Goal: Task Accomplishment & Management: Complete application form

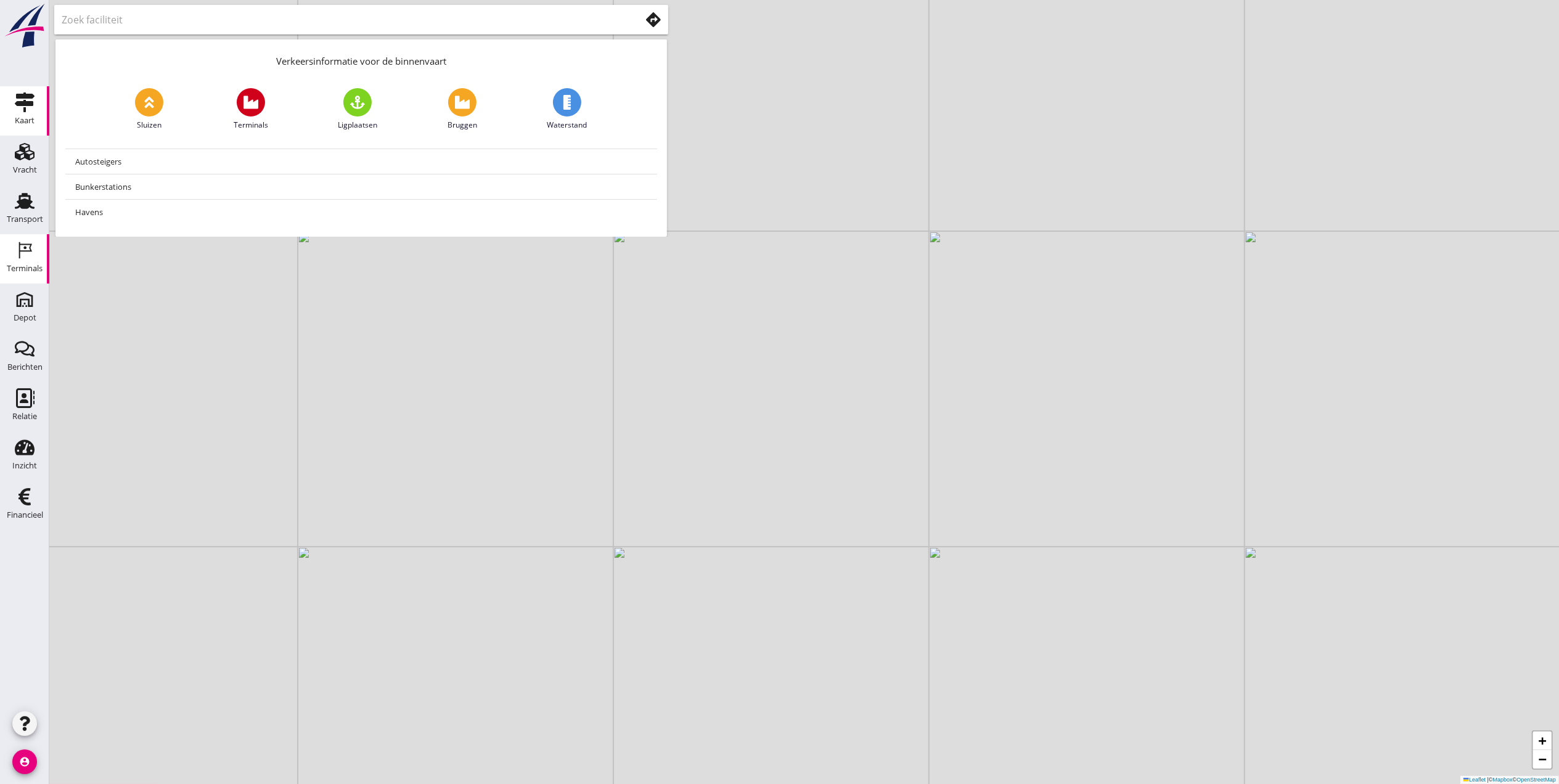
click at [6, 250] on link "Terminals Terminals" at bounding box center [25, 259] width 49 height 49
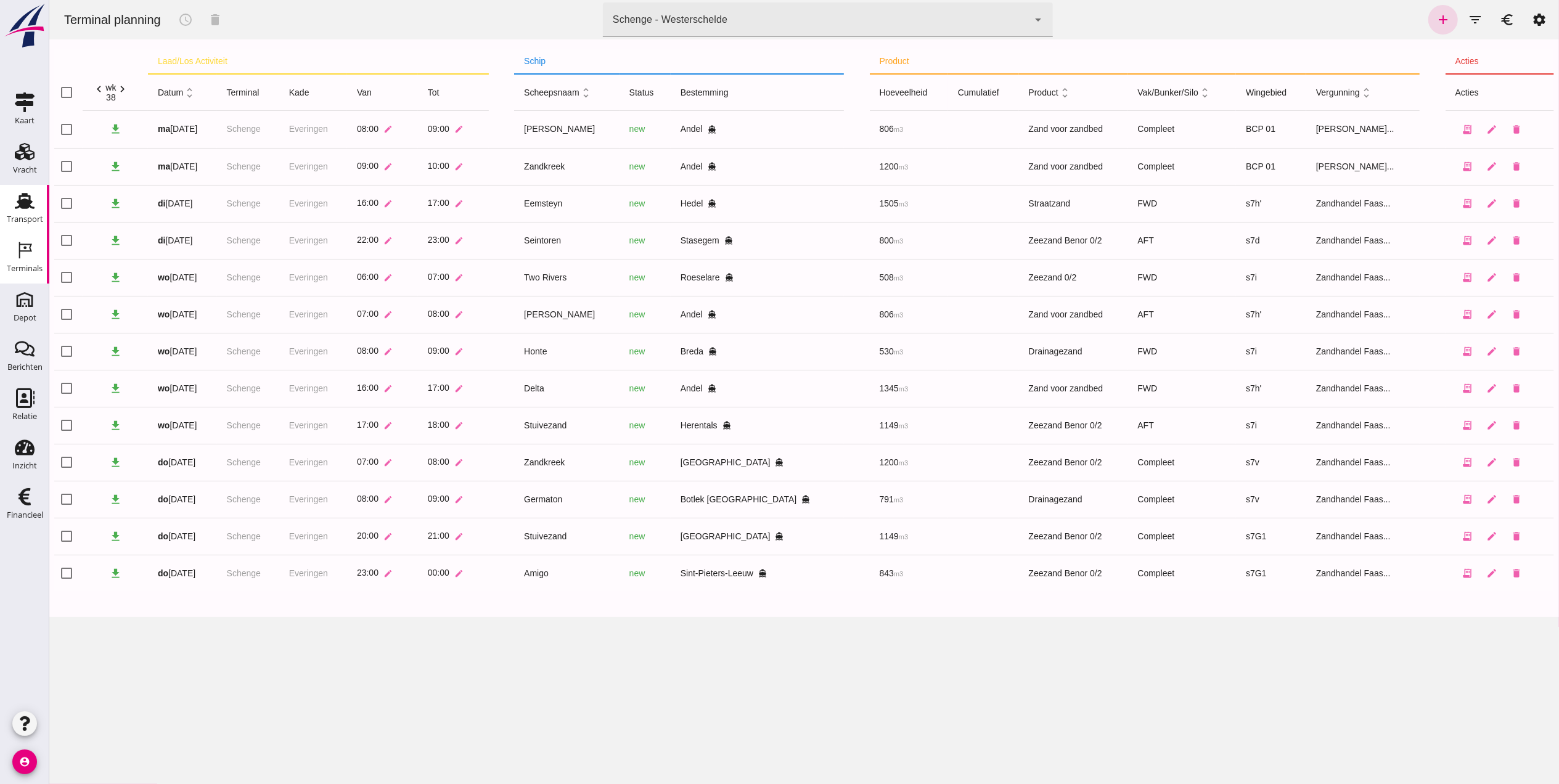
click at [39, 218] on div "Transport" at bounding box center [25, 219] width 36 height 8
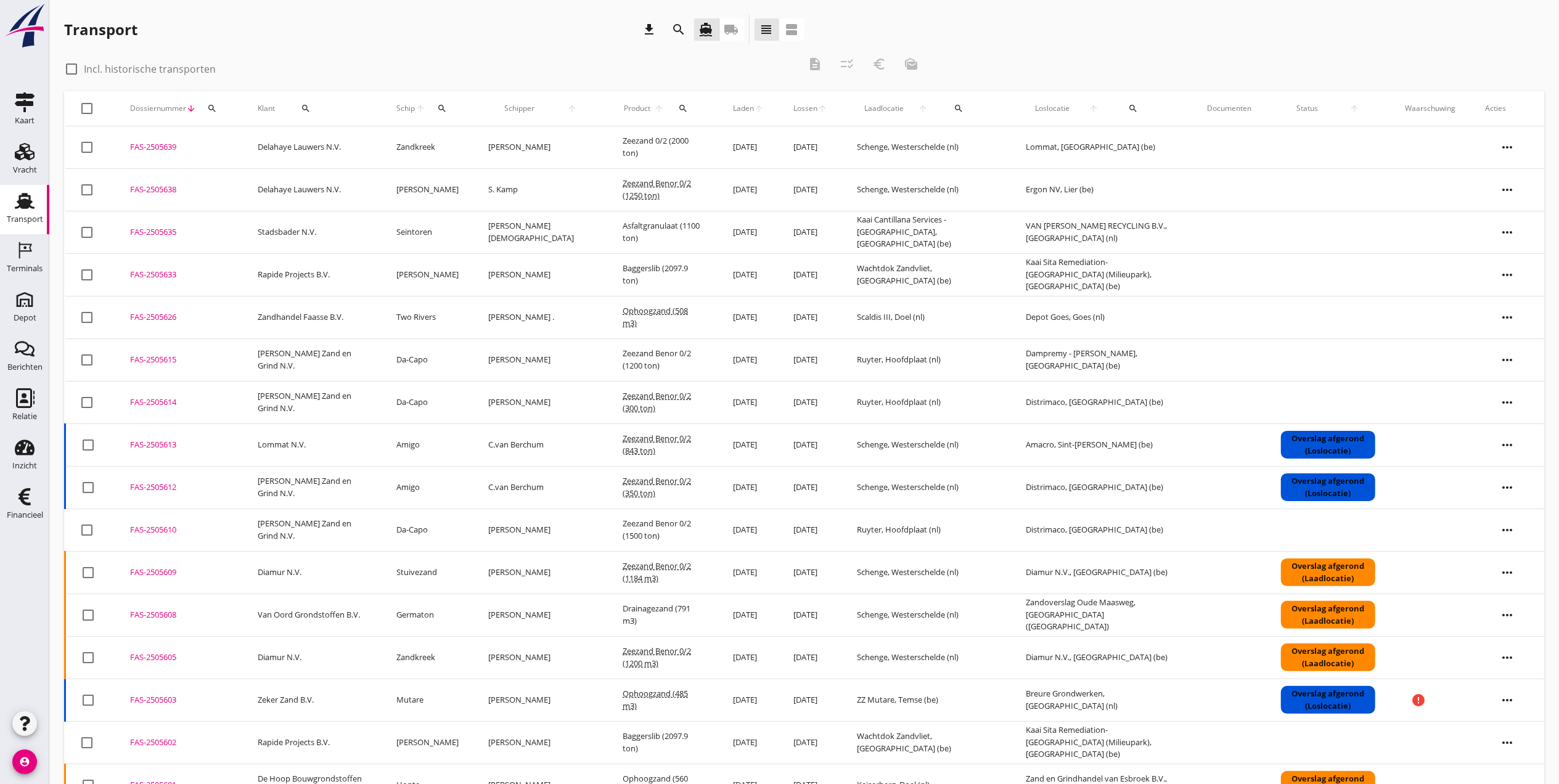
click at [37, 216] on div "Transport" at bounding box center [25, 219] width 36 height 8
click at [25, 154] on use at bounding box center [25, 151] width 20 height 17
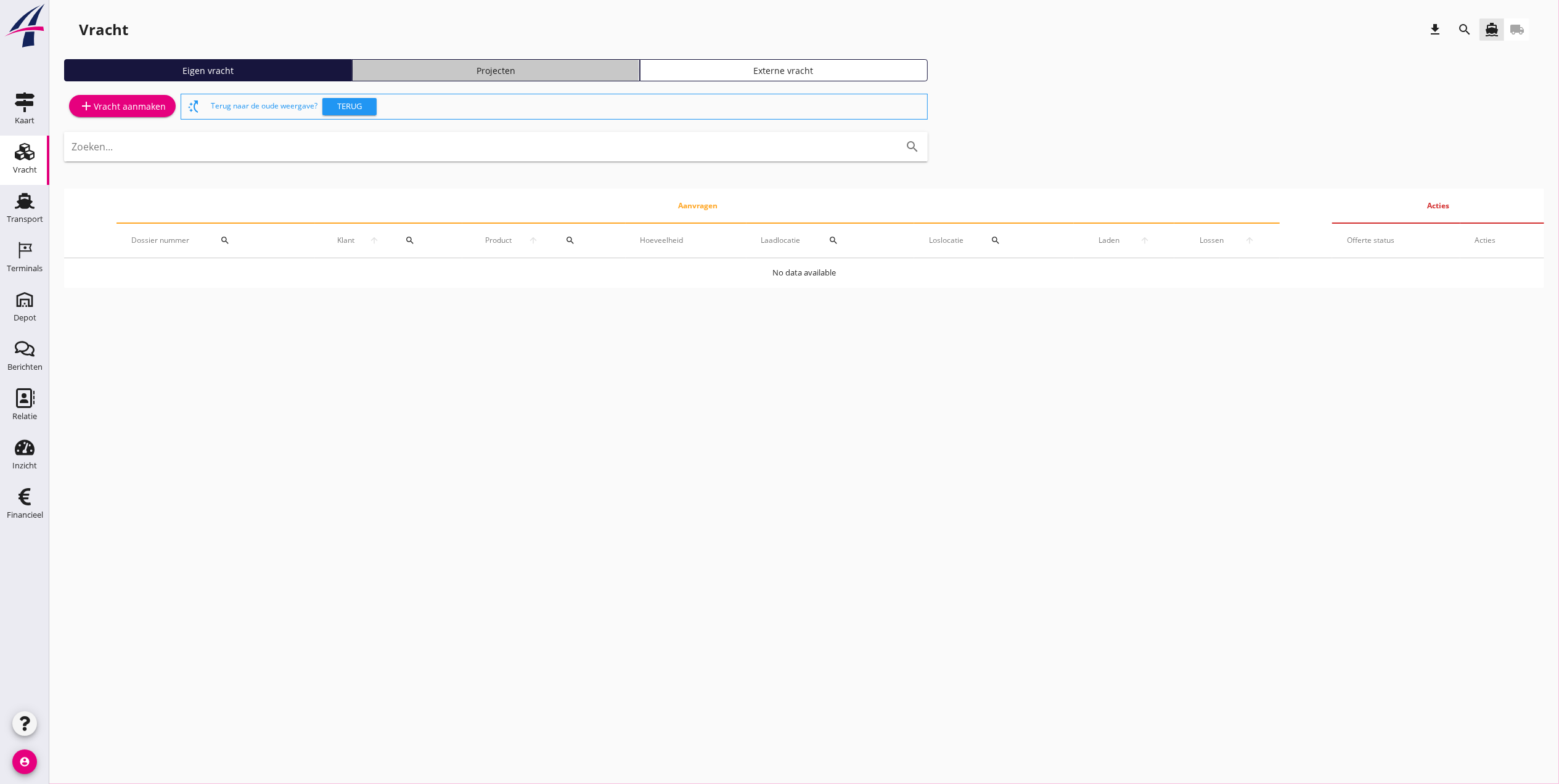
click at [465, 64] on div "Projecten" at bounding box center [496, 70] width 277 height 13
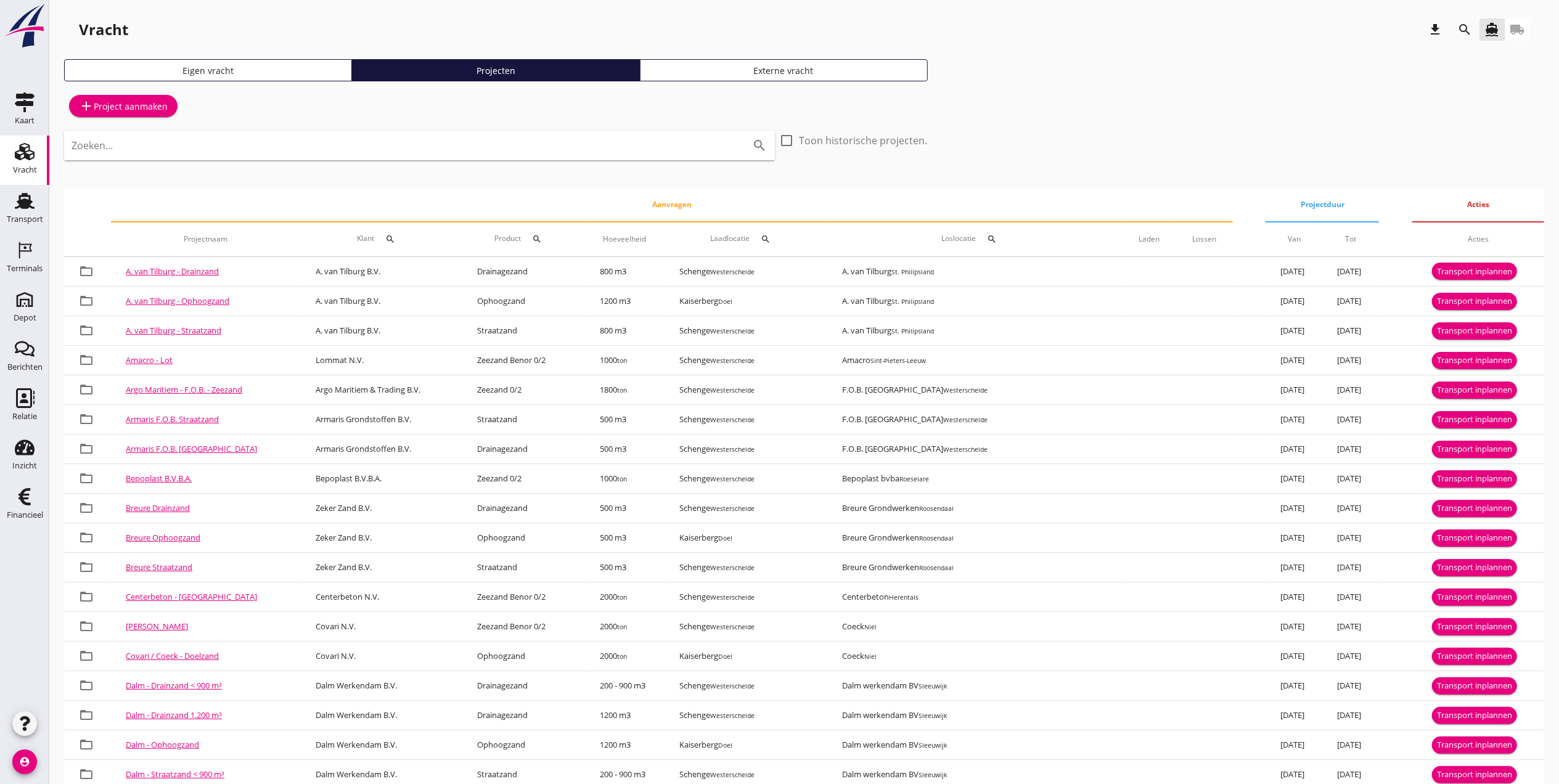
click at [1473, 22] on div "search" at bounding box center [1464, 29] width 29 height 29
click at [1470, 23] on icon "search" at bounding box center [1464, 30] width 15 height 15
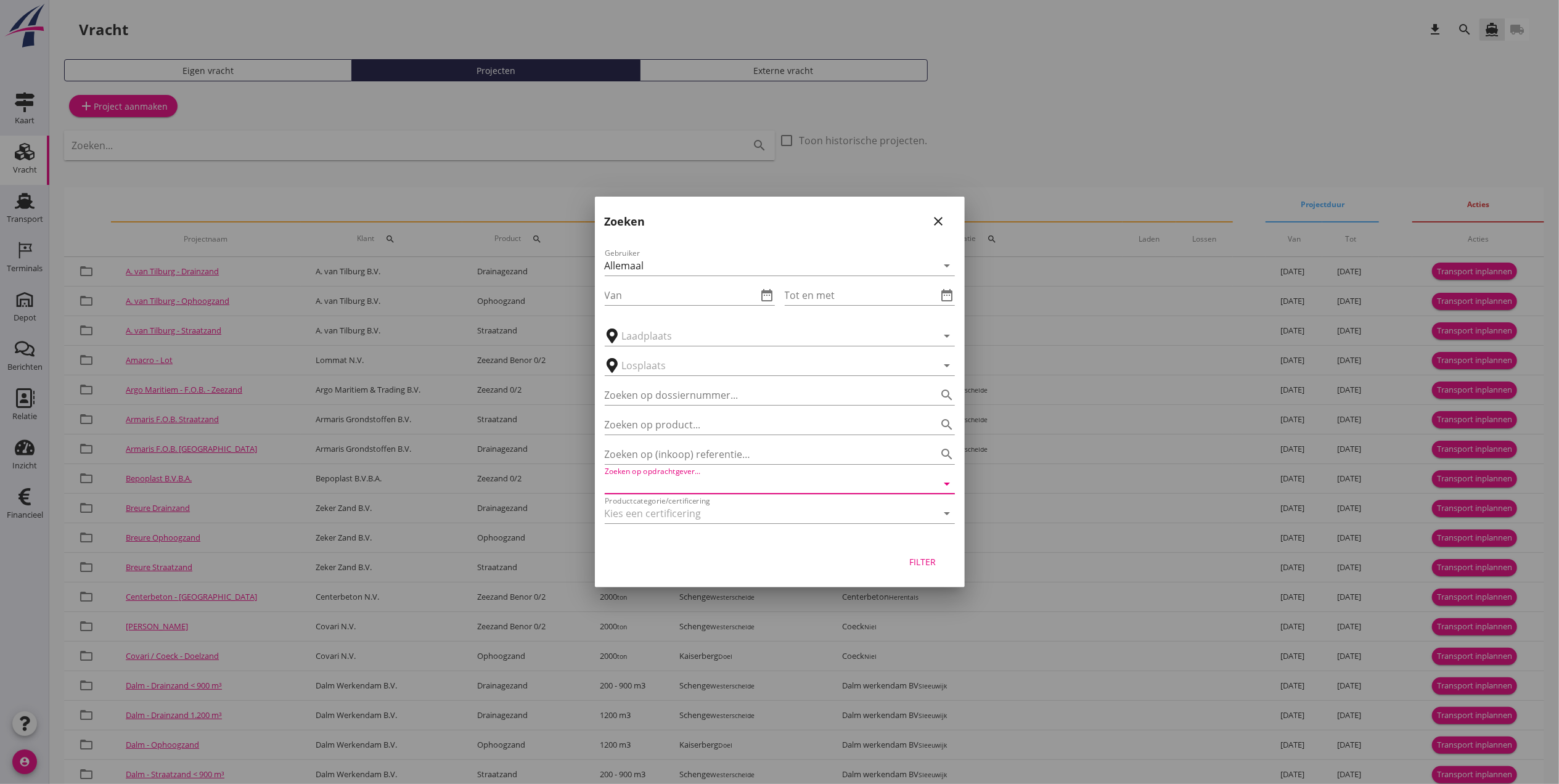
click at [681, 483] on input "Zoeken op opdrachtgever..." at bounding box center [762, 483] width 316 height 20
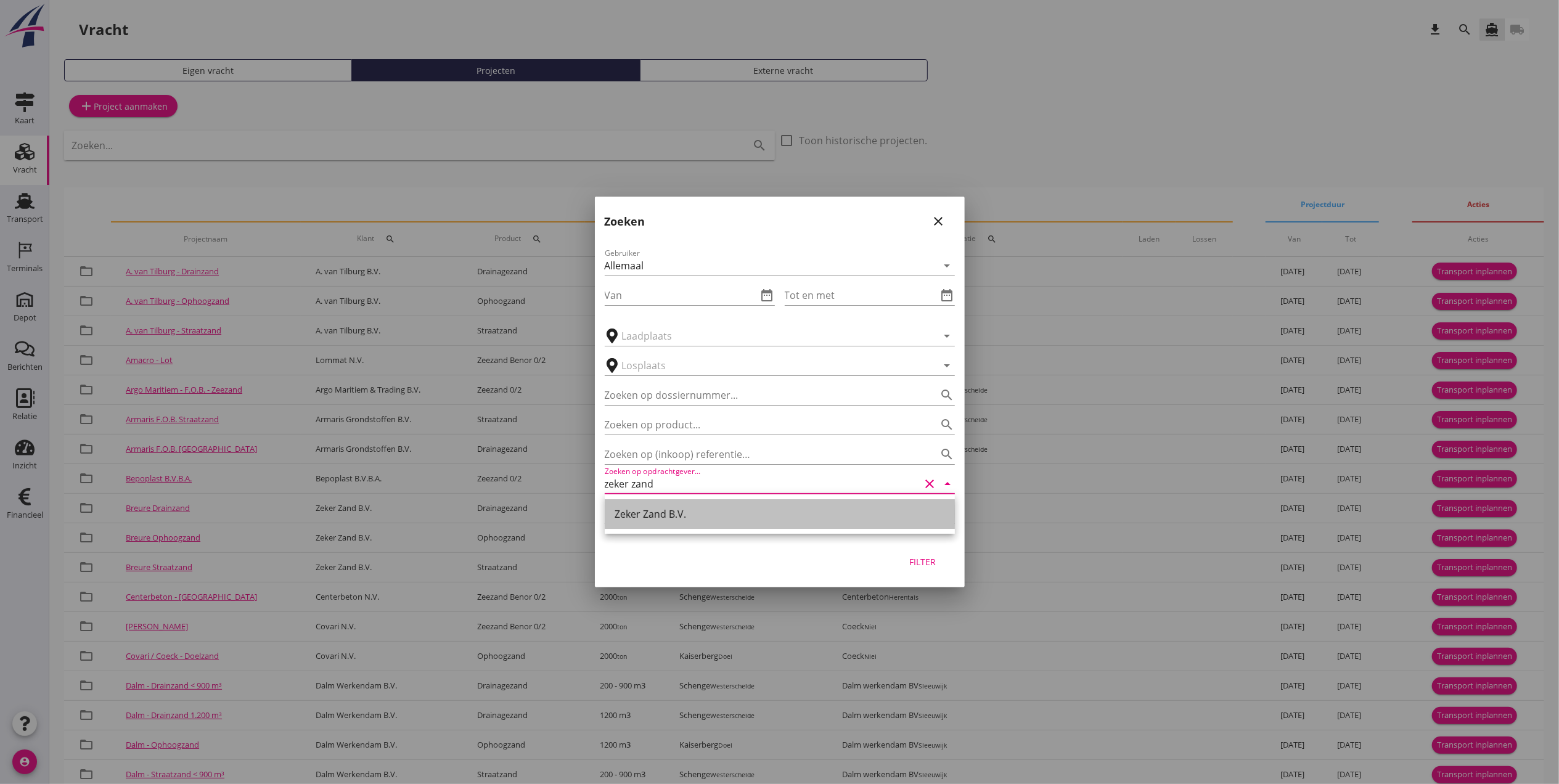
click at [636, 506] on div "Zeker Zand B.V." at bounding box center [780, 513] width 330 height 29
type input "Zeker Zand B.V."
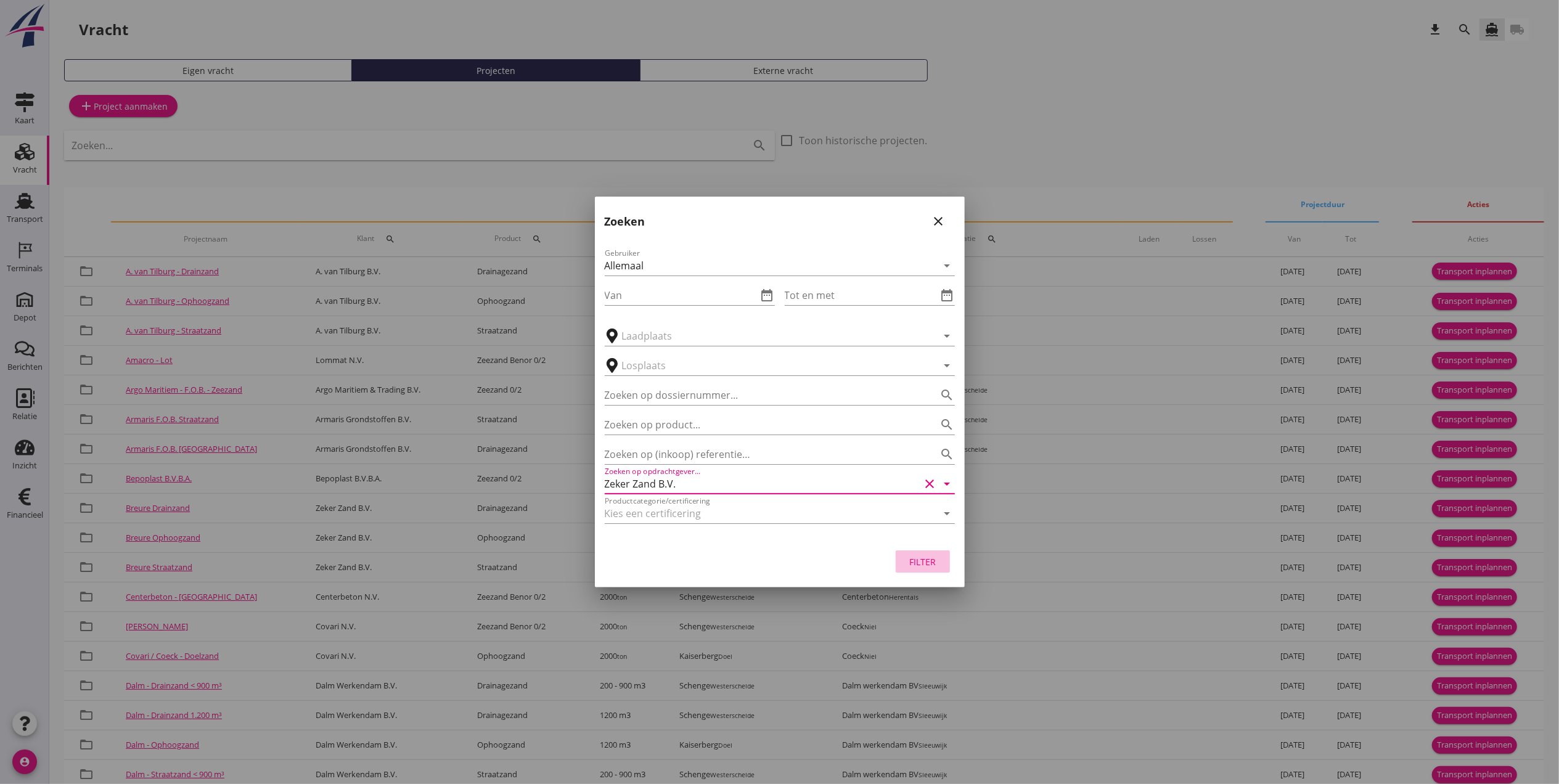
click at [928, 560] on div "Filter" at bounding box center [922, 561] width 35 height 13
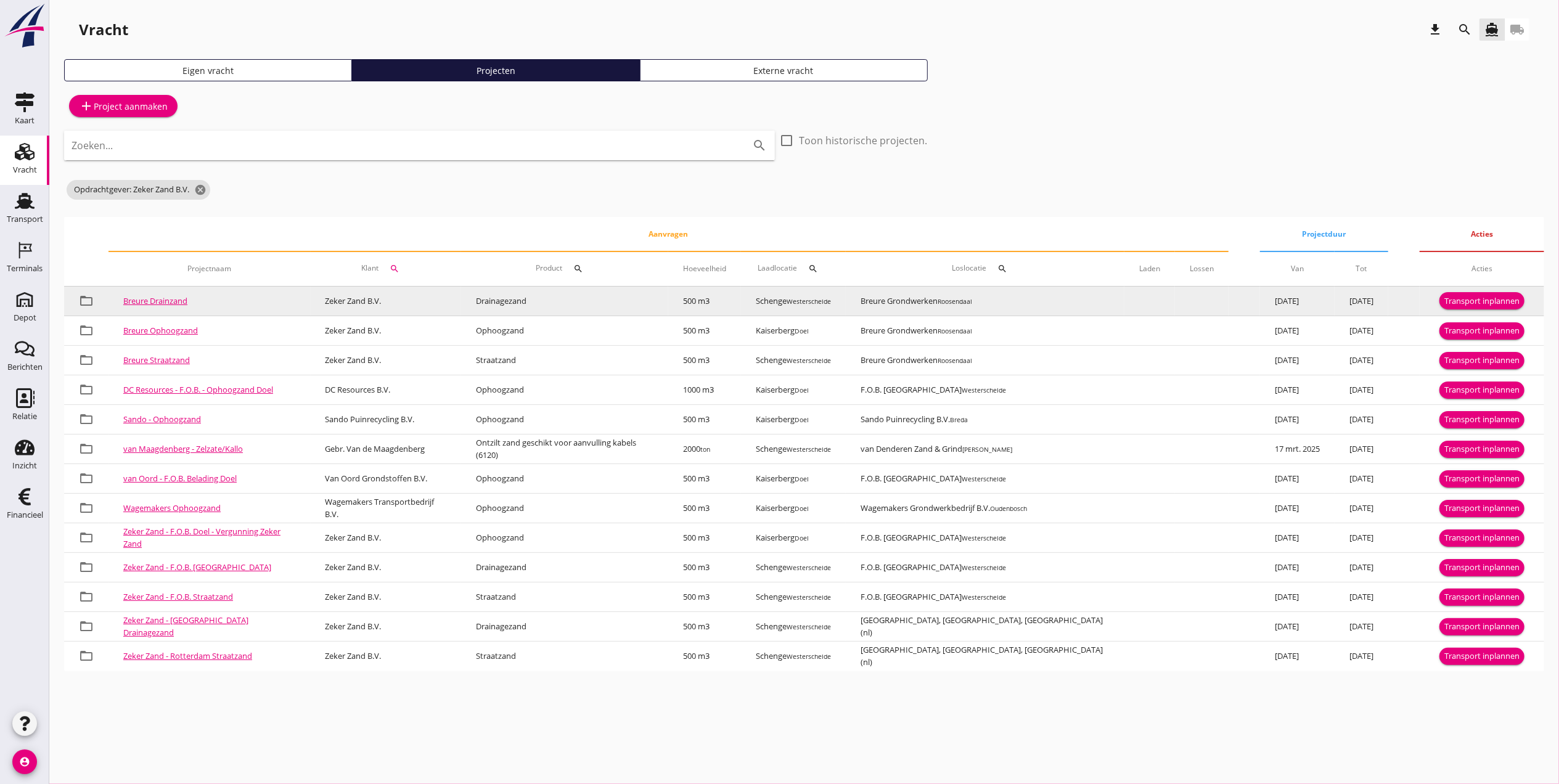
click at [1483, 299] on div "Transport inplannen" at bounding box center [1481, 301] width 75 height 12
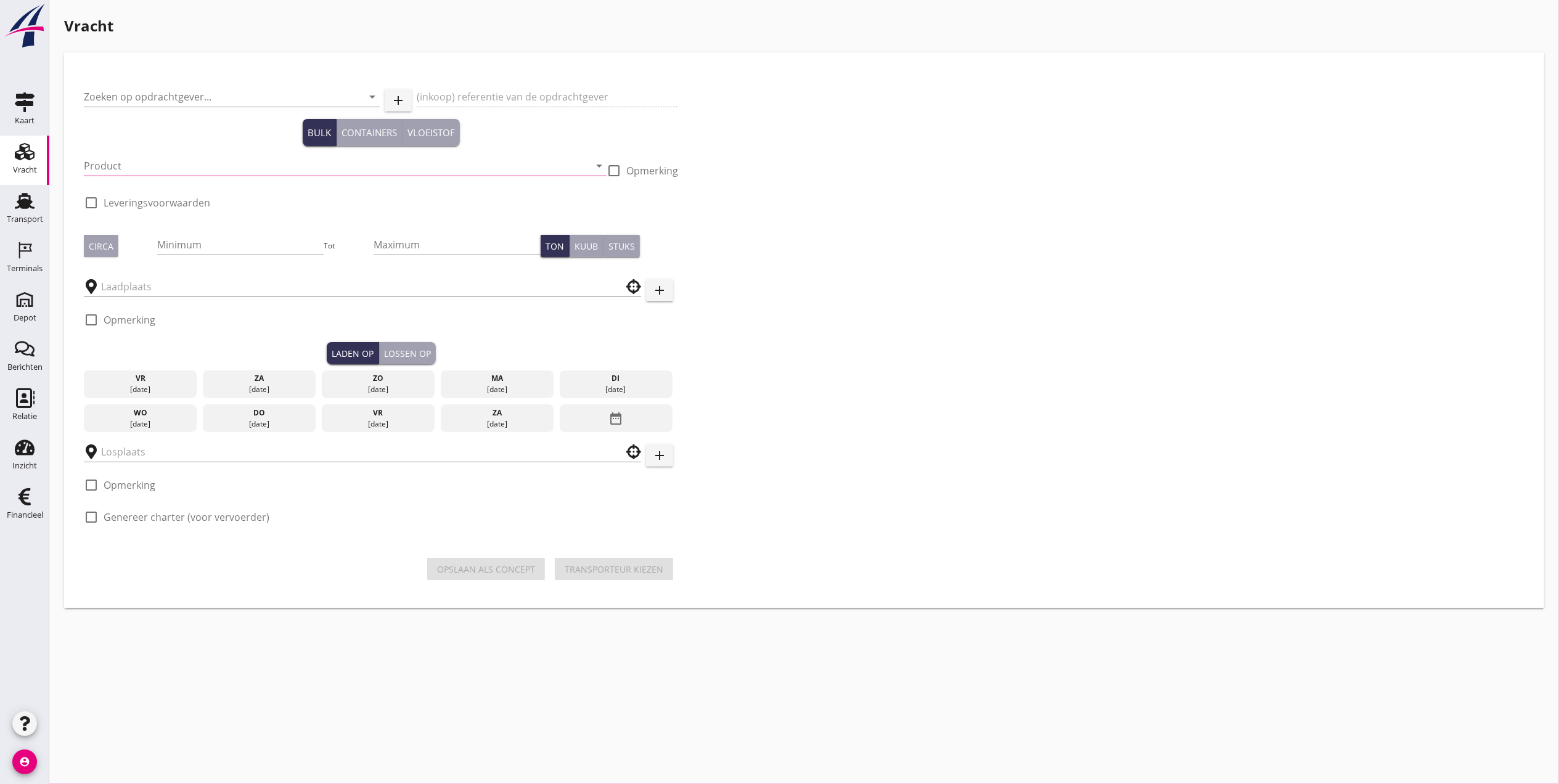
type input "Zeker Zand B.V."
type input "Breure levering drainzand"
type input "Drainagezand (6120)"
type input "500"
checkbox input "true"
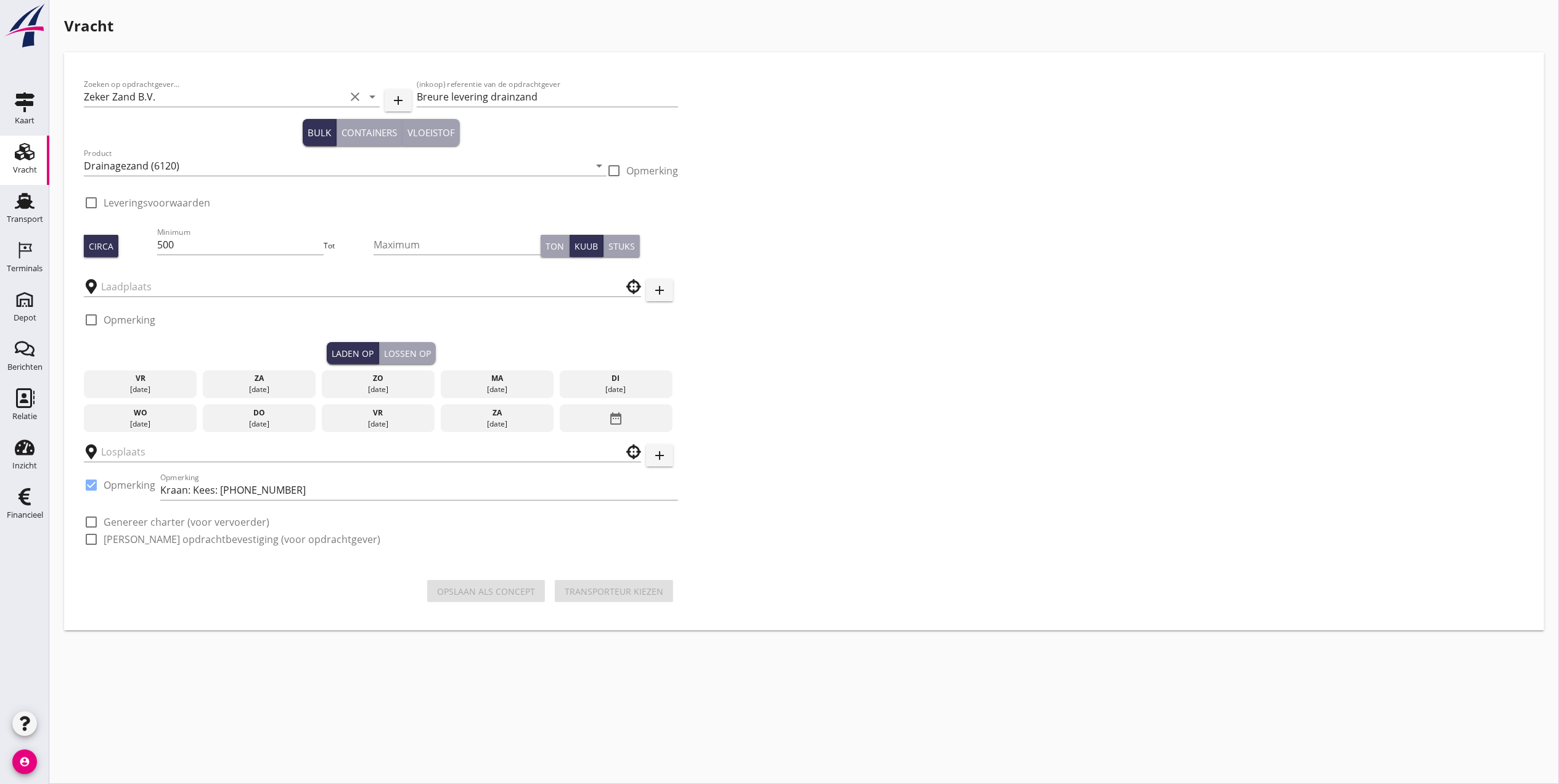
checkbox input "true"
type input "Schenge"
type input "Breure Grondwerken"
checkbox input "true"
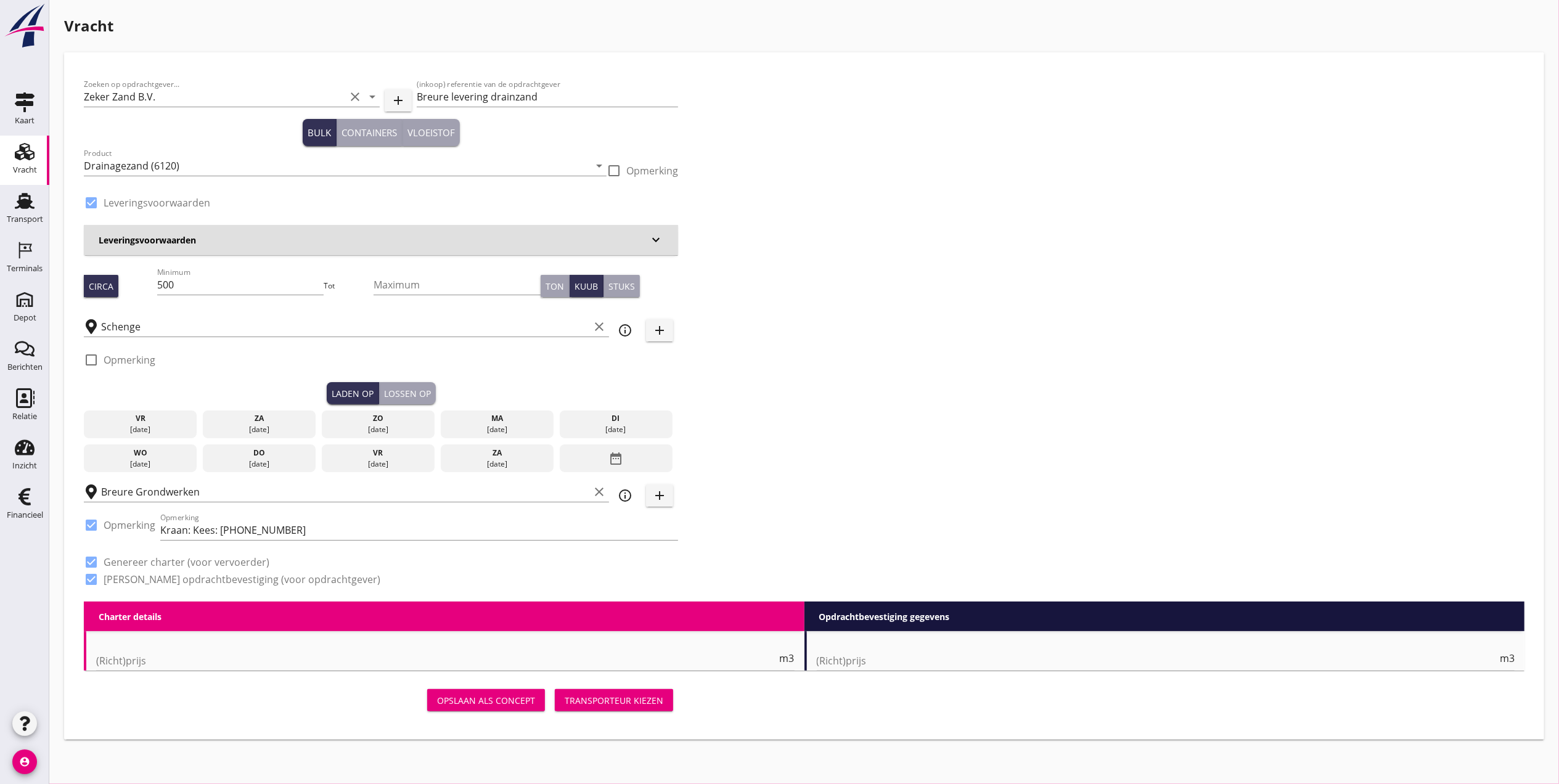
type input "4.33"
checkbox input "false"
radio input "false"
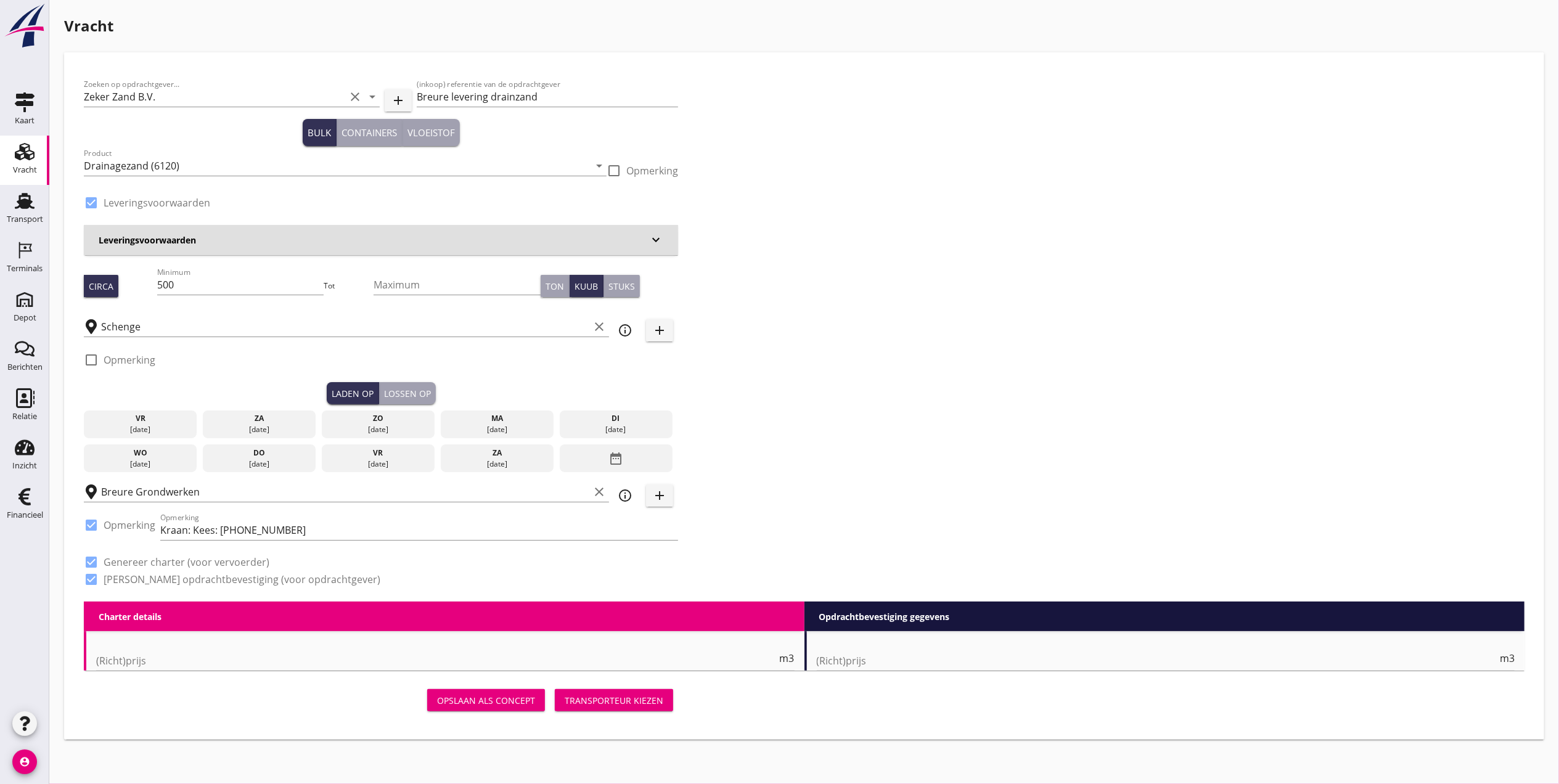
checkbox input "true"
type input "1"
type input "11.55"
checkbox input "false"
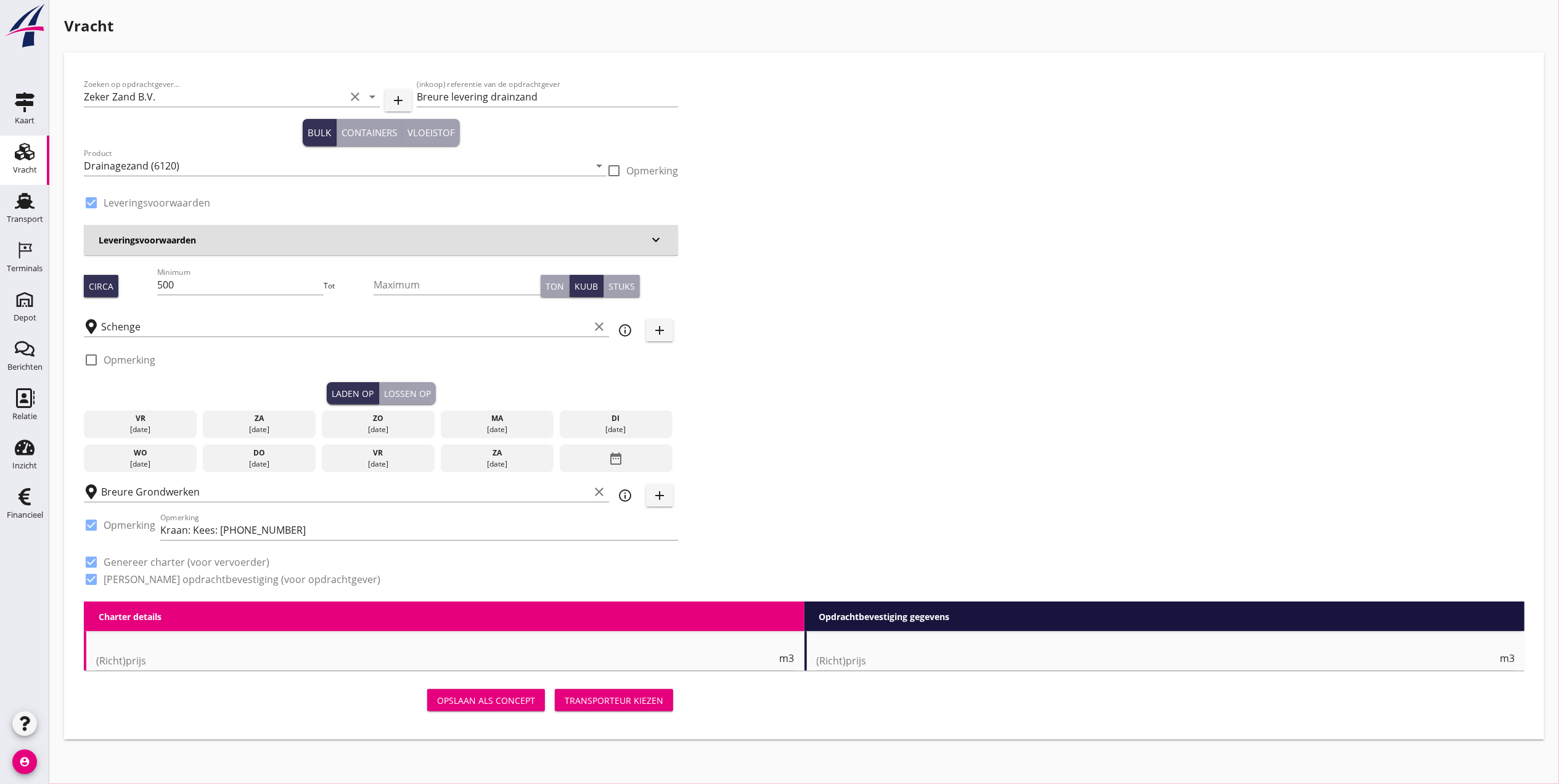
radio input "false"
checkbox input "true"
type input "1"
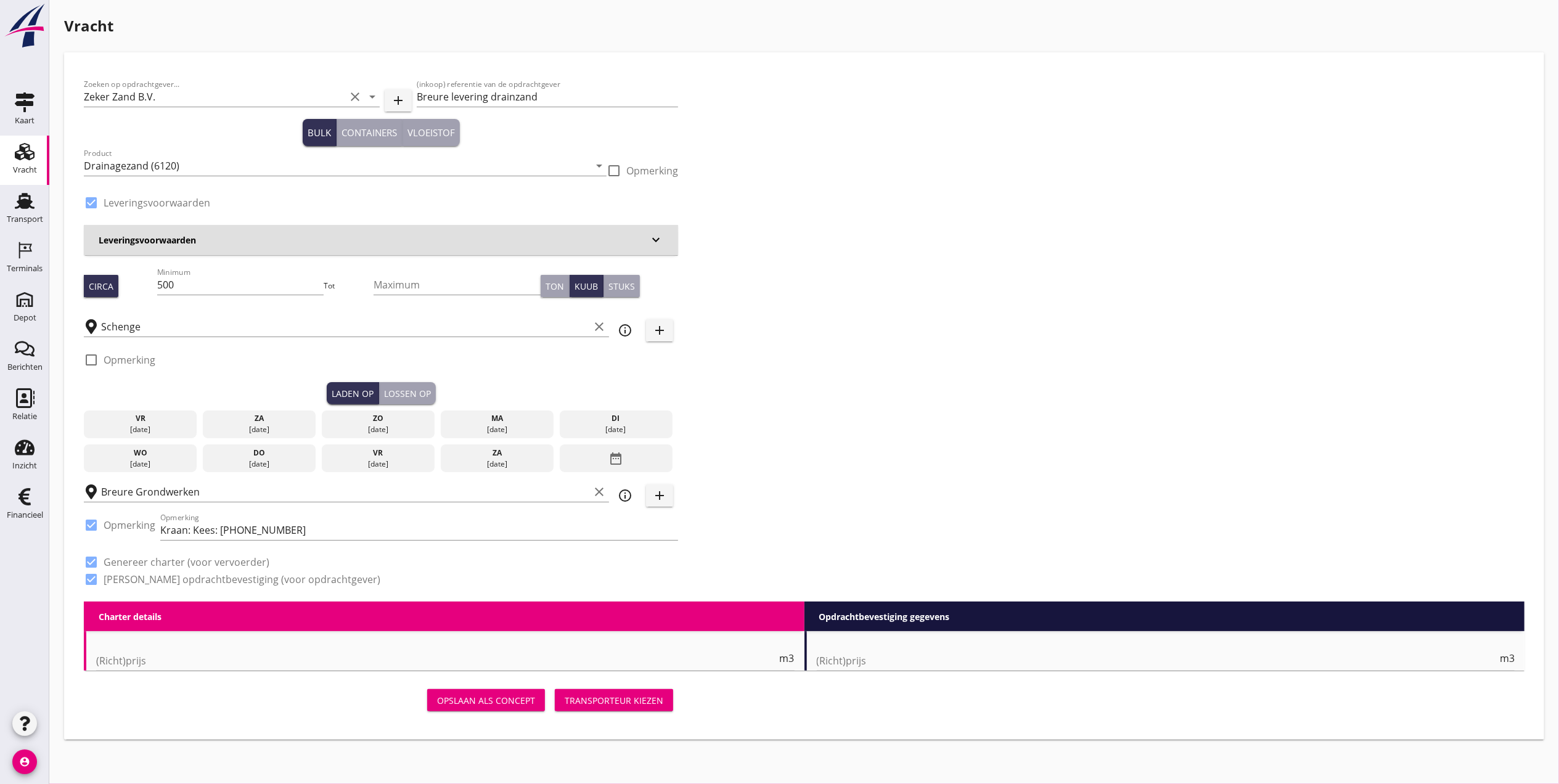
type input "1"
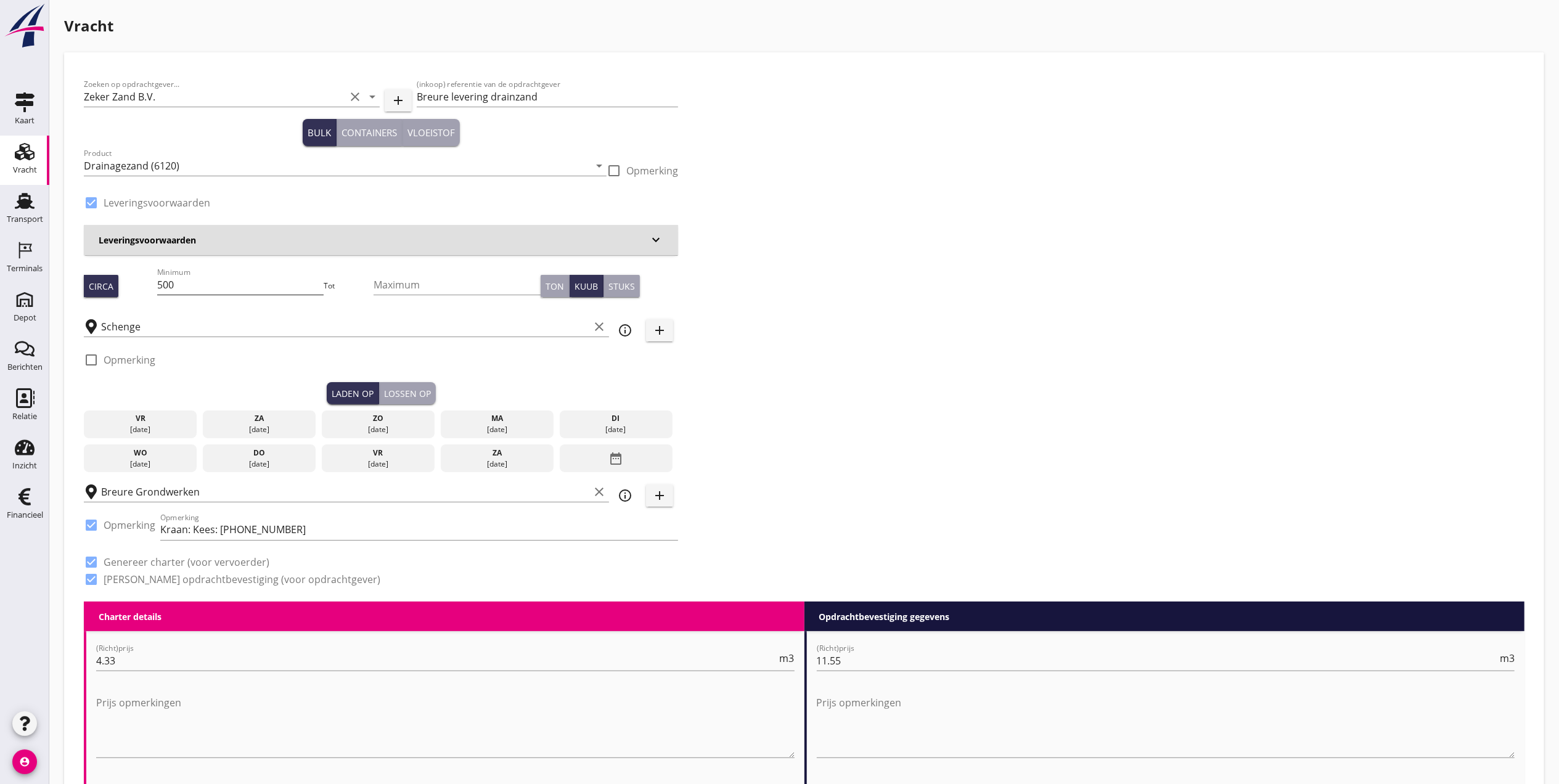
click at [240, 281] on input "500" at bounding box center [240, 284] width 167 height 20
type input "508"
click at [512, 422] on div "ma" at bounding box center [497, 419] width 108 height 11
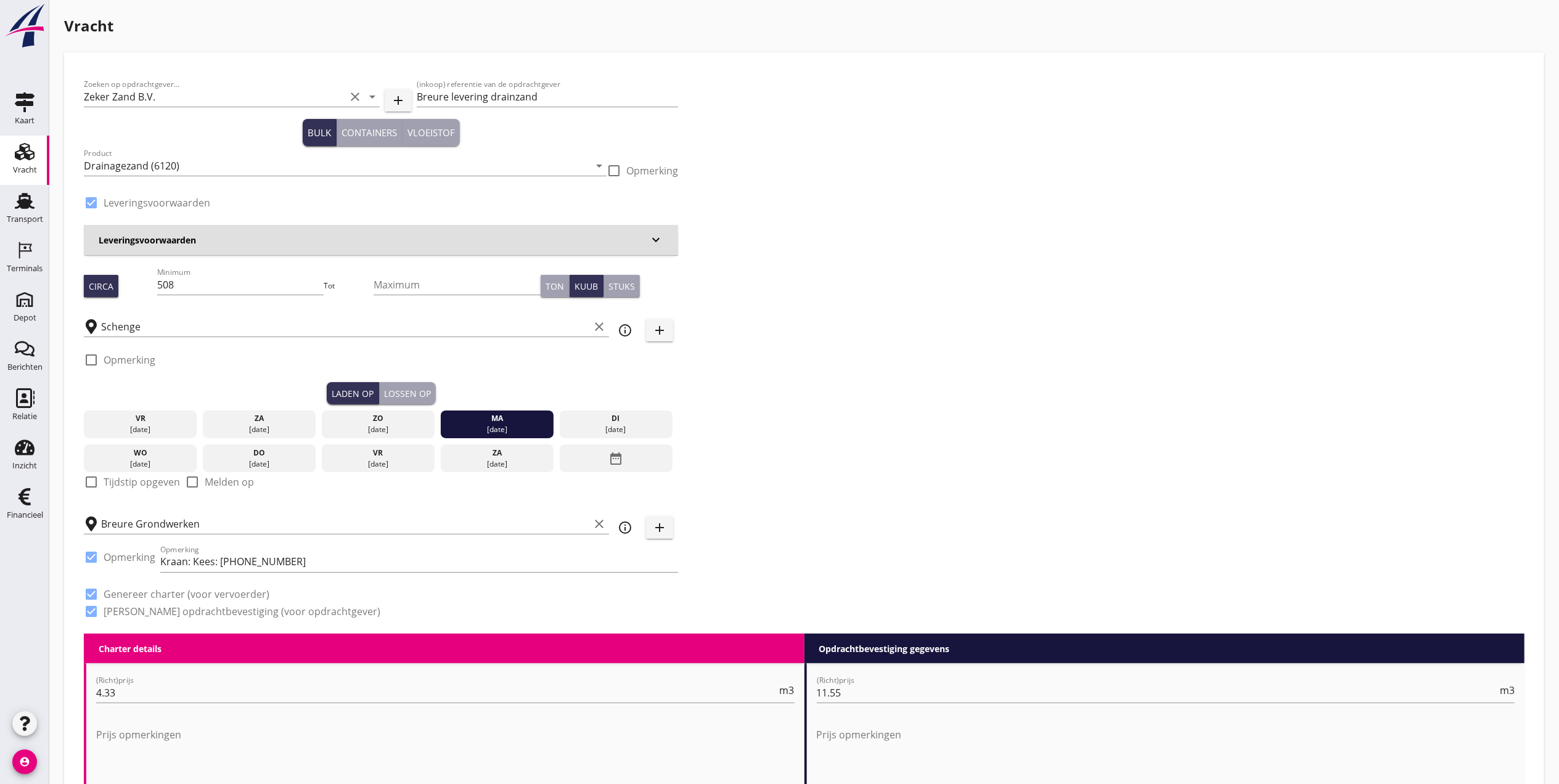
click at [402, 392] on div "Lossen op" at bounding box center [407, 393] width 47 height 13
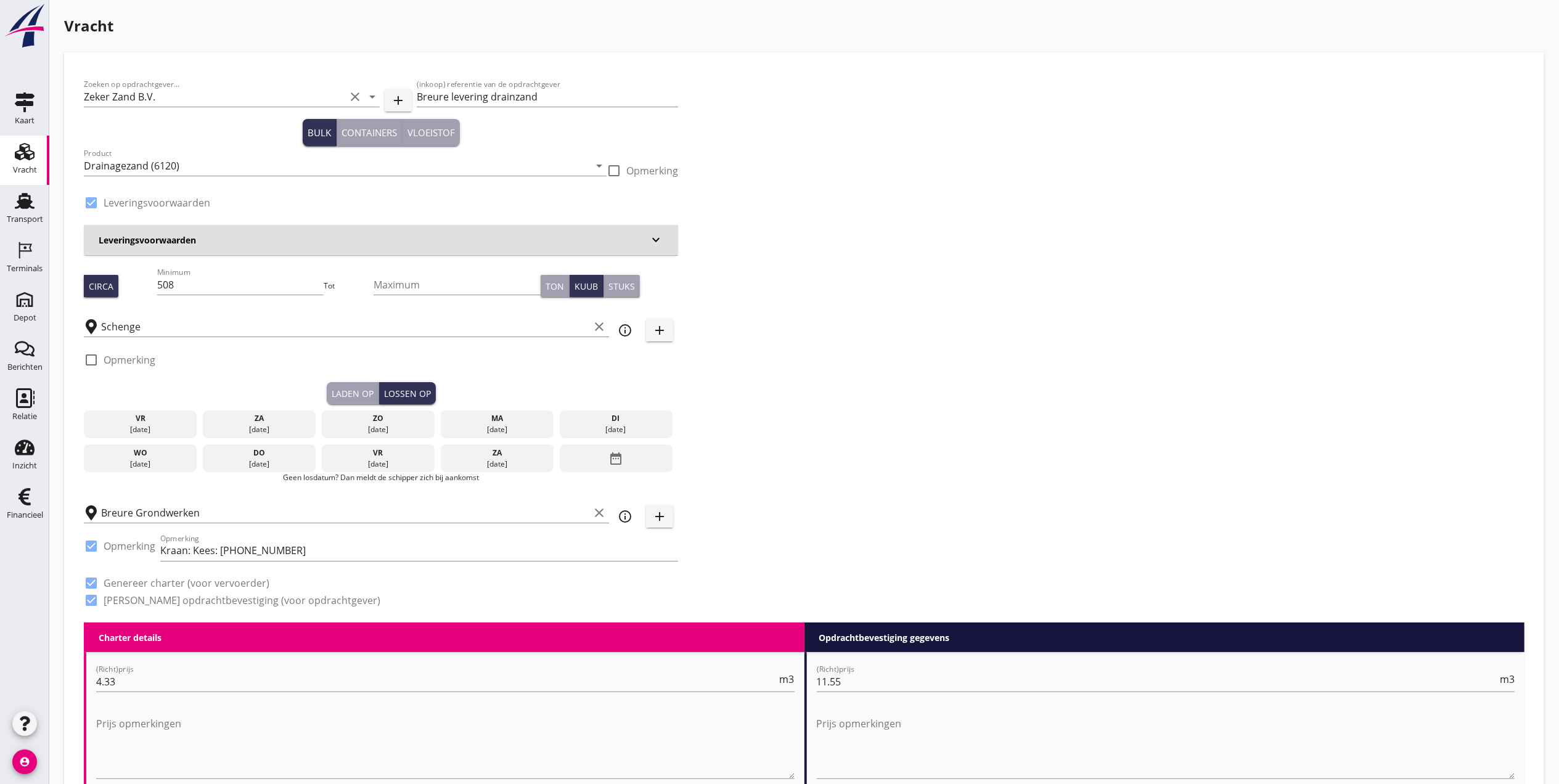
click at [622, 424] on div "[DATE]" at bounding box center [616, 429] width 108 height 11
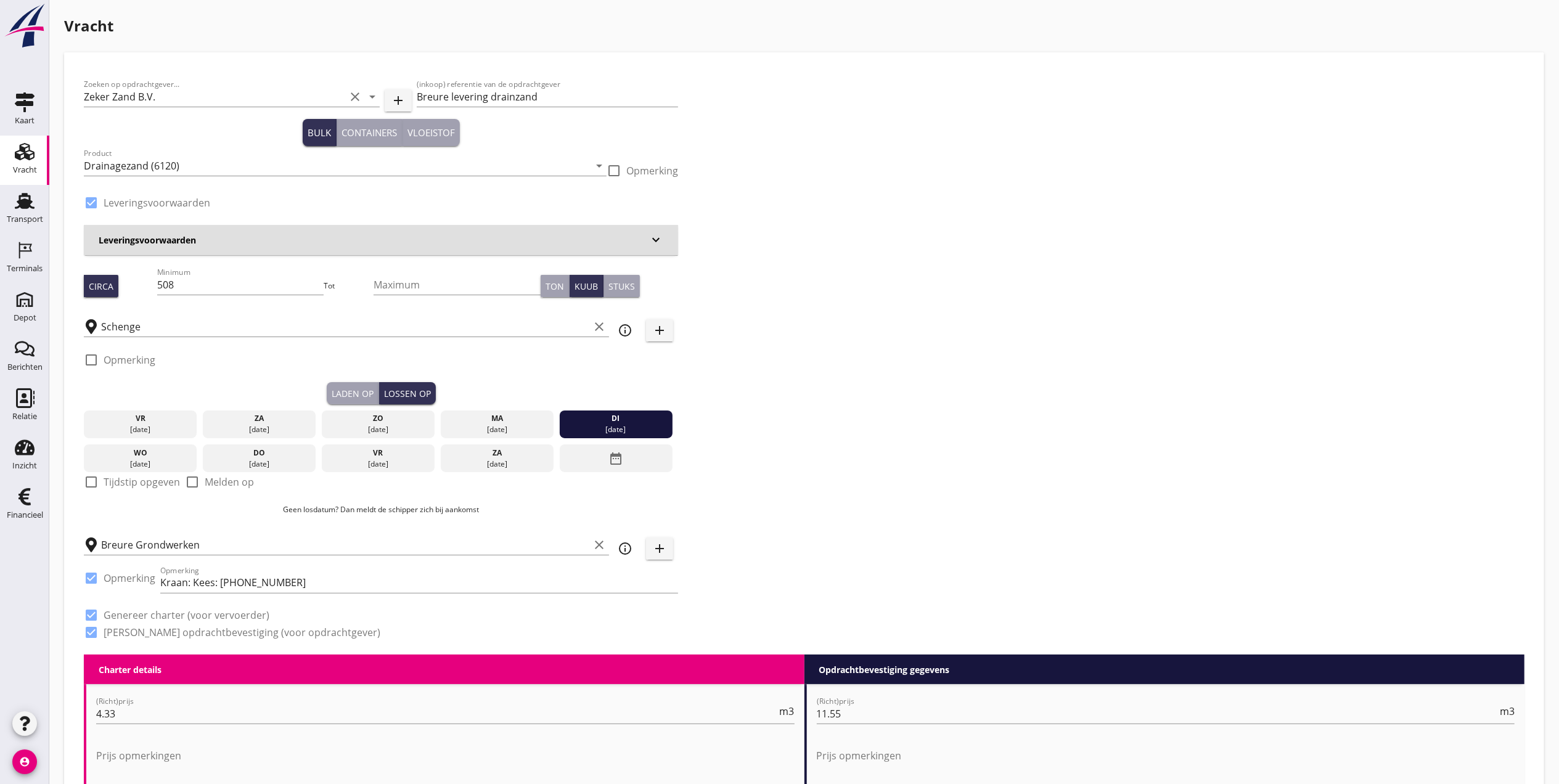
click at [26, 149] on icon "Vracht" at bounding box center [25, 151] width 20 height 20
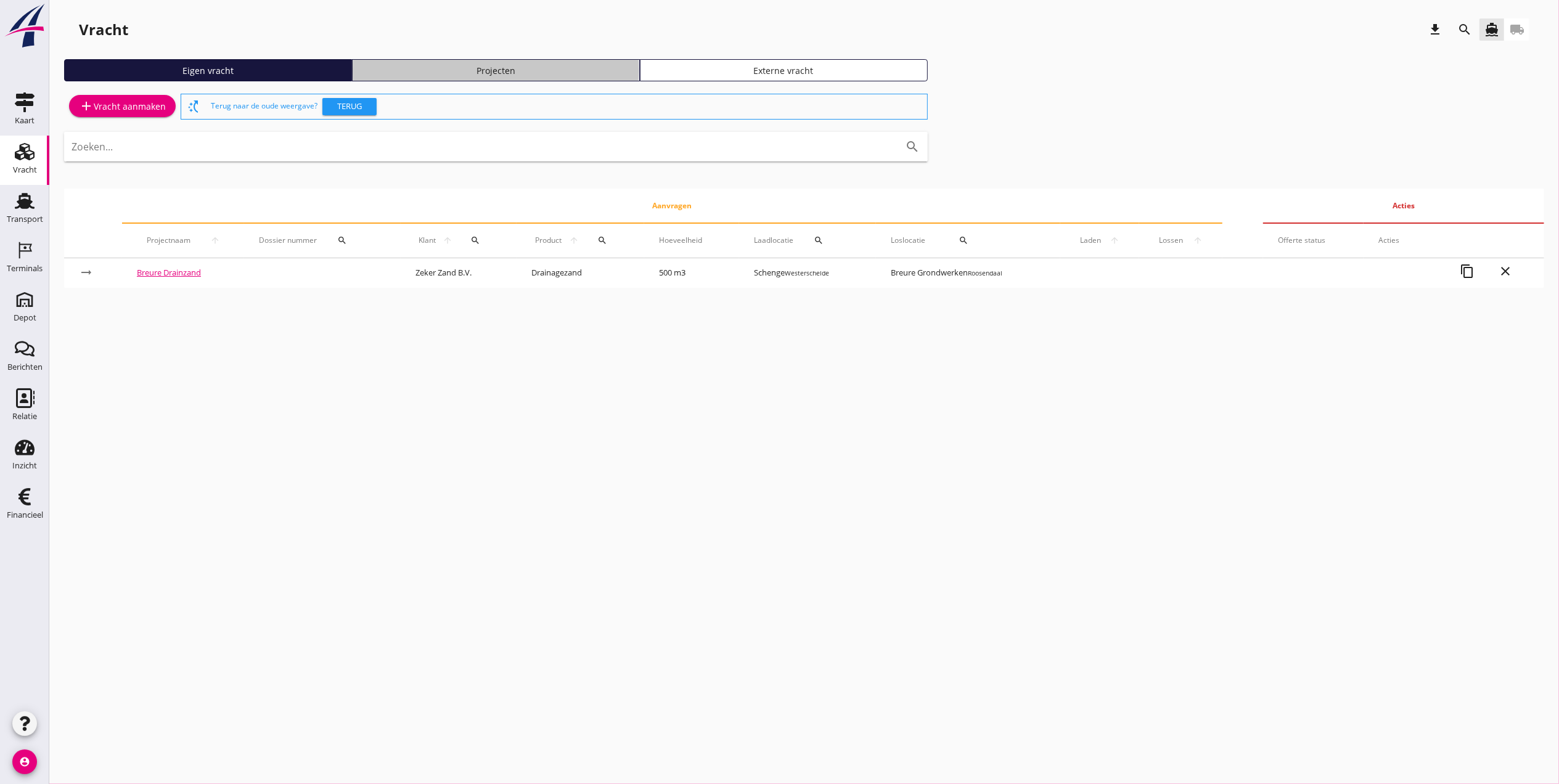
click at [504, 69] on div "Projecten" at bounding box center [496, 70] width 277 height 13
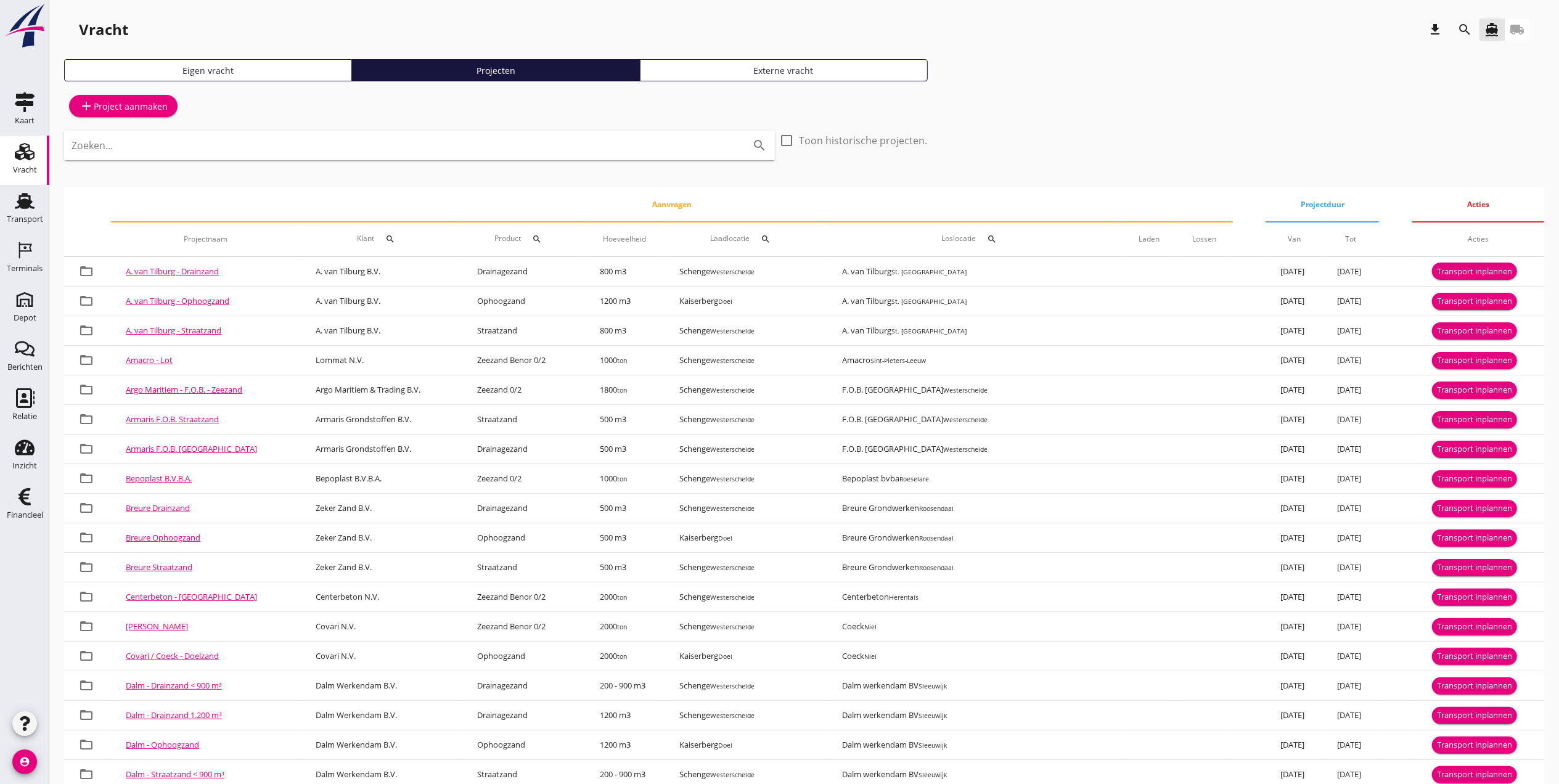
click at [1460, 21] on button "search" at bounding box center [1464, 29] width 22 height 22
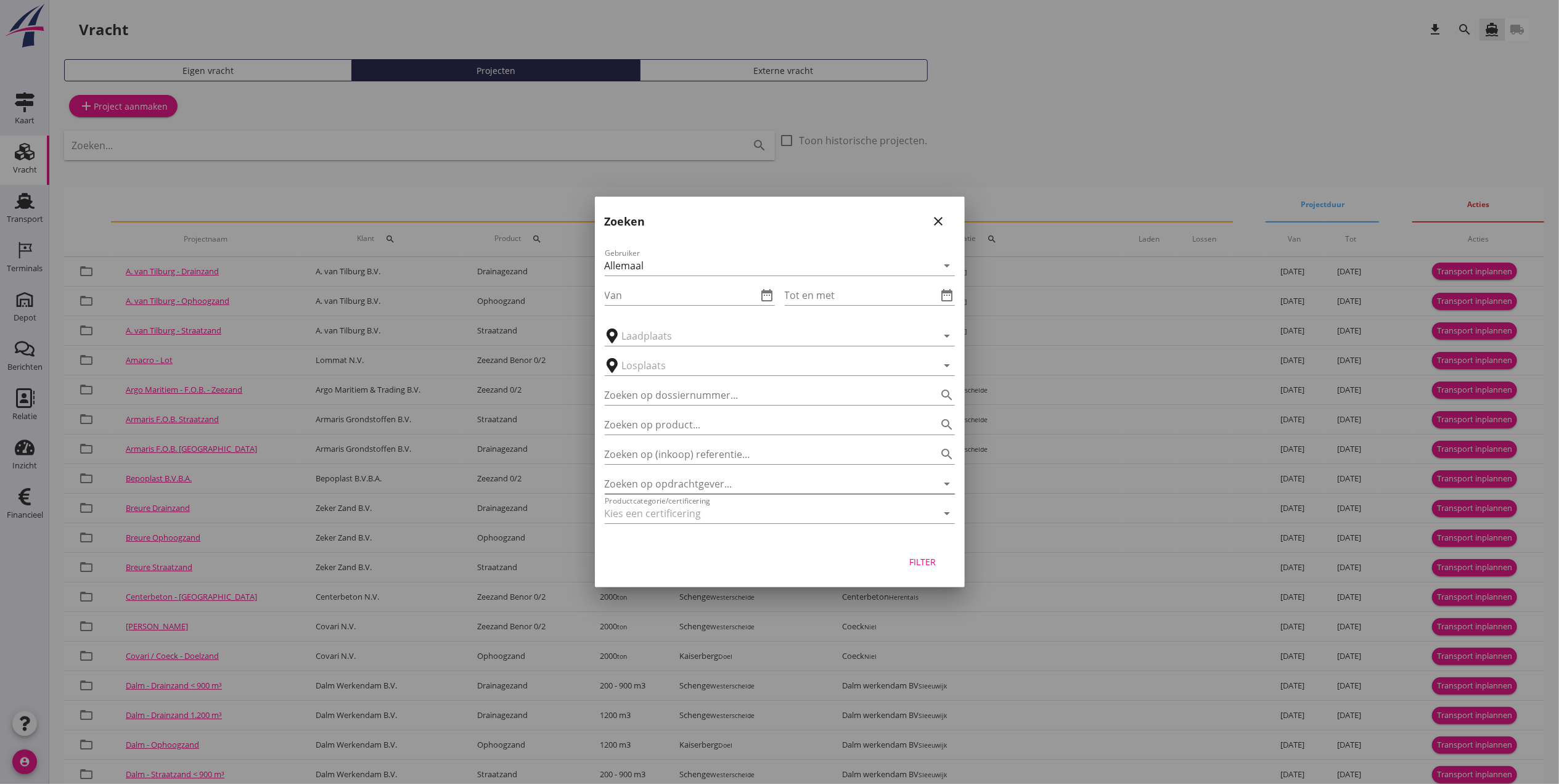
click at [649, 485] on input "Zoeken op opdrachtgever..." at bounding box center [762, 483] width 316 height 20
click at [714, 521] on div "Cantillana N.V." at bounding box center [780, 513] width 330 height 29
type input "Cantillana N.V."
click at [925, 561] on div "Filter" at bounding box center [922, 561] width 35 height 13
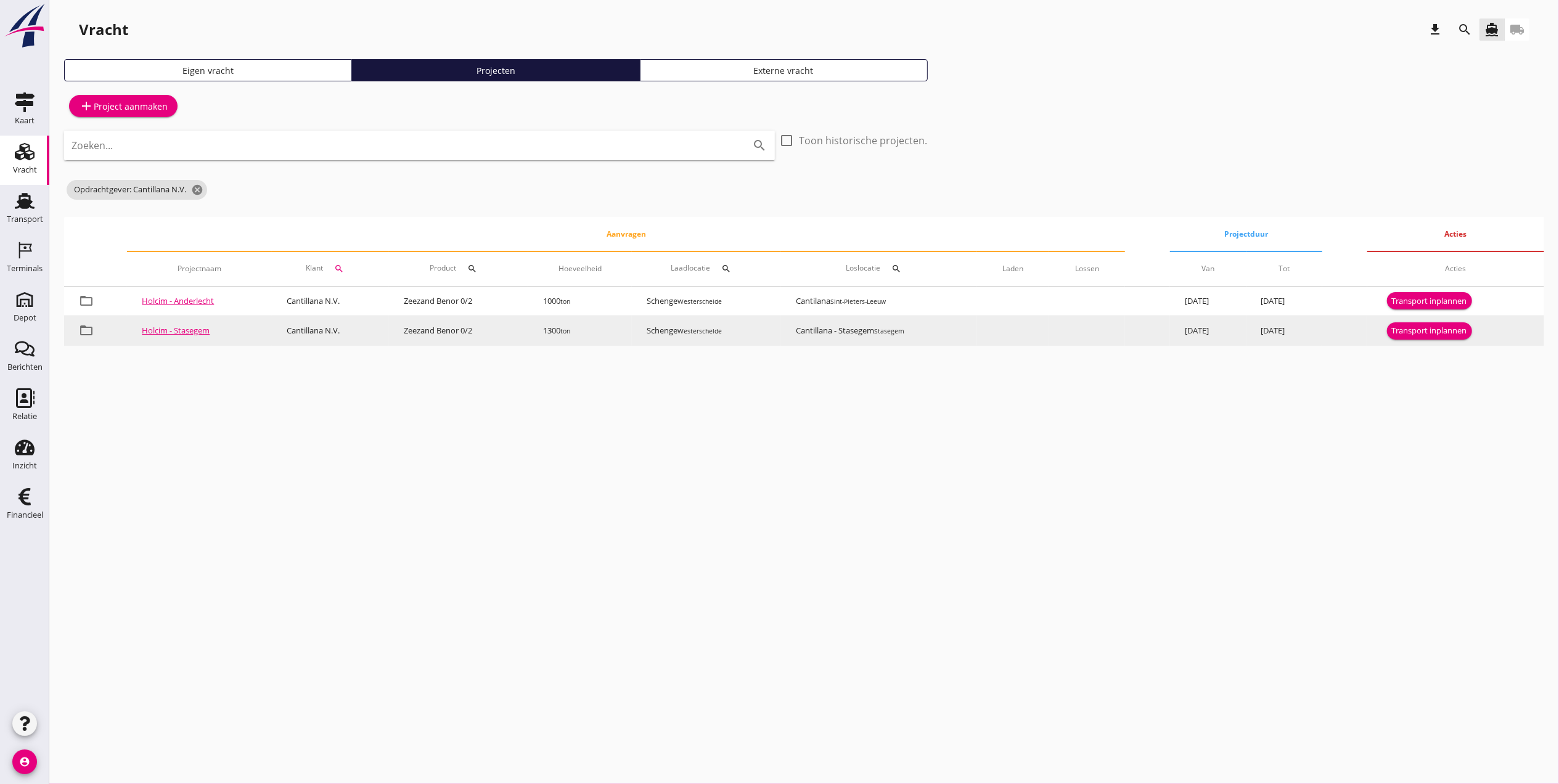
click at [1425, 333] on div "Transport inplannen" at bounding box center [1430, 331] width 75 height 12
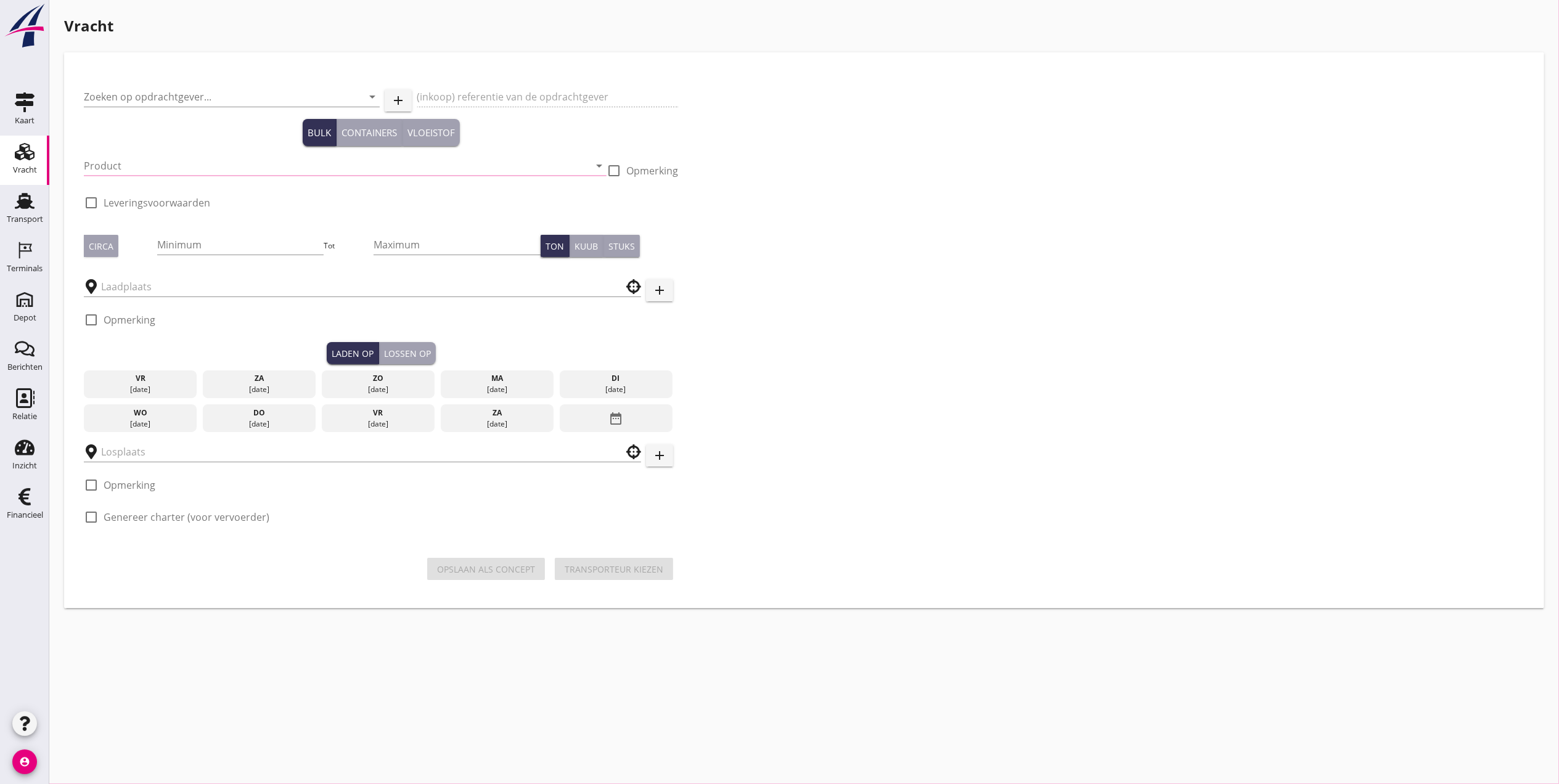
type input "Cantillana N.V."
type input "5500108953 - 10 - 15607290"
type input "Zeezand Benor 0/2 (6120)"
checkbox input "true"
type input "1300"
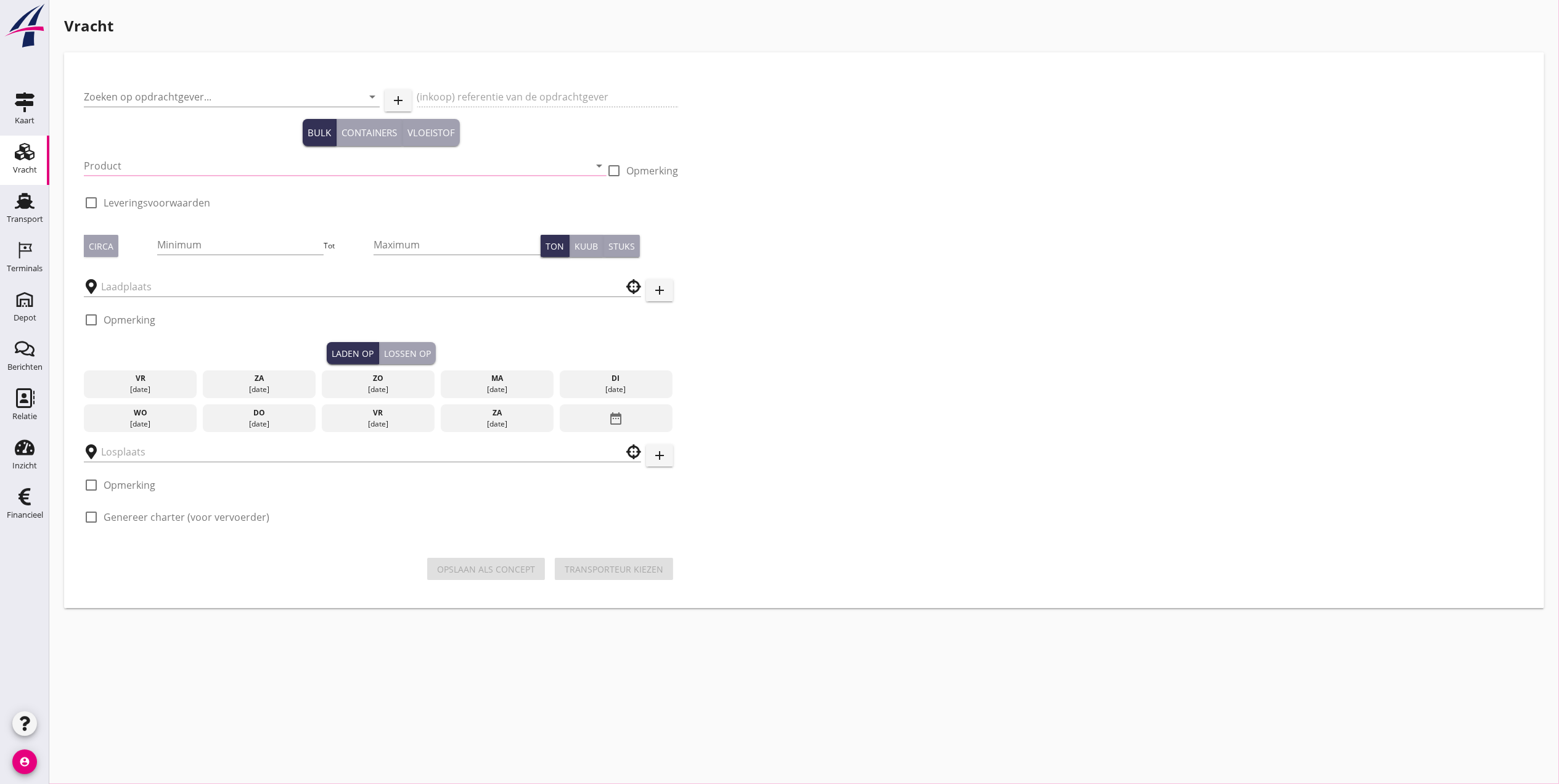
checkbox input "true"
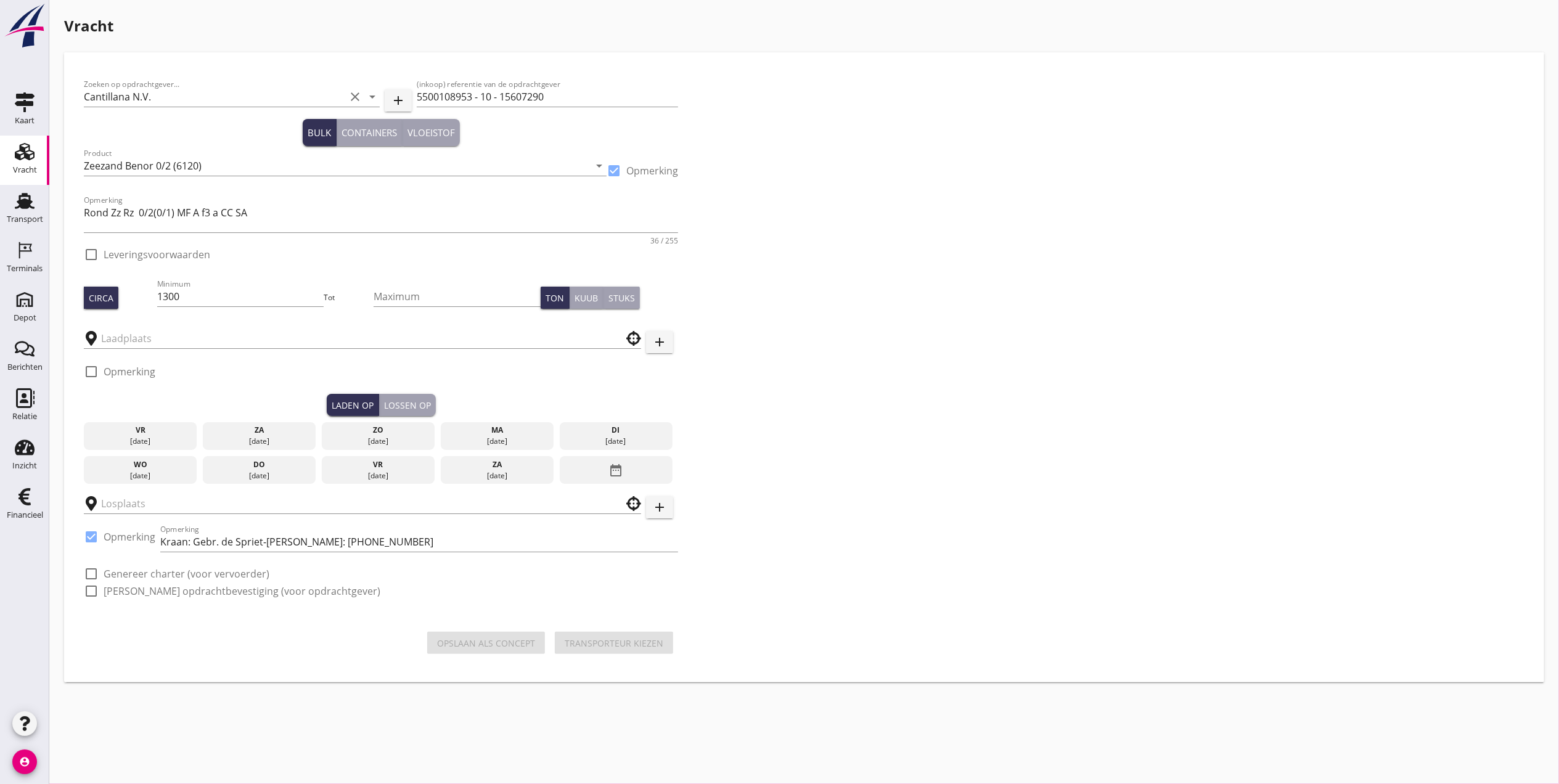
checkbox input "true"
type input "Schenge"
type input "Cantillana - Stasegem"
checkbox input "true"
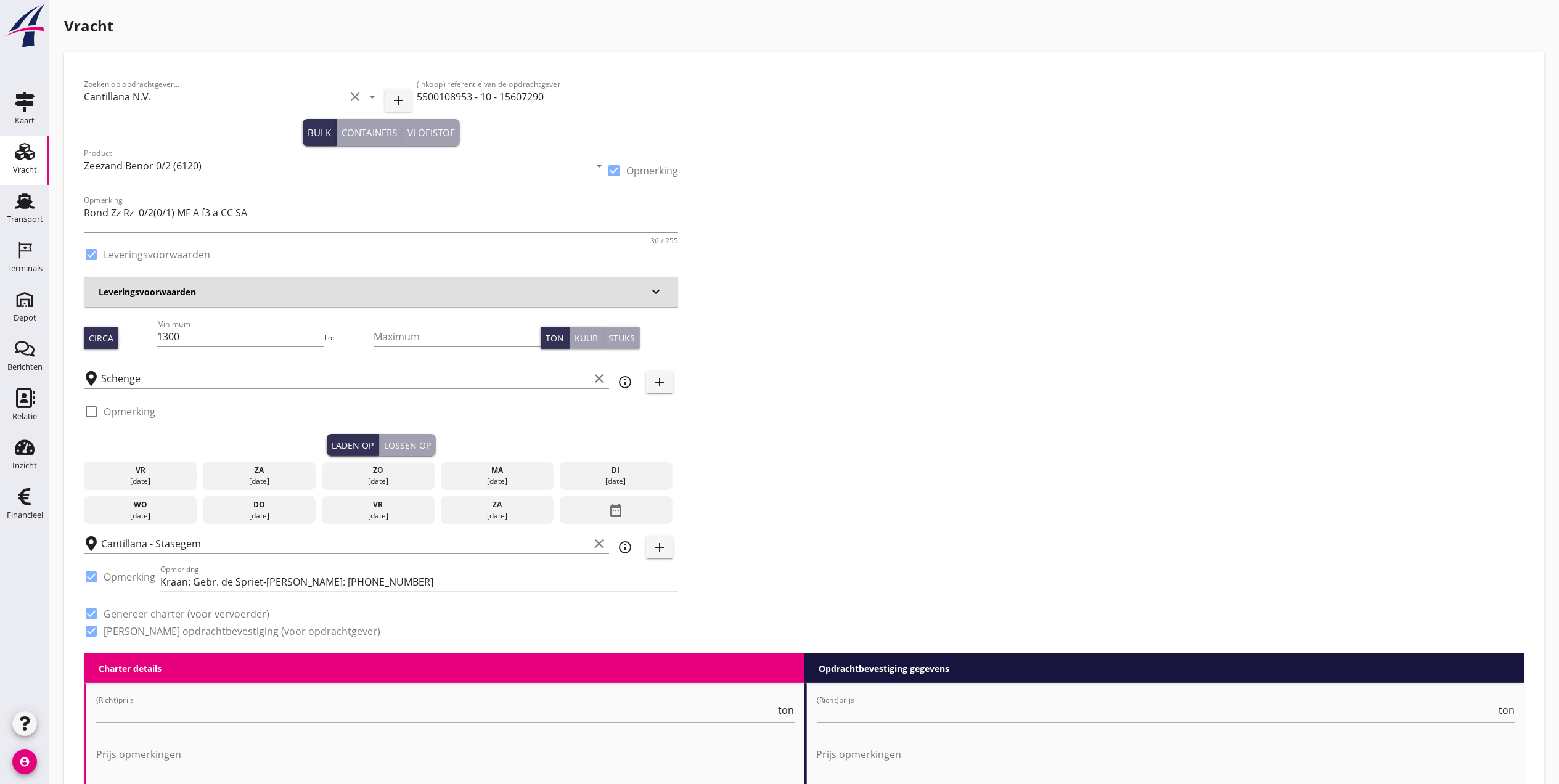
type input "4.19"
checkbox input "false"
radio input "false"
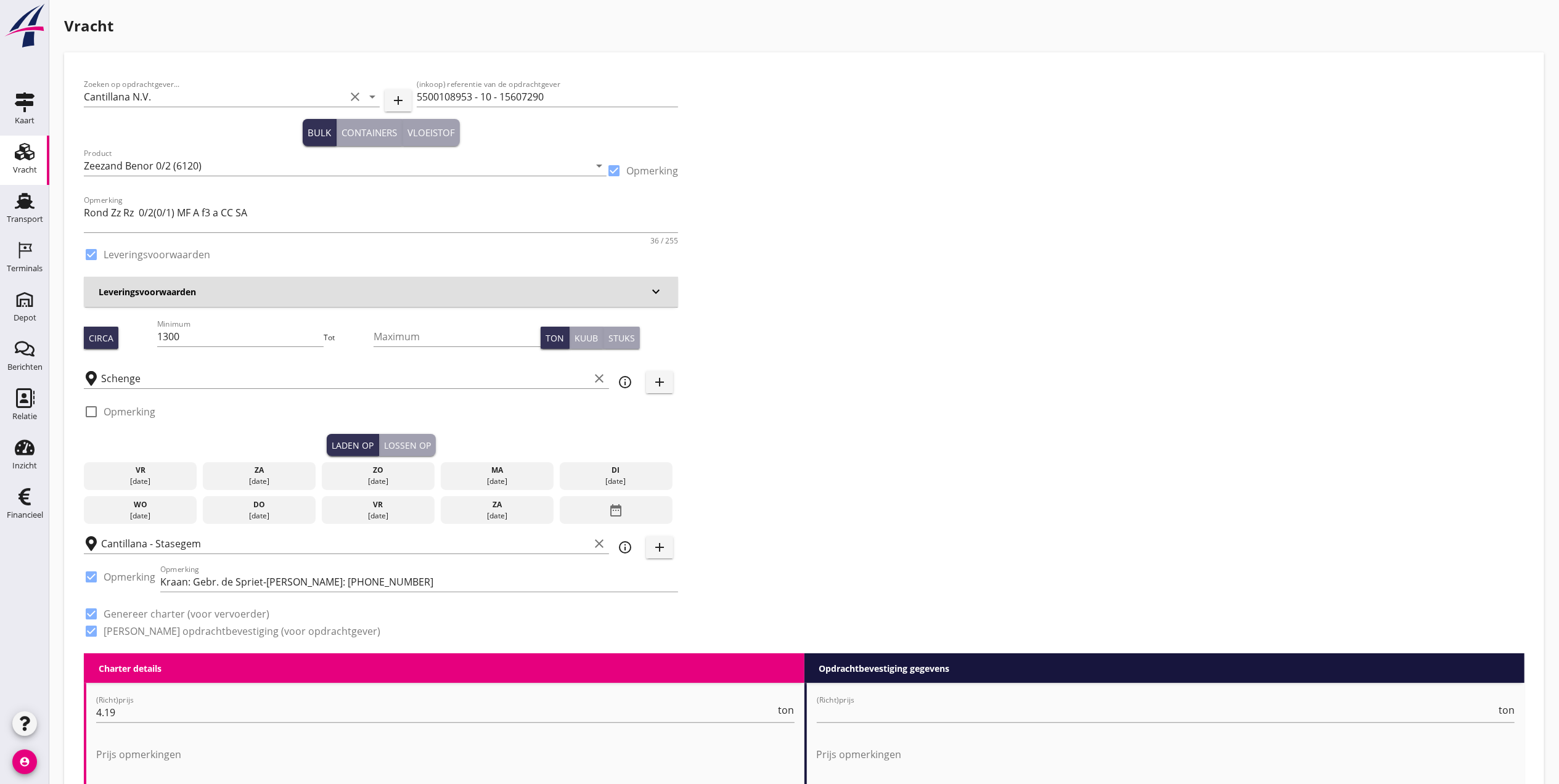
checkbox input "true"
type input "1"
type input "9.7"
checkbox input "false"
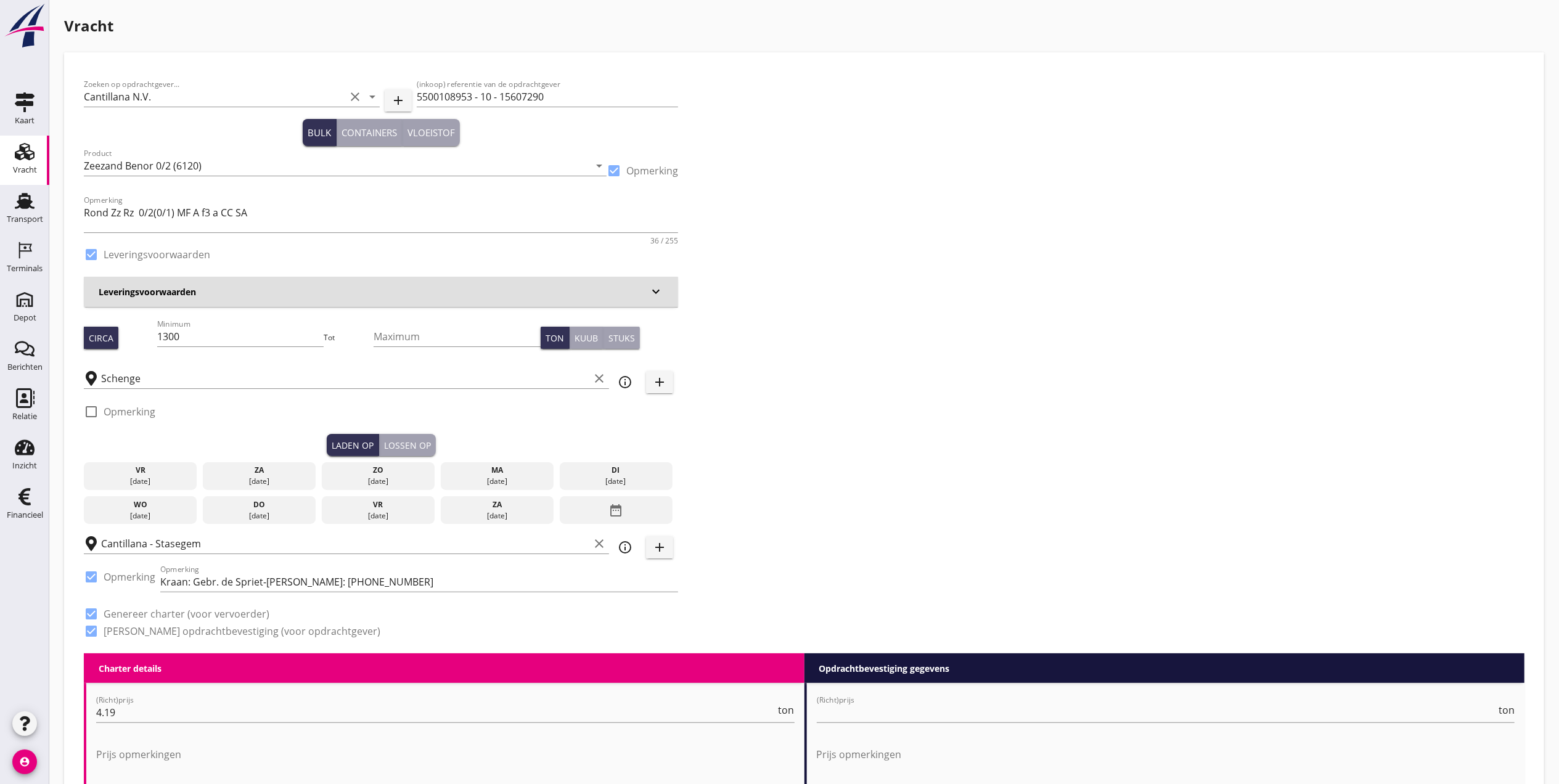
radio input "false"
checkbox input "true"
type input "1"
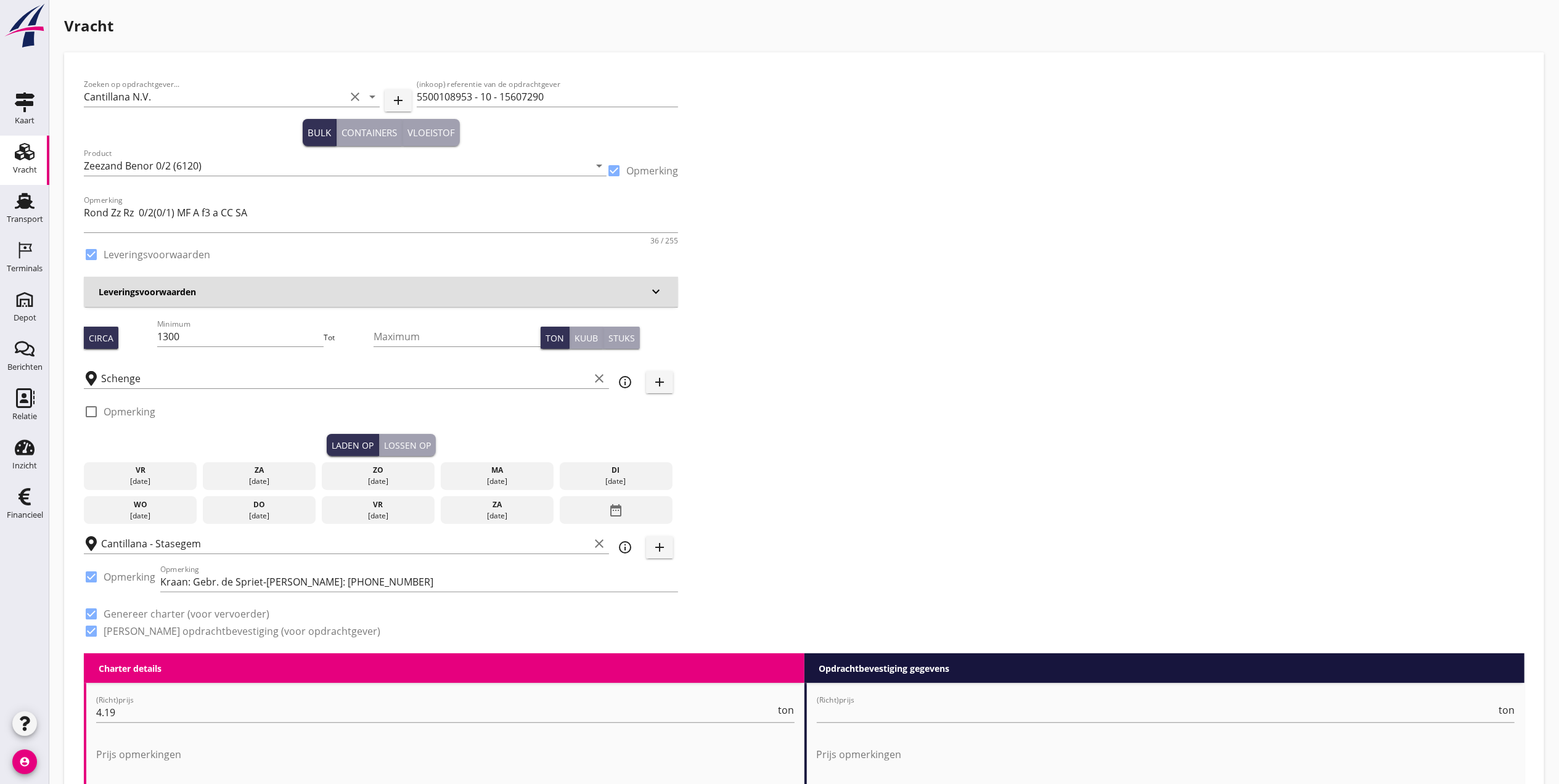
type input "1"
type input "60"
click at [210, 381] on input "Schenge" at bounding box center [344, 378] width 488 height 20
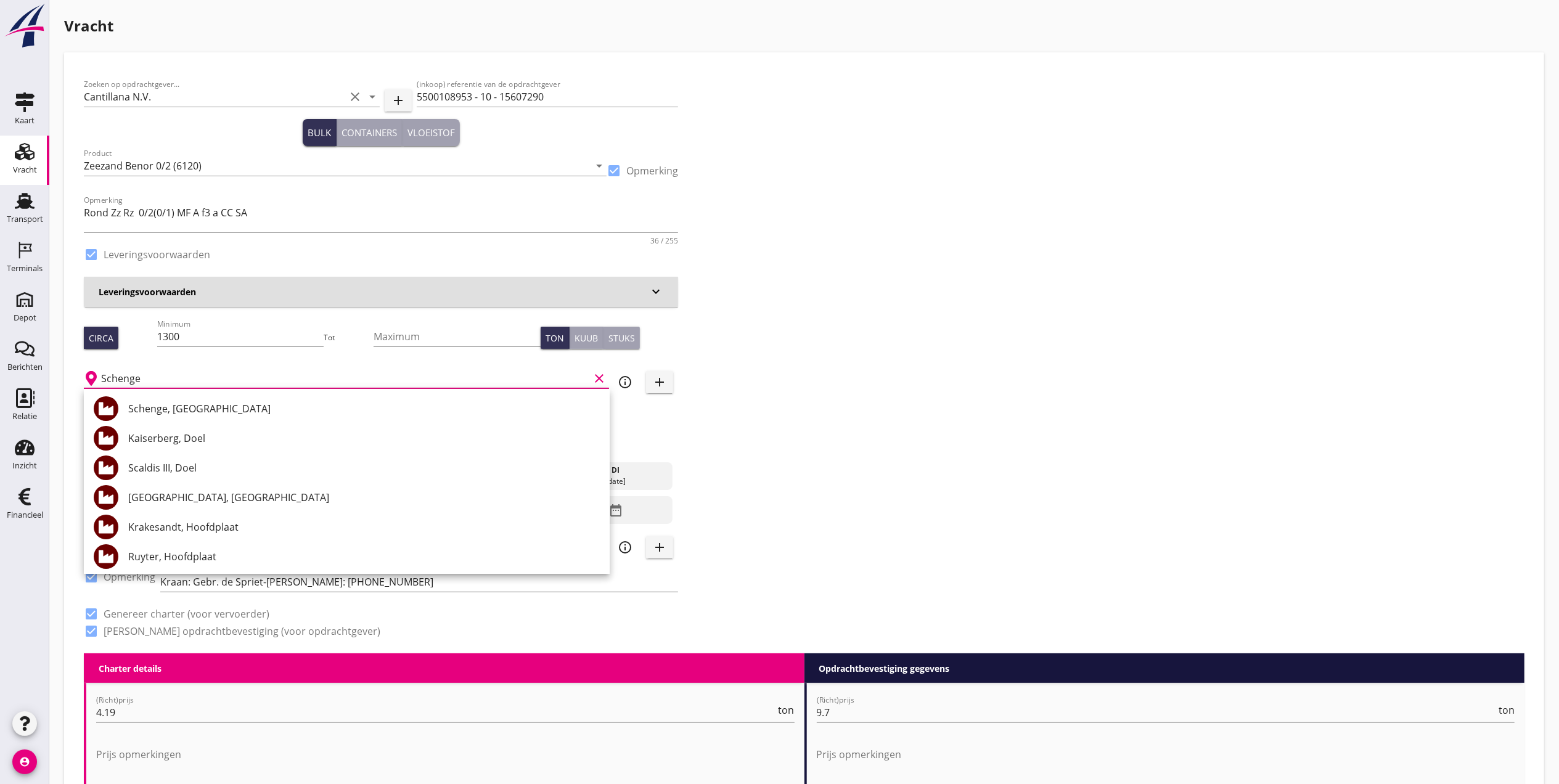
click at [893, 380] on div "Zoeken op opdrachtgever... Cantillana N.V. clear arrow_drop_down add (inkoop) r…" at bounding box center [804, 363] width 1451 height 581
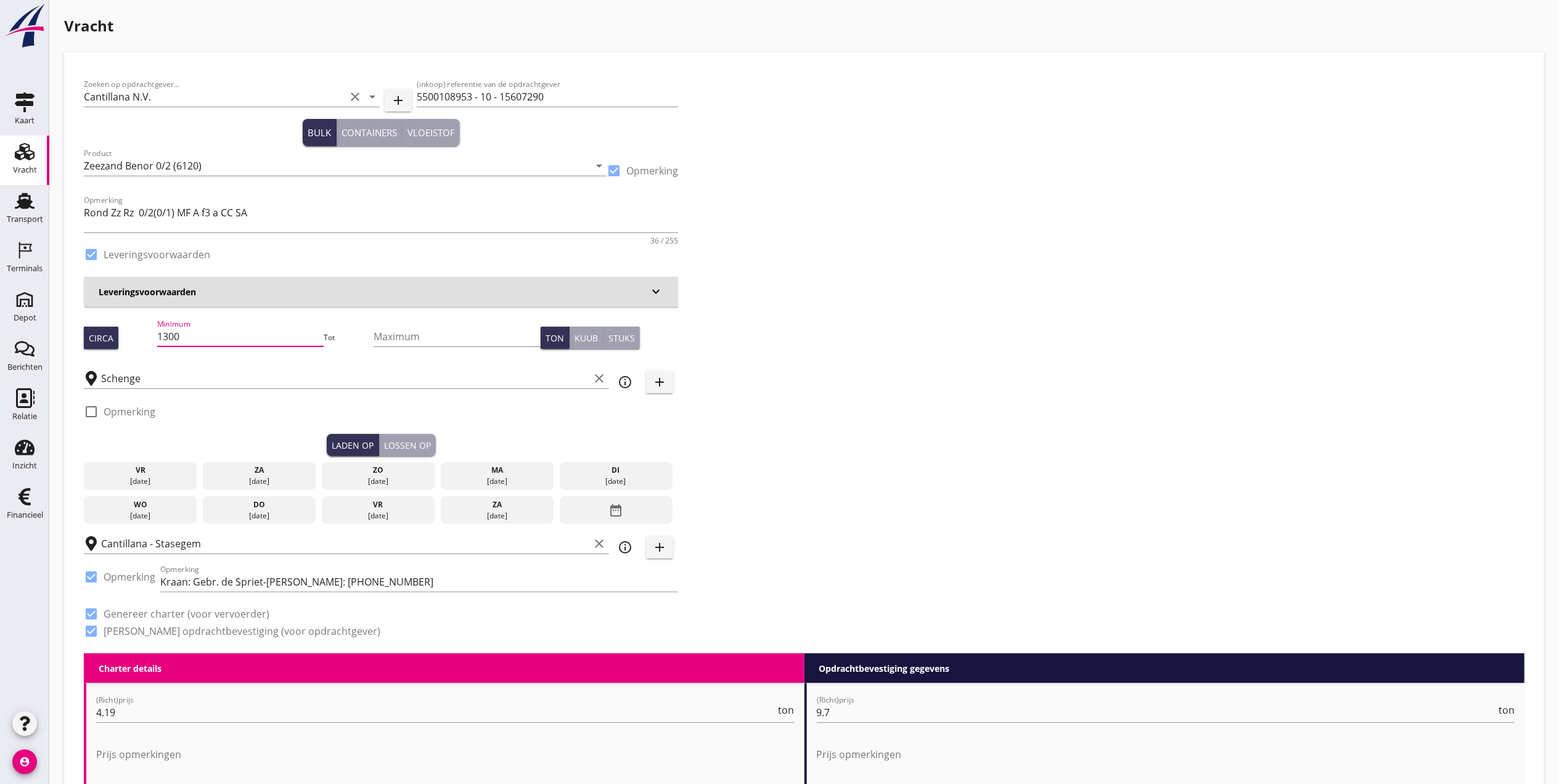
click at [276, 336] on input "1300" at bounding box center [240, 336] width 167 height 20
type input "1"
click at [238, 333] on input "1050" at bounding box center [240, 336] width 167 height 20
click at [208, 334] on input "1050" at bounding box center [240, 336] width 167 height 20
click at [413, 327] on input "Maximum" at bounding box center [457, 336] width 167 height 20
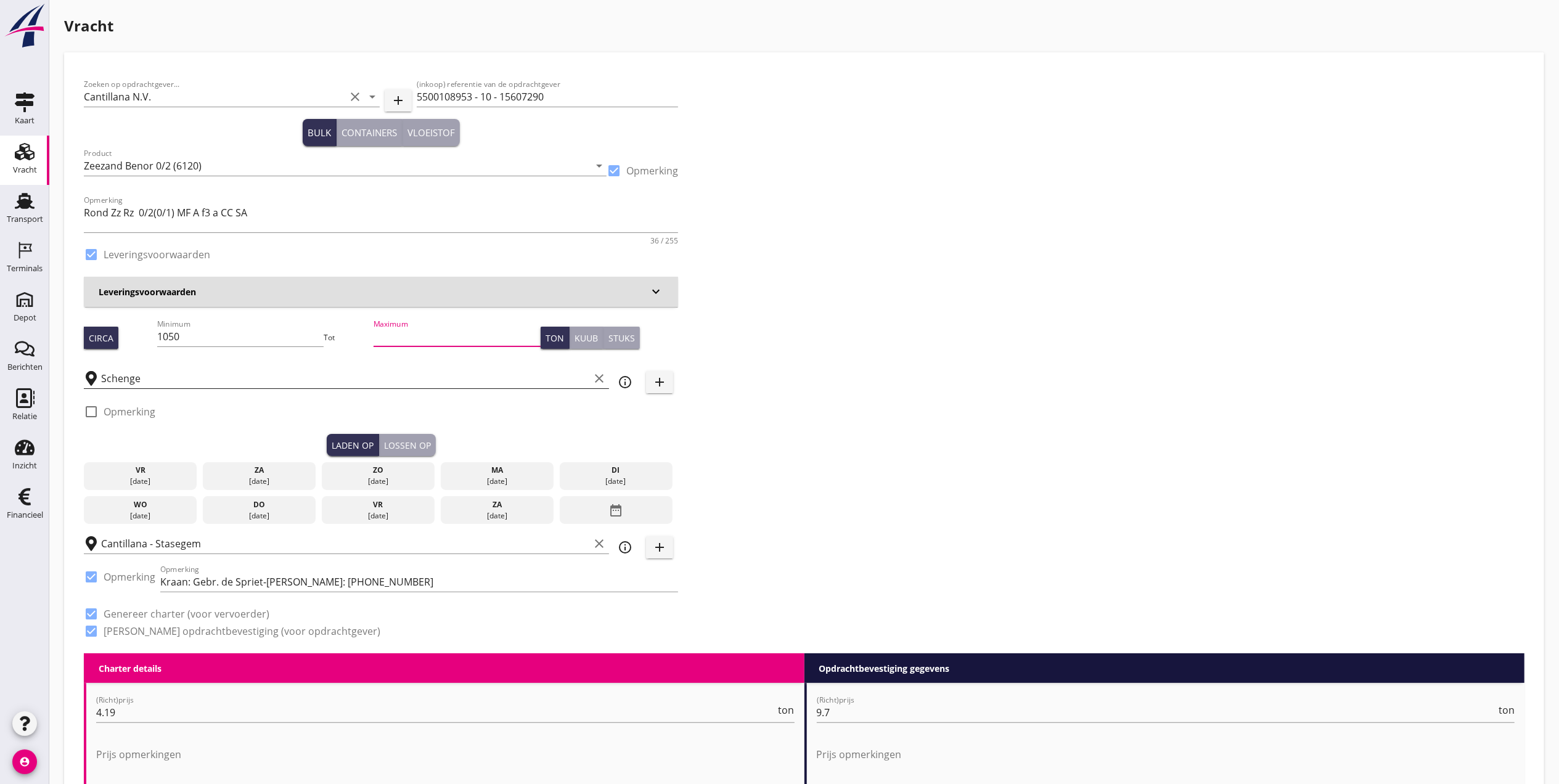
click at [232, 368] on input "Schenge" at bounding box center [344, 378] width 488 height 20
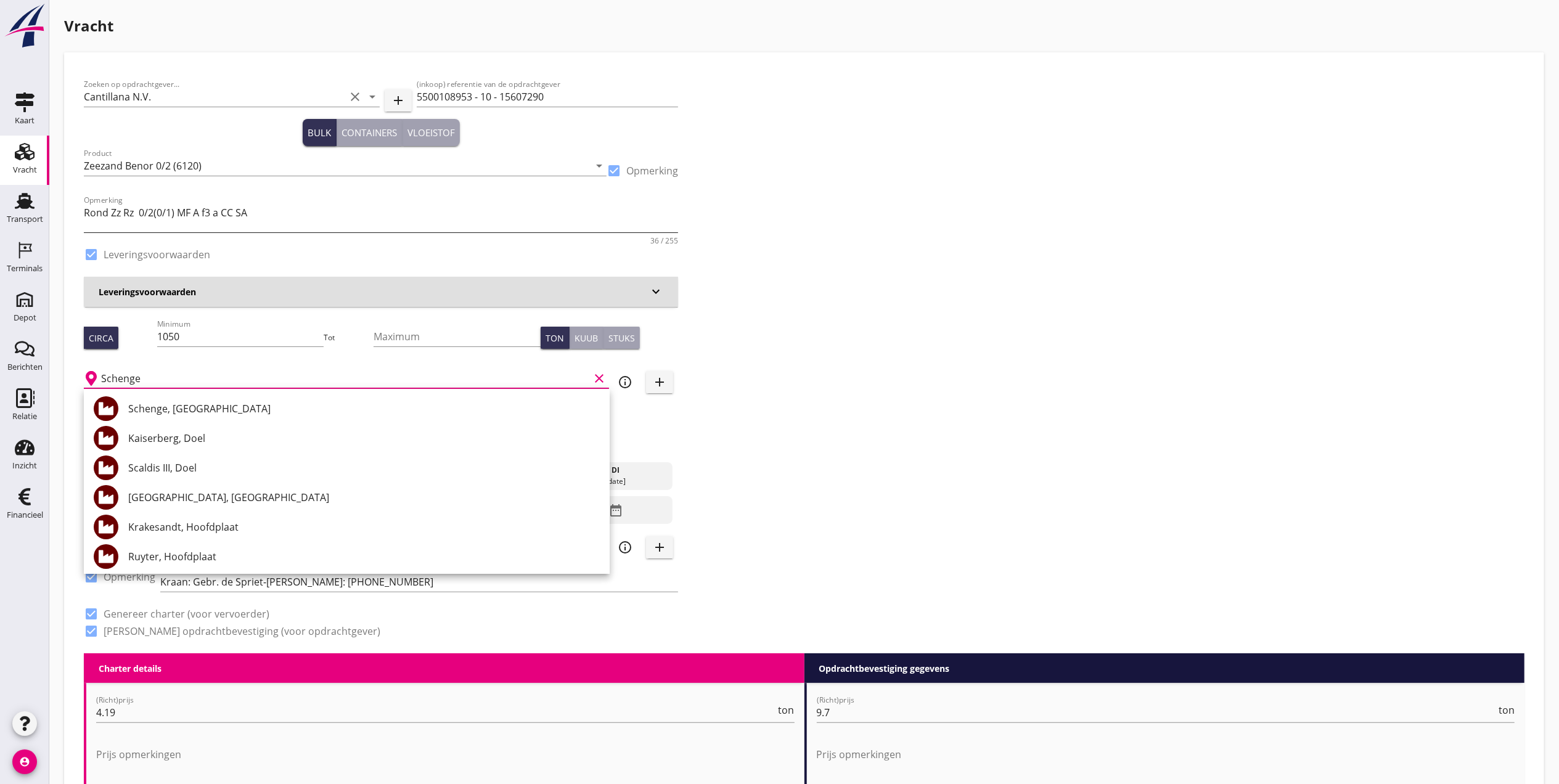
click at [365, 207] on textarea "Rond Zz Rz 0/2(0/1) MF A f3 a CC SA" at bounding box center [381, 217] width 594 height 29
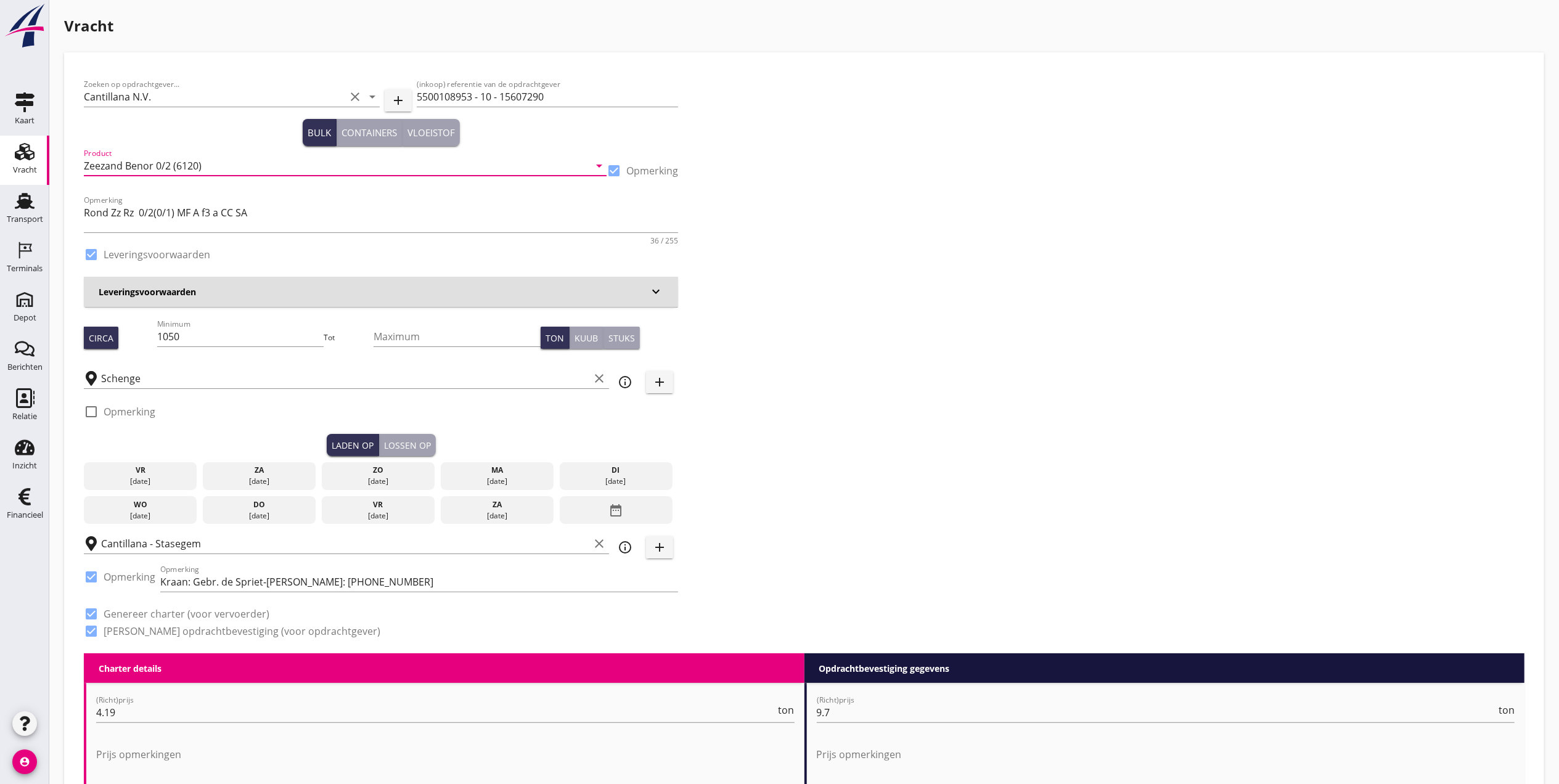
click at [435, 172] on input "Zeezand Benor 0/2 (6120)" at bounding box center [336, 165] width 505 height 20
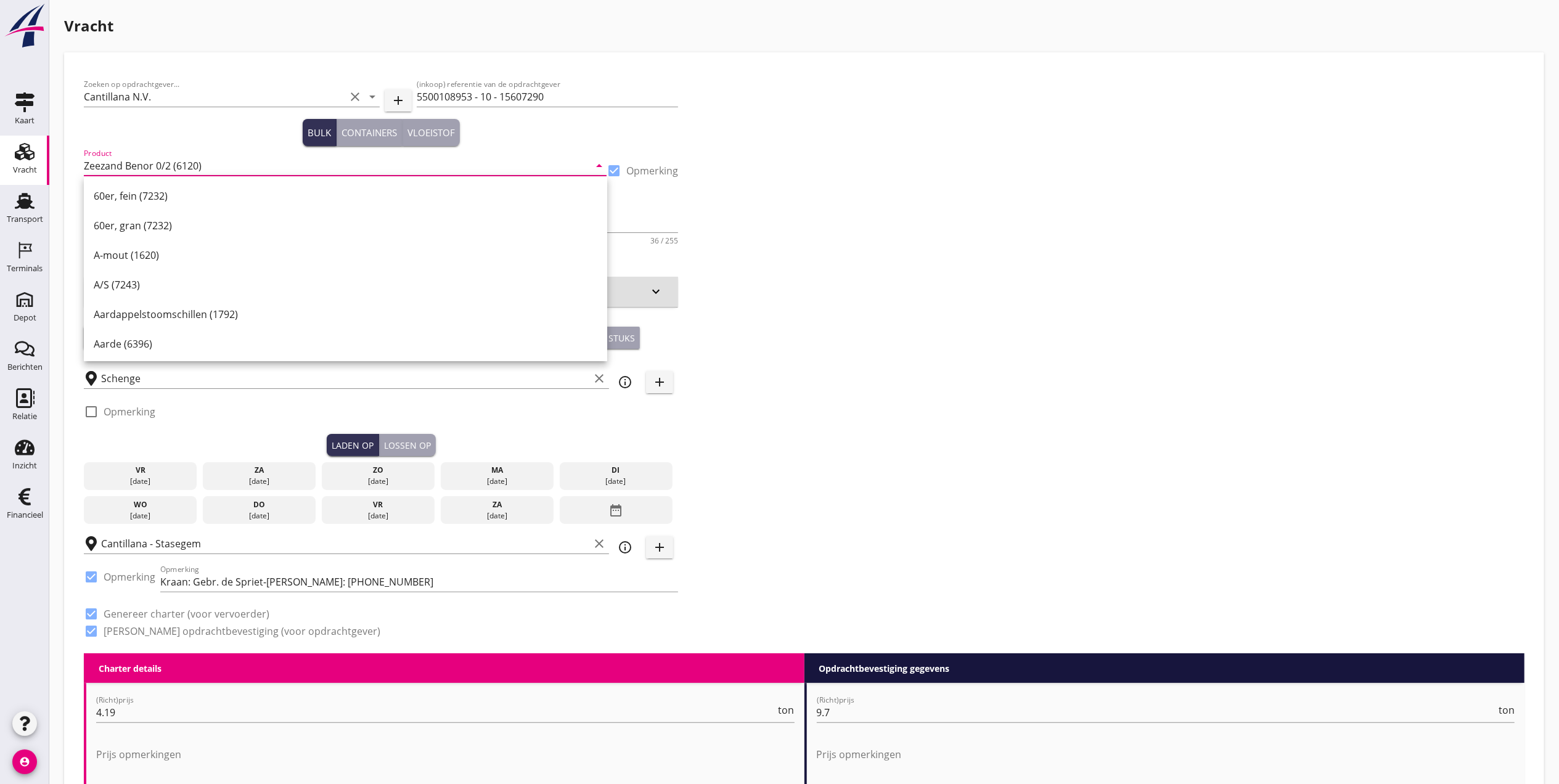
click at [897, 425] on div "Zoeken op opdrachtgever... Cantillana N.V. clear arrow_drop_down add (inkoop) r…" at bounding box center [804, 363] width 1451 height 581
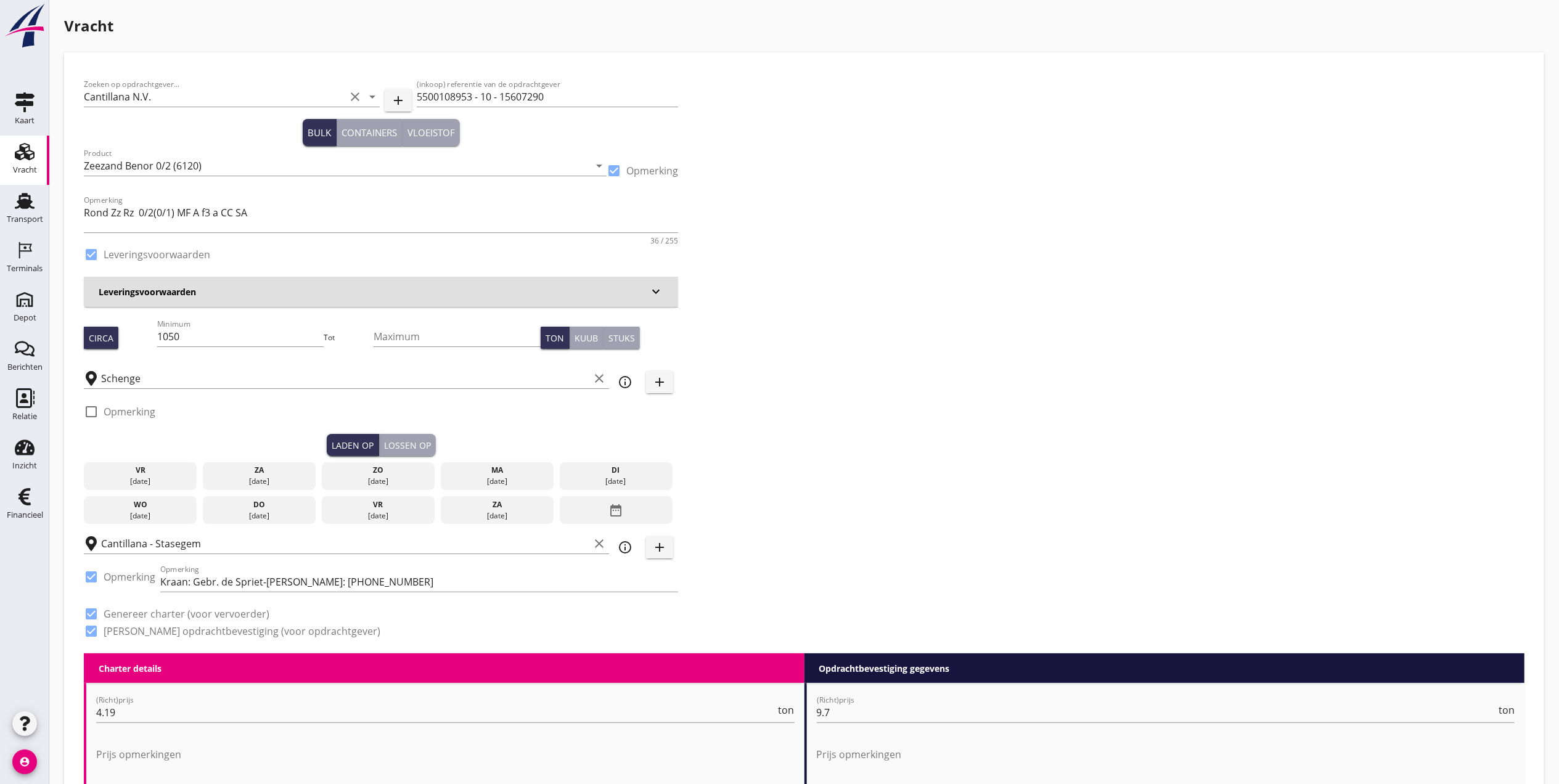
click at [483, 476] on div "[DATE]" at bounding box center [497, 481] width 108 height 11
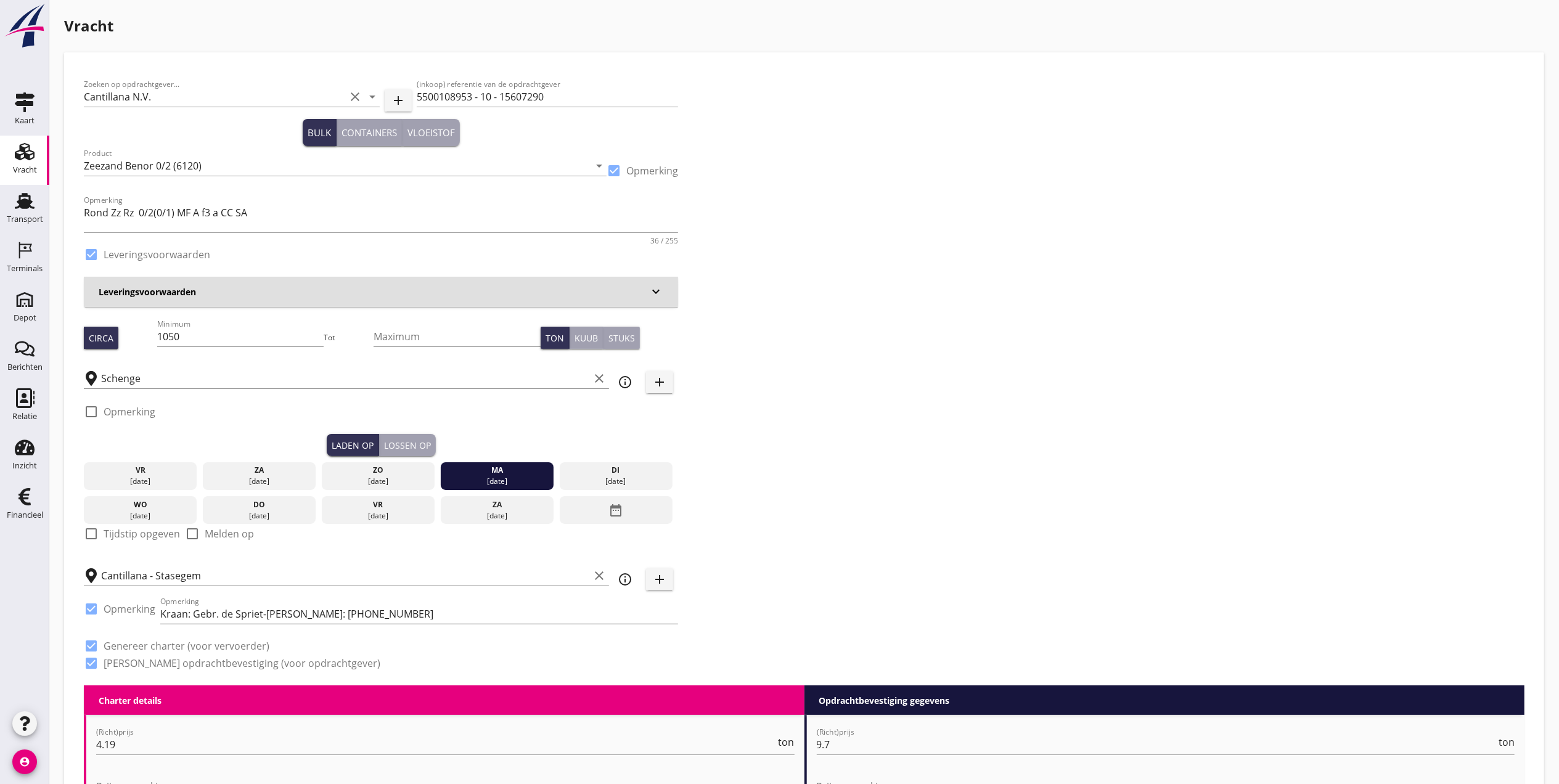
click at [398, 445] on div "Lossen op" at bounding box center [407, 445] width 47 height 13
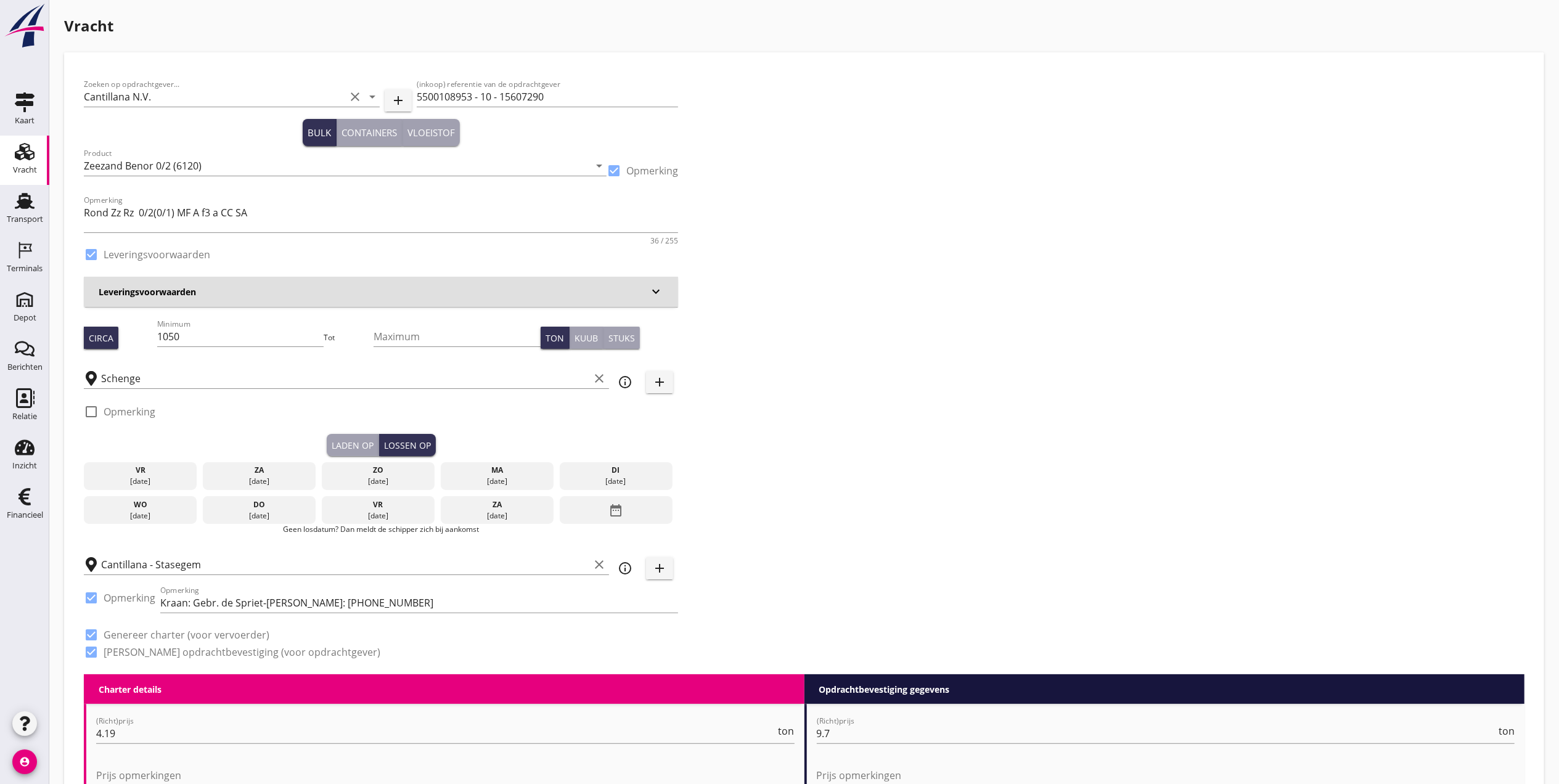
click at [609, 472] on div "di" at bounding box center [616, 470] width 108 height 11
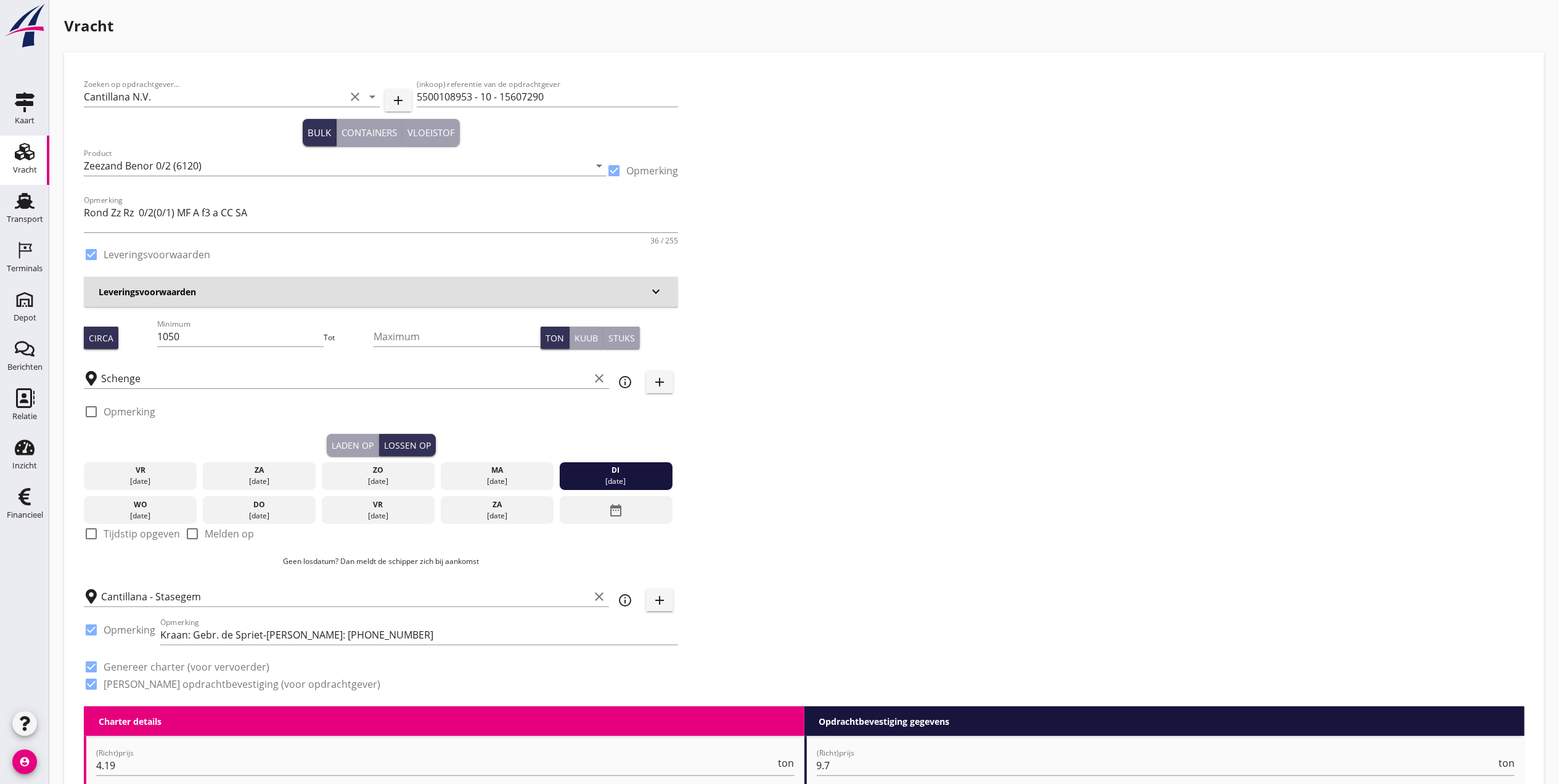
click at [351, 445] on div "Laden op" at bounding box center [353, 445] width 42 height 13
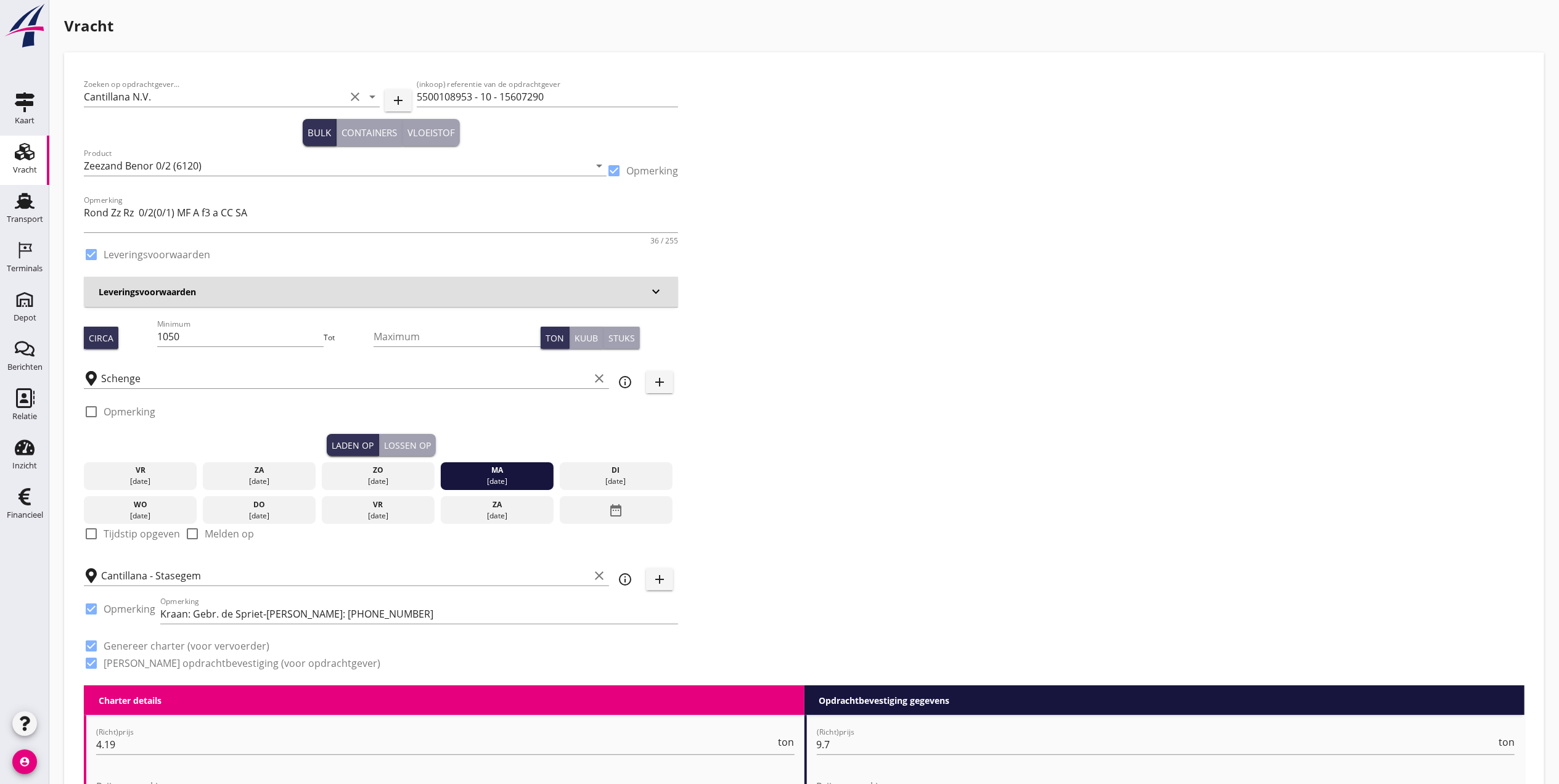
click at [430, 440] on div "Lossen op" at bounding box center [407, 445] width 47 height 13
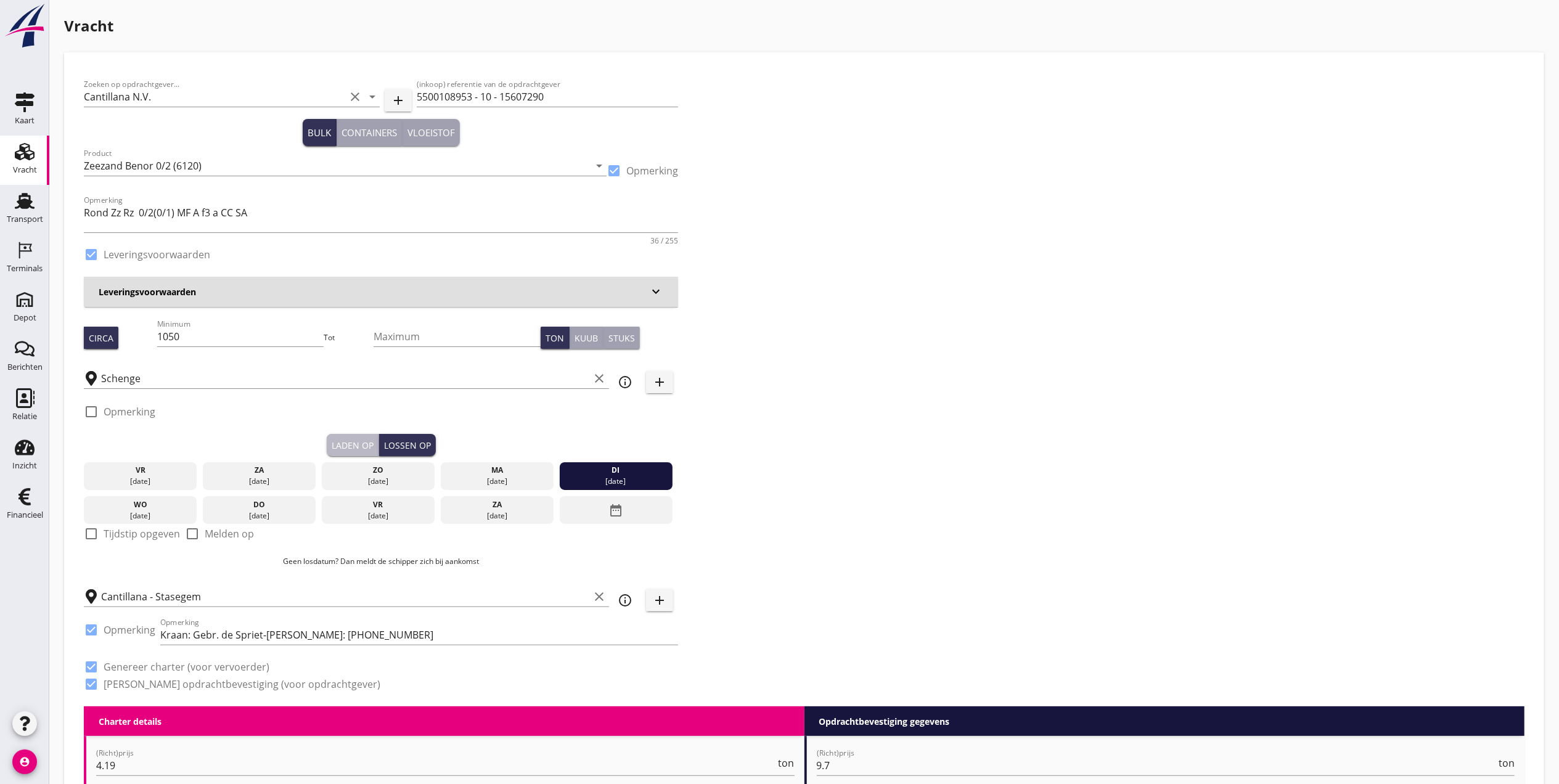
click at [355, 445] on div "Laden op" at bounding box center [353, 445] width 42 height 13
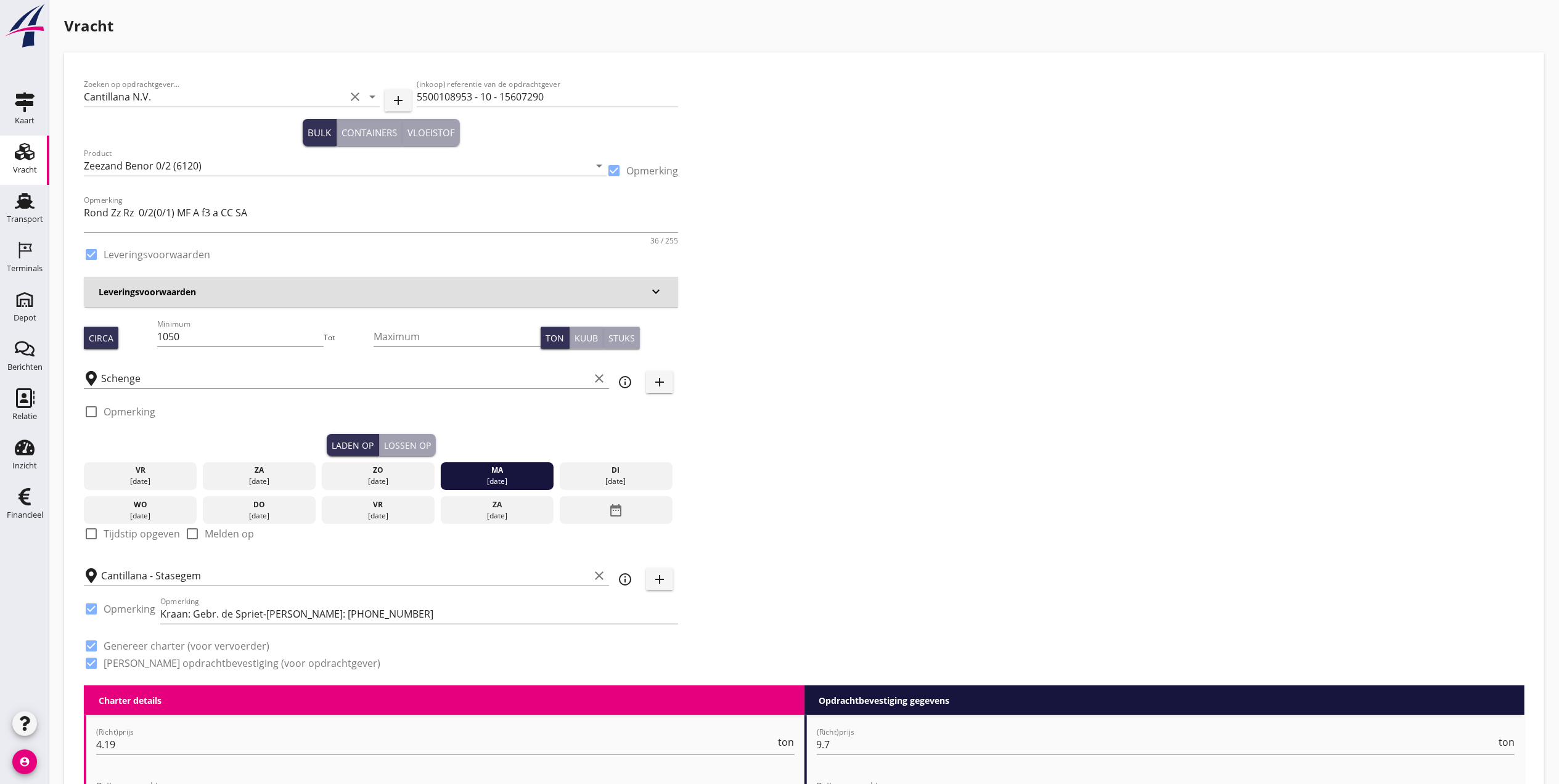
click at [408, 437] on button "Lossen op" at bounding box center [407, 444] width 57 height 22
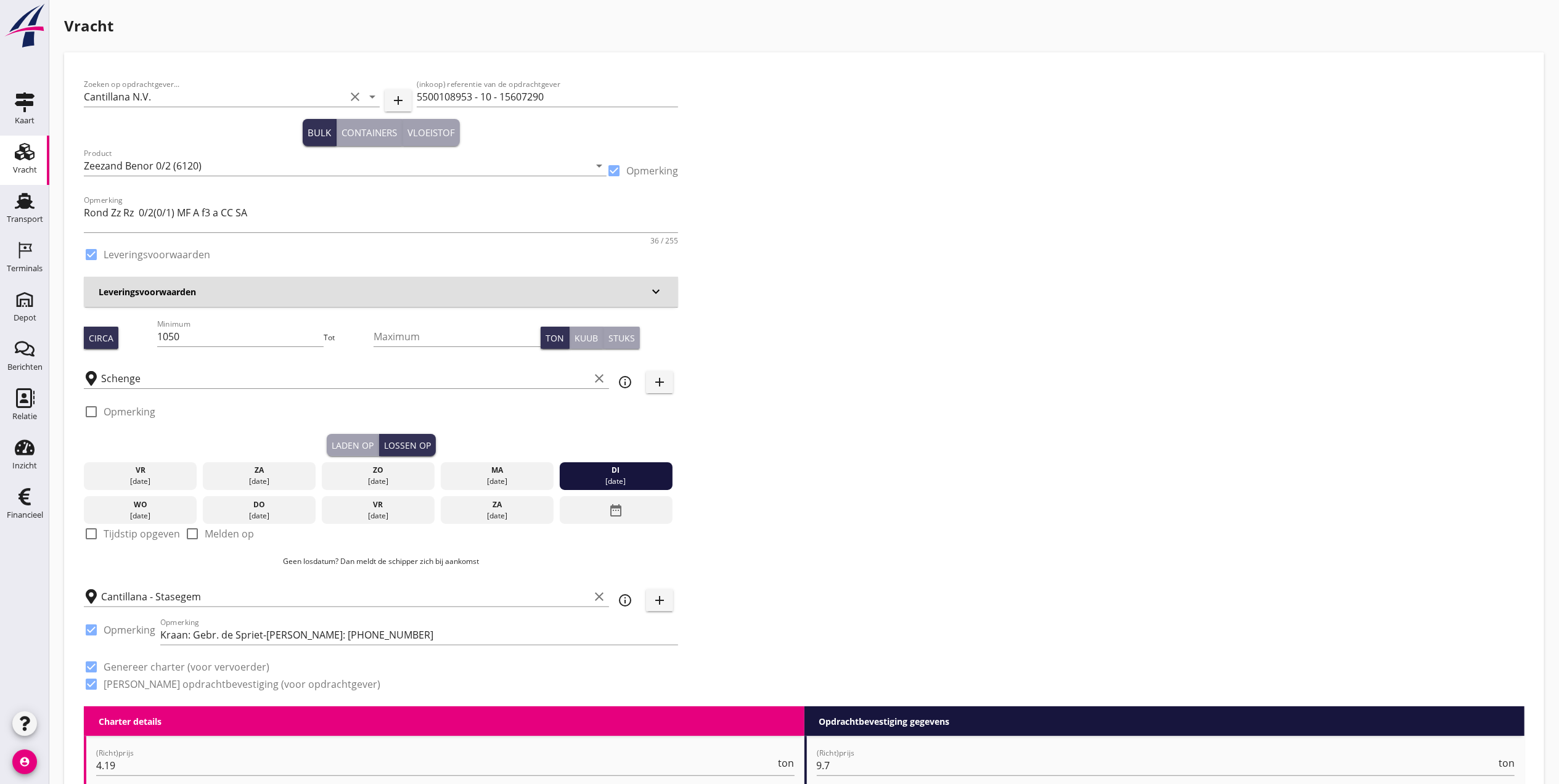
click at [351, 439] on div "Laden op" at bounding box center [353, 445] width 42 height 13
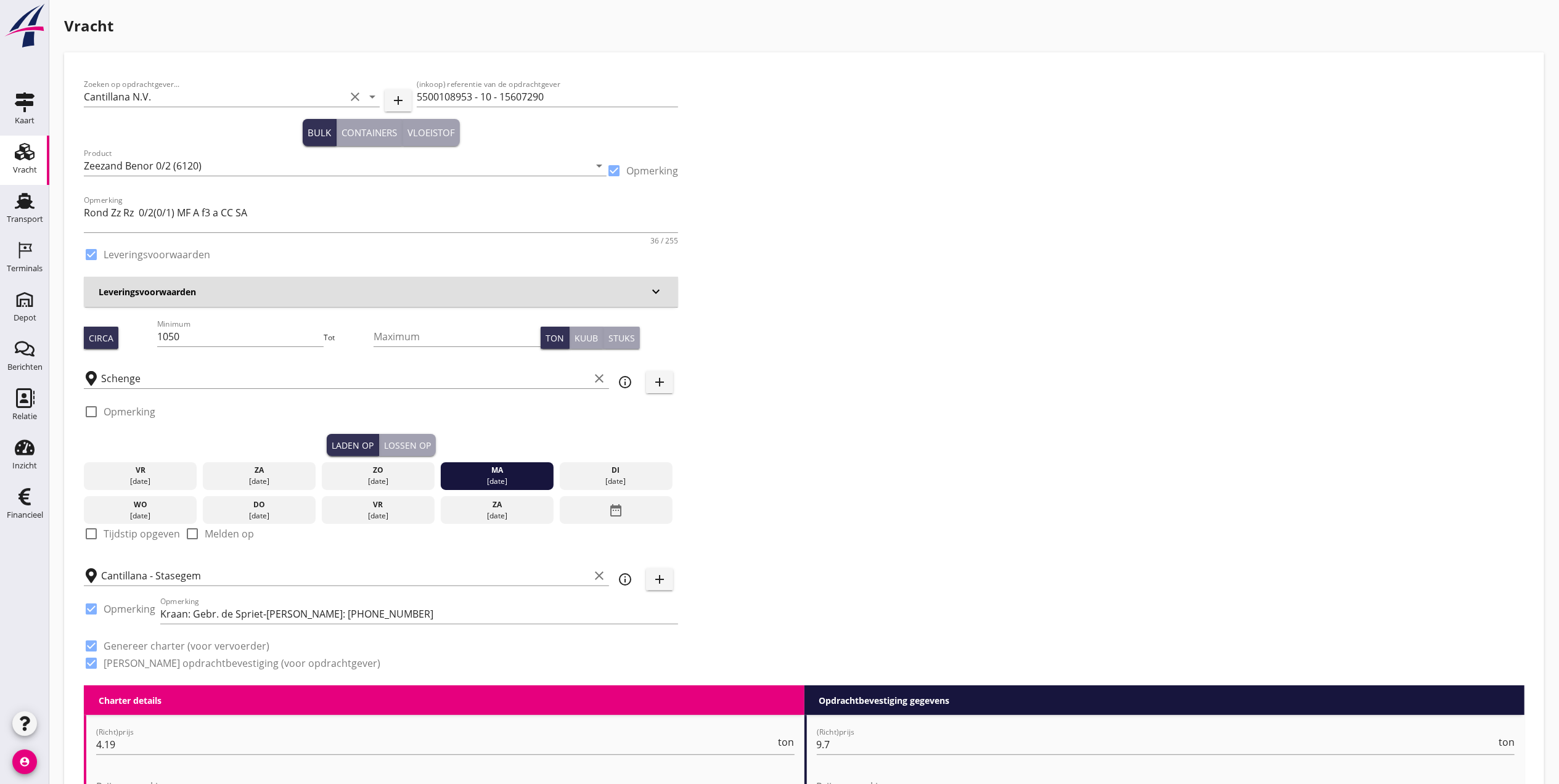
click at [413, 442] on div "Lossen op" at bounding box center [407, 445] width 47 height 13
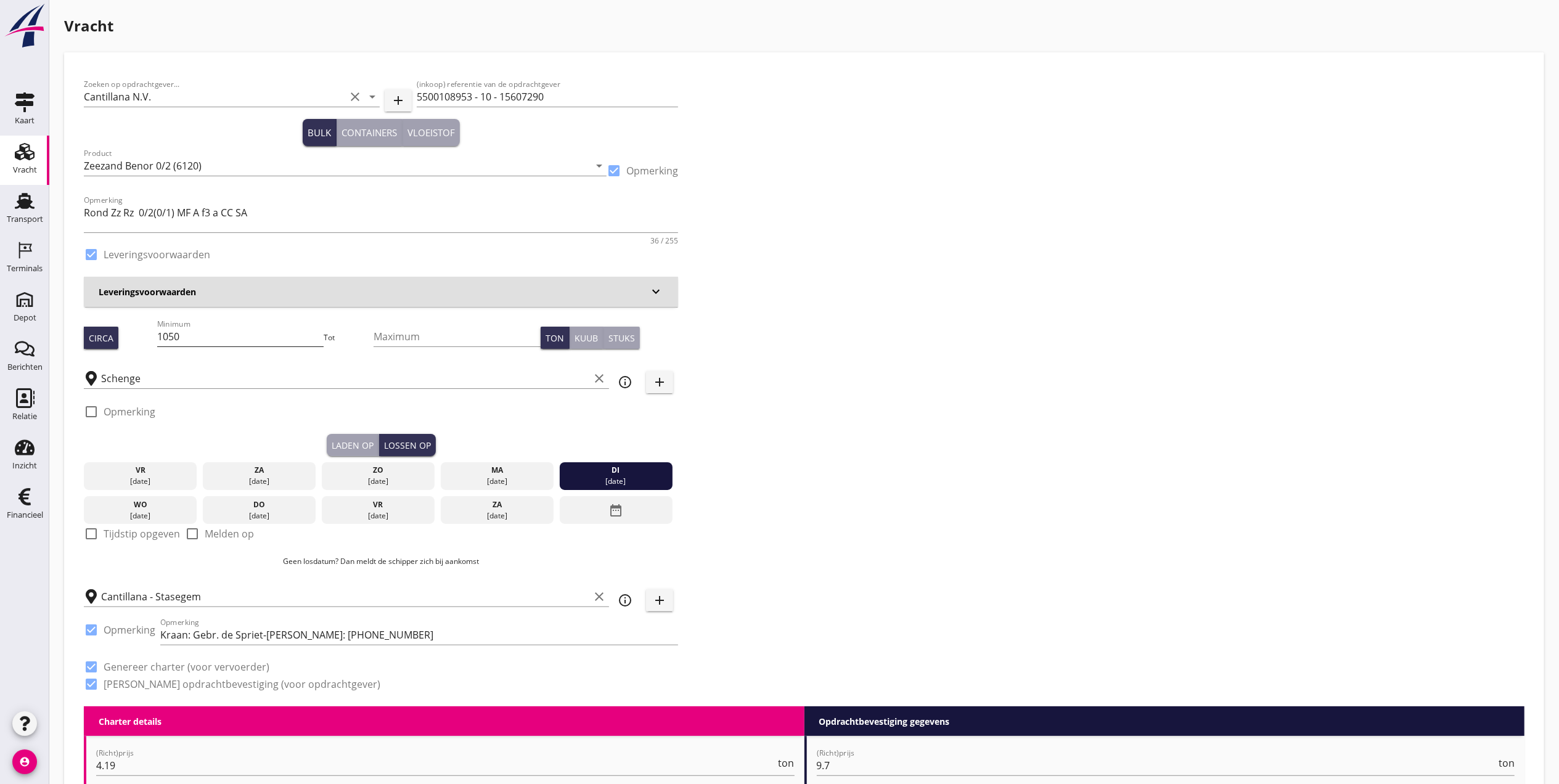
click at [259, 336] on input "1050" at bounding box center [240, 336] width 167 height 20
type input "1250"
click at [331, 437] on button "Laden op" at bounding box center [353, 444] width 52 height 22
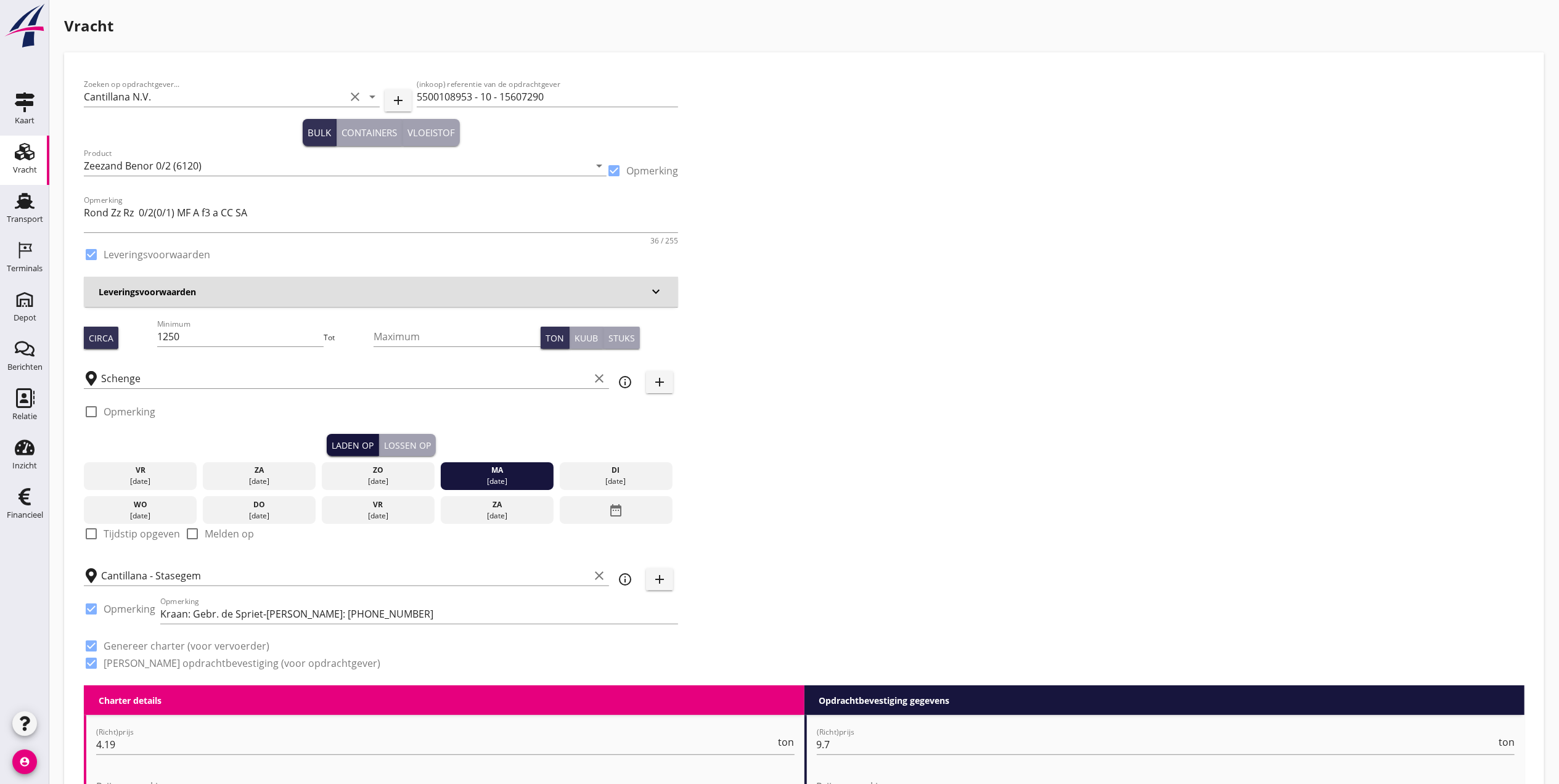
click at [368, 434] on button "Laden op" at bounding box center [353, 444] width 52 height 22
click at [390, 434] on button "Lossen op" at bounding box center [407, 444] width 57 height 22
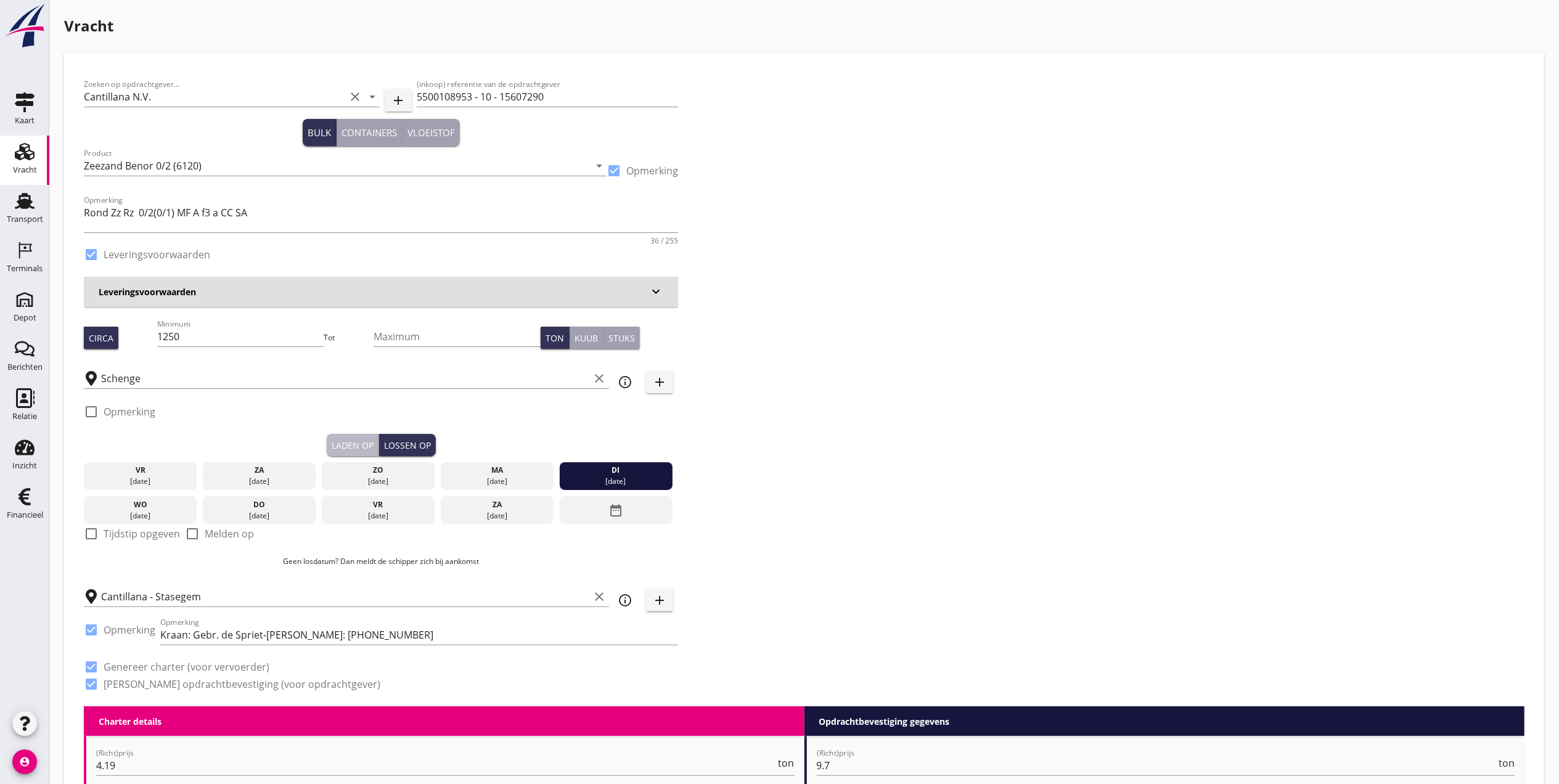
click at [349, 444] on div "Laden op" at bounding box center [353, 445] width 42 height 13
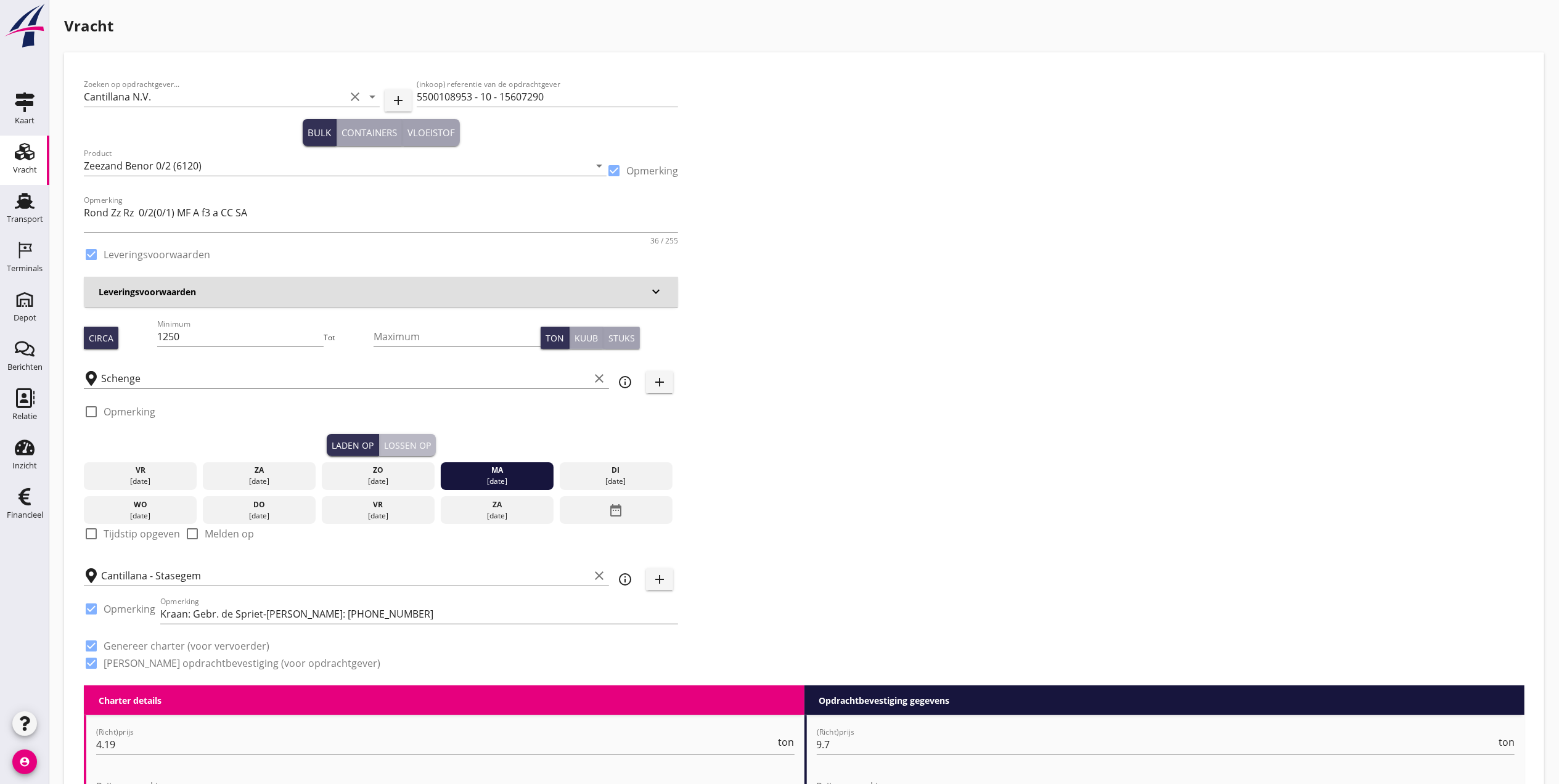
click at [394, 435] on button "Lossen op" at bounding box center [407, 444] width 57 height 22
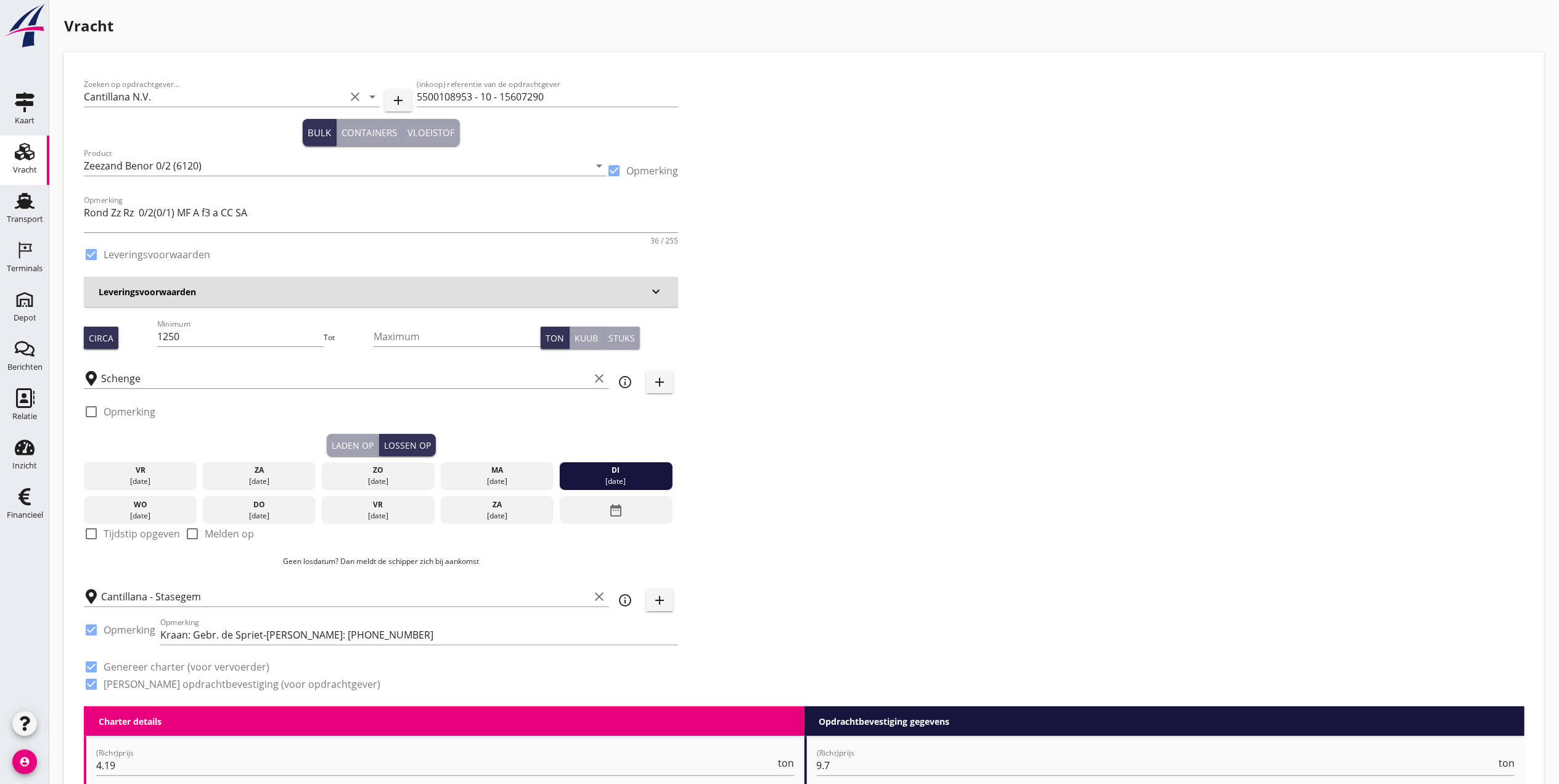
click at [33, 164] on div "Vracht" at bounding box center [25, 169] width 24 height 17
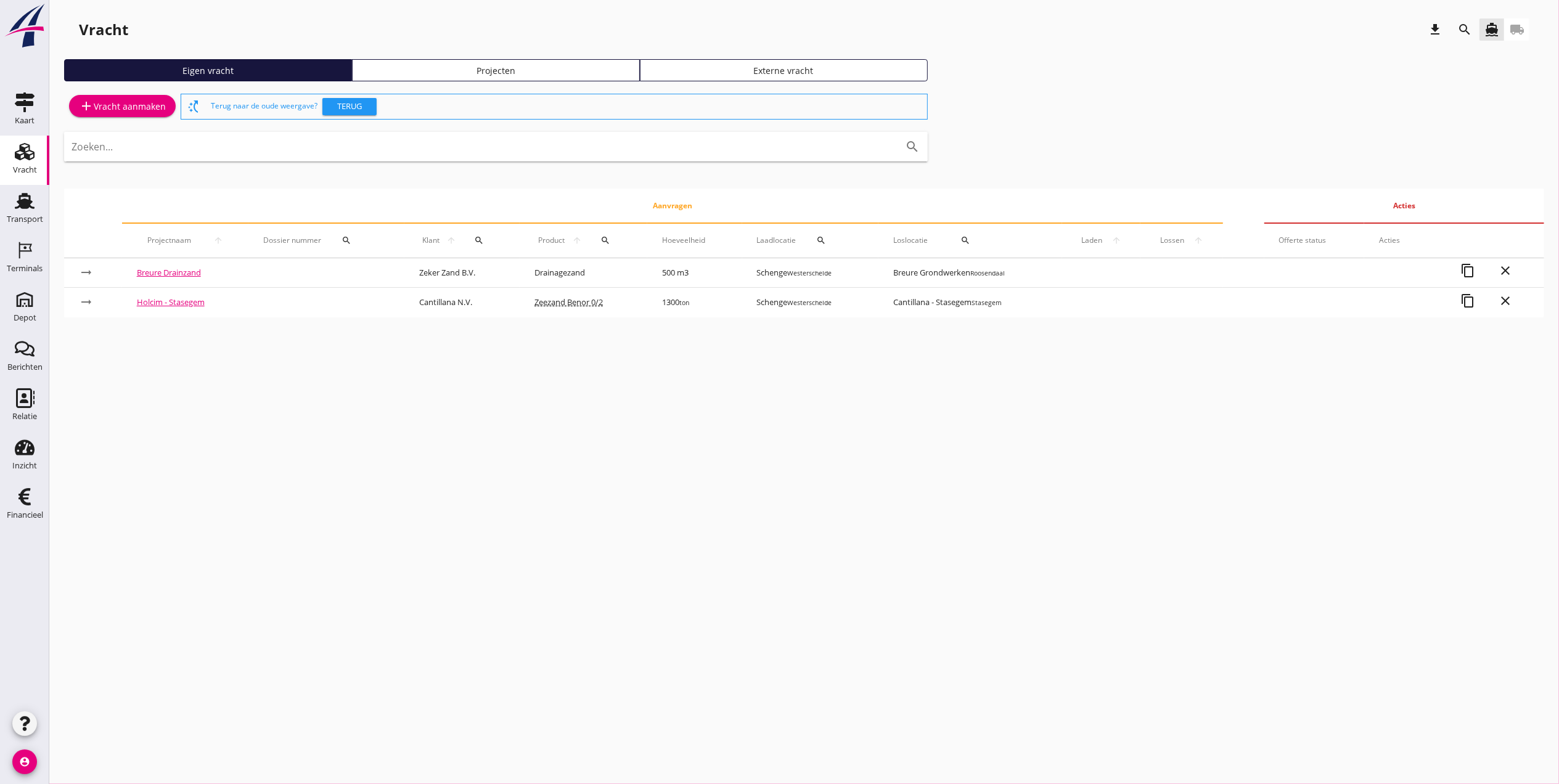
click at [20, 161] on div "Vracht" at bounding box center [25, 169] width 24 height 17
click at [1462, 30] on icon "search" at bounding box center [1464, 30] width 15 height 15
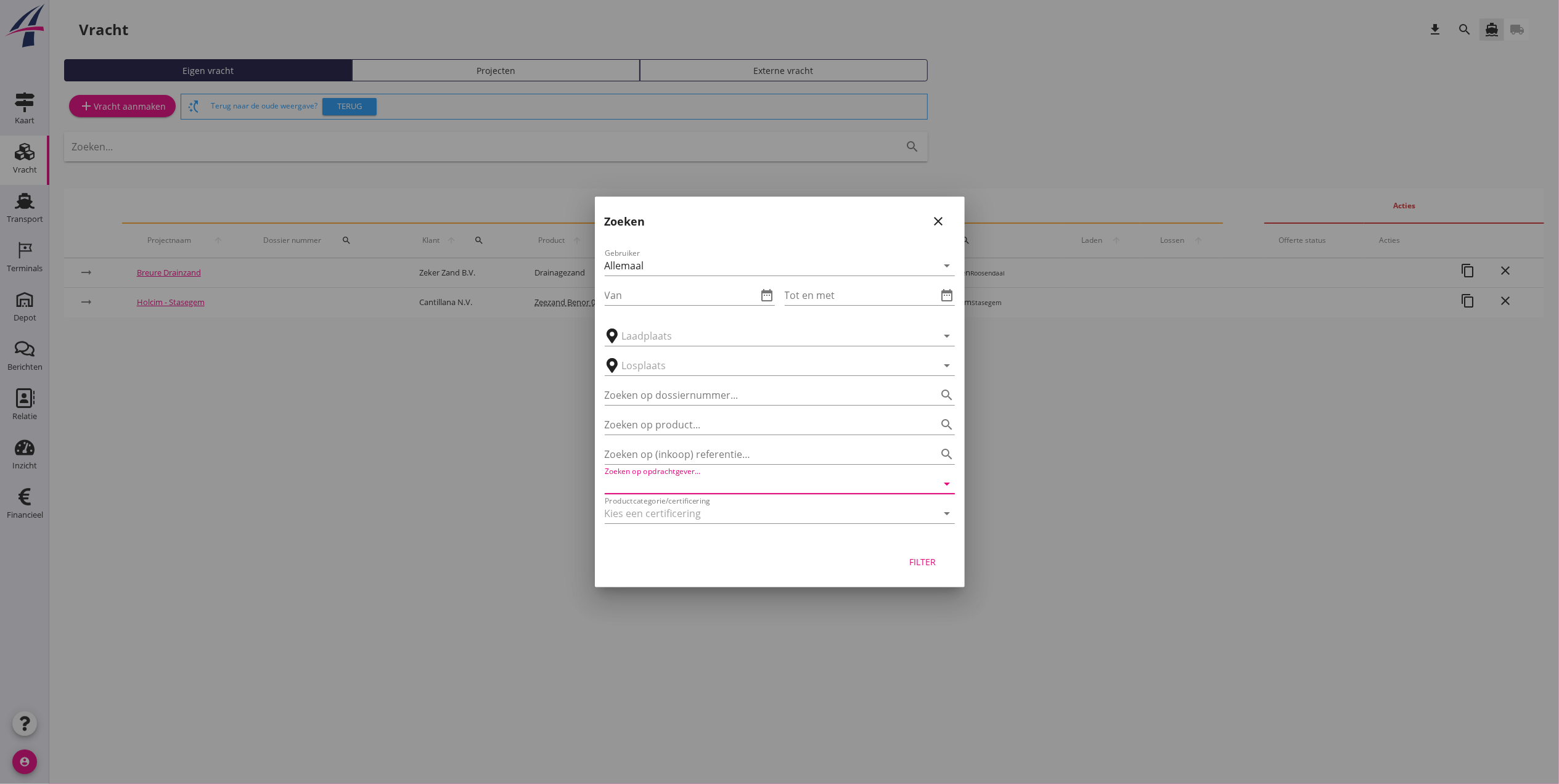
click at [758, 489] on input "Zoeken op opdrachtgever..." at bounding box center [762, 483] width 316 height 20
click at [836, 510] on div "Cantillana N.V." at bounding box center [780, 514] width 330 height 15
type input "Cantillana N.V."
click at [929, 559] on div "Filter" at bounding box center [922, 561] width 35 height 13
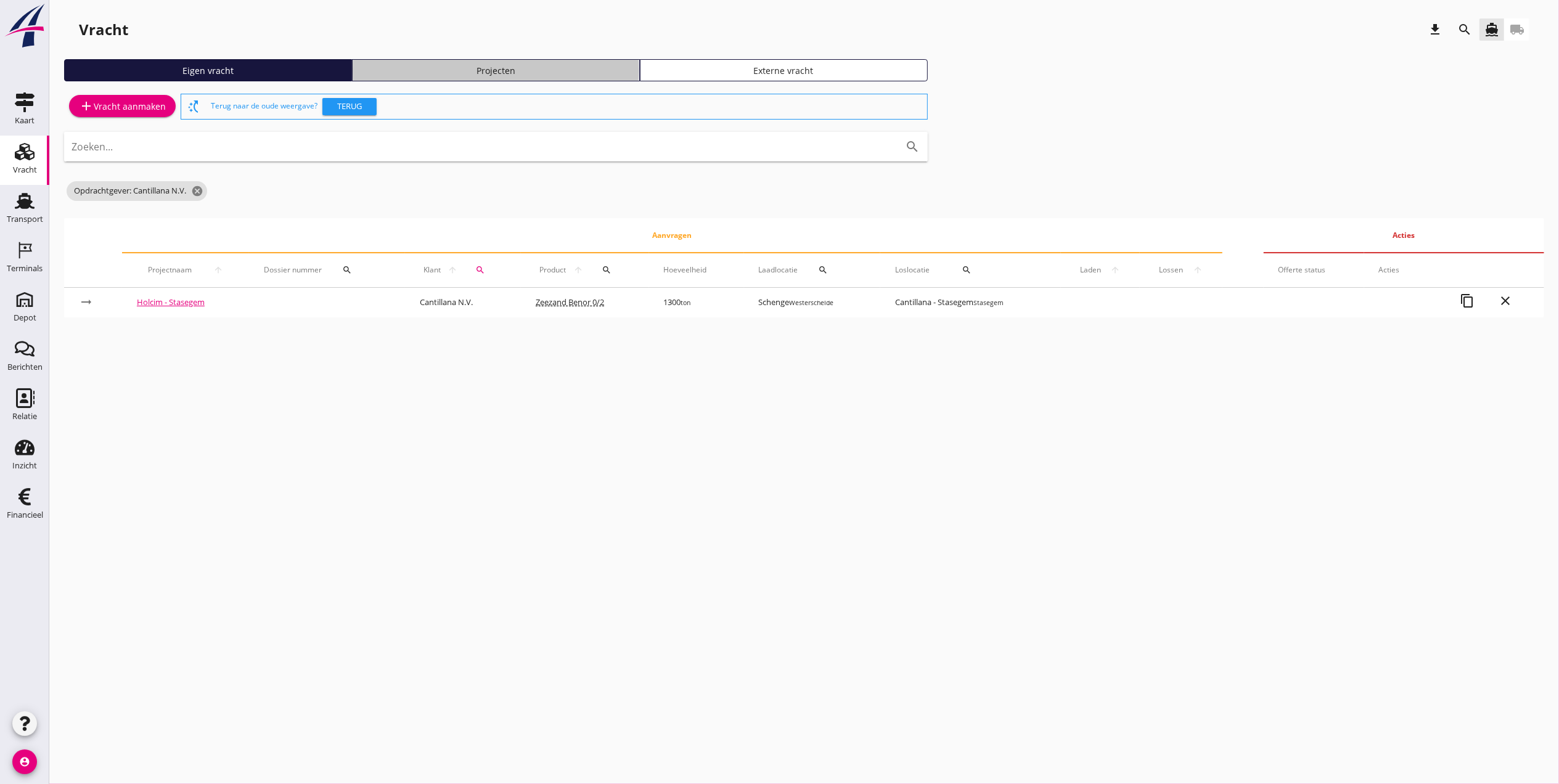
click at [517, 64] on div "Projecten" at bounding box center [496, 70] width 277 height 13
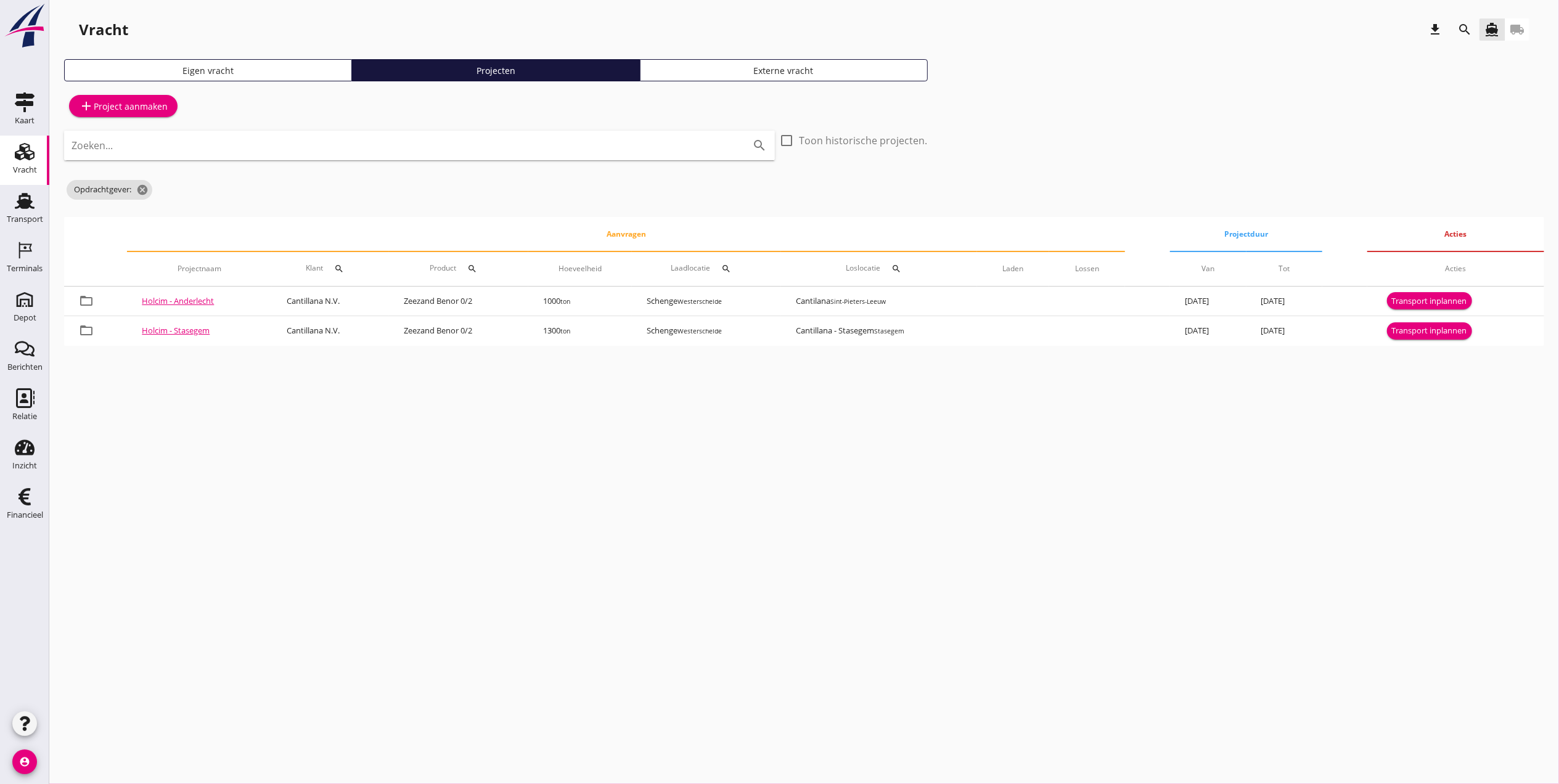
click at [246, 69] on div "Eigen vracht" at bounding box center [208, 70] width 277 height 13
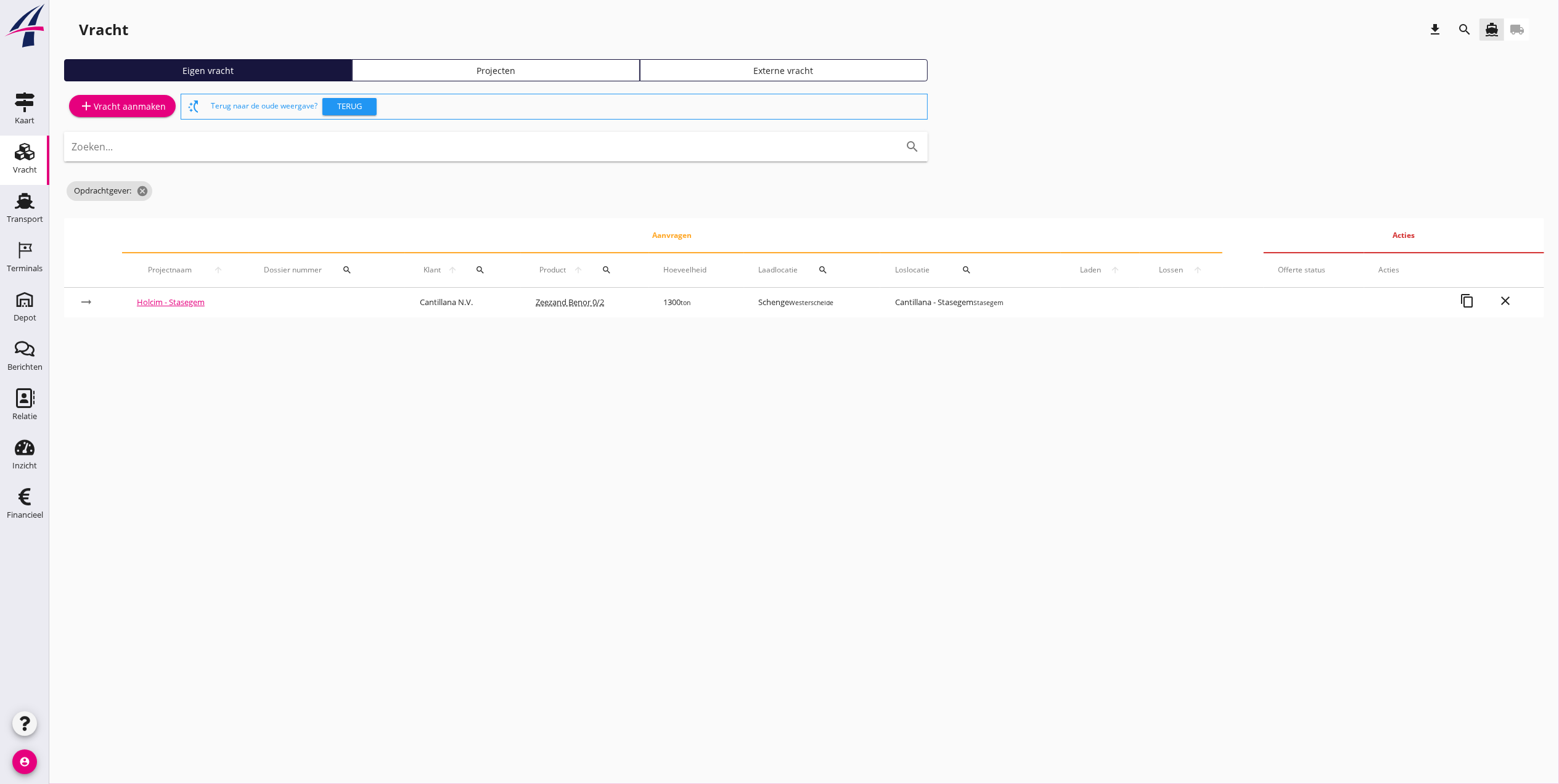
click at [457, 53] on div "Vracht download search directions_boat local_shipping Eigen vracht Projecten Ex…" at bounding box center [803, 171] width 1509 height 342
click at [460, 65] on div "Projecten" at bounding box center [496, 70] width 277 height 13
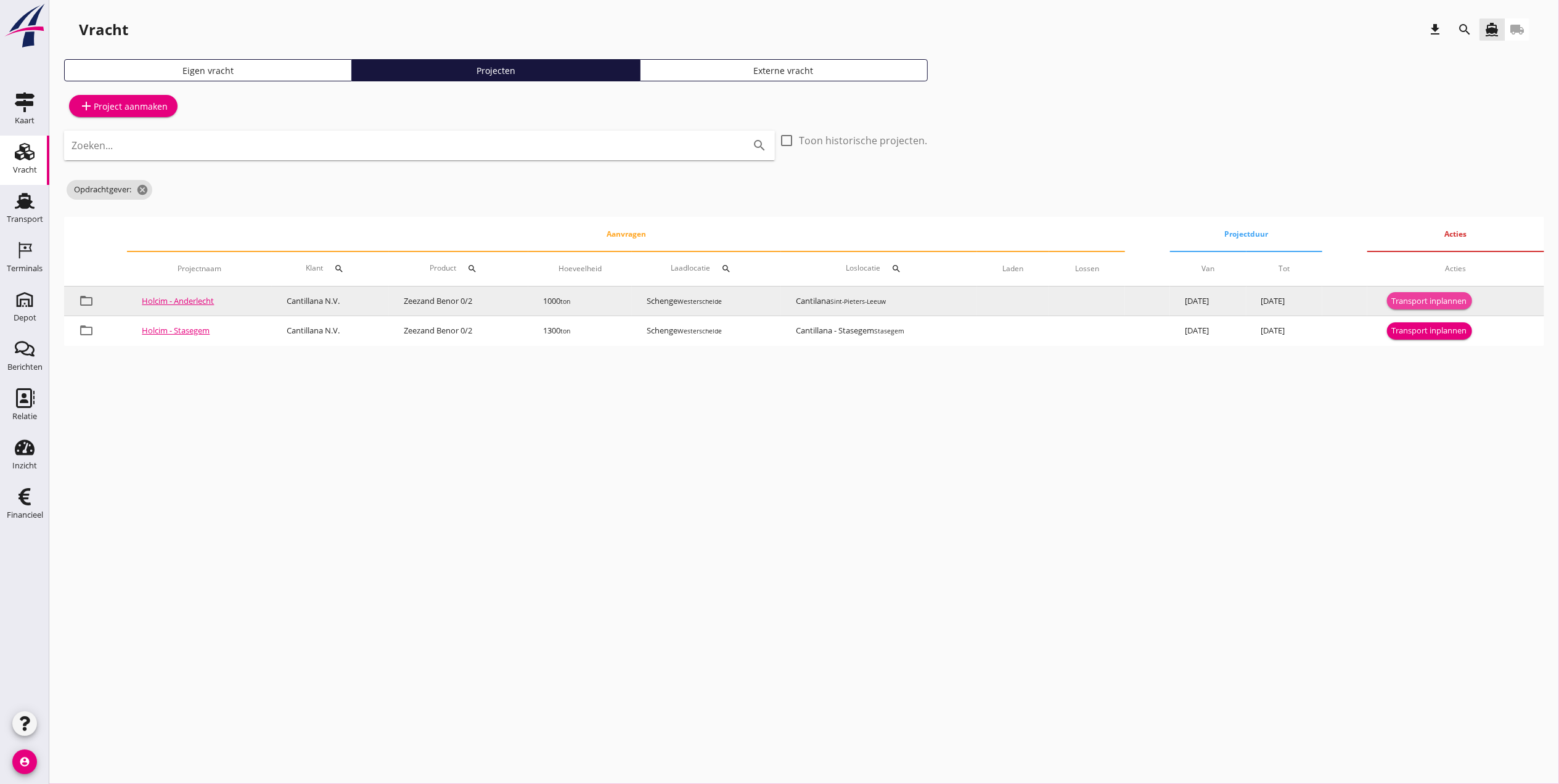
click at [1435, 301] on div "Transport inplannen" at bounding box center [1430, 301] width 75 height 12
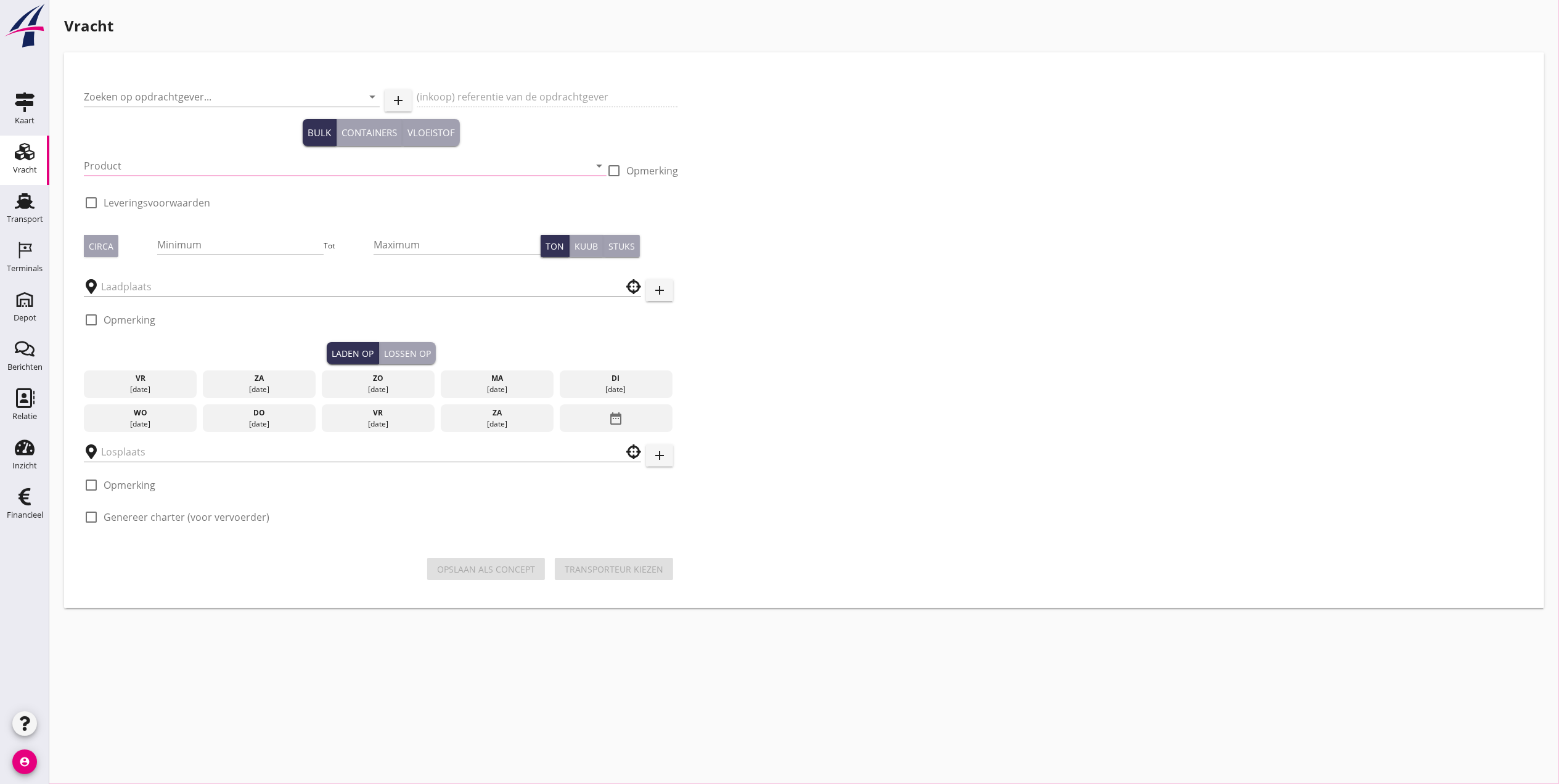
type input "Cantillana N.V."
type input "5500108946 - 10 - 15607290"
type input "Zeezand Benor 0/2 (6120)"
checkbox input "true"
type input "1000"
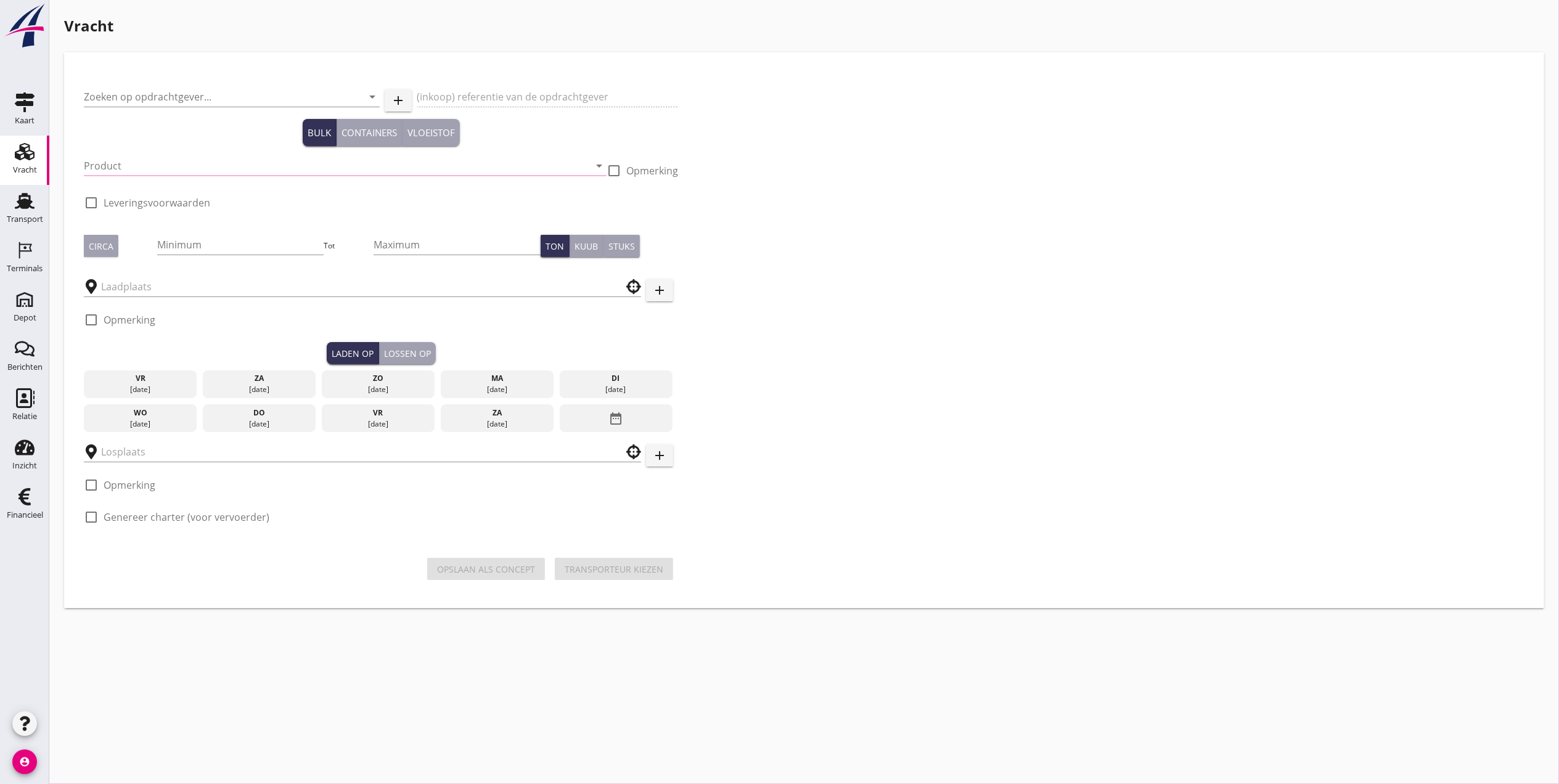
checkbox input "true"
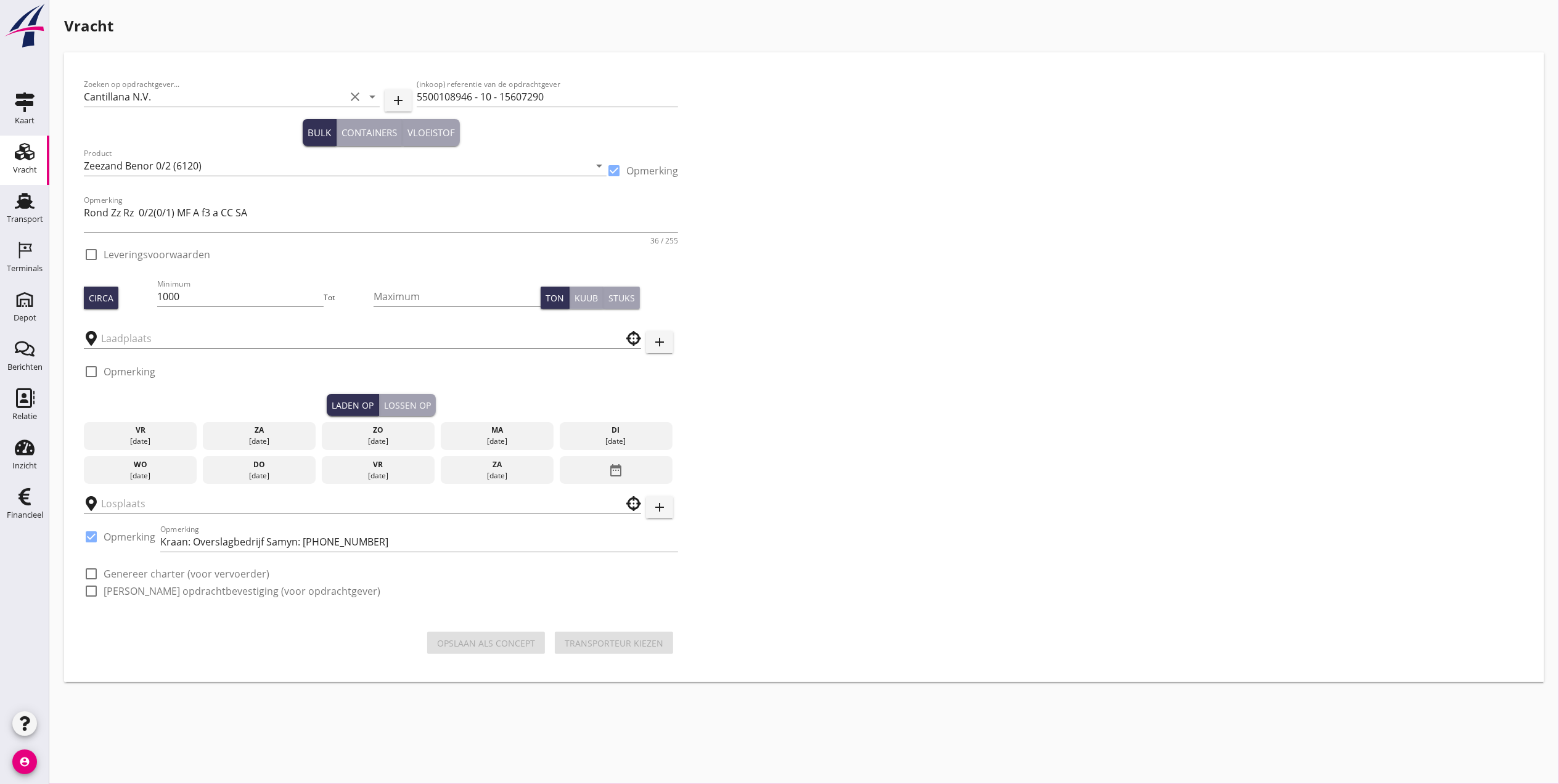
type input "Schenge"
checkbox input "true"
type input "Cantilana"
checkbox input "true"
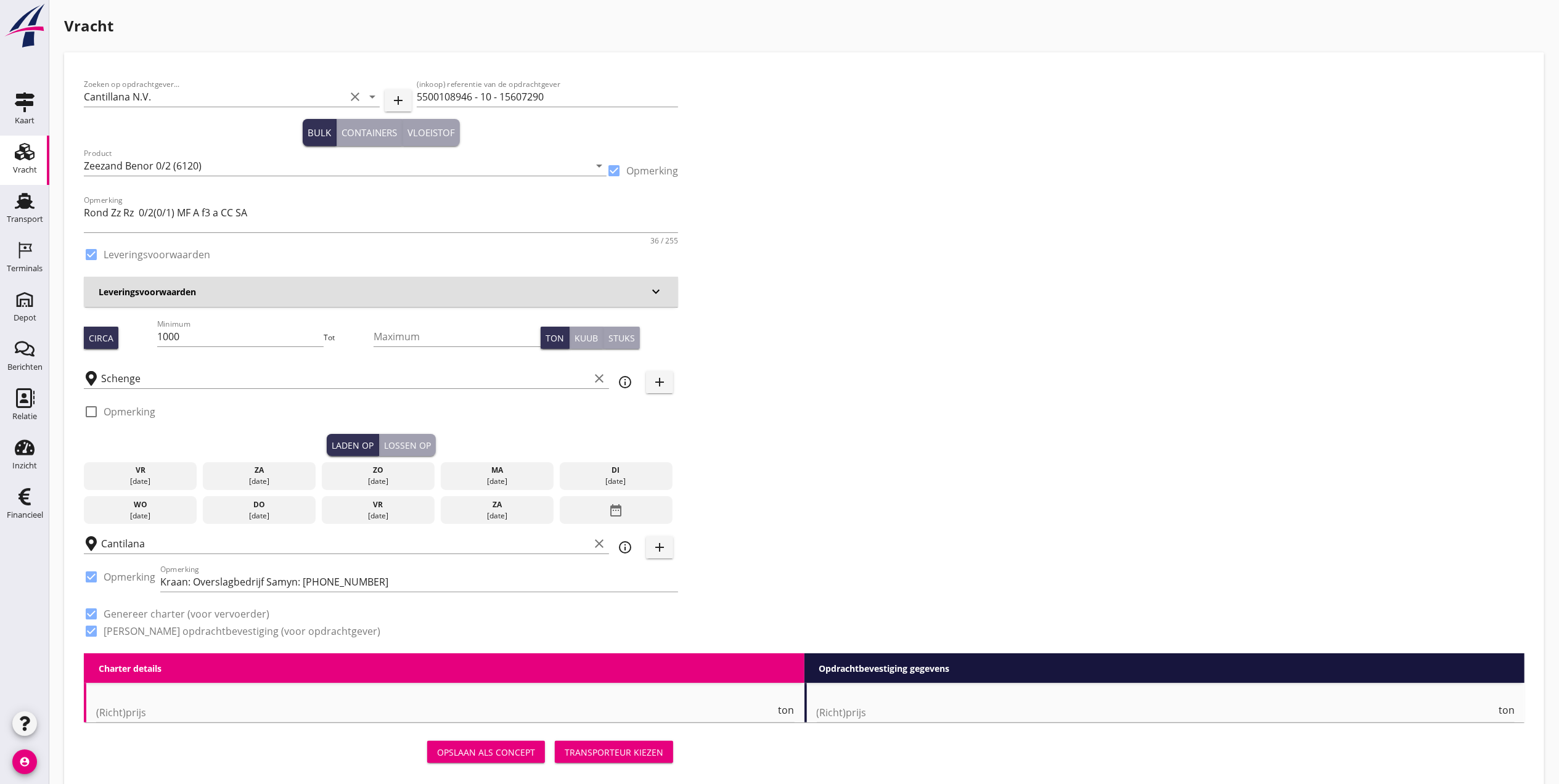
type input "4.08"
checkbox input "false"
radio input "false"
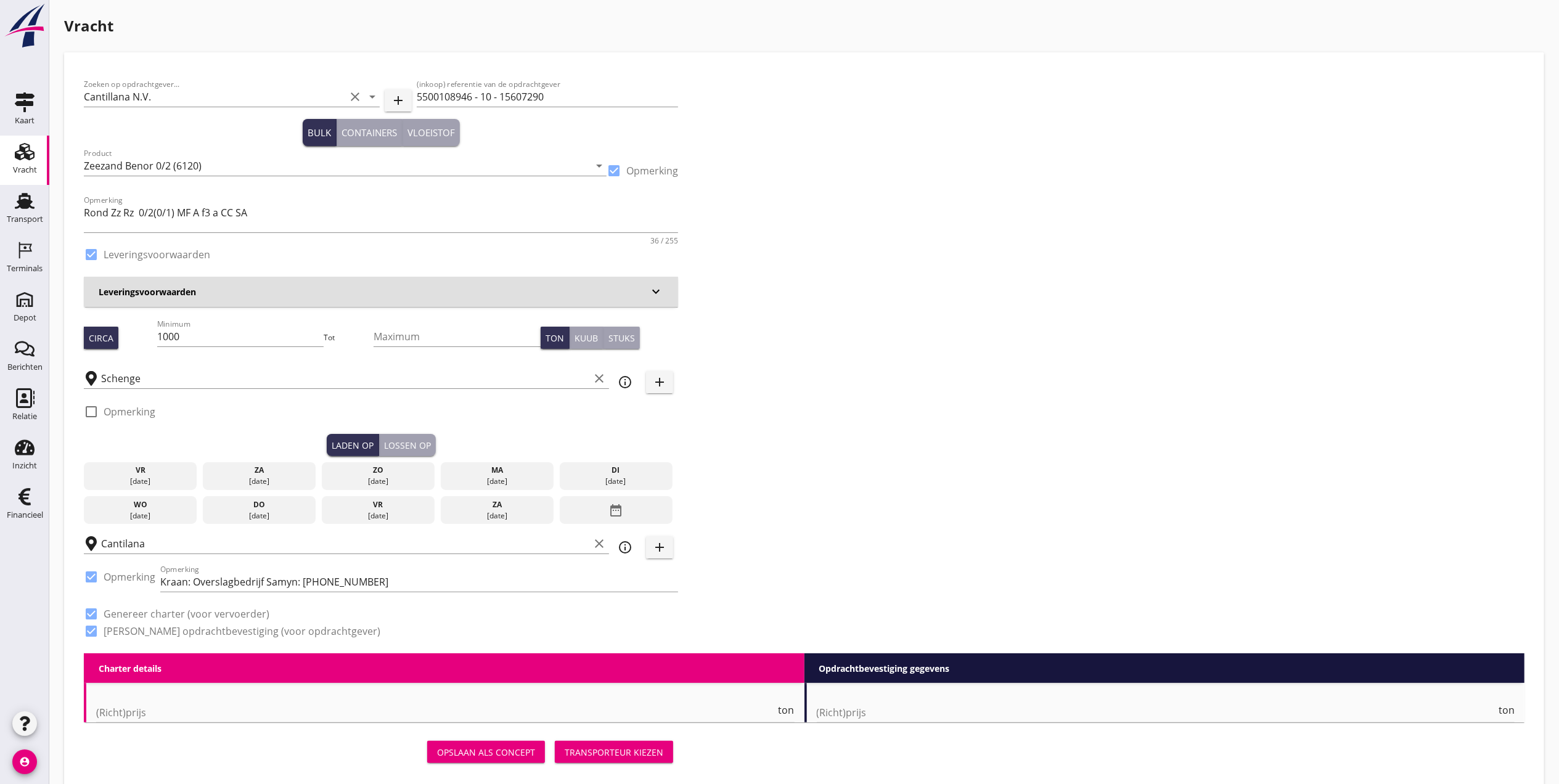
checkbox input "true"
type input "1"
type input "9.7"
checkbox input "false"
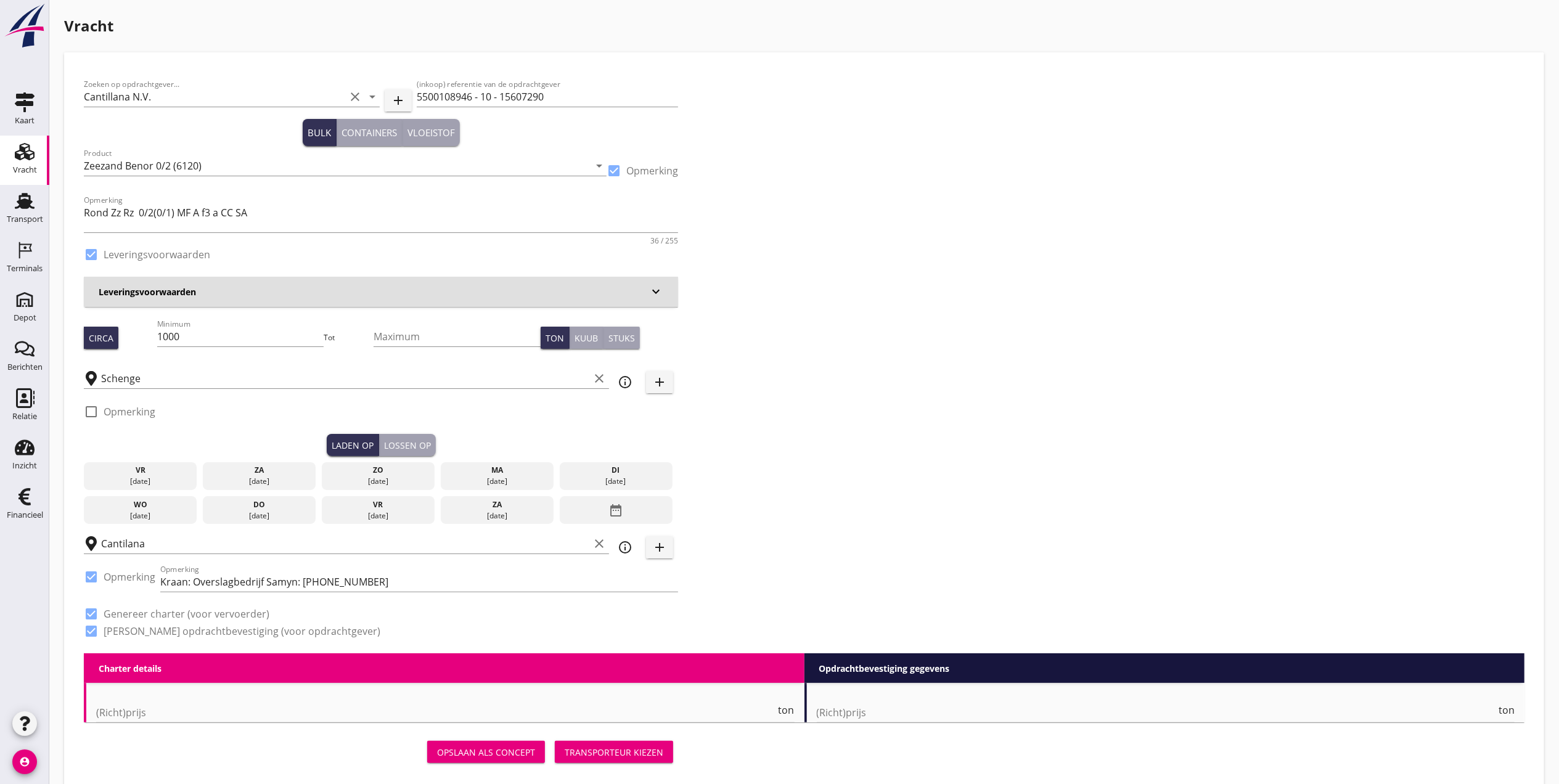
radio input "false"
checkbox input "true"
type input "1"
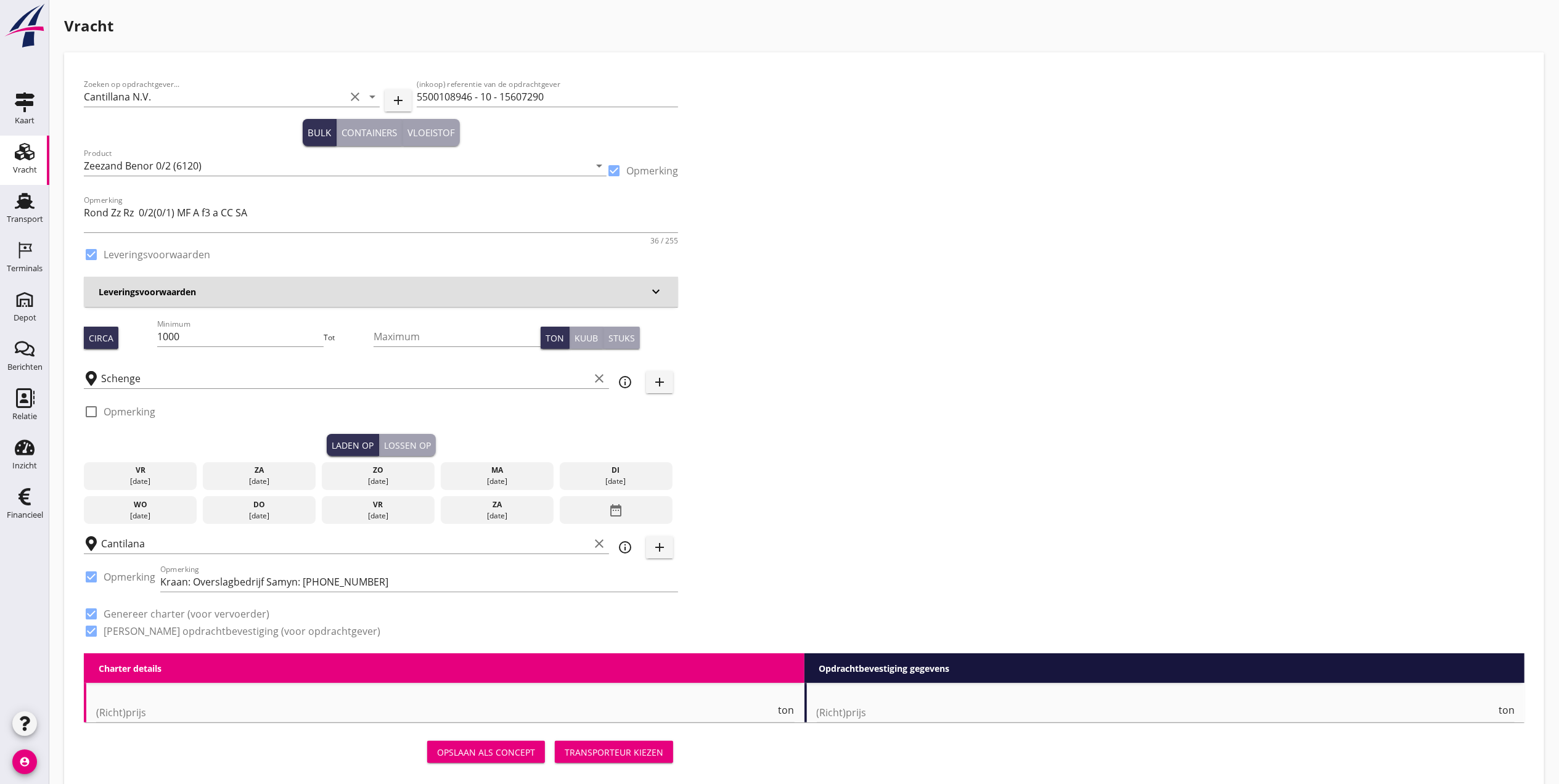
type input "1"
type input "60"
click at [277, 324] on div "Minimum 1000" at bounding box center [240, 339] width 167 height 39
click at [275, 331] on input "1000" at bounding box center [240, 336] width 167 height 20
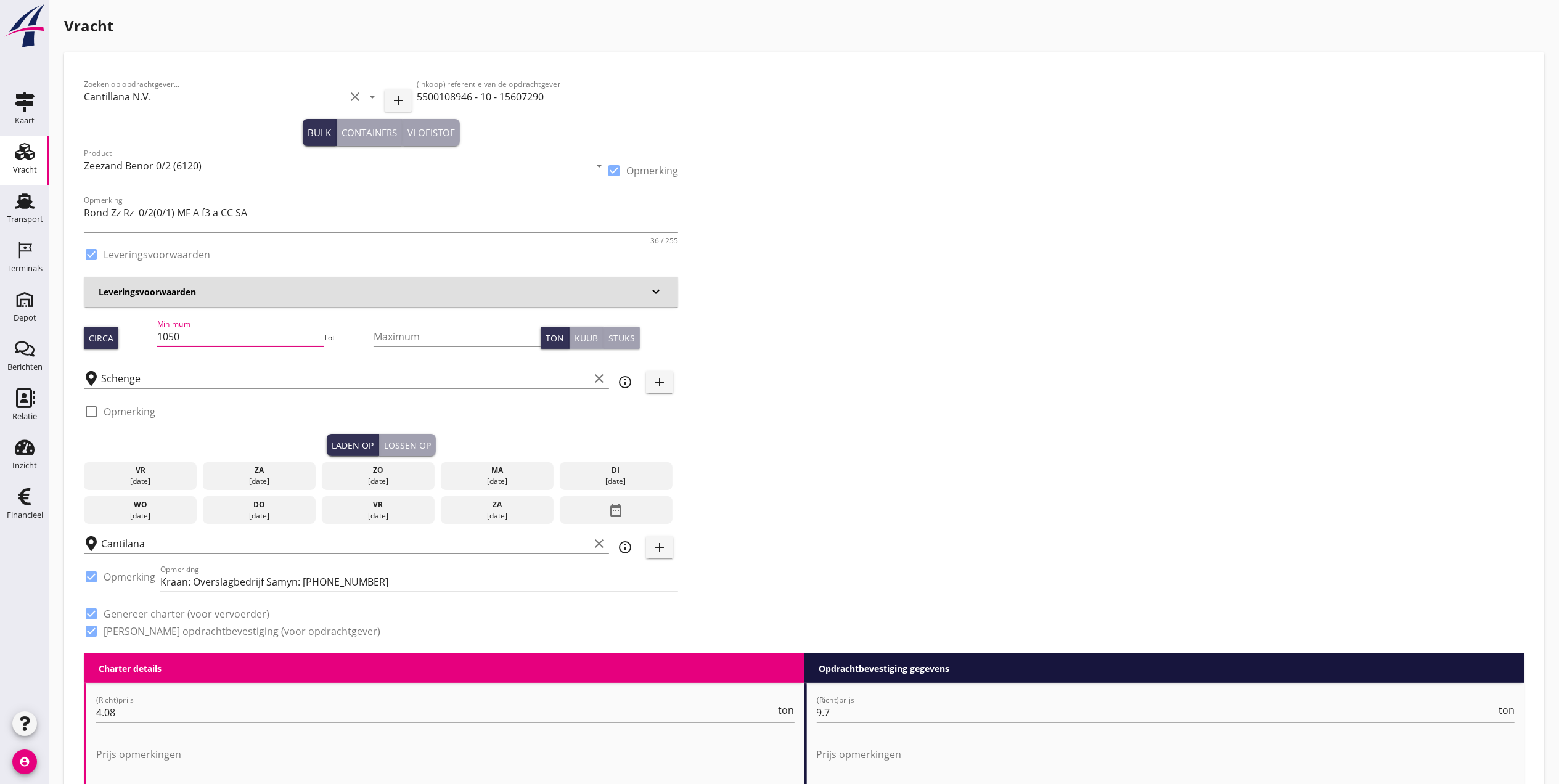
type input "1050"
click at [523, 478] on div "[DATE]" at bounding box center [497, 481] width 108 height 11
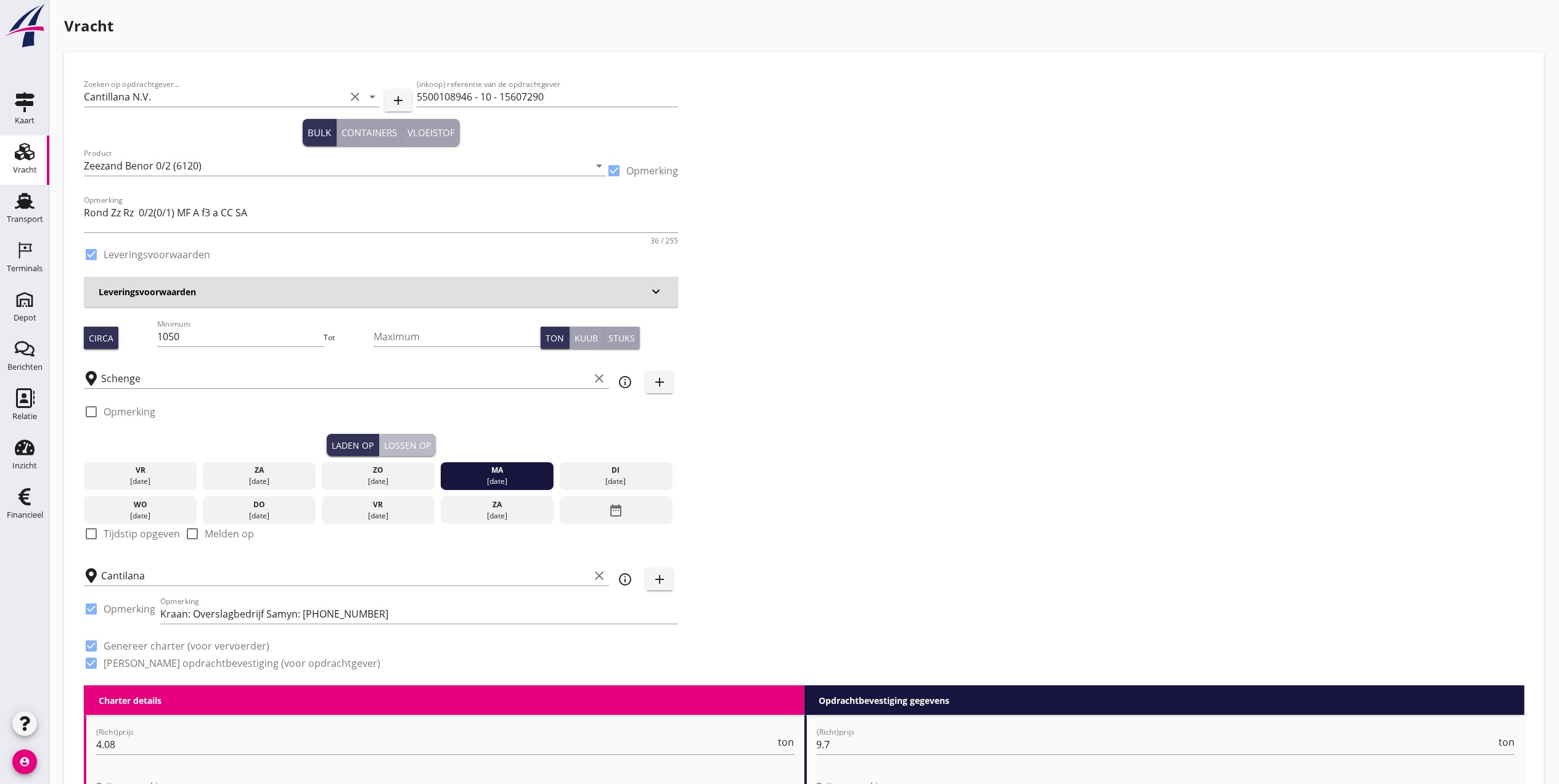
click at [408, 446] on div "Lossen op" at bounding box center [407, 445] width 47 height 13
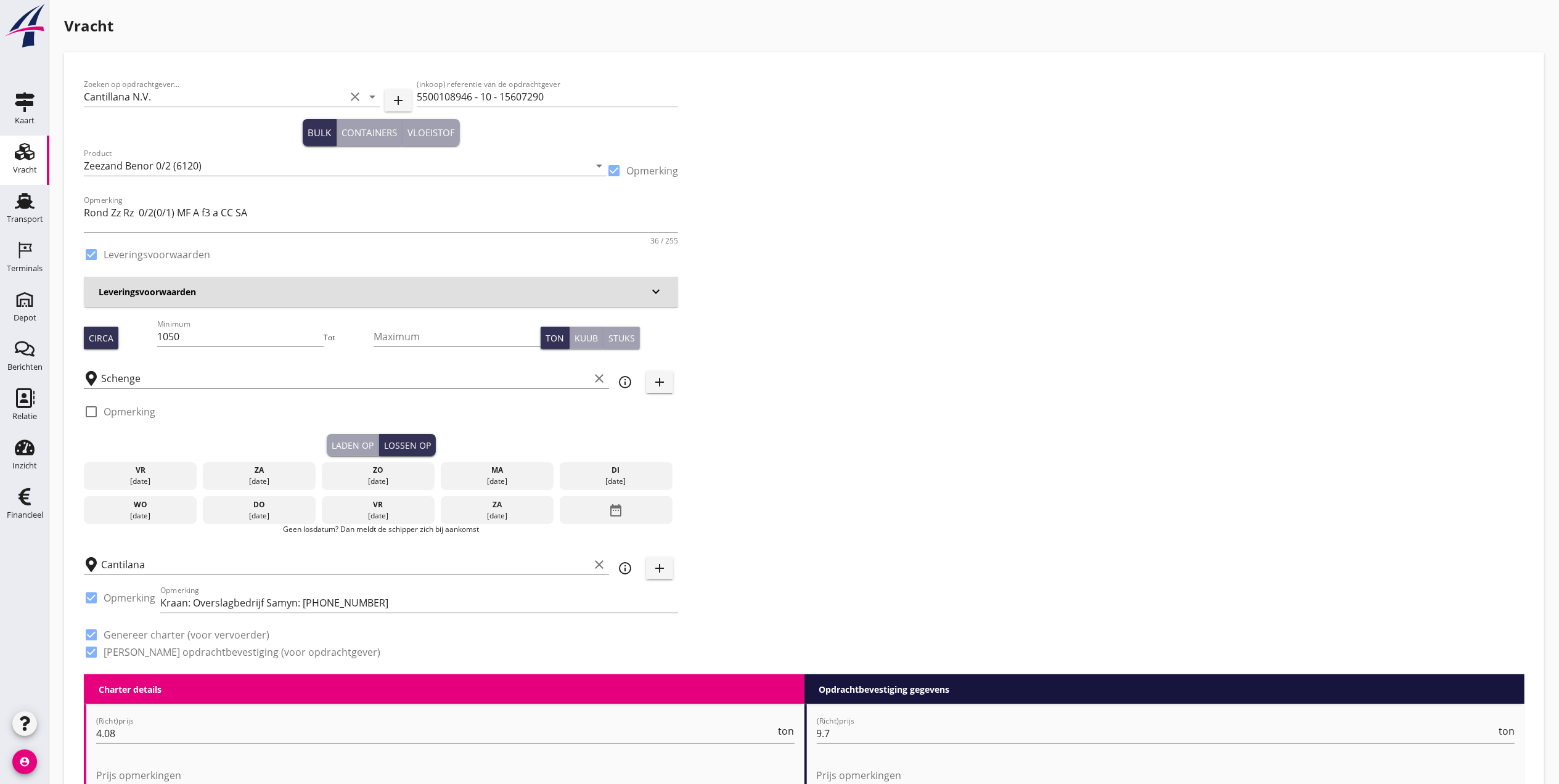
click at [600, 470] on div "di" at bounding box center [616, 470] width 108 height 11
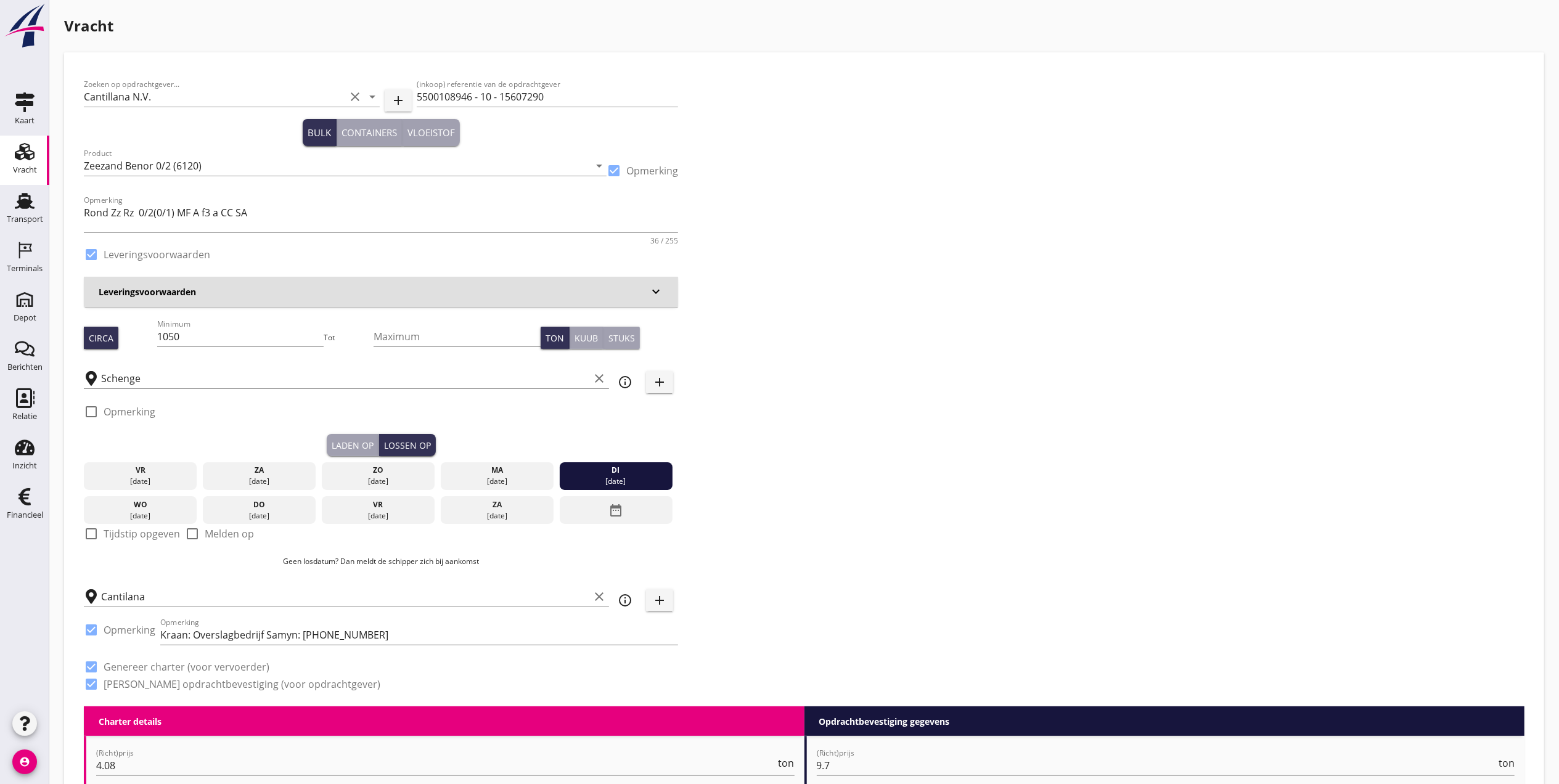
click at [33, 167] on div "Vracht" at bounding box center [25, 170] width 24 height 8
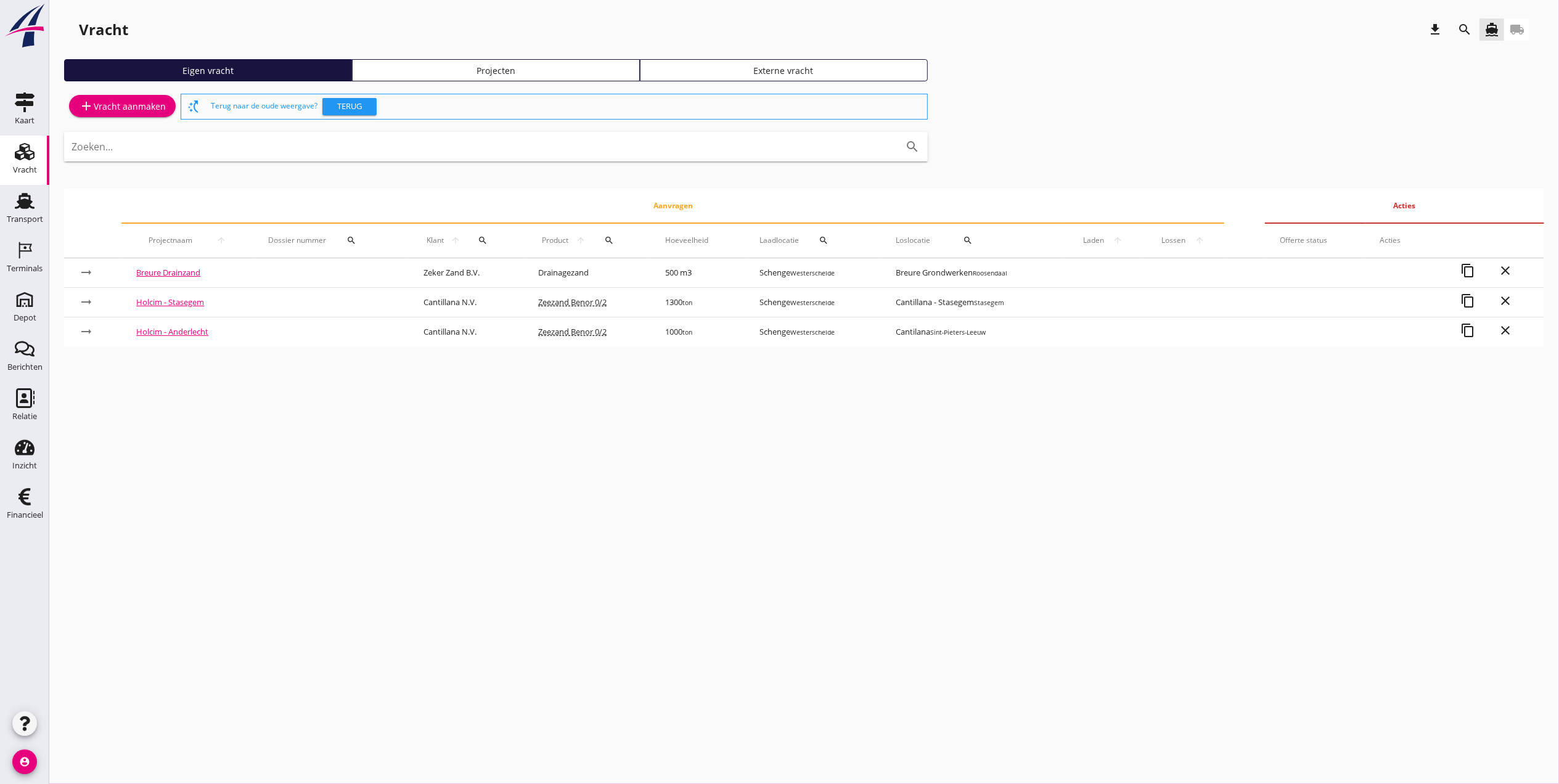
click at [436, 65] on div "Projecten" at bounding box center [496, 70] width 277 height 13
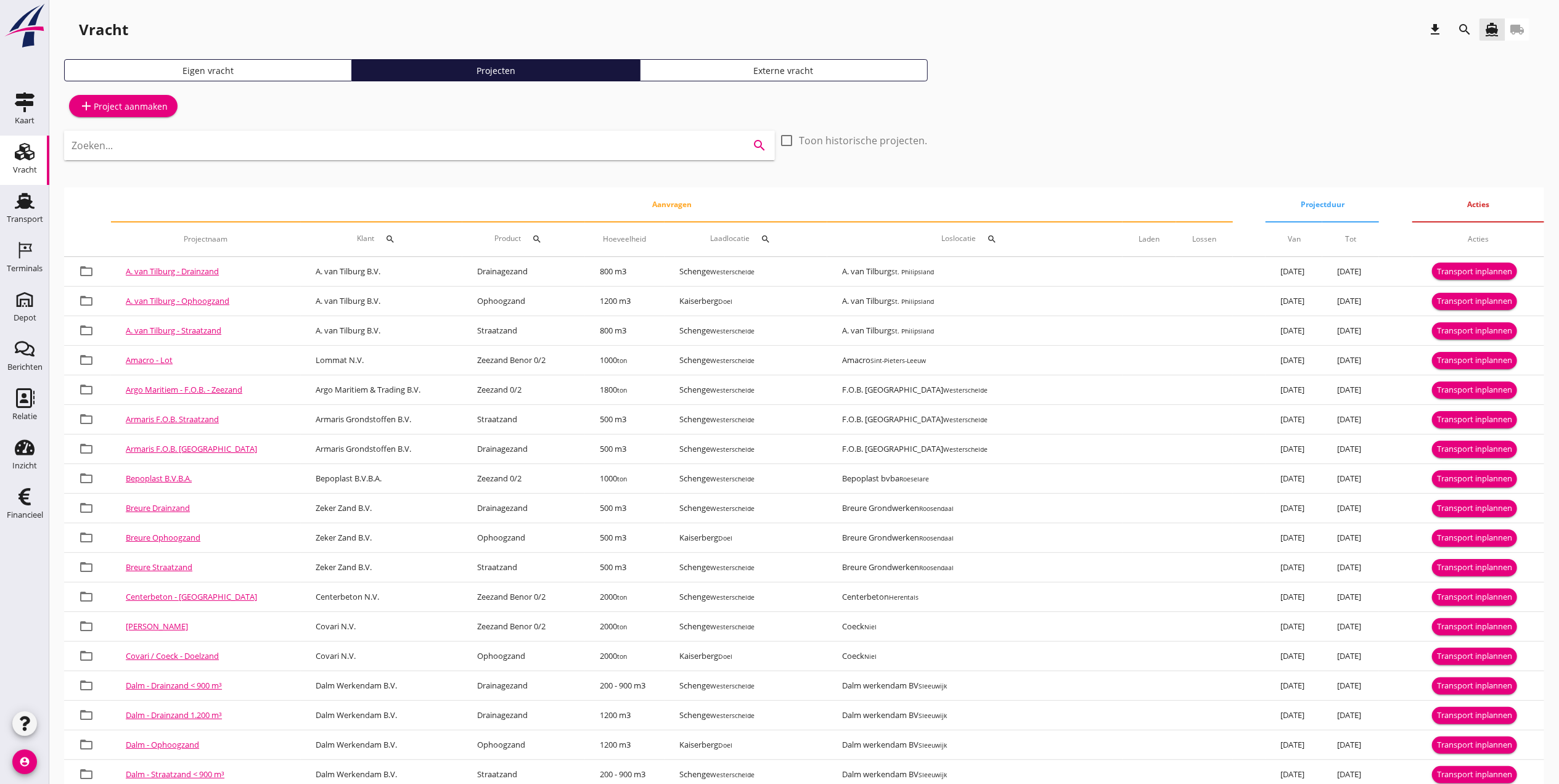
click at [379, 146] on input "Zoeken..." at bounding box center [402, 145] width 662 height 20
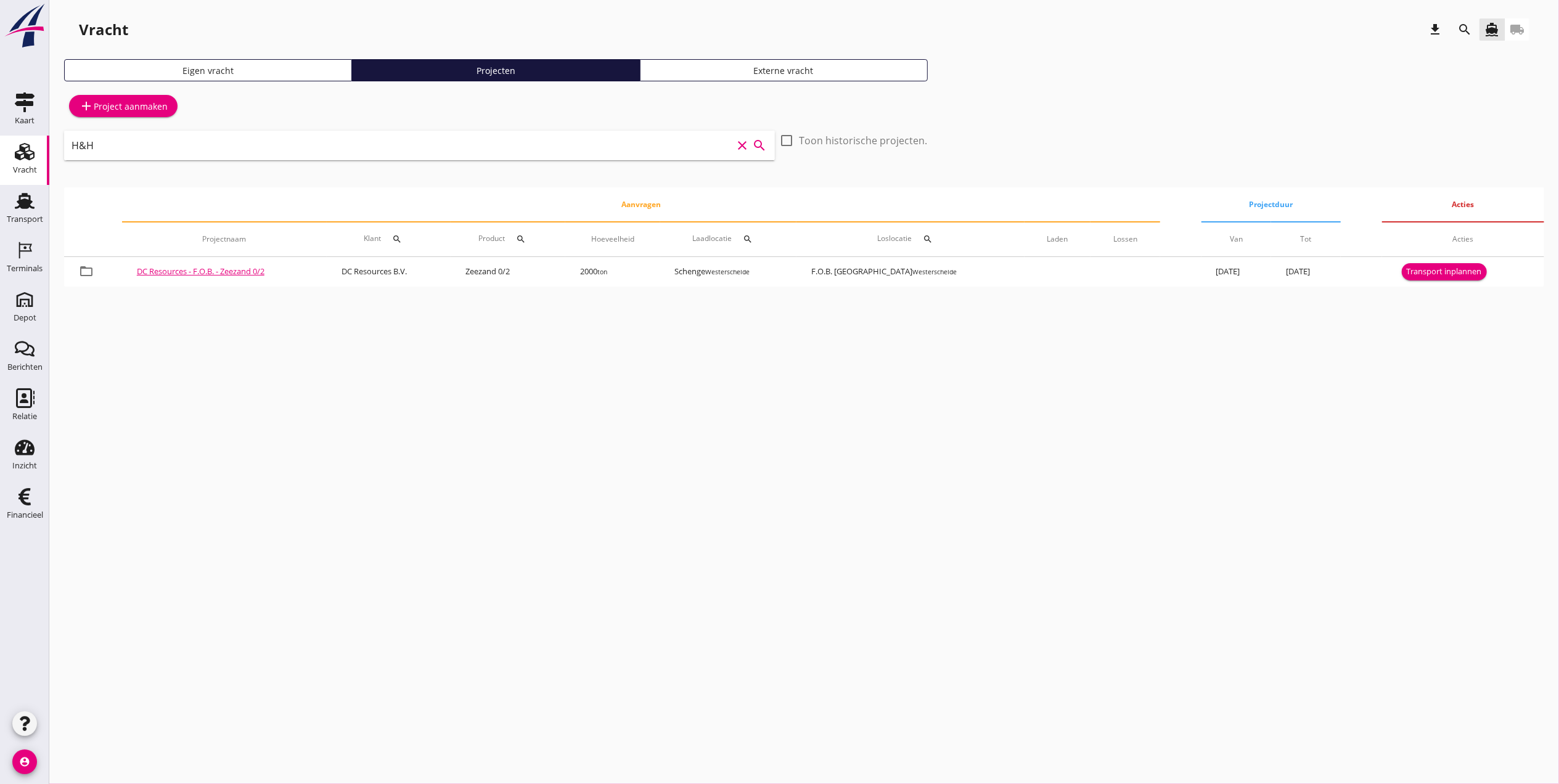
drag, startPoint x: 386, startPoint y: 146, endPoint x: 82, endPoint y: 165, distance: 304.6
click at [82, 165] on div "H&H clear search" at bounding box center [419, 154] width 711 height 47
type input "H&"
click at [1470, 33] on icon "search" at bounding box center [1464, 30] width 15 height 15
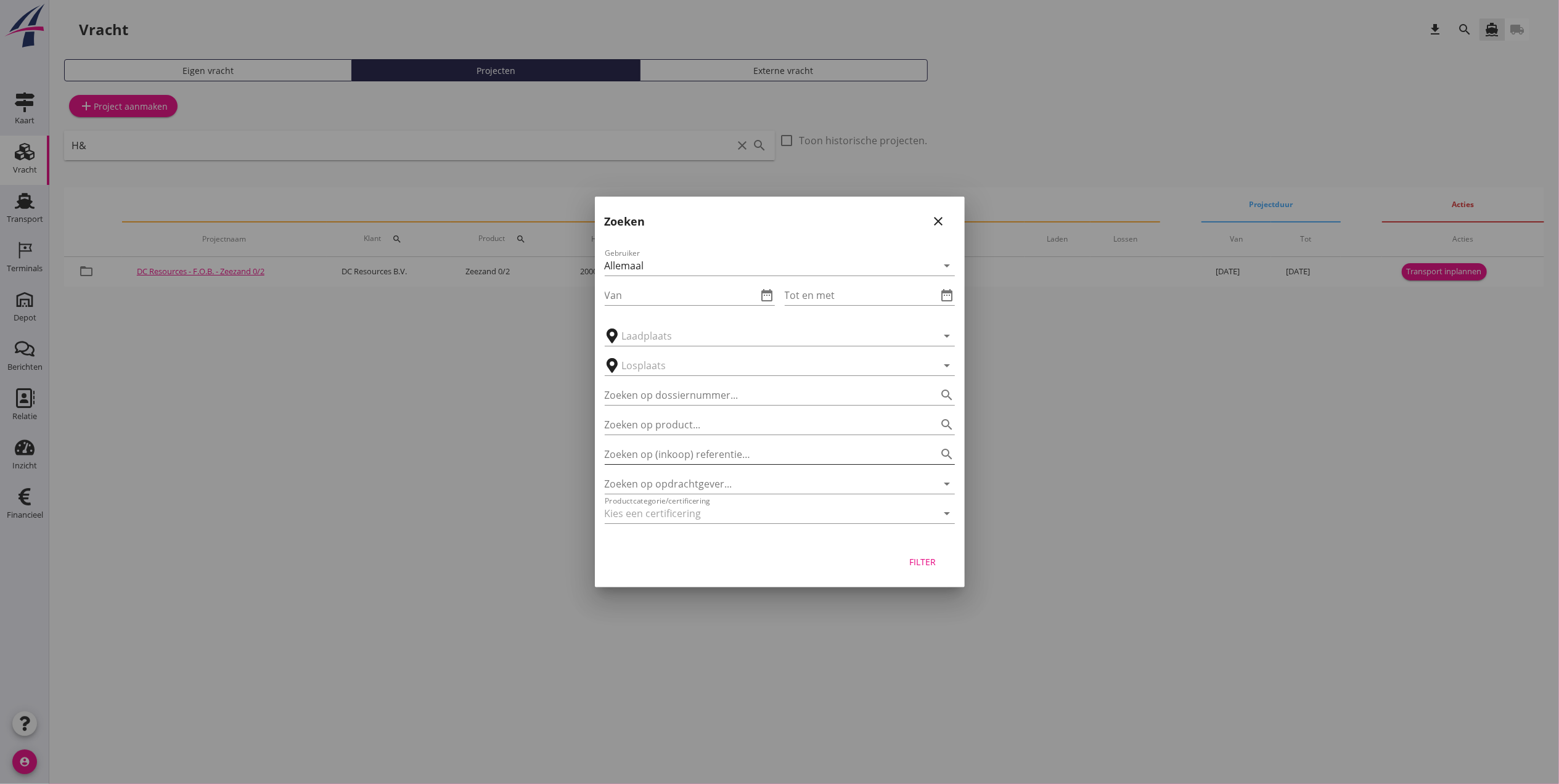
click at [755, 457] on input "Zoeken op (inkoop) referentie…" at bounding box center [762, 454] width 316 height 20
click at [746, 479] on input "Zoeken op opdrachtgever..." at bounding box center [762, 483] width 316 height 20
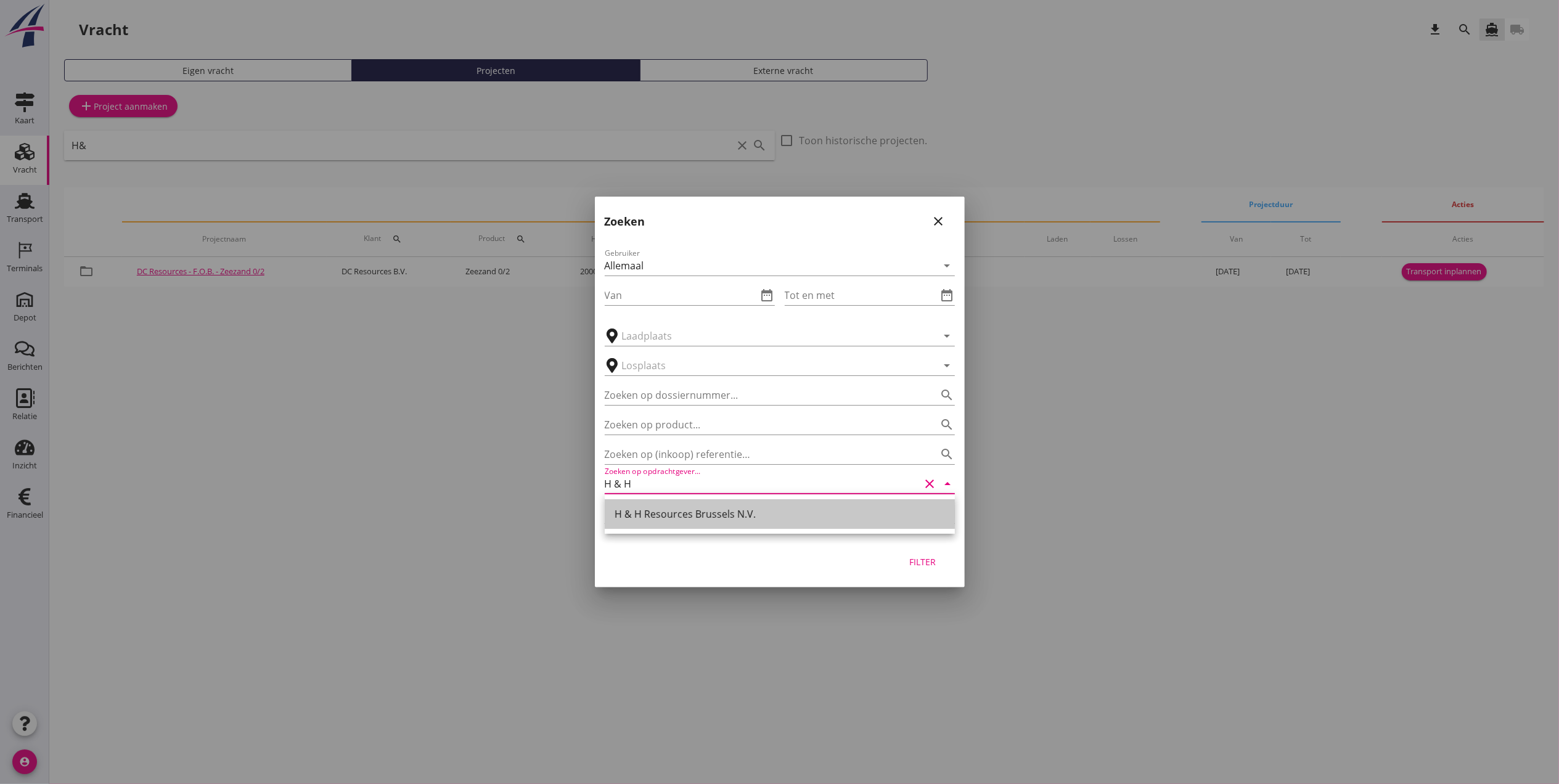
click at [742, 508] on div "H & H Resources Brussels N.V." at bounding box center [780, 514] width 330 height 15
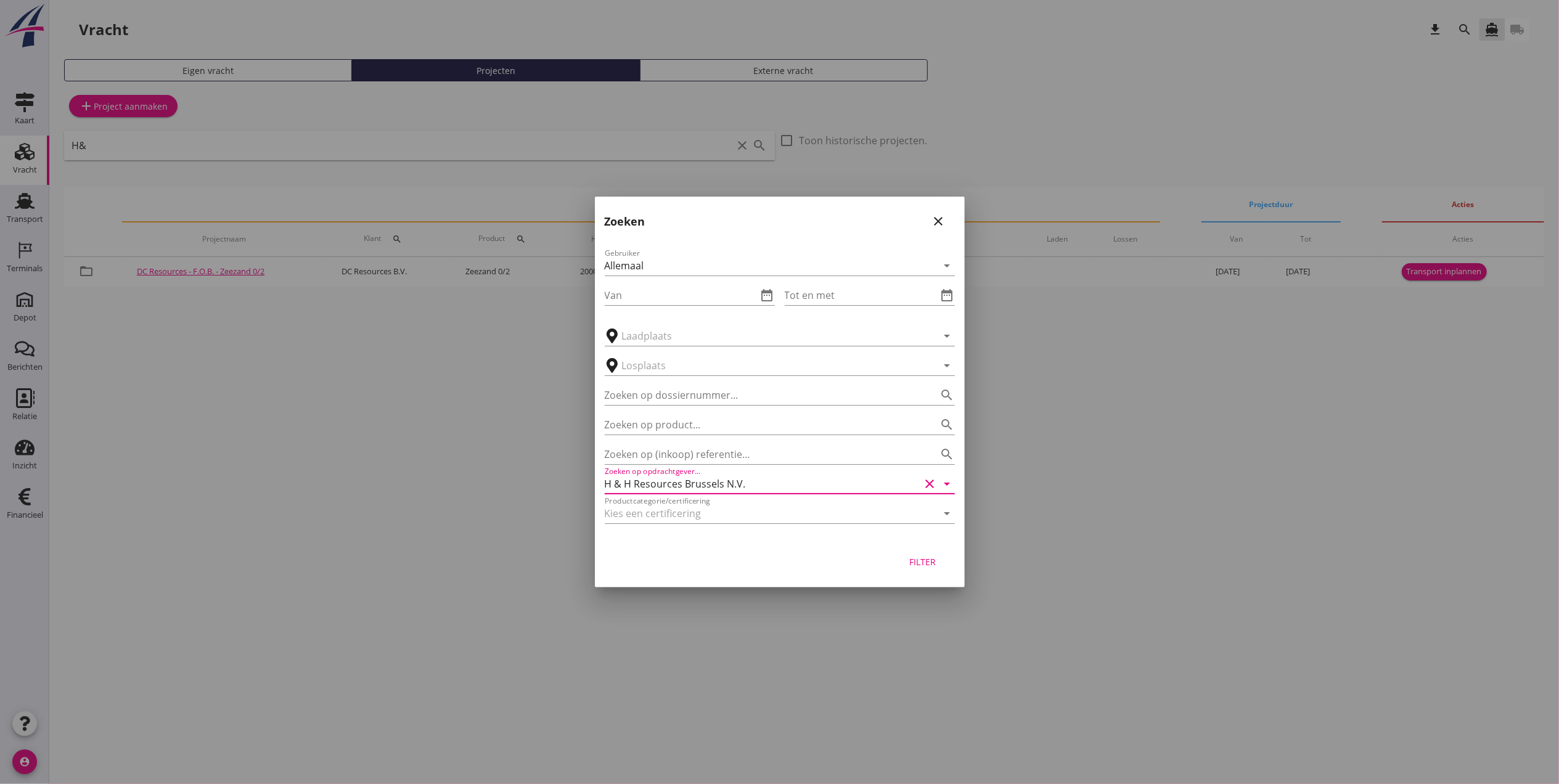
type input "H & H Resources Brussels N.V."
click at [929, 555] on div "Filter" at bounding box center [922, 561] width 35 height 13
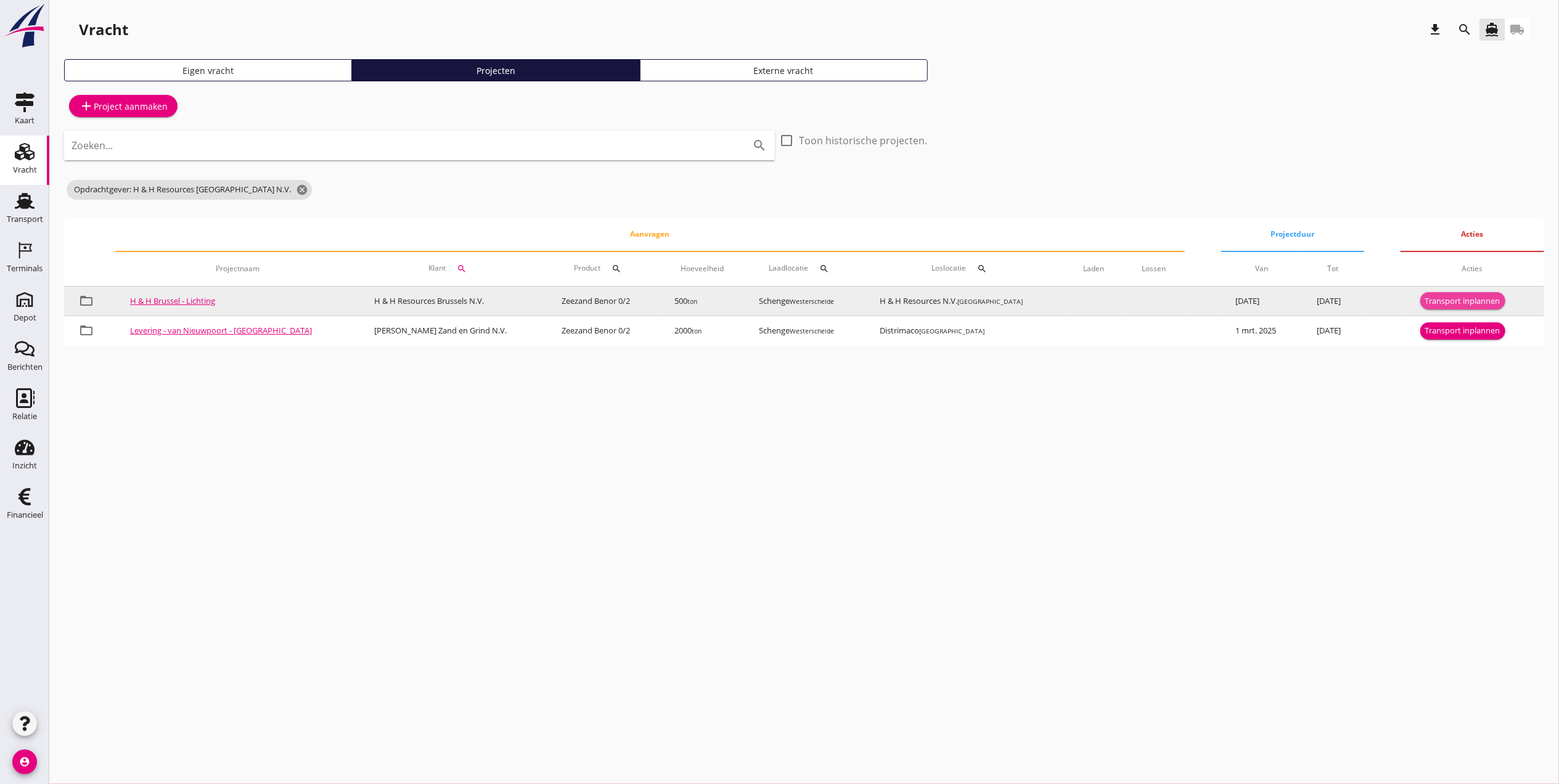
click at [1451, 298] on div "Transport inplannen" at bounding box center [1462, 301] width 75 height 12
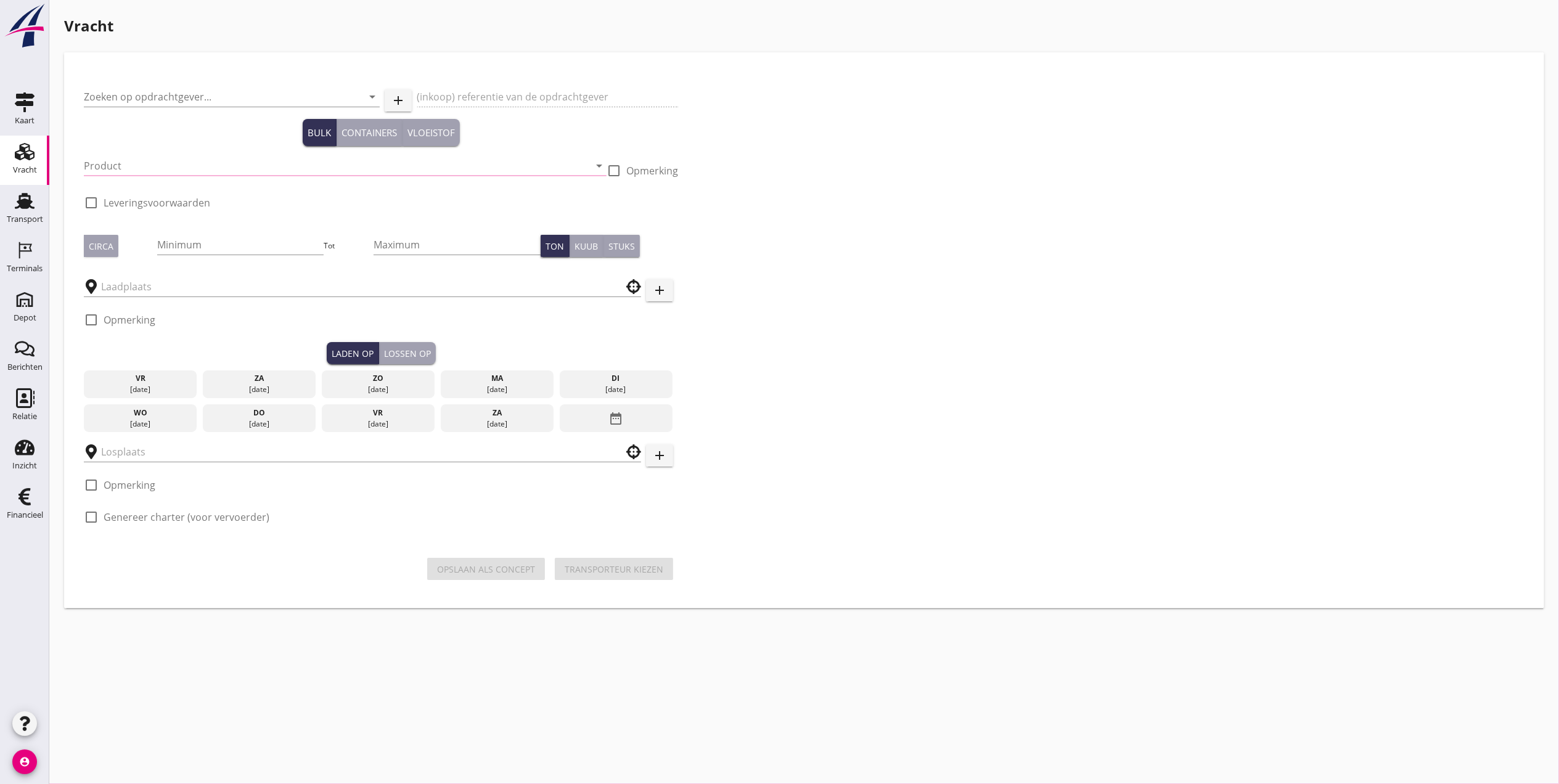
type input "H & H Resources Brussels N.V."
type input "Lichting Zeezand"
type input "Zeezand Benor 0/2 (6120)"
checkbox input "true"
type input "500"
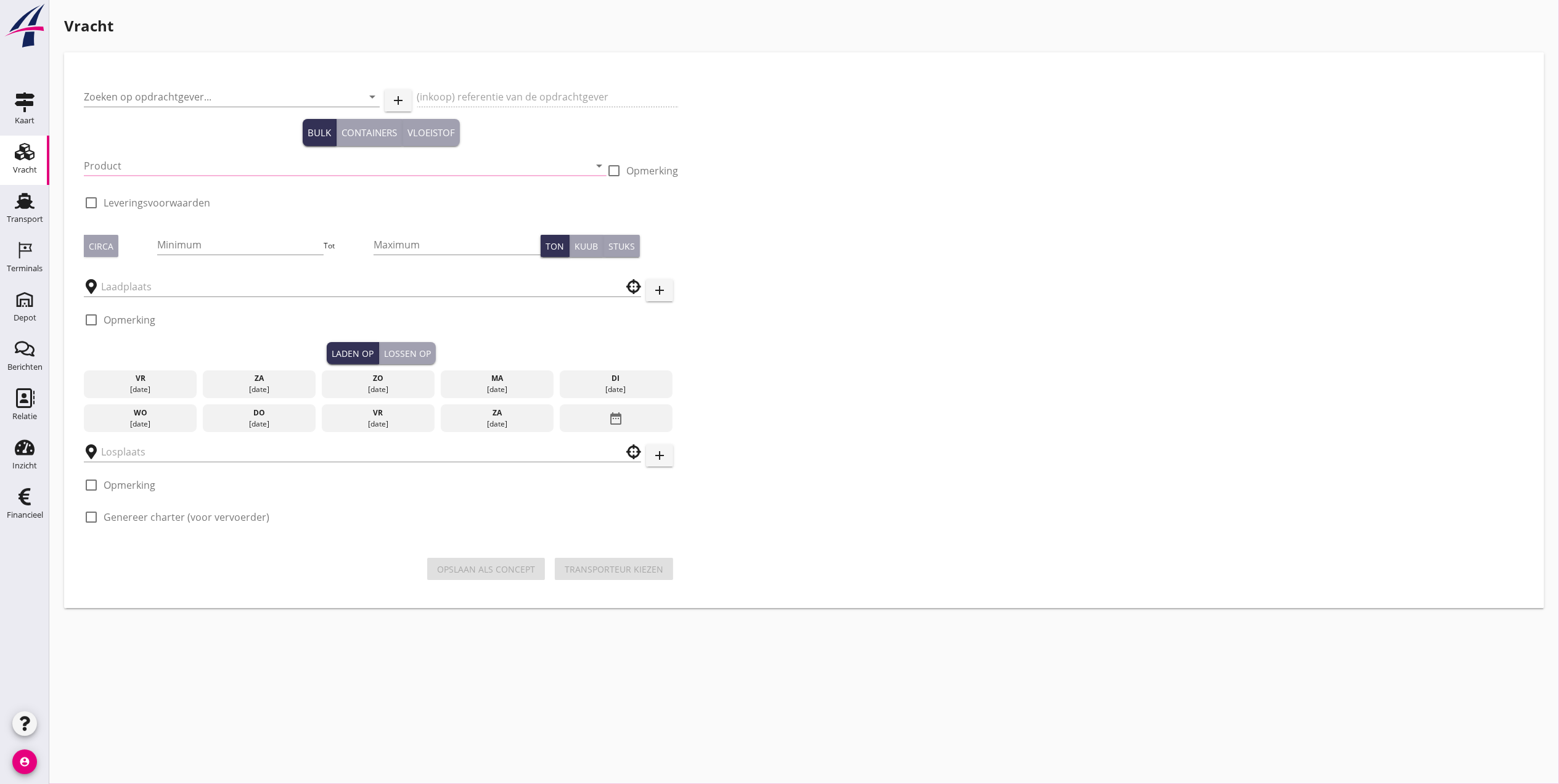
checkbox input "true"
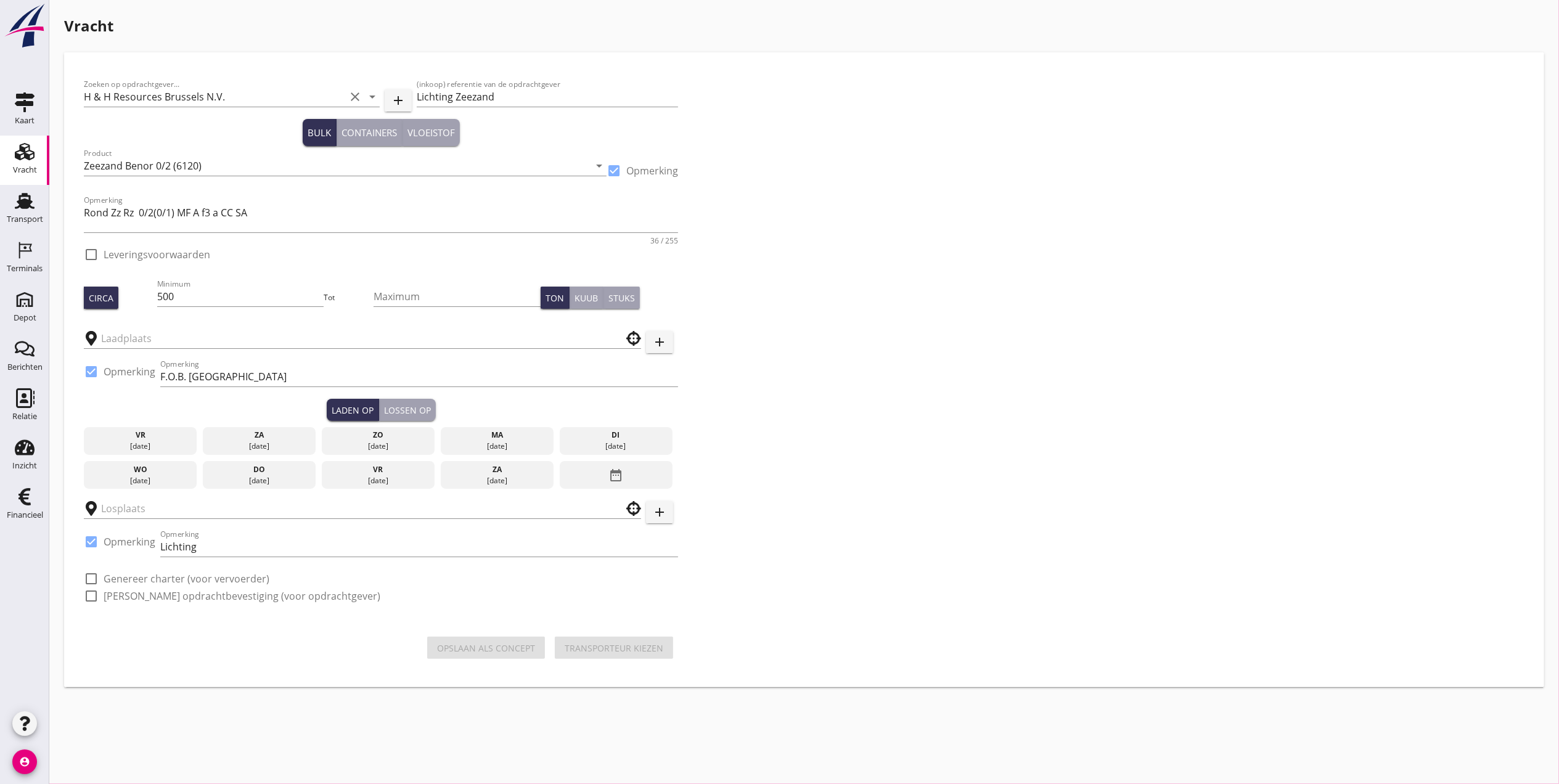
checkbox input "true"
type input "Schenge"
type input "H & H Resources N.V."
checkbox input "true"
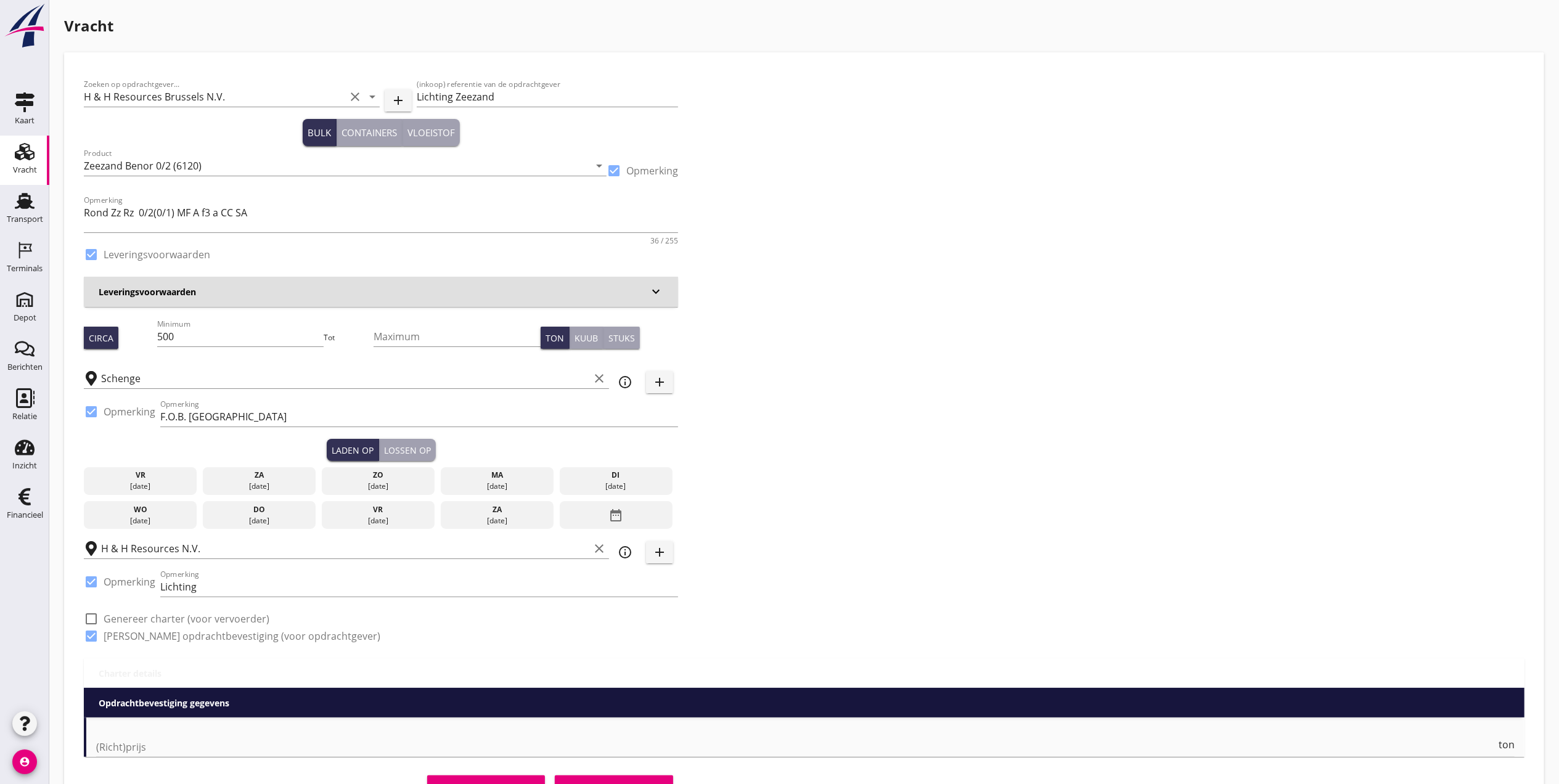
type input "4.8"
checkbox input "false"
radio input "false"
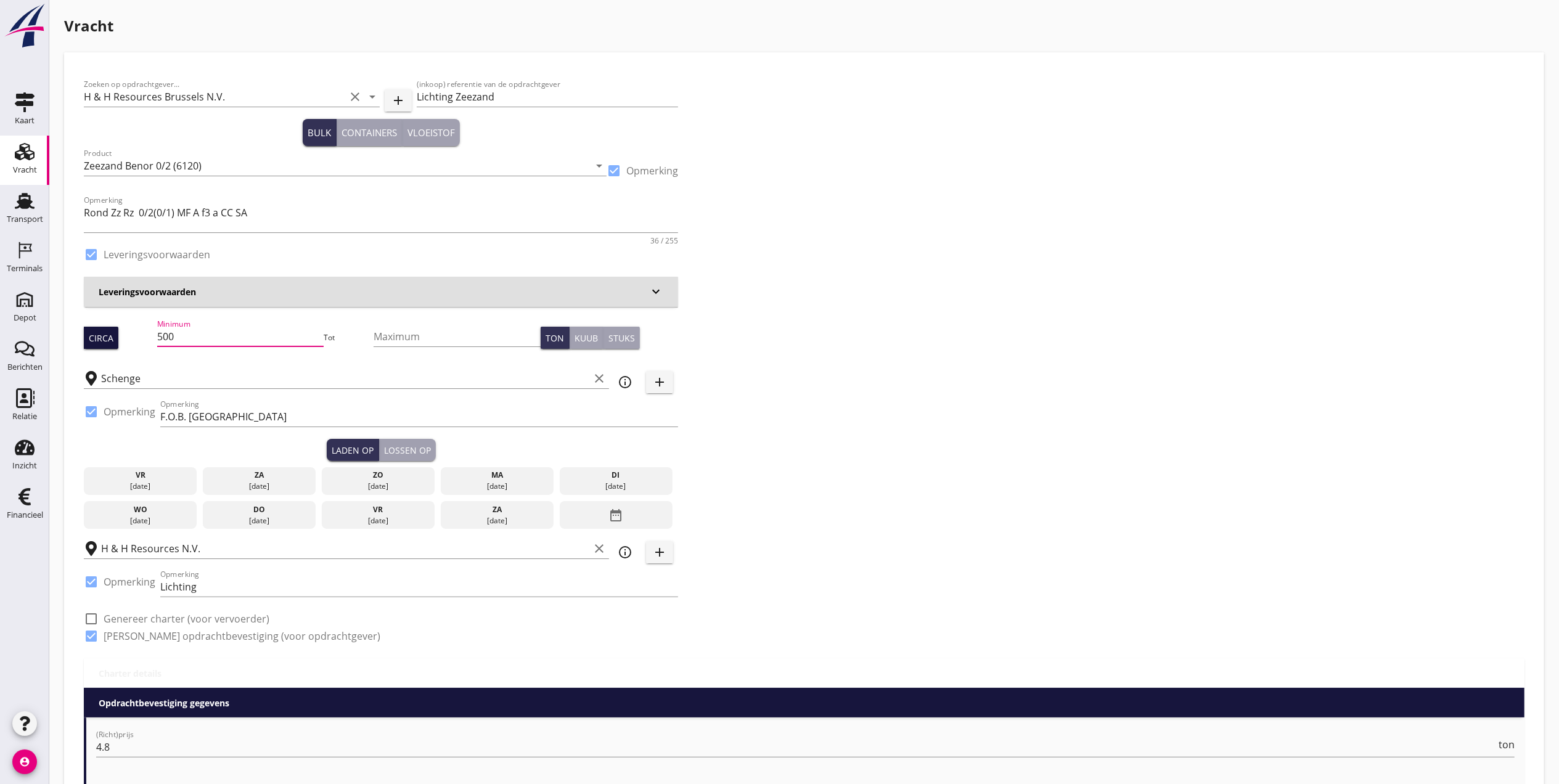
drag, startPoint x: 257, startPoint y: 341, endPoint x: 107, endPoint y: 329, distance: 150.5
click at [107, 329] on div "Circa Minimum 500 Tot Maximum Ton Kuub Stuks" at bounding box center [381, 338] width 594 height 42
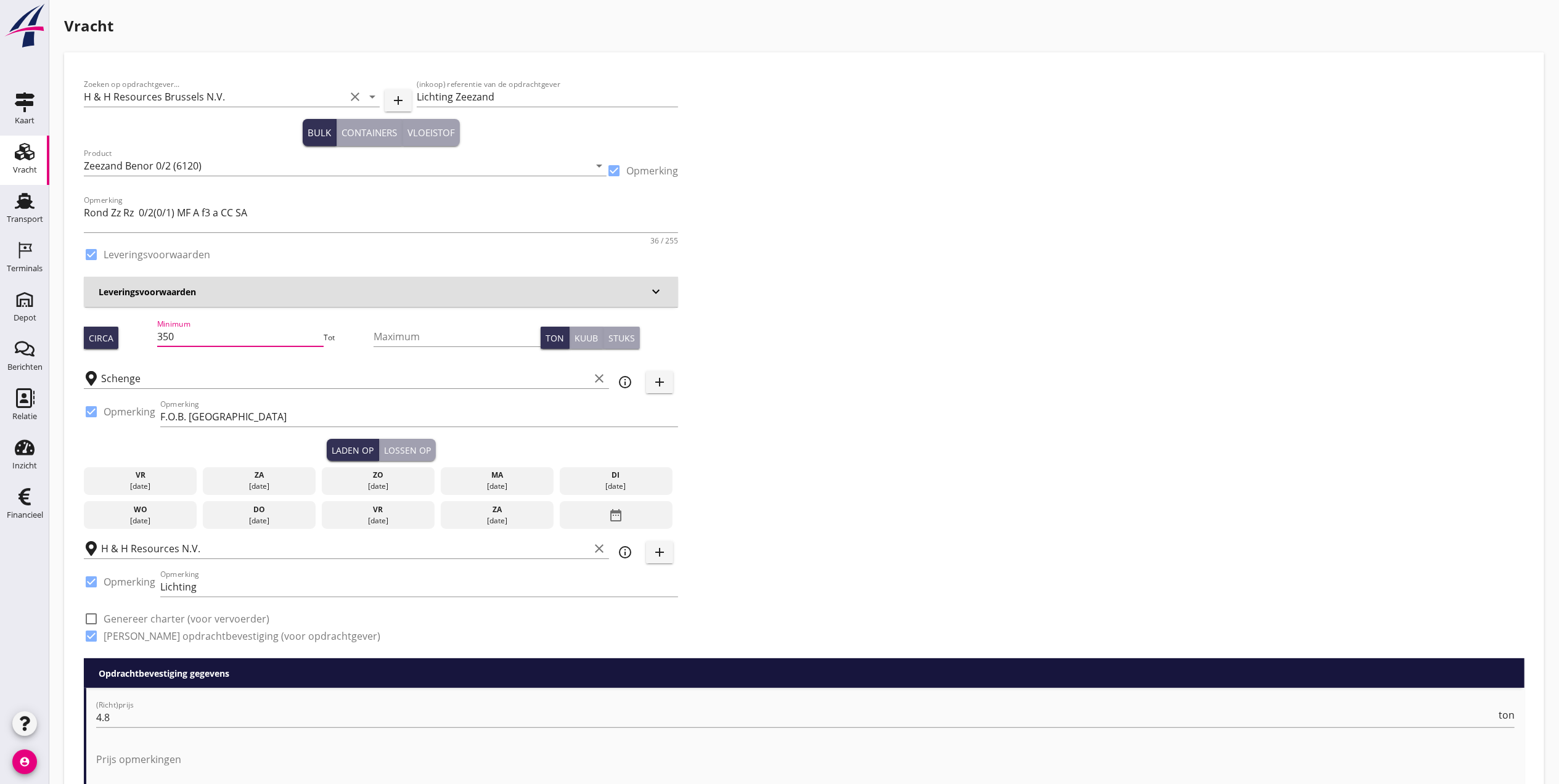
type input "350"
click at [419, 400] on div "Opmerking F.O.B. Beladen" at bounding box center [419, 419] width 518 height 39
click at [421, 373] on input "Schenge" at bounding box center [344, 378] width 488 height 20
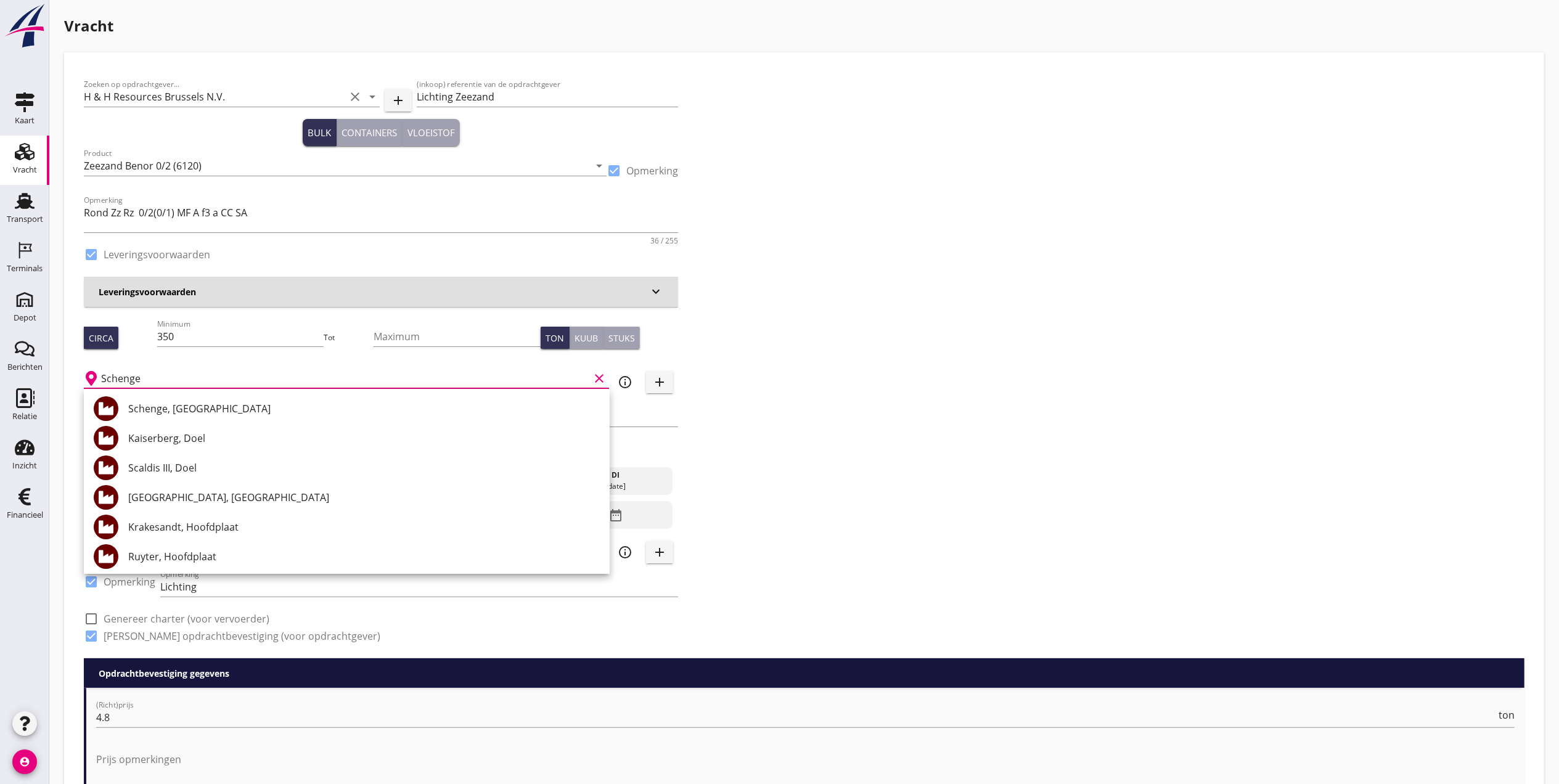
click at [421, 374] on input "Schenge" at bounding box center [344, 378] width 488 height 20
click at [792, 348] on div "Zoeken op opdrachtgever... H & H Resources Brussels N.V. clear arrow_drop_down …" at bounding box center [804, 365] width 1451 height 586
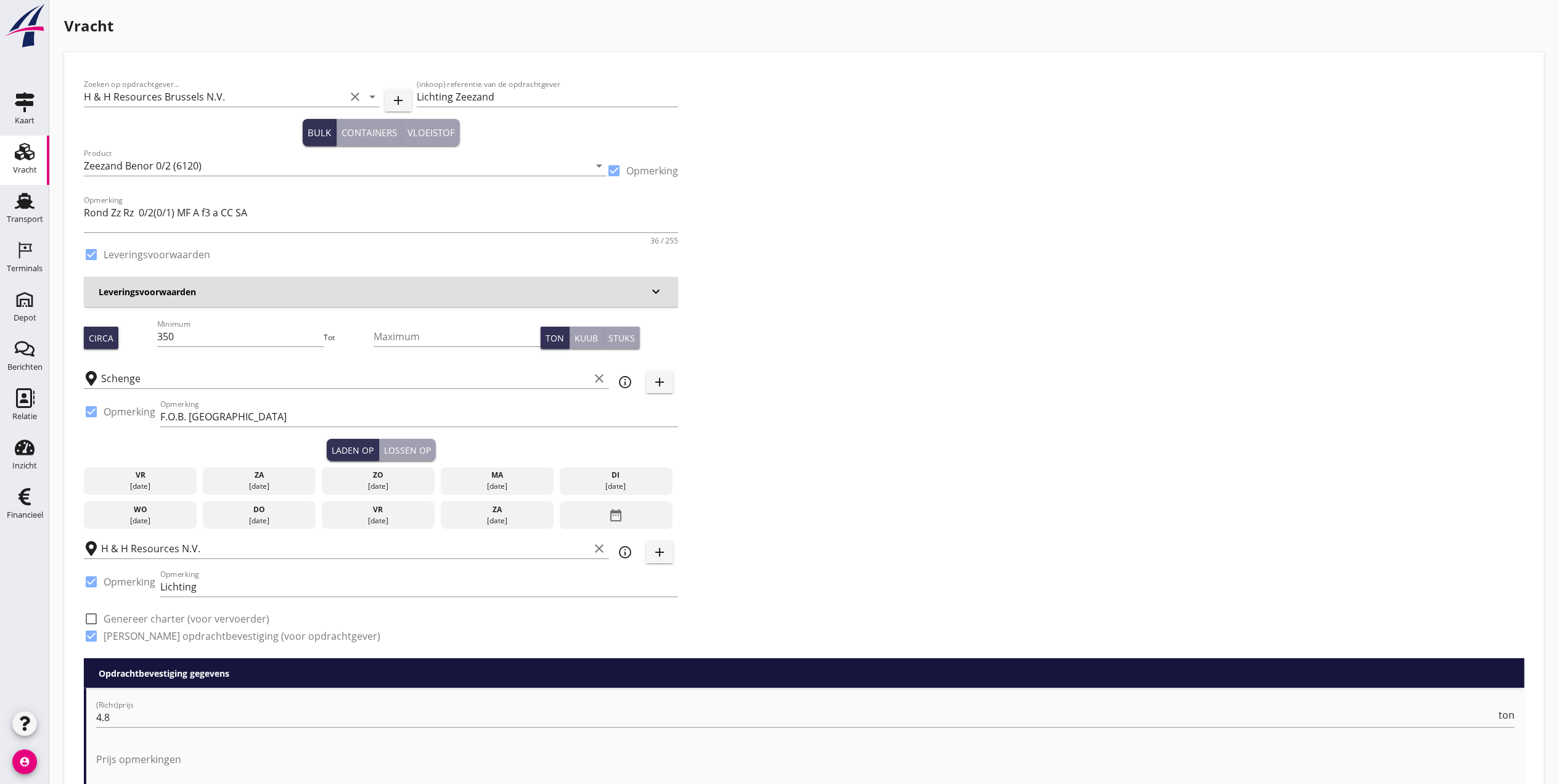
click at [541, 481] on div "[DATE]" at bounding box center [497, 486] width 108 height 11
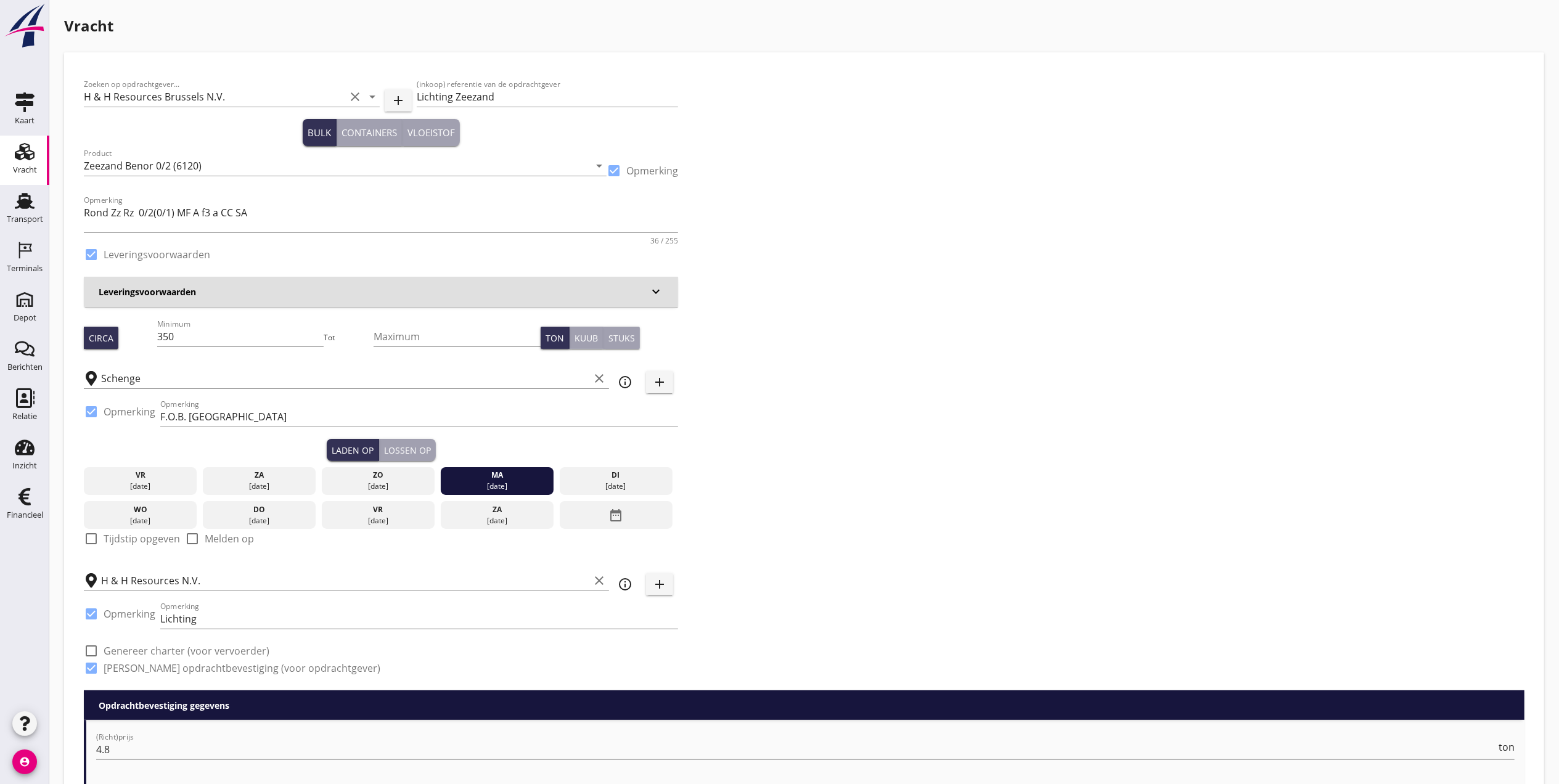
click at [419, 449] on div "Lossen op" at bounding box center [407, 450] width 47 height 13
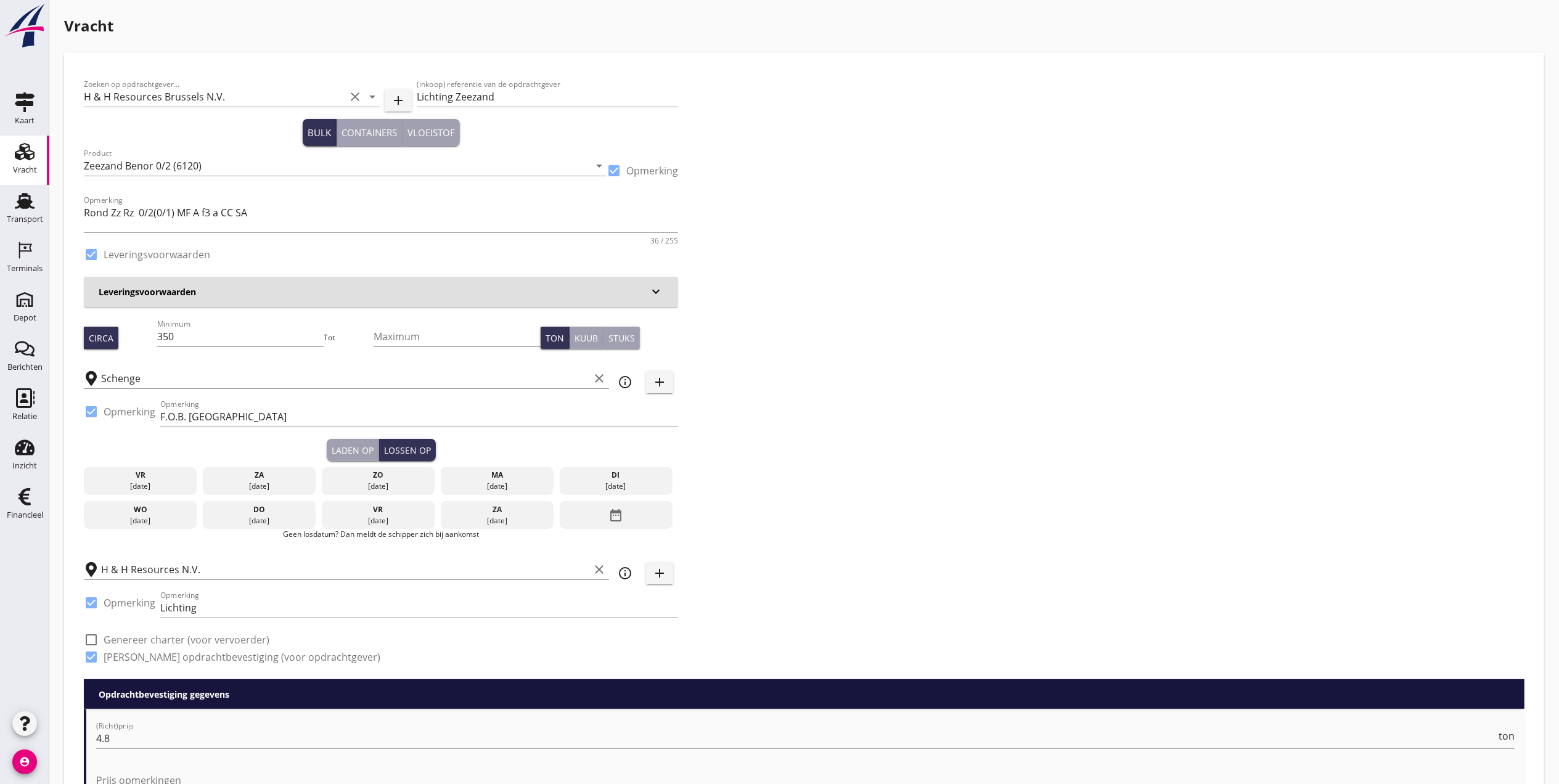
click at [615, 476] on div "di" at bounding box center [616, 475] width 108 height 11
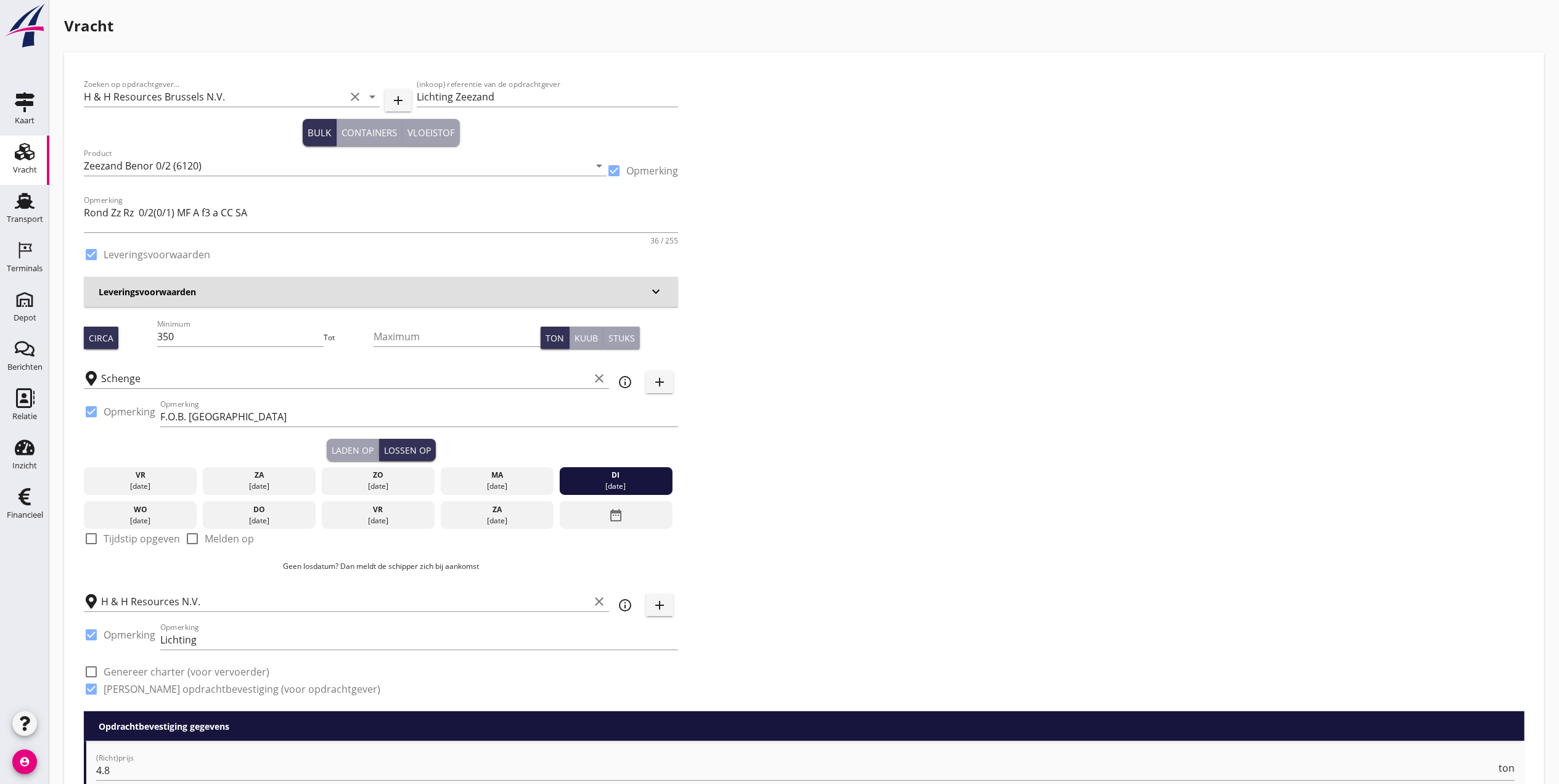
click at [9, 160] on link "Vracht Vracht" at bounding box center [25, 160] width 49 height 49
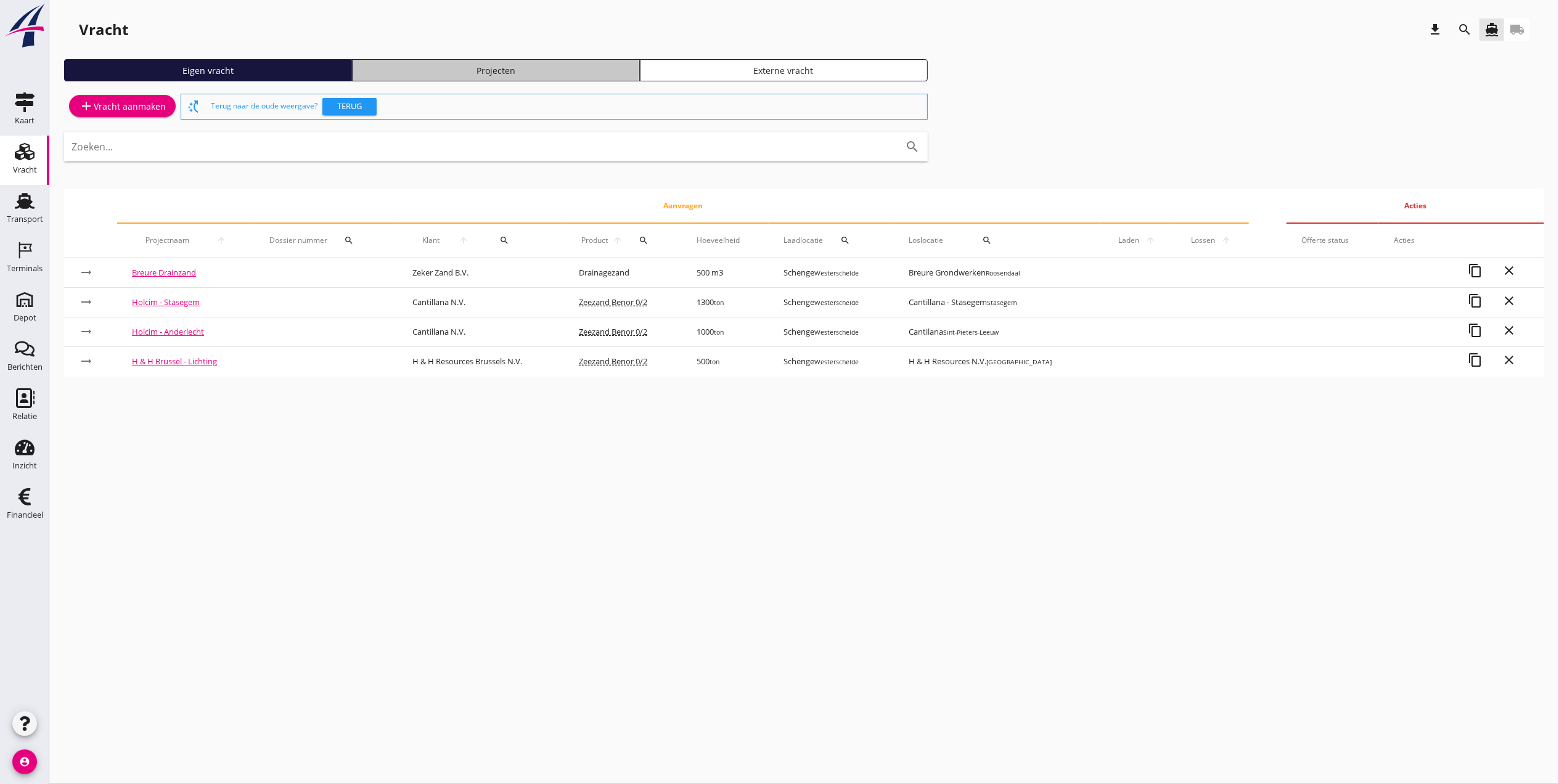
click at [550, 67] on div "Projecten" at bounding box center [496, 70] width 277 height 13
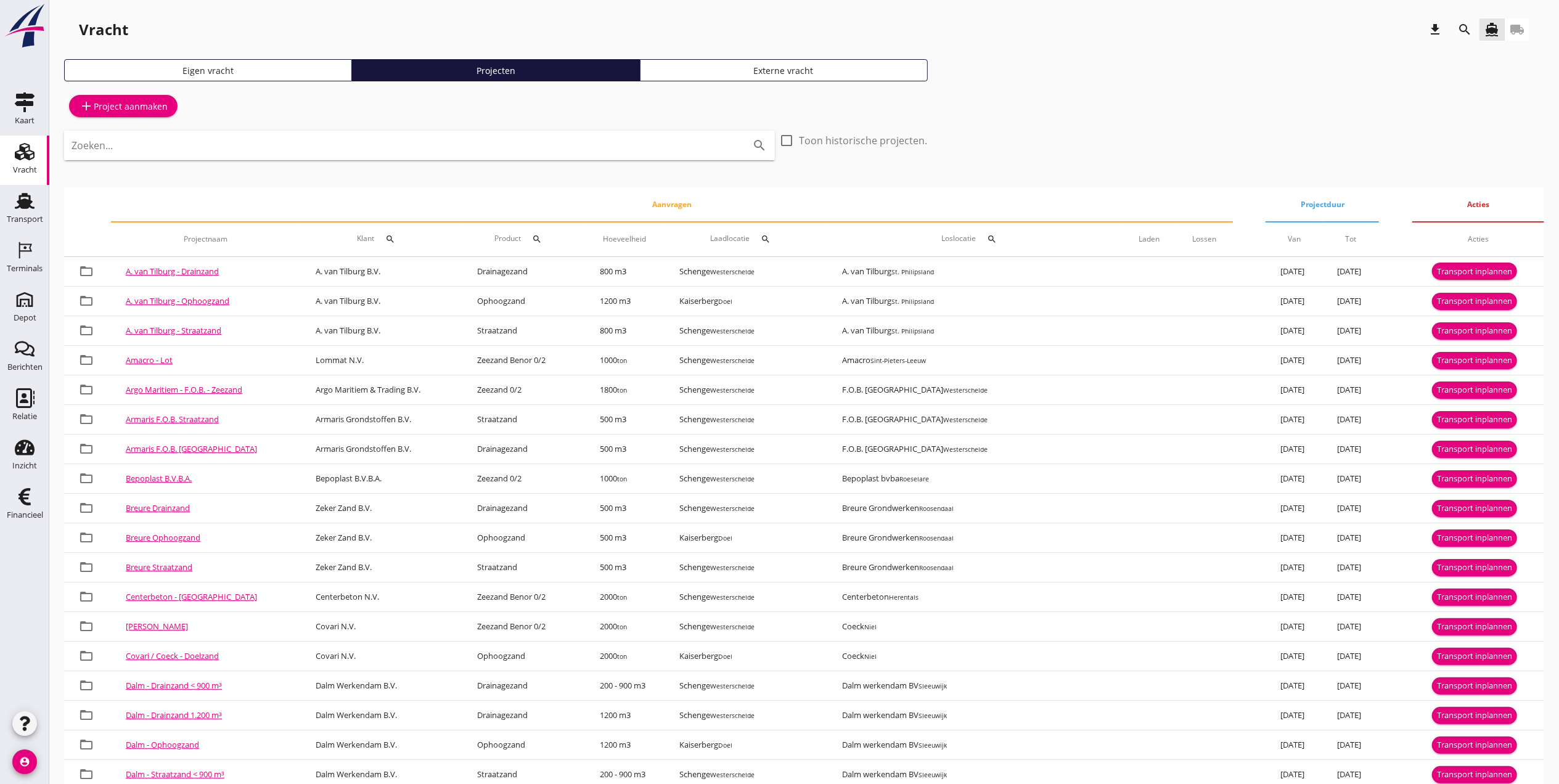
click at [1460, 26] on icon "search" at bounding box center [1464, 30] width 15 height 15
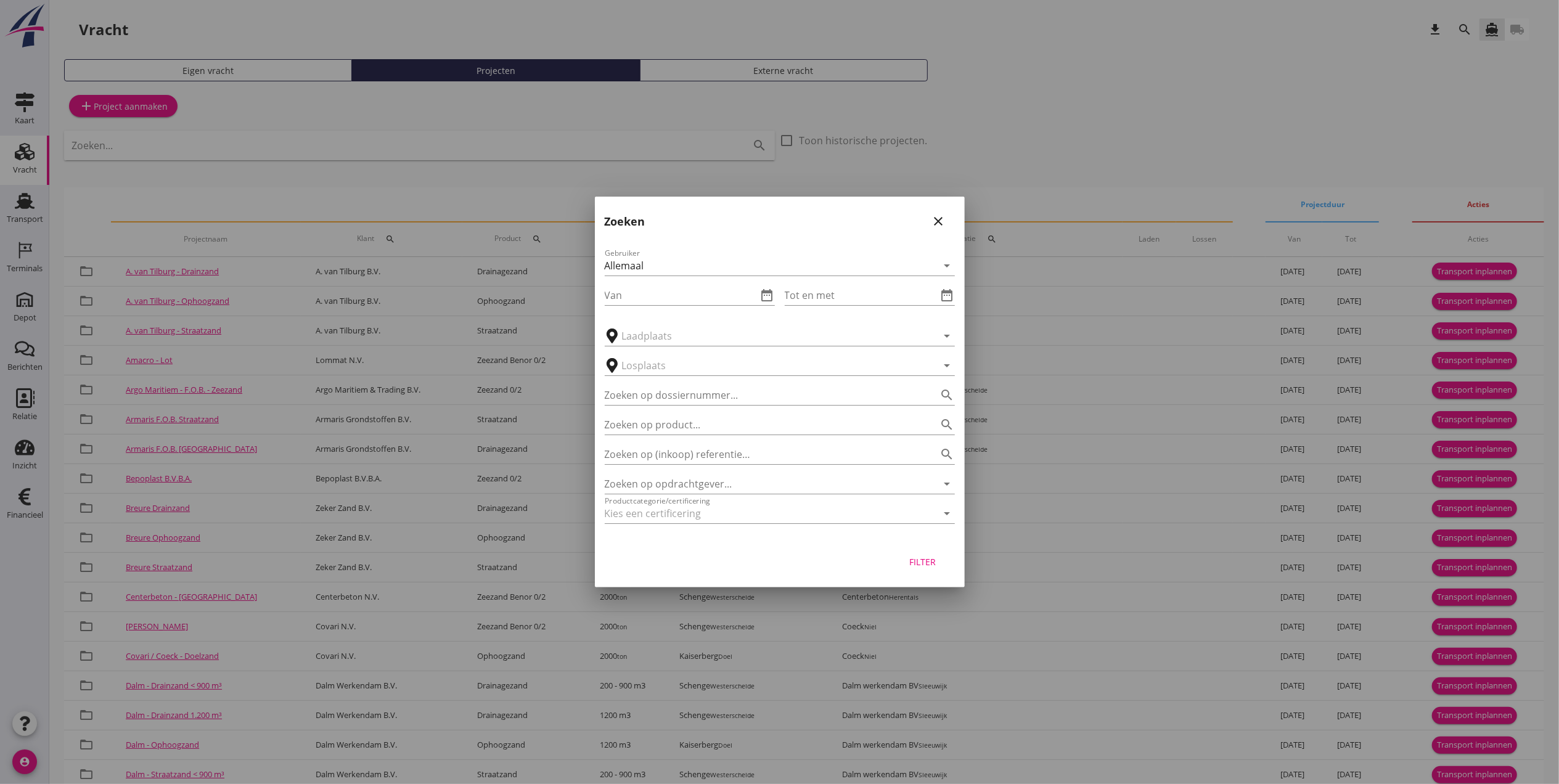
click at [714, 470] on div "Zoeken op opdrachtgever... arrow_drop_down" at bounding box center [780, 480] width 350 height 27
click at [713, 453] on input "Zoeken op (inkoop) referentie…" at bounding box center [762, 454] width 316 height 20
click at [723, 487] on input "Zoeken op opdrachtgever..." at bounding box center [762, 483] width 316 height 20
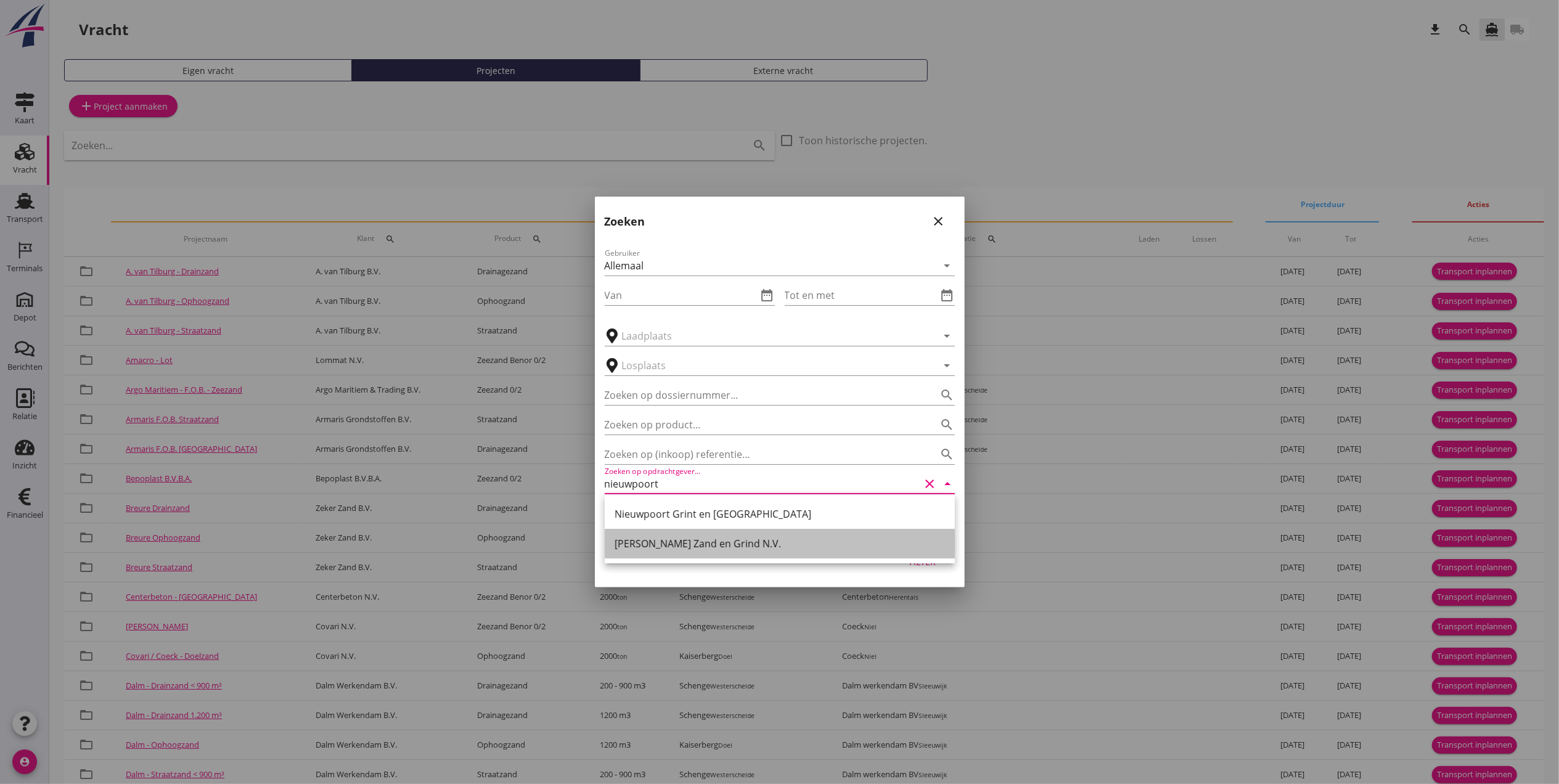
click at [762, 543] on div "[PERSON_NAME] Zand en Grind N.V." at bounding box center [780, 544] width 330 height 15
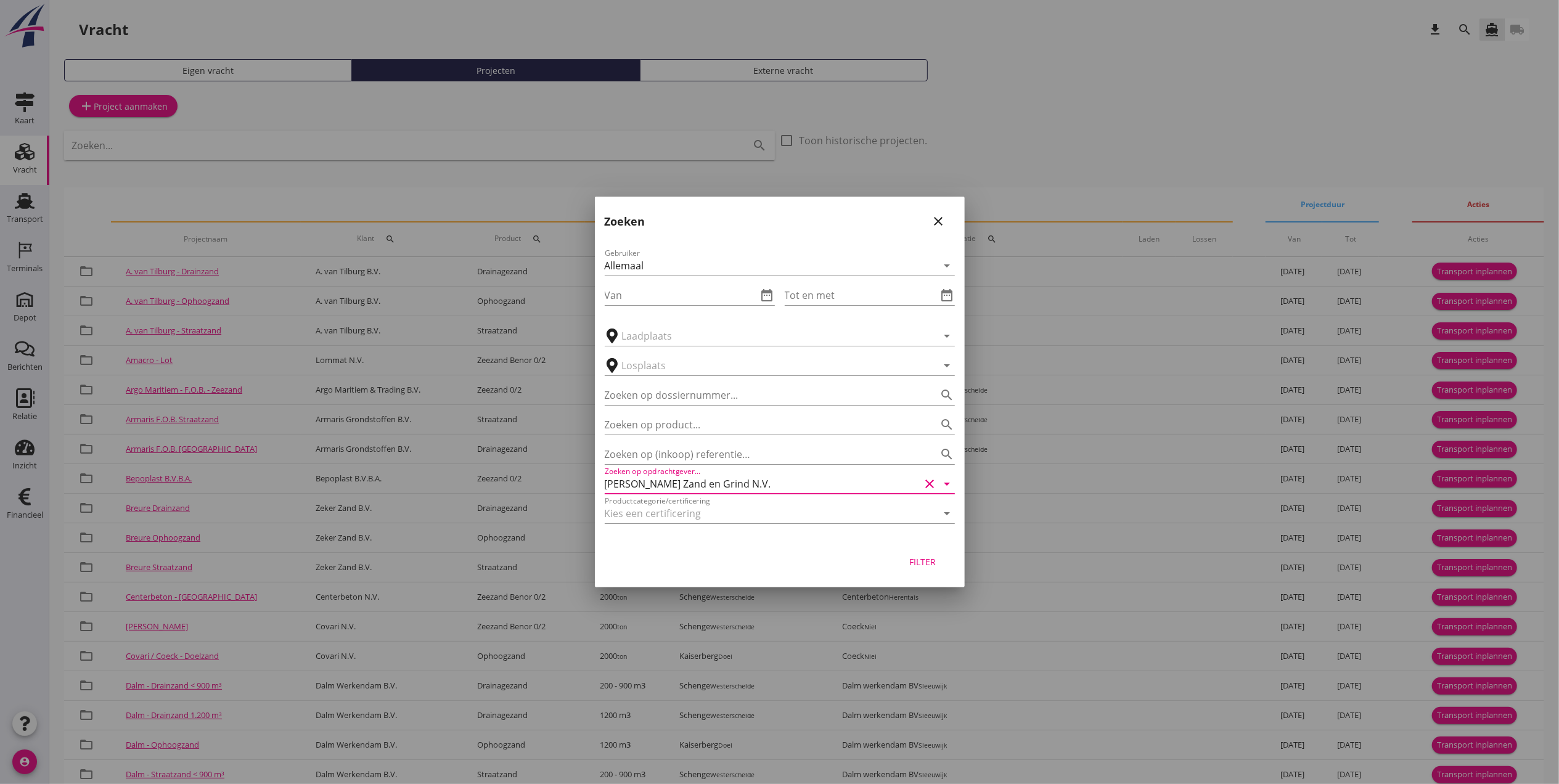
type input "[PERSON_NAME] Zand en Grind N.V."
click at [933, 562] on div "Filter" at bounding box center [922, 561] width 35 height 13
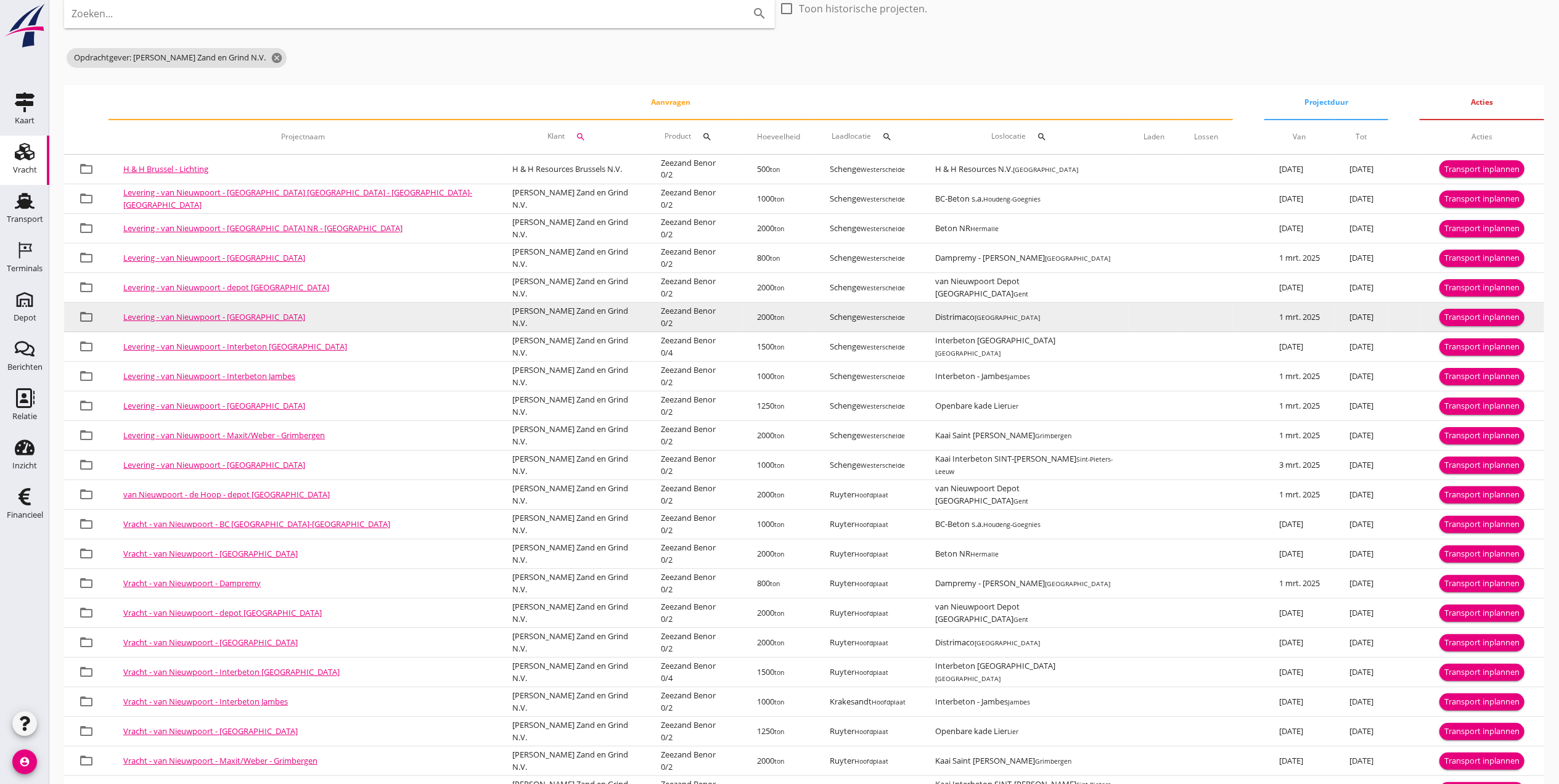
scroll to position [178, 0]
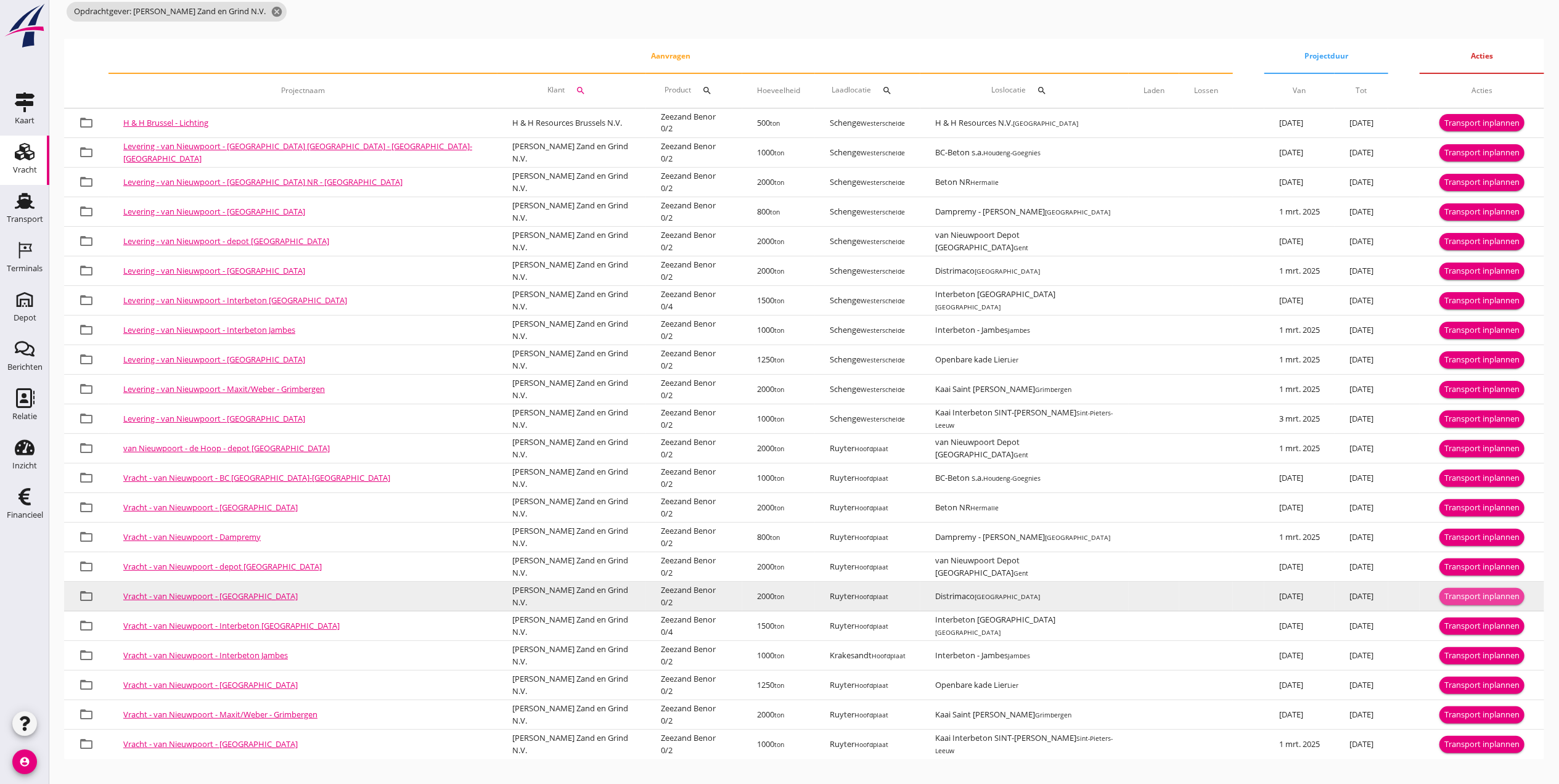
click at [1487, 599] on div "Transport inplannen" at bounding box center [1481, 596] width 75 height 12
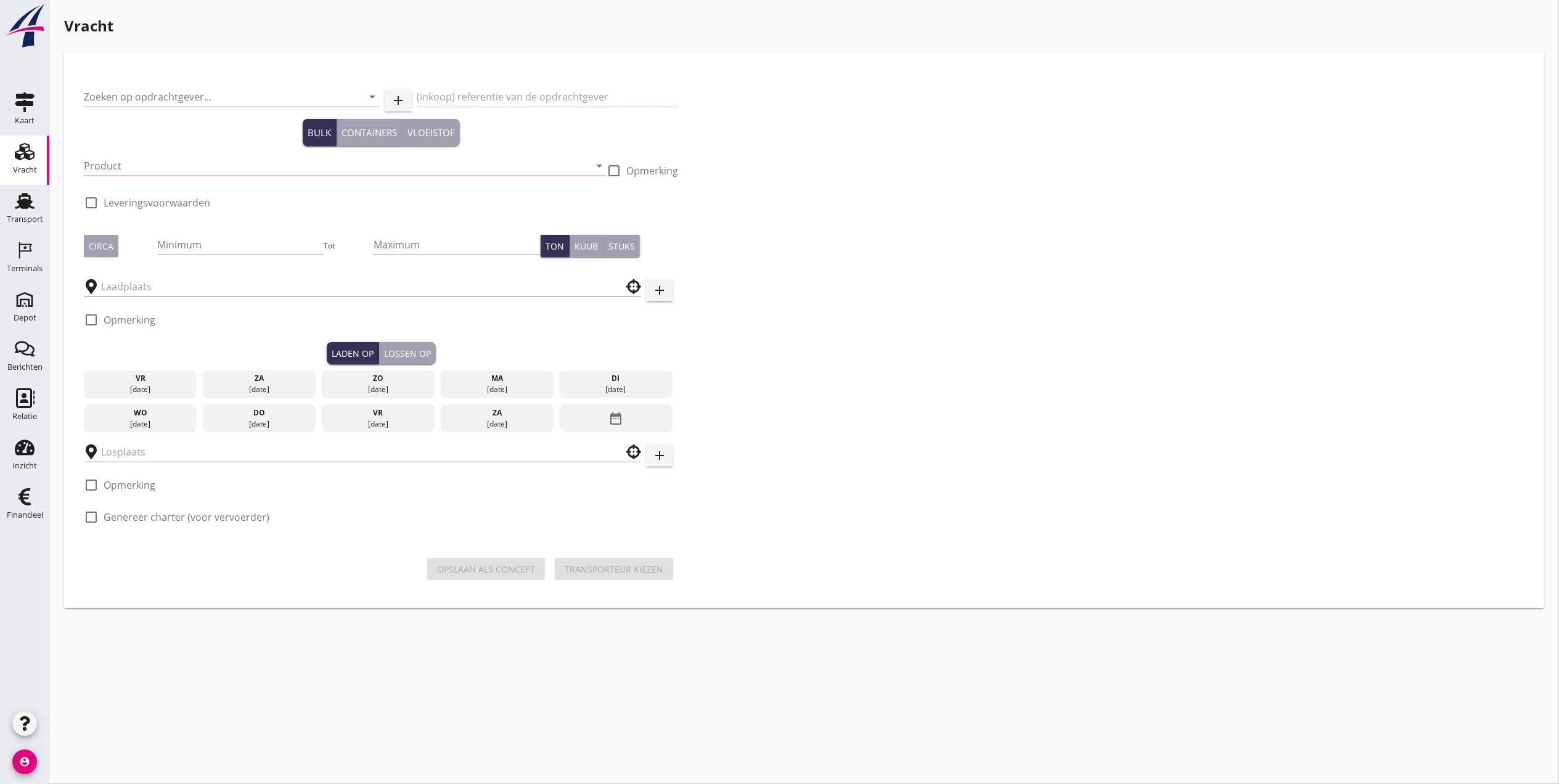
type input "[PERSON_NAME] Zand en Grind N.V."
type input "Vracht Zeezand Distrimaco te [GEOGRAPHIC_DATA]"
type input "Zeezand Benor 0/2 (6120)"
type input "2000"
checkbox input "true"
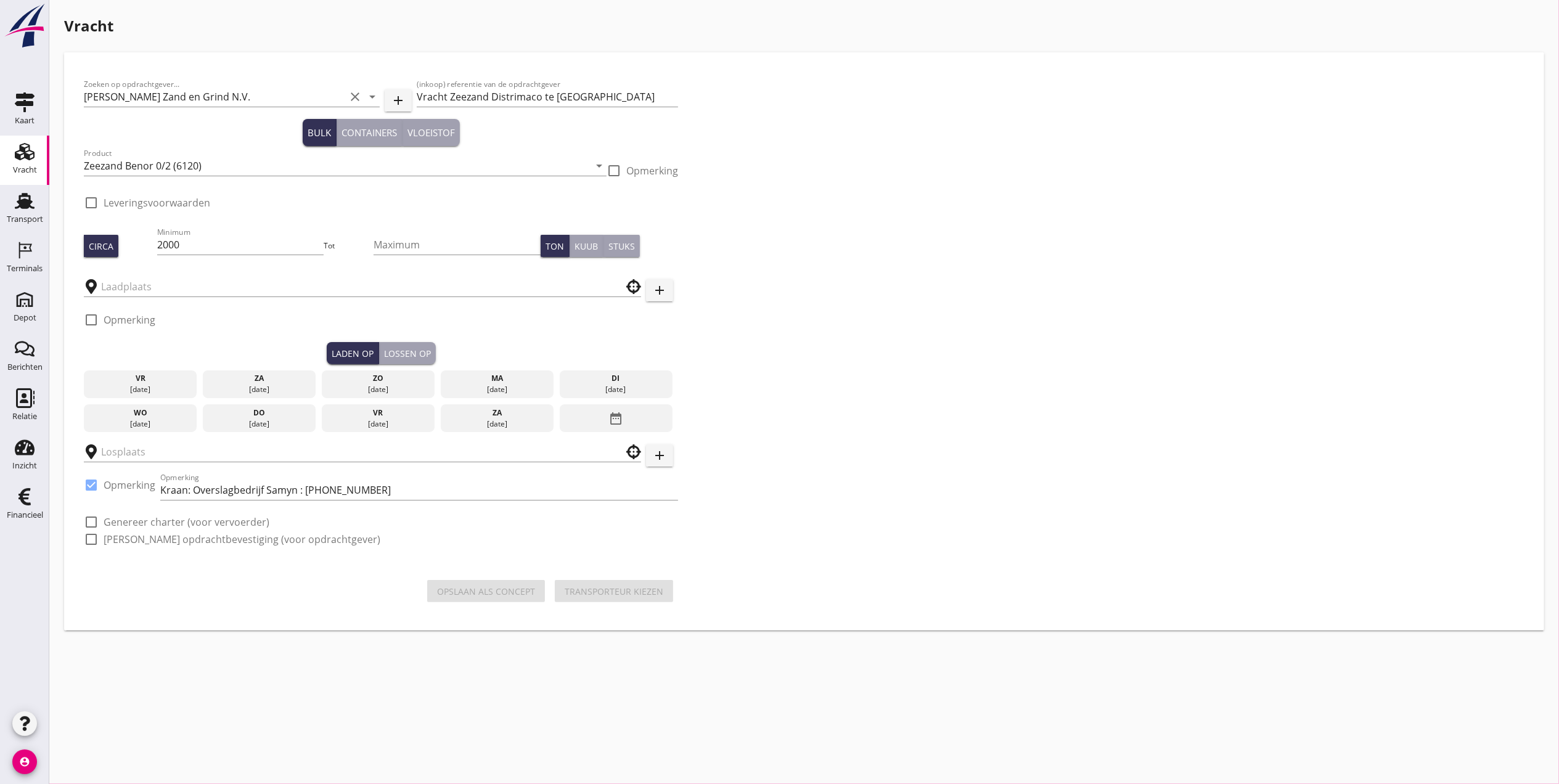
type input "Ruyter"
type input "Distrimaco"
checkbox input "true"
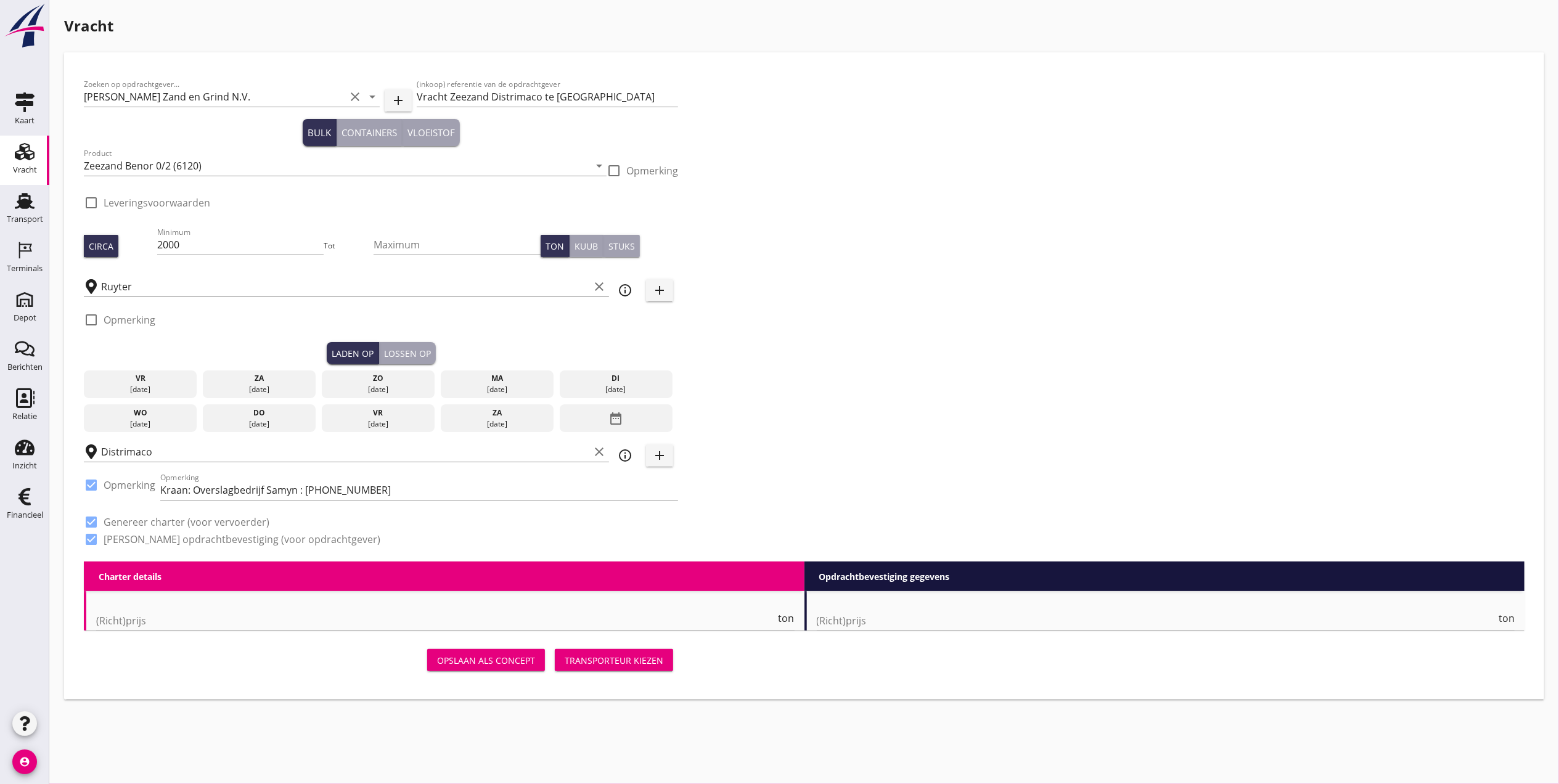
type input "2.75"
checkbox input "false"
radio input "false"
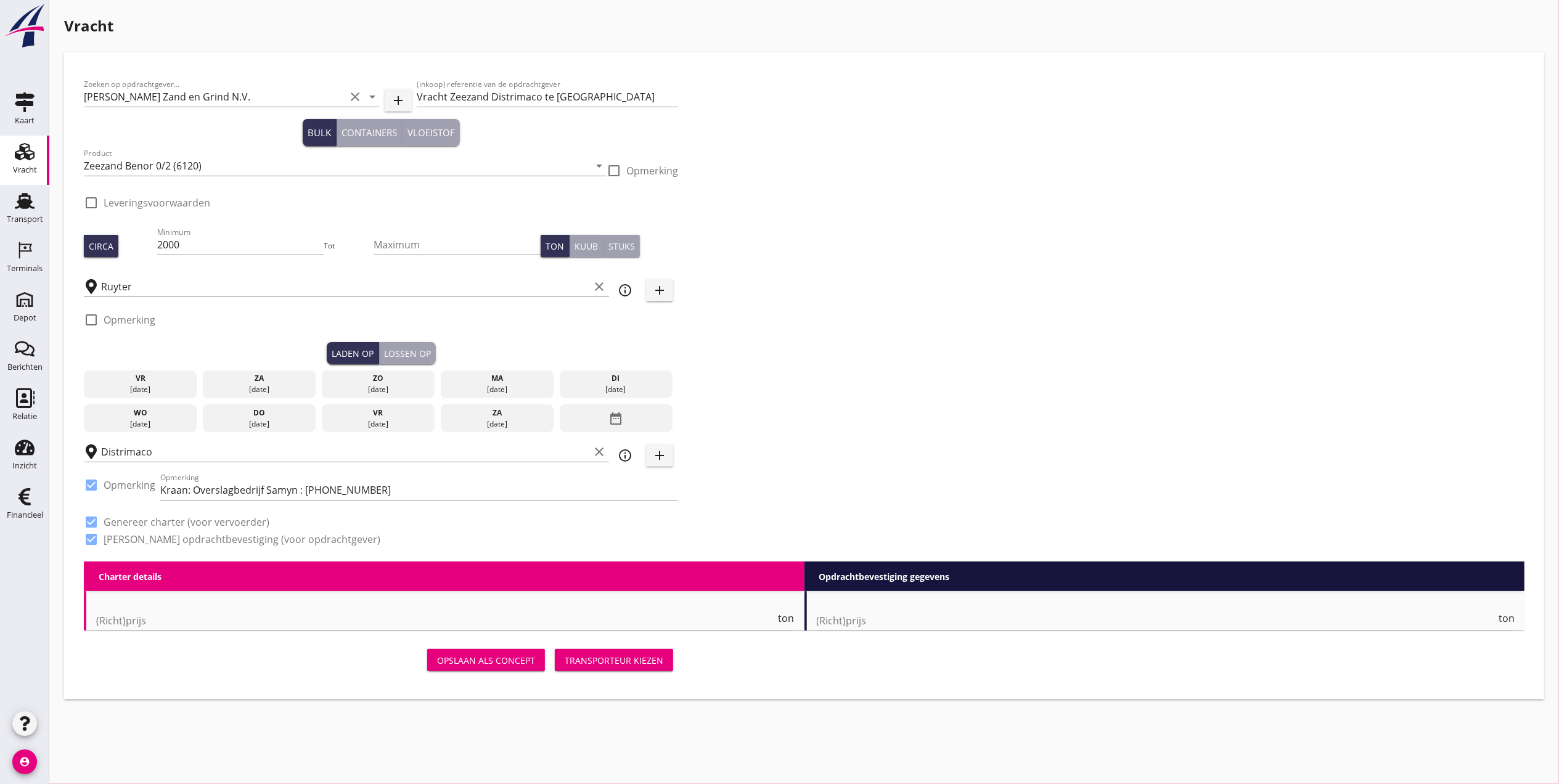
checkbox input "true"
type input "1"
type input "3.73"
checkbox input "false"
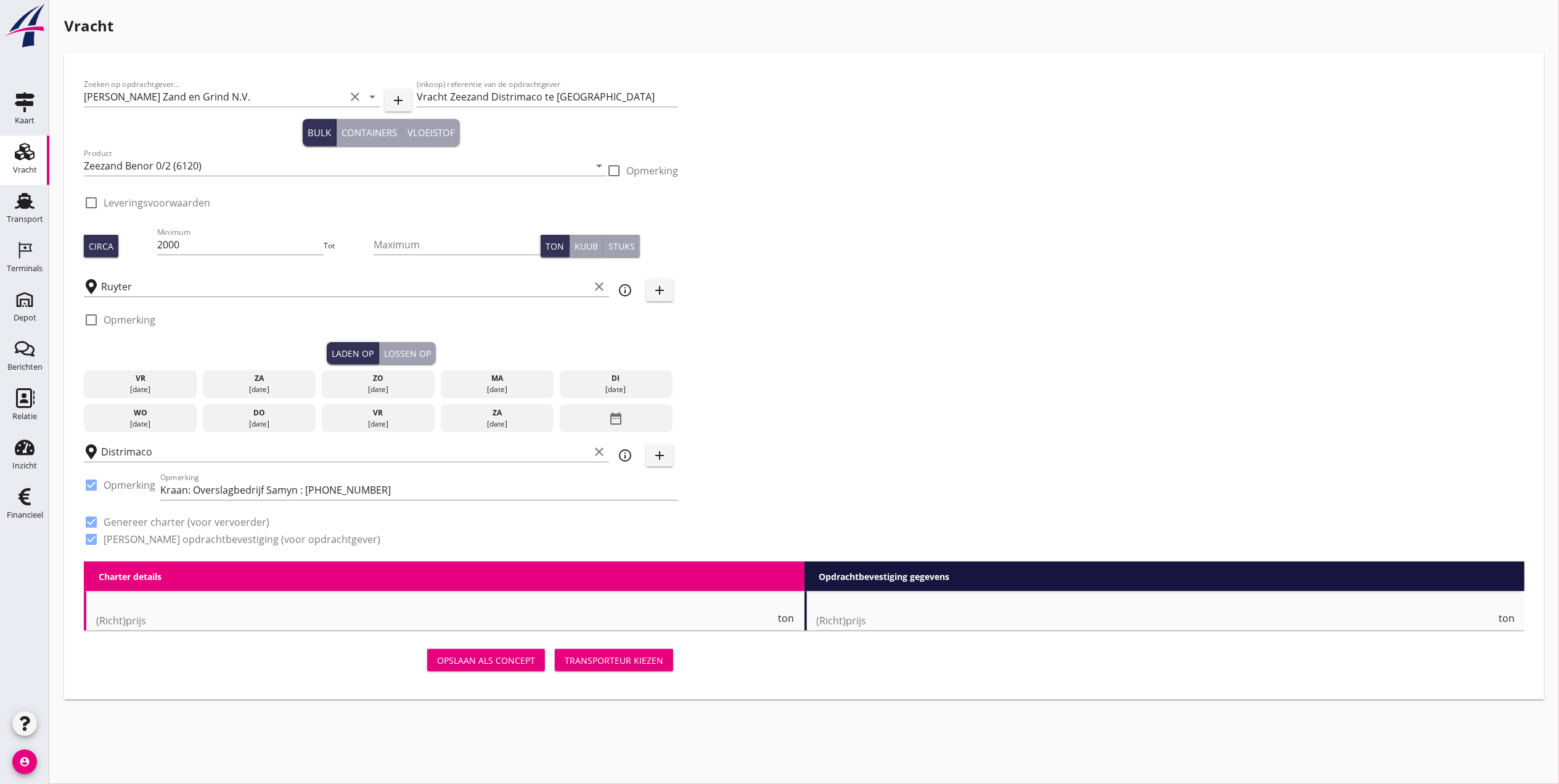
radio input "false"
checkbox input "true"
type input "1"
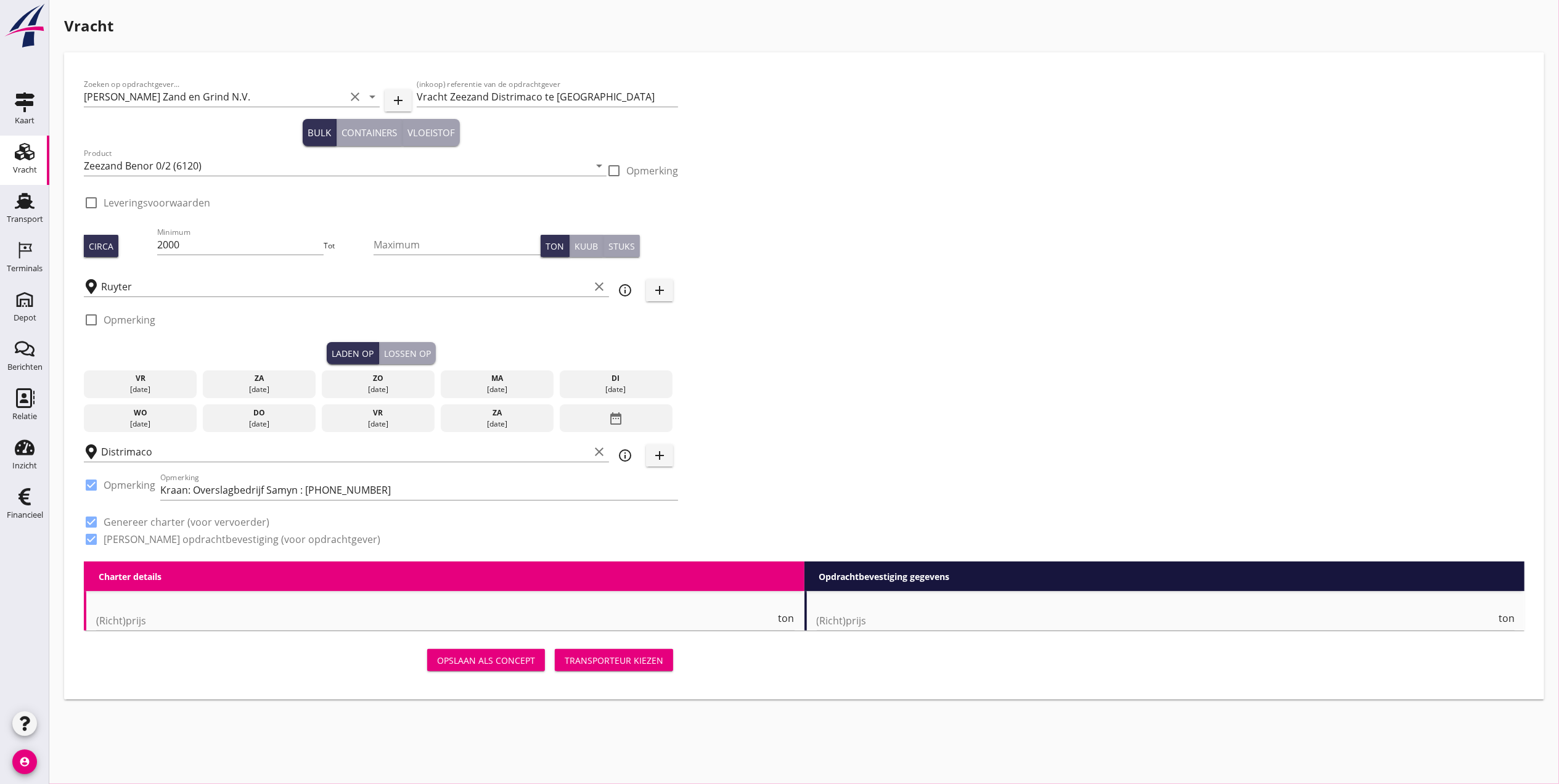
type input "1"
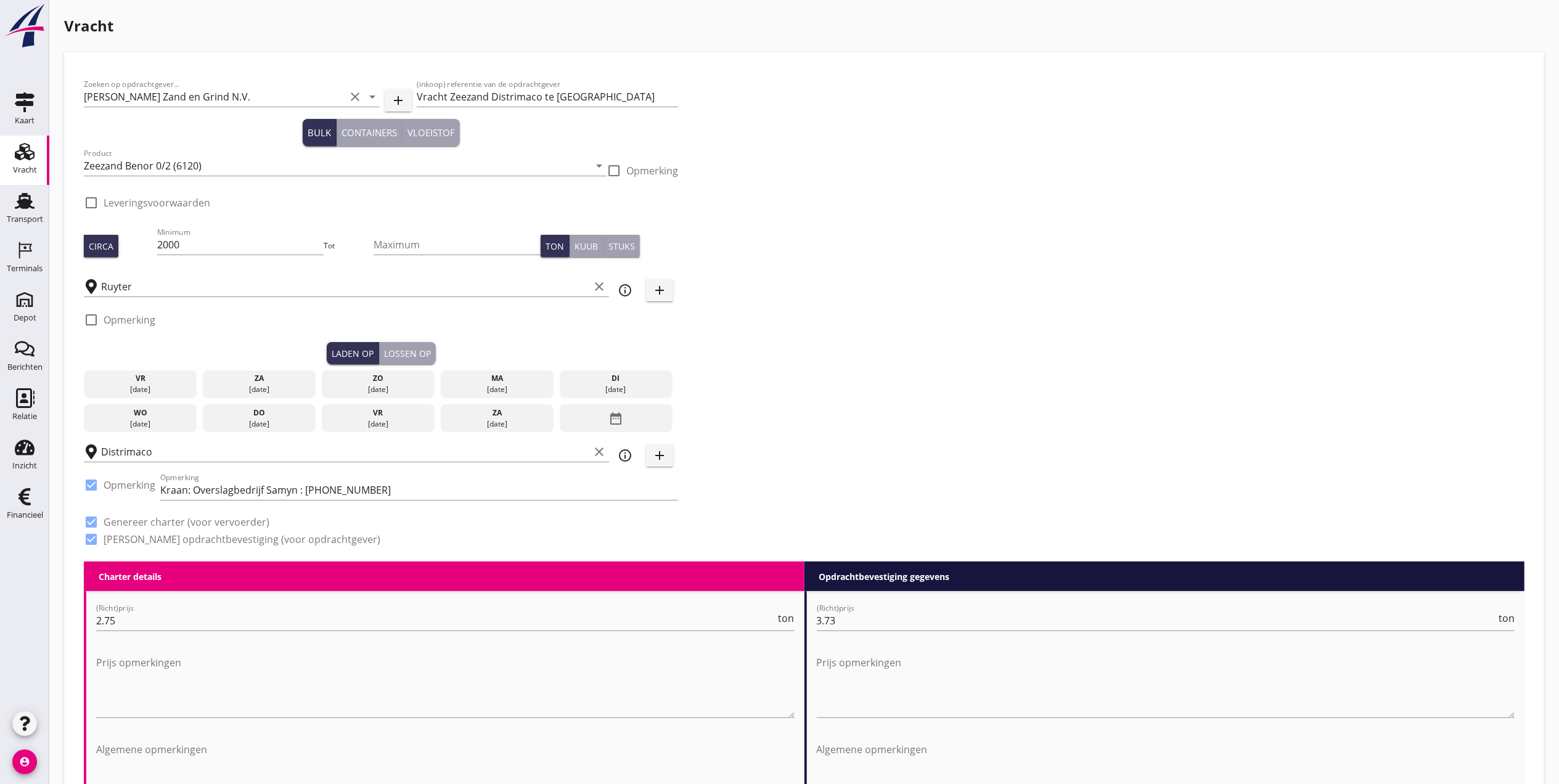
click at [401, 348] on div "Lossen op" at bounding box center [407, 353] width 47 height 13
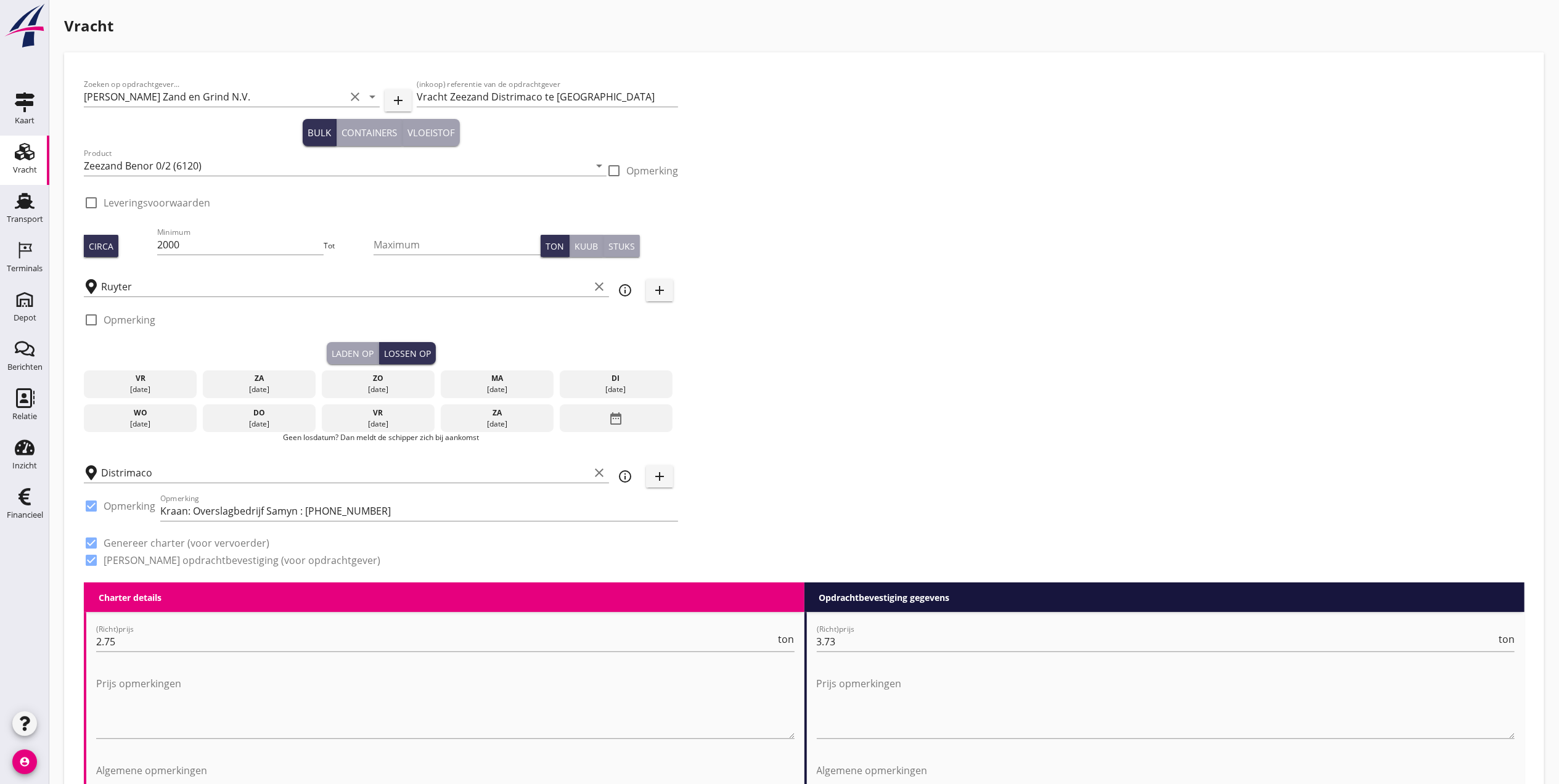
click at [163, 412] on div "wo" at bounding box center [141, 413] width 108 height 11
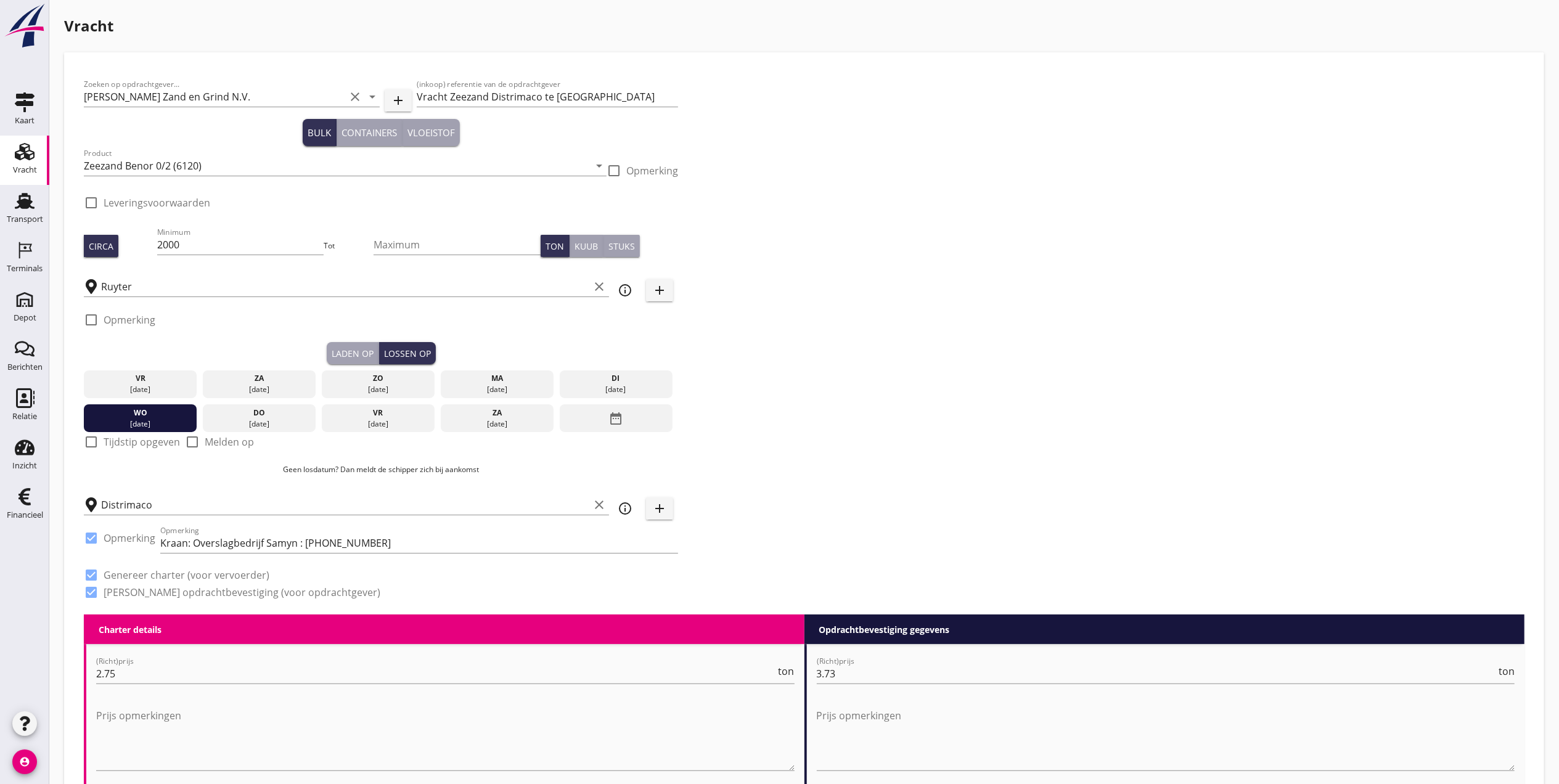
click at [364, 347] on div "Laden op" at bounding box center [353, 353] width 42 height 13
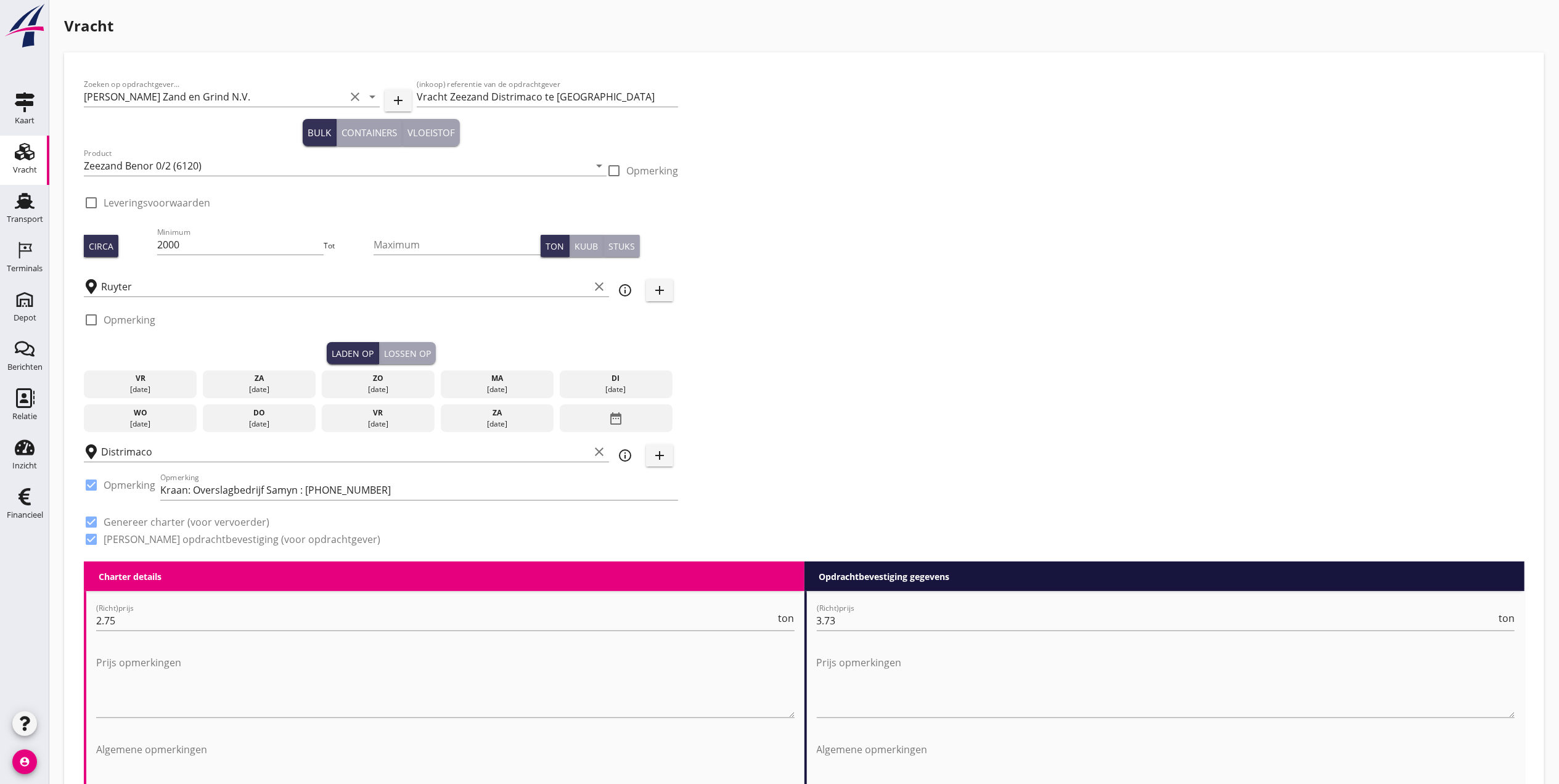
click at [649, 375] on div "di" at bounding box center [616, 378] width 108 height 11
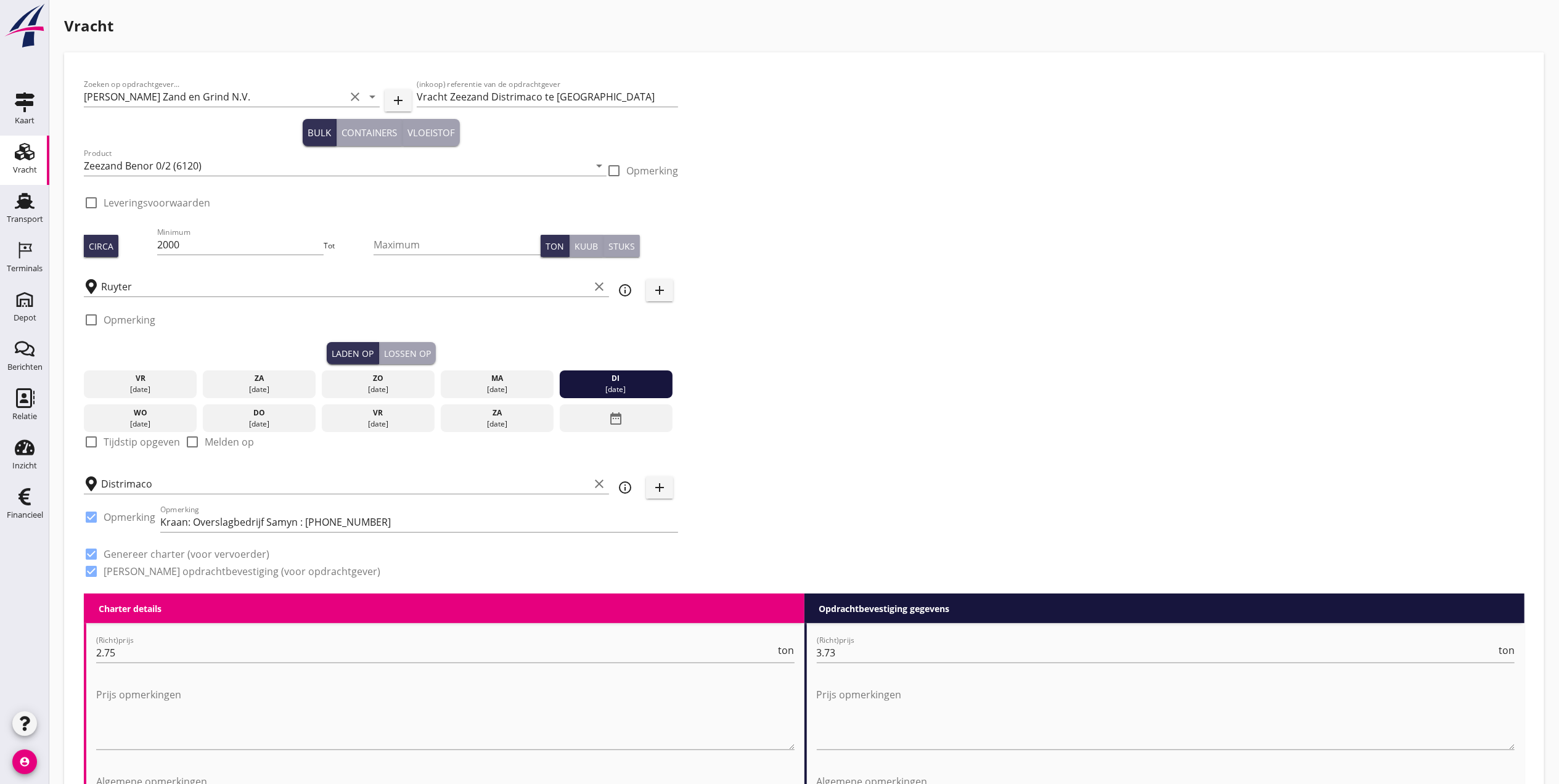
click at [27, 159] on icon "Vracht" at bounding box center [25, 151] width 20 height 20
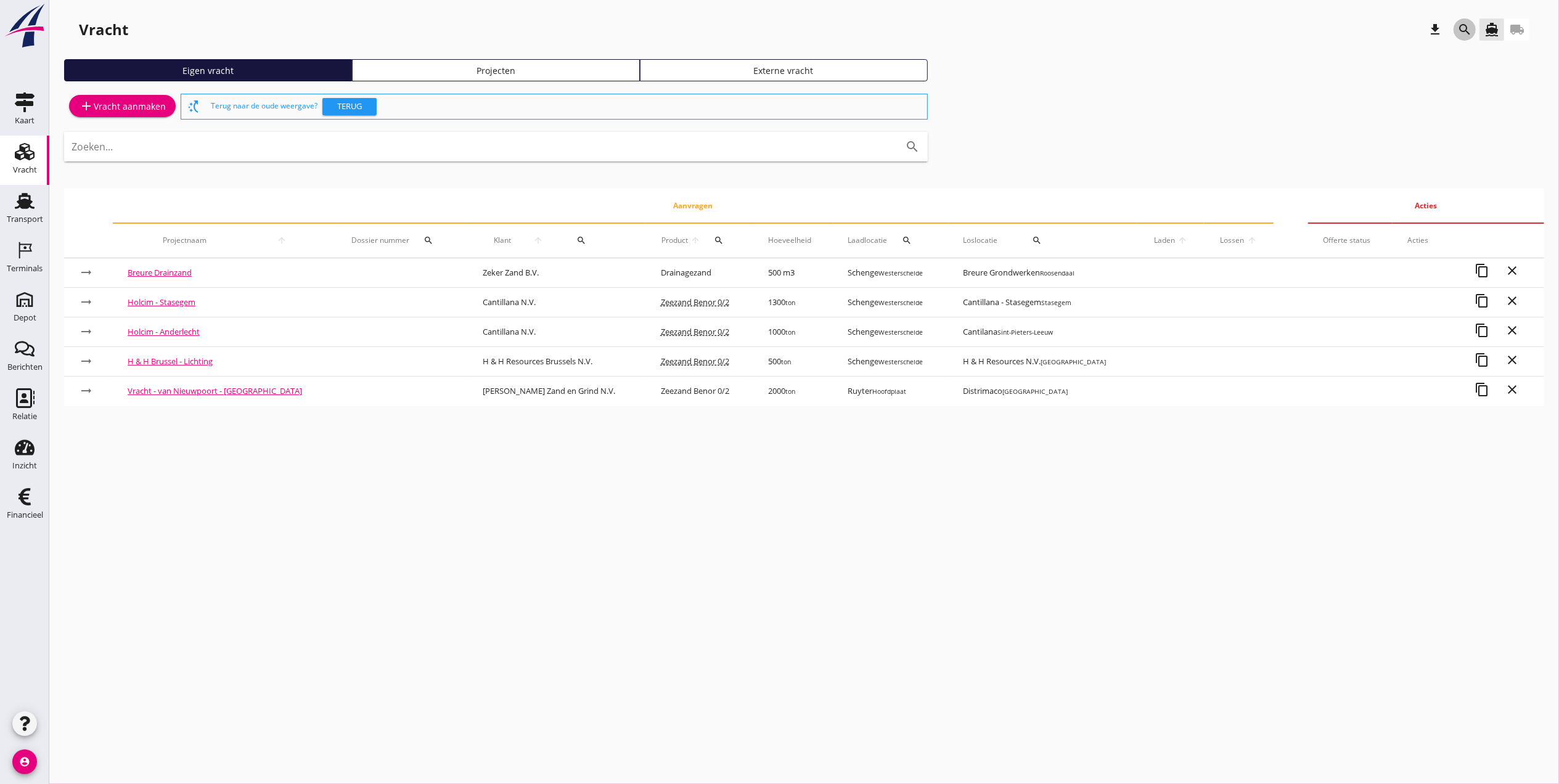
click at [1460, 27] on icon "search" at bounding box center [1464, 30] width 15 height 15
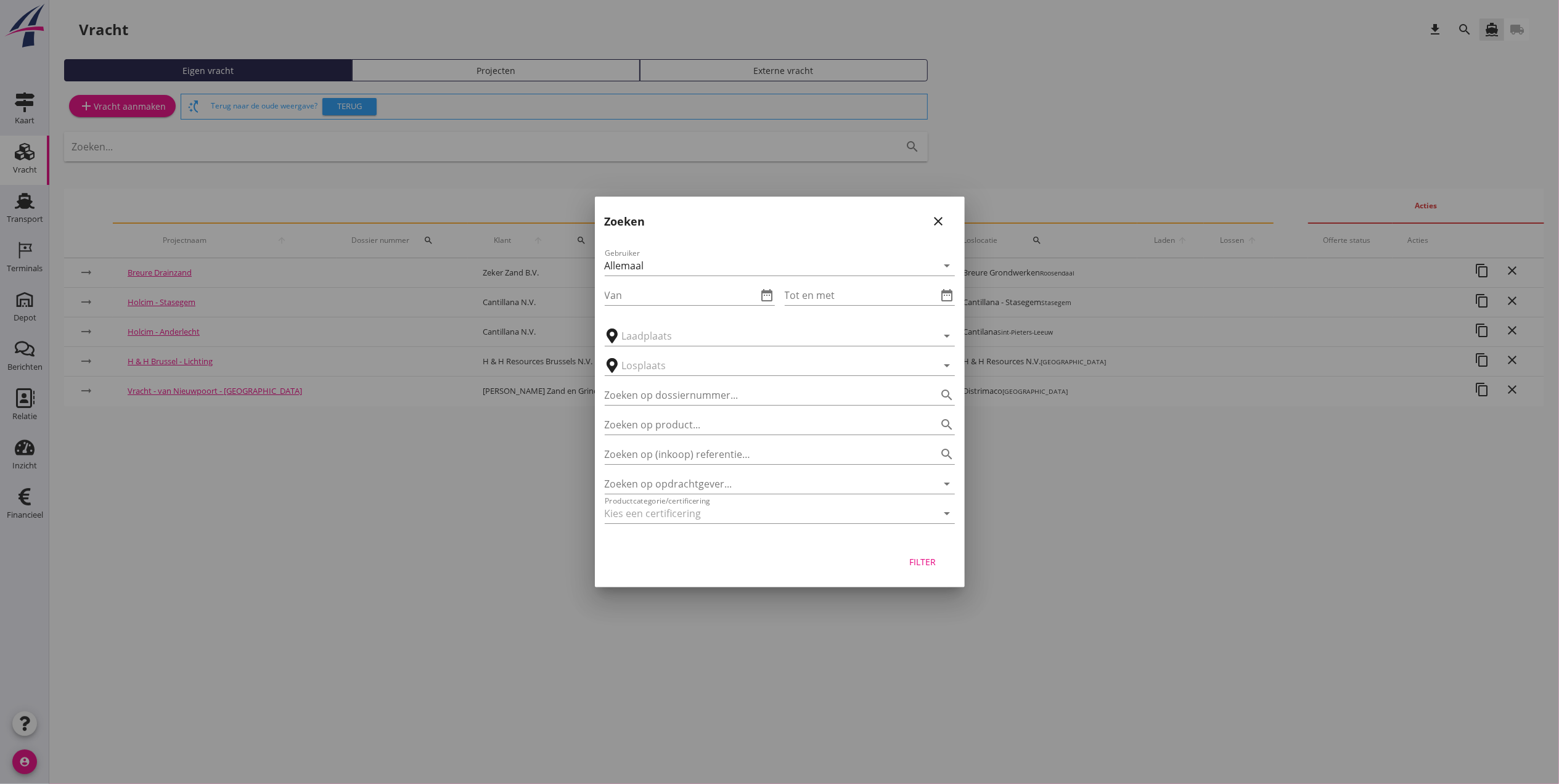
click at [659, 465] on div "Gebruiker Allemaal arrow_drop_down Van date_range Tot en met date_range arrow_d…" at bounding box center [780, 388] width 370 height 304
click at [669, 453] on input "Zoeken op (inkoop) referentie…" at bounding box center [762, 454] width 316 height 20
click at [931, 559] on div "Filter" at bounding box center [922, 561] width 35 height 13
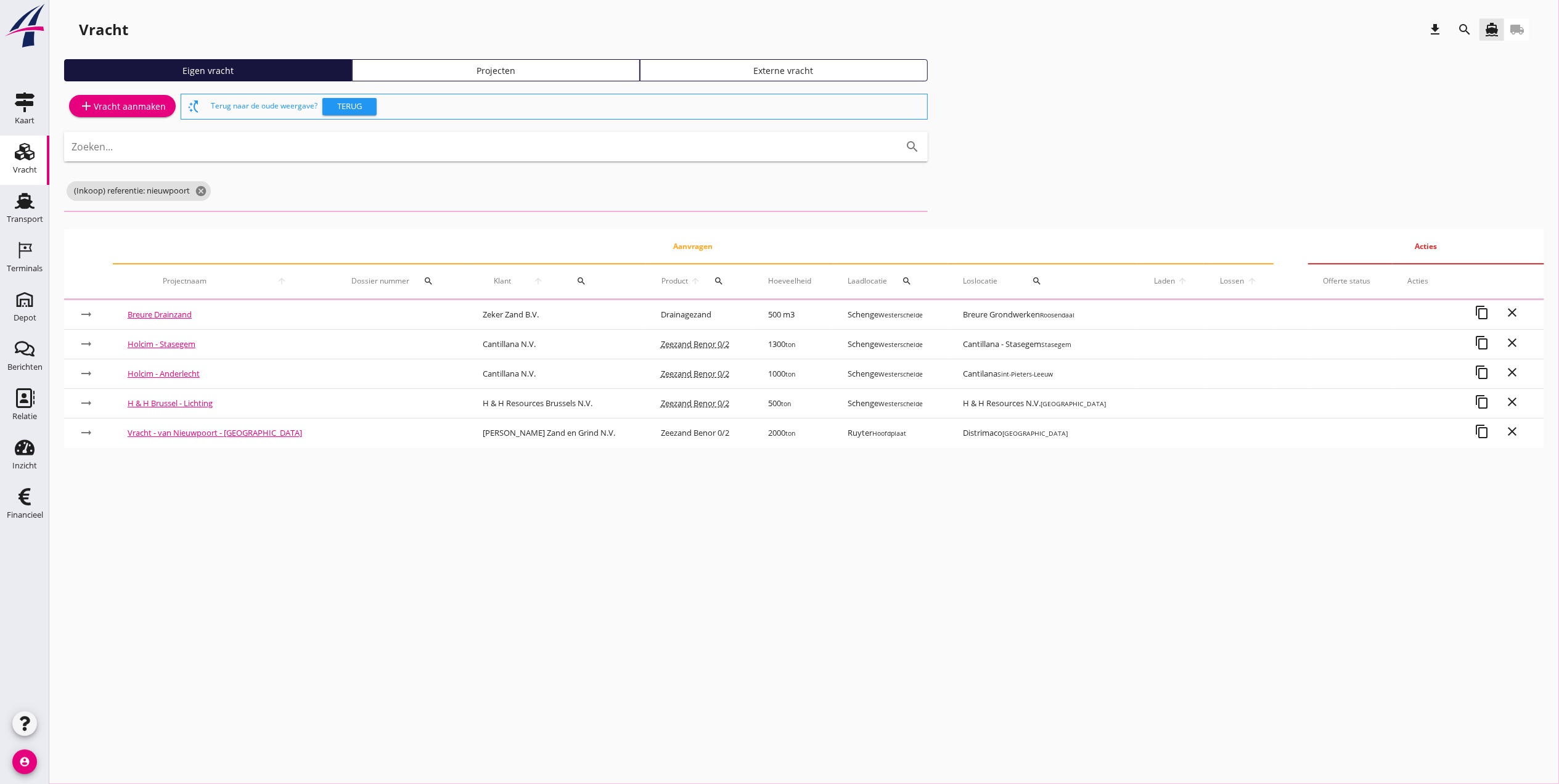
drag, startPoint x: 462, startPoint y: 67, endPoint x: 456, endPoint y: 74, distance: 9.2
click at [462, 67] on div "Projecten" at bounding box center [496, 70] width 277 height 13
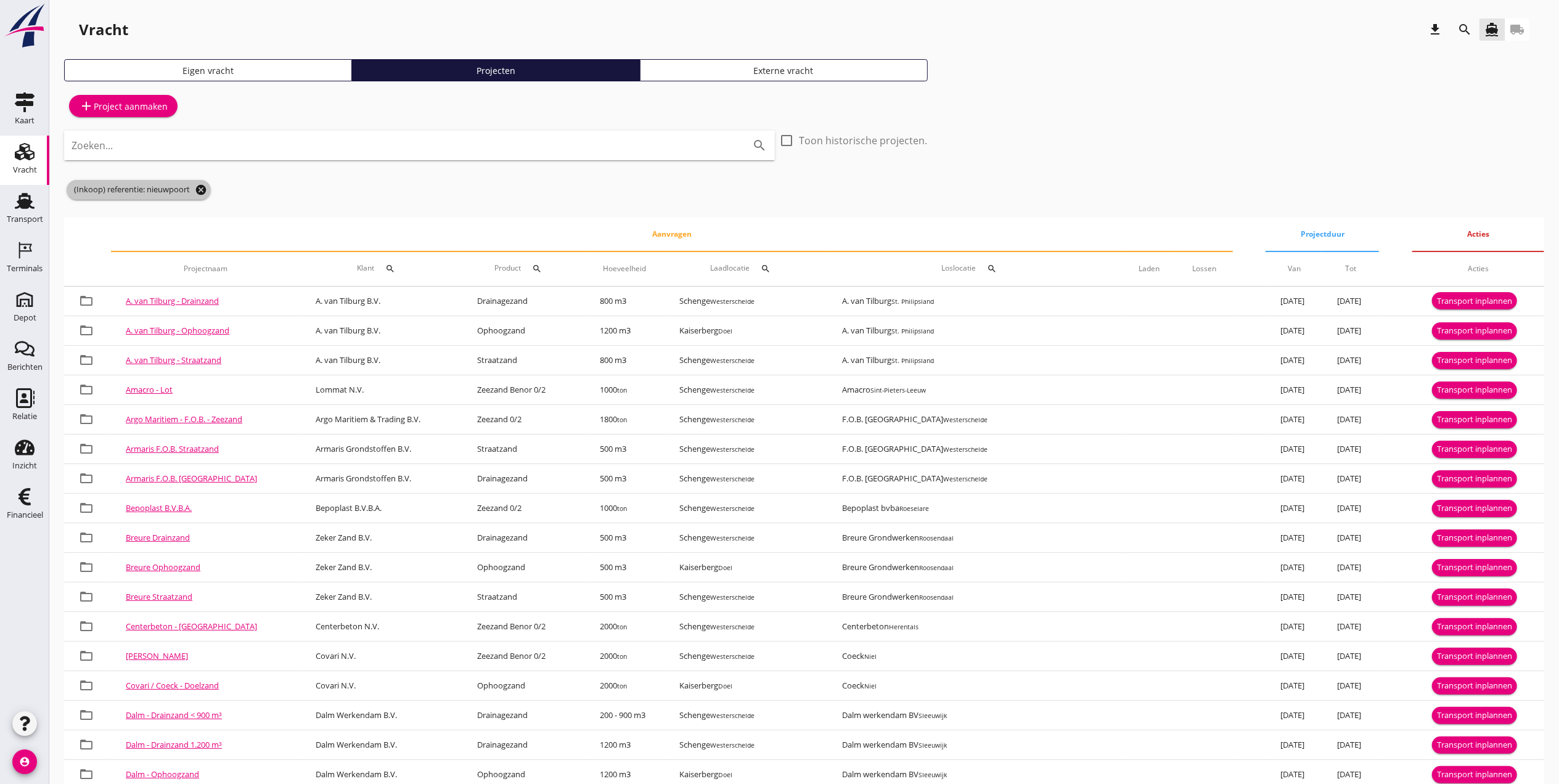
click at [204, 187] on icon "cancel" at bounding box center [201, 190] width 12 height 12
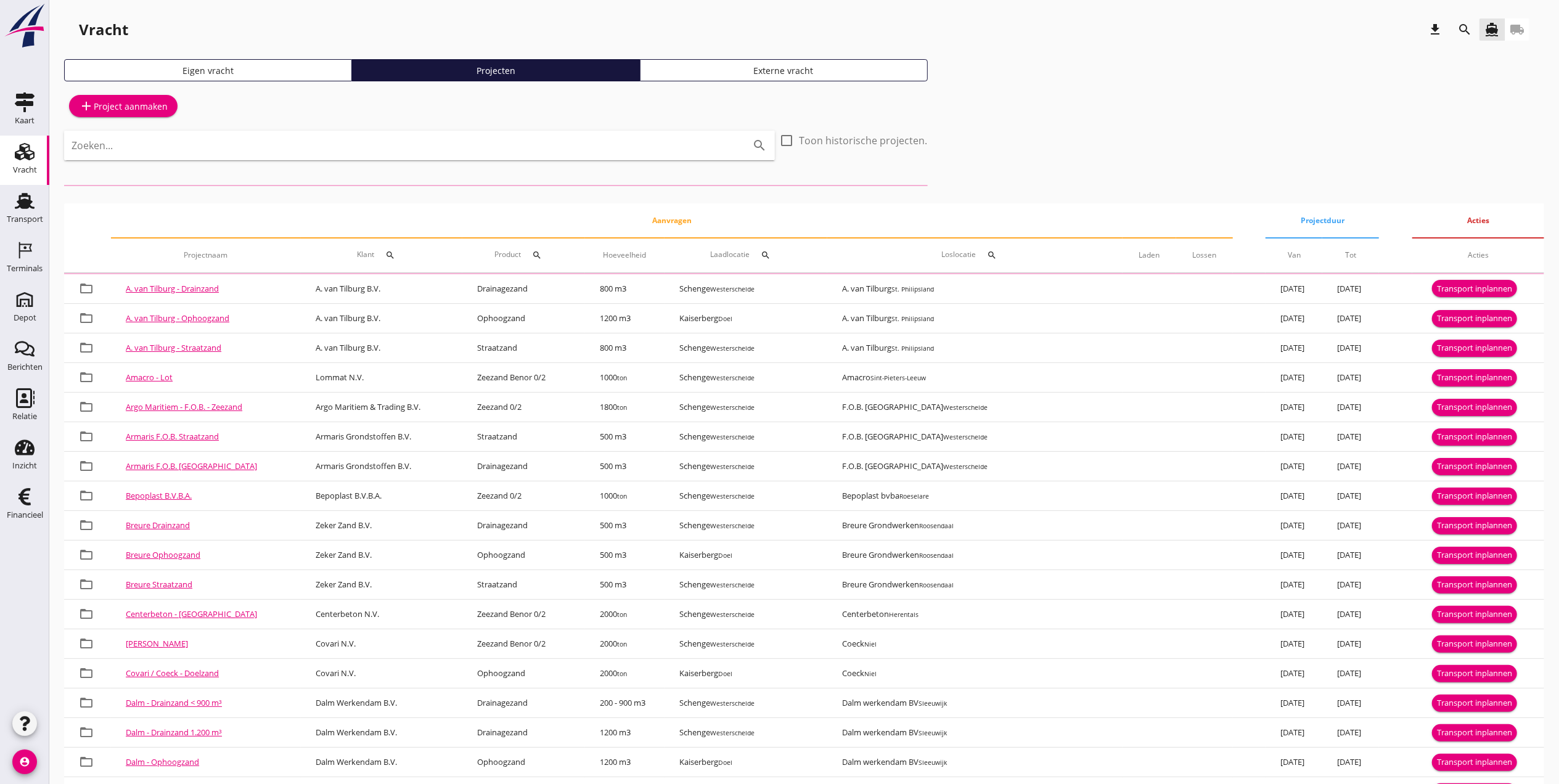
click at [1465, 29] on icon "search" at bounding box center [1464, 30] width 15 height 15
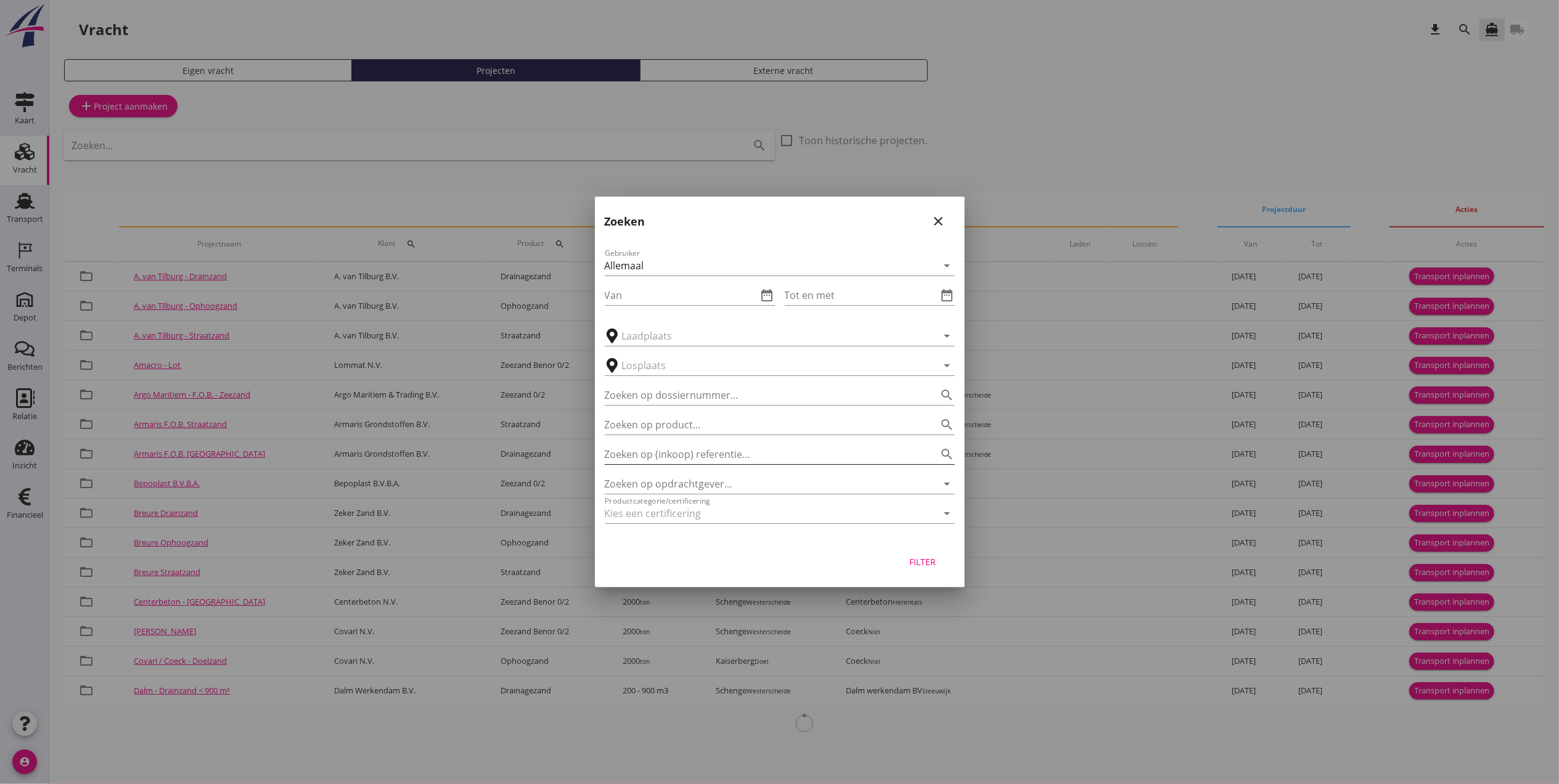
click at [703, 457] on input "Zoeken op (inkoop) referentie…" at bounding box center [762, 454] width 316 height 20
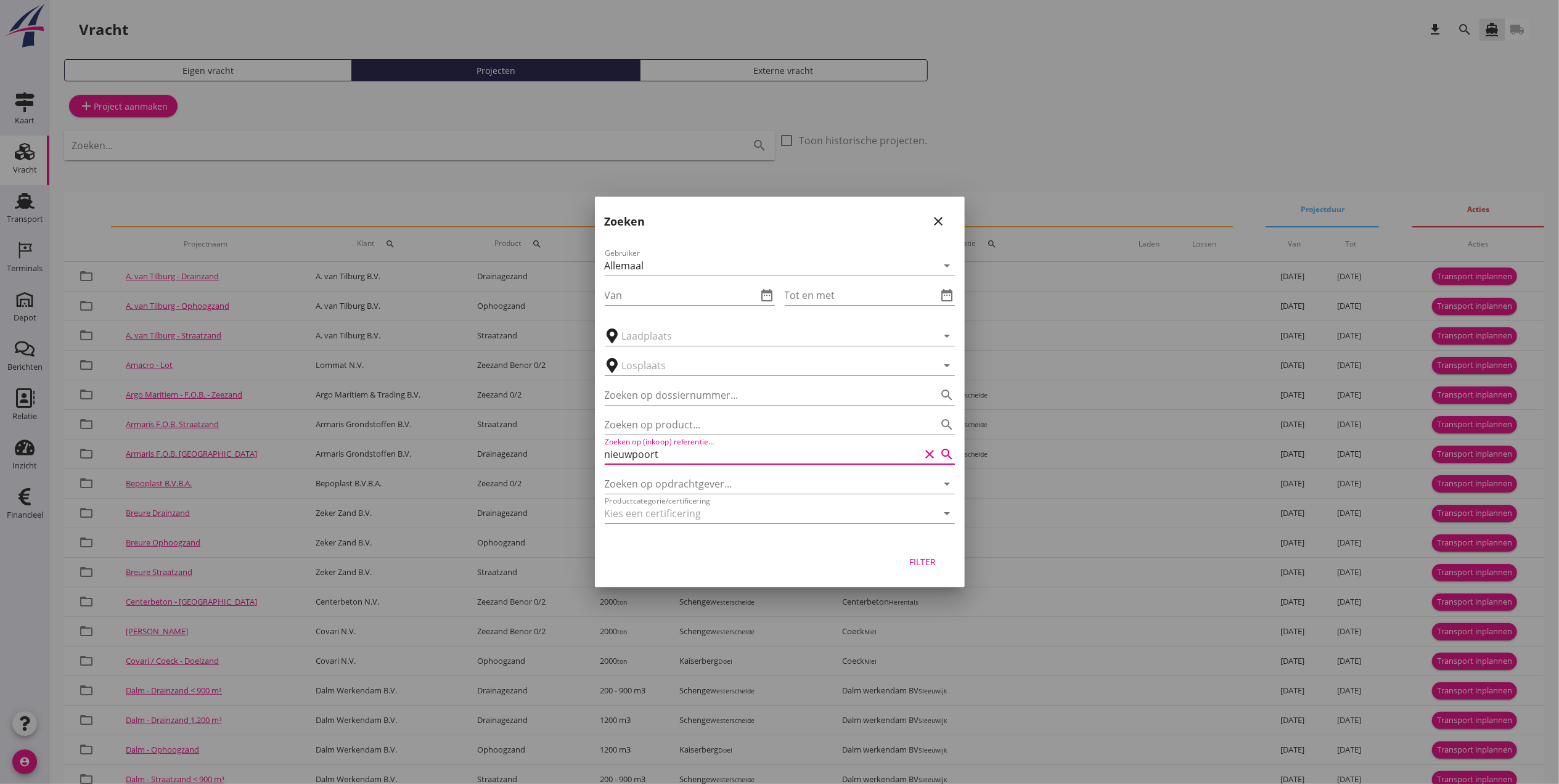
click at [683, 457] on input "nieuwpoort" at bounding box center [762, 454] width 316 height 20
drag, startPoint x: 683, startPoint y: 457, endPoint x: 543, endPoint y: 462, distance: 140.1
click at [546, 462] on div "arrow_drop_down check Schenge, Westerschelde Kaiserberg, Doel Scaldis III, Doel…" at bounding box center [780, 587] width 1559 height 1174
type input "van nieuwpoort"
click at [1016, 167] on div at bounding box center [780, 392] width 1559 height 784
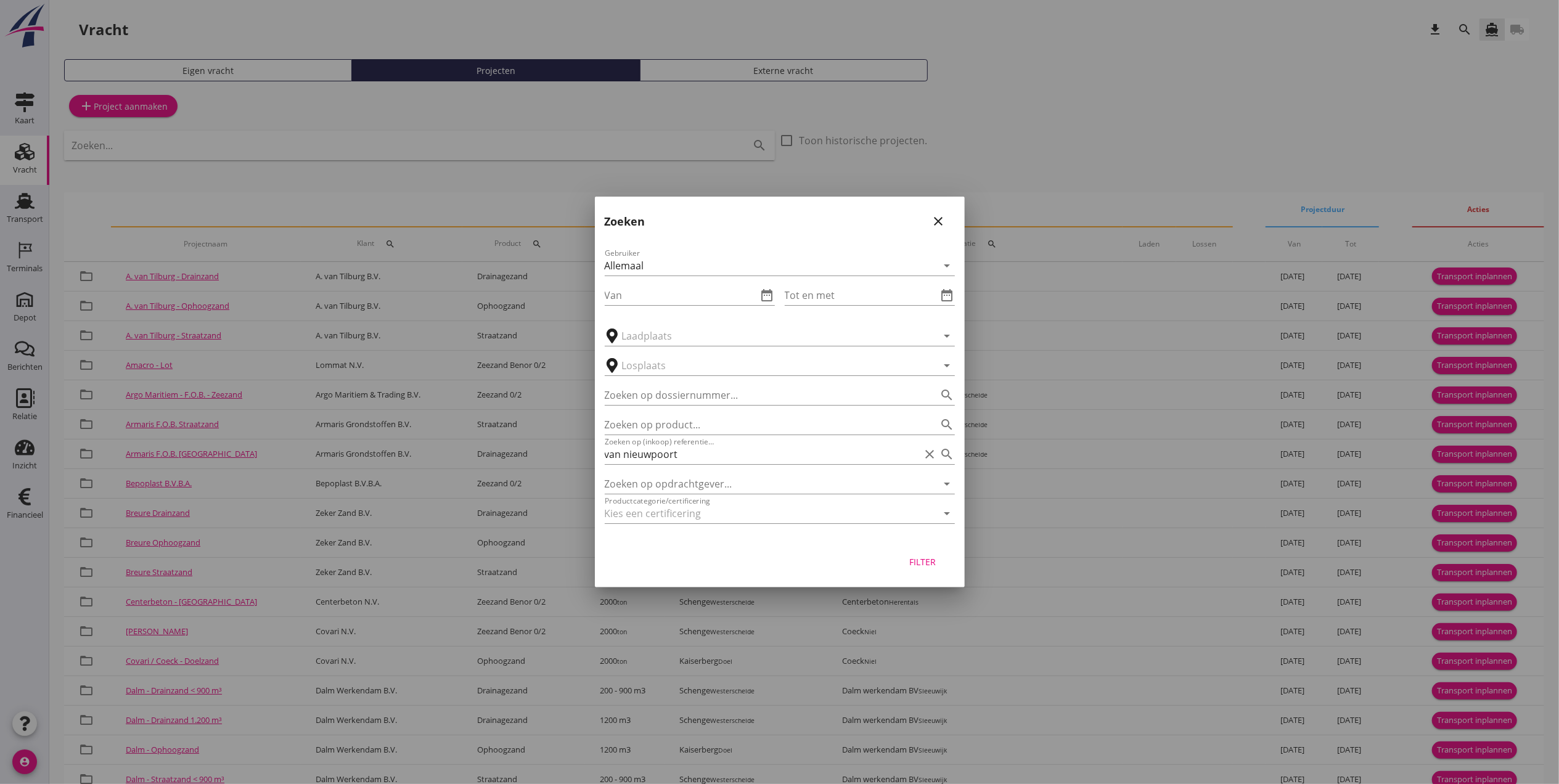
click at [935, 215] on icon "close" at bounding box center [939, 221] width 15 height 15
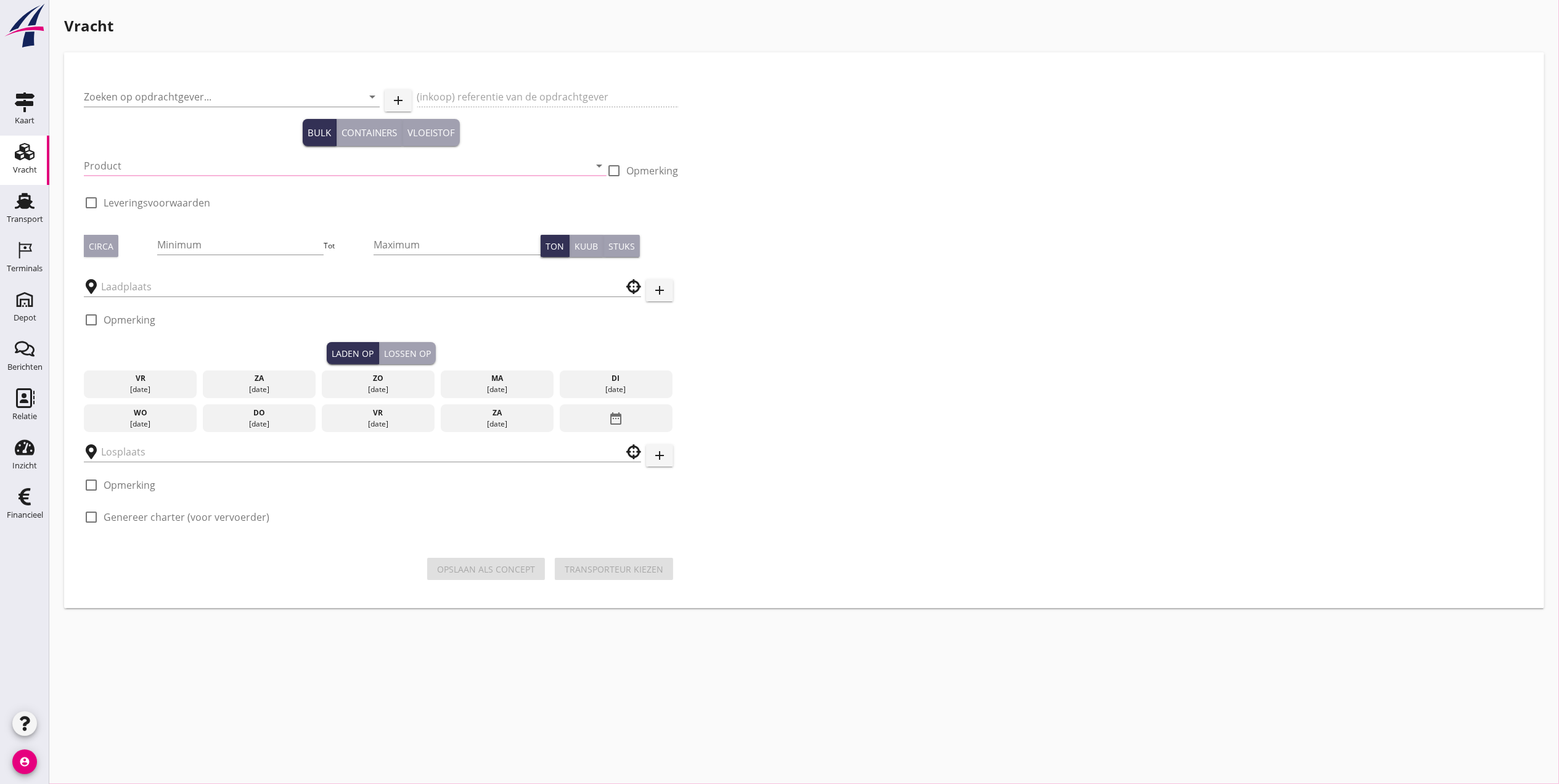
type input "Van Nieuwpoort Zand en Grind N.V."
type input "Vracht Zeezand - Depot Gent"
type input "Zeezand Benor 0/2 (6120)"
type input "2000"
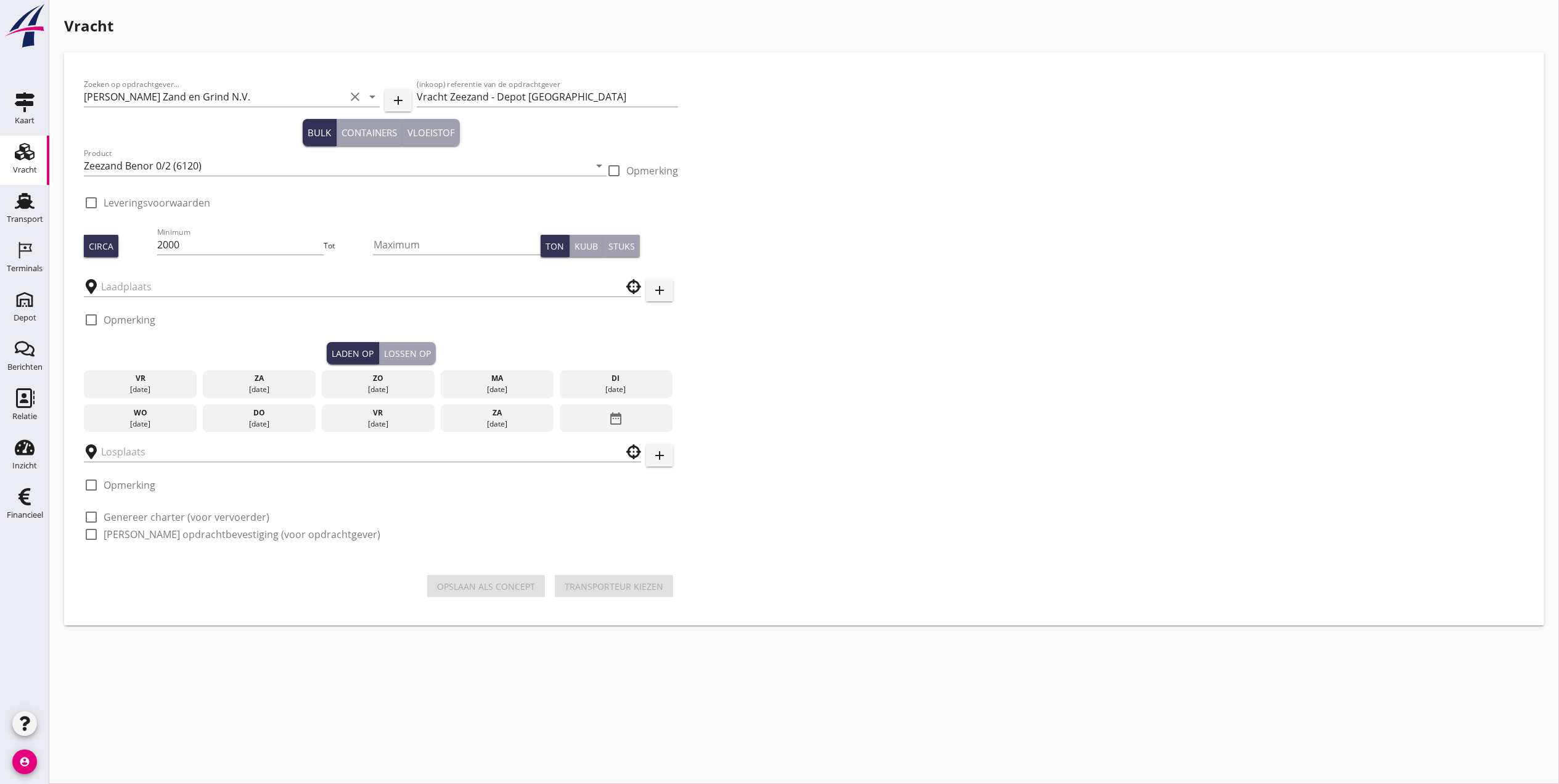
type input "Ruyter"
type input "van Nieuwpoort Depot [GEOGRAPHIC_DATA]"
checkbox input "true"
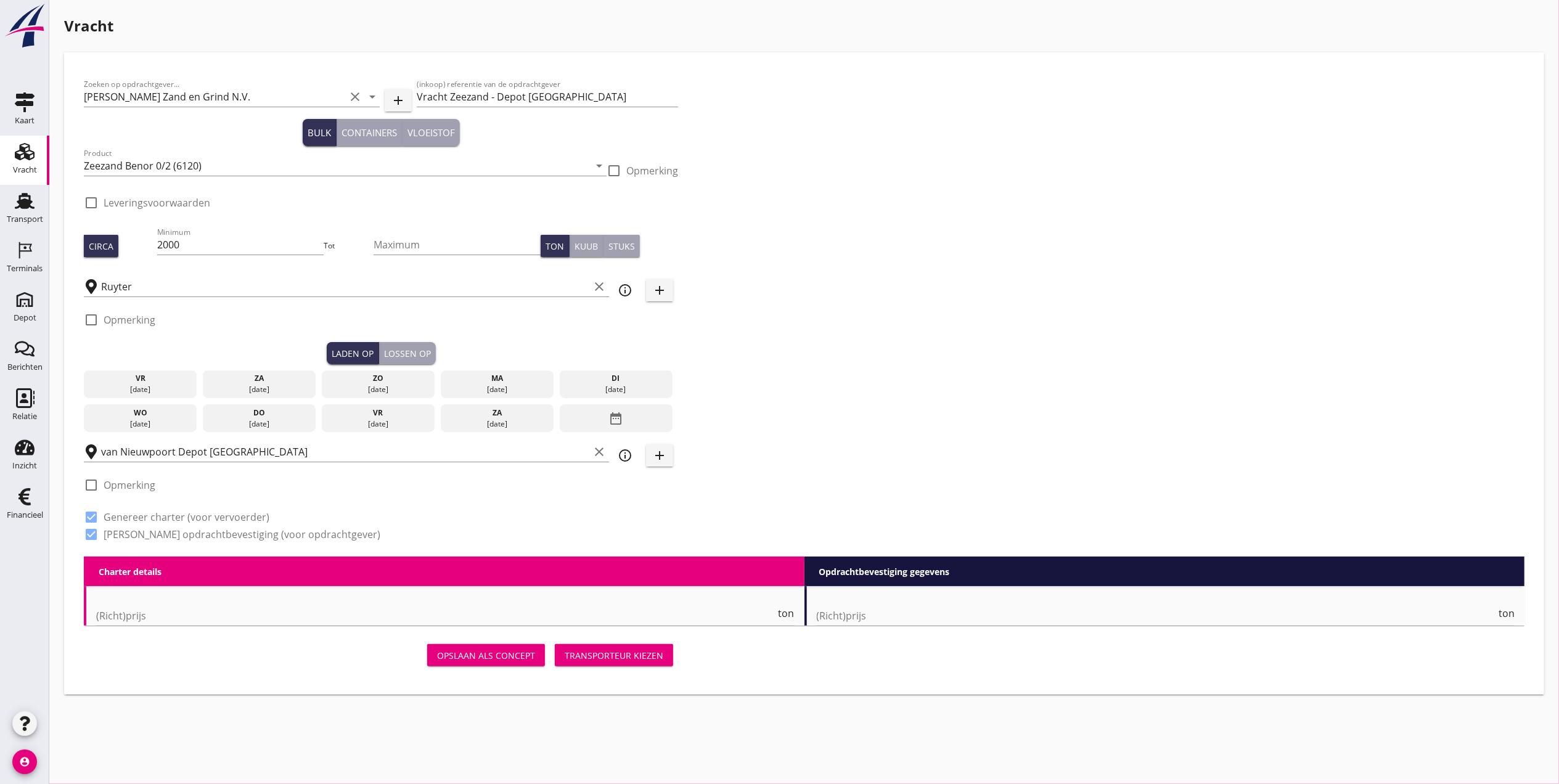
type input "1.87"
checkbox input "false"
radio input "false"
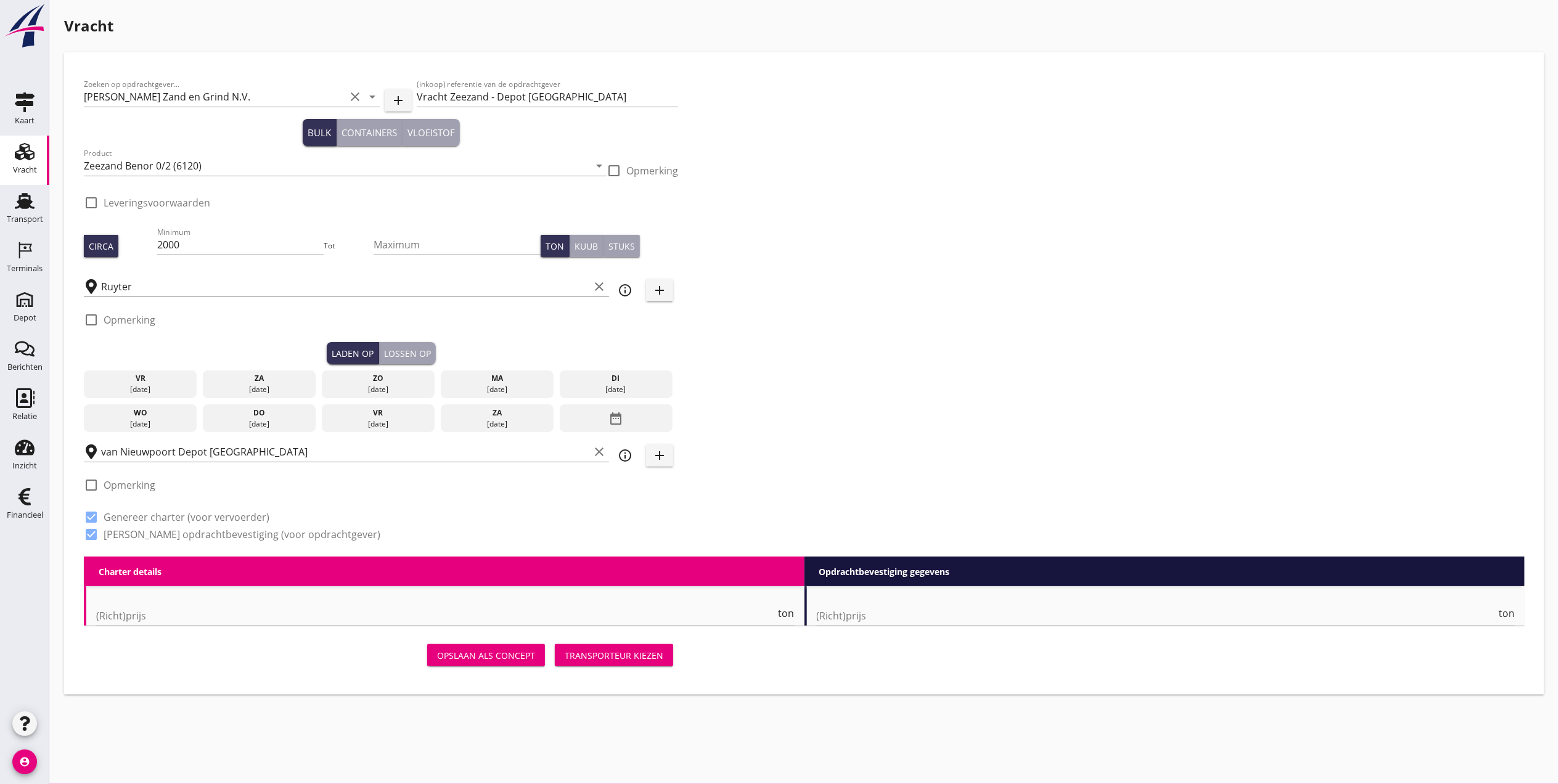
checkbox input "true"
type input "1"
type input "2.05"
checkbox input "false"
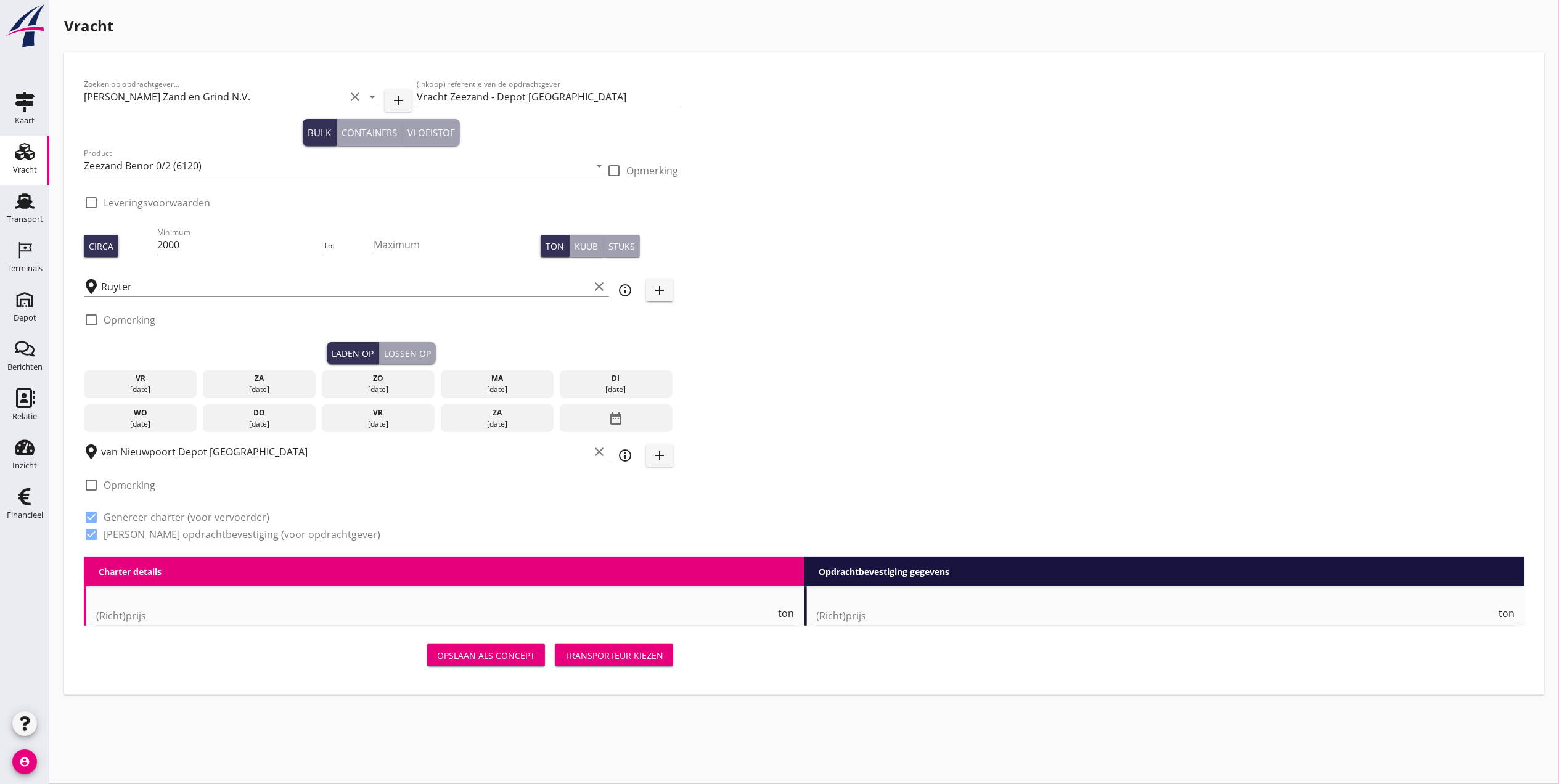
radio input "false"
checkbox input "true"
type input "1"
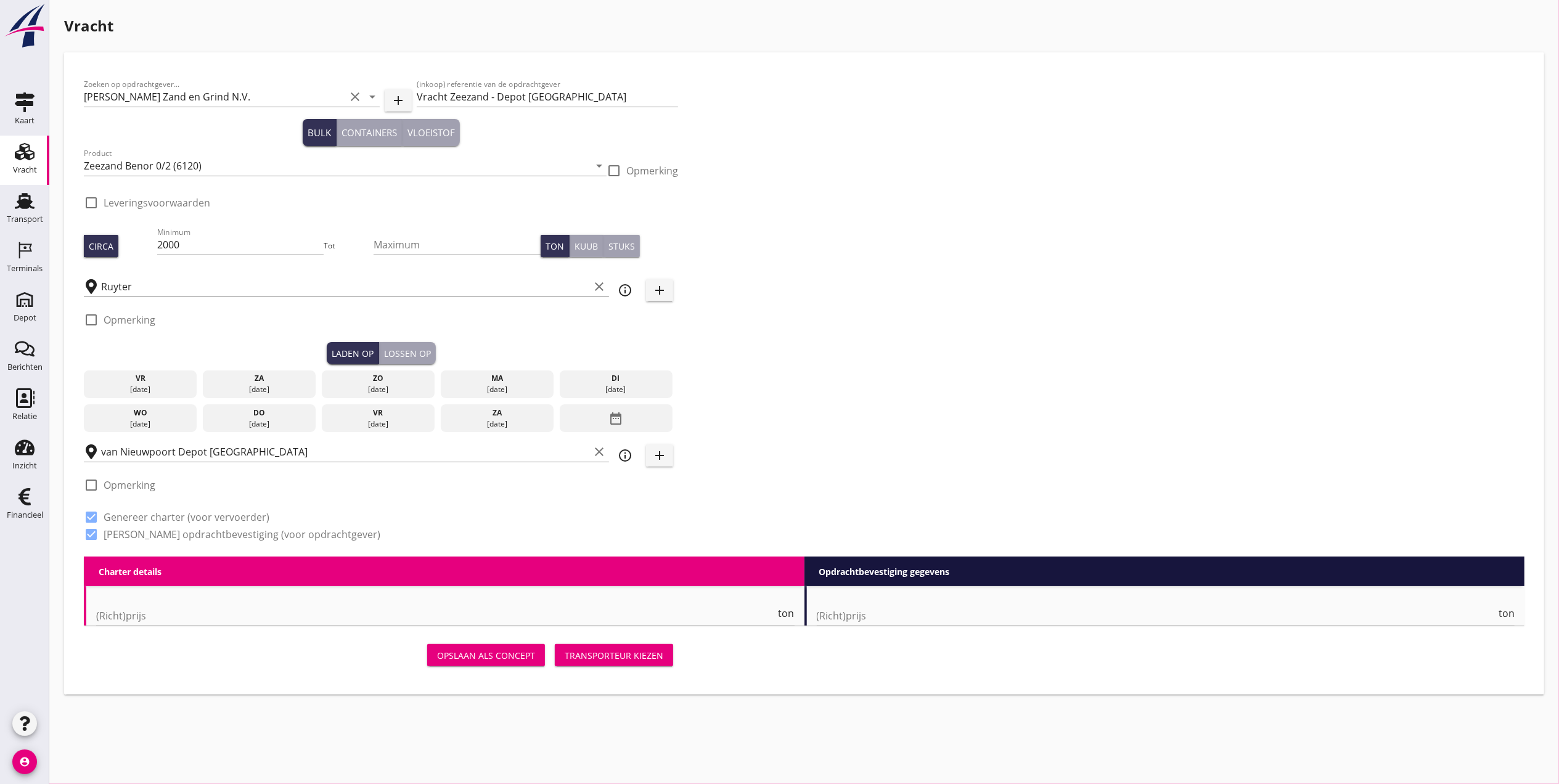
type input "1"
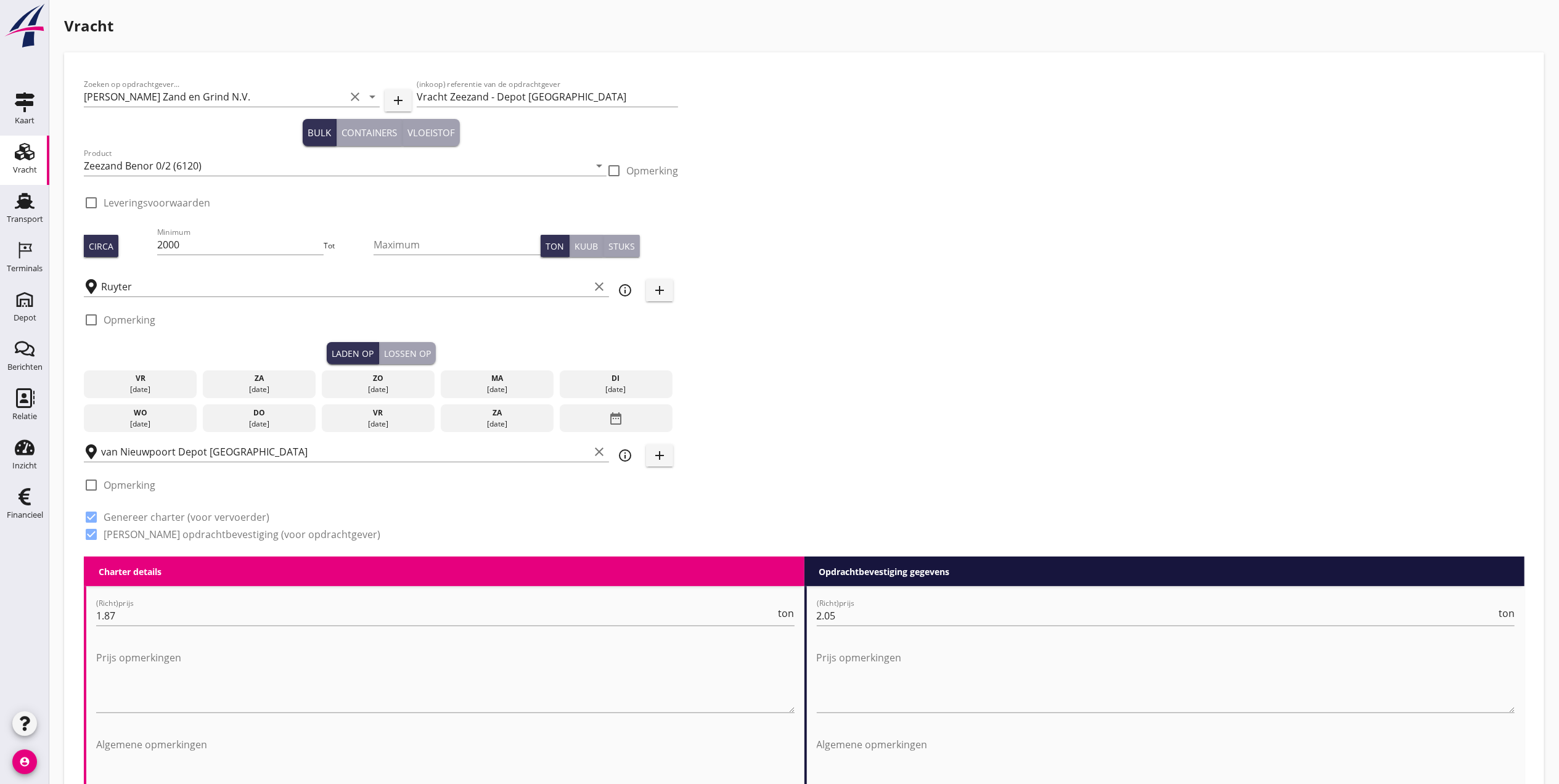
click at [402, 348] on div "Lossen op" at bounding box center [407, 353] width 47 height 13
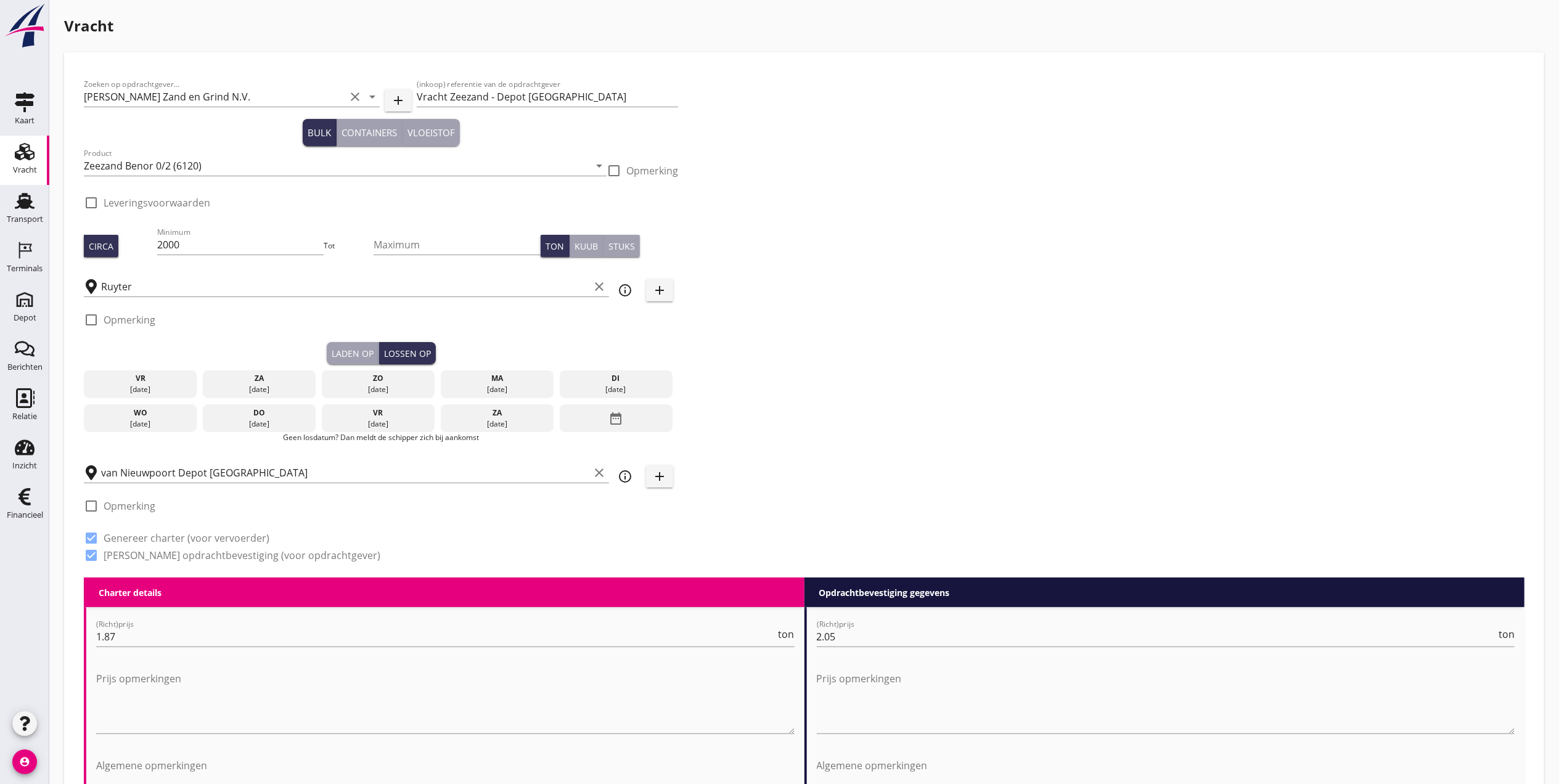
drag, startPoint x: 163, startPoint y: 421, endPoint x: 274, endPoint y: 401, distance: 112.8
click at [163, 421] on div "24 sep." at bounding box center [141, 424] width 108 height 11
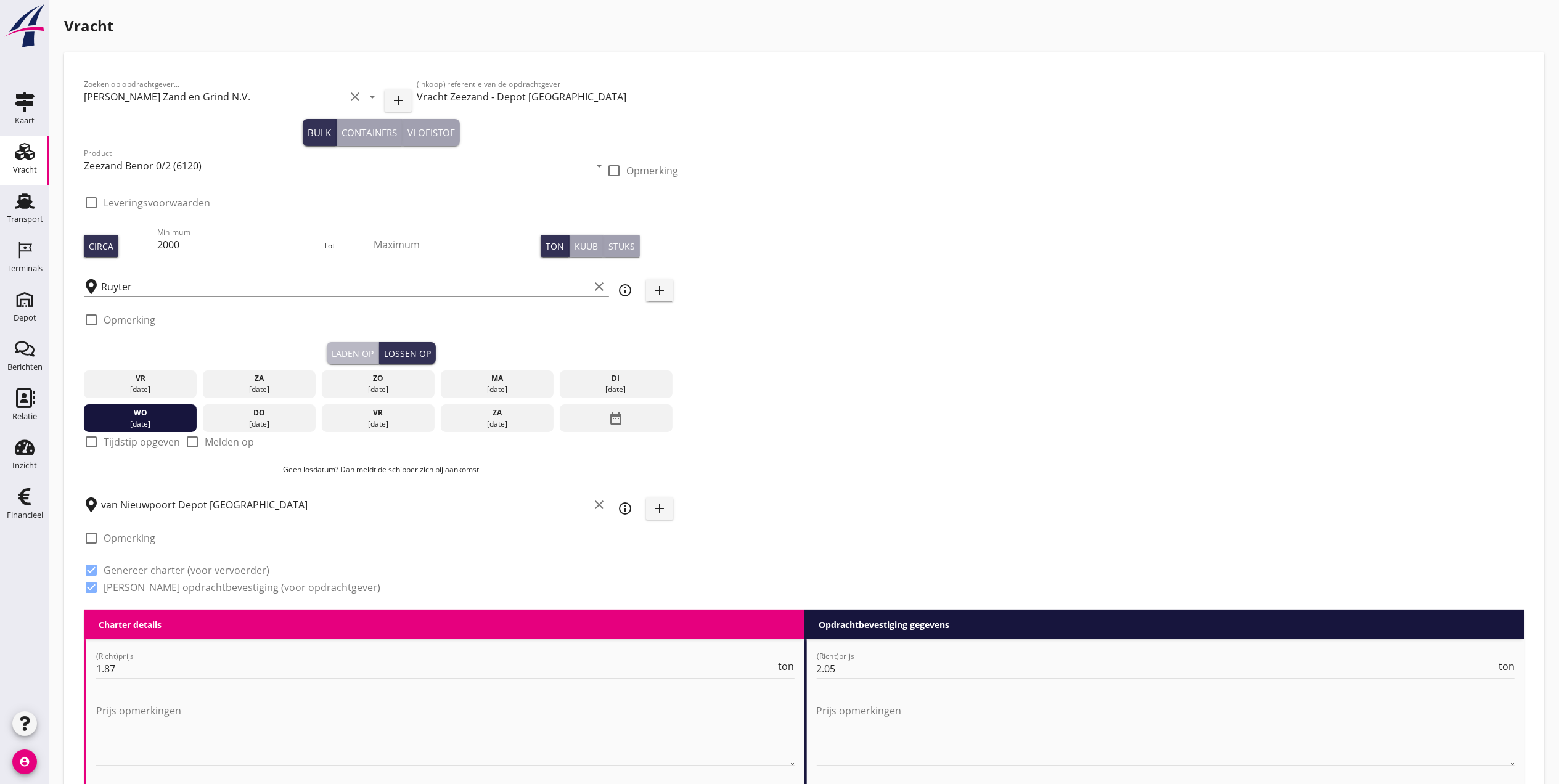
click at [370, 355] on div "Laden op" at bounding box center [353, 353] width 42 height 13
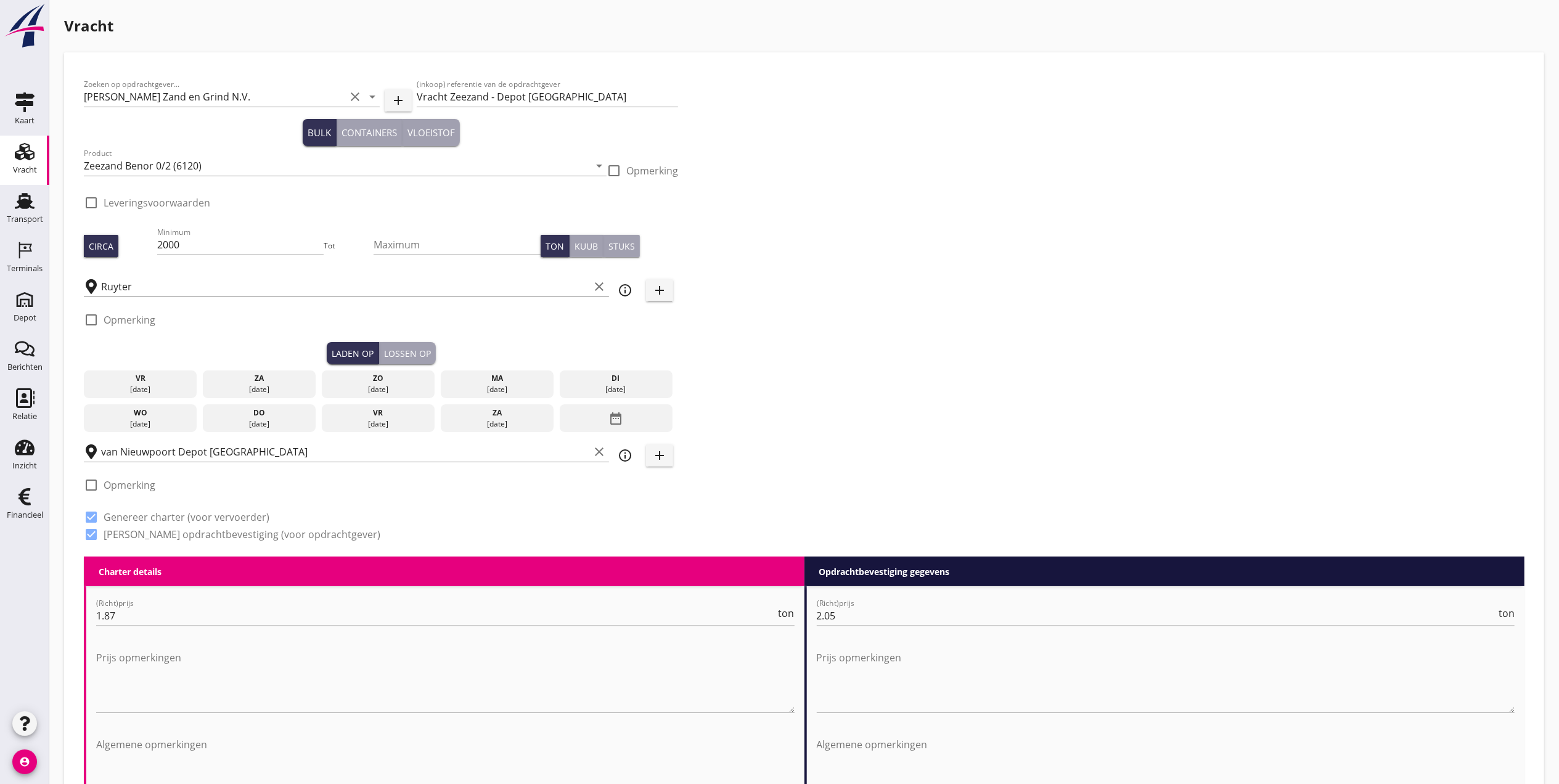
click at [642, 385] on div "23 sep." at bounding box center [616, 389] width 108 height 11
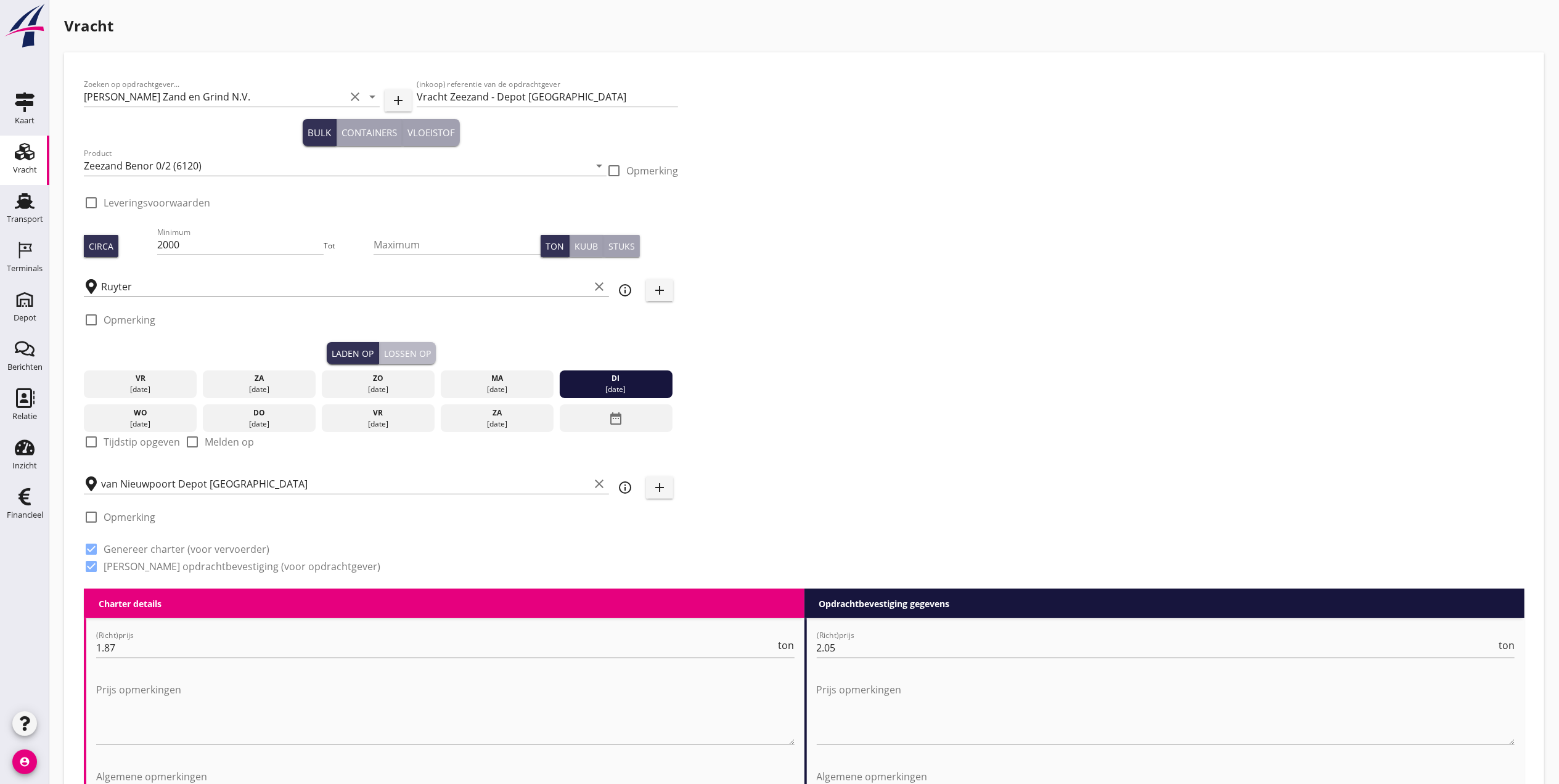
click at [403, 350] on div "Lossen op" at bounding box center [407, 353] width 47 height 13
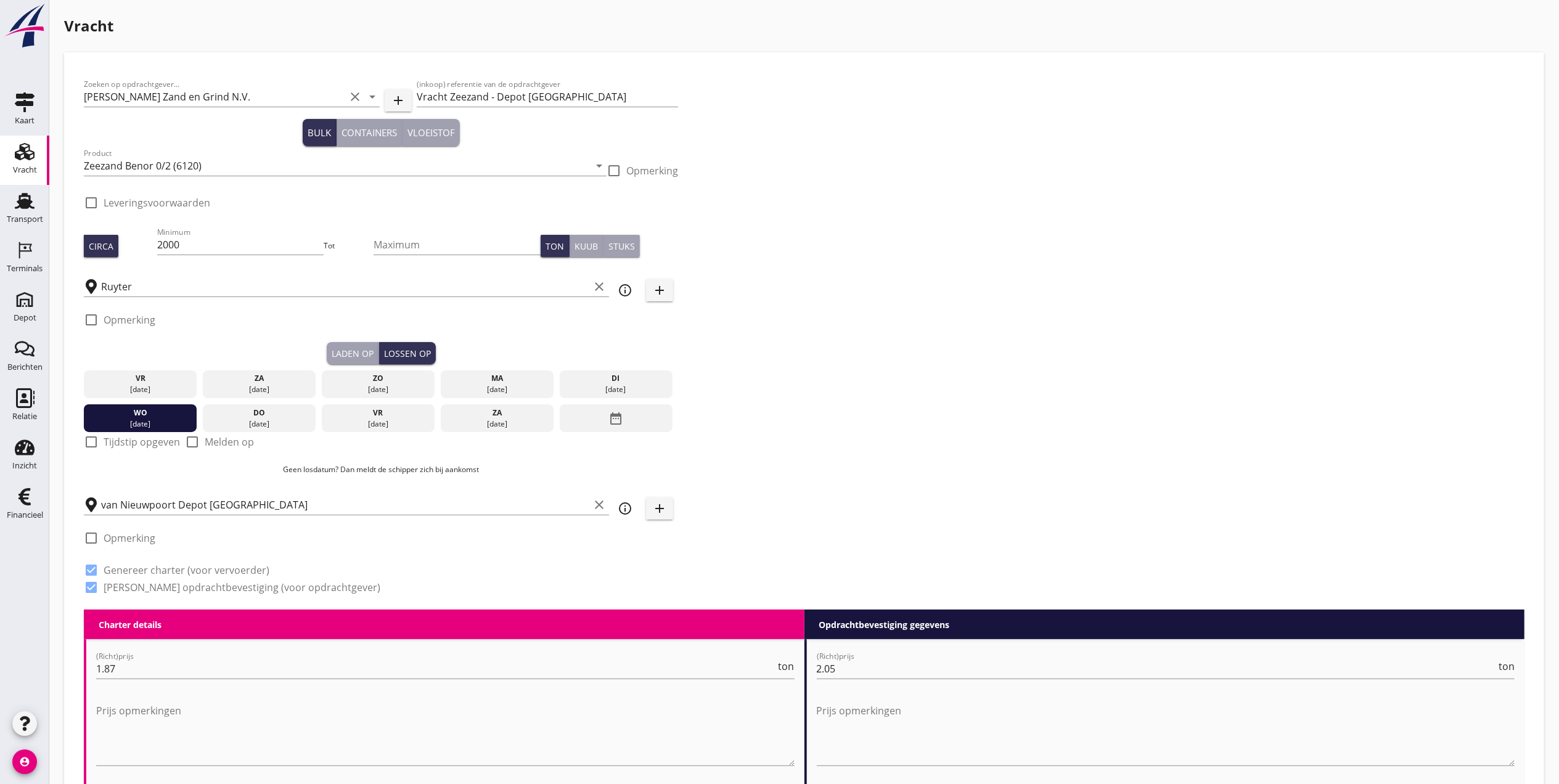
click at [349, 348] on div "Laden op" at bounding box center [353, 353] width 42 height 13
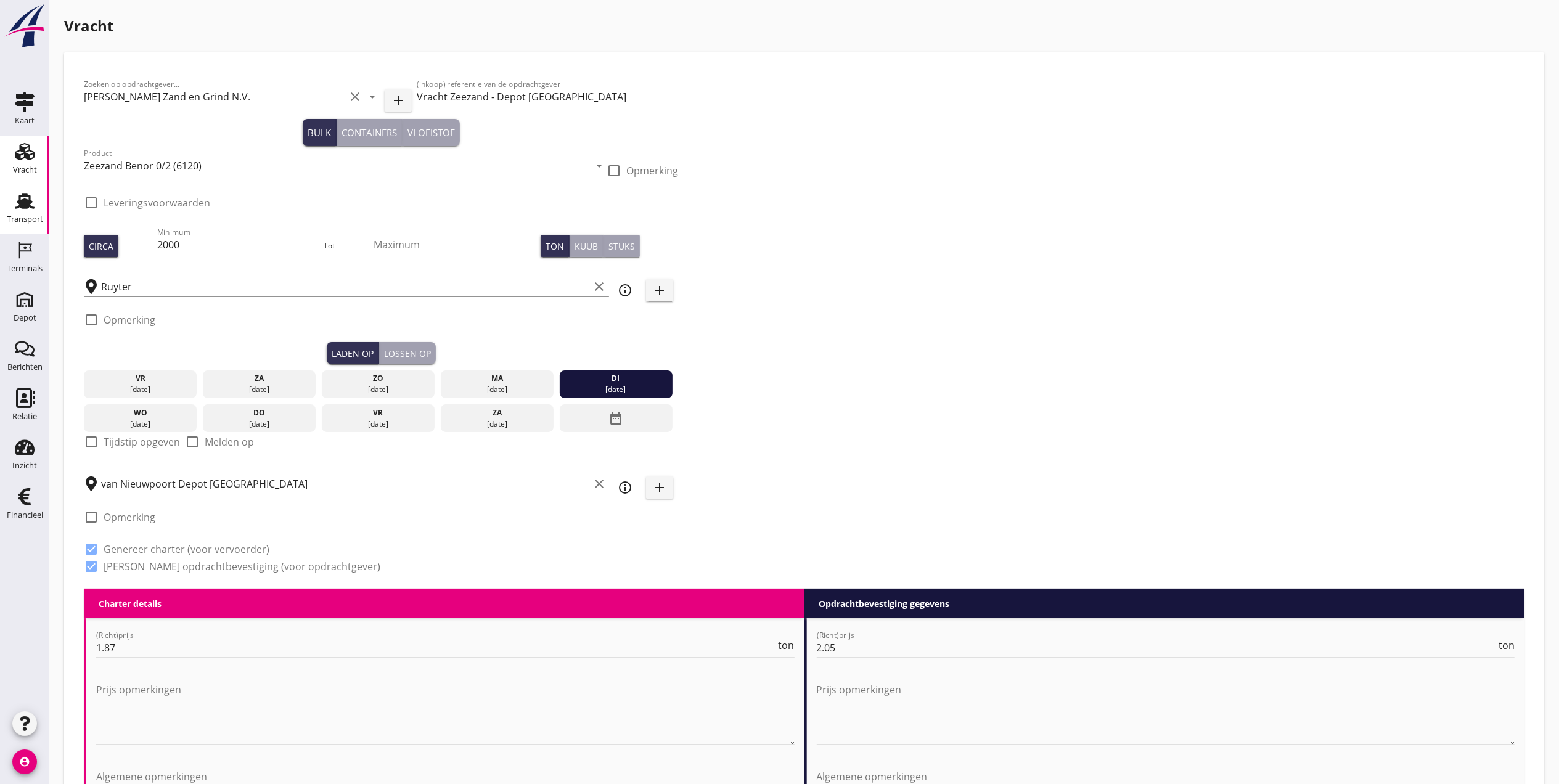
click at [23, 213] on div "Transport" at bounding box center [25, 219] width 36 height 17
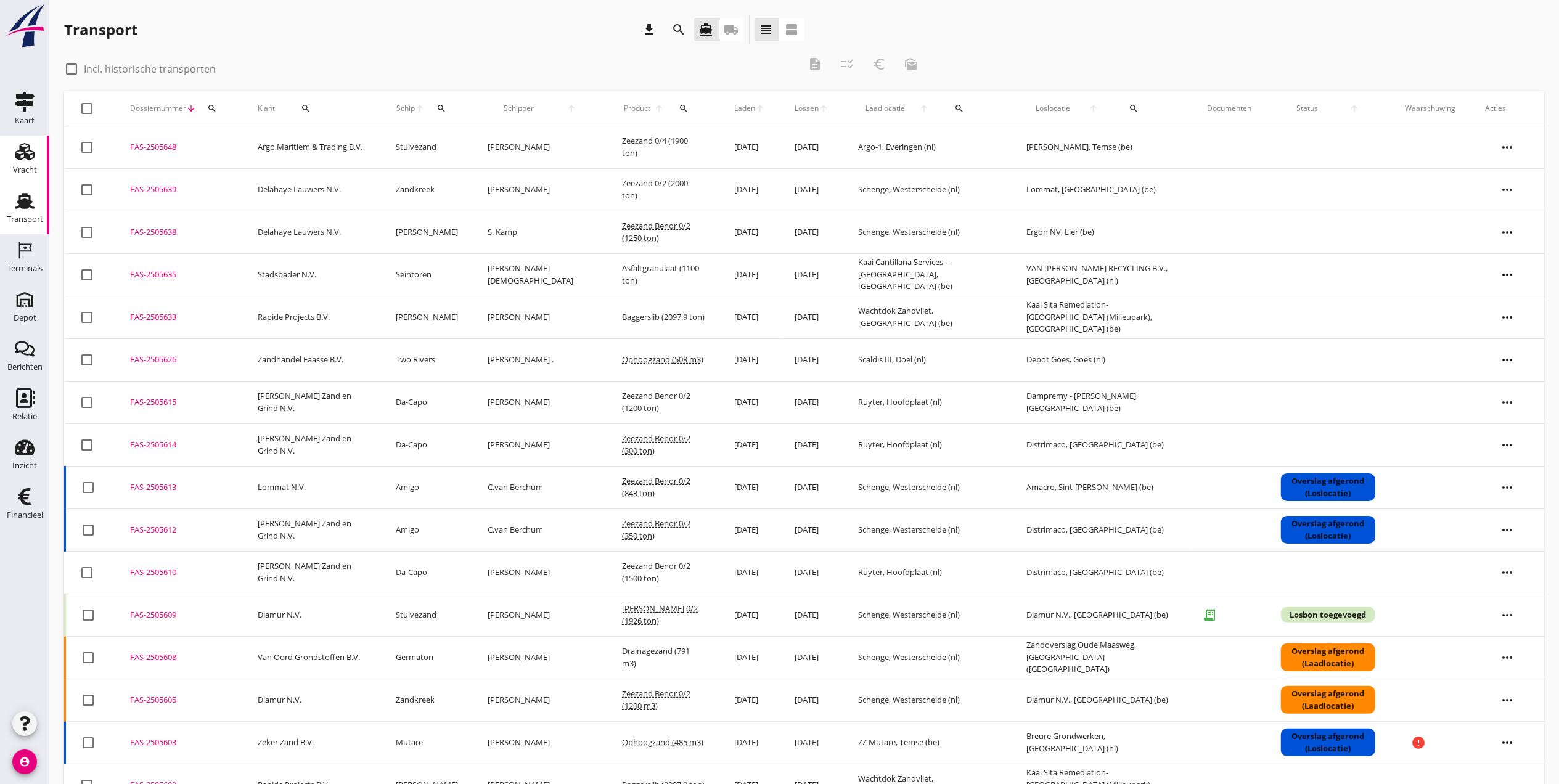
click at [18, 167] on div "Vracht" at bounding box center [25, 170] width 24 height 8
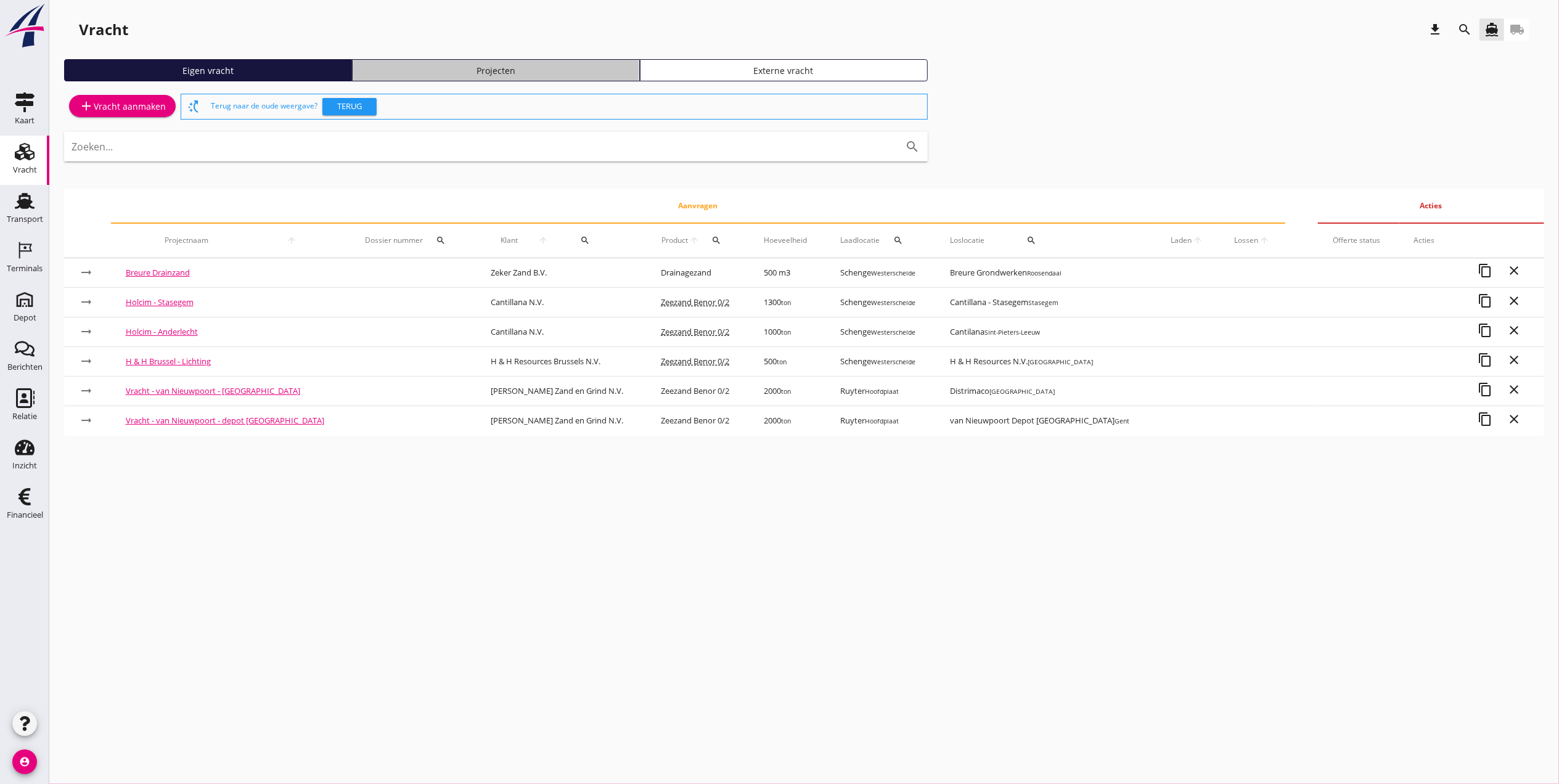
click at [528, 69] on div "Projecten" at bounding box center [496, 70] width 277 height 13
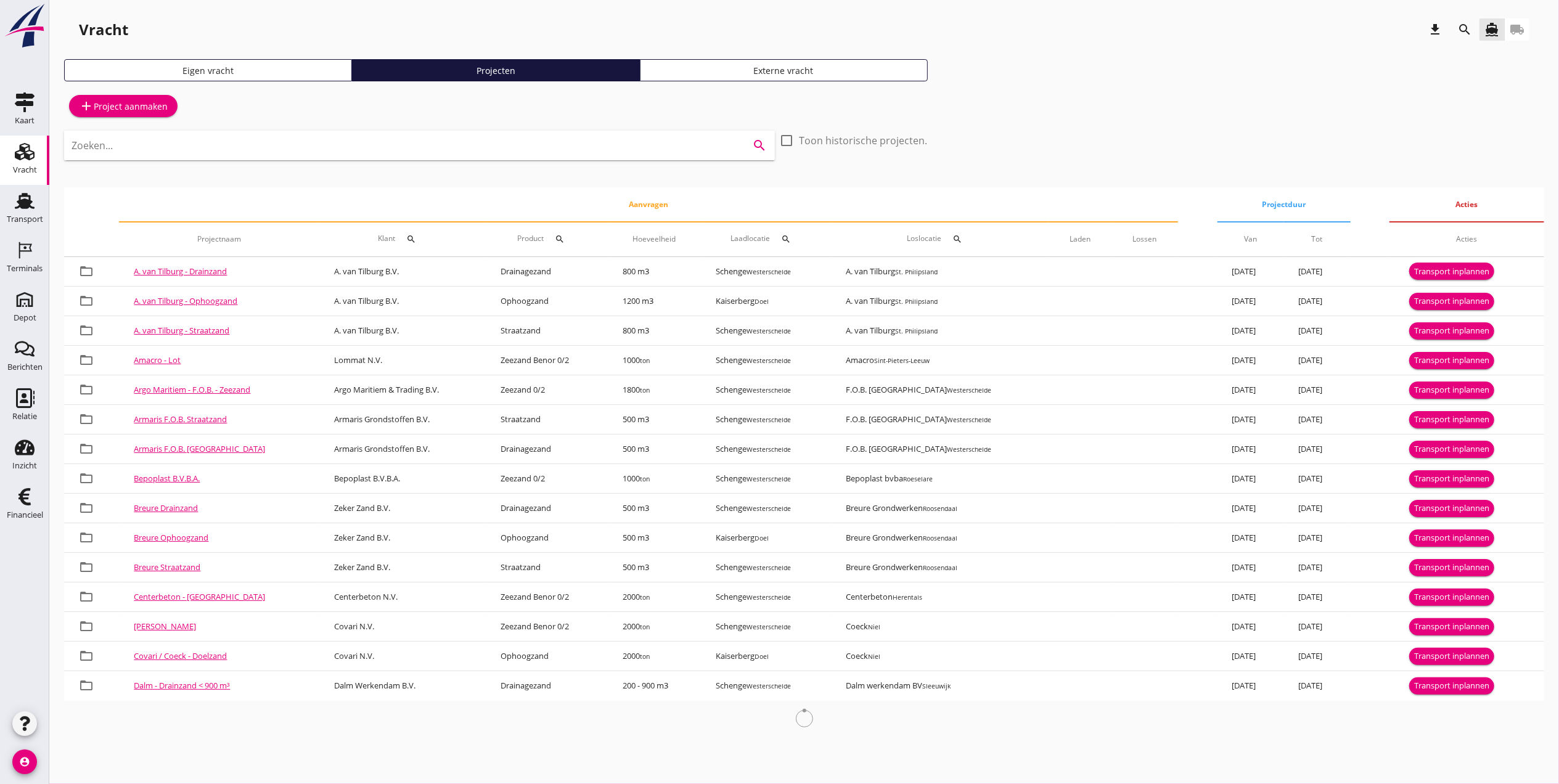
click at [611, 151] on input "Zoeken..." at bounding box center [402, 145] width 662 height 20
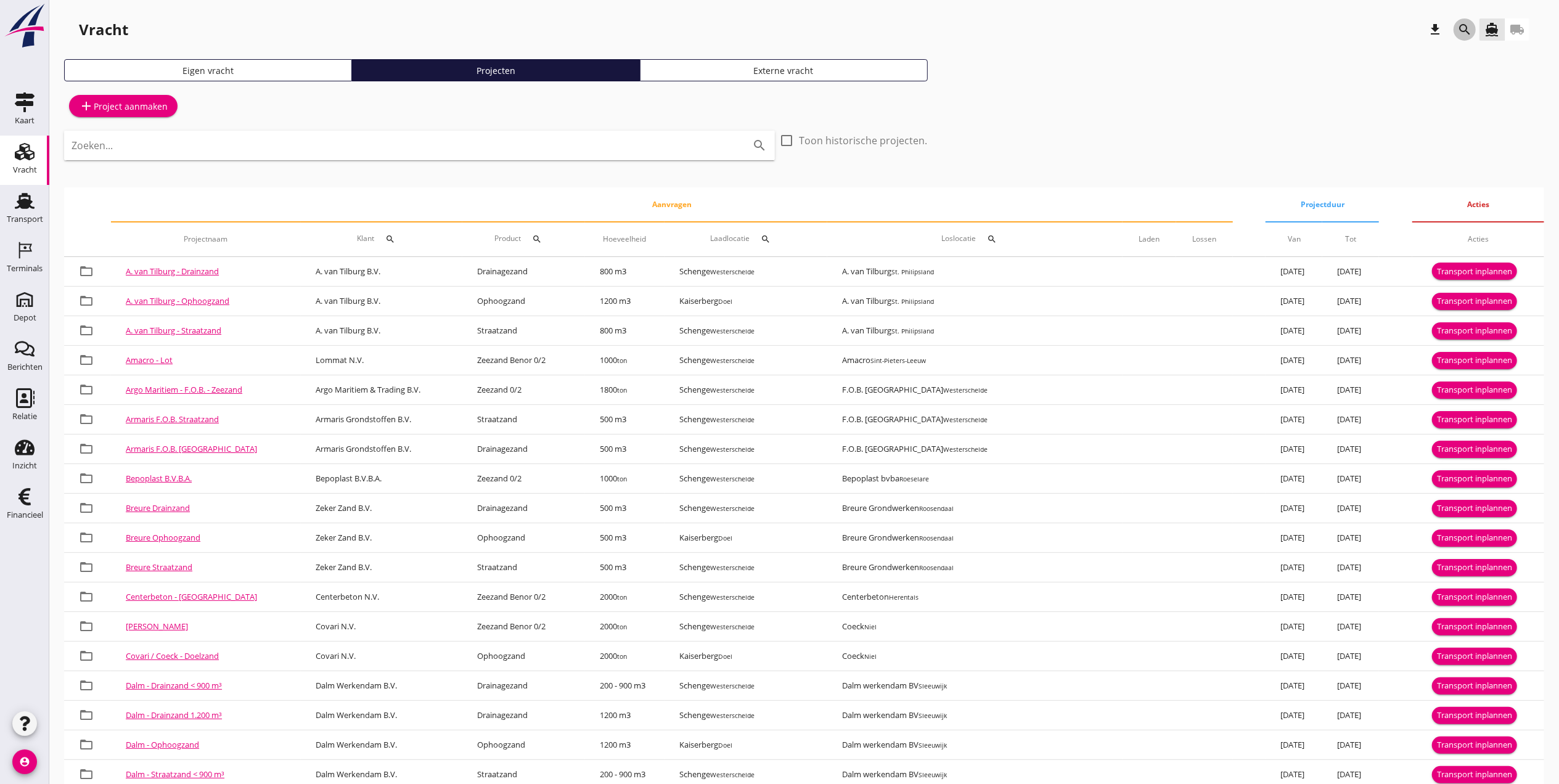
click at [1473, 28] on div "search" at bounding box center [1464, 30] width 22 height 15
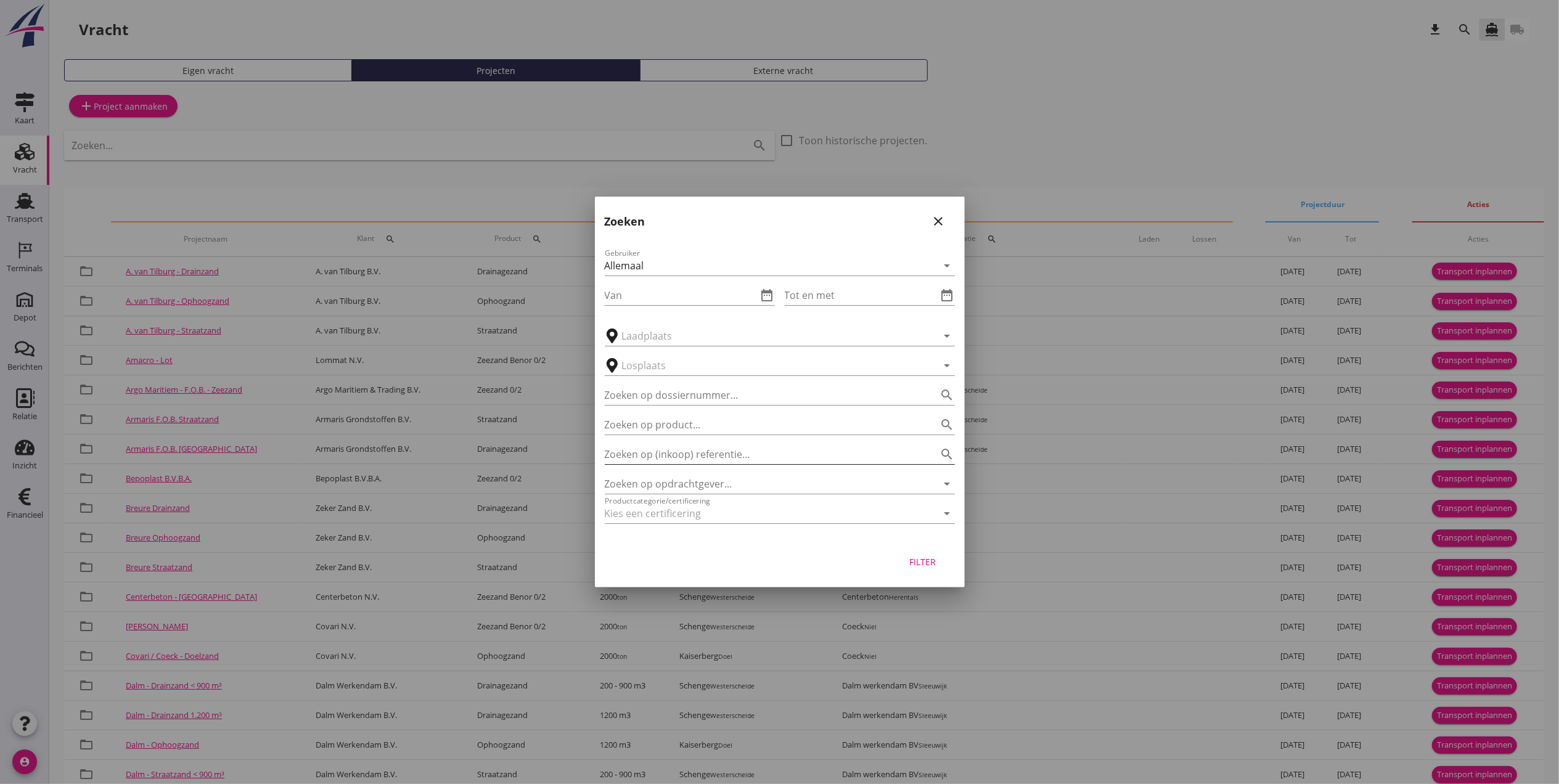
click at [698, 459] on input "Zoeken op (inkoop) referentie…" at bounding box center [762, 454] width 316 height 20
click at [718, 491] on input "Zoeken op opdrachtgever..." at bounding box center [762, 483] width 316 height 20
click at [718, 512] on div "[PERSON_NAME] Zand en Grind N.V." at bounding box center [780, 514] width 330 height 15
type input "[PERSON_NAME] Zand en Grind N.V."
click at [937, 559] on div "Filter" at bounding box center [922, 561] width 35 height 13
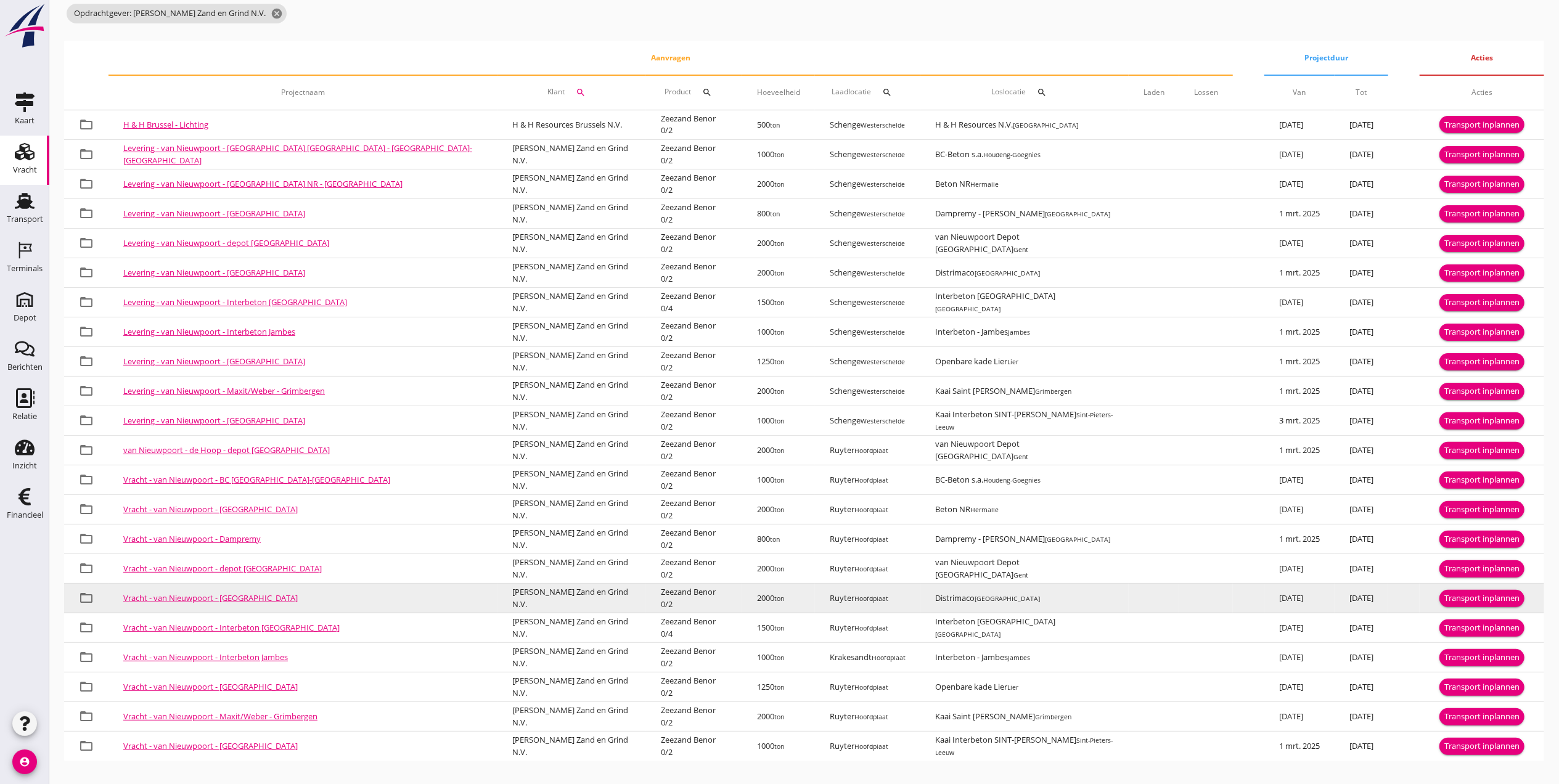
scroll to position [178, 0]
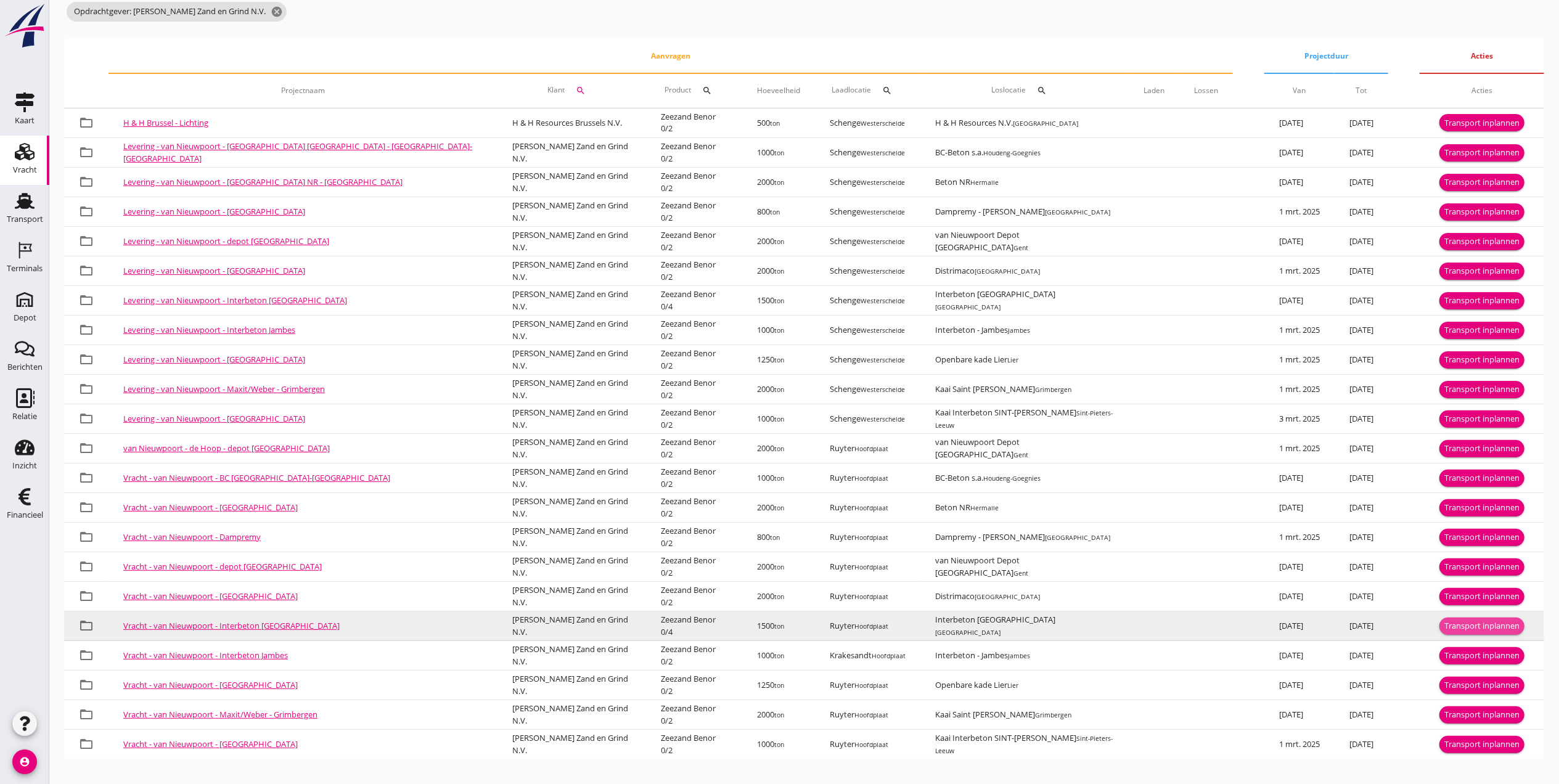
click at [1456, 623] on div "Transport inplannen" at bounding box center [1481, 626] width 75 height 12
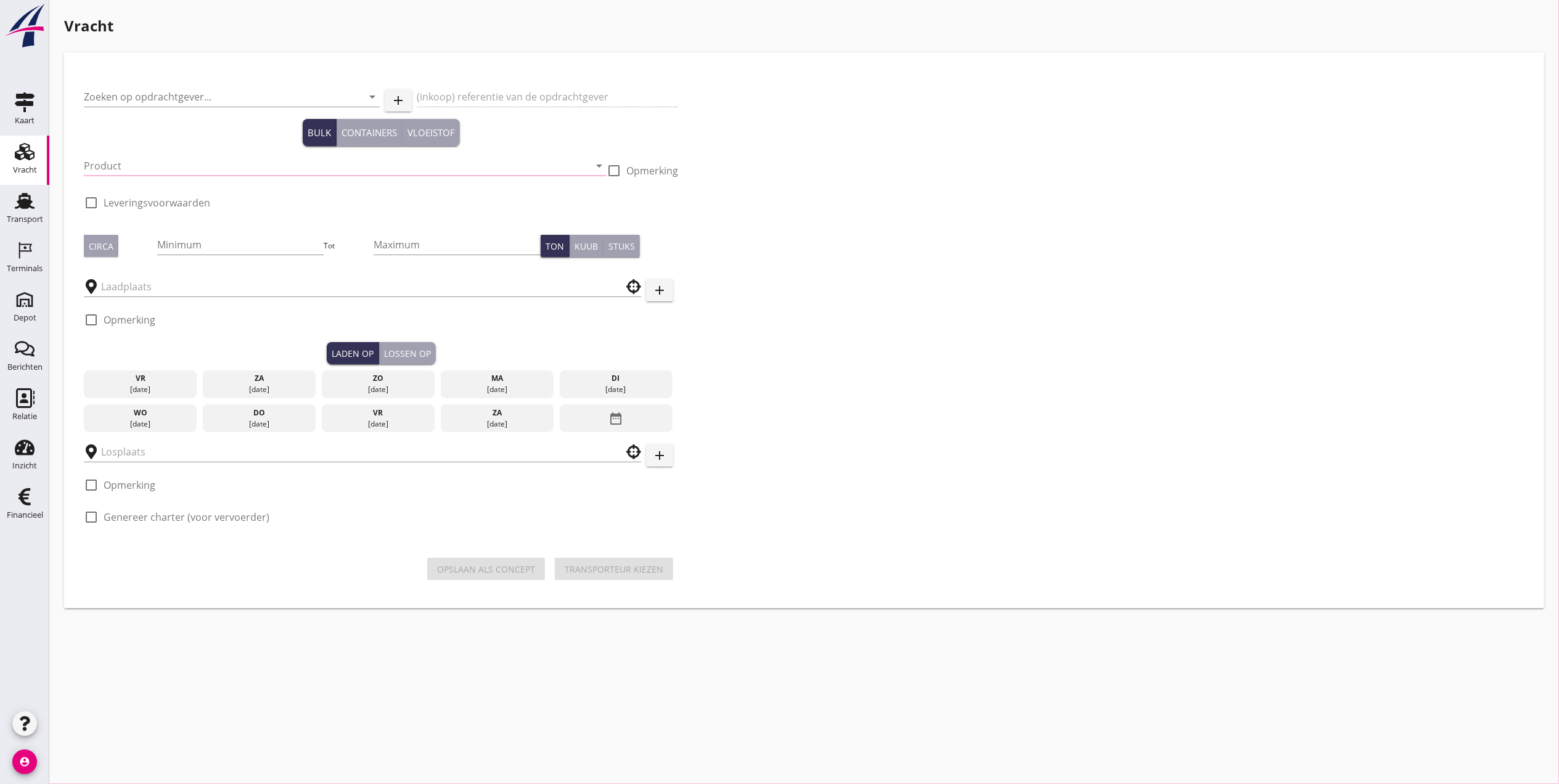
type input "Van Nieuwpoort Zand en Grind N.V."
type input "Vracht Zeezand - Interbeton te Brussel"
type input "Zeezand Benor 0/4 (6120)"
type input "1500"
checkbox input "true"
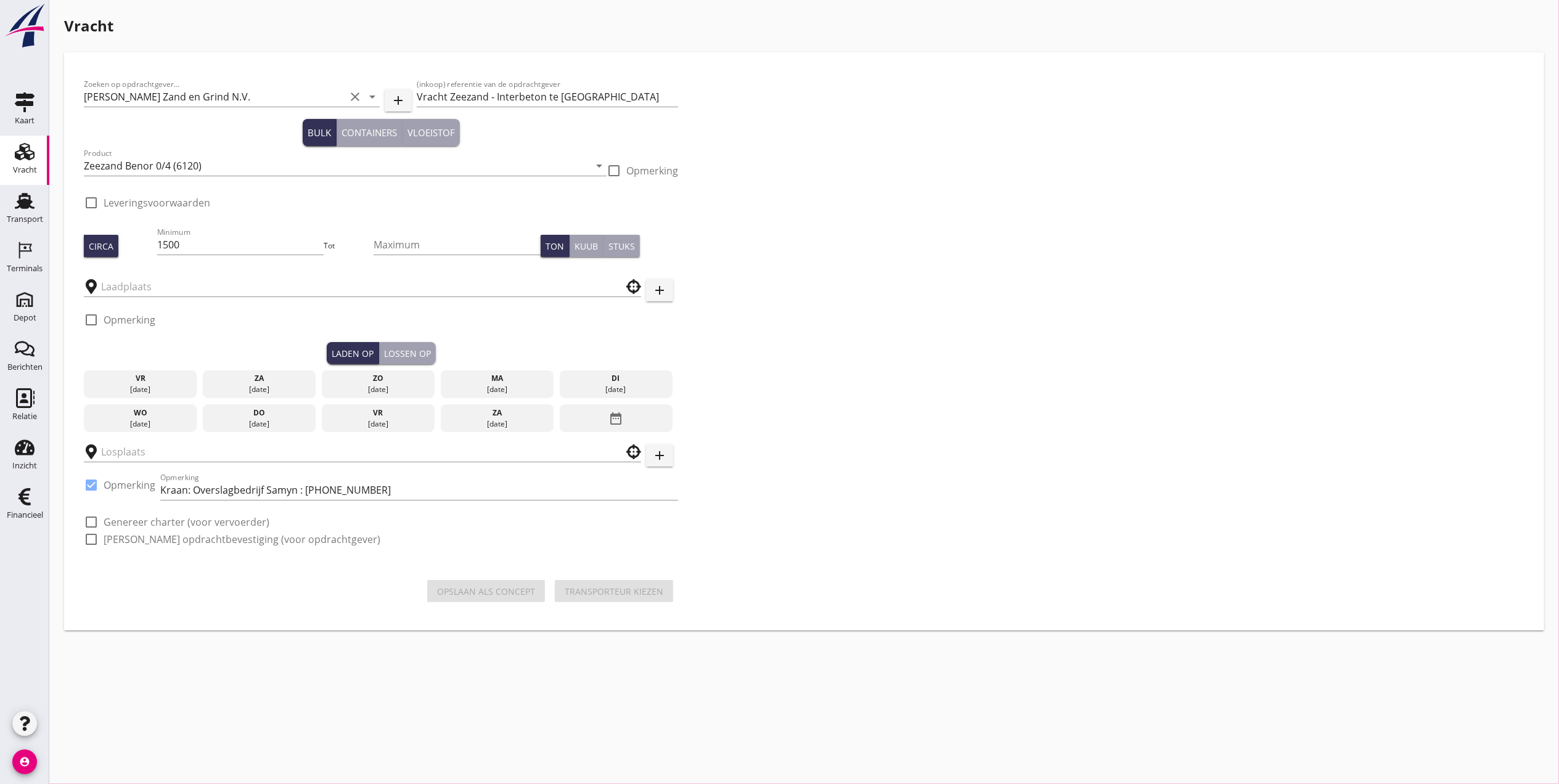
type input "Ruyter"
type input "Interbeton Brussel"
checkbox input "true"
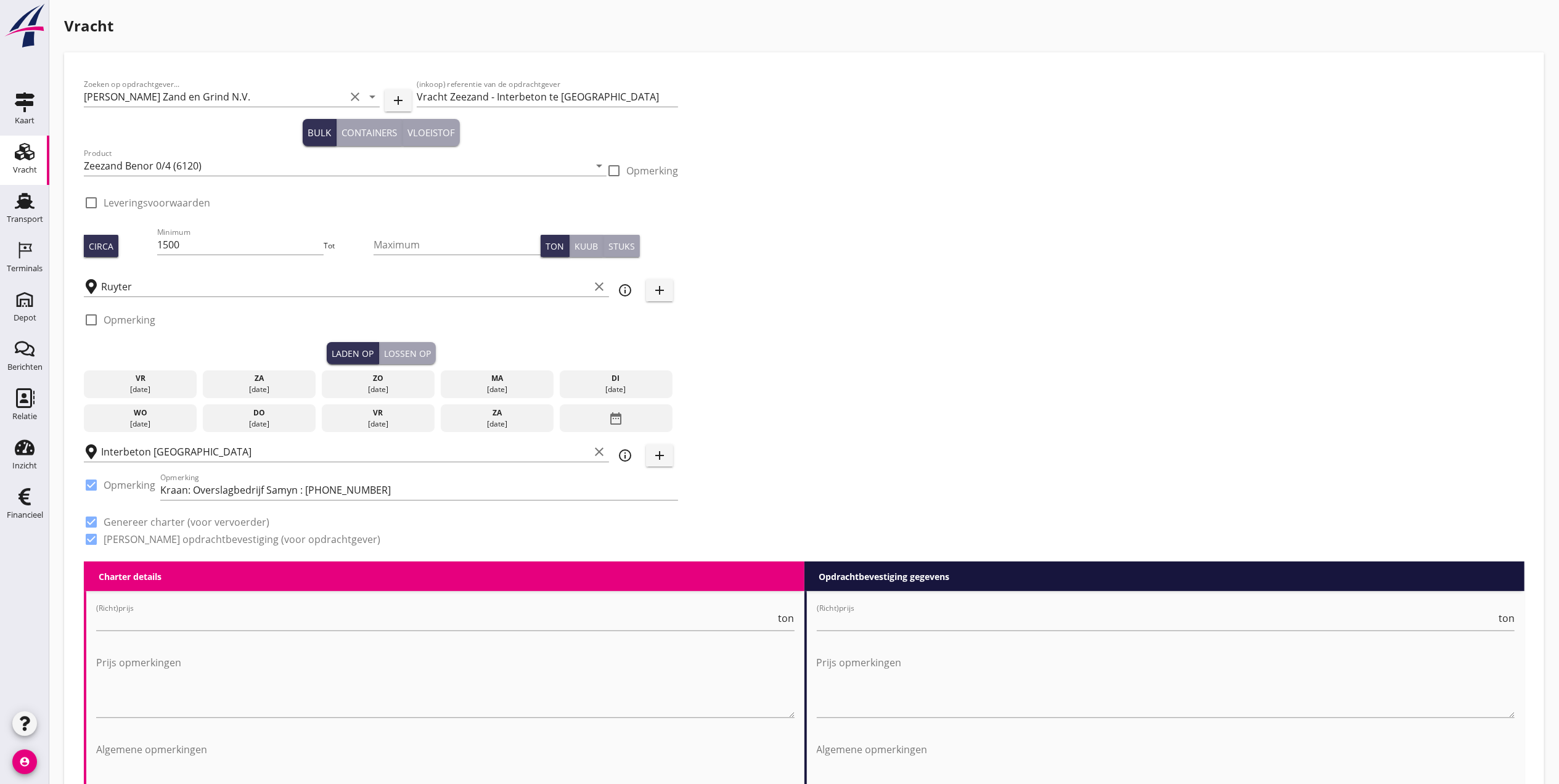
type input "2.75"
checkbox input "false"
radio input "false"
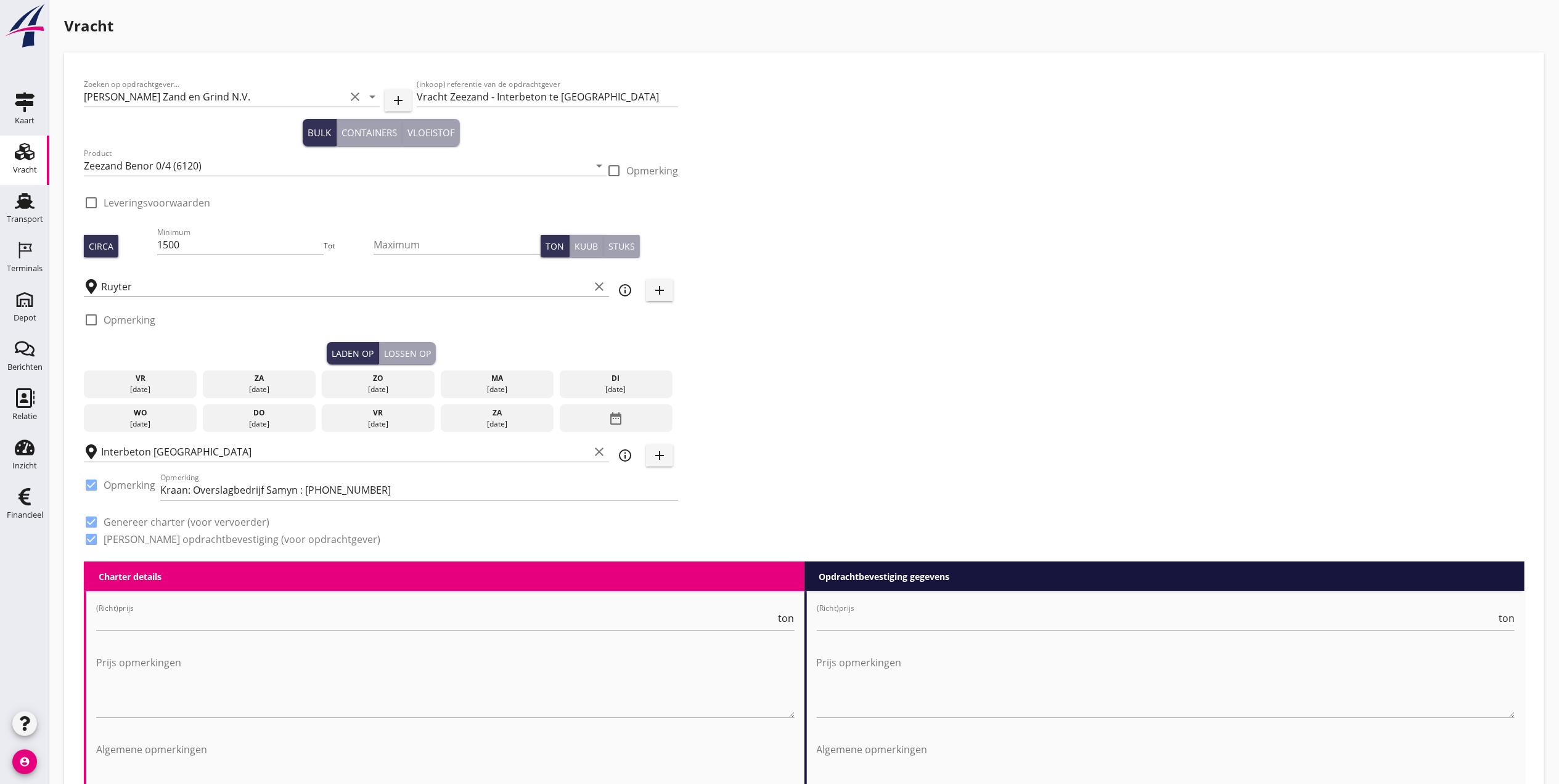
checkbox input "true"
type input "1"
type input "3.58"
checkbox input "false"
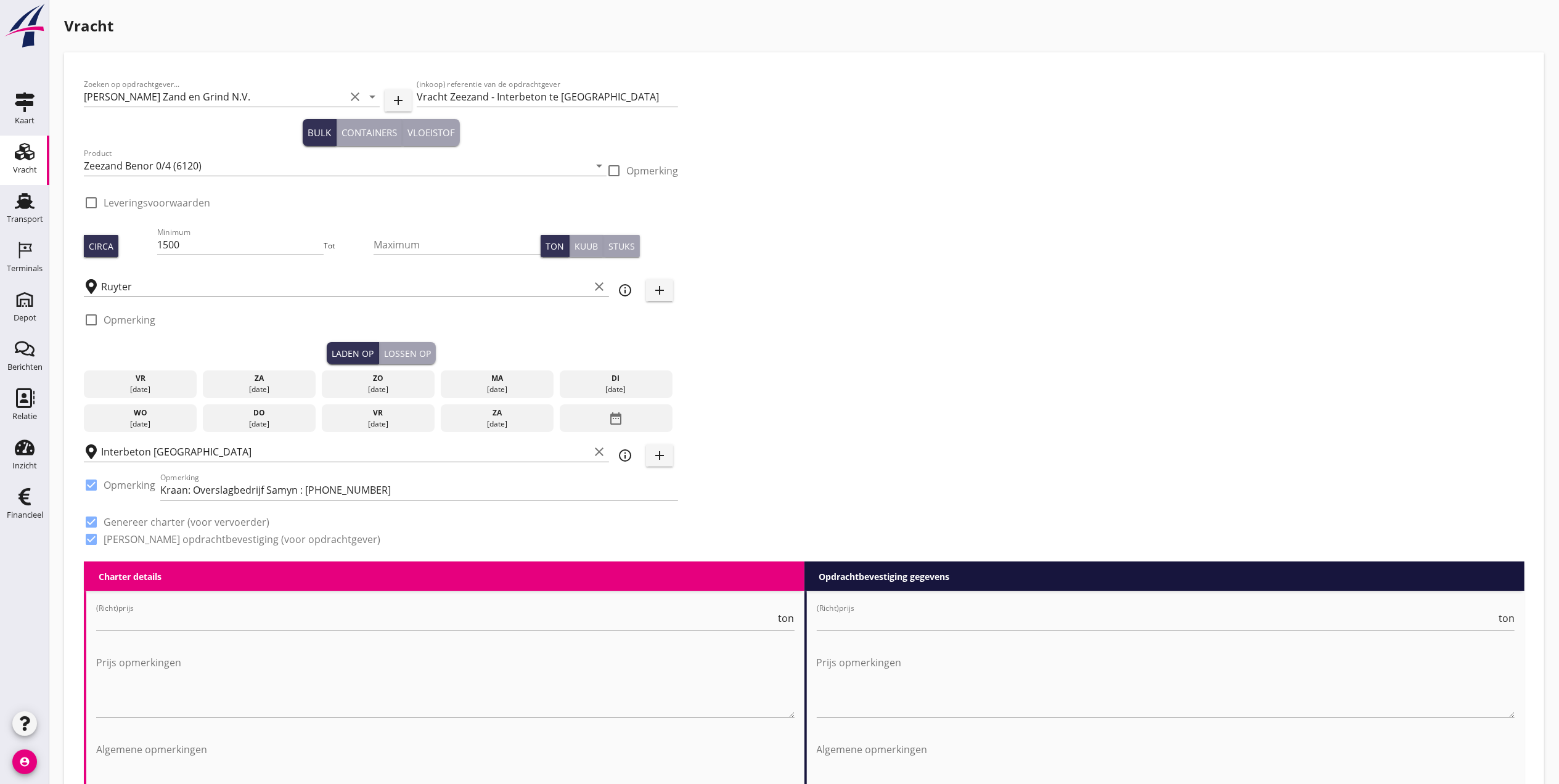
radio input "false"
checkbox input "true"
type input "1"
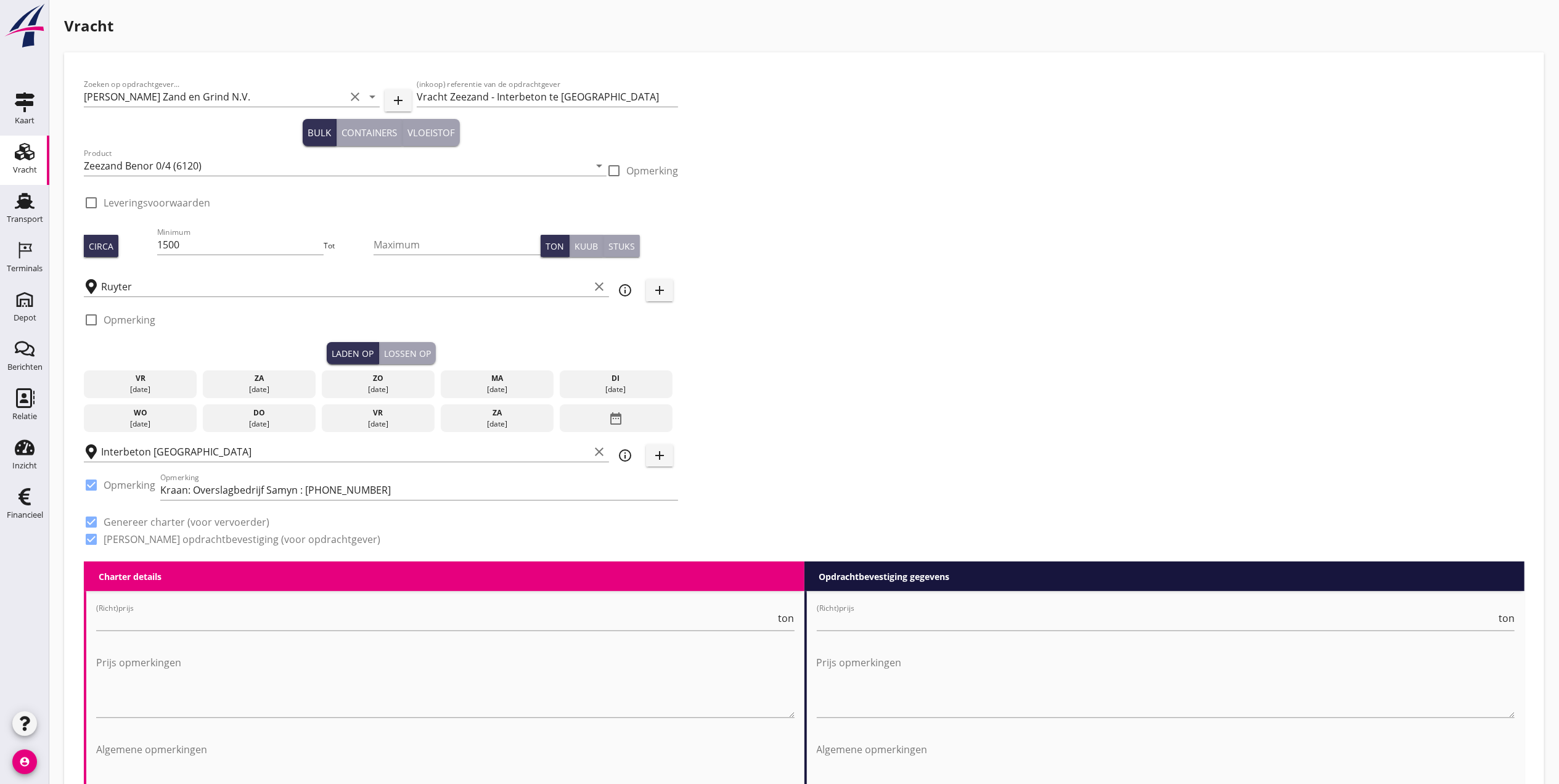
type input "1"
click at [272, 419] on div "25 sep." at bounding box center [259, 424] width 108 height 11
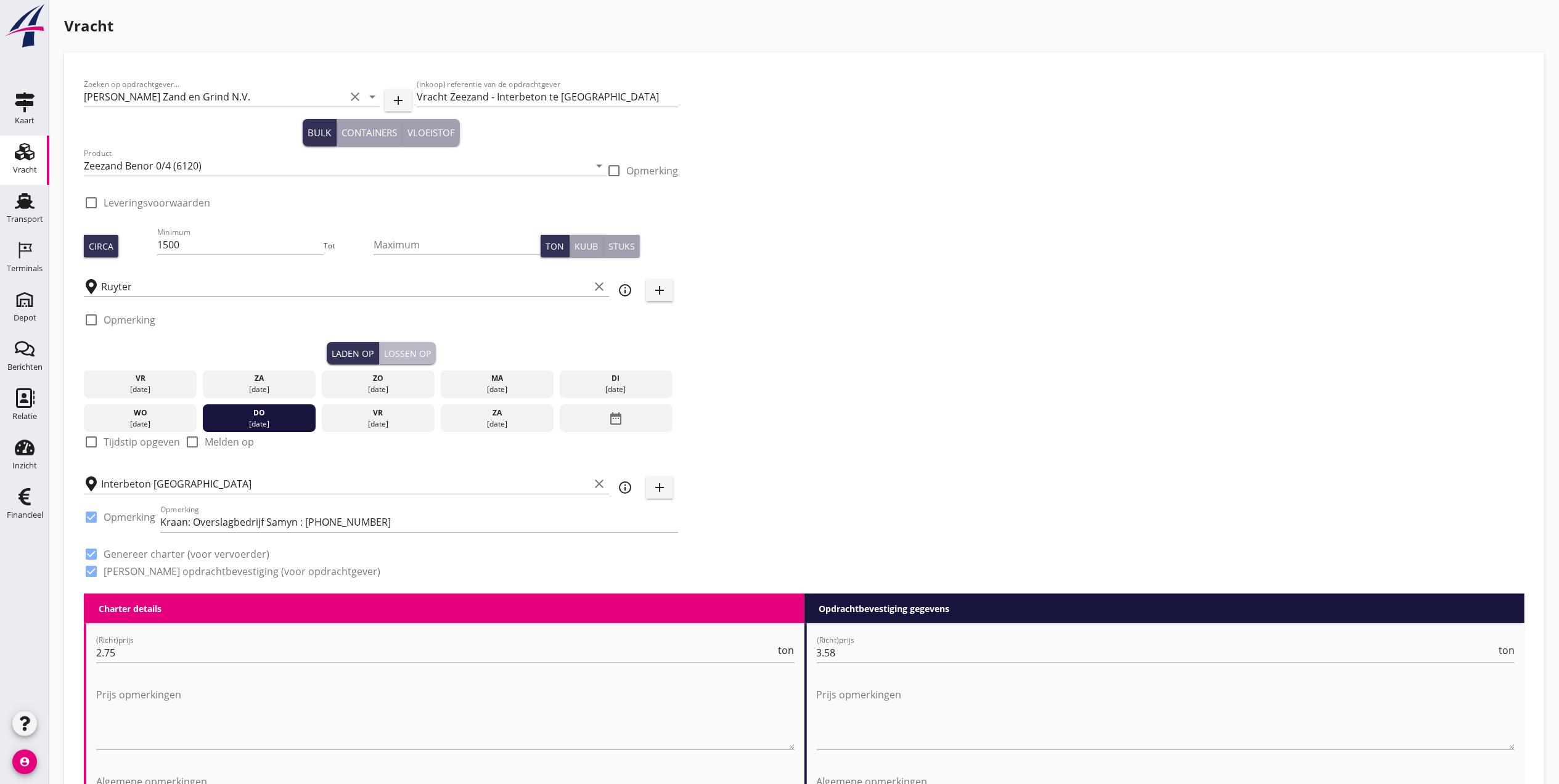
click at [389, 347] on div "Lossen op" at bounding box center [407, 353] width 47 height 13
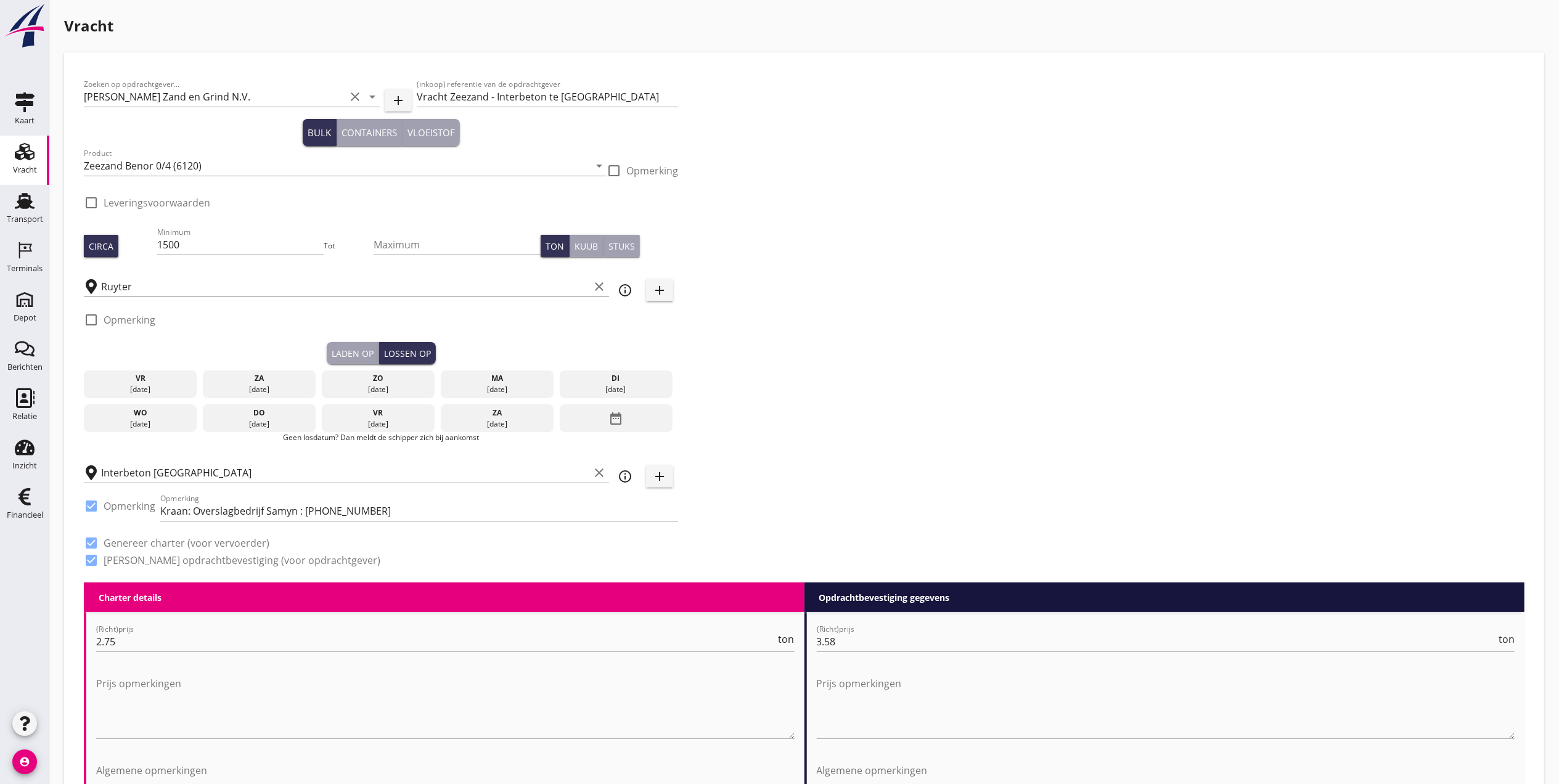
click at [398, 399] on div "vr 19 sep. za 20 sep. zo 21 sep. ma 22 sep. di 23 sep. wo 24 sep. do 25 sep. vr…" at bounding box center [381, 398] width 594 height 68
click at [400, 410] on div "vr" at bounding box center [379, 413] width 108 height 11
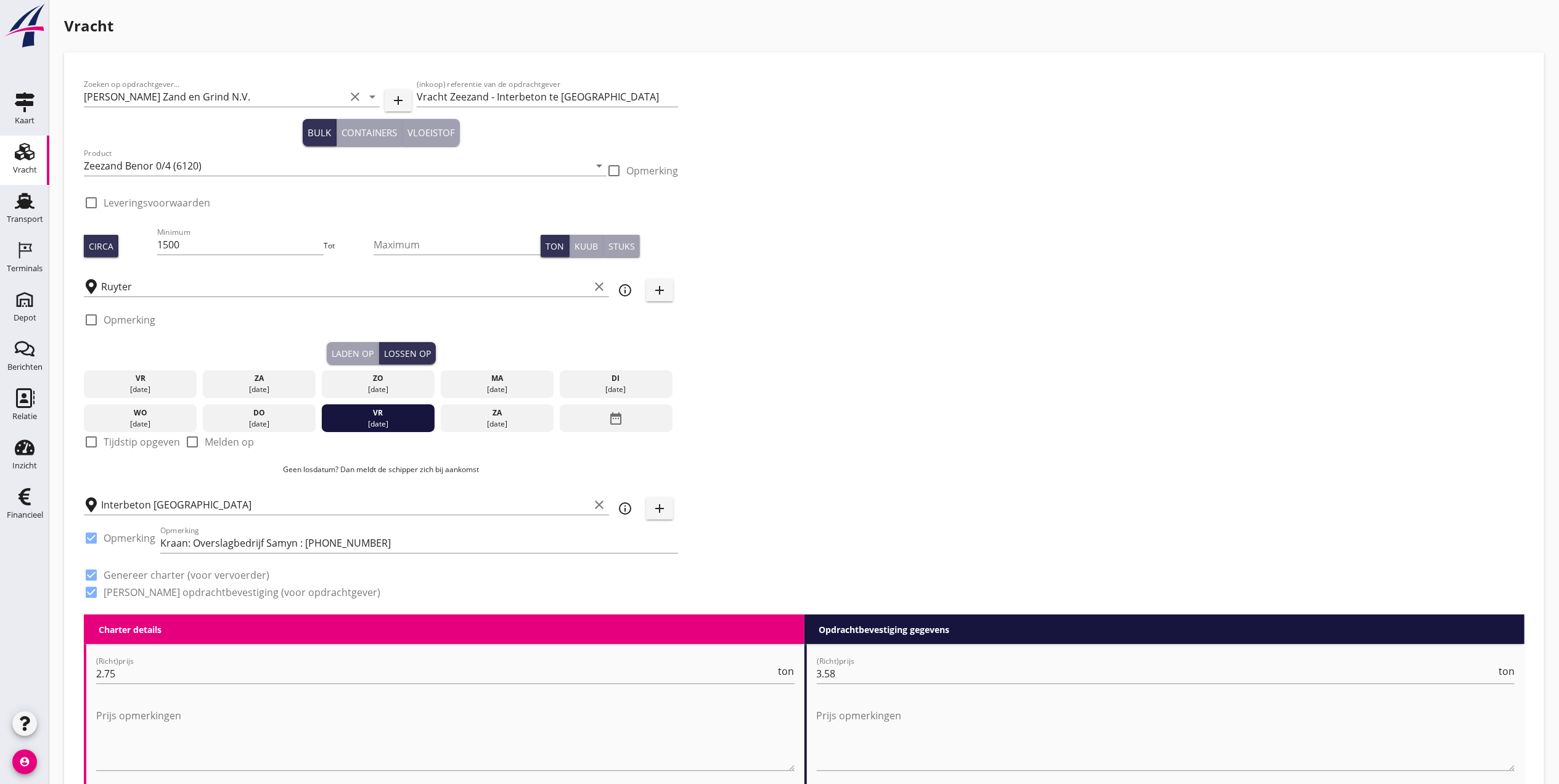
drag, startPoint x: 343, startPoint y: 353, endPoint x: 350, endPoint y: 350, distance: 7.6
click at [343, 353] on div "Laden op" at bounding box center [353, 353] width 42 height 13
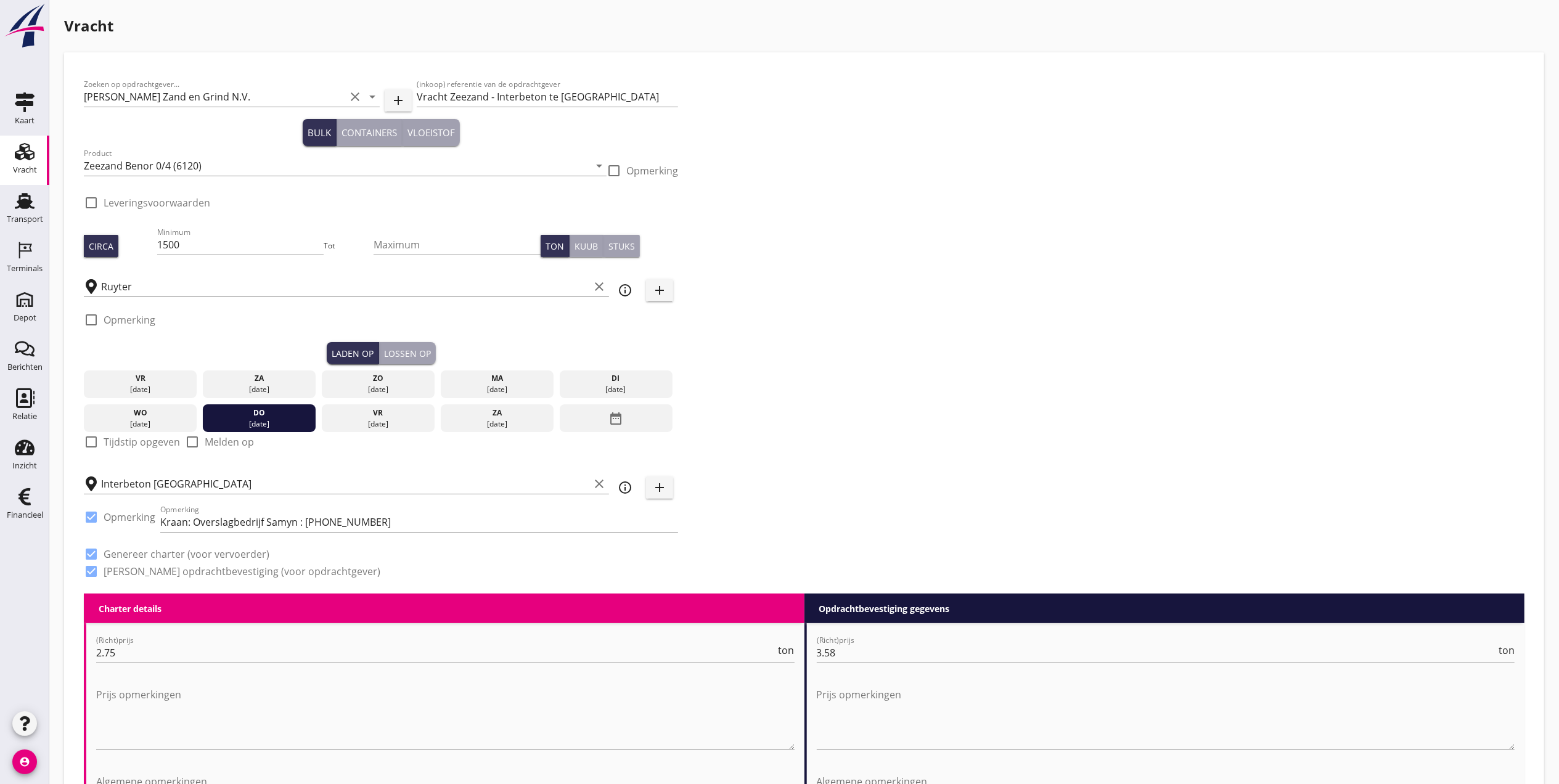
click at [404, 339] on div "check_box_outline_blank Opmerking" at bounding box center [381, 323] width 594 height 37
click at [409, 348] on div "Lossen op" at bounding box center [407, 353] width 47 height 13
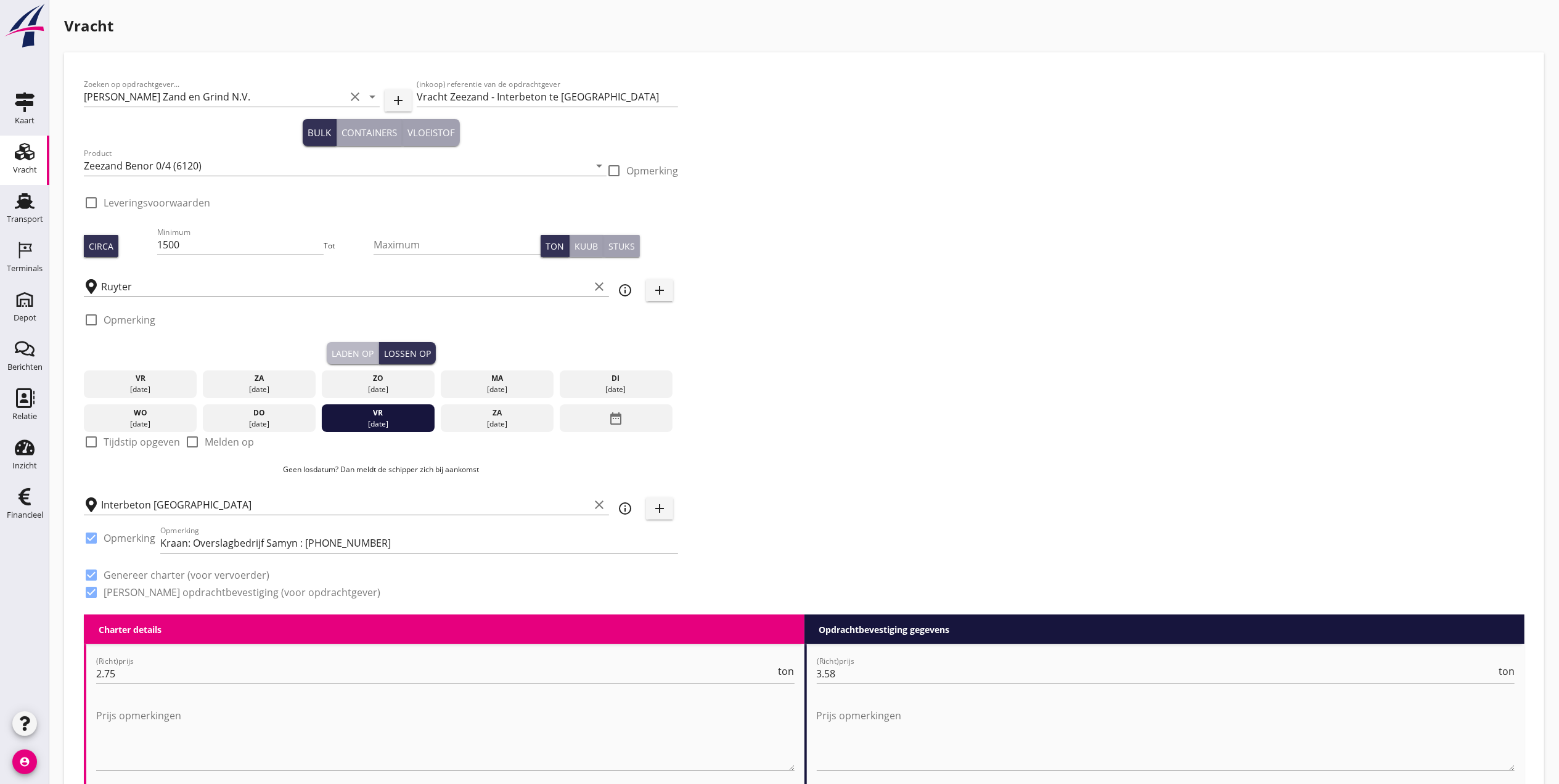
click at [351, 342] on button "Laden op" at bounding box center [353, 353] width 52 height 22
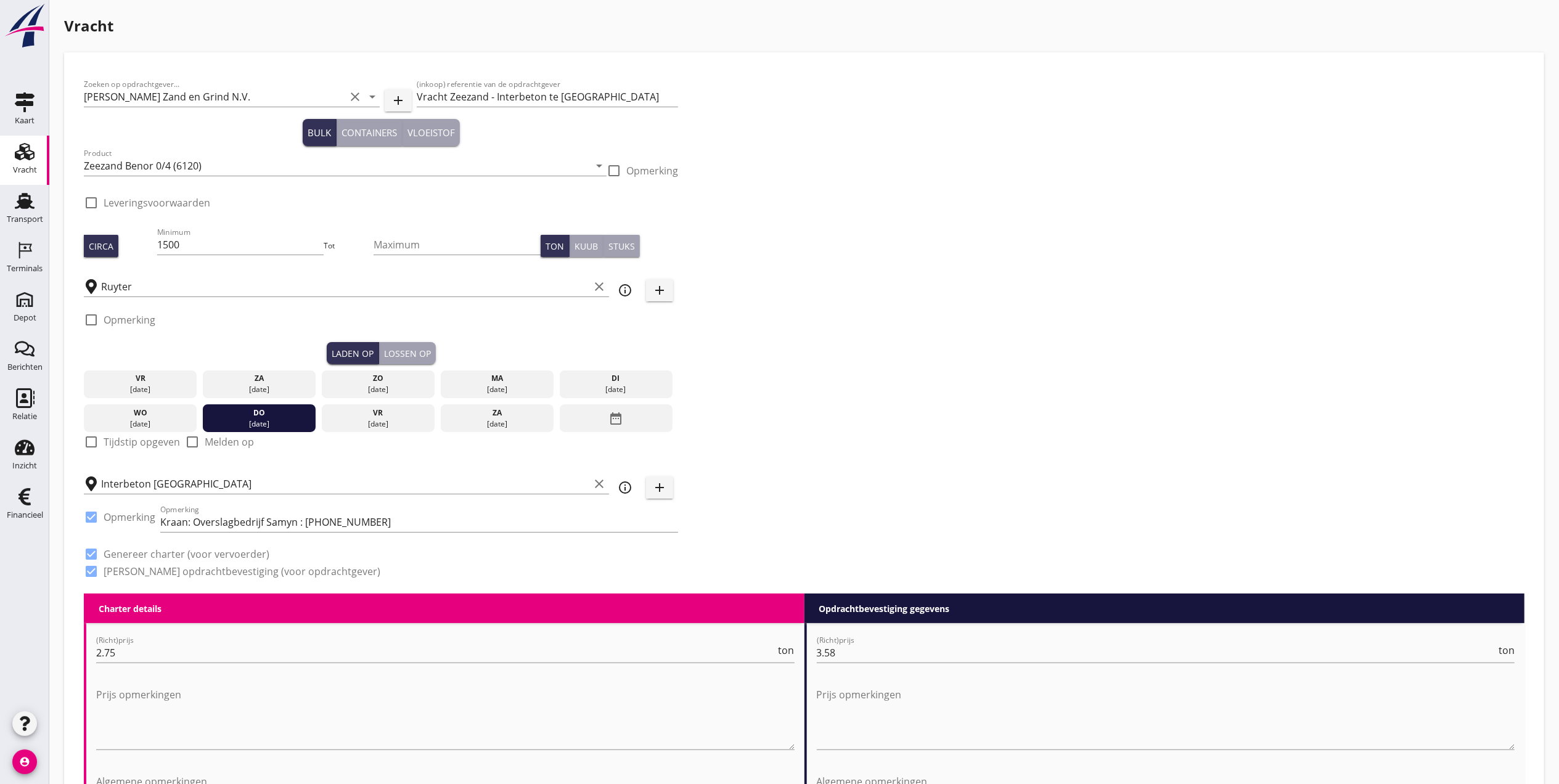
click at [411, 342] on button "Lossen op" at bounding box center [407, 353] width 57 height 22
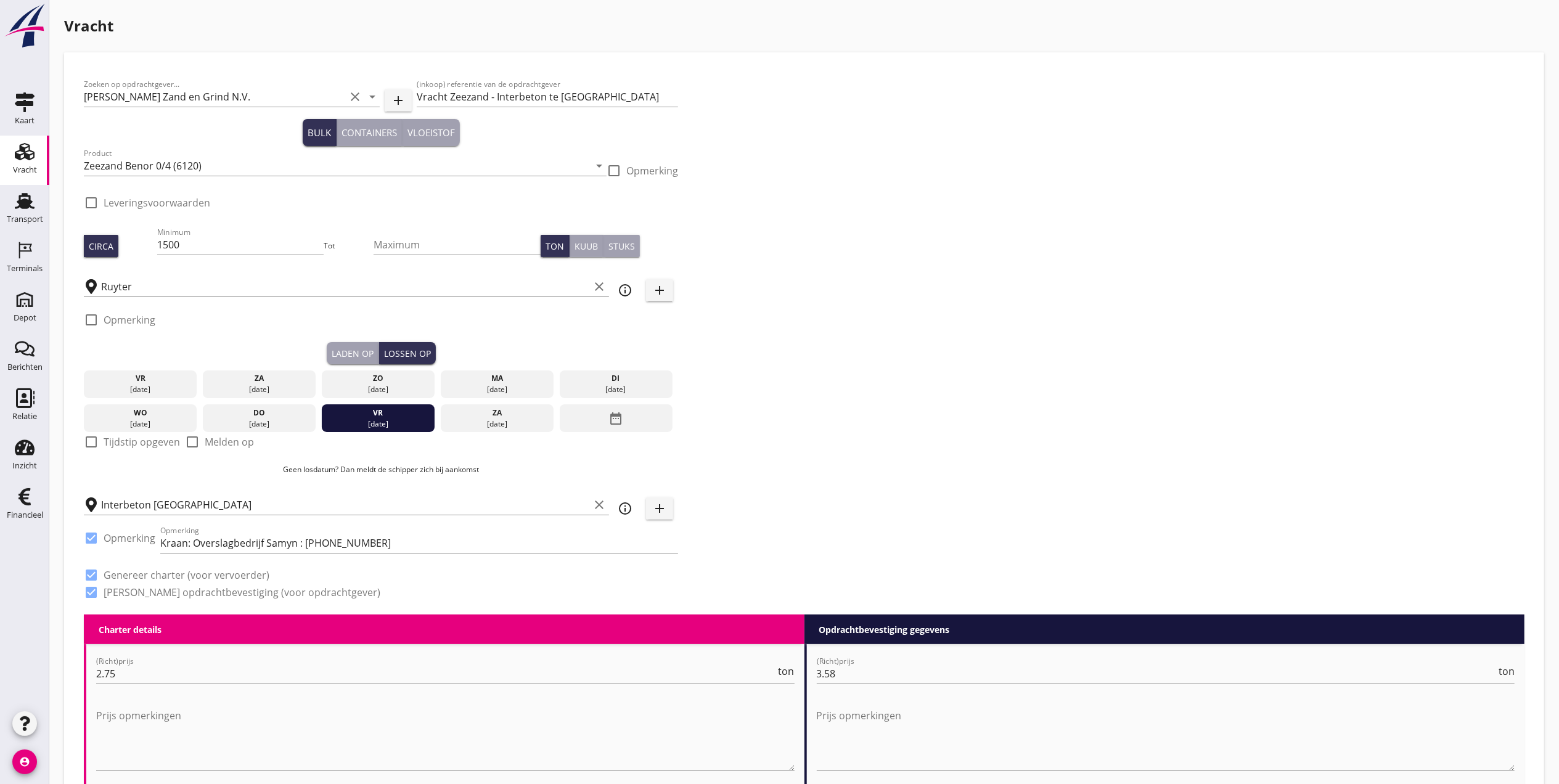
click at [31, 161] on div "Vracht" at bounding box center [25, 169] width 24 height 17
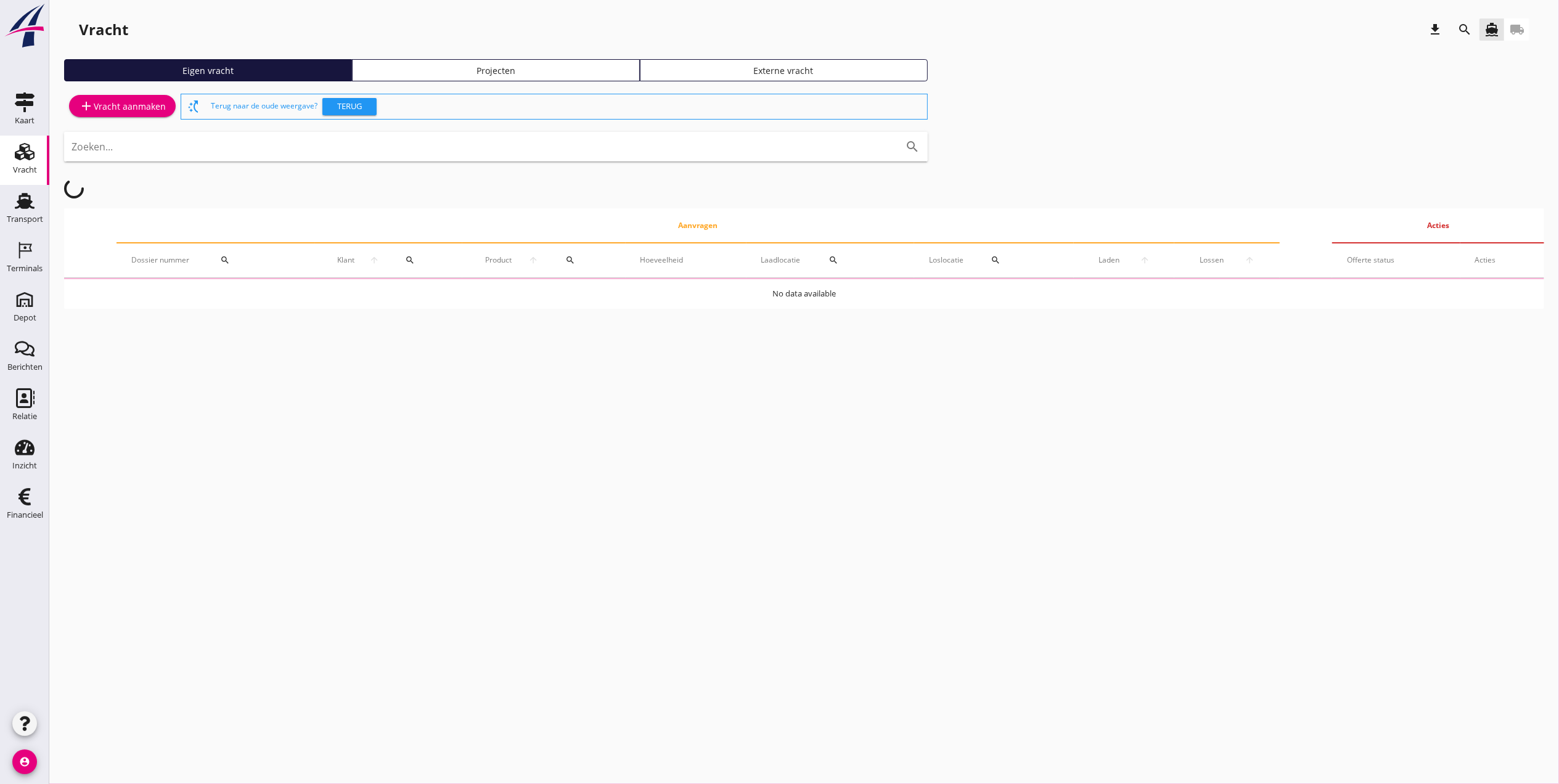
click at [445, 64] on div "Projecten" at bounding box center [496, 70] width 277 height 13
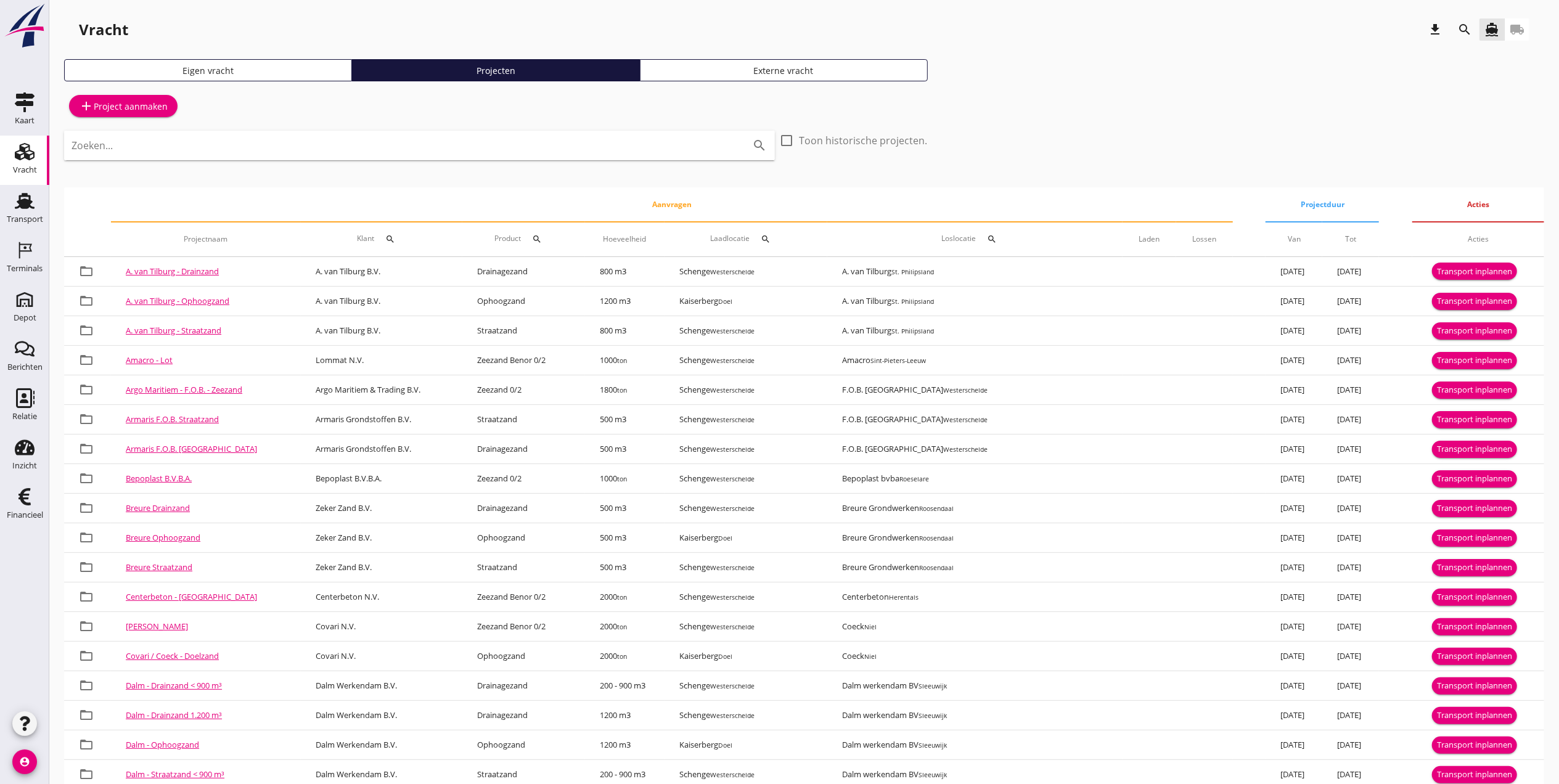
click at [1452, 35] on div "search" at bounding box center [1464, 29] width 29 height 29
click at [1460, 30] on icon "search" at bounding box center [1464, 30] width 15 height 15
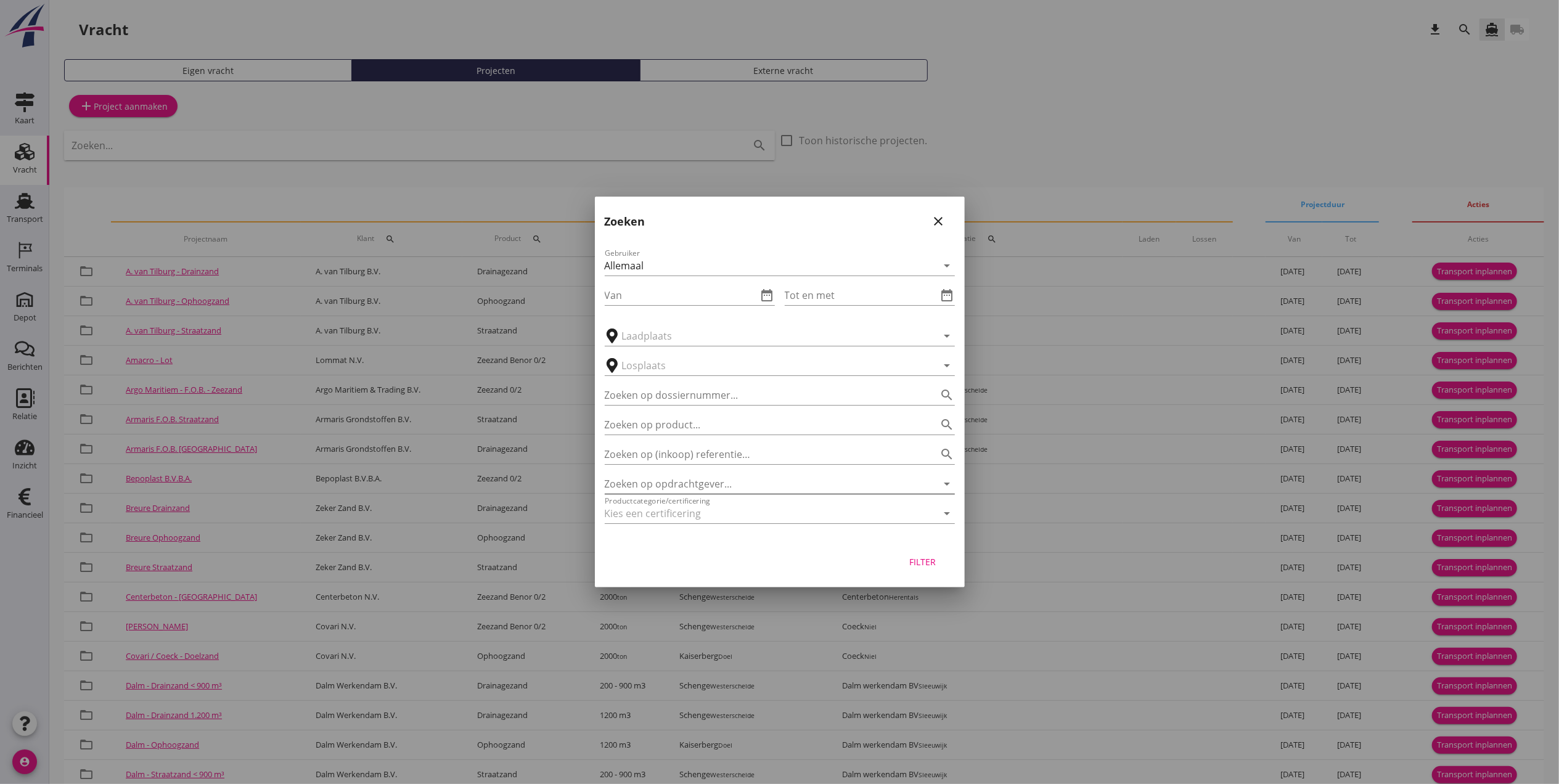
click at [694, 488] on input "Zoeken op opdrachtgever..." at bounding box center [762, 483] width 316 height 20
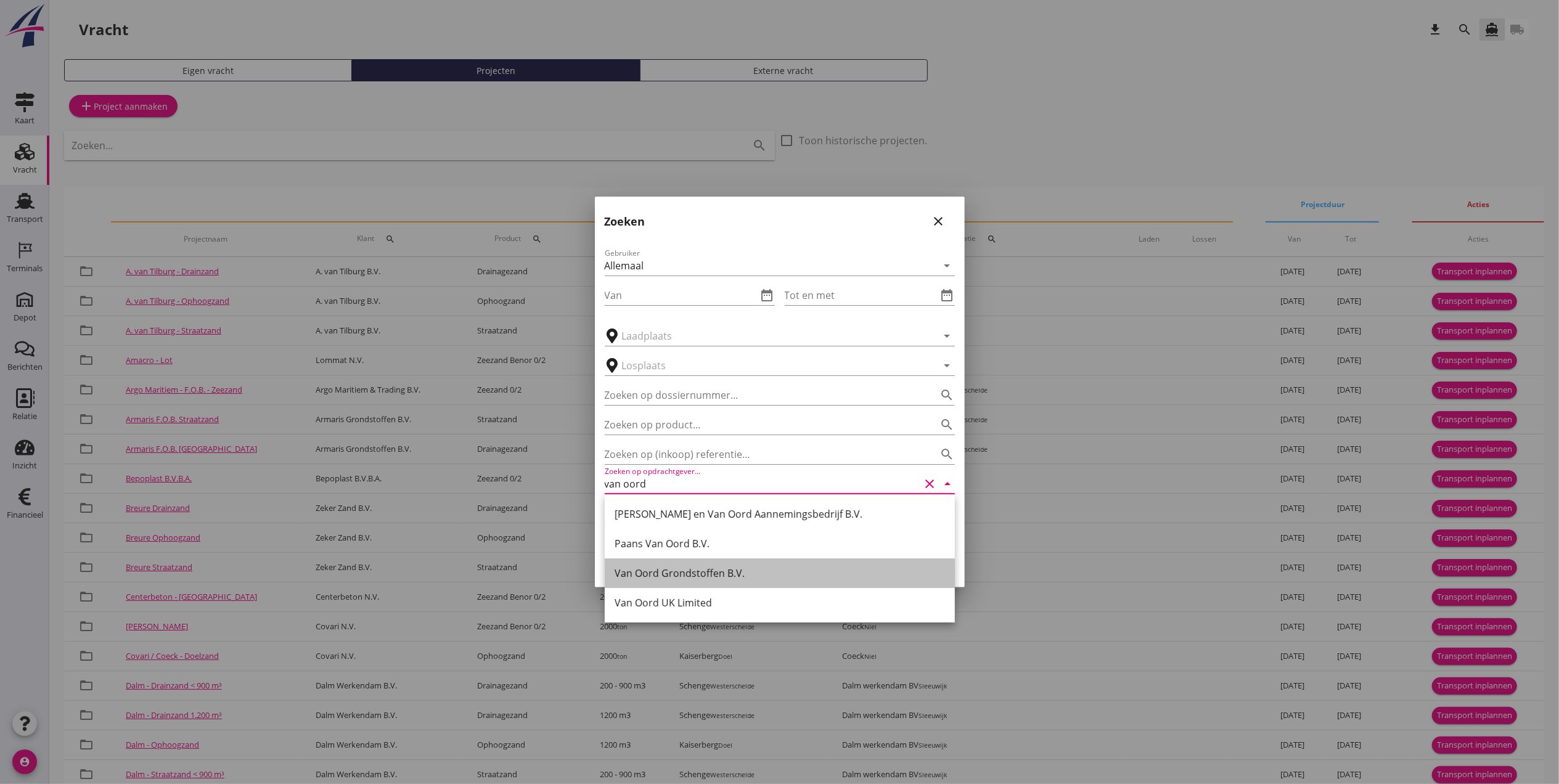
click at [733, 572] on div "Van Oord Grondstoffen B.V." at bounding box center [780, 573] width 330 height 15
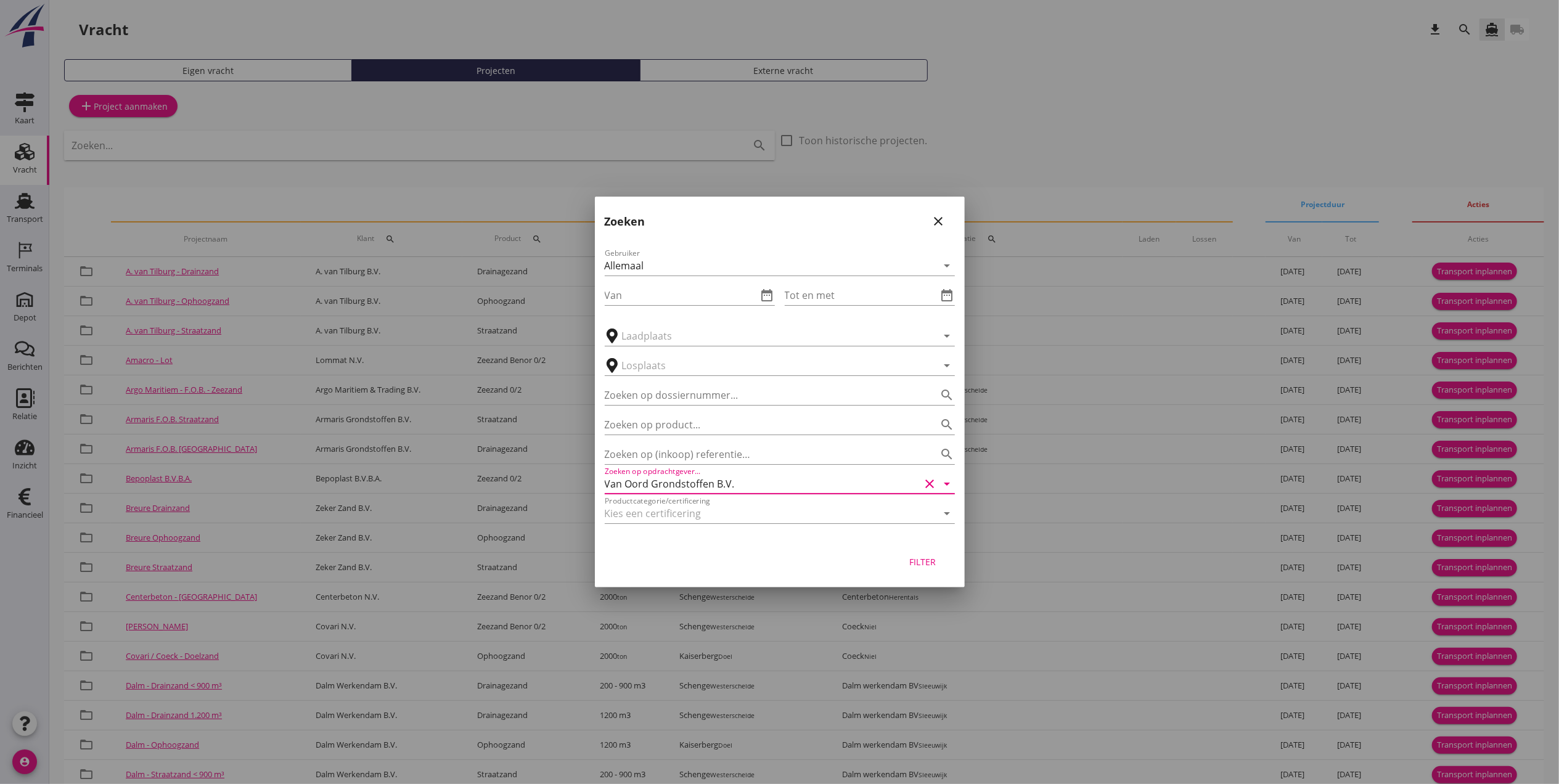
type input "Van Oord Grondstoffen B.V."
click at [925, 568] on div "Filter" at bounding box center [922, 561] width 35 height 13
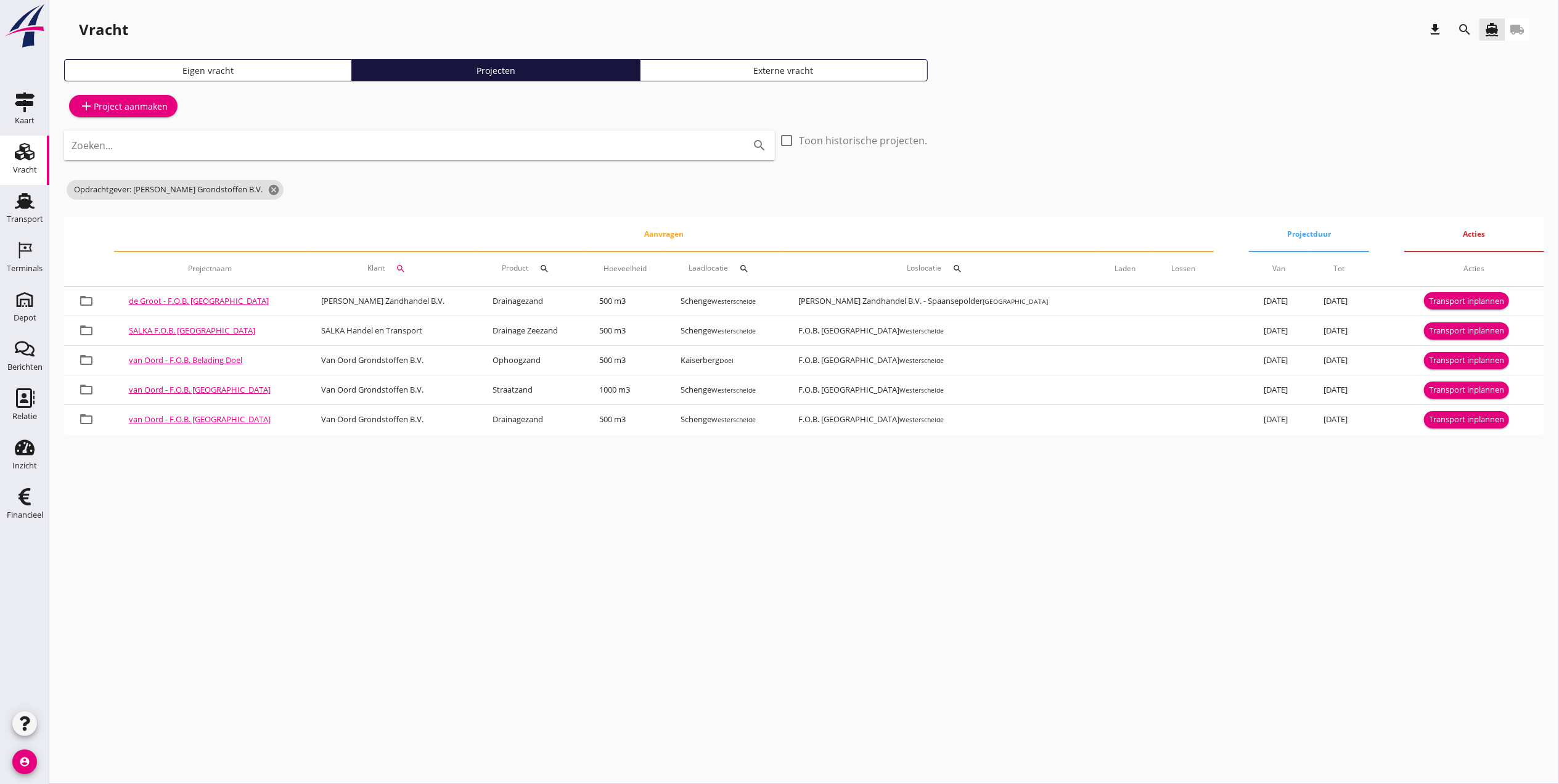
click at [1472, 24] on div "search" at bounding box center [1464, 30] width 22 height 15
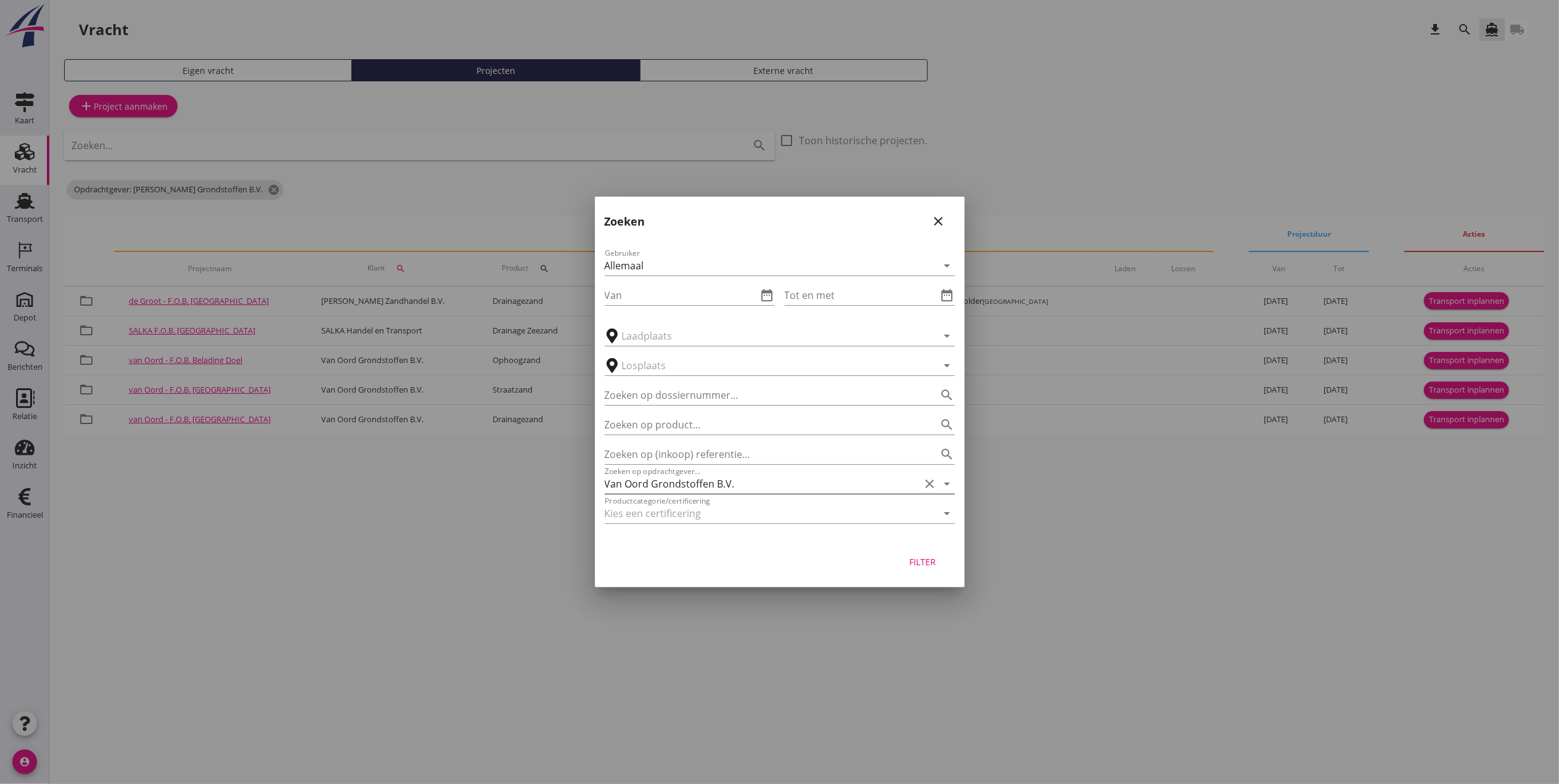
click at [747, 491] on input "Van Oord Grondstoffen B.V." at bounding box center [762, 483] width 316 height 20
click at [927, 479] on icon "clear" at bounding box center [930, 484] width 15 height 15
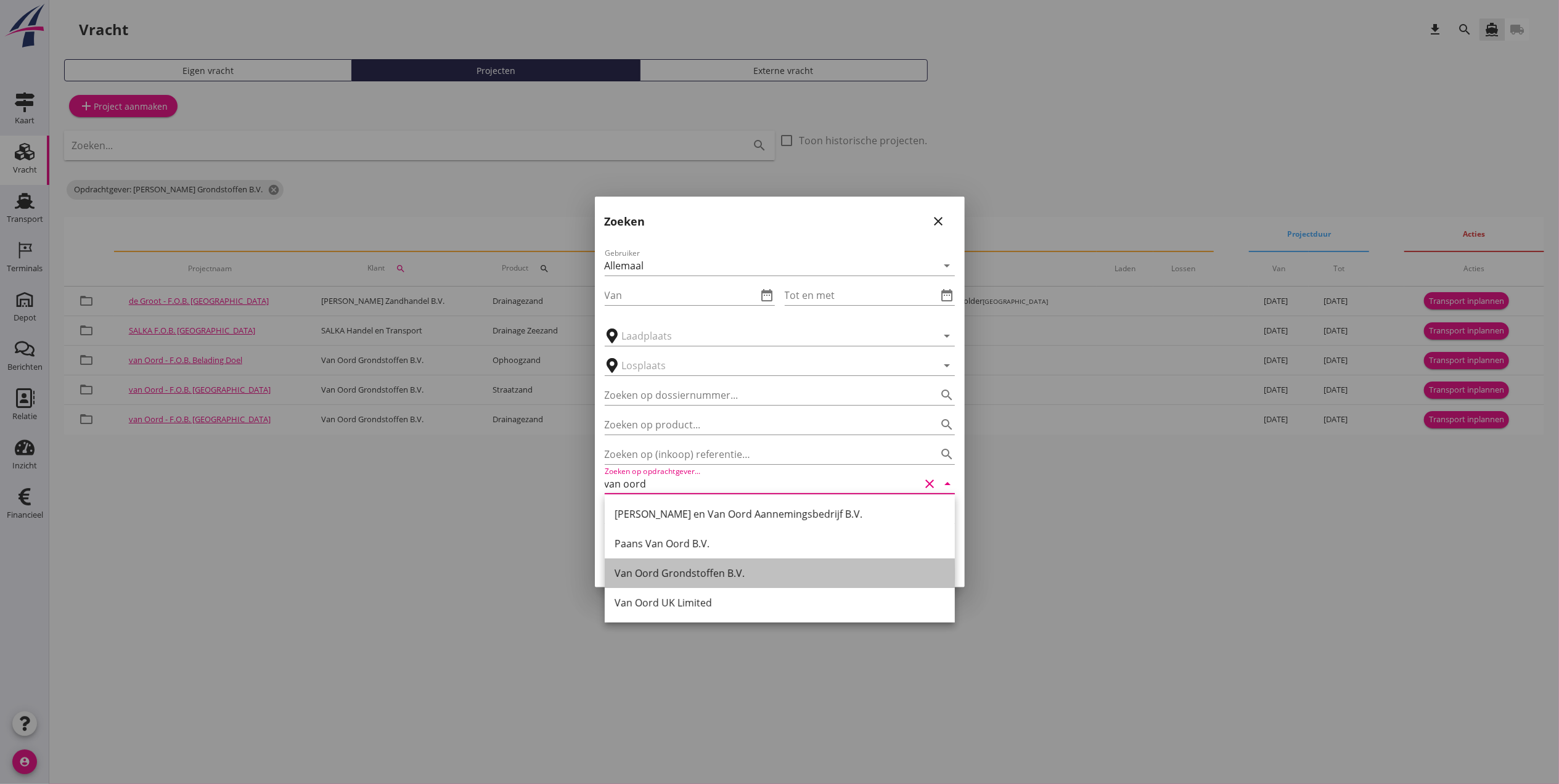
click at [875, 579] on div "Van Oord Grondstoffen B.V." at bounding box center [780, 573] width 330 height 15
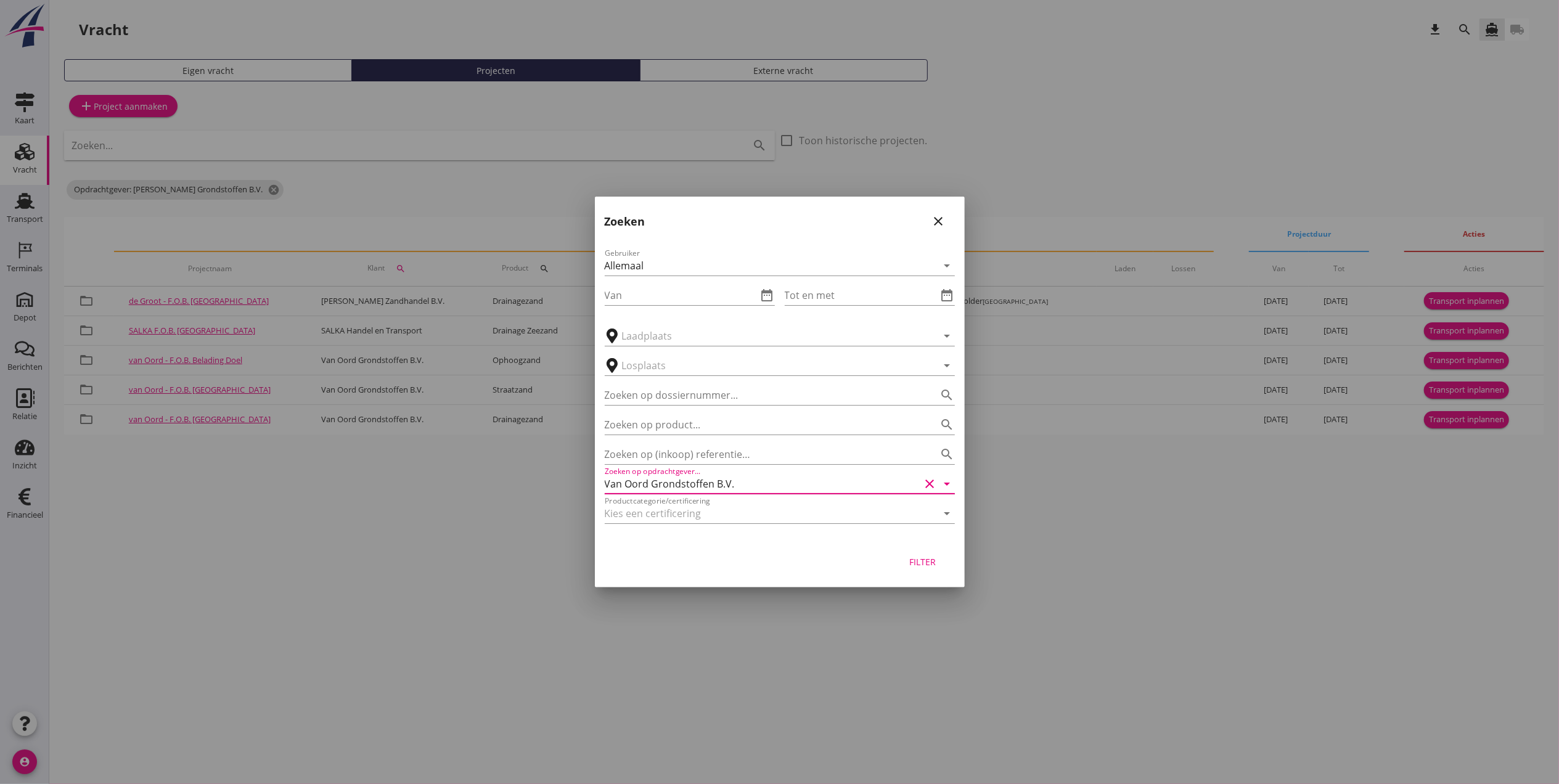
type input "Van Oord Grondstoffen B.V."
click at [909, 559] on div "Filter" at bounding box center [922, 561] width 35 height 13
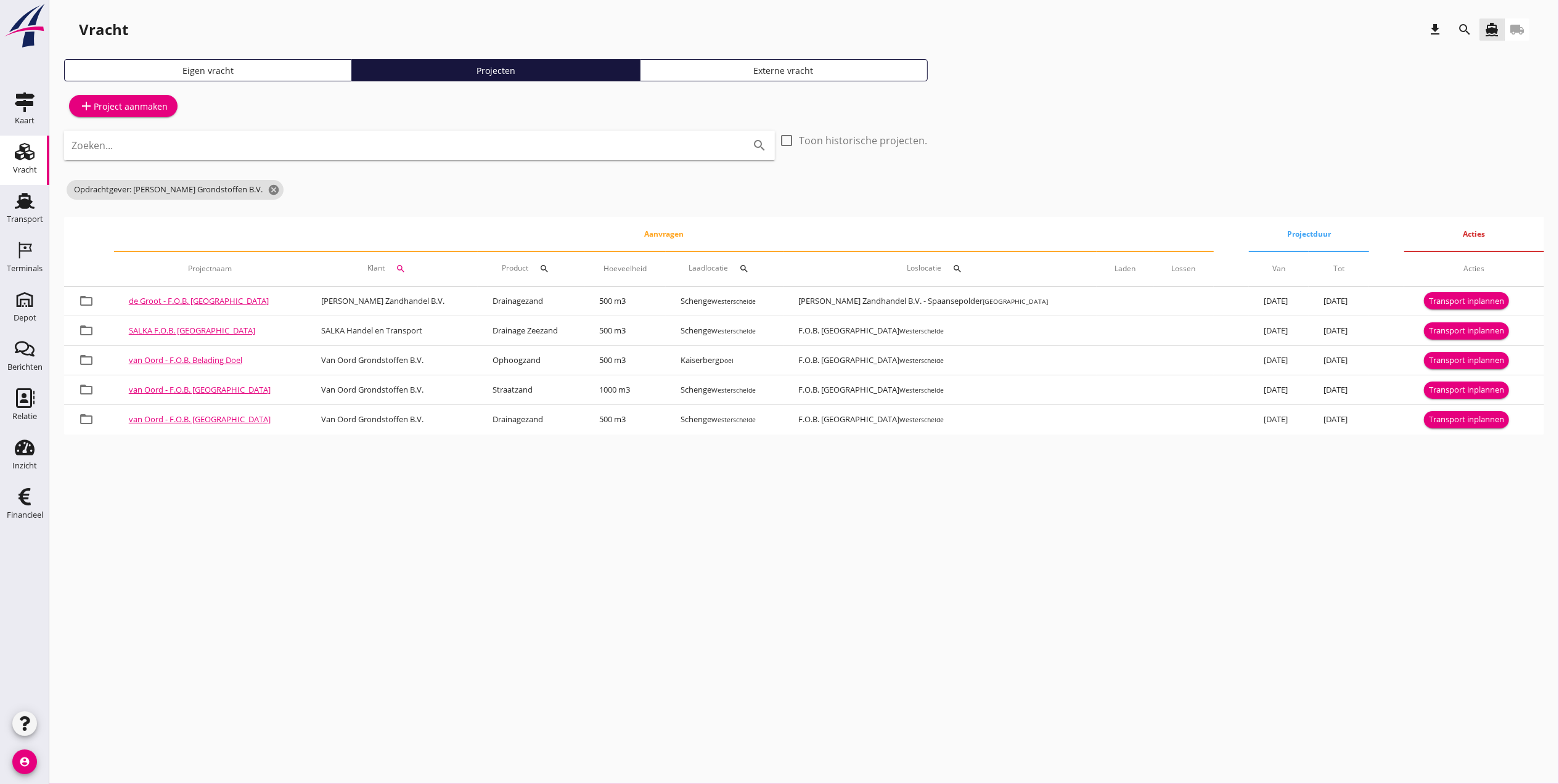
click at [23, 157] on icon "Vracht" at bounding box center [25, 151] width 20 height 20
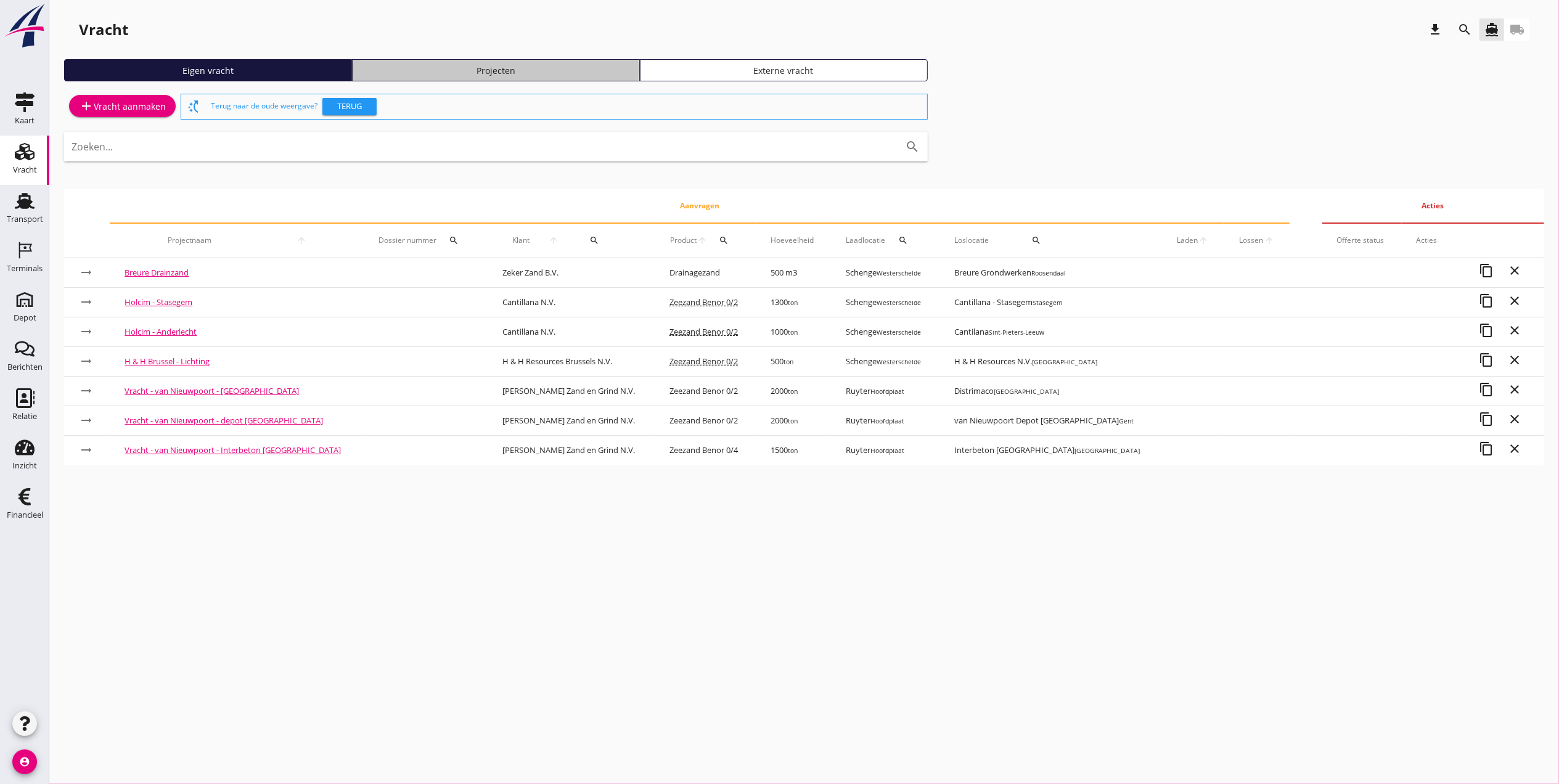
drag, startPoint x: 584, startPoint y: 65, endPoint x: 578, endPoint y: 70, distance: 7.8
click at [583, 65] on div "Projecten" at bounding box center [496, 70] width 277 height 13
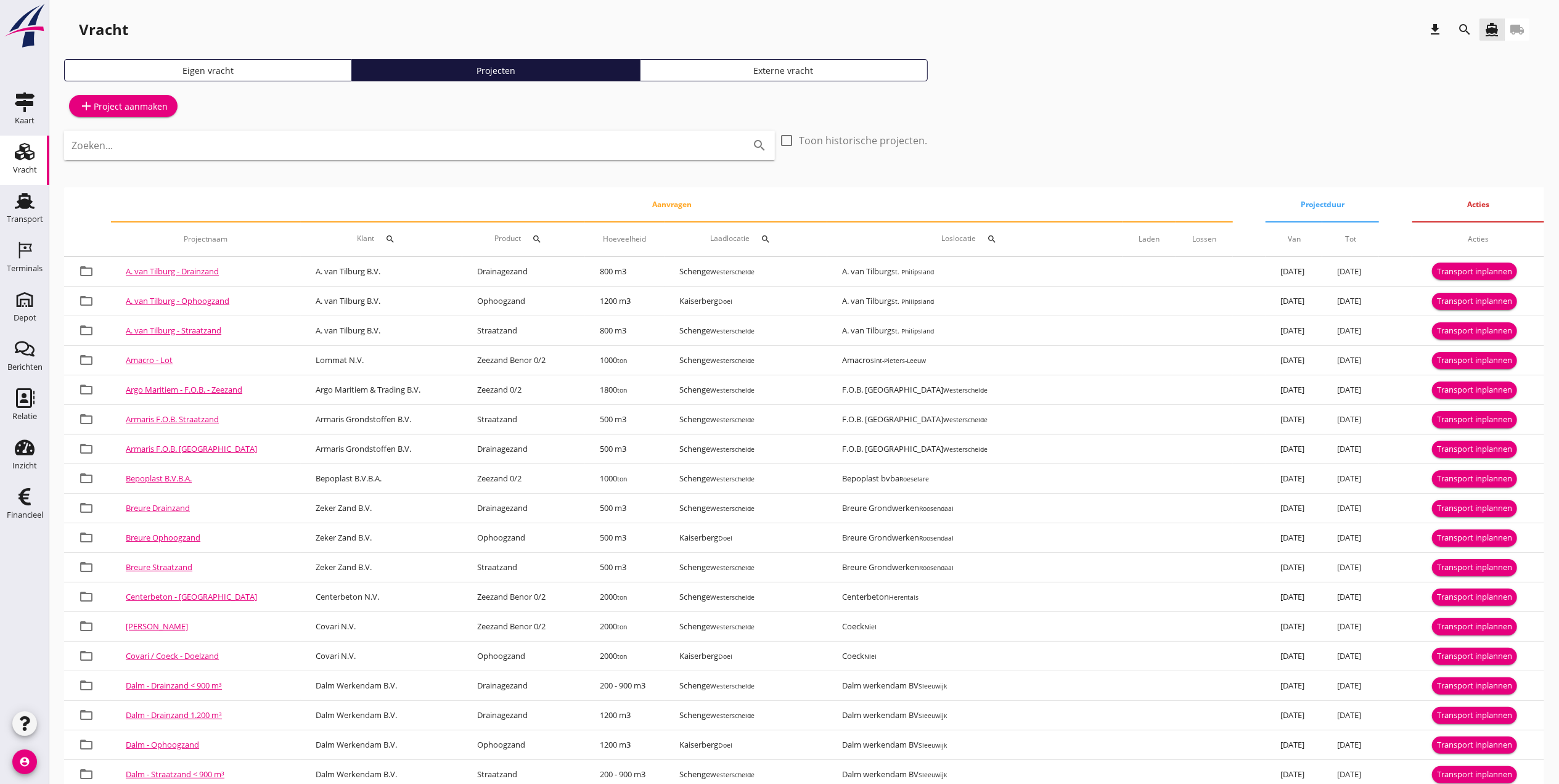
click at [1470, 27] on icon "search" at bounding box center [1464, 30] width 15 height 15
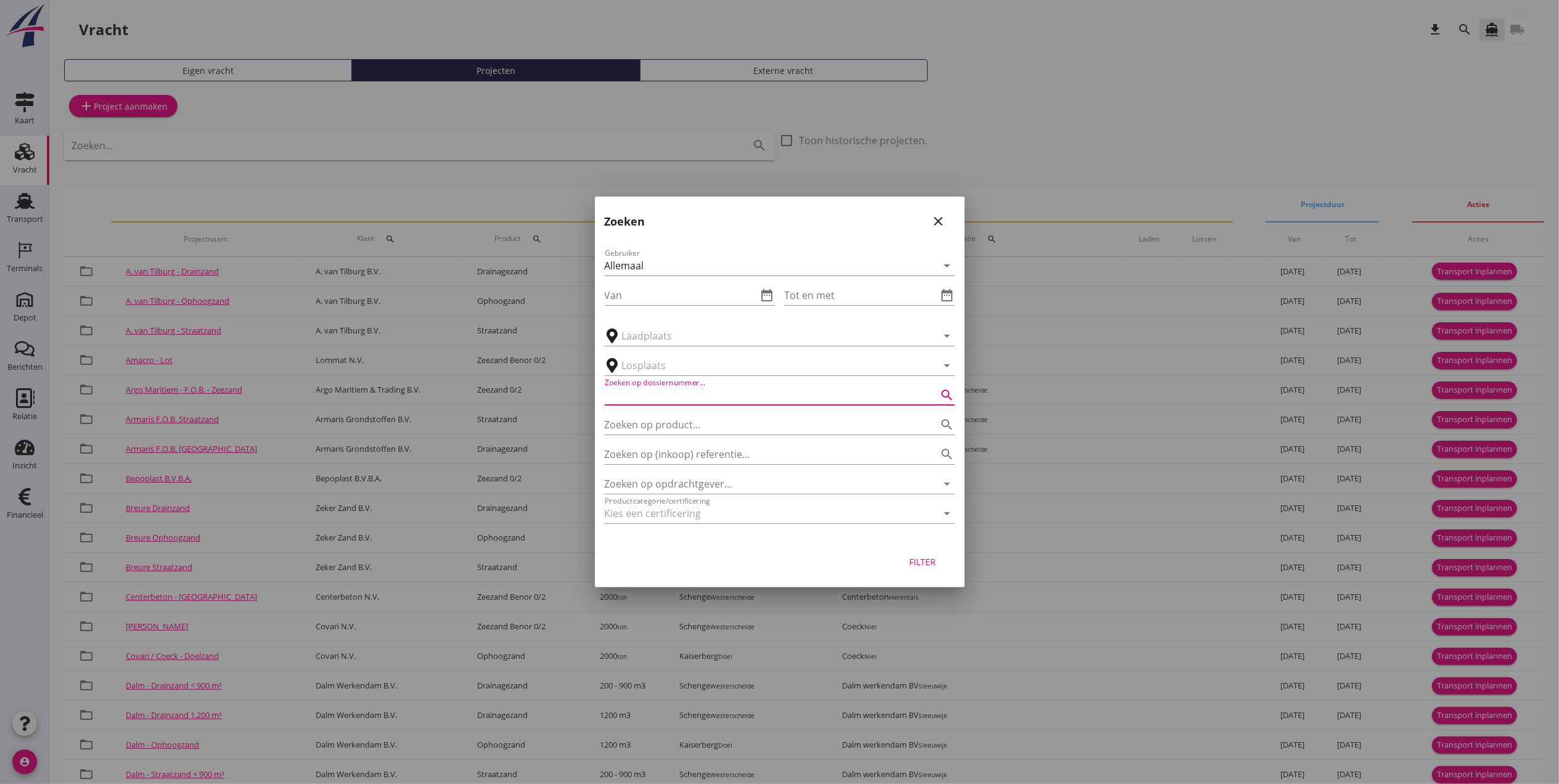
click at [659, 393] on input "Zoeken op dossiernummer..." at bounding box center [762, 395] width 316 height 20
click at [677, 483] on input "Zoeken op opdrachtgever..." at bounding box center [762, 483] width 316 height 20
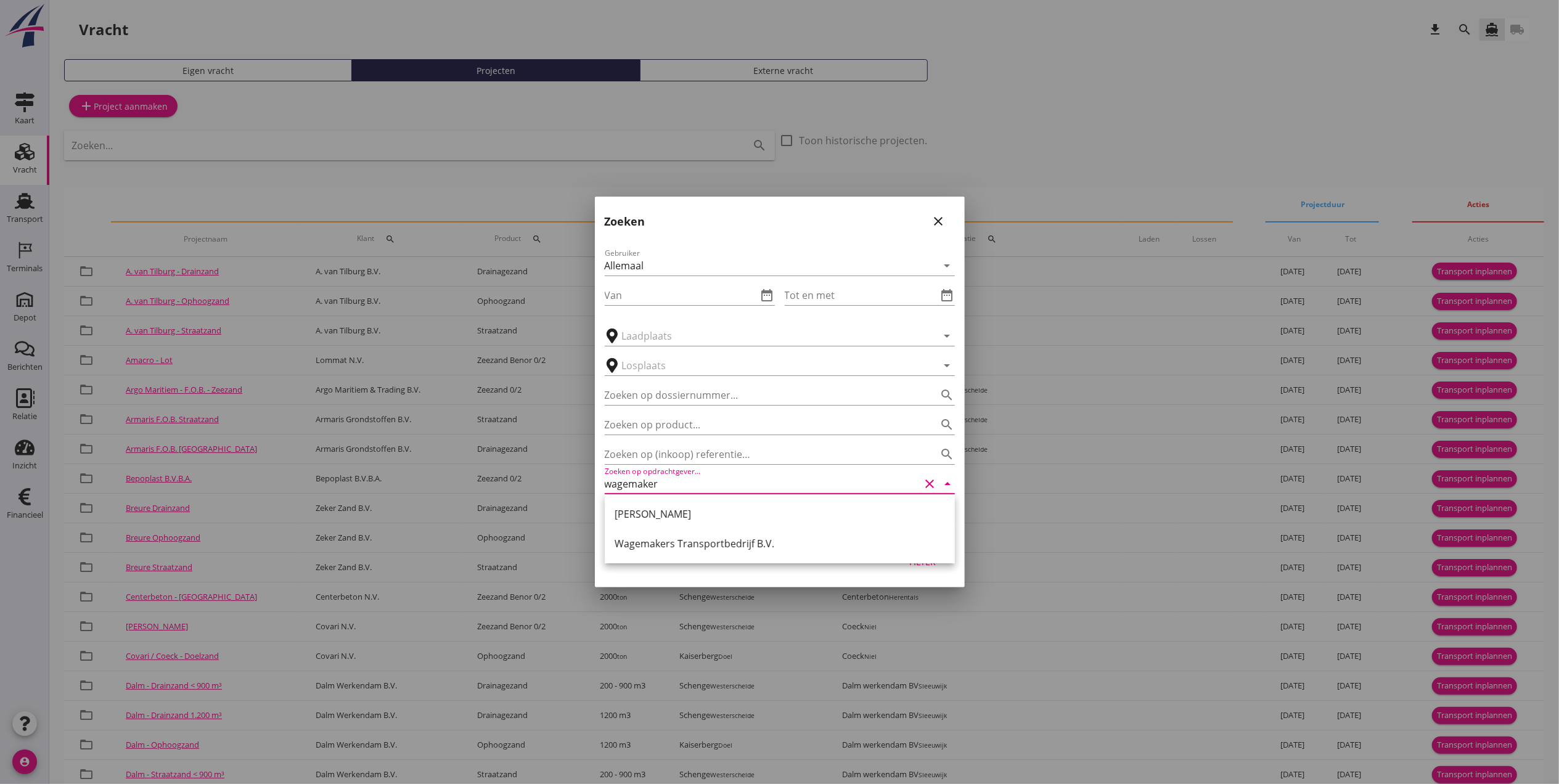
click at [730, 550] on div "Wagemakers Transportbedrijf B.V." at bounding box center [780, 544] width 330 height 15
type input "Wagemakers Transportbedrijf B.V."
click at [926, 560] on div "Filter" at bounding box center [922, 561] width 35 height 13
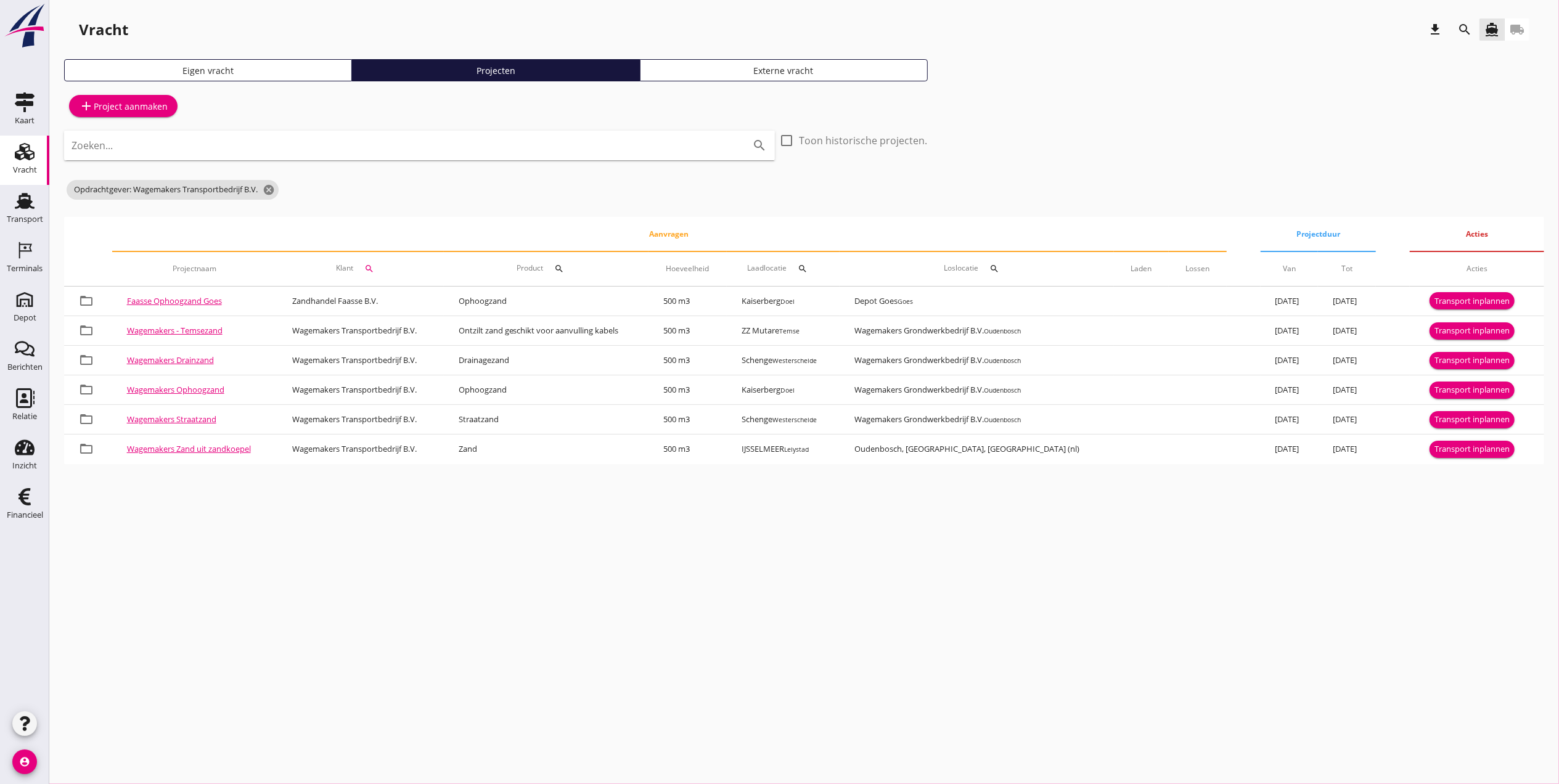
drag, startPoint x: 212, startPoint y: 388, endPoint x: 925, endPoint y: 551, distance: 731.4
click at [925, 551] on div "cancel You are impersonating another user. Vracht download search directions_bo…" at bounding box center [803, 392] width 1509 height 784
drag, startPoint x: 200, startPoint y: 331, endPoint x: 863, endPoint y: 594, distance: 713.3
click at [863, 594] on div "cancel You are impersonating another user. Vracht download search directions_bo…" at bounding box center [803, 392] width 1509 height 784
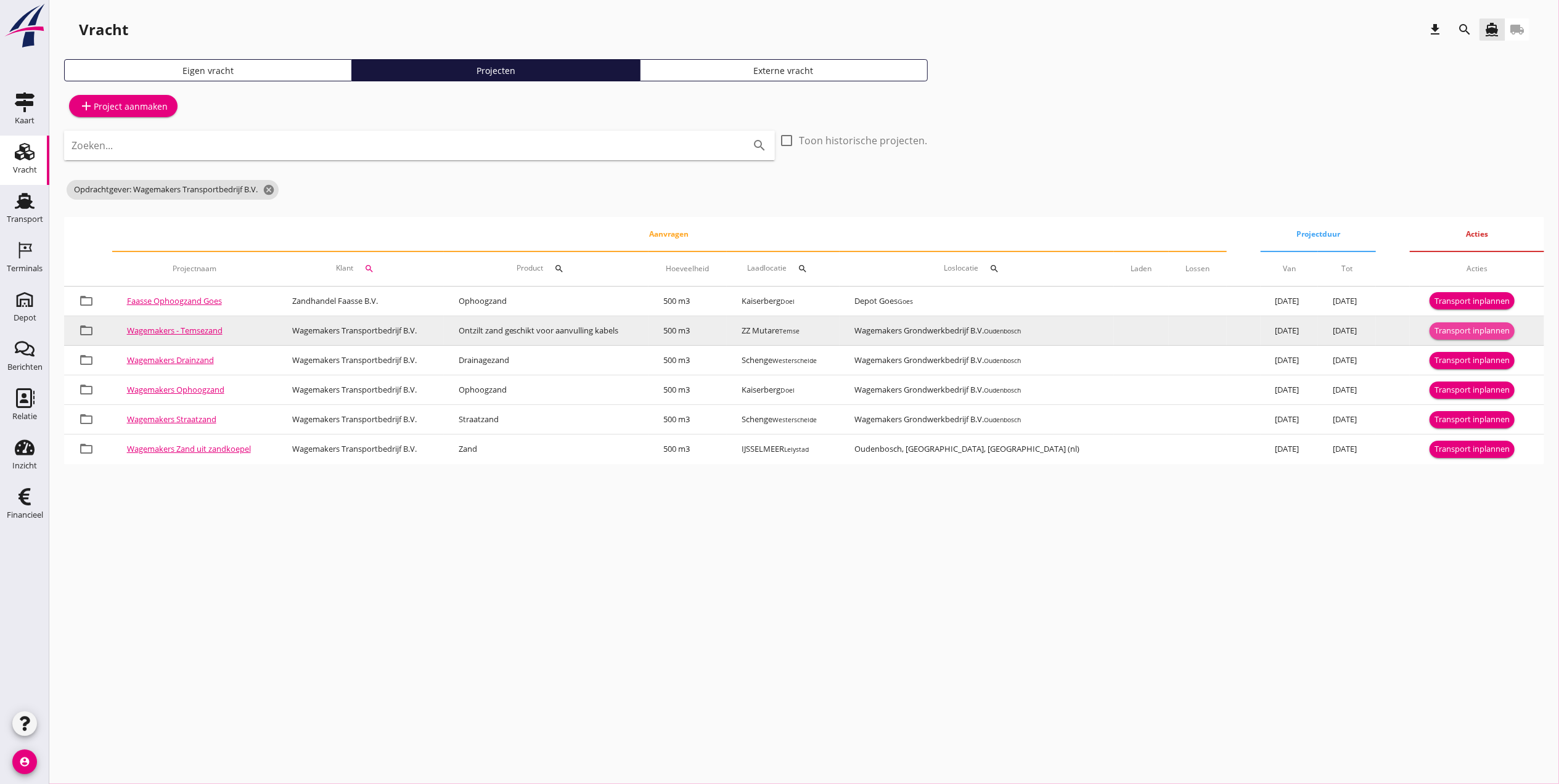
click at [1463, 329] on div "Transport inplannen" at bounding box center [1472, 331] width 75 height 12
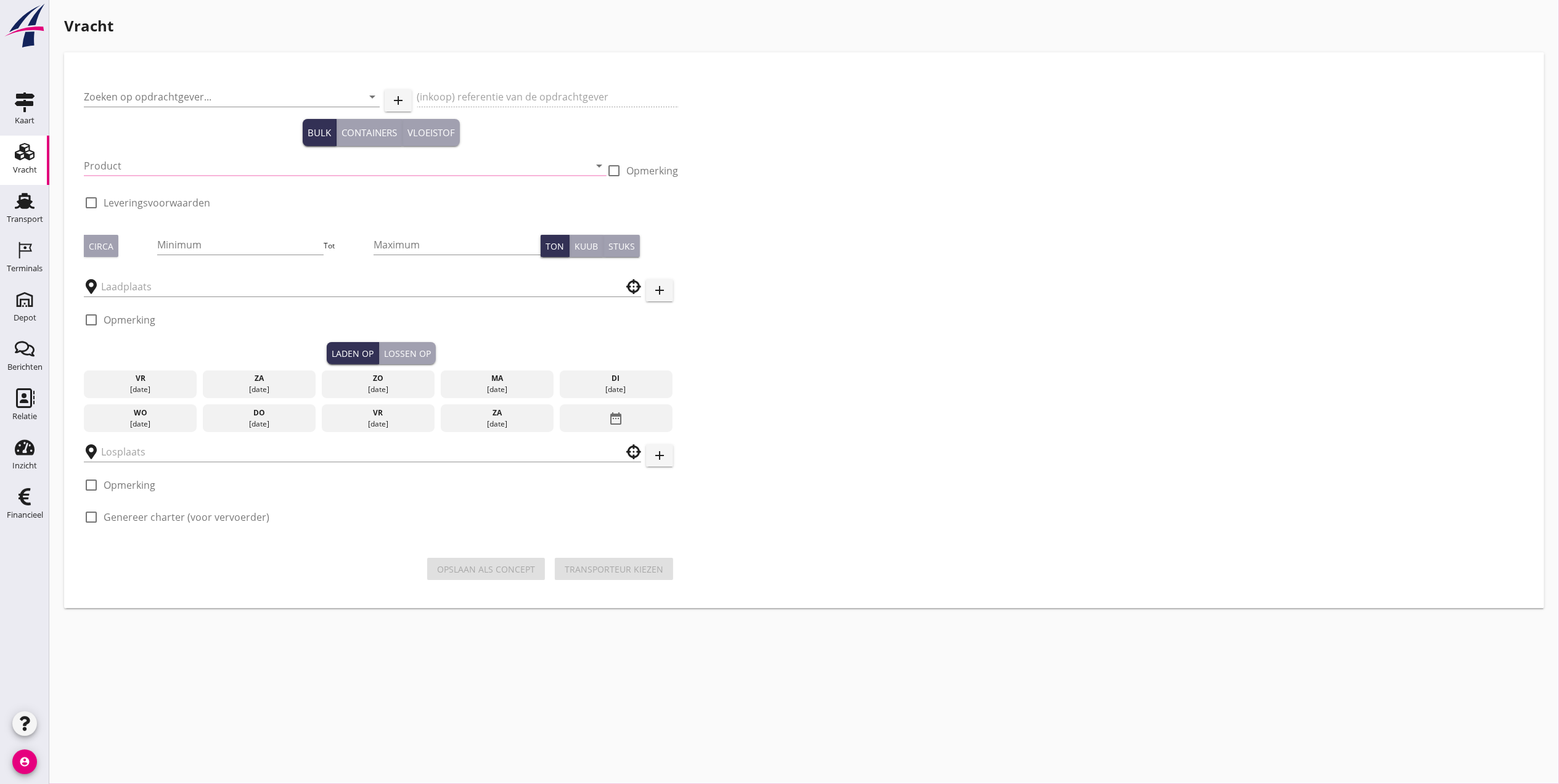
type input "Wagemakers Transportbedrijf B.V."
type input "Levering Temsezand"
type input "Ontzilt zand geschikt voor aanvulling kabels (6120)"
type input "500"
checkbox input "true"
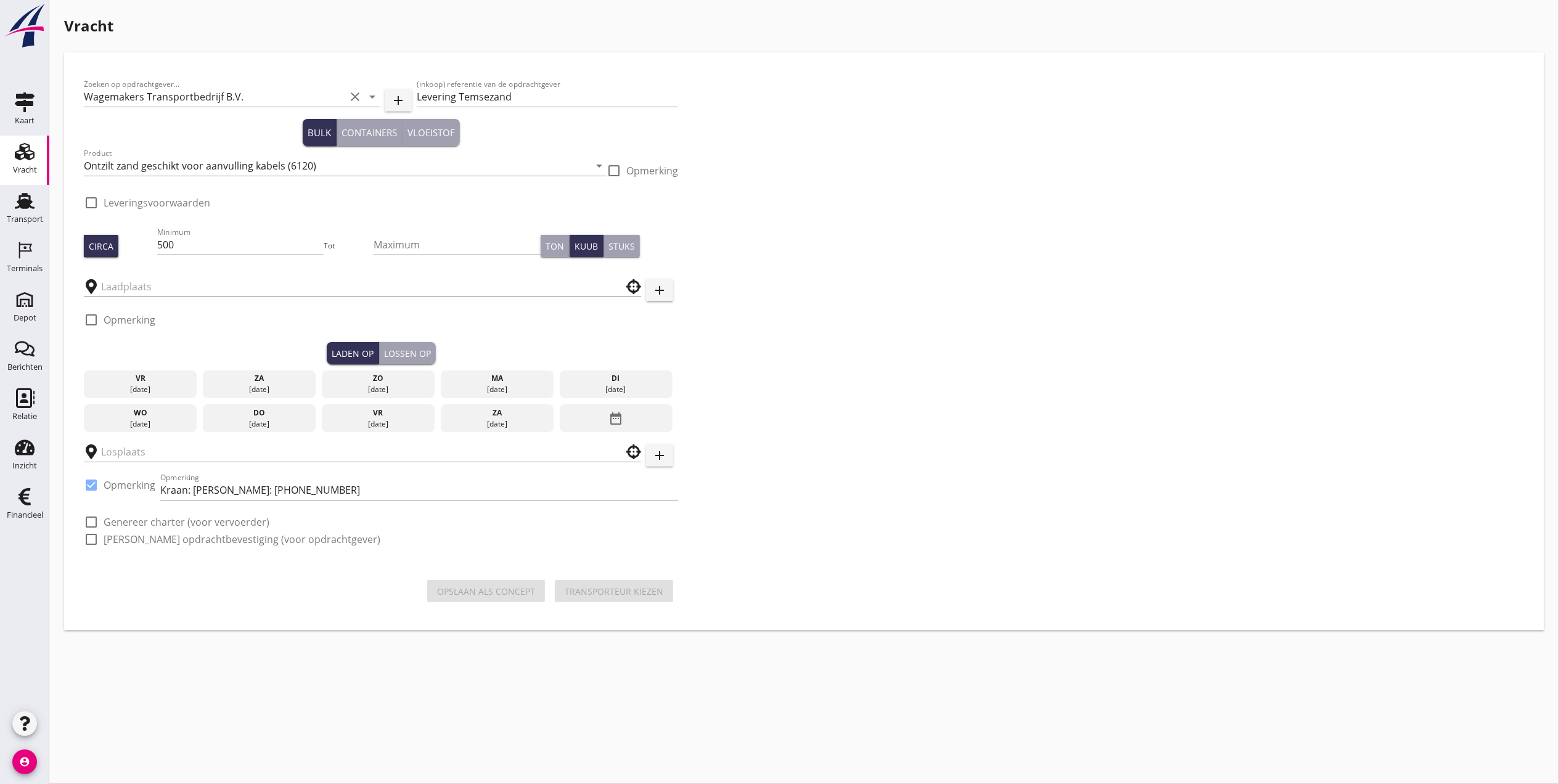
type input "Wagemakers Grondwerkbedrijf B.V."
checkbox input "true"
type input "ZZ Mutare"
checkbox input "true"
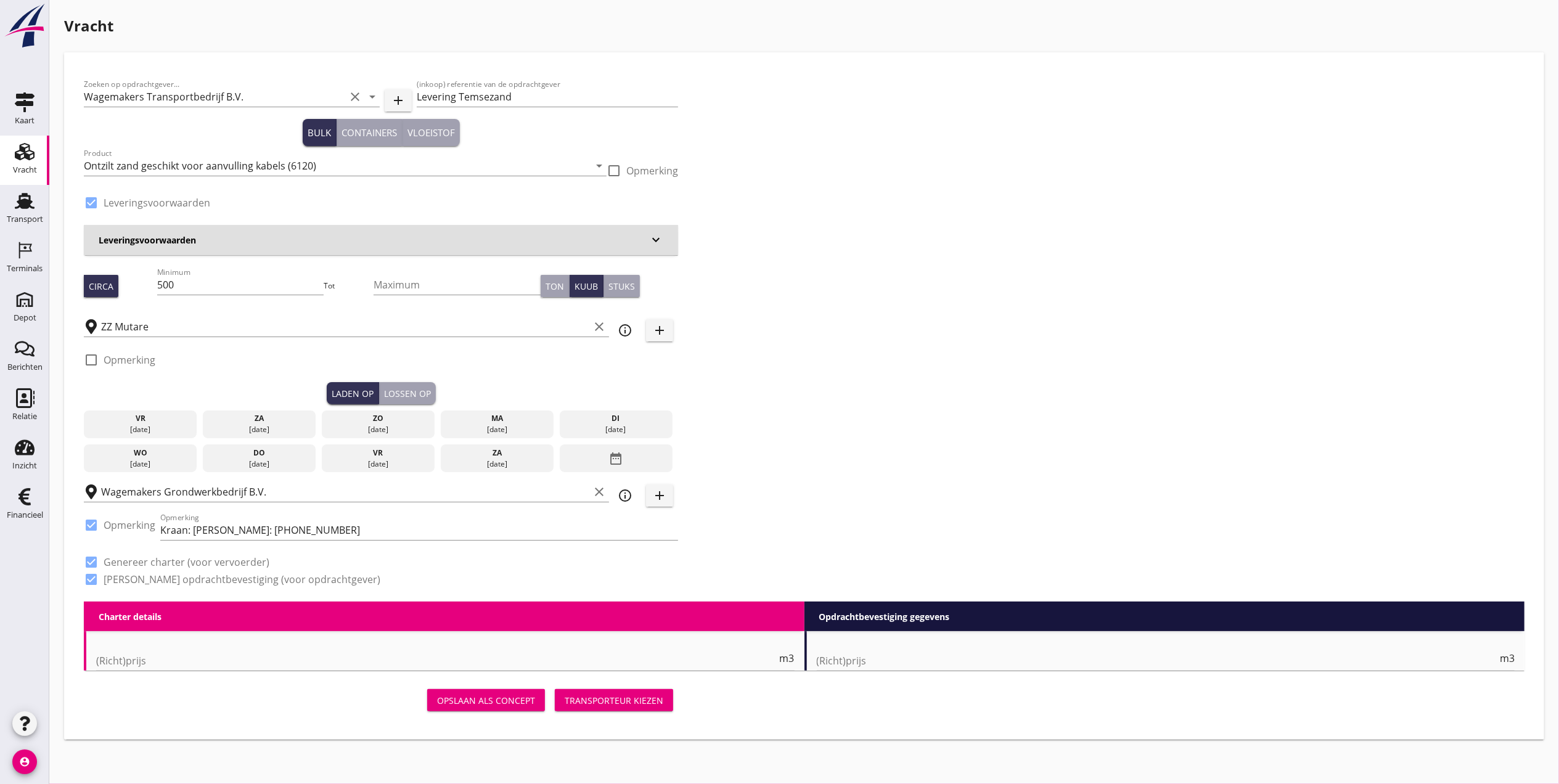
type input "4.21"
checkbox input "false"
radio input "false"
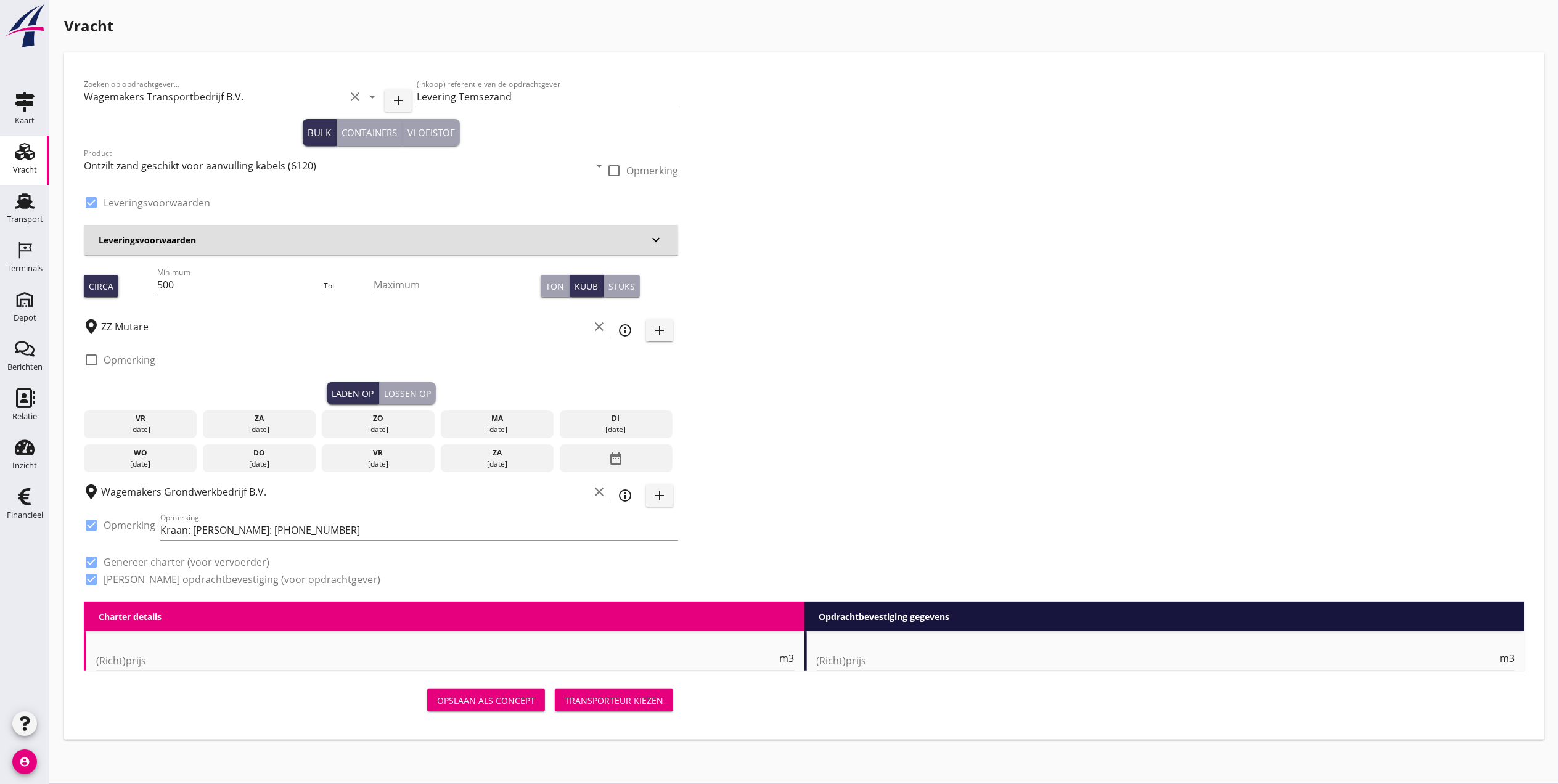
checkbox input "true"
type input "1"
type input "14.5"
checkbox input "false"
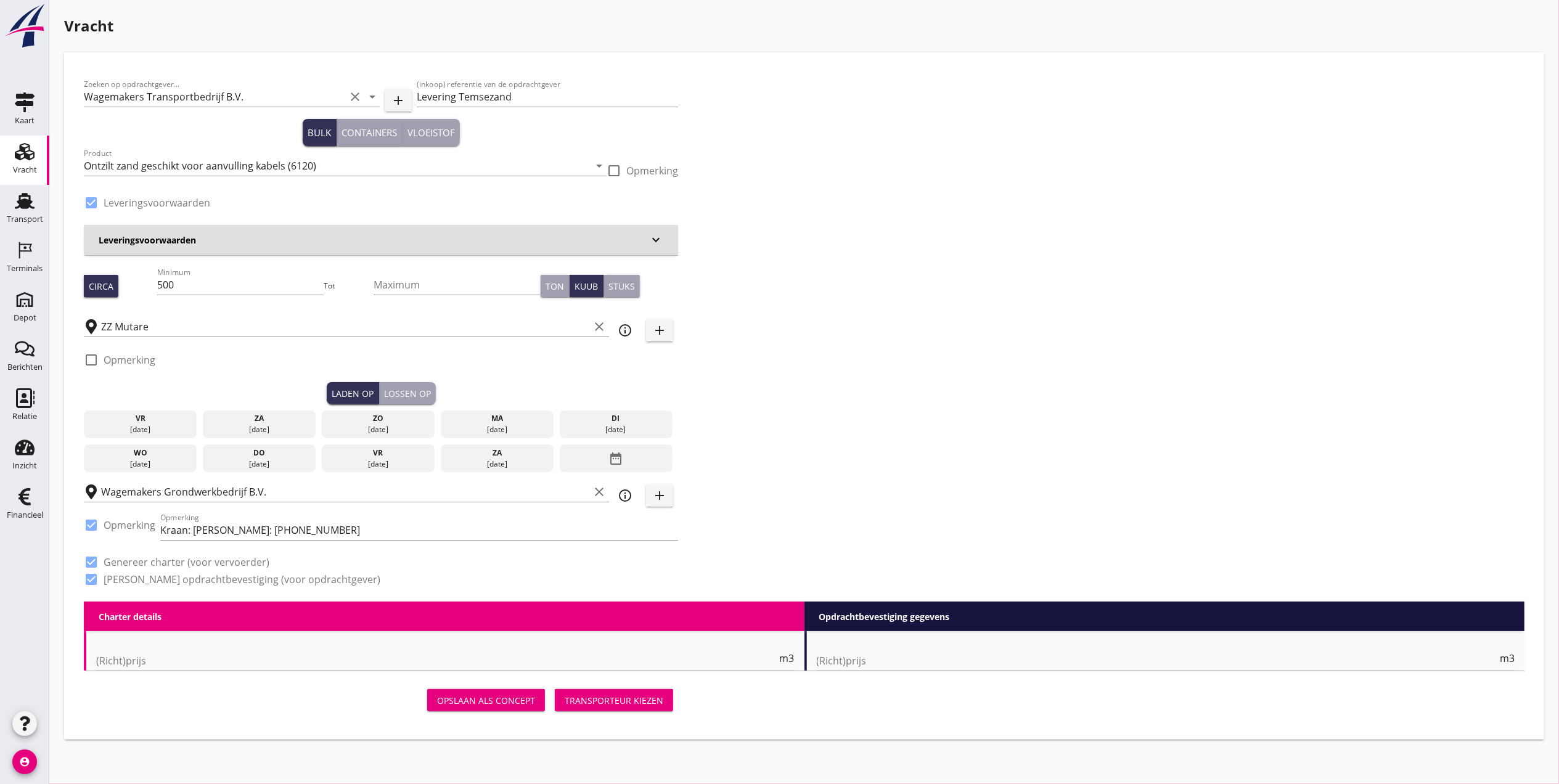
radio input "false"
type input "1"
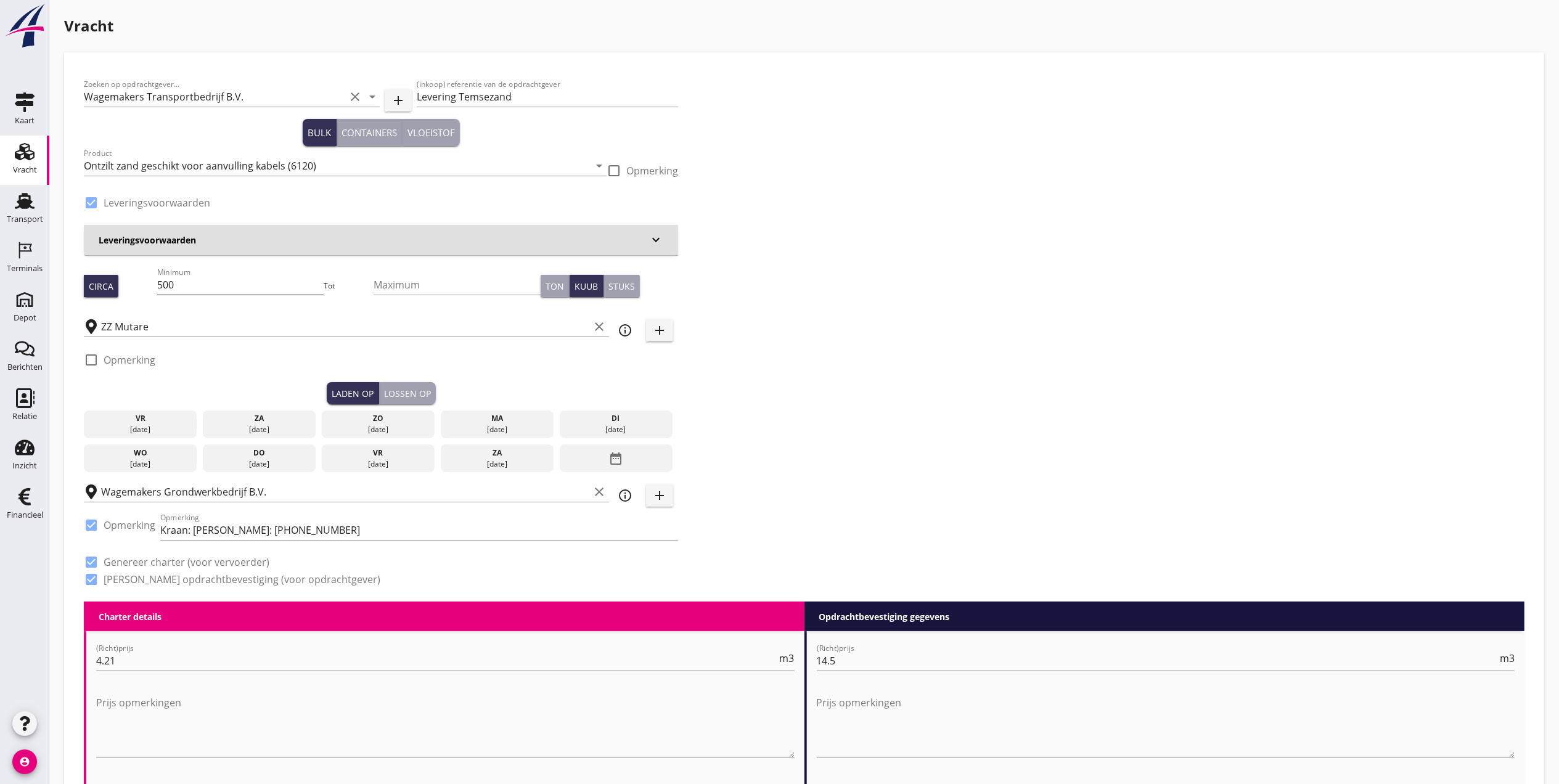
click at [278, 289] on input "500" at bounding box center [240, 284] width 167 height 20
click at [225, 289] on input "500" at bounding box center [240, 284] width 167 height 20
type input "530"
click at [962, 361] on div "Zoeken op opdrachtgever... Wagemakers Transportbedrijf B.V. clear arrow_drop_do…" at bounding box center [804, 337] width 1451 height 529
click at [508, 422] on div "ma 22 sep." at bounding box center [497, 425] width 113 height 29
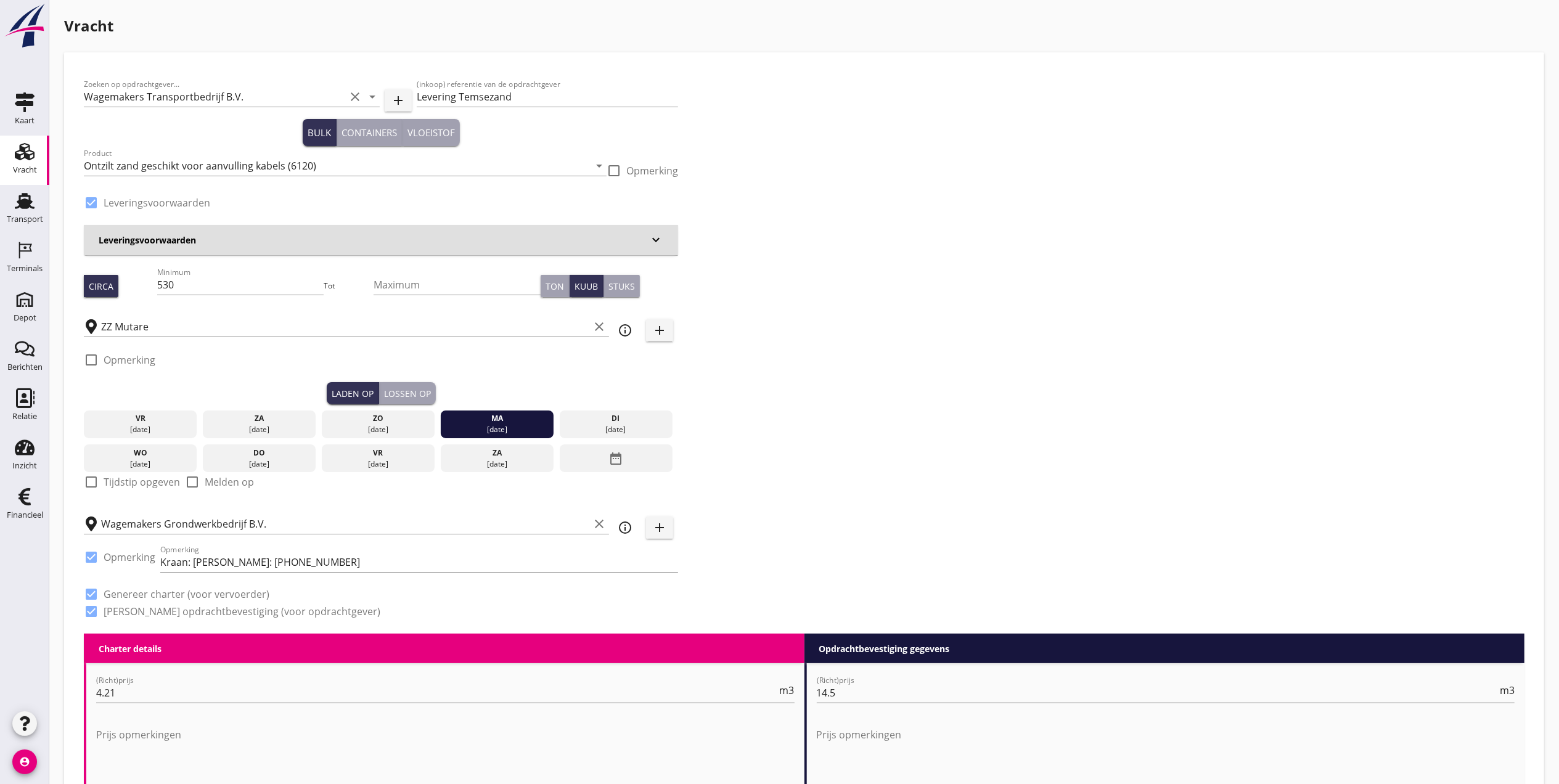
click at [405, 389] on div "Lossen op" at bounding box center [407, 393] width 47 height 13
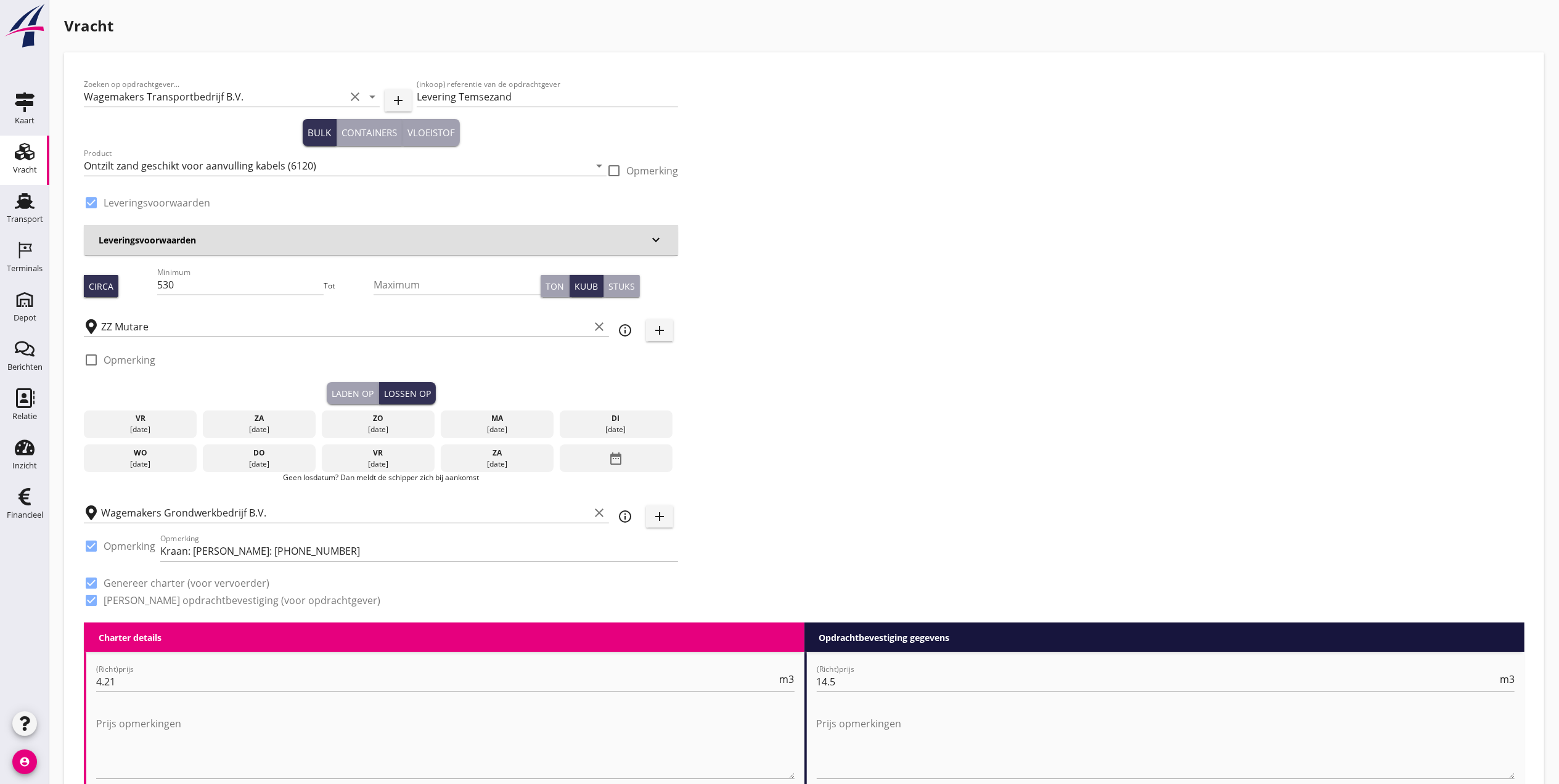
click at [626, 424] on div "[DATE]" at bounding box center [616, 429] width 108 height 11
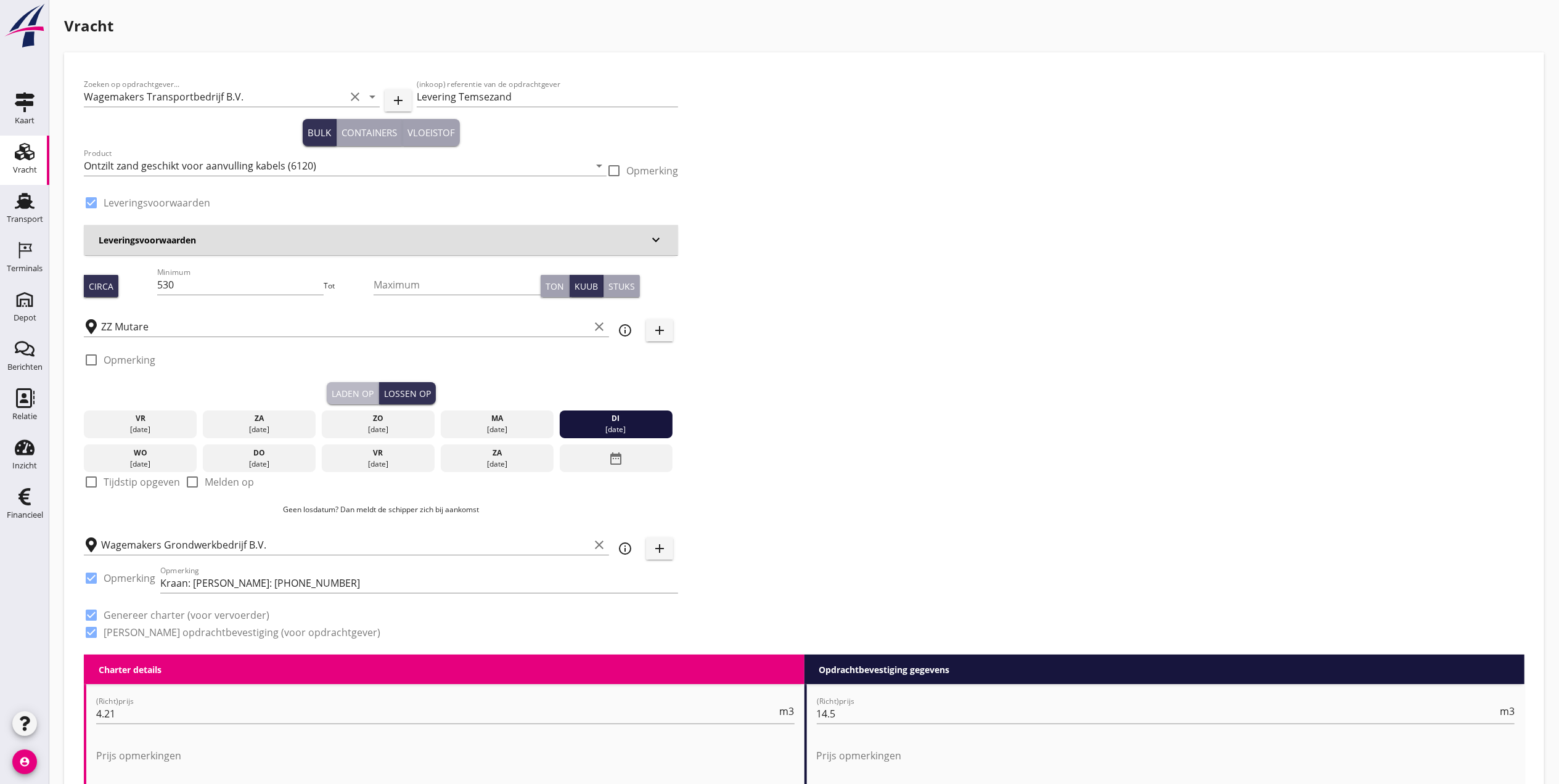
click at [354, 395] on div "Laden op" at bounding box center [353, 393] width 42 height 13
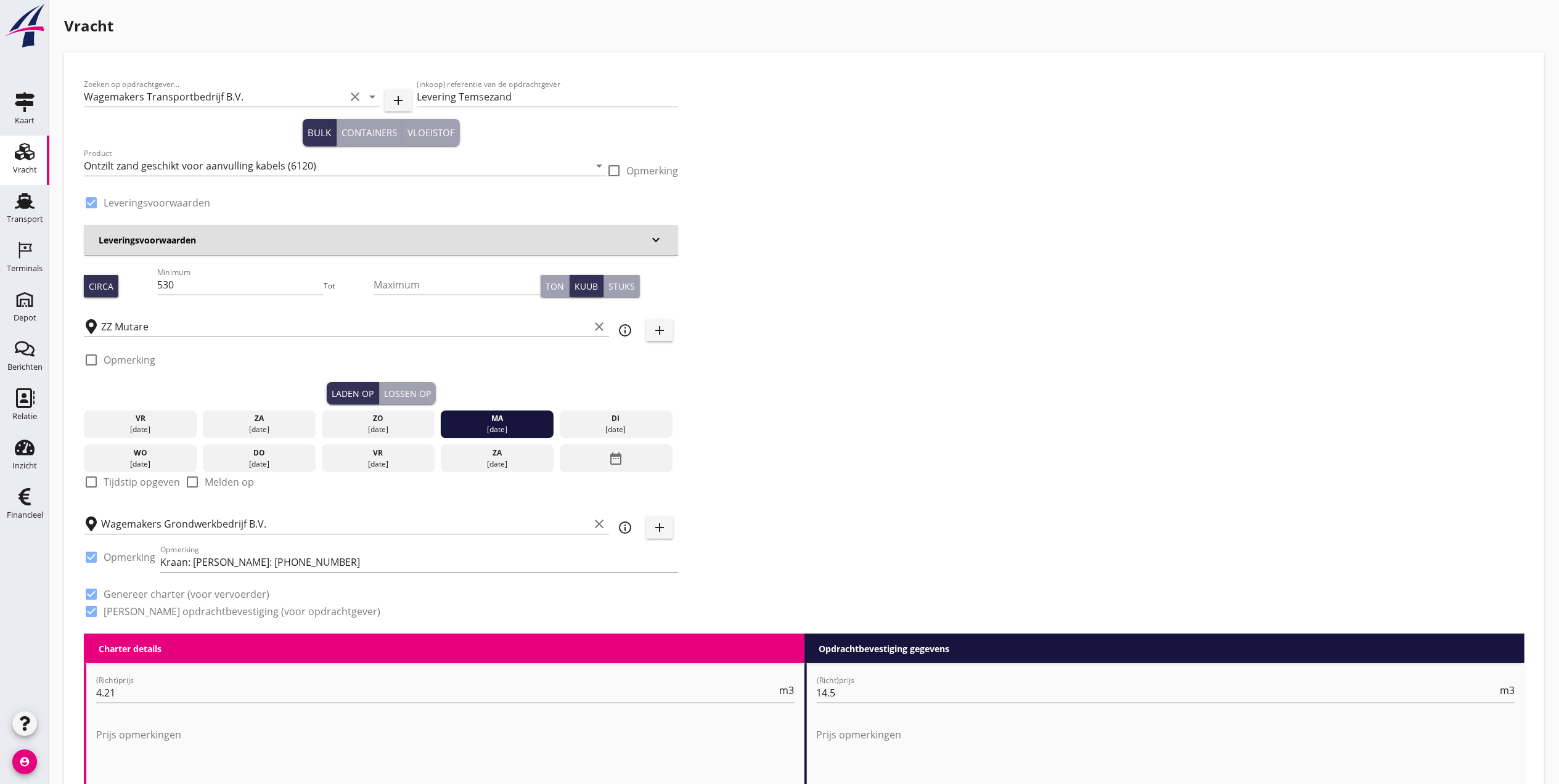
click at [408, 390] on div "Lossen op" at bounding box center [407, 393] width 47 height 13
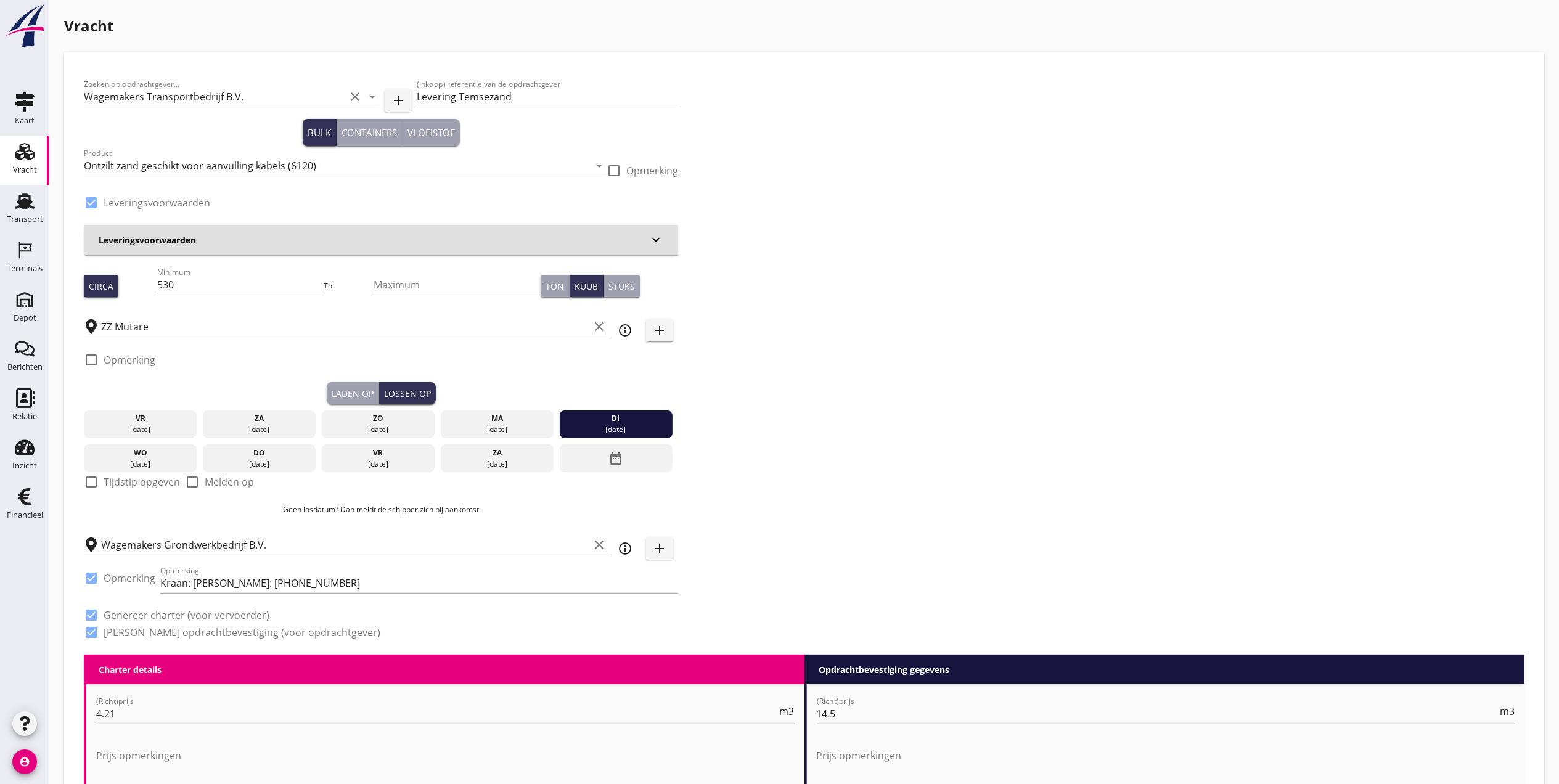
click at [511, 425] on div "[DATE]" at bounding box center [497, 429] width 108 height 11
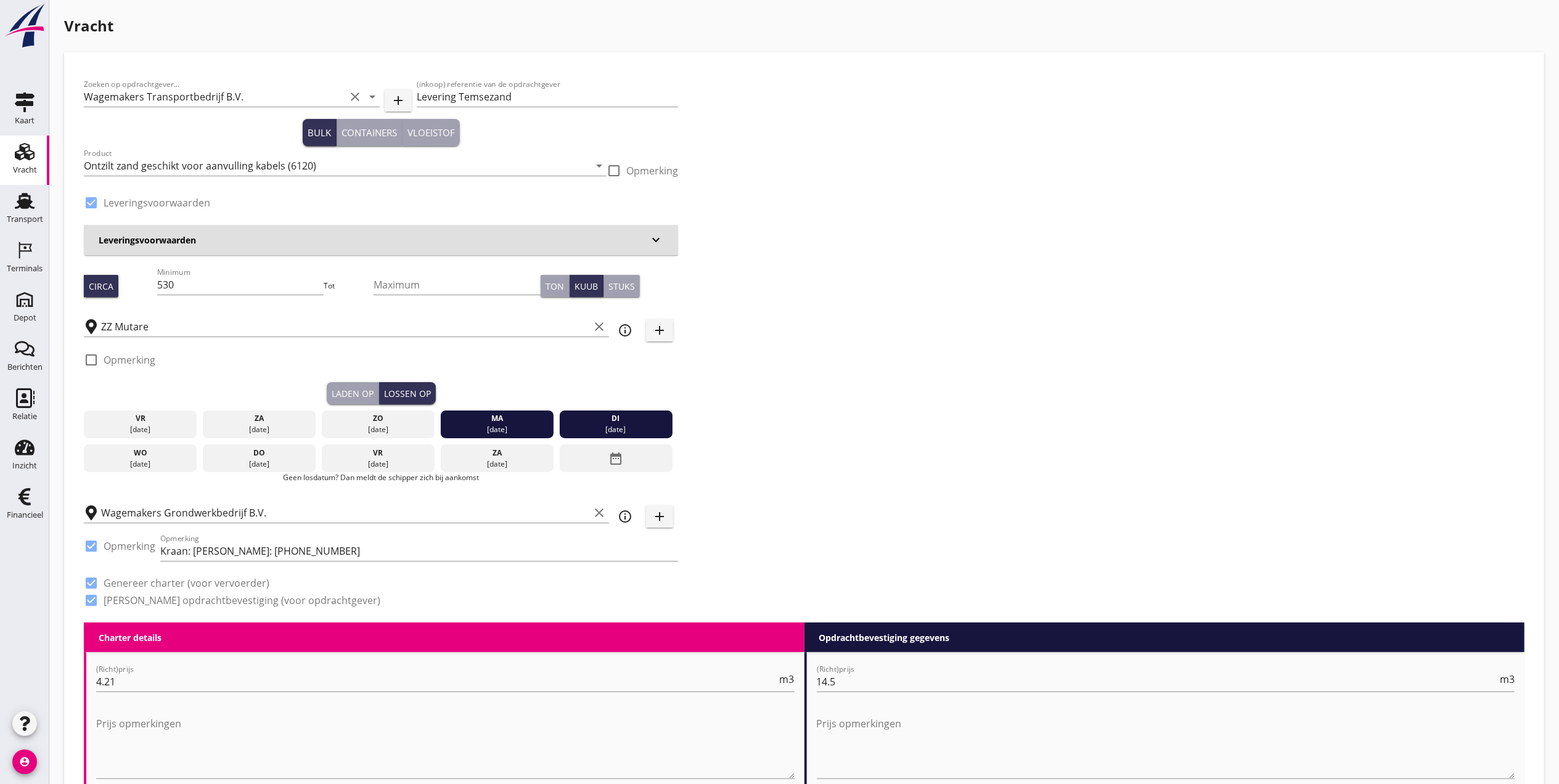
click at [602, 421] on div "di" at bounding box center [616, 419] width 108 height 11
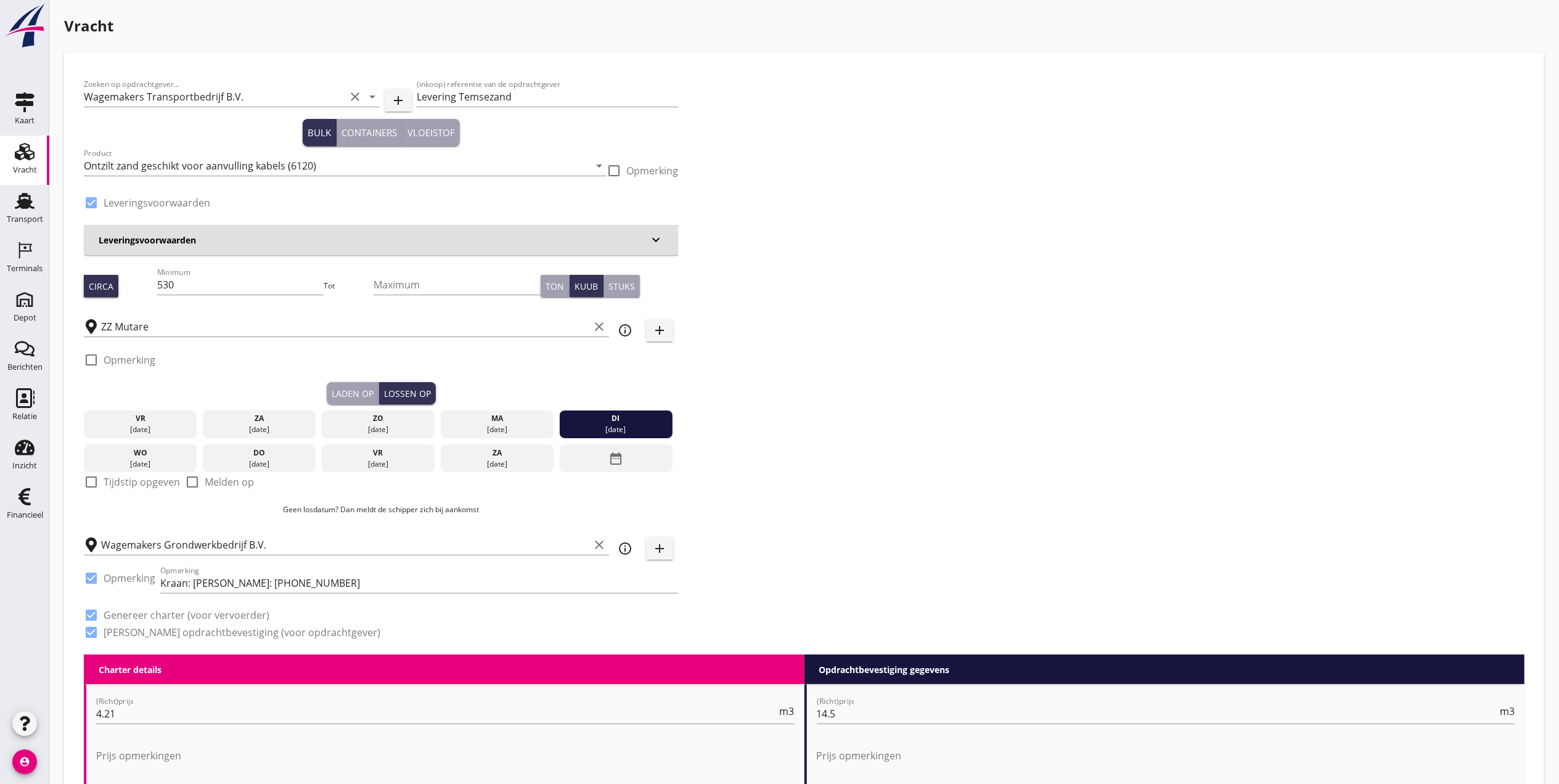
click at [620, 429] on div "[DATE]" at bounding box center [616, 429] width 108 height 11
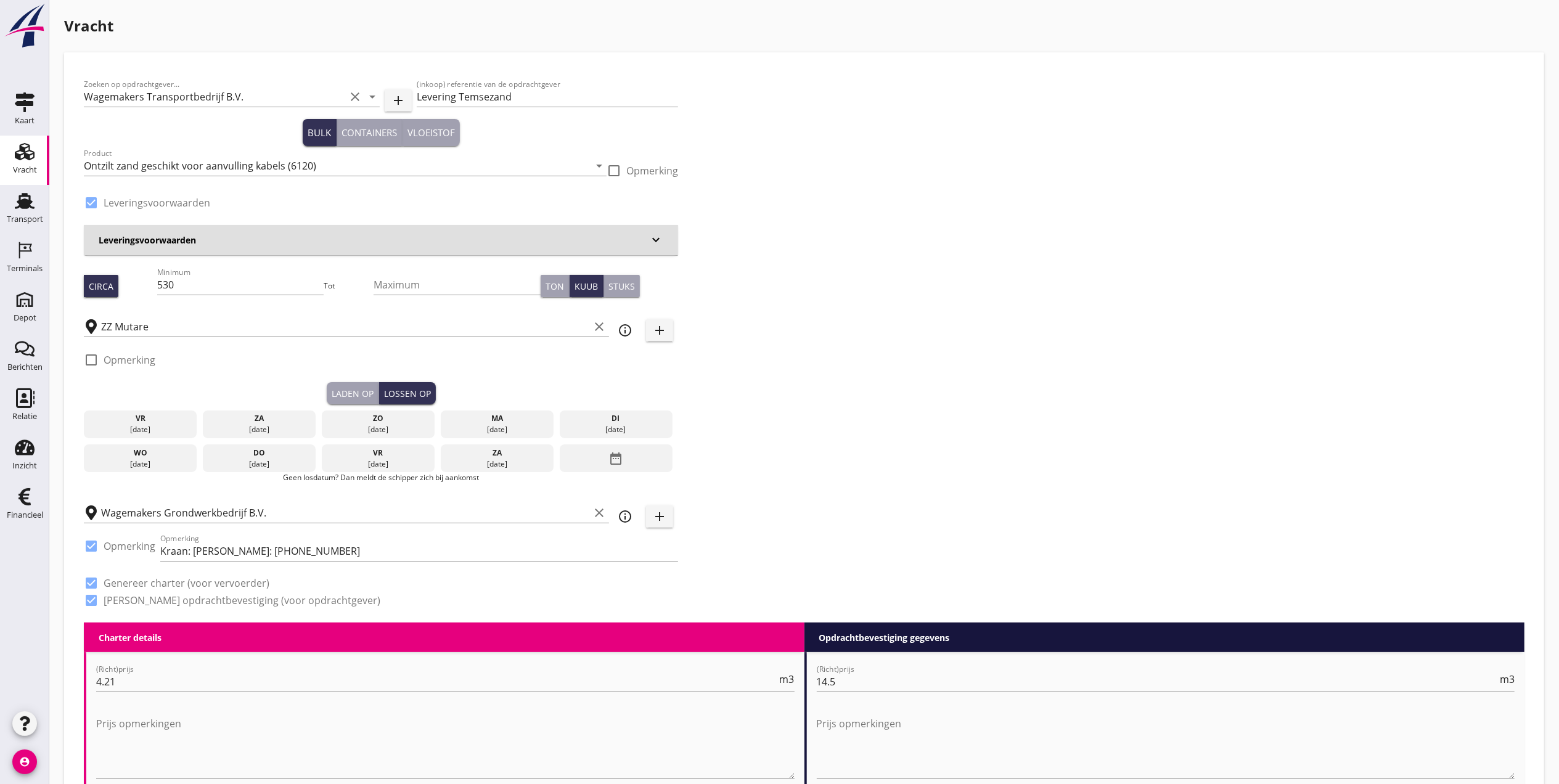
click at [531, 427] on div "[DATE]" at bounding box center [497, 429] width 108 height 11
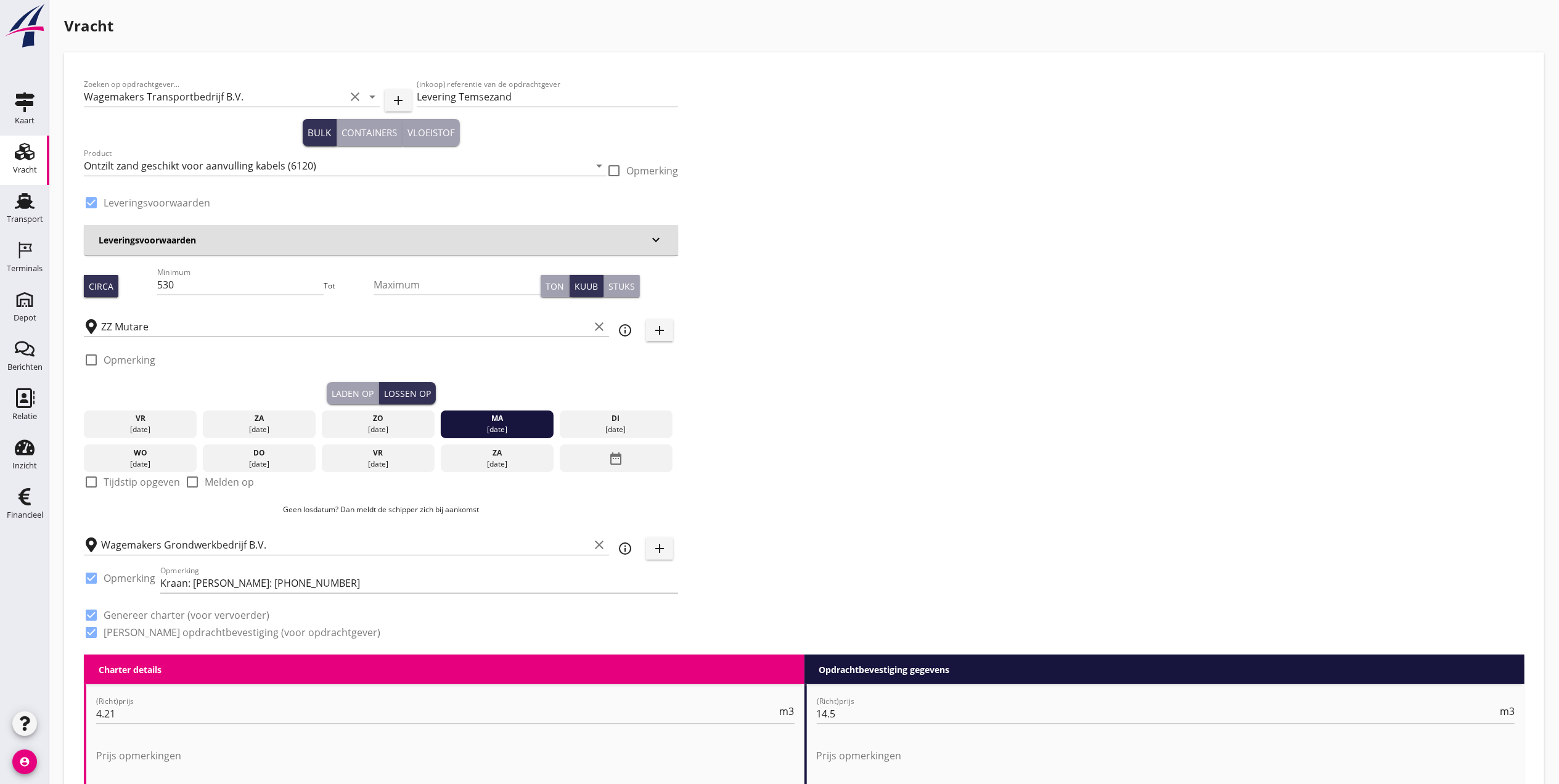
drag, startPoint x: 351, startPoint y: 388, endPoint x: 357, endPoint y: 388, distance: 6.0
click at [351, 388] on div "Laden op" at bounding box center [353, 393] width 42 height 13
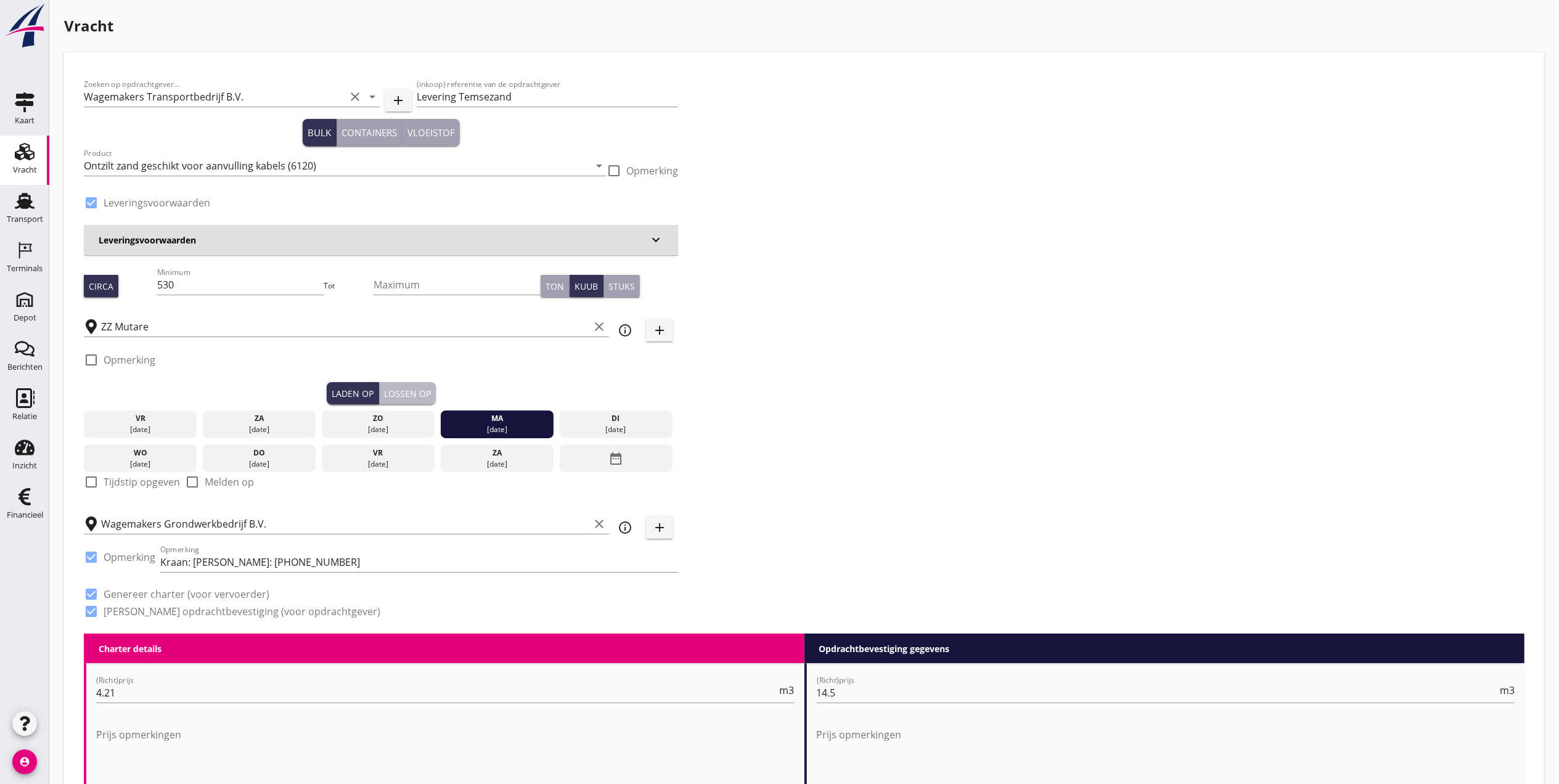
click at [415, 391] on div "Lossen op" at bounding box center [407, 393] width 47 height 13
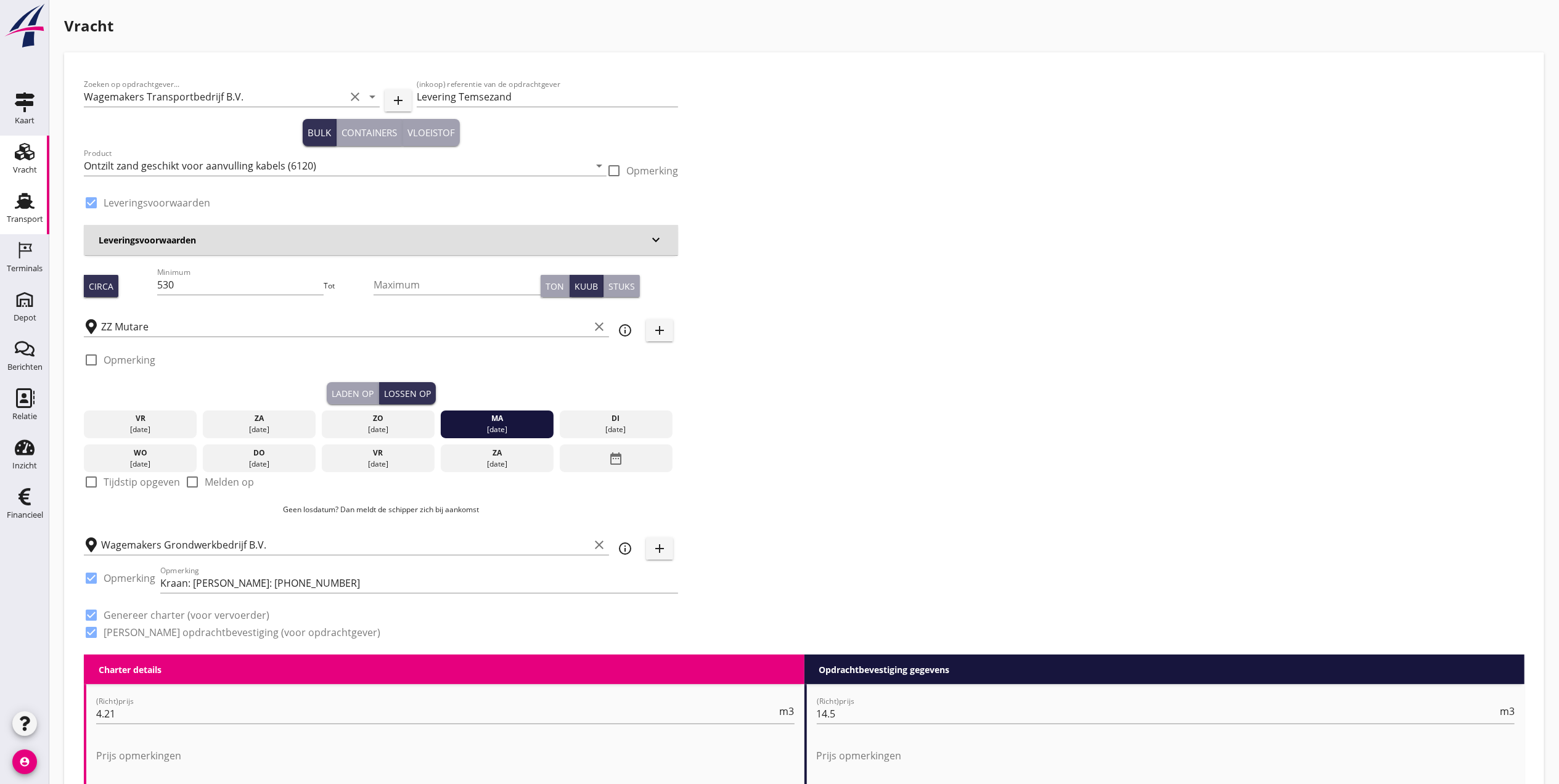
click at [23, 211] on div "Transport" at bounding box center [25, 219] width 36 height 17
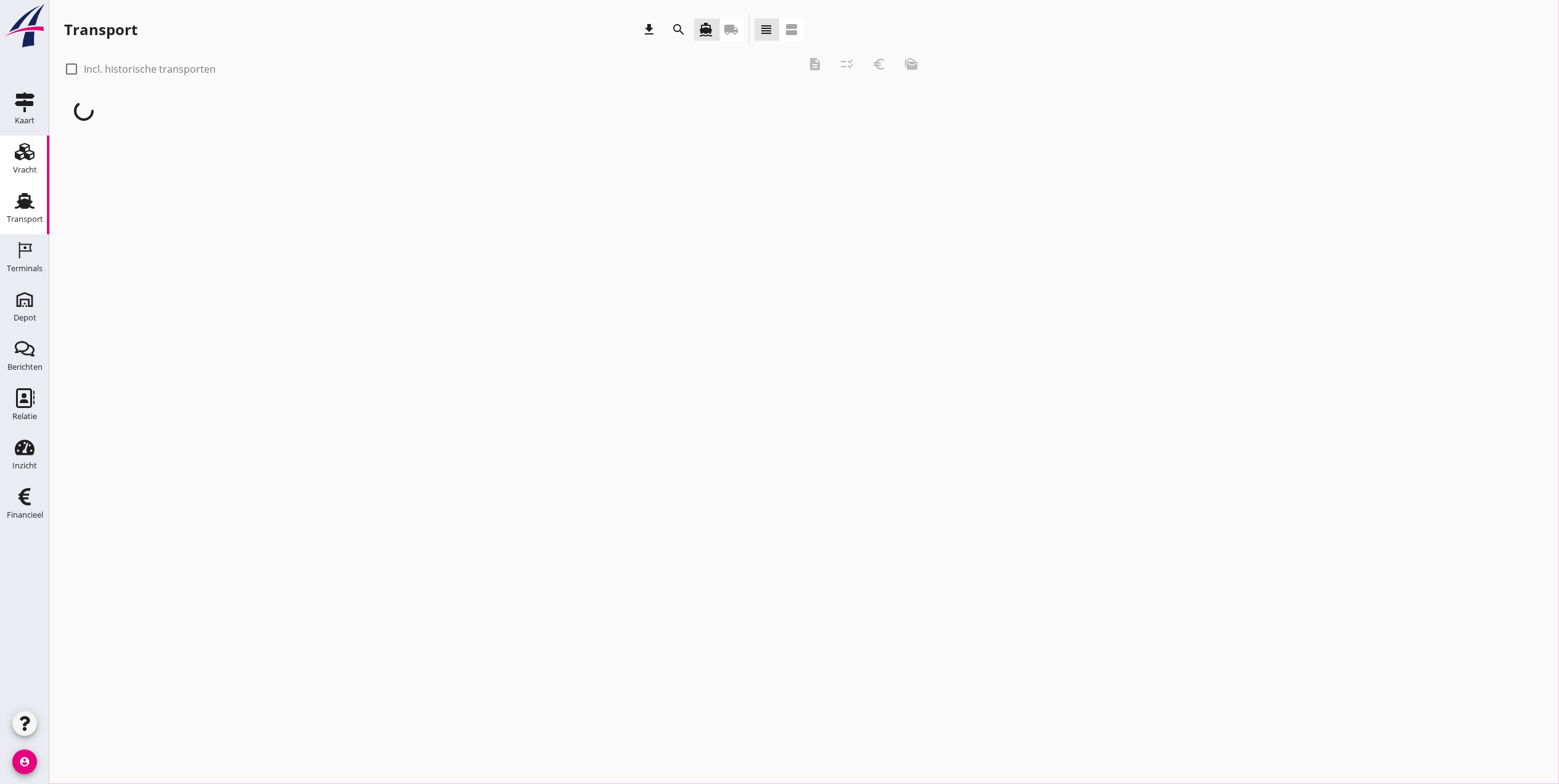
click at [29, 160] on icon "Vracht" at bounding box center [25, 151] width 20 height 20
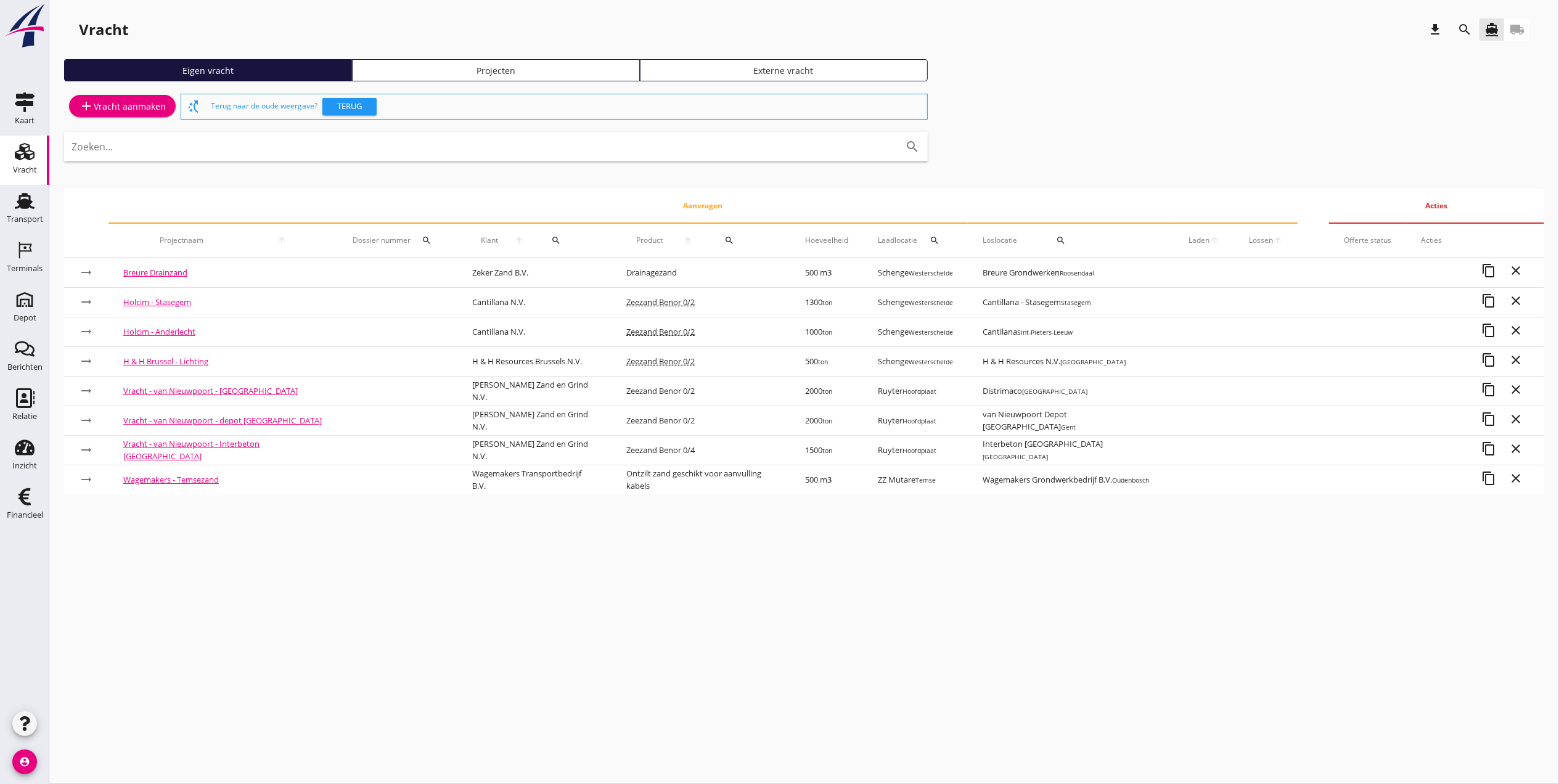
click at [502, 77] on link "Projecten" at bounding box center [496, 70] width 288 height 22
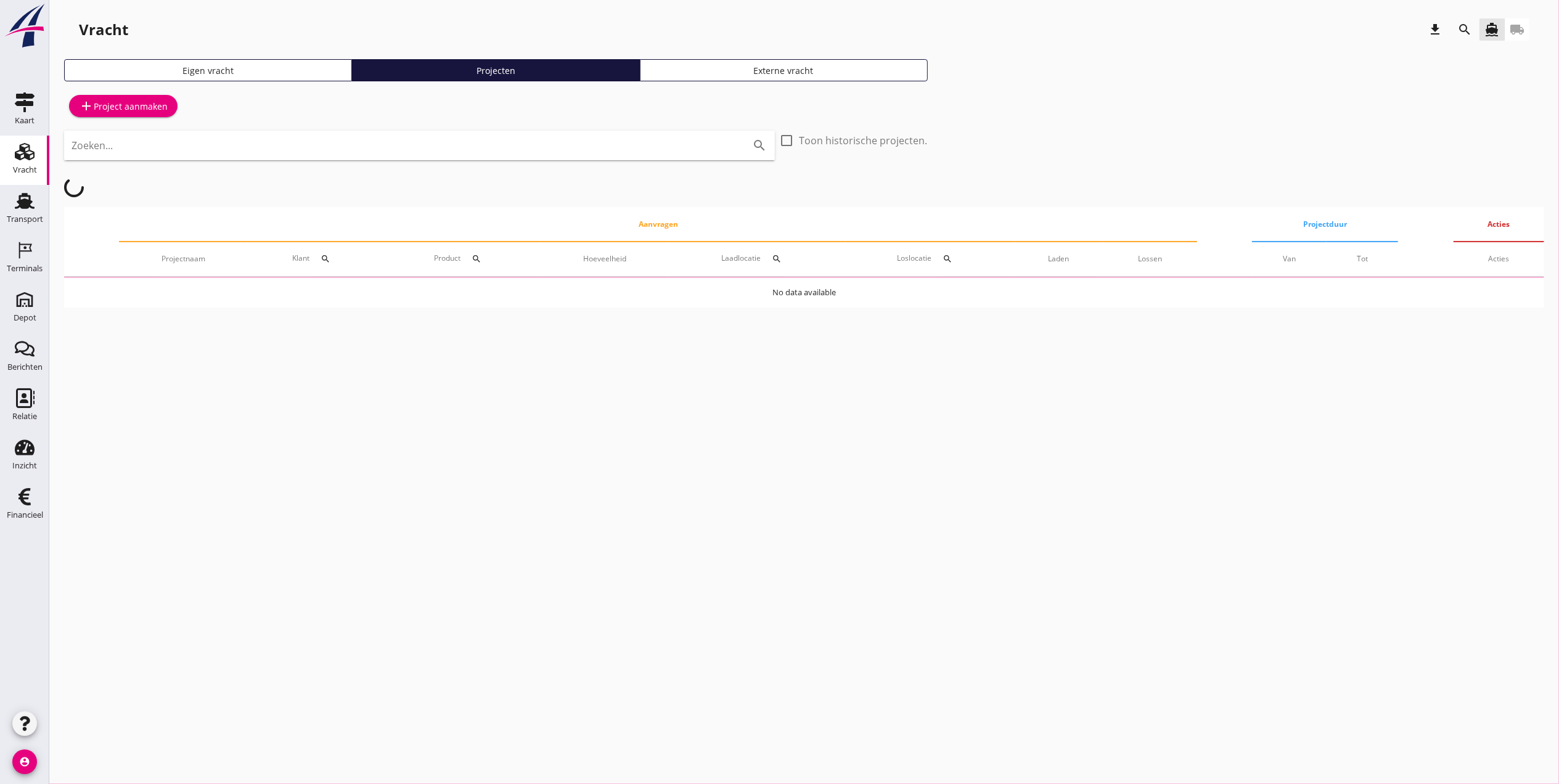
click at [1461, 36] on icon "search" at bounding box center [1464, 30] width 15 height 15
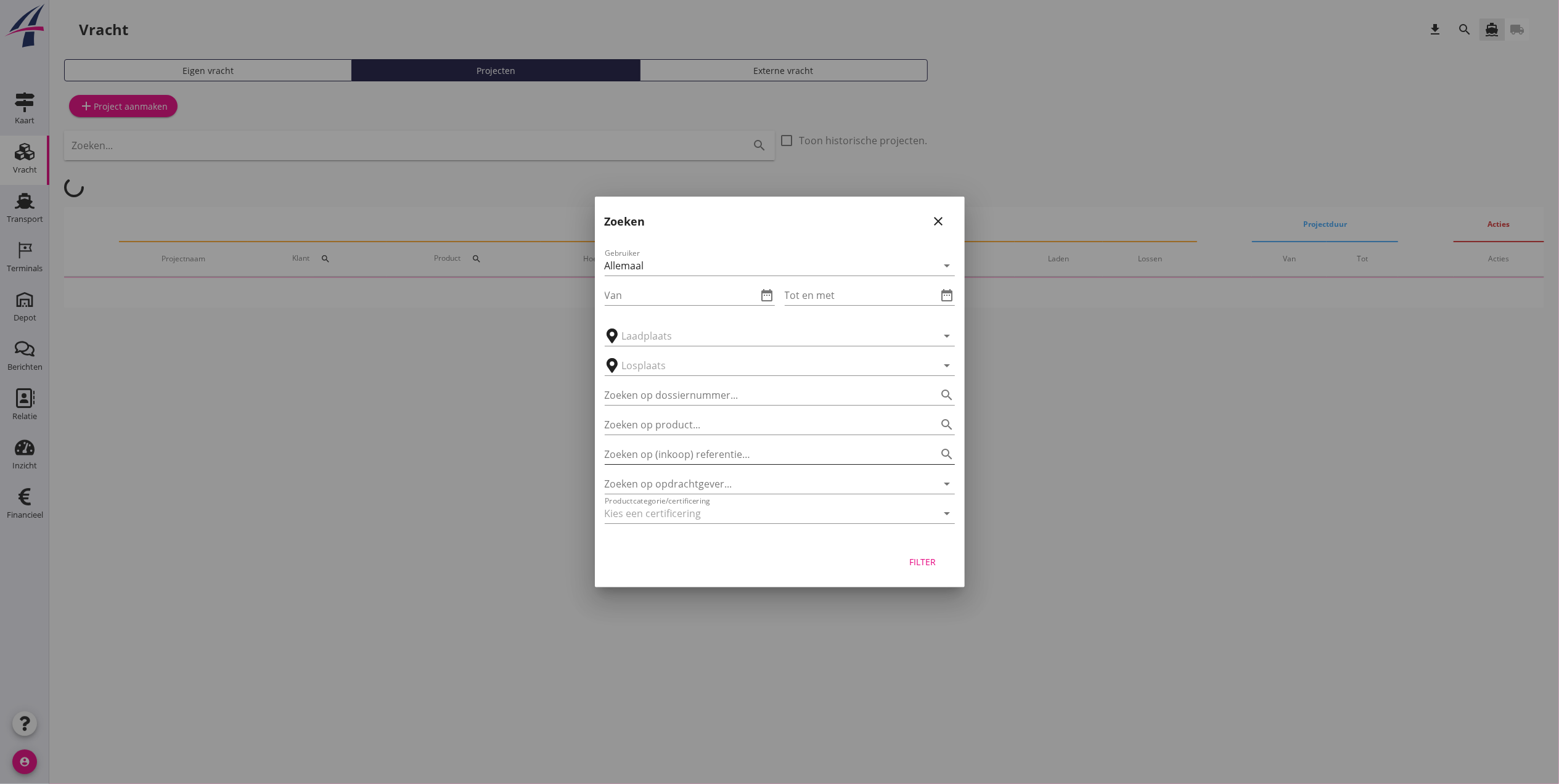
click at [669, 446] on input "Zoeken op (inkoop) referentie…" at bounding box center [762, 454] width 316 height 20
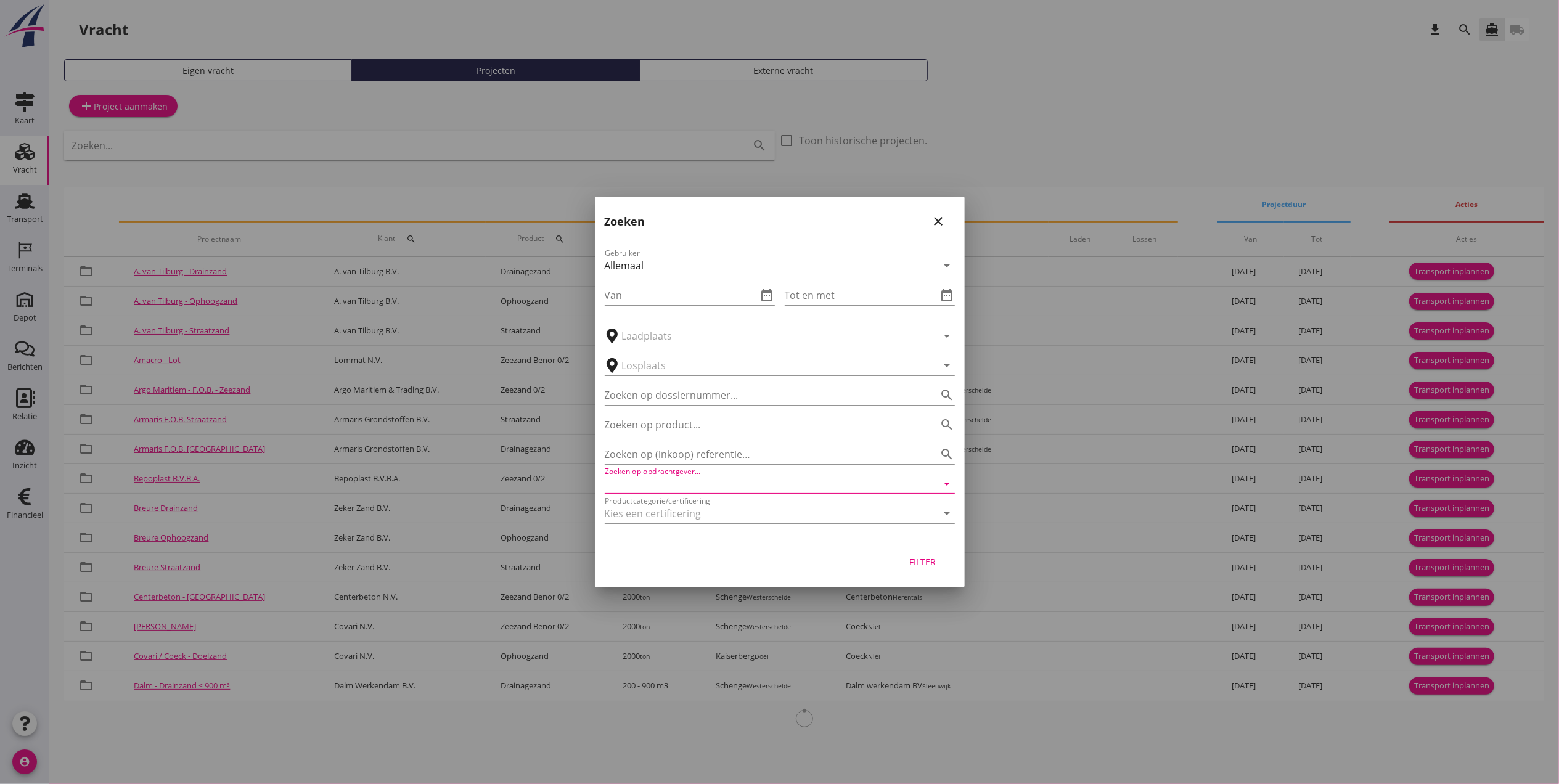
click at [671, 480] on input "Zoeken op opdrachtgever..." at bounding box center [762, 483] width 316 height 20
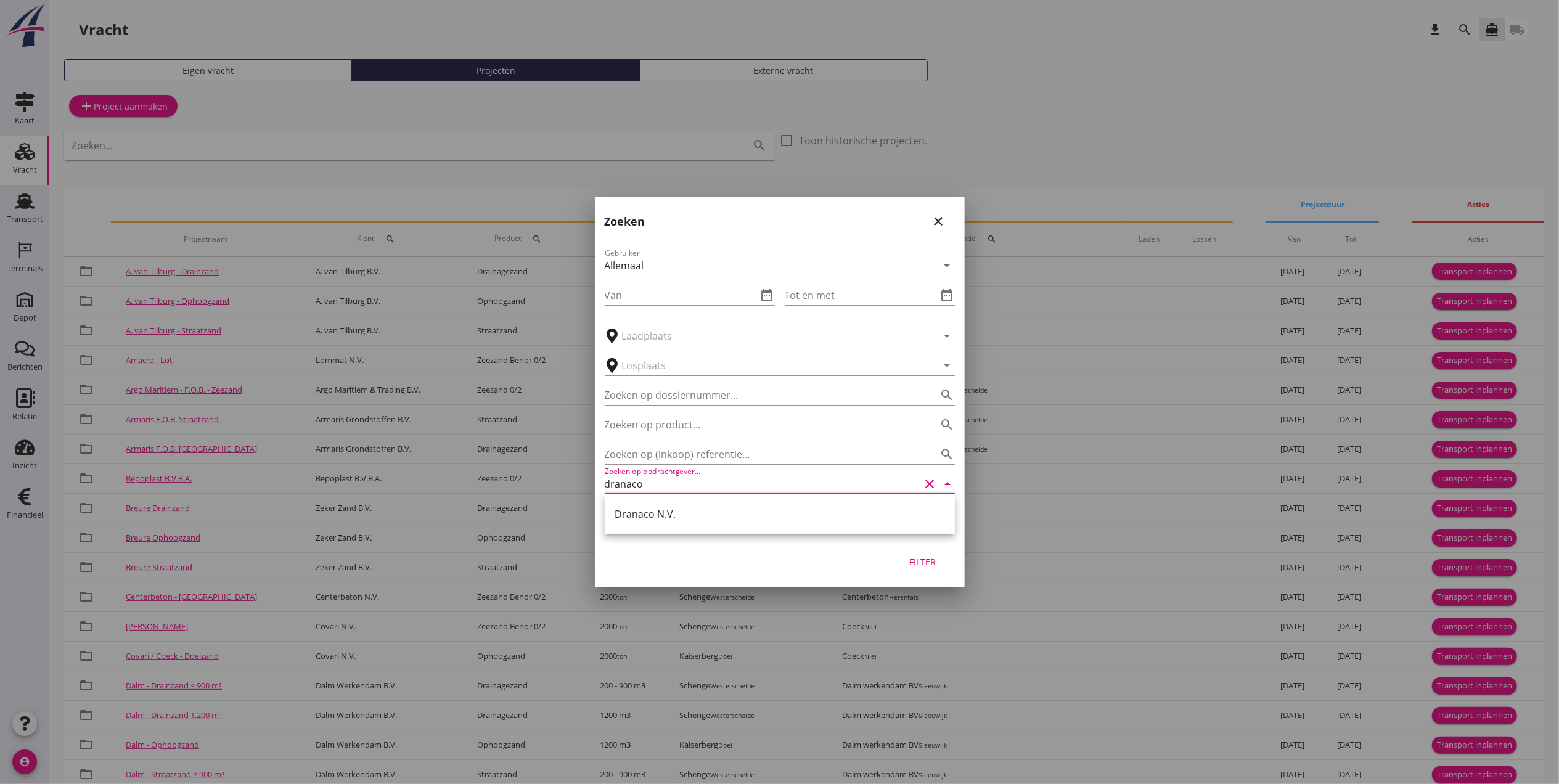
click at [692, 512] on div "Dranaco N.V." at bounding box center [780, 514] width 330 height 15
type input "Dranaco N.V."
click at [925, 566] on div "Filter" at bounding box center [922, 561] width 35 height 13
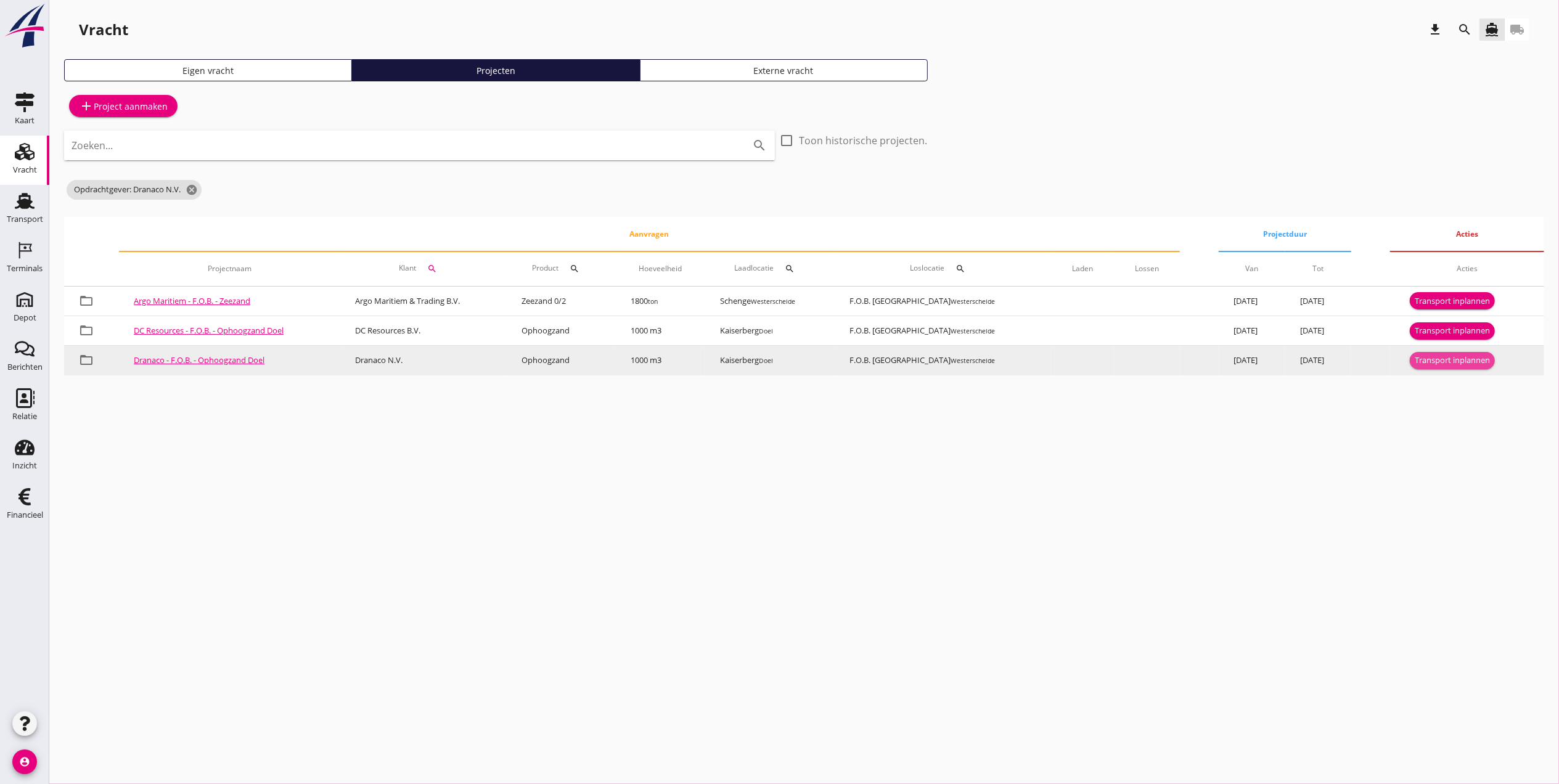
click at [1457, 359] on div "Transport inplannen" at bounding box center [1452, 361] width 75 height 12
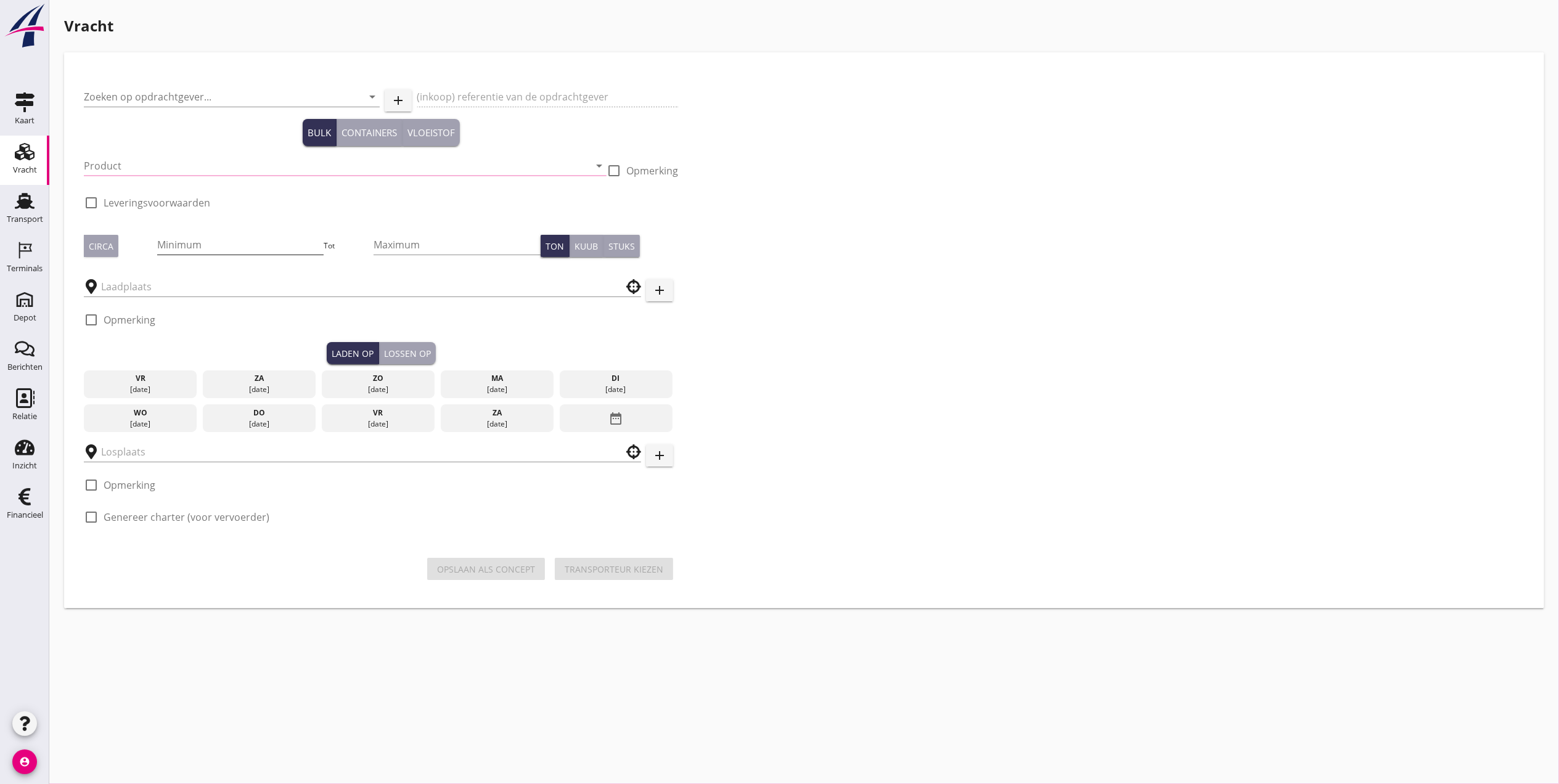
type input "Dranaco N.V."
type input "F.O.B. belading Doel"
type input "Ophoogzand (6120)"
type input "1000"
checkbox input "true"
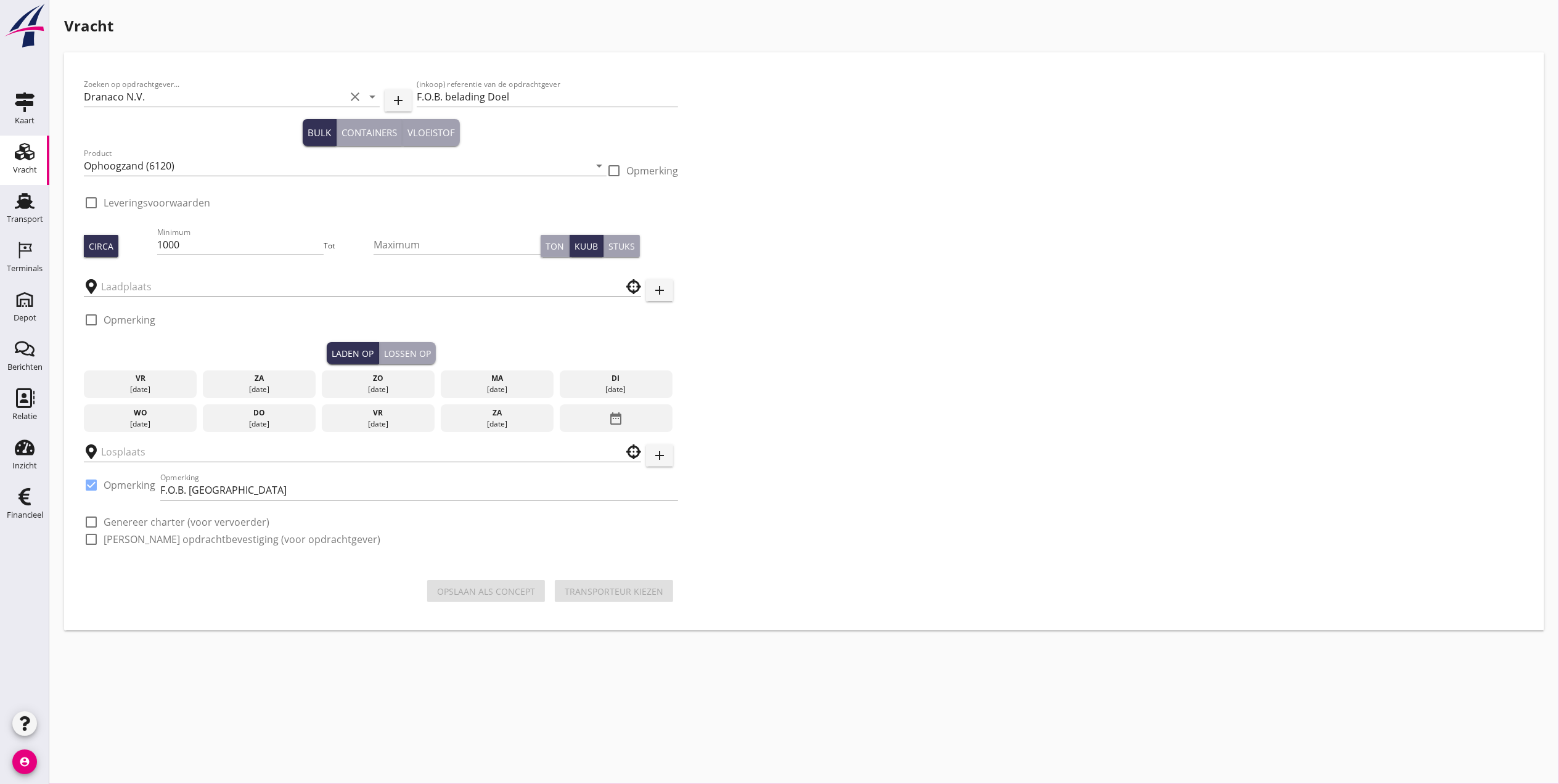
checkbox input "true"
type input "Kaiserberg"
type input "F.O.B. [GEOGRAPHIC_DATA]"
checkbox input "true"
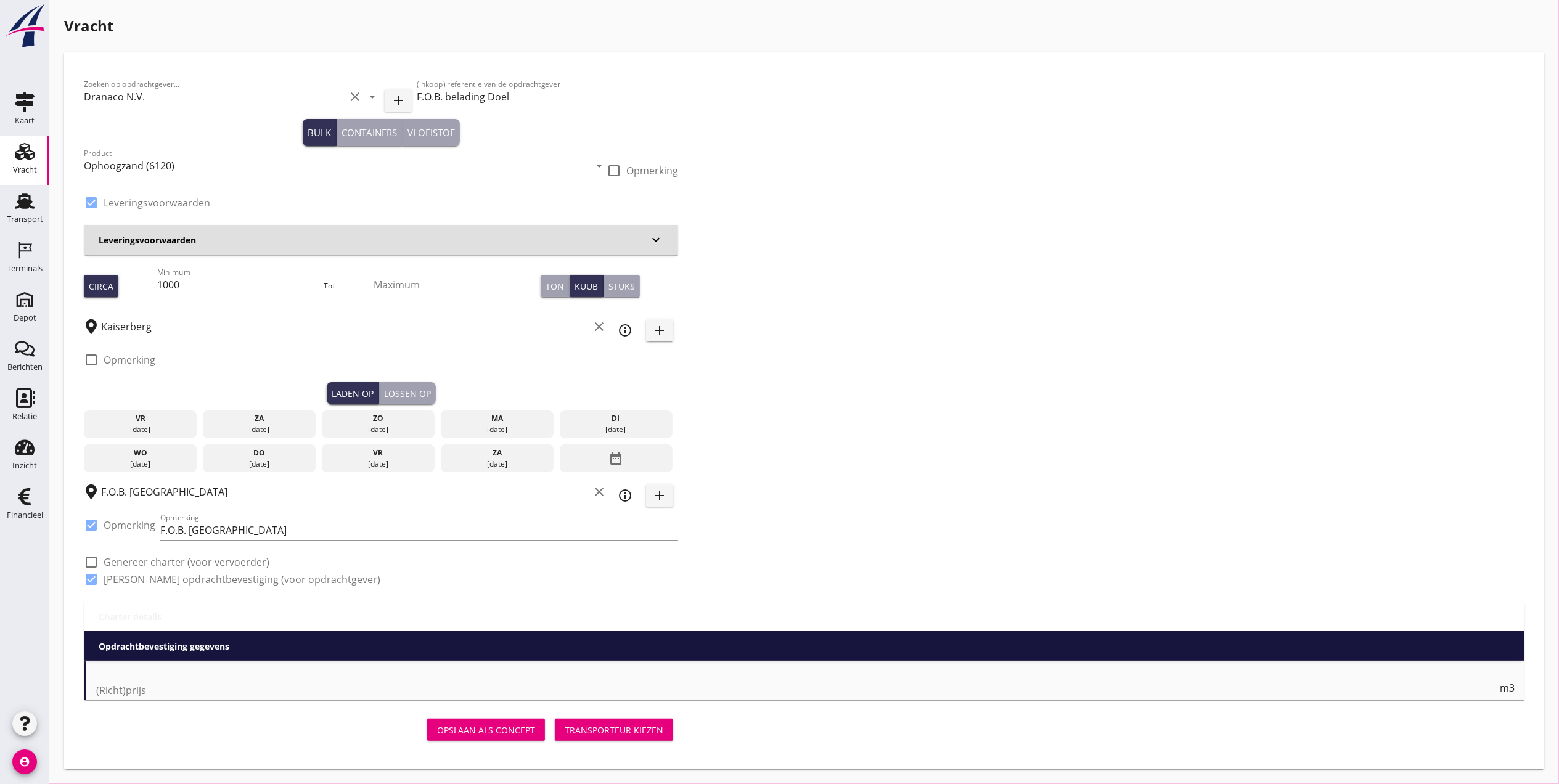
type input "2.7"
checkbox input "false"
radio input "false"
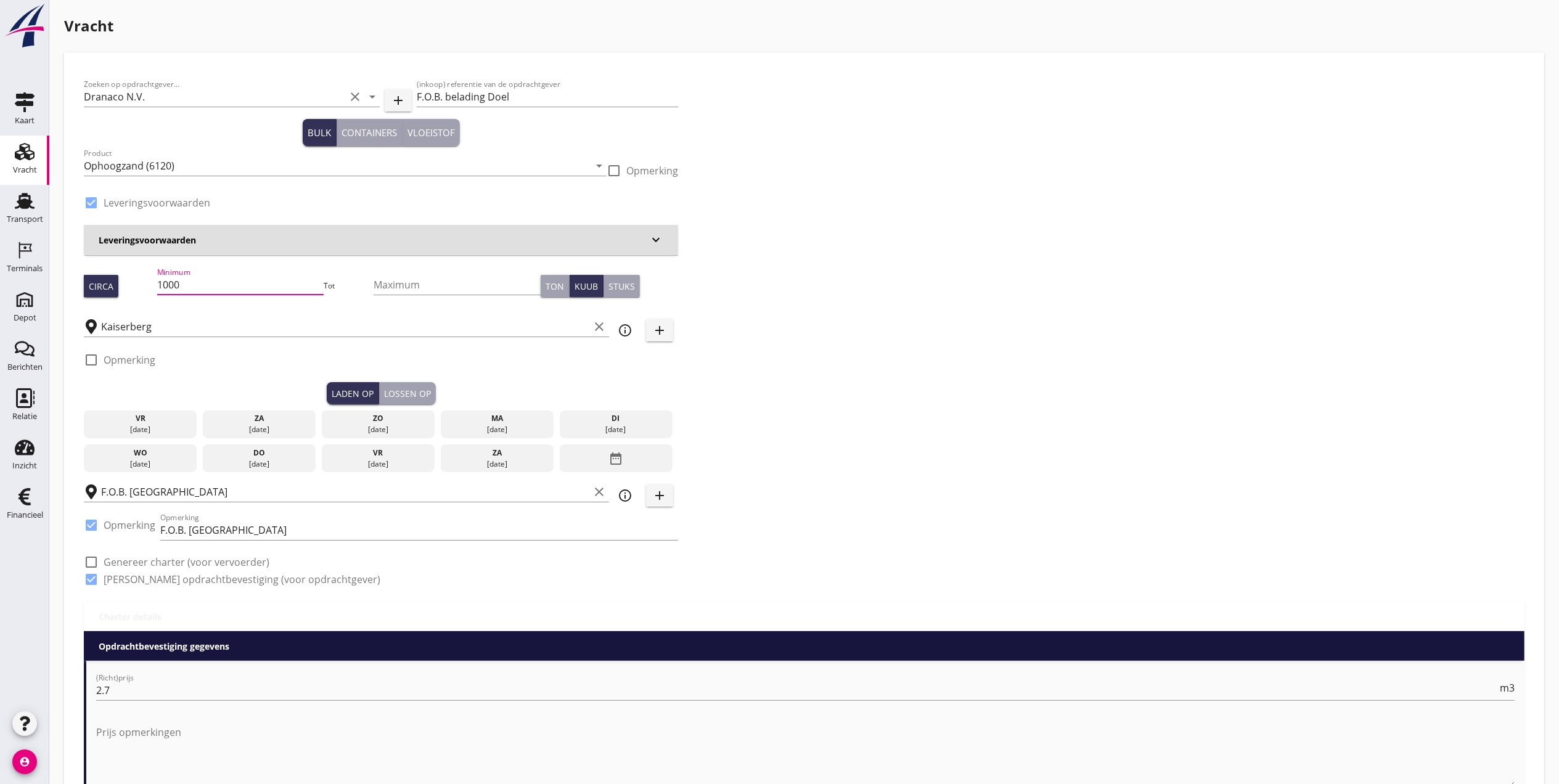
click at [227, 291] on input "1000" at bounding box center [240, 284] width 167 height 20
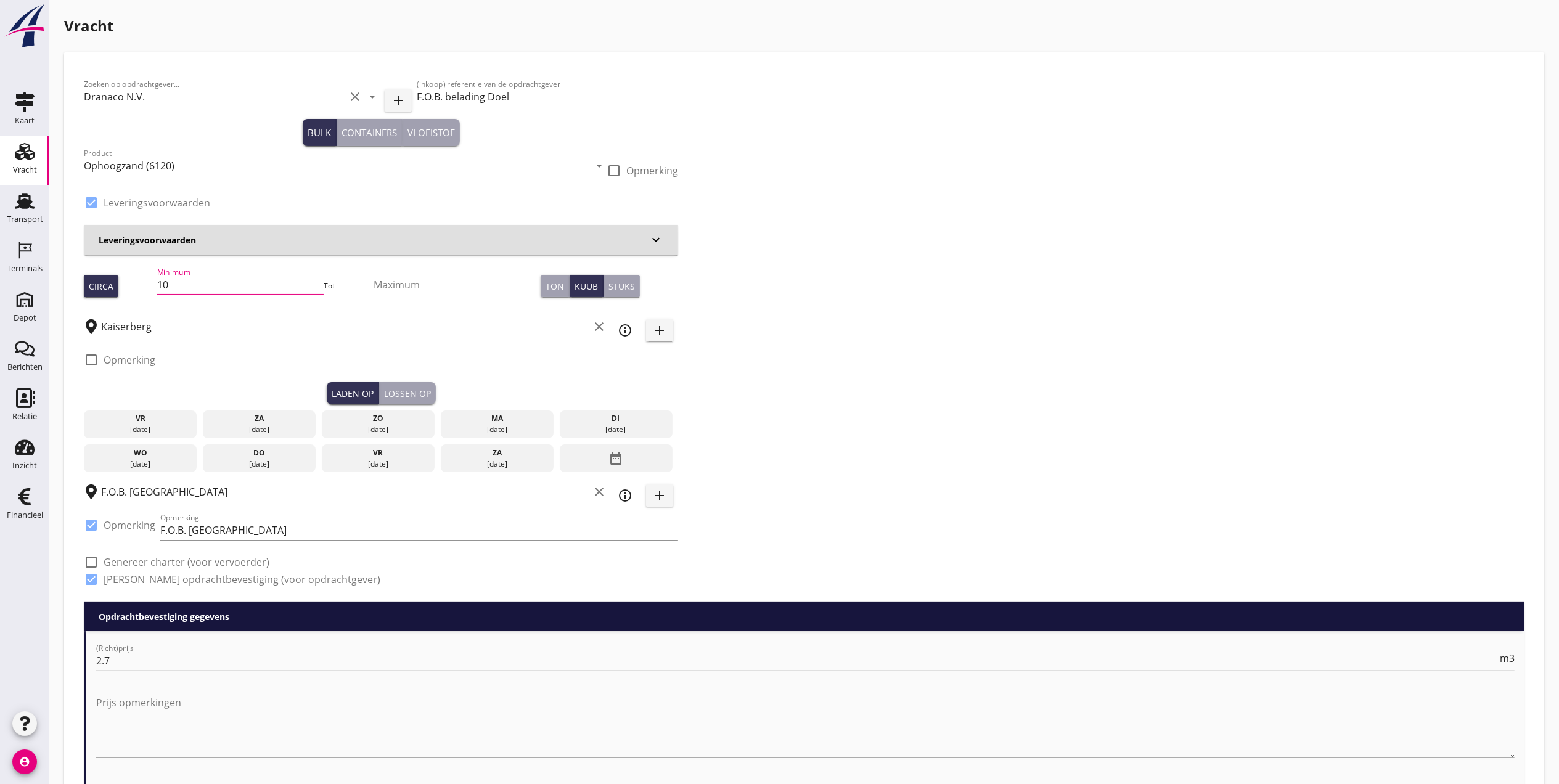
type input "1"
type input "1197"
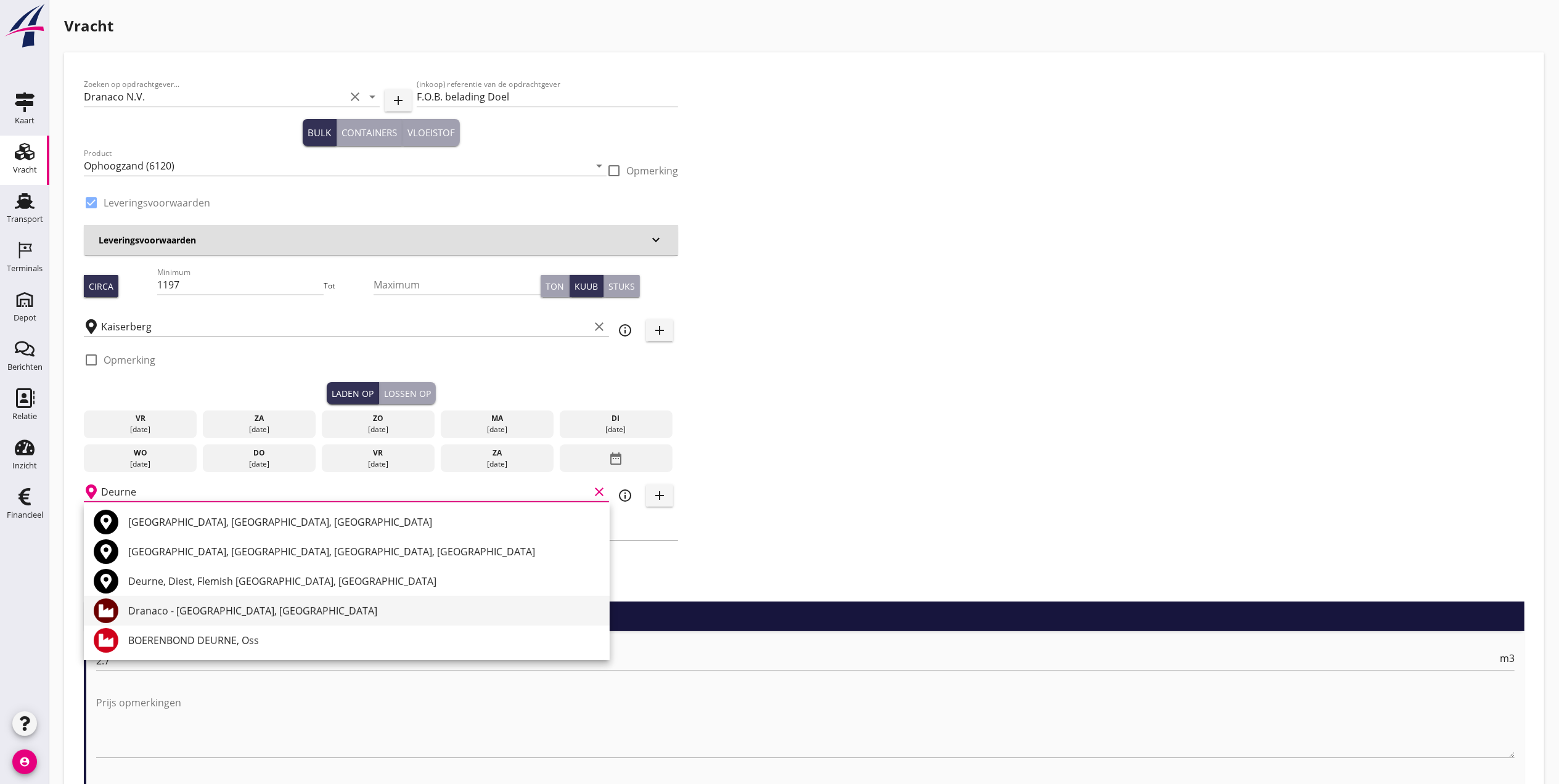
click at [140, 612] on div "Dranaco - Deurne, Deurne" at bounding box center [364, 610] width 472 height 15
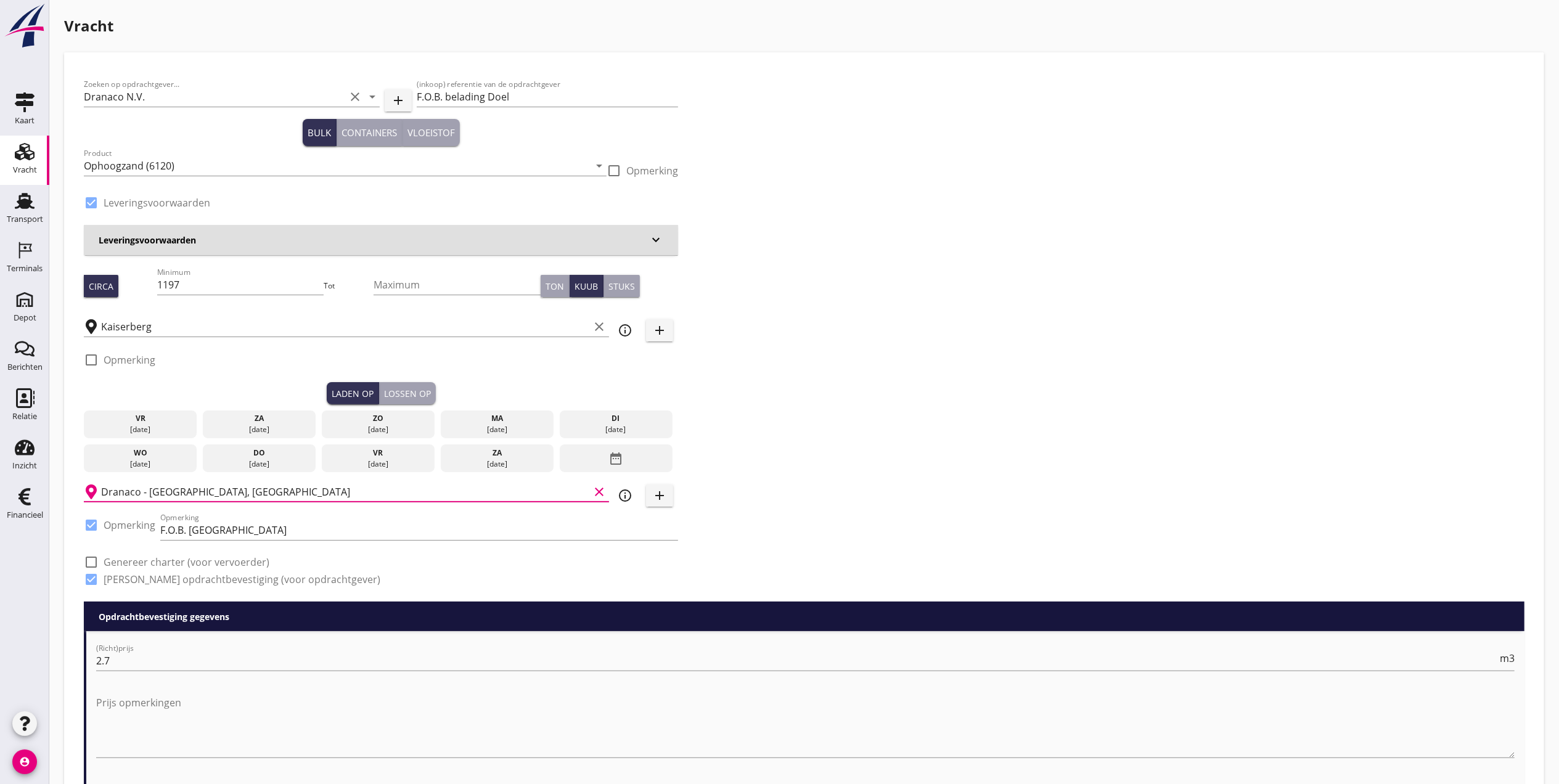
type input "Dranaco - Deurne, Deurne"
click at [635, 425] on div "[DATE]" at bounding box center [616, 429] width 108 height 11
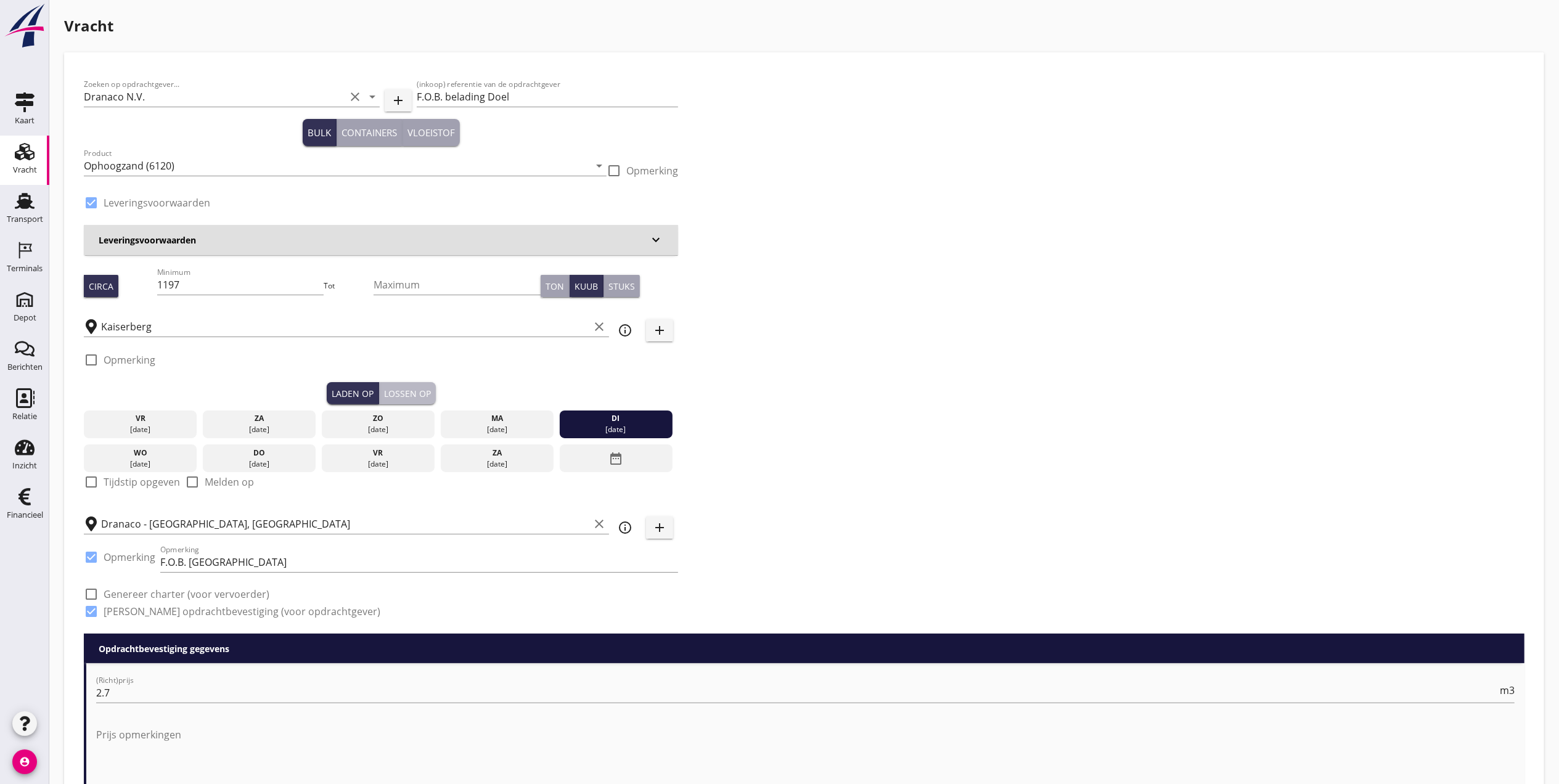
click at [397, 397] on div "Lossen op" at bounding box center [407, 393] width 47 height 13
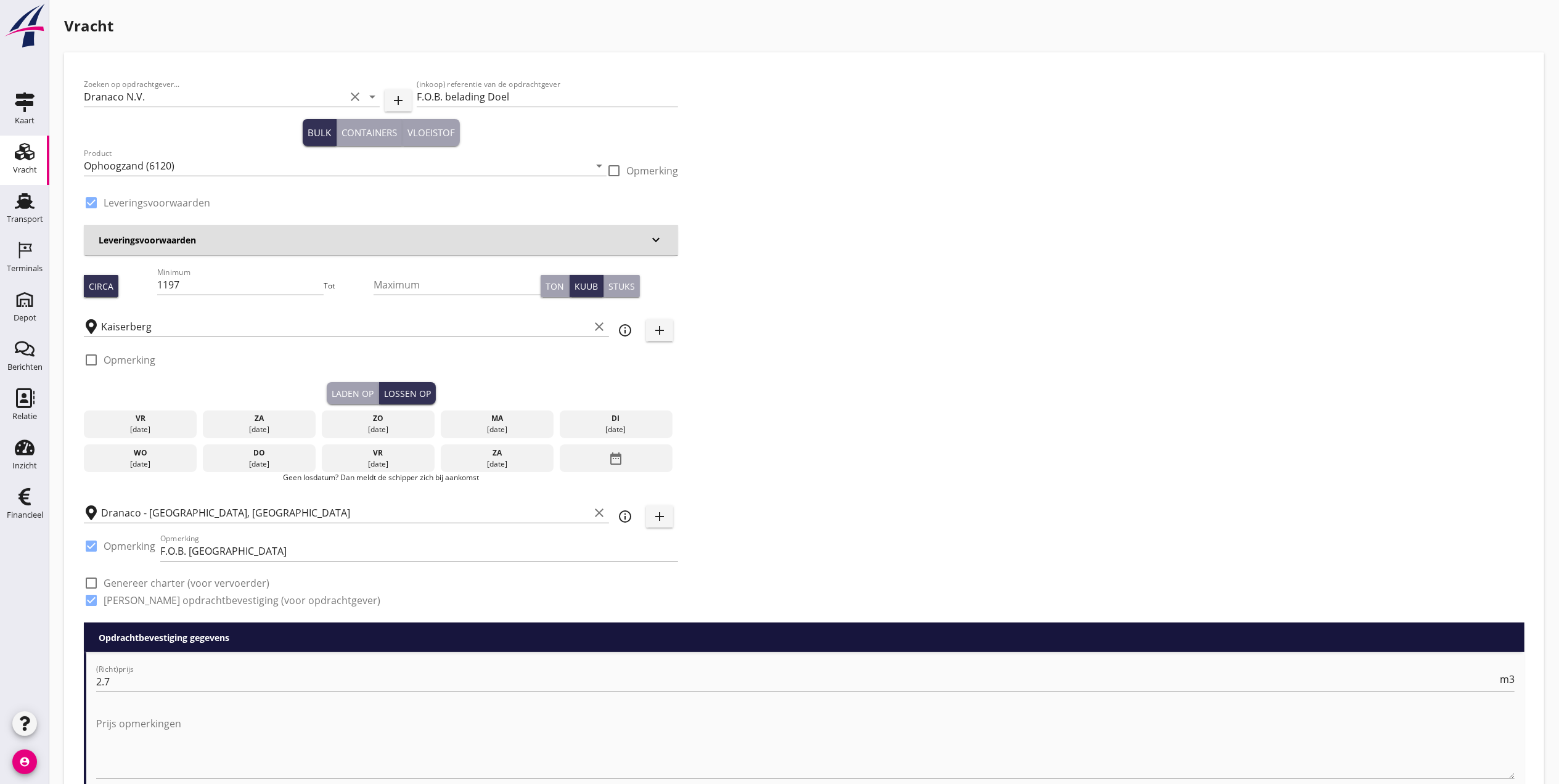
click at [143, 451] on div "wo" at bounding box center [141, 453] width 108 height 11
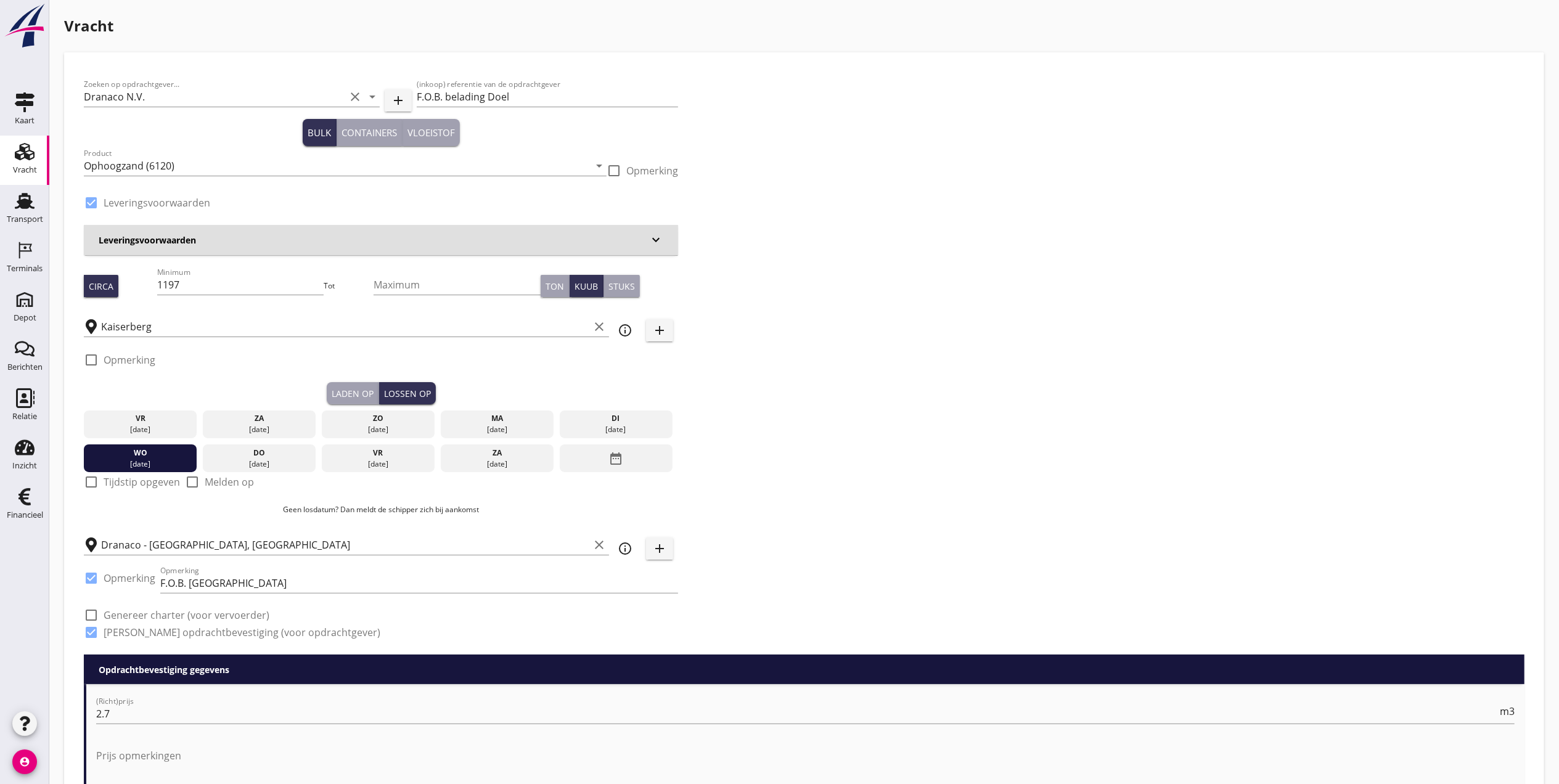
click at [27, 160] on icon "Vracht" at bounding box center [25, 151] width 20 height 20
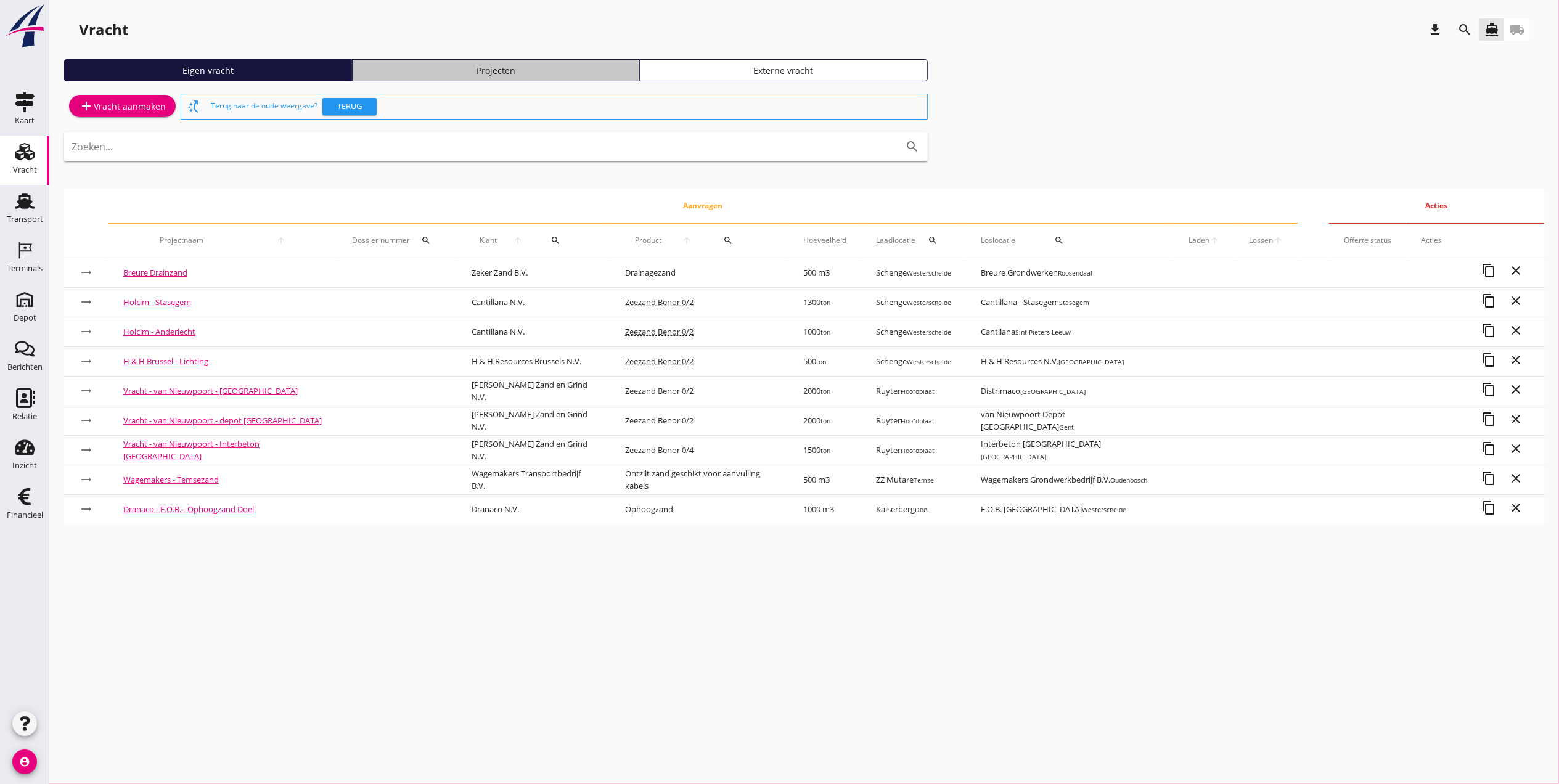
click at [540, 65] on div "Projecten" at bounding box center [496, 70] width 277 height 13
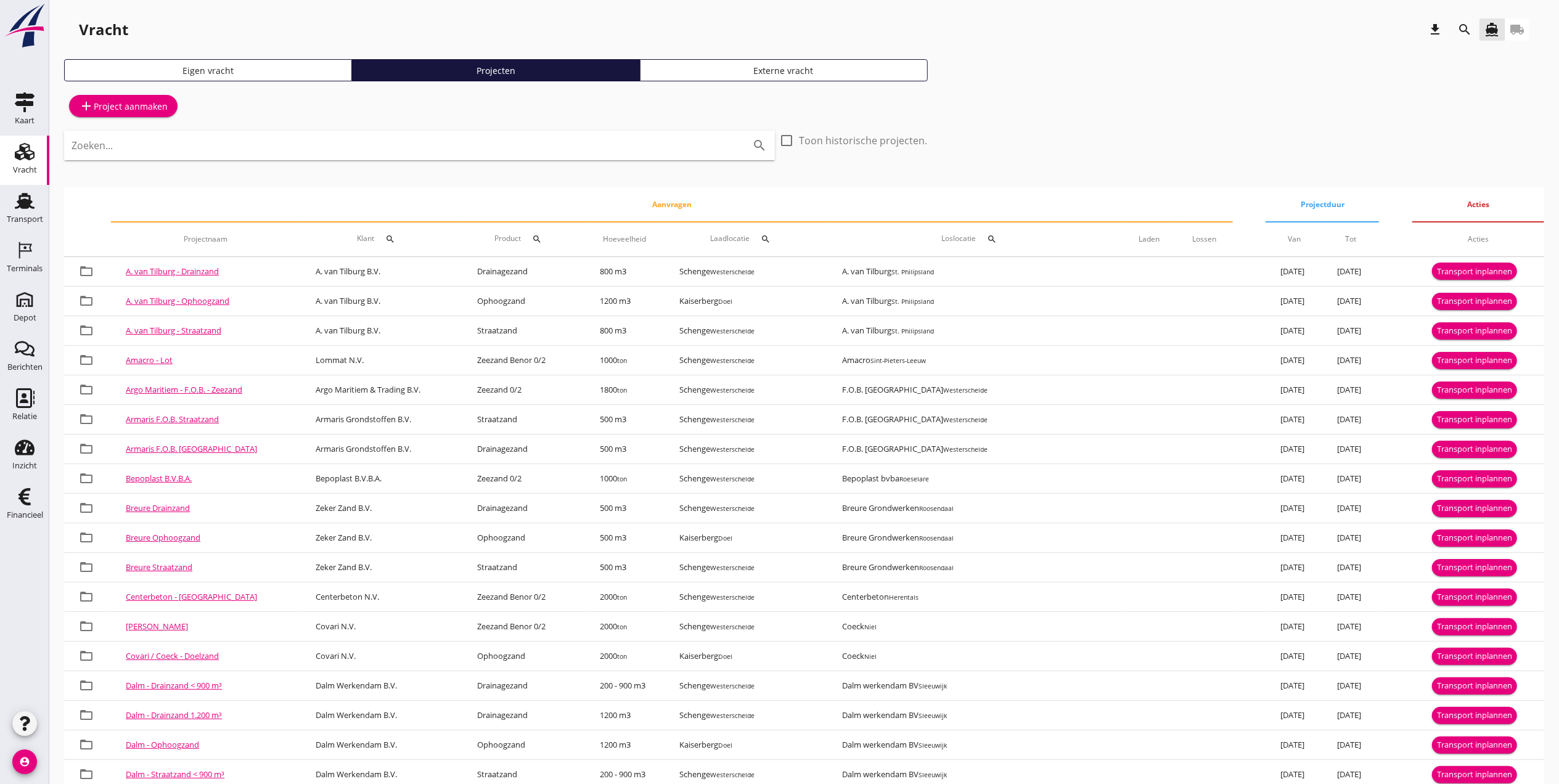
click at [1475, 29] on div "search" at bounding box center [1464, 29] width 29 height 29
click at [1470, 30] on icon "search" at bounding box center [1464, 30] width 15 height 15
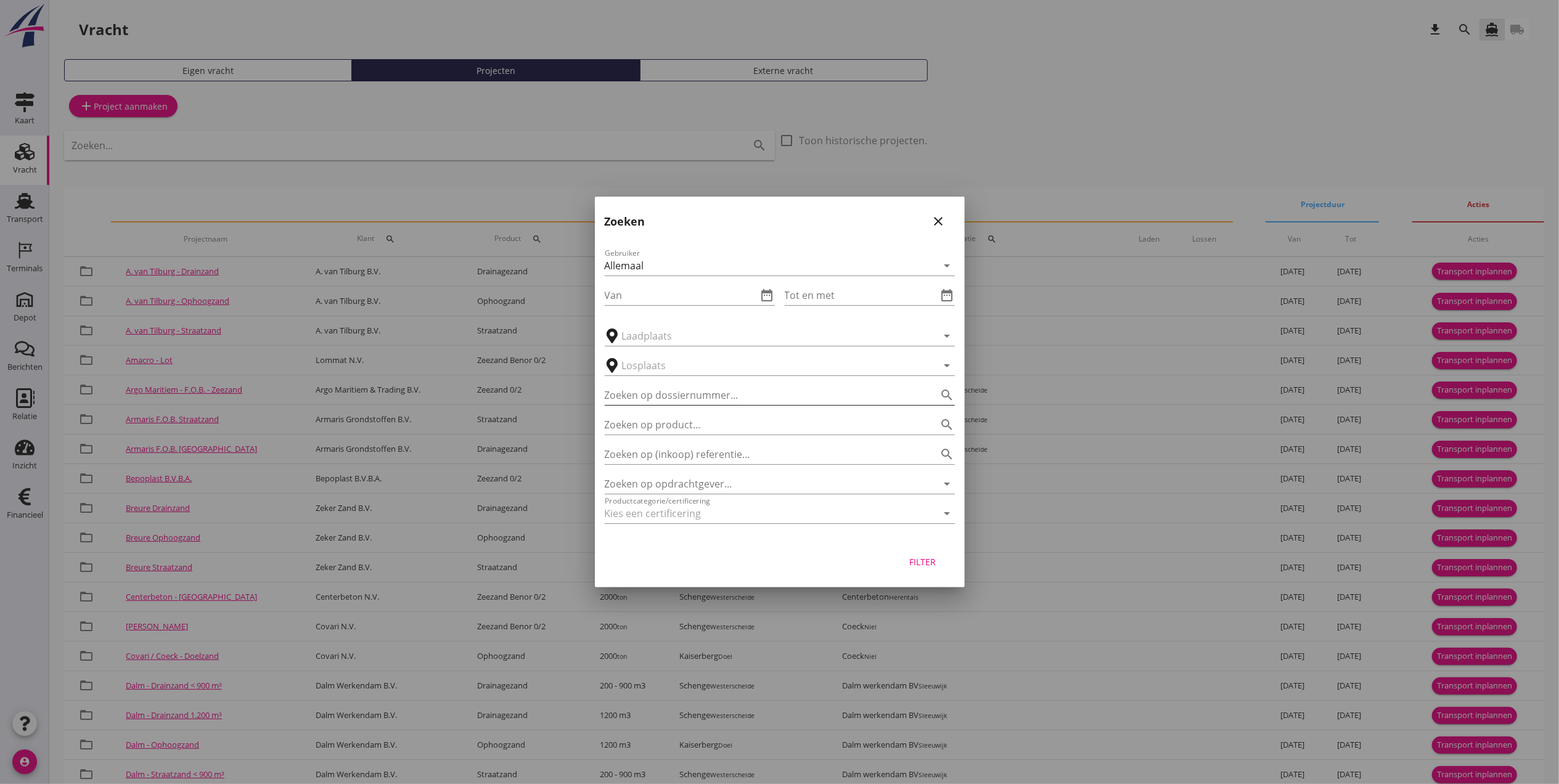
click at [787, 393] on input "Zoeken op dossiernummer..." at bounding box center [762, 395] width 316 height 20
click at [745, 489] on input "Zoeken op opdrachtgever..." at bounding box center [762, 483] width 316 height 20
click at [627, 483] on input "zekerzand" at bounding box center [762, 483] width 316 height 20
click at [701, 520] on div "Zeker Zand B.V." at bounding box center [780, 514] width 330 height 15
type input "Zeker Zand B.V."
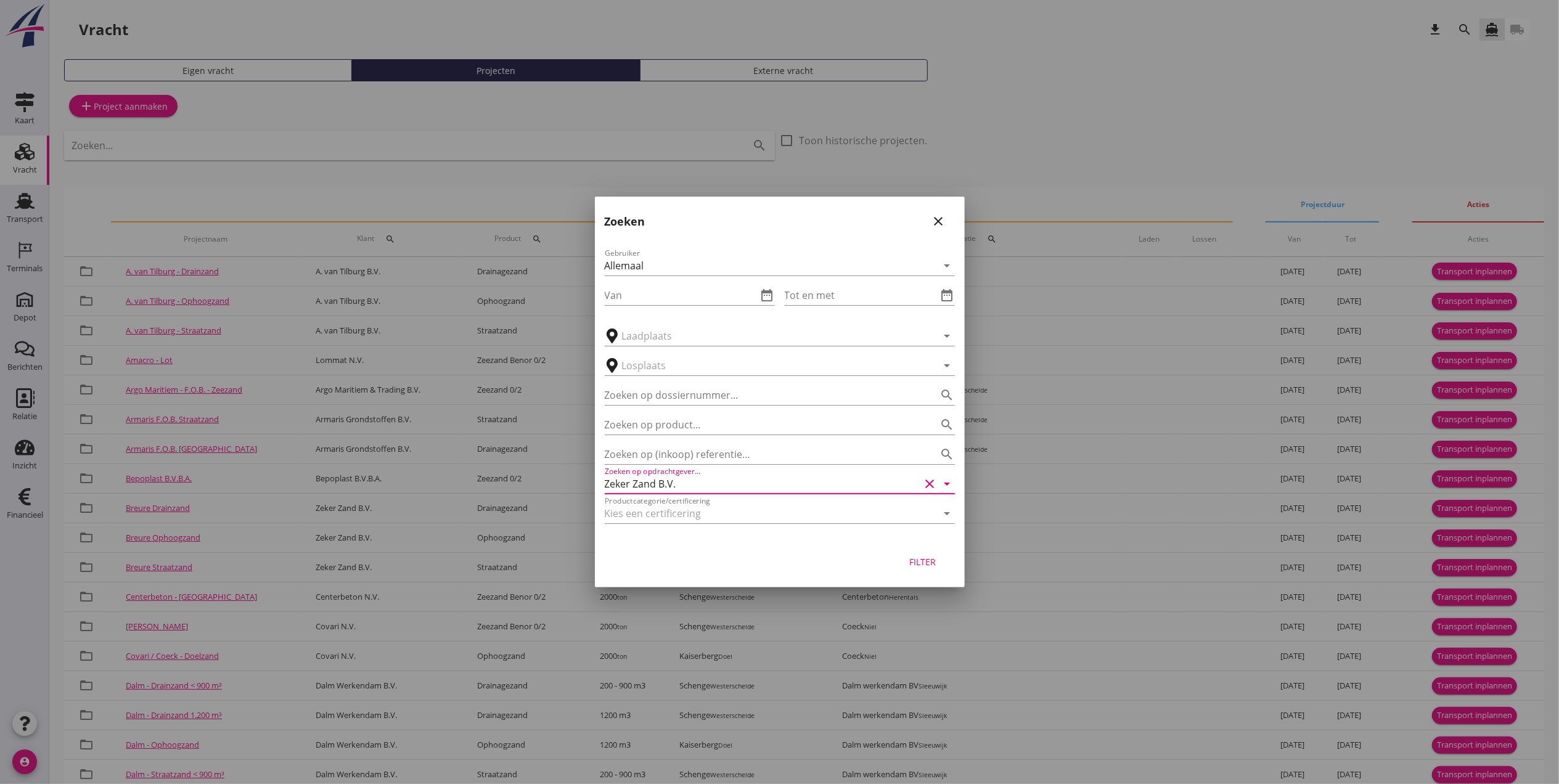
click at [940, 563] on button "Filter" at bounding box center [923, 561] width 54 height 22
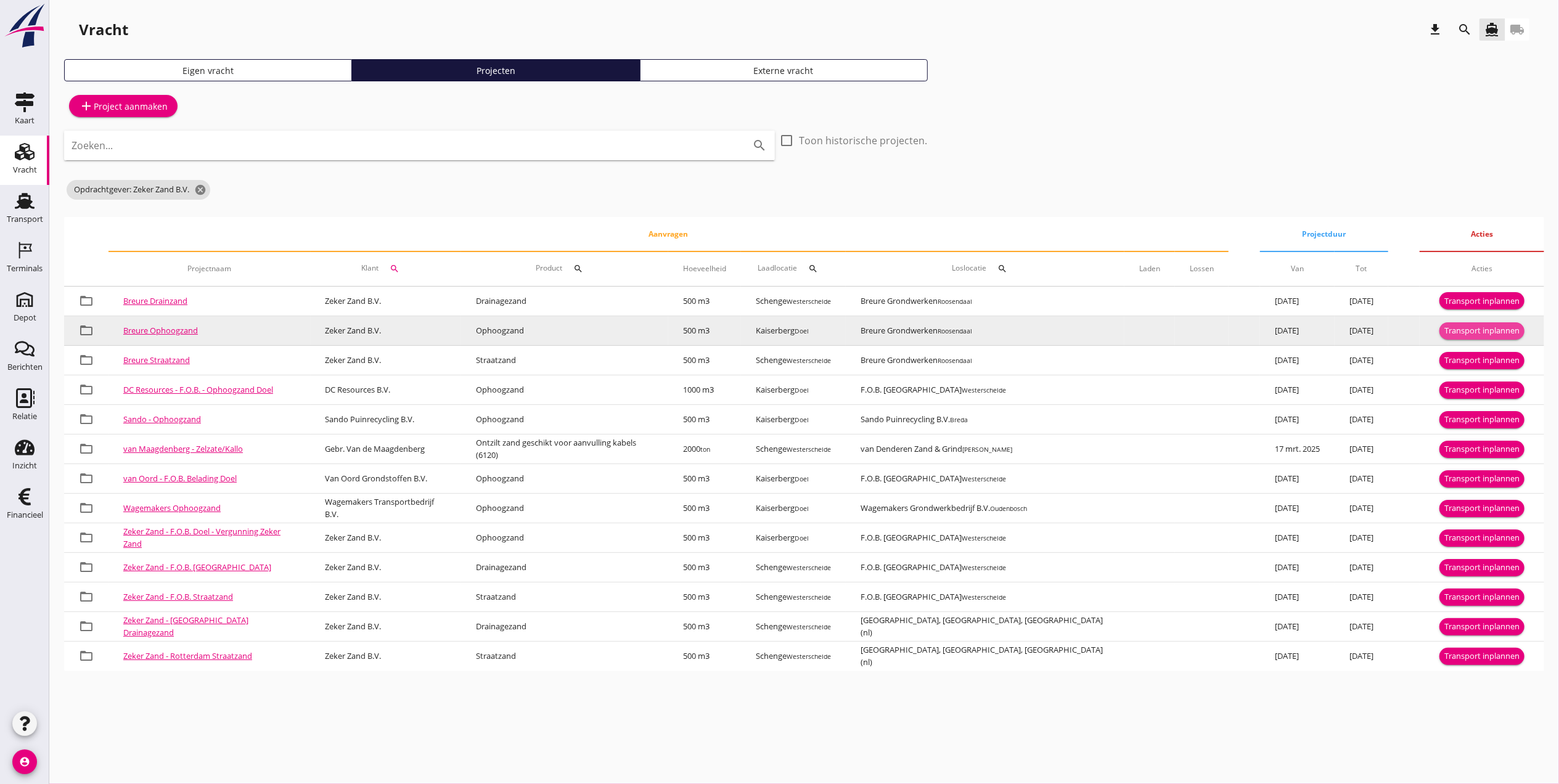
click at [1464, 331] on div "Transport inplannen" at bounding box center [1481, 331] width 75 height 12
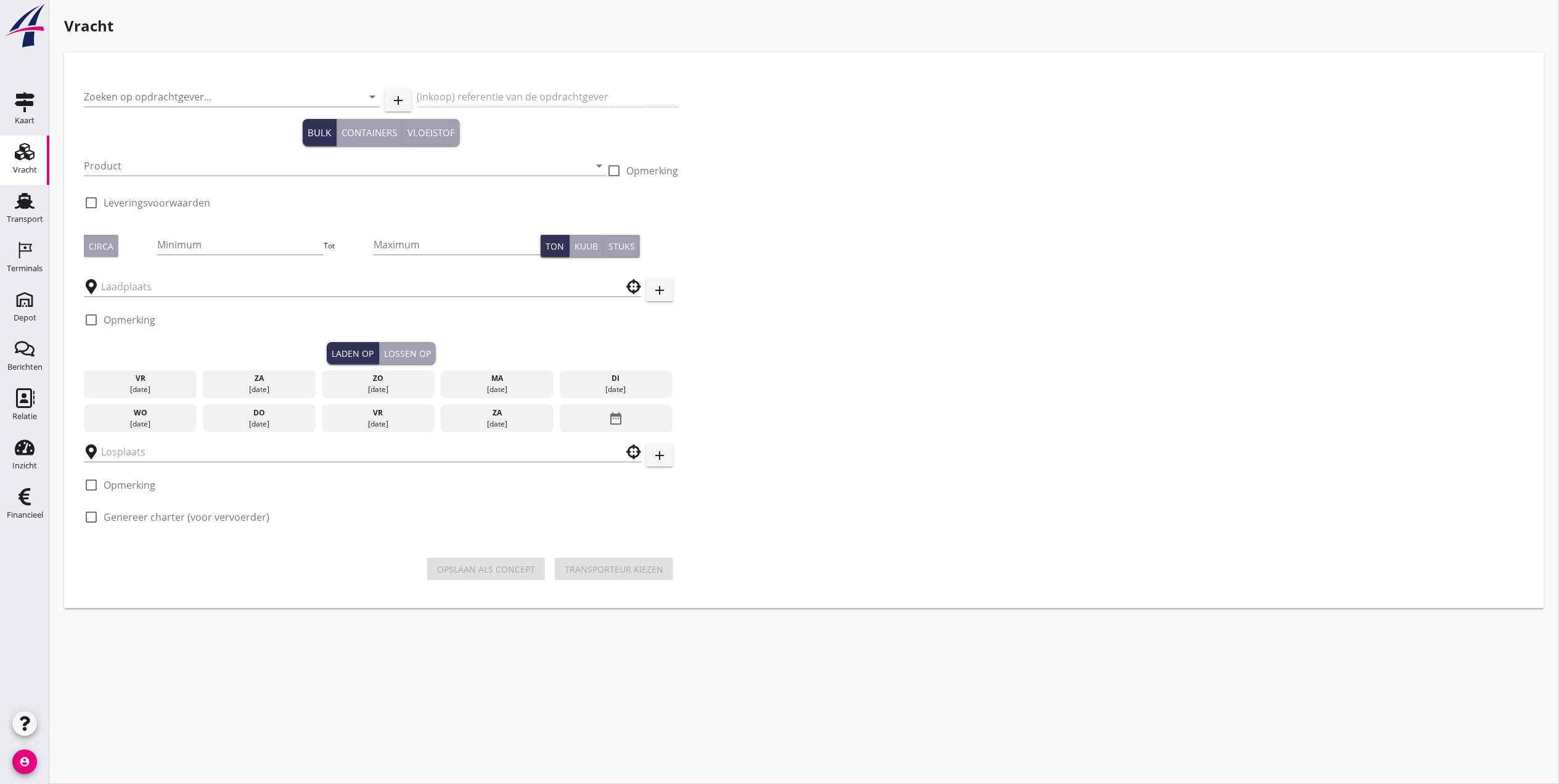
type input "Zeker Zand B.V."
type input "Breure Levering Ophoogzand"
type input "Ophoogzand (6120)"
checkbox input "true"
type input "500"
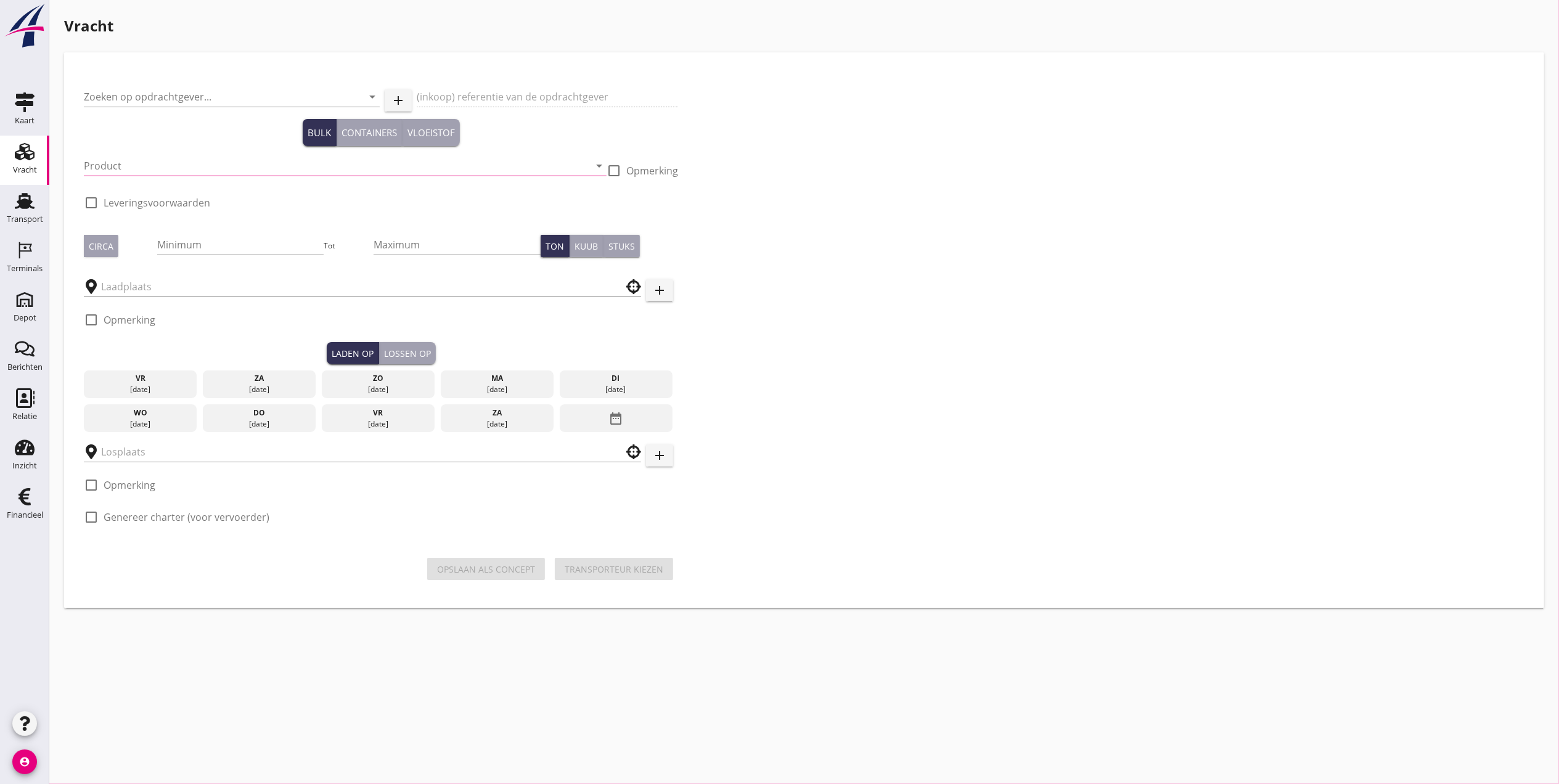
checkbox input "true"
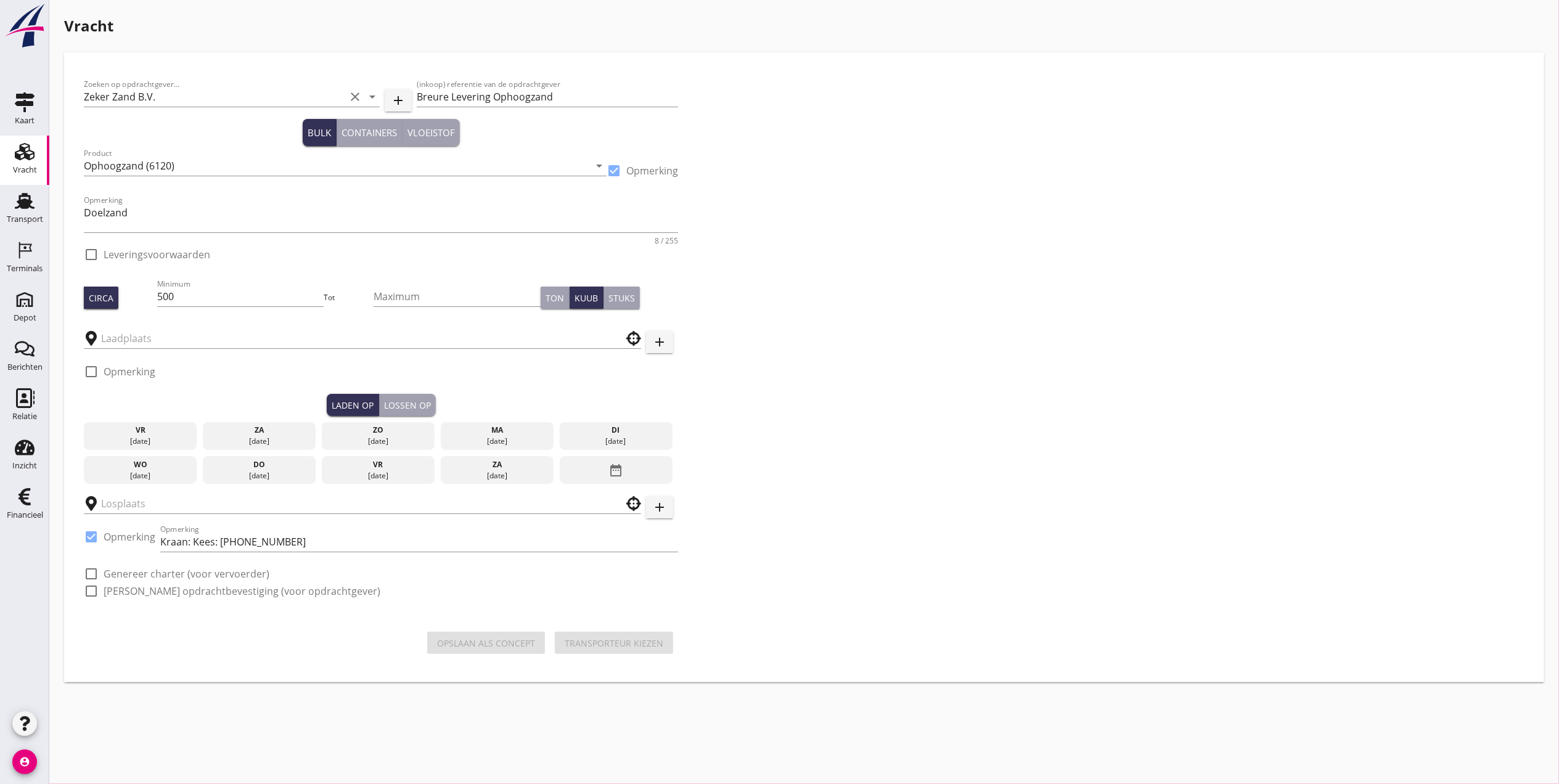
checkbox input "true"
type input "Kaiserberg"
type input "Breure Grondwerken"
checkbox input "true"
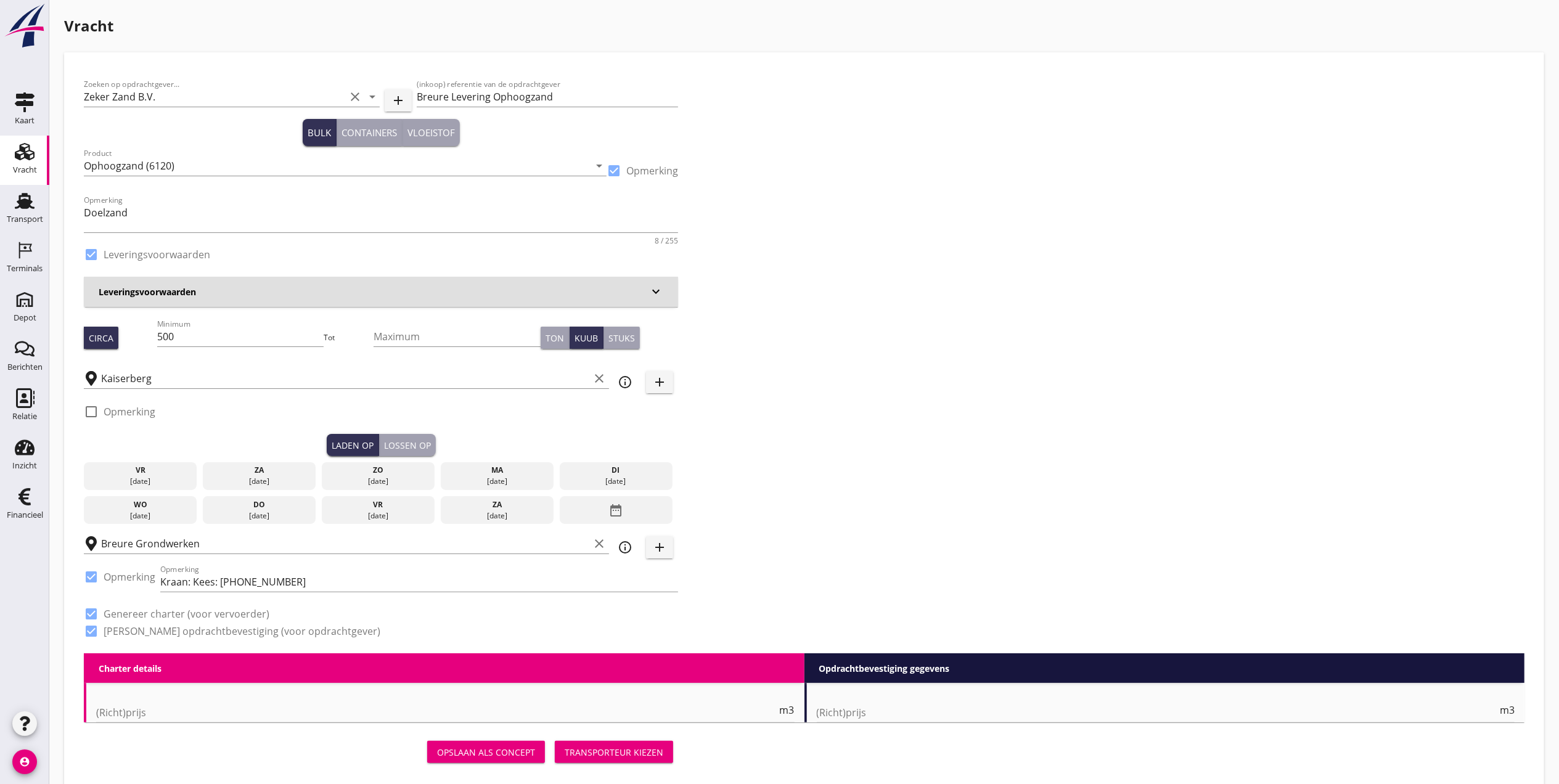
type input "4.21"
checkbox input "false"
radio input "false"
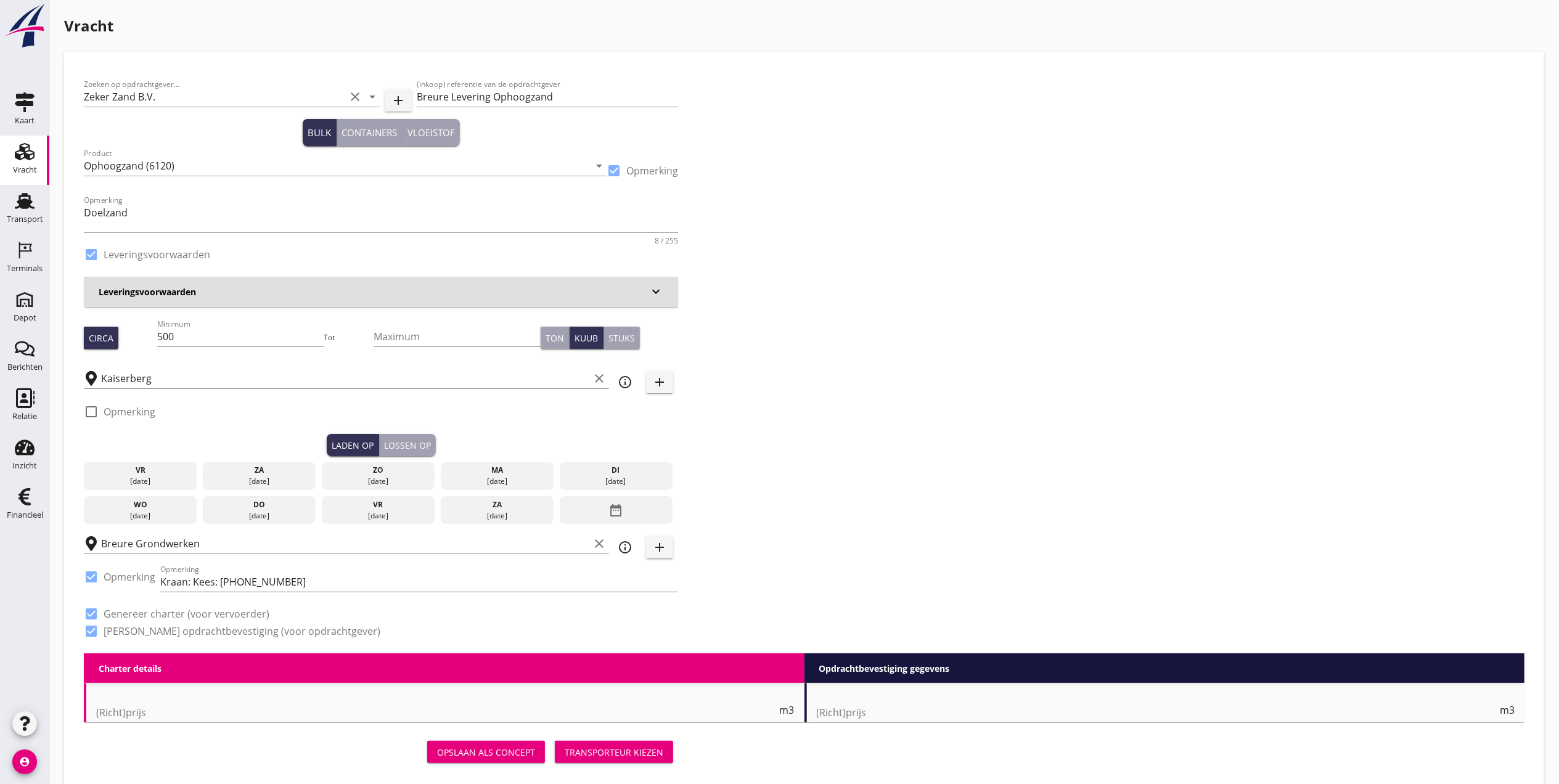
checkbox input "true"
type input "1"
type input "8.95"
checkbox input "false"
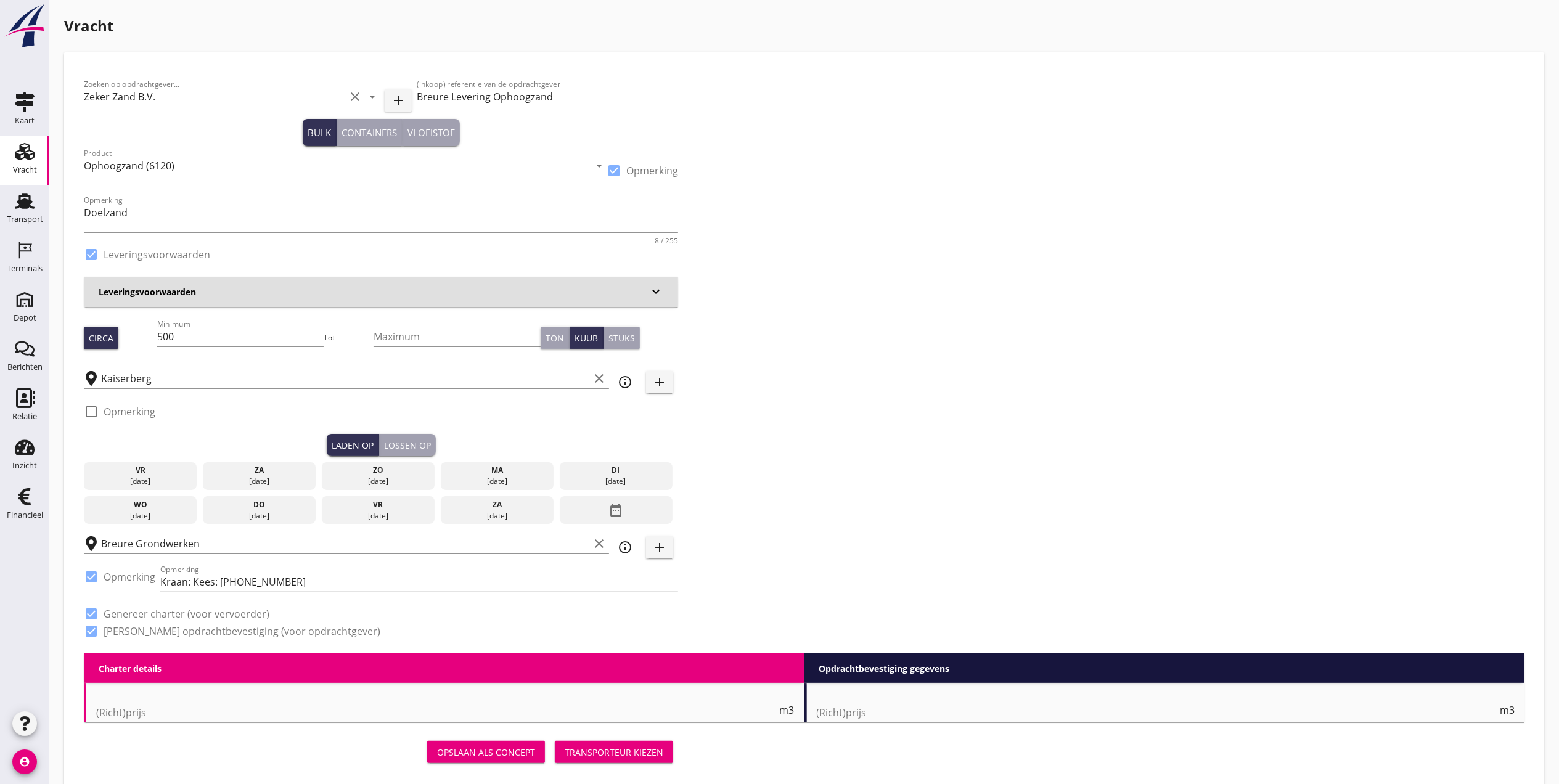
radio input "false"
checkbox input "true"
type input "1"
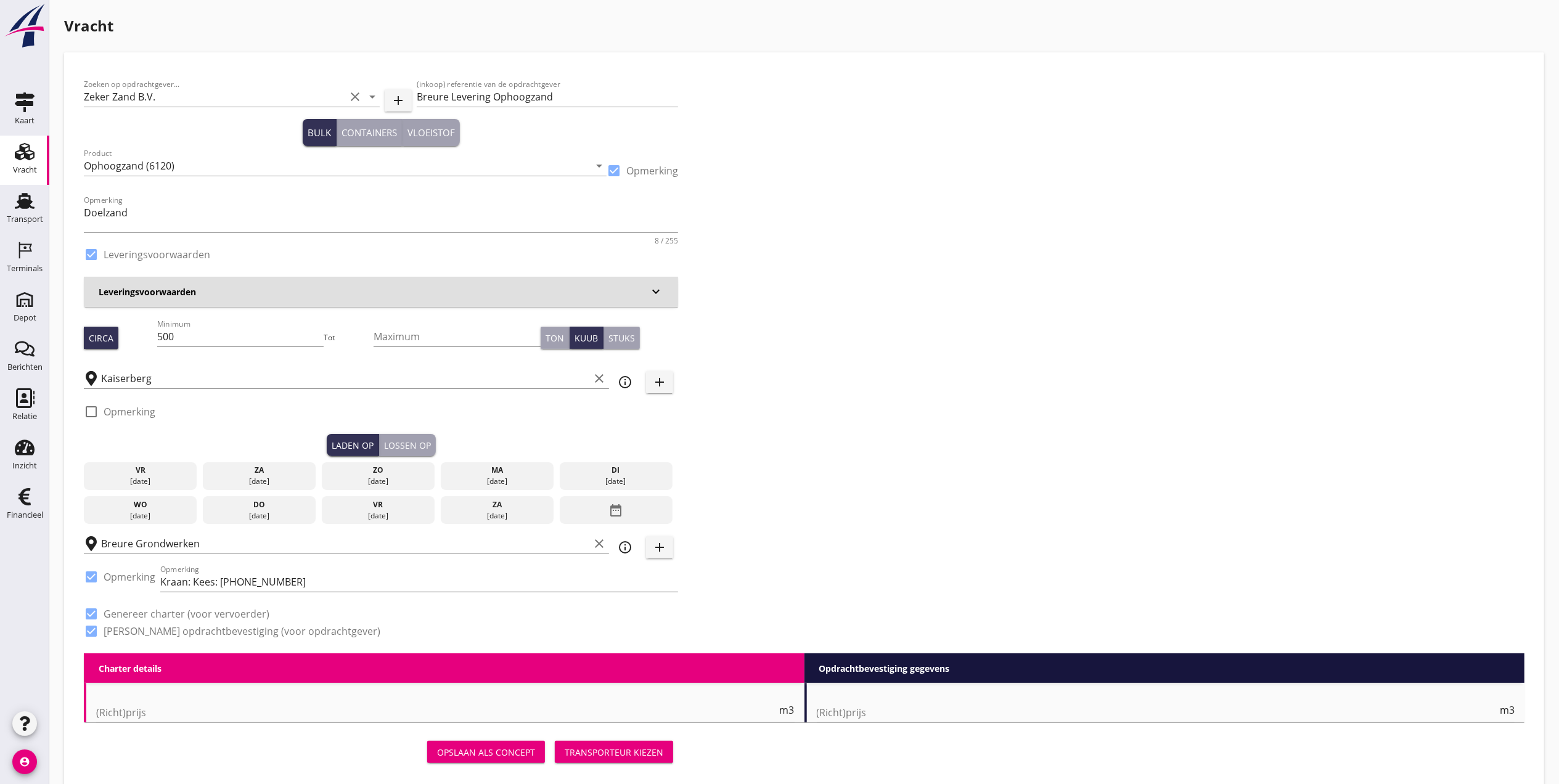
type input "1"
click at [617, 473] on div "di" at bounding box center [616, 470] width 108 height 11
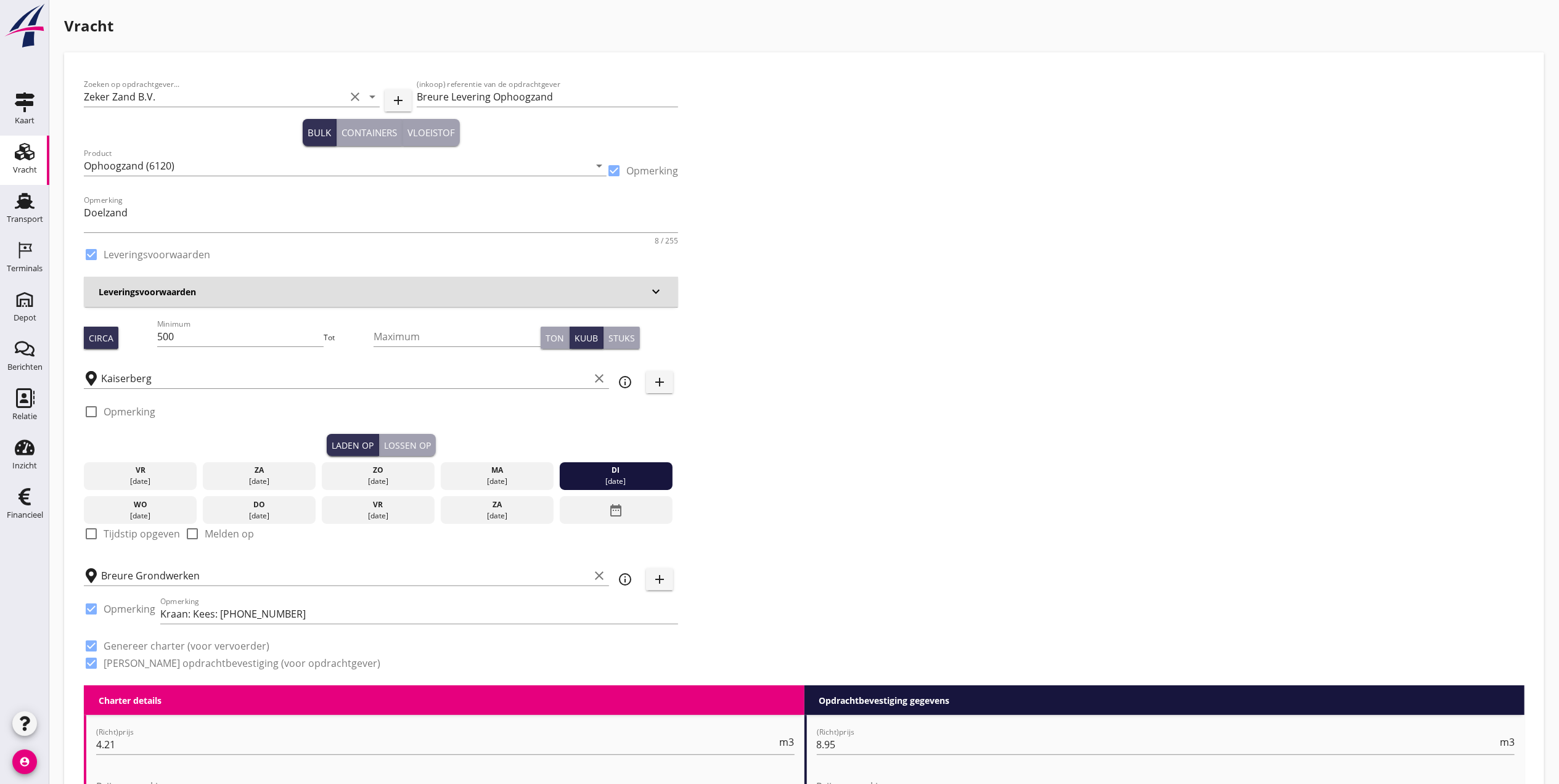
click at [420, 441] on div "Lossen op" at bounding box center [407, 445] width 47 height 13
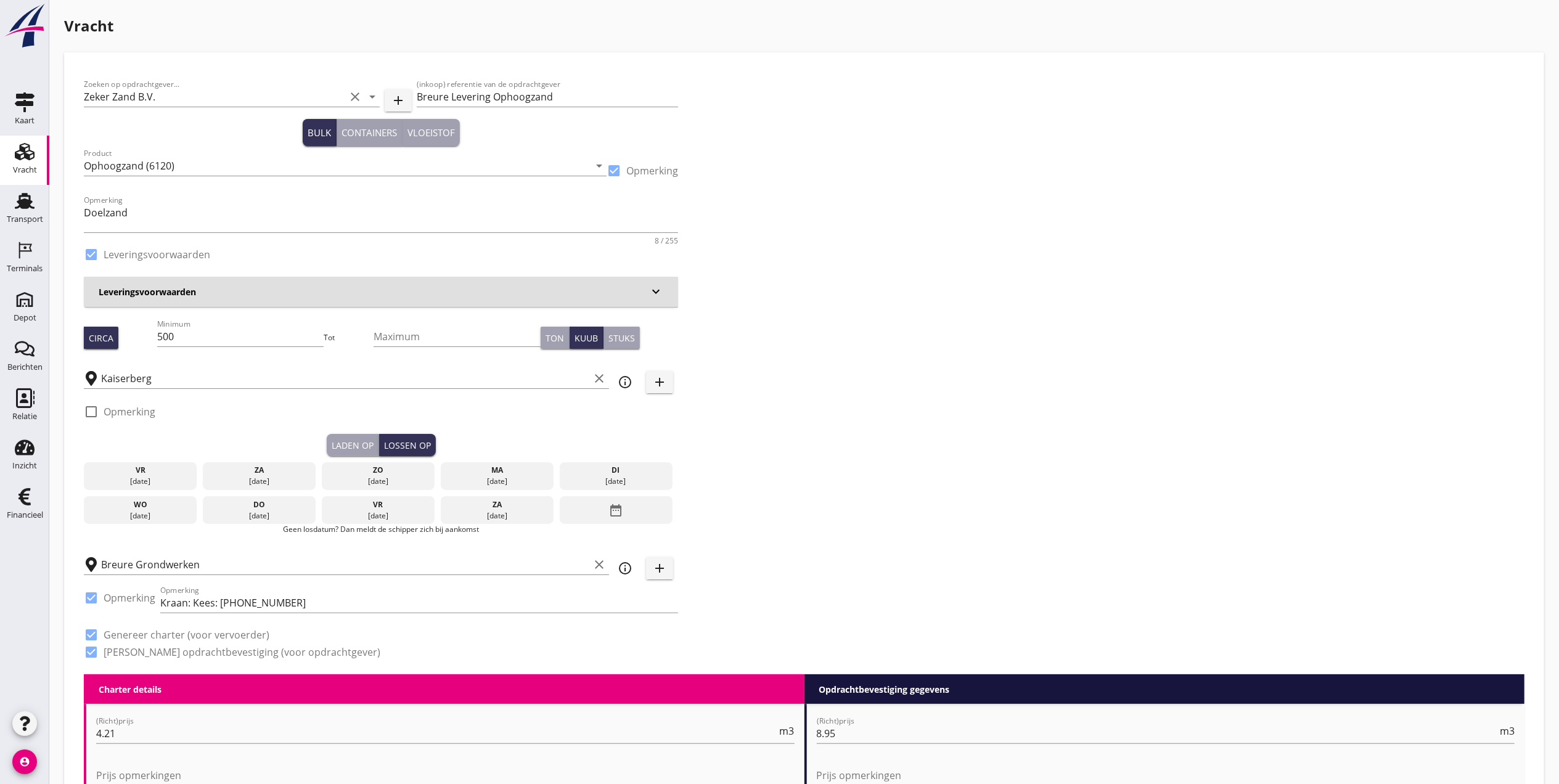
click at [175, 504] on div "wo" at bounding box center [141, 504] width 108 height 11
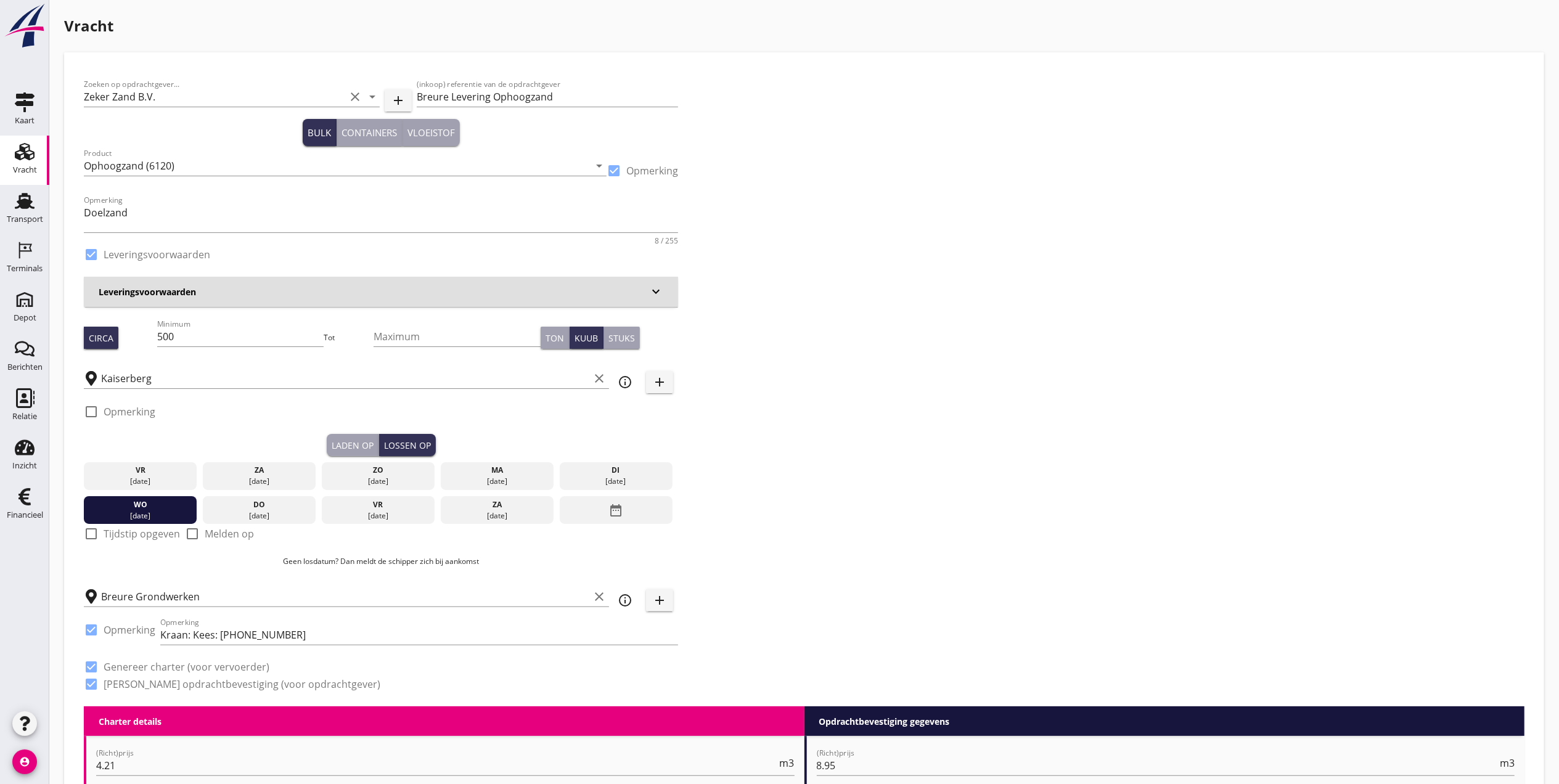
click at [348, 441] on div "Laden op" at bounding box center [353, 445] width 42 height 13
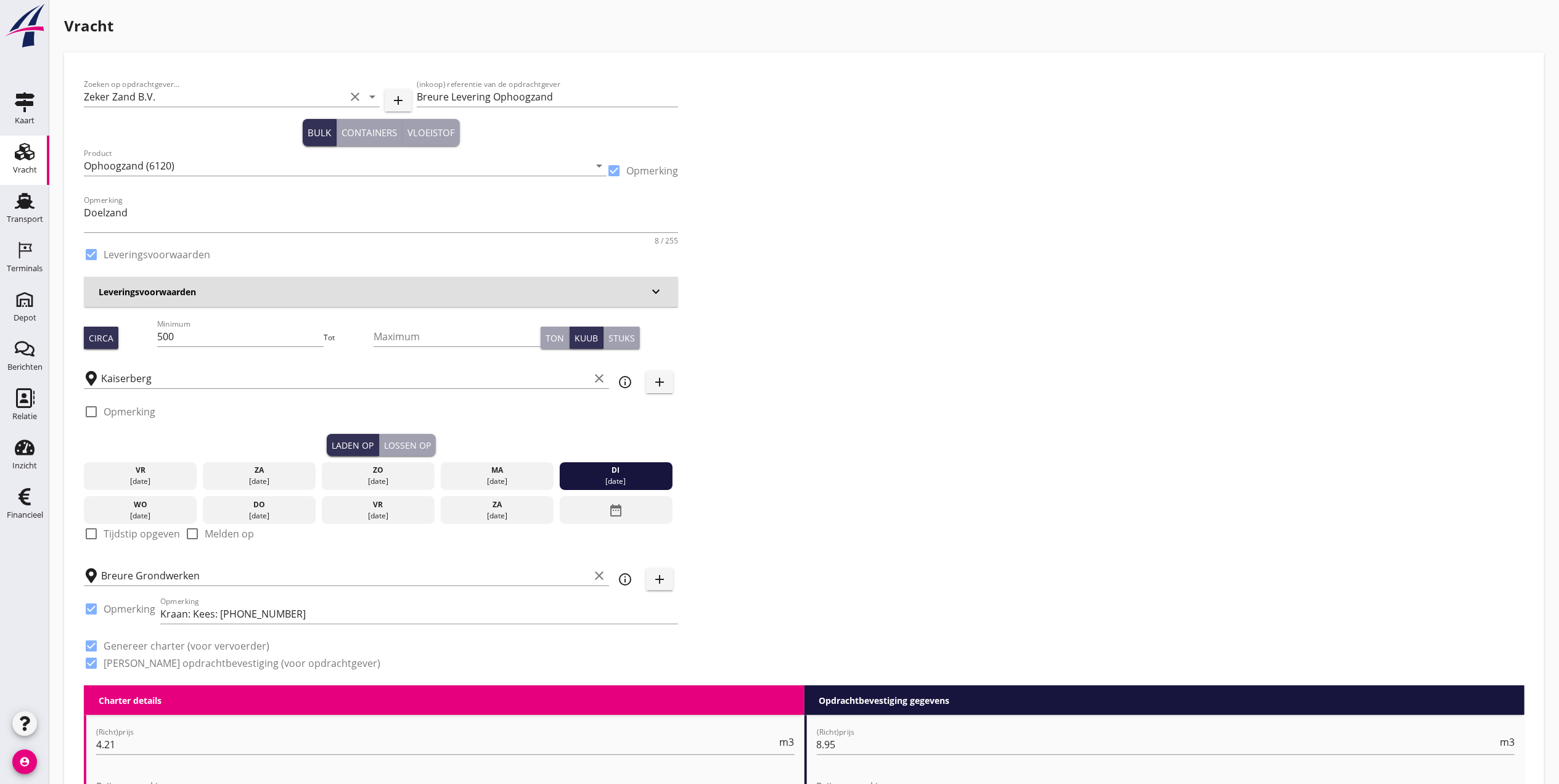
click at [407, 434] on button "Lossen op" at bounding box center [407, 444] width 57 height 22
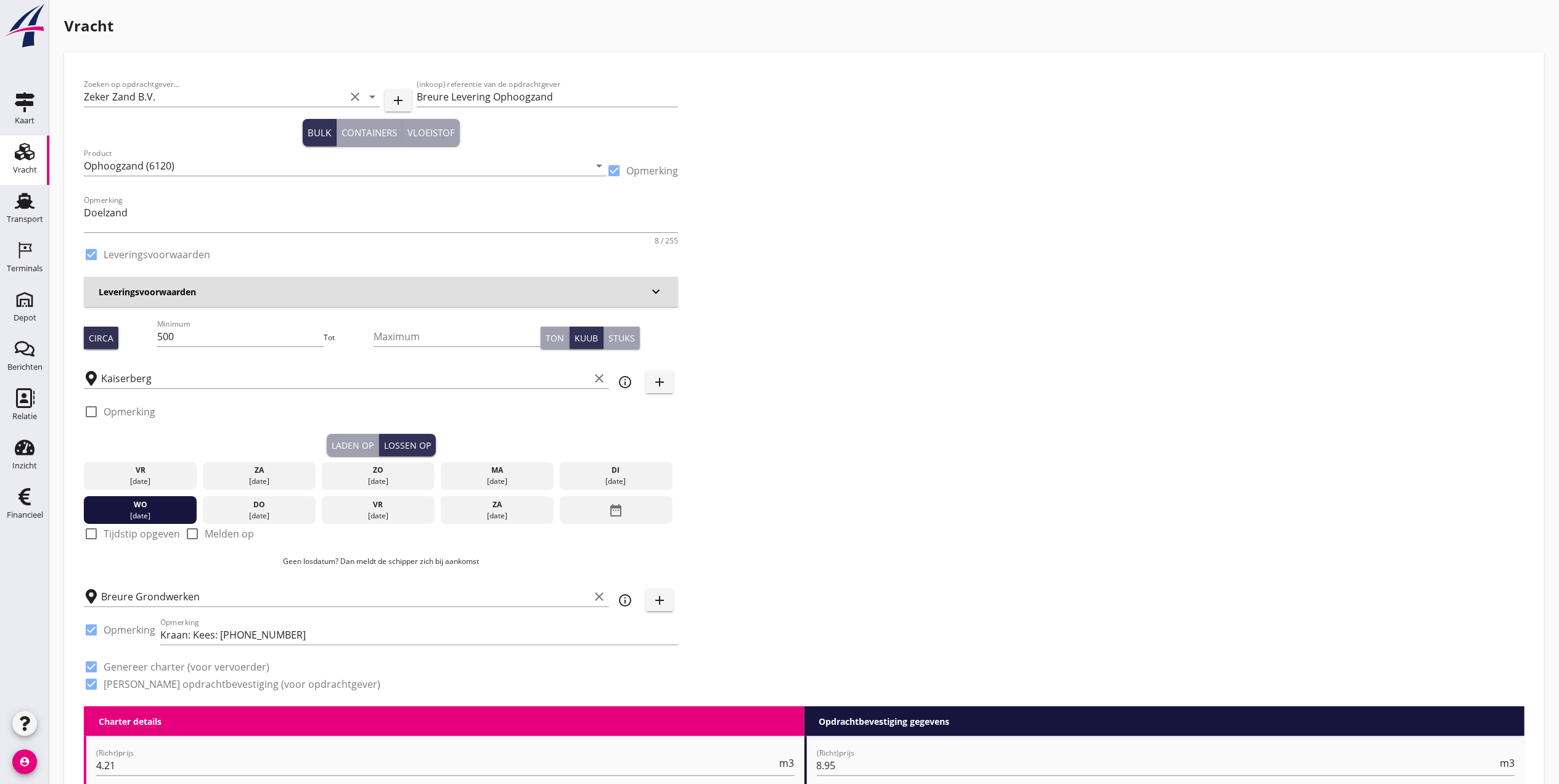
click at [341, 442] on div "Laden op" at bounding box center [353, 445] width 42 height 13
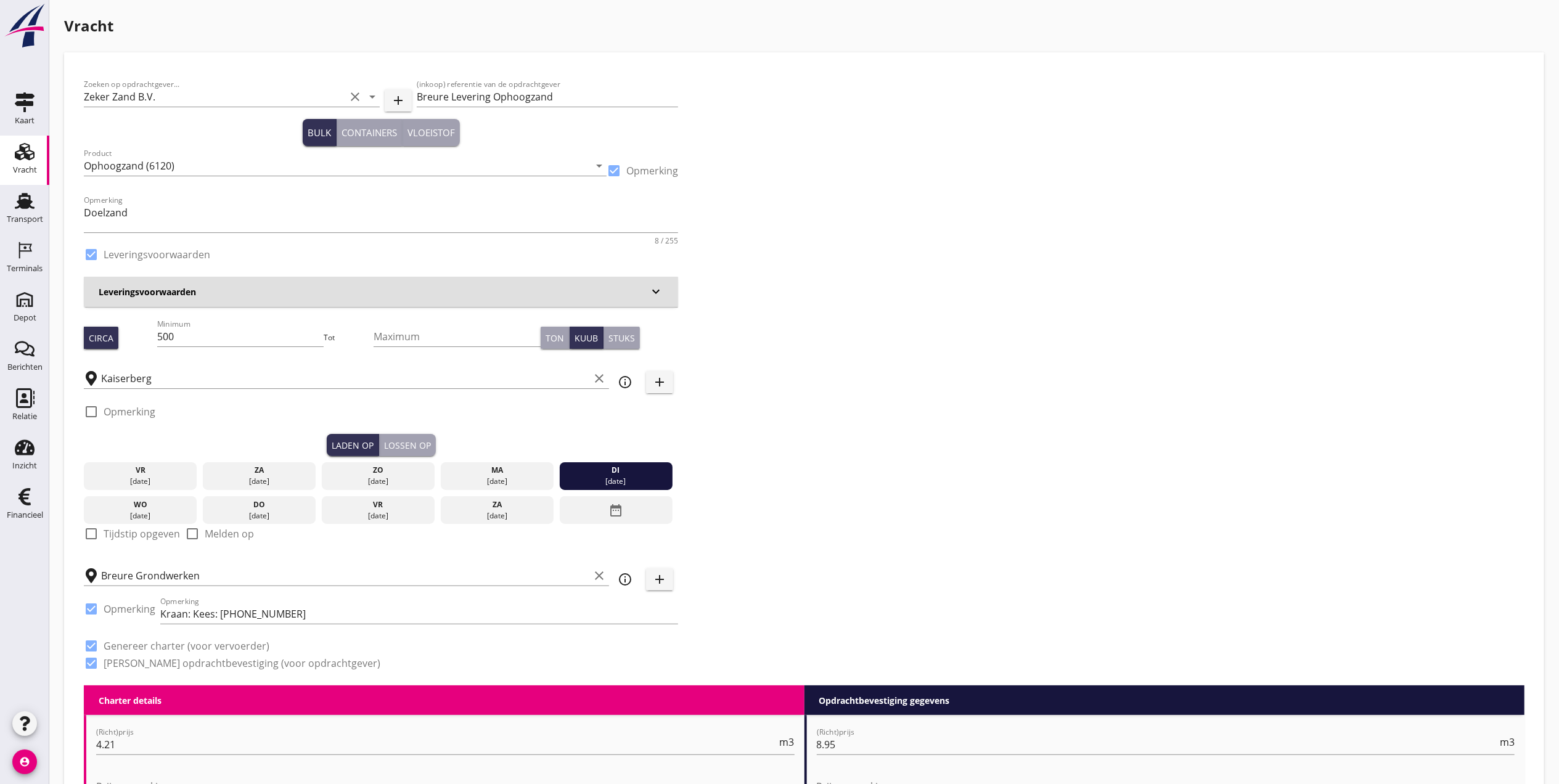
click at [407, 434] on button "Lossen op" at bounding box center [407, 444] width 57 height 22
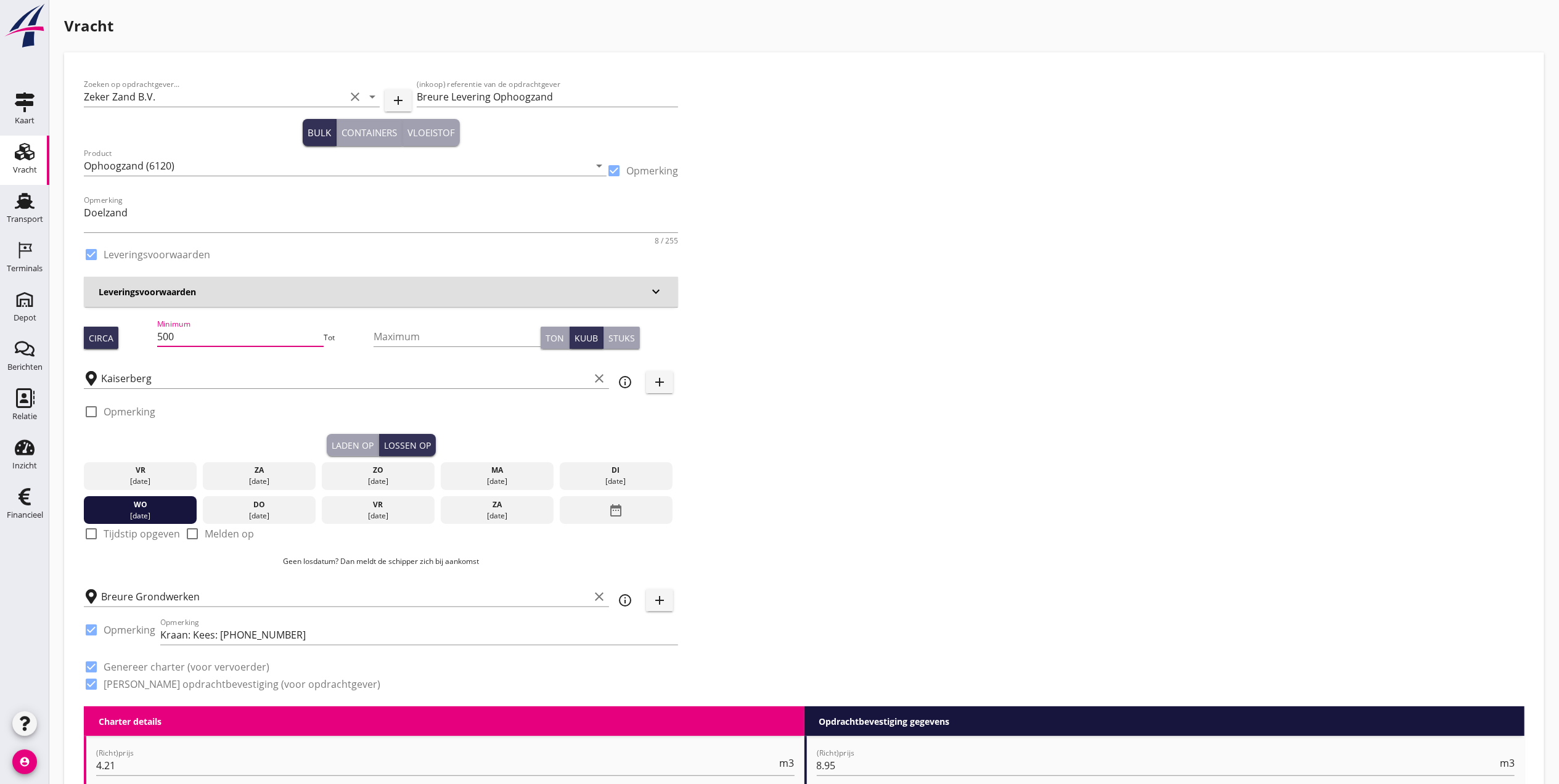
click at [238, 331] on input "500" at bounding box center [240, 336] width 167 height 20
drag, startPoint x: 238, startPoint y: 331, endPoint x: 166, endPoint y: 357, distance: 76.6
click at [166, 357] on div "Minimum 500" at bounding box center [240, 342] width 167 height 32
type input "530"
click at [342, 447] on div "Laden op" at bounding box center [353, 445] width 42 height 13
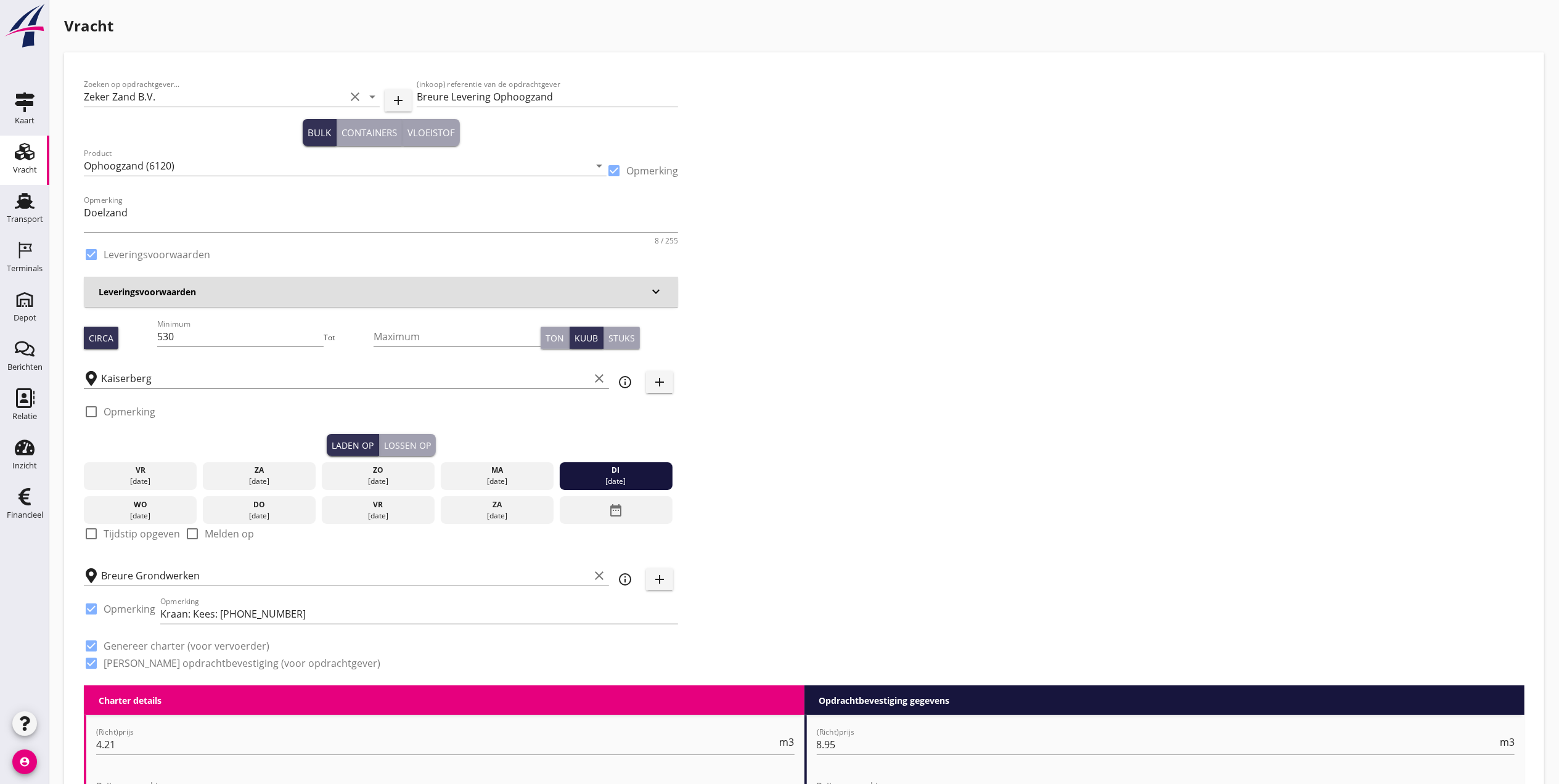
click at [392, 441] on div "Lossen op" at bounding box center [407, 445] width 47 height 13
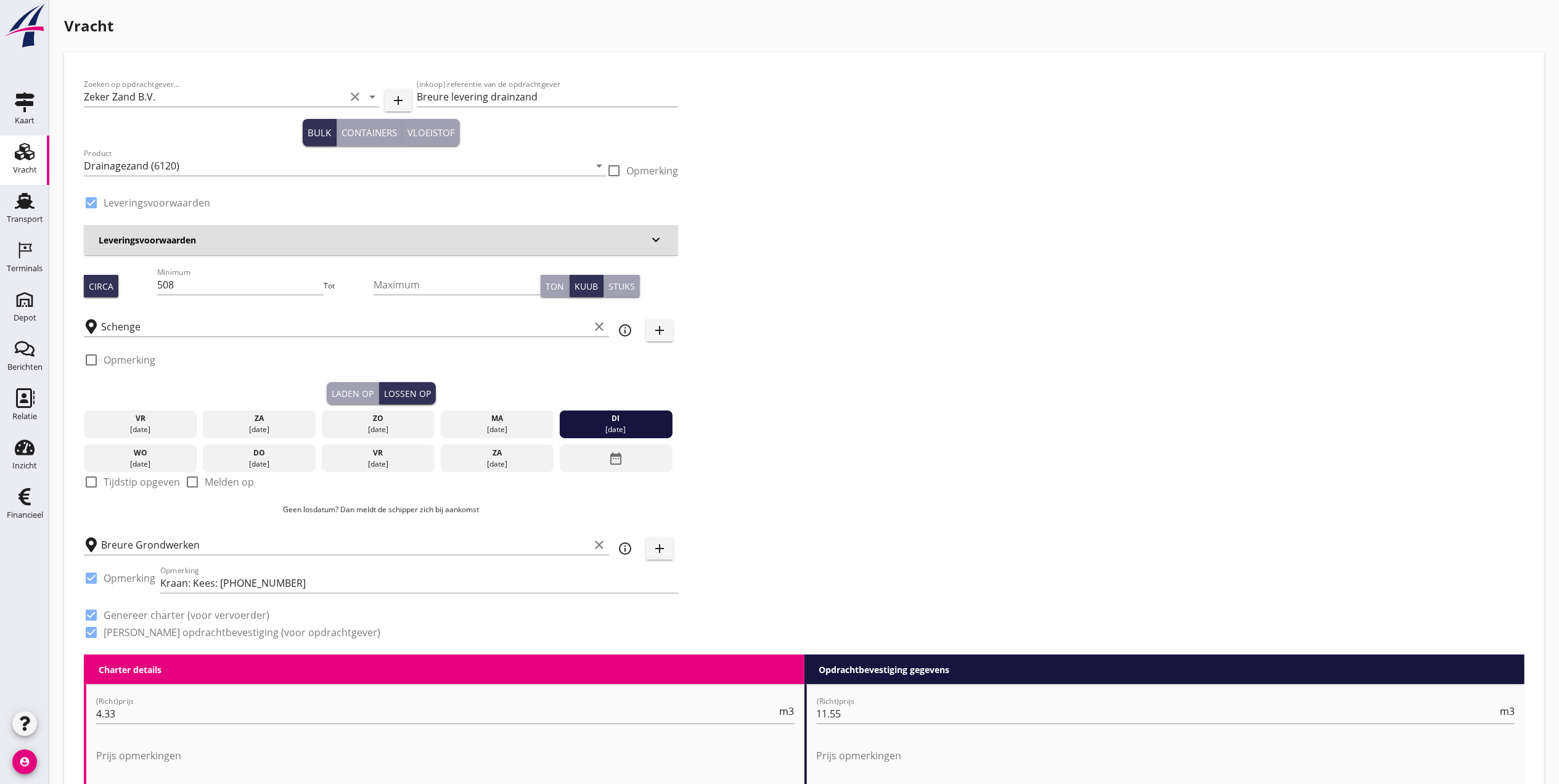
scroll to position [1, 0]
click at [358, 390] on div "Laden op" at bounding box center [353, 393] width 42 height 13
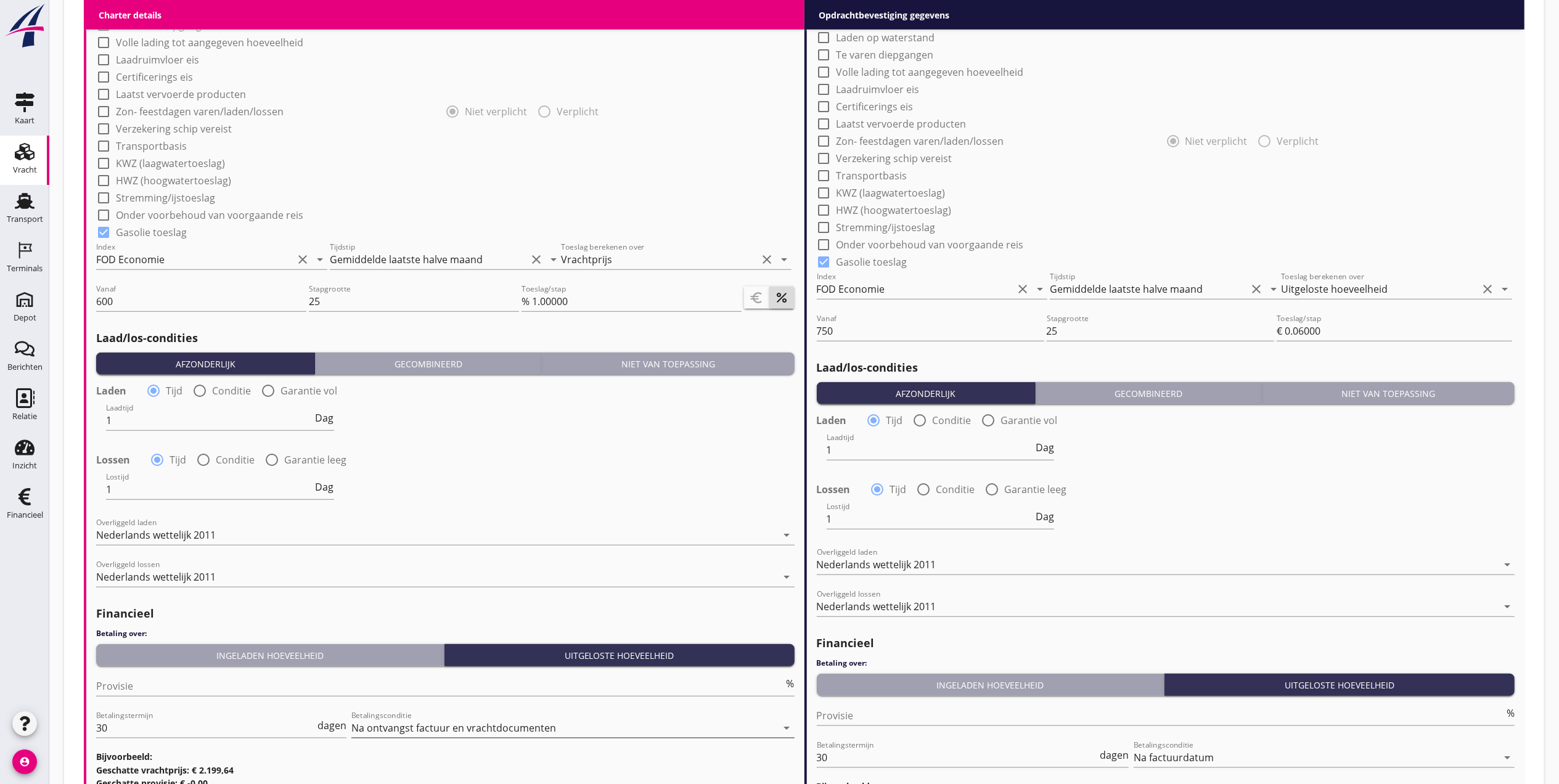
scroll to position [1191, 0]
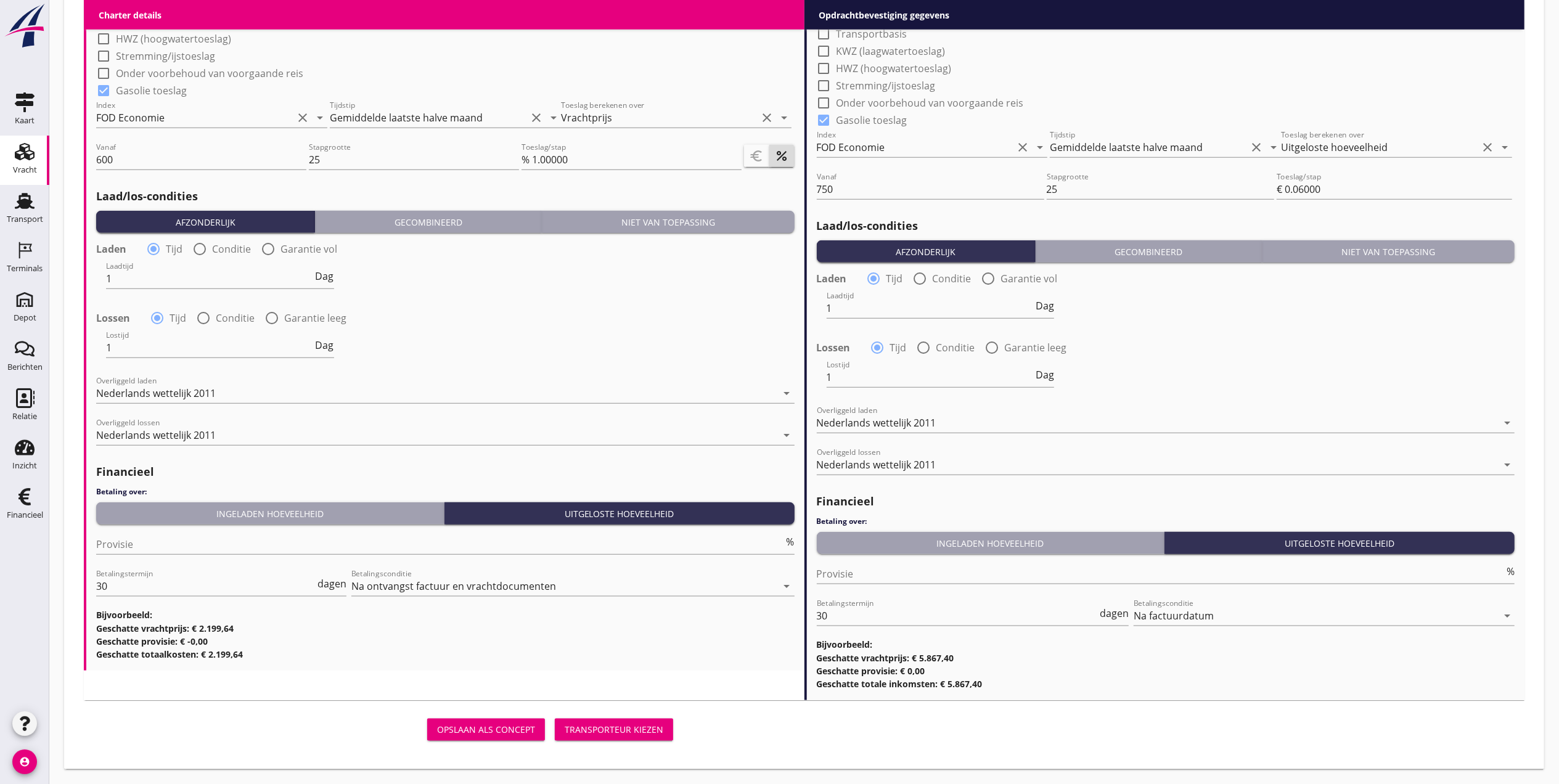
click at [596, 730] on div "Transporteur kiezen" at bounding box center [613, 729] width 99 height 13
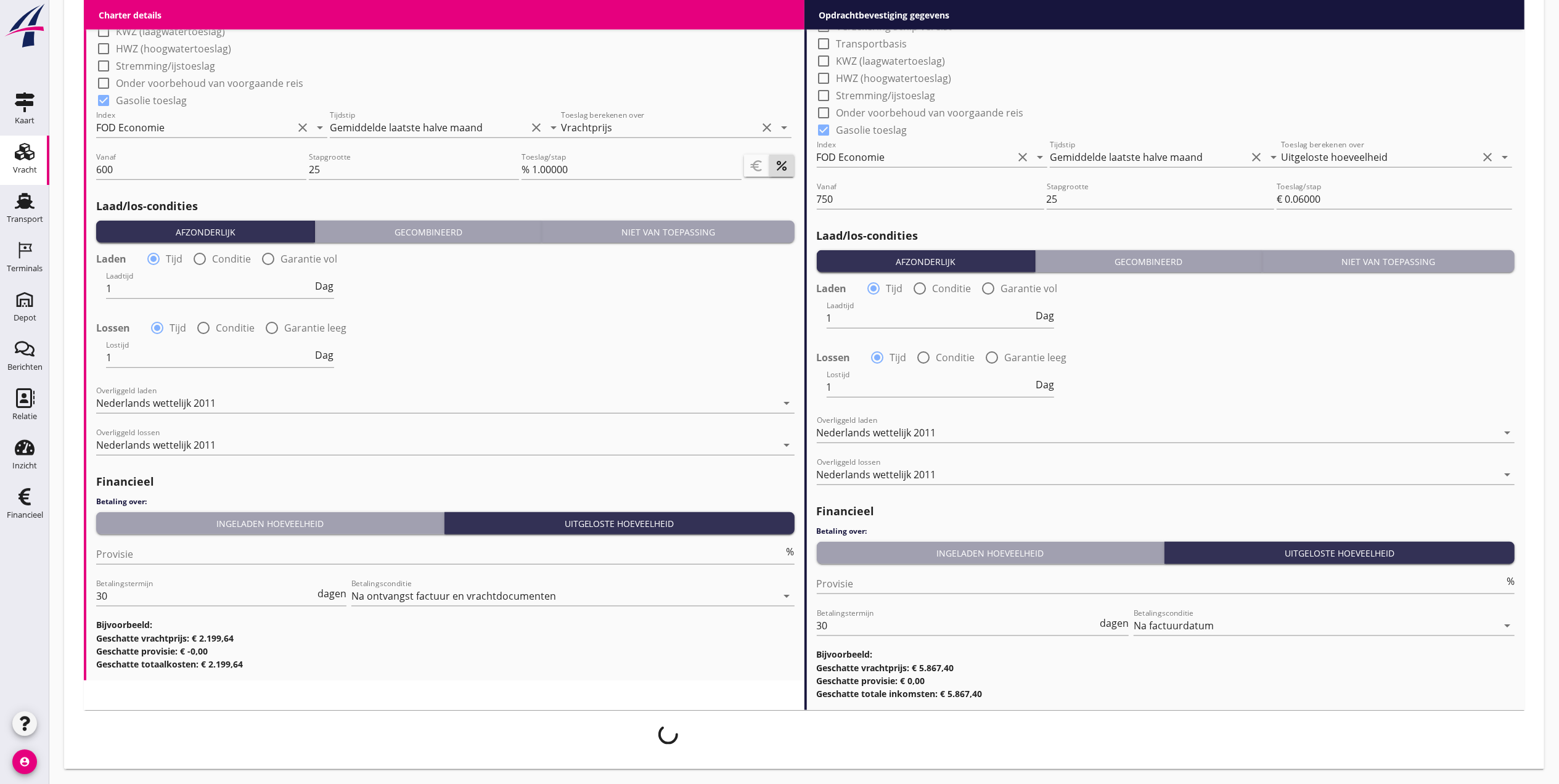
scroll to position [1181, 0]
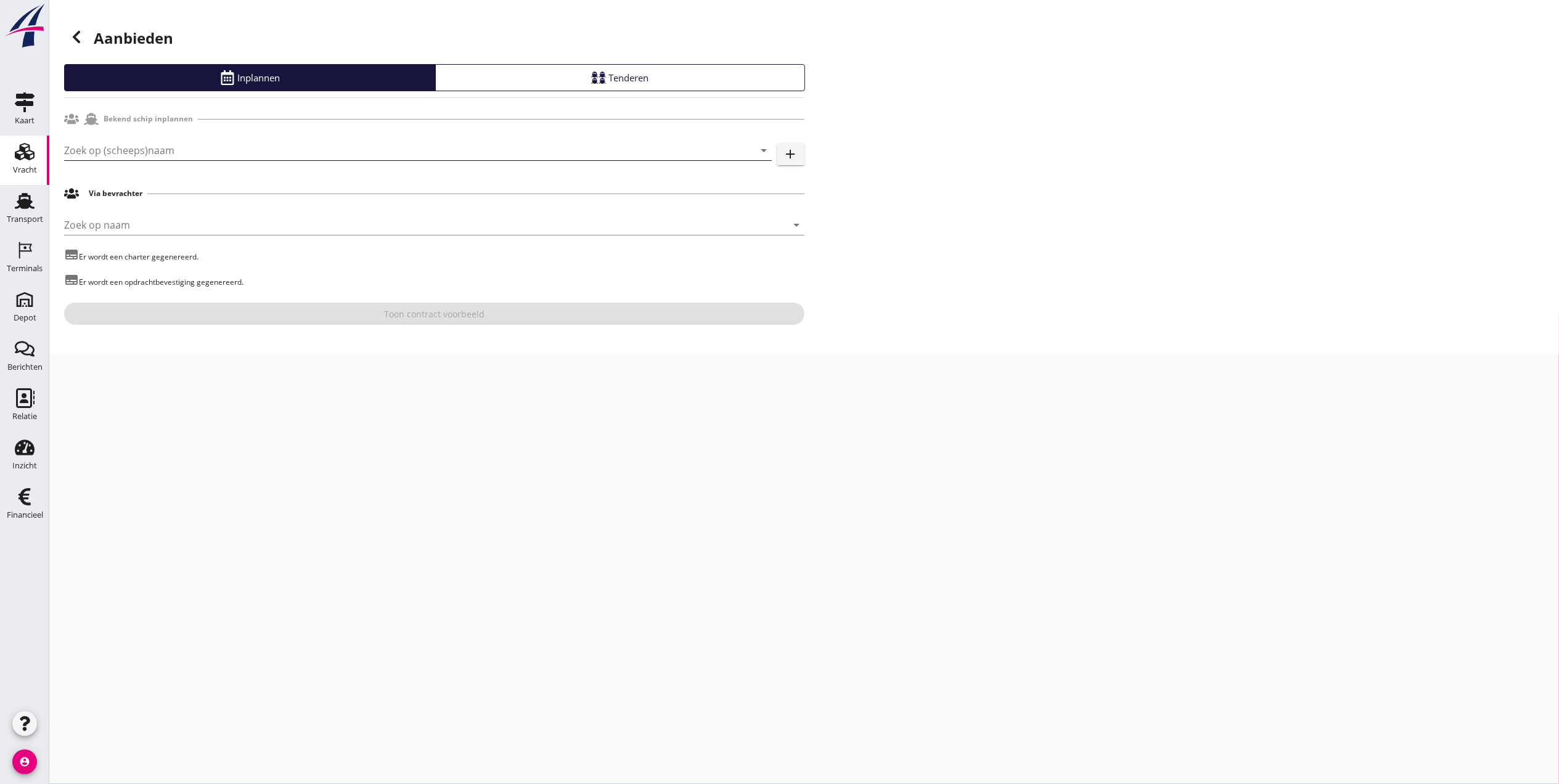
click at [228, 146] on input "Zoek op (scheeps)naam" at bounding box center [400, 150] width 673 height 20
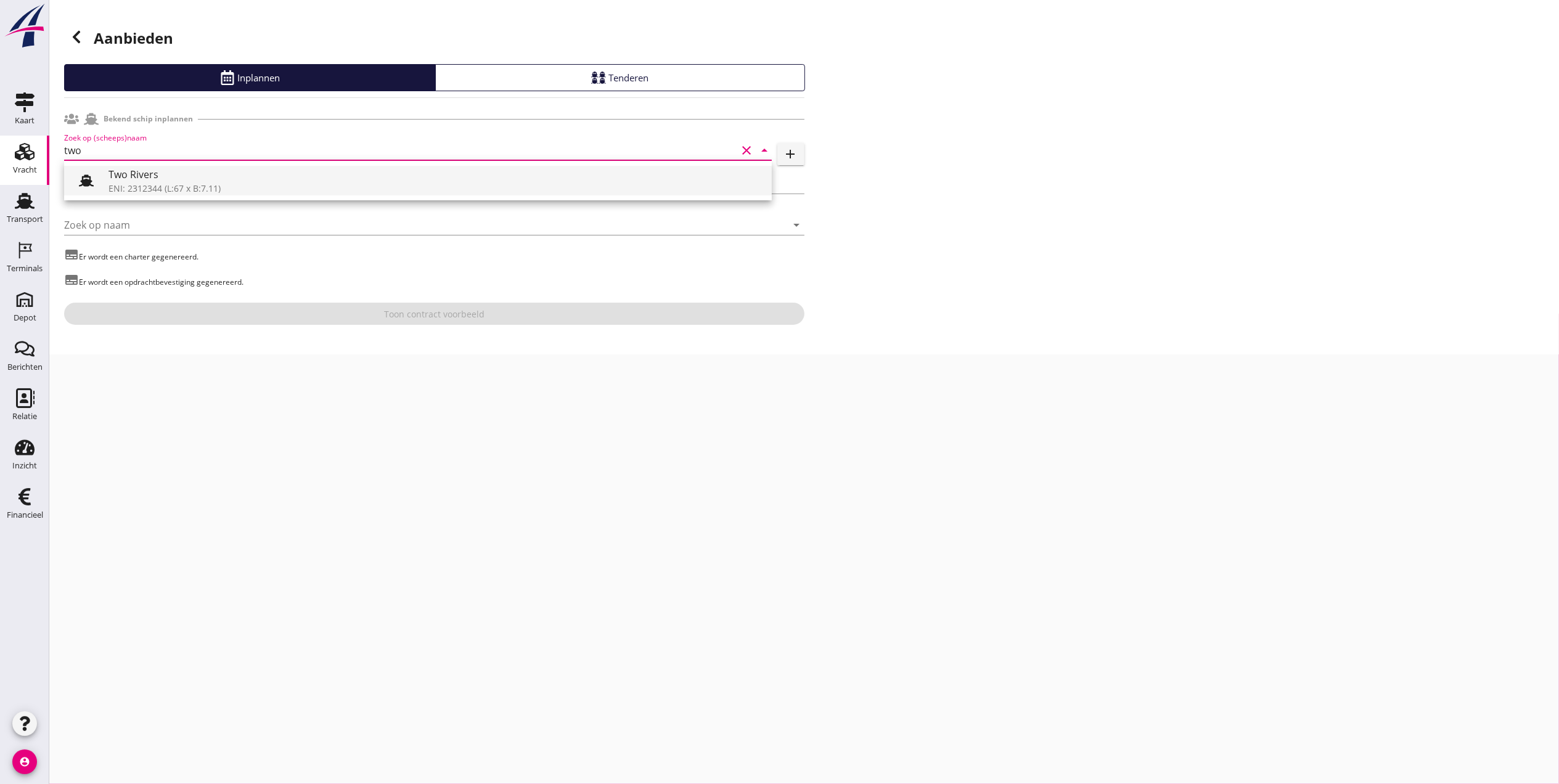
click at [195, 178] on div "Two Rivers" at bounding box center [435, 174] width 654 height 15
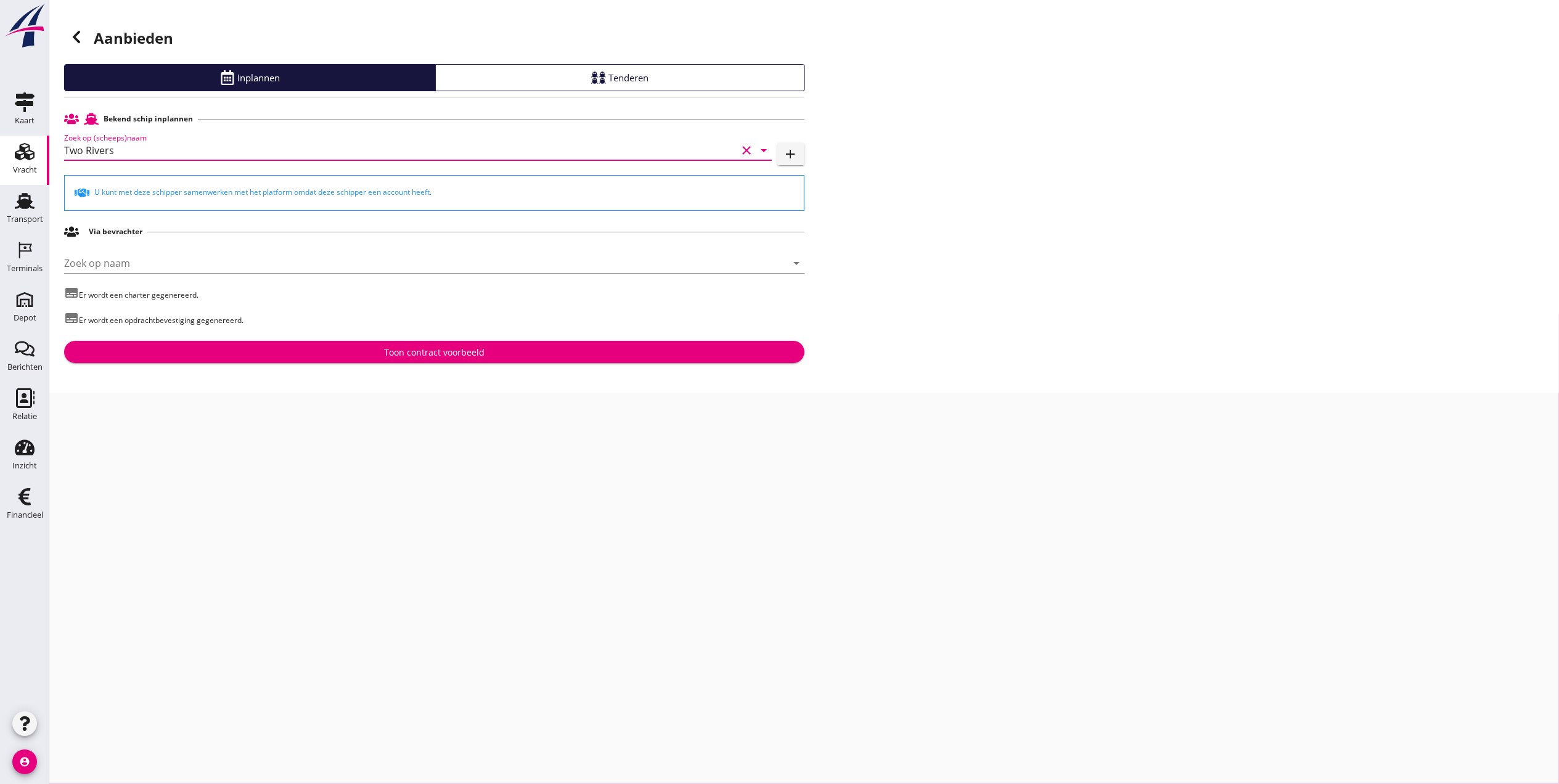
type input "Two Rivers"
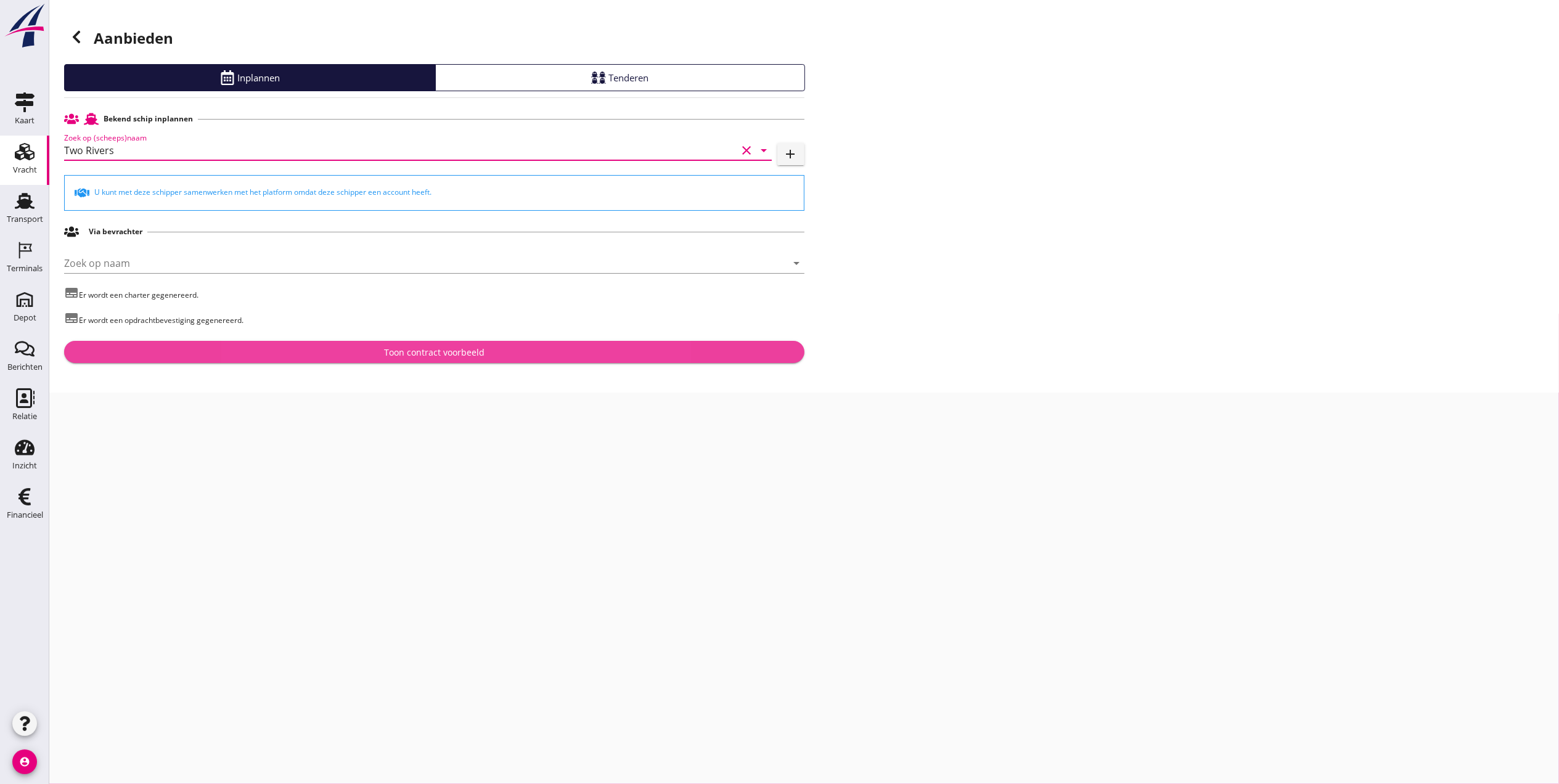
click at [465, 357] on div "Toon contract voorbeeld" at bounding box center [434, 352] width 101 height 13
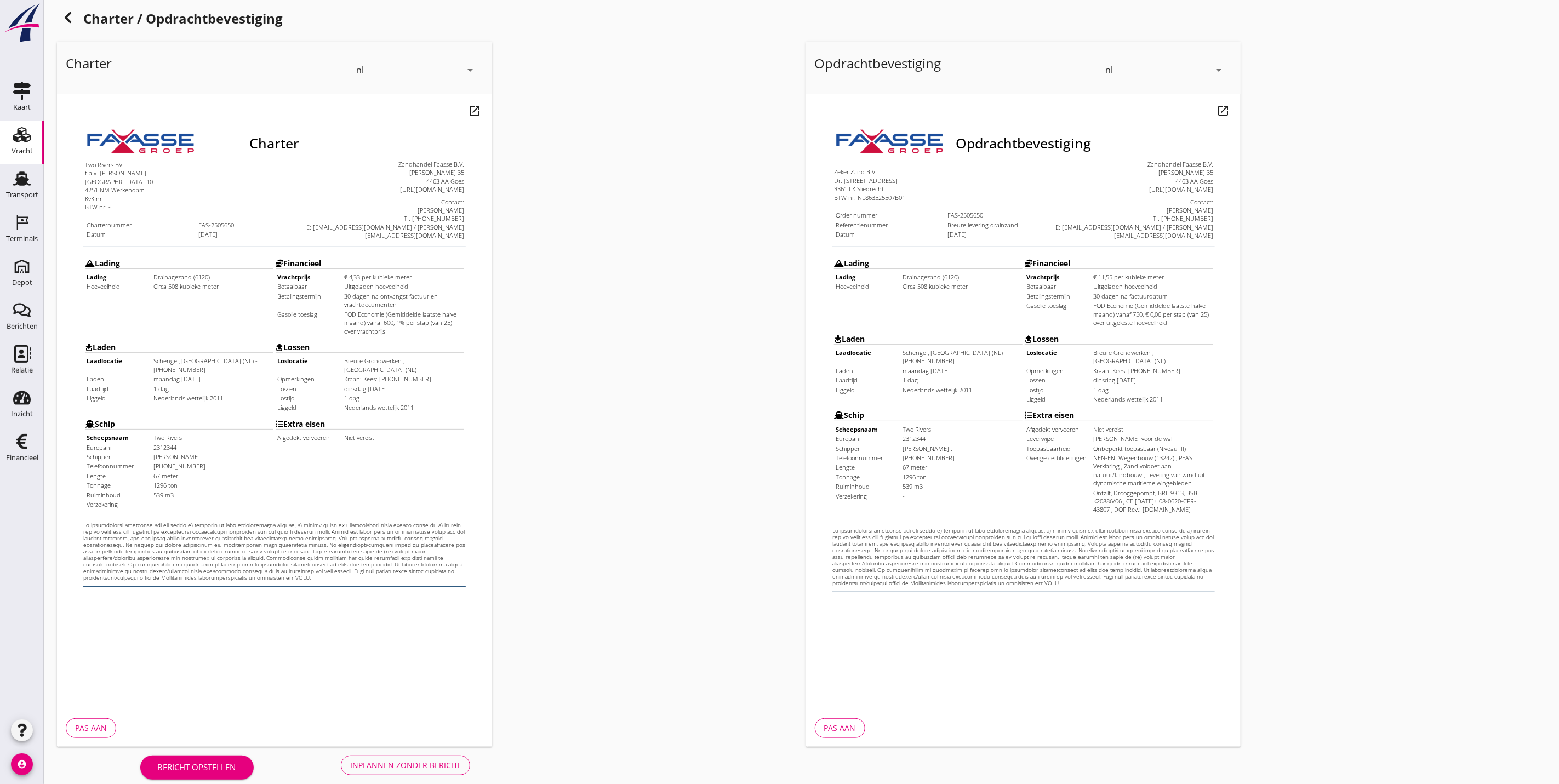
scroll to position [27, 0]
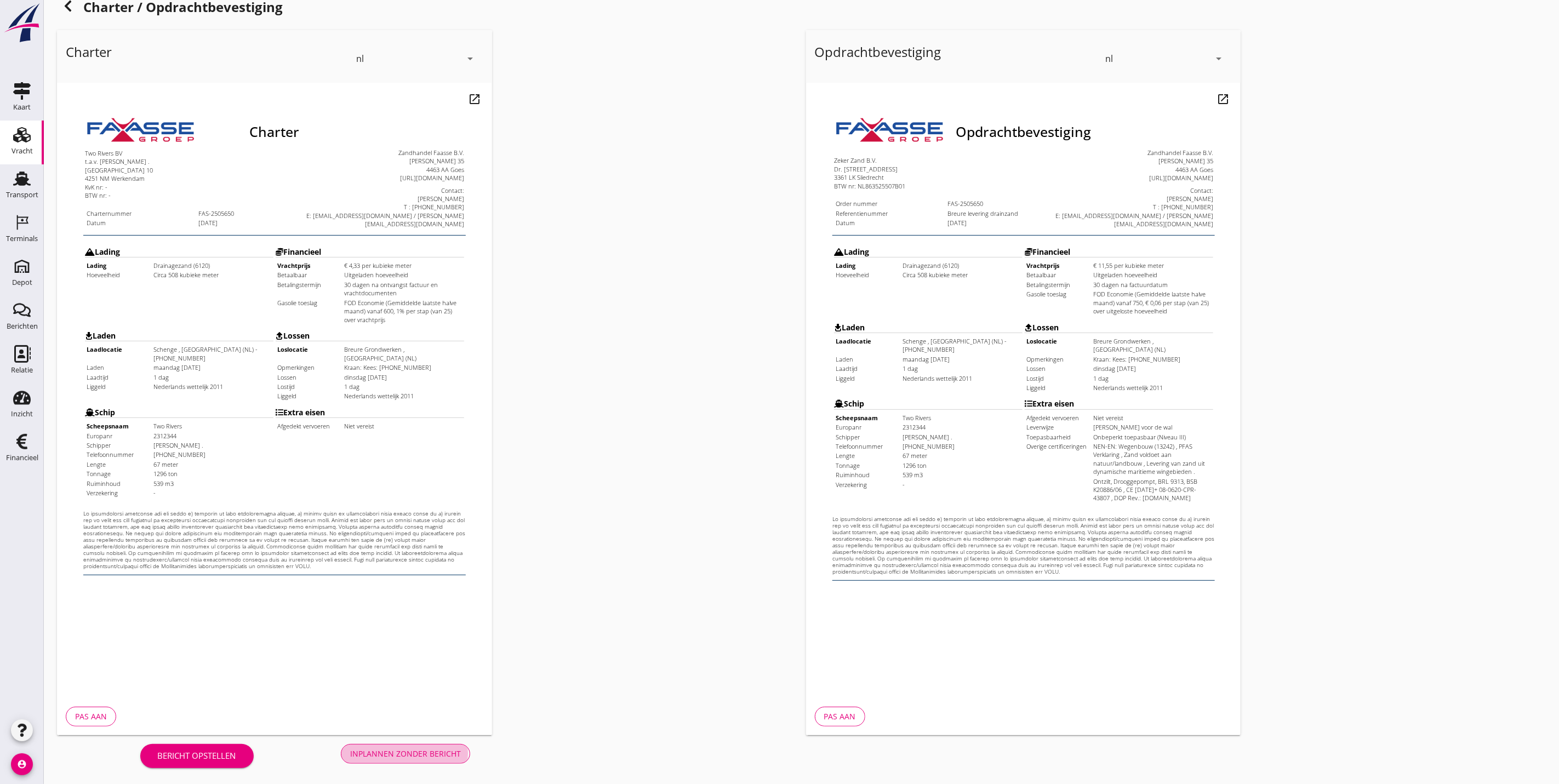
click at [433, 696] on div "Inplannen zonder bericht" at bounding box center [405, 753] width 111 height 11
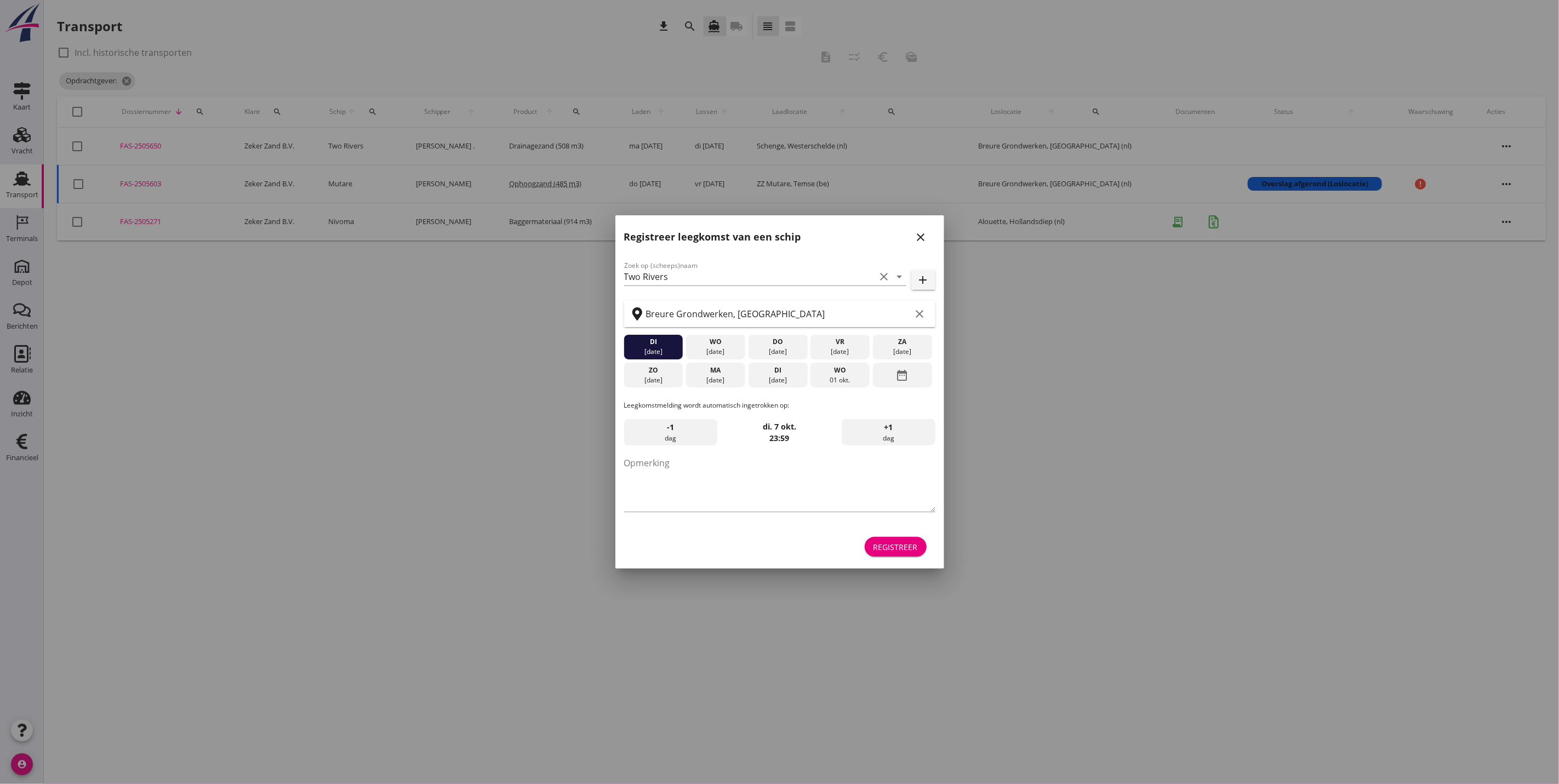
click at [916, 237] on icon "close" at bounding box center [921, 237] width 13 height 13
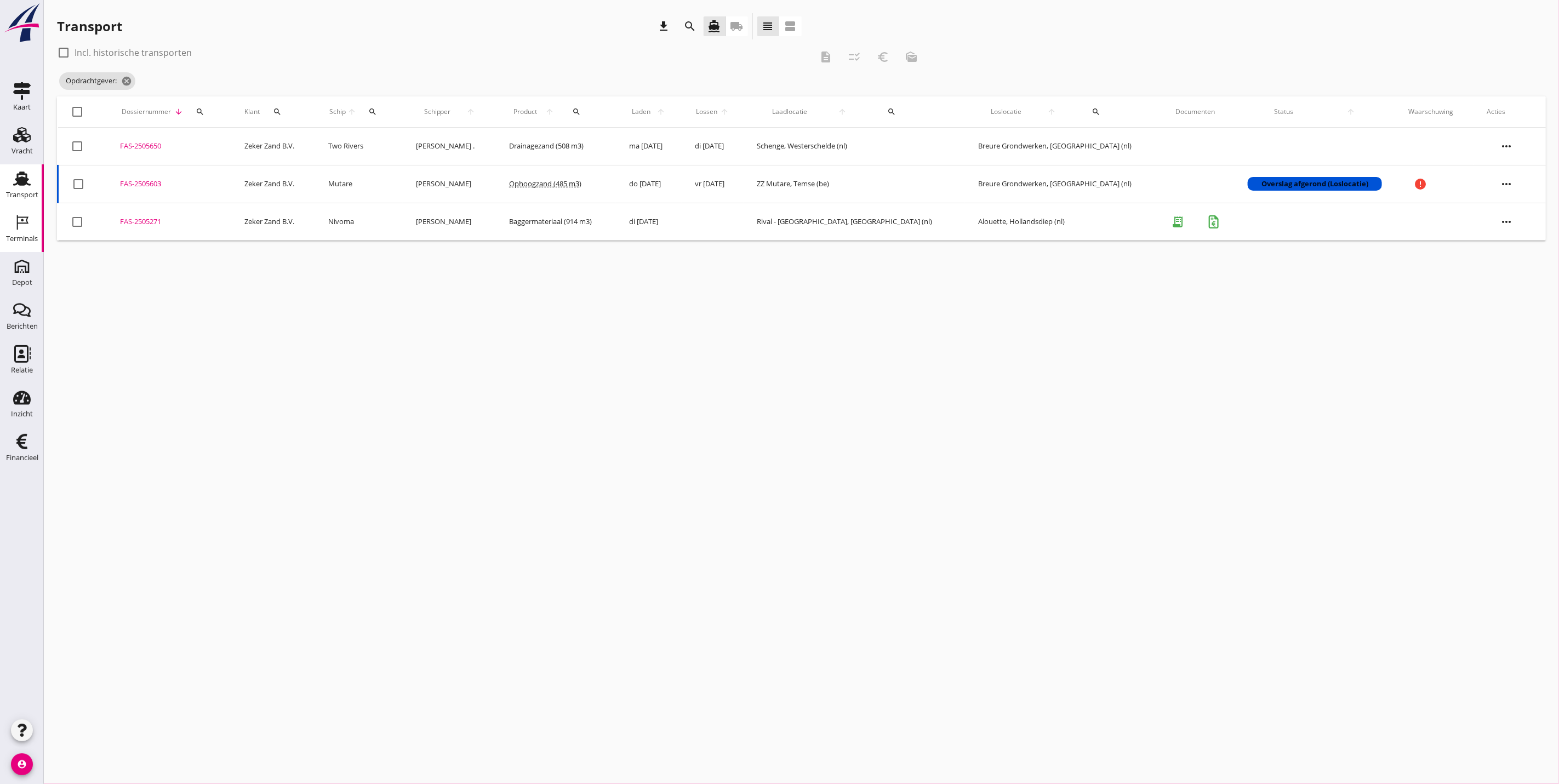
click at [32, 234] on div "Terminals" at bounding box center [22, 238] width 32 height 15
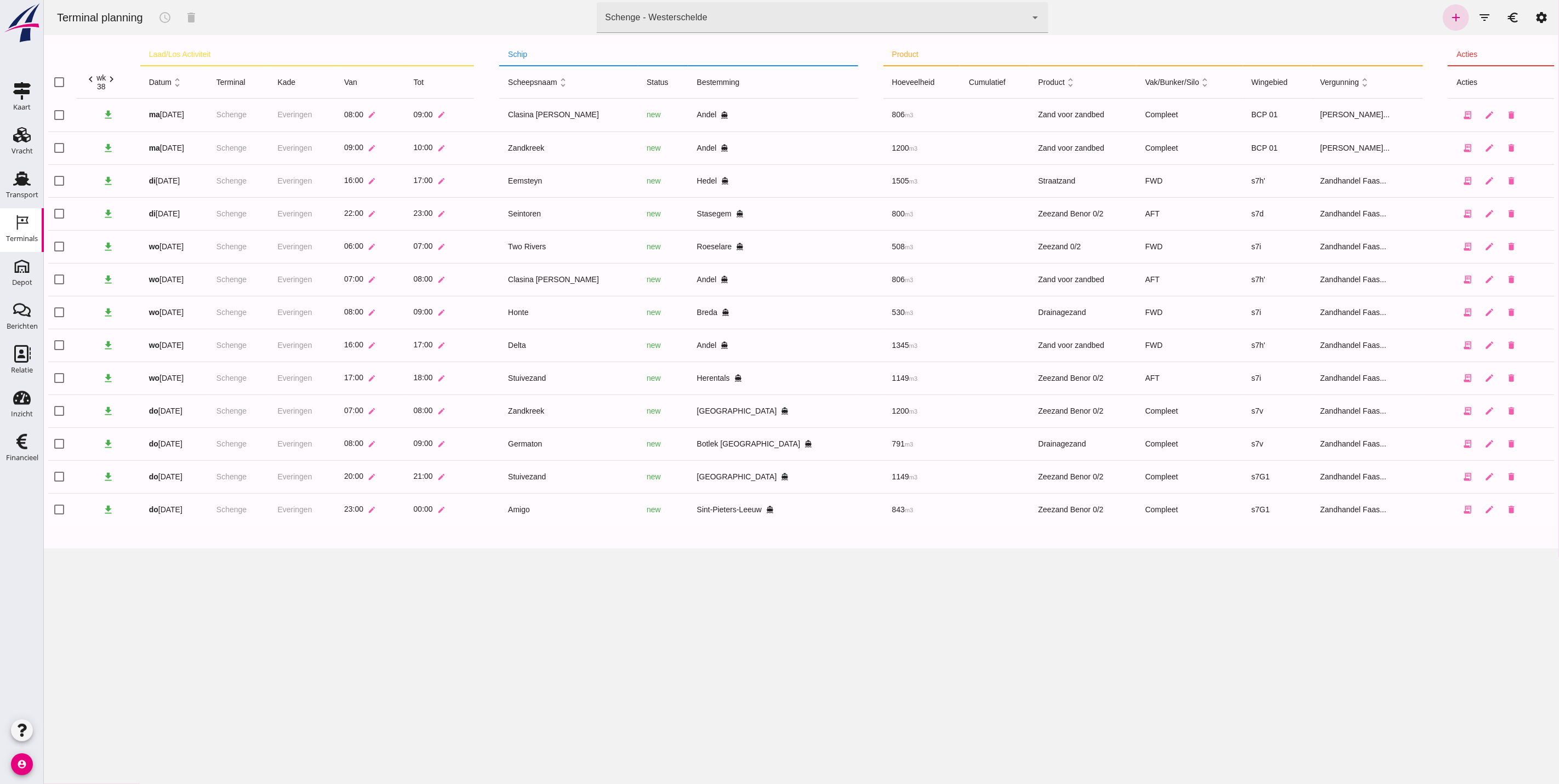
type input "7f603609-51ae-4e75-986b-c9057e559465"
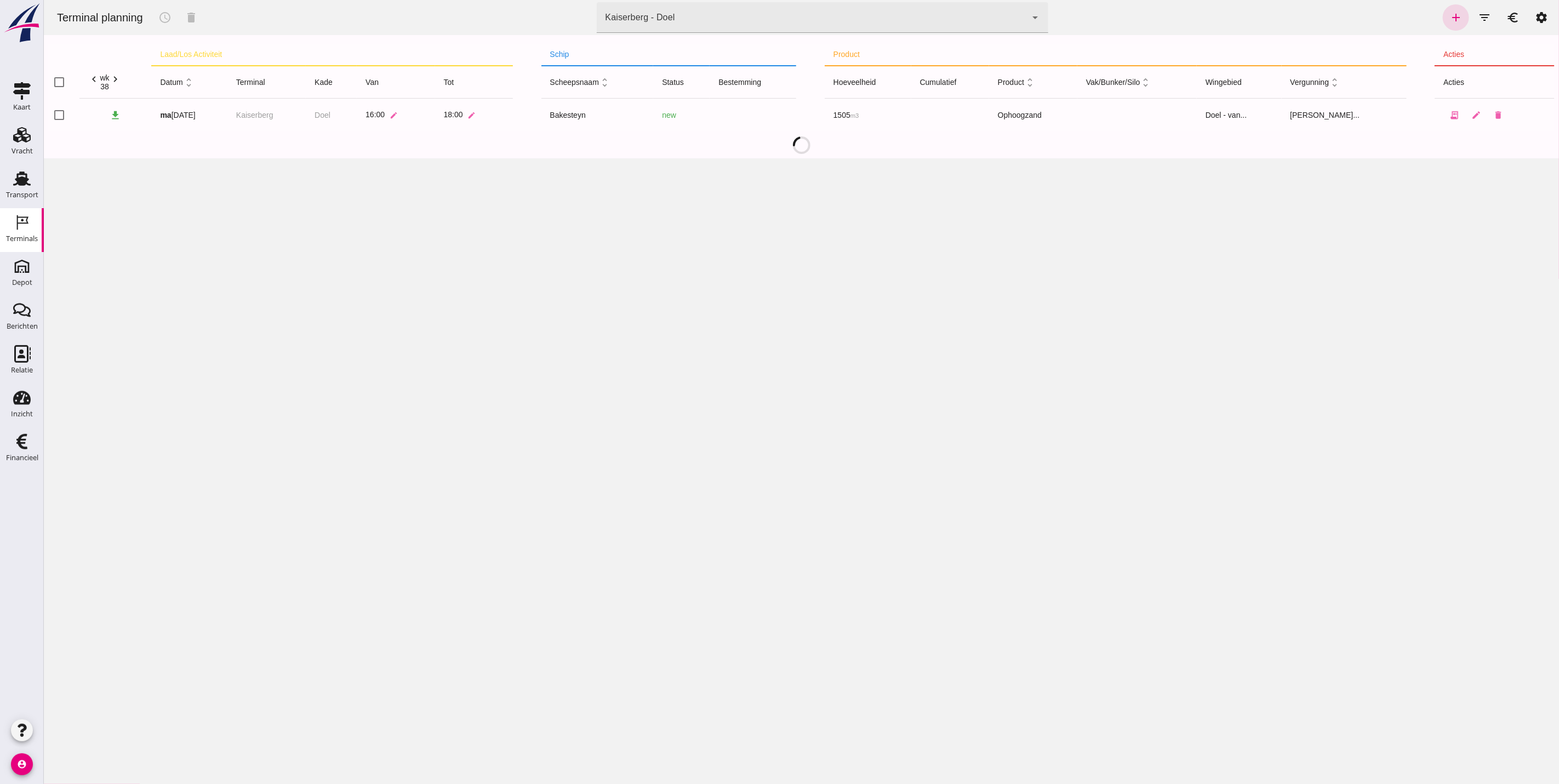
type input "Zandhandel Faasse B.V."
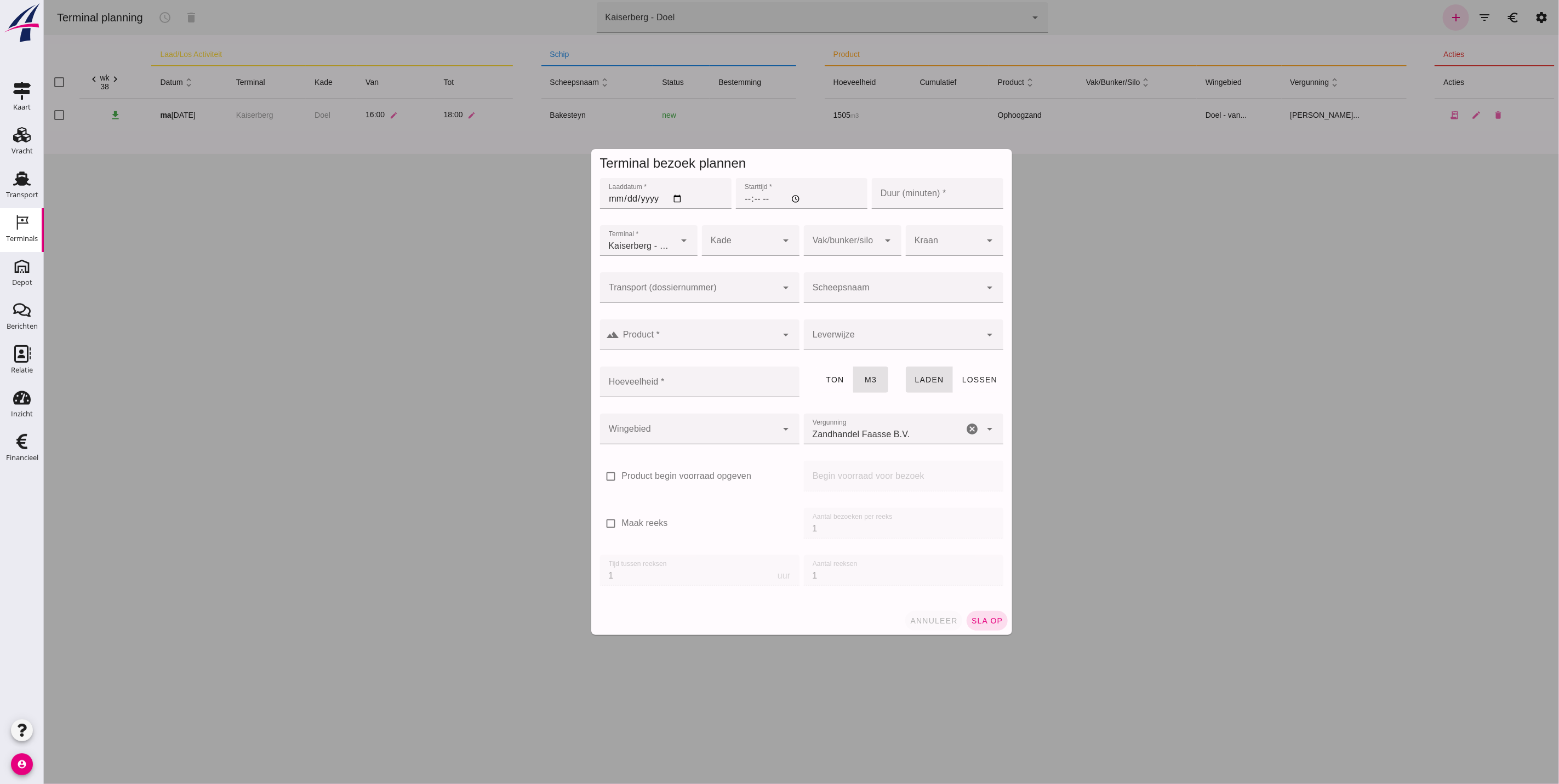
click at [942, 620] on span "annuleer" at bounding box center [933, 621] width 48 height 8
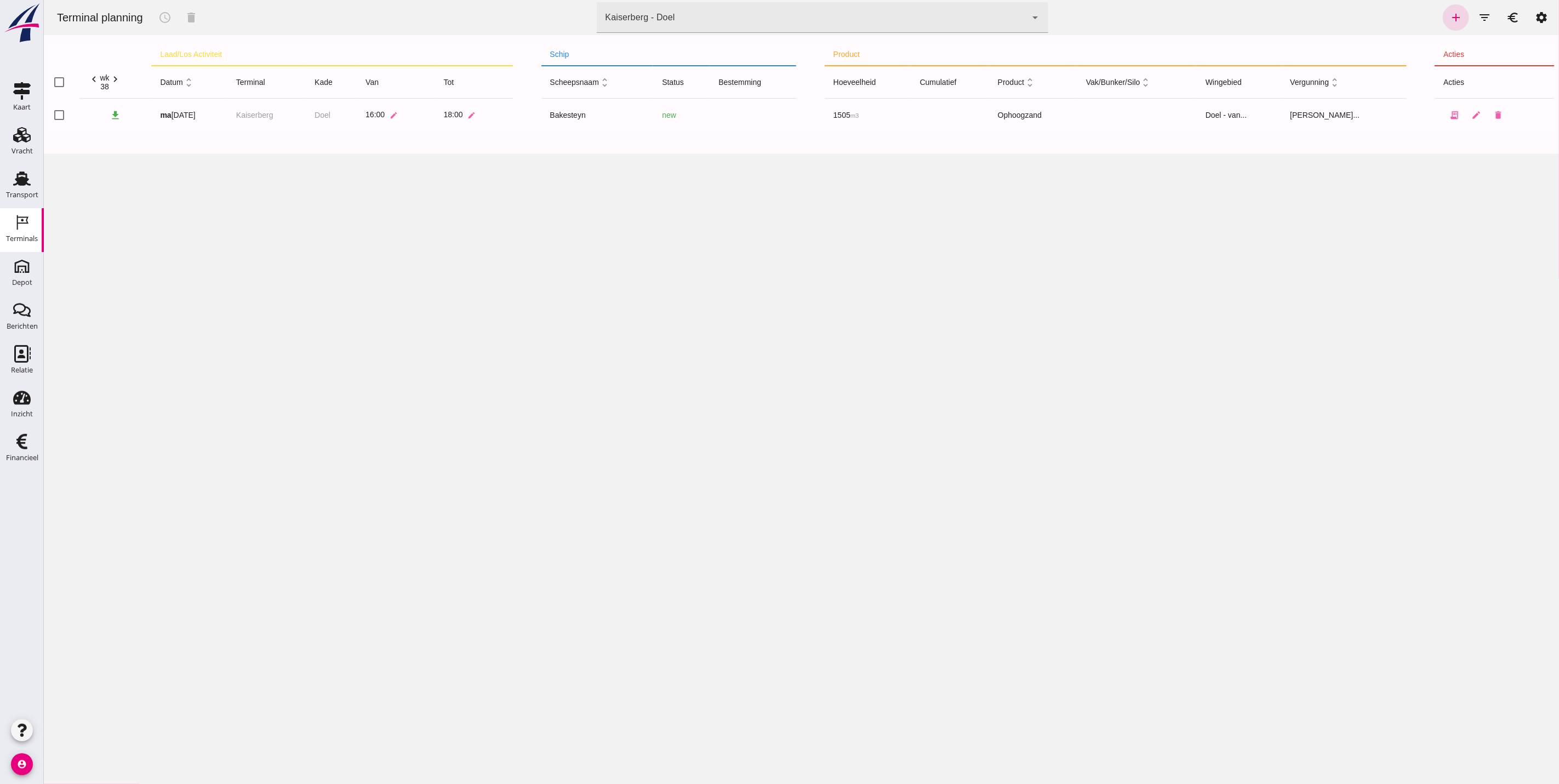
click at [654, 24] on div "Kaiserberg - Doel 7f603609-51ae-4e75-986b-c9057e559465" at bounding box center [811, 18] width 430 height 31
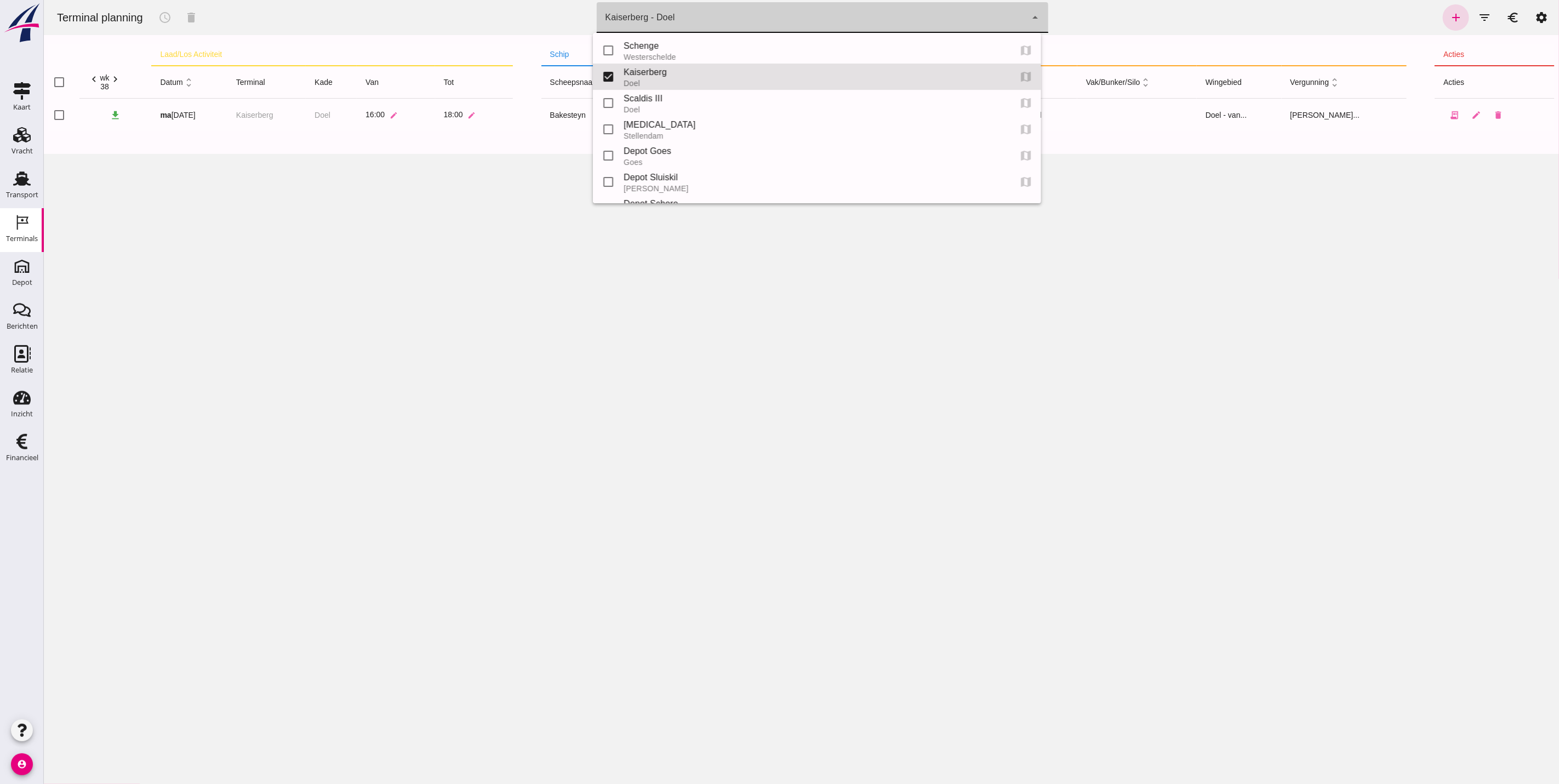
click at [644, 48] on div "Schenge" at bounding box center [812, 46] width 378 height 13
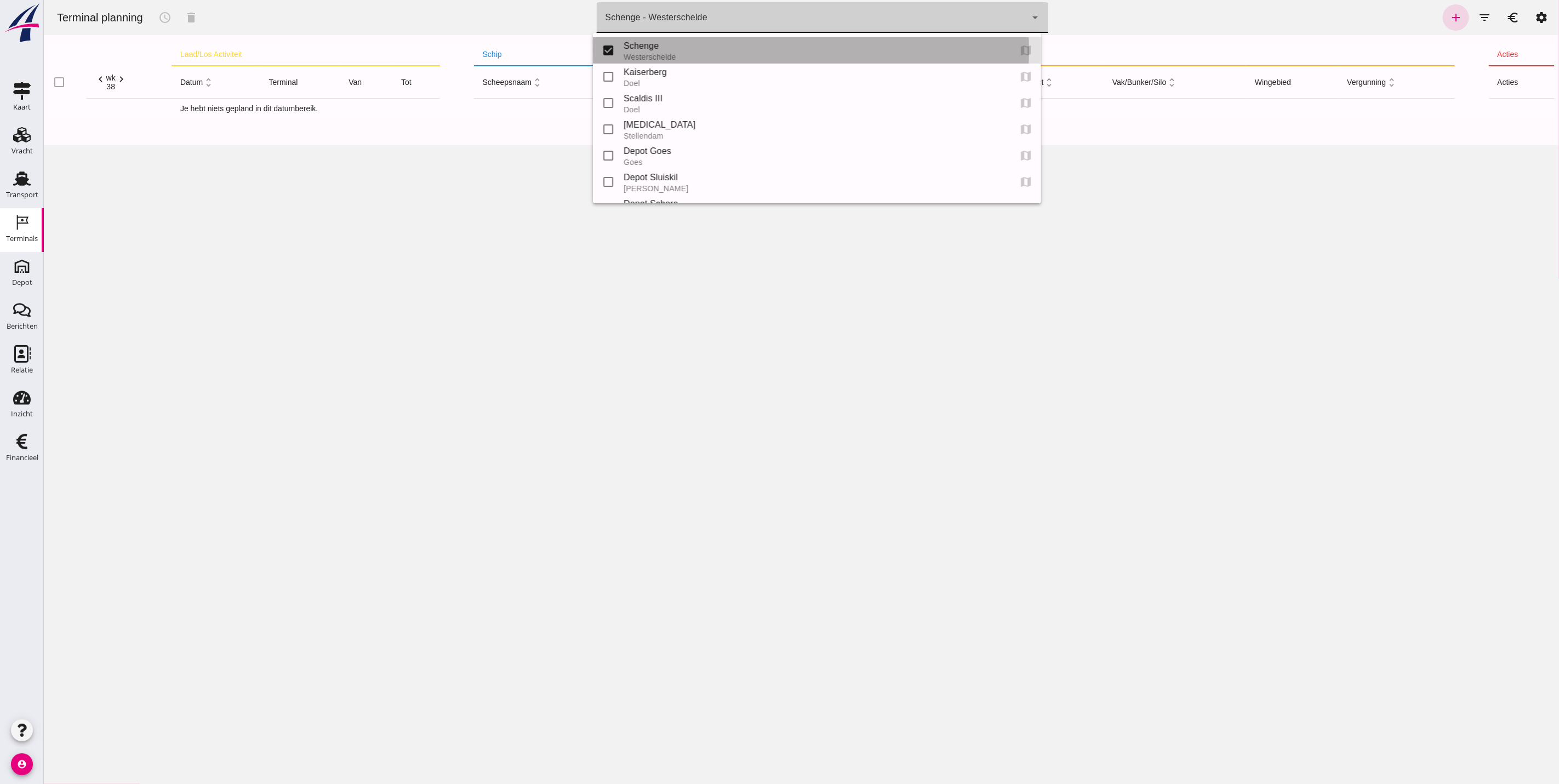
type input "9c876888-926f-4f5f-969d-c779b766b815"
checkbox input "true"
checkbox input "false"
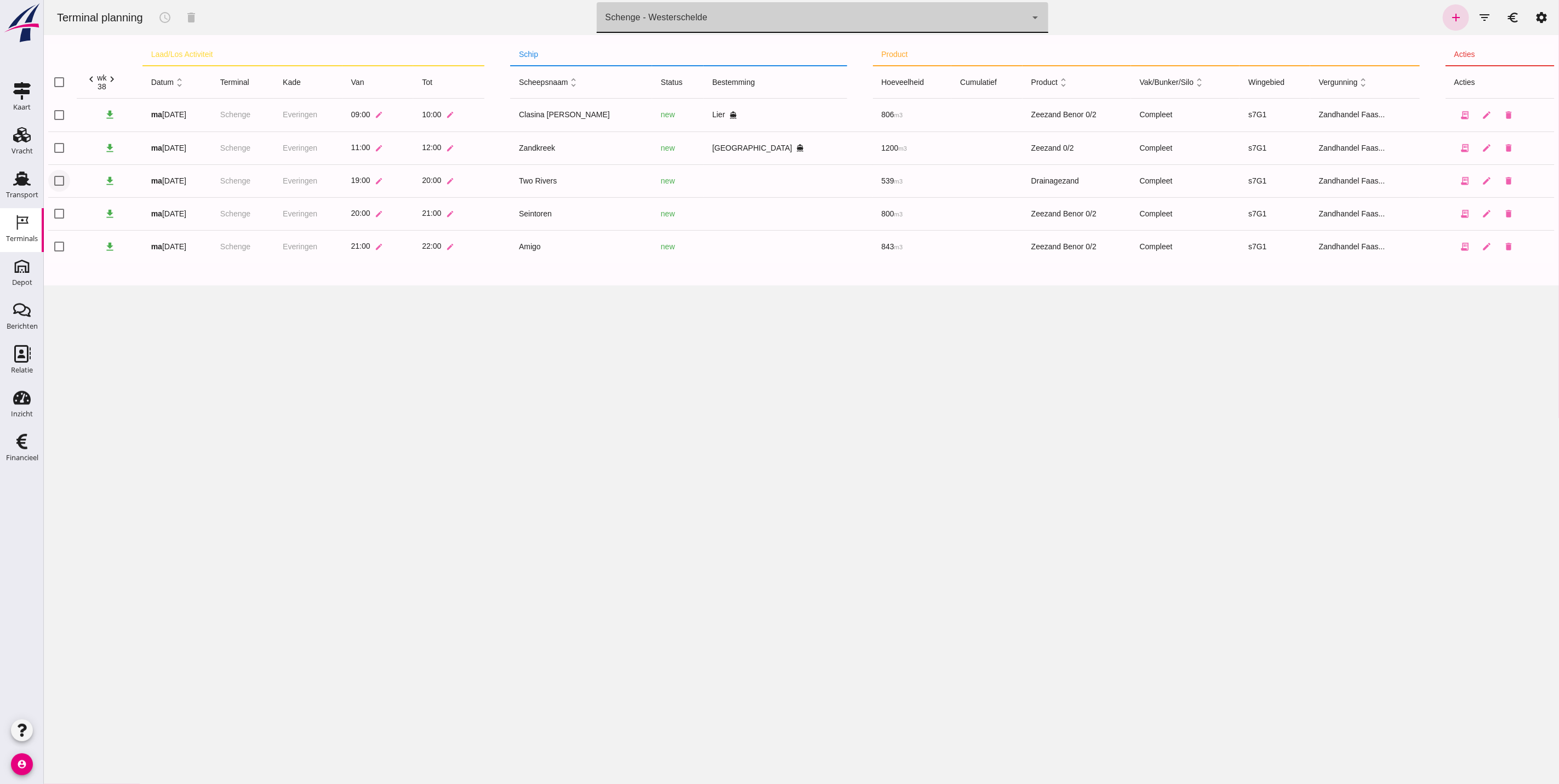
click at [50, 183] on input "checkbox" at bounding box center [59, 181] width 22 height 22
checkbox input "true"
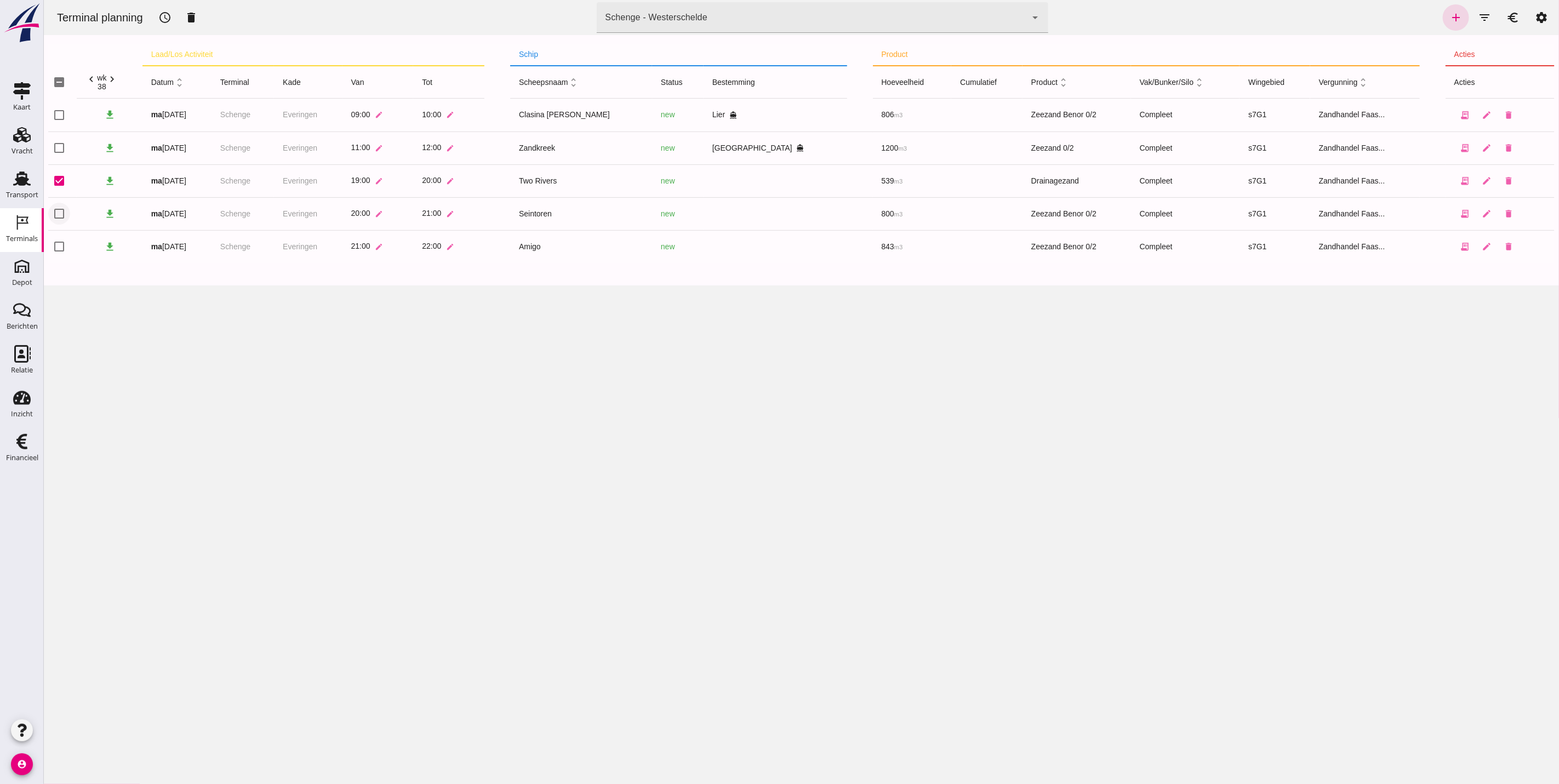
click at [59, 214] on input "checkbox" at bounding box center [59, 214] width 22 height 22
checkbox input "true"
click at [57, 240] on input "checkbox" at bounding box center [59, 246] width 22 height 22
checkbox input "true"
click at [166, 10] on button "schedule" at bounding box center [164, 17] width 26 height 26
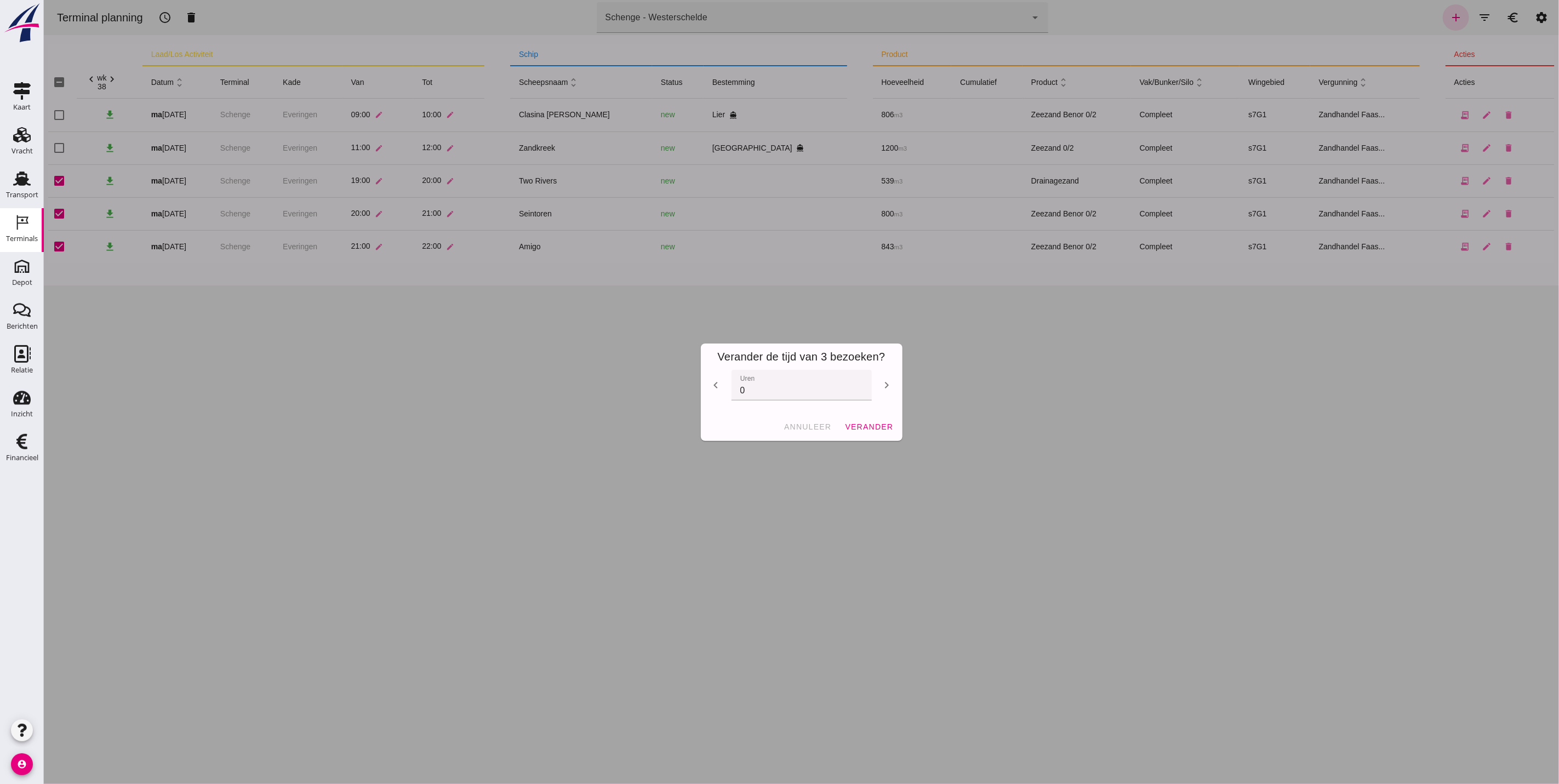
click at [880, 382] on icon "chevron_right" at bounding box center [887, 385] width 13 height 13
type input "1"
click at [871, 426] on span "verander" at bounding box center [868, 426] width 49 height 8
checkbox input "false"
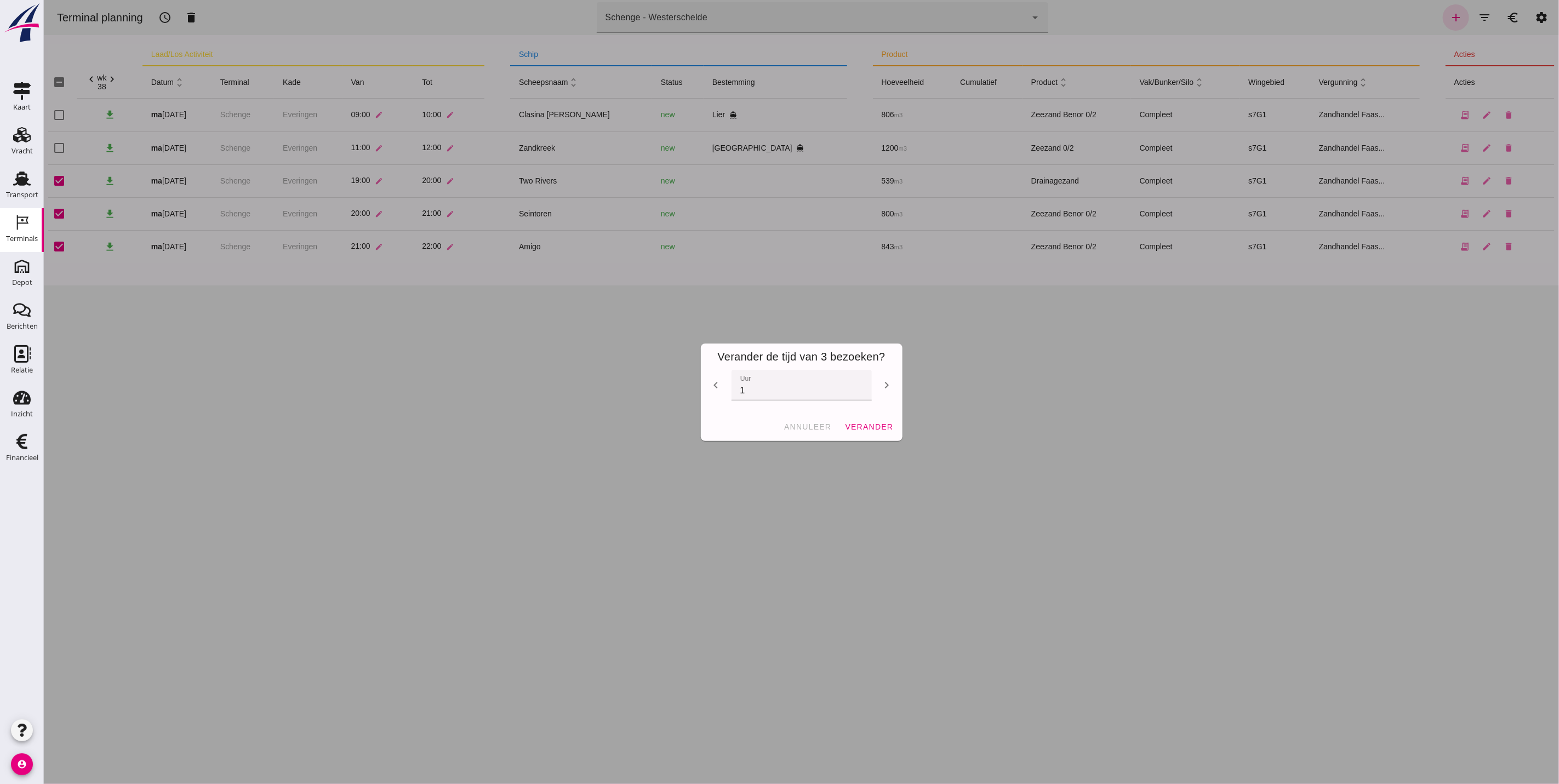
checkbox input "false"
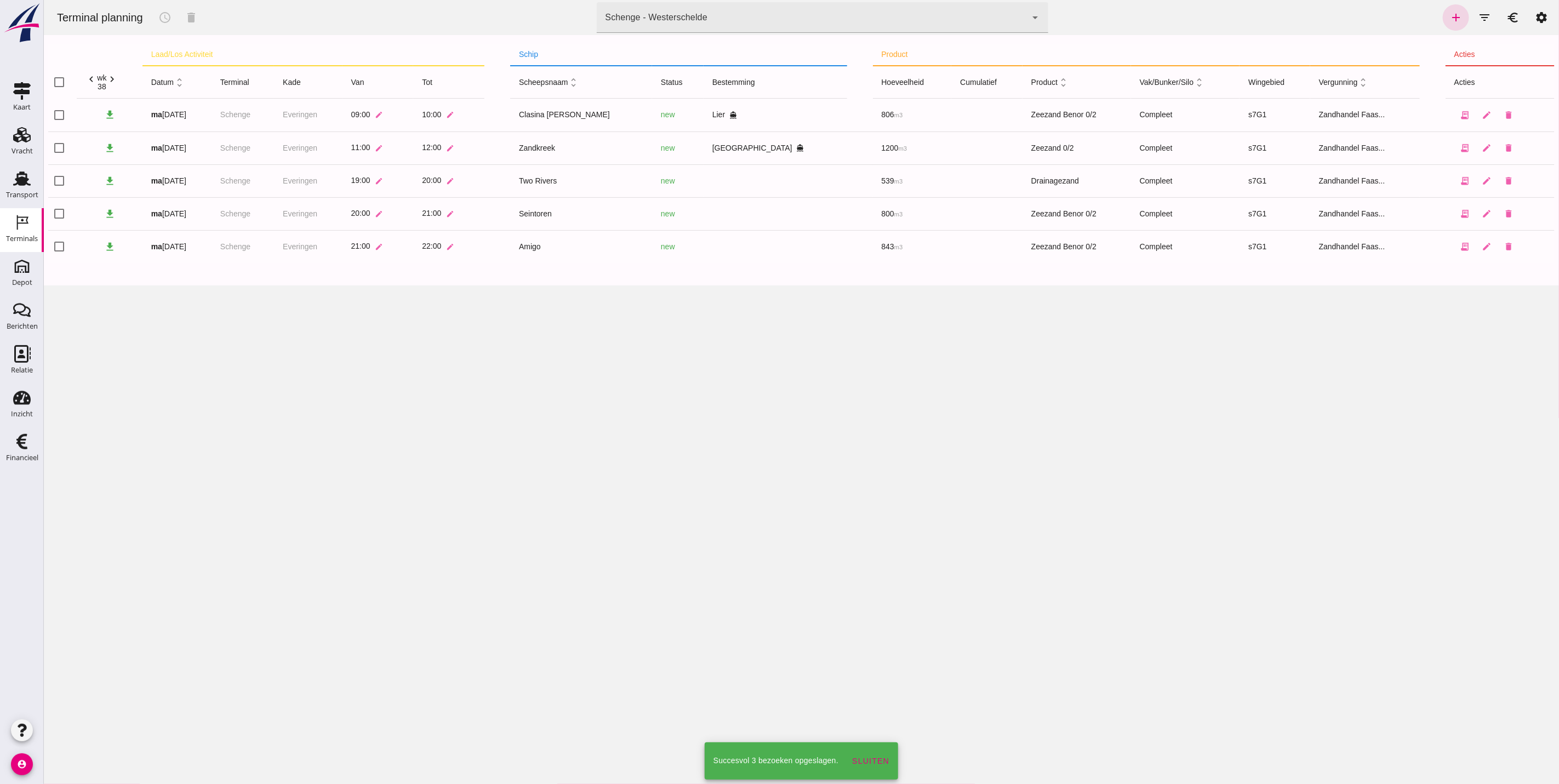
click at [274, 296] on div "Terminal planning schedule delete terminal Schenge - Westerschelde 9c876888-926…" at bounding box center [801, 392] width 1515 height 784
click at [1385, 183] on icon "edit" at bounding box center [1486, 181] width 10 height 10
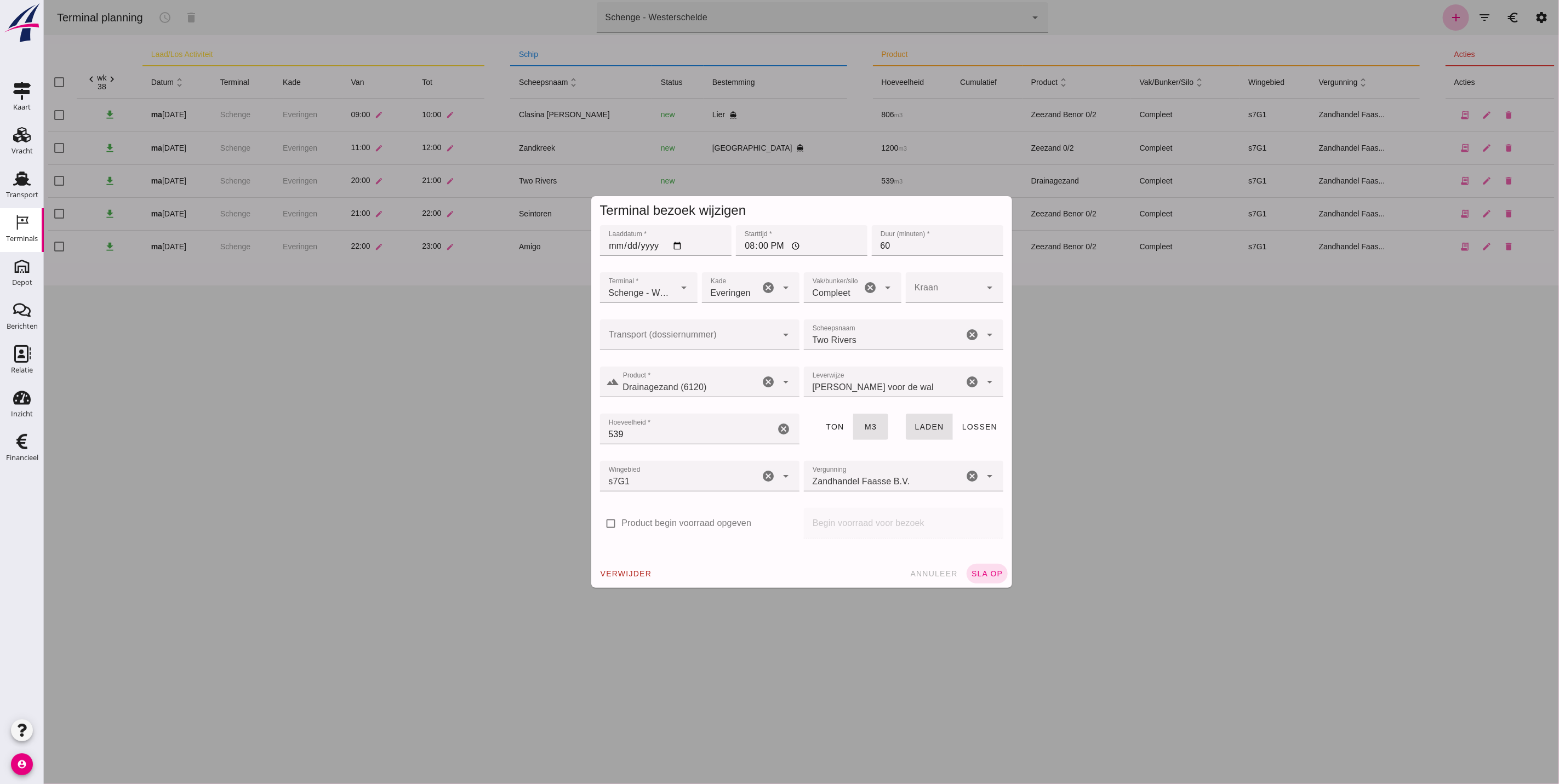
click at [720, 333] on input "Transport (dossiernummer)" at bounding box center [688, 340] width 177 height 13
click at [710, 372] on div "FAS-250 5650" at bounding box center [693, 368] width 182 height 13
type input "FAS-2505650"
click at [672, 429] on input "539" at bounding box center [688, 429] width 176 height 31
type input "508"
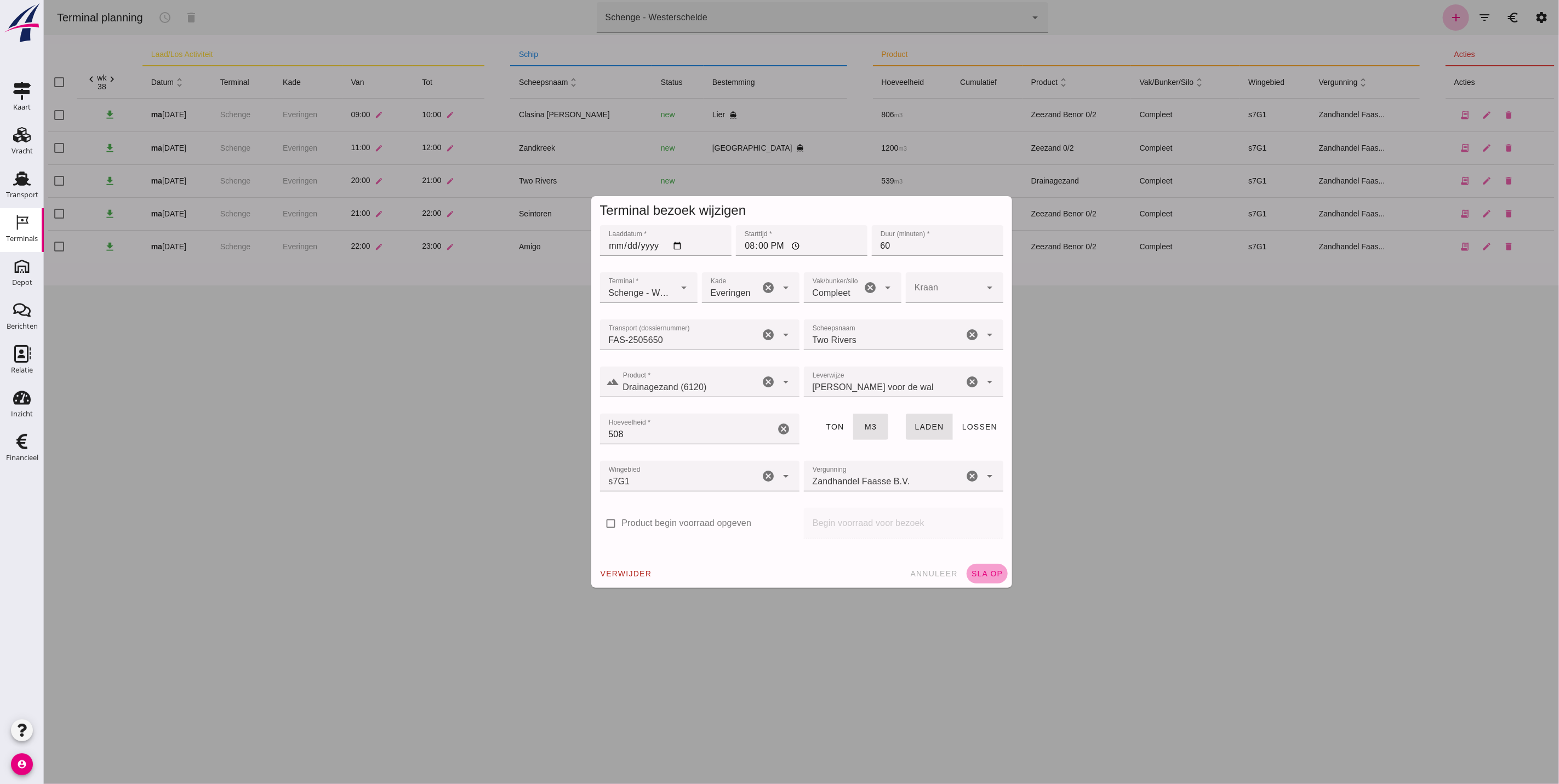
click at [984, 578] on button "sla op" at bounding box center [986, 573] width 41 height 20
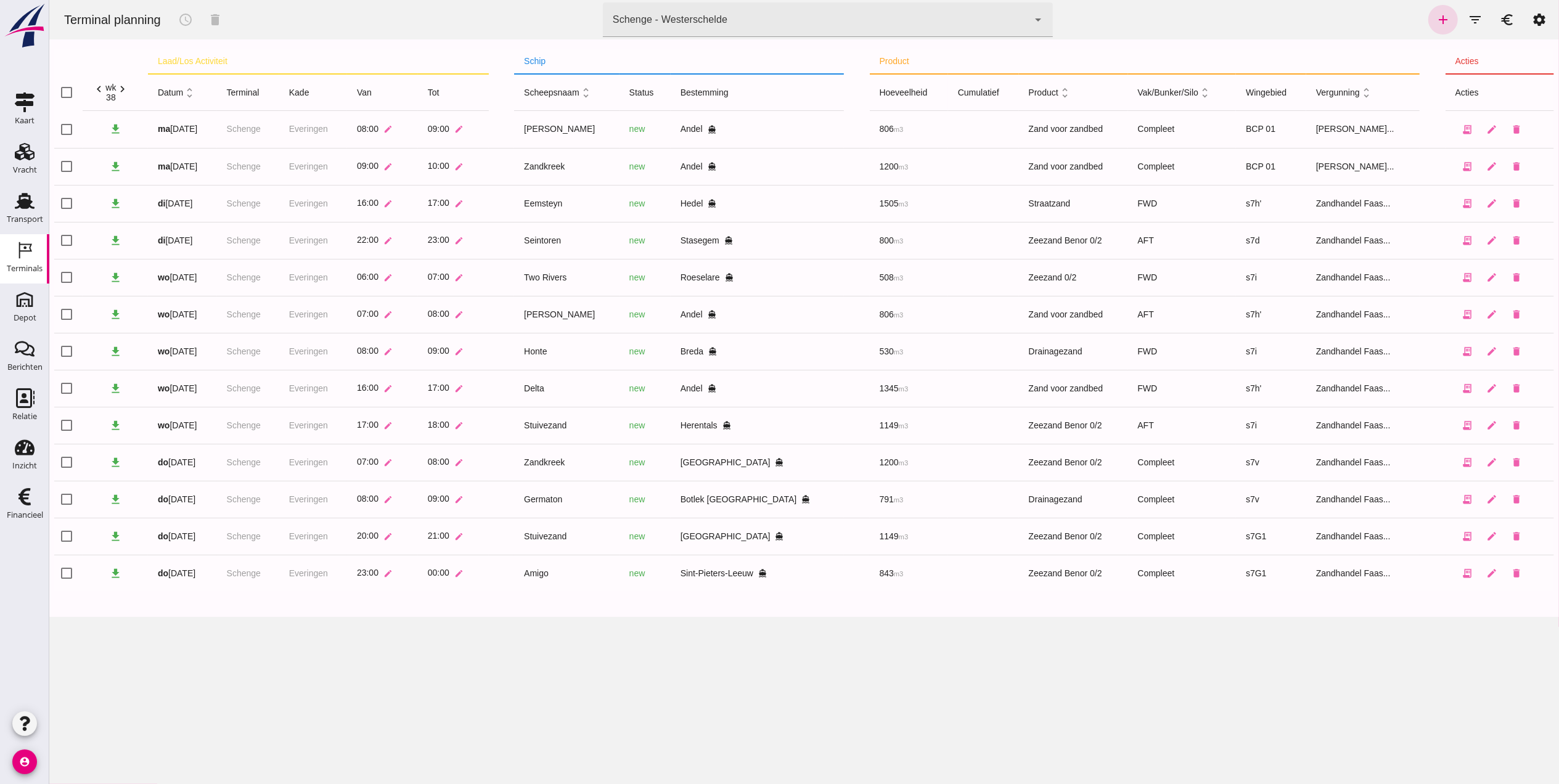
click at [128, 87] on icon "chevron_right" at bounding box center [121, 88] width 13 height 13
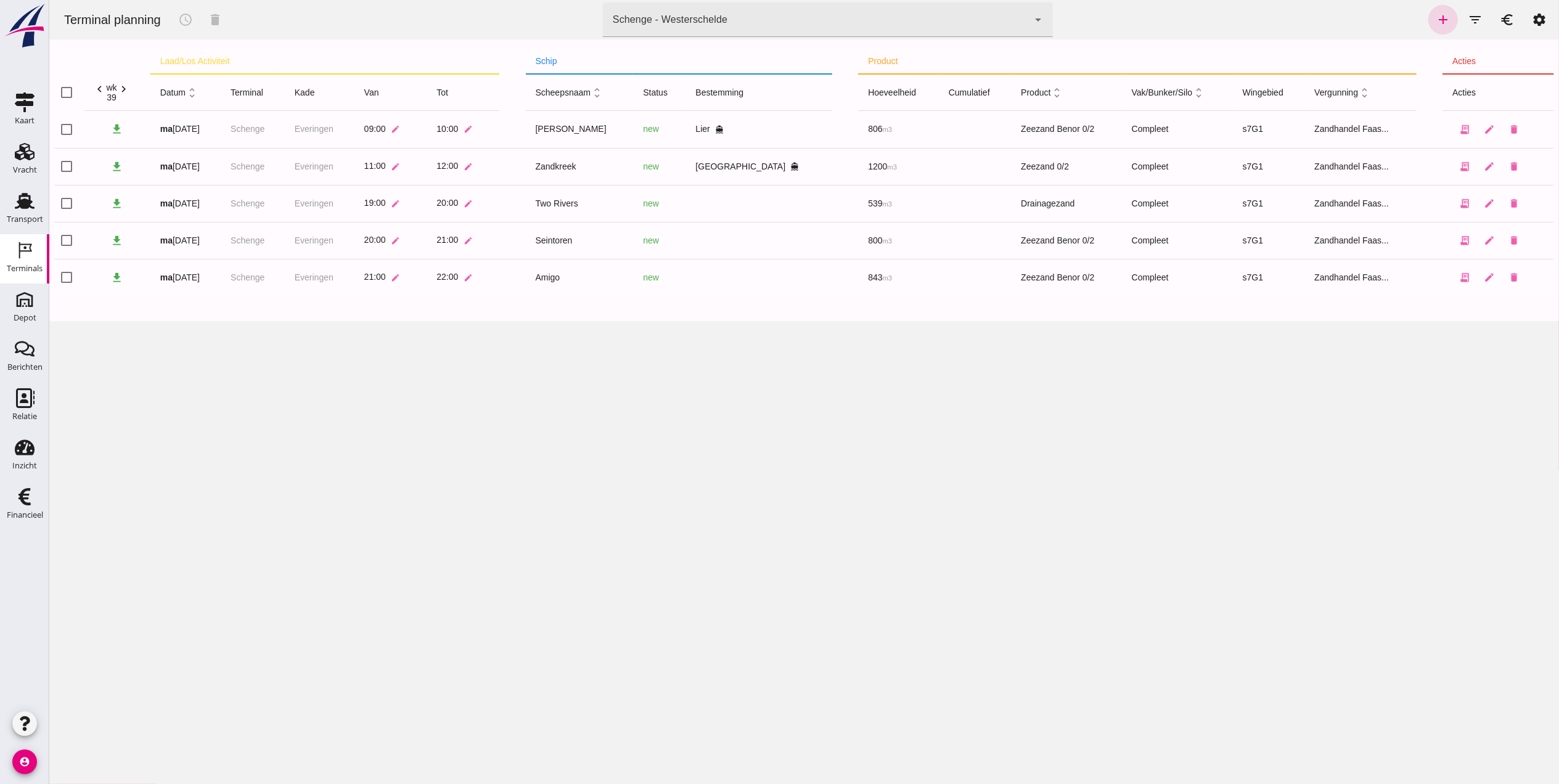
click at [771, 23] on div "Schenge - Westerschelde 9c876888-926f-4f5f-969d-c779b766b815" at bounding box center [815, 20] width 425 height 35
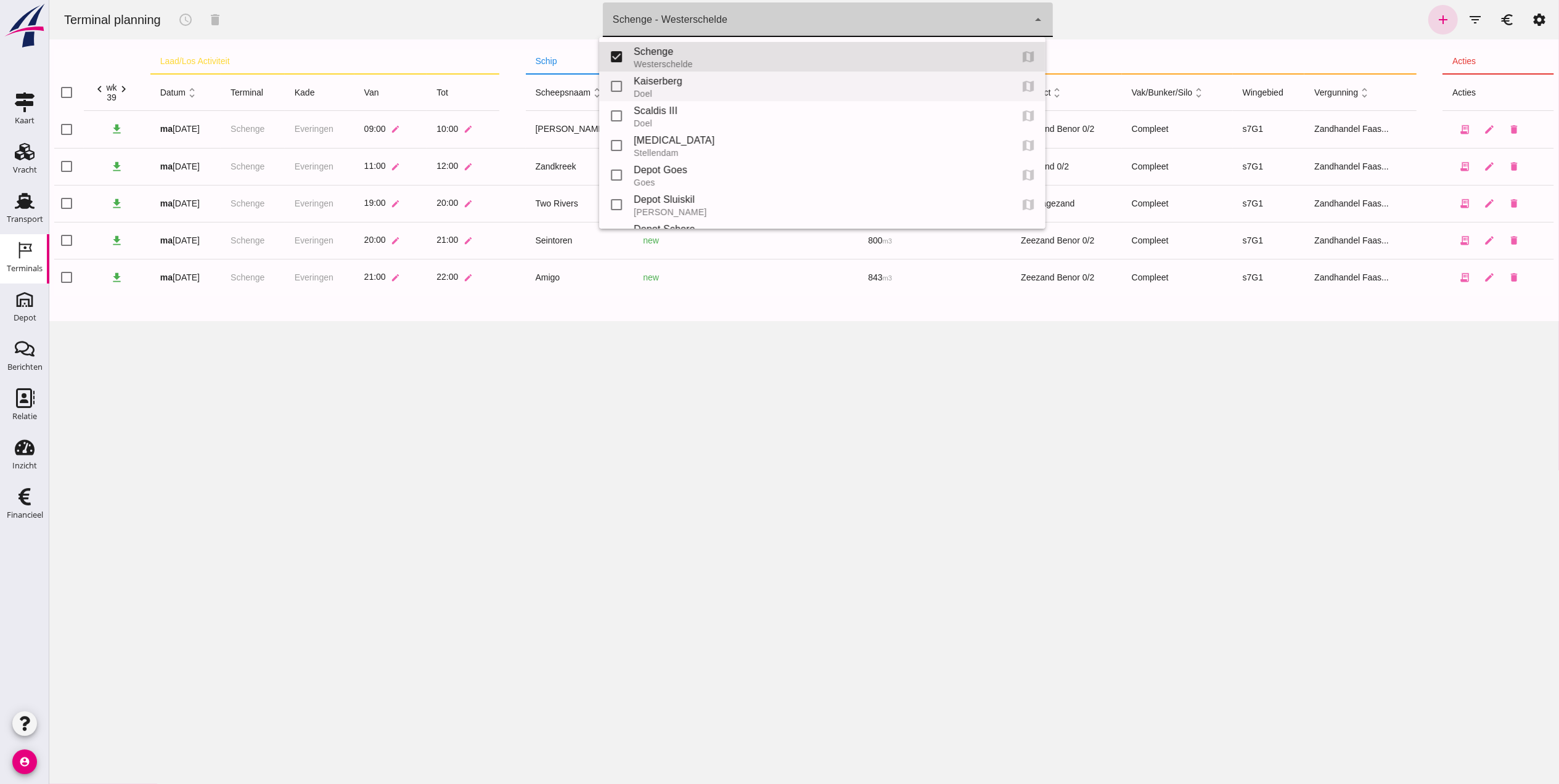
click at [718, 85] on div "Kaiserberg" at bounding box center [817, 82] width 368 height 15
type input "7f603609-51ae-4e75-986b-c9057e559465"
checkbox input "false"
checkbox input "true"
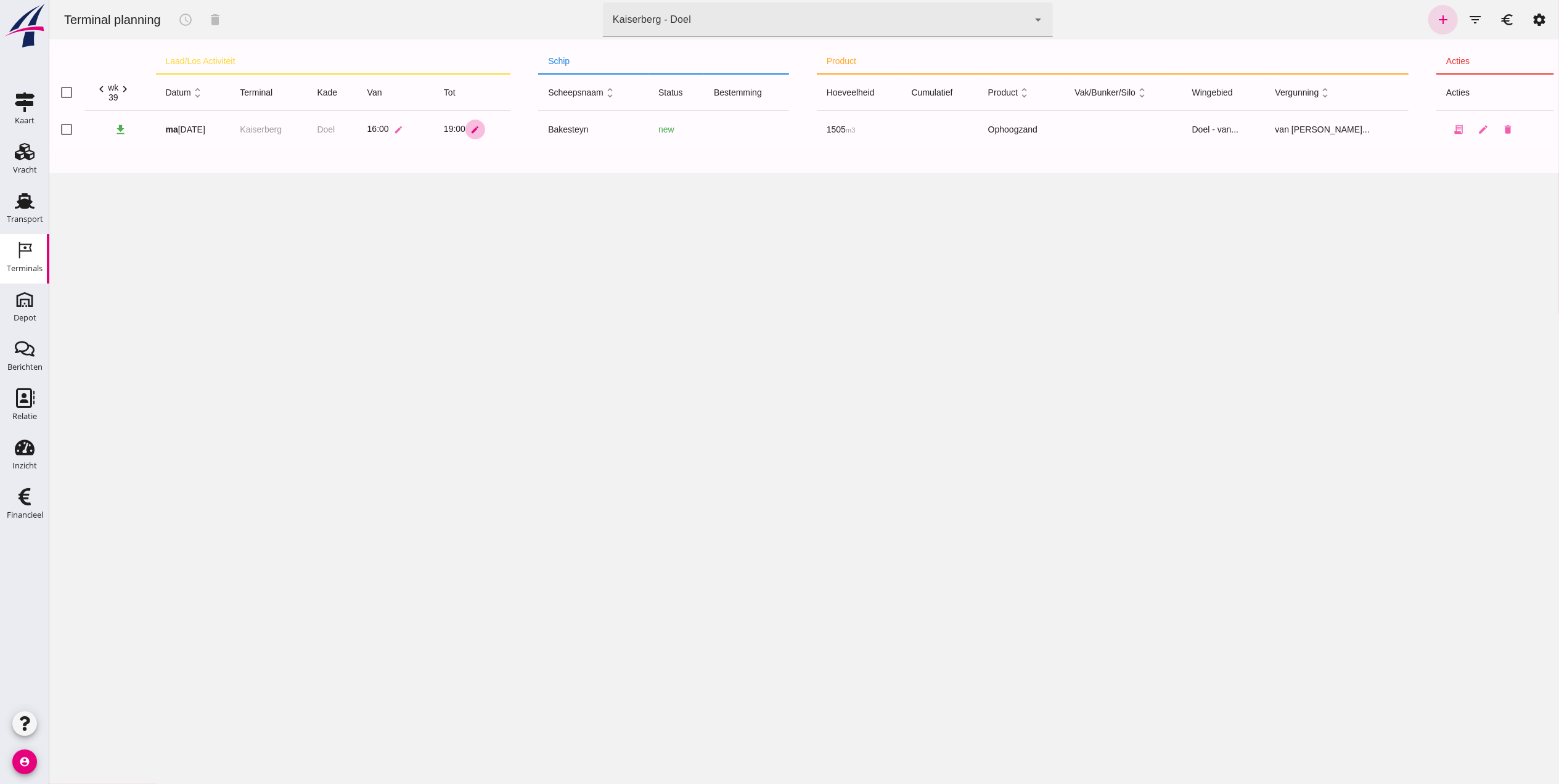
click at [479, 129] on icon "edit" at bounding box center [475, 130] width 10 height 10
click at [538, 136] on input "19:00" at bounding box center [532, 133] width 84 height 26
click at [413, 238] on div "Terminal planning schedule delete terminal Kaiserberg - Doel 7f603609-51ae-4e75…" at bounding box center [803, 392] width 1509 height 784
click at [476, 134] on button "edit" at bounding box center [475, 129] width 20 height 20
click at [539, 135] on input "19:00" at bounding box center [532, 133] width 84 height 26
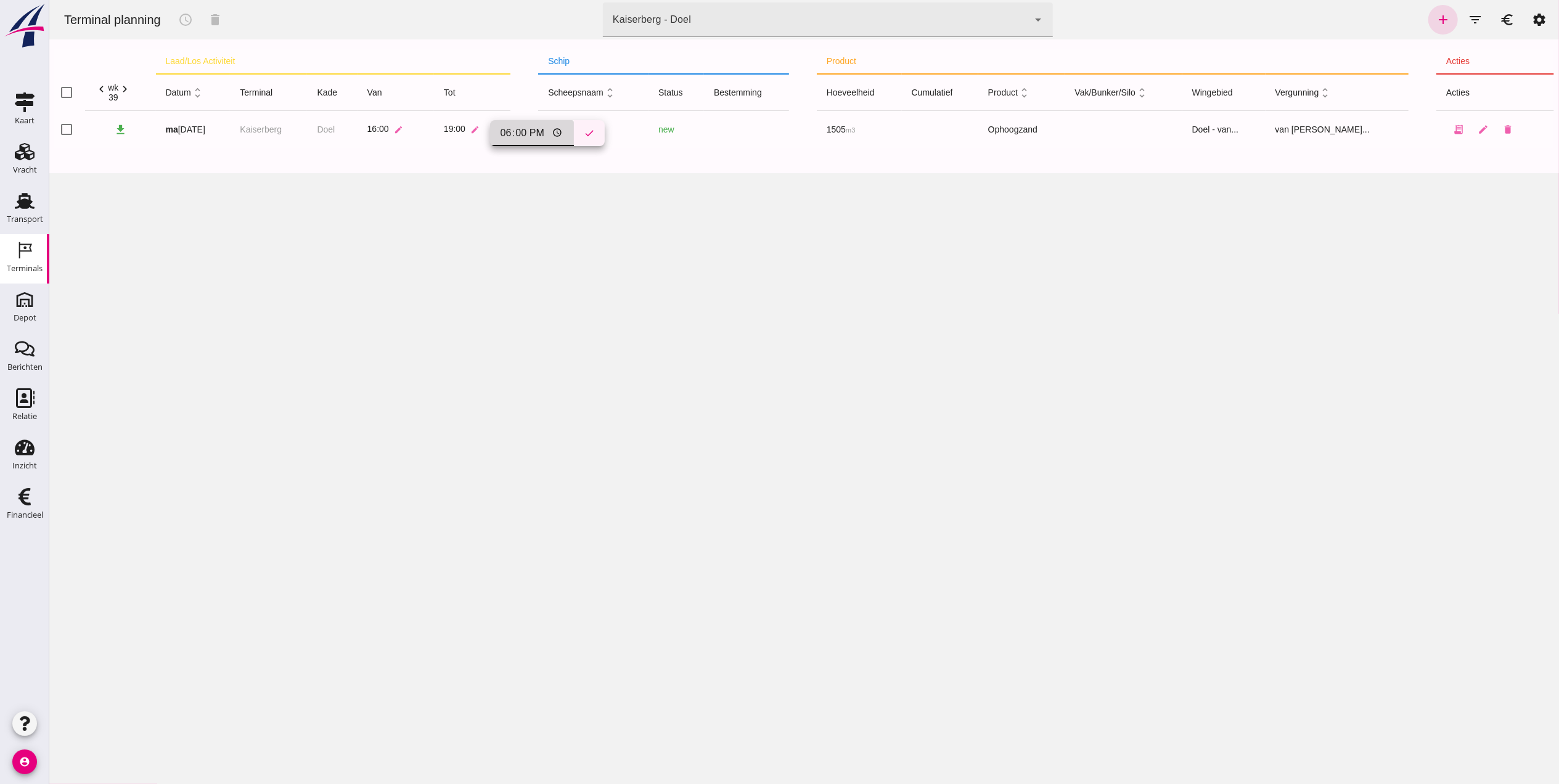
type input "18:00"
click at [583, 129] on icon "check" at bounding box center [589, 133] width 11 height 11
click at [1435, 23] on icon "add" at bounding box center [1443, 20] width 15 height 15
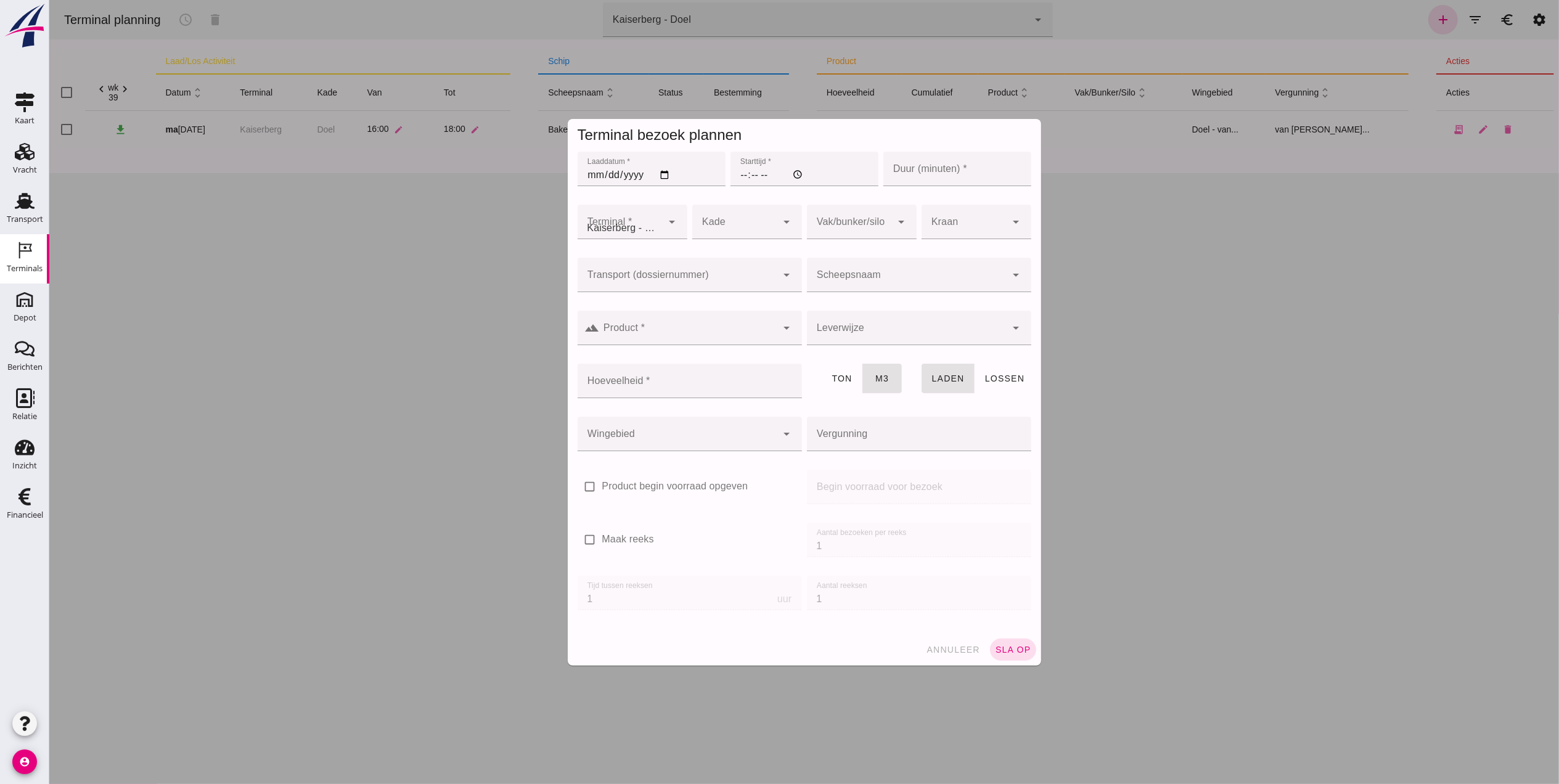
type input "Zandhandel Faasse B.V."
click at [664, 172] on input "Laaddatum *" at bounding box center [650, 169] width 148 height 35
type input "[DATE]"
click at [744, 168] on input "Starttijd *" at bounding box center [803, 169] width 148 height 35
click at [737, 175] on input "Starttijd *" at bounding box center [803, 169] width 148 height 35
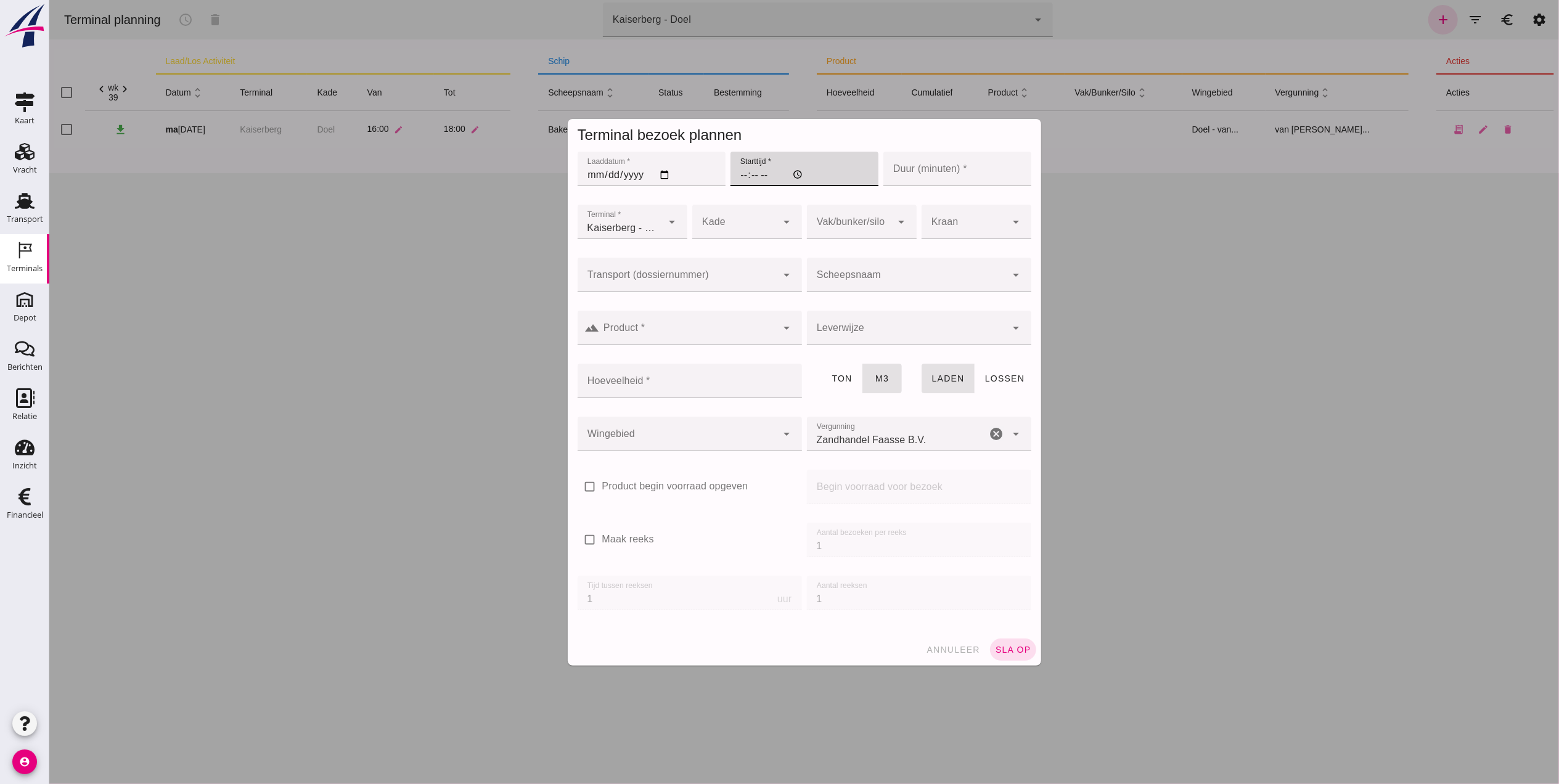
type input "13:00"
click at [981, 173] on input "Duur (minuten) *" at bounding box center [957, 169] width 148 height 35
type input "120"
click at [645, 225] on span "Kaiserberg - Doel" at bounding box center [622, 228] width 71 height 15
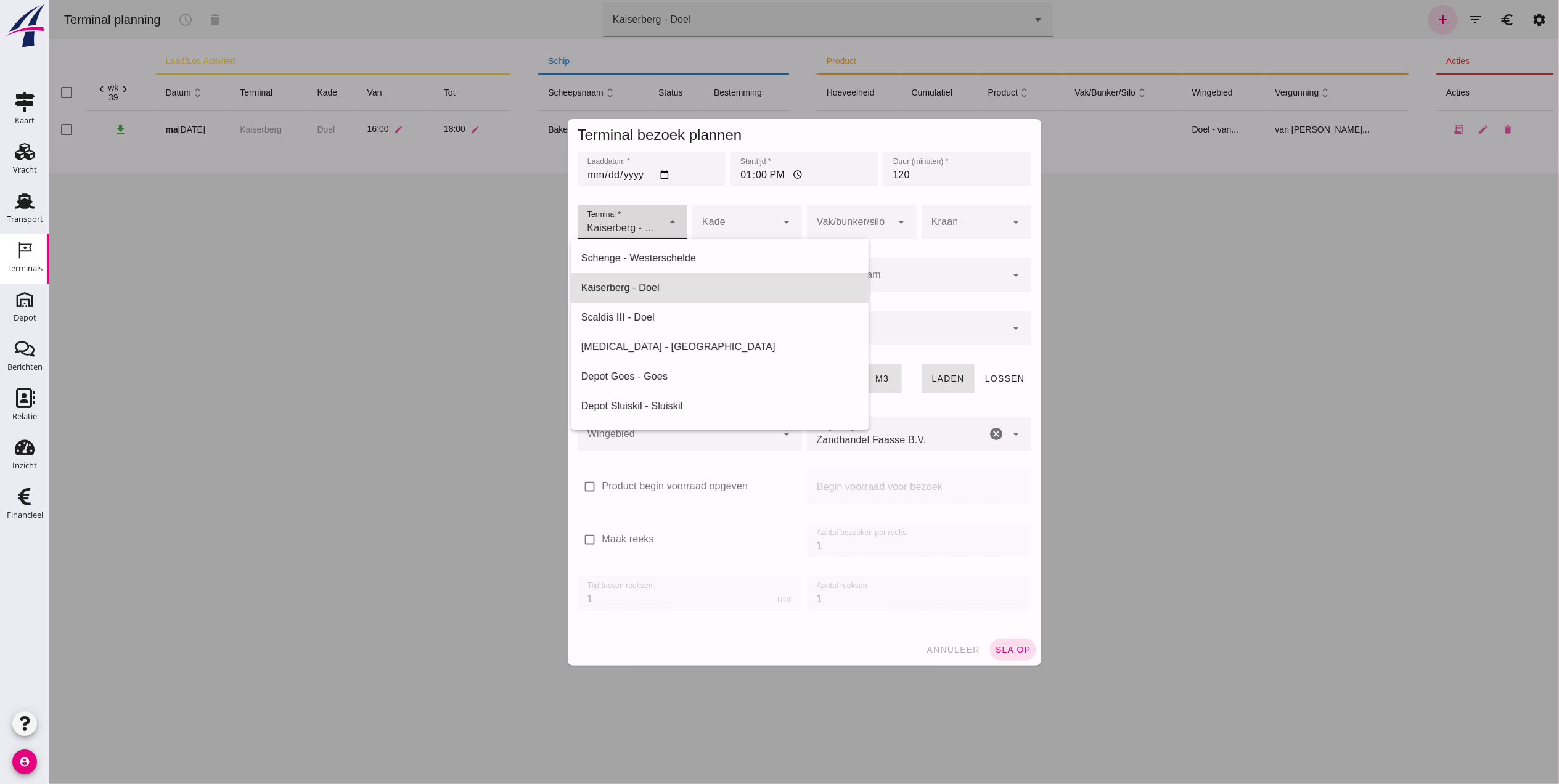
scroll to position [29, 0]
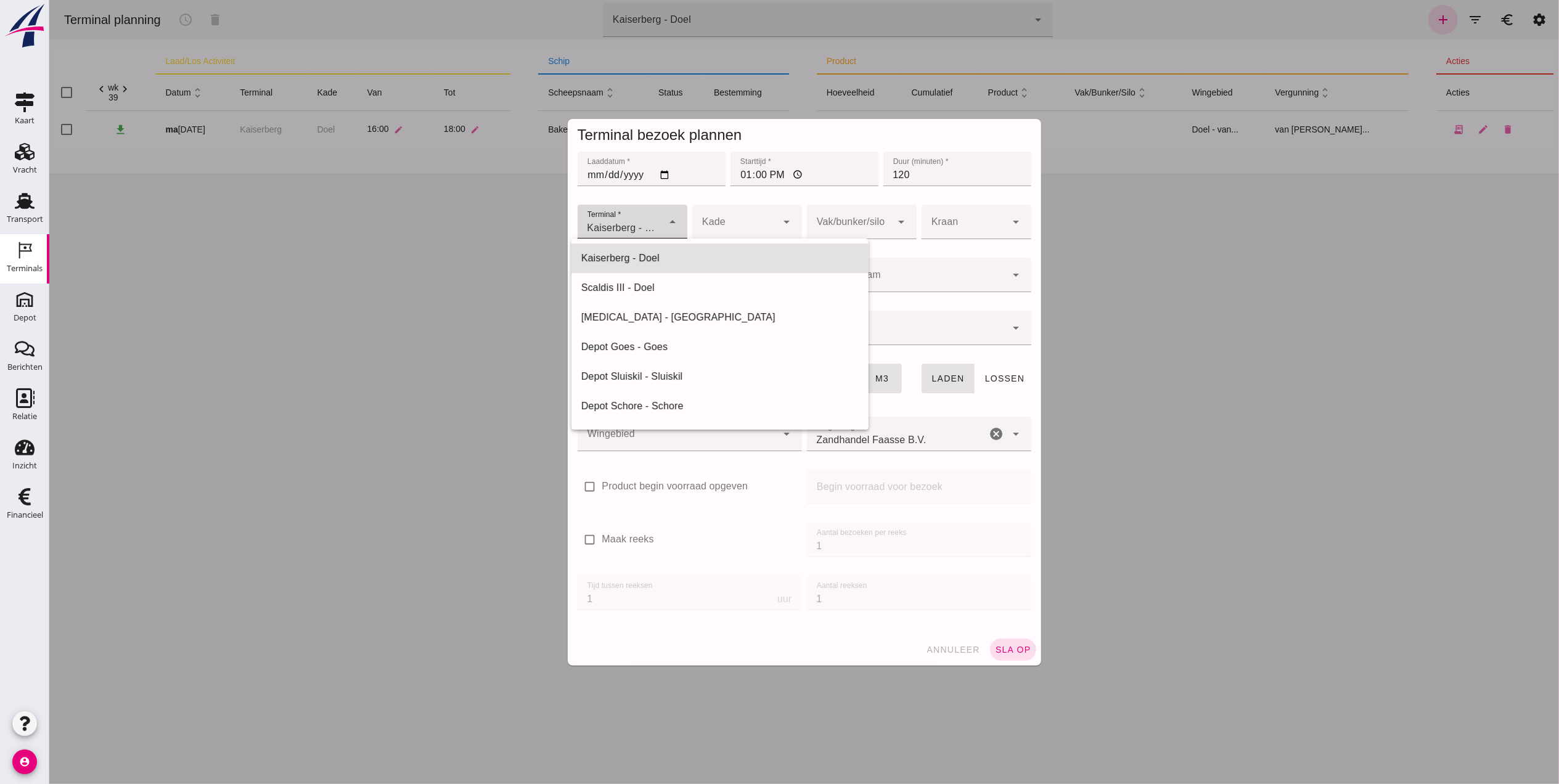
click at [642, 227] on span "Kaiserberg - Doel" at bounding box center [622, 228] width 71 height 15
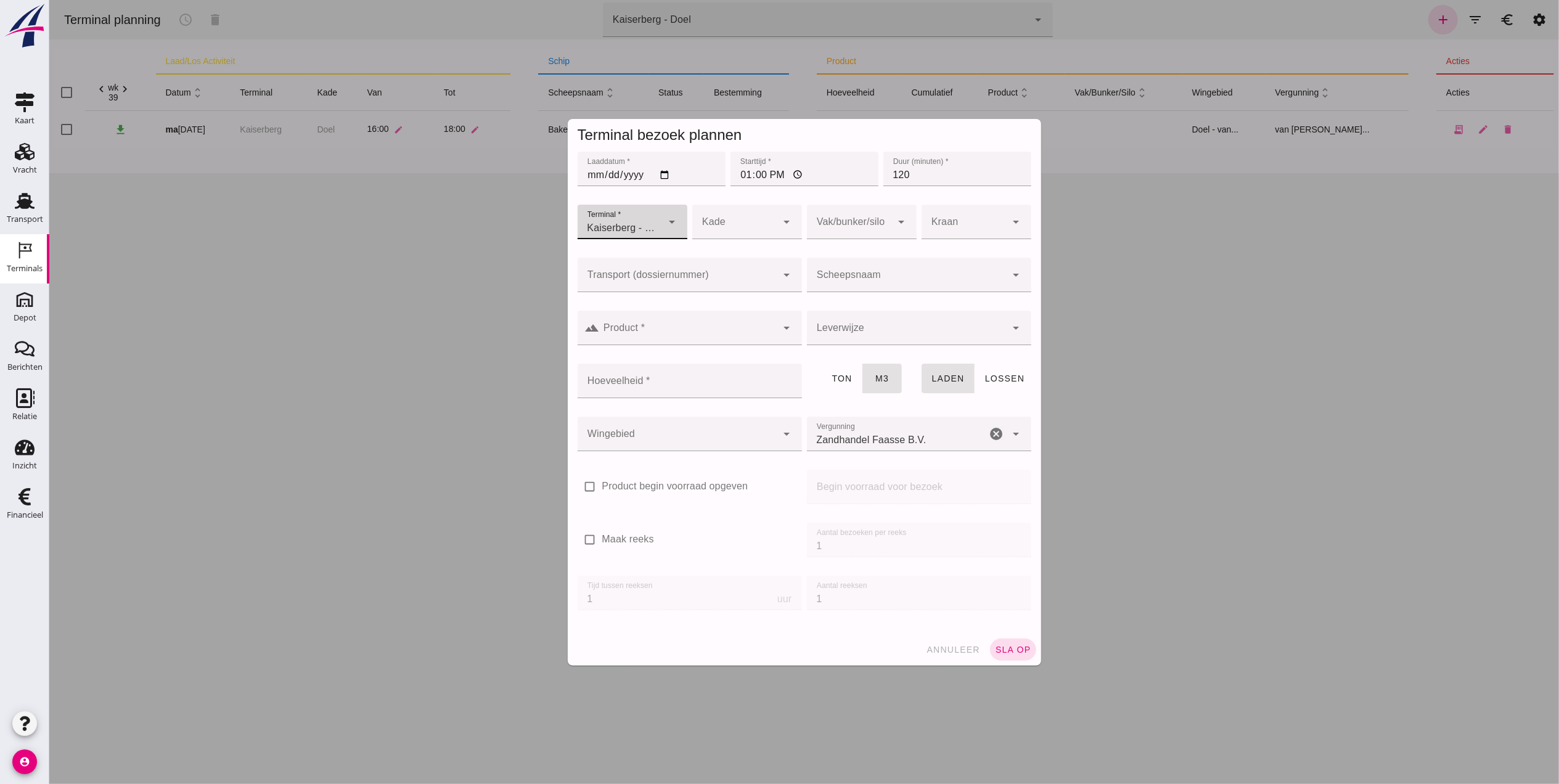
scroll to position [0, 0]
click at [720, 218] on div at bounding box center [734, 222] width 85 height 35
click at [737, 255] on div "Doel" at bounding box center [739, 259] width 90 height 15
type input "11"
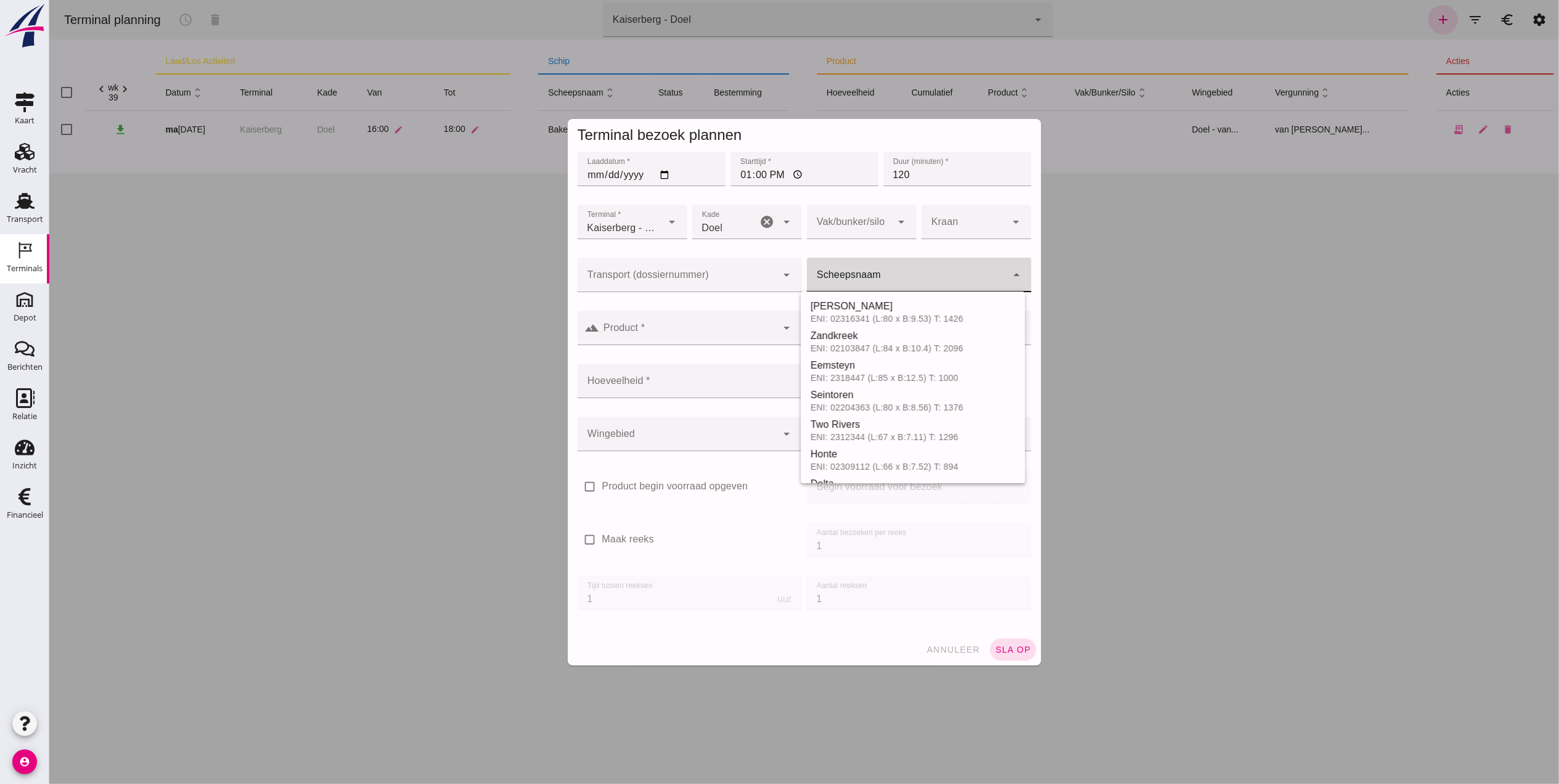
click at [904, 276] on input "Scheepsnaam" at bounding box center [905, 281] width 199 height 15
type input "amistade"
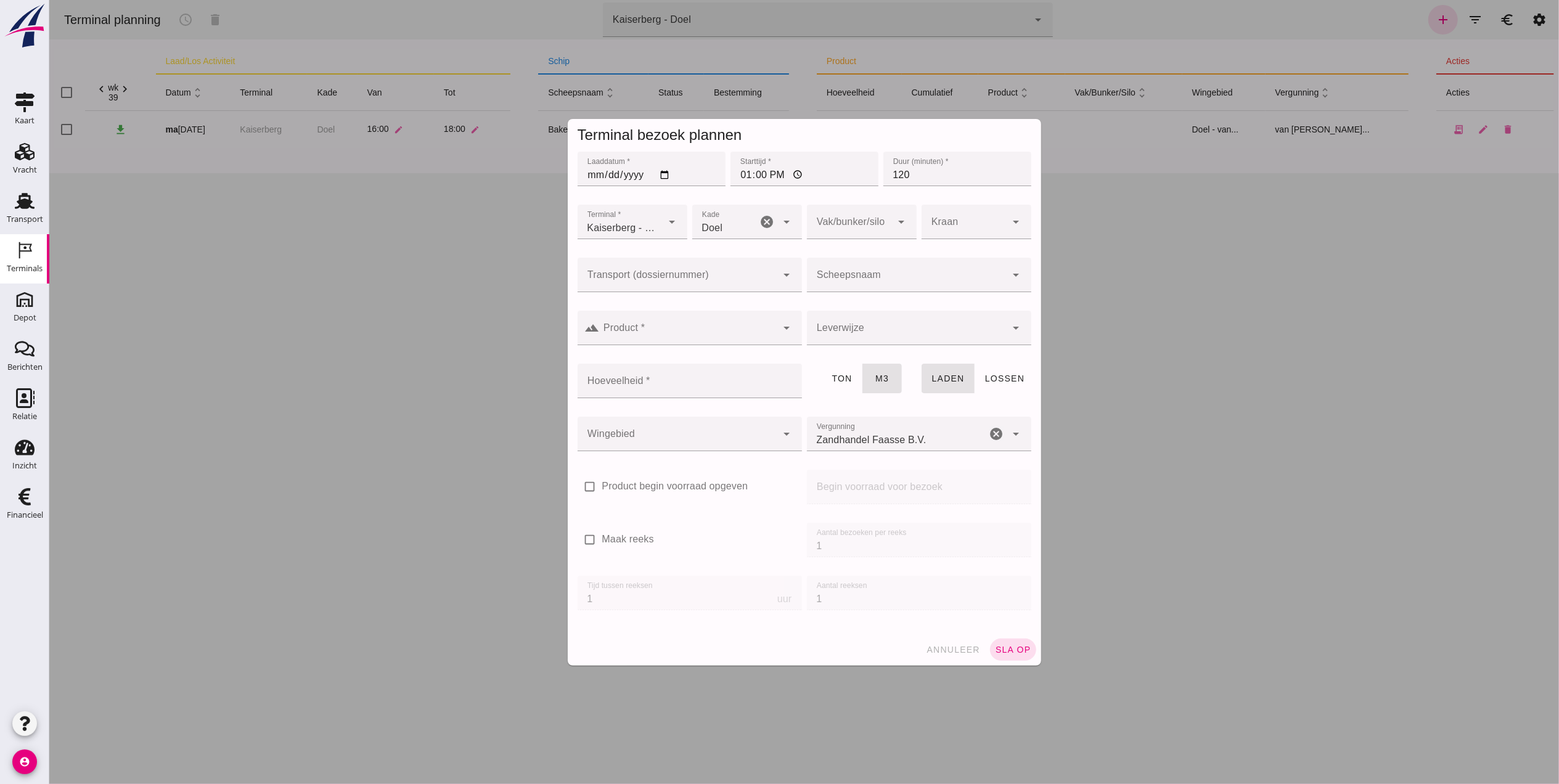
click at [740, 272] on div at bounding box center [676, 274] width 199 height 35
click at [850, 267] on div at bounding box center [905, 274] width 199 height 35
click at [934, 340] on div "Amistade" at bounding box center [922, 336] width 185 height 15
type input "Amistade"
type input "1197"
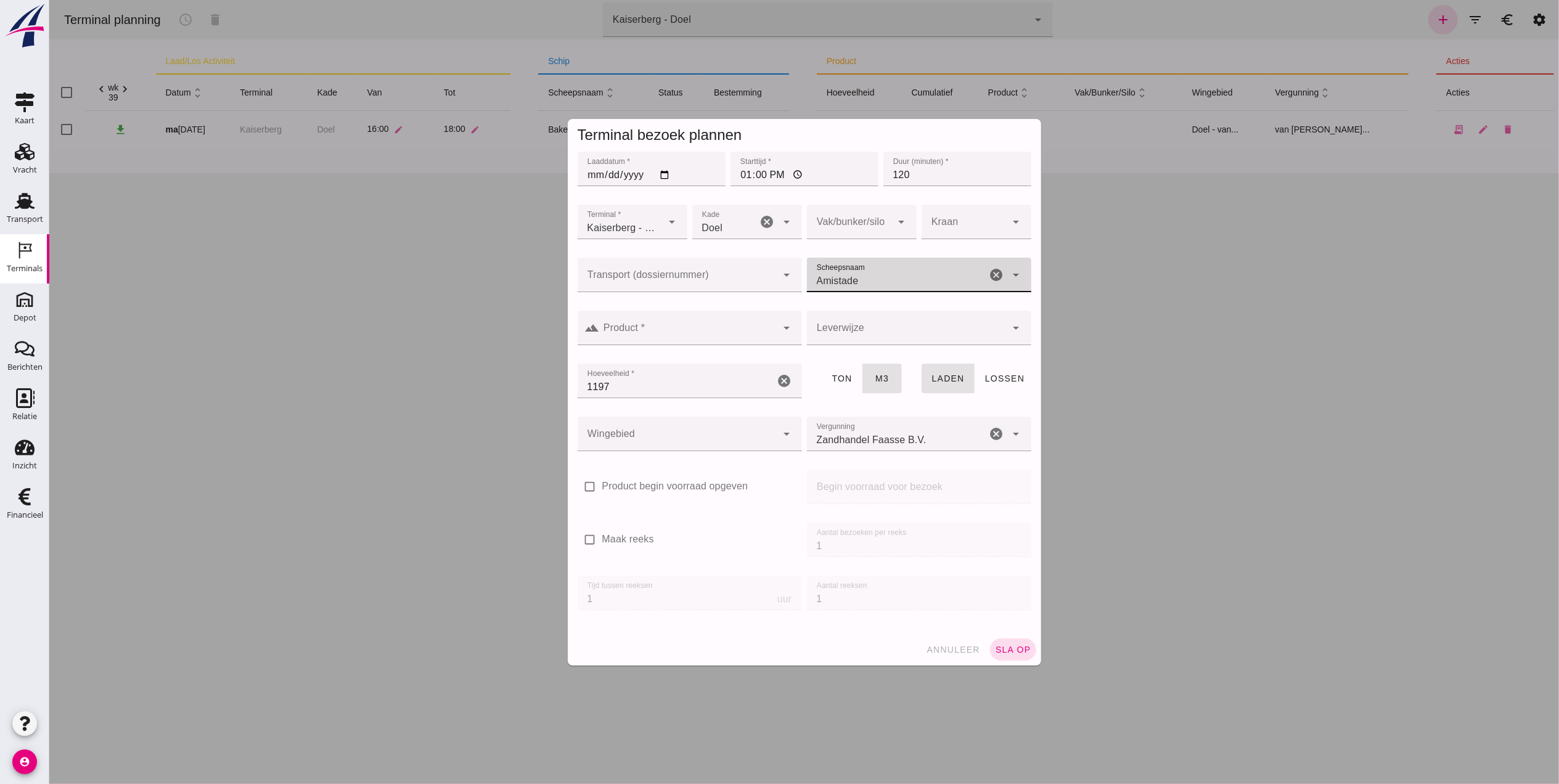
type input "Amistade"
click at [710, 329] on input "Product *" at bounding box center [688, 334] width 178 height 15
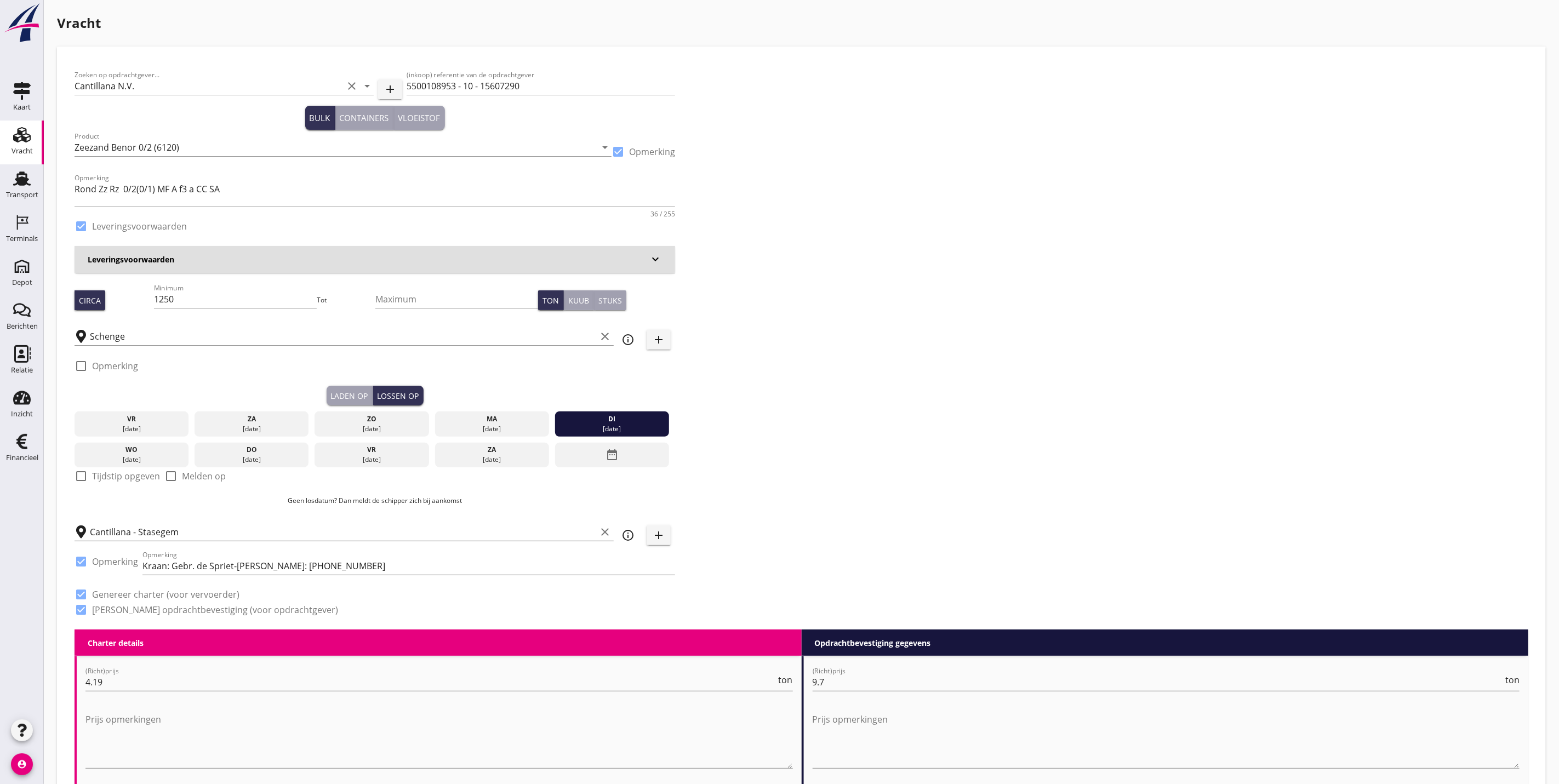
click at [354, 393] on div "Laden op" at bounding box center [350, 396] width 38 height 11
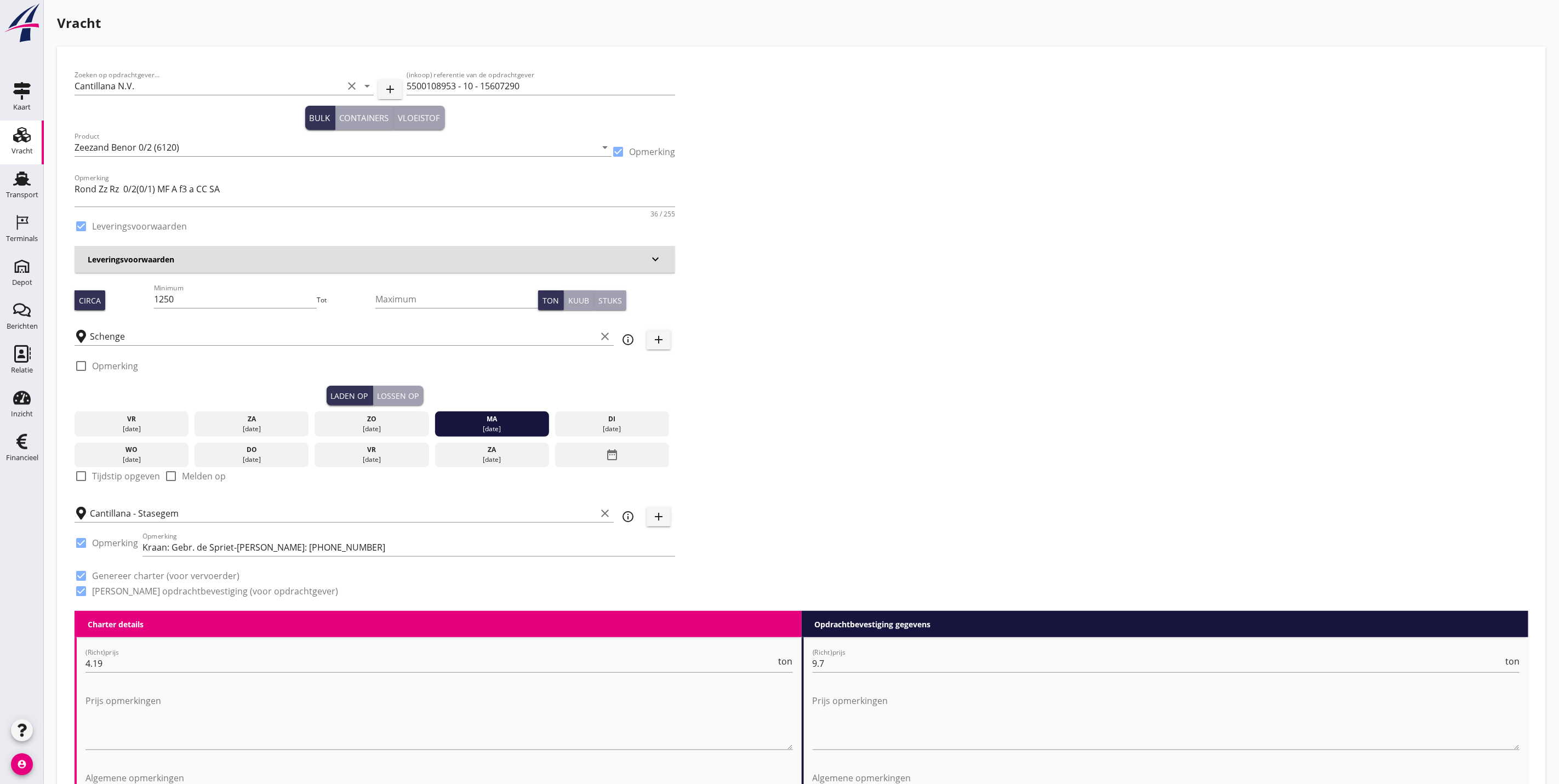
click at [611, 414] on div "di" at bounding box center [612, 419] width 109 height 10
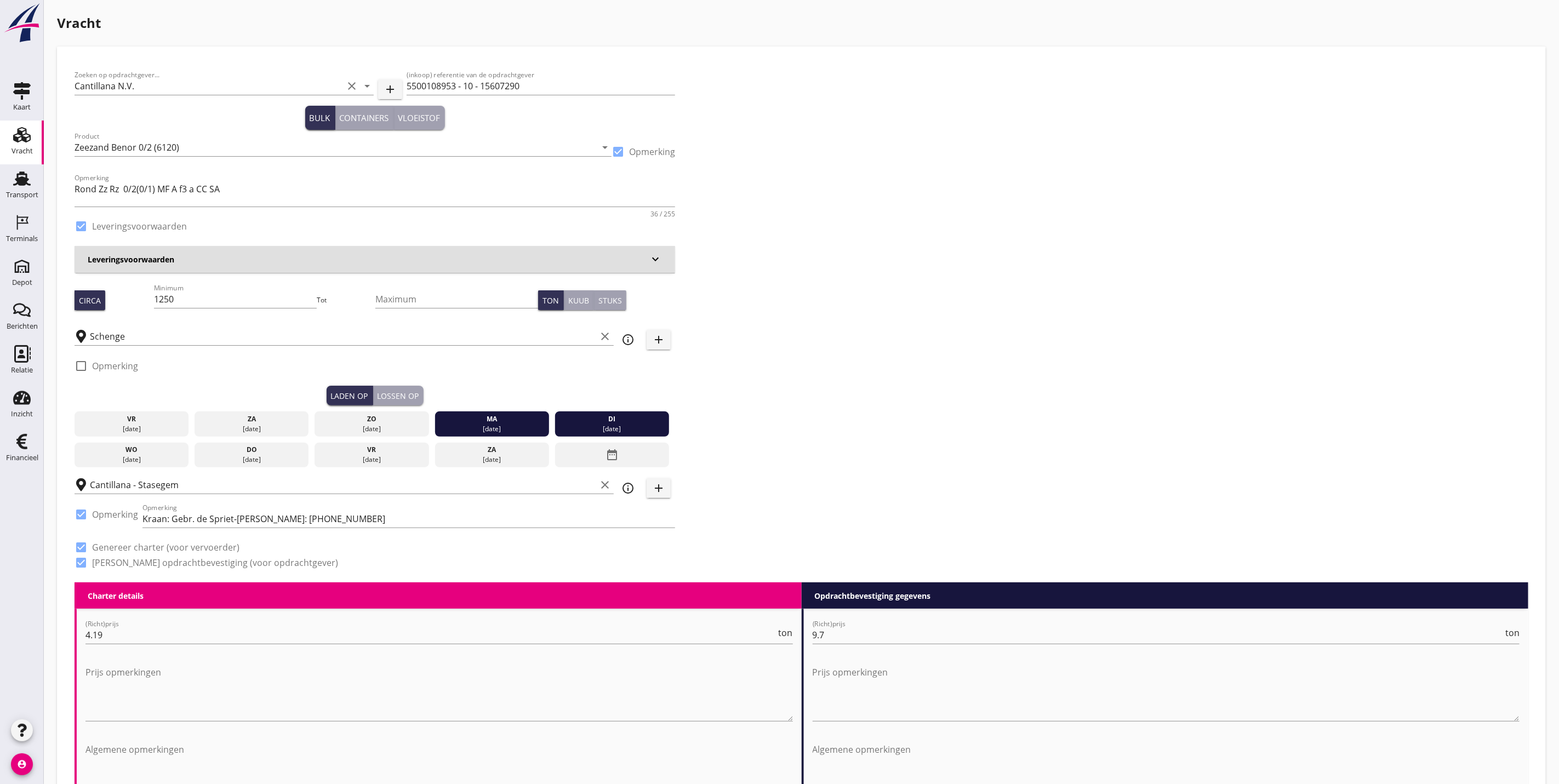
click at [591, 426] on div "[DATE]" at bounding box center [612, 429] width 109 height 10
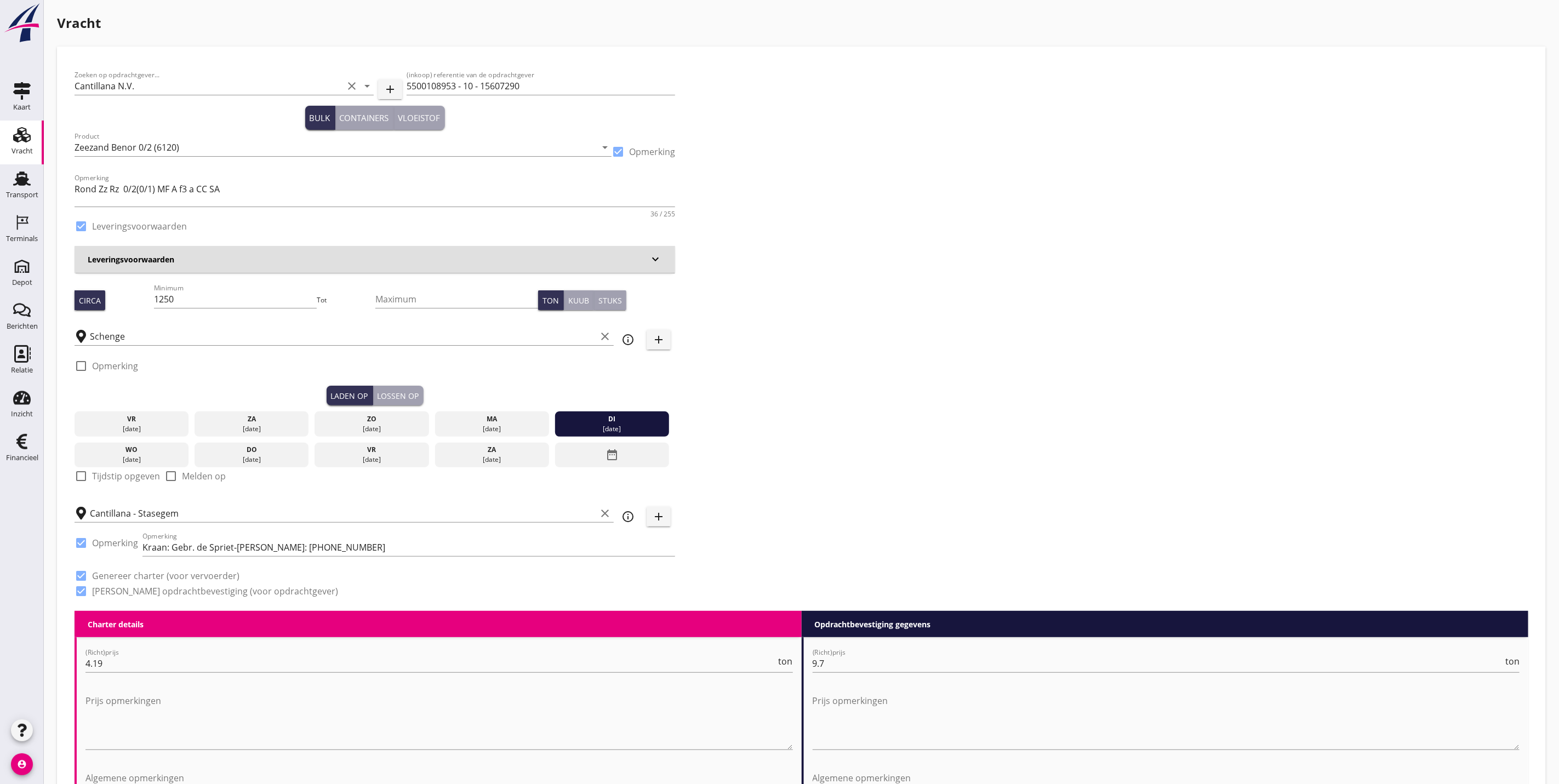
click at [602, 431] on div "[DATE]" at bounding box center [612, 429] width 109 height 10
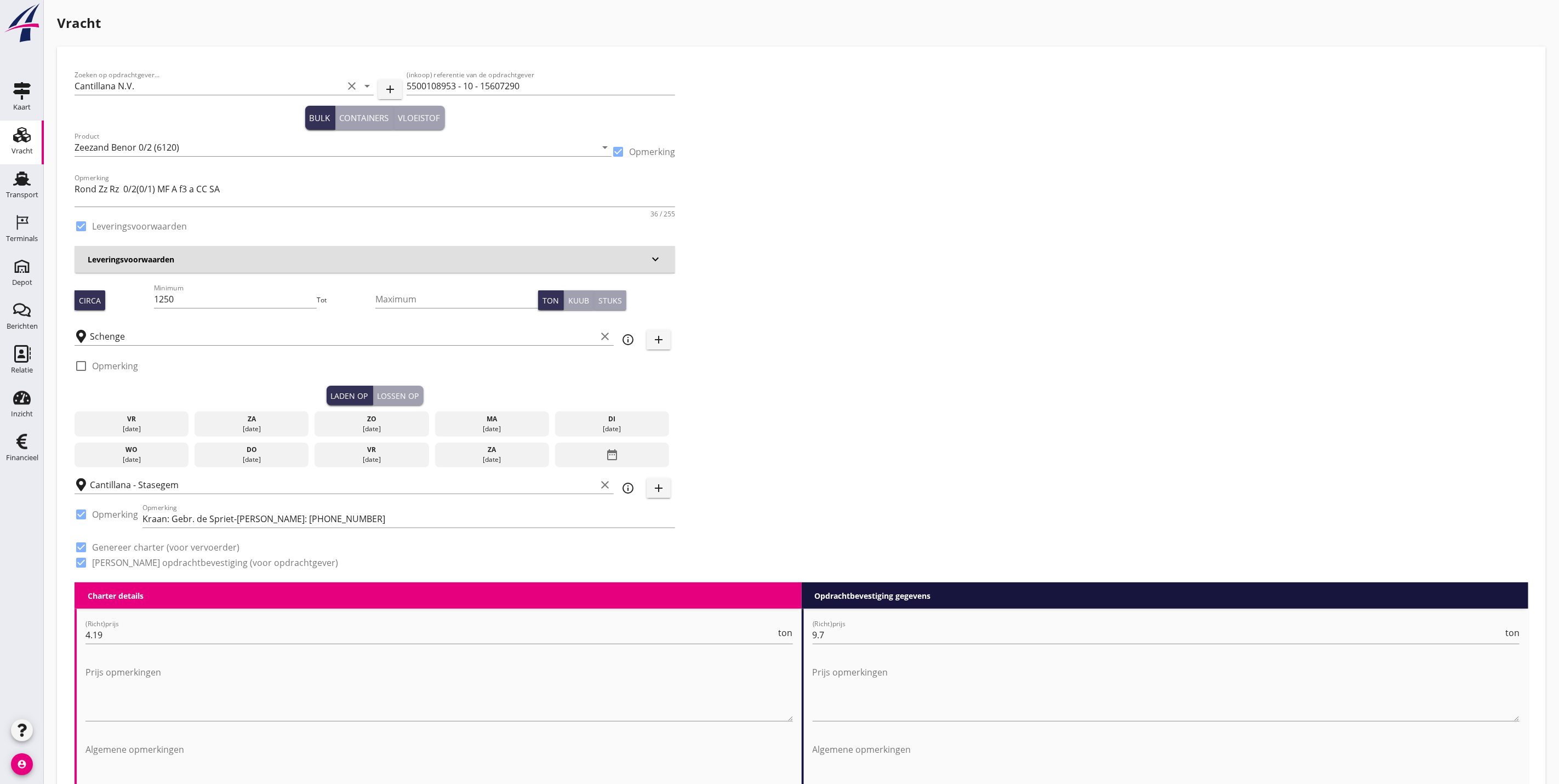
click at [495, 420] on div "ma" at bounding box center [492, 419] width 109 height 10
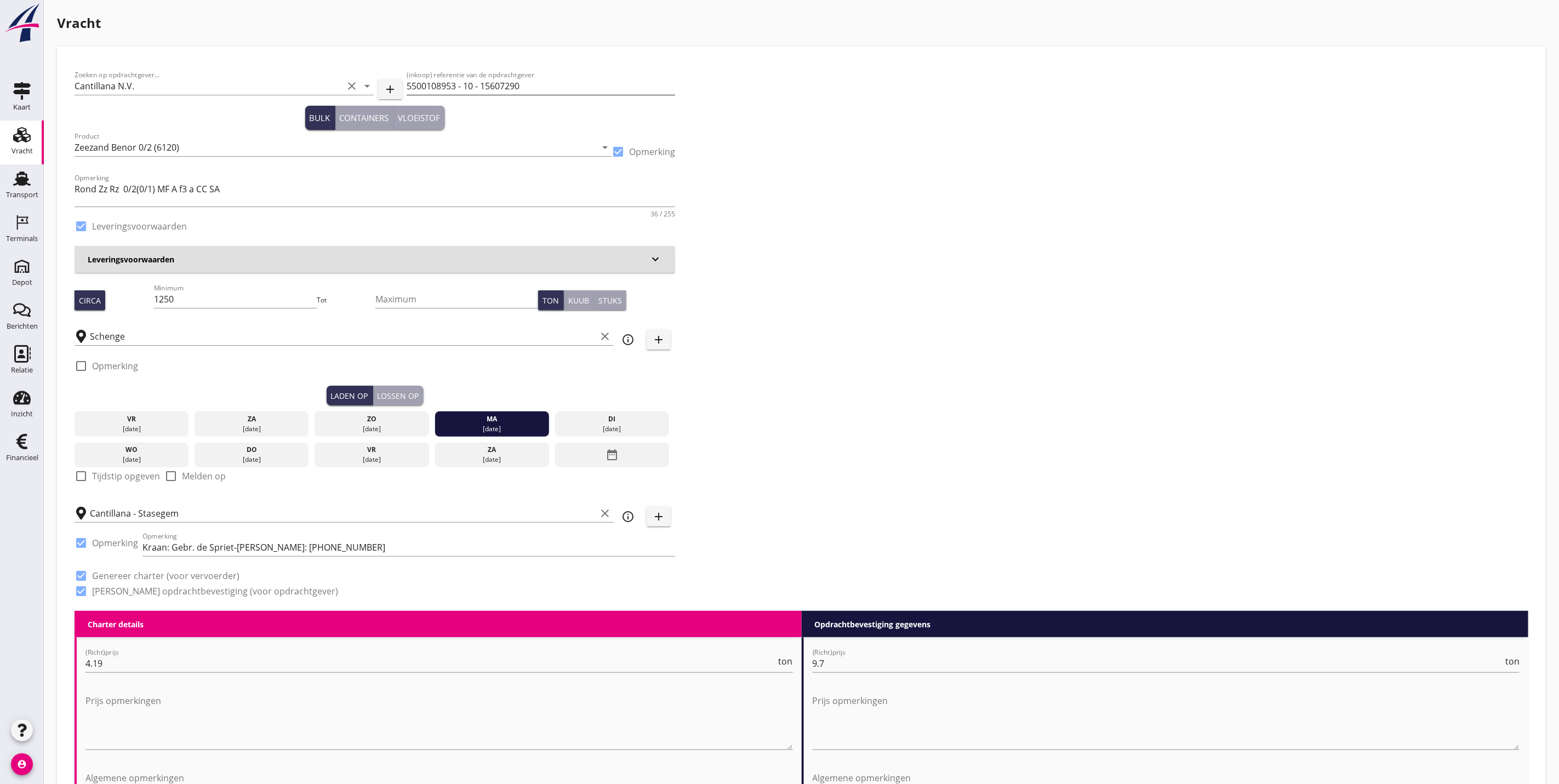
click at [525, 86] on input "5500108953 - 10 - 15607290" at bounding box center [541, 86] width 269 height 18
click at [406, 394] on div "Lossen op" at bounding box center [398, 396] width 42 height 11
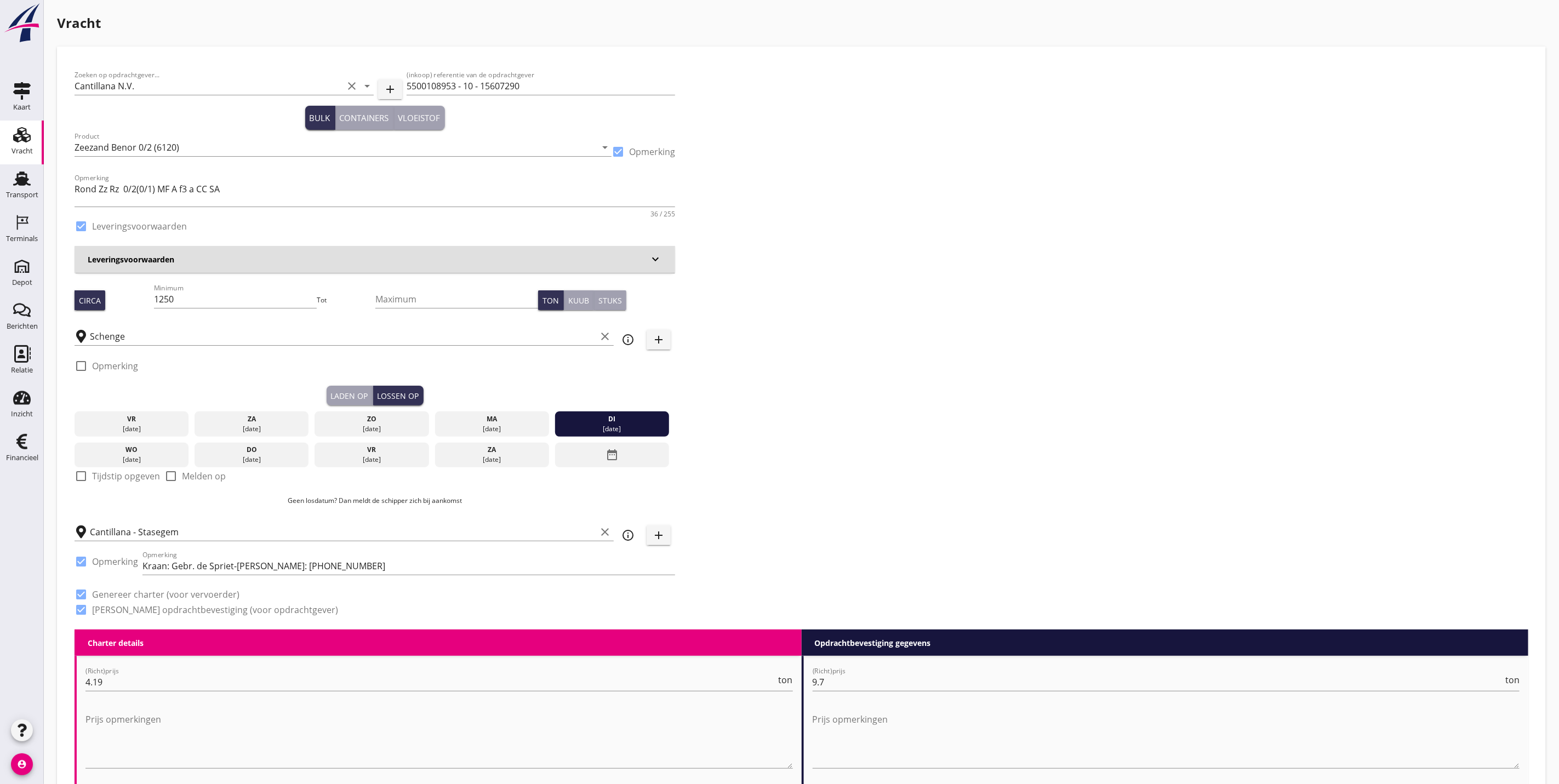
click at [615, 423] on div "di" at bounding box center [612, 419] width 109 height 10
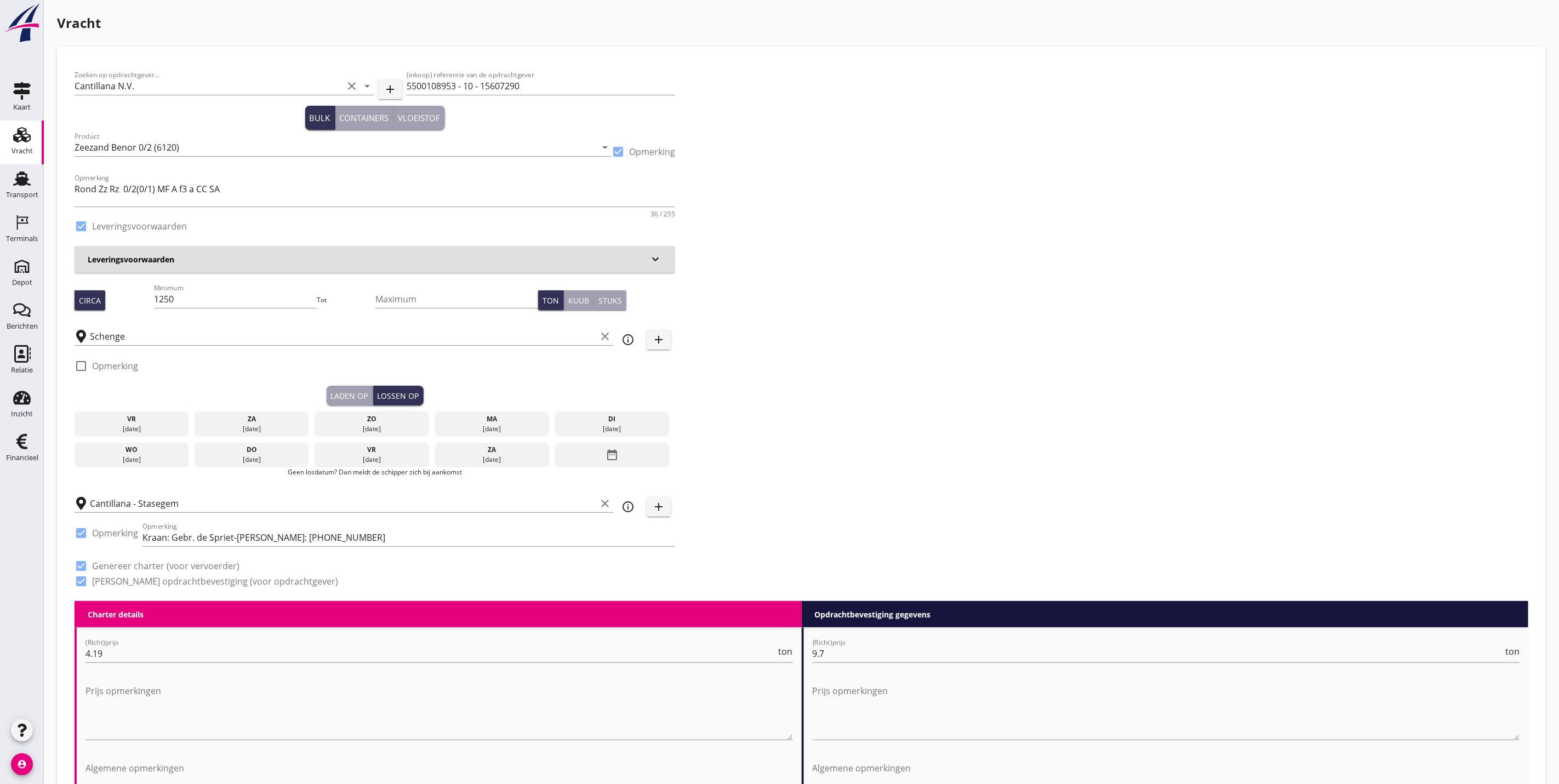
click at [125, 457] on div "[DATE]" at bounding box center [132, 460] width 109 height 10
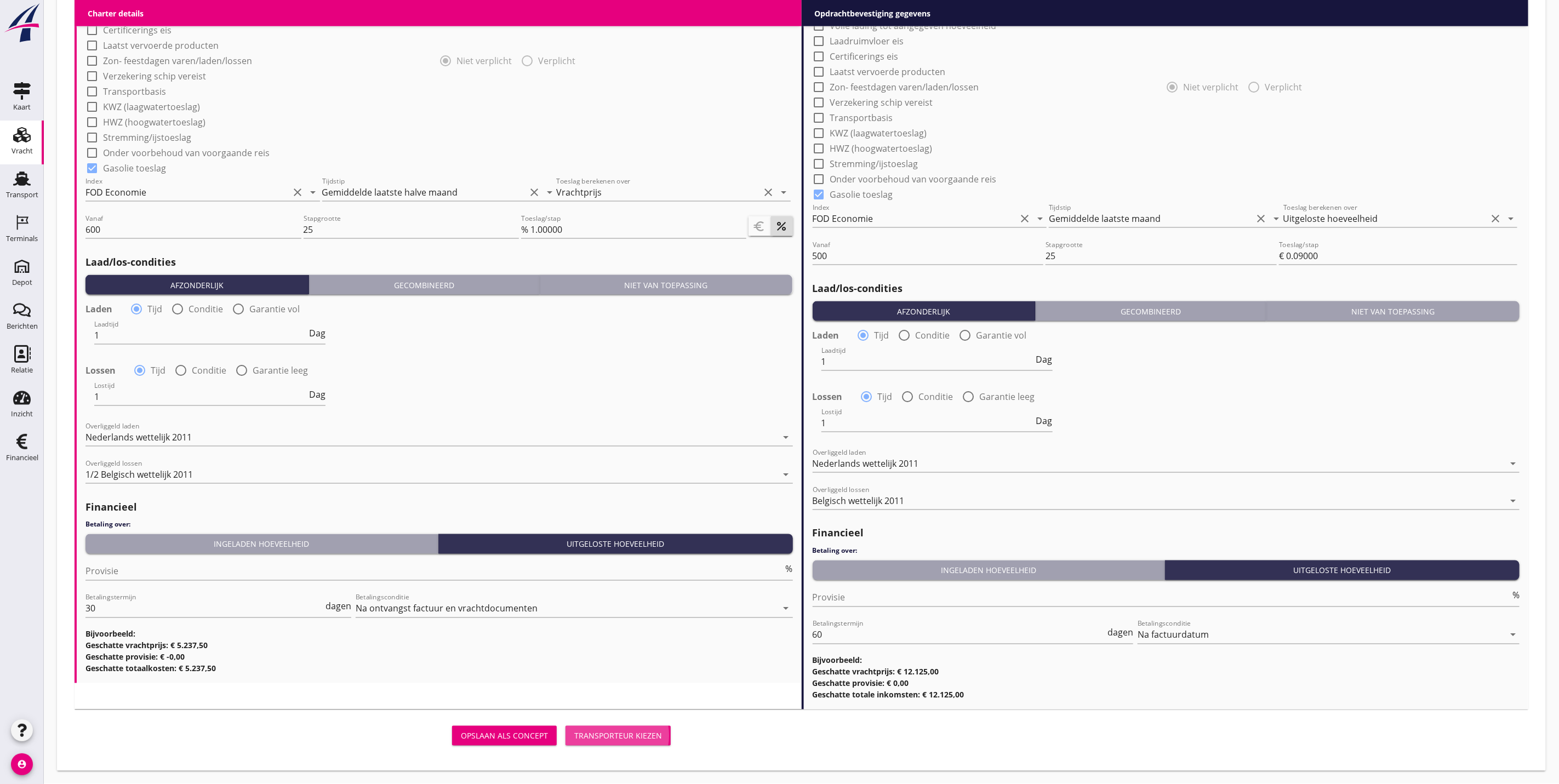
click at [600, 735] on div "Transporteur kiezen" at bounding box center [618, 736] width 88 height 11
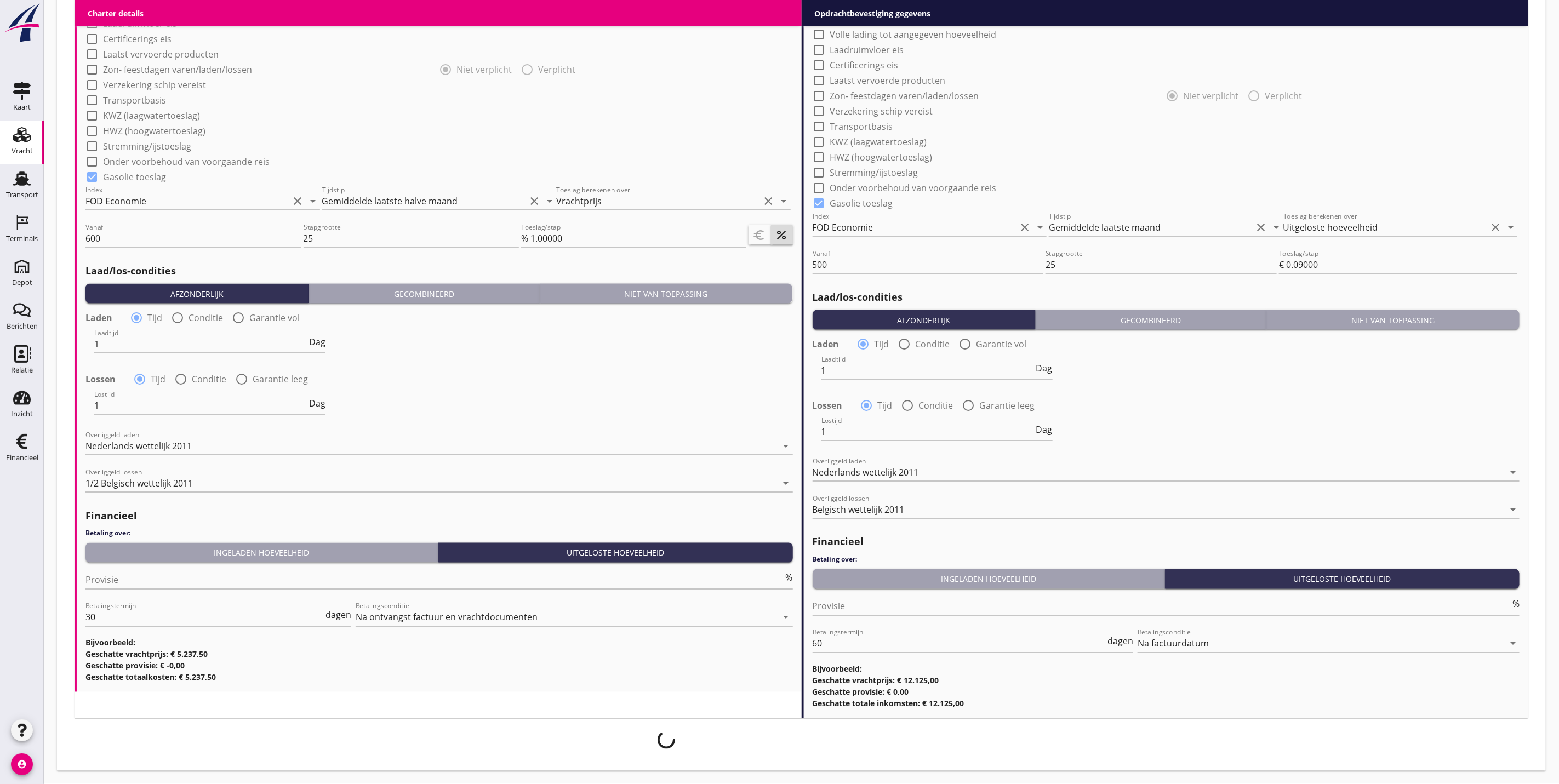
scroll to position [1028, 0]
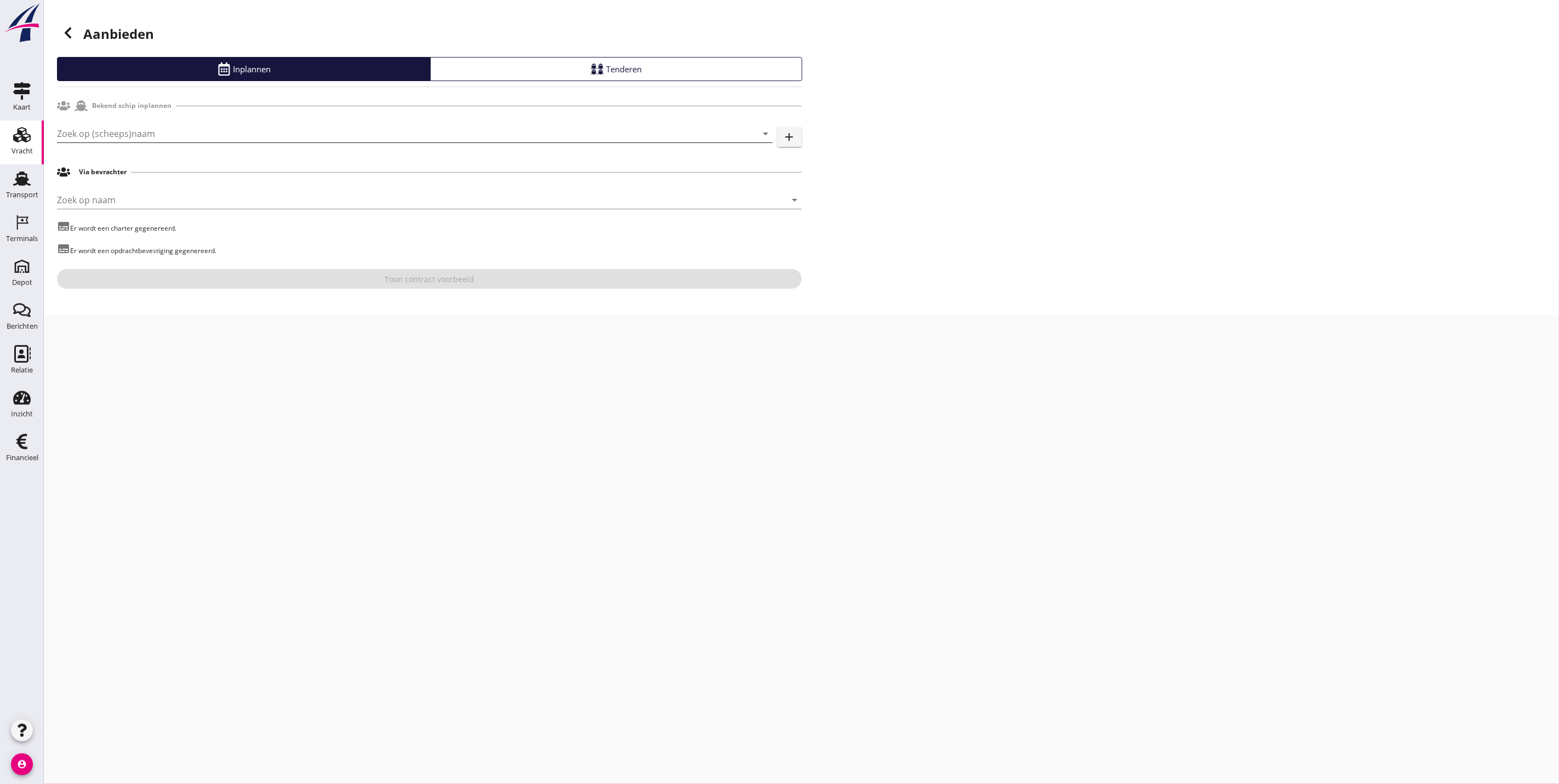
click at [220, 130] on input "Zoek op (scheeps)naam" at bounding box center [399, 133] width 685 height 18
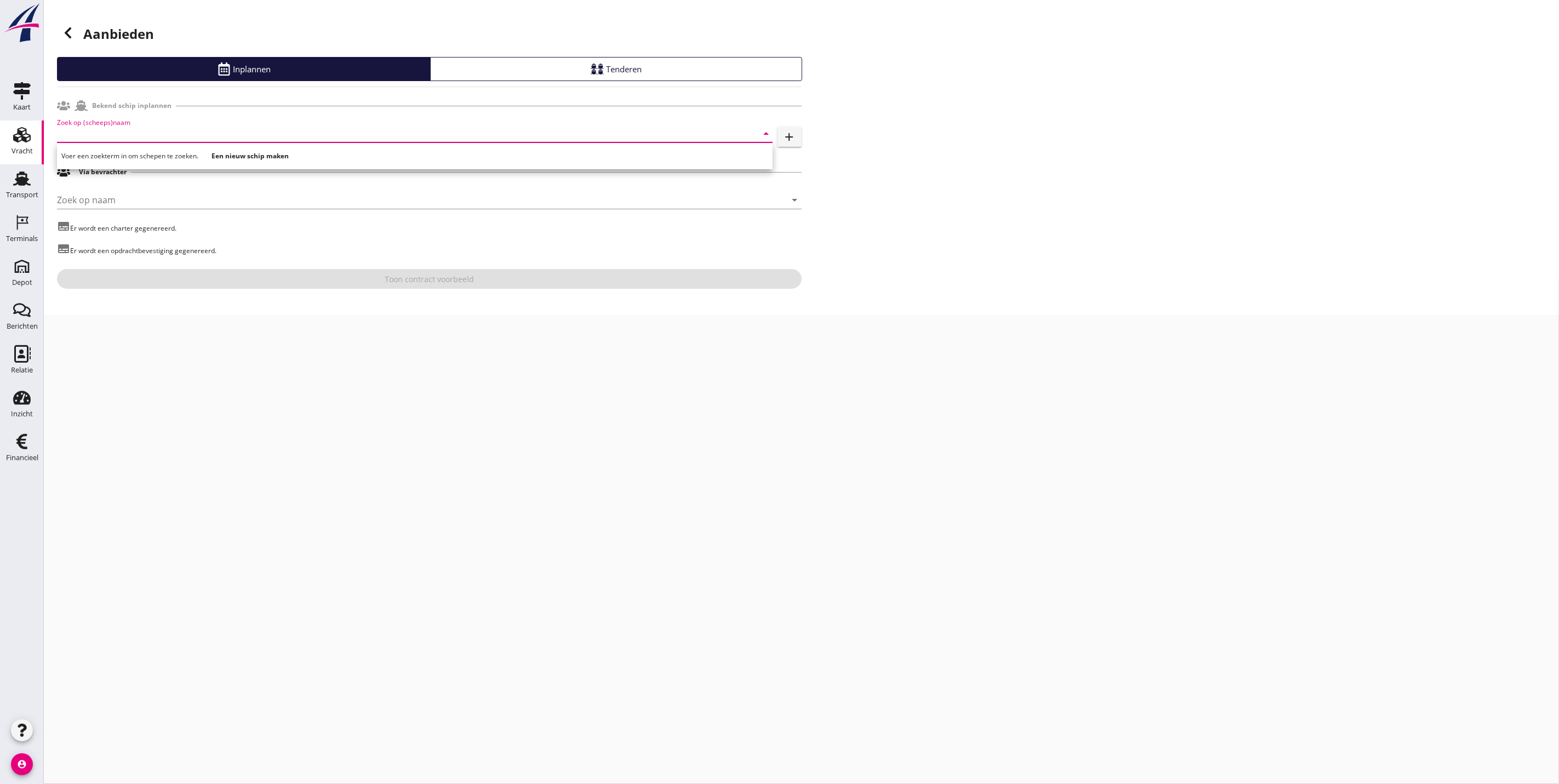
click at [107, 134] on input "Zoek op (scheeps)naam" at bounding box center [399, 133] width 685 height 18
drag, startPoint x: 107, startPoint y: 132, endPoint x: -3, endPoint y: 113, distance: 111.6
click at [0, 113] on html "Voer een zoekterm in om bevrachters te zoeken. Geen resultaten gevonden. Een ni…" at bounding box center [780, 392] width 1559 height 784
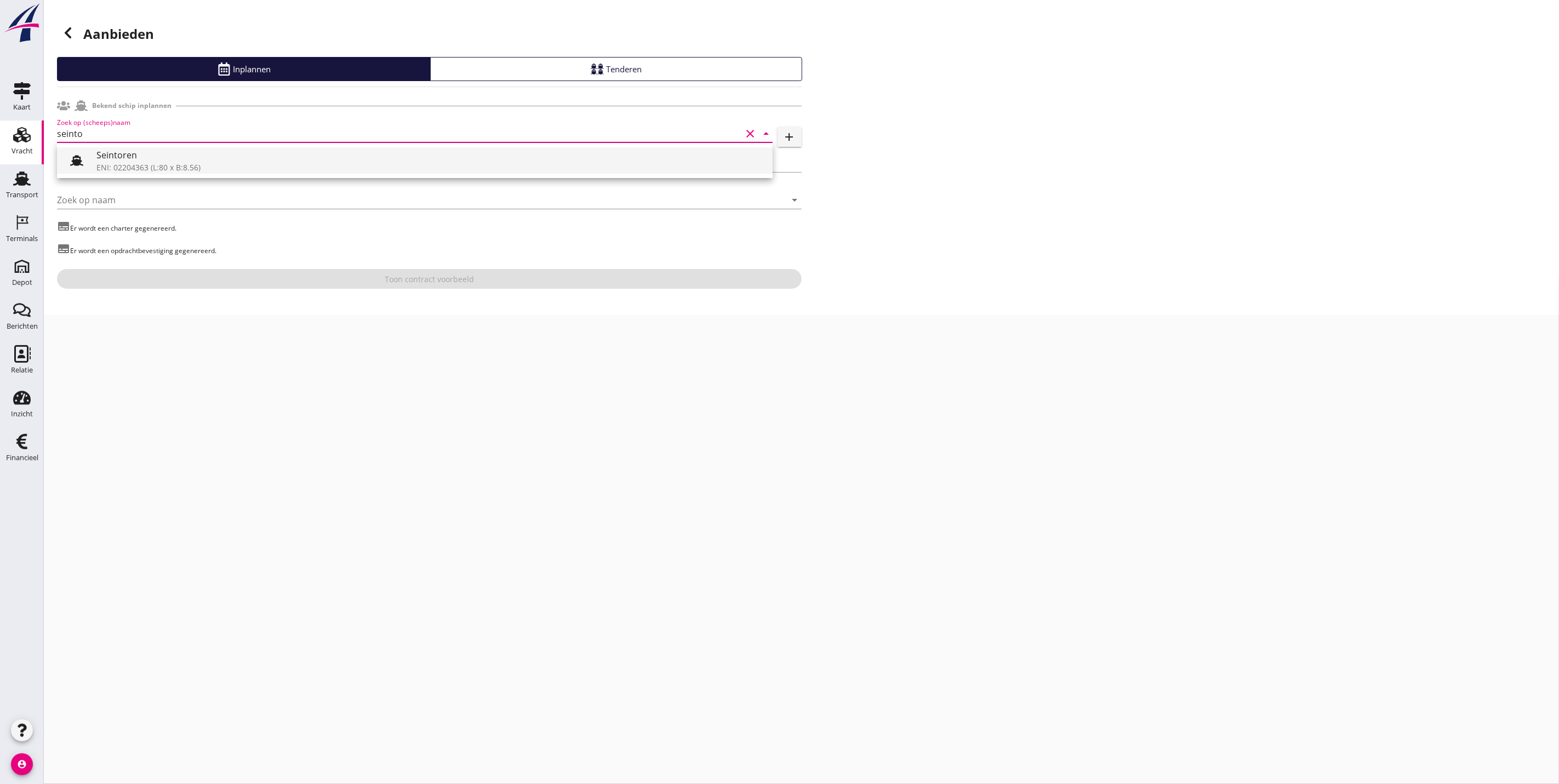
click at [204, 158] on div "Seintoren" at bounding box center [430, 155] width 668 height 13
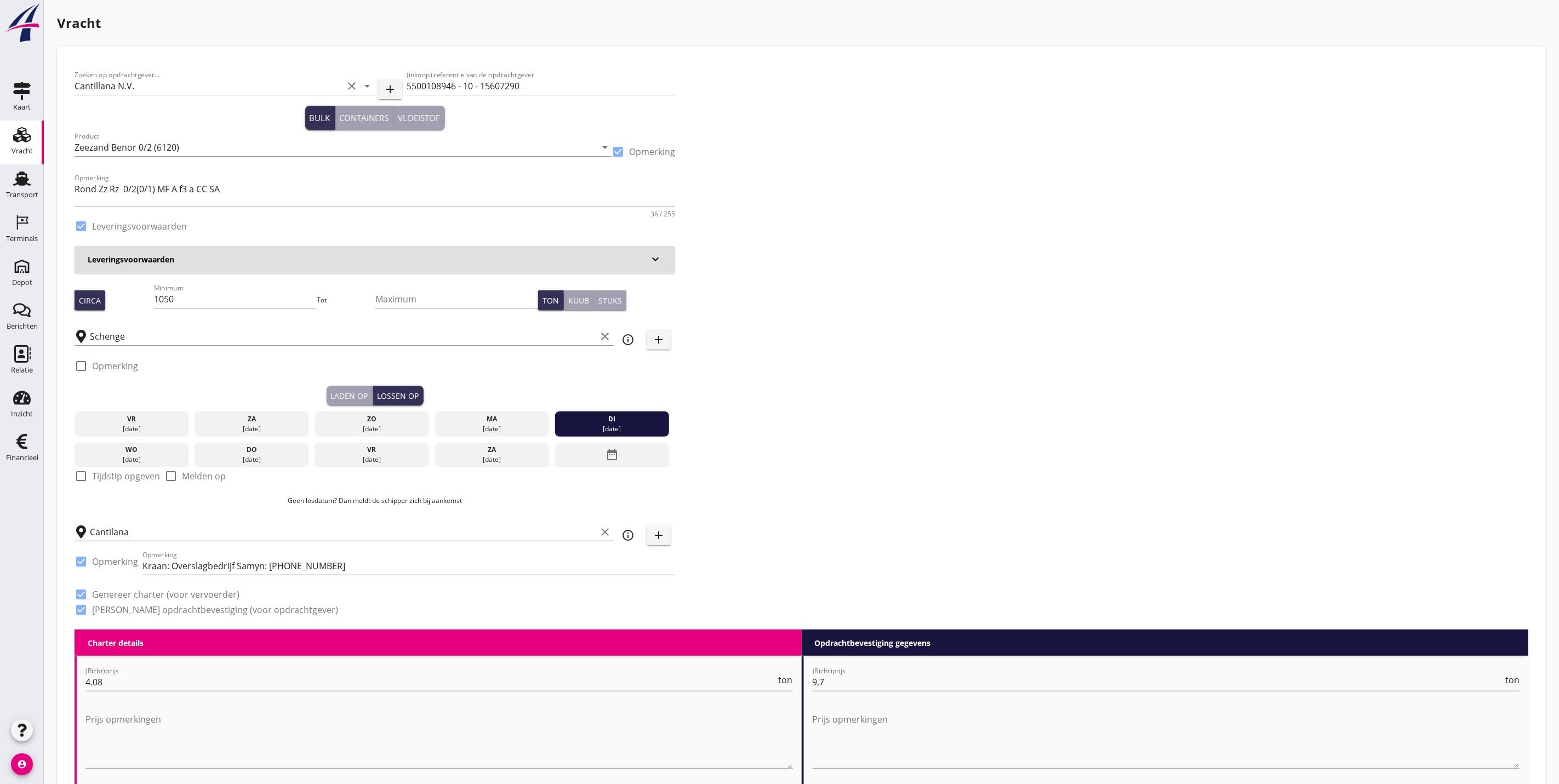
drag, startPoint x: 338, startPoint y: 390, endPoint x: 368, endPoint y: 391, distance: 30.0
click at [338, 390] on div "Laden op" at bounding box center [350, 396] width 38 height 11
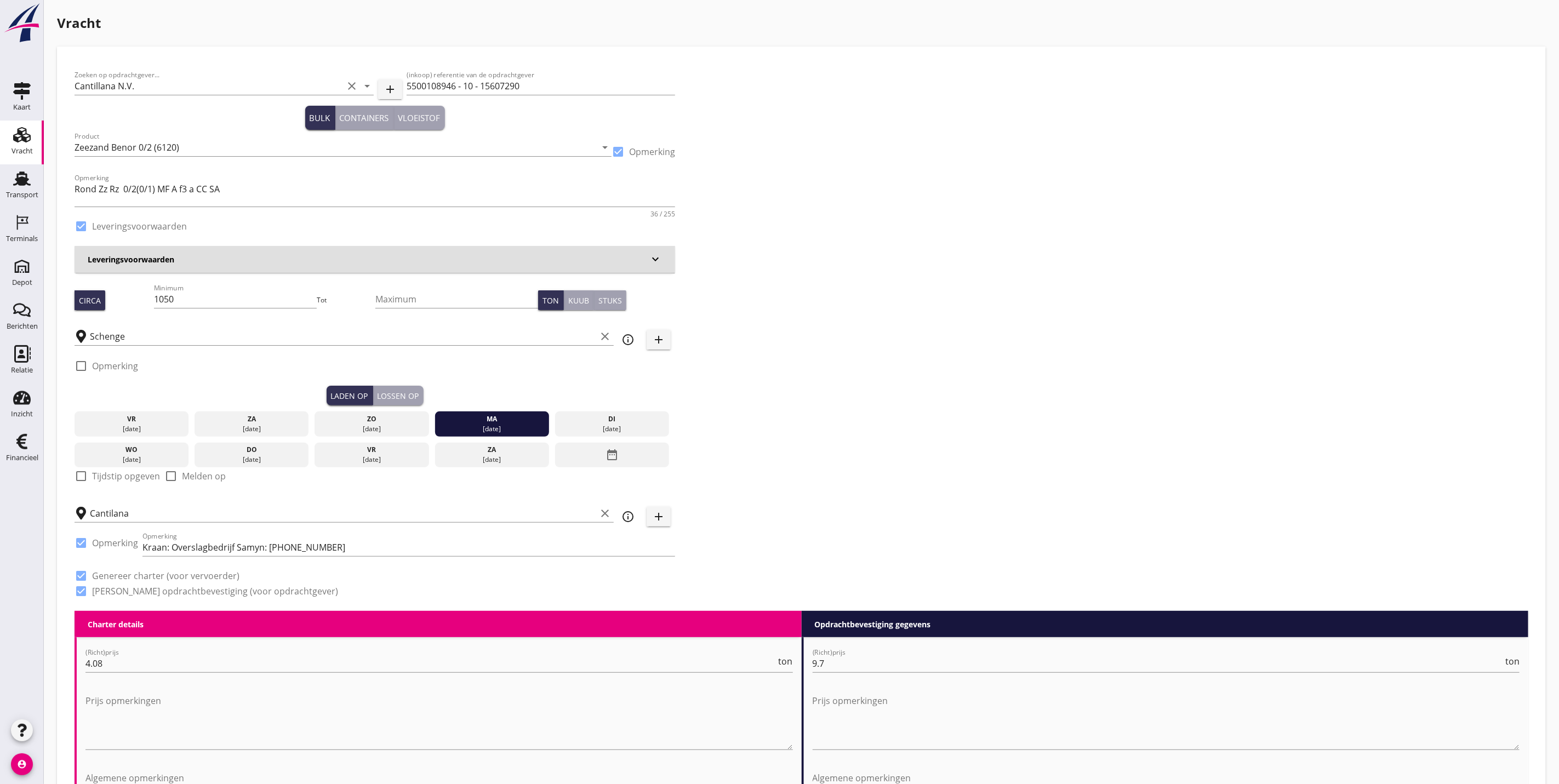
click at [384, 393] on div "Lossen op" at bounding box center [398, 396] width 42 height 11
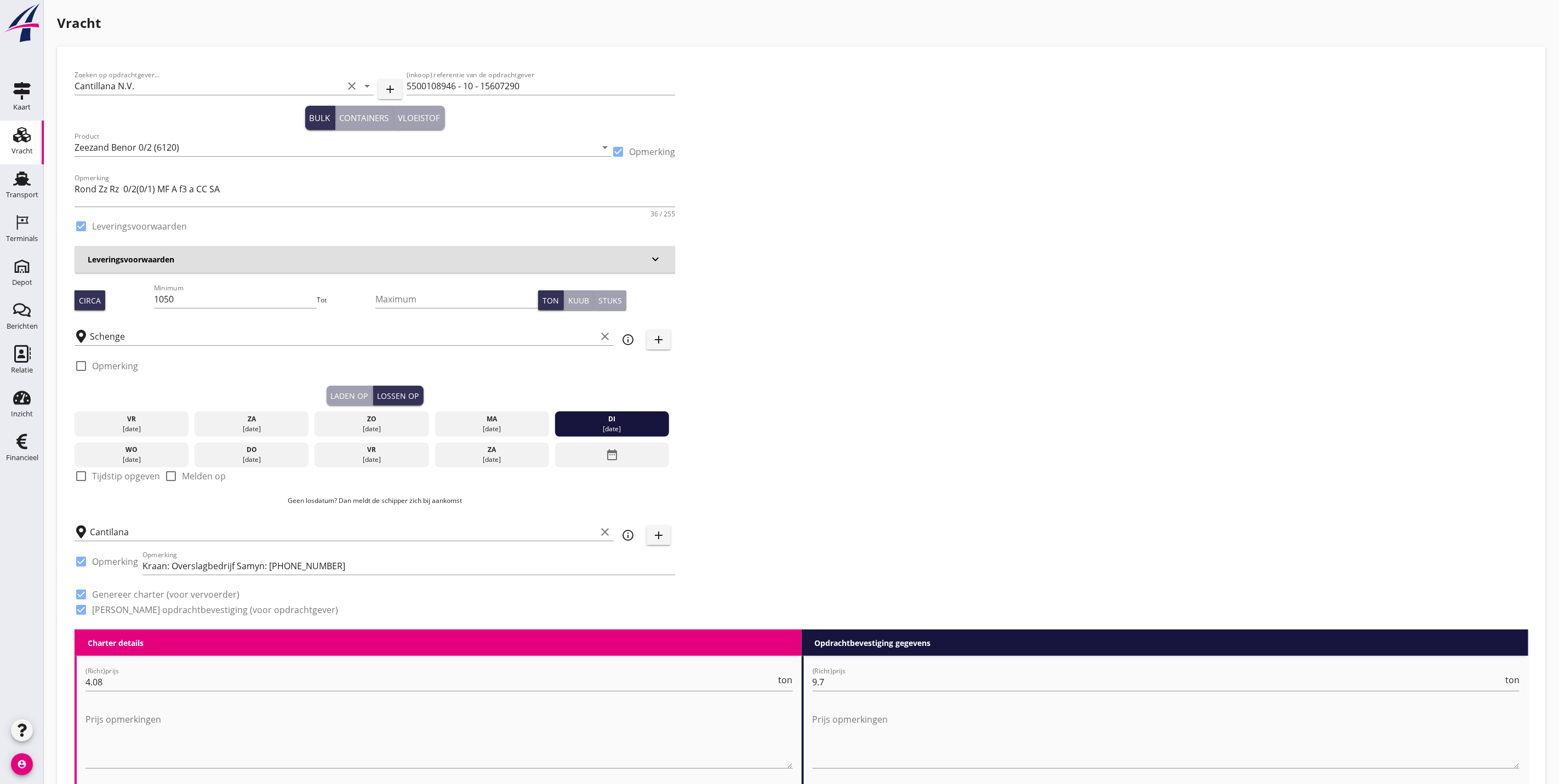
drag, startPoint x: 1084, startPoint y: 362, endPoint x: 946, endPoint y: 342, distance: 139.4
click at [1084, 360] on div "Zoeken op opdrachtgever... Cantillana N.V. clear arrow_drop_down add (inkoop) r…" at bounding box center [801, 347] width 1463 height 565
click at [629, 540] on icon "info_outline" at bounding box center [628, 535] width 13 height 13
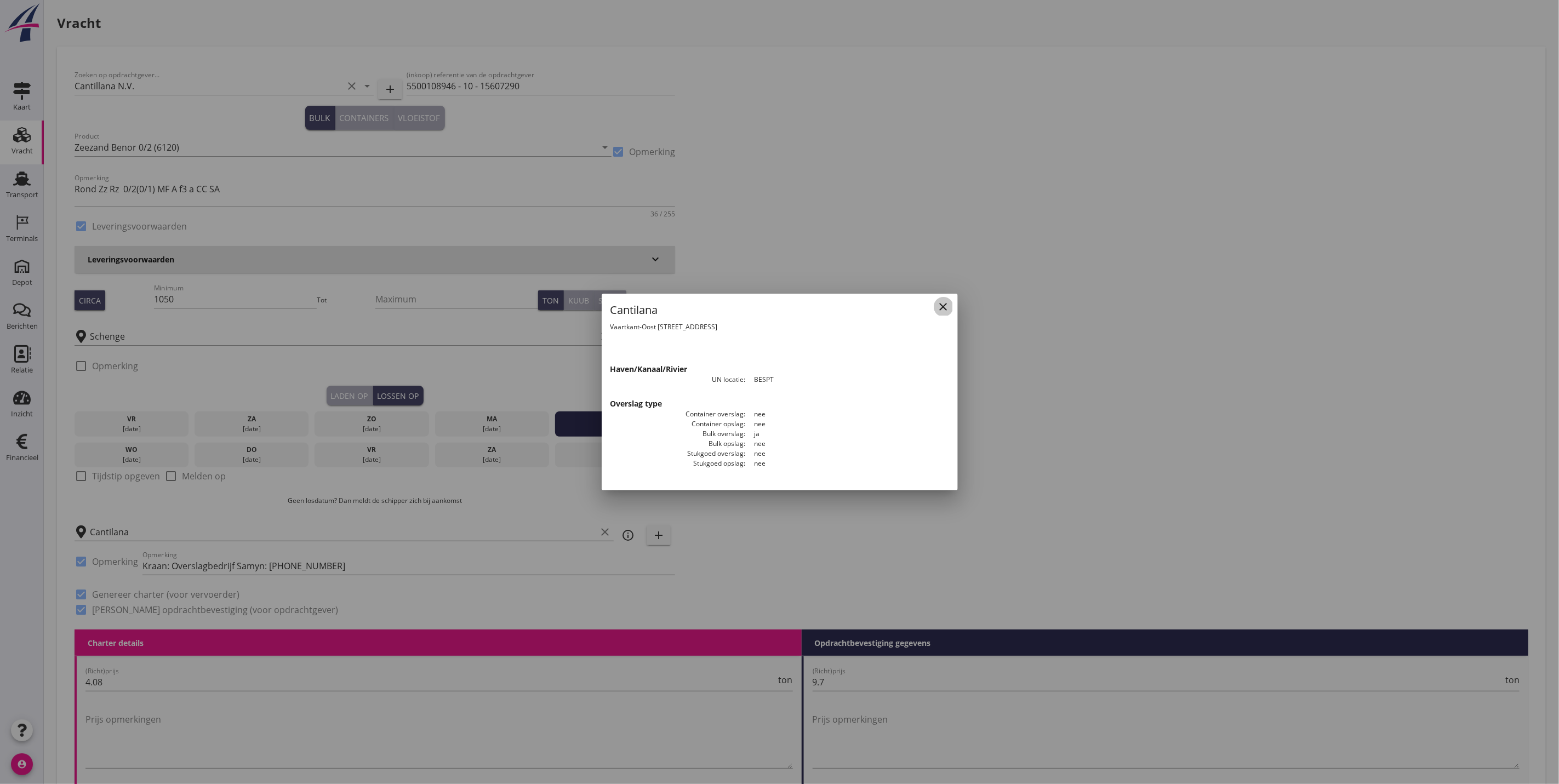
click at [946, 308] on icon "close" at bounding box center [944, 307] width 13 height 13
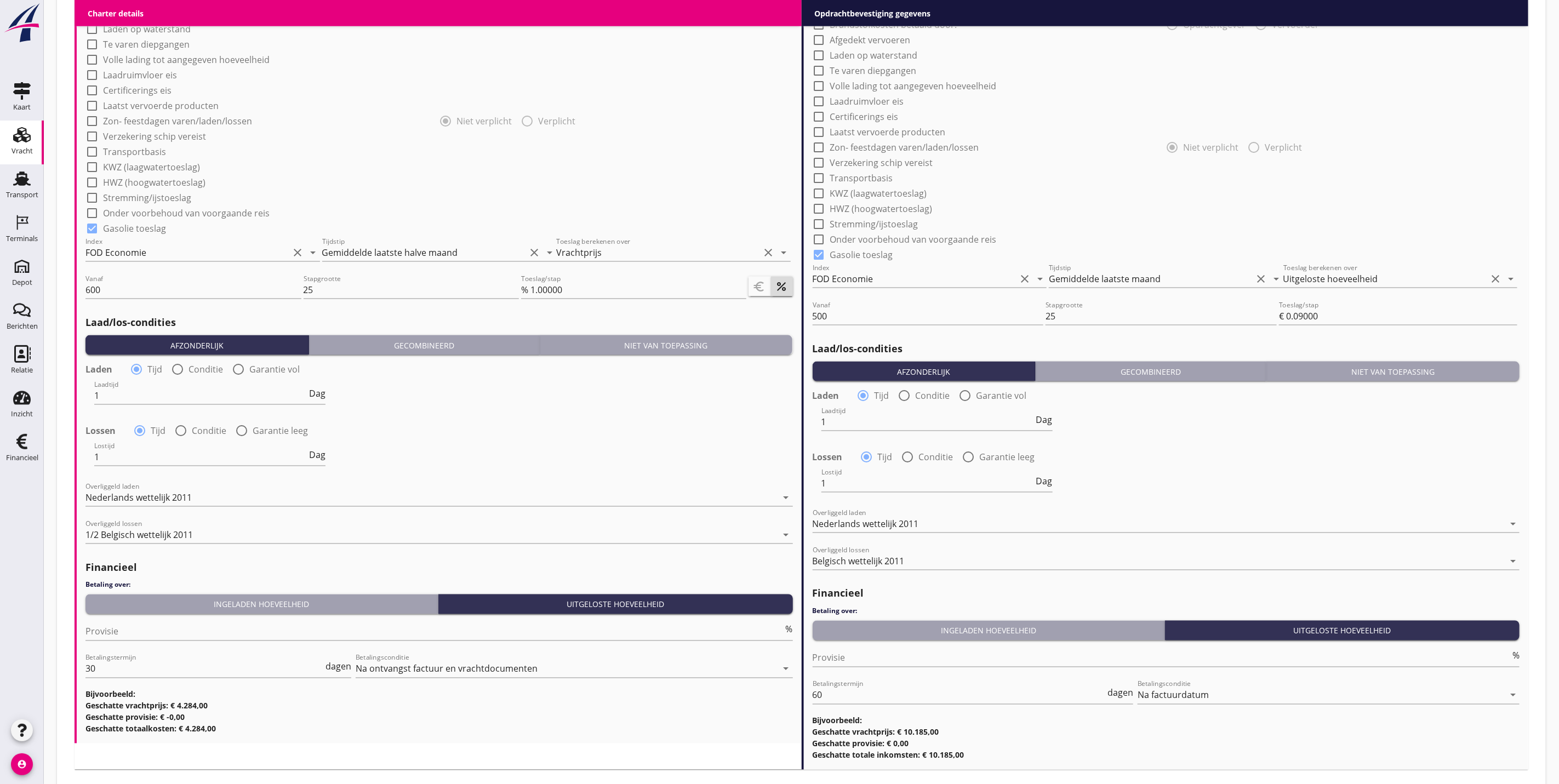
scroll to position [1037, 0]
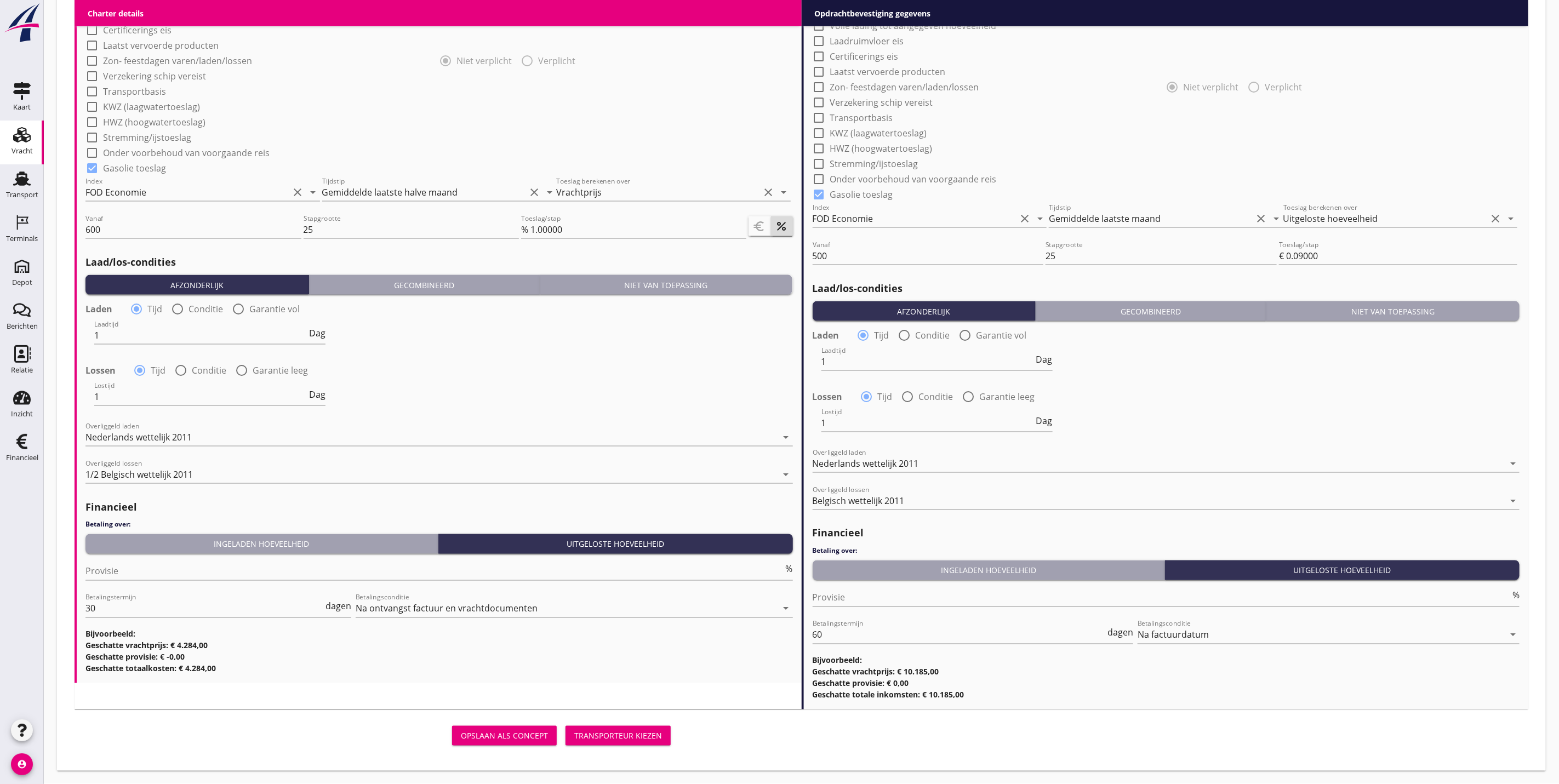
click at [620, 733] on div "Transporteur kiezen" at bounding box center [618, 736] width 88 height 11
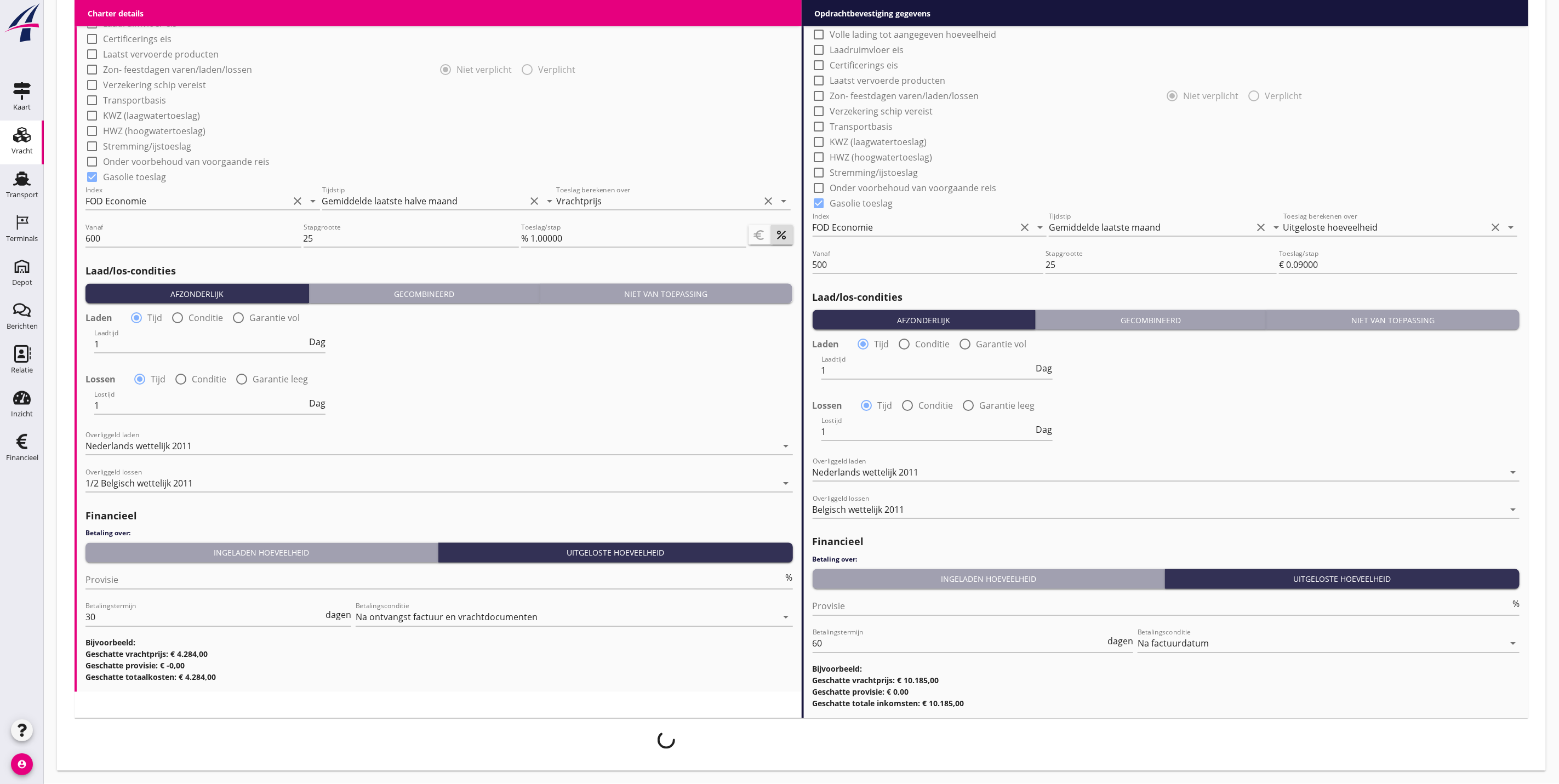
scroll to position [1028, 0]
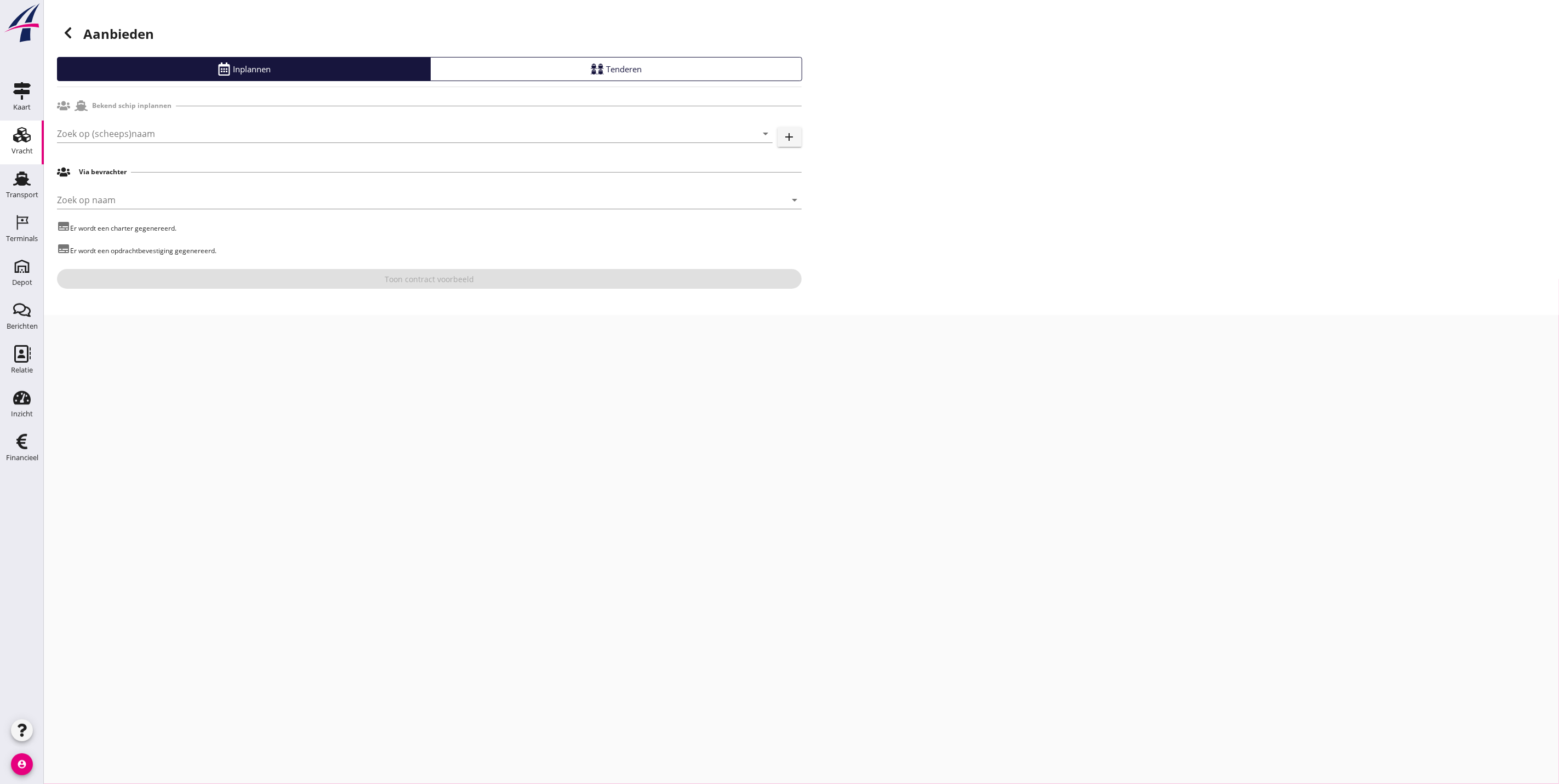
click at [246, 120] on div "Zoek op (scheeps)naam arrow_drop_down add" at bounding box center [429, 136] width 745 height 35
click at [237, 130] on input "Zoek op (scheeps)naam" at bounding box center [399, 133] width 685 height 18
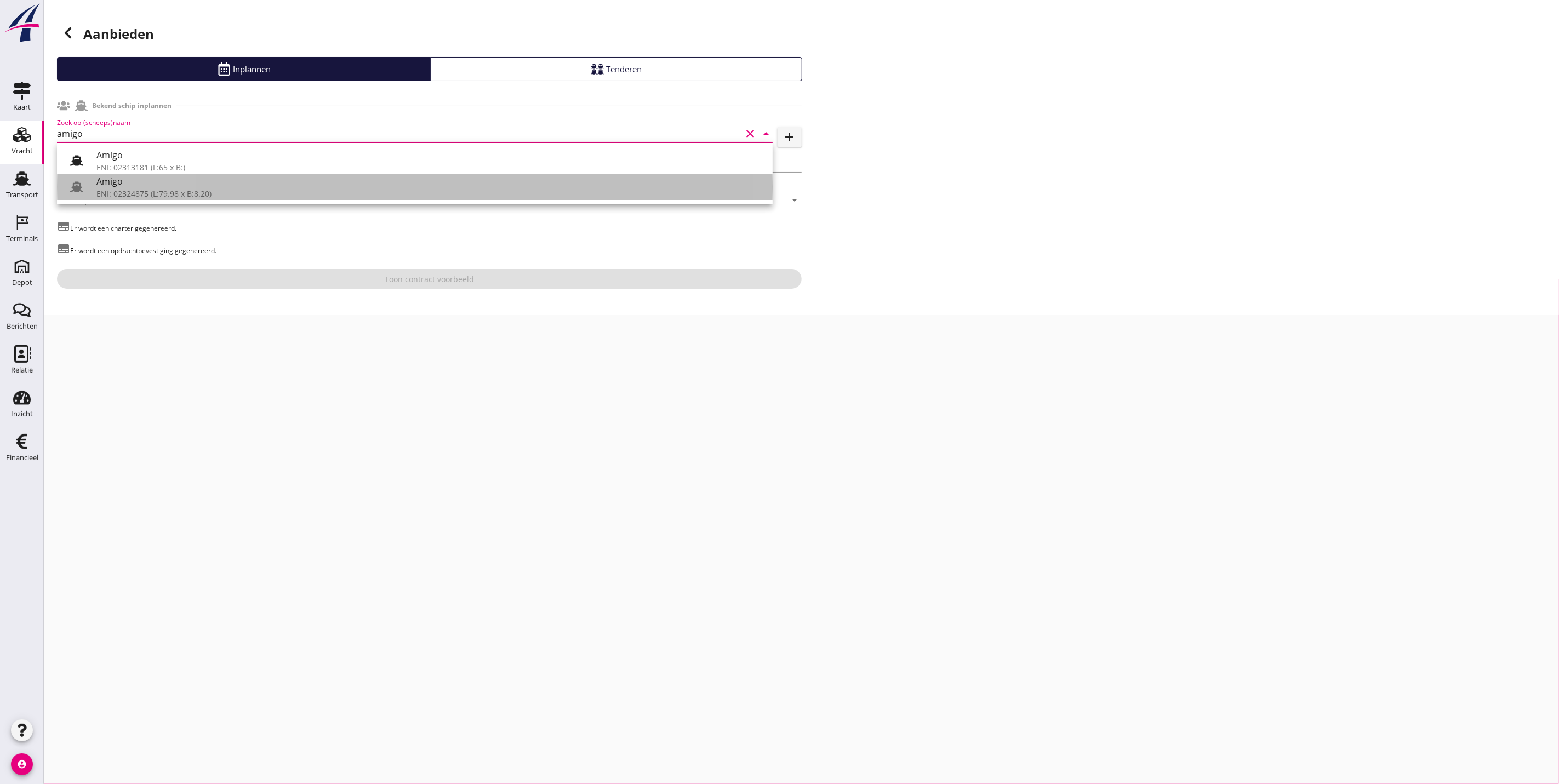
click at [224, 185] on div "Amigo" at bounding box center [430, 181] width 668 height 13
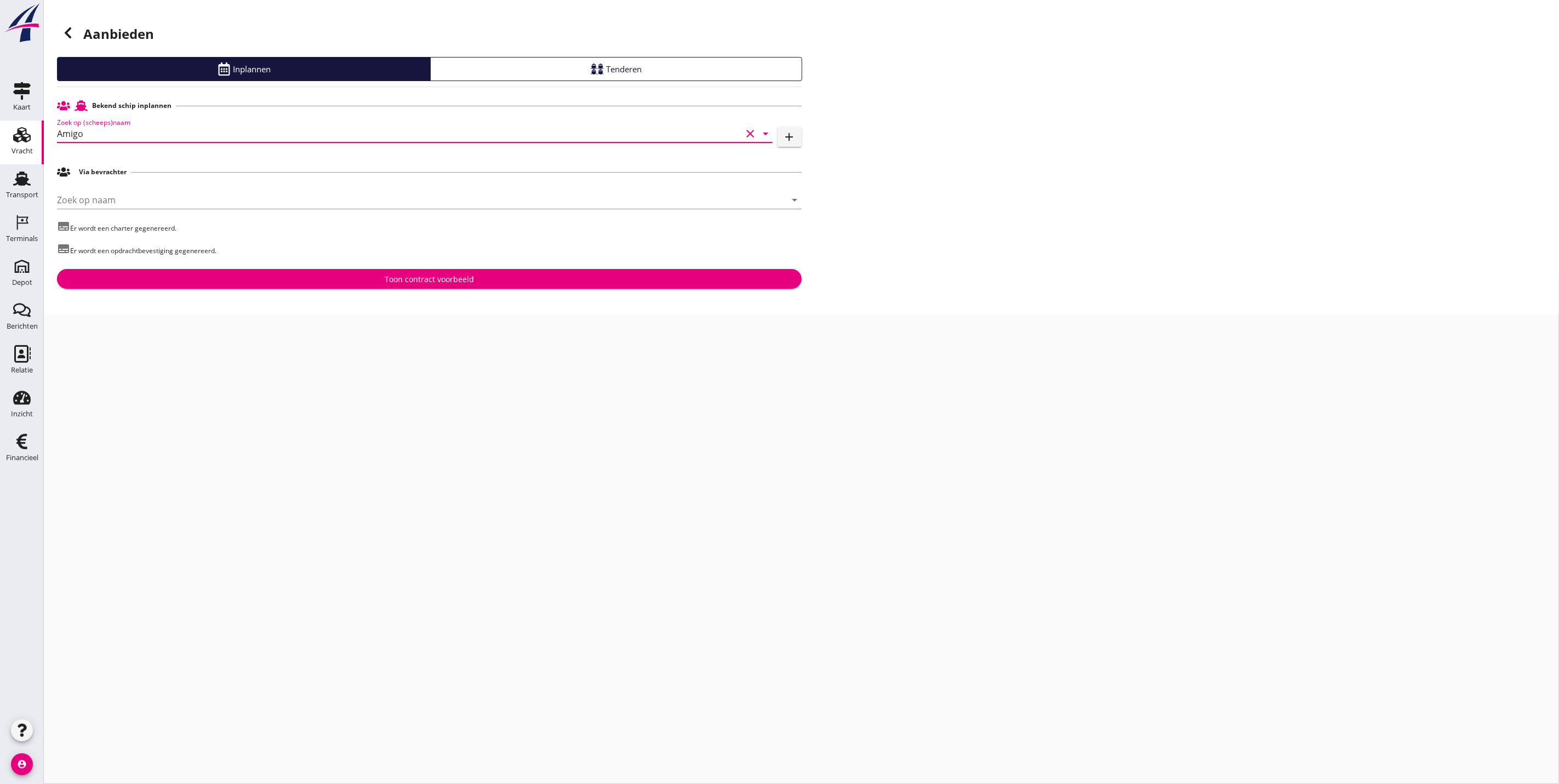
type input "Amigo"
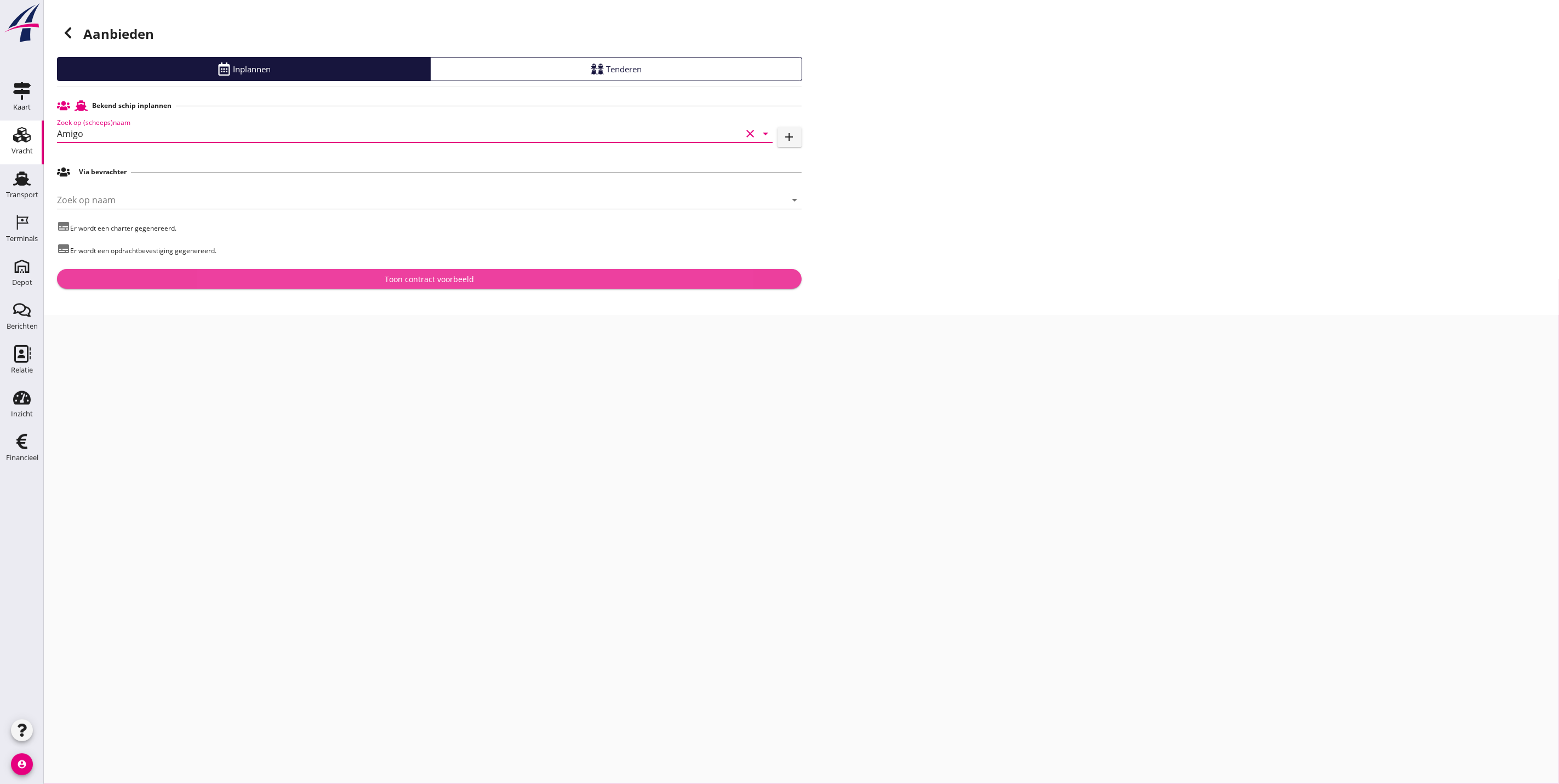
click at [393, 281] on div "Toon contract voorbeeld" at bounding box center [430, 279] width 90 height 11
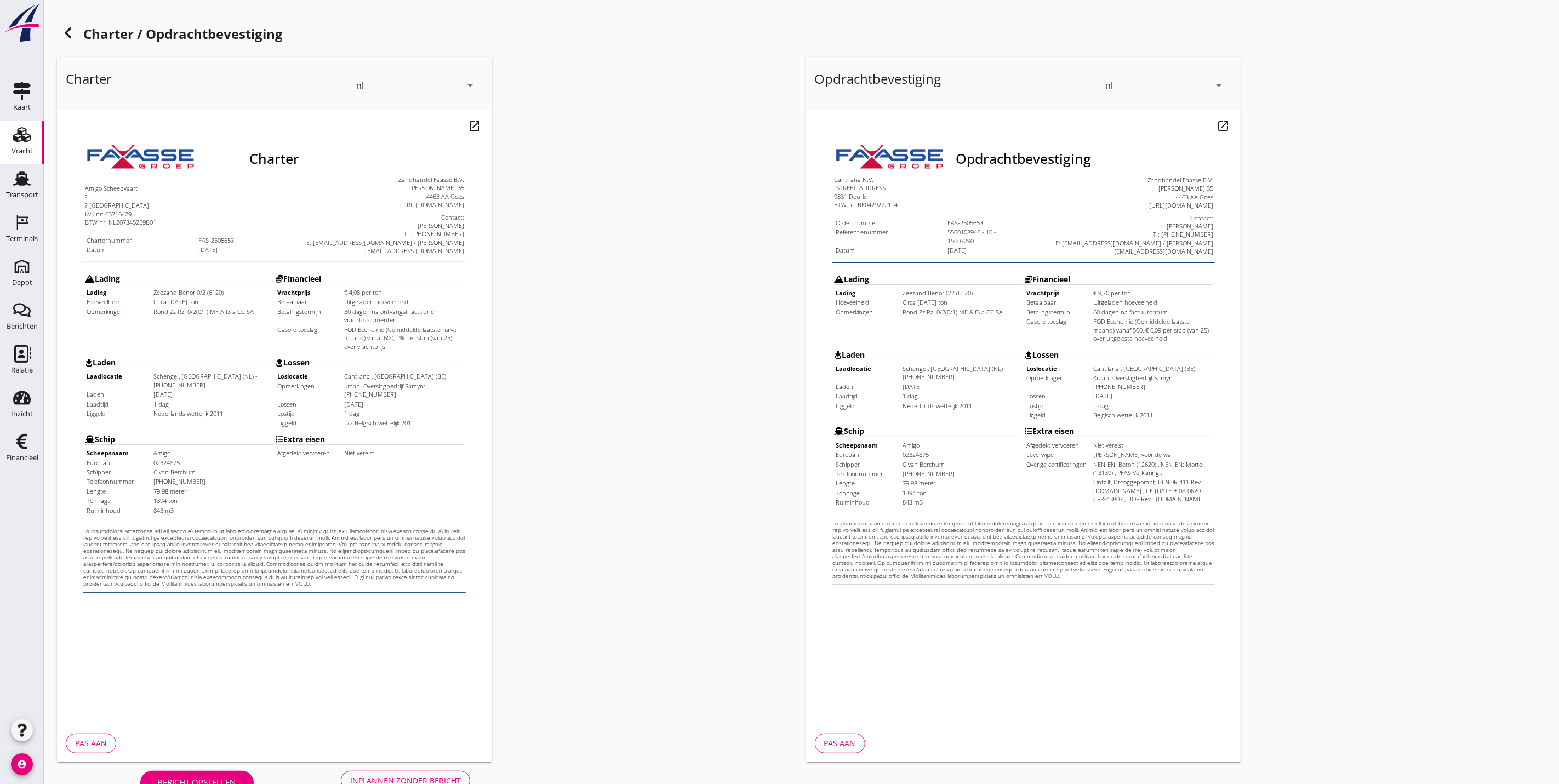
scroll to position [27, 0]
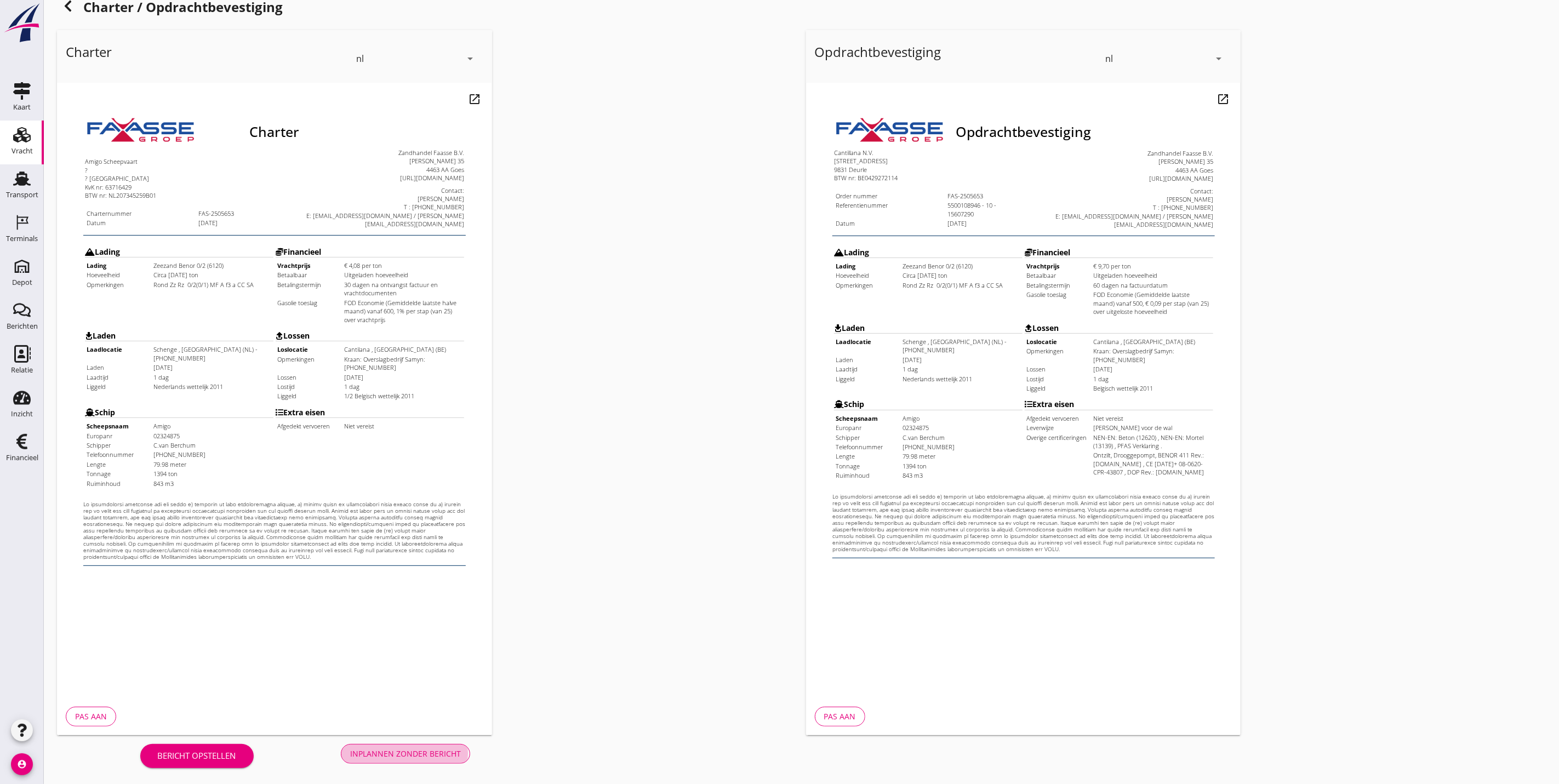
click at [445, 753] on div "Inplannen zonder bericht" at bounding box center [405, 753] width 111 height 11
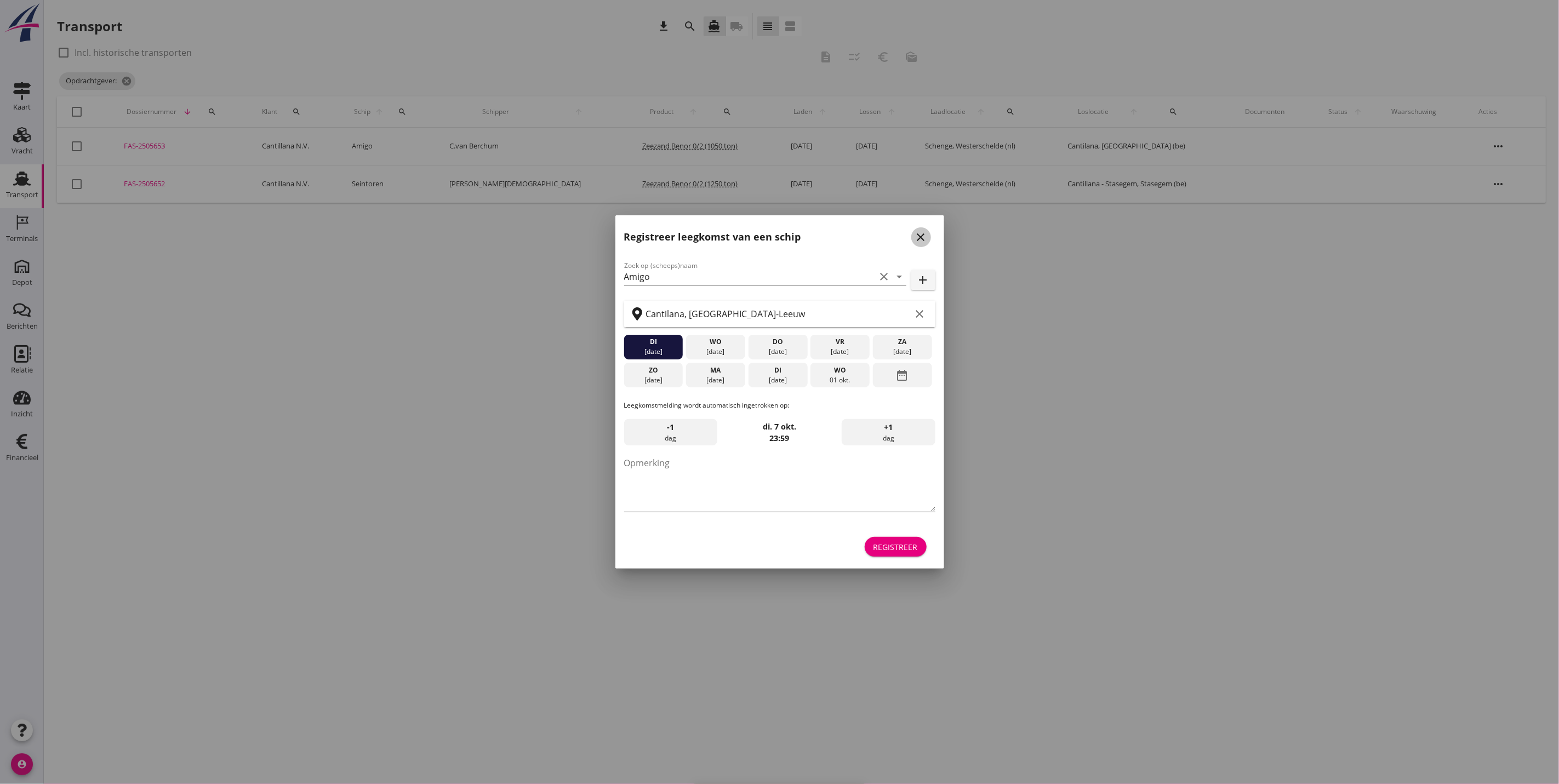
click at [911, 237] on div "close" at bounding box center [921, 237] width 20 height 13
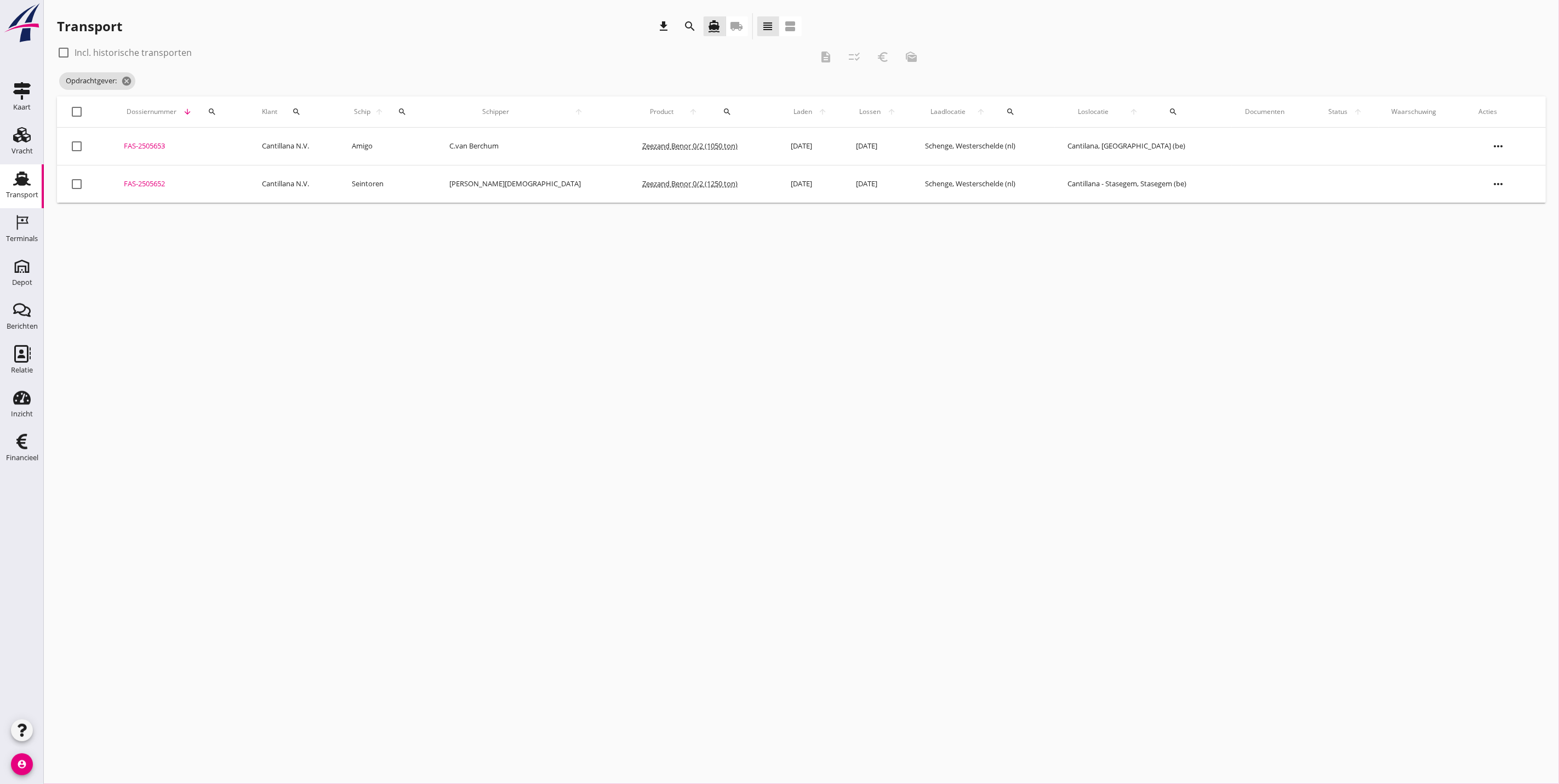
click at [154, 142] on div "FAS-2505653" at bounding box center [180, 146] width 113 height 11
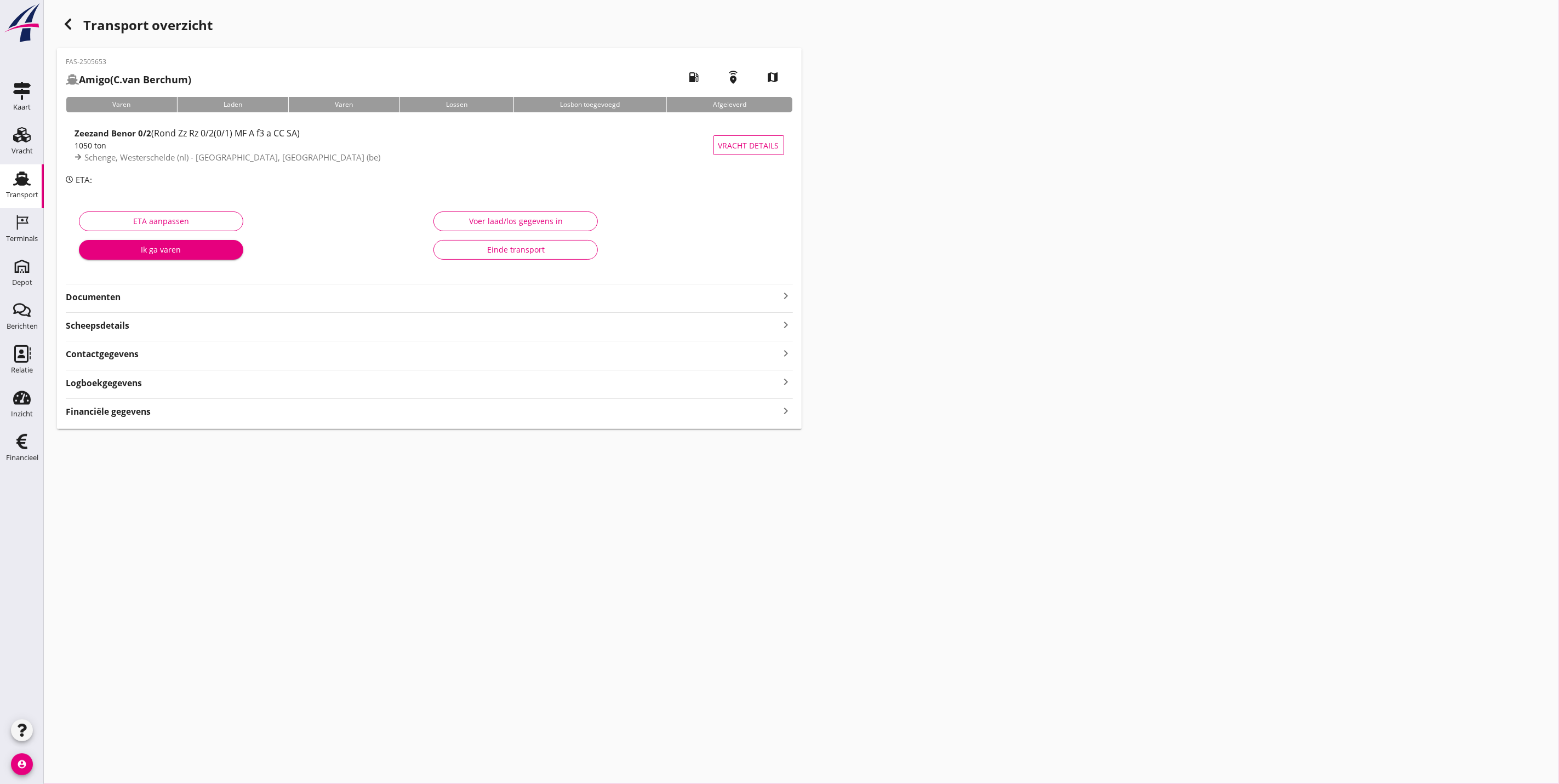
click at [134, 301] on strong "Documenten" at bounding box center [423, 297] width 714 height 13
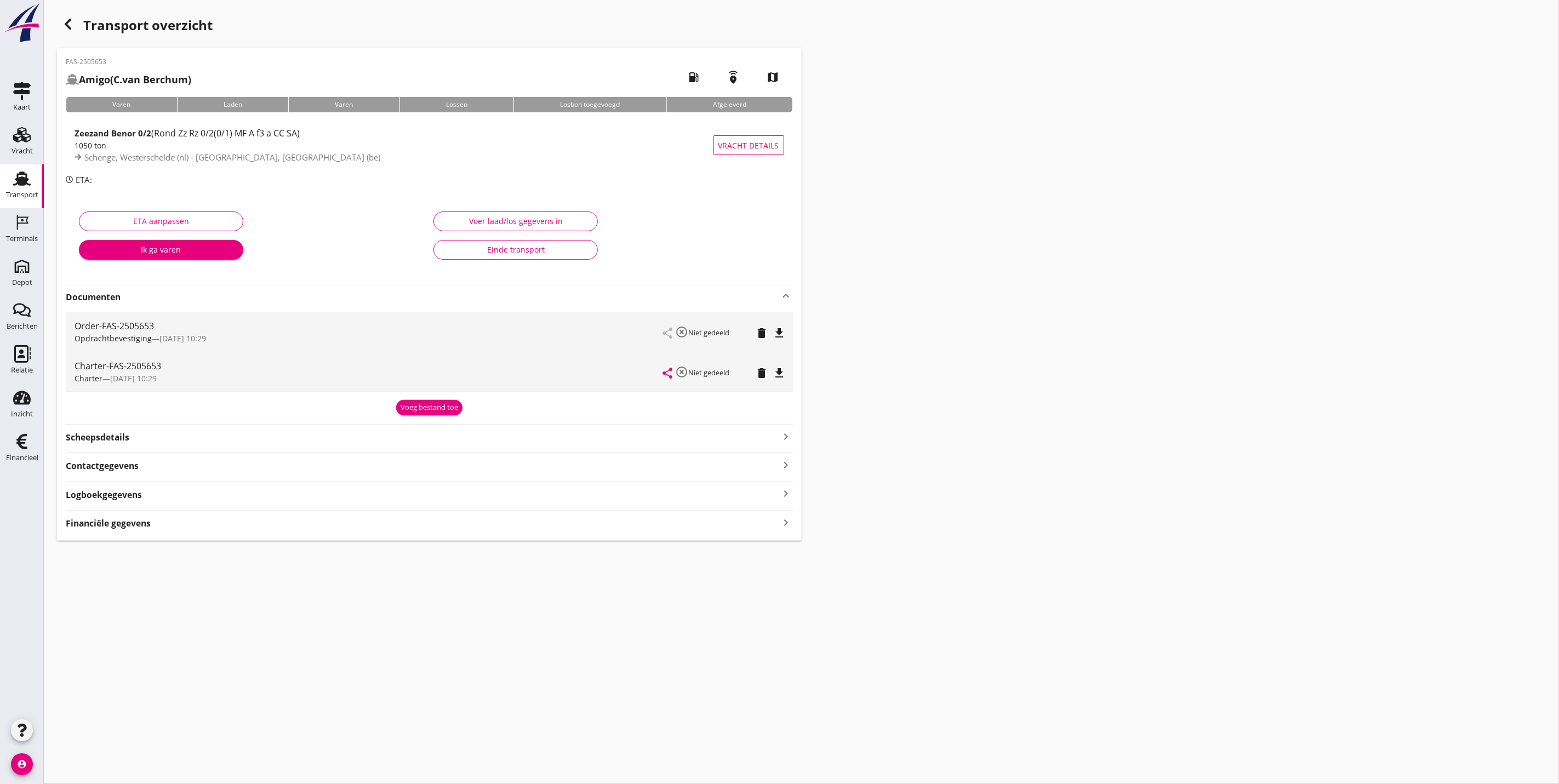
click at [410, 411] on div "Voeg bestand toe" at bounding box center [429, 408] width 57 height 11
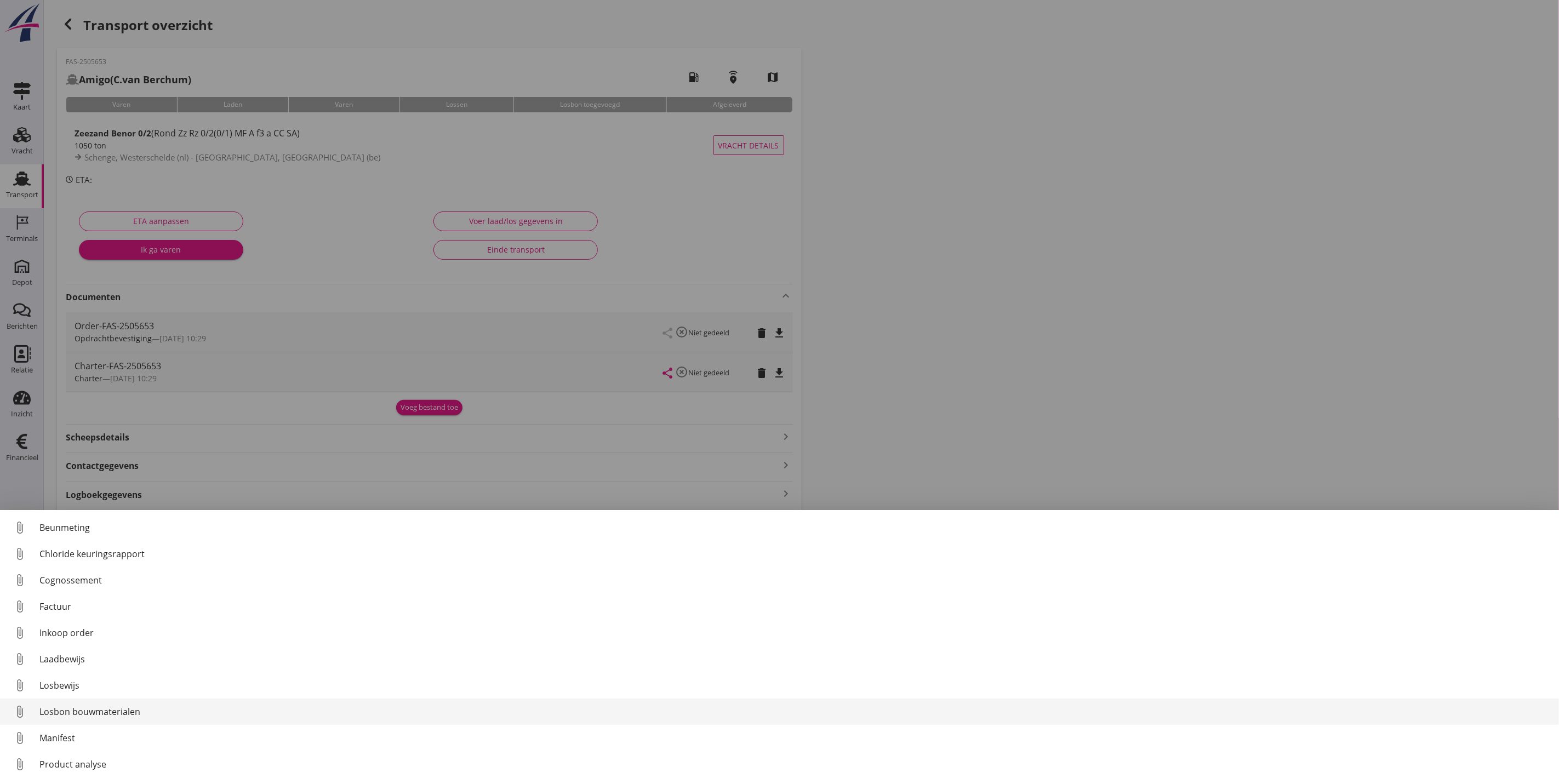
click at [188, 709] on div "Losbon bouwmaterialen" at bounding box center [795, 711] width 1511 height 13
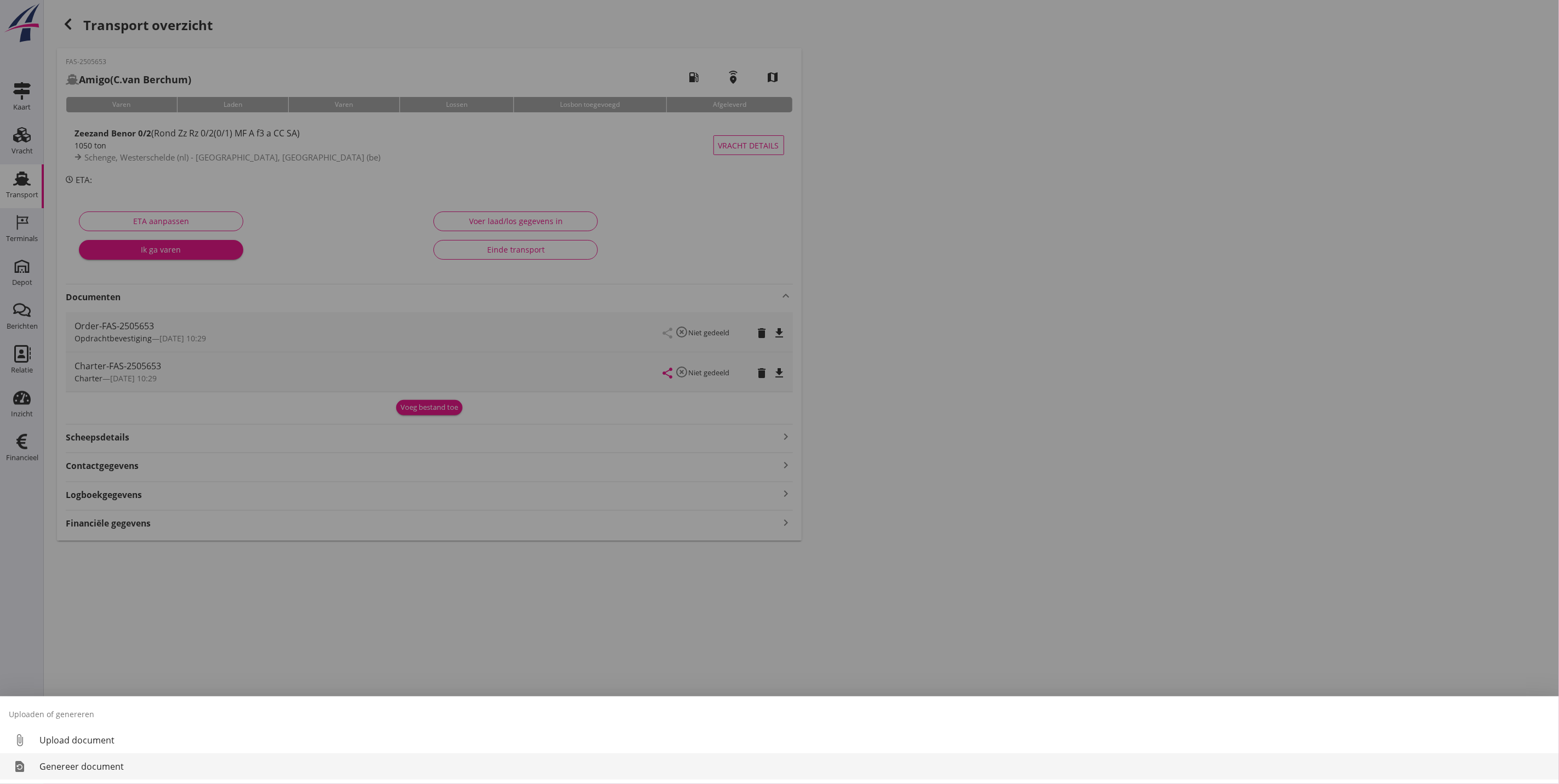
click at [159, 765] on div "Genereer document" at bounding box center [795, 766] width 1511 height 13
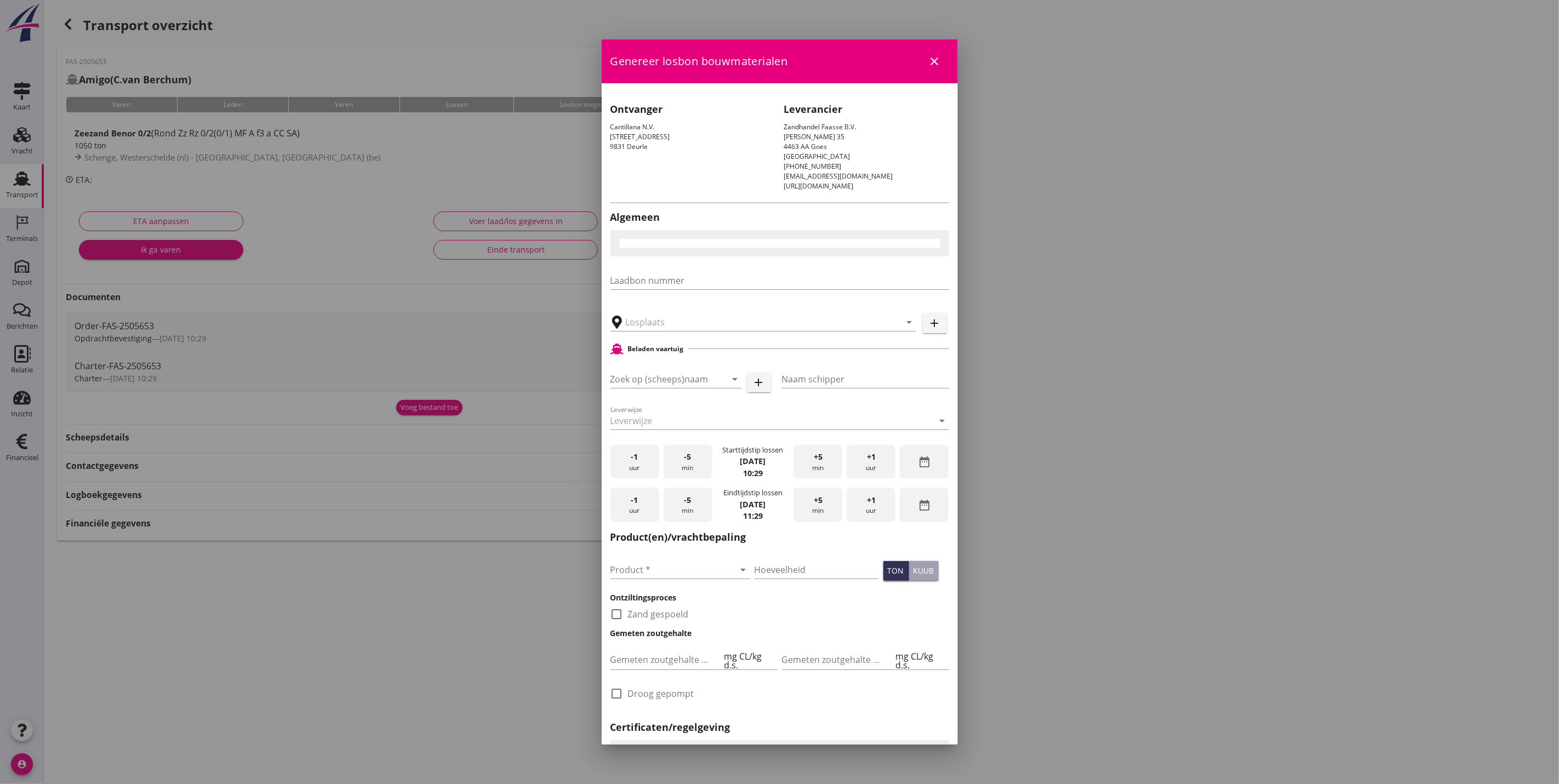
type input "Cantilana, [GEOGRAPHIC_DATA]-Leeuw"
checkbox input "true"
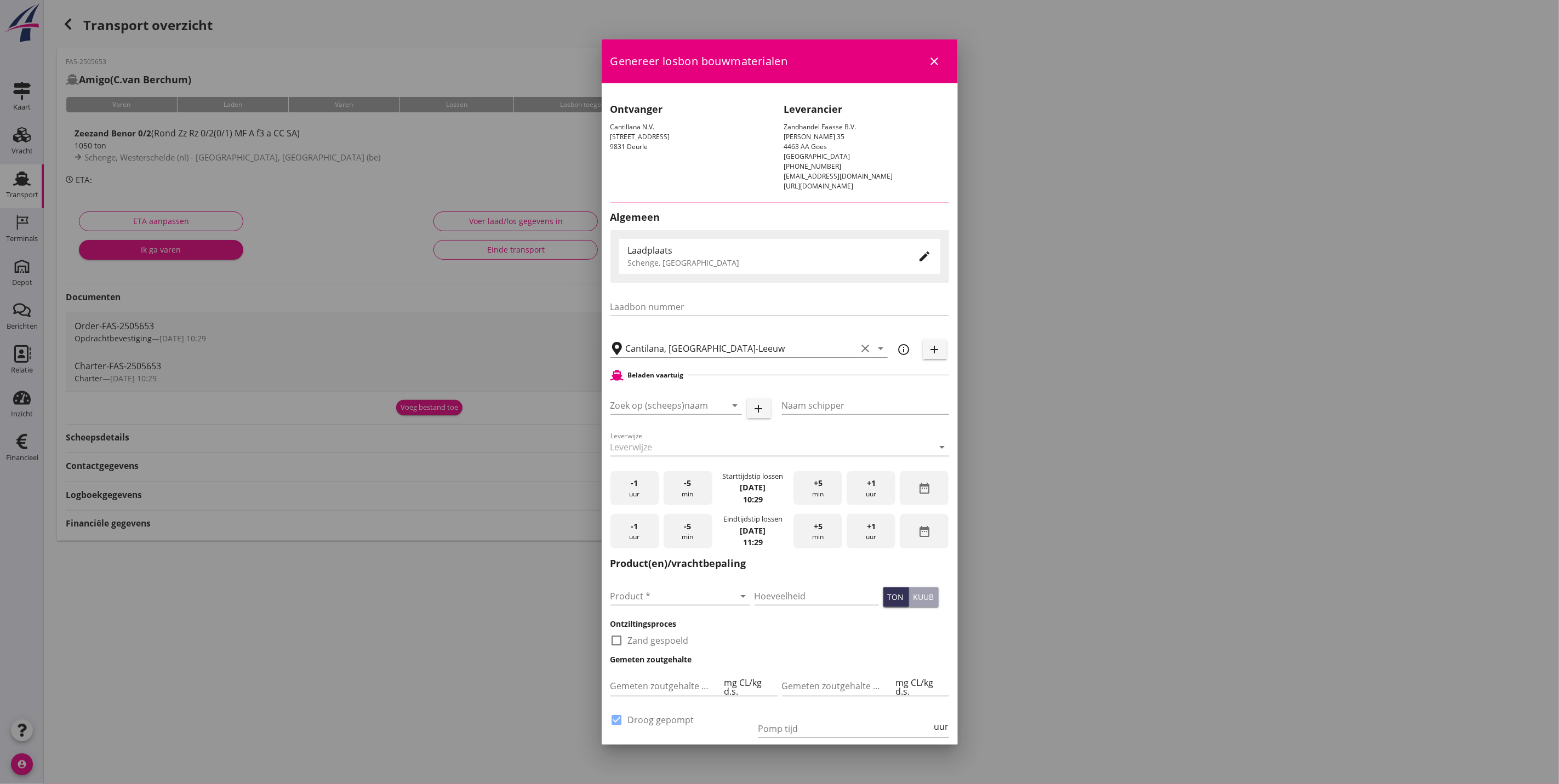
type input "Amigo"
type input "C.van Berchum"
type input "Zeezand Benor 0/2 (6120)"
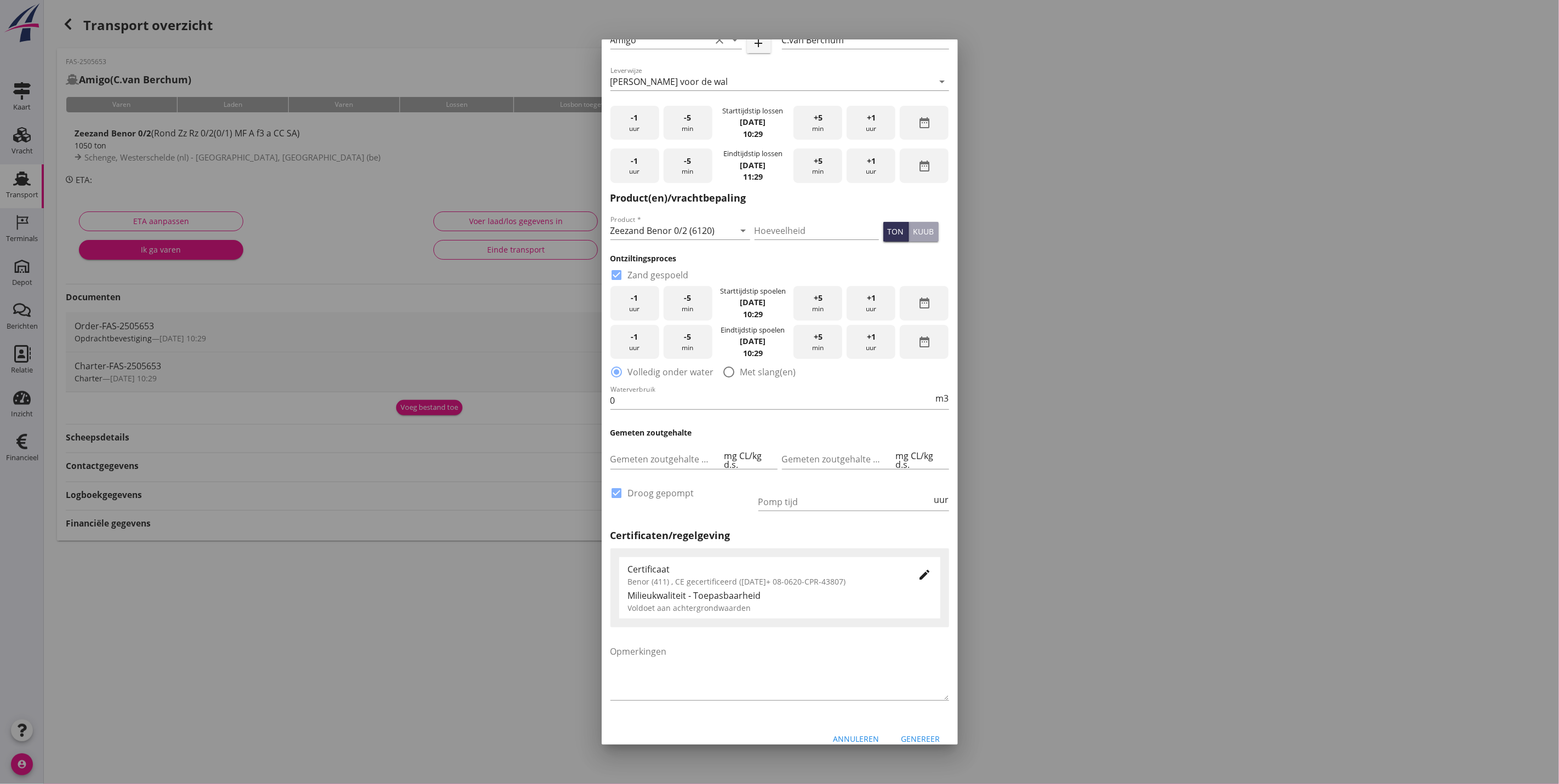
scroll to position [370, 0]
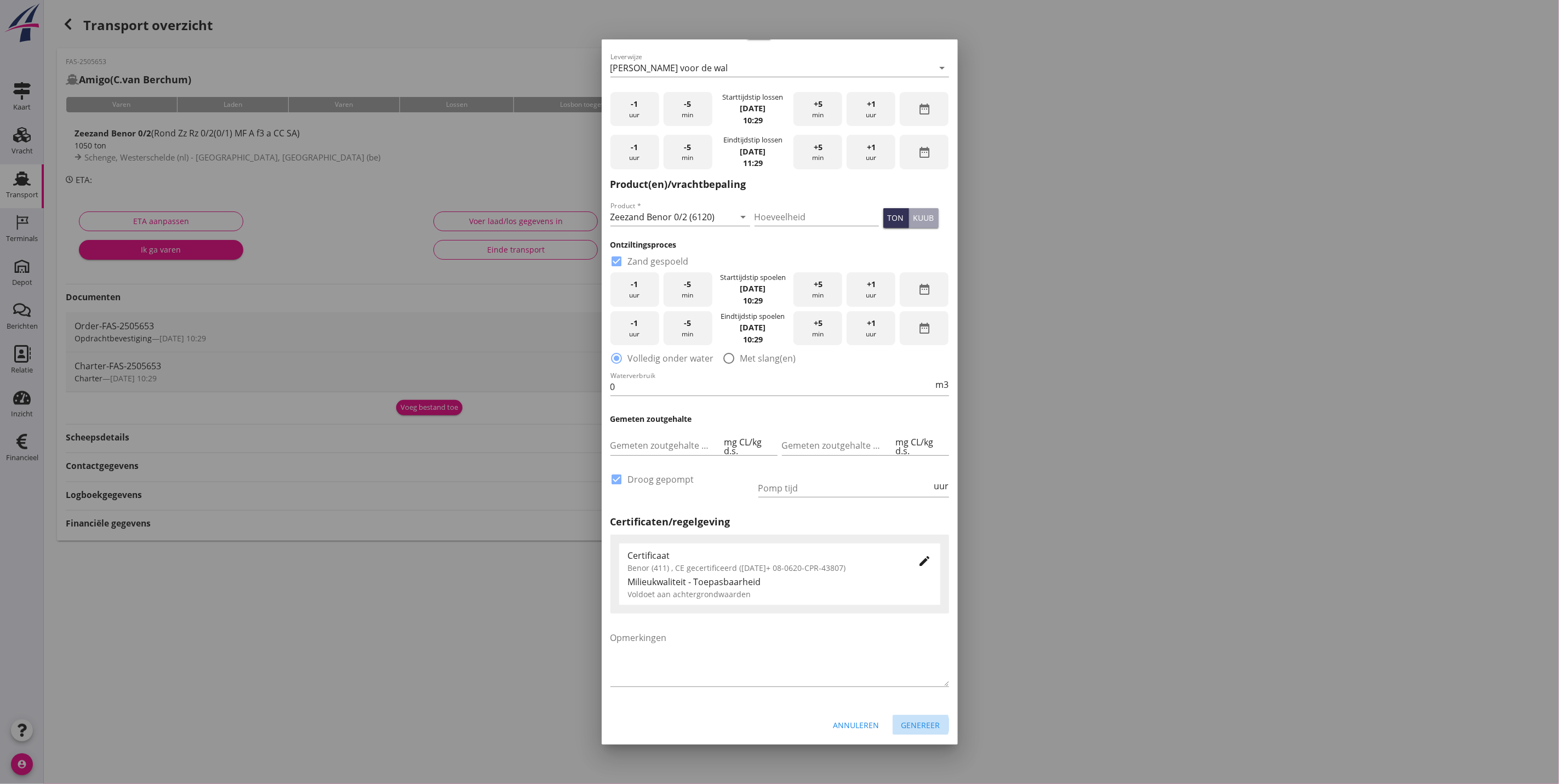
click at [911, 721] on div "Genereer" at bounding box center [921, 725] width 39 height 11
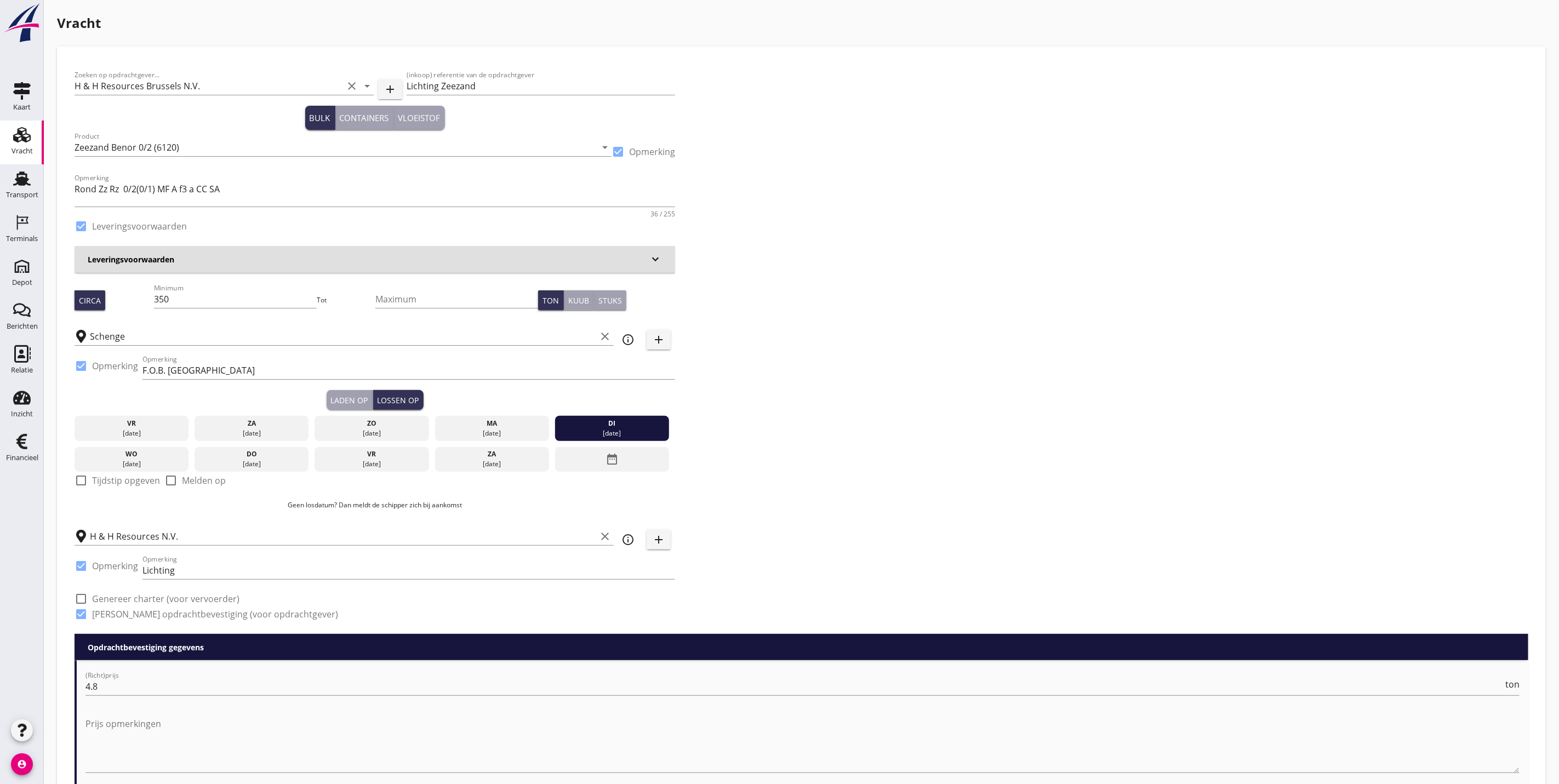
click at [340, 403] on div "Laden op" at bounding box center [350, 400] width 38 height 11
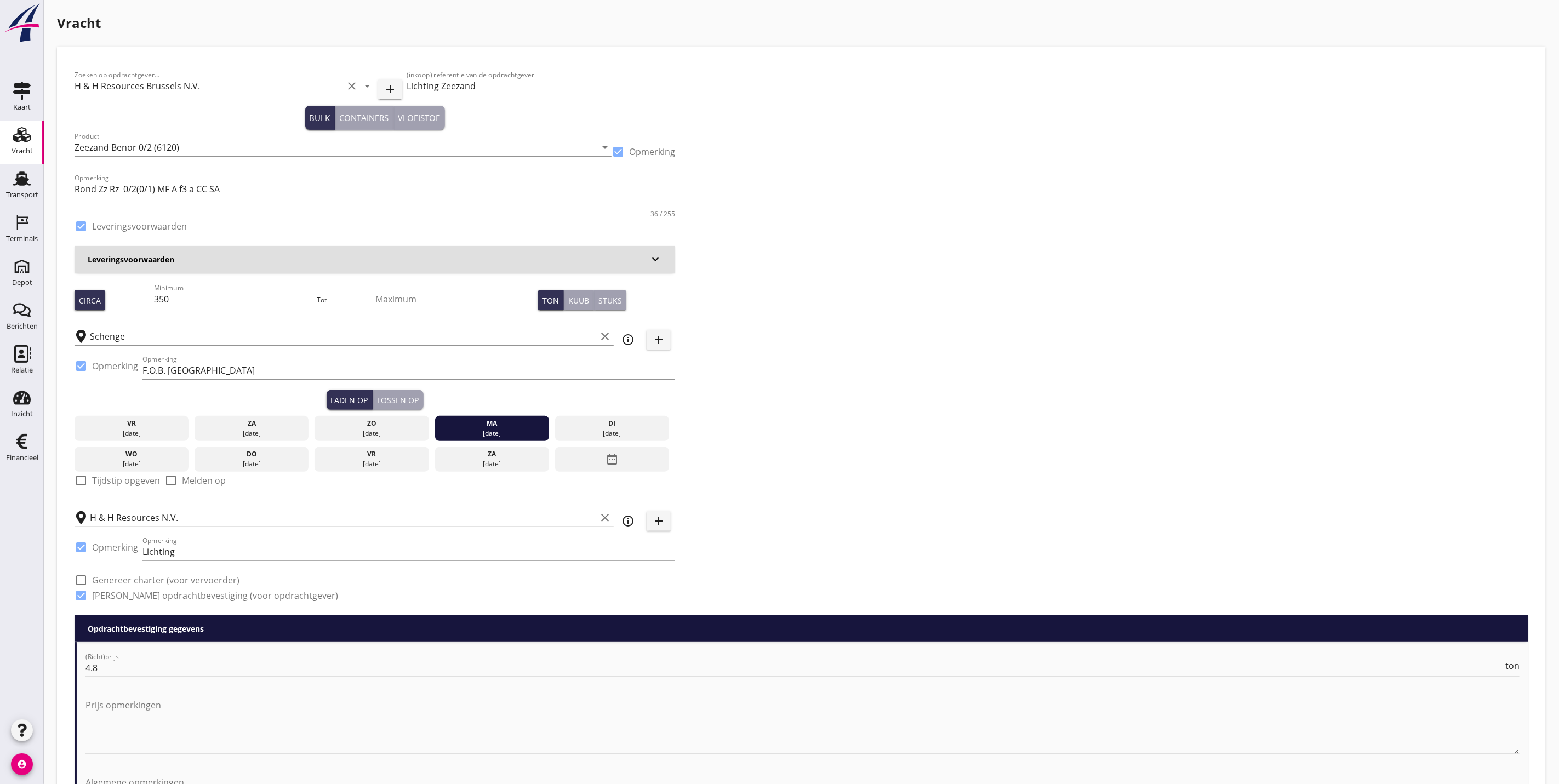
click at [410, 394] on div "Lossen op" at bounding box center [398, 400] width 42 height 11
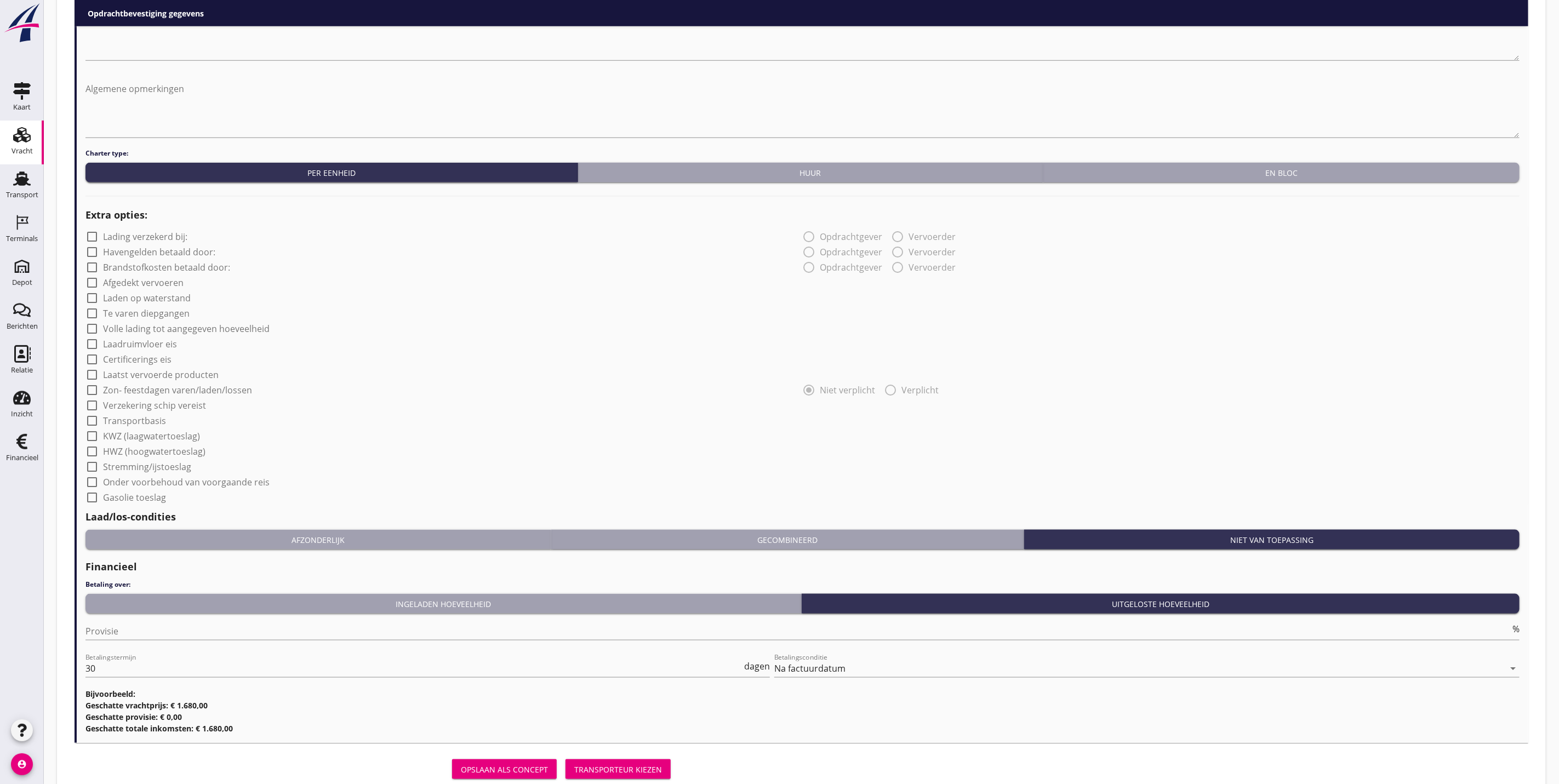
scroll to position [746, 0]
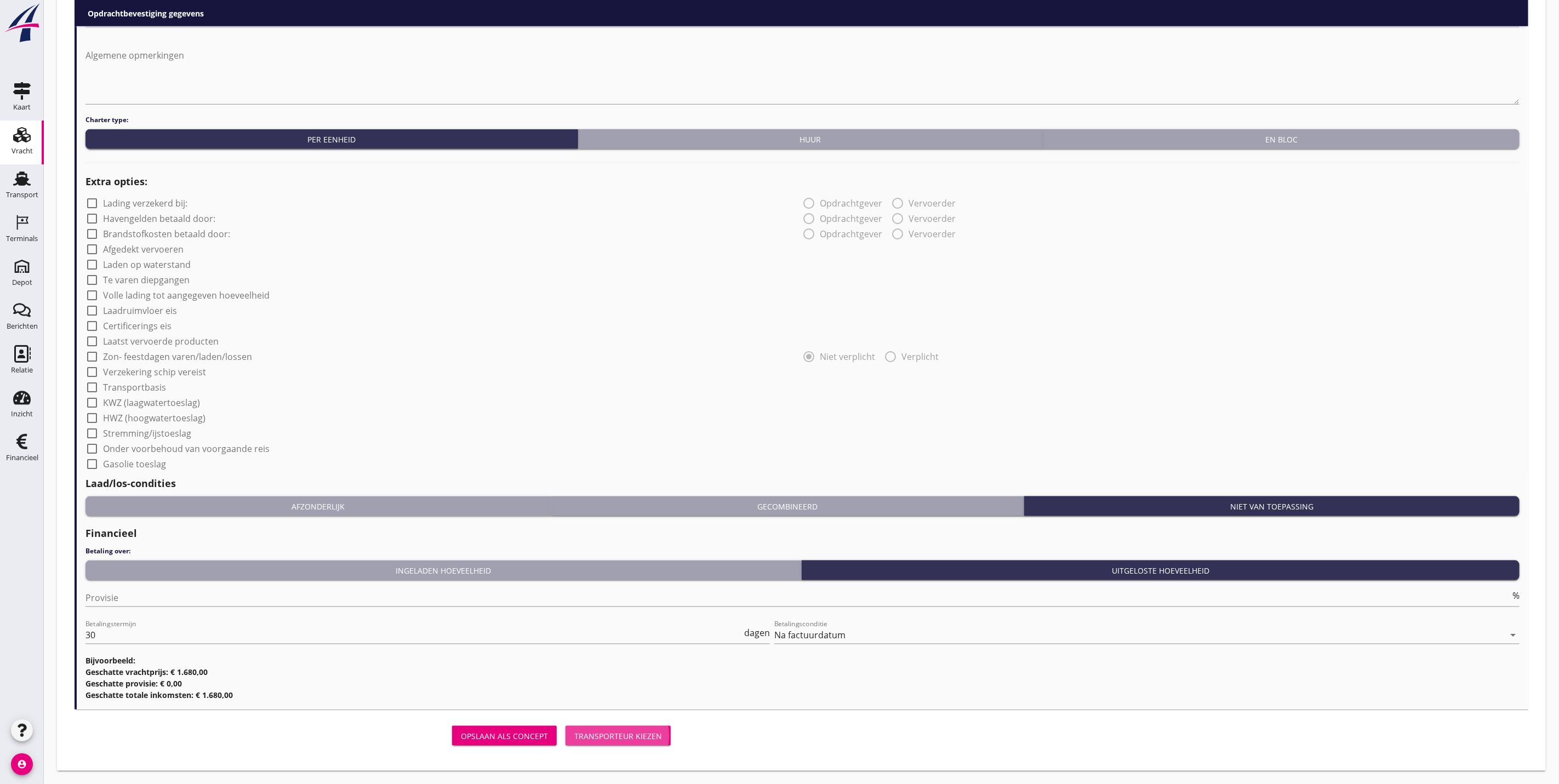
click at [622, 738] on div "Transporteur kiezen" at bounding box center [618, 736] width 88 height 11
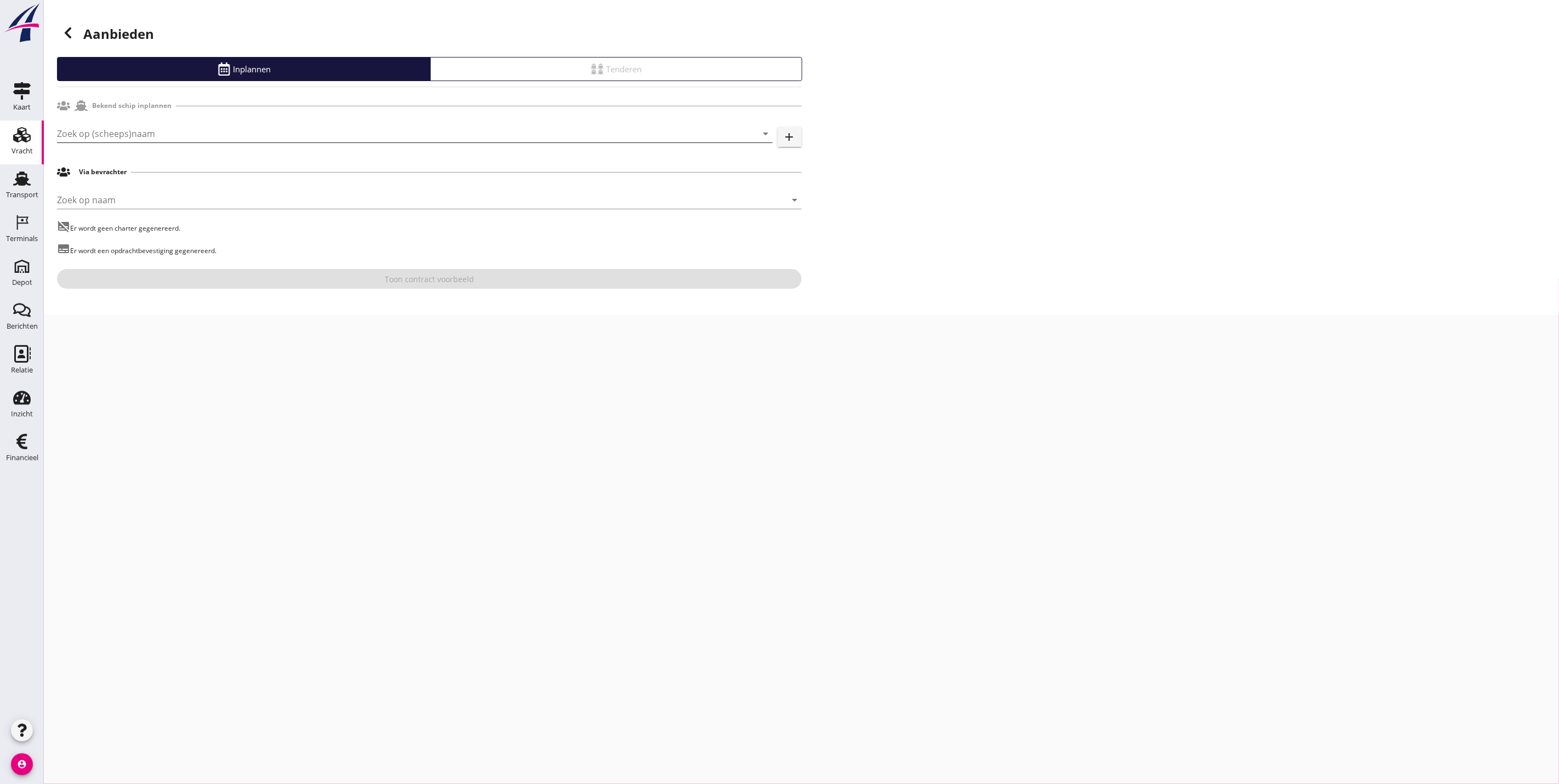
click at [172, 131] on input "Zoek op (scheeps)naam" at bounding box center [399, 133] width 685 height 18
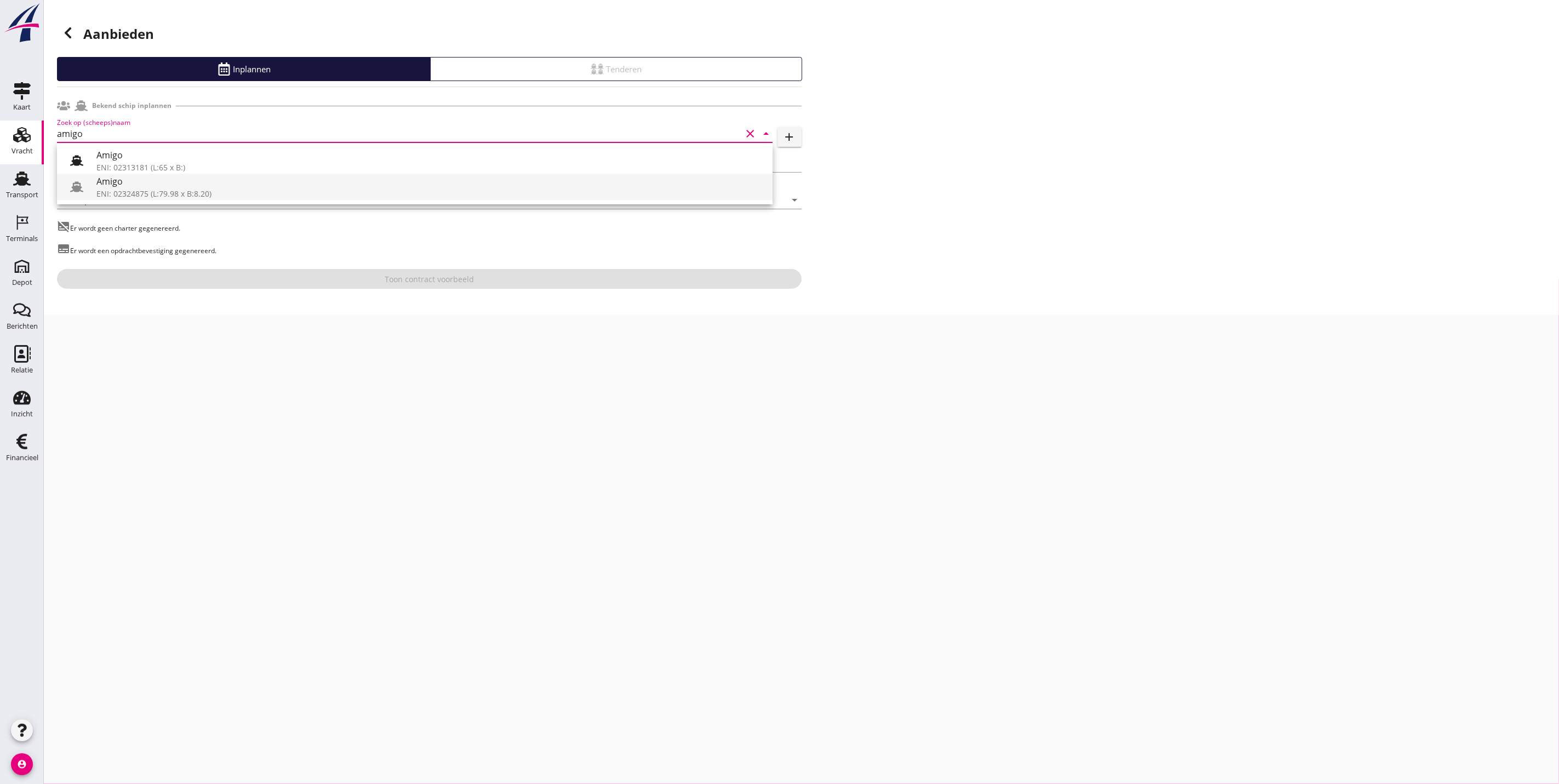
click at [186, 193] on div "ENI: 02324875 (L:79.98 x B:8.20)" at bounding box center [430, 194] width 668 height 11
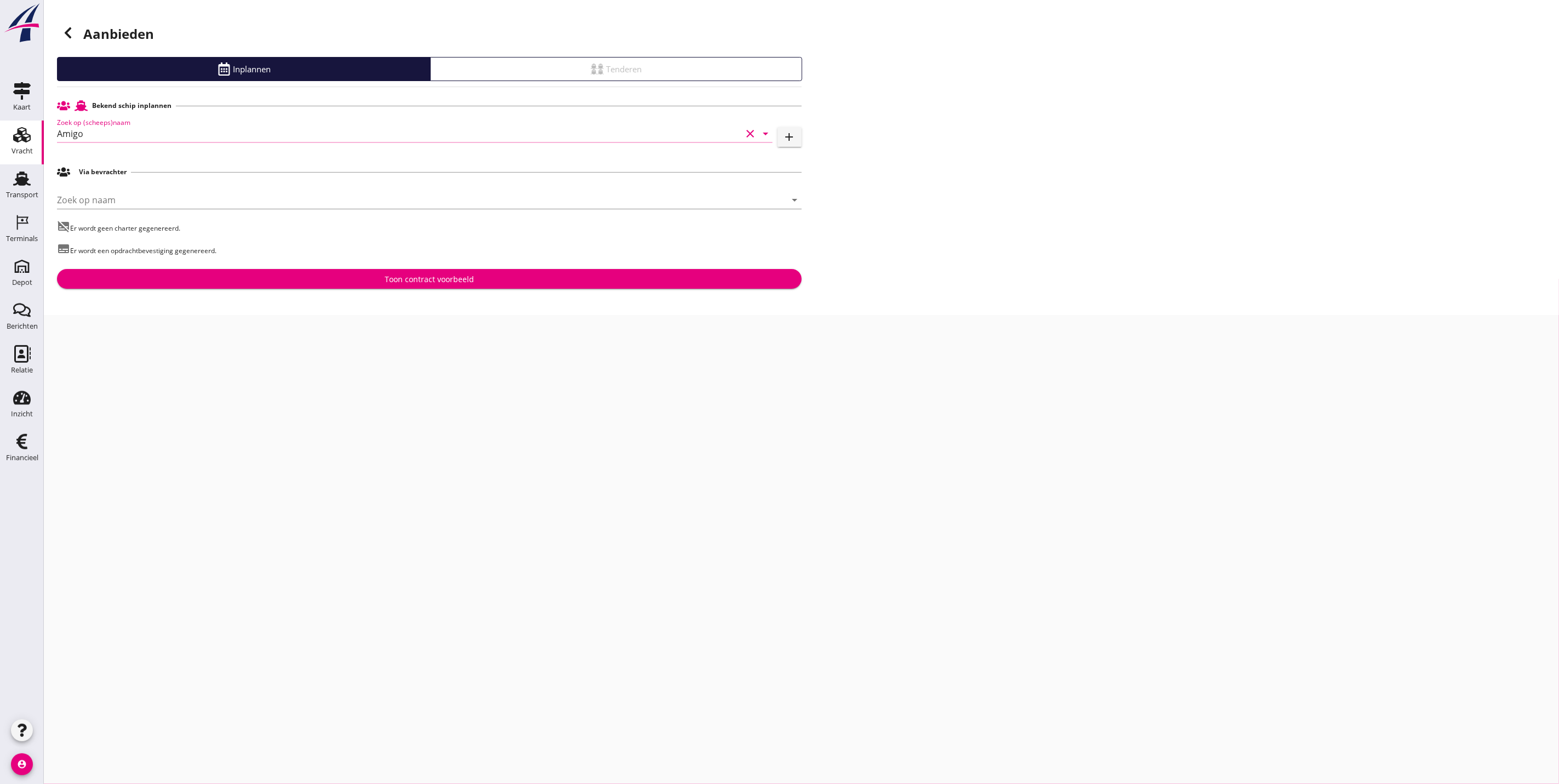
type input "Amigo"
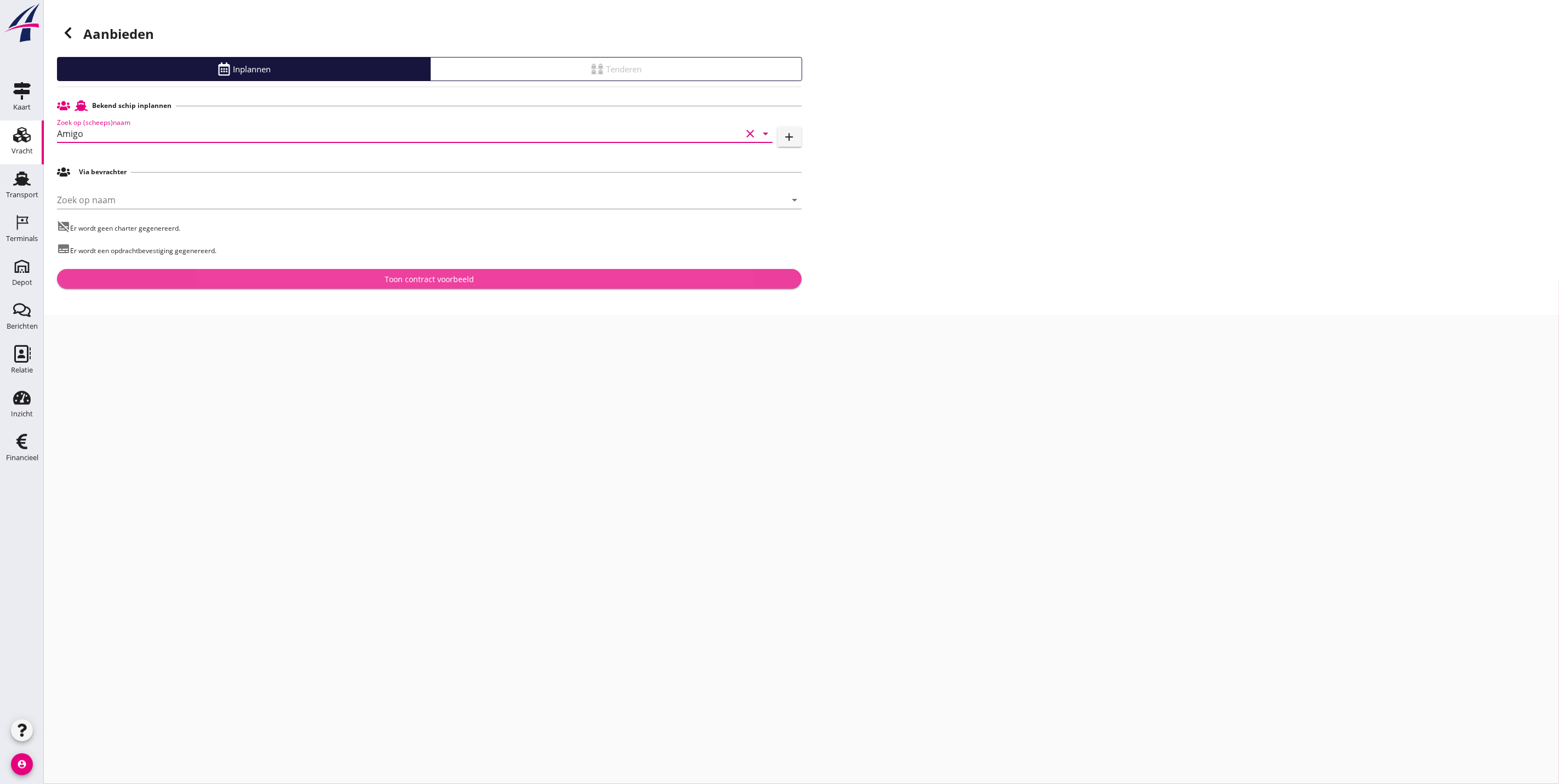
click at [645, 272] on button "Toon contract voorbeeld" at bounding box center [429, 279] width 745 height 20
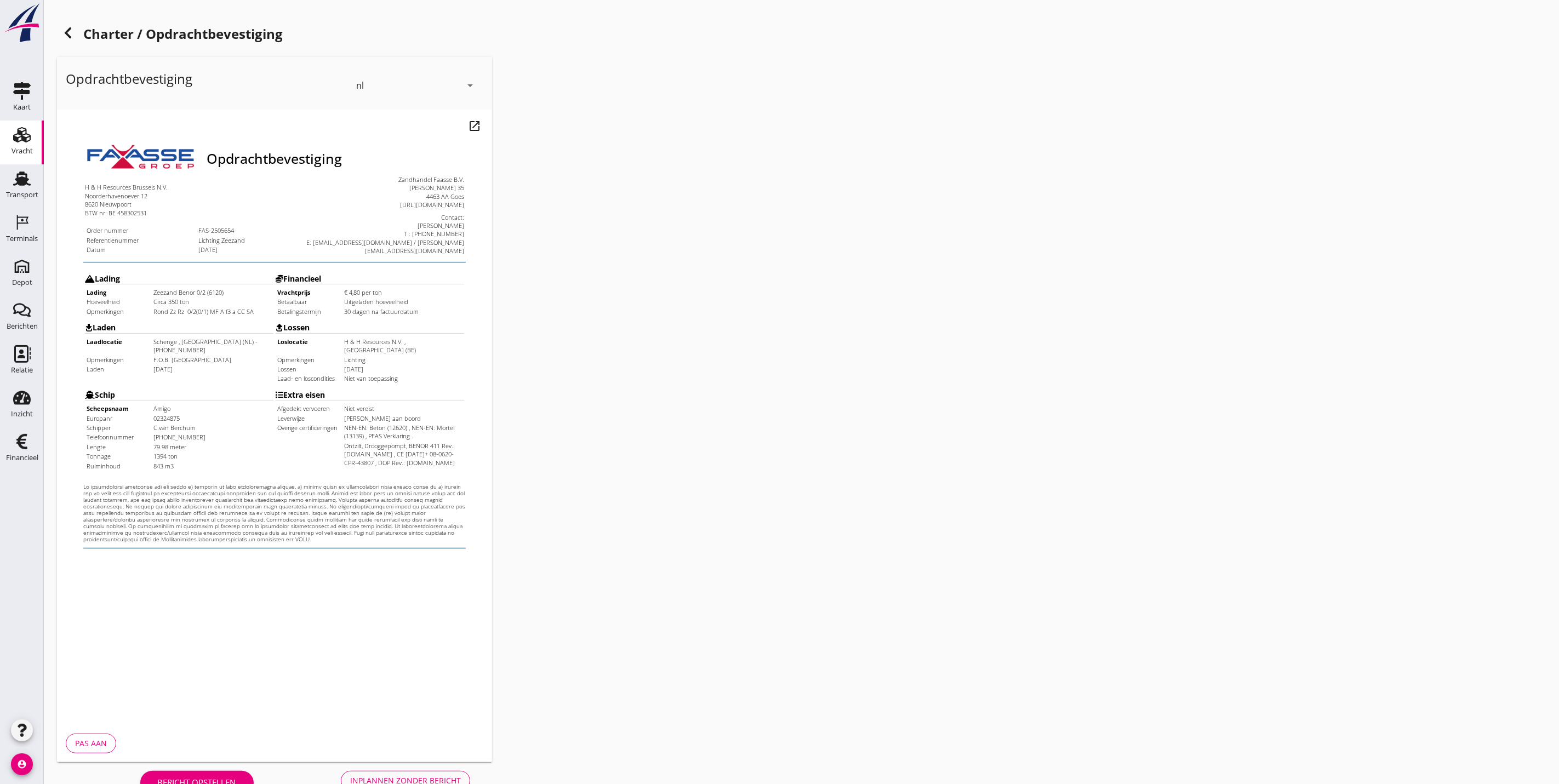
scroll to position [27, 0]
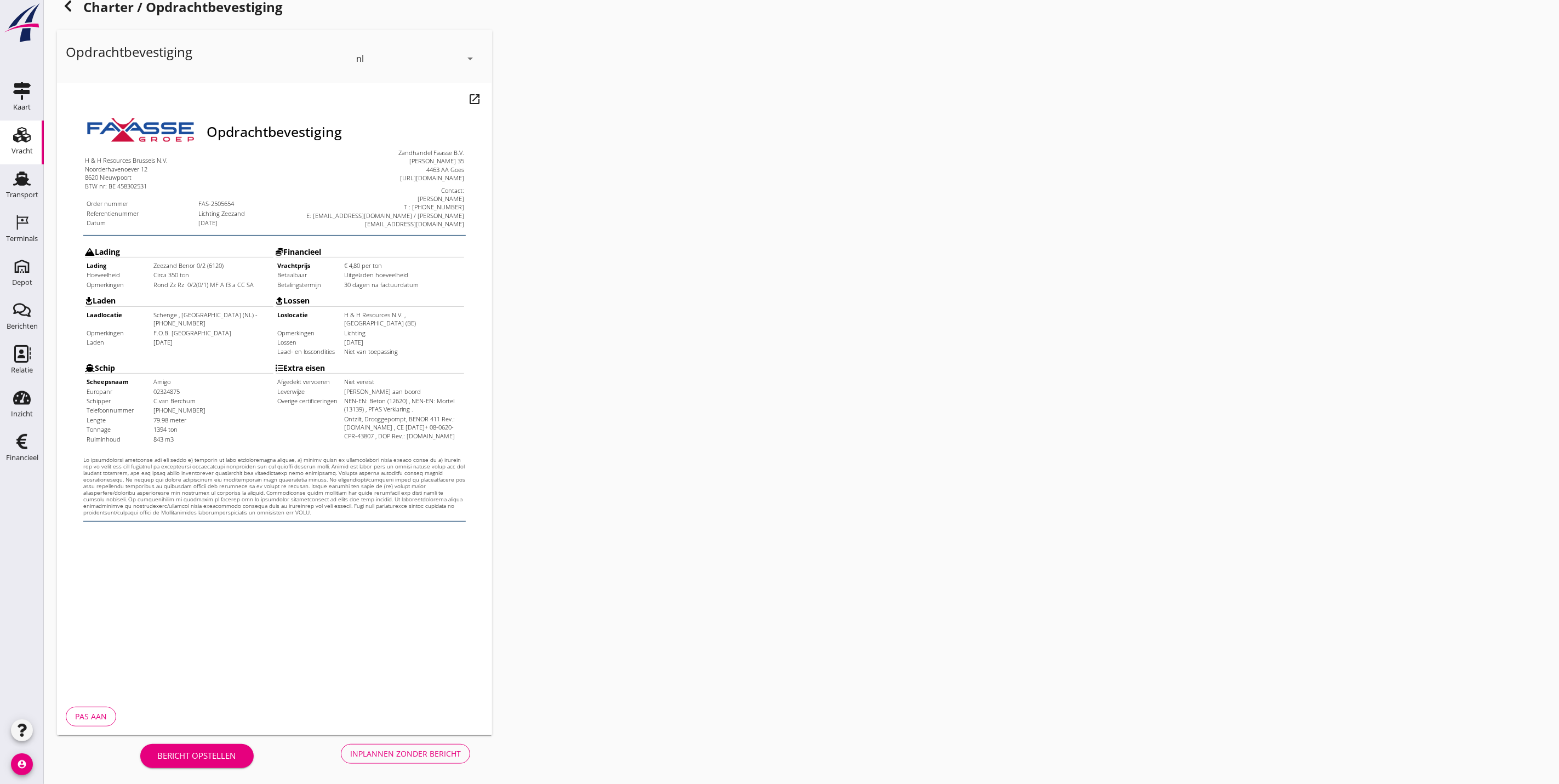
click at [384, 757] on div "Inplannen zonder bericht" at bounding box center [405, 753] width 111 height 11
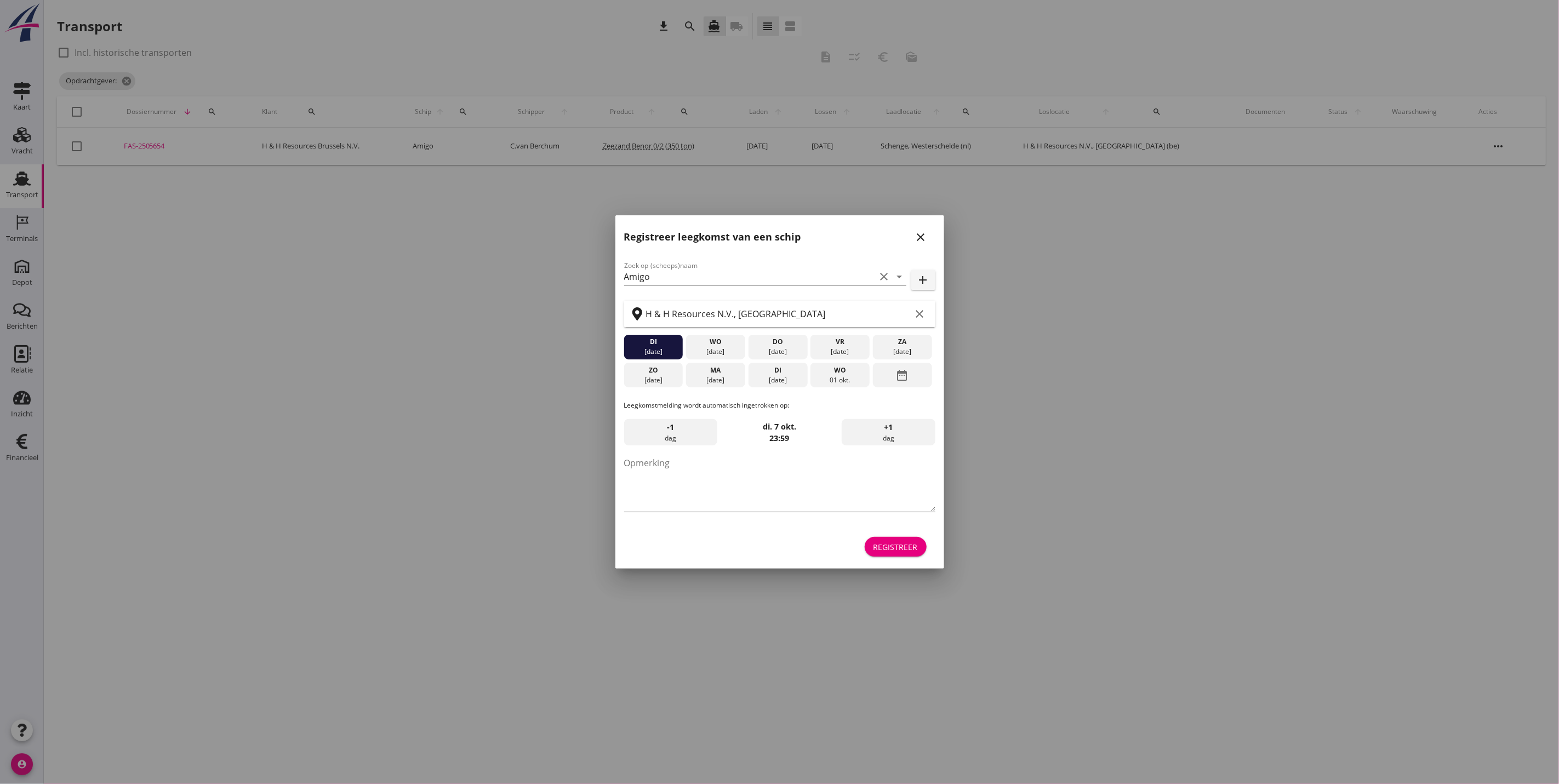
click at [934, 235] on div "Registreer leegkomst van een schip close" at bounding box center [780, 233] width 329 height 35
click at [928, 237] on div "close" at bounding box center [921, 237] width 20 height 13
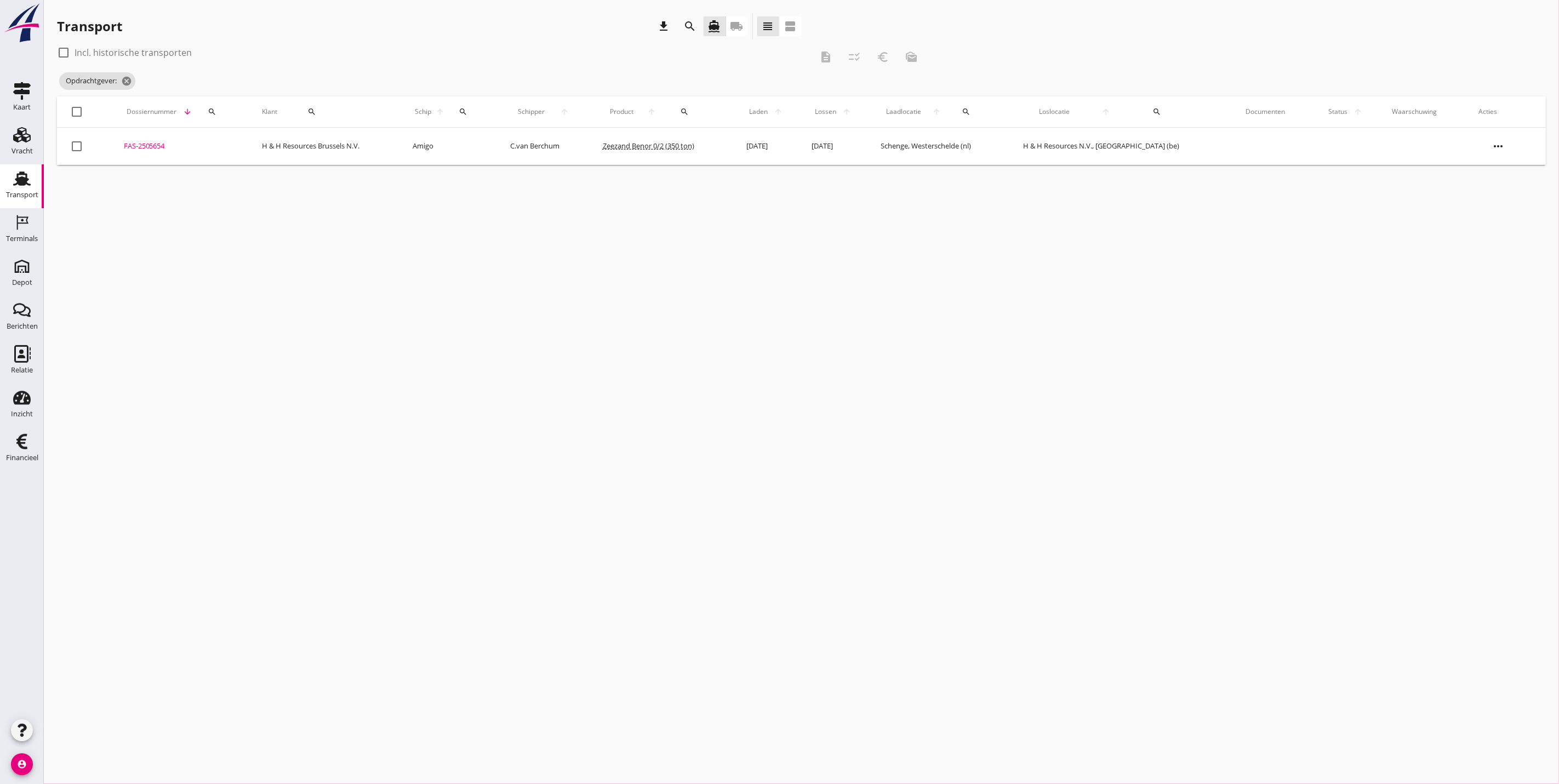
click at [153, 142] on div "FAS-2505654" at bounding box center [180, 146] width 112 height 11
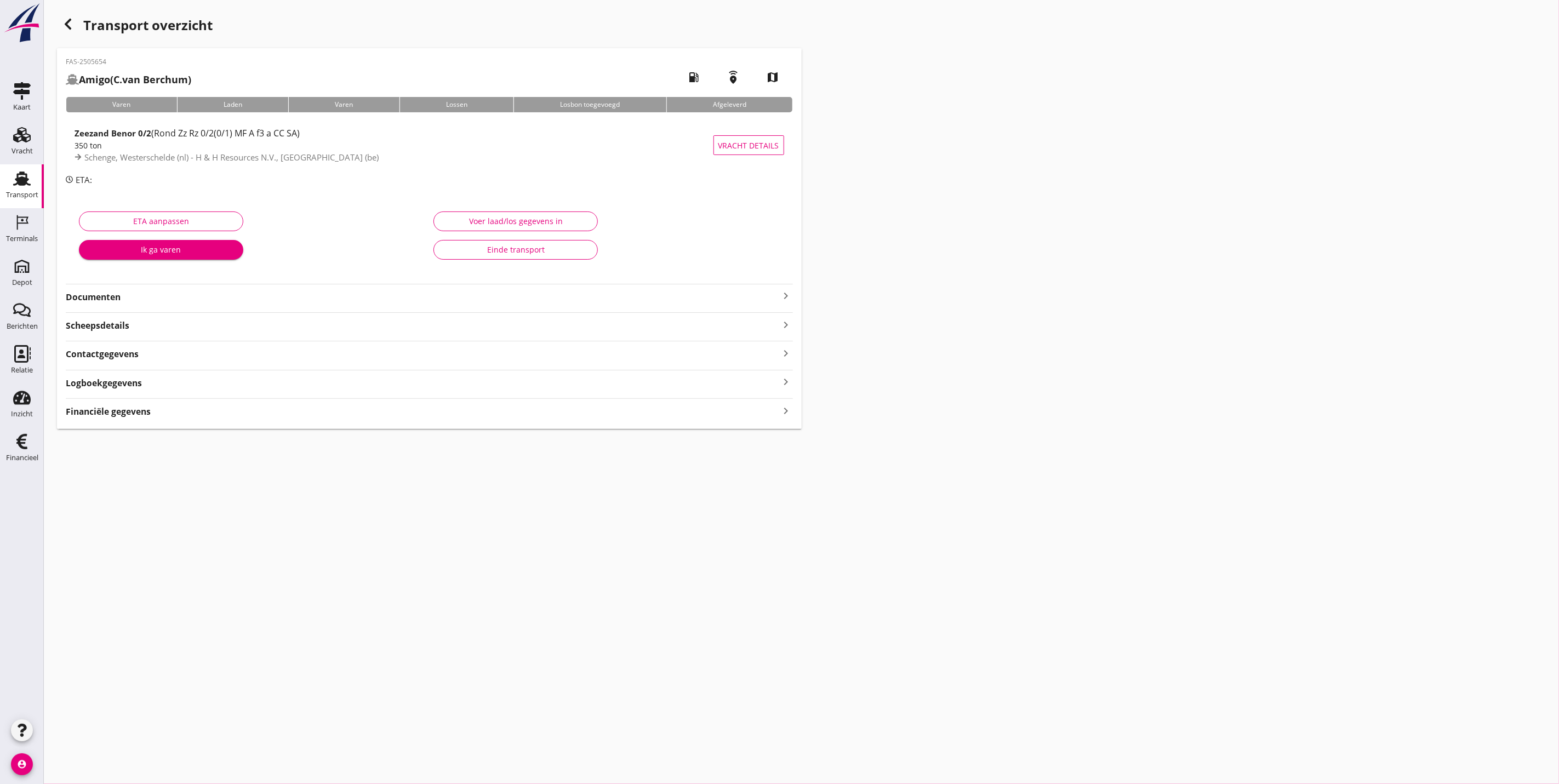
click at [91, 301] on strong "Documenten" at bounding box center [423, 297] width 714 height 13
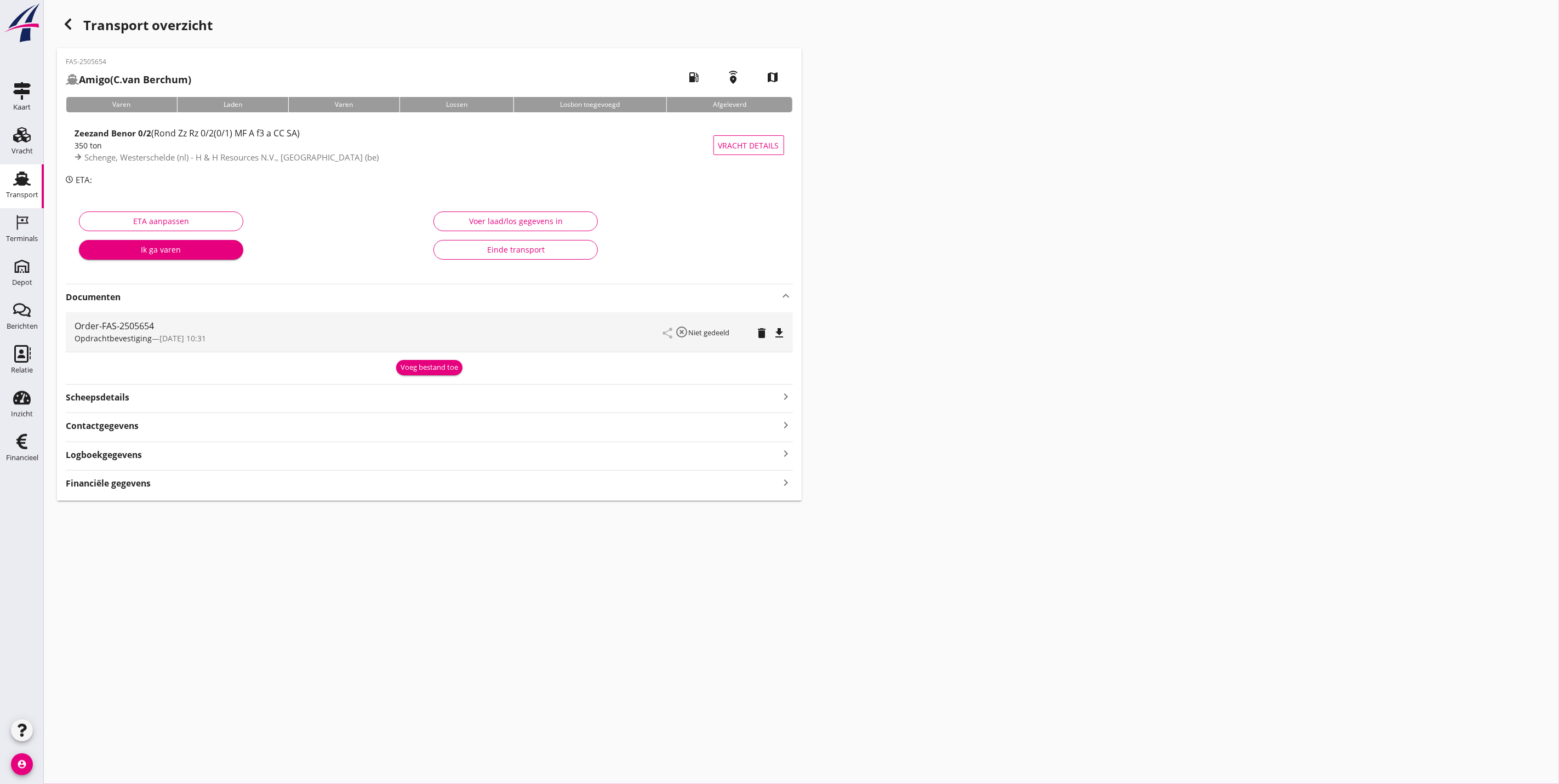
click at [422, 367] on div "Voeg bestand toe" at bounding box center [429, 368] width 57 height 11
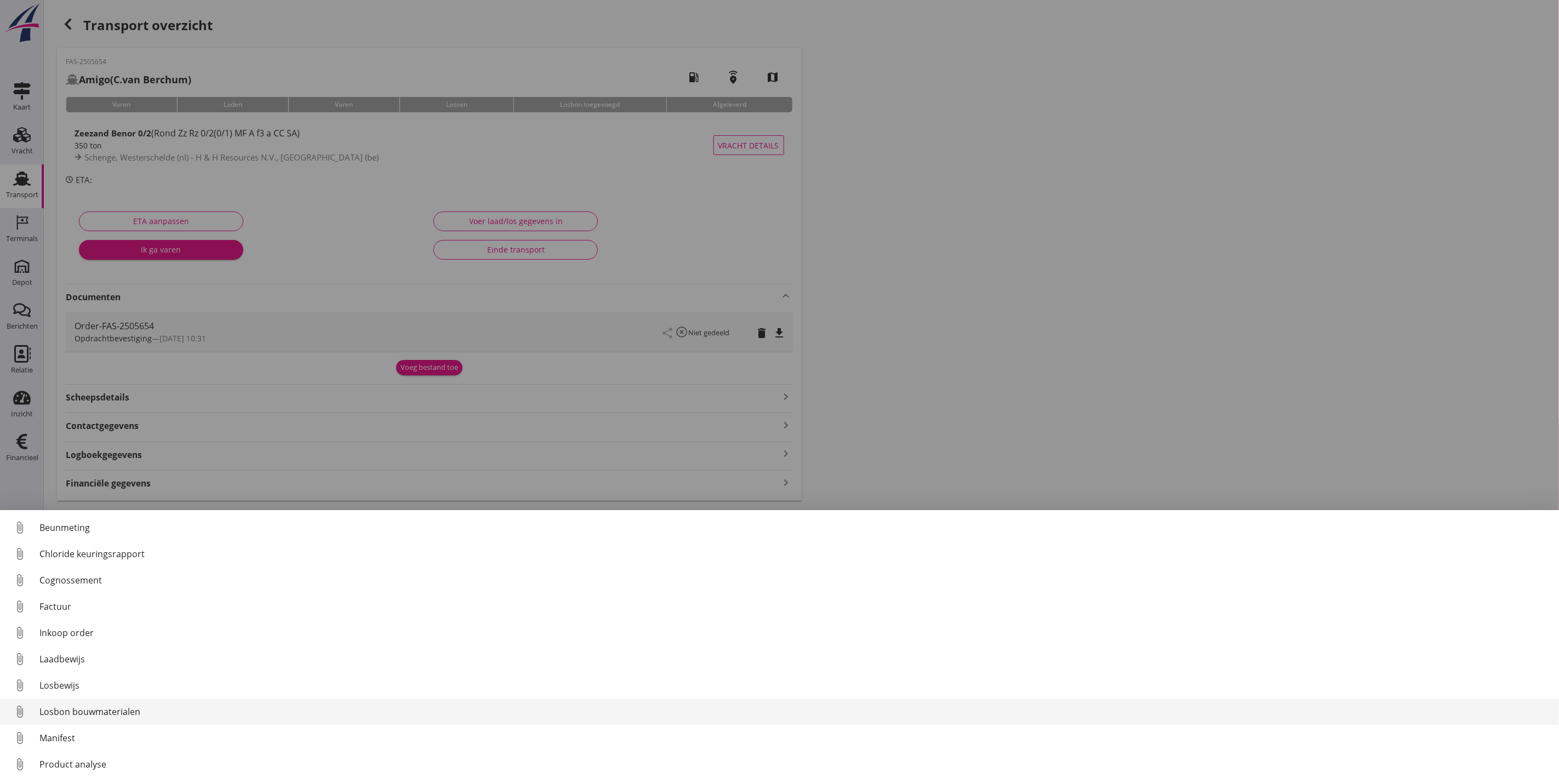
click at [106, 710] on div "Losbon bouwmaterialen" at bounding box center [795, 711] width 1511 height 13
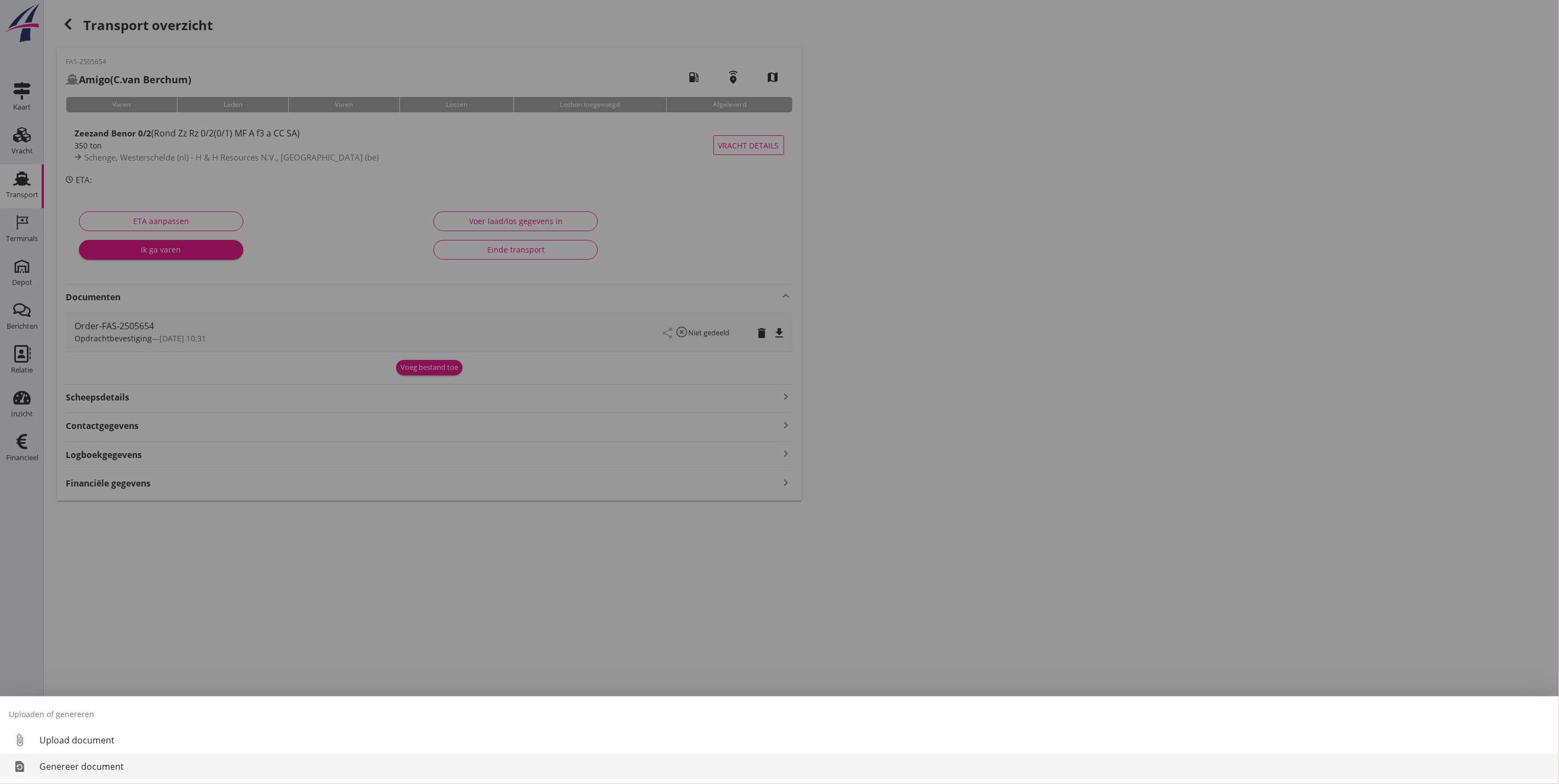
click at [132, 768] on div "Genereer document" at bounding box center [795, 766] width 1511 height 13
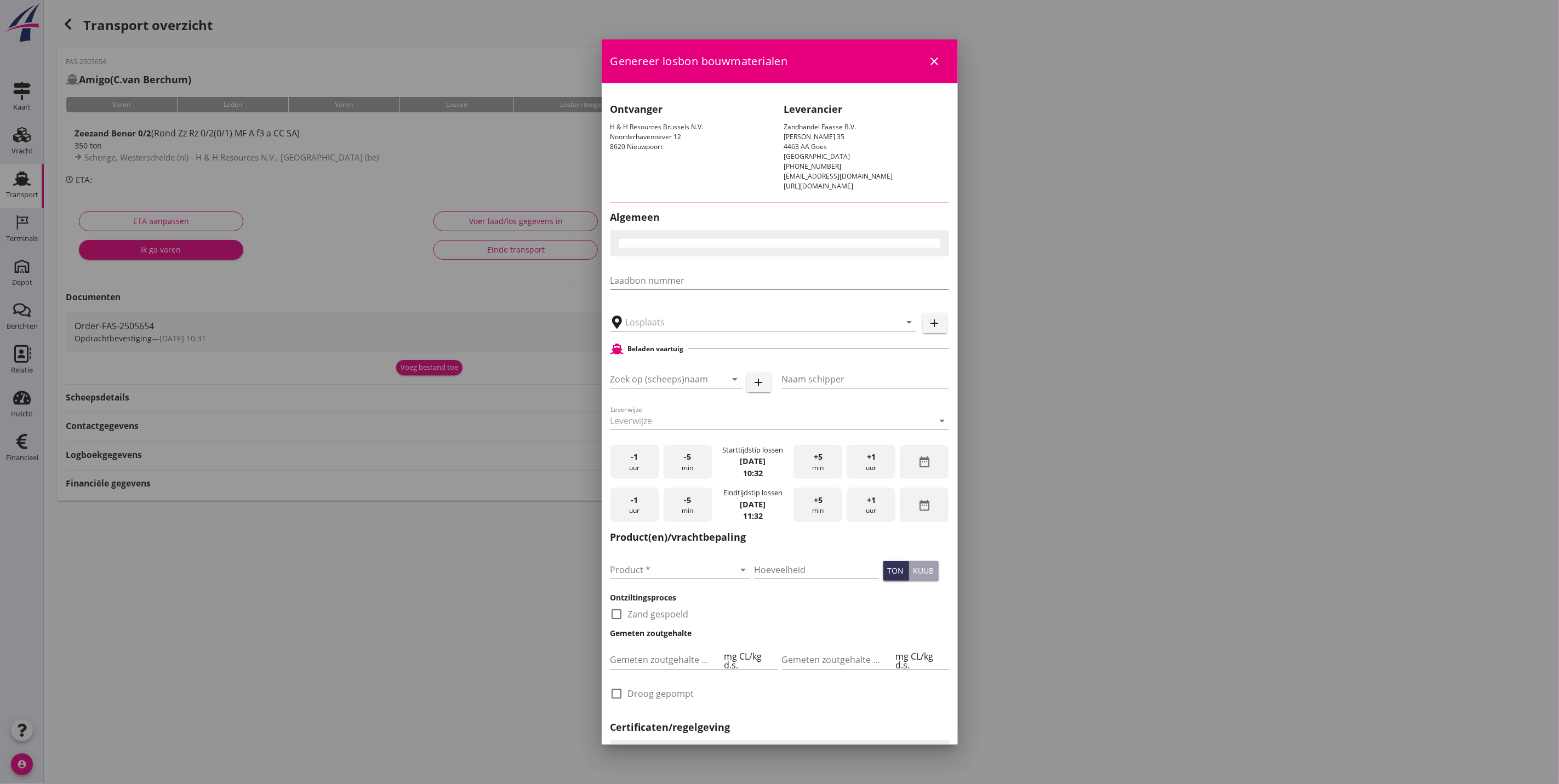
type input "H & H Resources N.V., [GEOGRAPHIC_DATA]"
checkbox input "true"
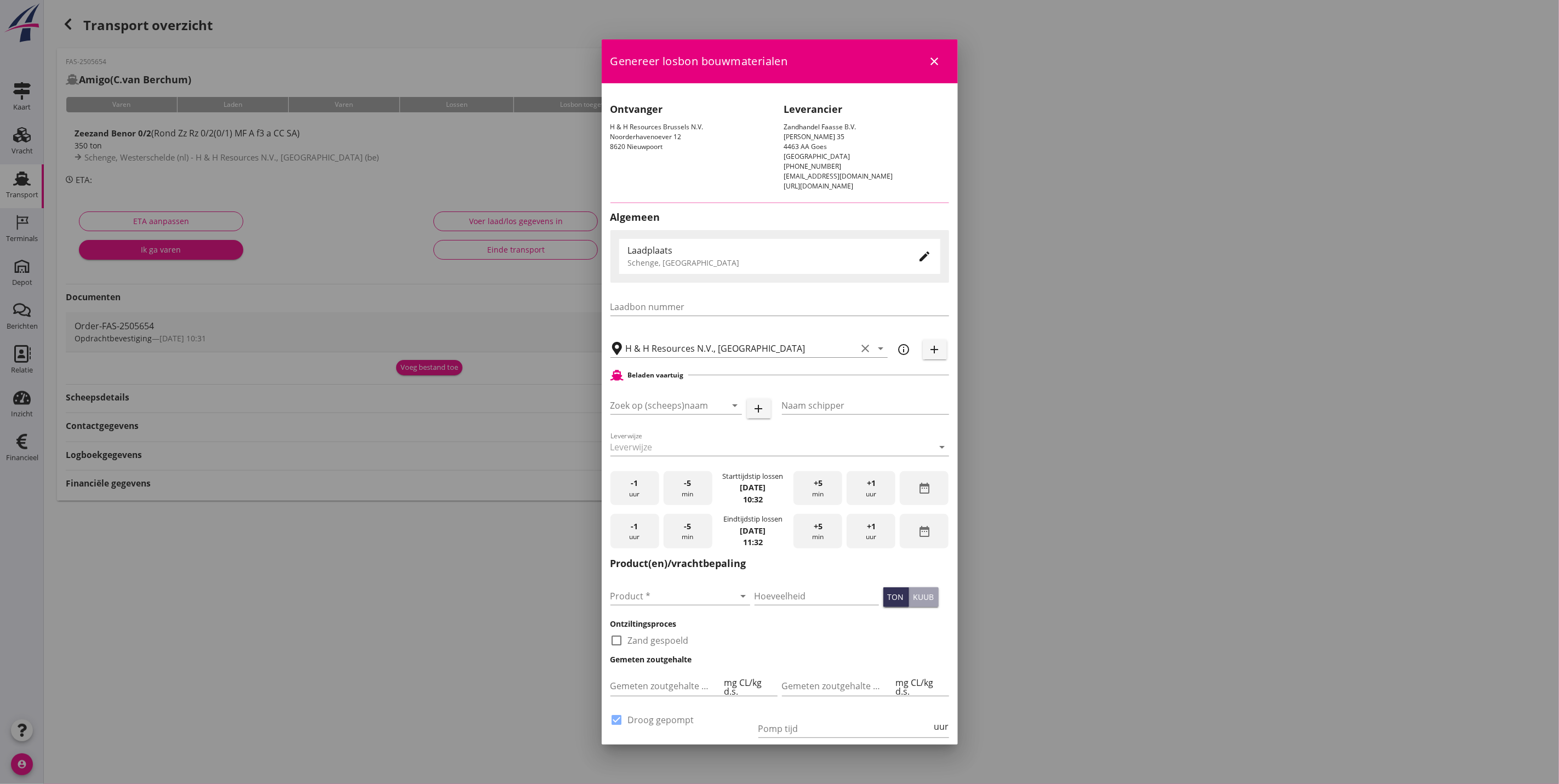
type input "Amigo"
type input "C.van Berchum"
type input "Zeezand Benor 0/2 (6120)"
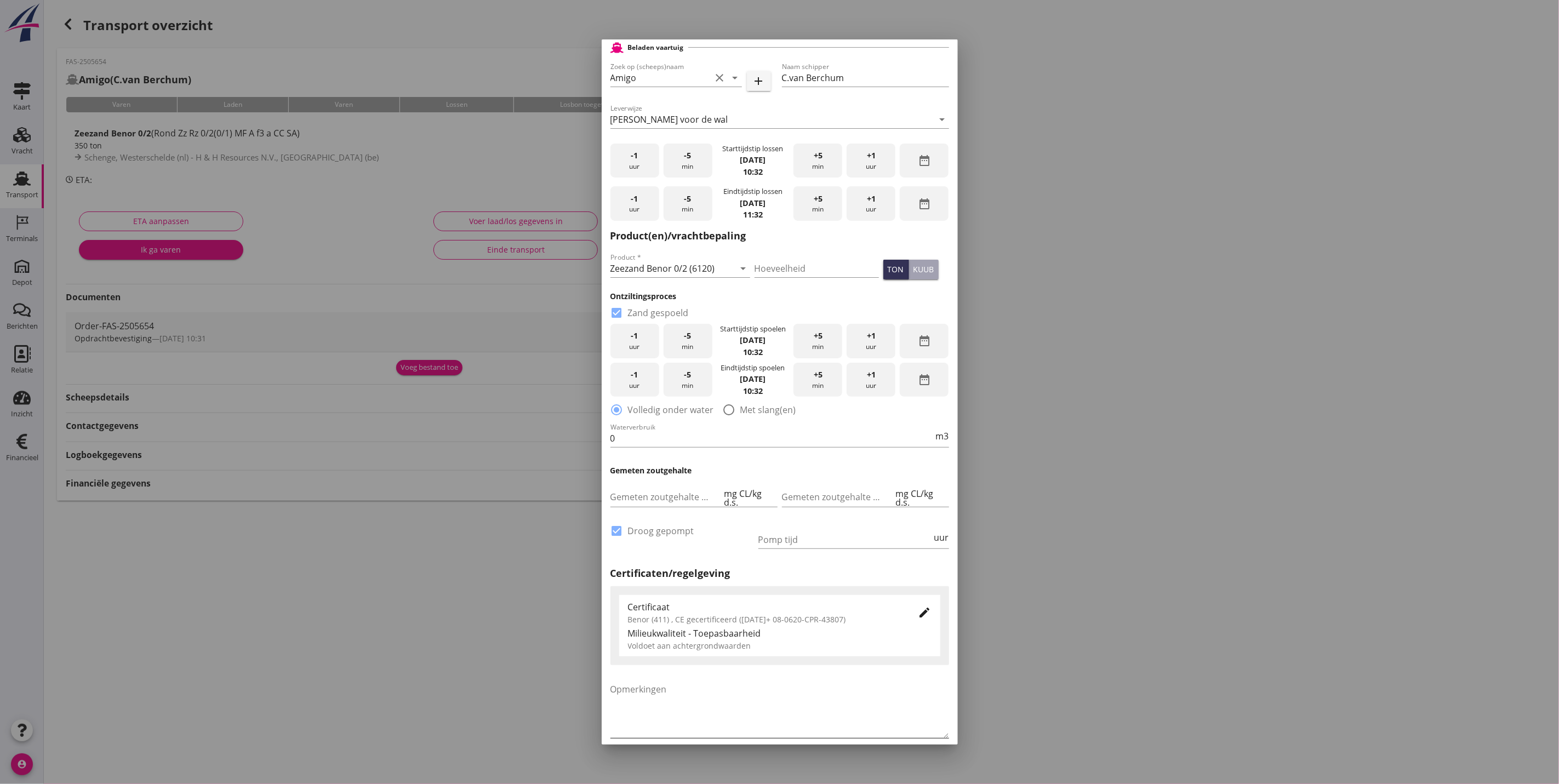
scroll to position [370, 0]
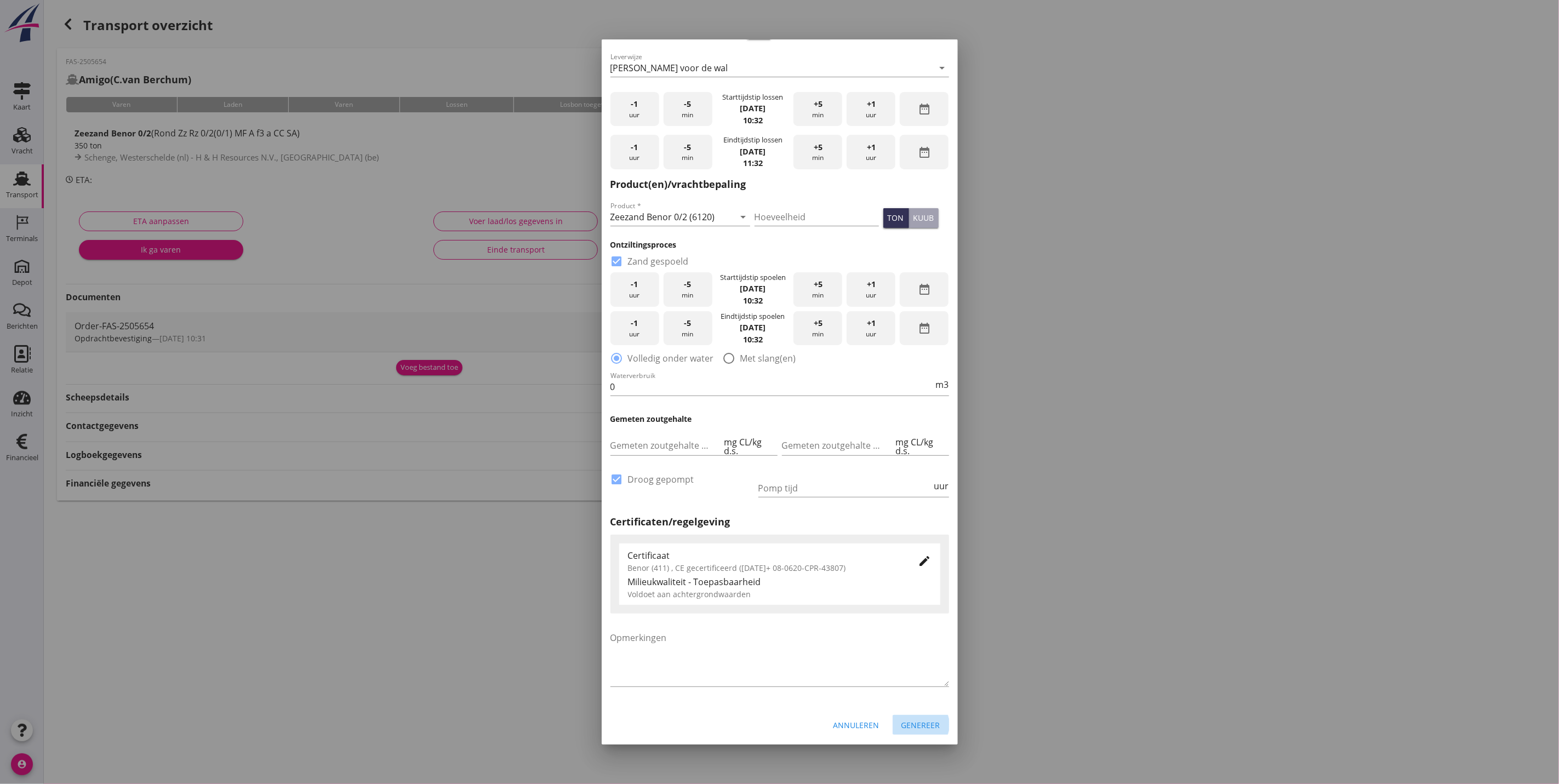
click at [907, 722] on div "Genereer" at bounding box center [921, 725] width 39 height 11
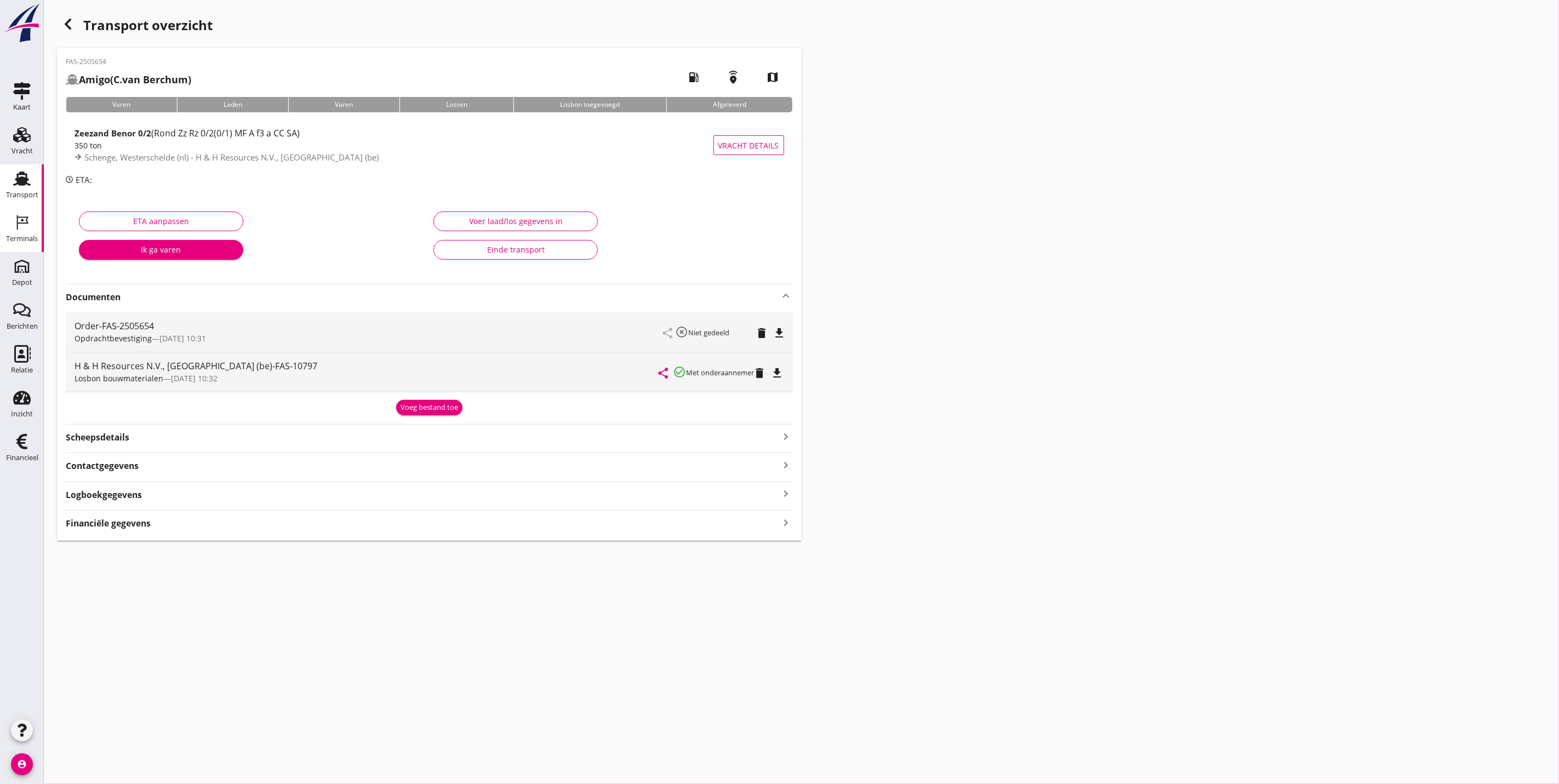
click at [33, 223] on div "Terminals" at bounding box center [21, 222] width 26 height 18
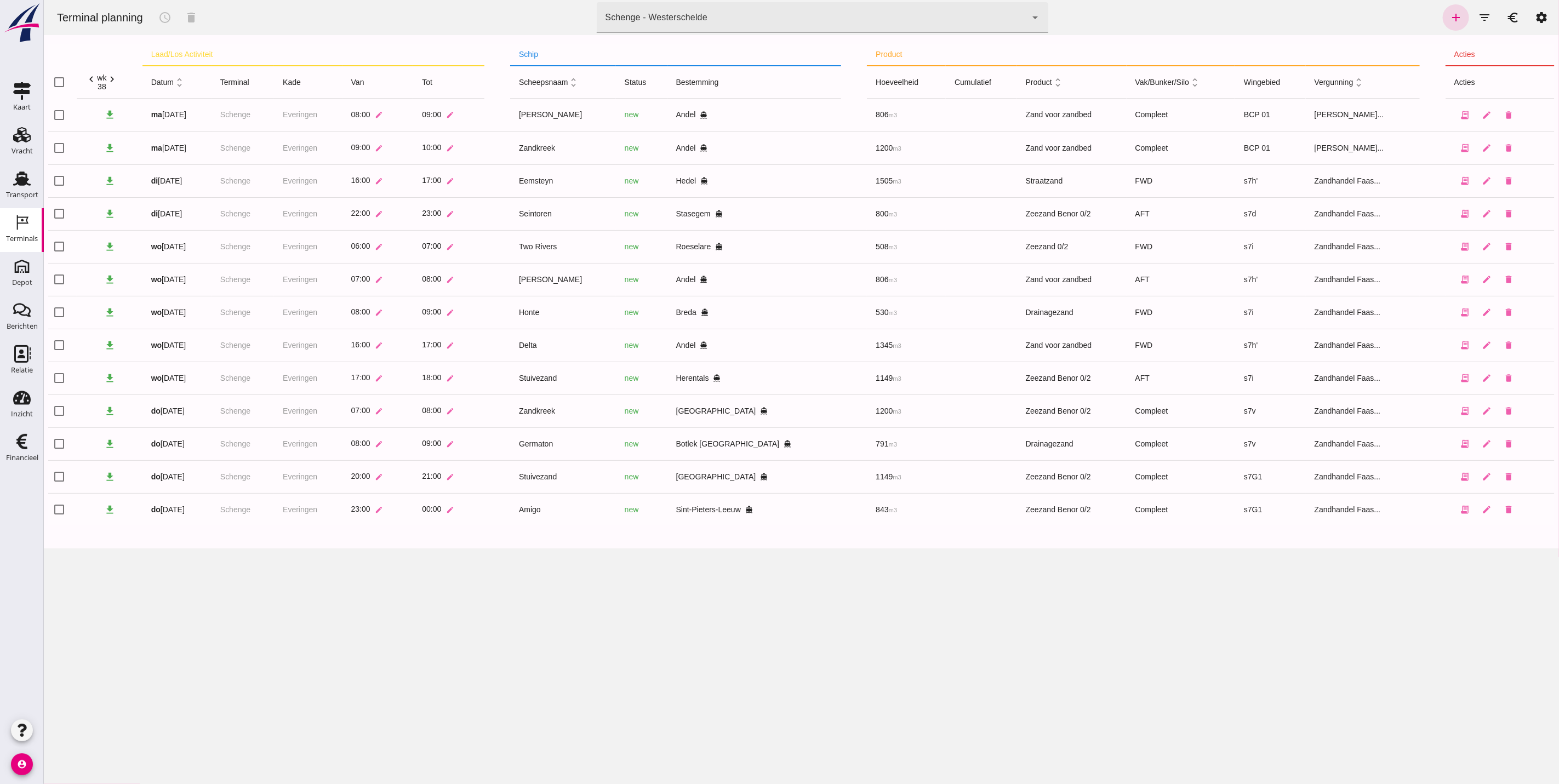
click at [113, 82] on icon "chevron_right" at bounding box center [112, 79] width 11 height 11
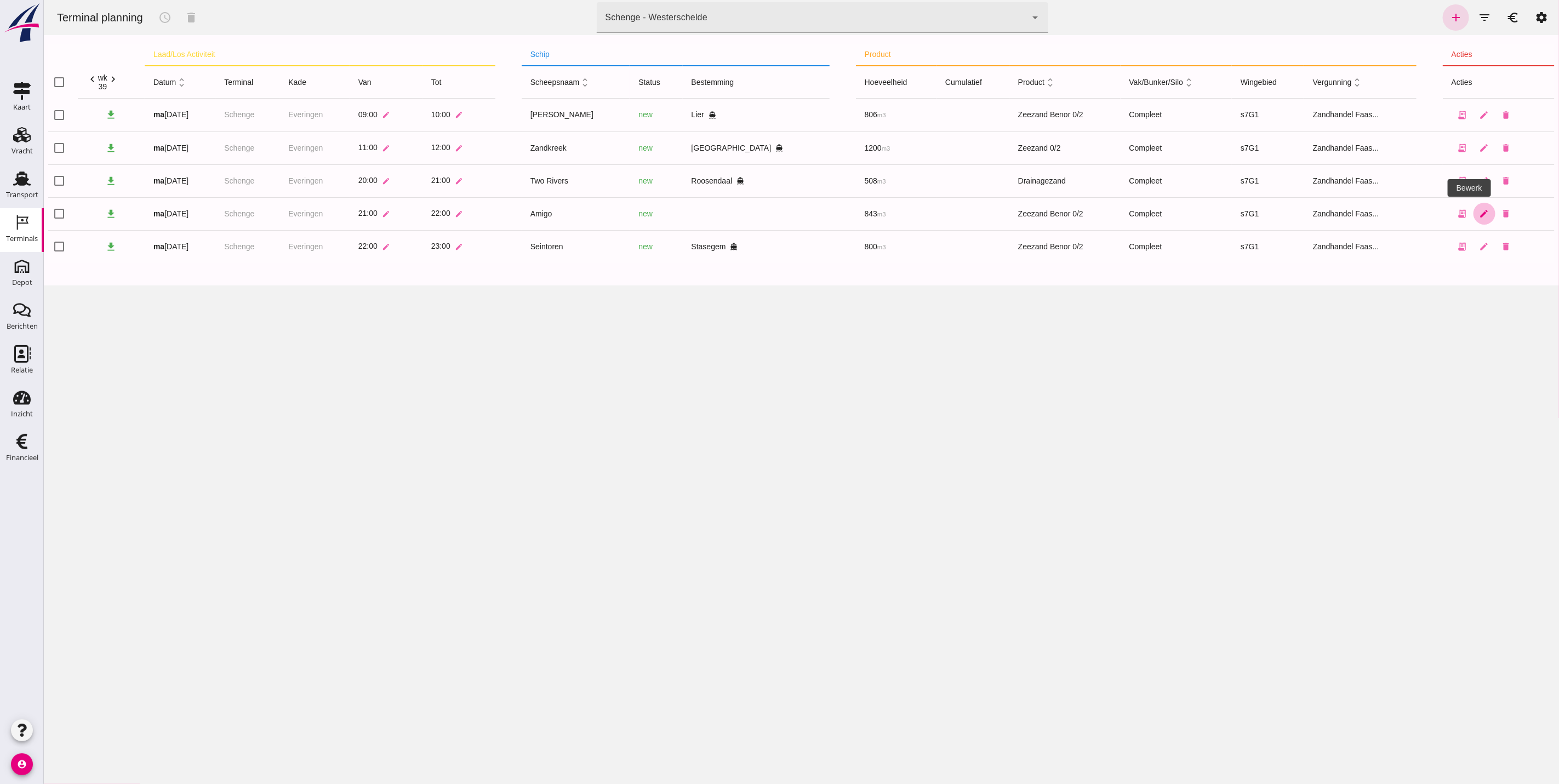
click at [1479, 217] on icon "edit" at bounding box center [1484, 214] width 10 height 10
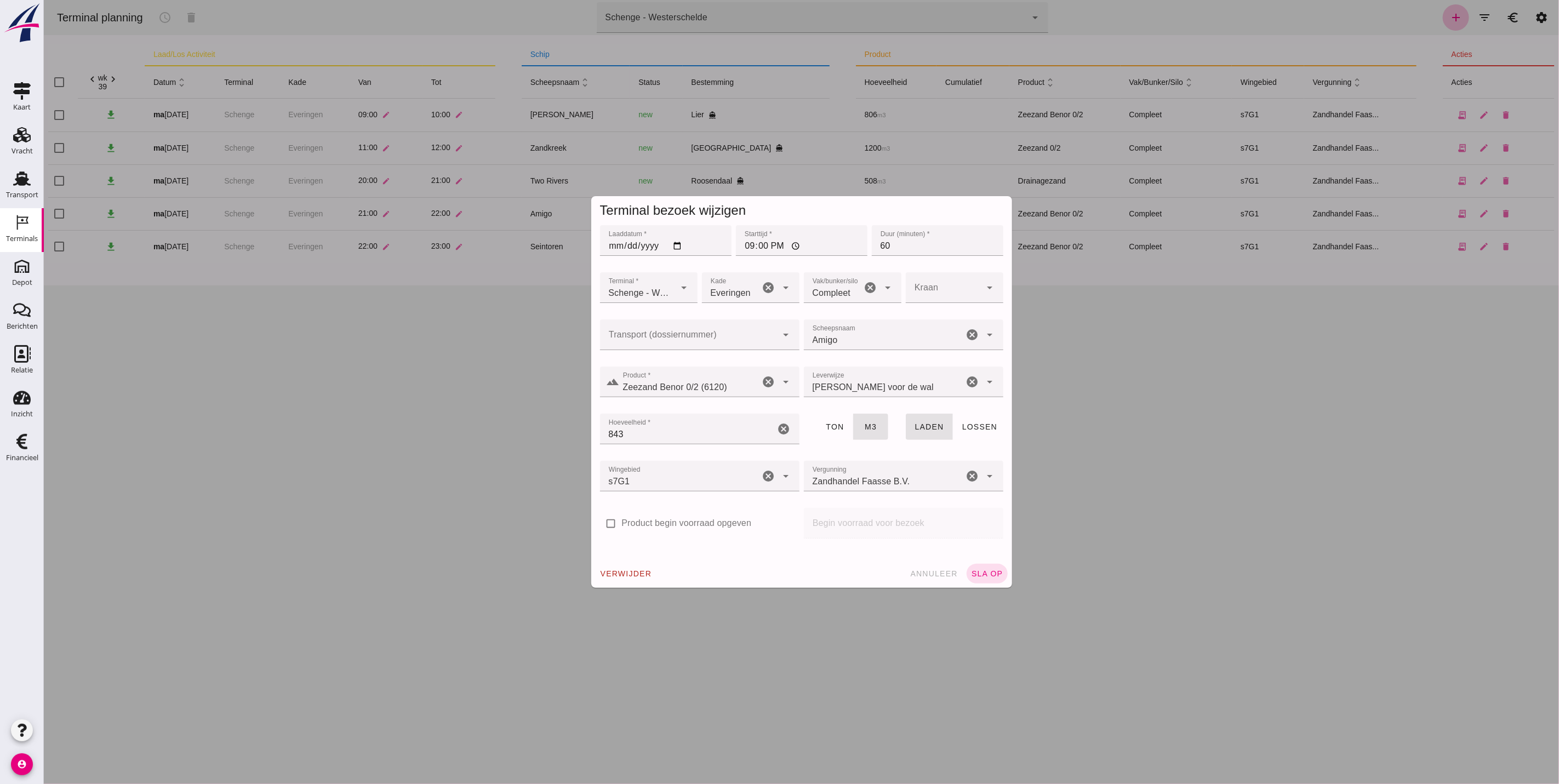
click at [654, 340] on input "Transport (dossiernummer)" at bounding box center [688, 340] width 177 height 13
drag, startPoint x: 694, startPoint y: 374, endPoint x: 643, endPoint y: 414, distance: 64.8
click at [695, 374] on div "FAS-250 5654" at bounding box center [694, 367] width 200 height 26
click at [689, 356] on div "FAS-2505653" at bounding box center [694, 365] width 200 height 26
type input "FAS-2505653"
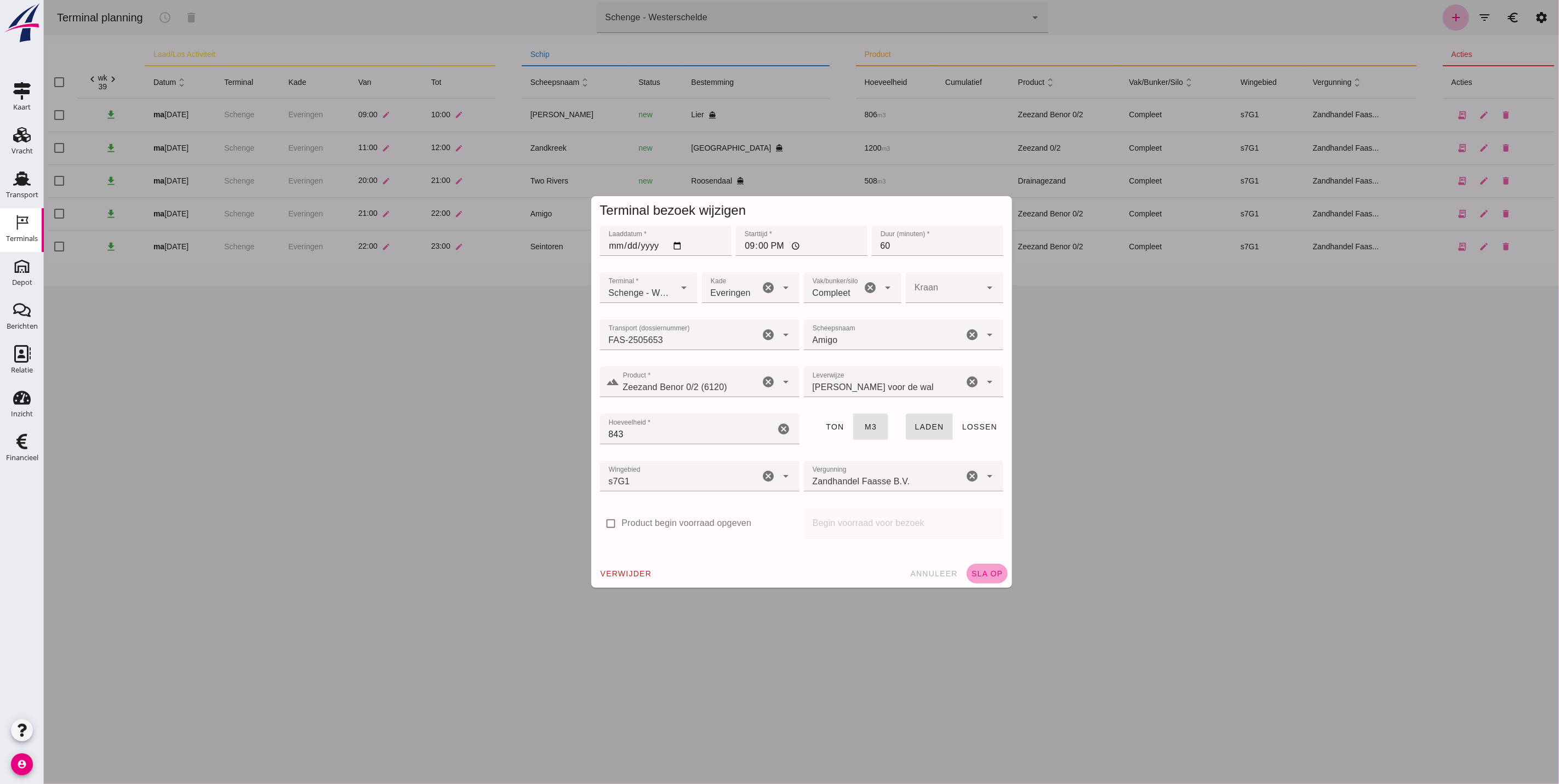
click at [975, 570] on span "sla op" at bounding box center [986, 573] width 32 height 8
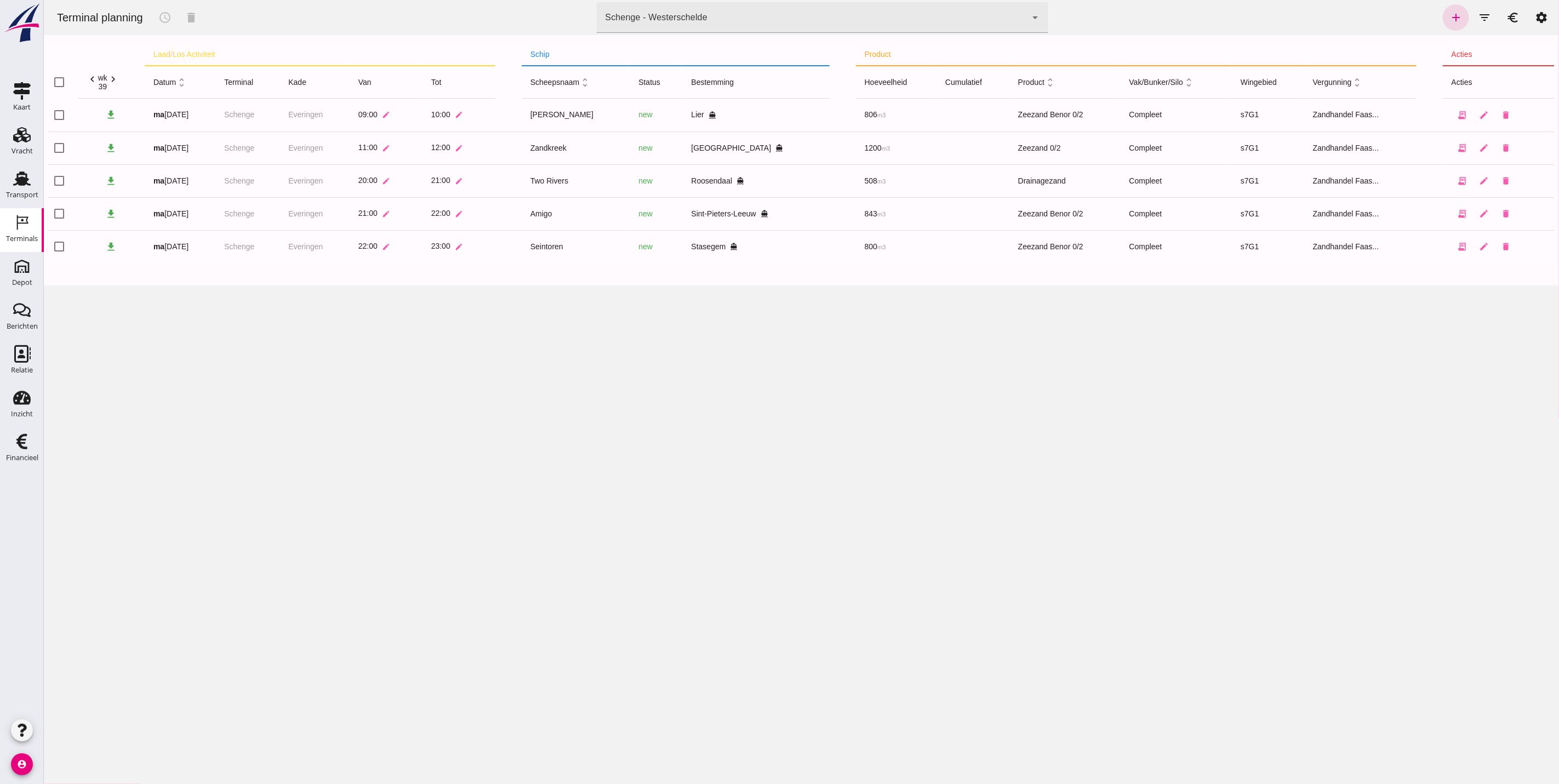
click at [739, 13] on div "Schenge - Westerschelde 9c876888-926f-4f5f-969d-c779b766b815" at bounding box center [811, 18] width 430 height 31
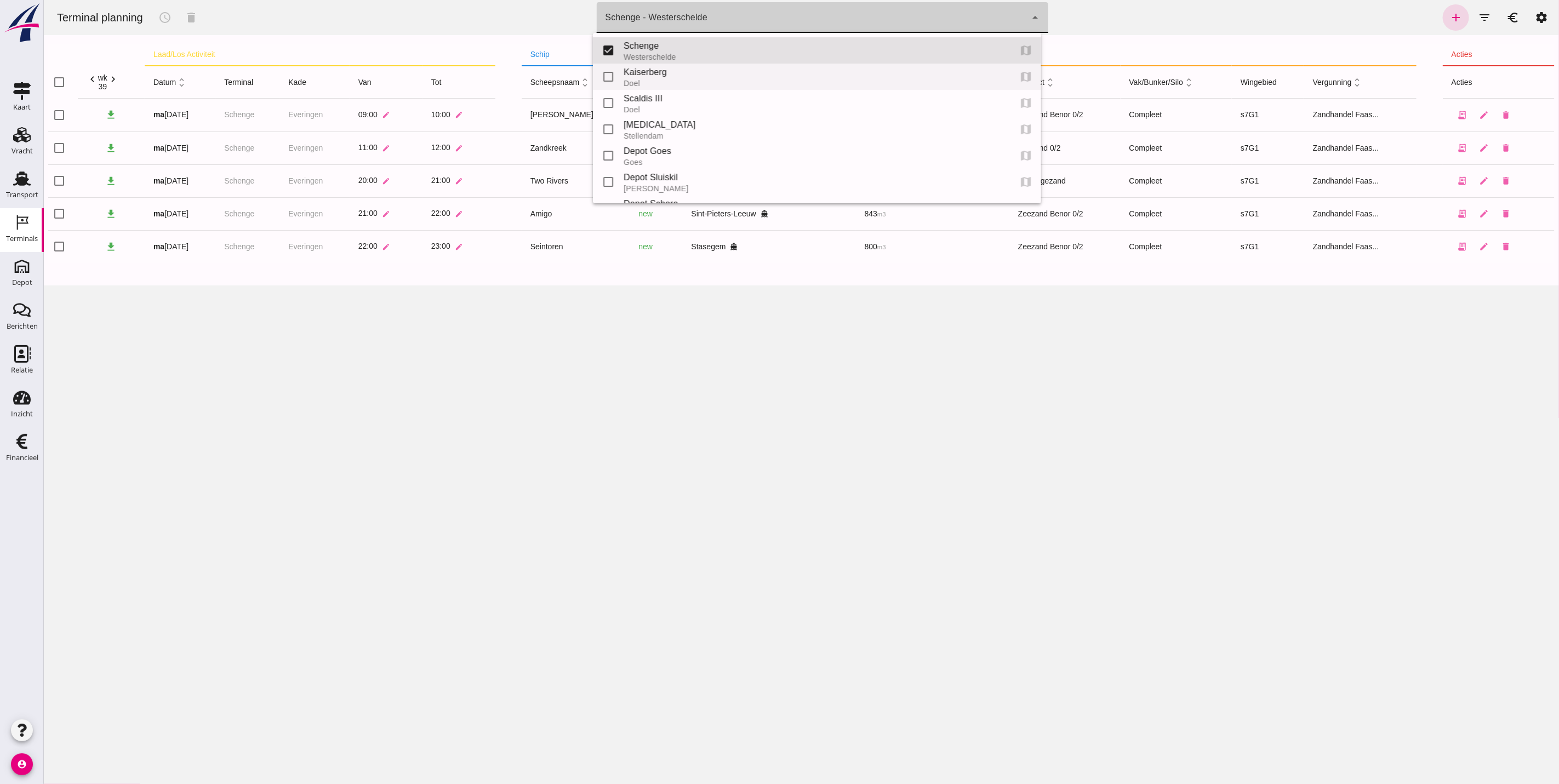
click at [693, 76] on div "Kaiserberg" at bounding box center [812, 73] width 378 height 13
type input "7f603609-51ae-4e75-986b-c9057e559465"
checkbox input "false"
checkbox input "true"
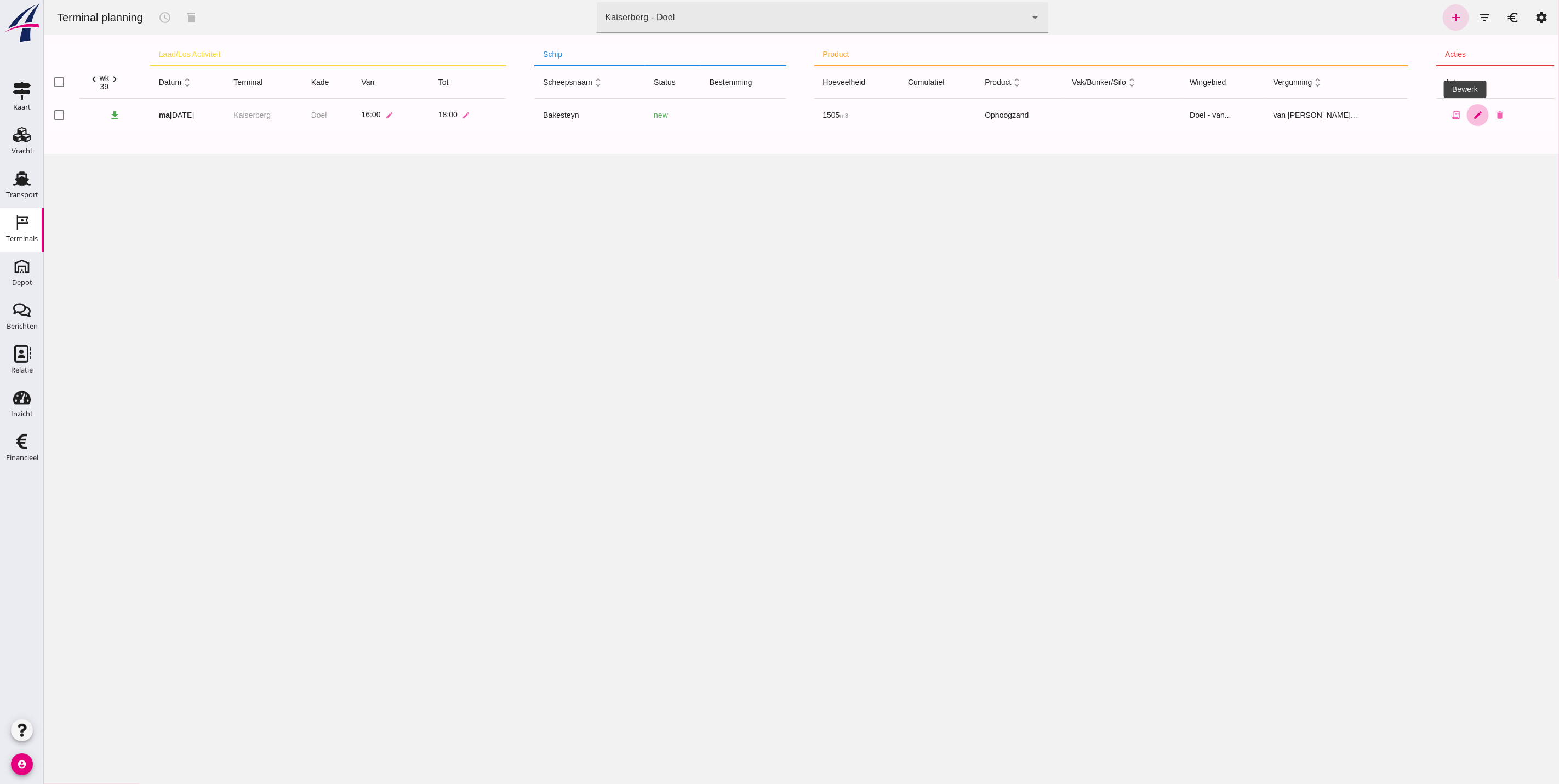
click at [1472, 116] on icon "edit" at bounding box center [1477, 115] width 10 height 10
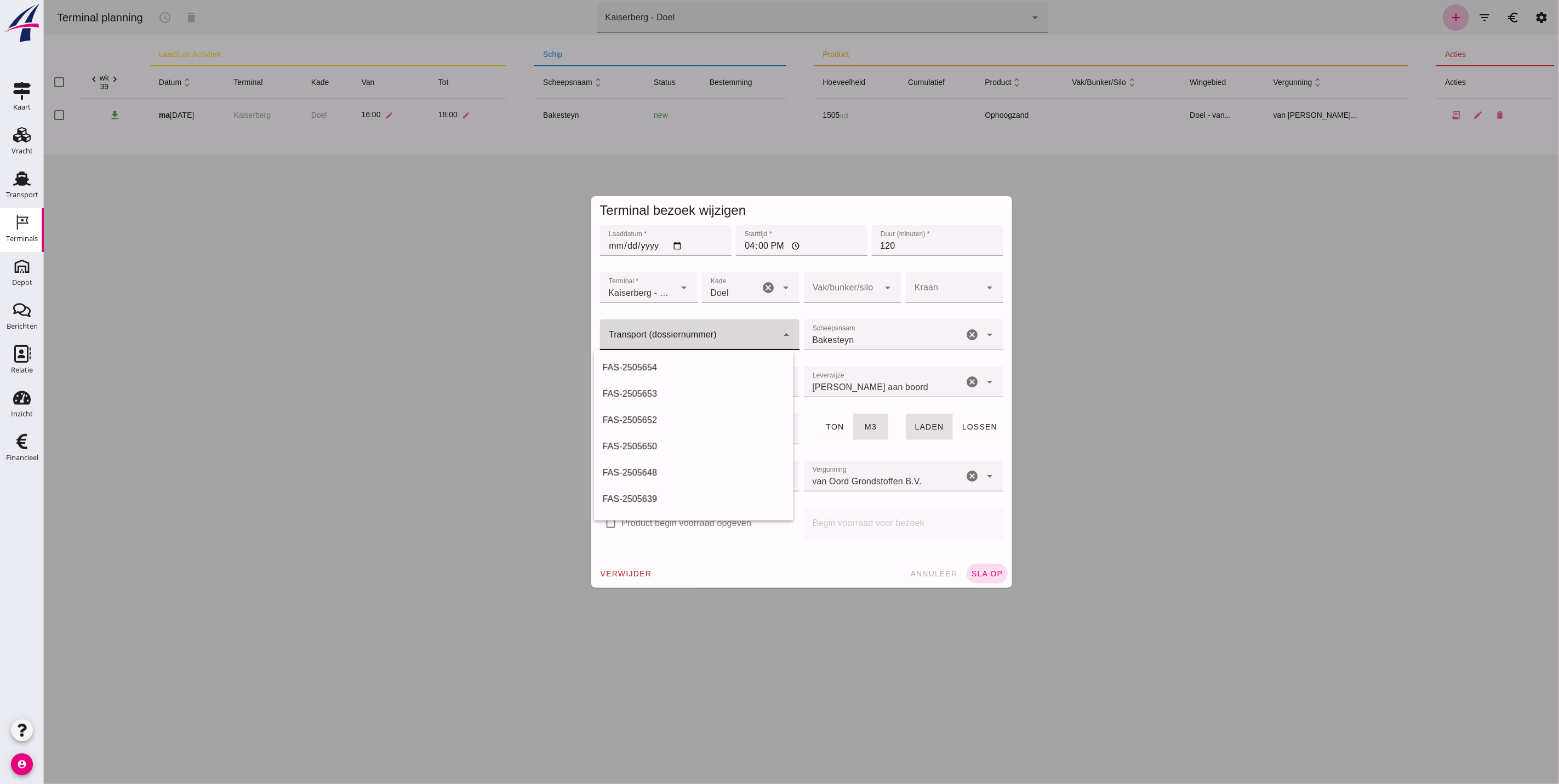
click at [700, 327] on div at bounding box center [688, 335] width 177 height 31
click at [669, 367] on div "FAS-2505657" at bounding box center [693, 368] width 182 height 13
type input "FAS-2505657"
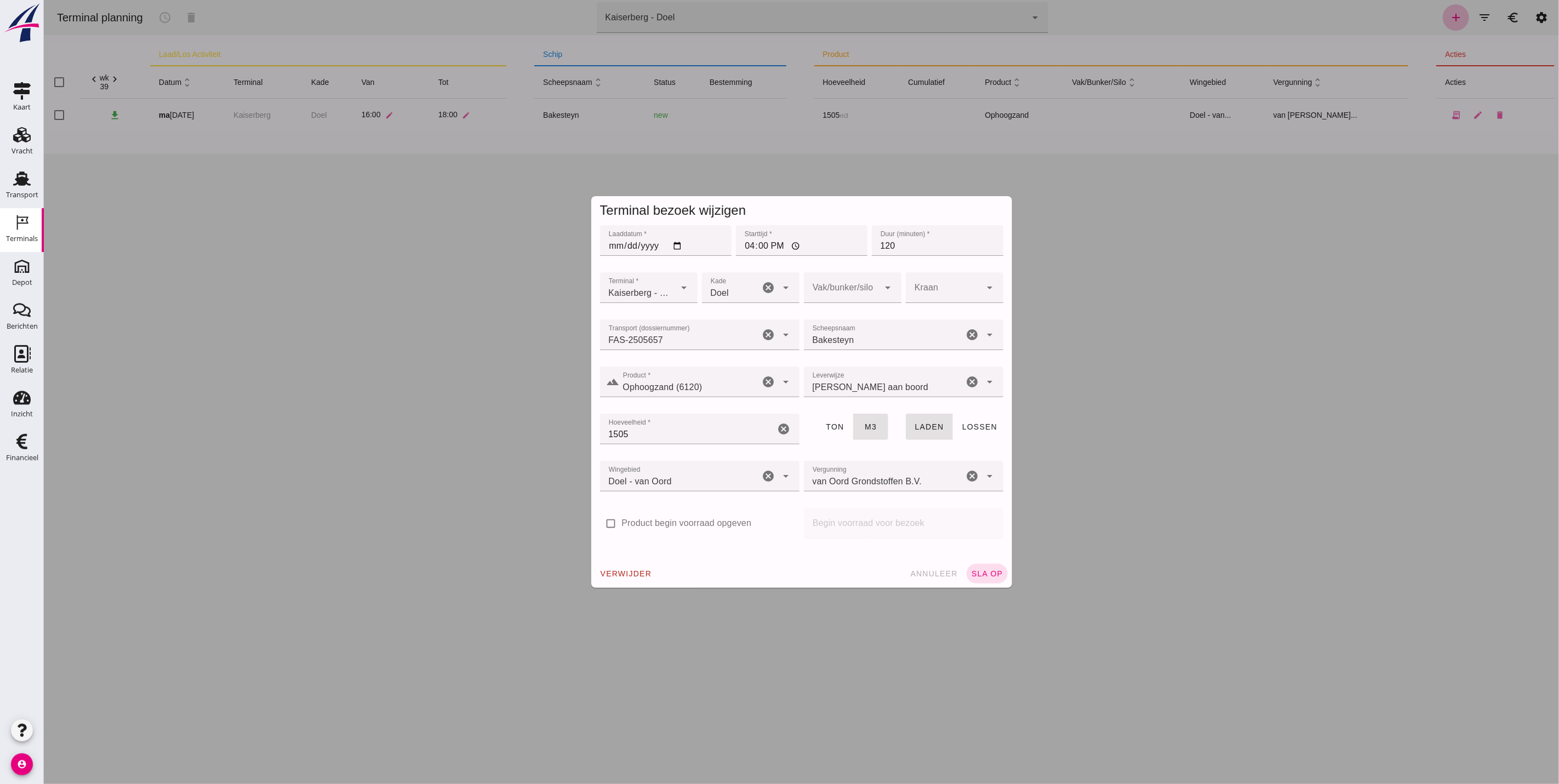
drag, startPoint x: 986, startPoint y: 570, endPoint x: 752, endPoint y: 526, distance: 238.1
click at [752, 526] on form "Terminal bezoek wijzigen Laaddatum * Laaddatum * [DATE] Starttijd * Starttijd *…" at bounding box center [801, 391] width 421 height 391
click at [981, 564] on button "sla op" at bounding box center [986, 573] width 41 height 20
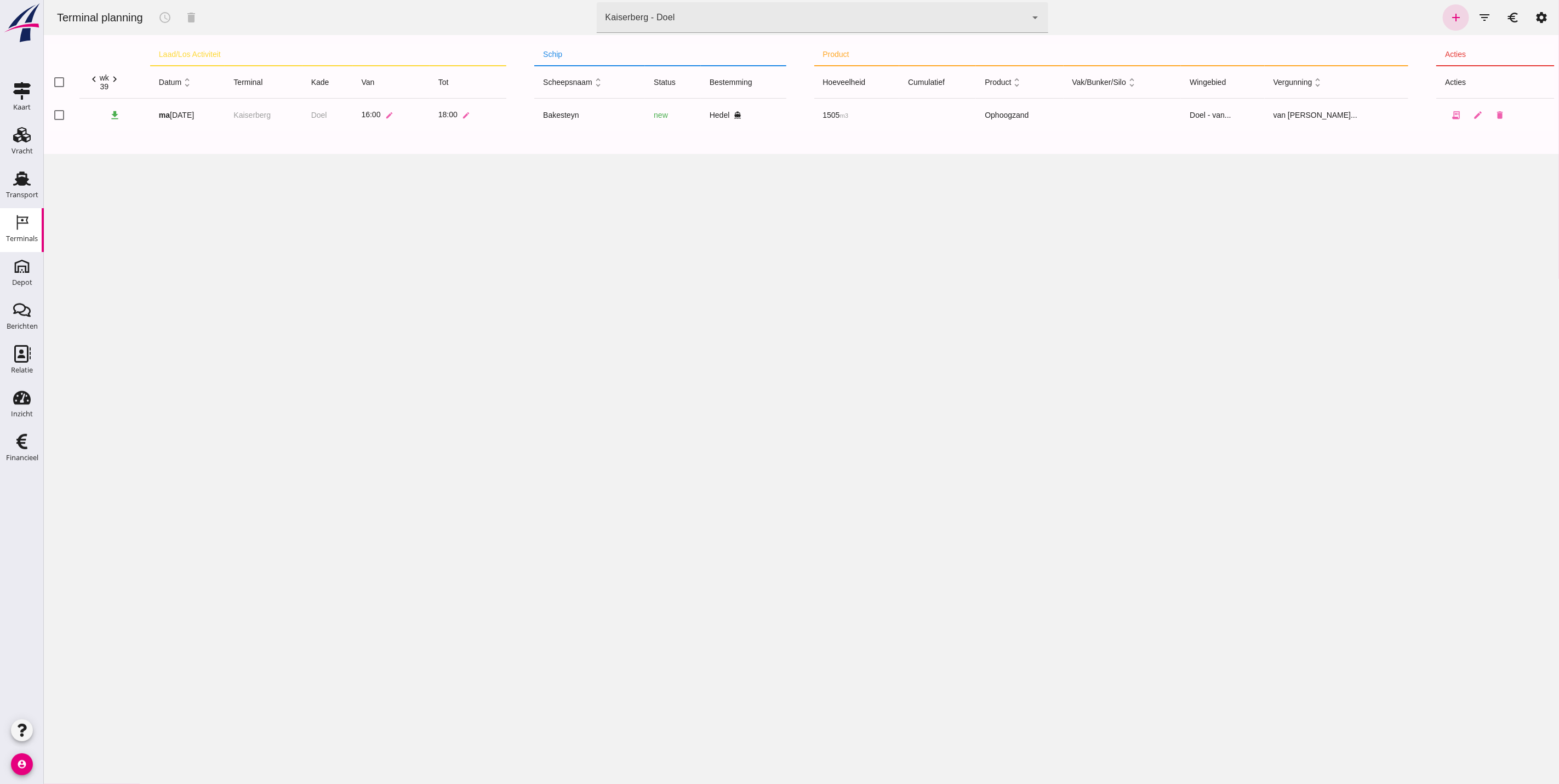
click at [177, 212] on div "Terminal planning schedule delete terminal Kaiserberg - Doel 7f603609-51ae-4e75…" at bounding box center [801, 392] width 1515 height 784
click at [1449, 18] on icon "add" at bounding box center [1456, 18] width 13 height 13
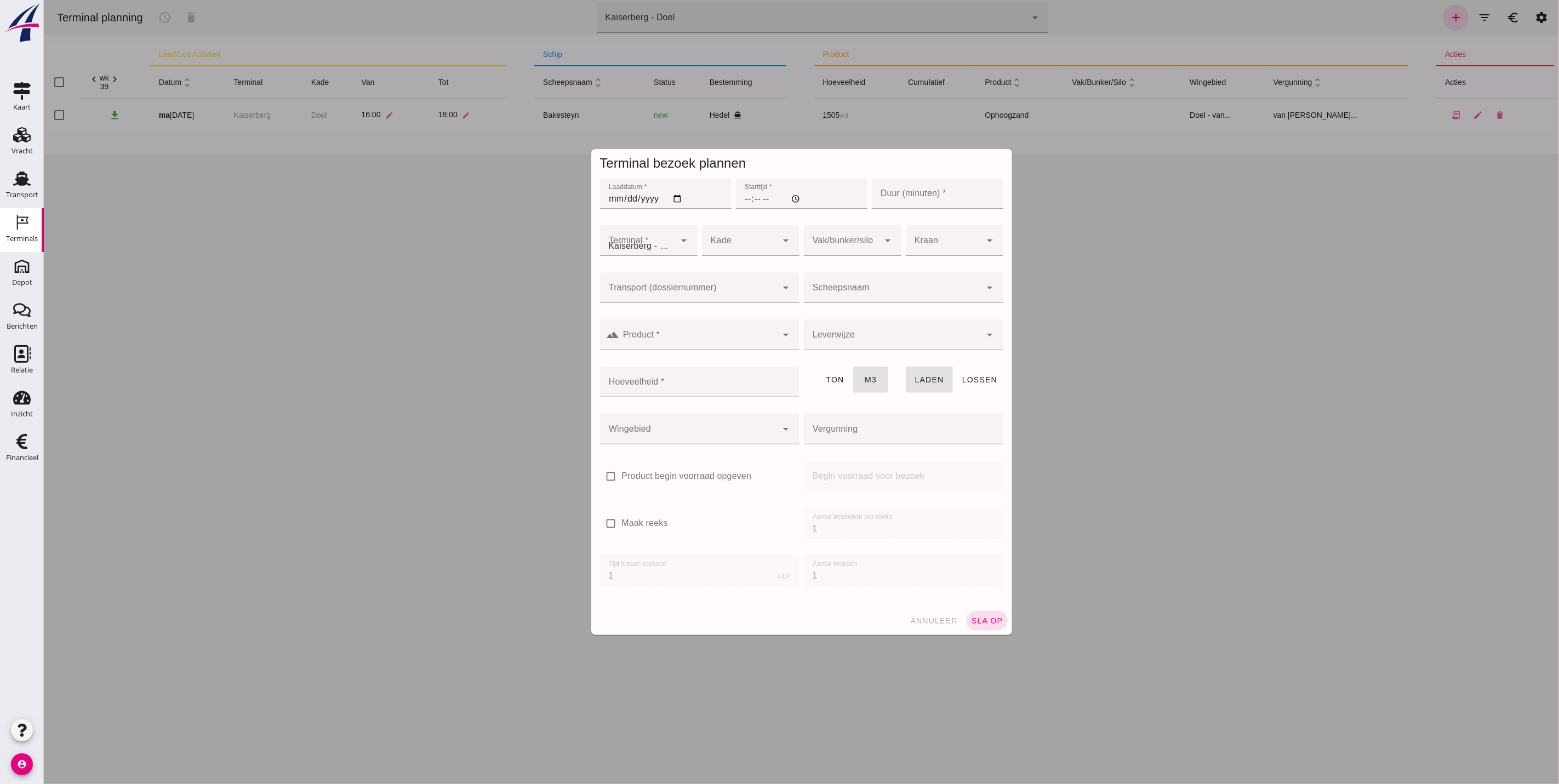
type input "Zandhandel Faasse B.V."
click at [654, 283] on div at bounding box center [688, 287] width 177 height 31
drag, startPoint x: 663, startPoint y: 339, endPoint x: 689, endPoint y: 325, distance: 29.5
click at [665, 322] on div "FAS-2505659" at bounding box center [693, 321] width 182 height 13
type input "FAS-2505659"
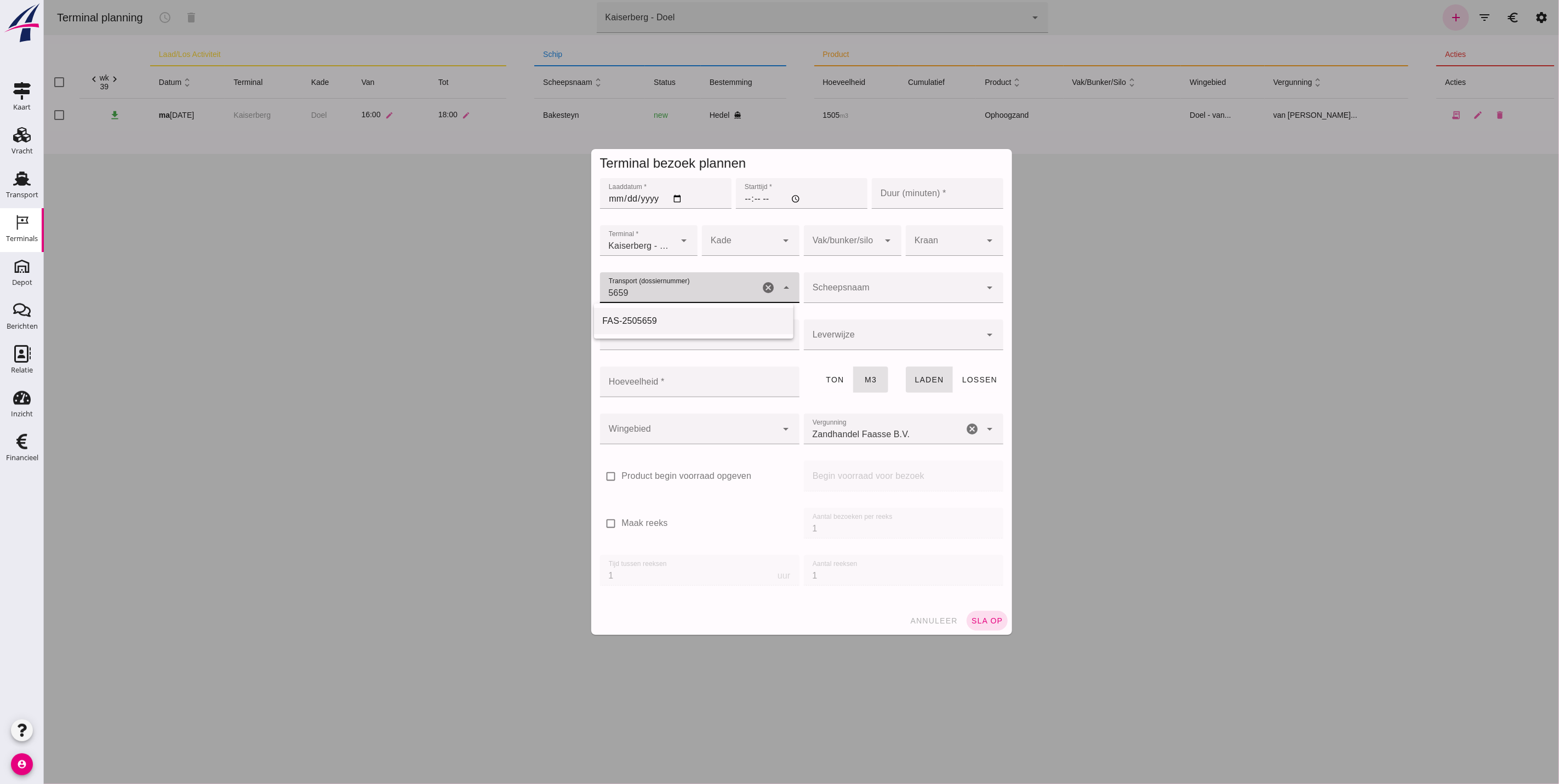
type input "franco_on_board"
type input "1197"
type input "FAS-2505659"
click at [618, 196] on input "Laaddatum *" at bounding box center [665, 193] width 131 height 31
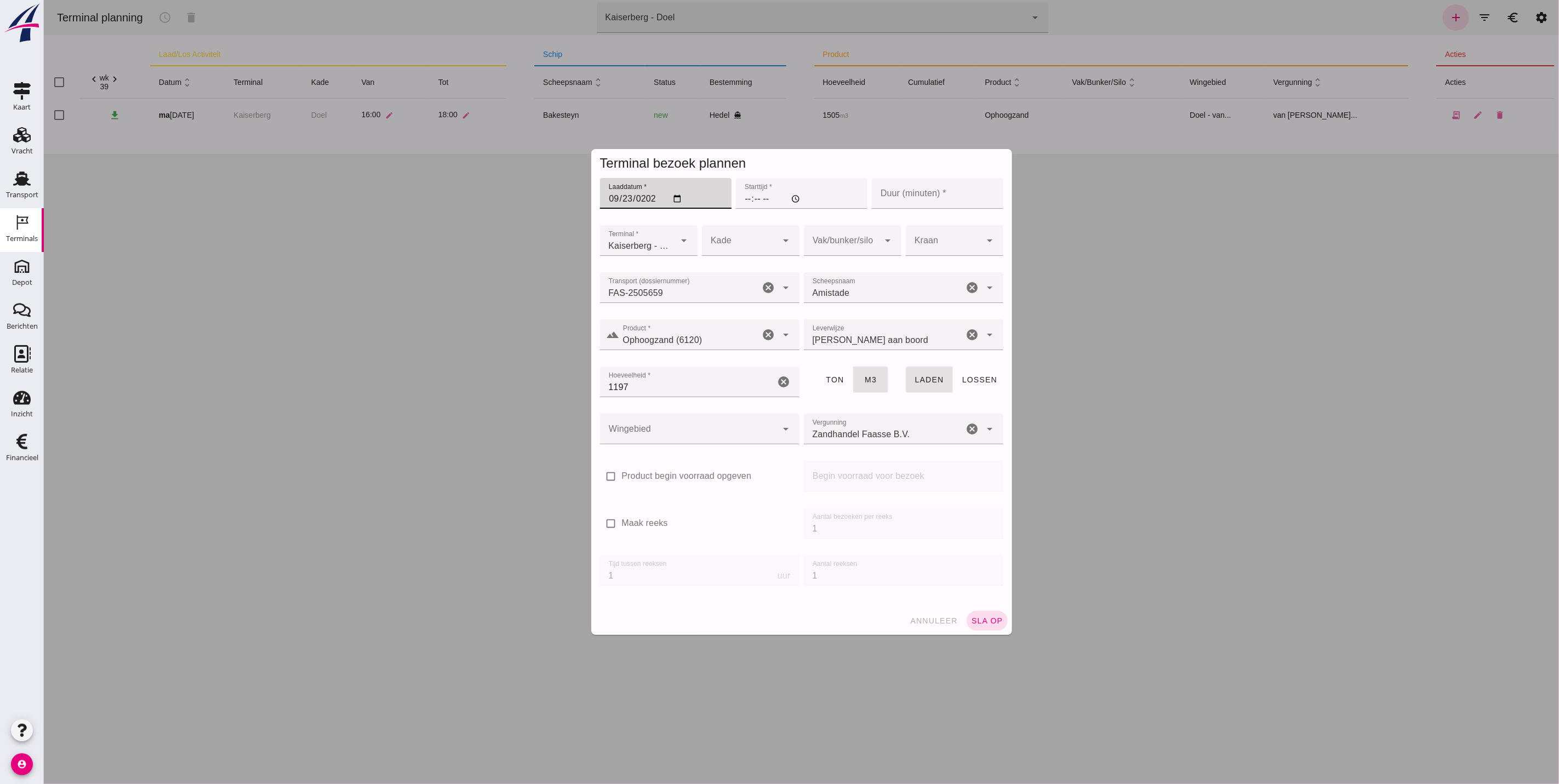
type input "[DATE]"
click at [747, 198] on input "Starttijd *" at bounding box center [801, 193] width 131 height 31
click at [741, 199] on input "Starttijd *" at bounding box center [801, 193] width 131 height 31
type input "13:00"
click at [905, 202] on input "Duur (minuten) *" at bounding box center [937, 193] width 131 height 31
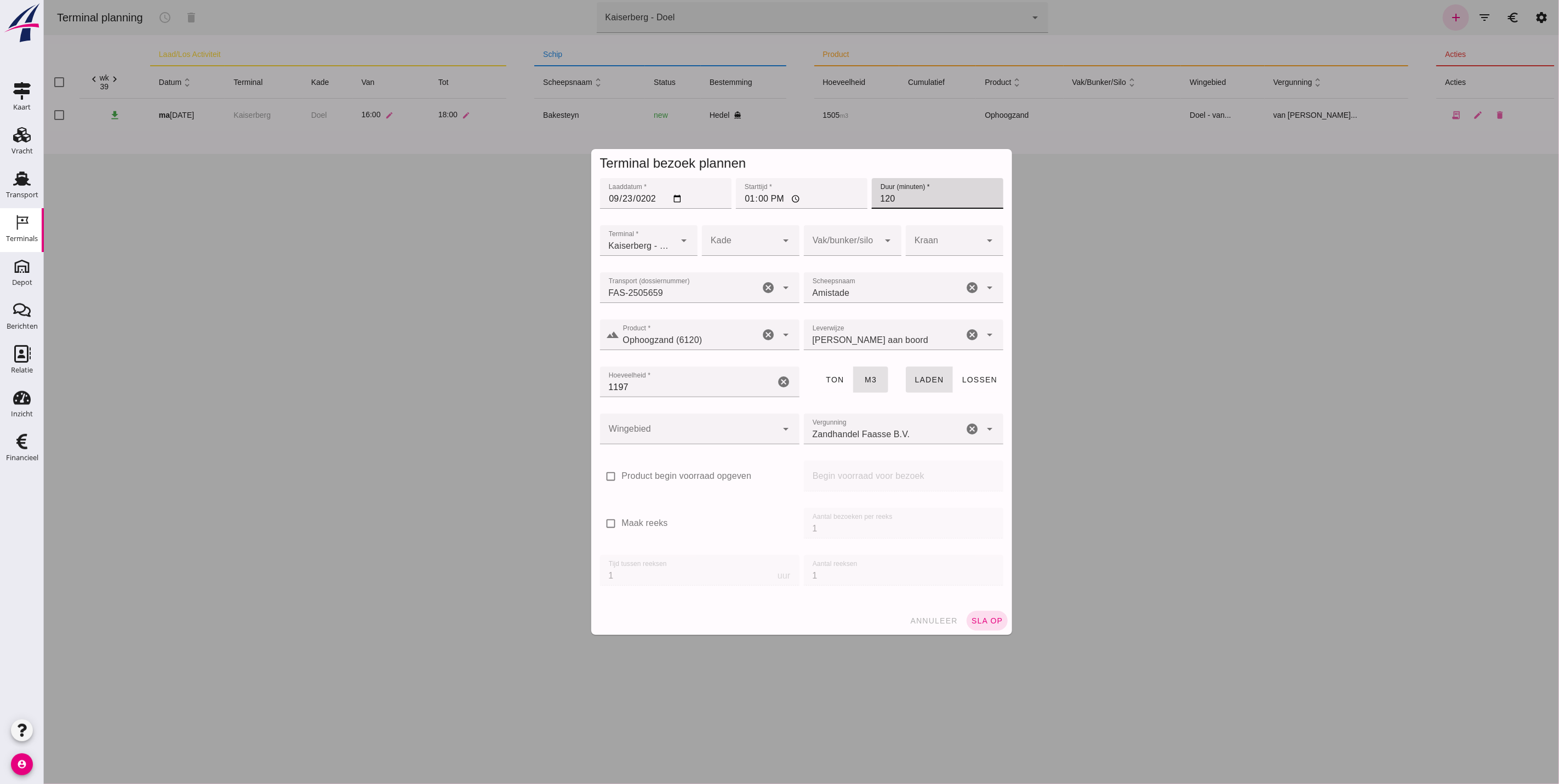
type input "120"
click at [728, 244] on div at bounding box center [739, 240] width 76 height 31
click at [763, 275] on div "Doel" at bounding box center [744, 274] width 80 height 13
type input "11"
click at [708, 430] on div at bounding box center [688, 429] width 177 height 31
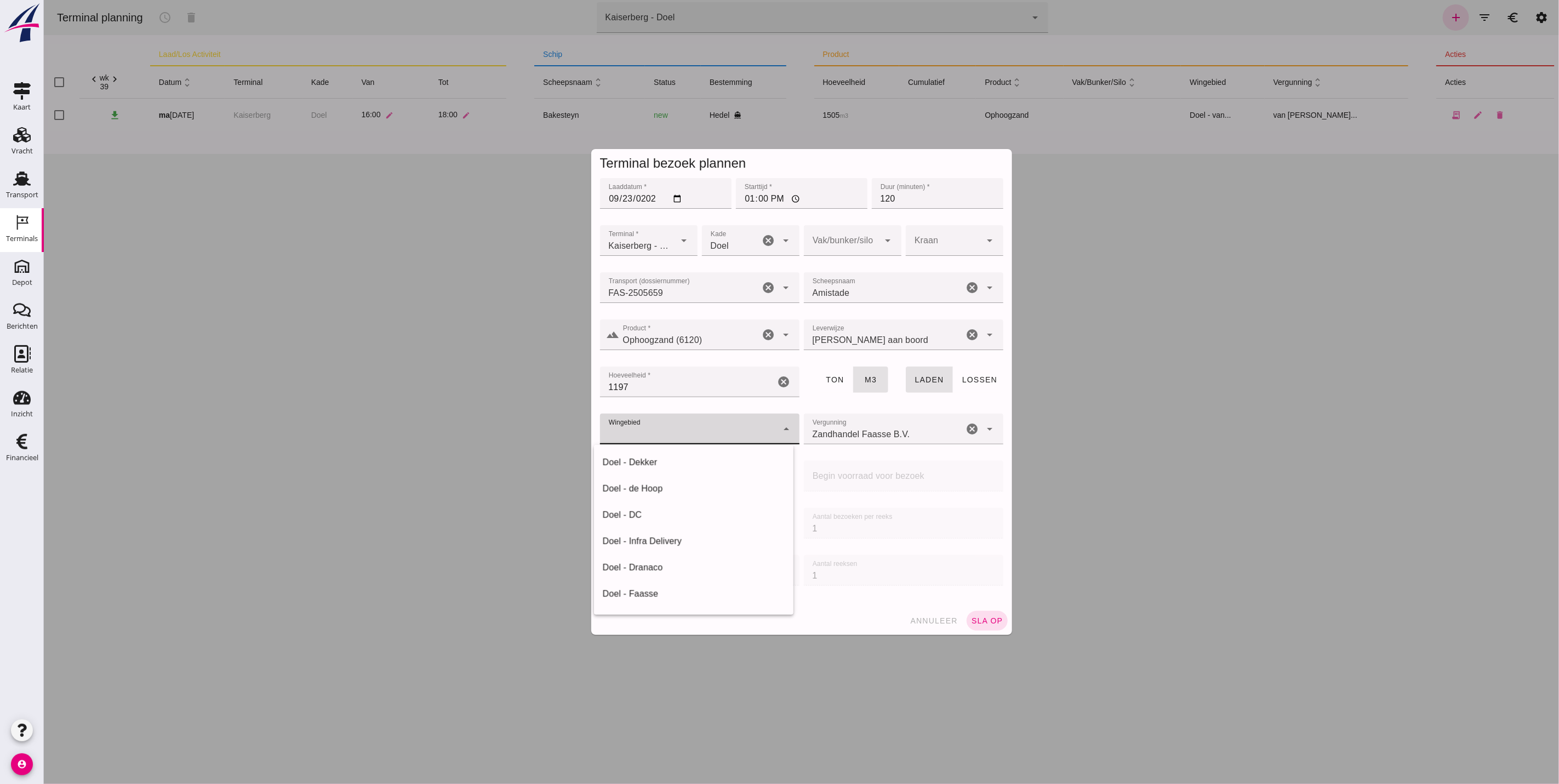
click at [868, 432] on input "Zandhandel Faasse B.V." at bounding box center [883, 434] width 160 height 13
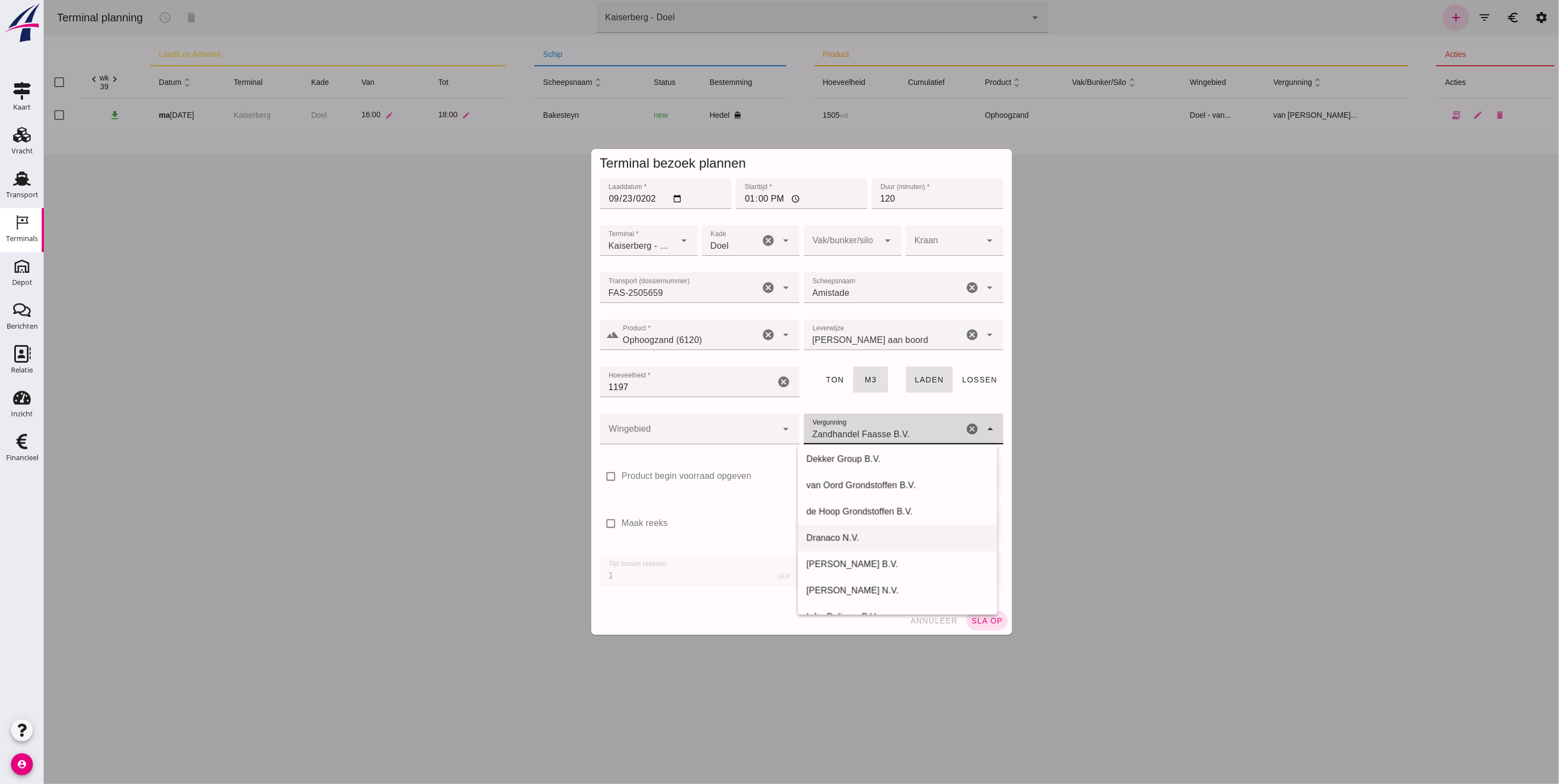
scroll to position [165, 0]
click at [844, 454] on div "Dranaco N.V." at bounding box center [897, 456] width 182 height 13
type input "Dranaco N.V."
click at [738, 431] on div at bounding box center [688, 429] width 177 height 31
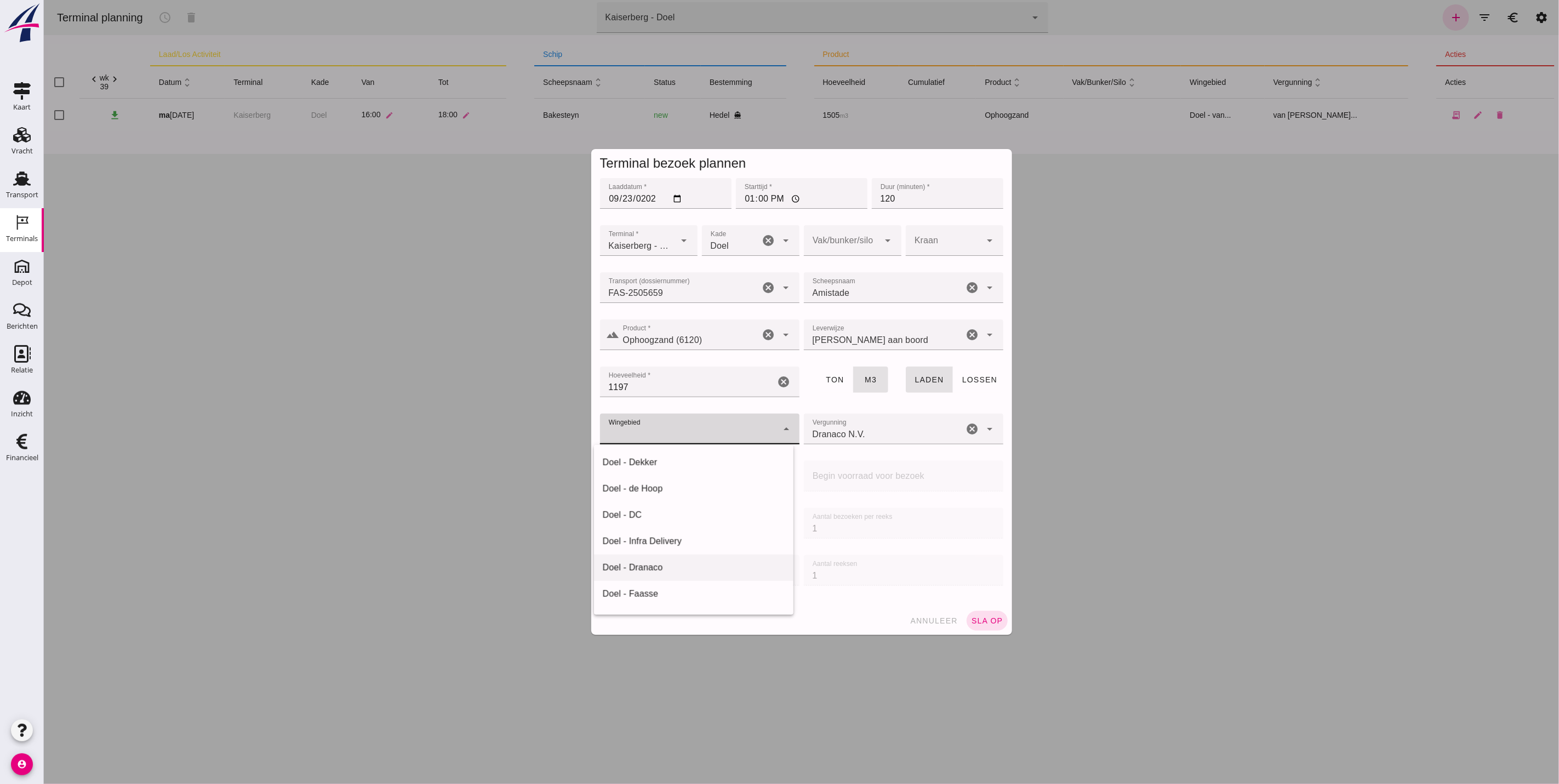
click at [687, 565] on div "Doel - Dranaco" at bounding box center [693, 567] width 182 height 13
type input "196"
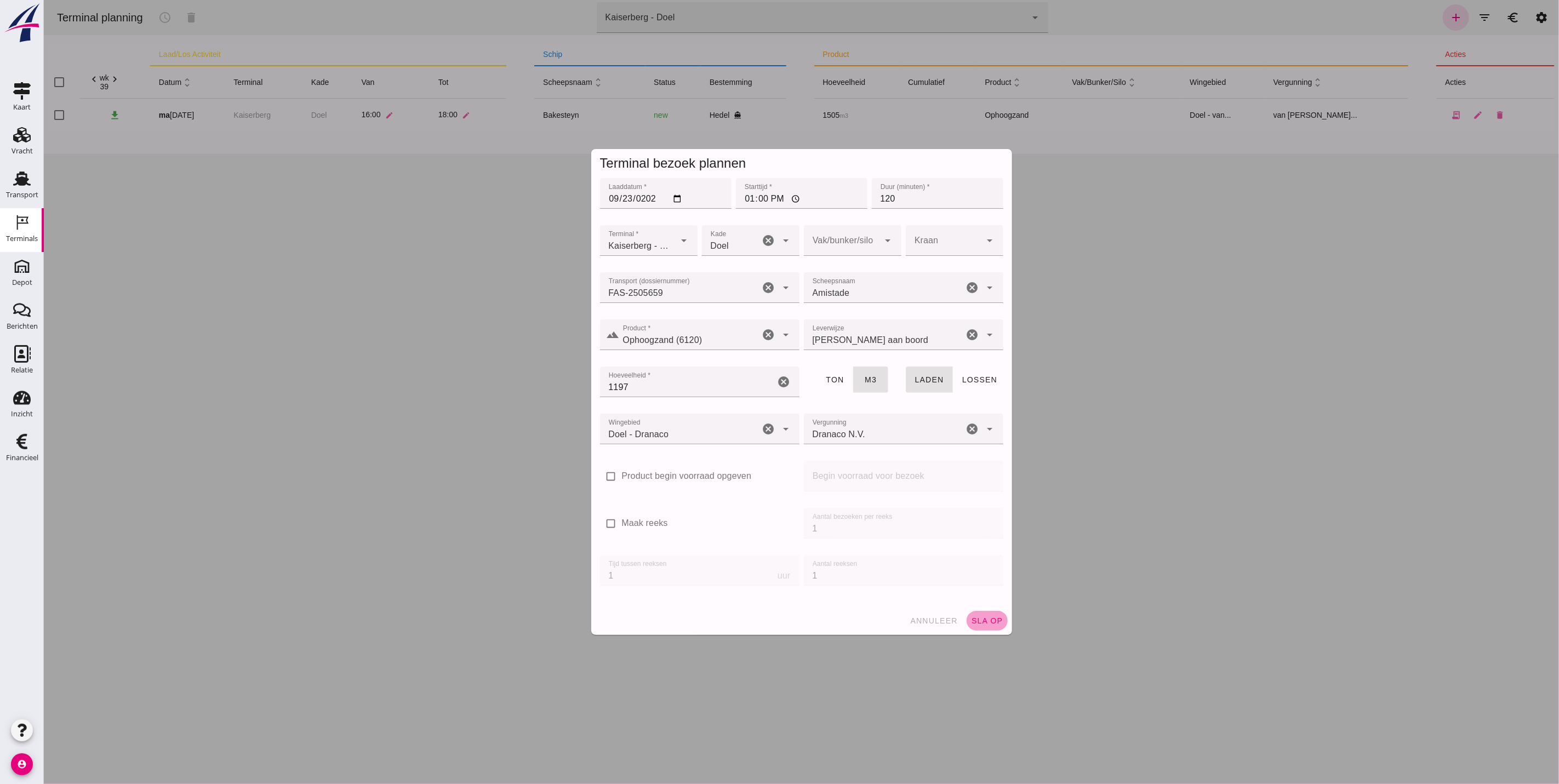
click at [993, 626] on button "sla op" at bounding box center [986, 621] width 41 height 20
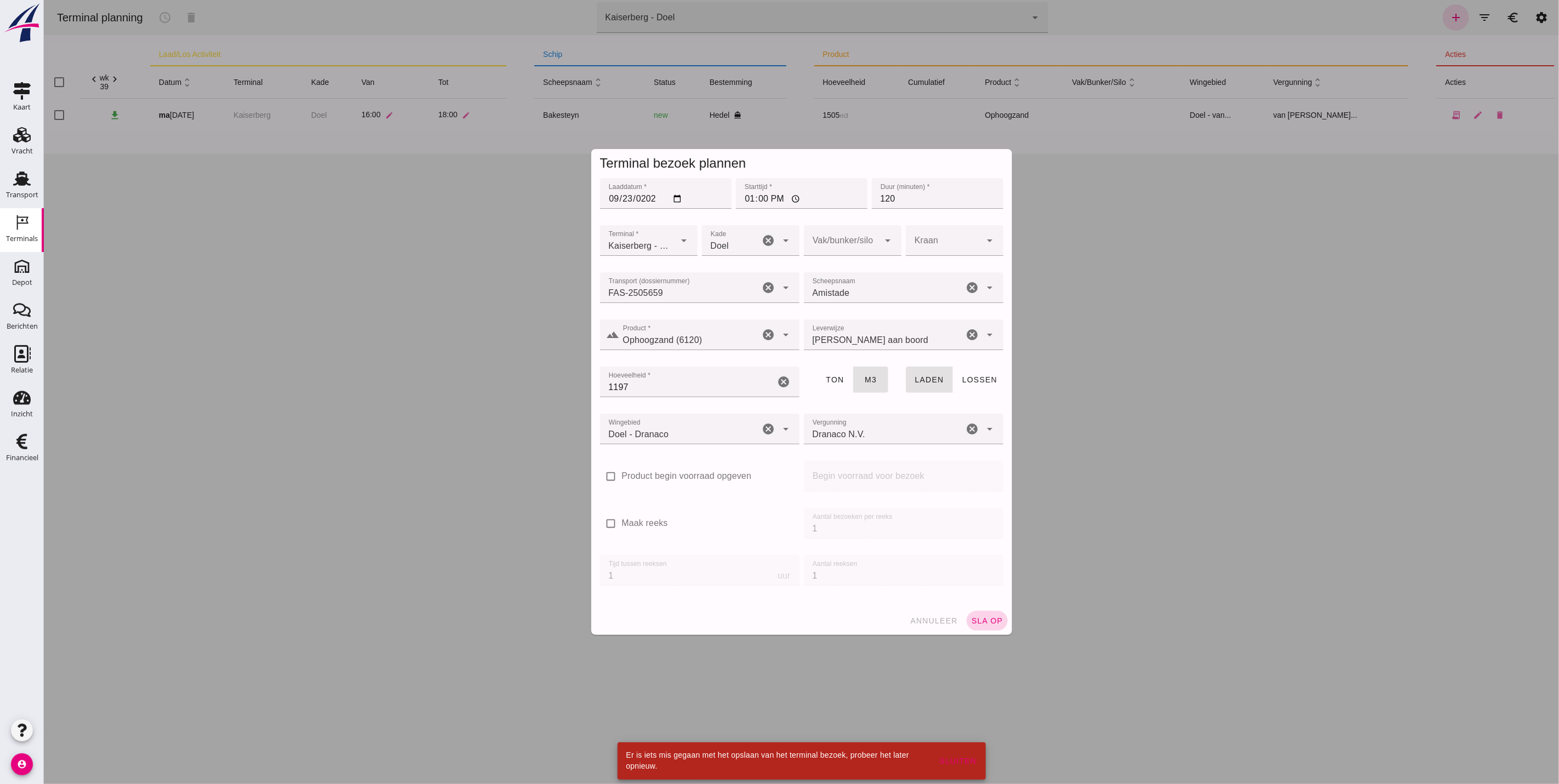
click at [966, 623] on button "sla op" at bounding box center [986, 621] width 41 height 20
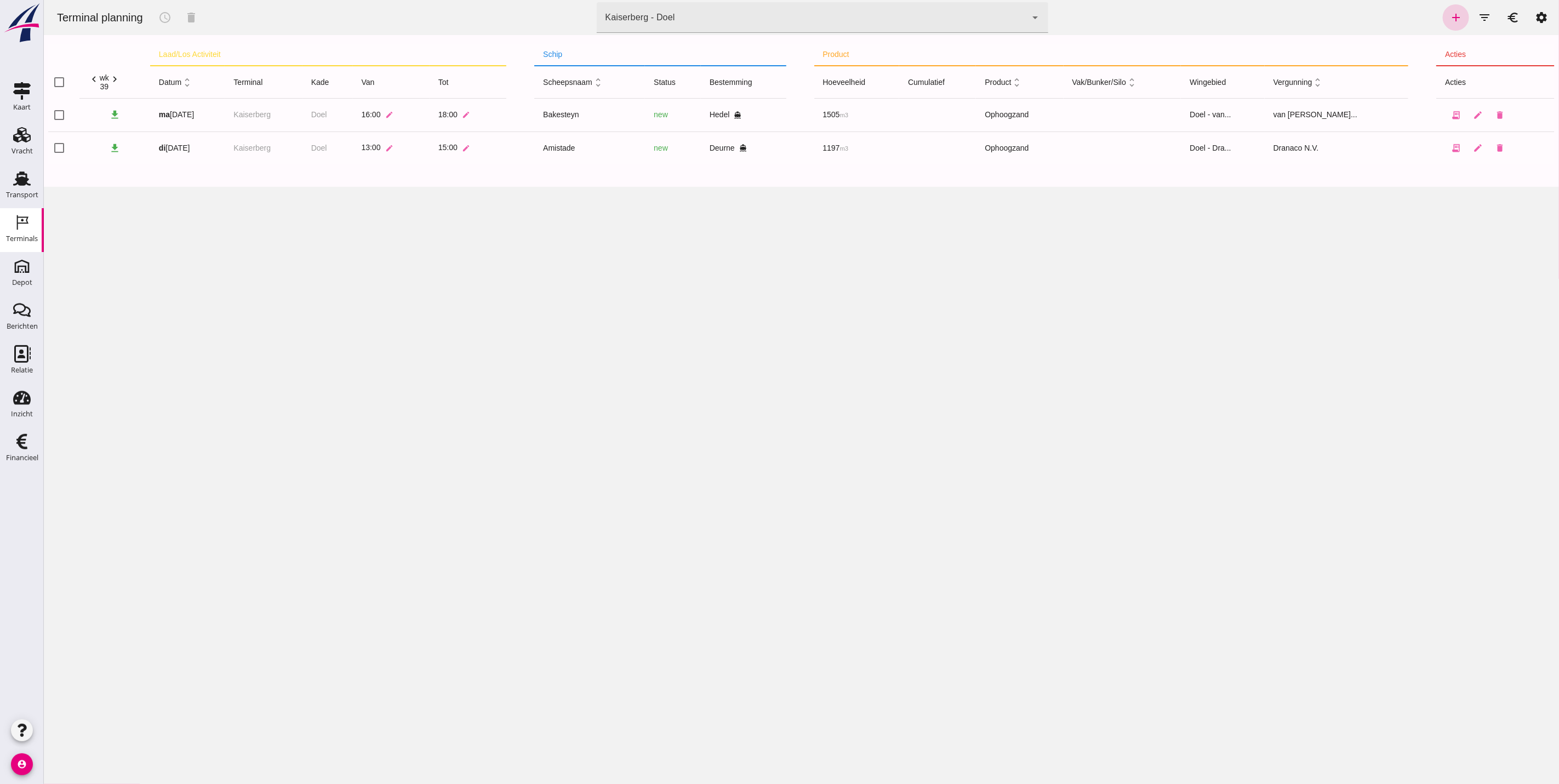
click at [1446, 10] on link "add" at bounding box center [1455, 17] width 26 height 26
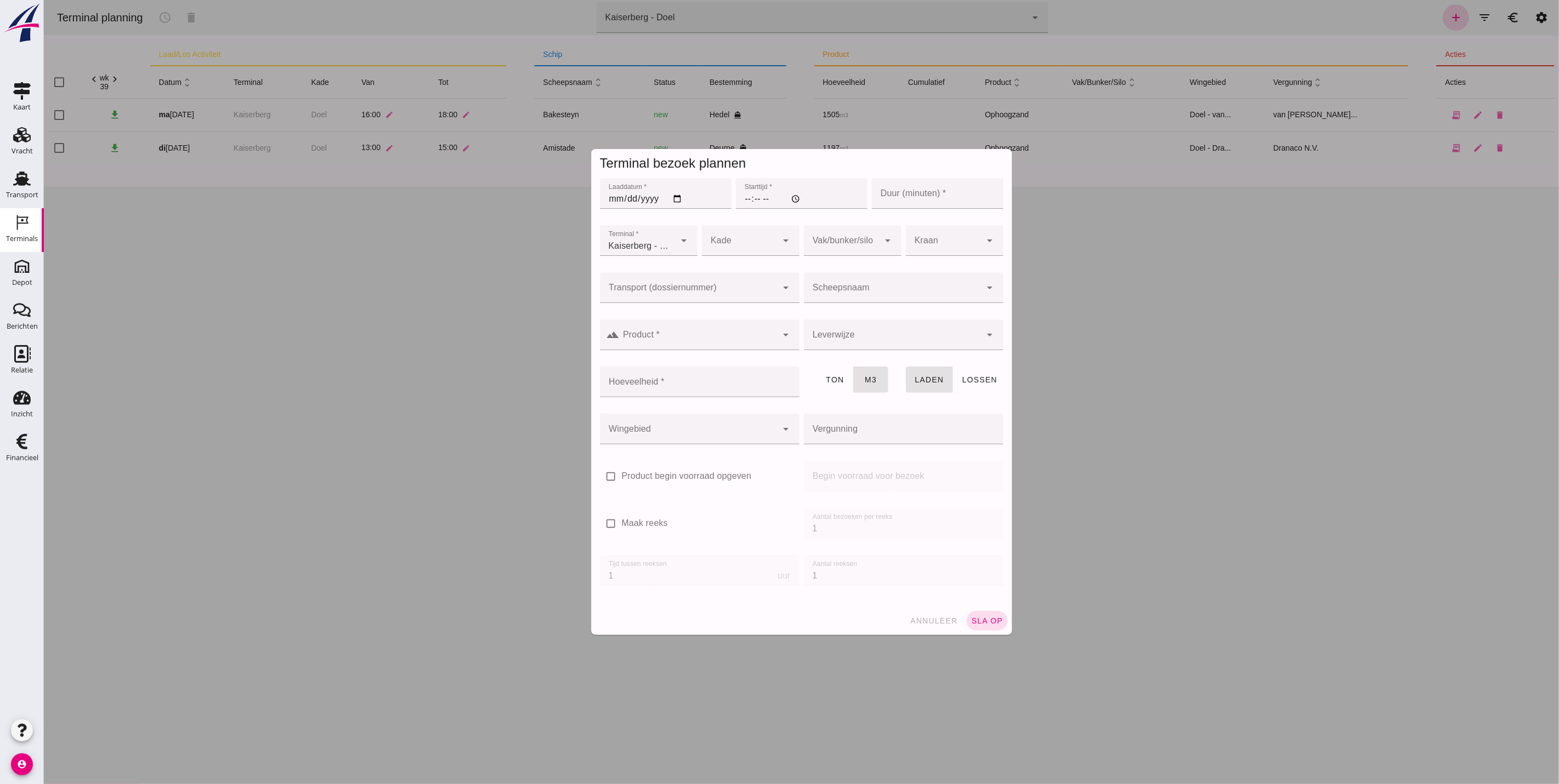
type input "Zandhandel Faasse B.V."
click at [619, 340] on input "Product *" at bounding box center [698, 340] width 158 height 13
type input "5660"
drag, startPoint x: 675, startPoint y: 287, endPoint x: 685, endPoint y: 281, distance: 11.7
click at [675, 287] on input "Transport (dossiernummer)" at bounding box center [688, 293] width 177 height 13
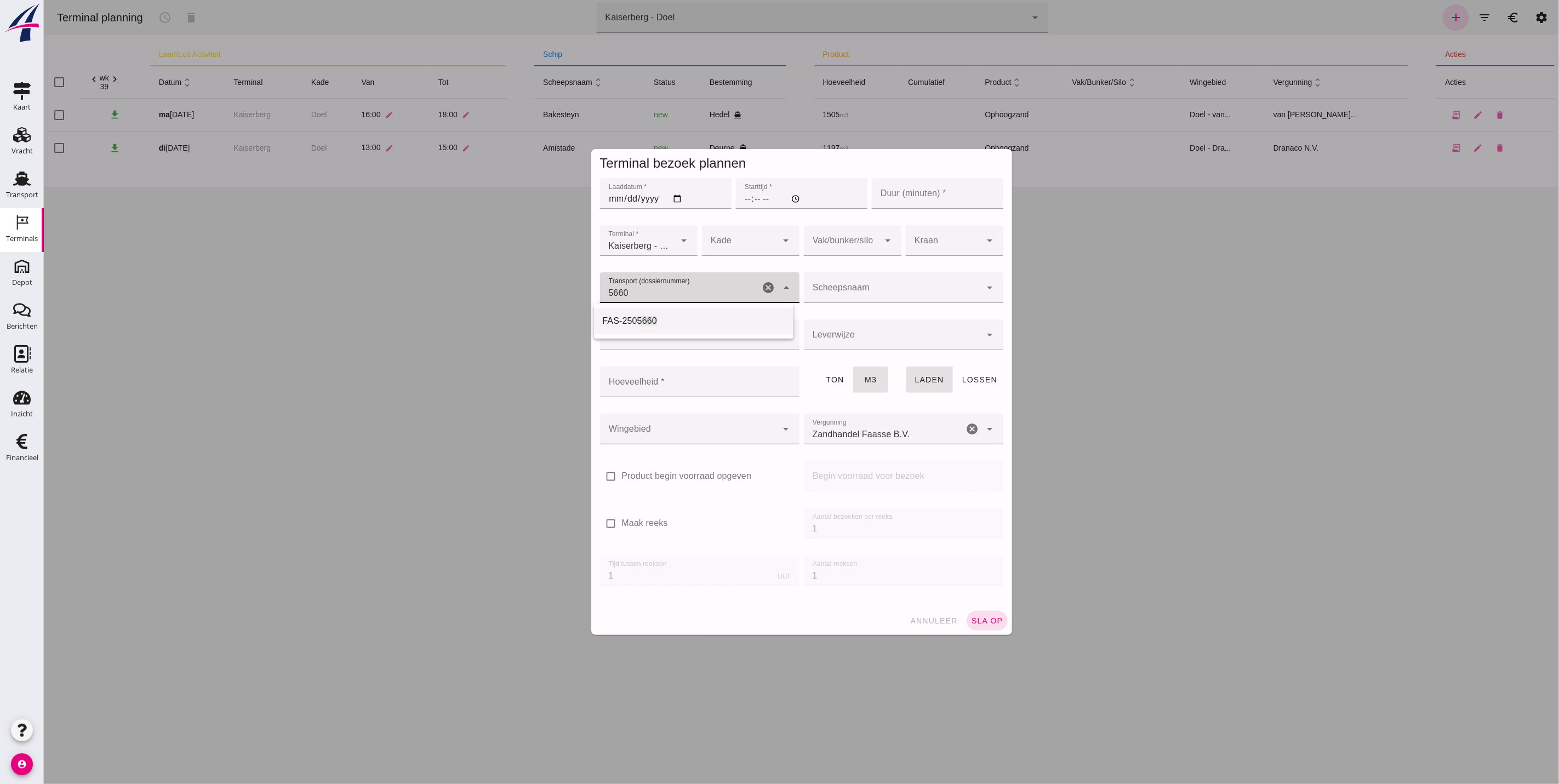
click at [657, 322] on div "FAS-250 5660" at bounding box center [693, 321] width 182 height 13
type input "FAS-2505660"
type input "franco_on_shore"
type input "560"
type input "FAS-2505660"
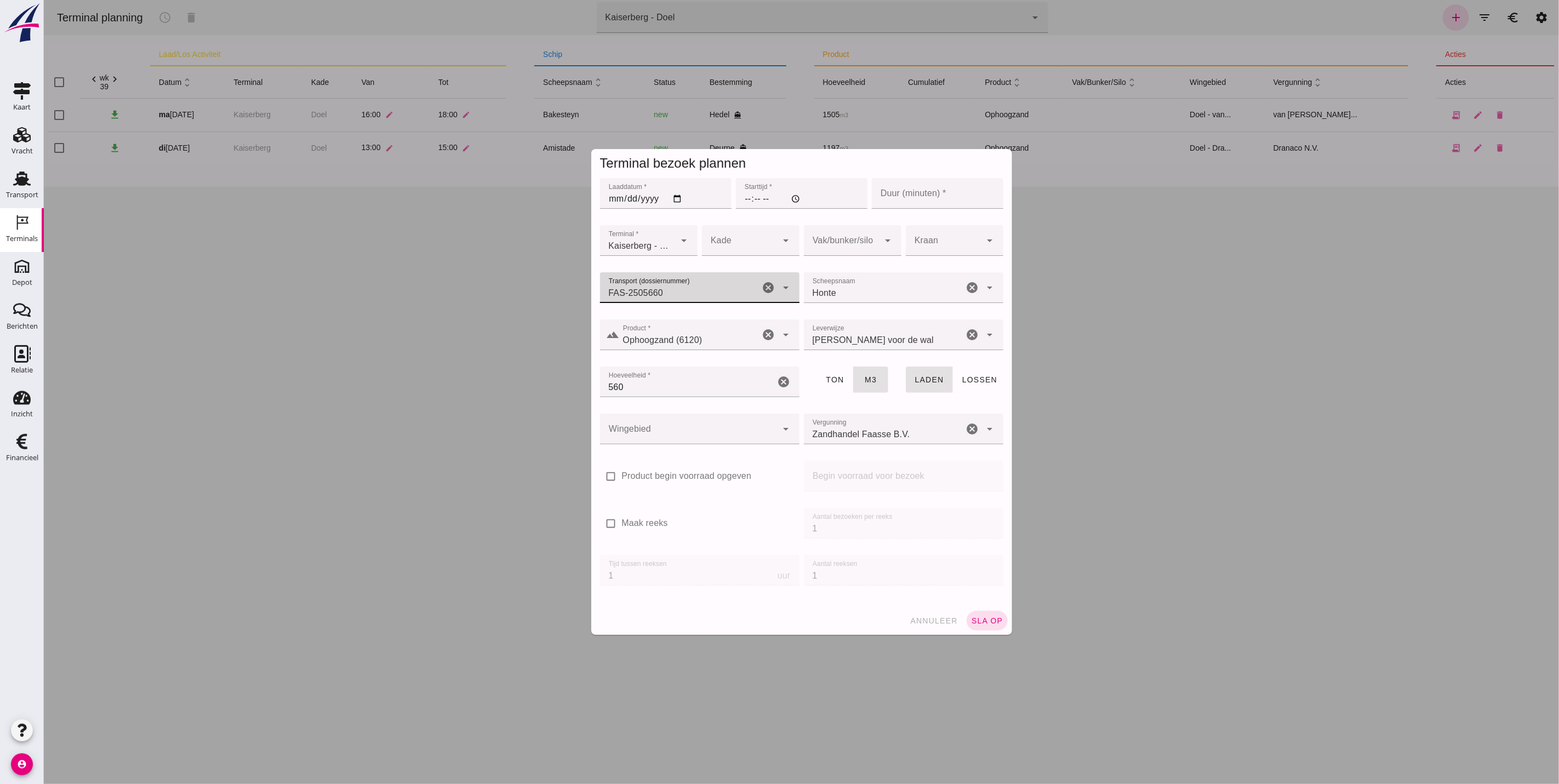
click at [678, 378] on input "560" at bounding box center [688, 382] width 176 height 31
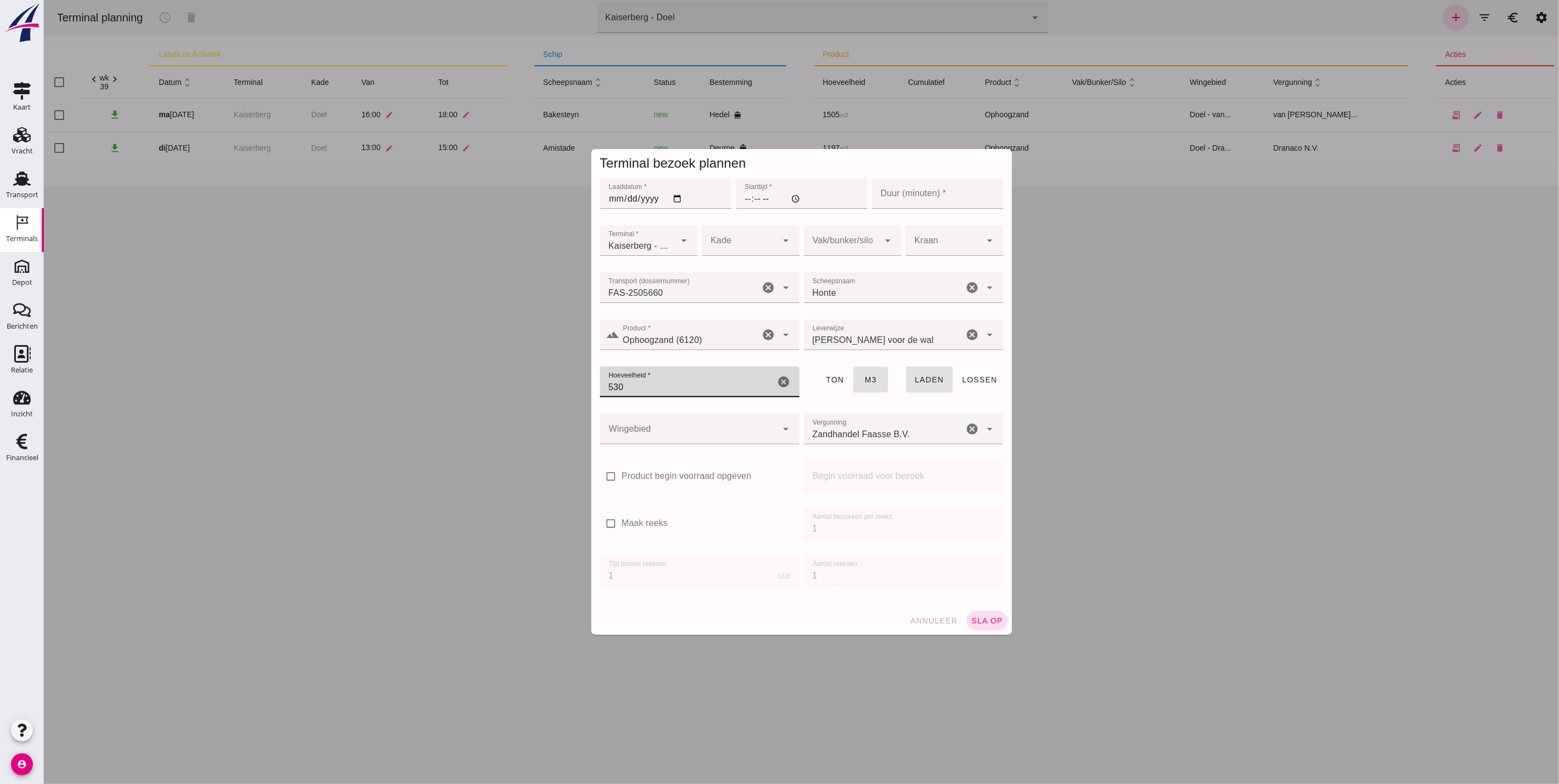
type input "530"
click at [628, 199] on input "Laaddatum *" at bounding box center [665, 193] width 131 height 31
click at [609, 200] on input "Laaddatum *" at bounding box center [665, 193] width 131 height 31
type input "[DATE]"
click at [738, 198] on input "Starttijd *" at bounding box center [801, 193] width 131 height 31
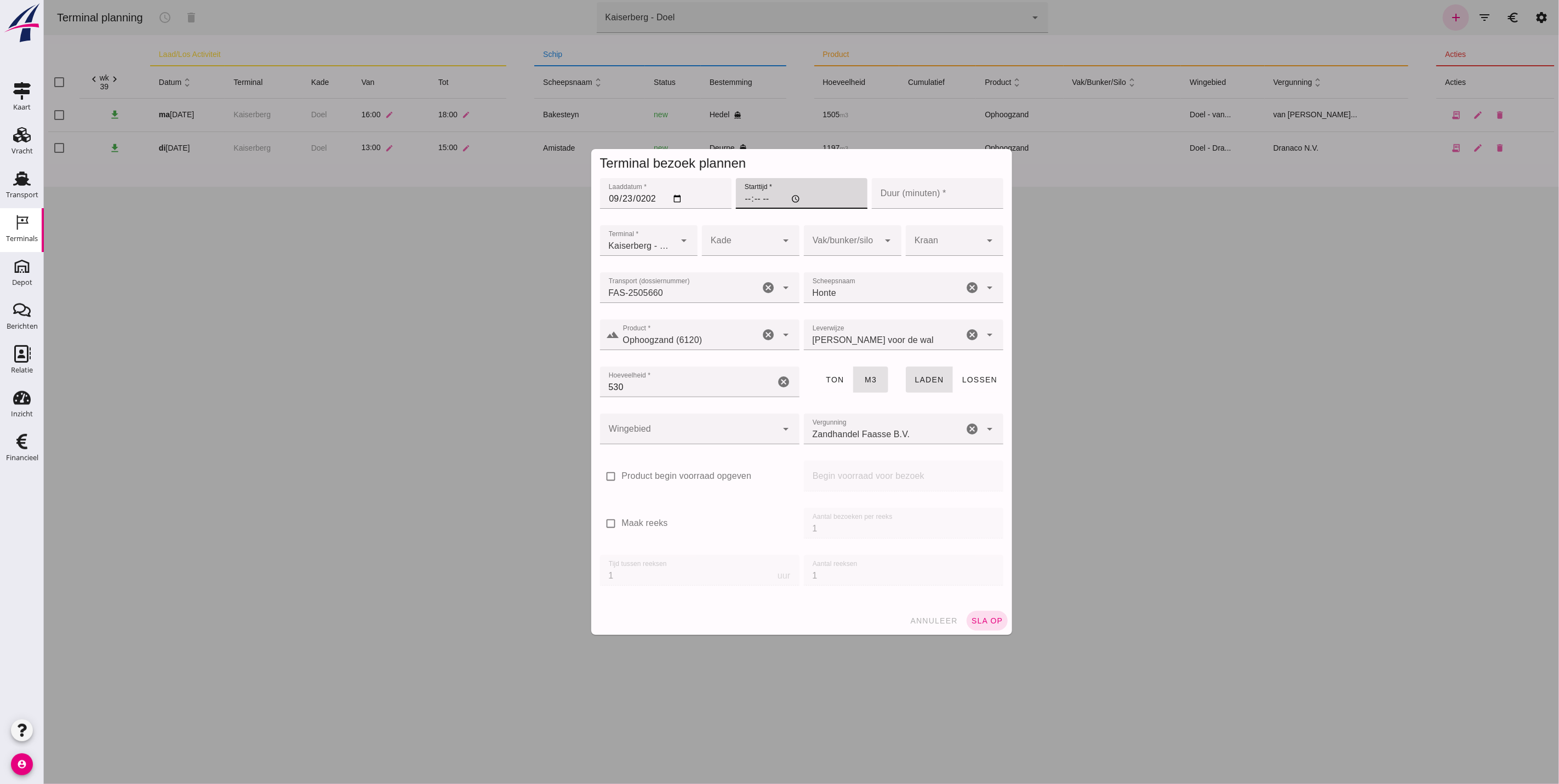
type input "18:00"
type input "120"
click at [741, 237] on div at bounding box center [739, 240] width 76 height 31
click at [733, 278] on div "Doel" at bounding box center [744, 274] width 80 height 13
type input "11"
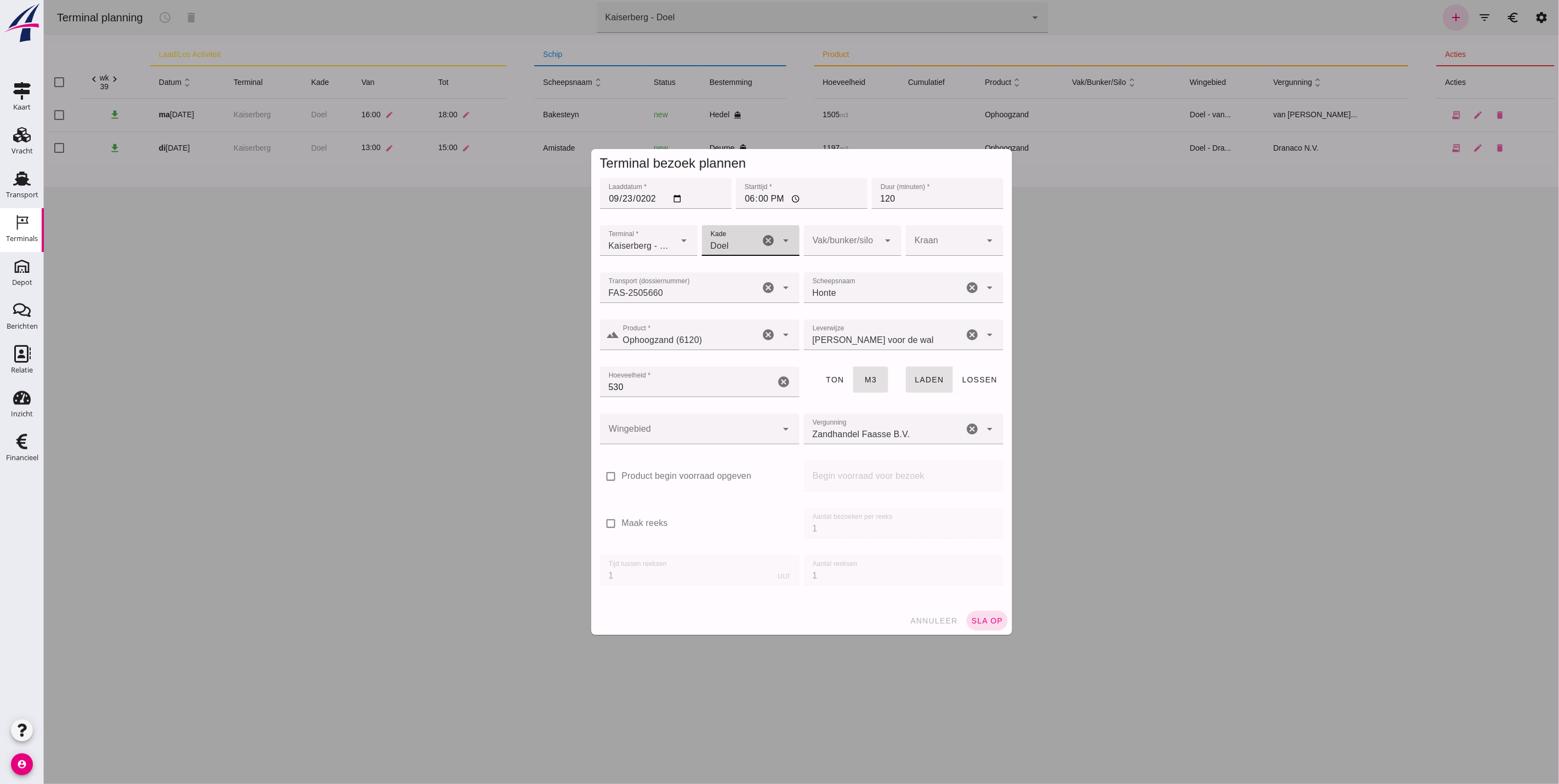
click at [749, 430] on div at bounding box center [688, 429] width 177 height 31
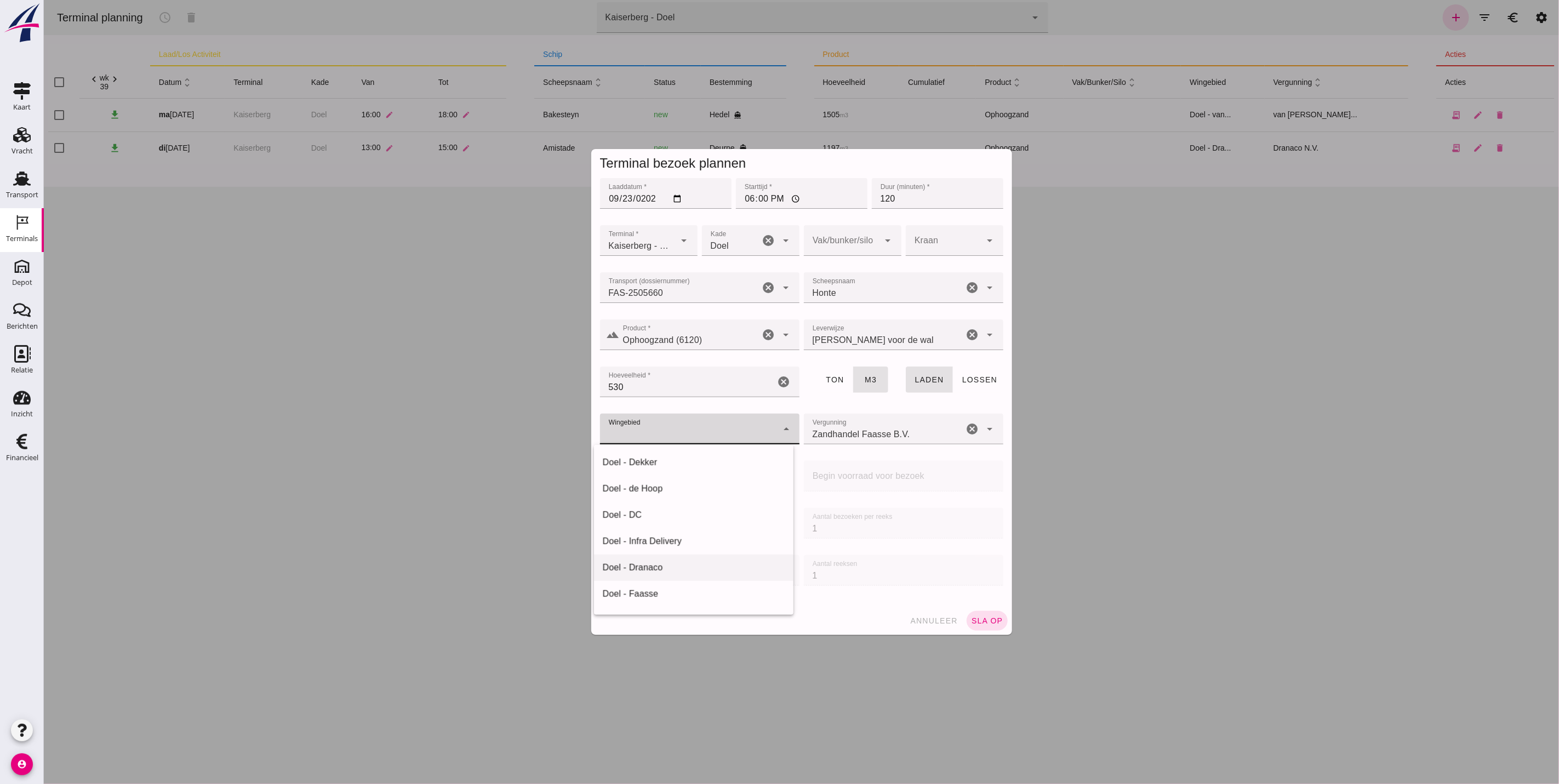
click at [682, 579] on div "Doel - Dranaco" at bounding box center [694, 567] width 200 height 26
click at [654, 431] on span "Doel - Dranaco" at bounding box center [638, 434] width 61 height 13
click at [667, 488] on div "Doel - Faasse" at bounding box center [693, 489] width 182 height 13
type input "197"
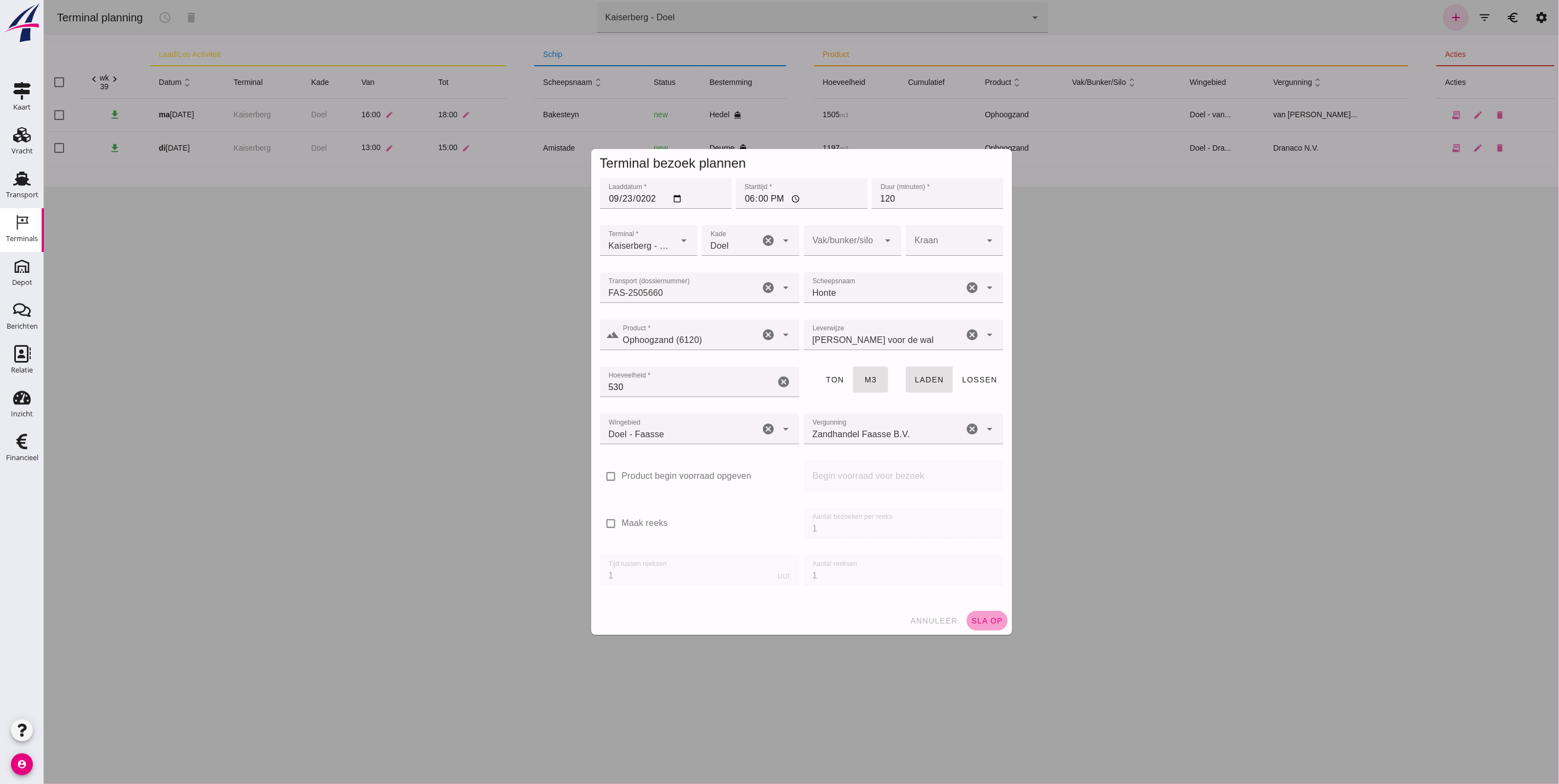
click at [978, 617] on span "sla op" at bounding box center [986, 621] width 32 height 8
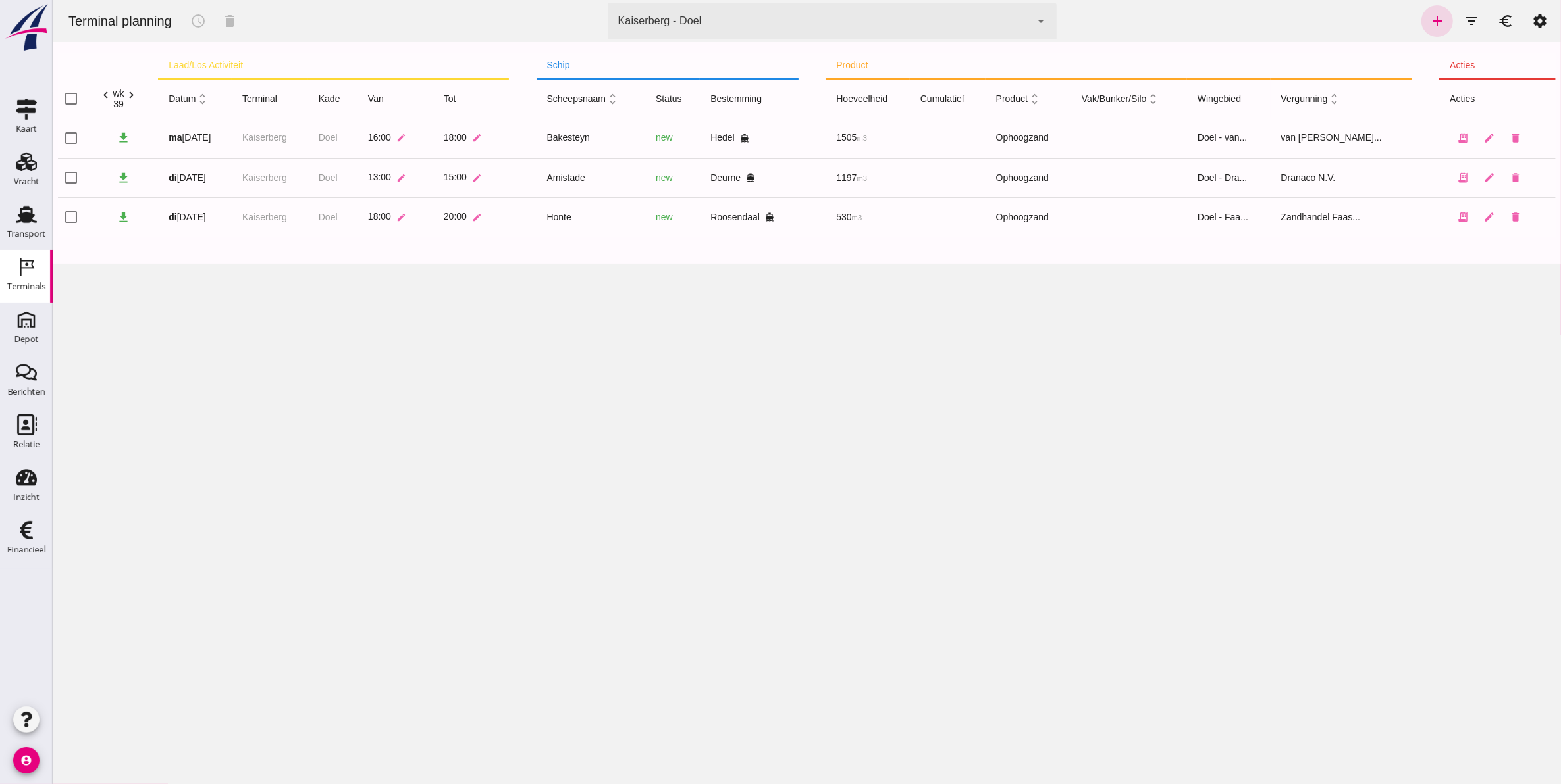
drag, startPoint x: 39, startPoint y: 212, endPoint x: 860, endPoint y: 651, distance: 931.0
click at [39, 212] on div "Transport" at bounding box center [25, 214] width 31 height 21
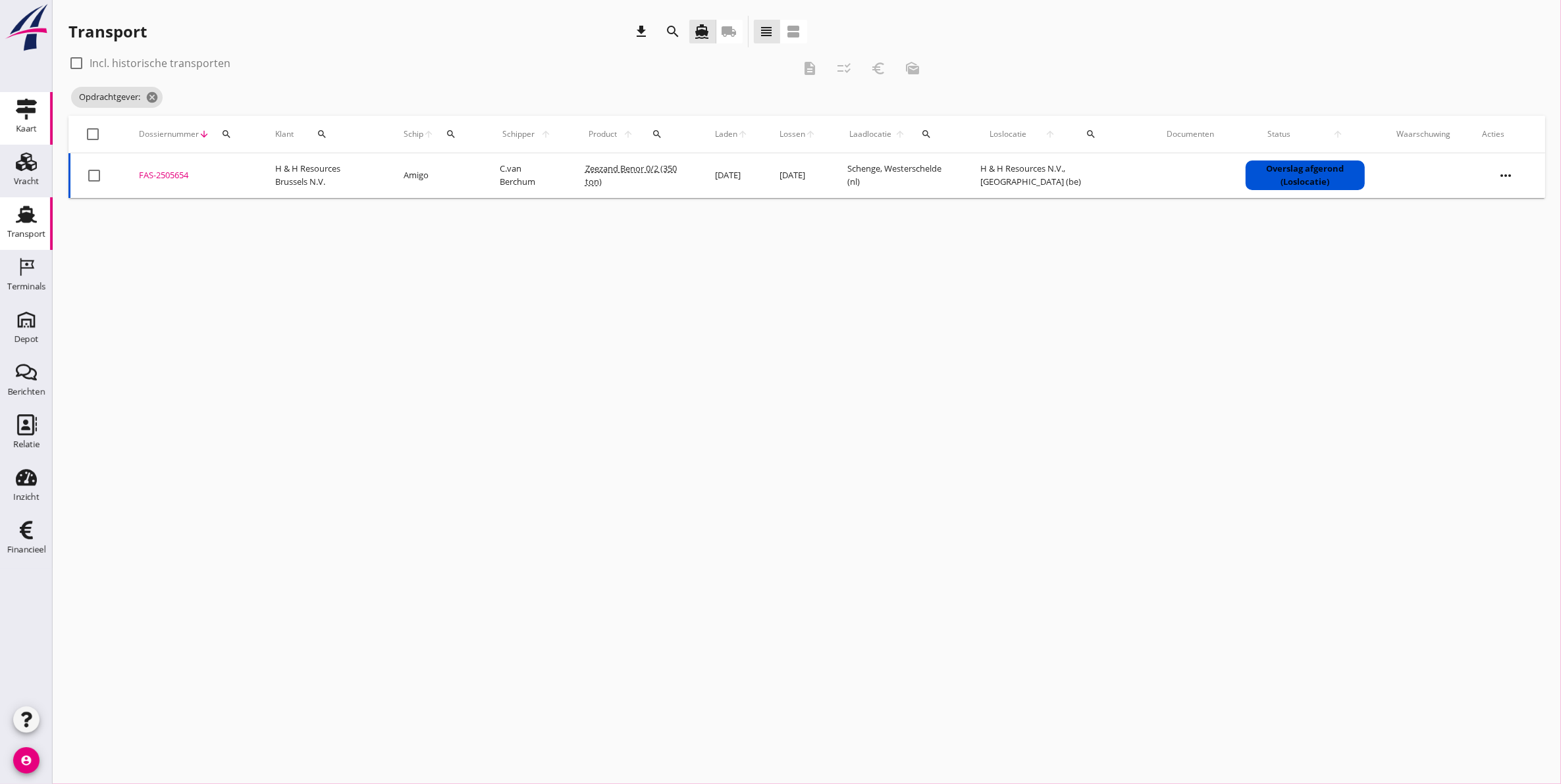
click at [21, 127] on div "Kaart" at bounding box center [26, 129] width 21 height 9
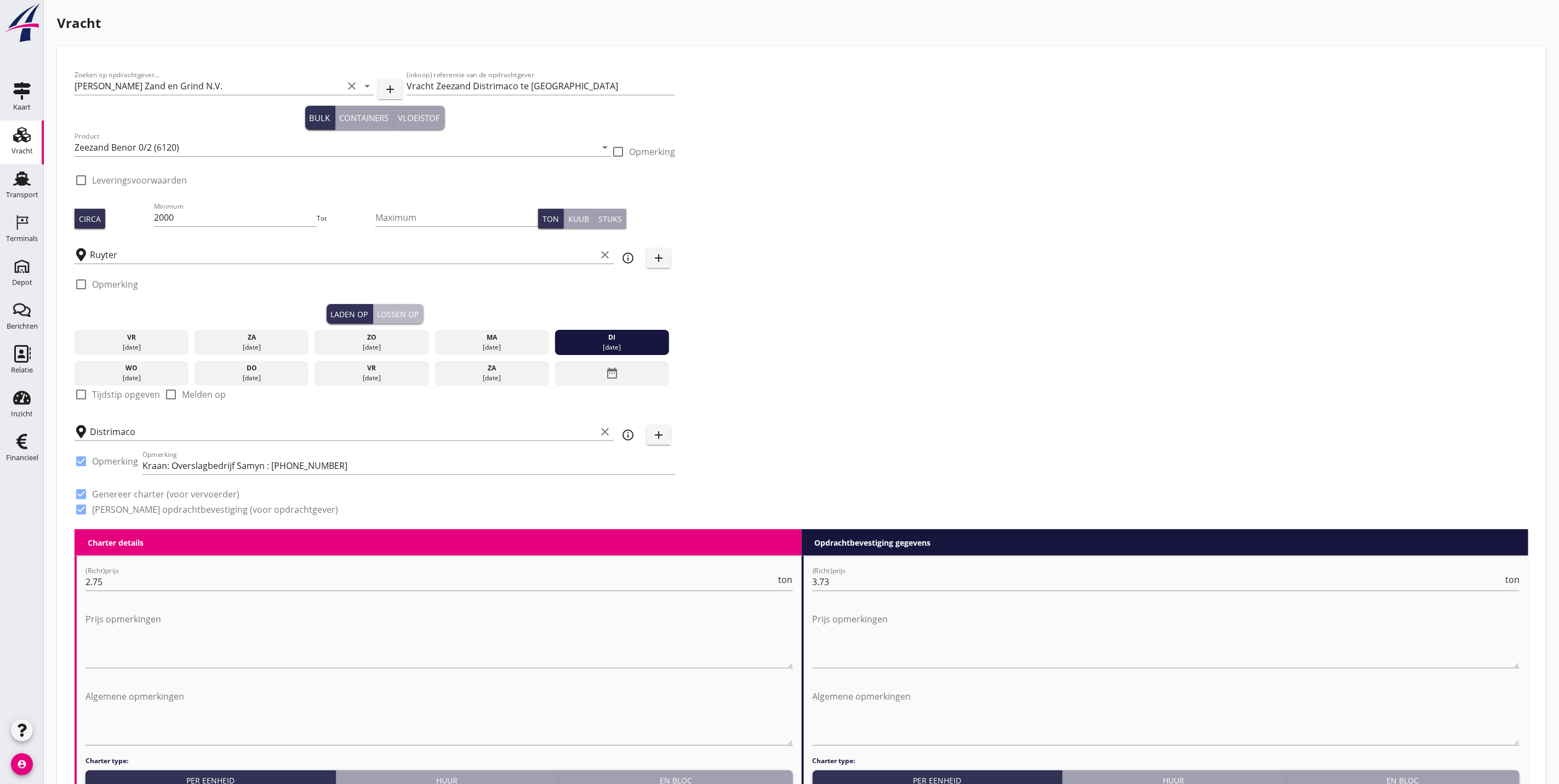
click at [415, 305] on button "Lossen op" at bounding box center [398, 314] width 50 height 20
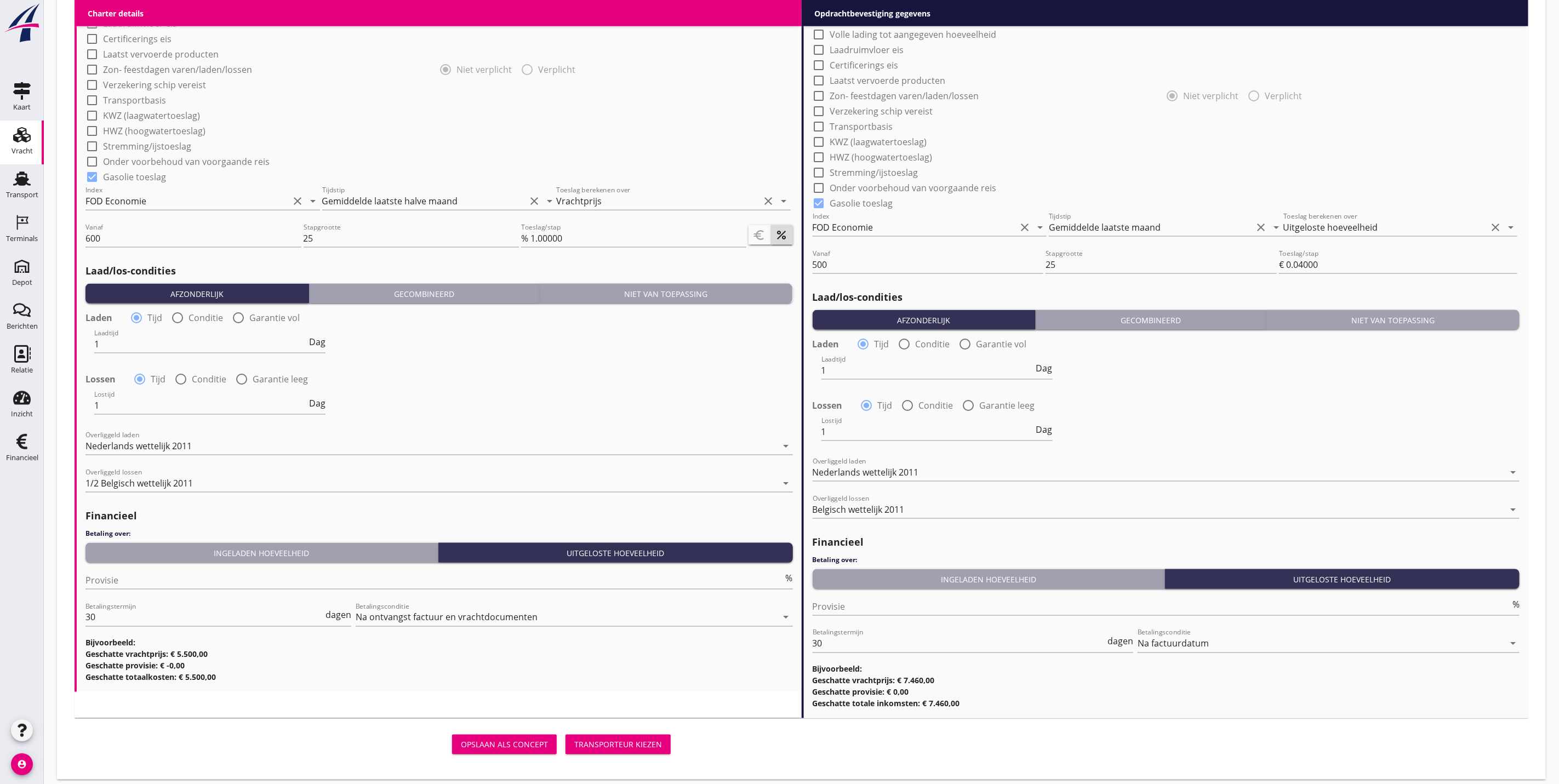
scroll to position [955, 0]
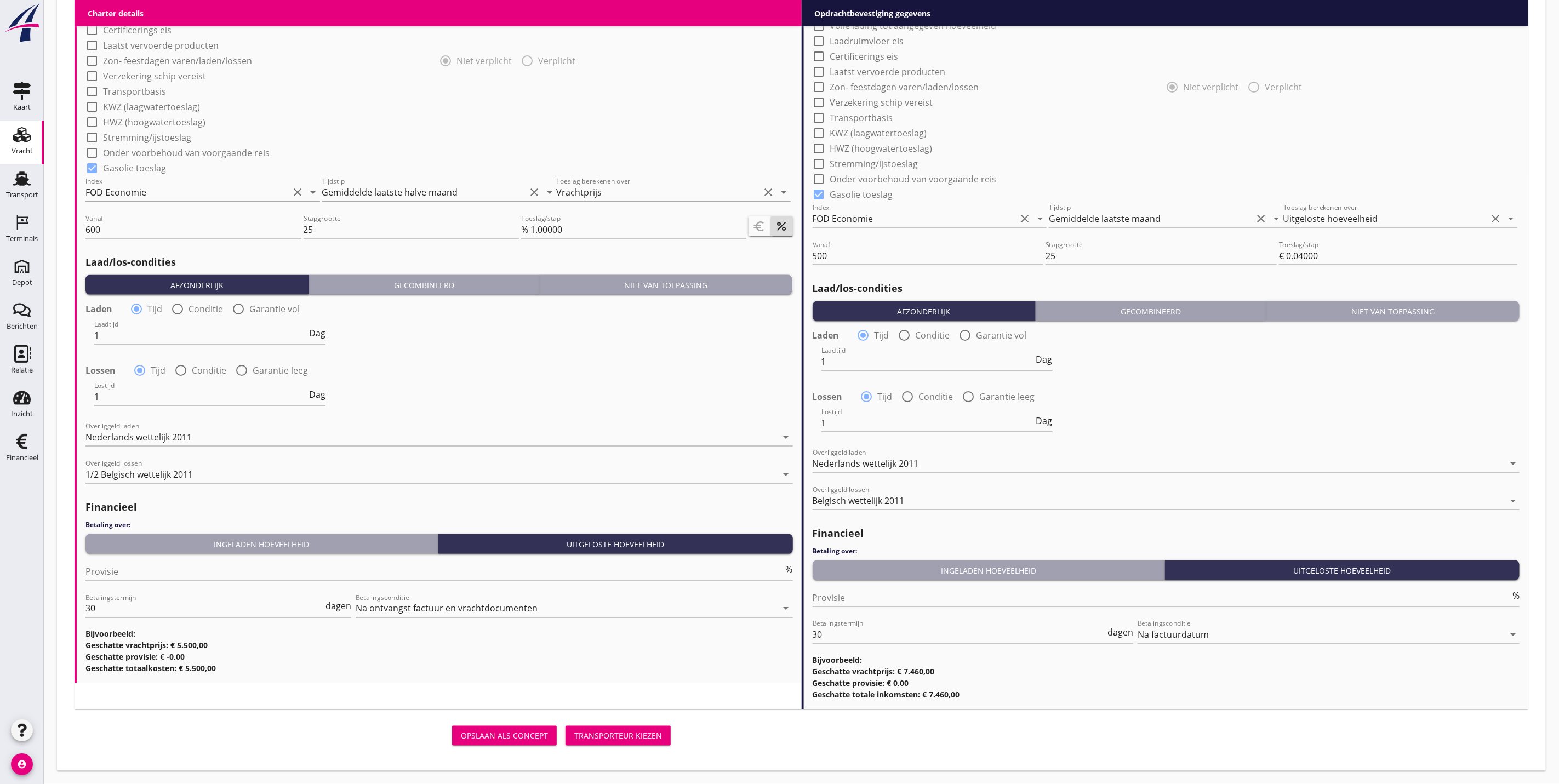
click at [653, 739] on div "Transporteur kiezen" at bounding box center [618, 736] width 88 height 11
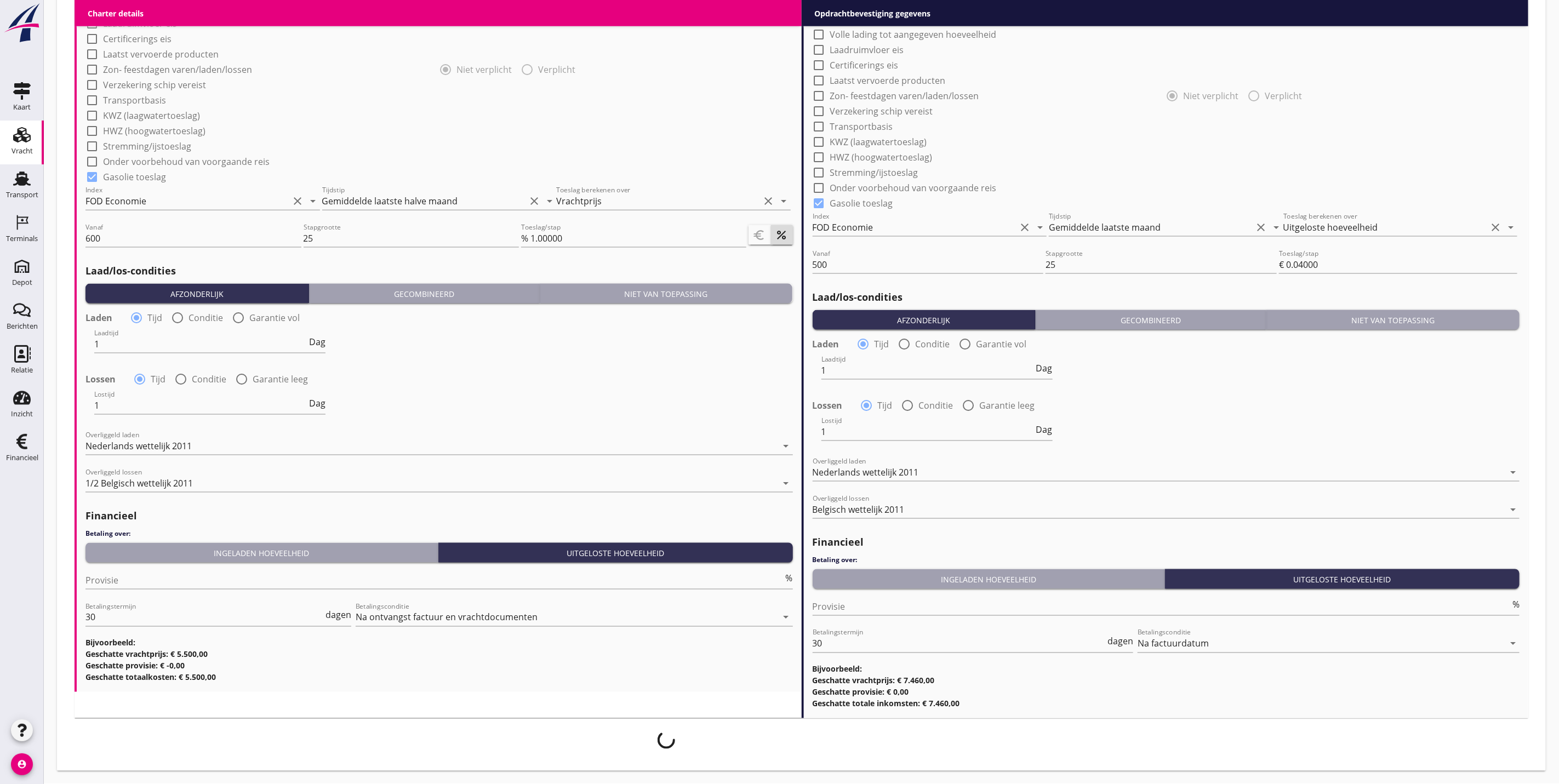
scroll to position [947, 0]
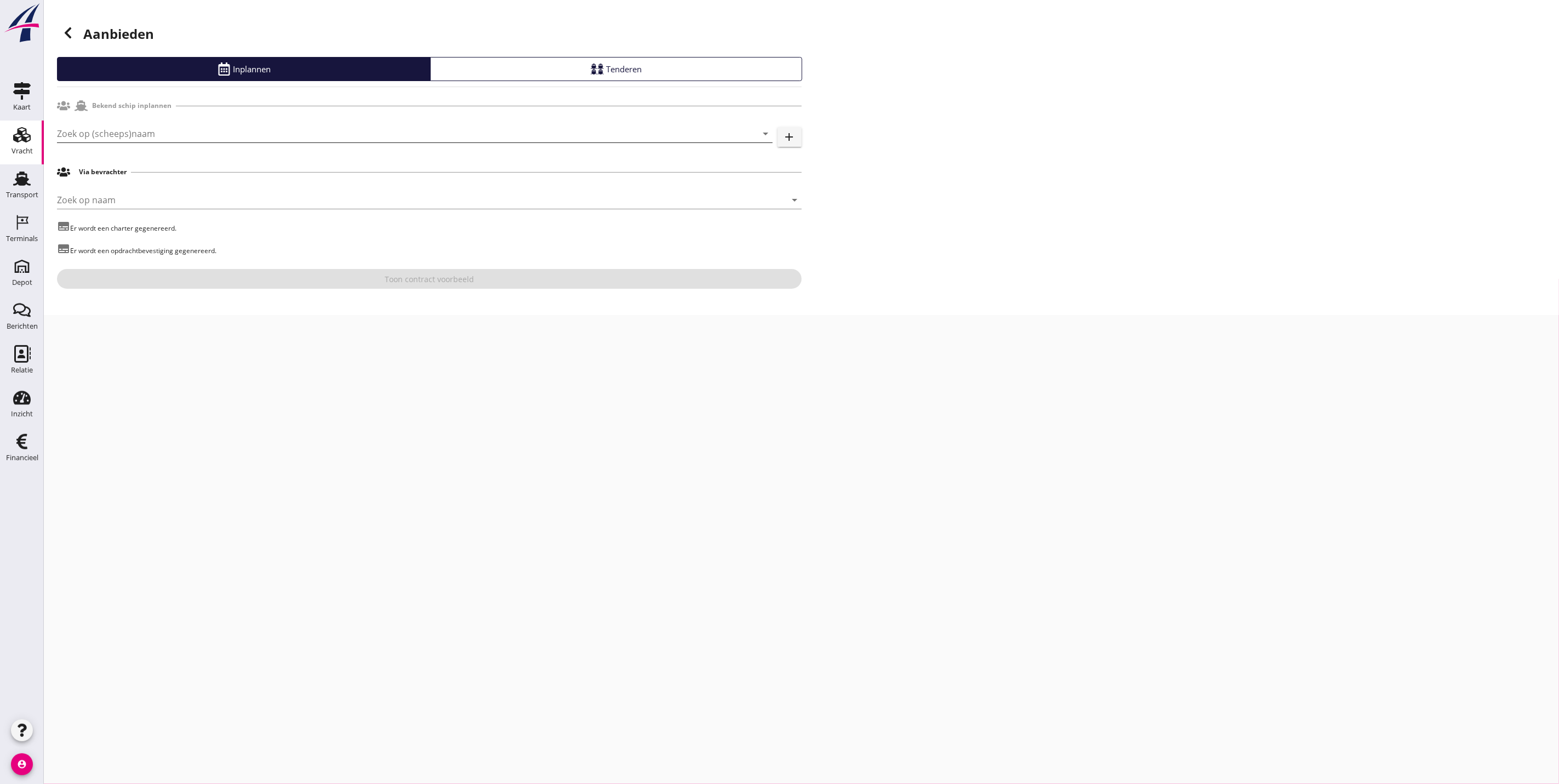
click at [211, 130] on input "Zoek op (scheeps)naam" at bounding box center [399, 133] width 685 height 18
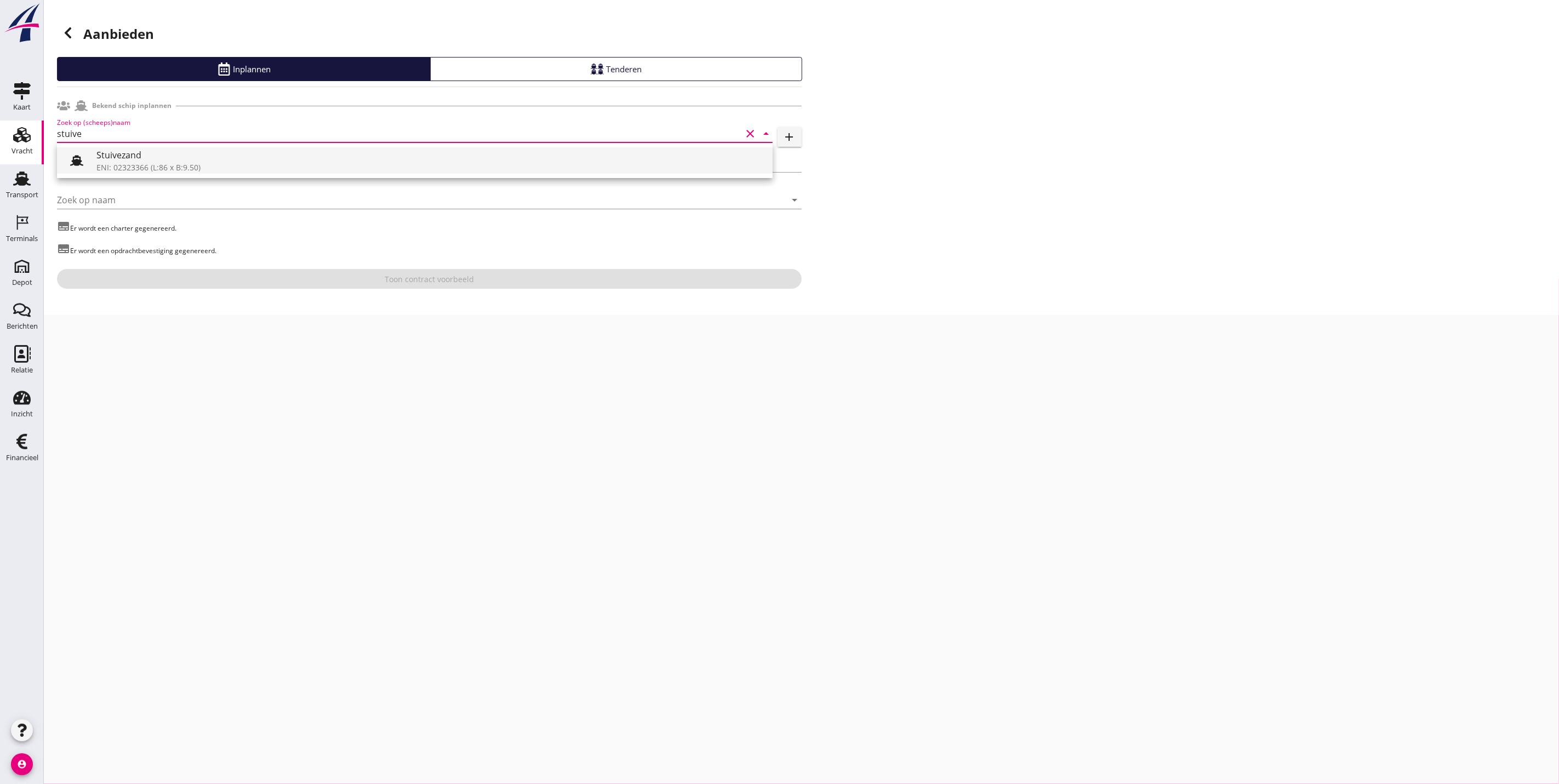
click at [354, 155] on div "Stuivezand" at bounding box center [430, 155] width 668 height 13
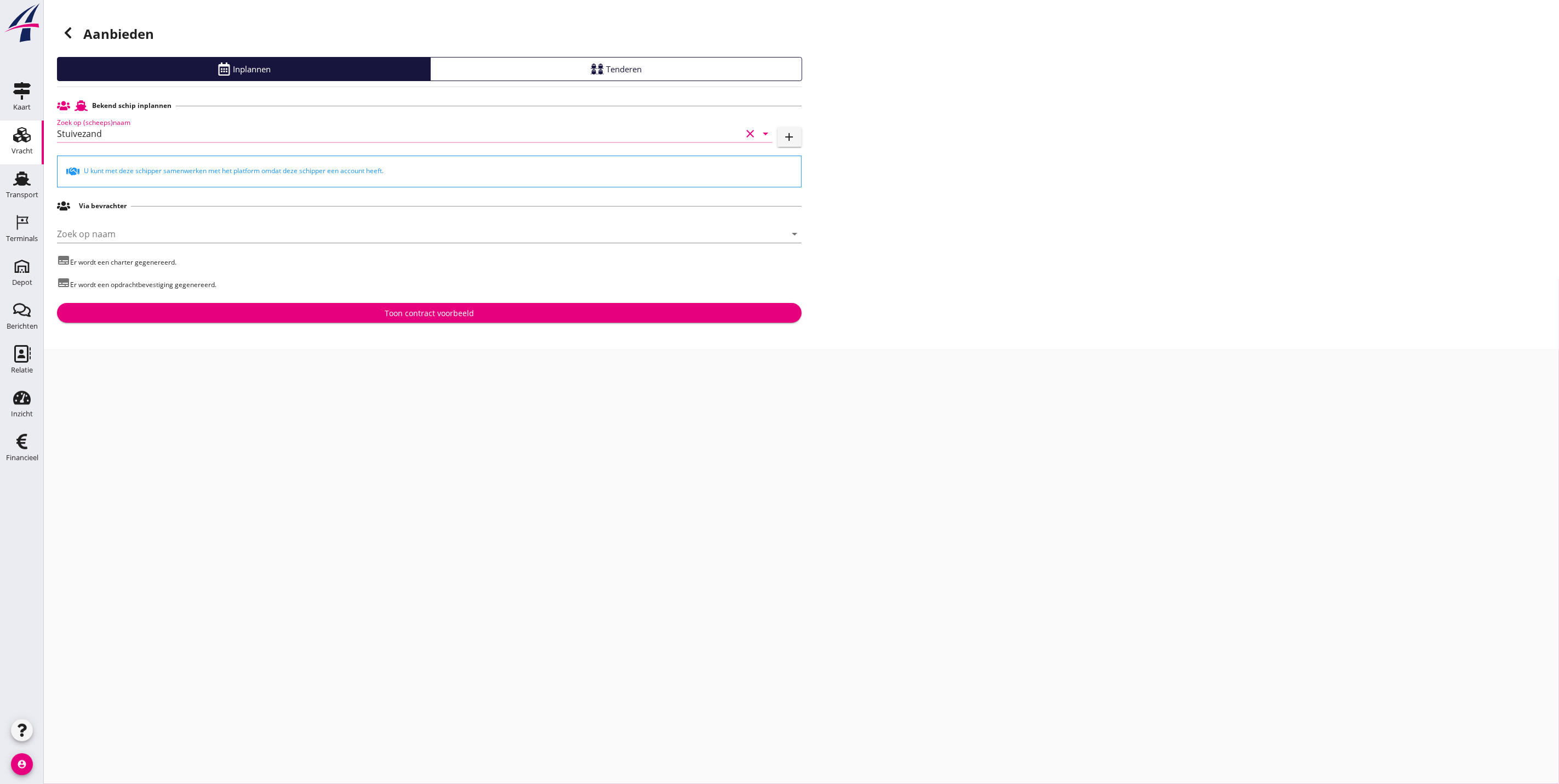
type input "Stuivezand"
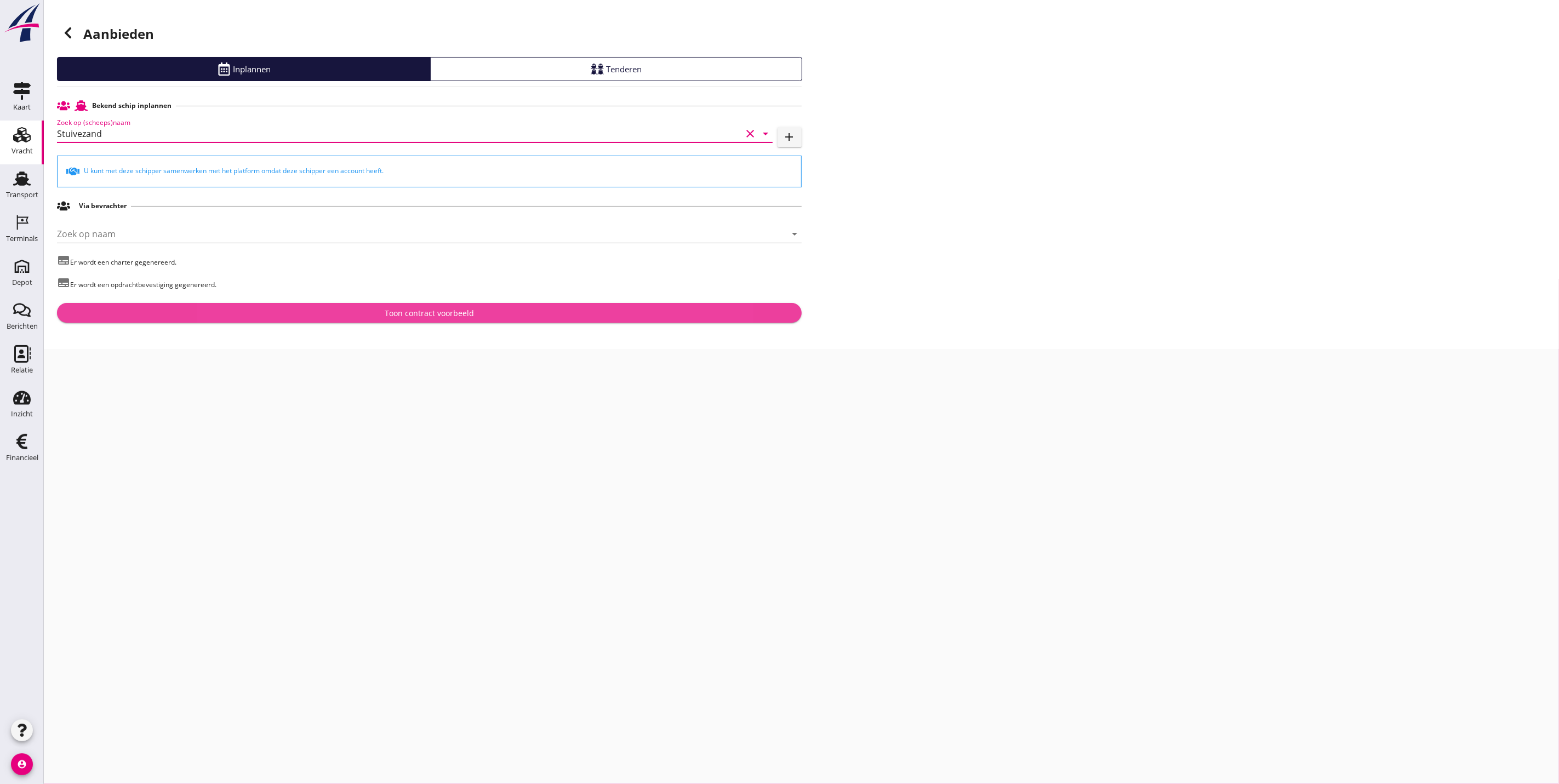
click at [446, 314] on div "Toon contract voorbeeld" at bounding box center [430, 313] width 90 height 11
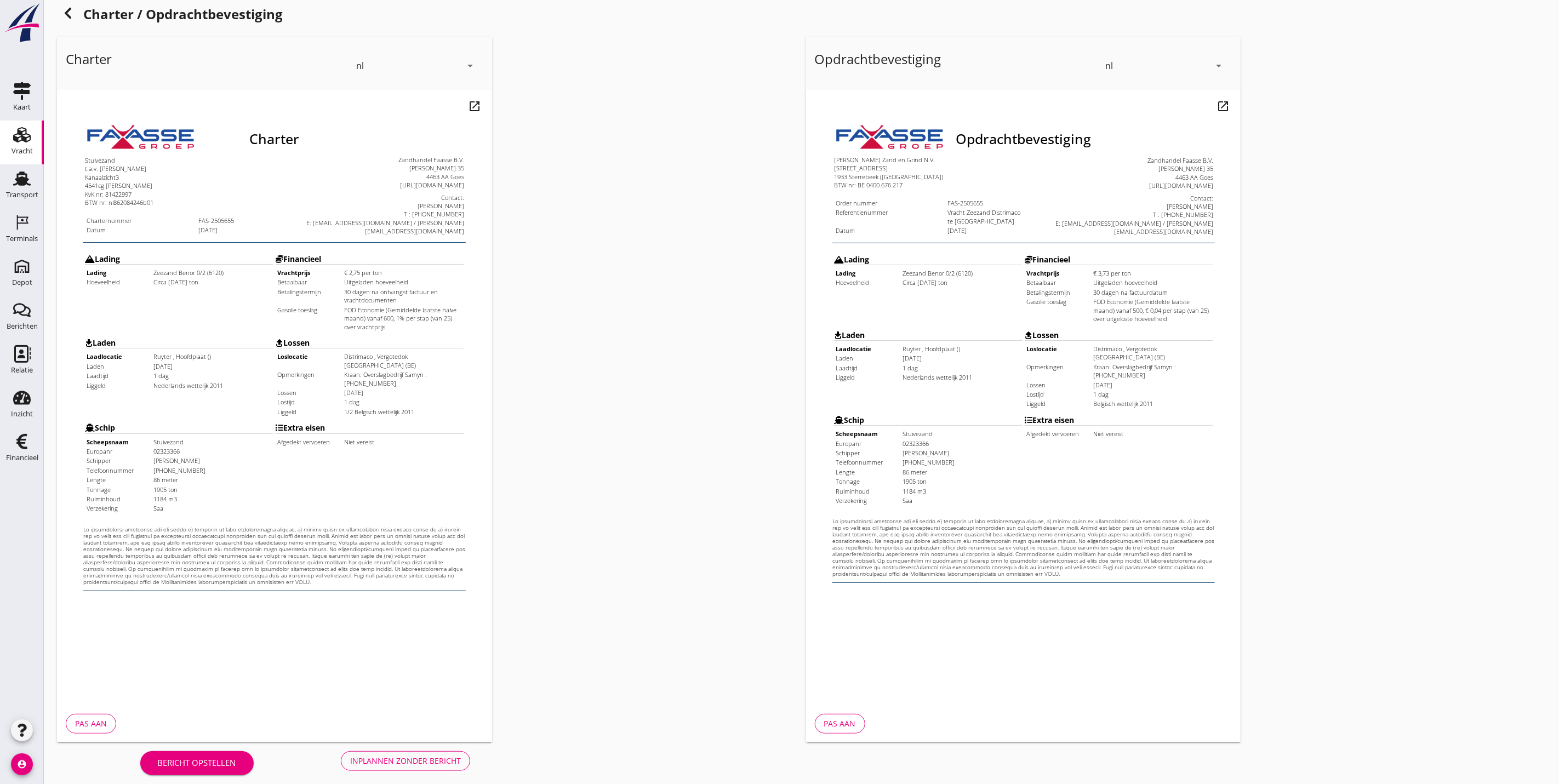
scroll to position [27, 0]
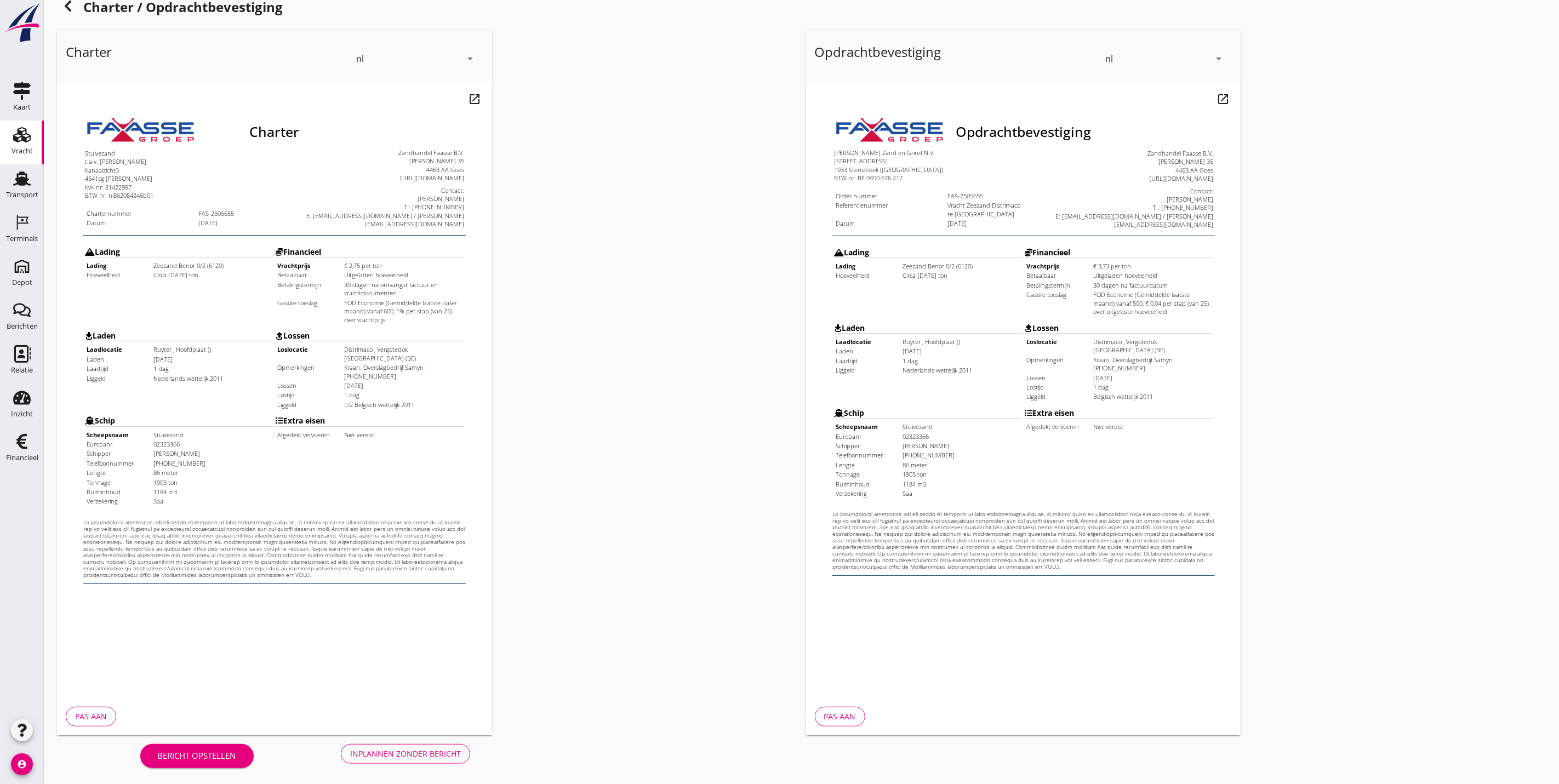
click at [436, 745] on button "Inplannen zonder bericht" at bounding box center [405, 754] width 130 height 20
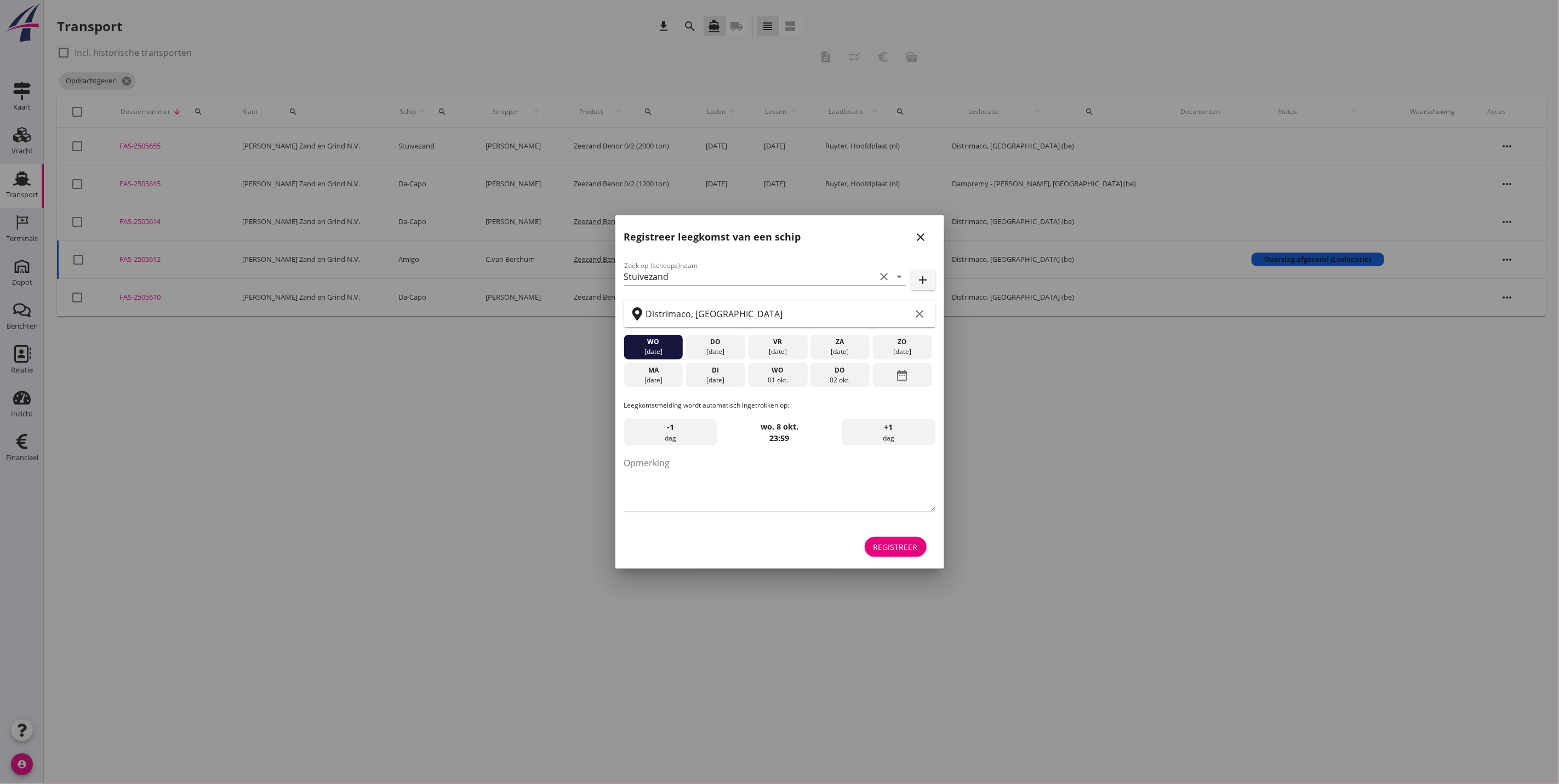
click at [911, 235] on div "close" at bounding box center [921, 237] width 20 height 13
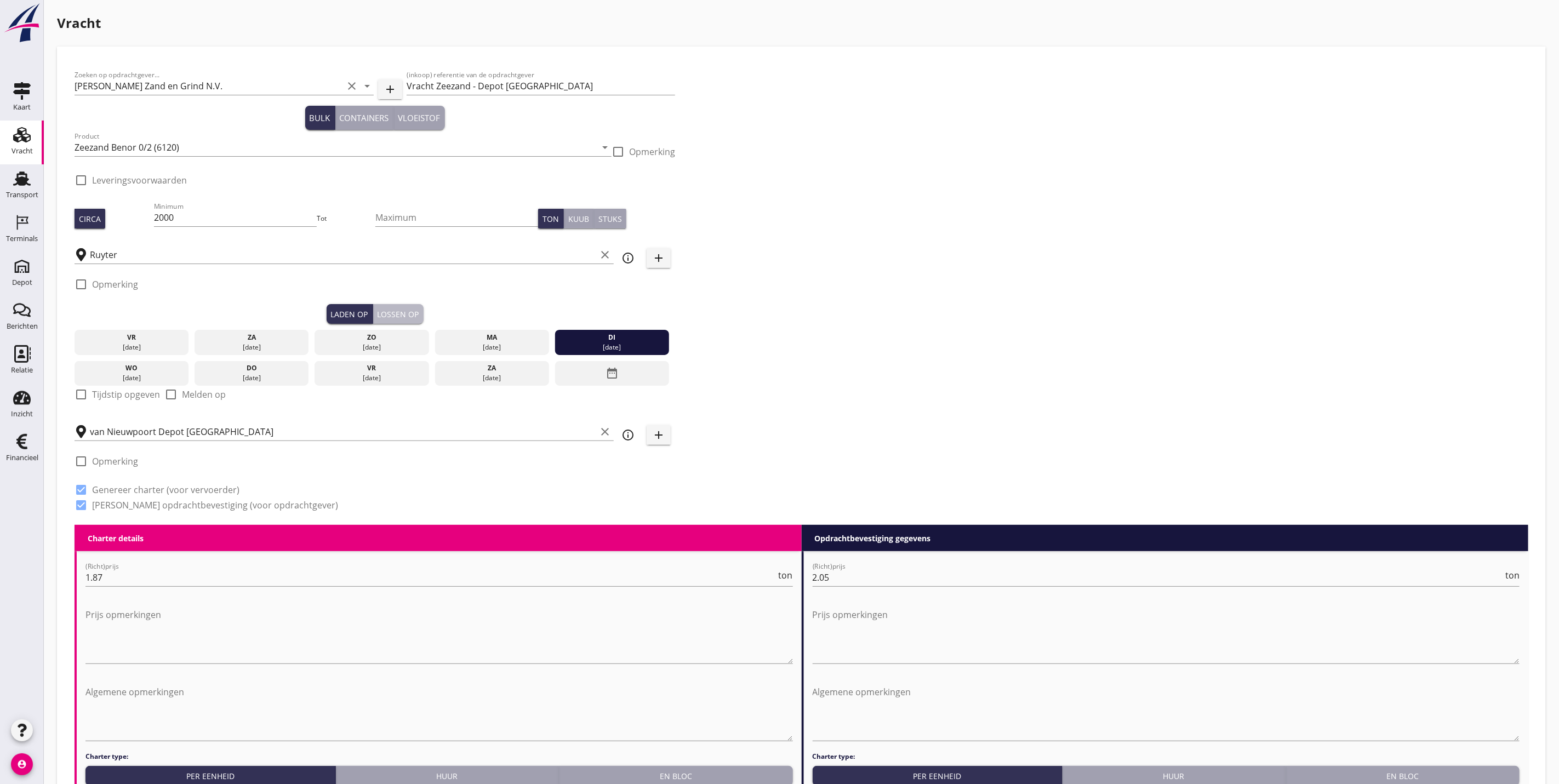
click at [379, 309] on div "Lossen op" at bounding box center [398, 314] width 42 height 11
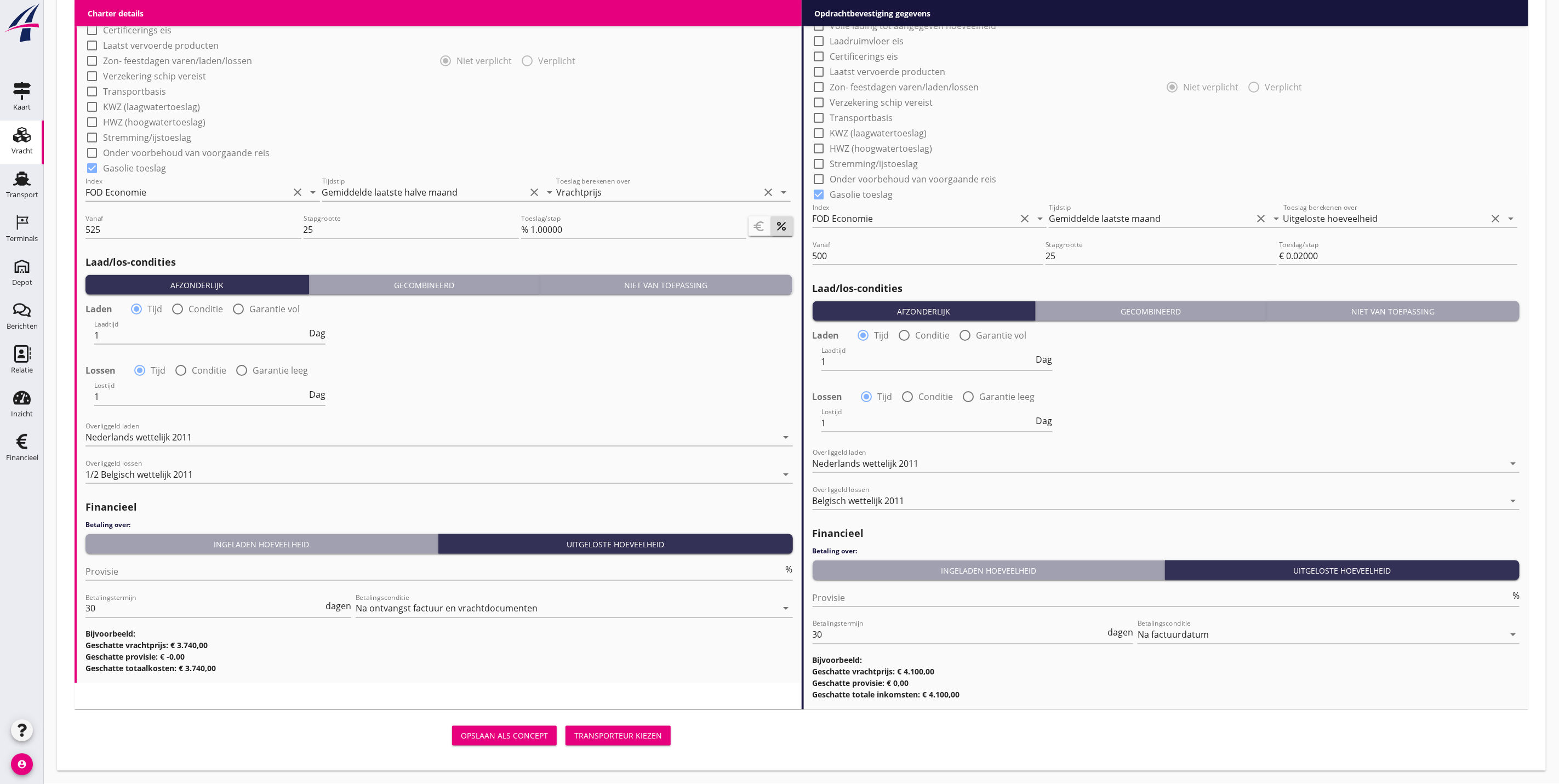
click at [634, 733] on div "Transporteur kiezen" at bounding box center [618, 736] width 88 height 11
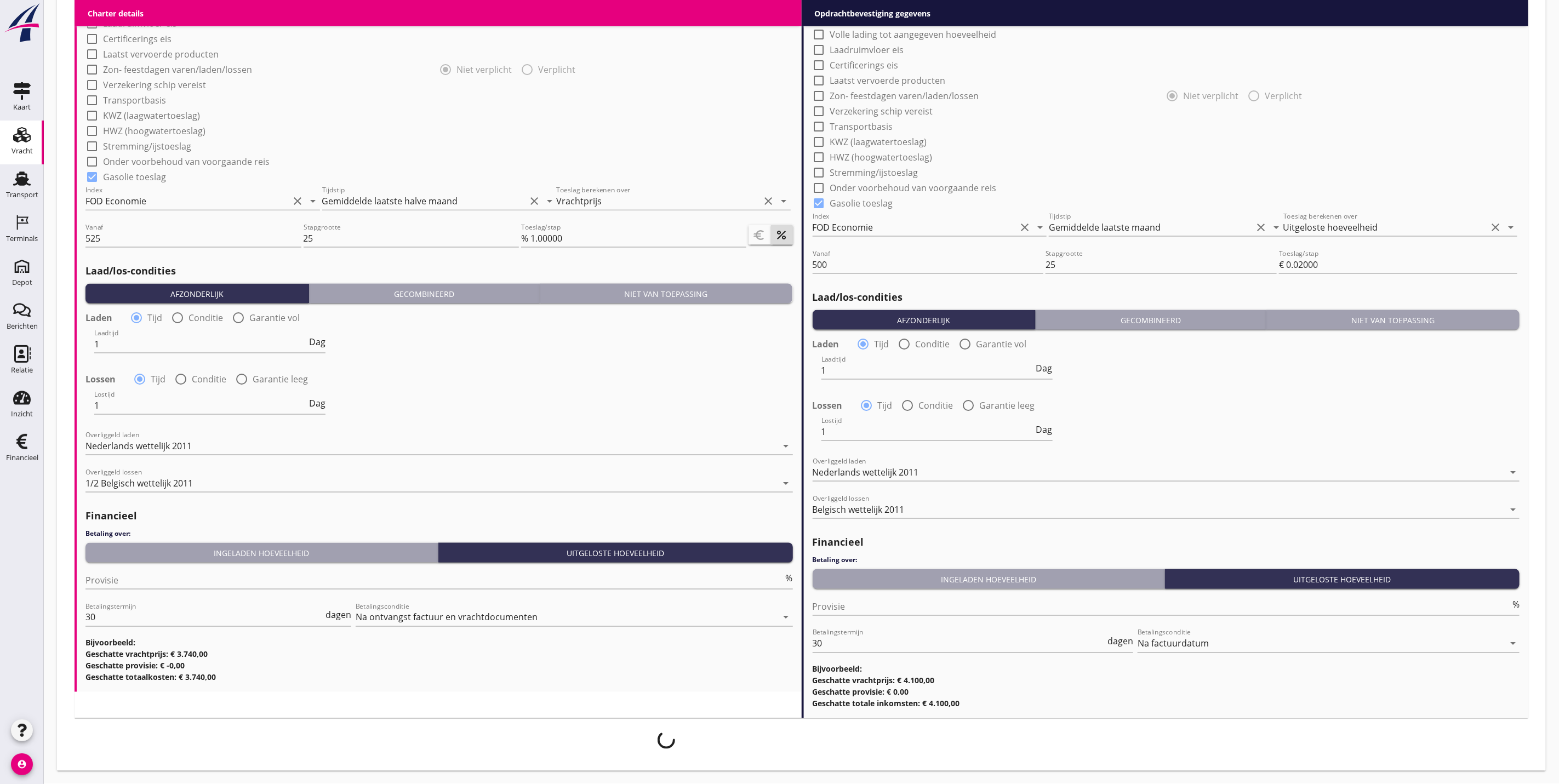
scroll to position [942, 0]
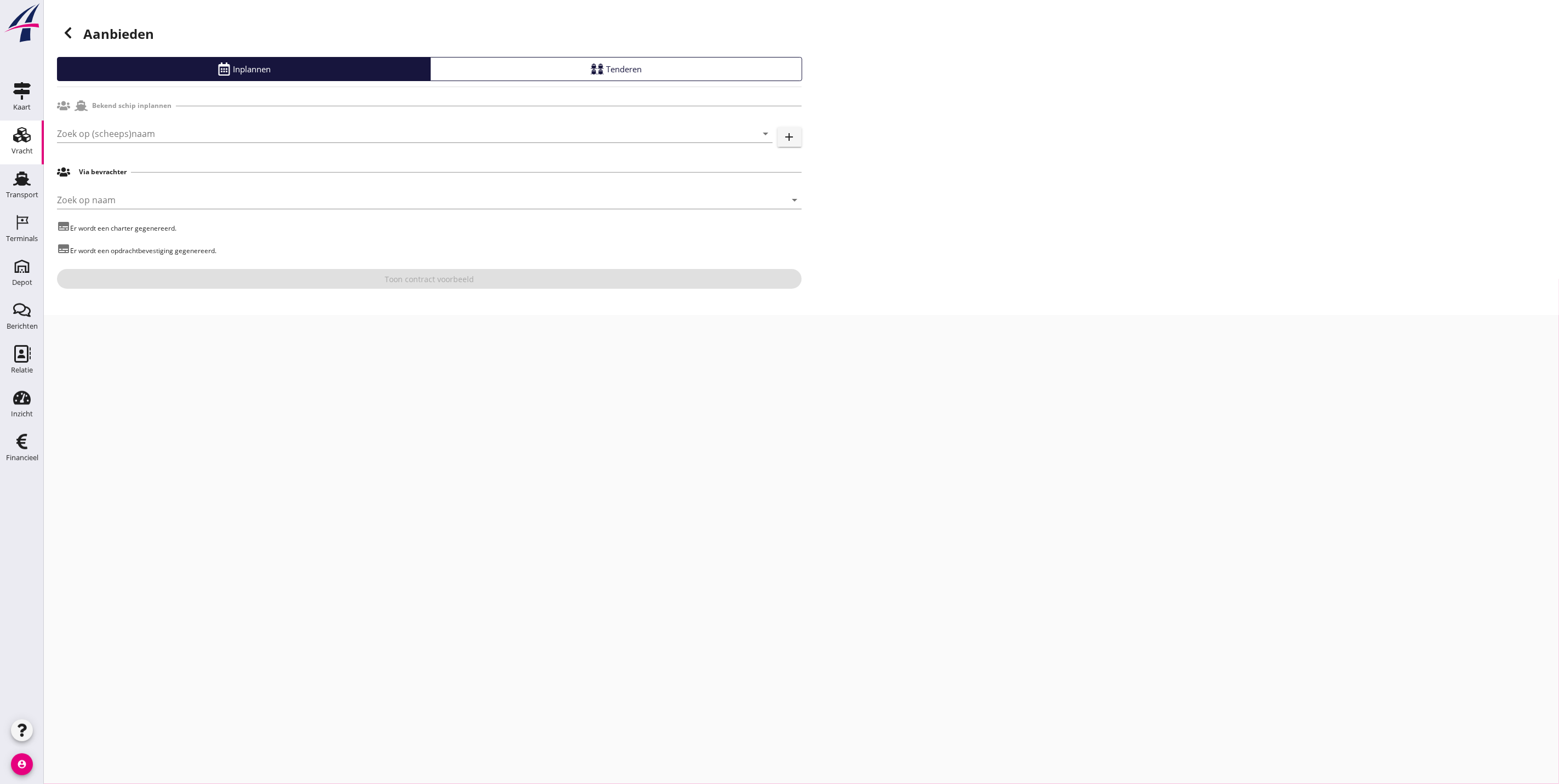
click at [205, 119] on div "Zoek op (scheeps)naam arrow_drop_down add" at bounding box center [429, 136] width 745 height 35
click at [203, 126] on input "Zoek op (scheeps)naam" at bounding box center [399, 133] width 685 height 18
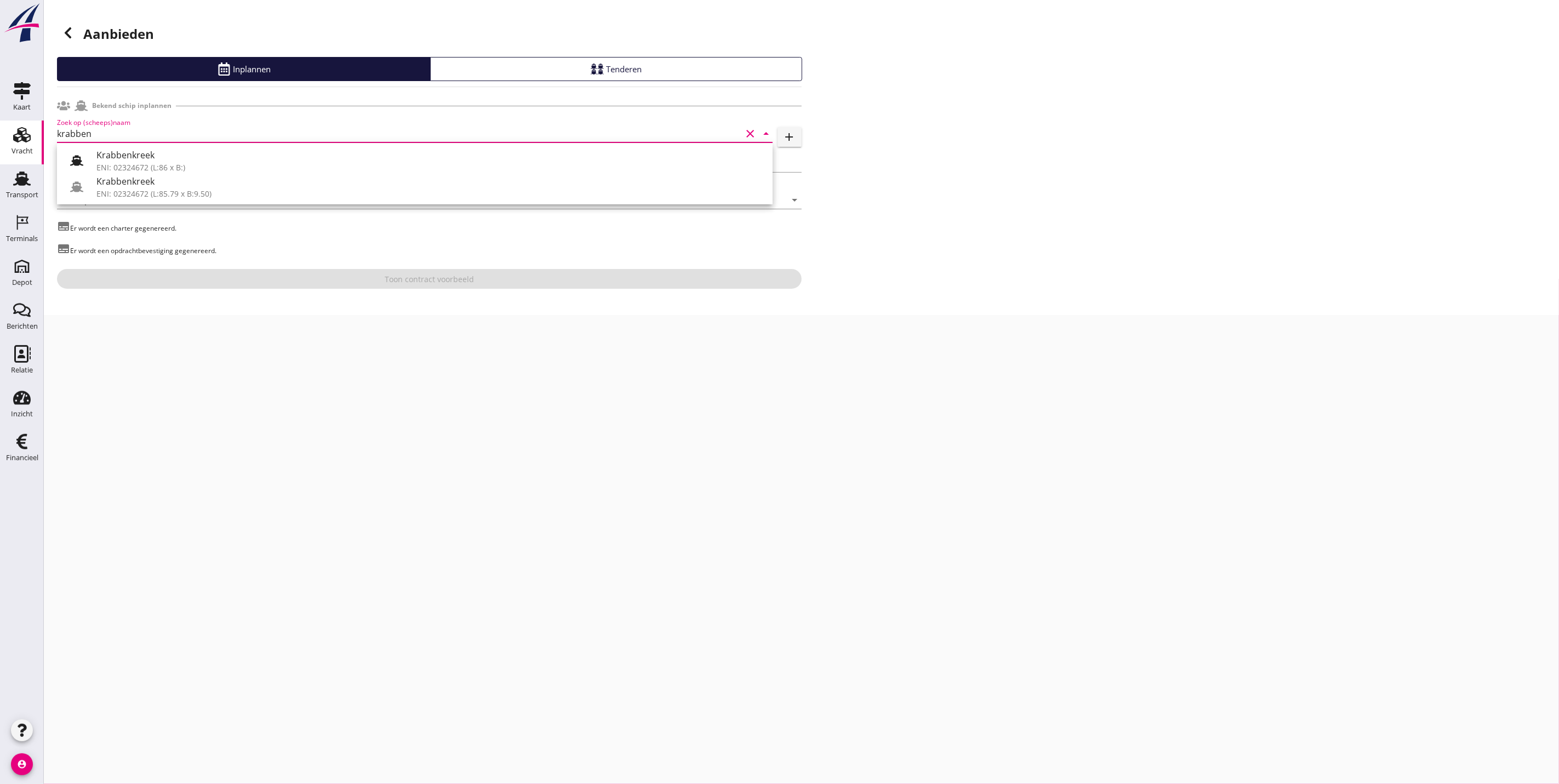
type input "krabben"
click at [71, 35] on icon at bounding box center [68, 33] width 13 height 13
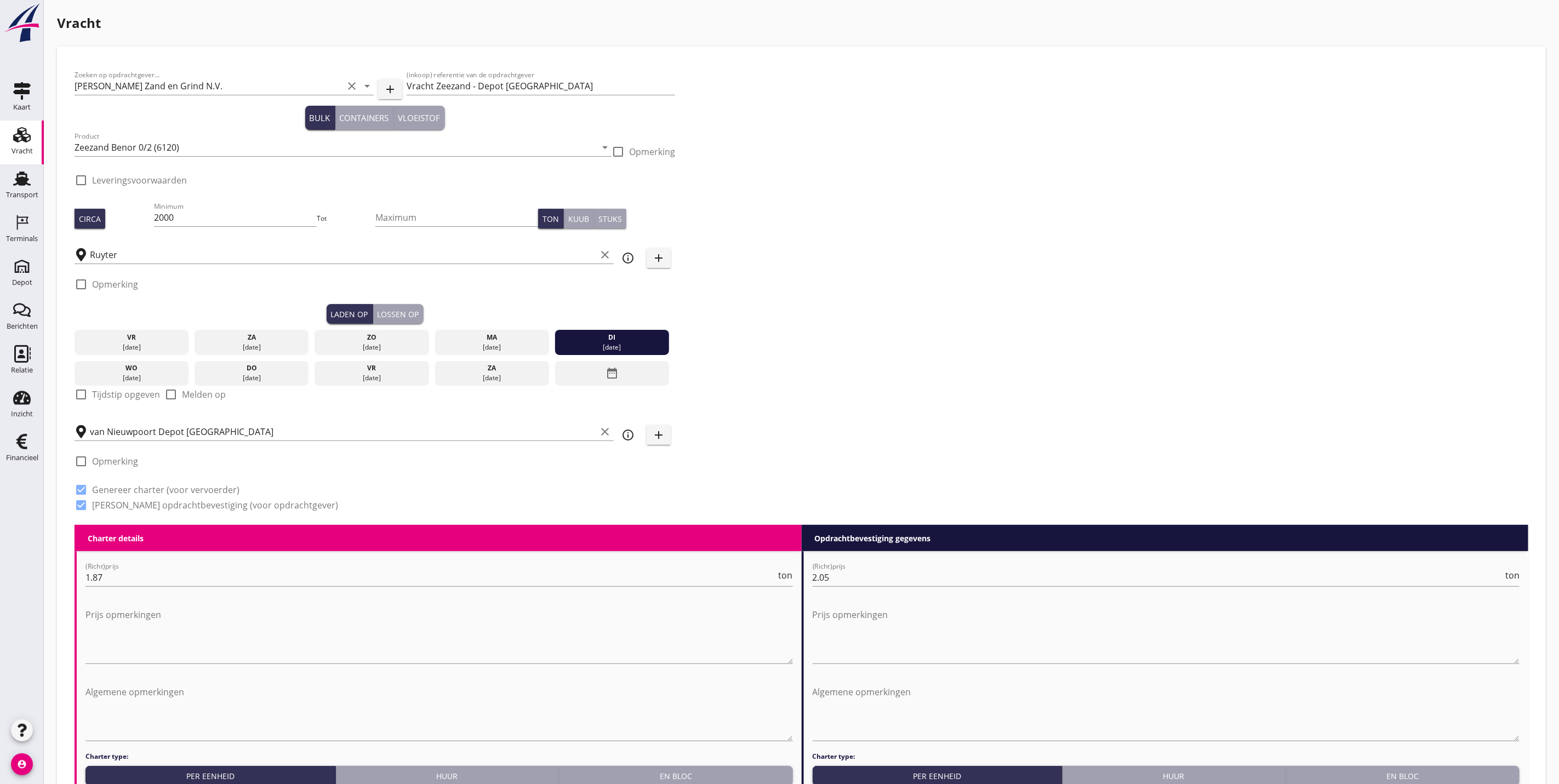
click at [23, 145] on div "Vracht" at bounding box center [22, 151] width 21 height 15
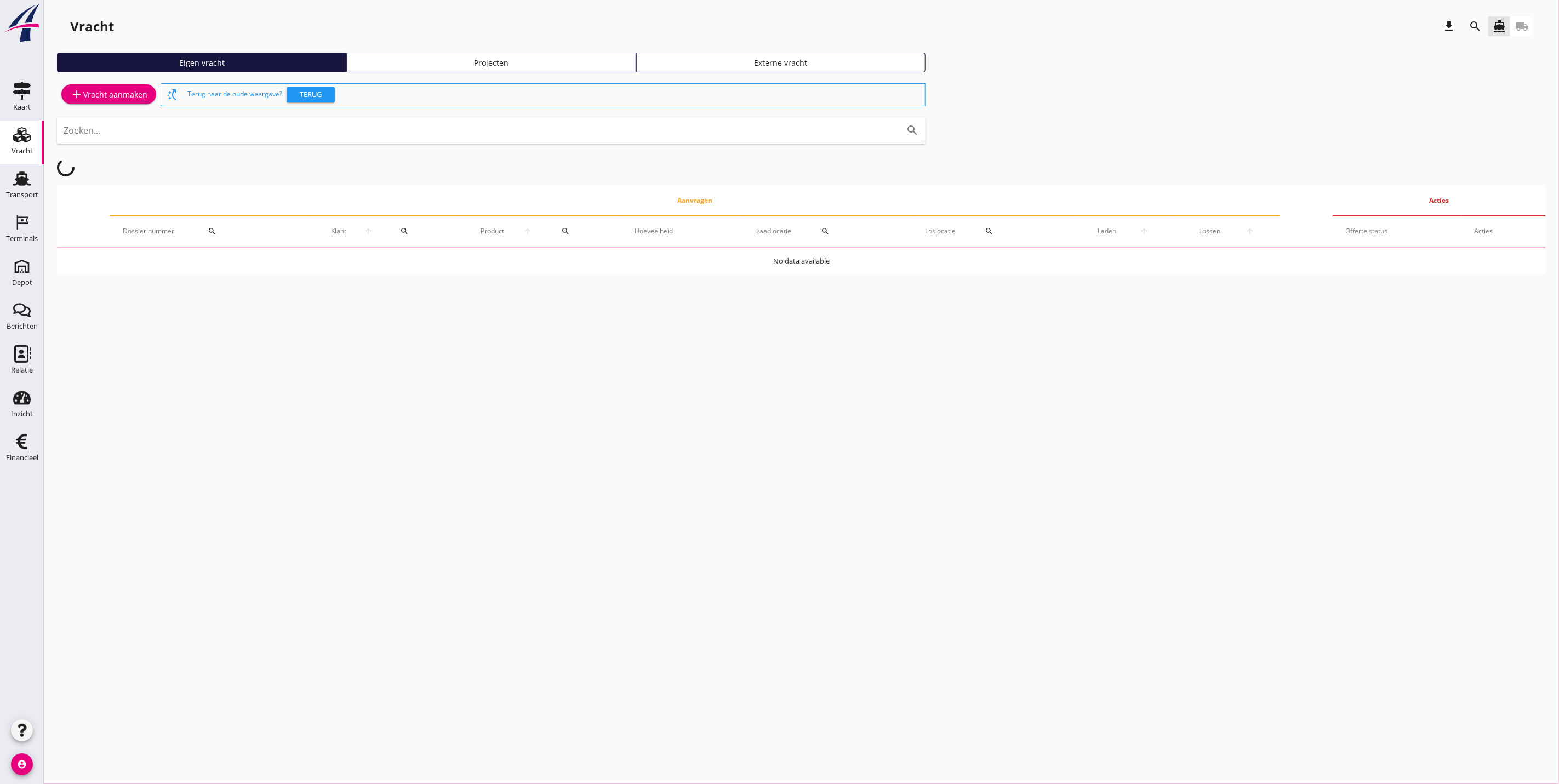
click at [409, 57] on div "Projecten" at bounding box center [491, 62] width 280 height 11
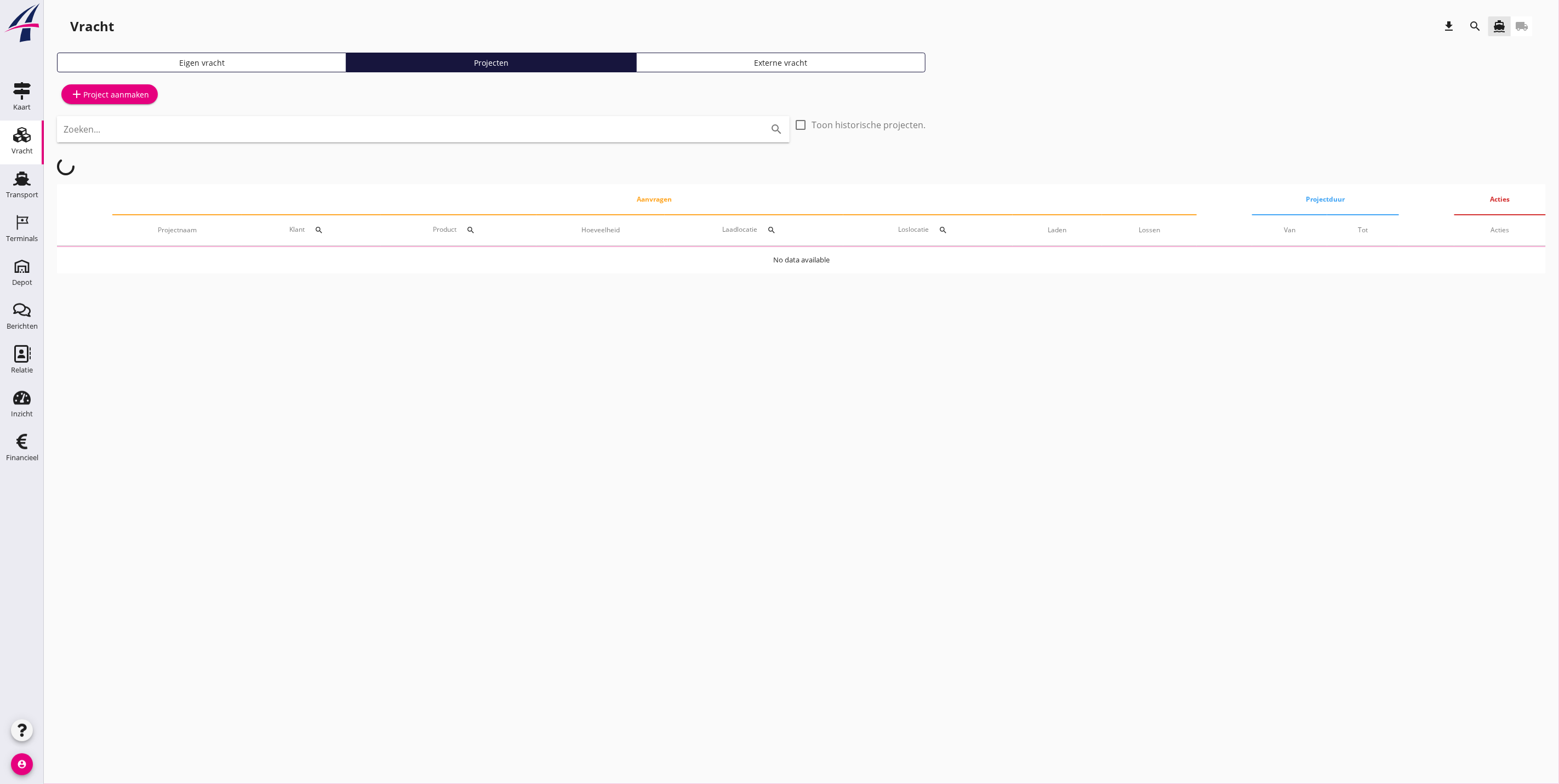
click at [1482, 24] on div "search" at bounding box center [1475, 27] width 20 height 13
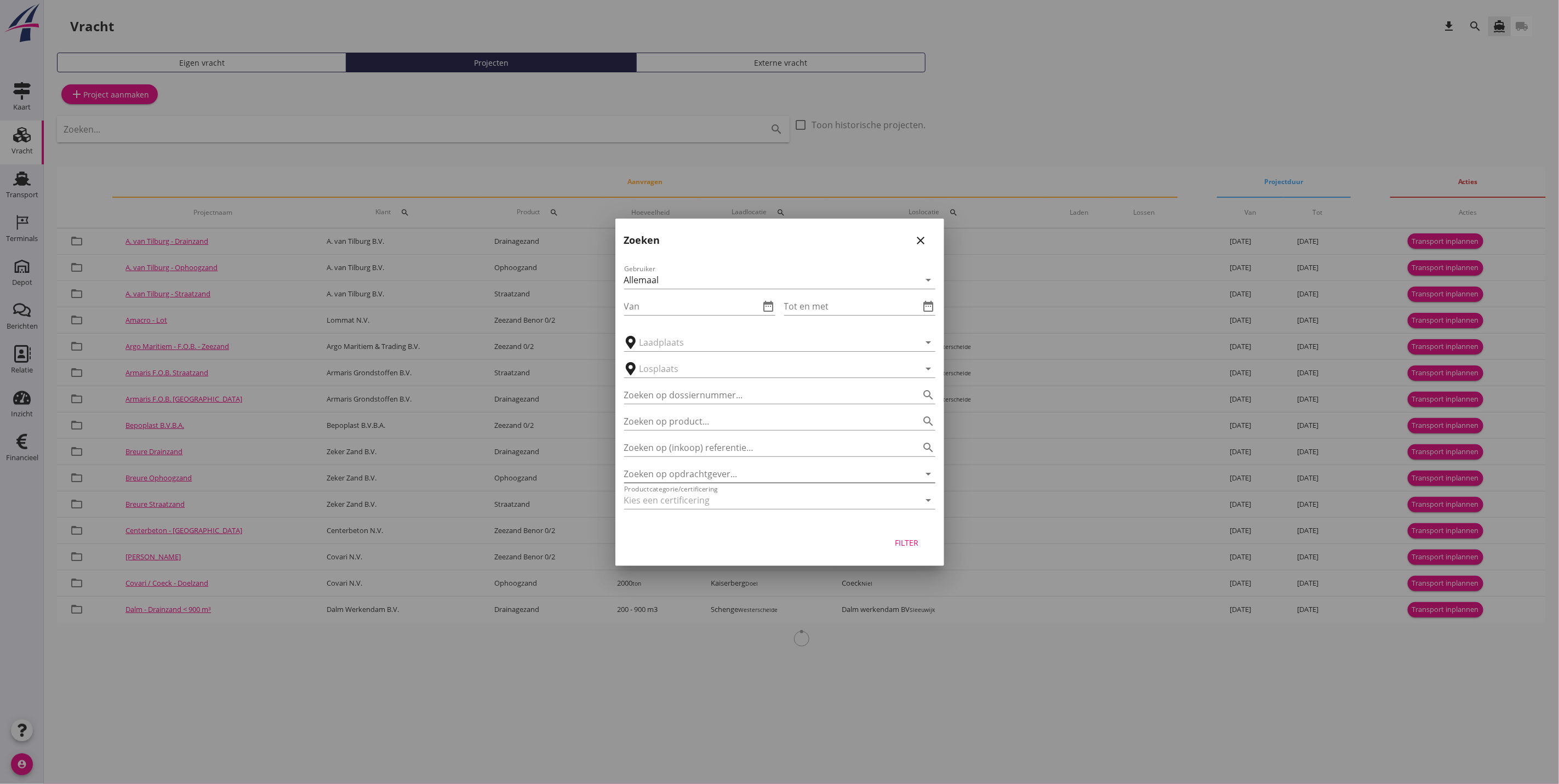
click at [666, 473] on input "Zoeken op opdrachtgever..." at bounding box center [764, 474] width 281 height 18
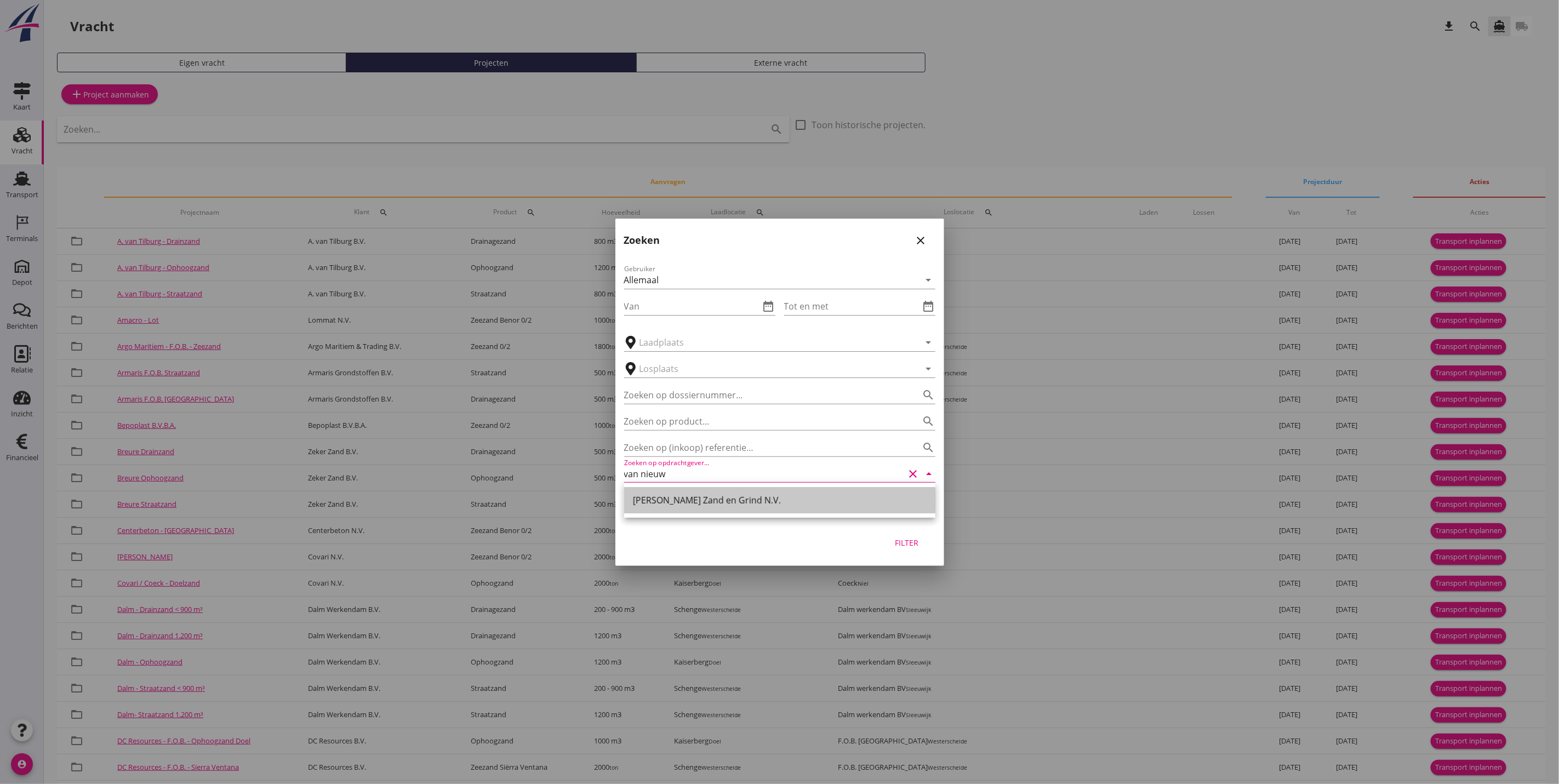
drag, startPoint x: 801, startPoint y: 508, endPoint x: 819, endPoint y: 515, distance: 19.3
click at [802, 507] on div "[PERSON_NAME] Zand en Grind N.V." at bounding box center [780, 500] width 294 height 26
type input "[PERSON_NAME] Zand en Grind N.V."
click at [902, 546] on div "Filter" at bounding box center [907, 542] width 31 height 11
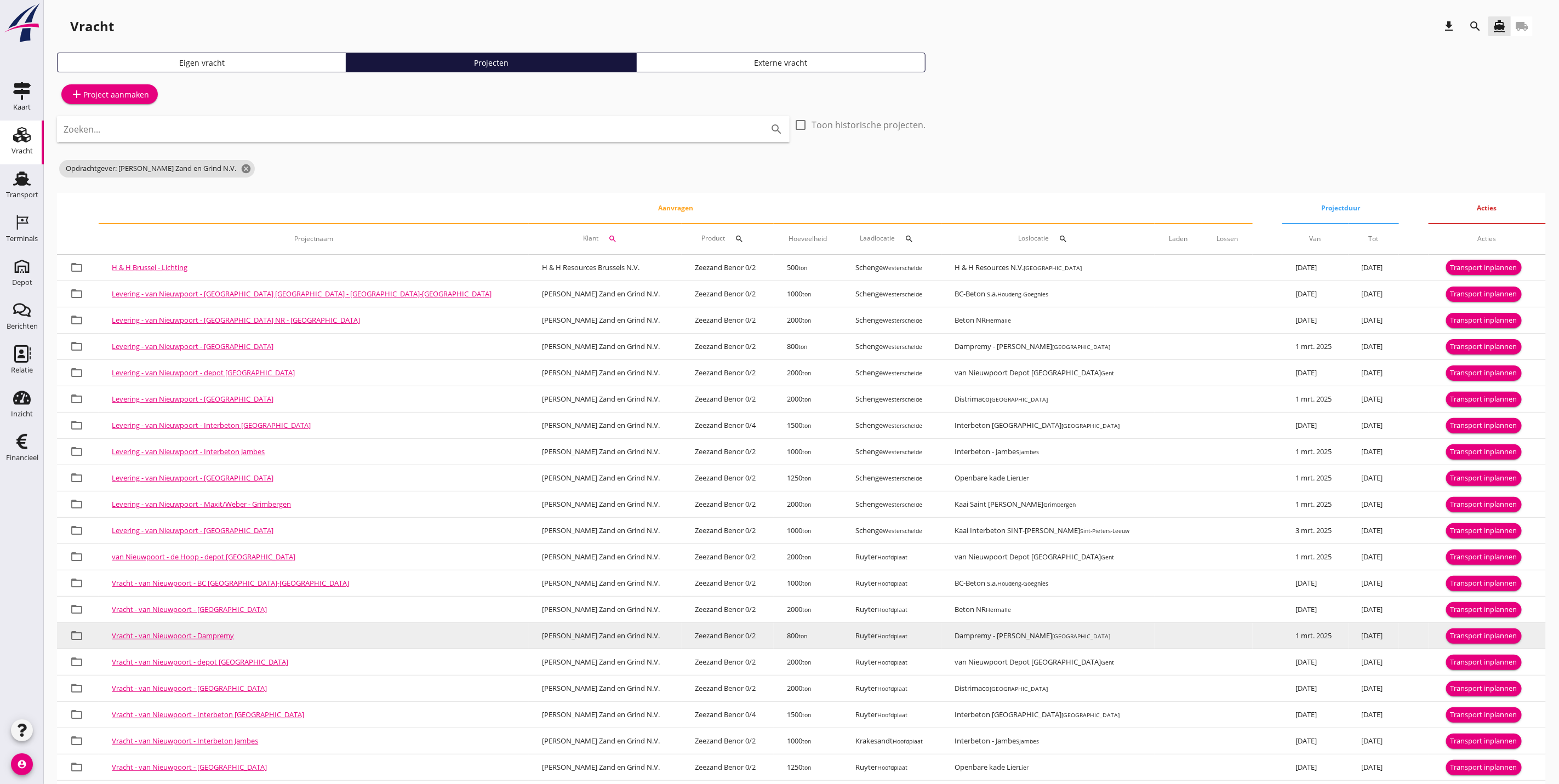
scroll to position [71, 0]
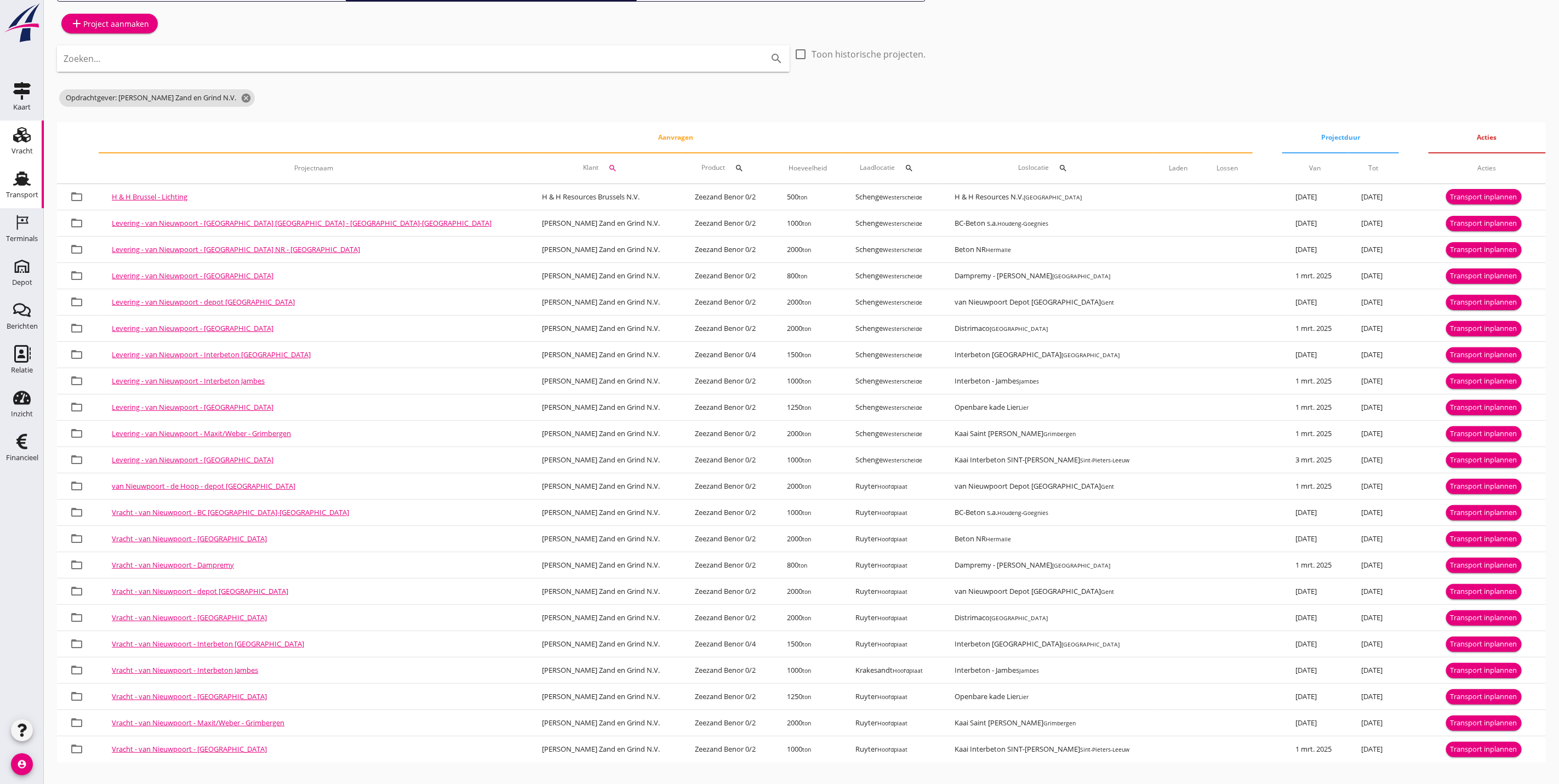
click at [23, 191] on div "Transport" at bounding box center [22, 195] width 32 height 7
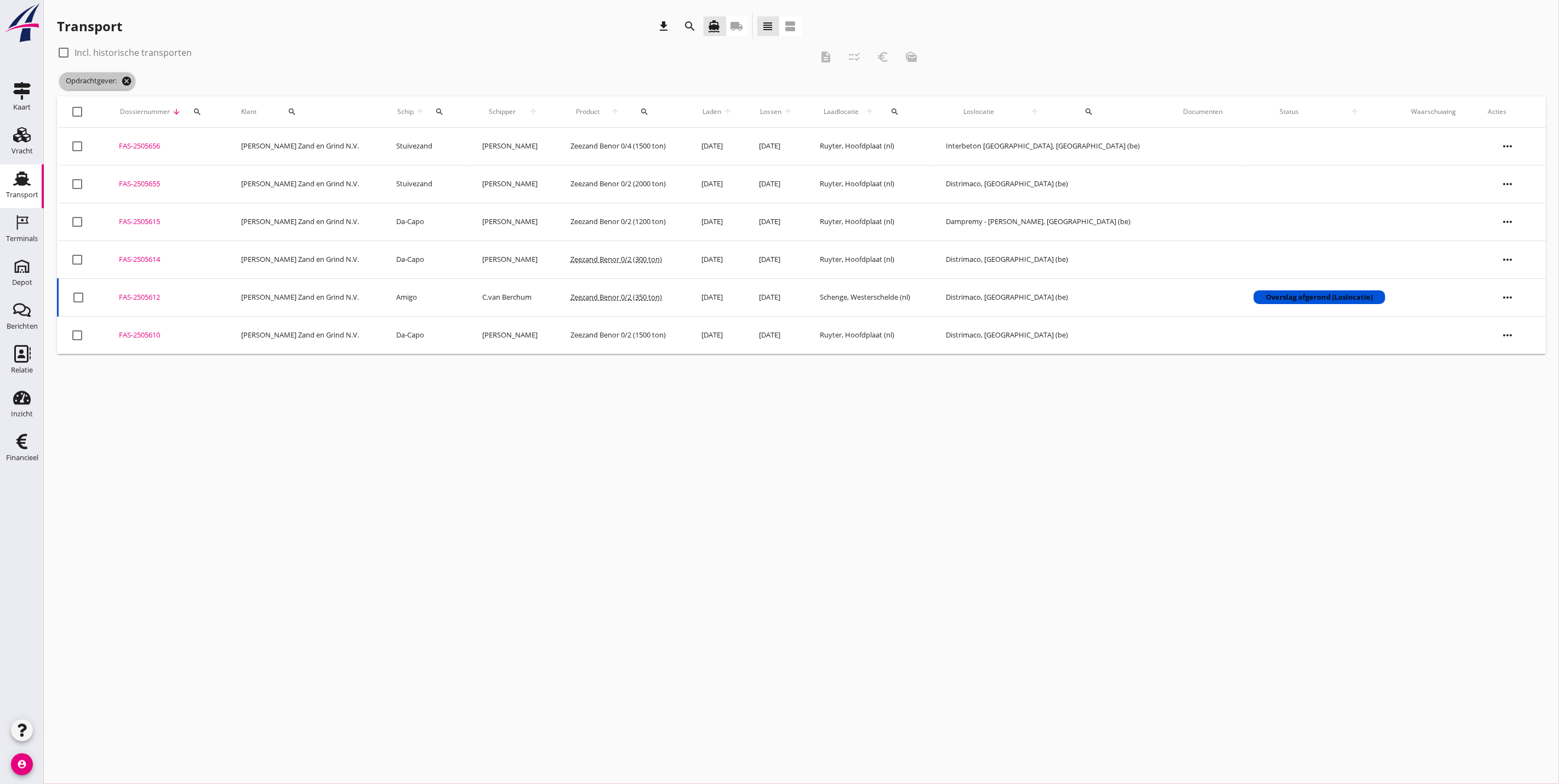
click at [133, 83] on span "Opdrachtgever: cancel" at bounding box center [97, 81] width 76 height 18
click at [127, 80] on icon "cancel" at bounding box center [126, 81] width 11 height 11
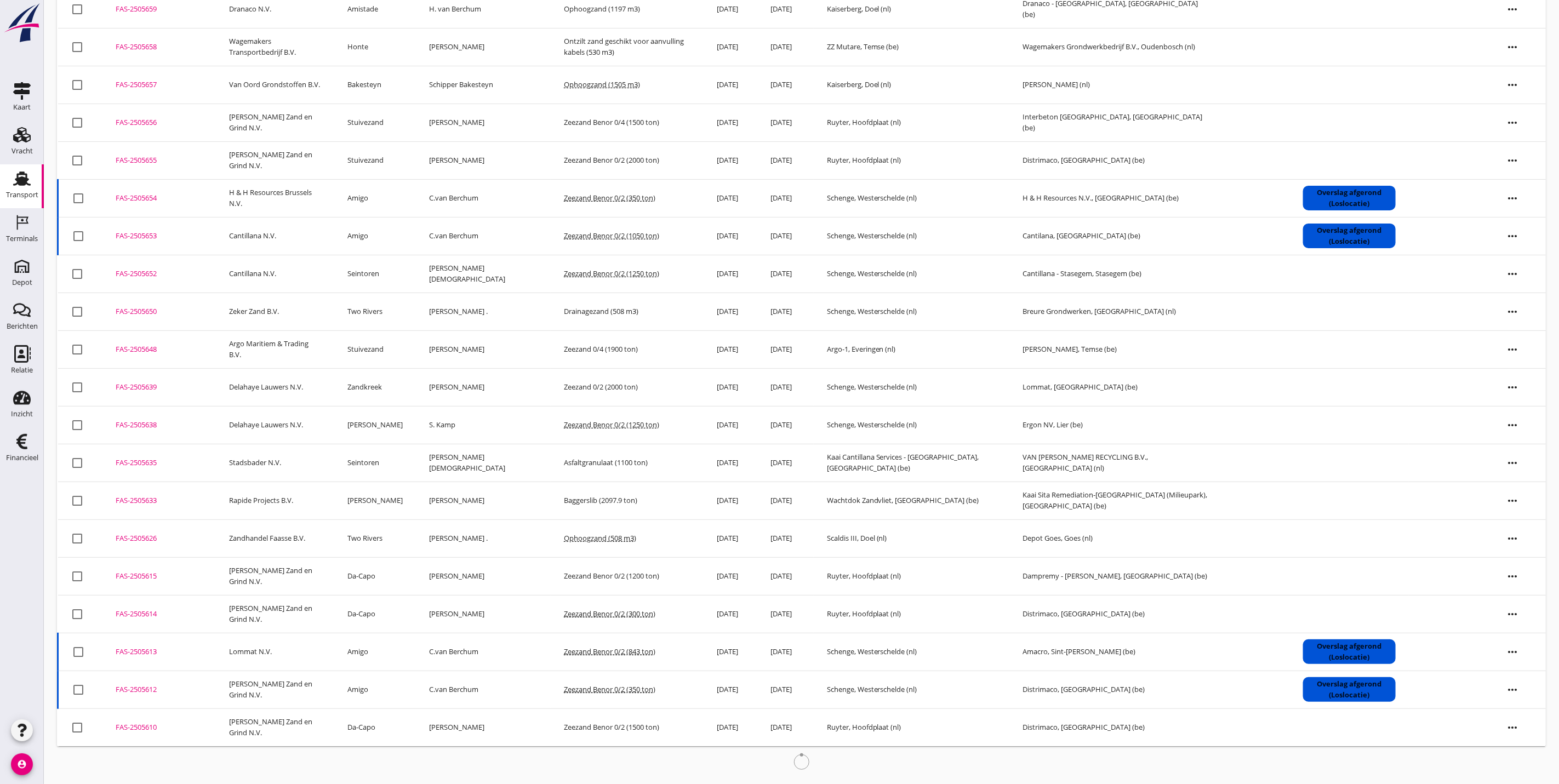
scroll to position [130, 0]
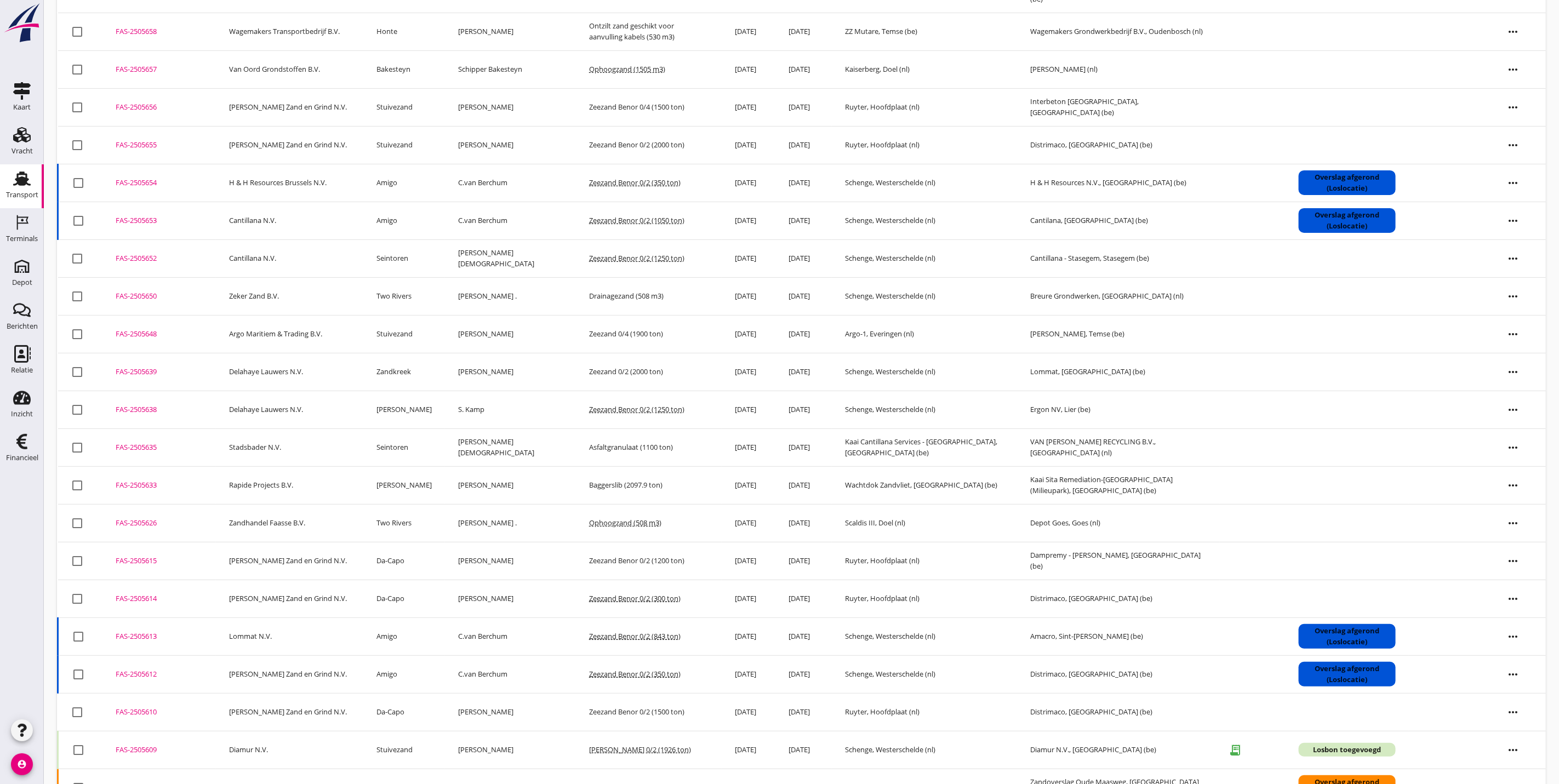
drag, startPoint x: 142, startPoint y: 639, endPoint x: 197, endPoint y: 633, distance: 55.3
click at [197, 633] on td "FAS-2505613 upload_file Drop hier uw bestand om het aan het dossier toe te voeg…" at bounding box center [159, 636] width 113 height 38
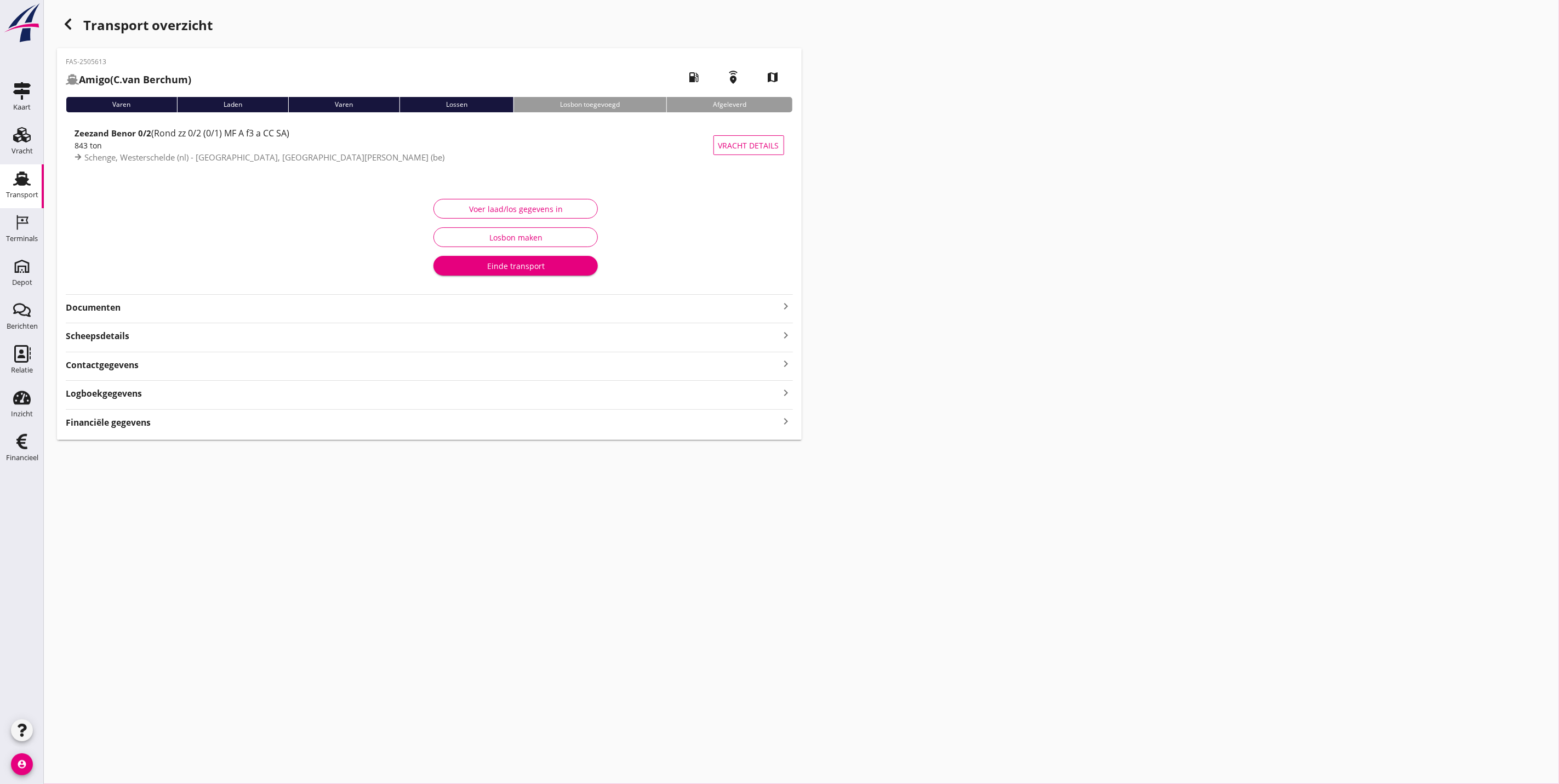
click at [163, 310] on strong "Documenten" at bounding box center [423, 307] width 714 height 13
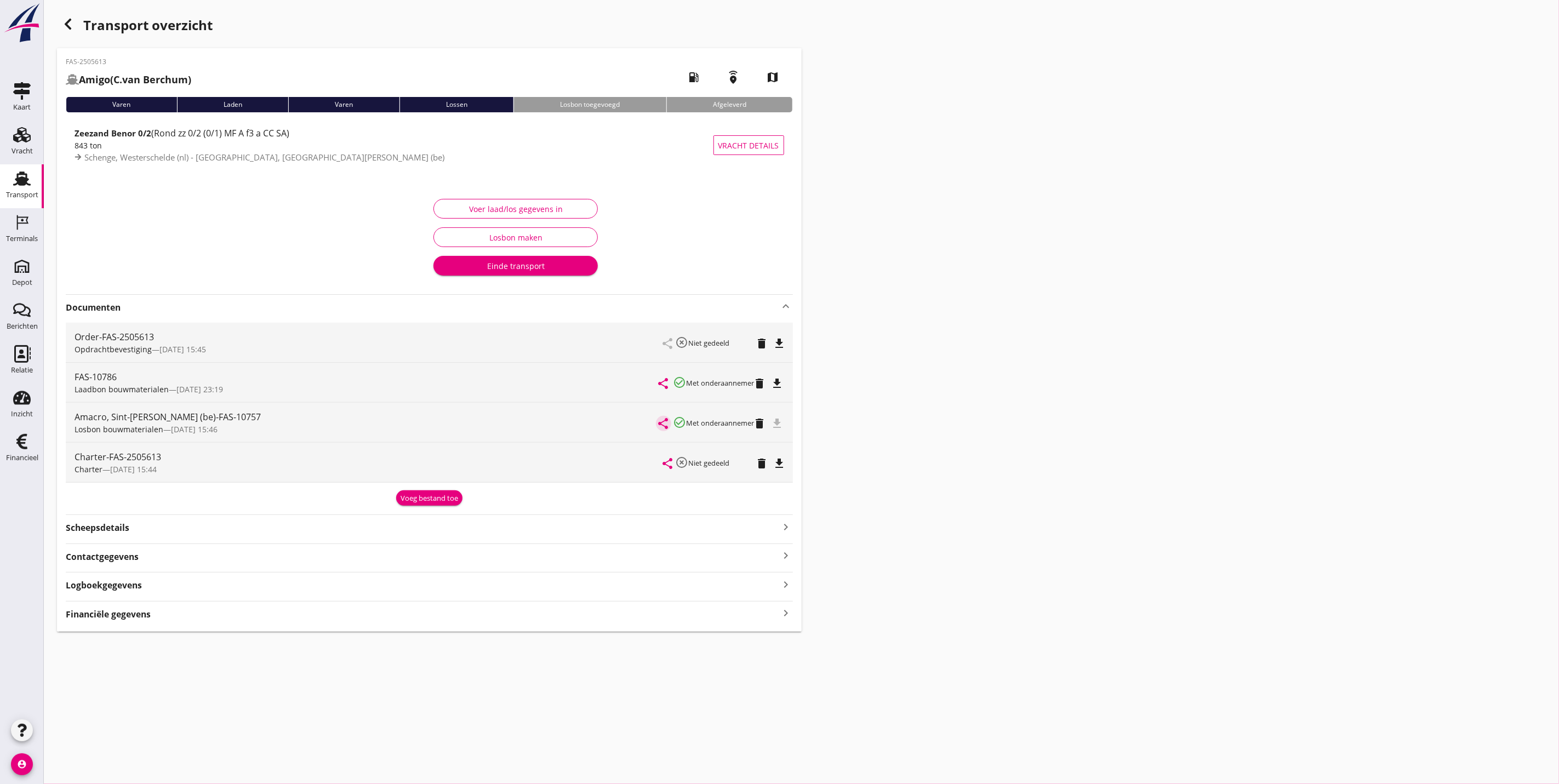
drag, startPoint x: 669, startPoint y: 426, endPoint x: 542, endPoint y: 417, distance: 127.3
click at [542, 417] on div "Amacro, Sint-[PERSON_NAME] (be)-FAS-10757 Losbon bouwmaterialen — [DATE] 15:46 …" at bounding box center [430, 422] width 727 height 39
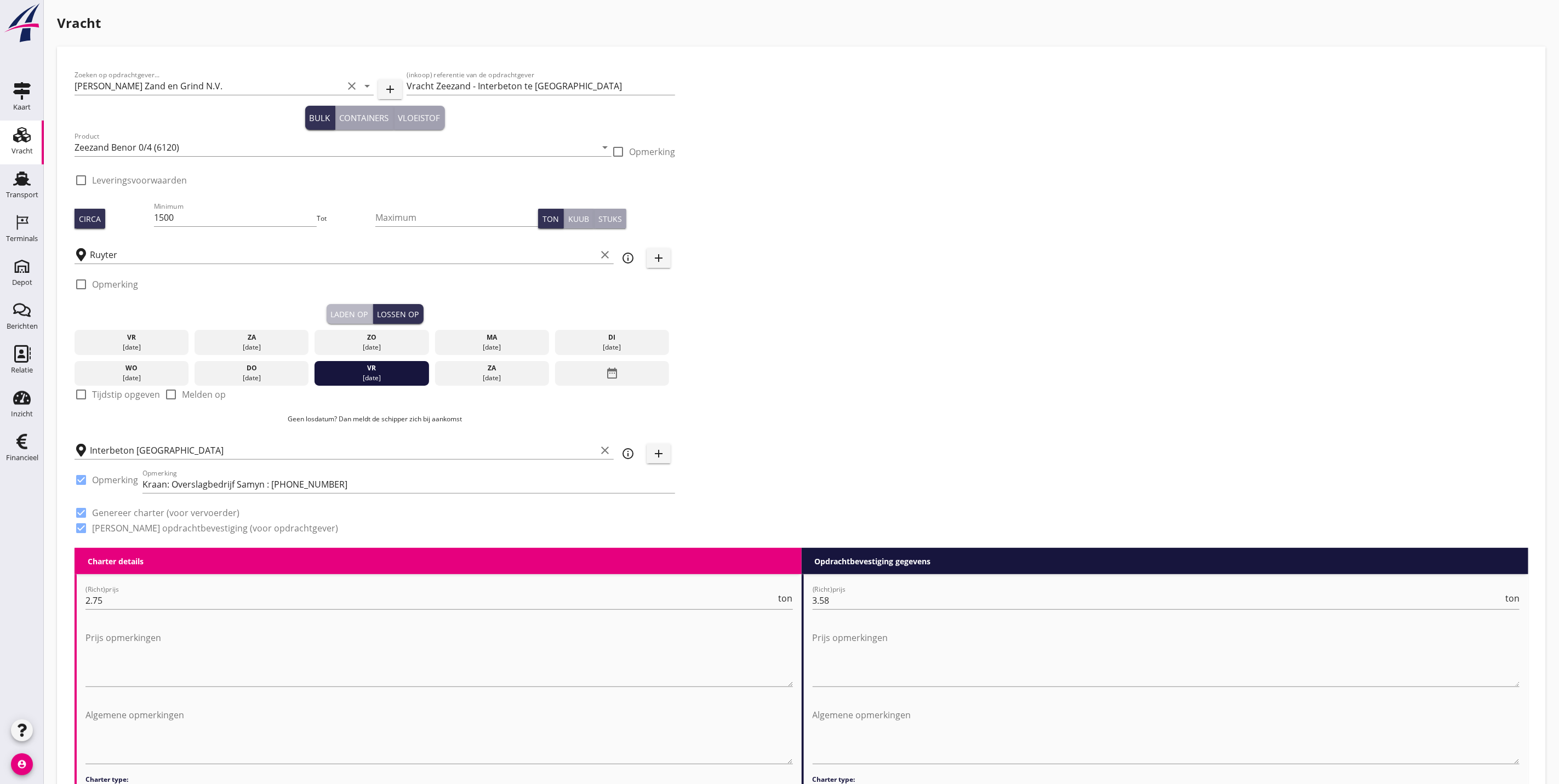
click at [344, 314] on div "Laden op" at bounding box center [350, 314] width 38 height 11
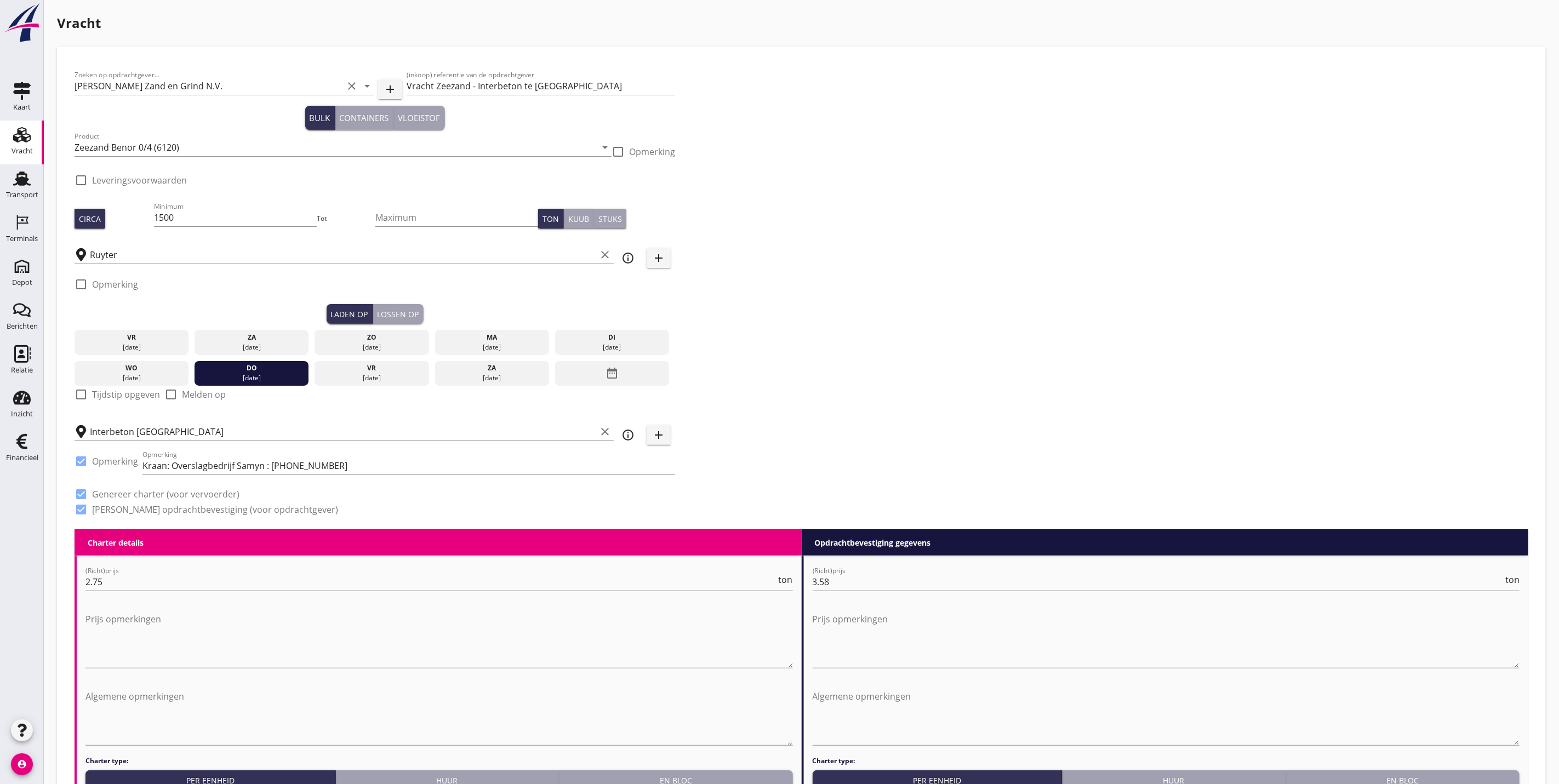
click at [422, 310] on button "Lossen op" at bounding box center [398, 314] width 50 height 20
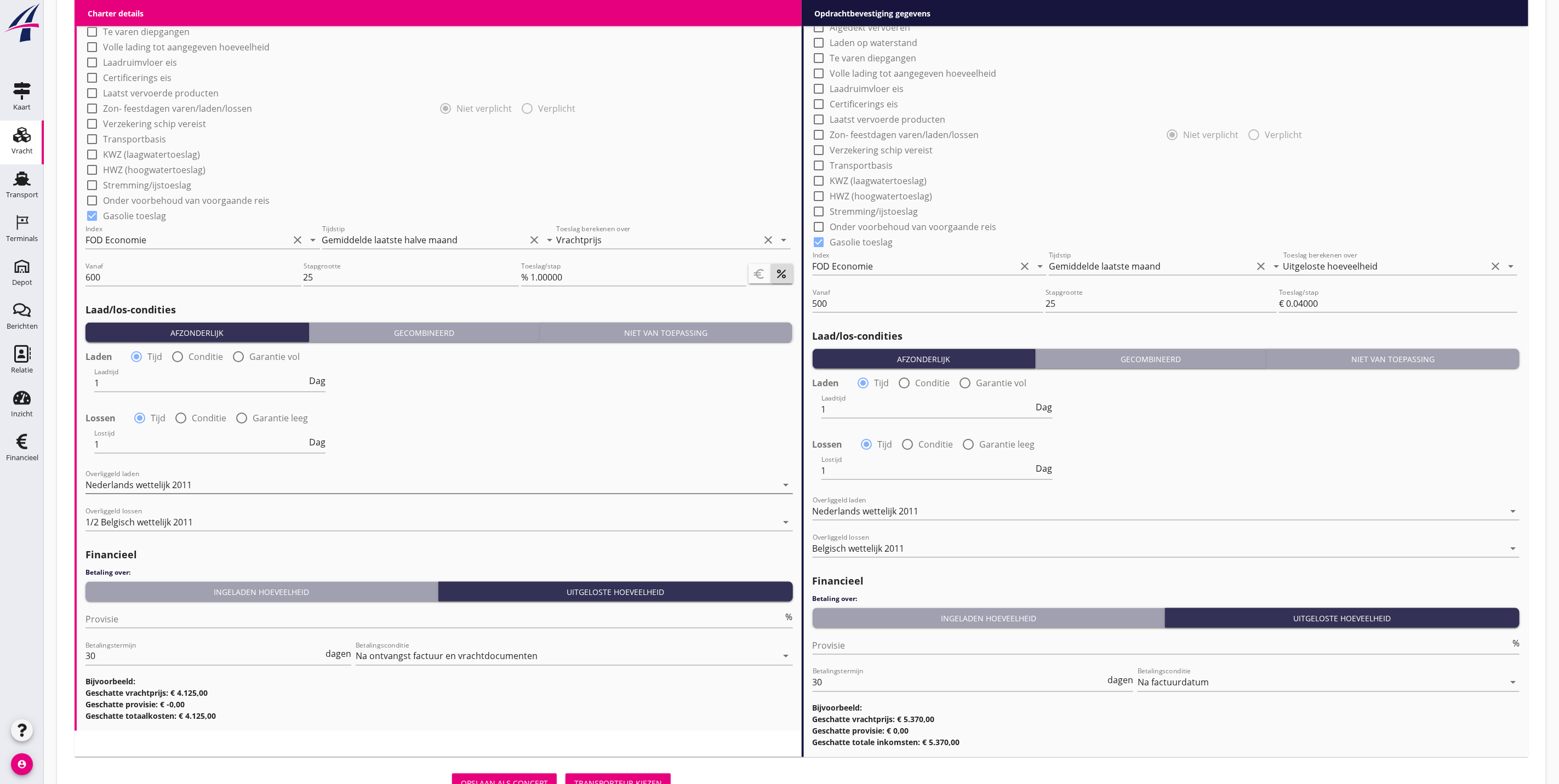
scroll to position [955, 0]
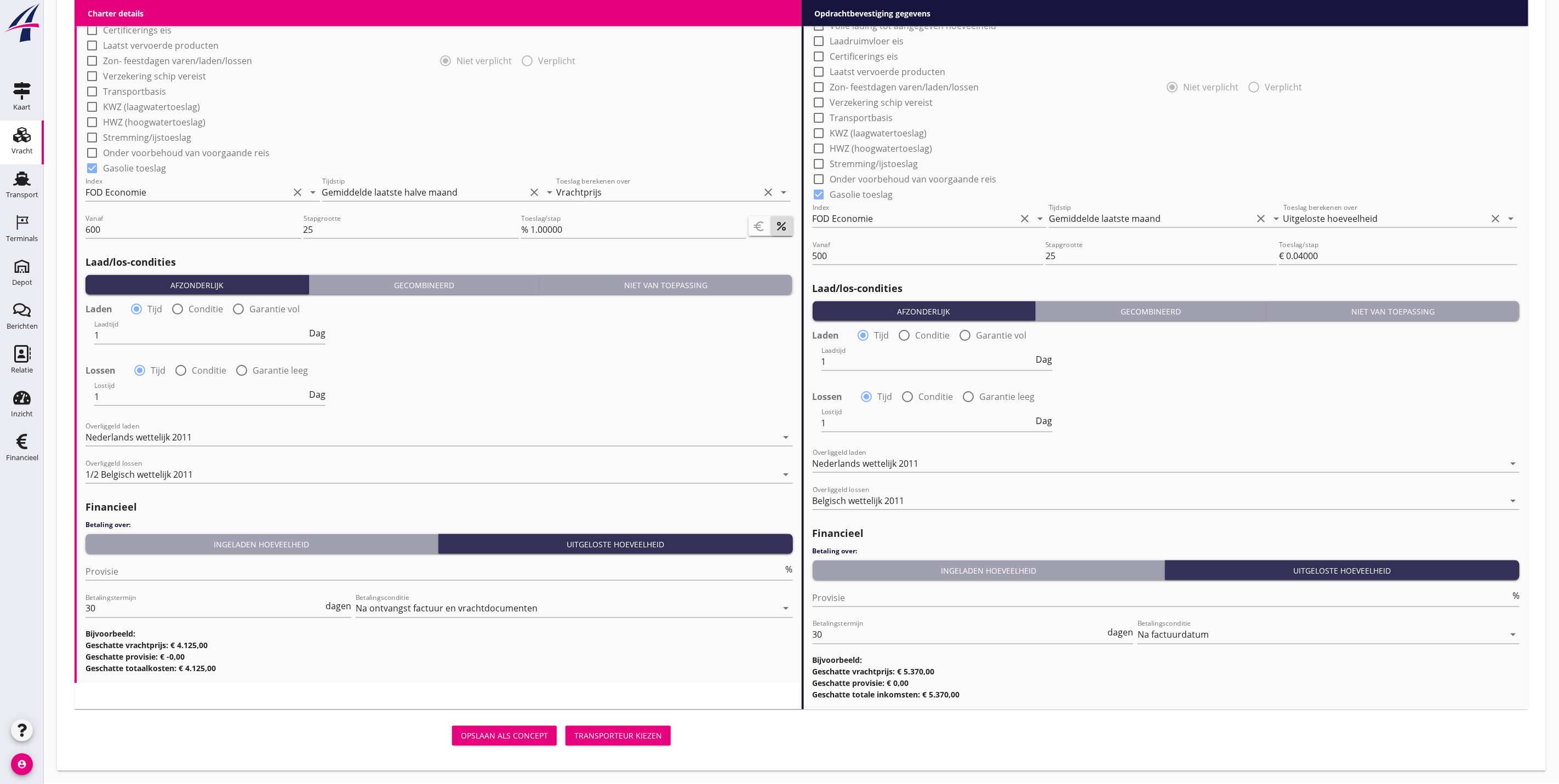
click at [637, 737] on div "Transporteur kiezen" at bounding box center [618, 736] width 88 height 11
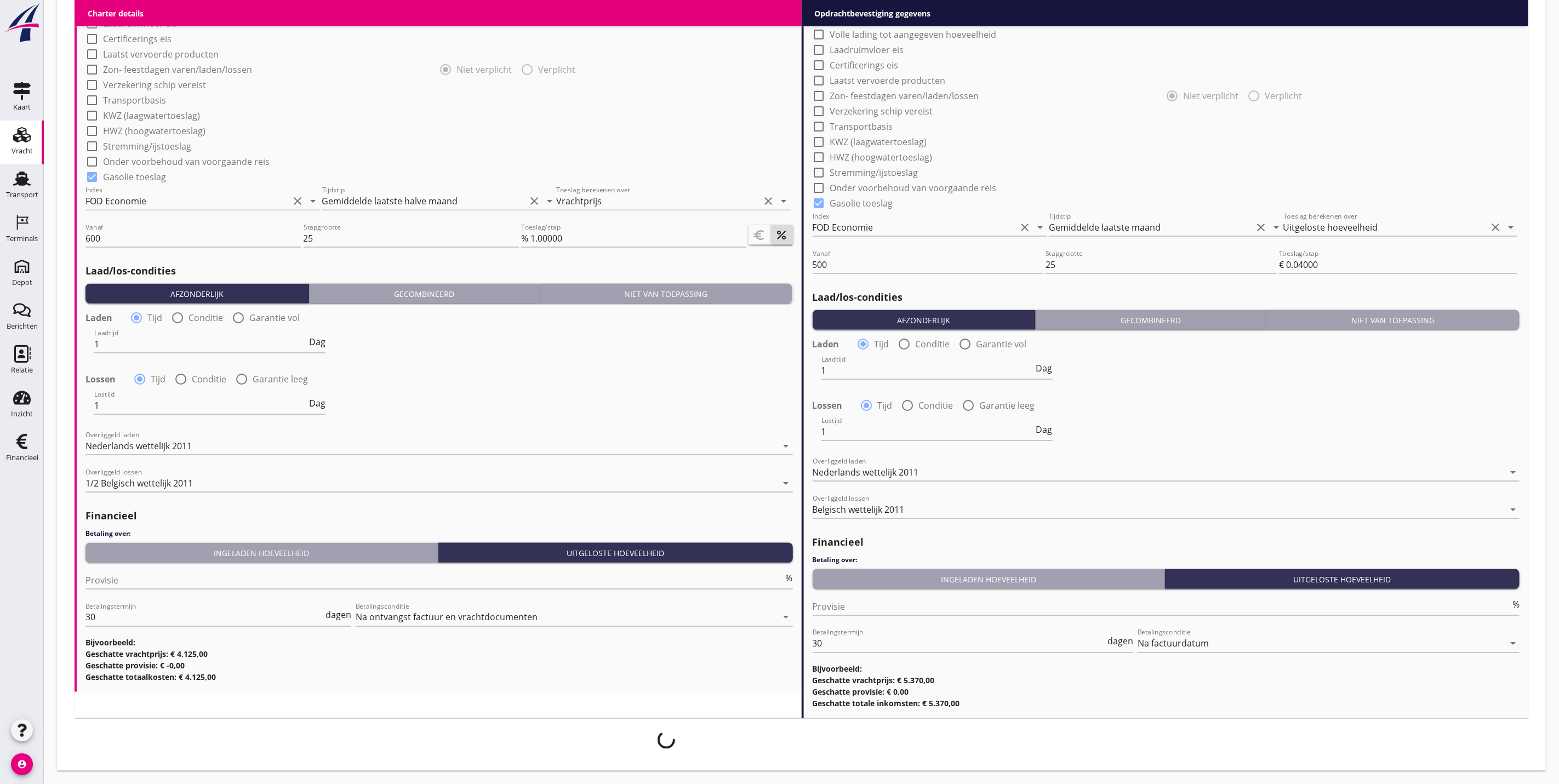
scroll to position [947, 0]
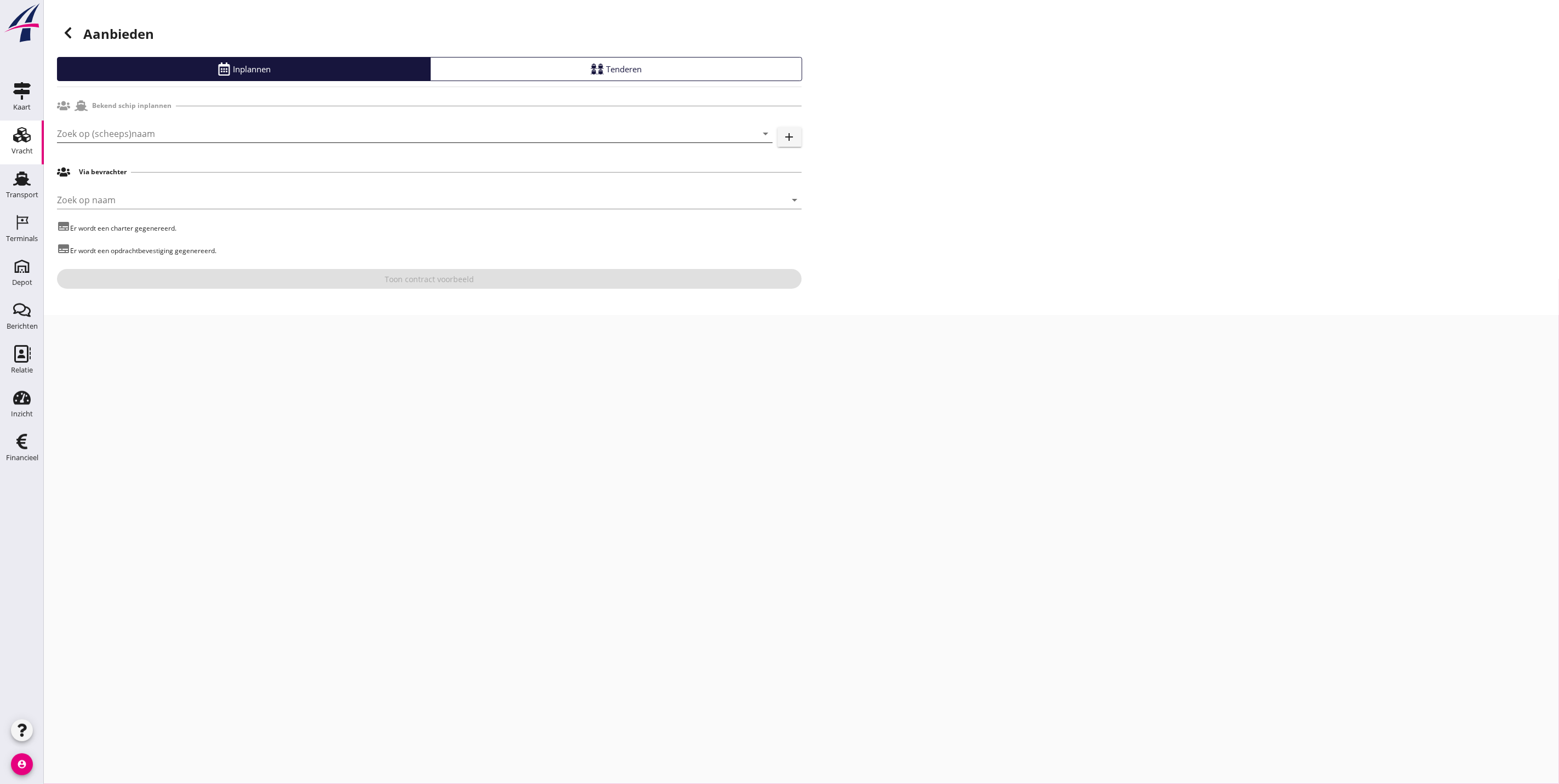
click at [209, 142] on div "Zoek op (scheeps)naam arrow_drop_down" at bounding box center [415, 133] width 716 height 18
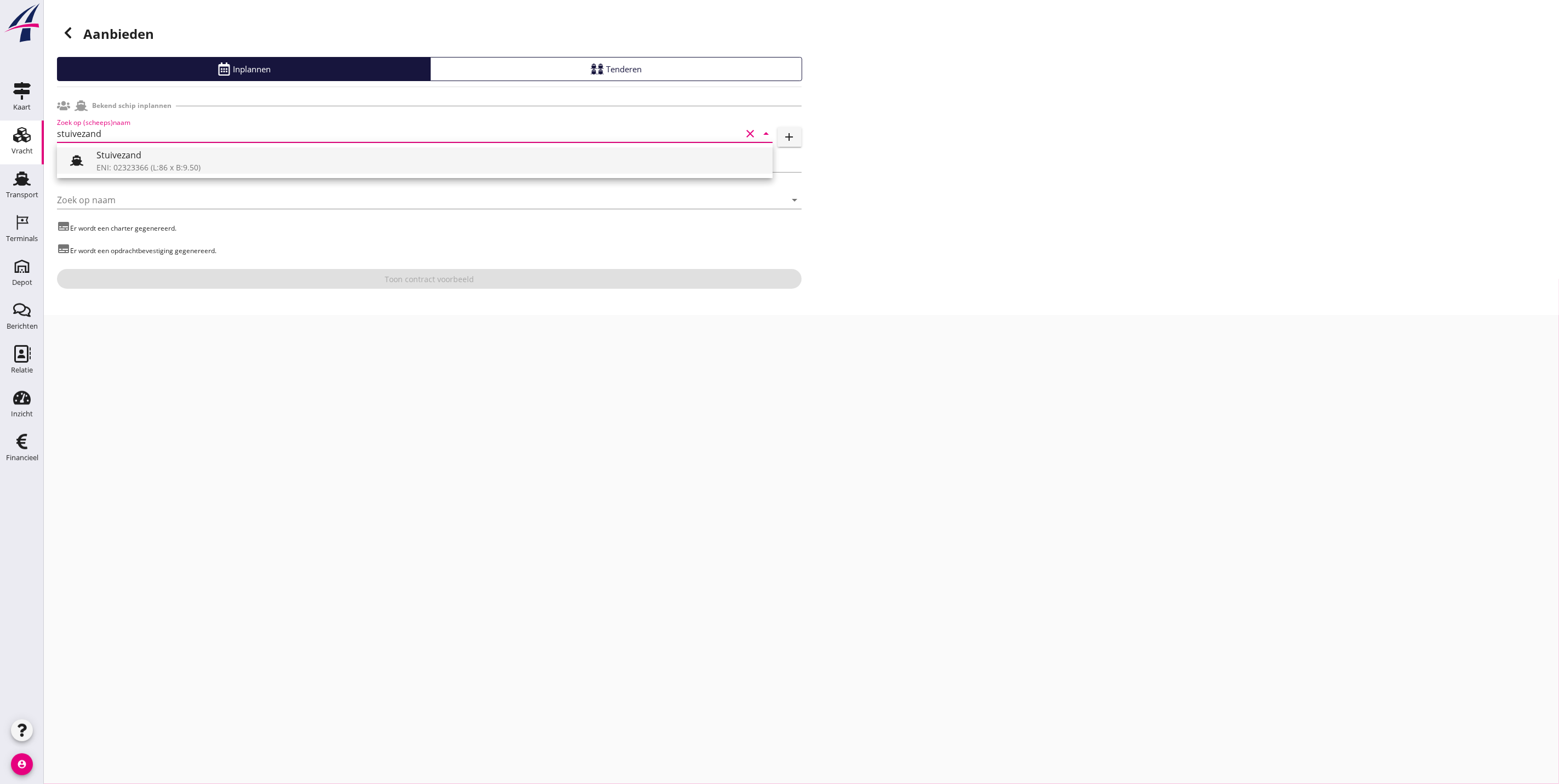
click at [181, 159] on div "Stuivezand" at bounding box center [430, 155] width 668 height 13
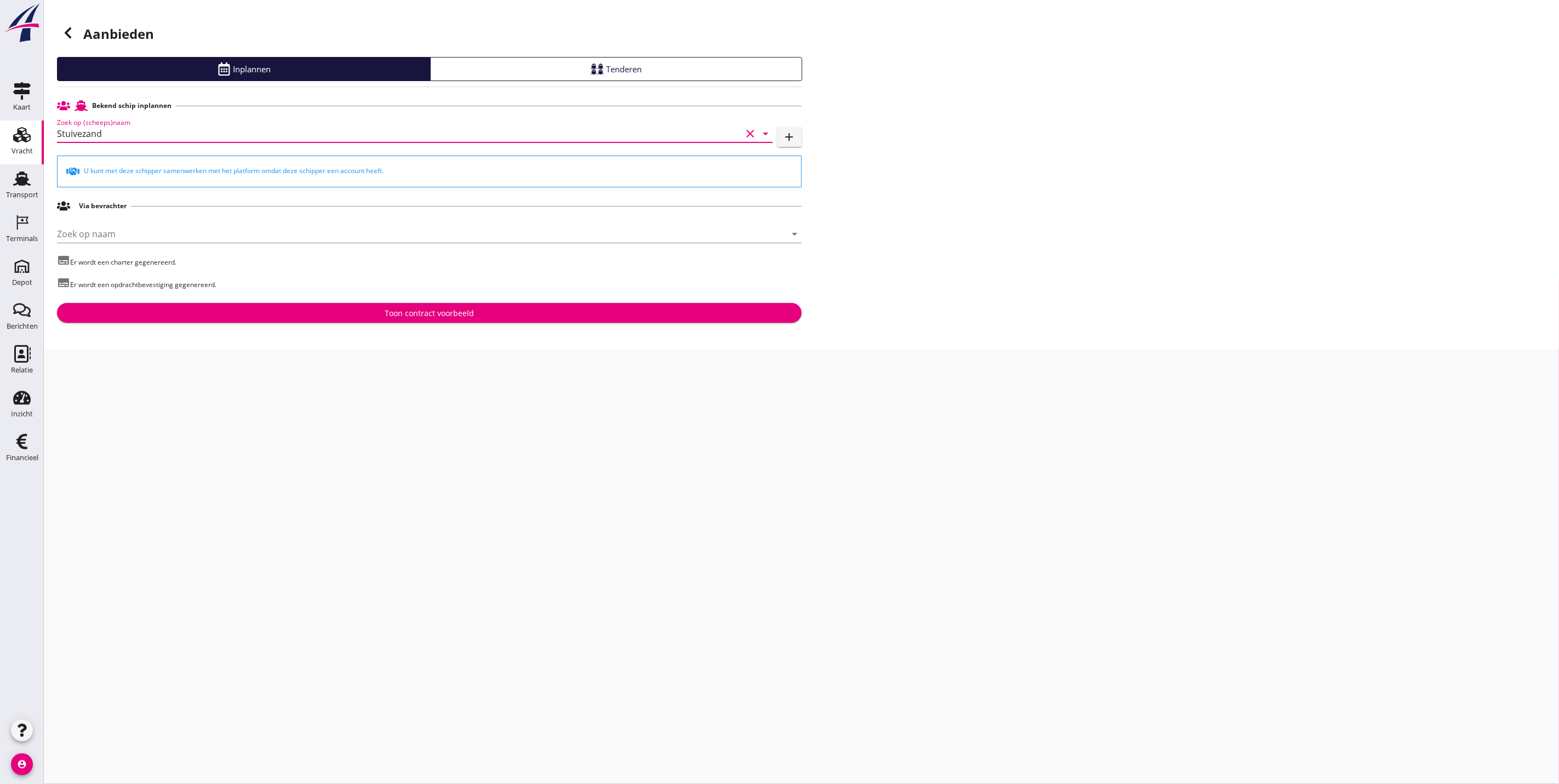
type input "Stuivezand"
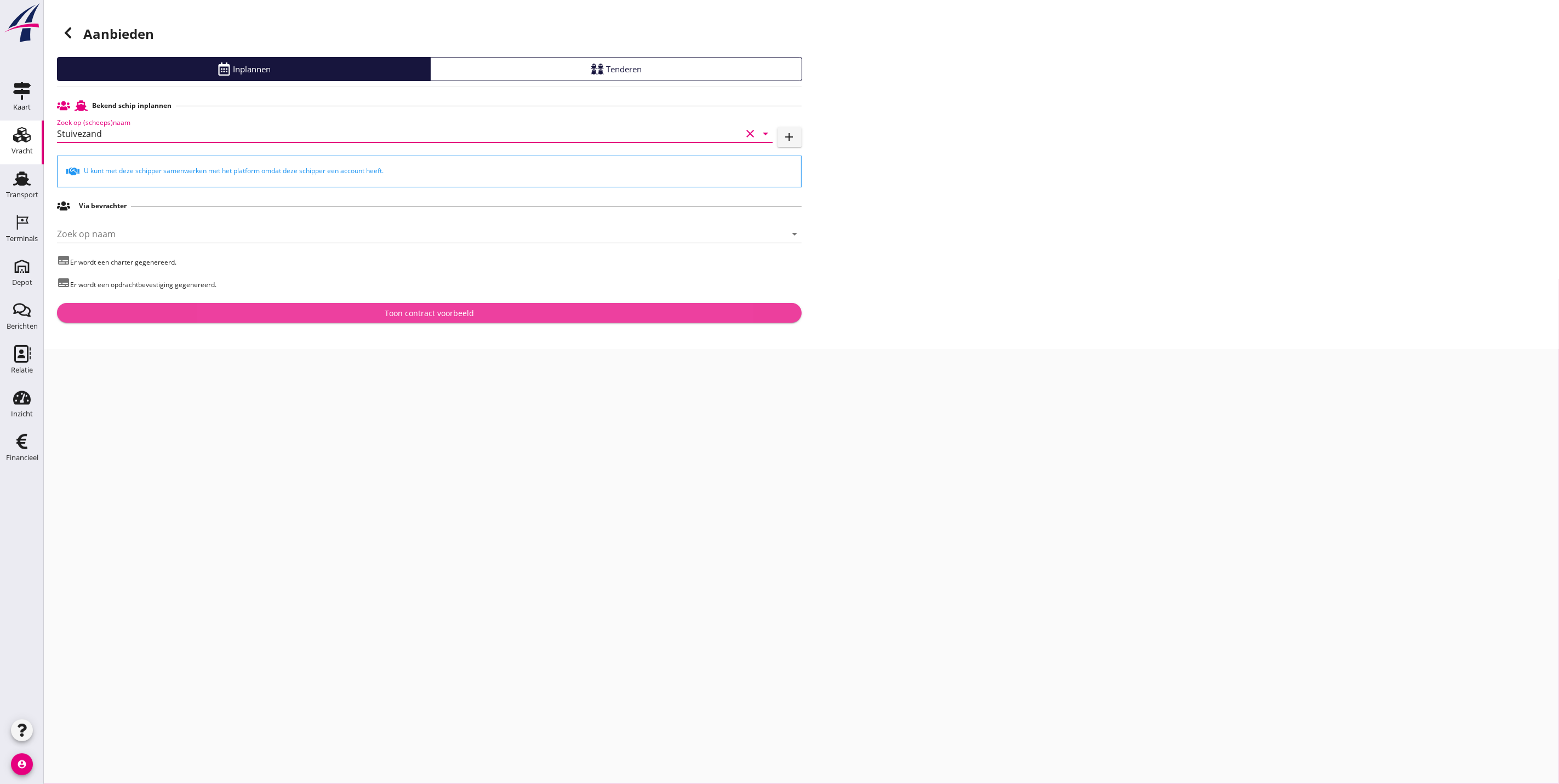
click at [347, 316] on div "Toon contract voorbeeld" at bounding box center [430, 313] width 727 height 11
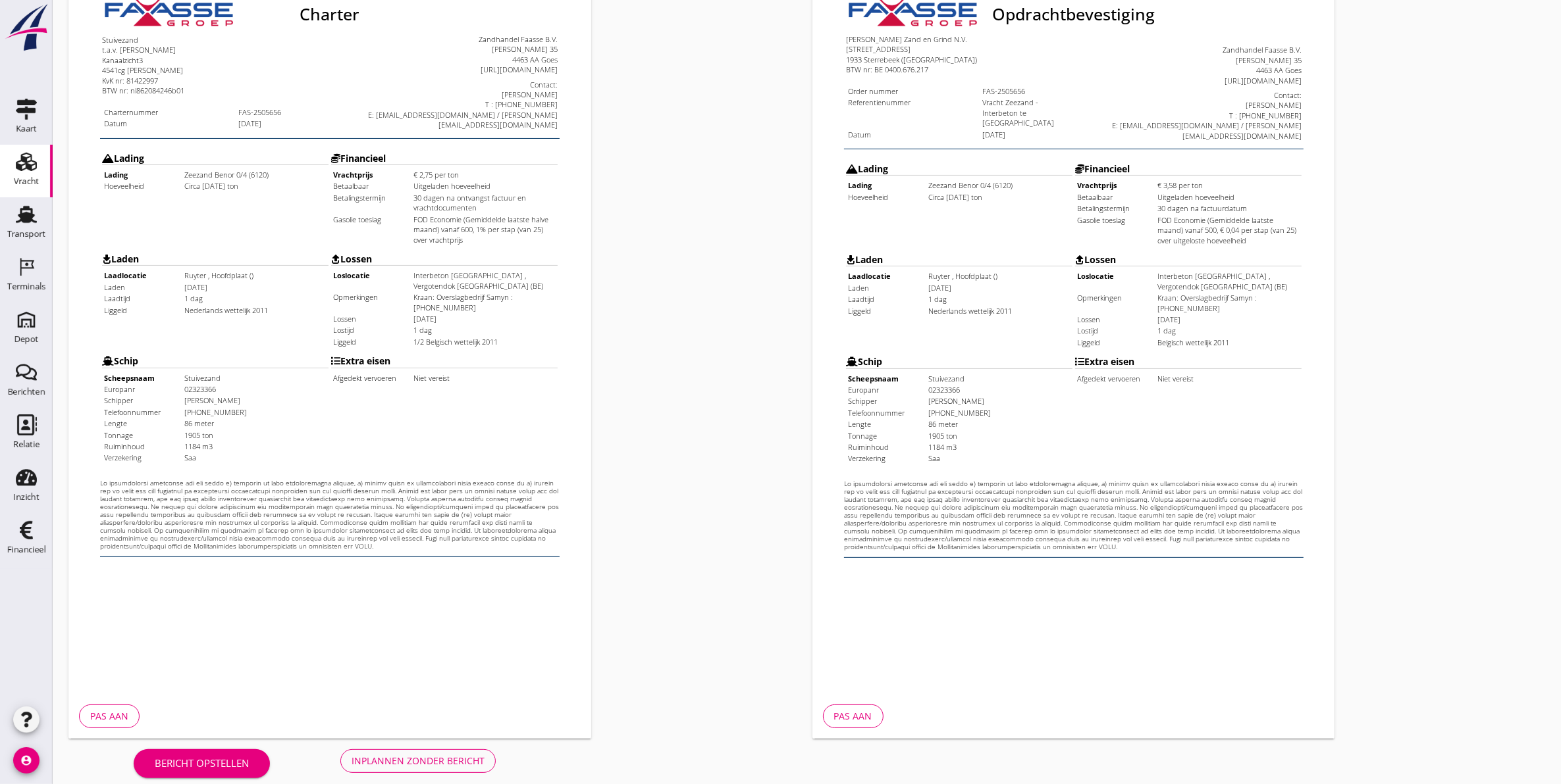
scroll to position [189, 0]
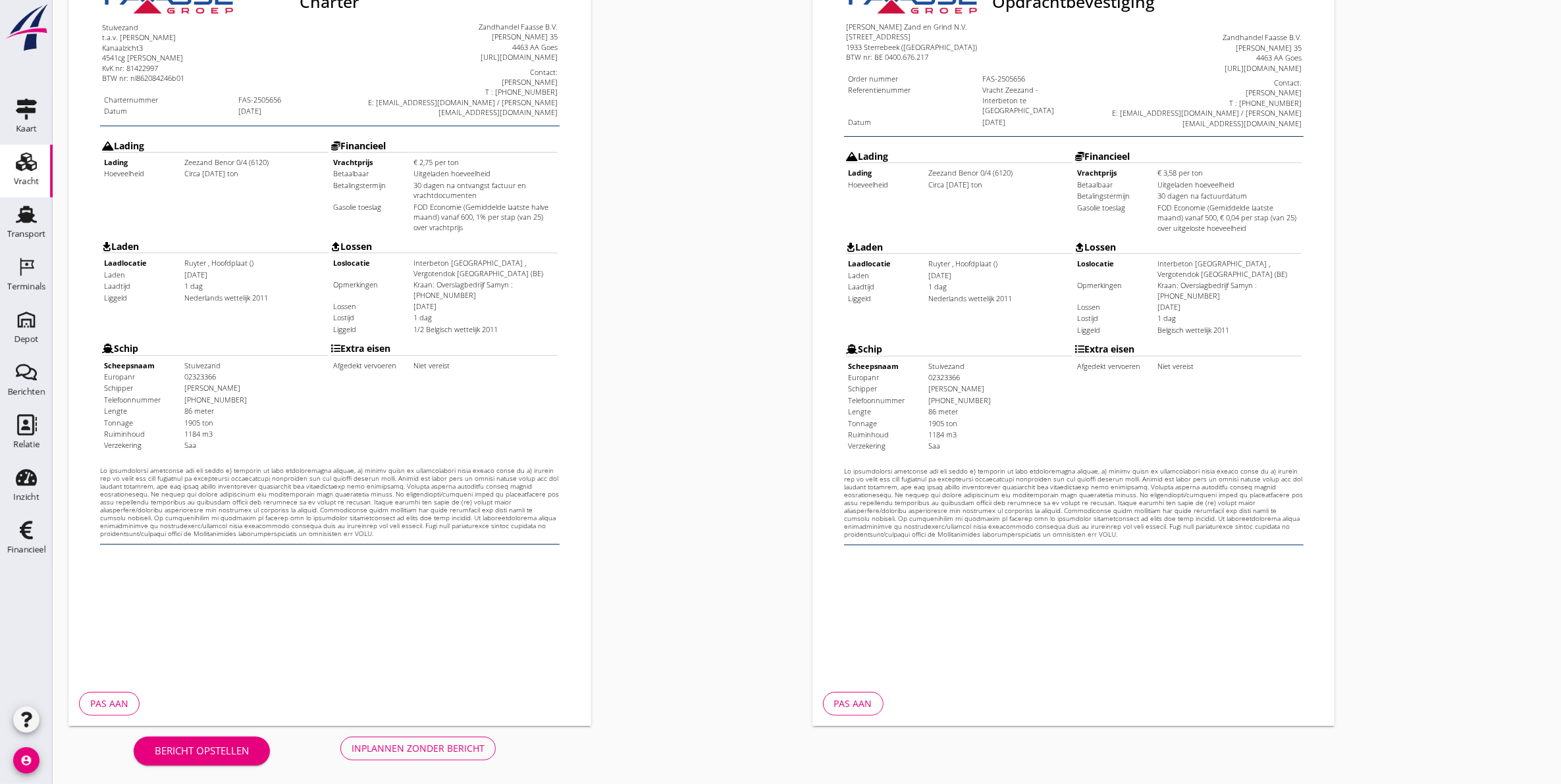
click at [446, 745] on div "Inplannen zonder bericht" at bounding box center [418, 748] width 133 height 14
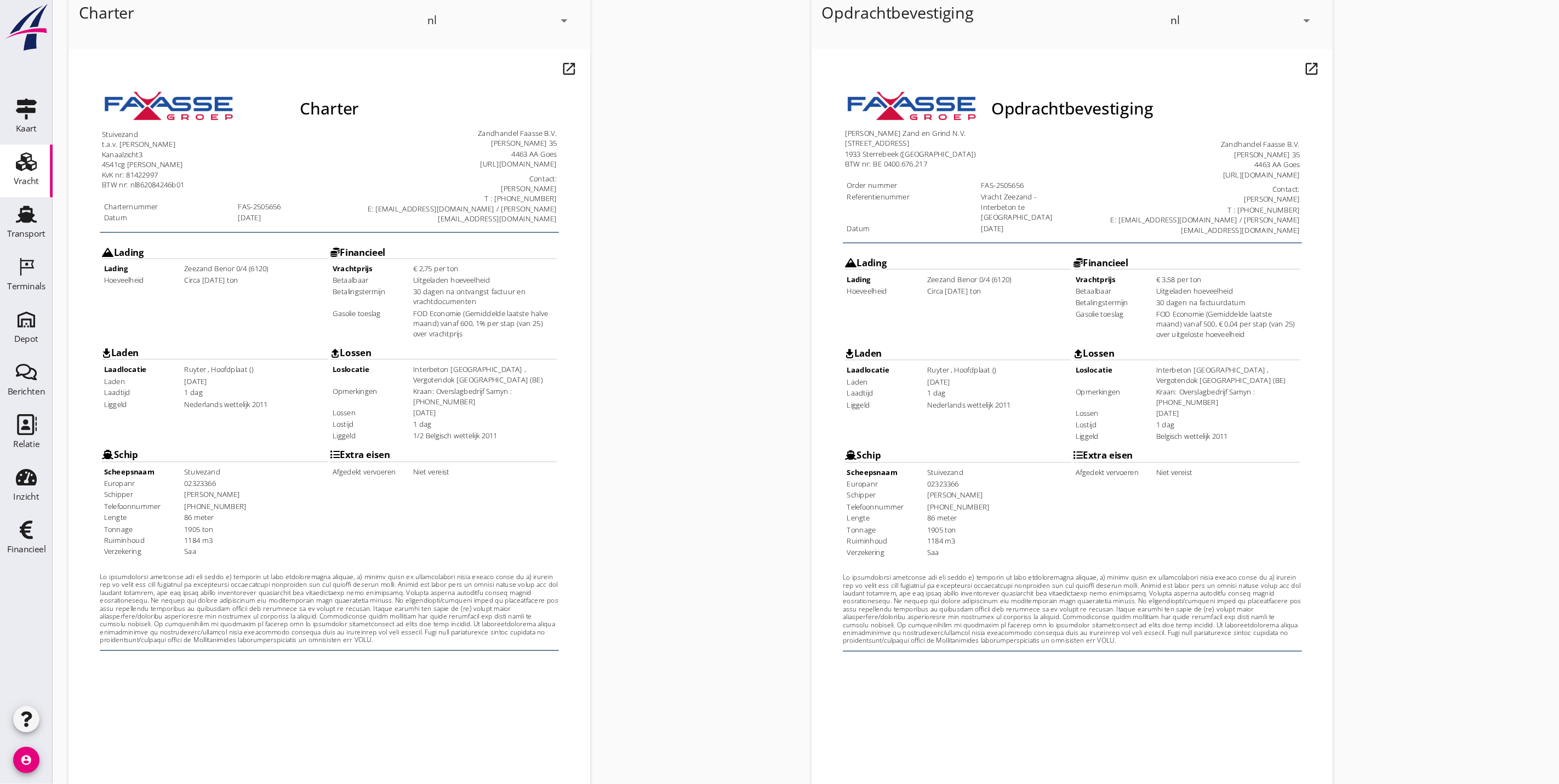
scroll to position [27, 0]
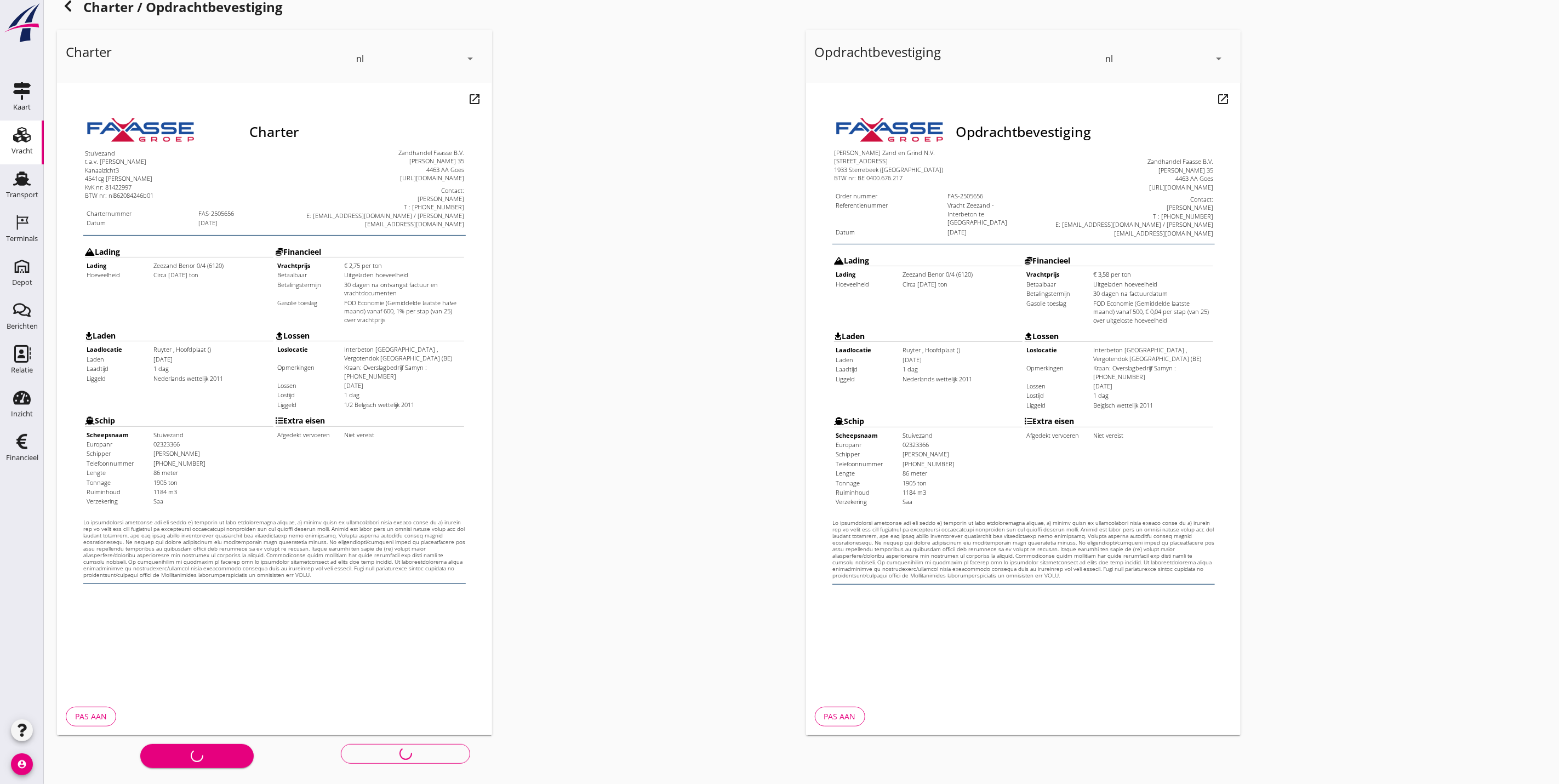
click at [449, 750] on div "Bericht opstellen Inplannen zonder bericht" at bounding box center [305, 753] width 496 height 36
click at [71, 2] on icon at bounding box center [68, 6] width 13 height 13
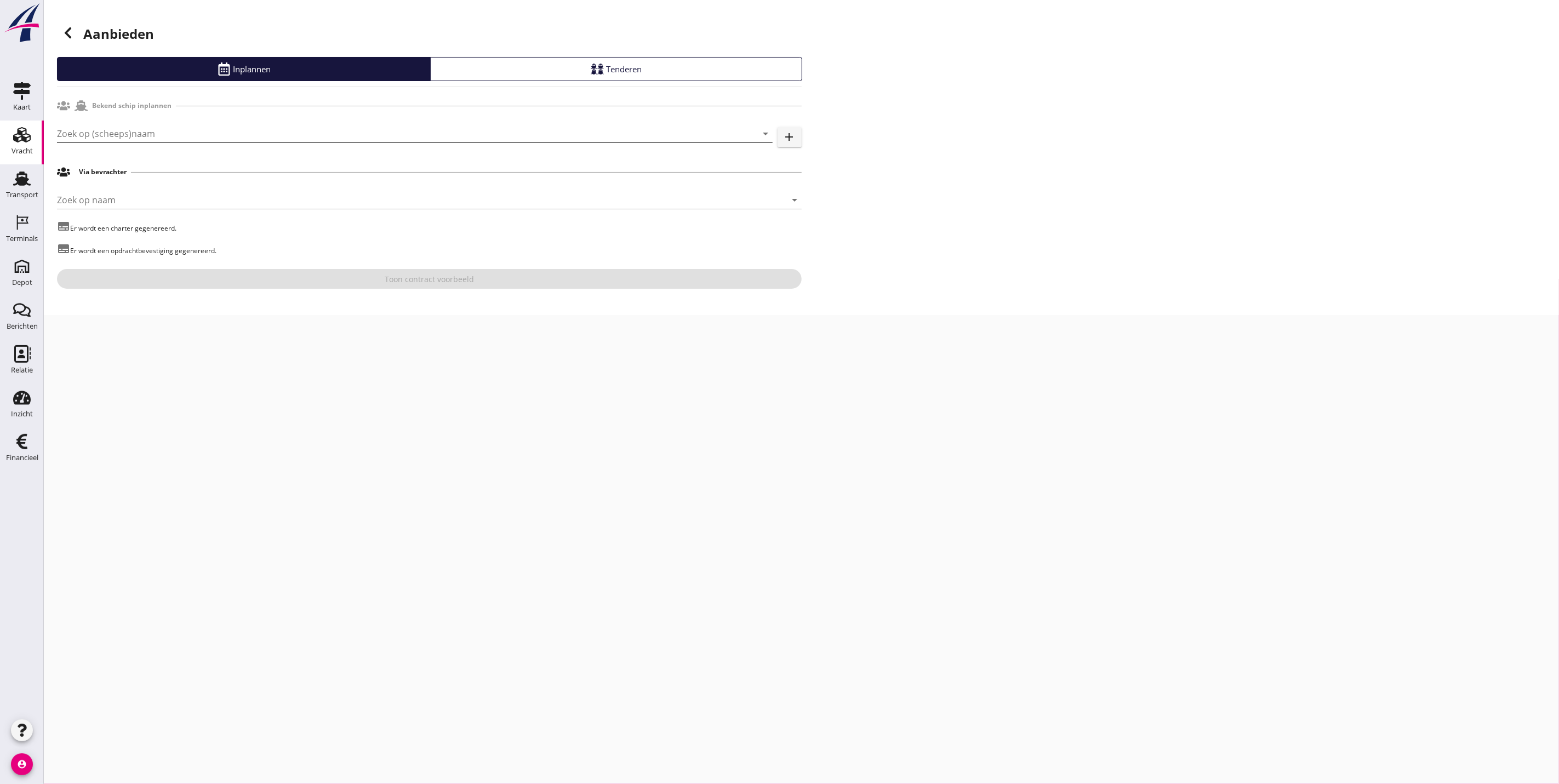
click at [214, 130] on input "Zoek op (scheeps)naam" at bounding box center [399, 133] width 685 height 18
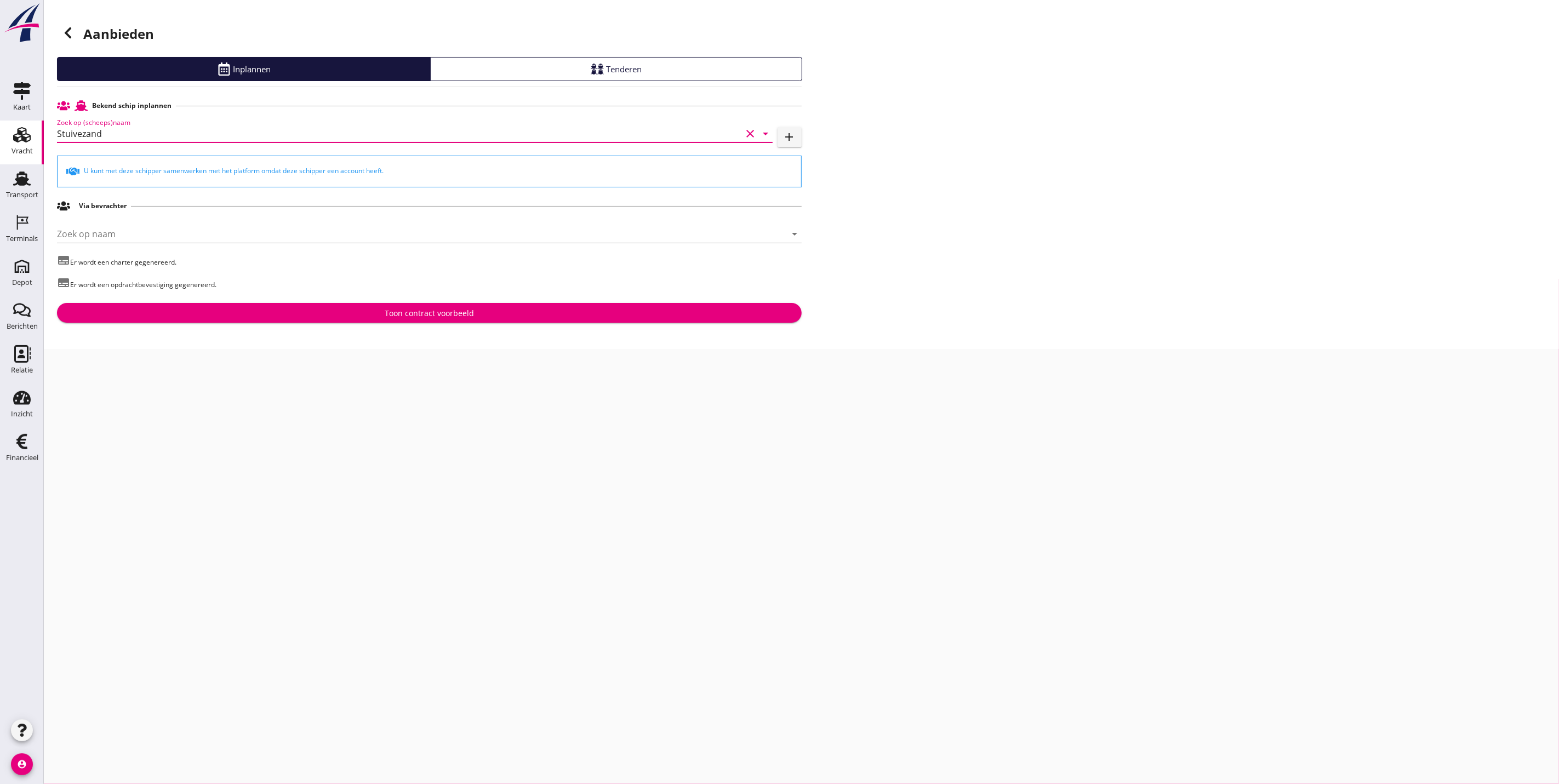
type input "Stuivezand"
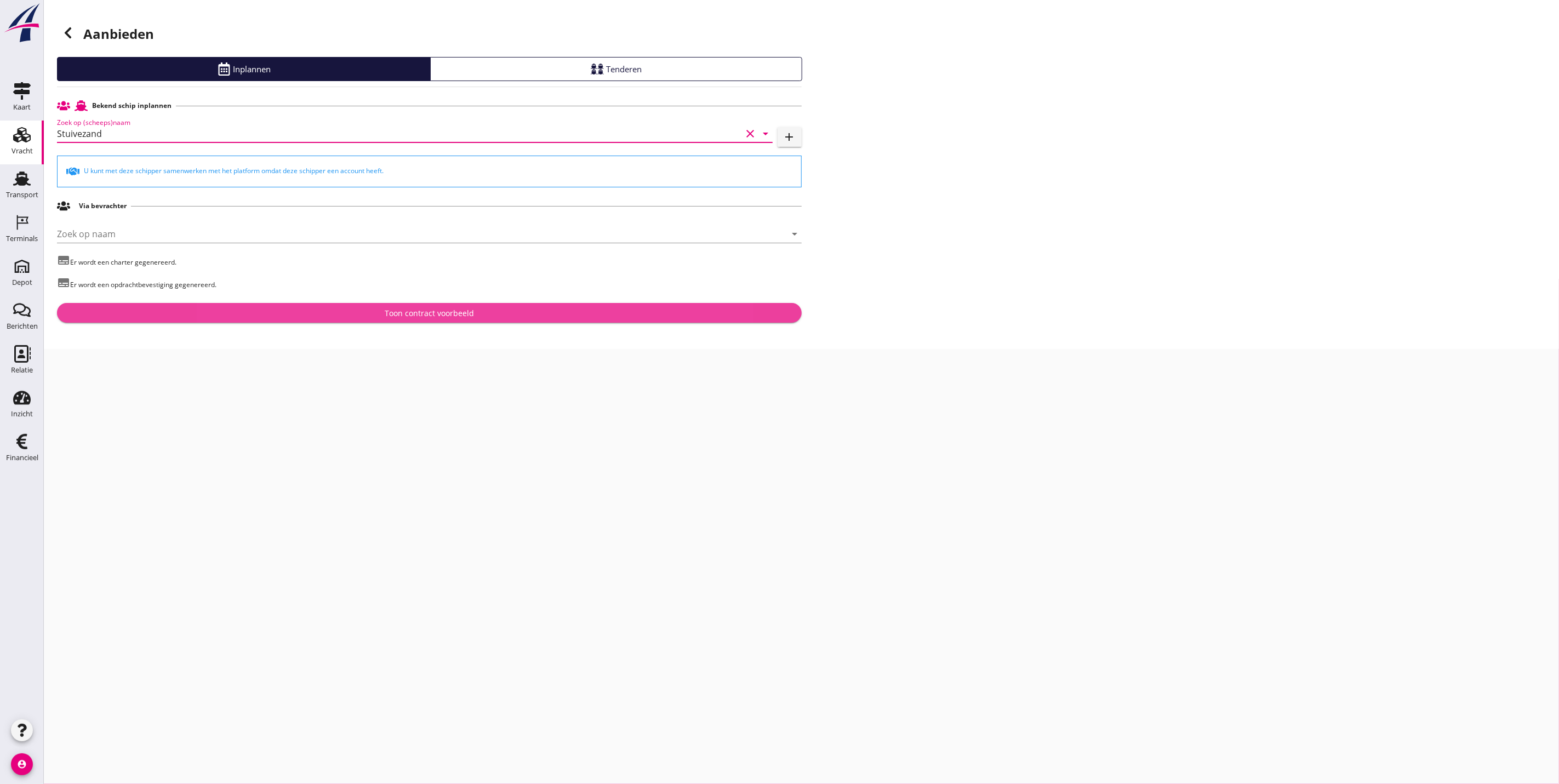
click at [539, 311] on div "Toon contract voorbeeld" at bounding box center [430, 313] width 727 height 11
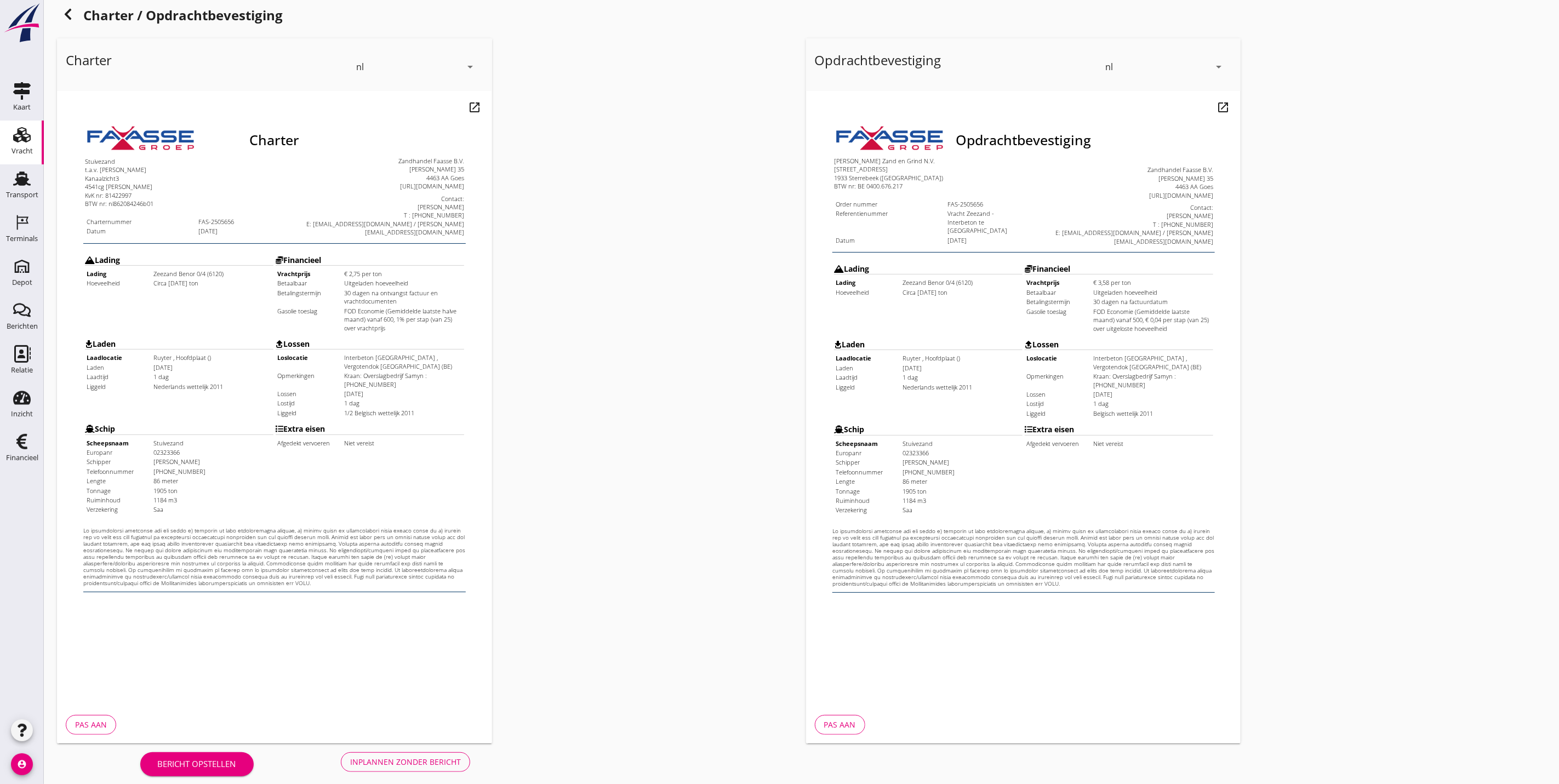
scroll to position [27, 0]
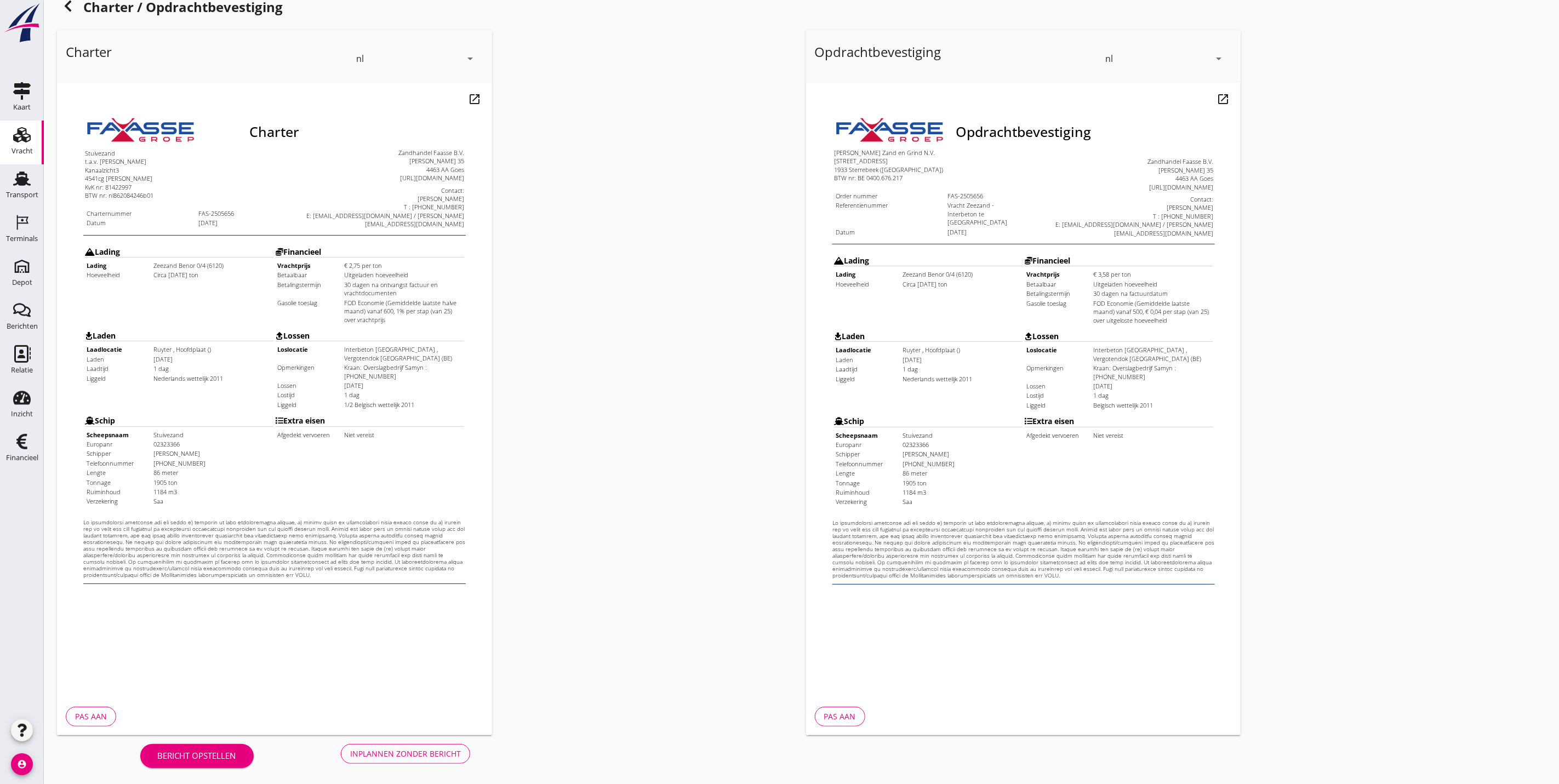
click at [426, 750] on div "Inplannen zonder bericht" at bounding box center [405, 753] width 111 height 11
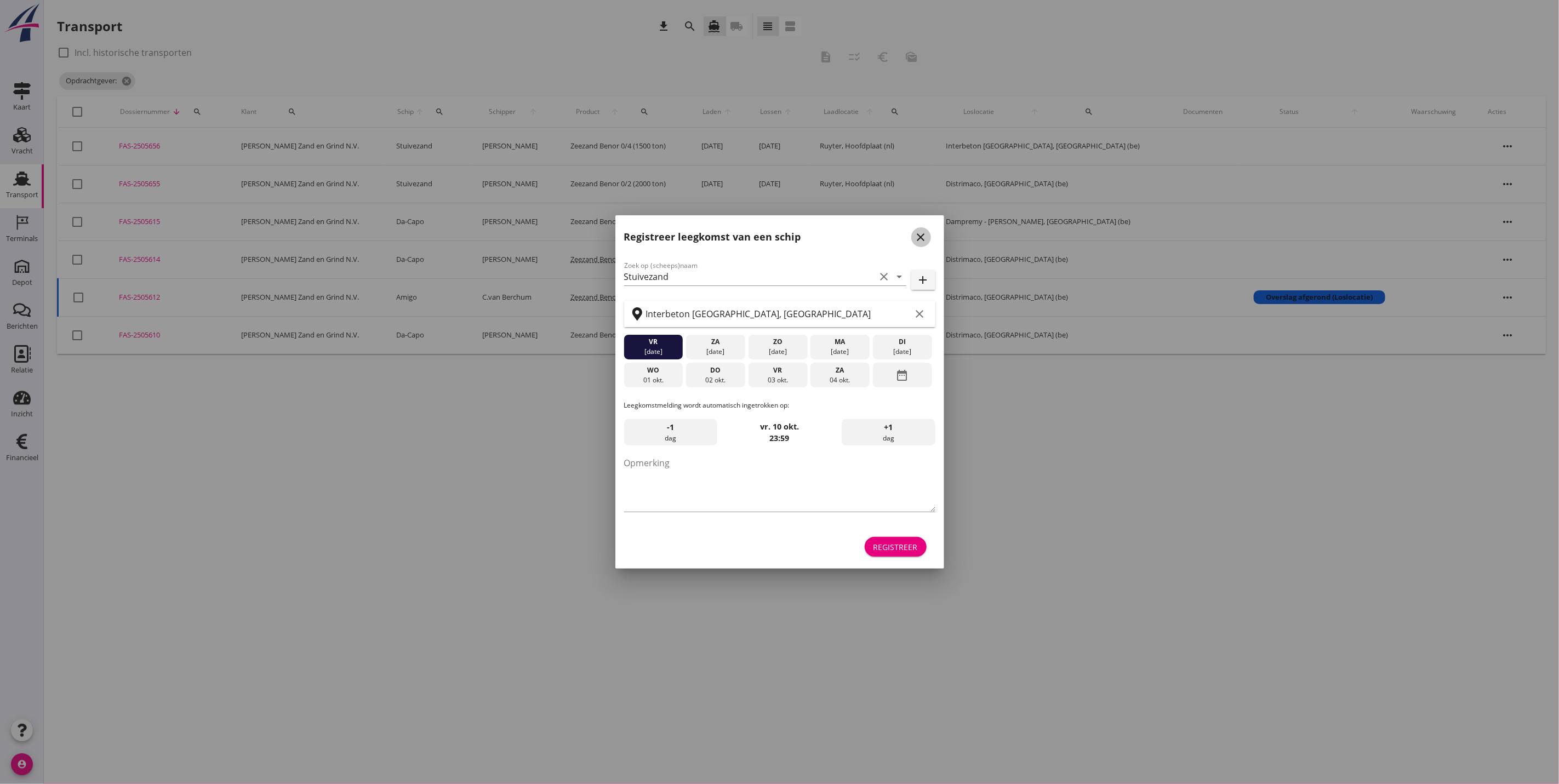
click at [923, 235] on icon "close" at bounding box center [921, 237] width 13 height 13
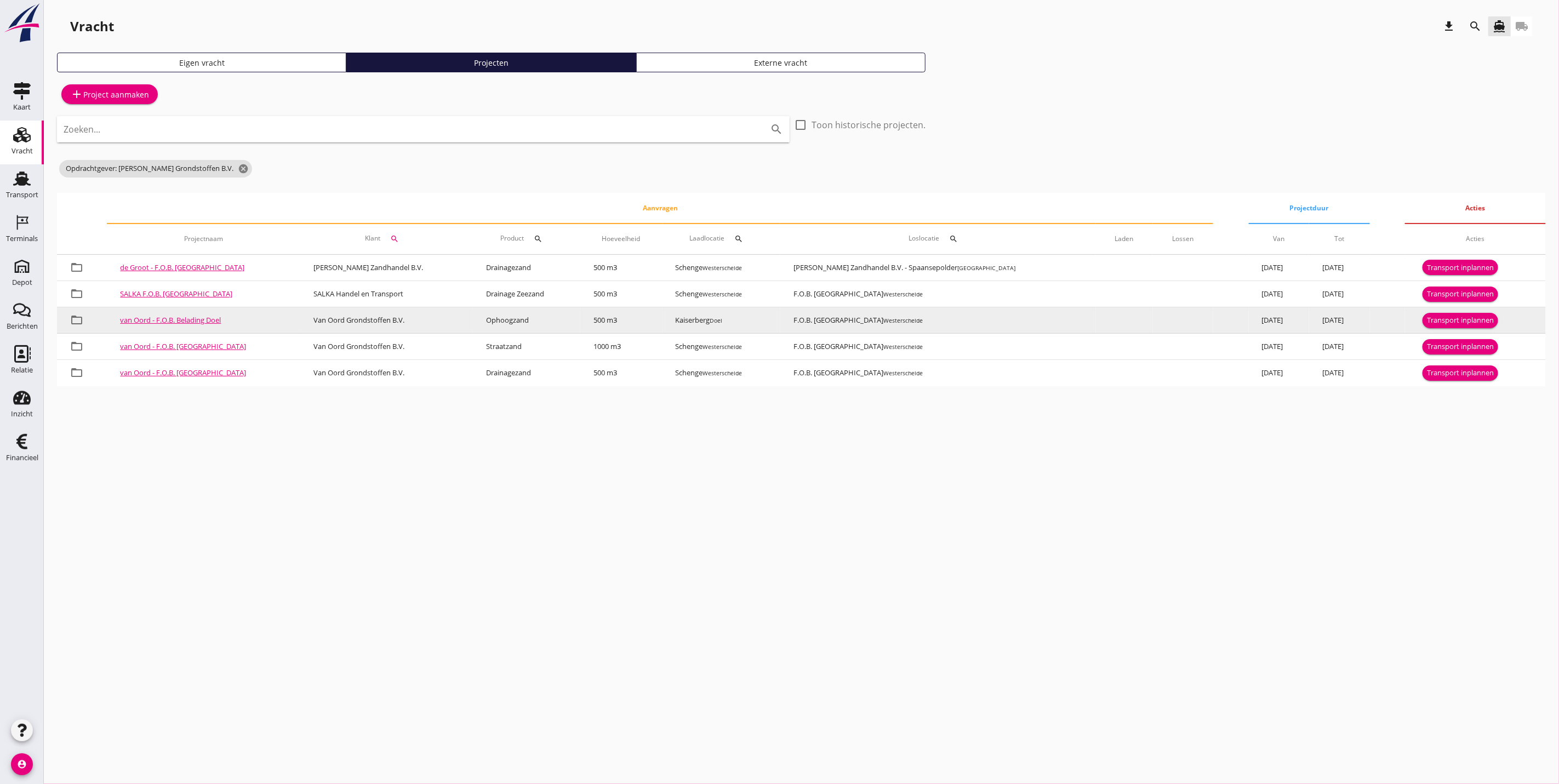
click at [1465, 321] on div "Transport inplannen" at bounding box center [1460, 321] width 67 height 11
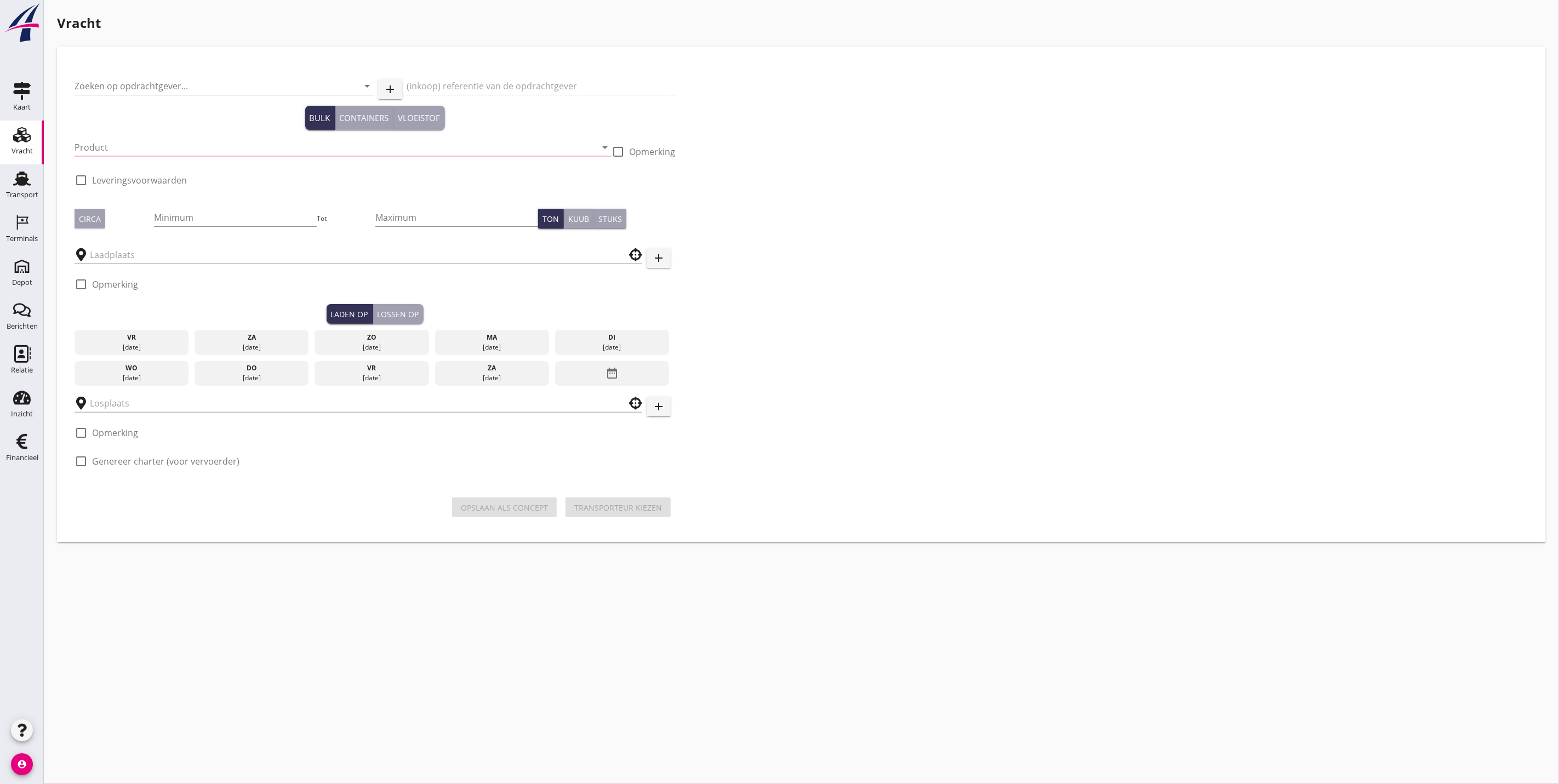
type input "Van Oord Grondstoffen B.V."
type input "F.O.B. belading Doelzand"
type input "Ophoogzand (6120)"
checkbox input "true"
type input "500"
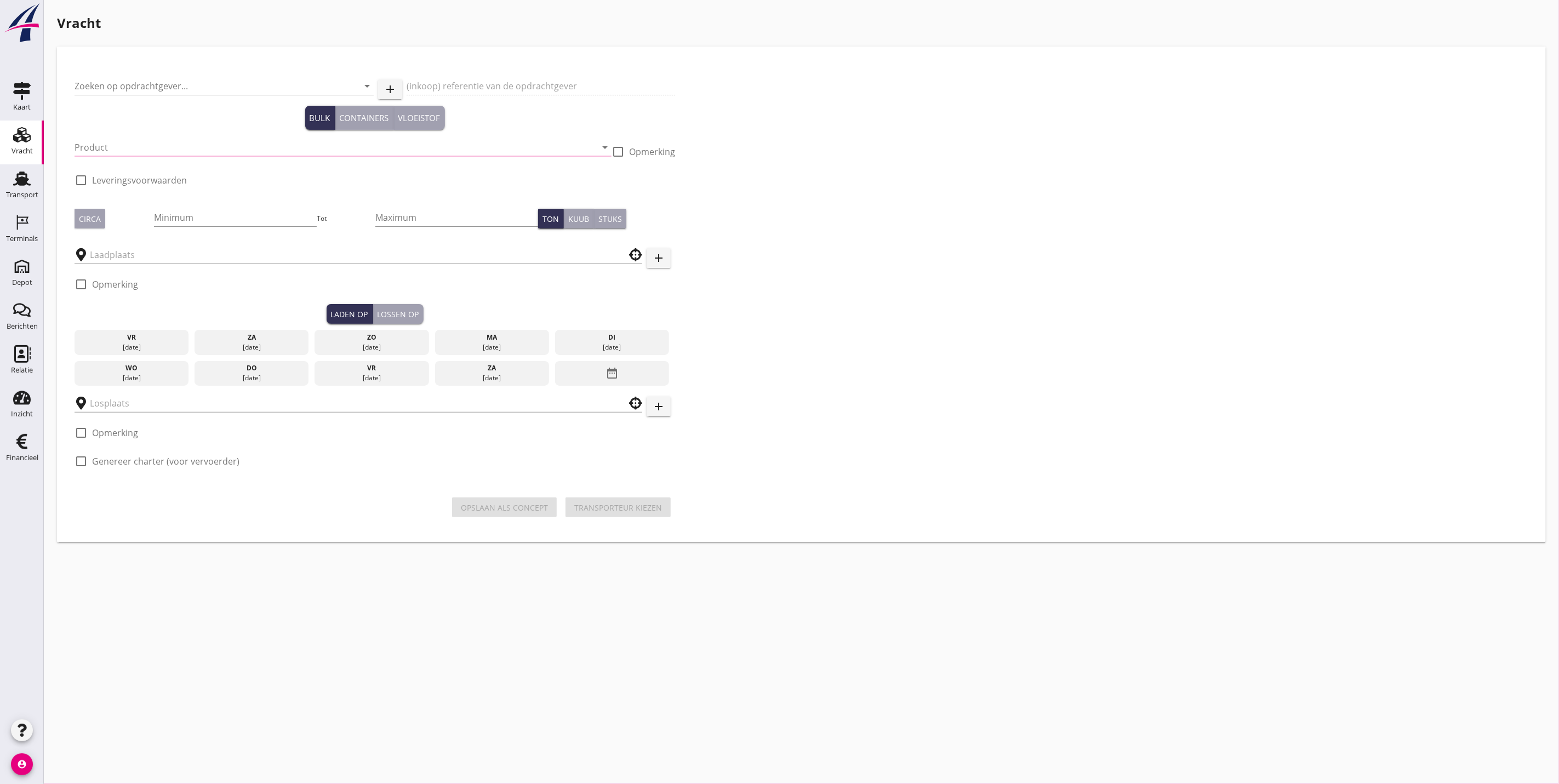
checkbox input "true"
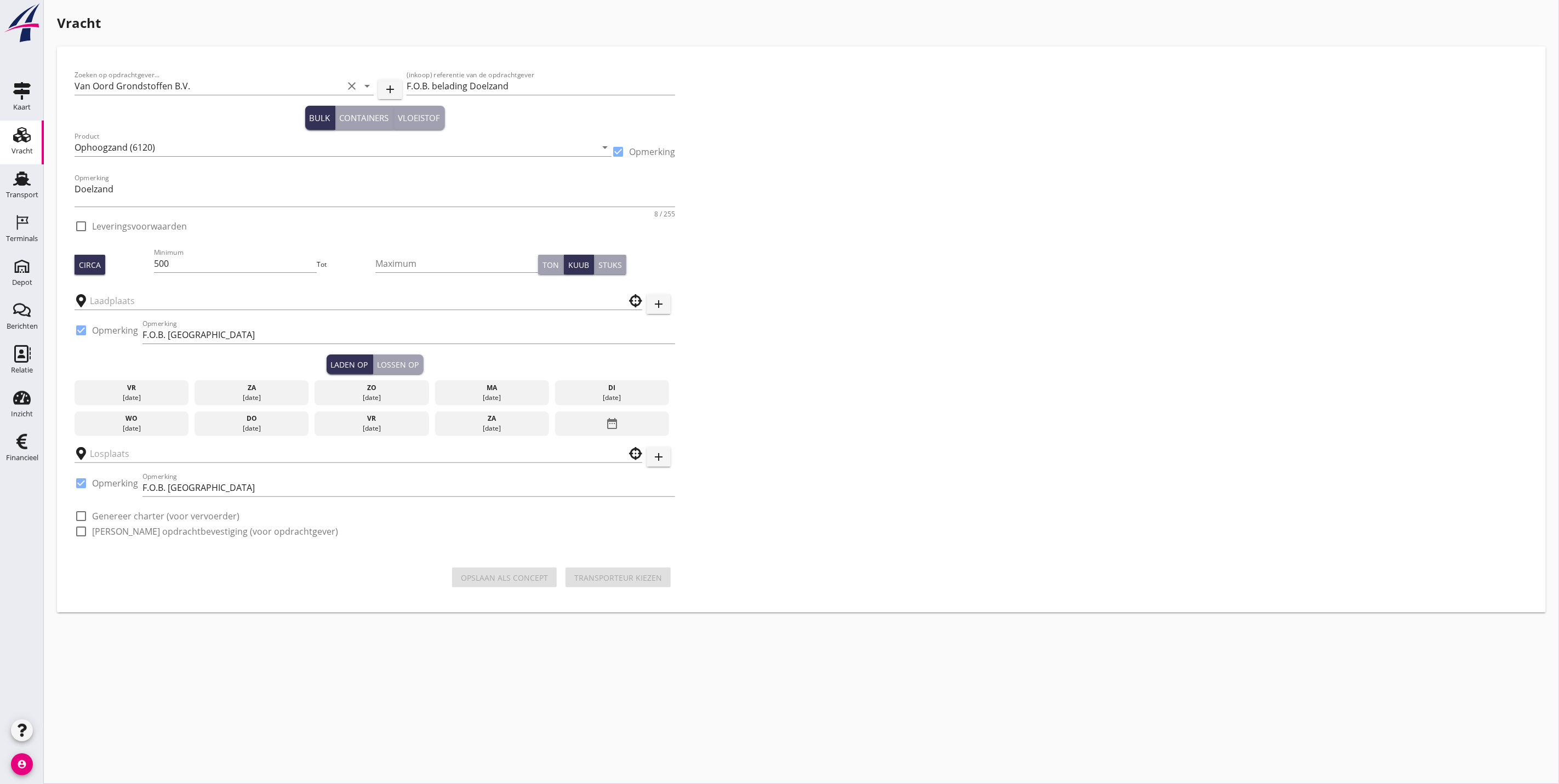
checkbox input "true"
type input "Kaiserberg"
type input "F.O.B. [GEOGRAPHIC_DATA]"
checkbox input "true"
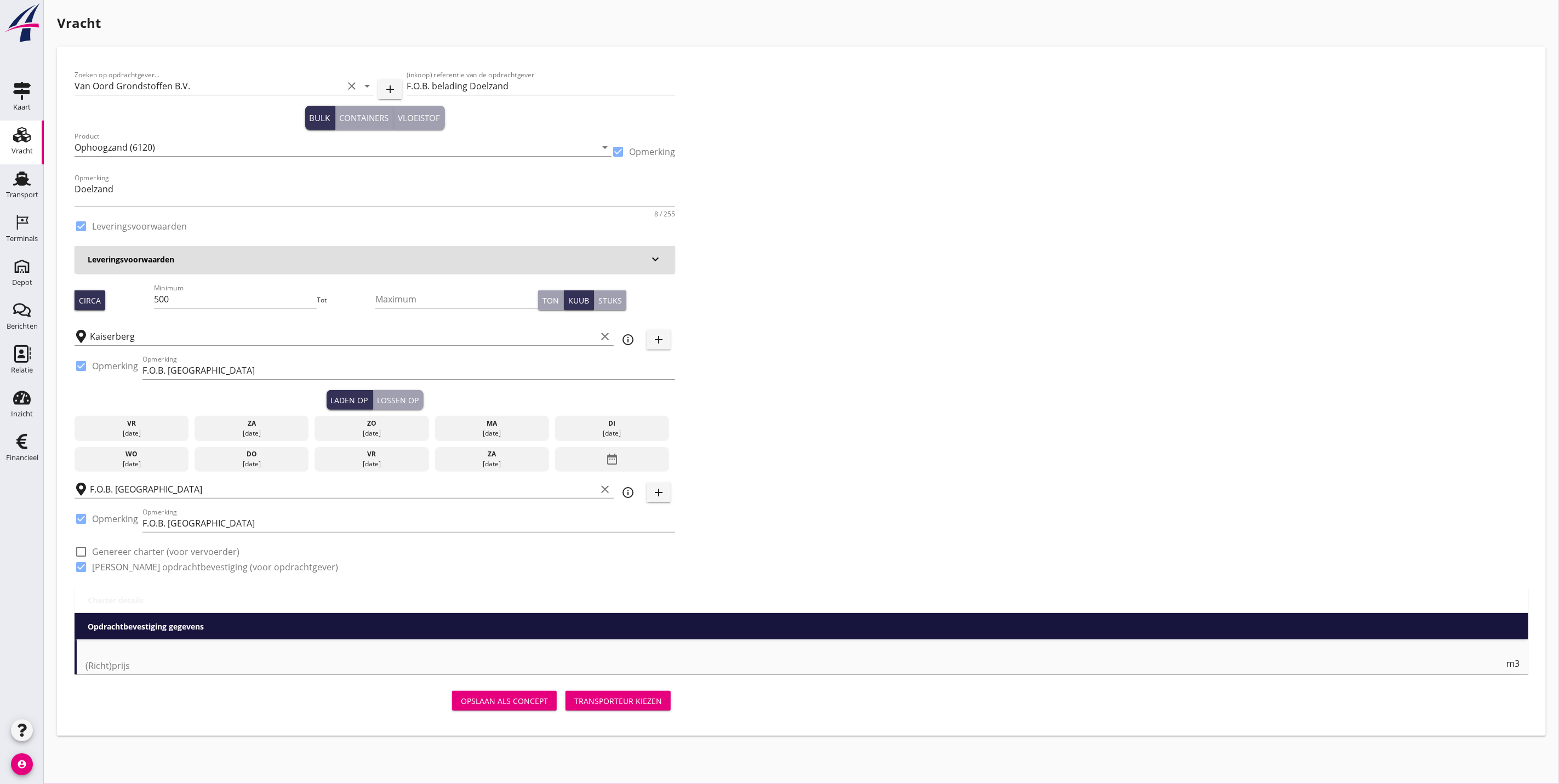
type input "2.35"
checkbox input "false"
radio input "false"
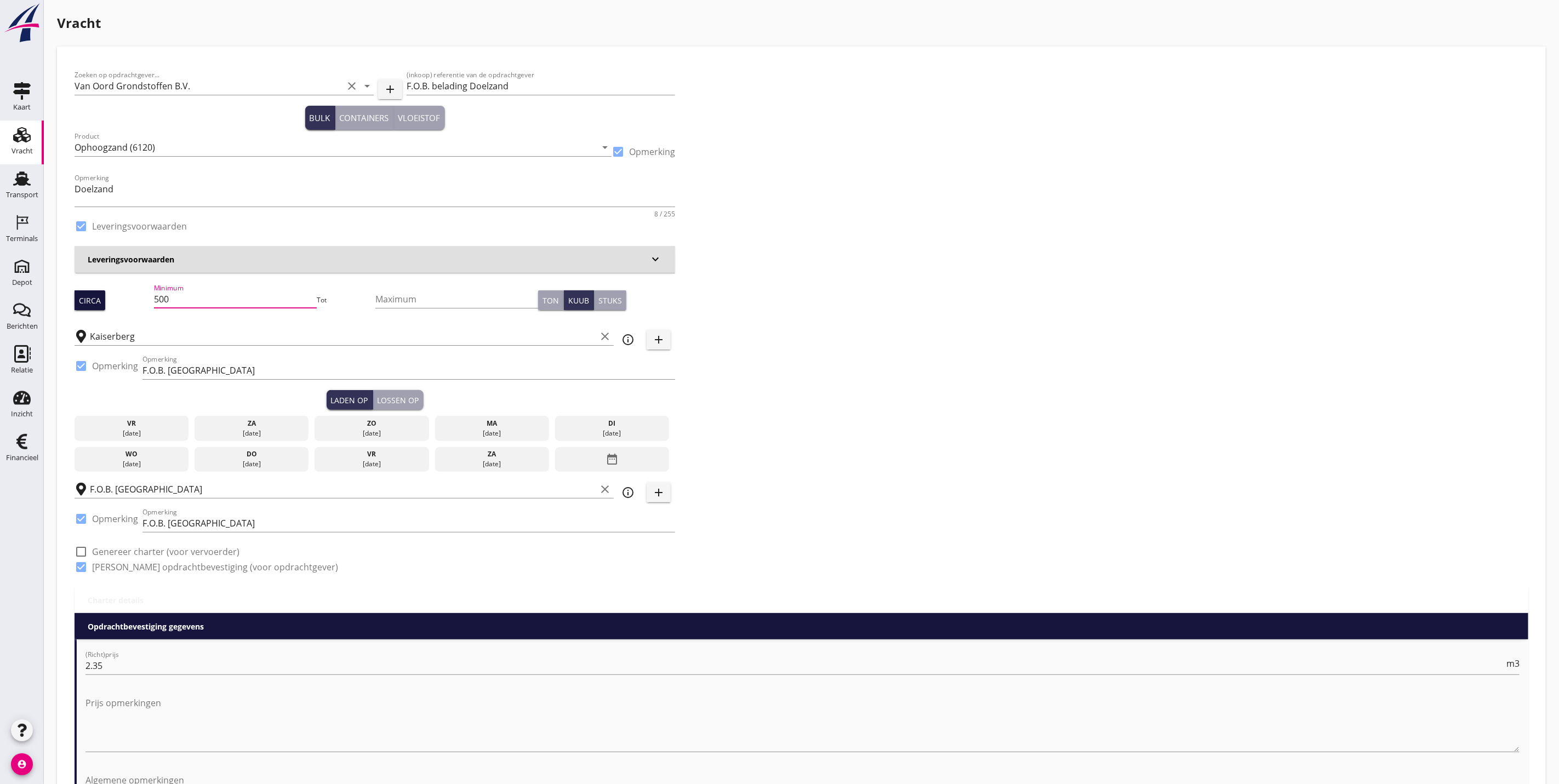
drag, startPoint x: 225, startPoint y: 296, endPoint x: 97, endPoint y: 307, distance: 128.5
click at [97, 307] on div "Circa Minimum 500 Tot Maximum Ton Kuub Stuks" at bounding box center [375, 300] width 600 height 38
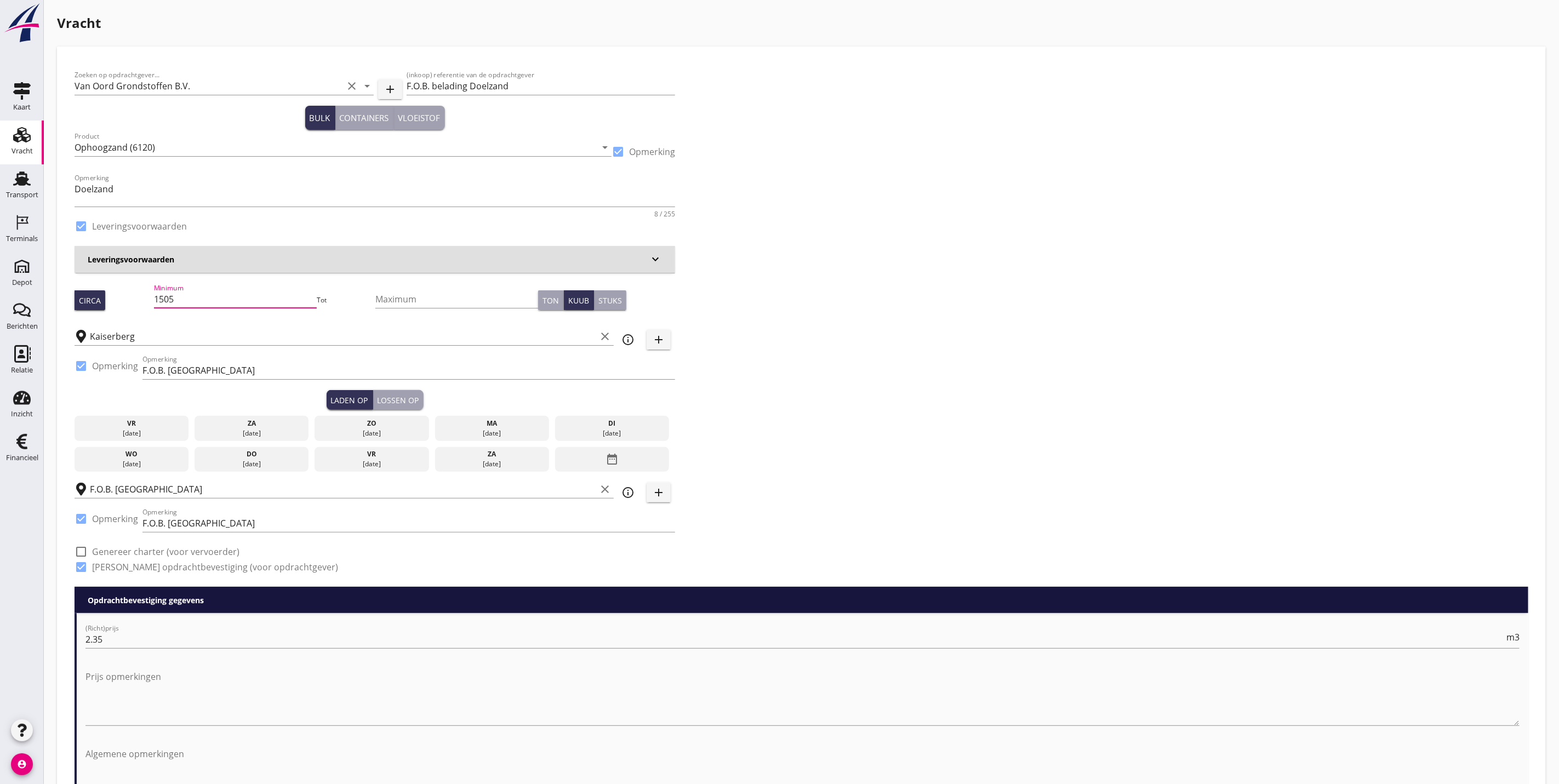
type input "1505"
click at [904, 344] on div "Zoeken op opdrachtgever... Van Oord Grondstoffen B.V. clear arrow_drop_down add…" at bounding box center [801, 325] width 1463 height 523
click at [83, 365] on div at bounding box center [81, 365] width 19 height 19
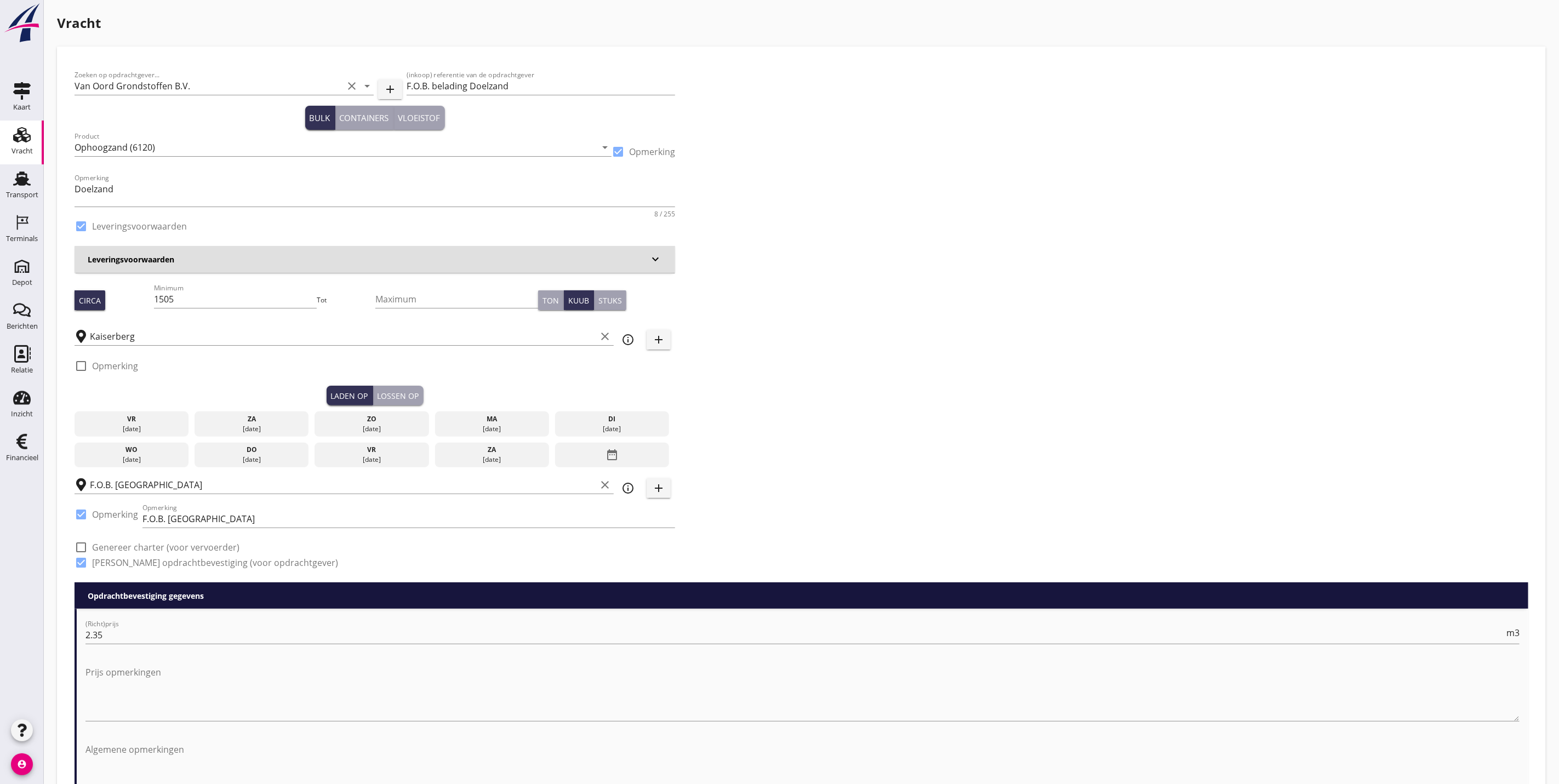
click at [78, 363] on div at bounding box center [81, 365] width 19 height 19
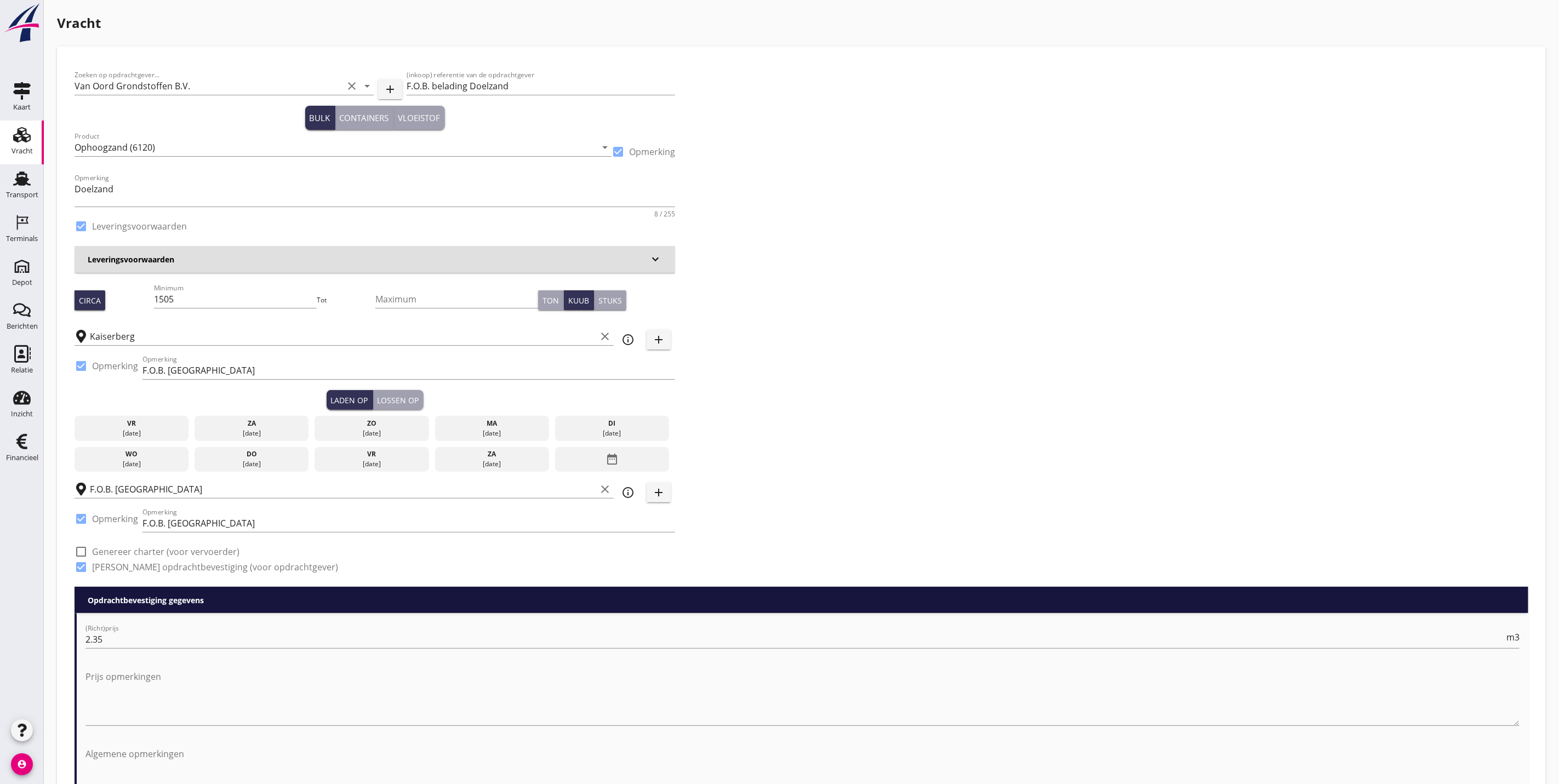
click at [83, 365] on div at bounding box center [81, 365] width 19 height 19
checkbox input "false"
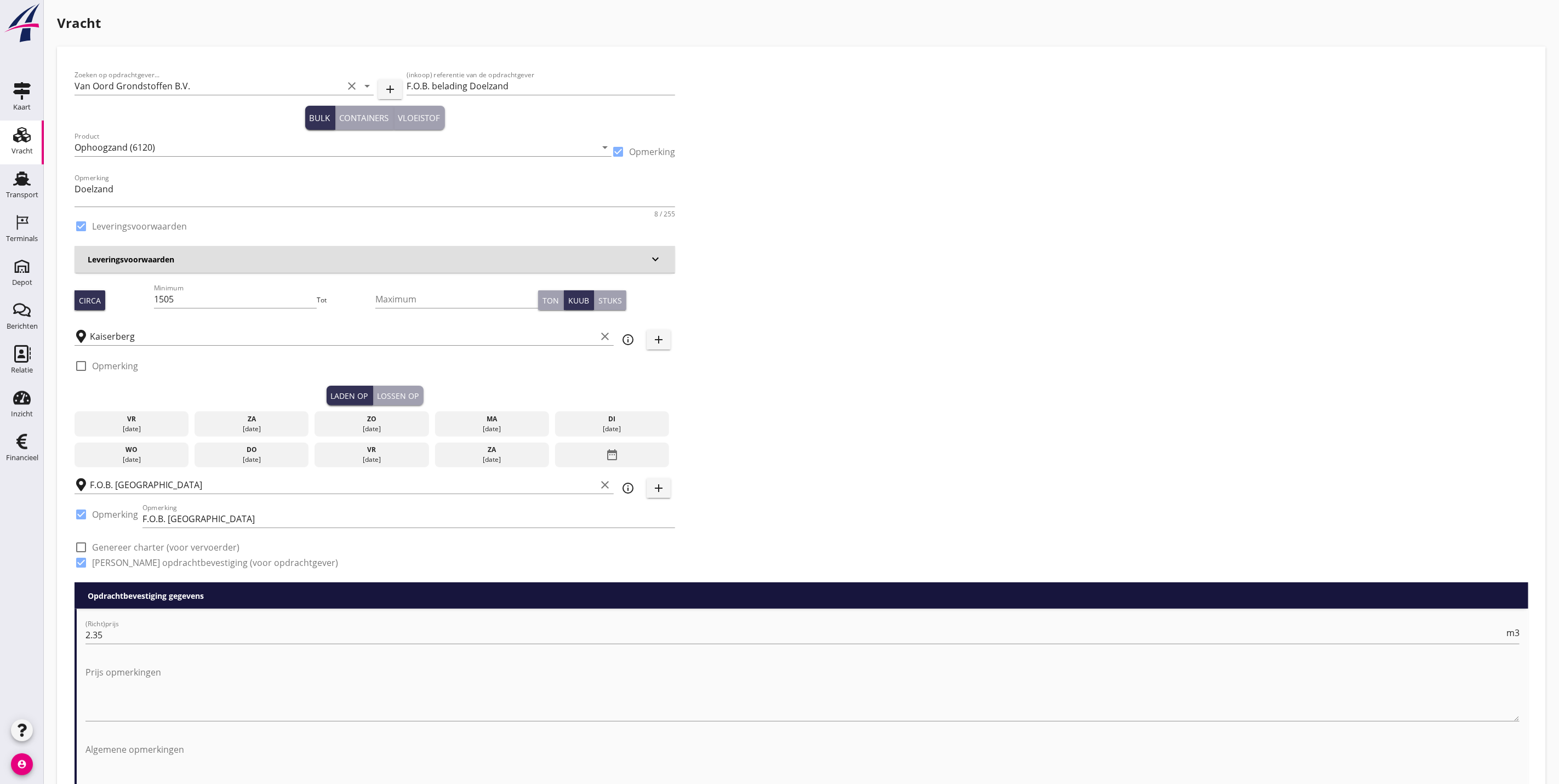
click at [384, 388] on button "Lossen op" at bounding box center [398, 395] width 50 height 20
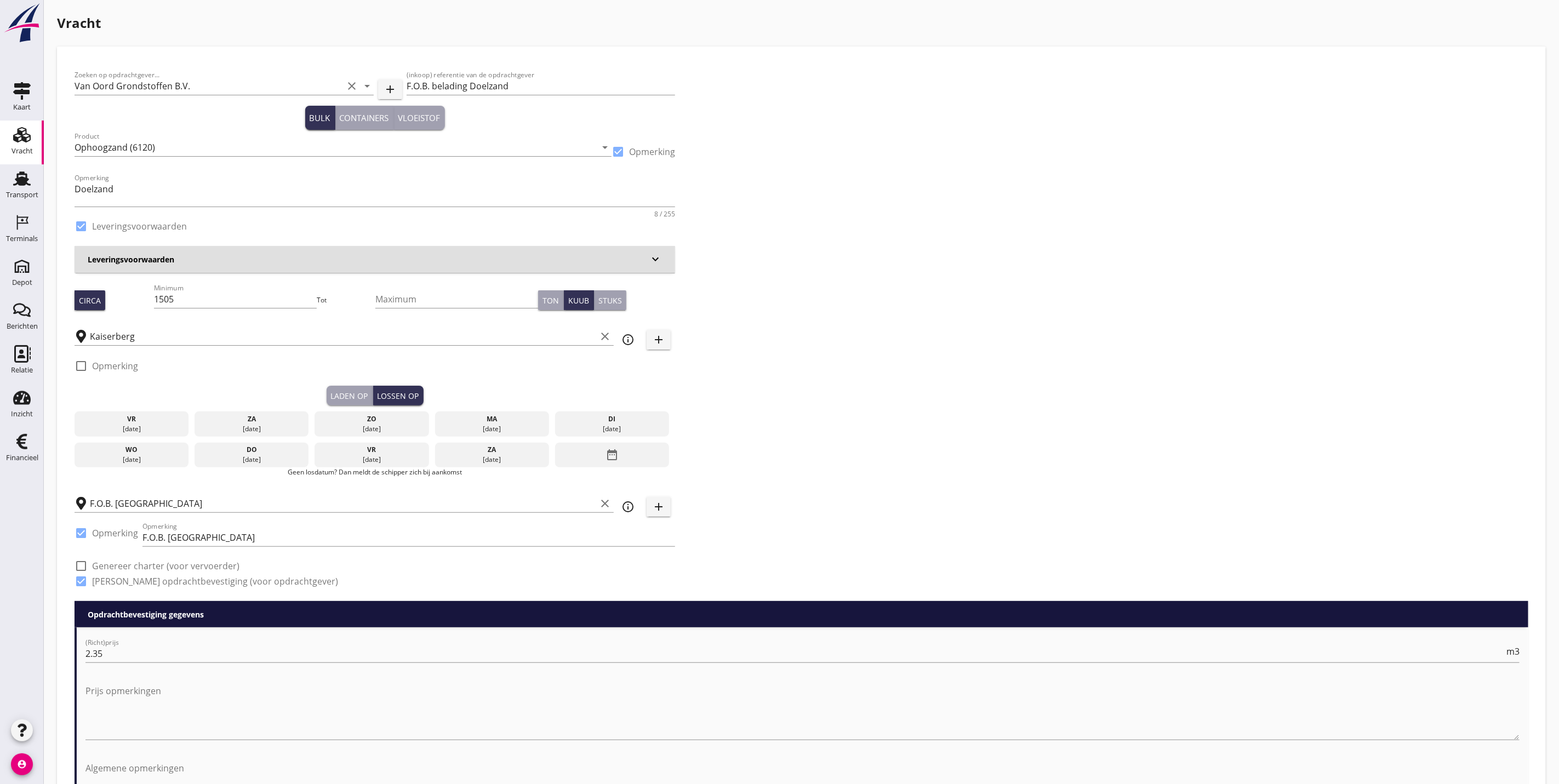
drag, startPoint x: 513, startPoint y: 422, endPoint x: 620, endPoint y: 373, distance: 117.7
click at [620, 373] on div "Zoeken op opdrachtgever... Van Oord Grondstoffen B.V. clear arrow_drop_down add…" at bounding box center [375, 332] width 609 height 537
click at [614, 420] on div "di" at bounding box center [612, 419] width 109 height 10
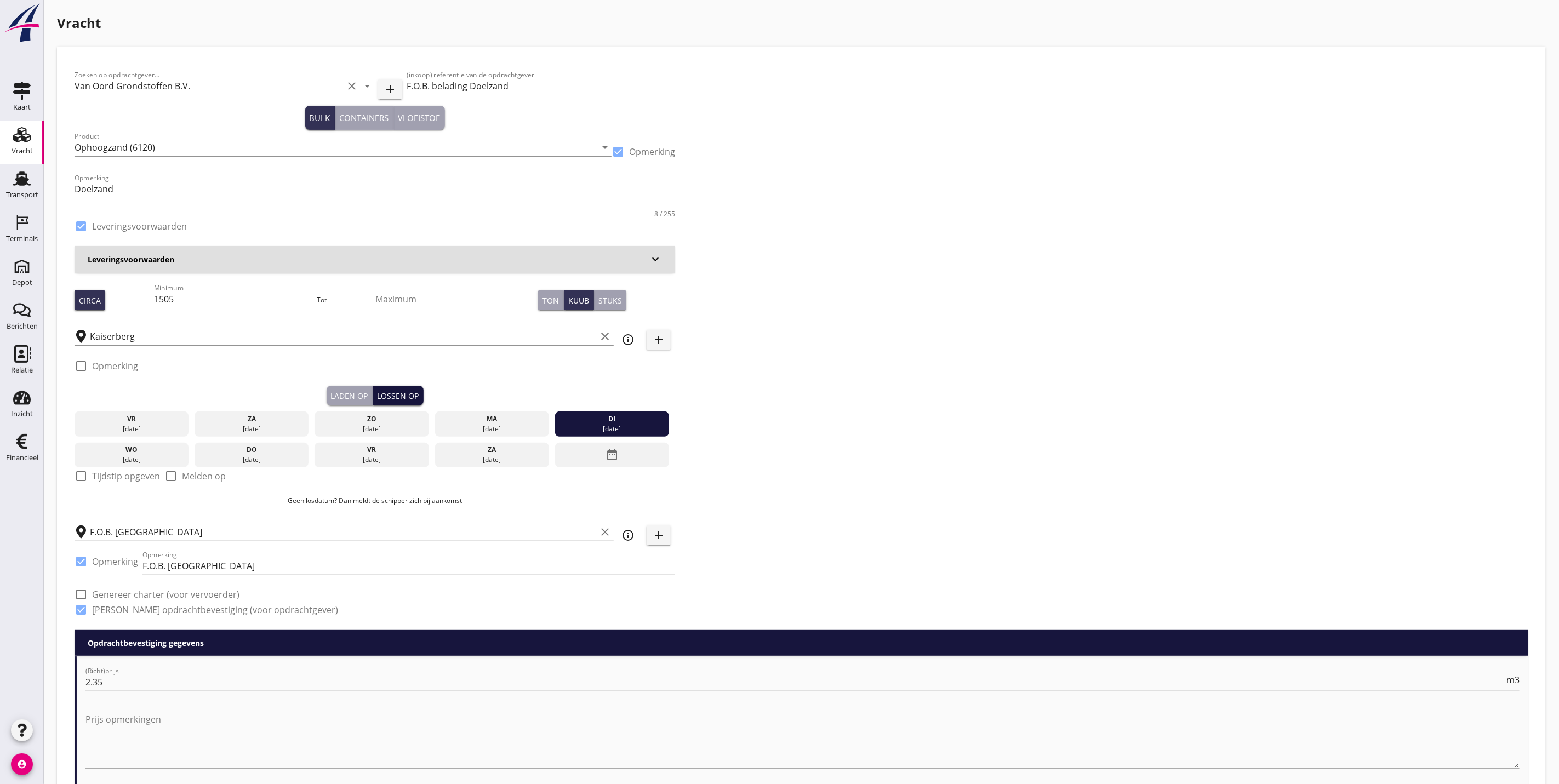
click at [405, 393] on div "Lossen op" at bounding box center [398, 396] width 42 height 11
click at [356, 396] on div "Laden op" at bounding box center [350, 396] width 38 height 11
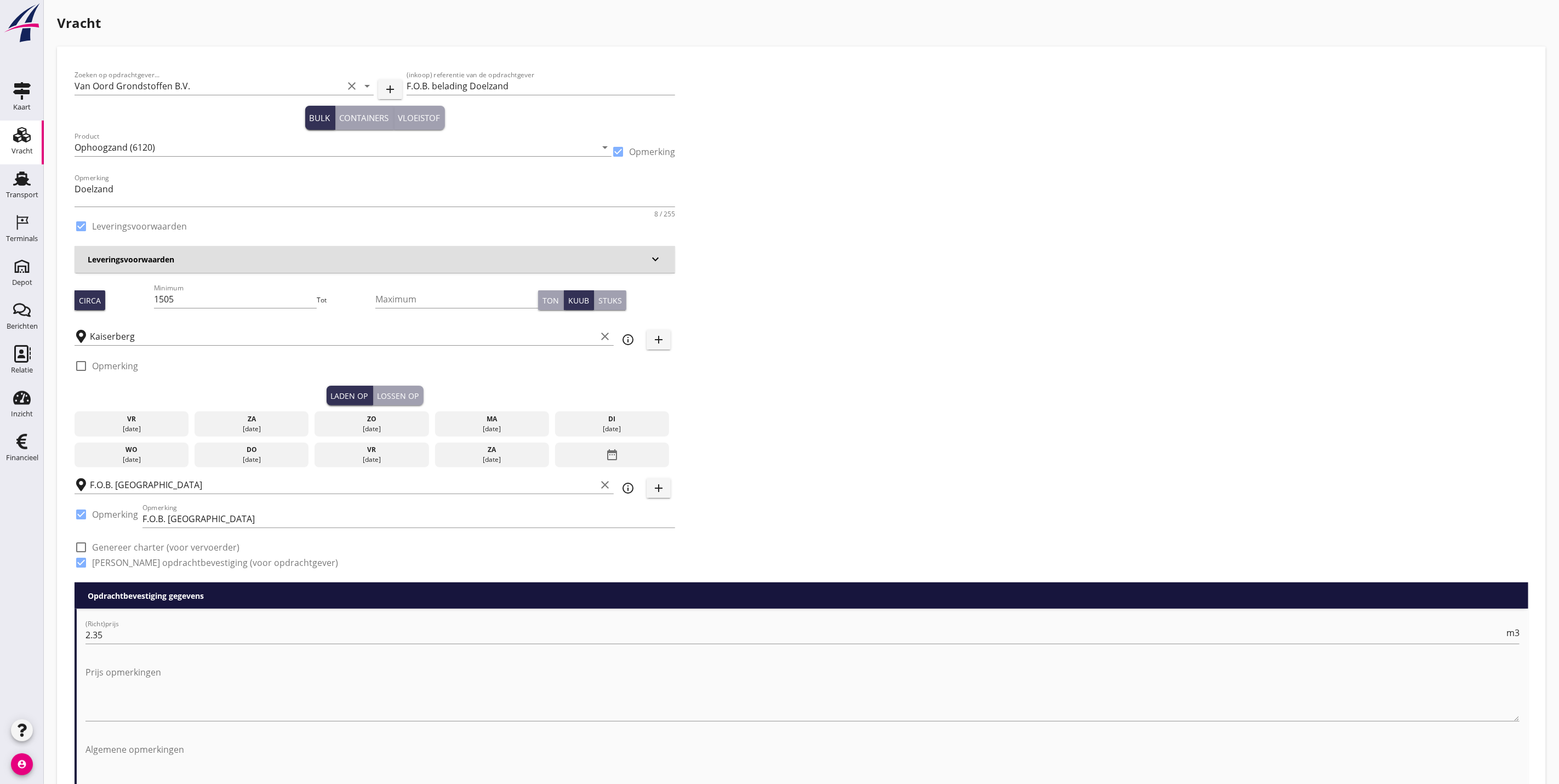
click at [490, 424] on div "[DATE]" at bounding box center [492, 429] width 109 height 10
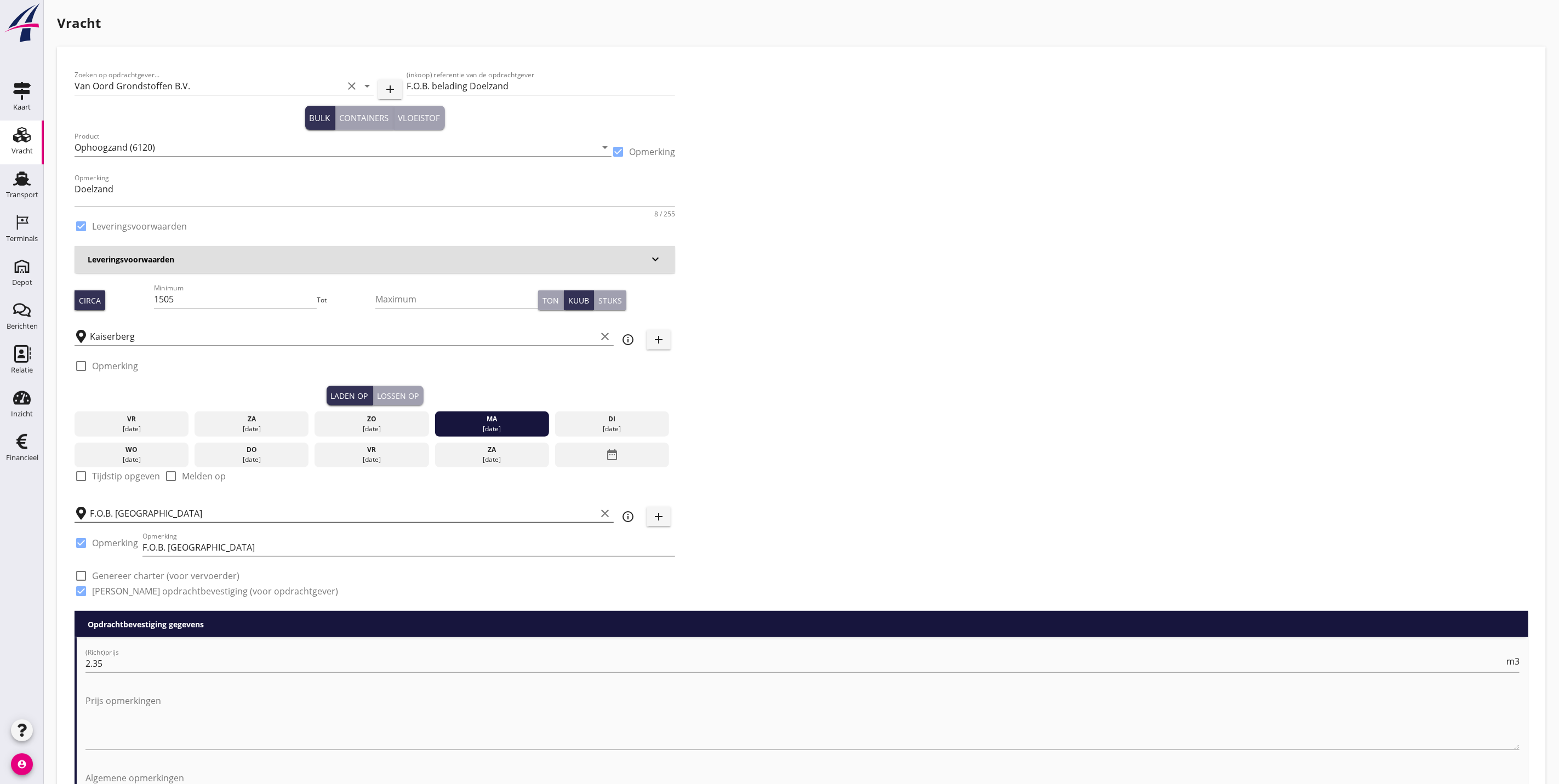
click at [182, 508] on input "F.O.B. [GEOGRAPHIC_DATA]" at bounding box center [343, 513] width 507 height 18
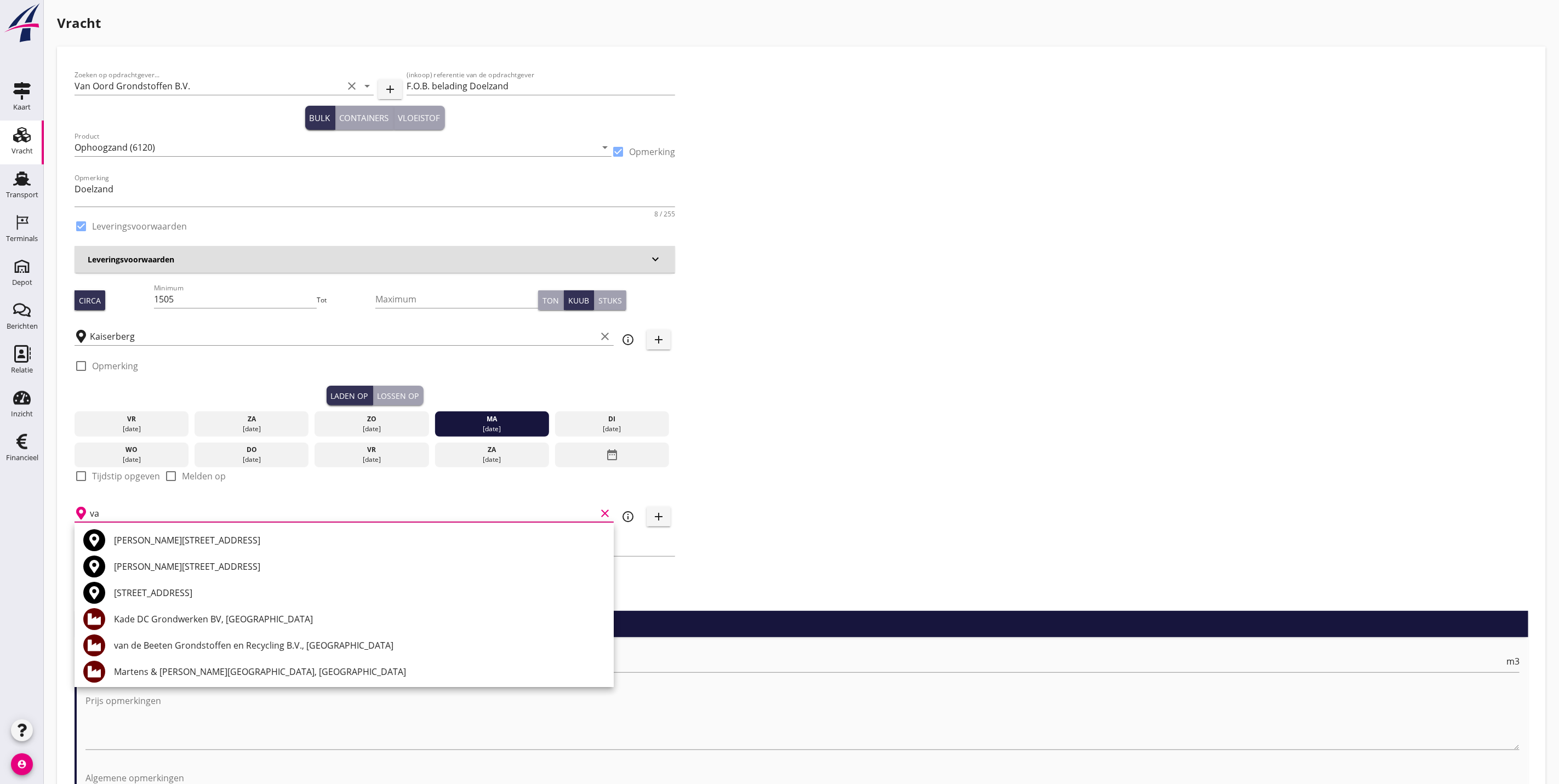
type input "v"
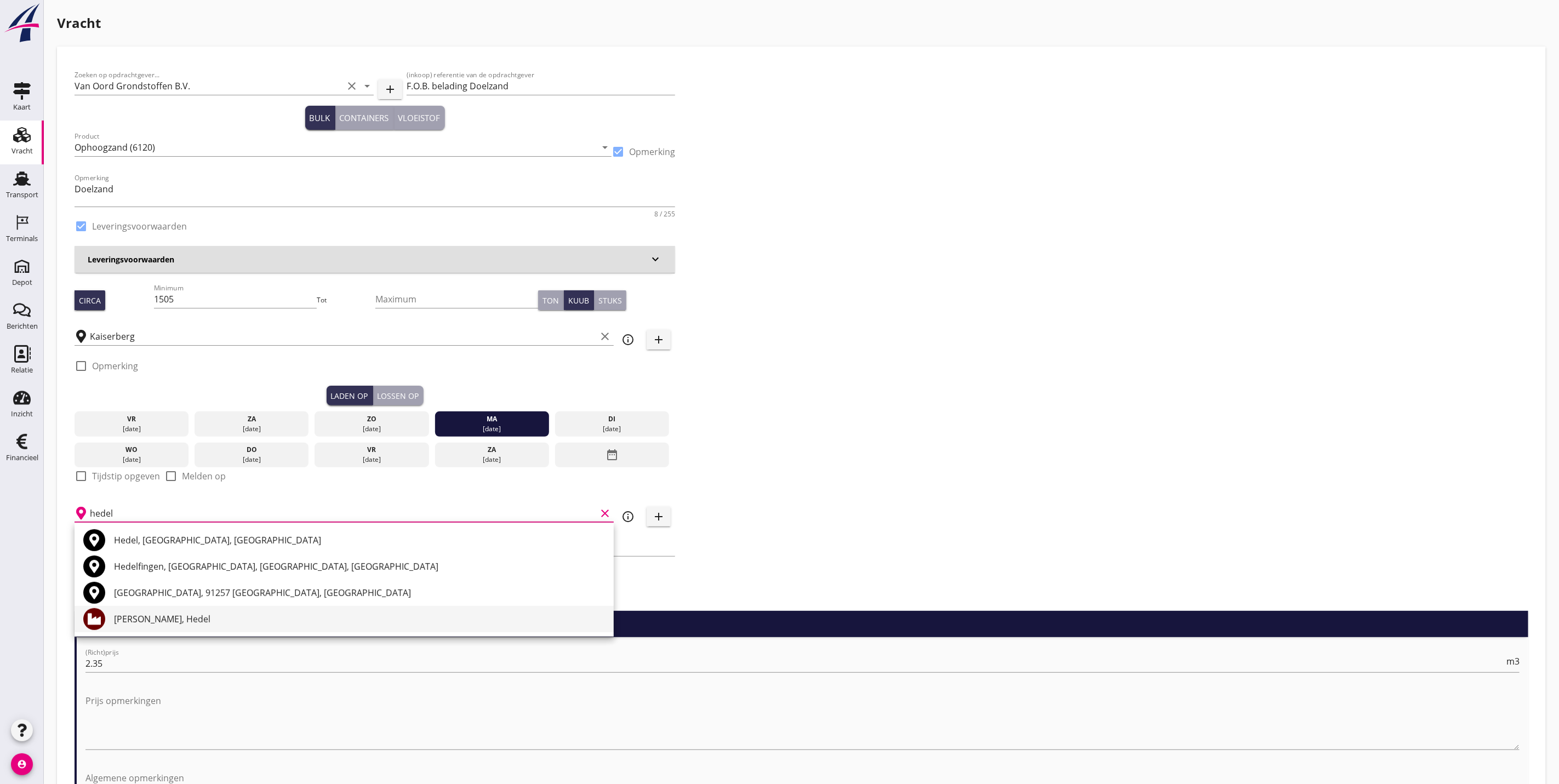
click at [159, 615] on div "Hofmans, Hedel" at bounding box center [359, 619] width 491 height 13
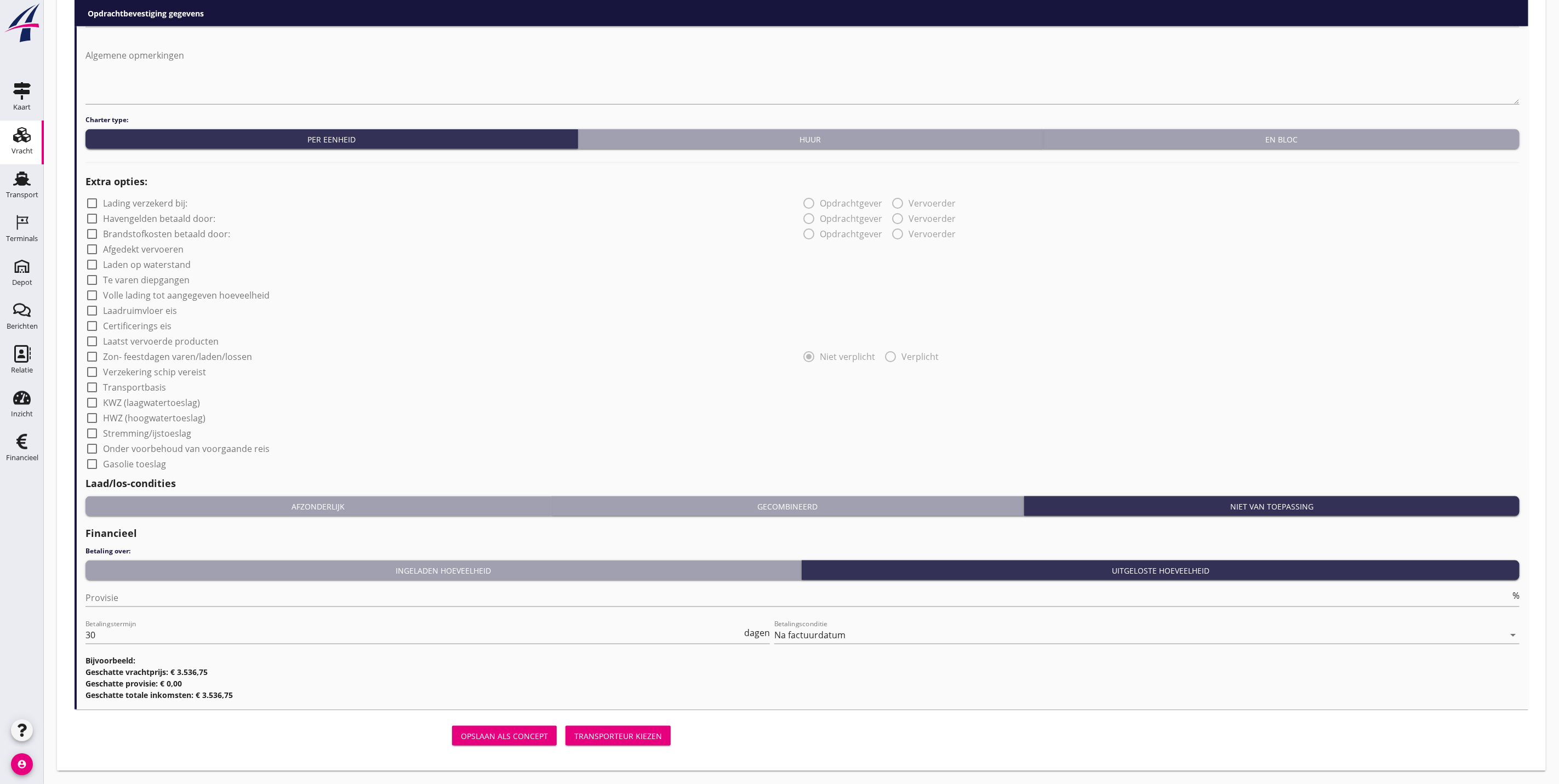
type input "Hofmans, Hedel"
click at [661, 739] on div "Transporteur kiezen" at bounding box center [618, 736] width 88 height 11
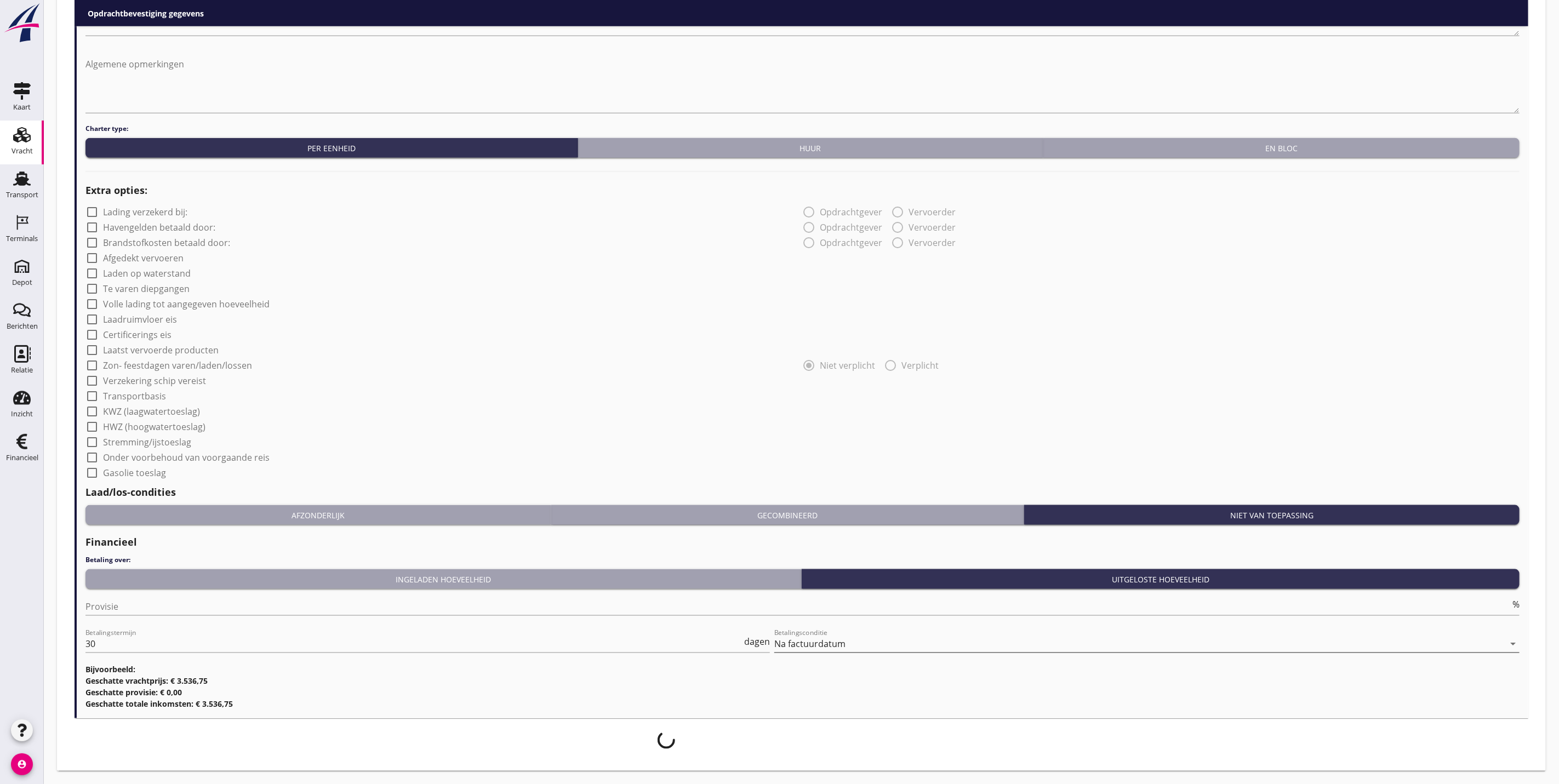
scroll to position [714, 0]
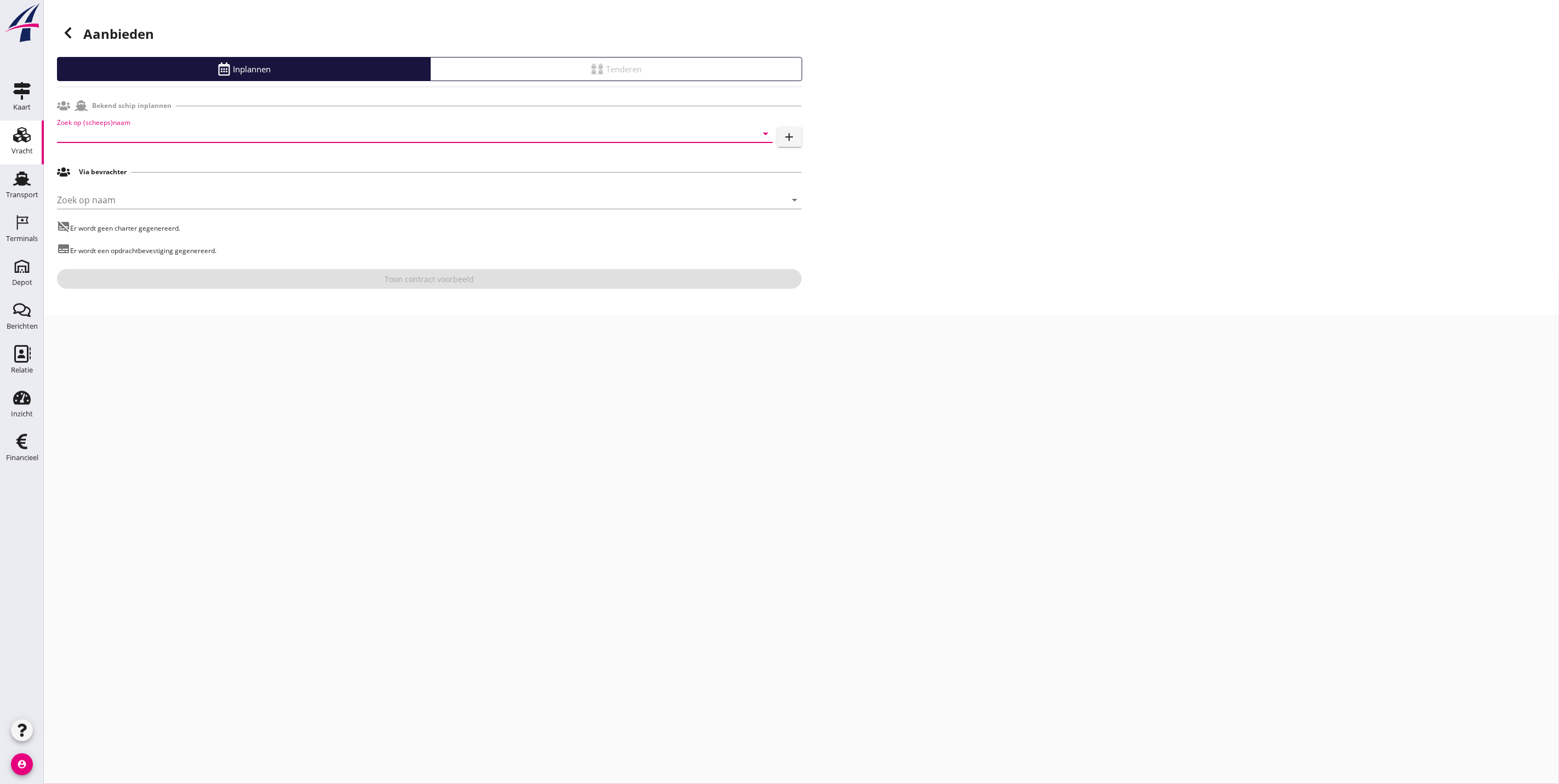
click at [171, 136] on input "Zoek op (scheeps)naam" at bounding box center [399, 133] width 685 height 18
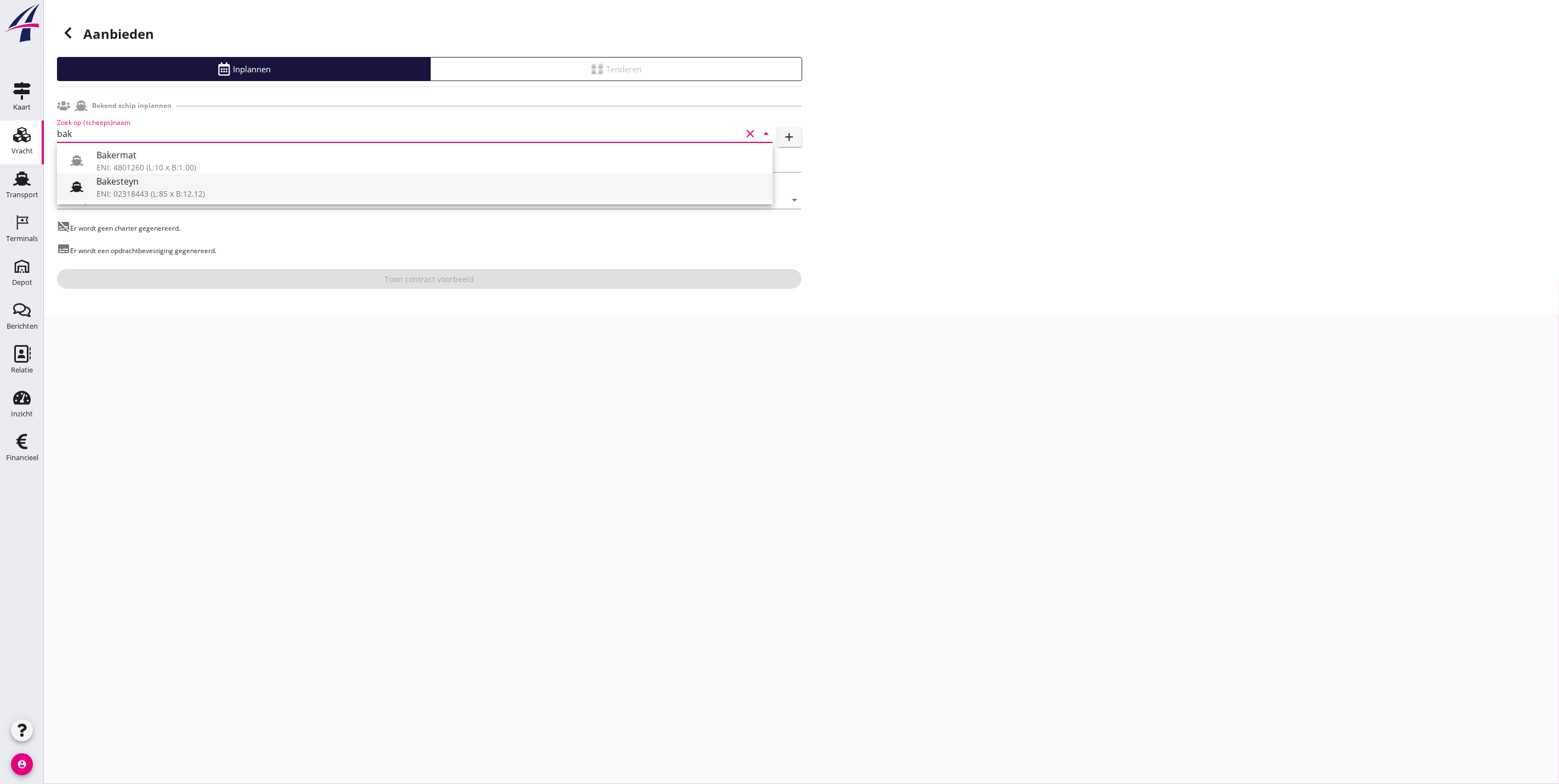
click at [183, 186] on div "Bakesteyn" at bounding box center [430, 181] width 668 height 13
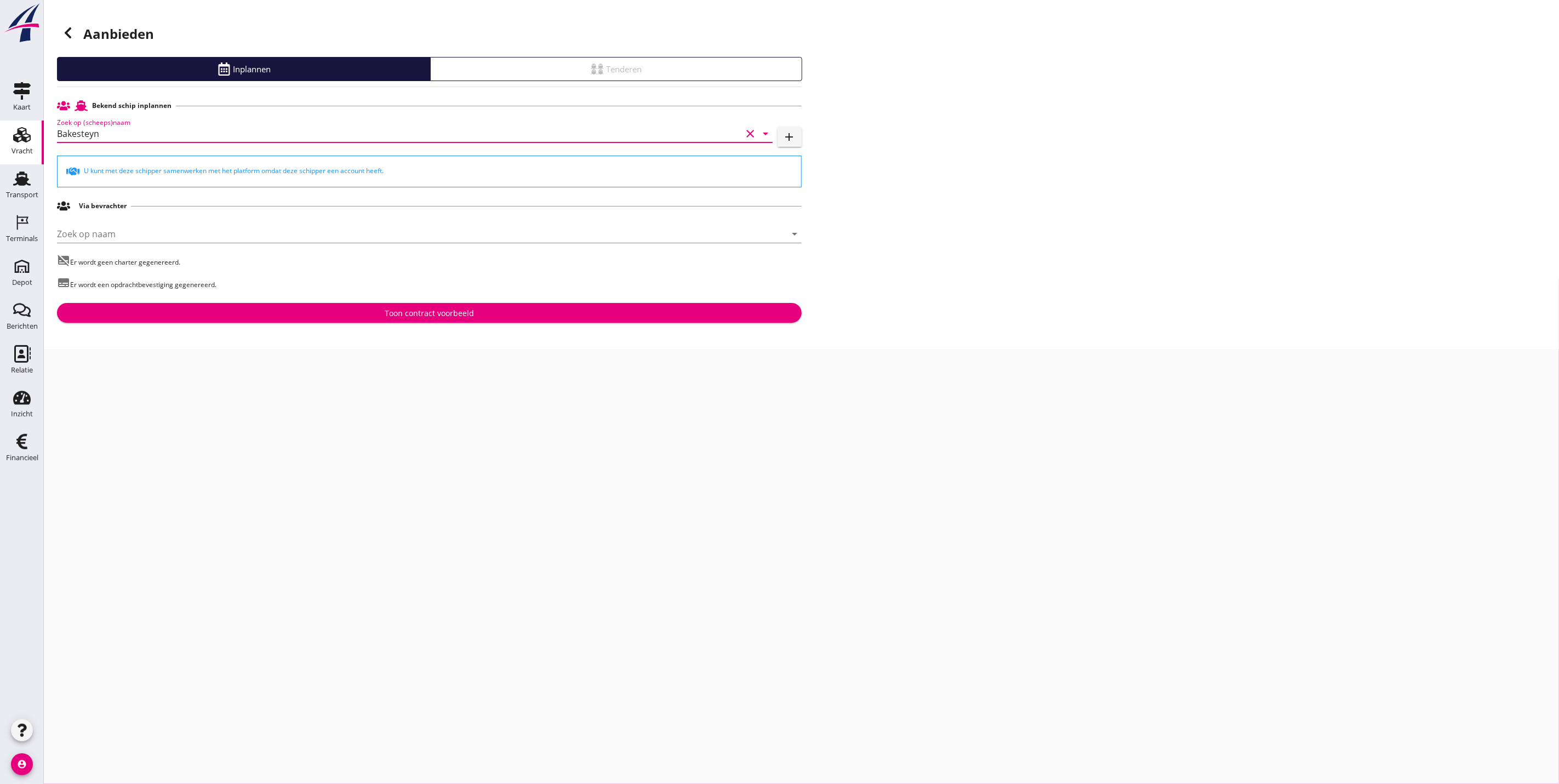
type input "Bakesteyn"
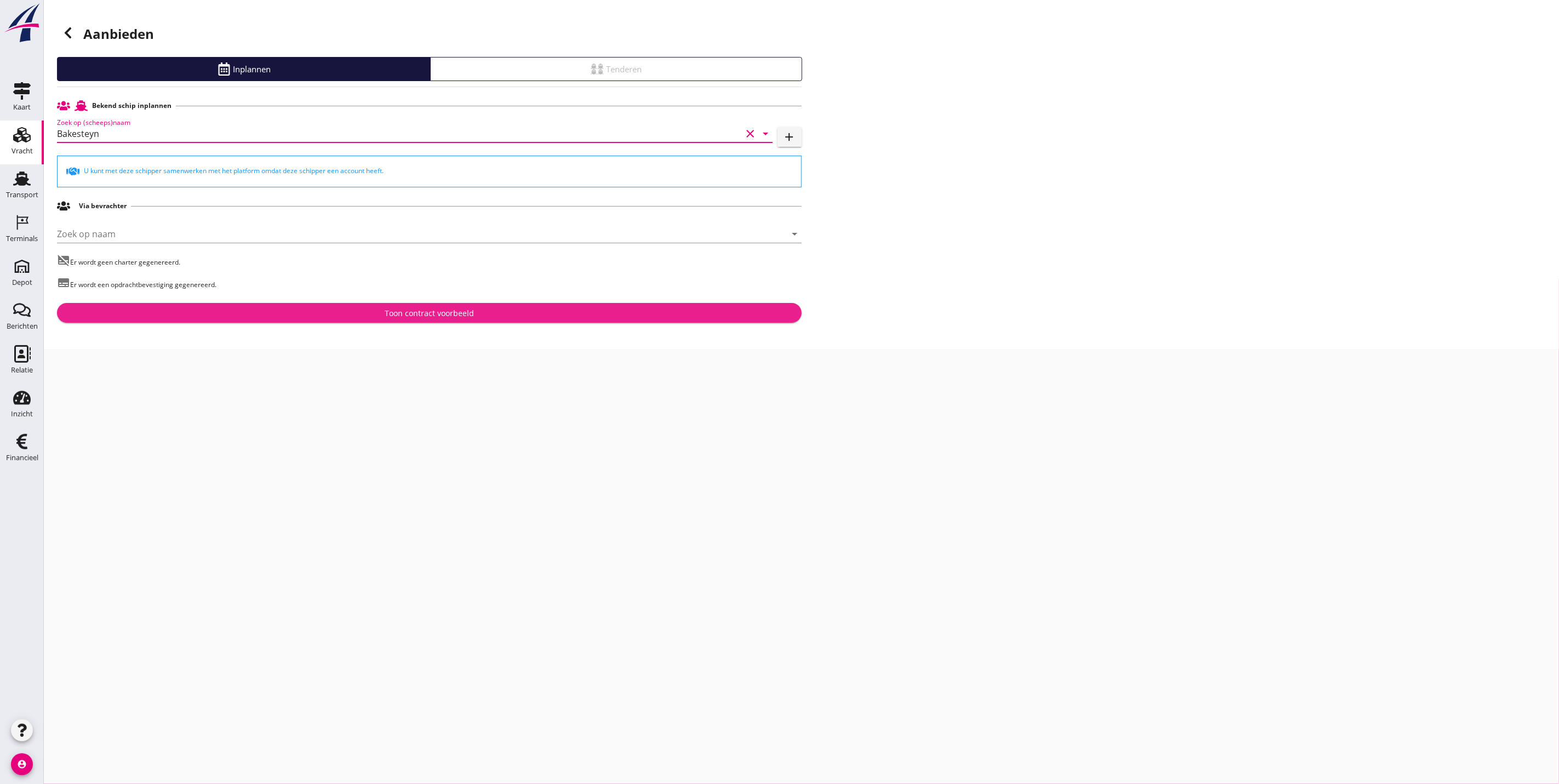
click at [298, 316] on div "Toon contract voorbeeld" at bounding box center [430, 313] width 727 height 11
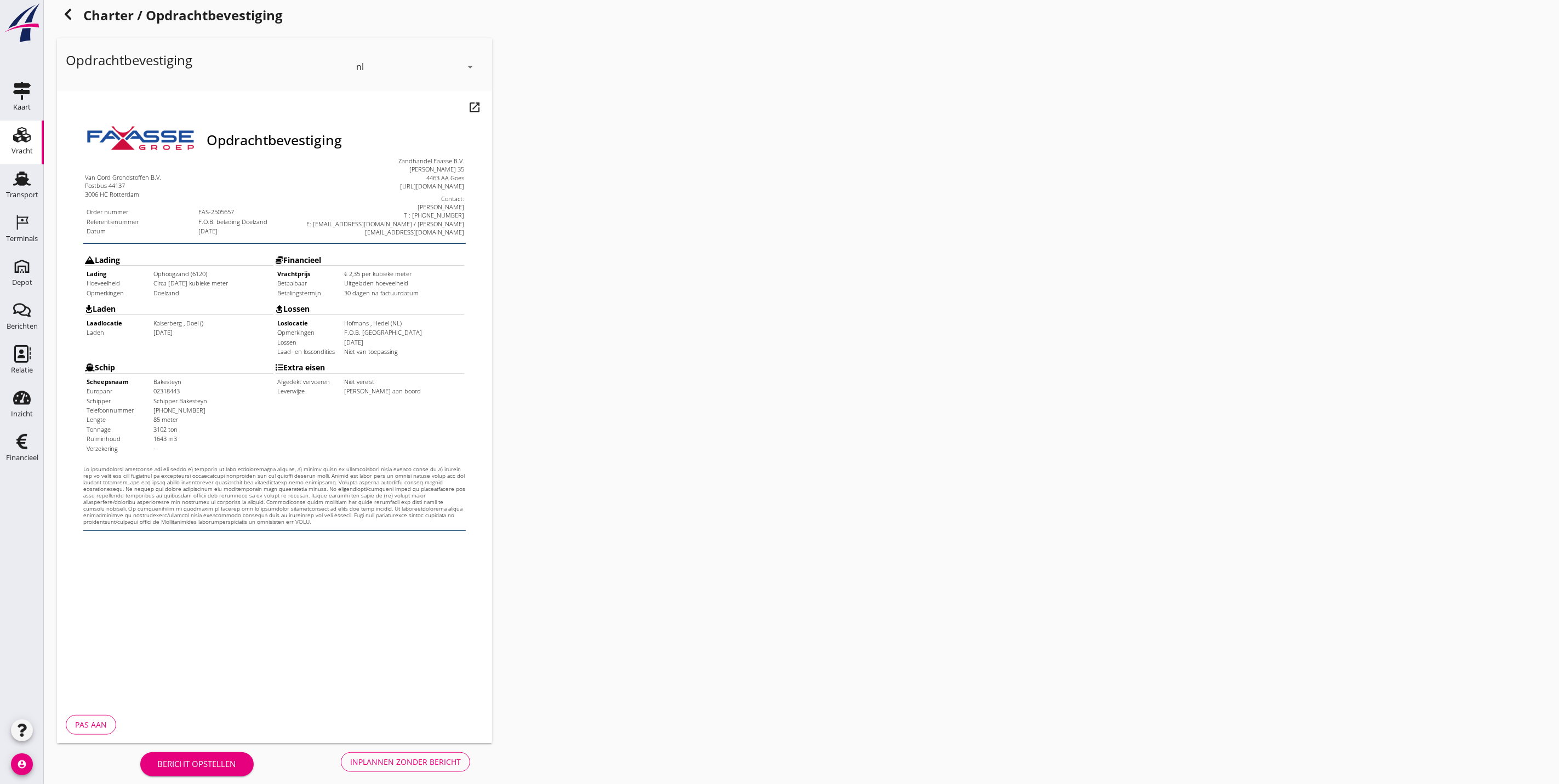
scroll to position [27, 0]
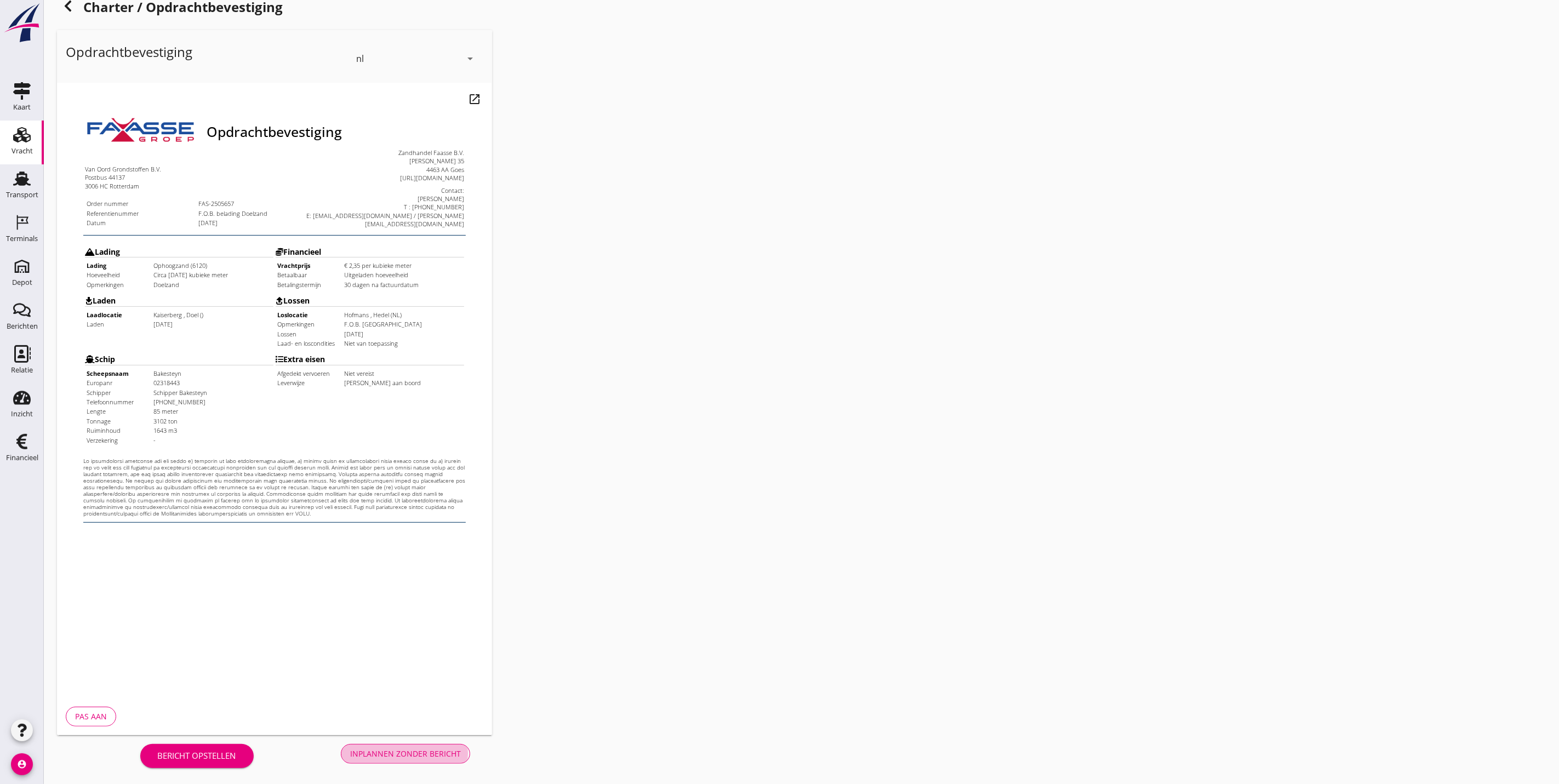
click at [406, 754] on div "Inplannen zonder bericht" at bounding box center [405, 753] width 111 height 11
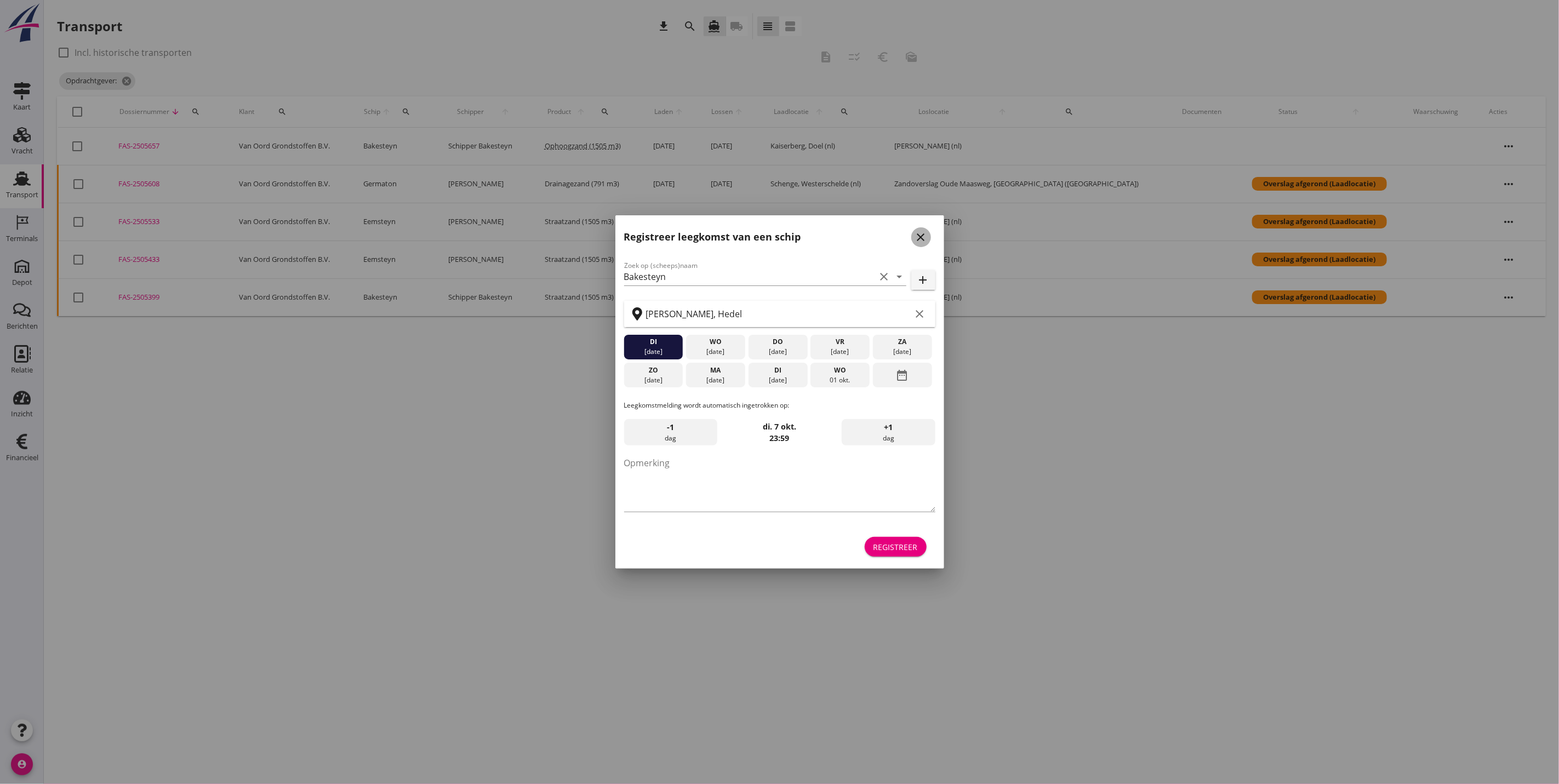
drag, startPoint x: 916, startPoint y: 238, endPoint x: 1070, endPoint y: 255, distance: 154.9
click at [918, 238] on icon "close" at bounding box center [921, 237] width 13 height 13
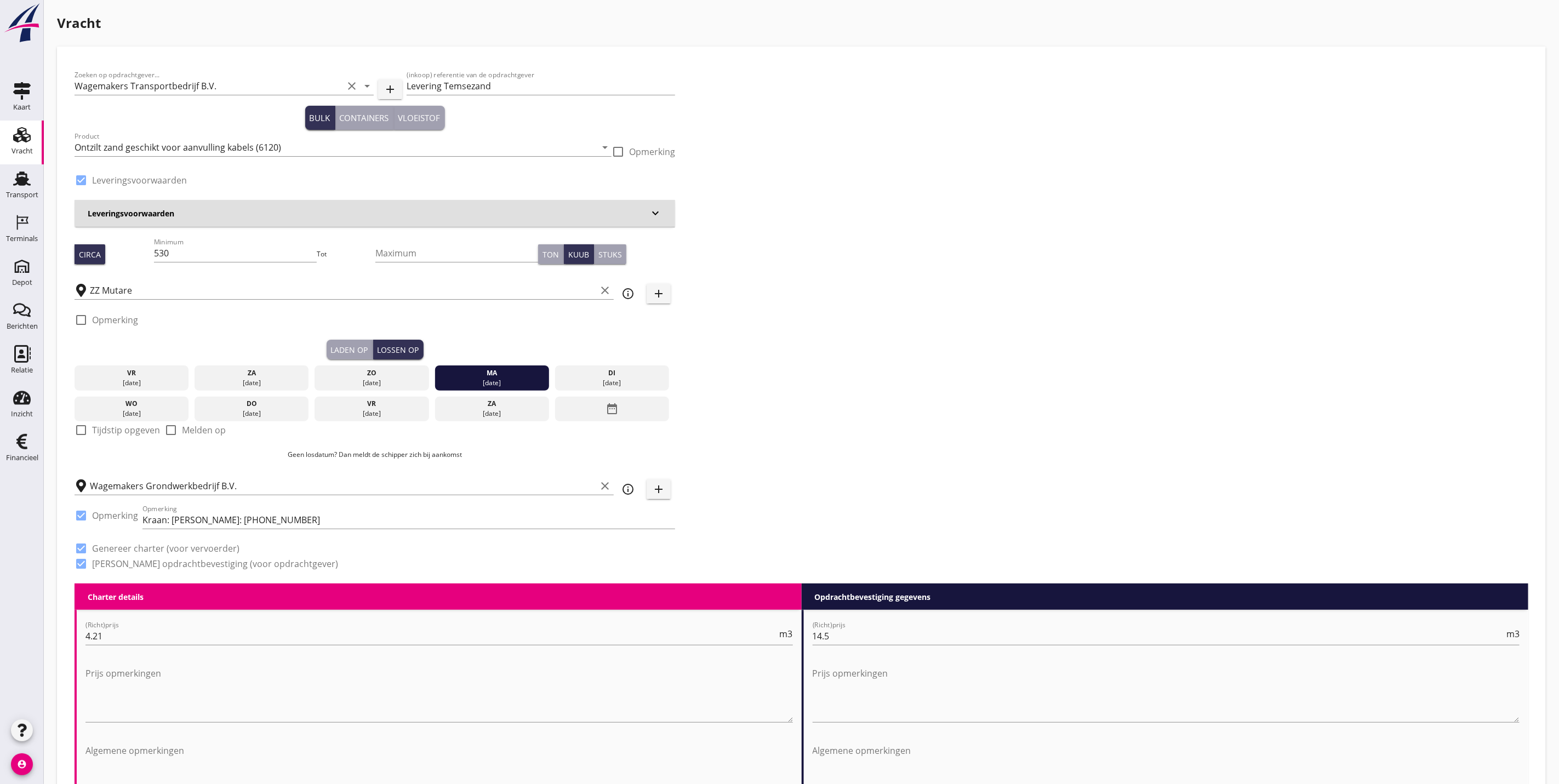
click at [79, 181] on div at bounding box center [81, 180] width 19 height 19
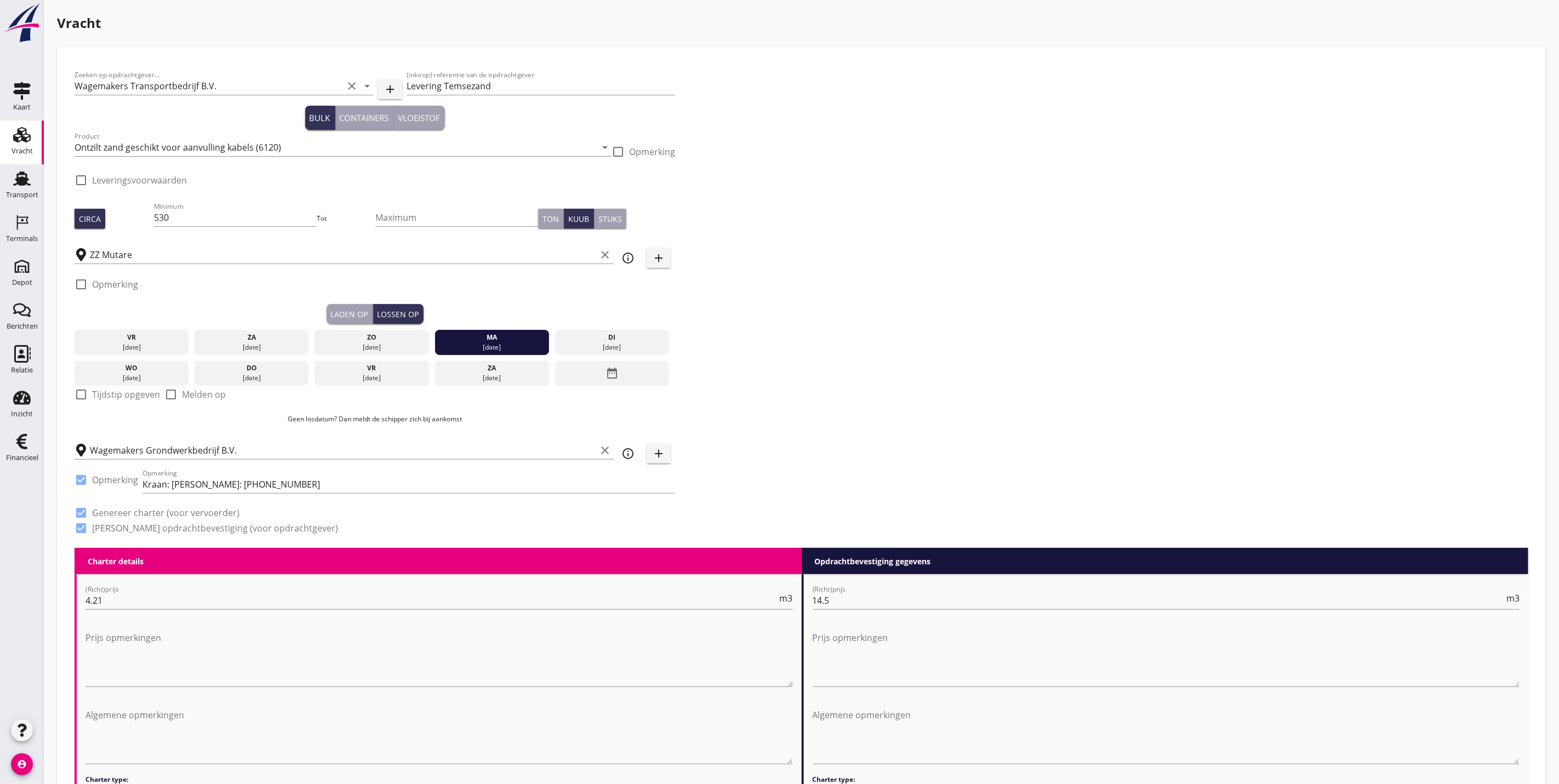
click at [79, 181] on div at bounding box center [81, 180] width 19 height 19
checkbox input "true"
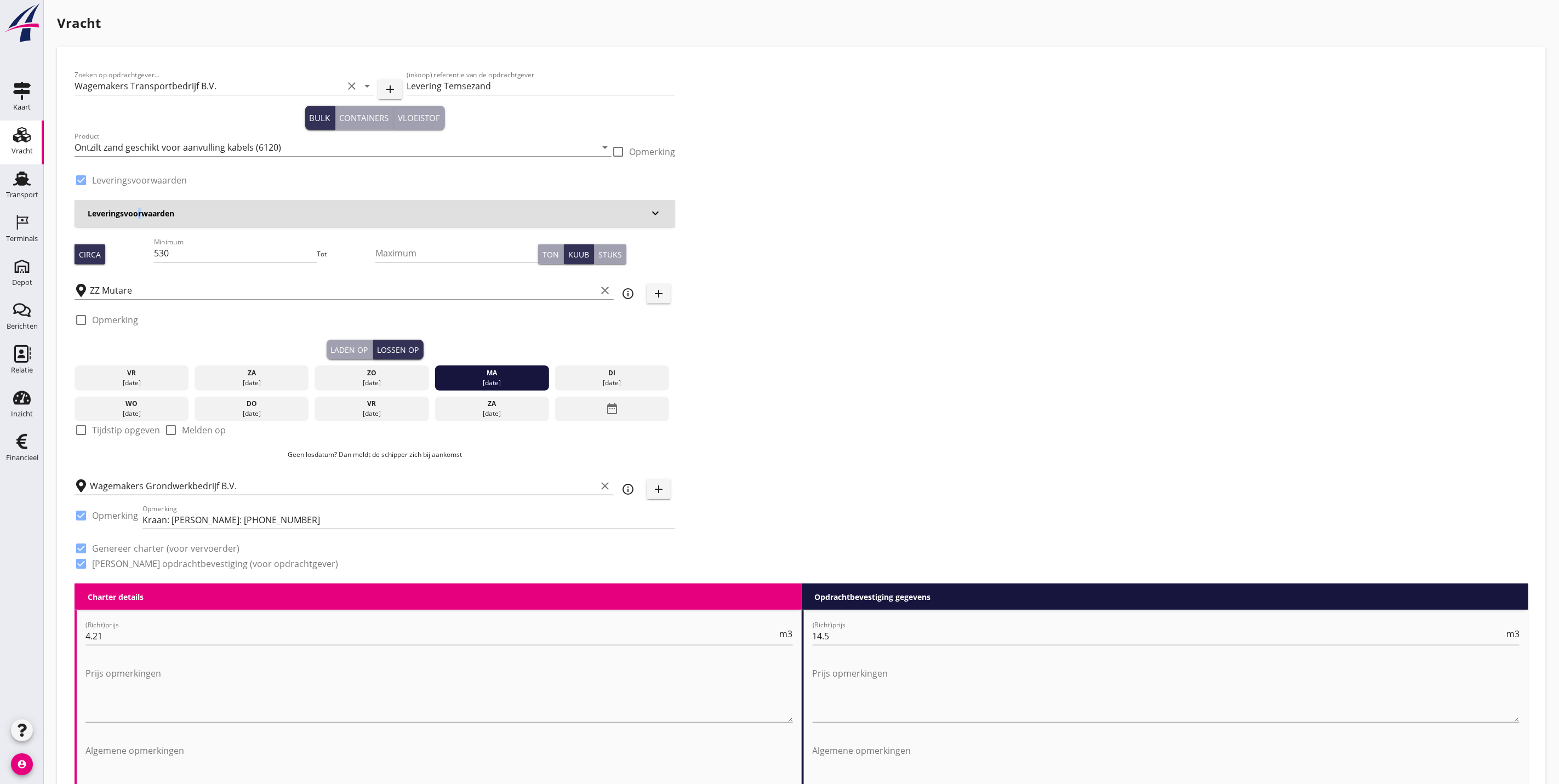
click at [136, 211] on h3 "Leveringsvoorwaarden" at bounding box center [368, 213] width 561 height 11
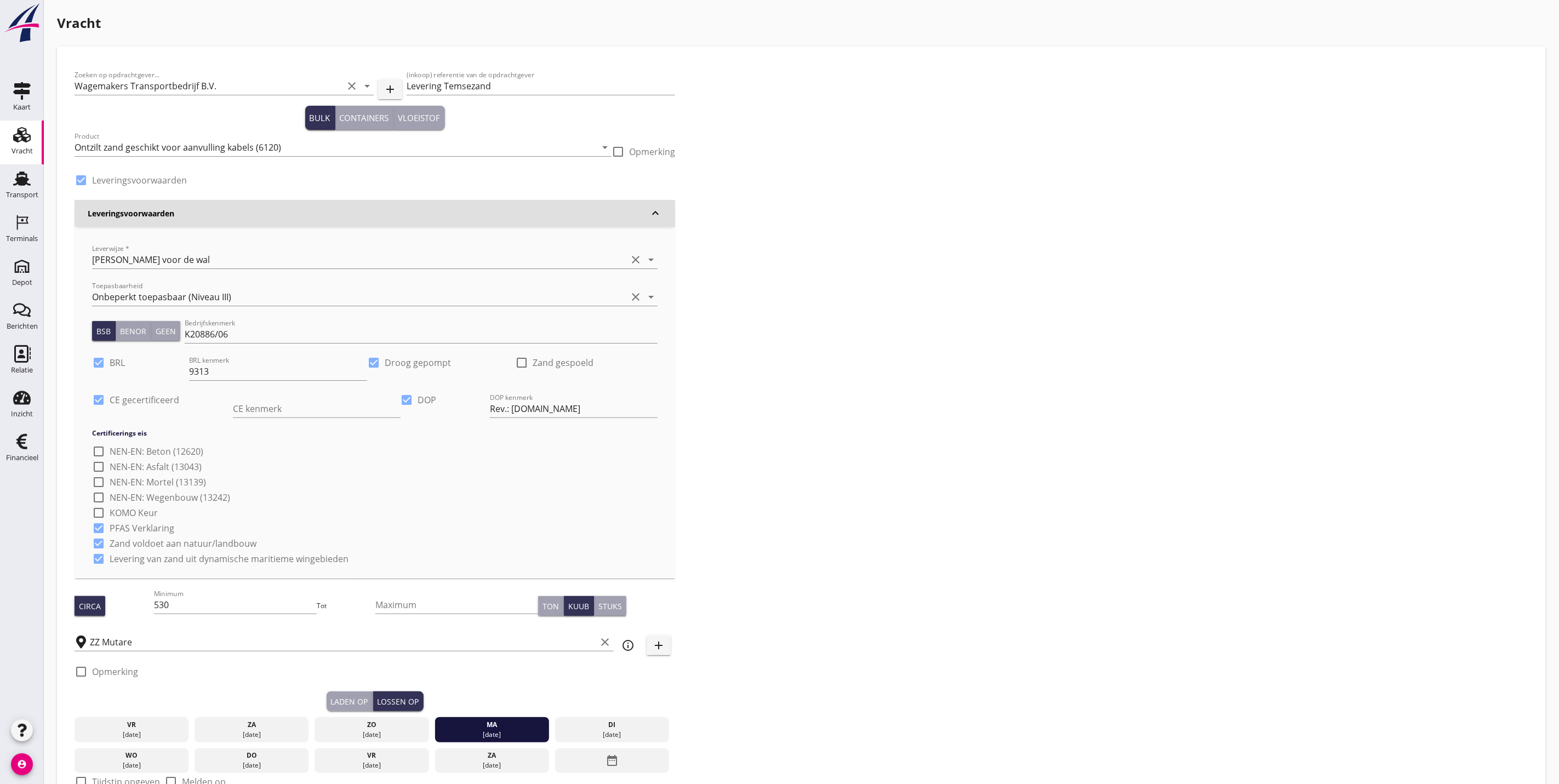
click at [657, 214] on icon "keyboard_arrow_down" at bounding box center [655, 213] width 13 height 13
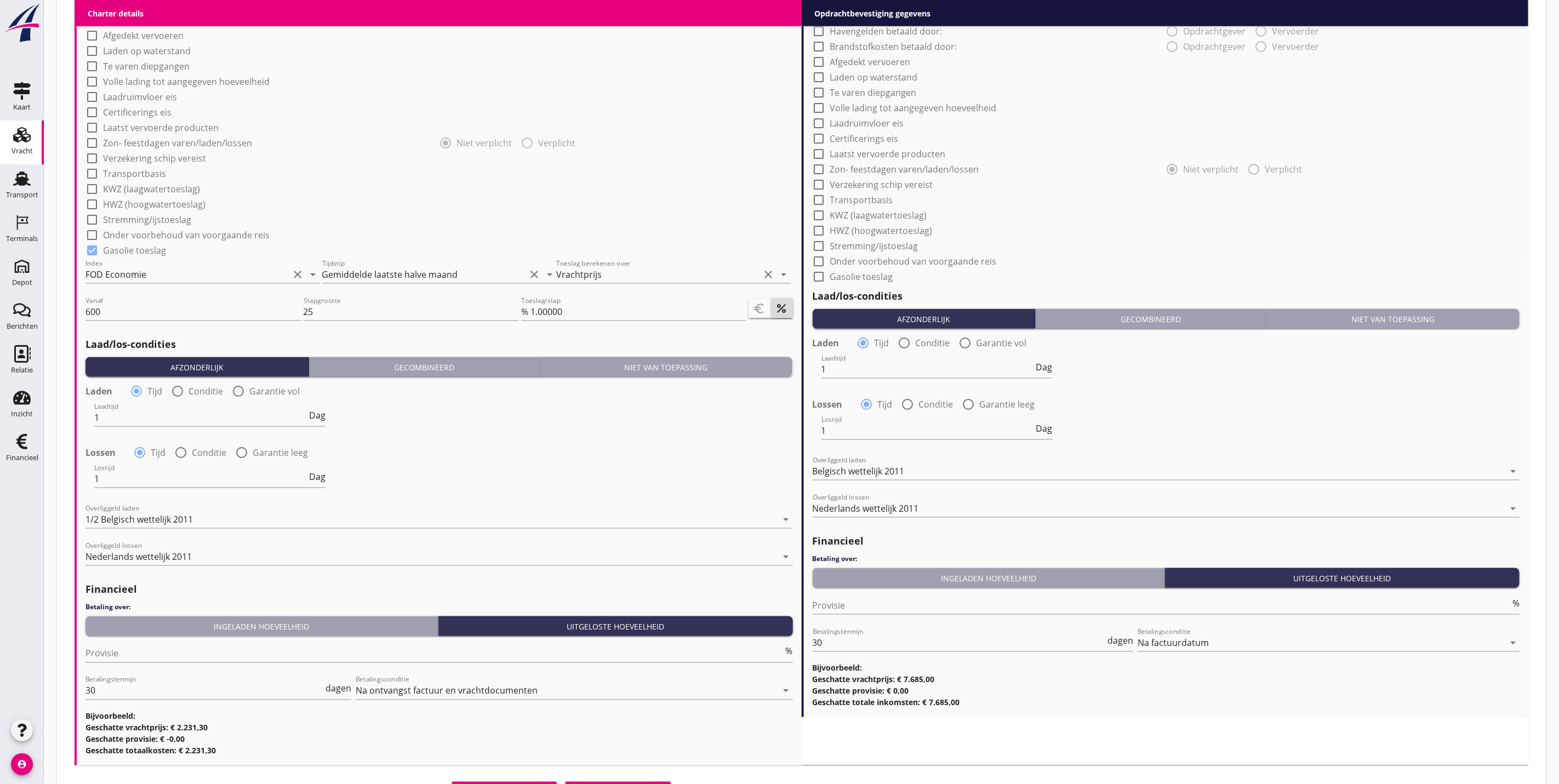
scroll to position [965, 0]
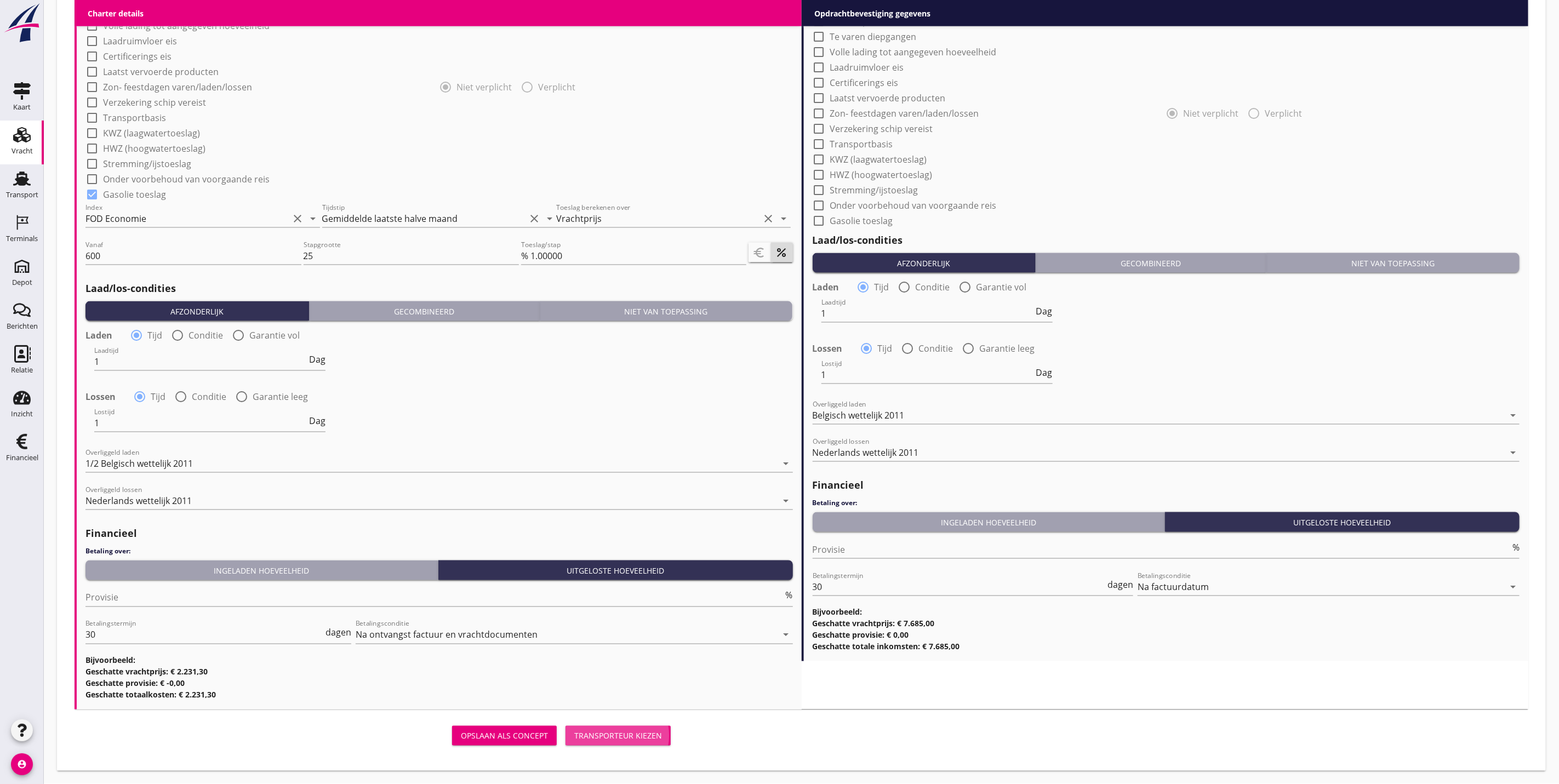
click at [646, 742] on button "Transporteur kiezen" at bounding box center [618, 736] width 105 height 20
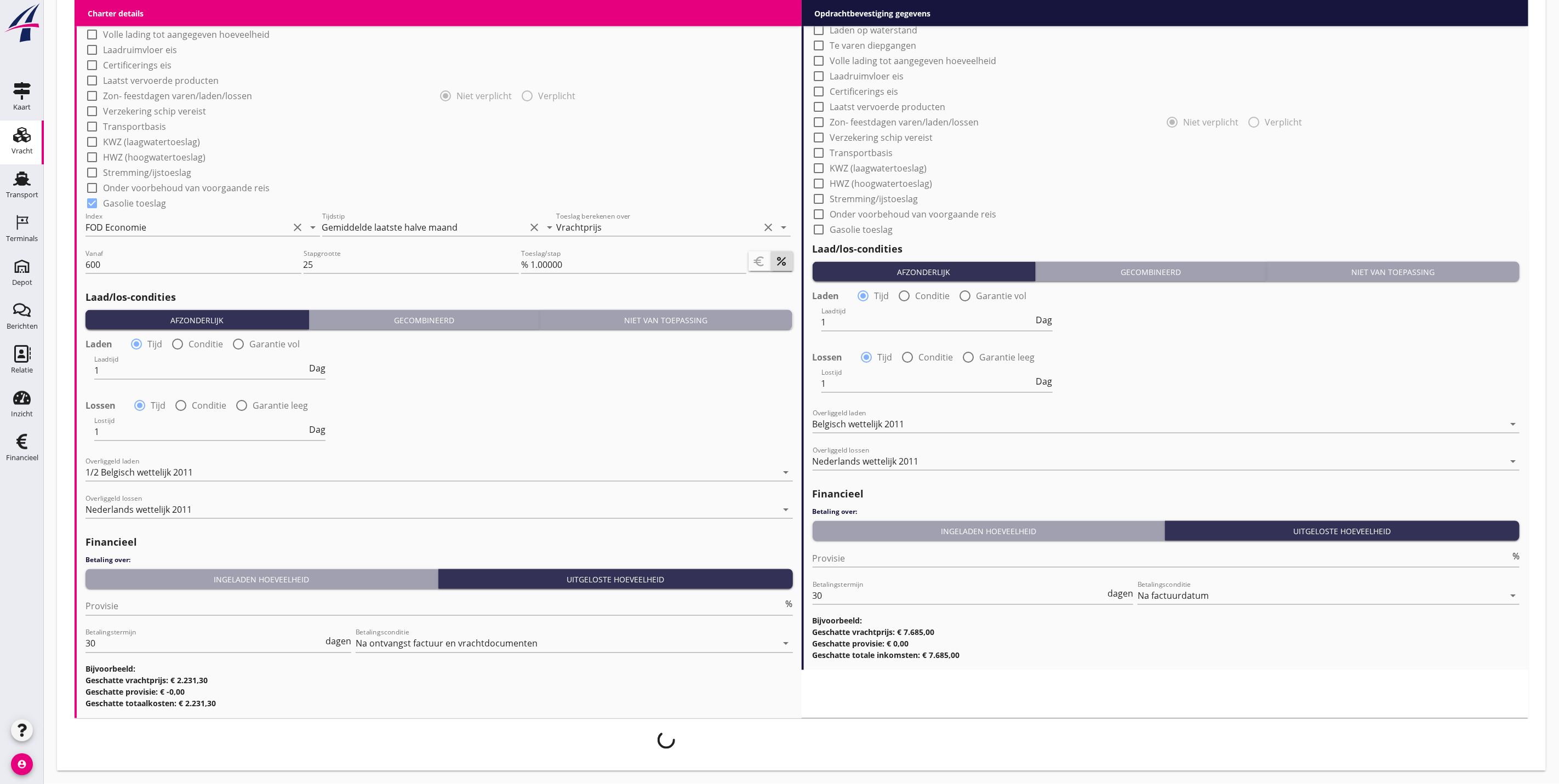
scroll to position [956, 0]
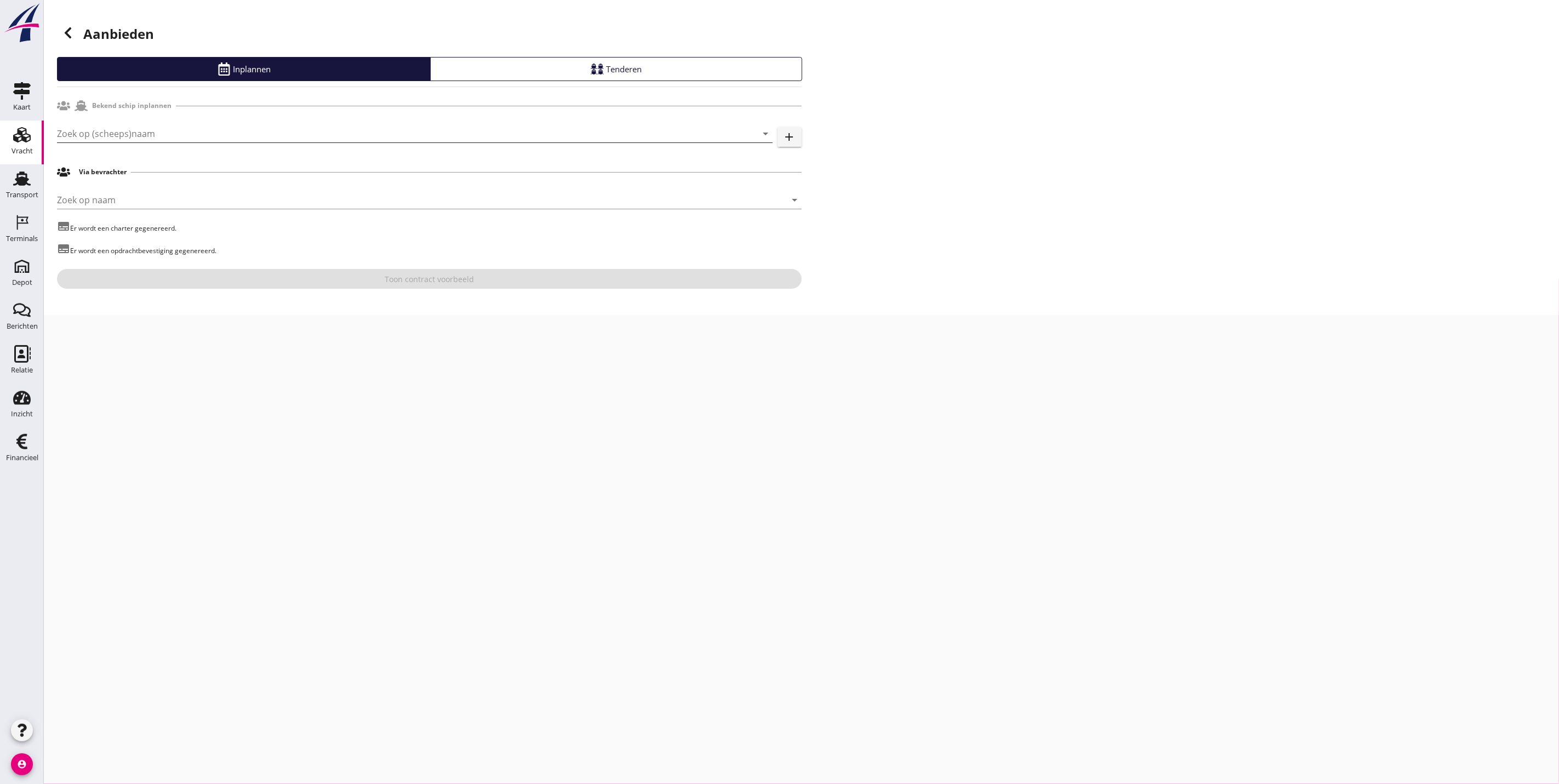
click at [241, 129] on input "Zoek op (scheeps)naam" at bounding box center [399, 133] width 685 height 18
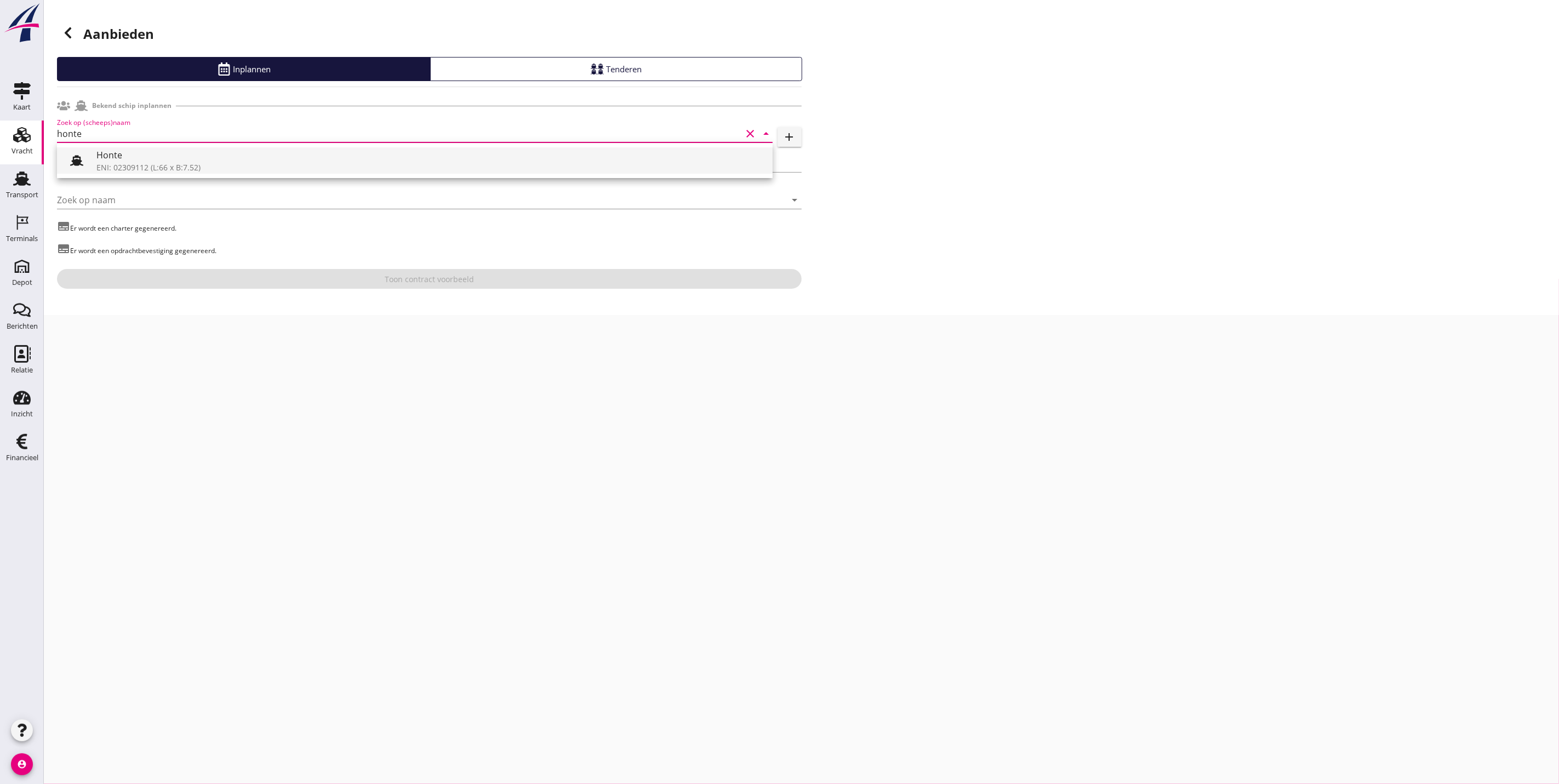
click at [126, 160] on div "Honte" at bounding box center [430, 155] width 668 height 13
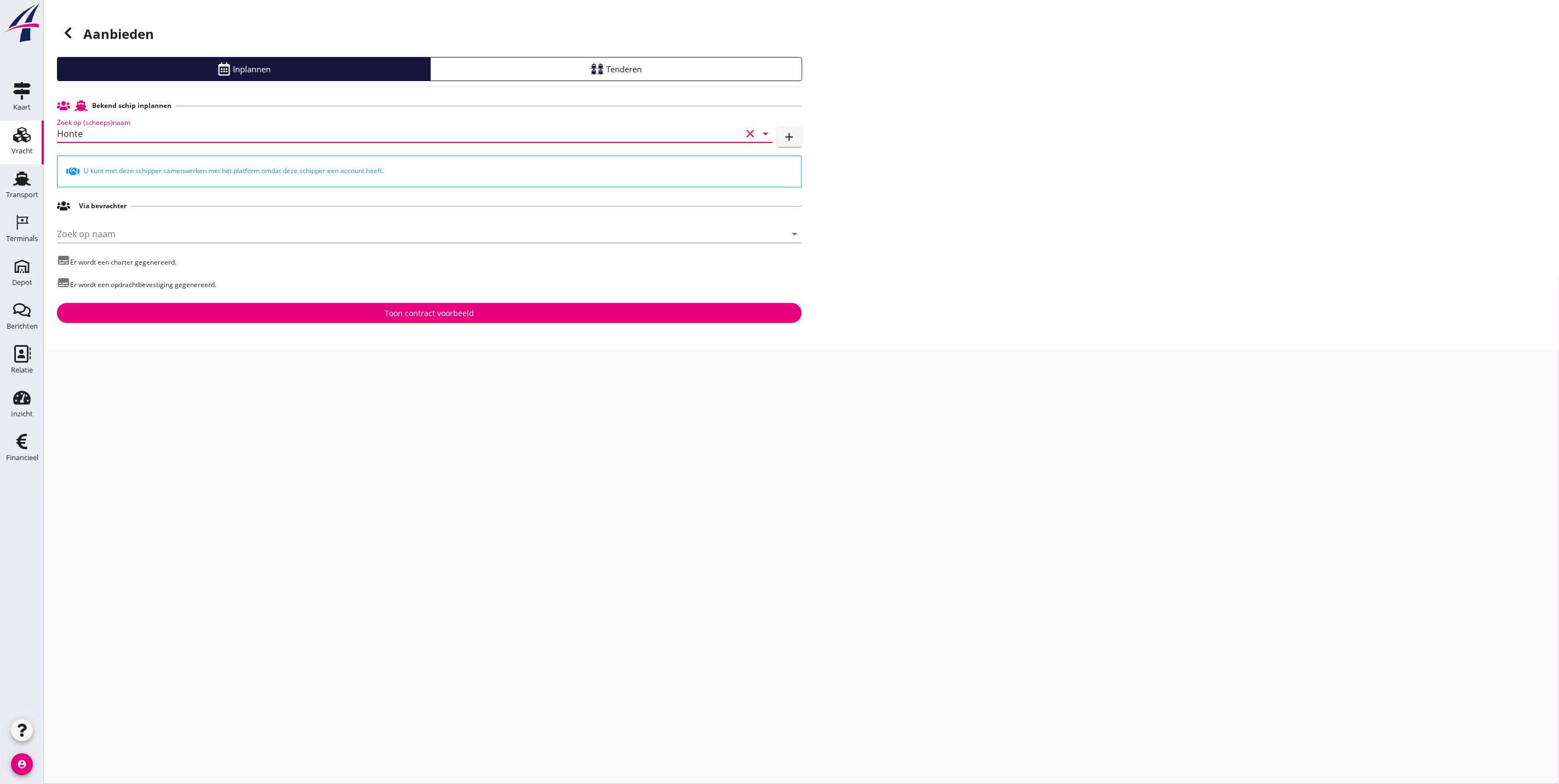
type input "Honte"
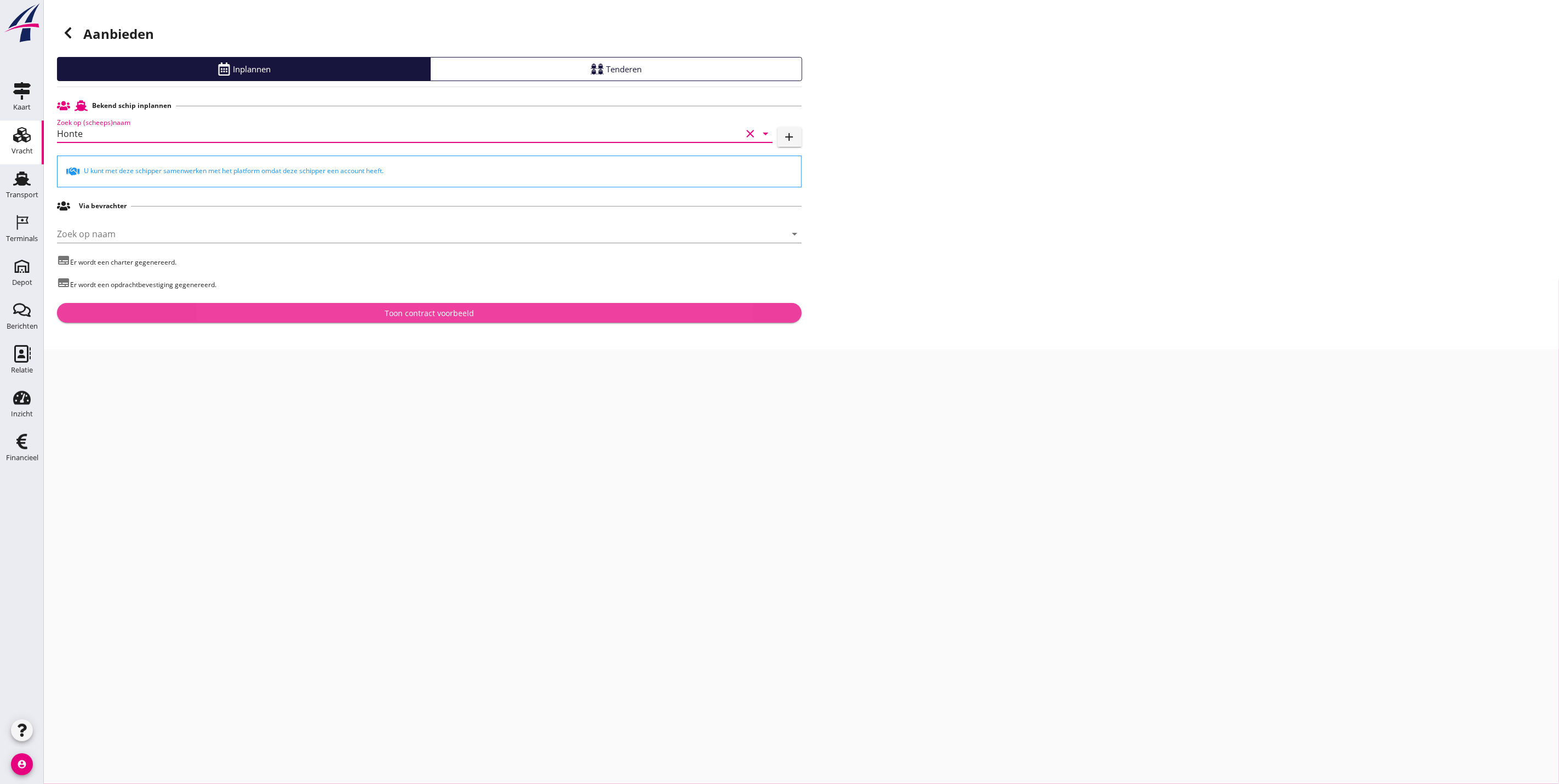
click at [420, 316] on div "Toon contract voorbeeld" at bounding box center [430, 313] width 90 height 11
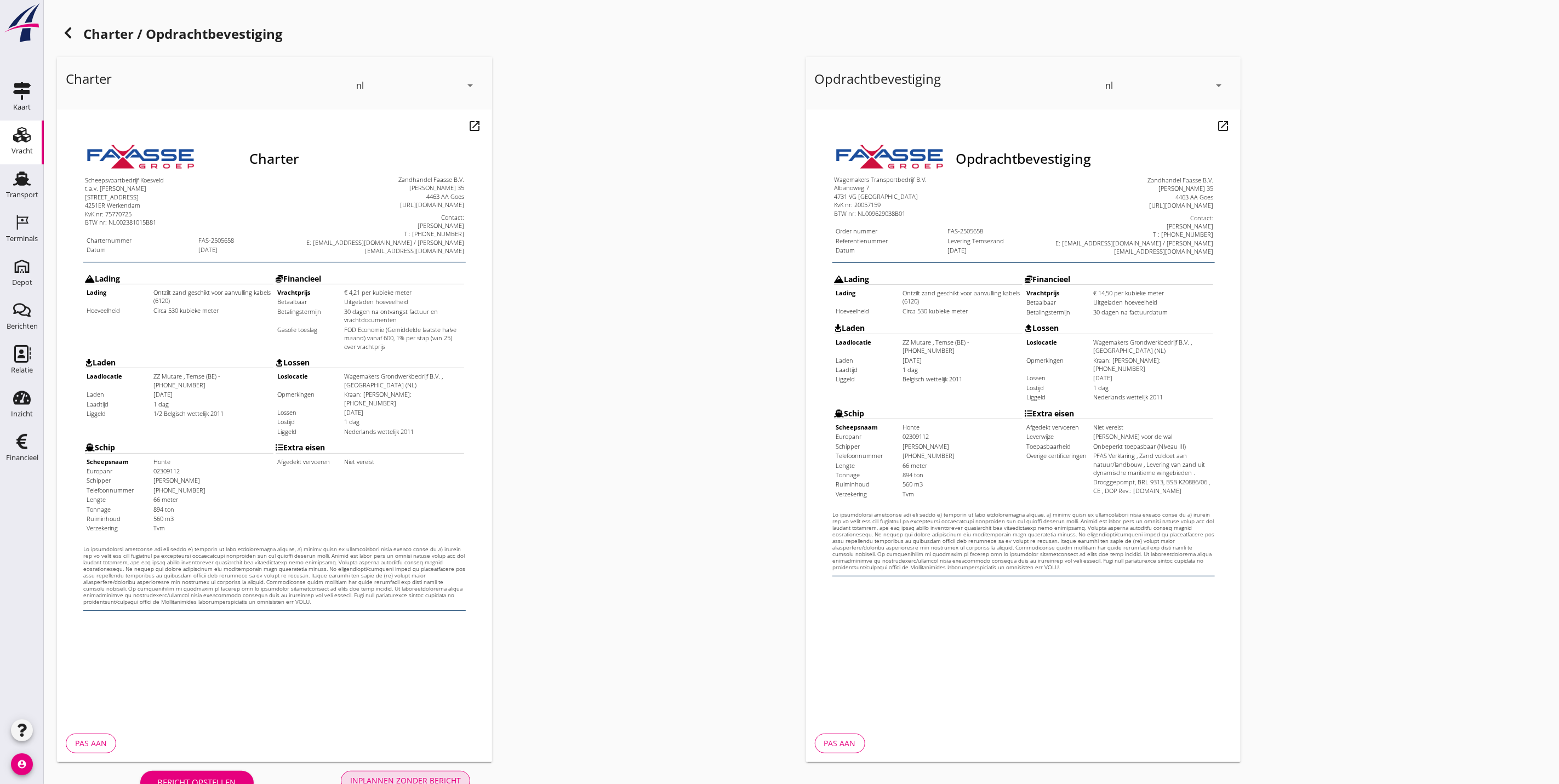
click at [458, 776] on div "Inplannen zonder bericht" at bounding box center [405, 780] width 111 height 11
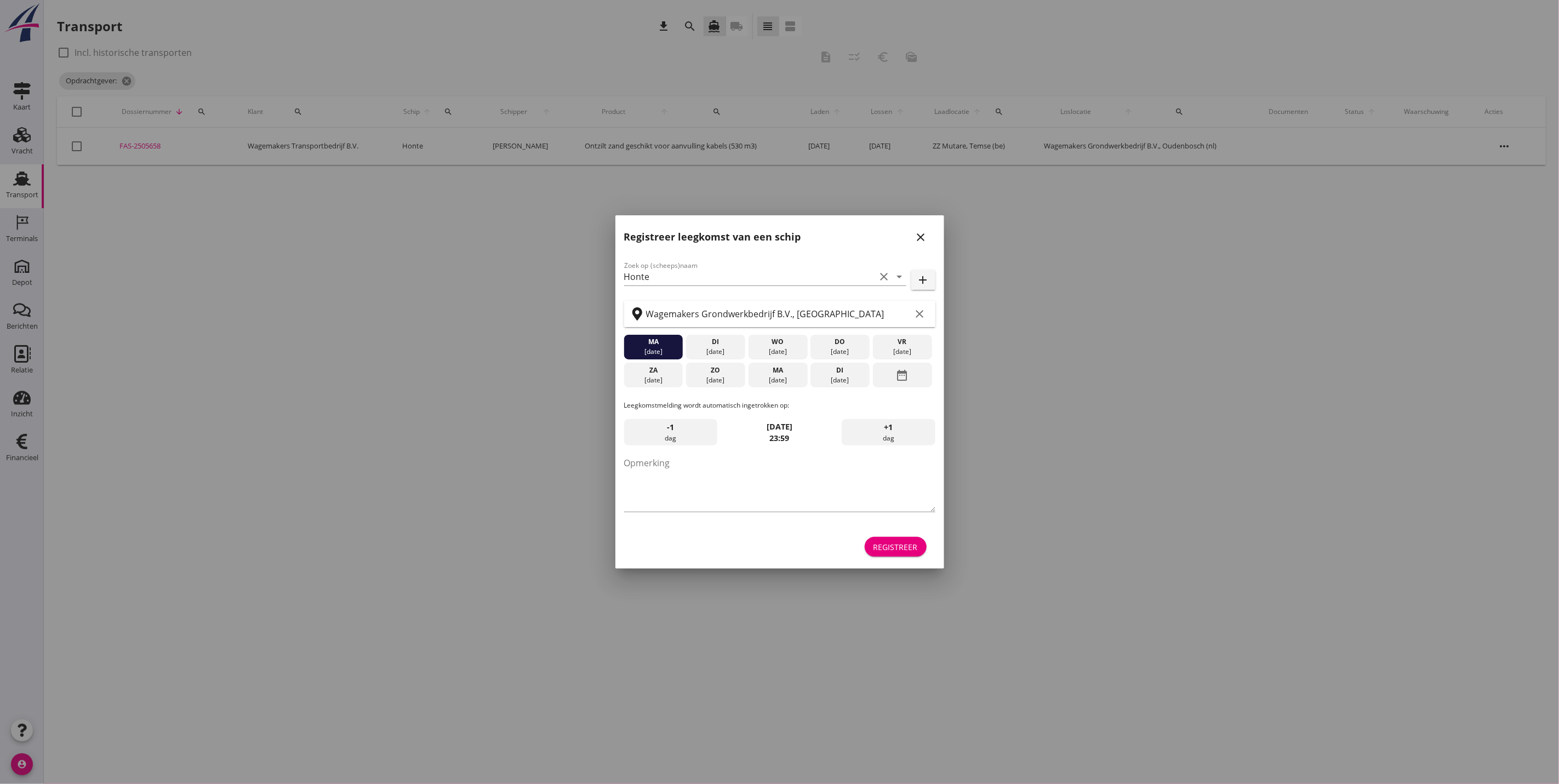
click at [921, 240] on icon "close" at bounding box center [921, 237] width 13 height 13
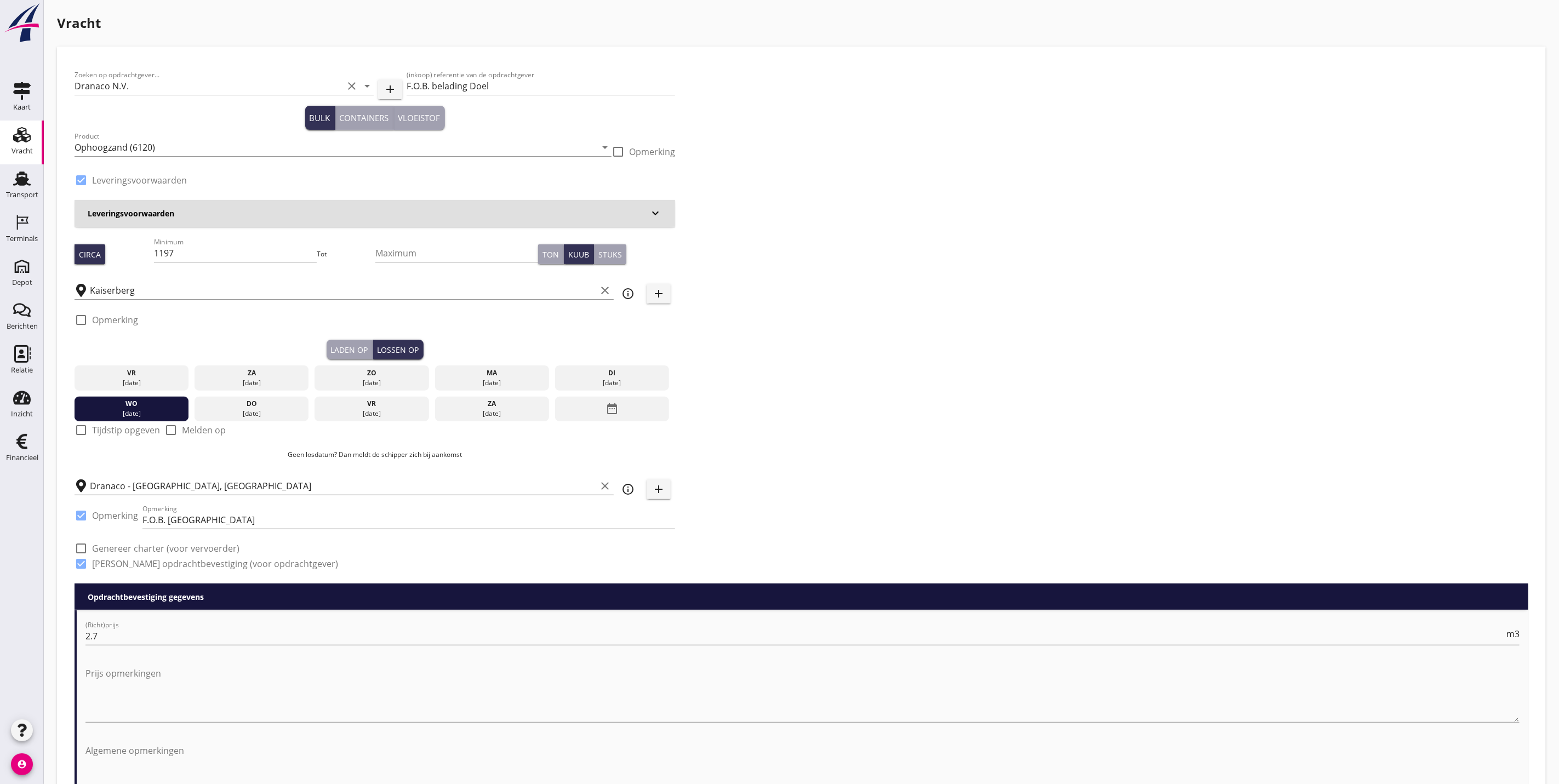
drag, startPoint x: 347, startPoint y: 349, endPoint x: 370, endPoint y: 349, distance: 23.0
click at [347, 349] on div "Laden op" at bounding box center [350, 350] width 38 height 11
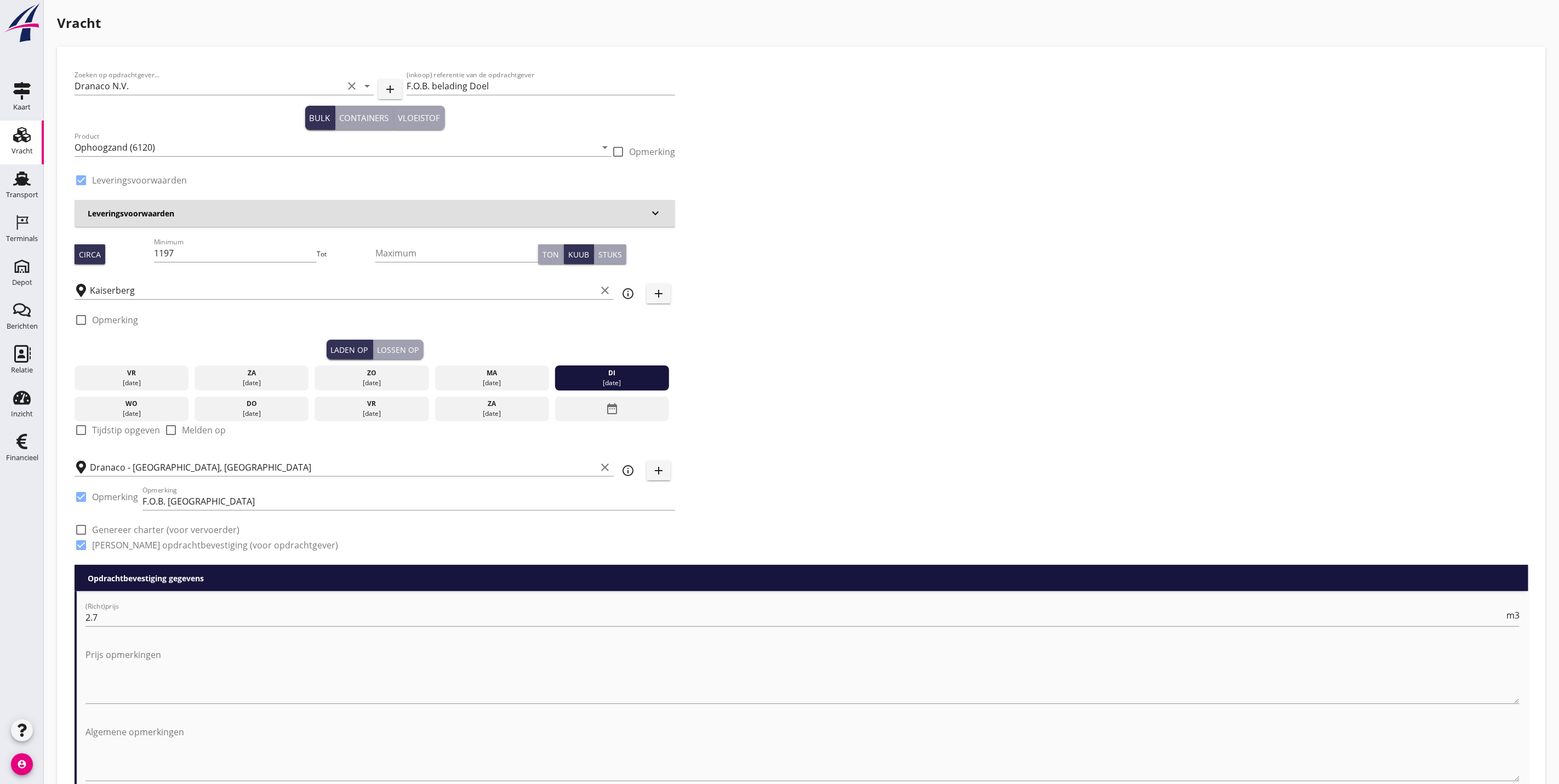
click at [403, 349] on div "Lossen op" at bounding box center [398, 350] width 42 height 11
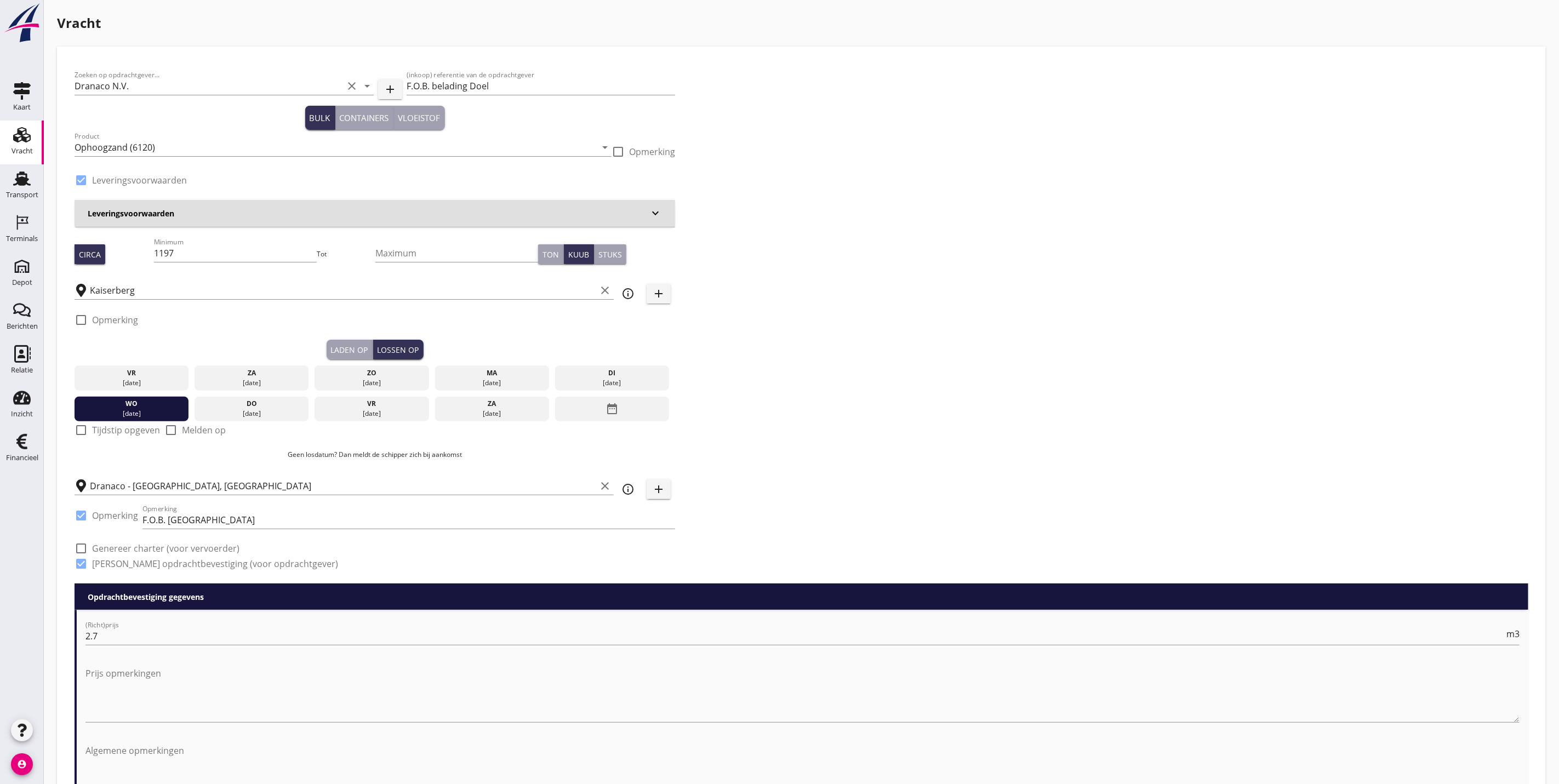
click at [344, 347] on div "Laden op" at bounding box center [350, 350] width 38 height 11
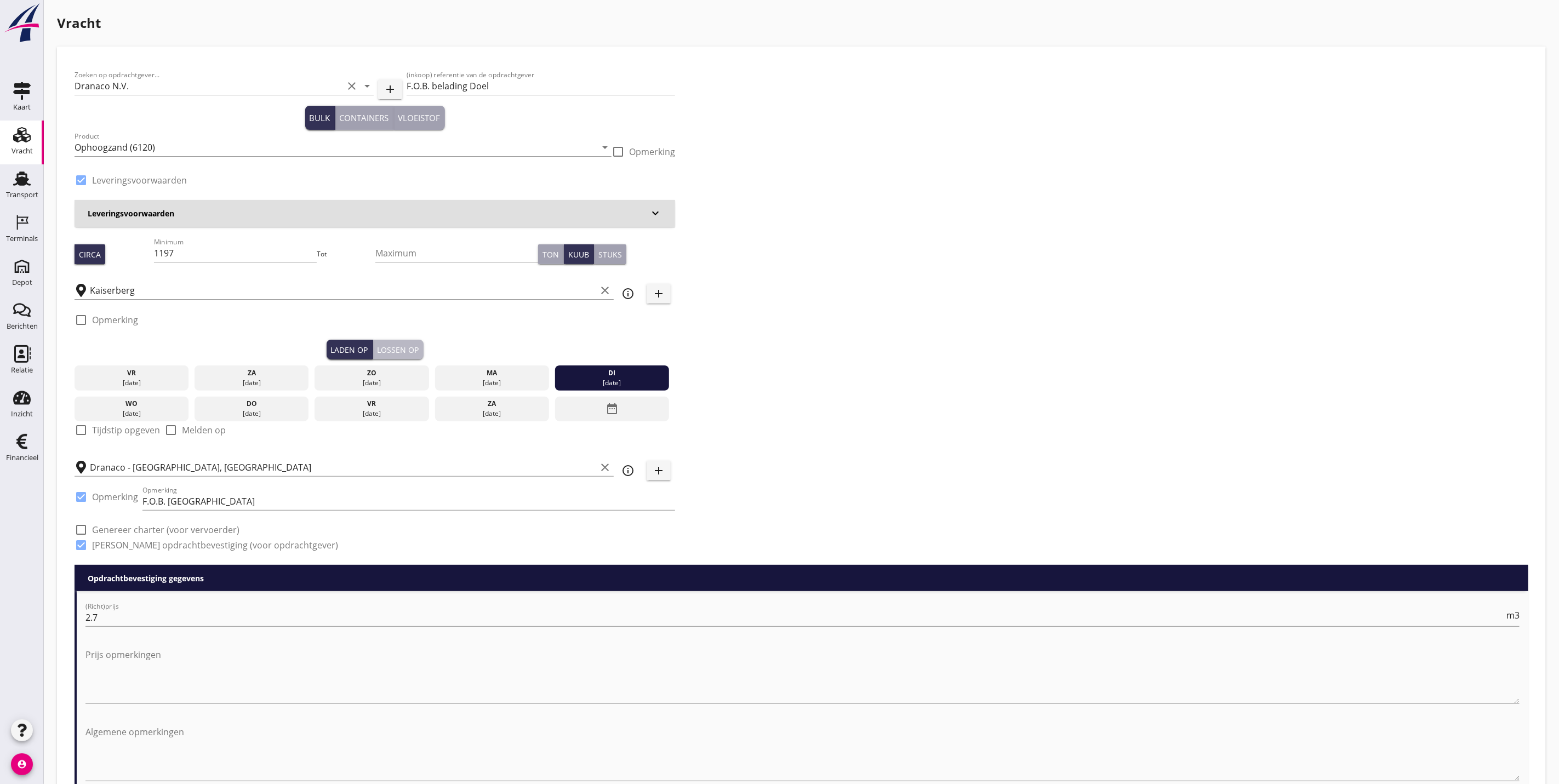
click at [410, 345] on div "Lossen op" at bounding box center [398, 350] width 42 height 11
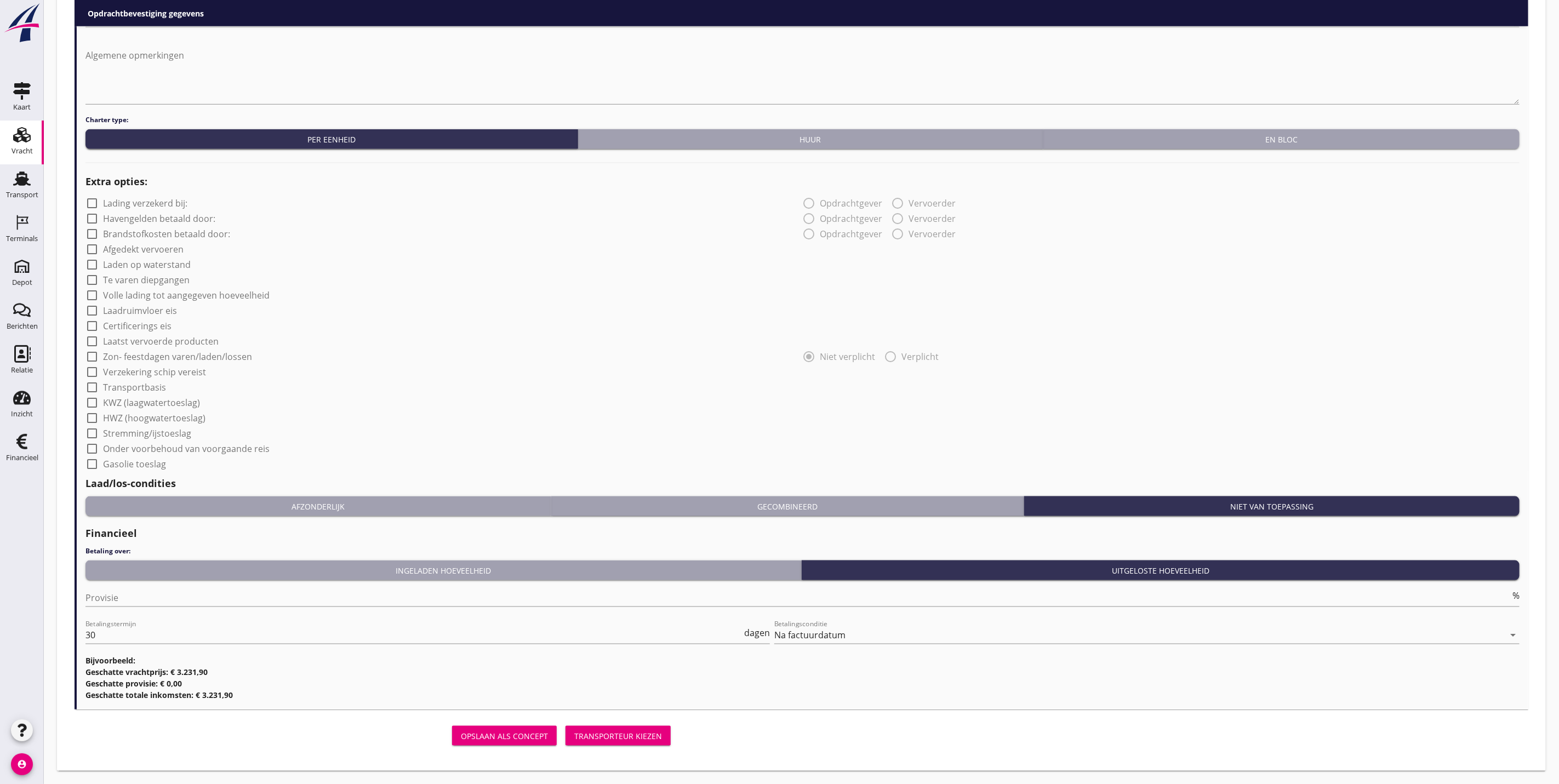
click at [649, 732] on div "Transporteur kiezen" at bounding box center [618, 736] width 88 height 11
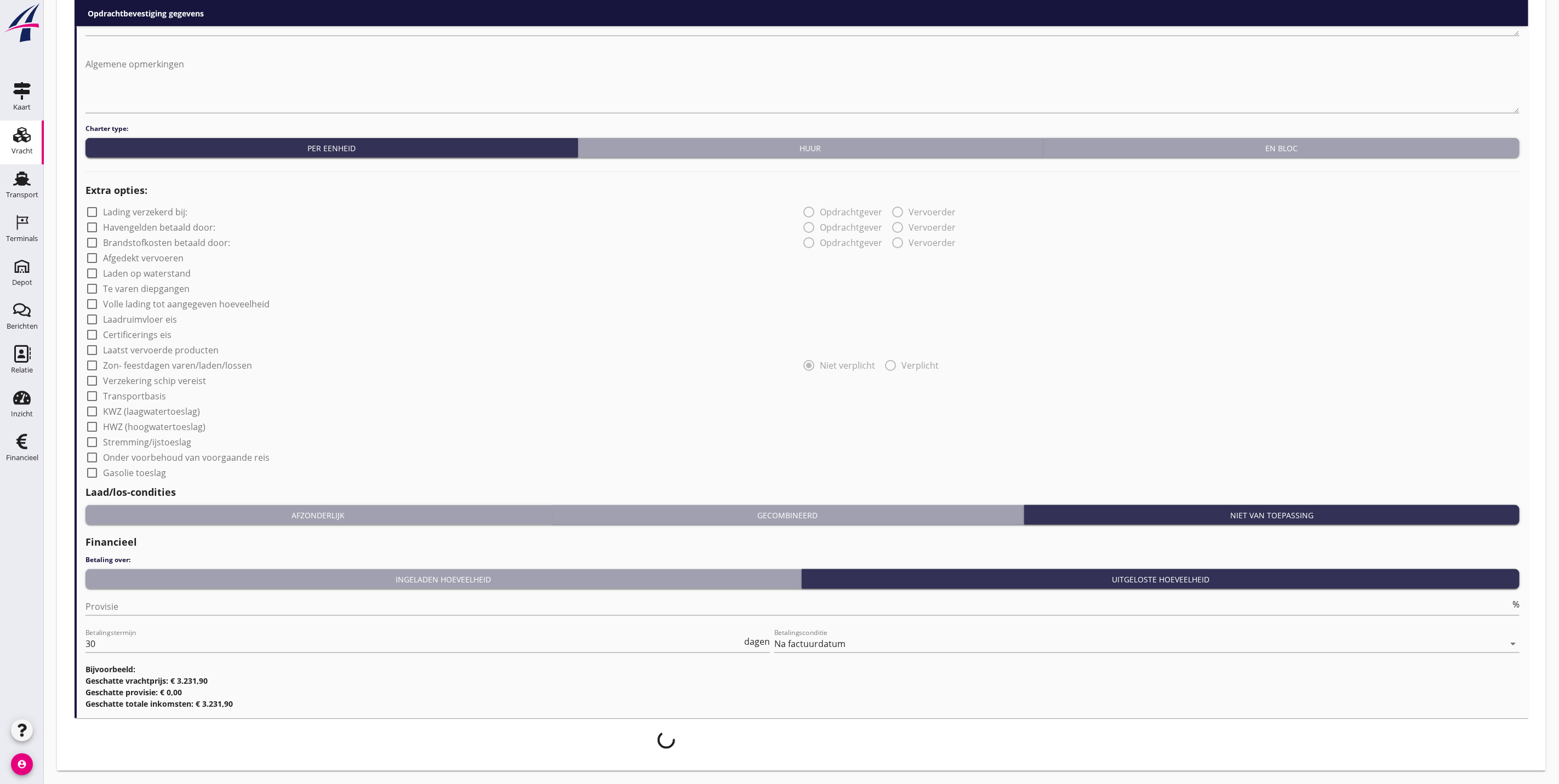
scroll to position [687, 0]
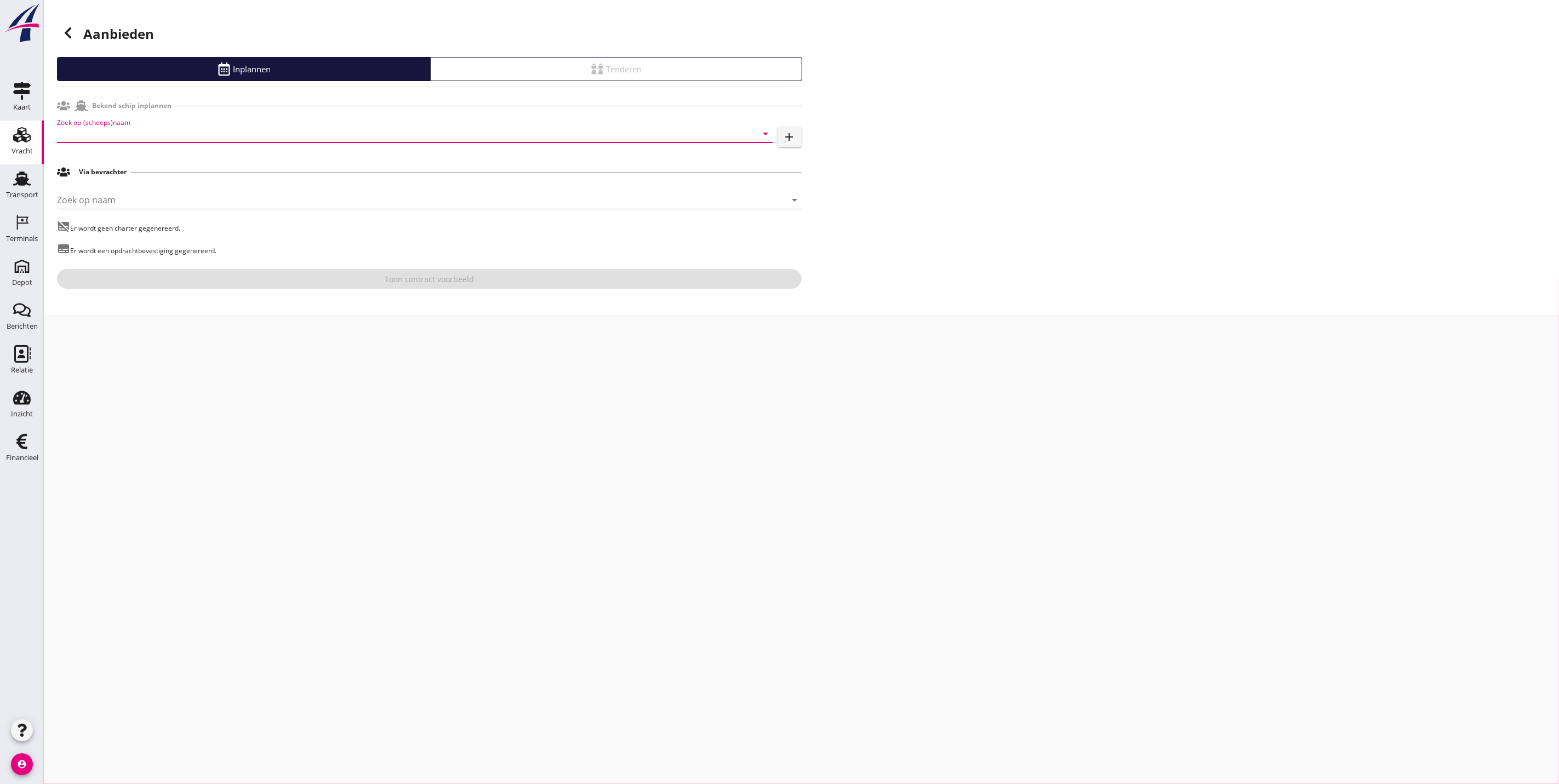
click at [199, 134] on input "Zoek op (scheeps)naam" at bounding box center [399, 133] width 685 height 18
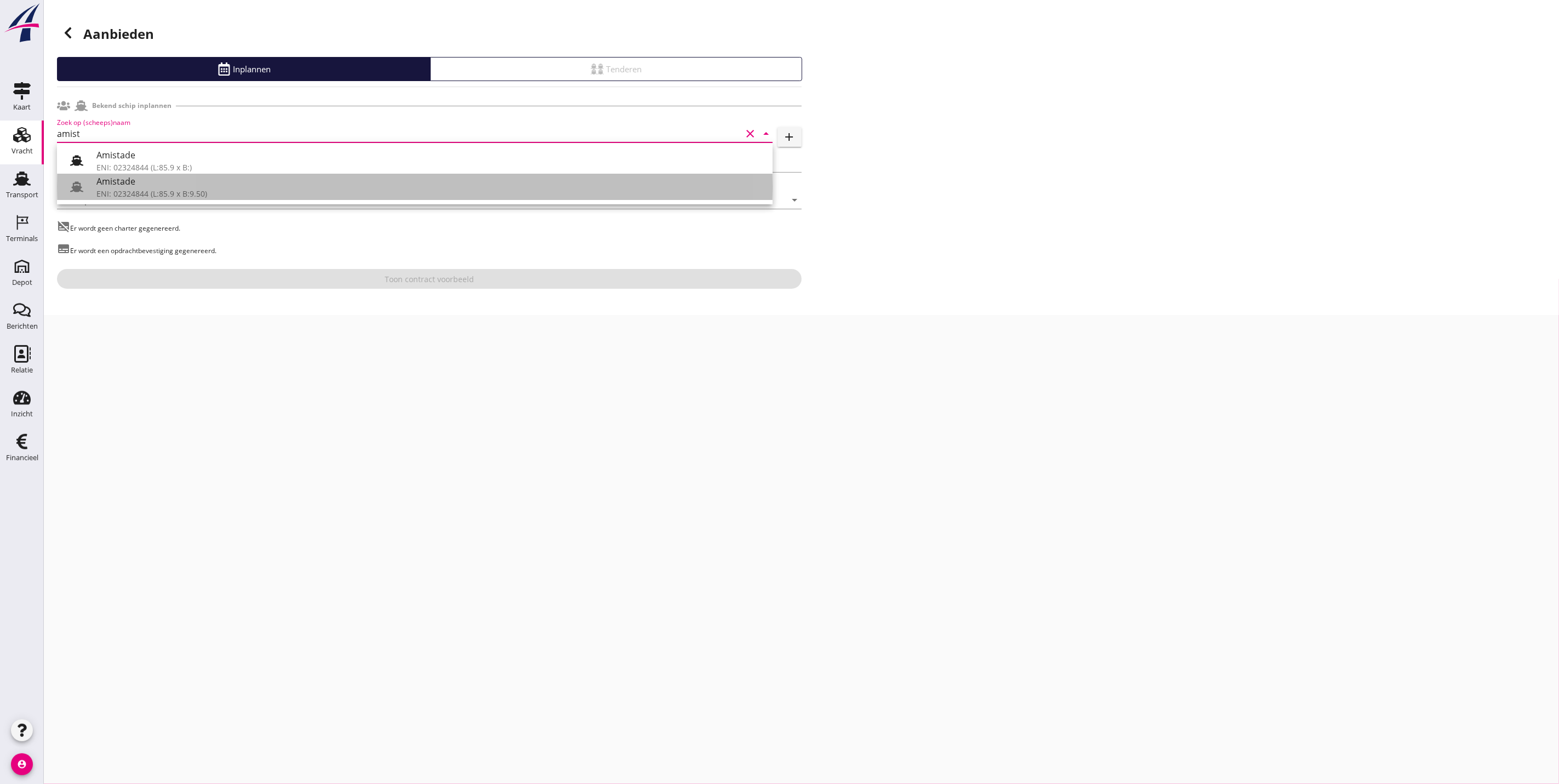
click at [183, 183] on div "Amistade" at bounding box center [430, 181] width 668 height 13
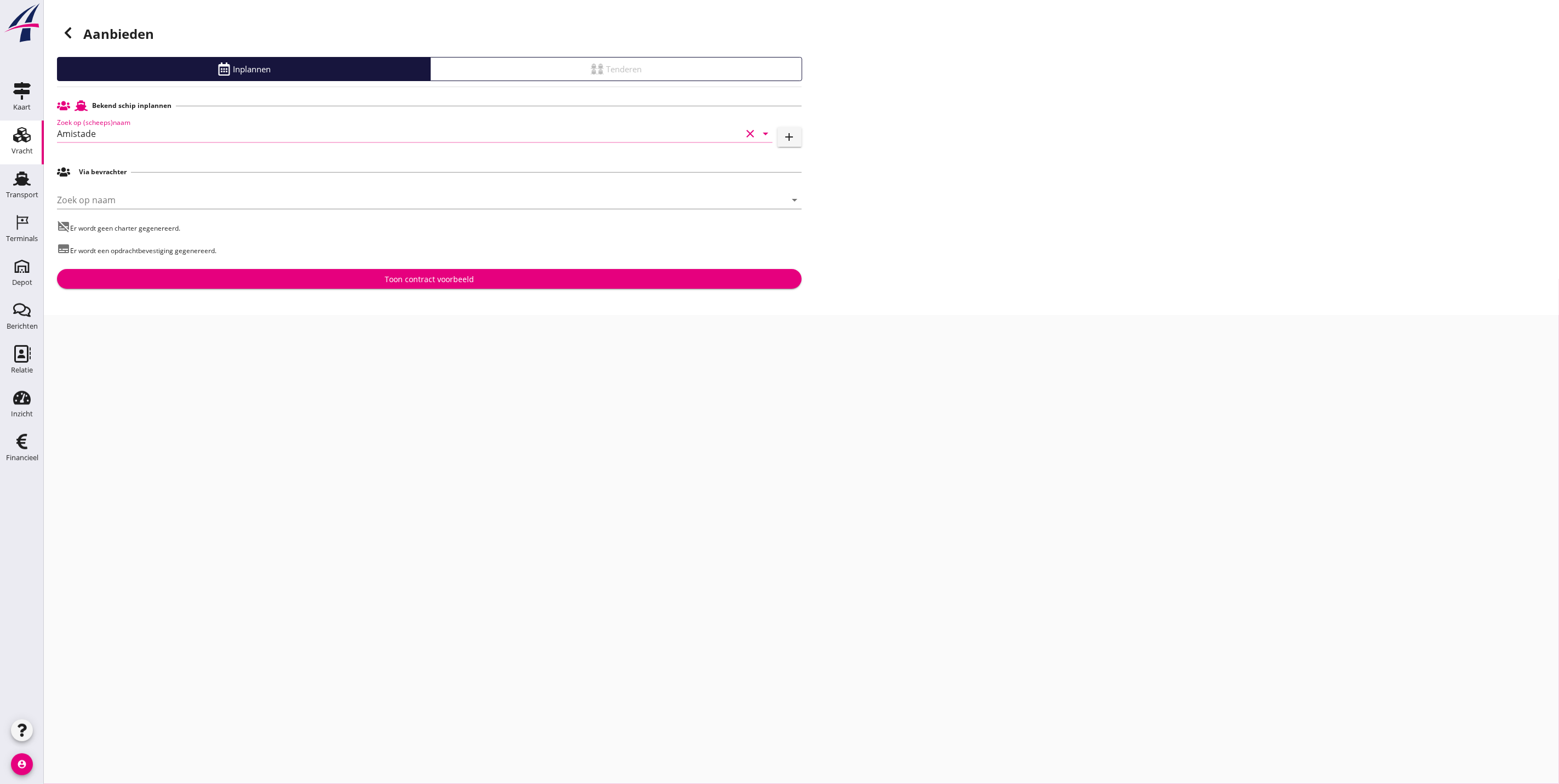
type input "Amistade"
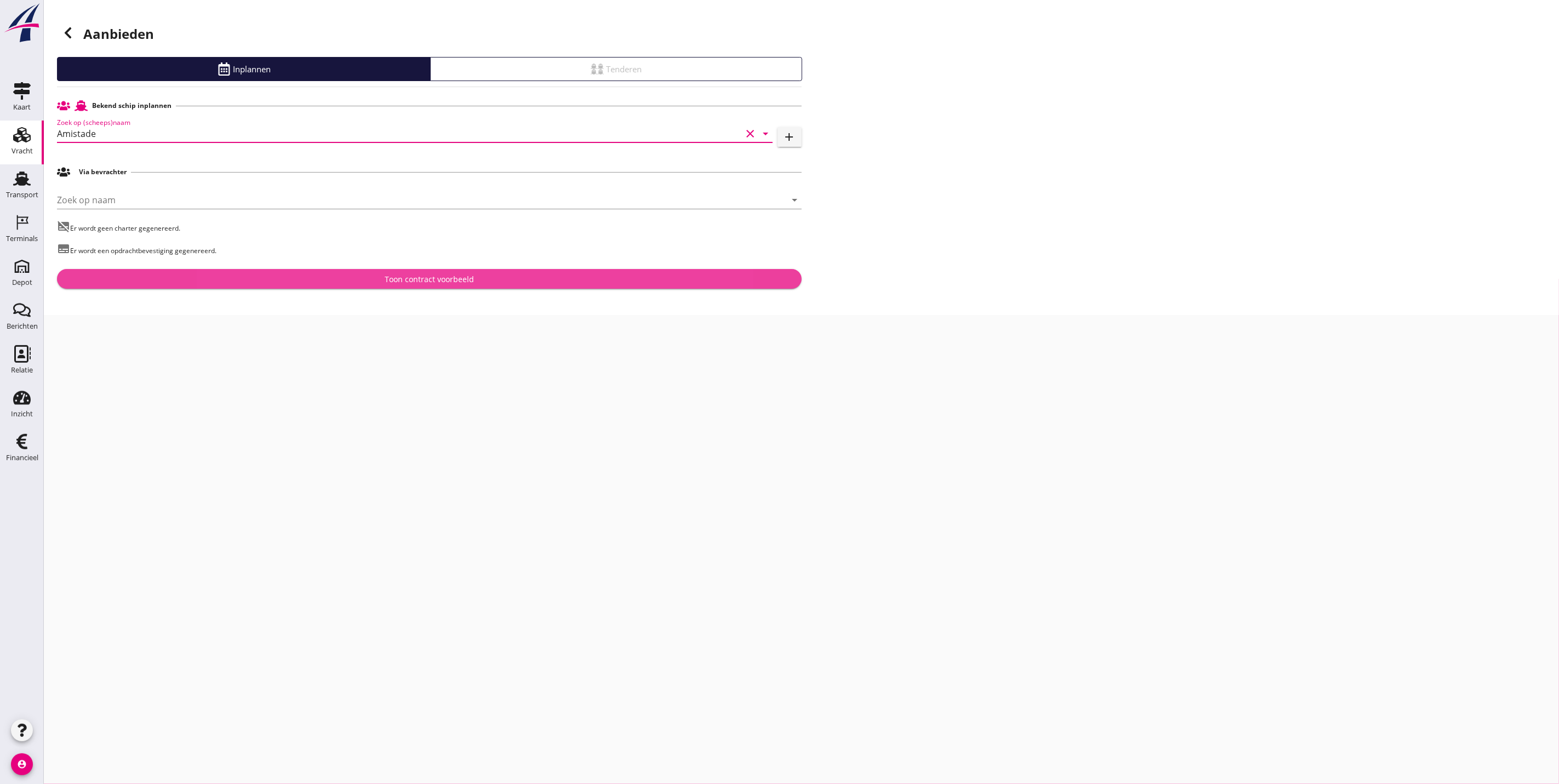
click at [342, 278] on div "Toon contract voorbeeld" at bounding box center [430, 279] width 727 height 11
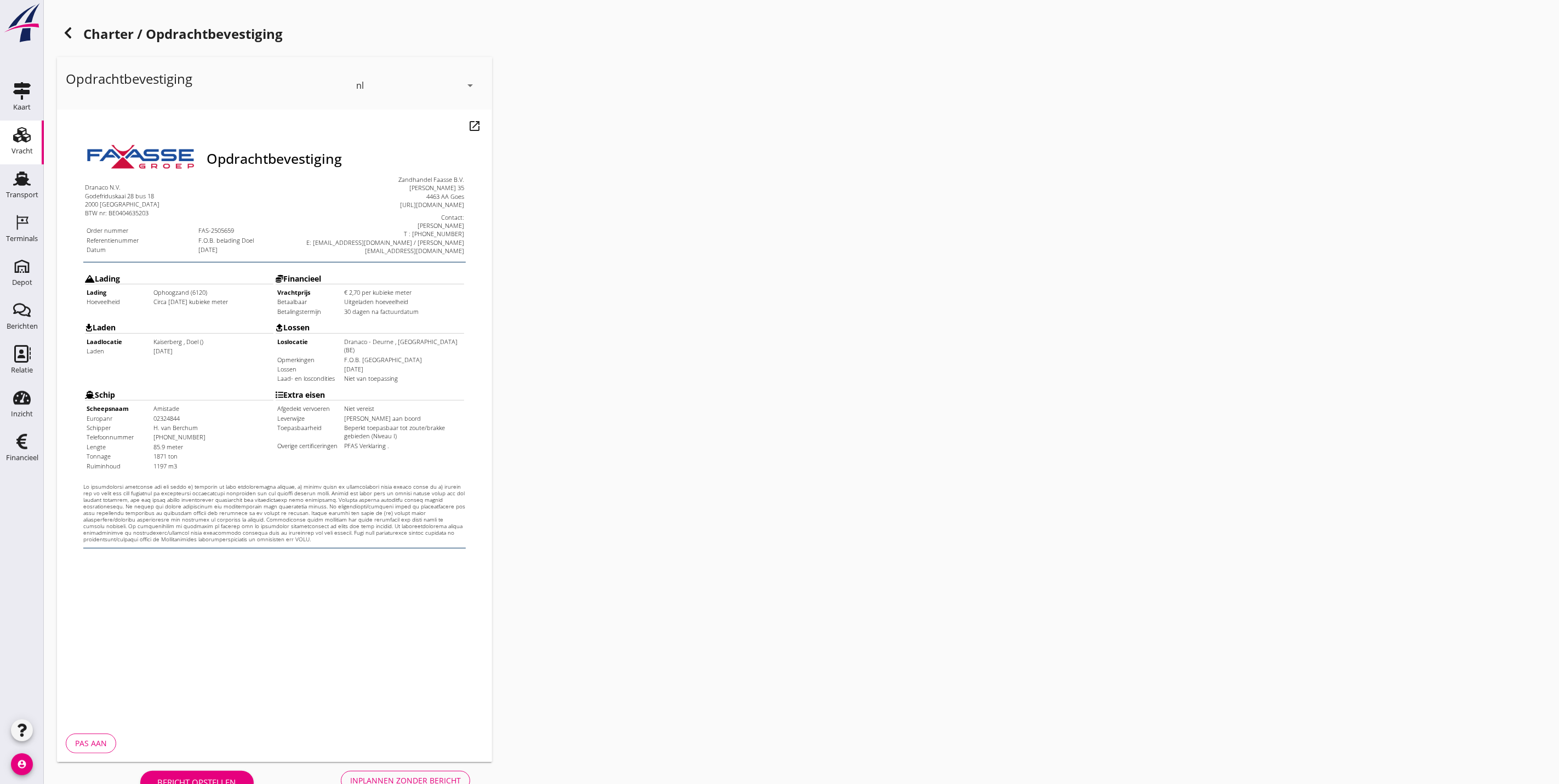
click at [418, 774] on div "Inplannen zonder bericht" at bounding box center [405, 780] width 111 height 11
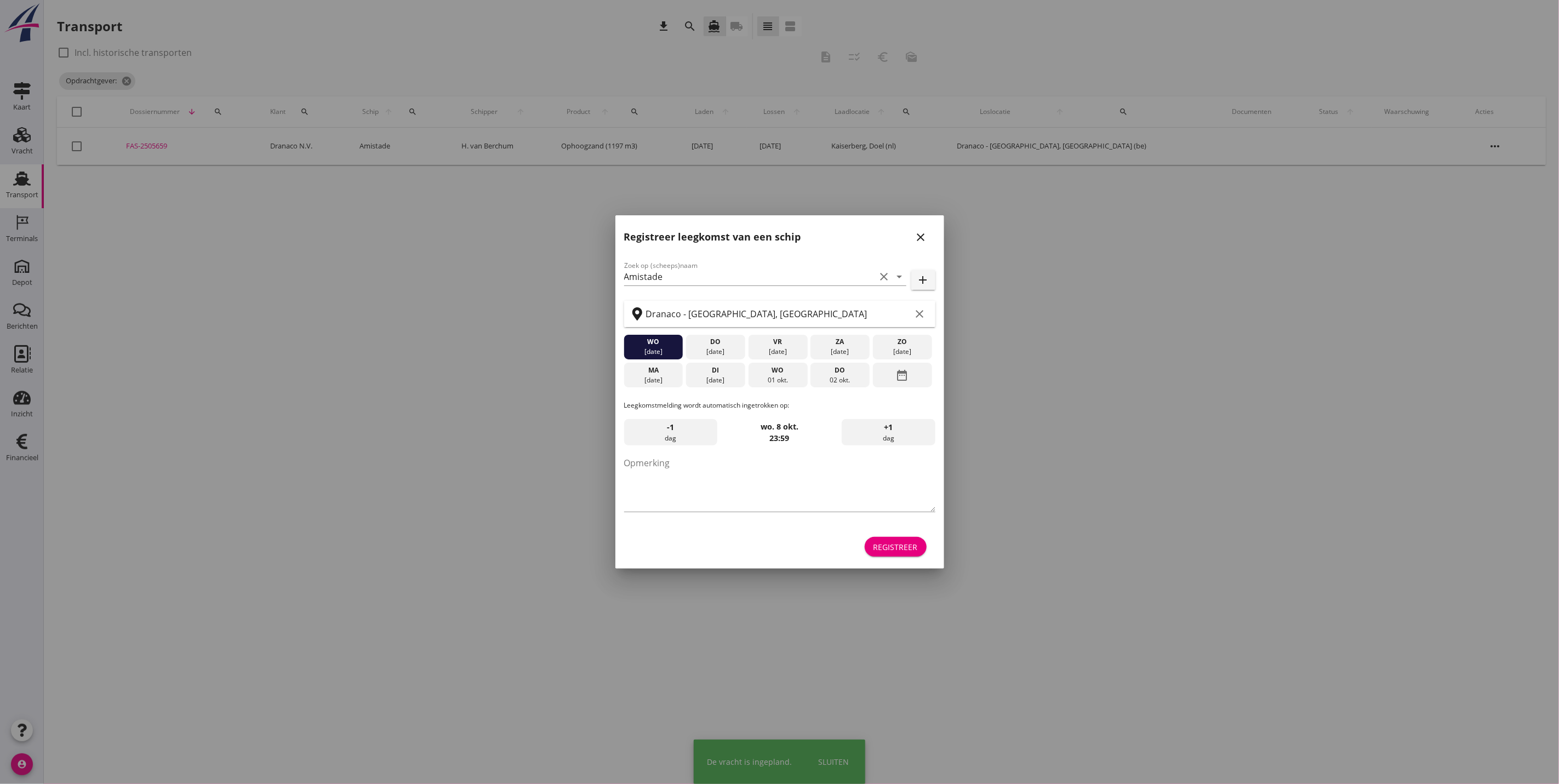
click at [924, 234] on icon "close" at bounding box center [921, 237] width 13 height 13
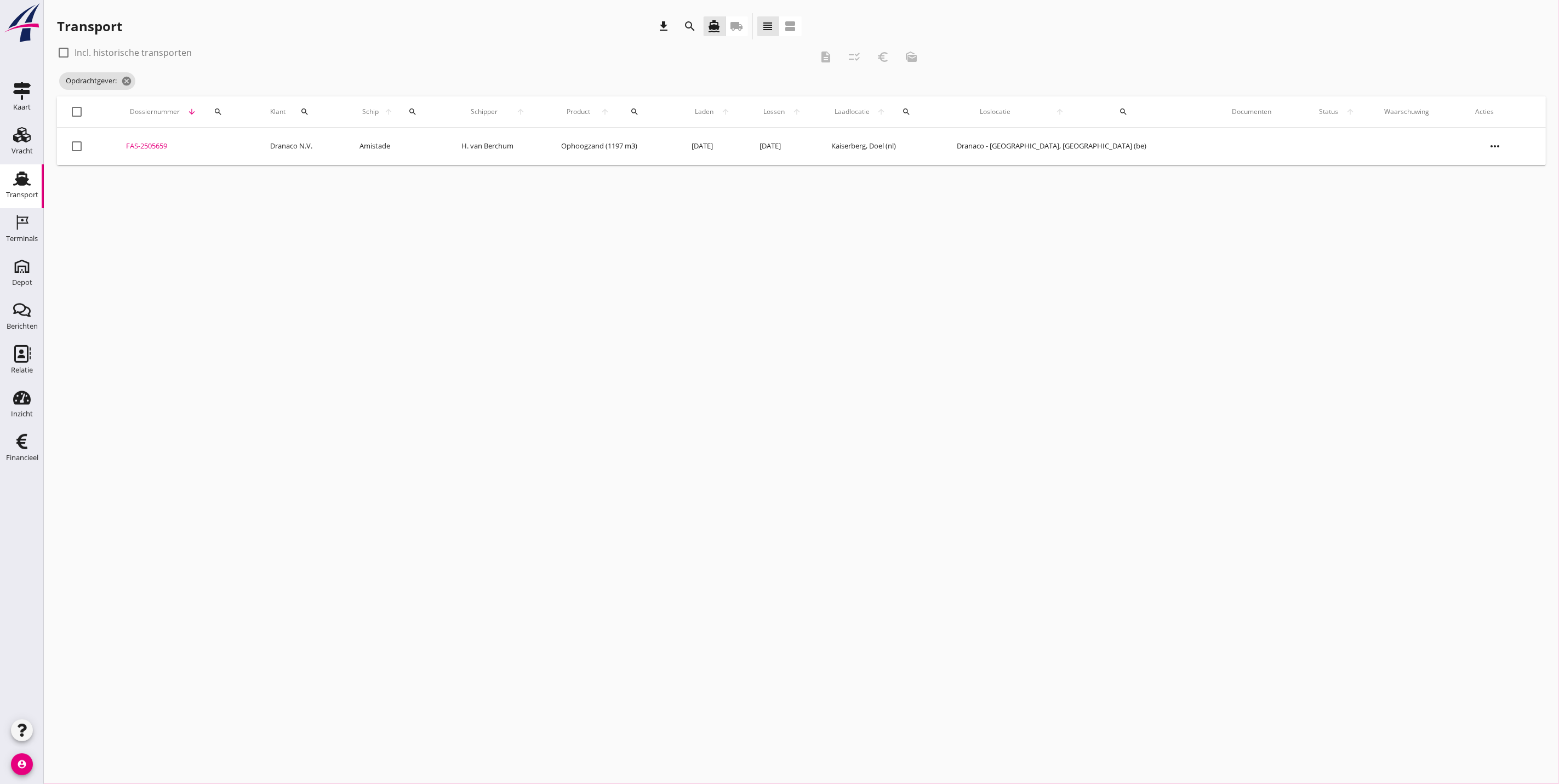
click at [10, 181] on div "Transport" at bounding box center [21, 178] width 26 height 18
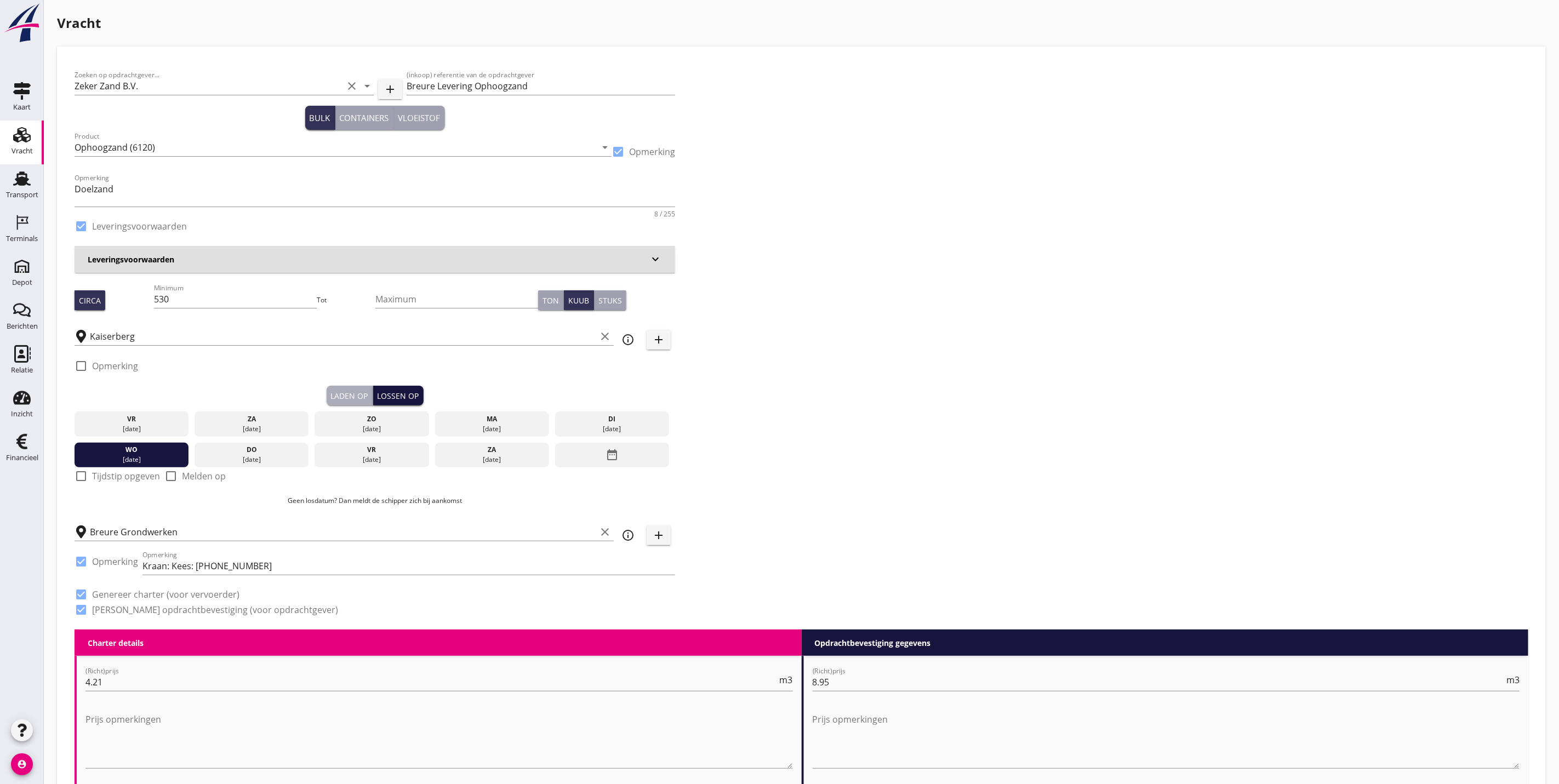
click at [361, 393] on div "Laden op" at bounding box center [350, 396] width 38 height 11
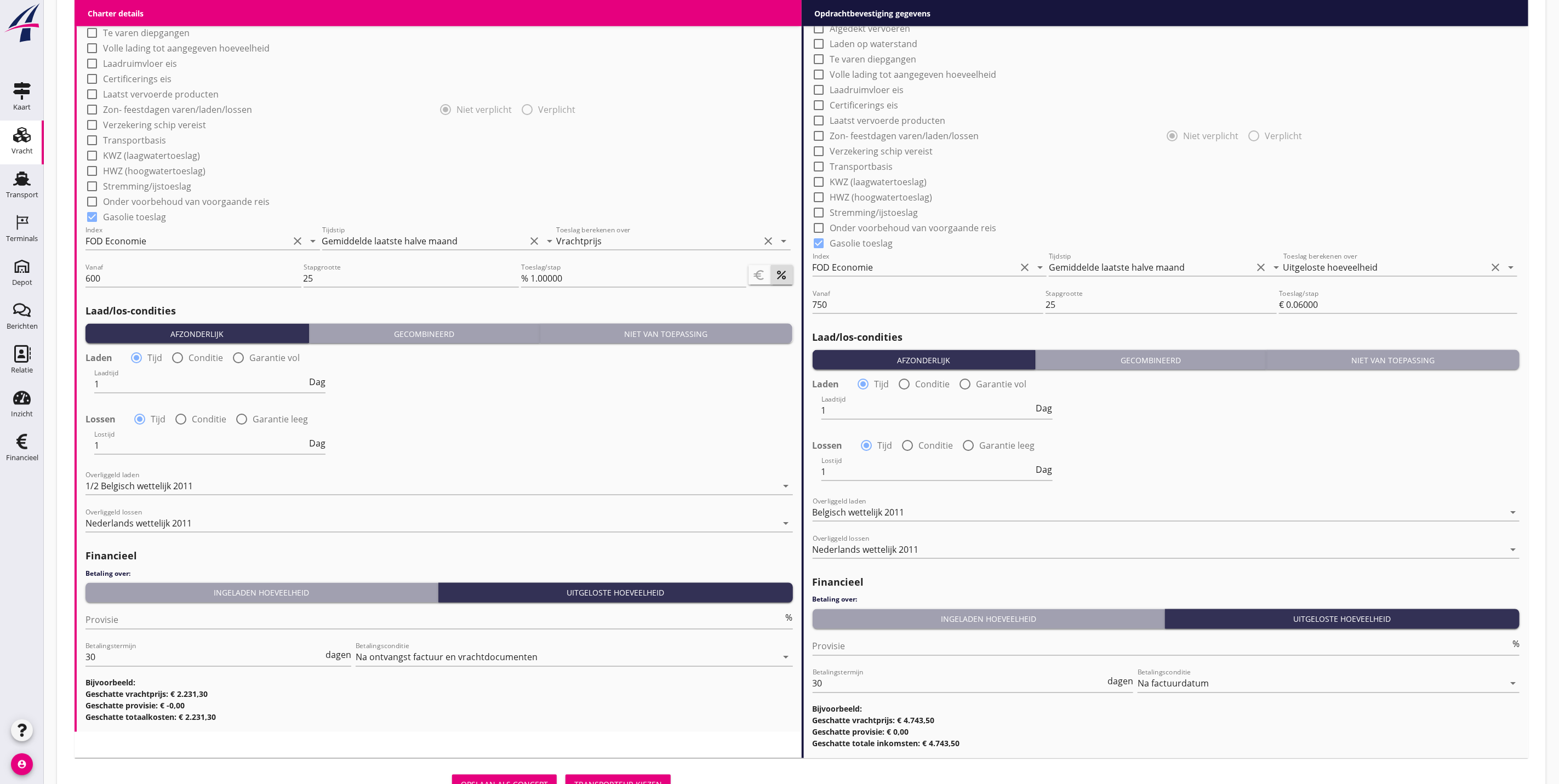
scroll to position [1019, 0]
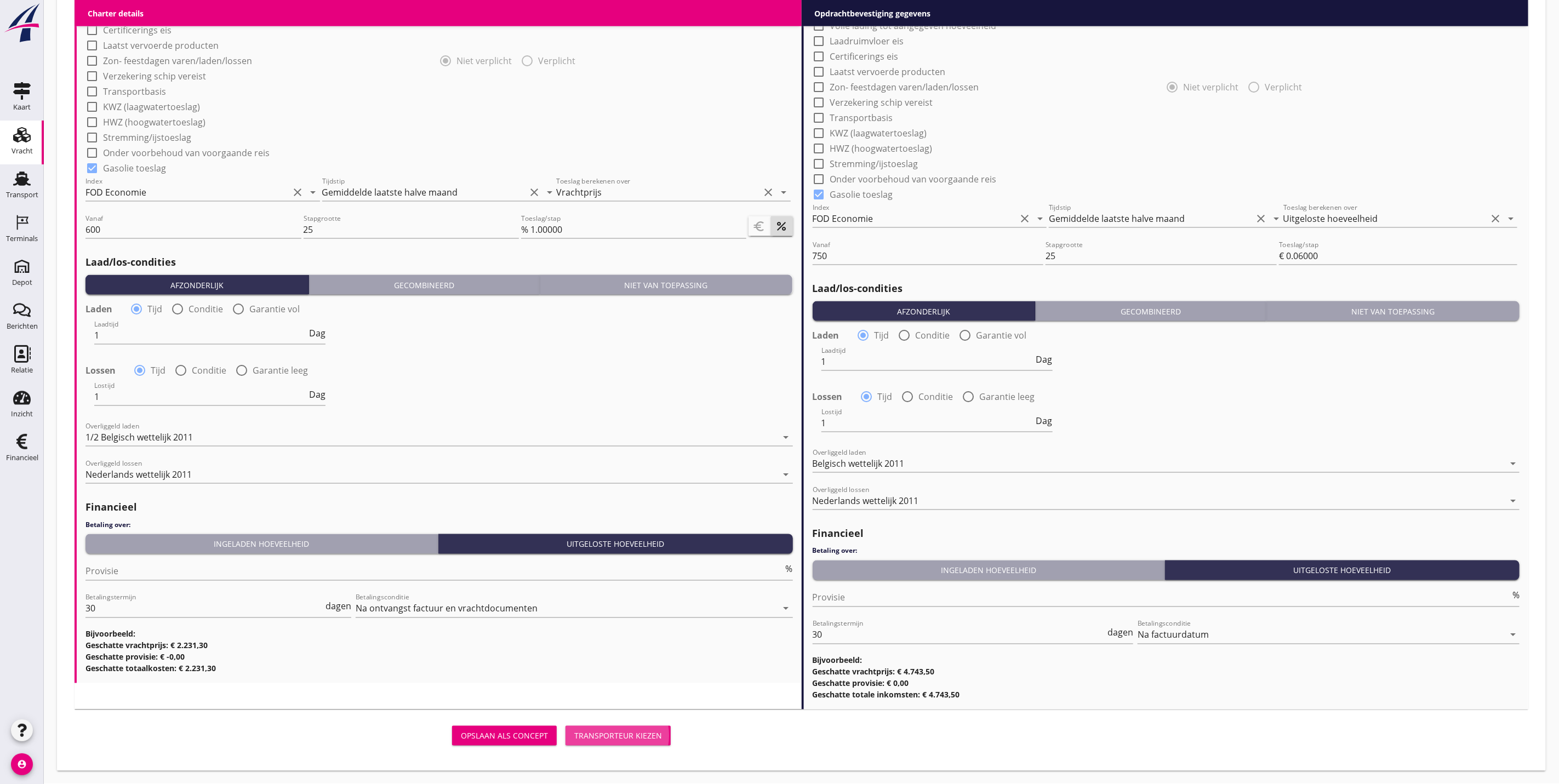
click at [628, 735] on div "Transporteur kiezen" at bounding box center [618, 736] width 88 height 11
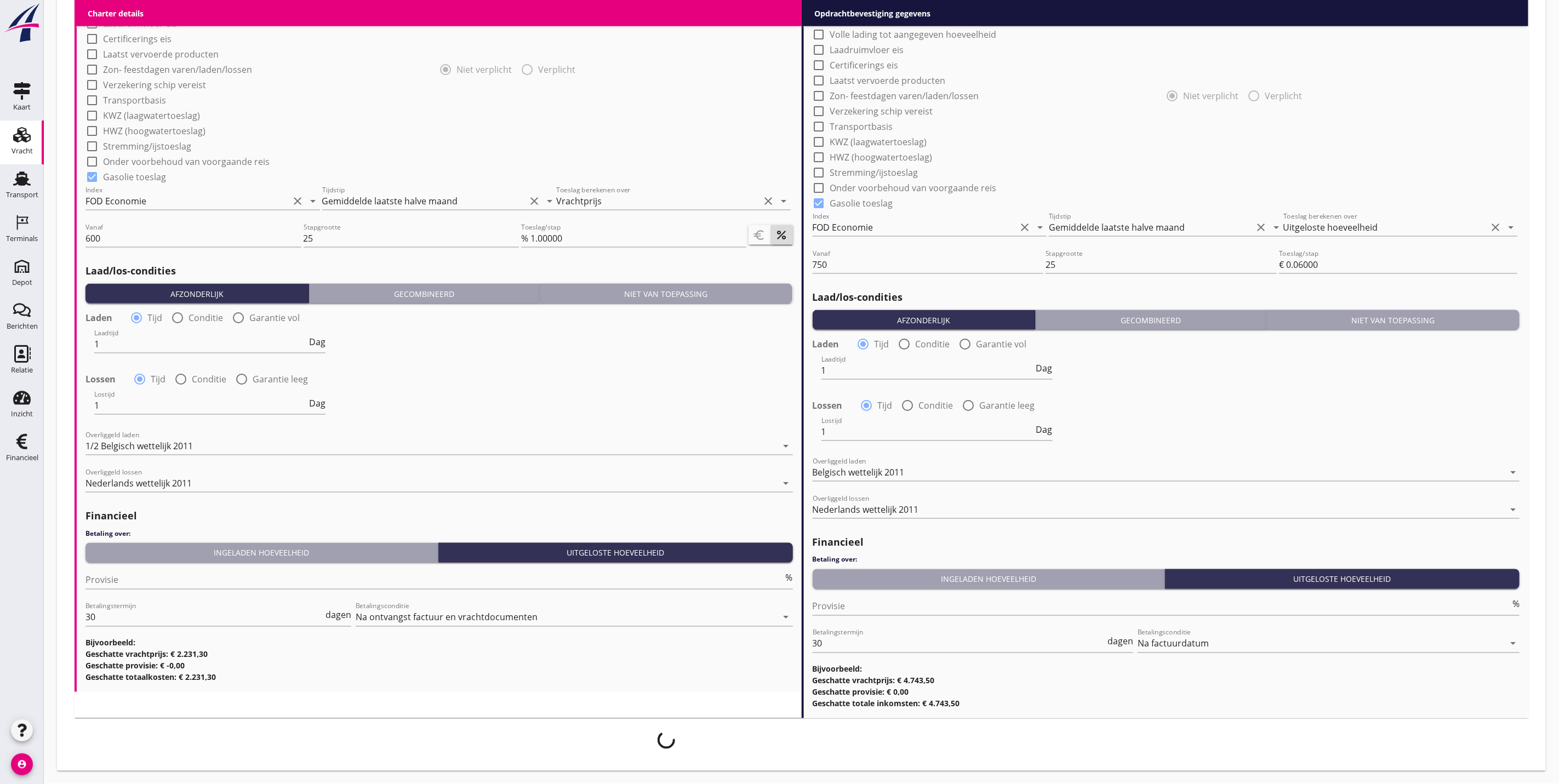
scroll to position [1011, 0]
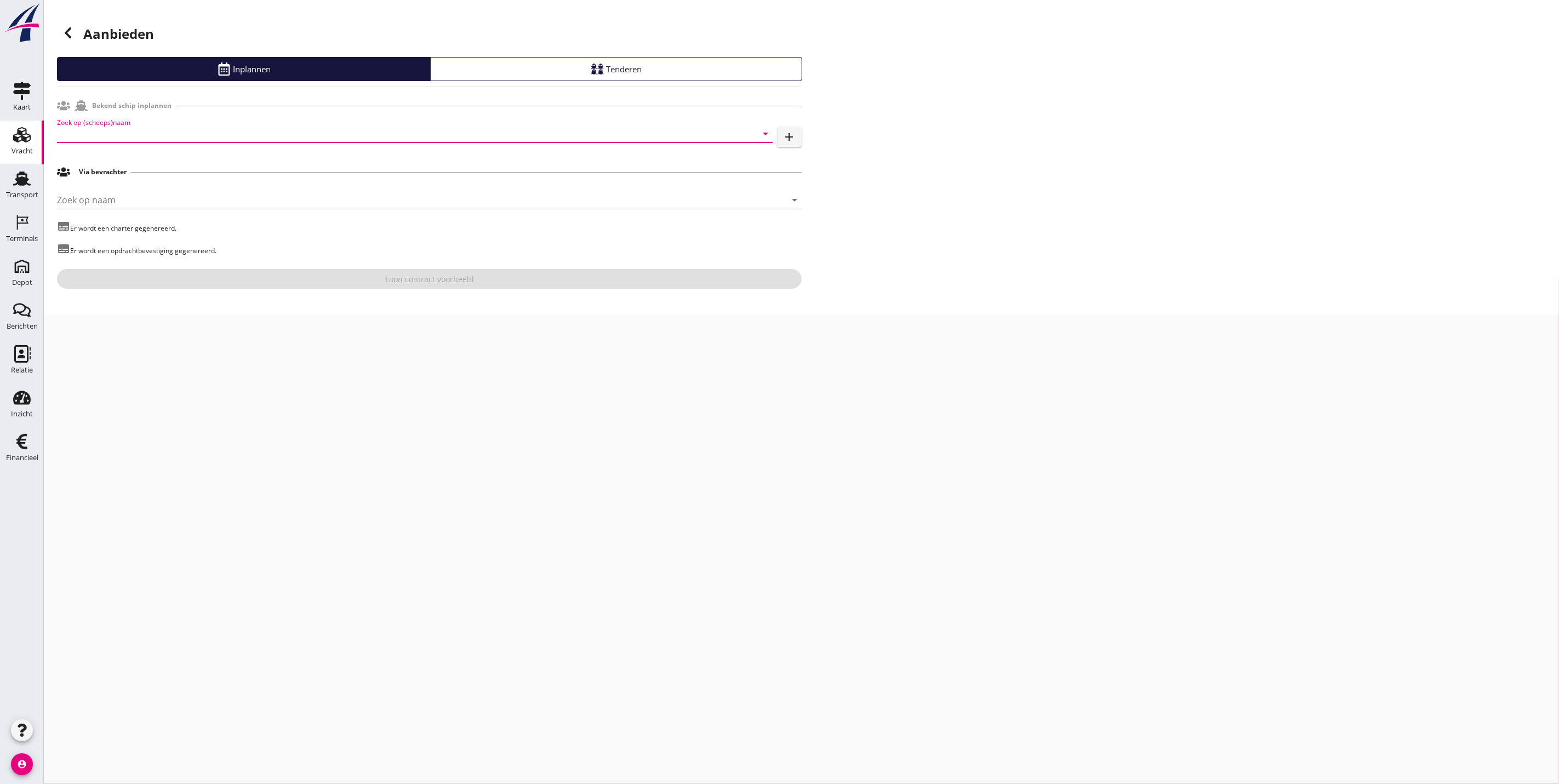
click at [152, 129] on input "Zoek op (scheeps)naam" at bounding box center [399, 133] width 685 height 18
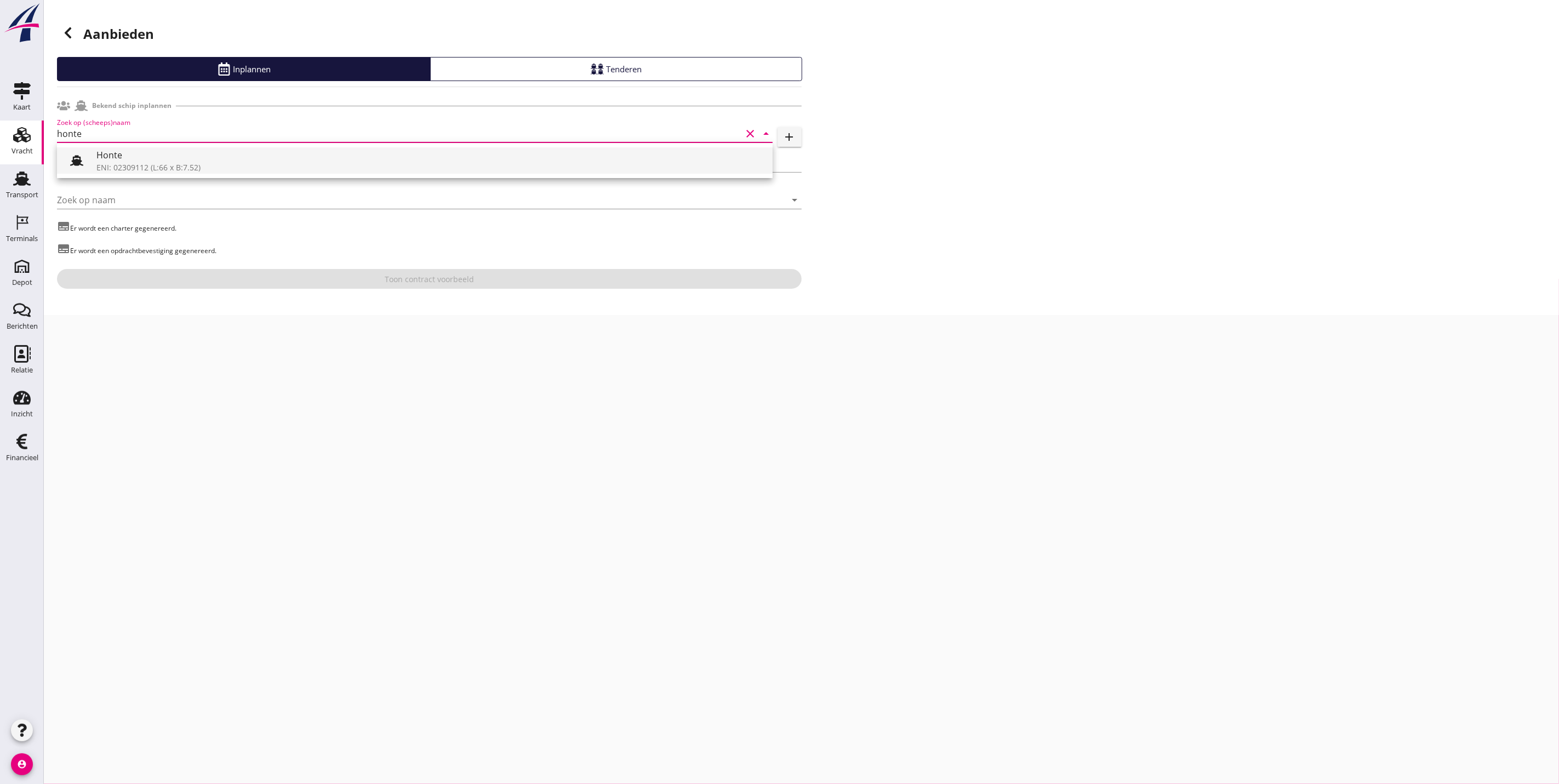
click at [155, 163] on div "ENI: 02309112 (L:66 x B:7.52)" at bounding box center [430, 167] width 668 height 11
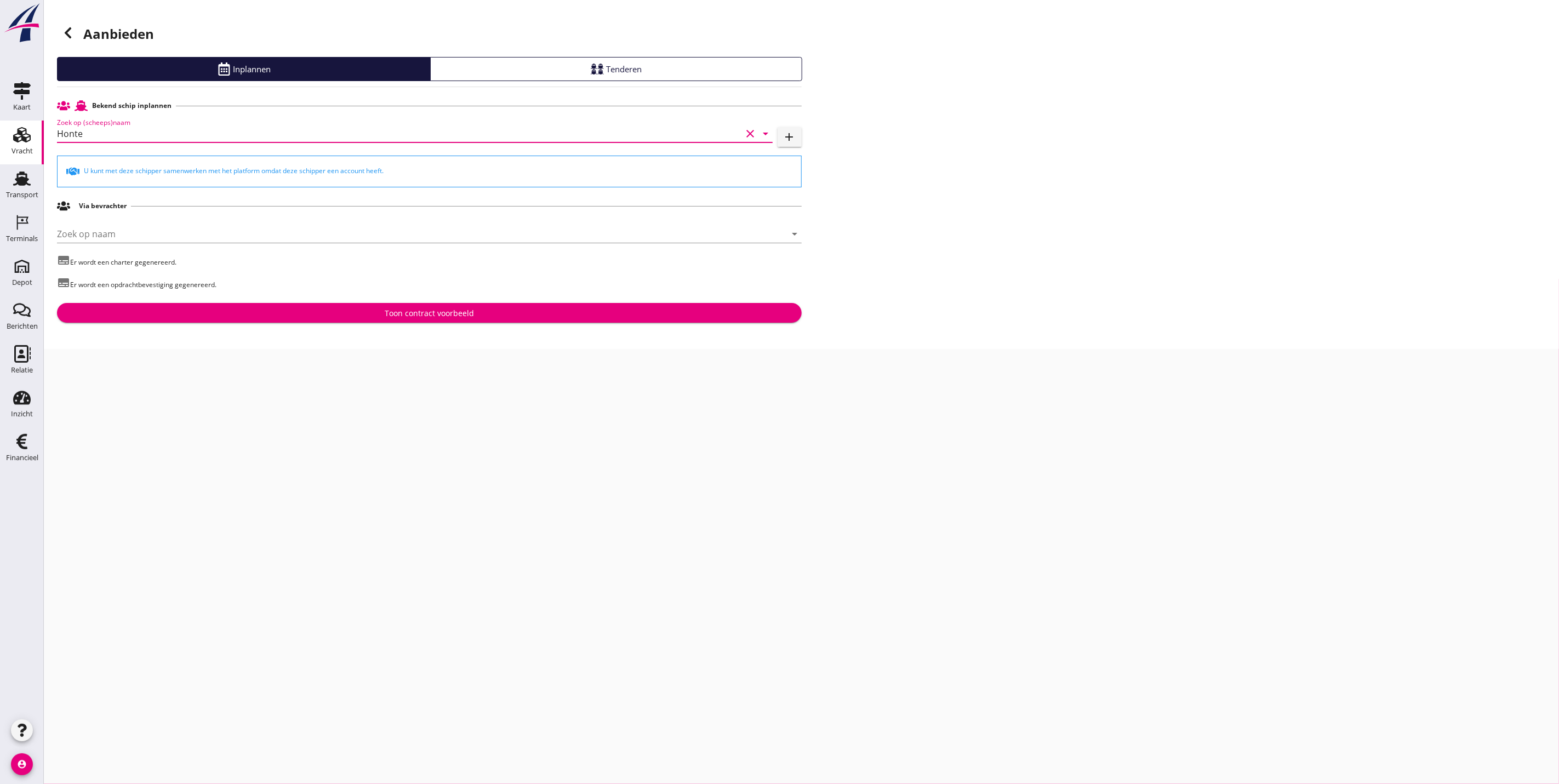
type input "Honte"
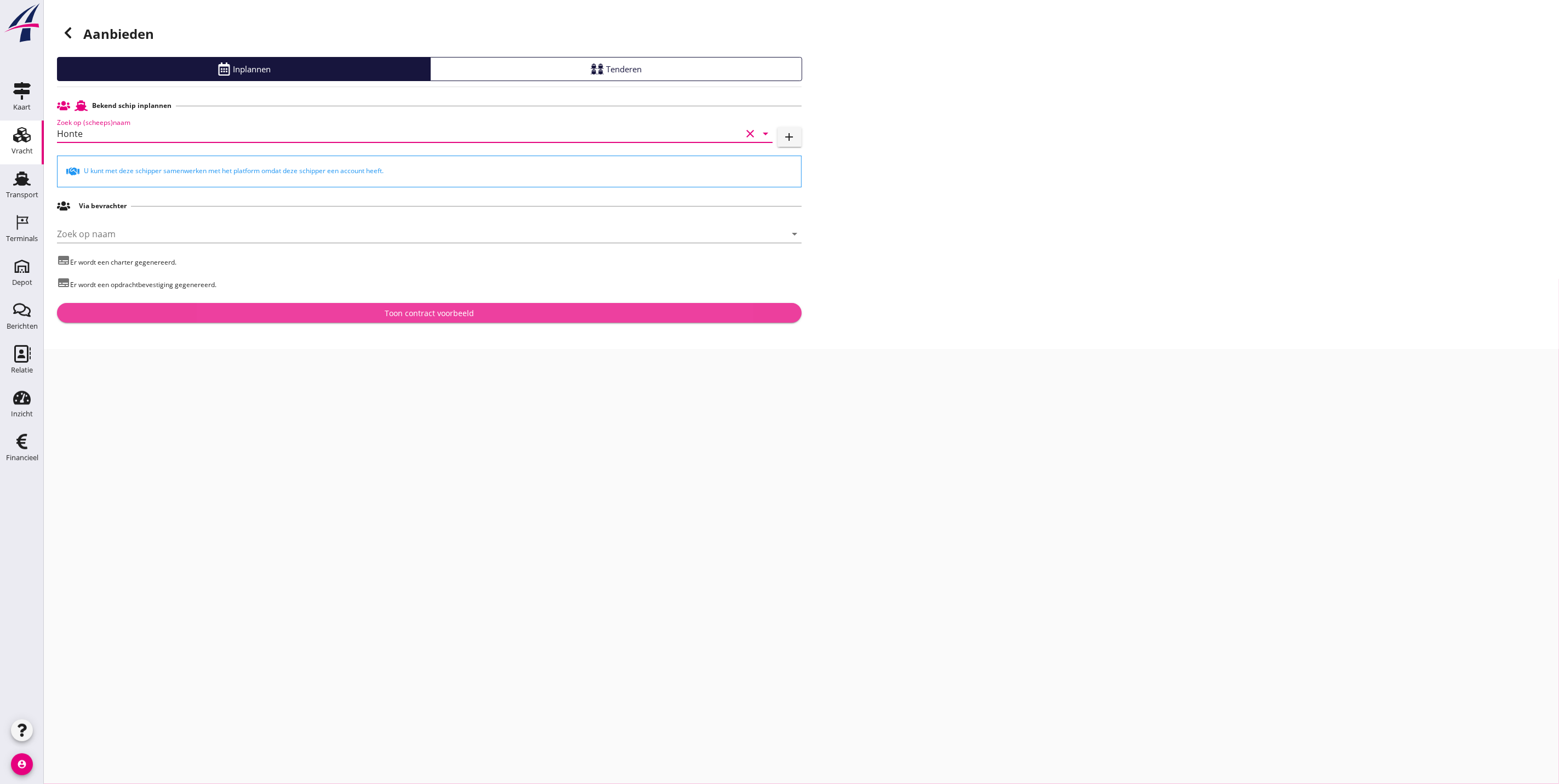
click at [304, 316] on div "Toon contract voorbeeld" at bounding box center [430, 313] width 727 height 11
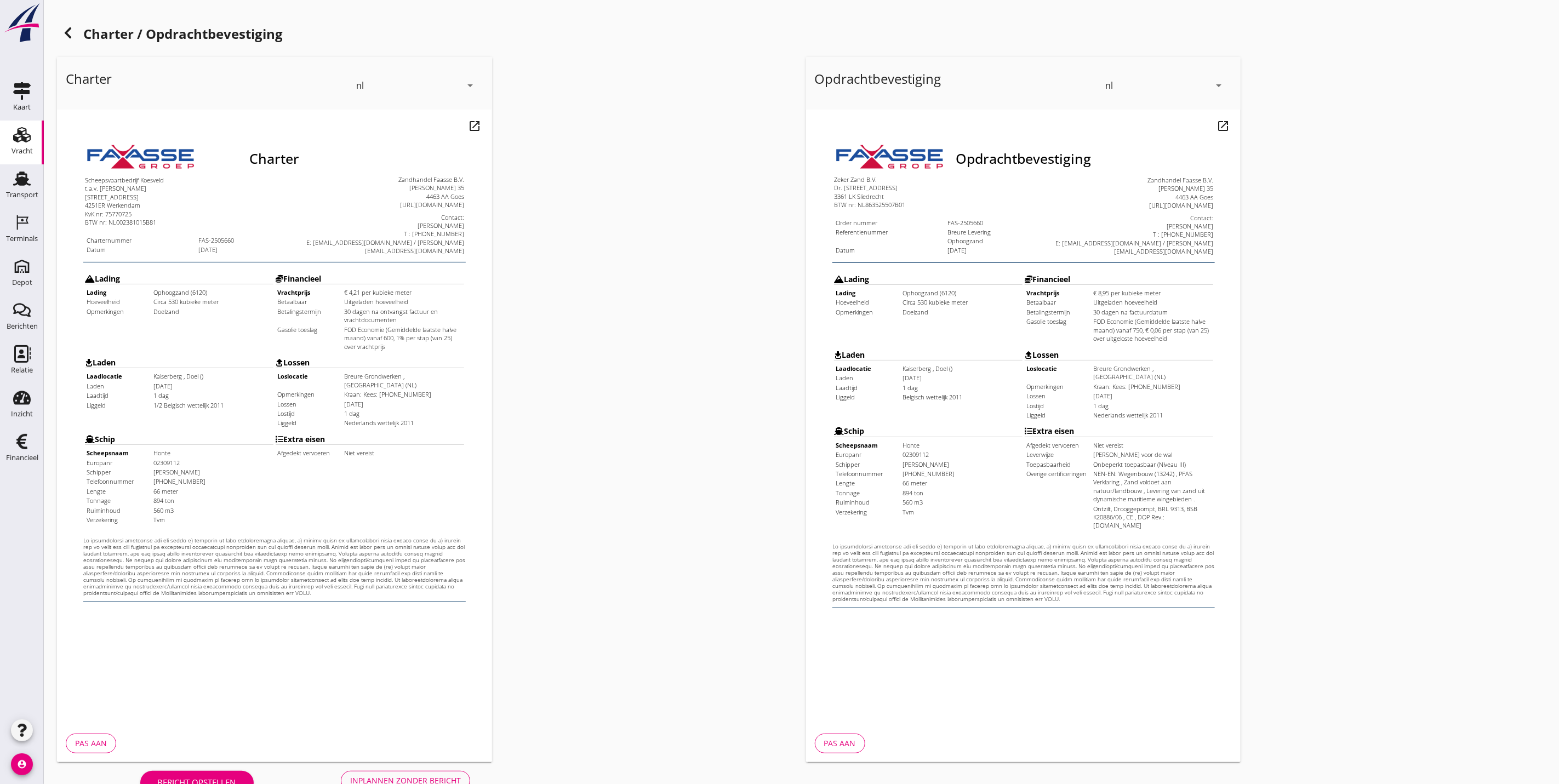
click at [384, 777] on div "Inplannen zonder bericht" at bounding box center [405, 780] width 111 height 11
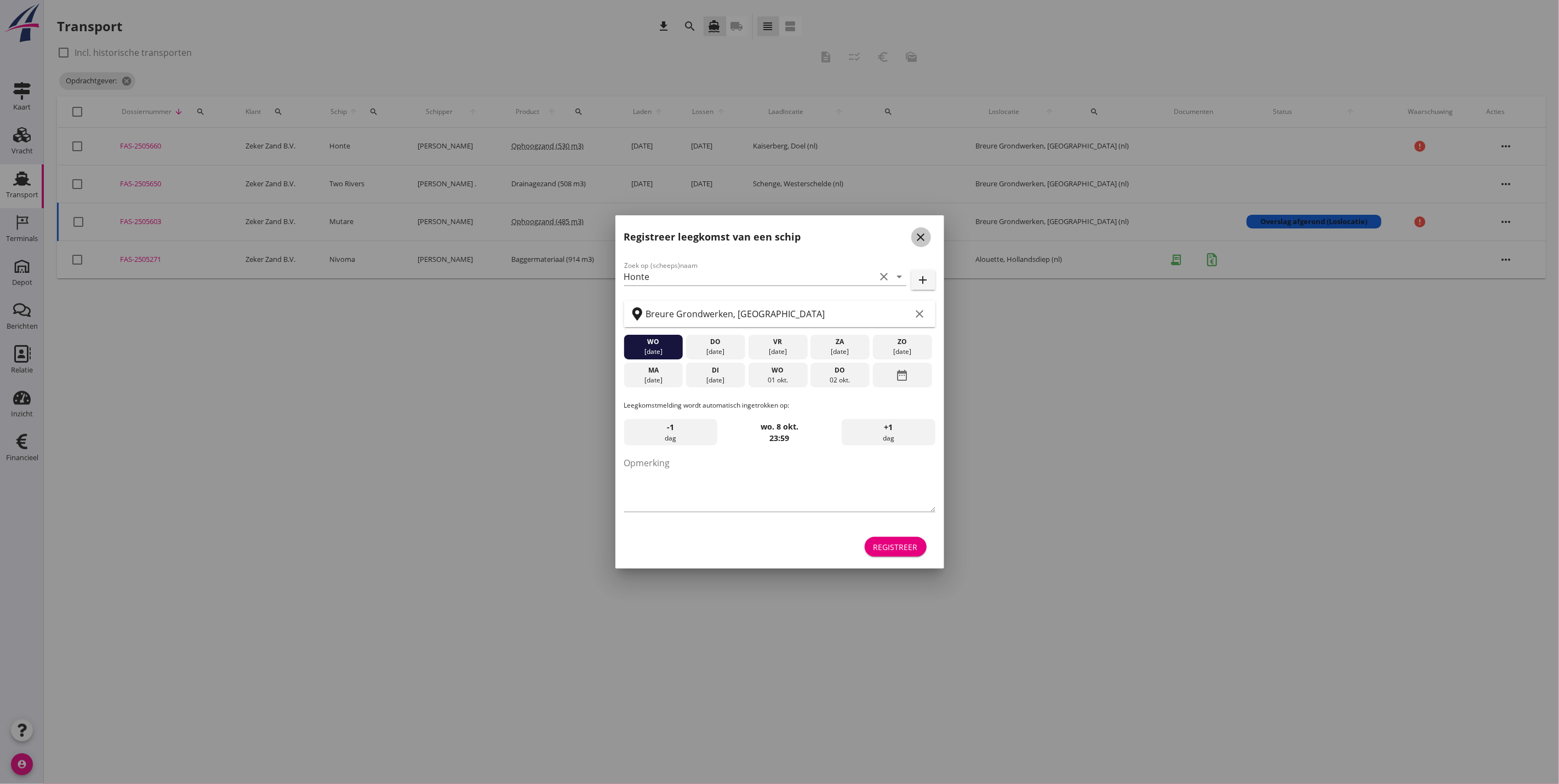
click at [925, 237] on icon "close" at bounding box center [921, 237] width 13 height 13
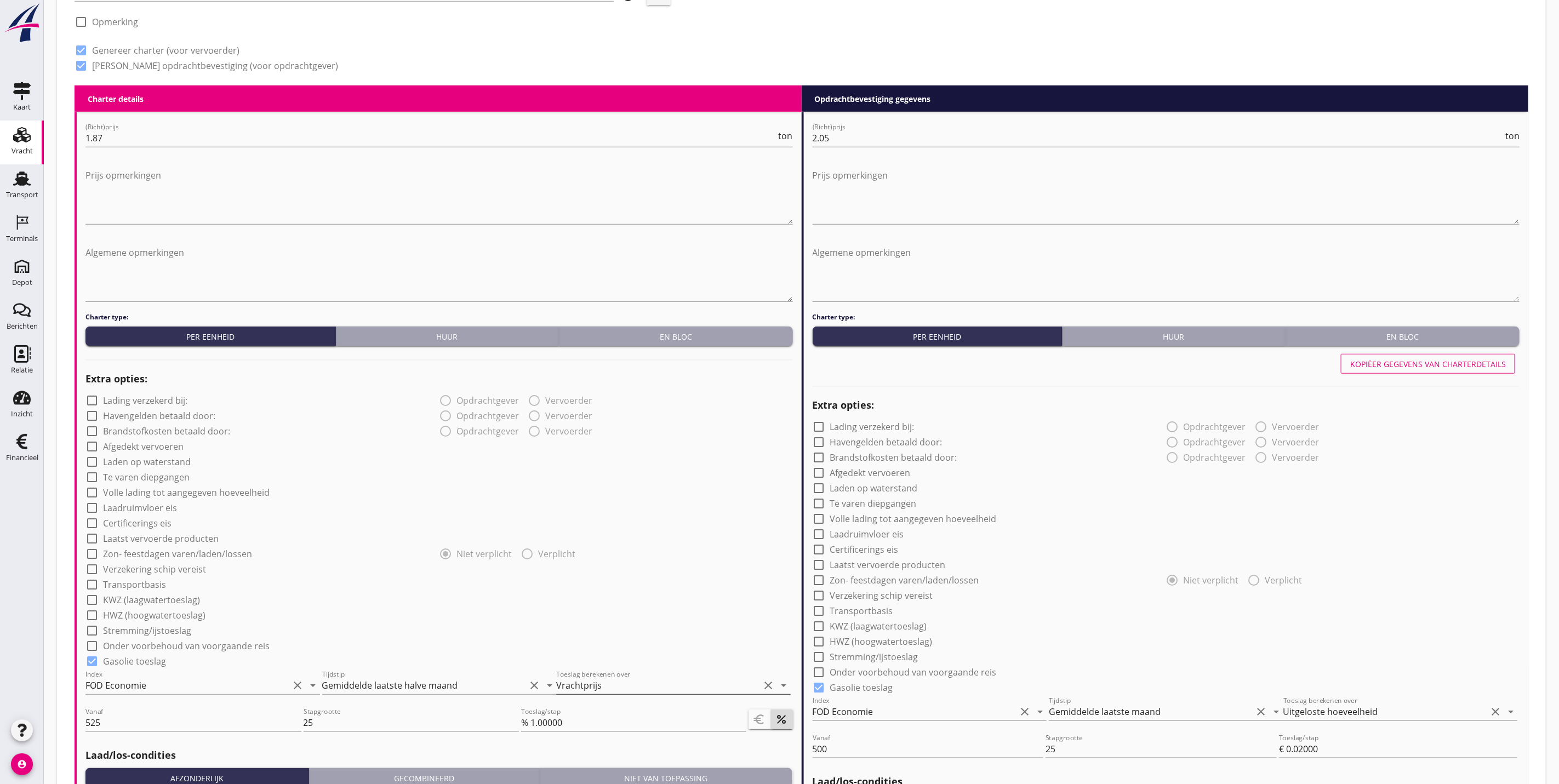
scroll to position [28, 0]
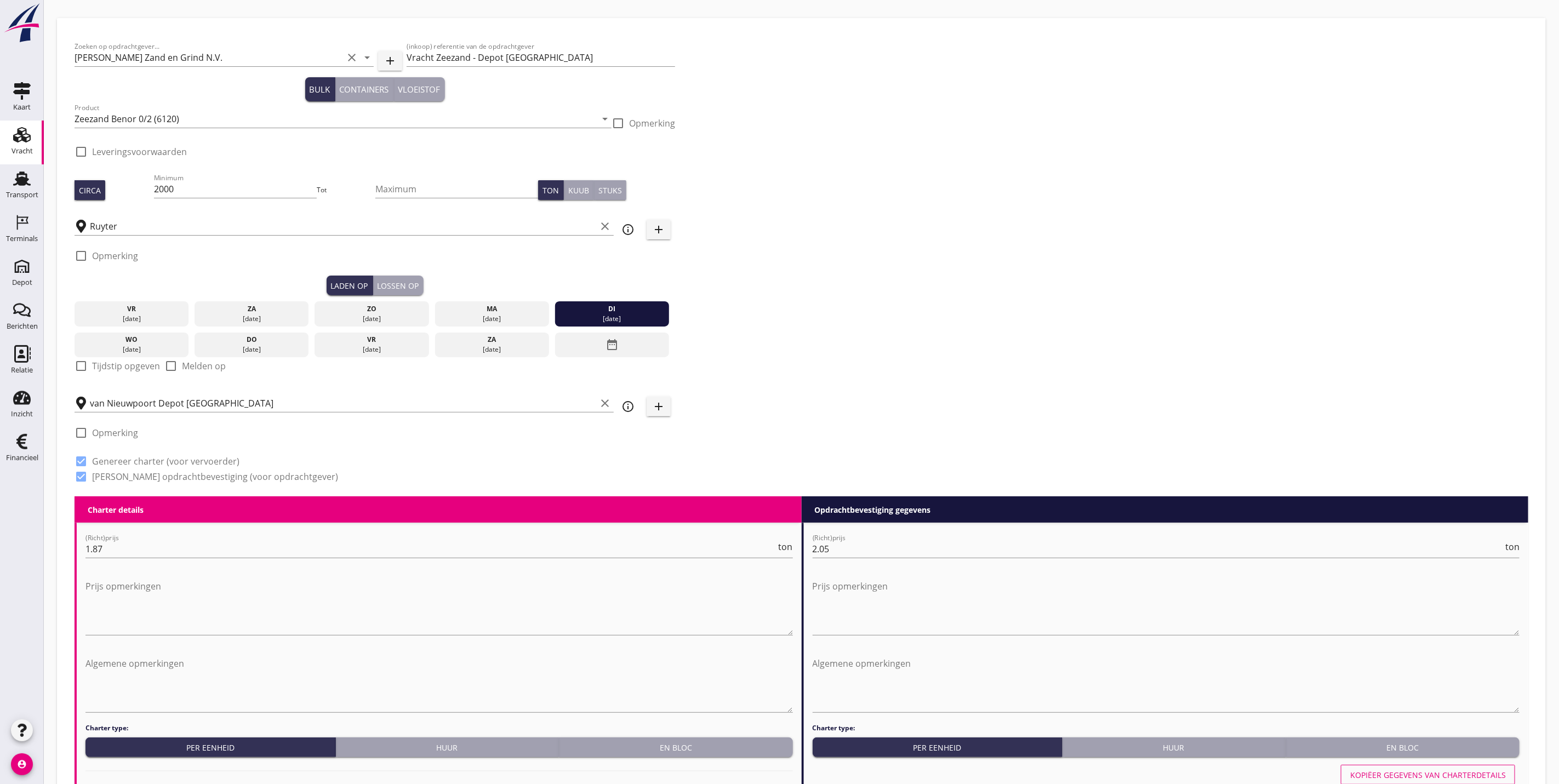
click at [392, 281] on div "Lossen op" at bounding box center [398, 286] width 42 height 11
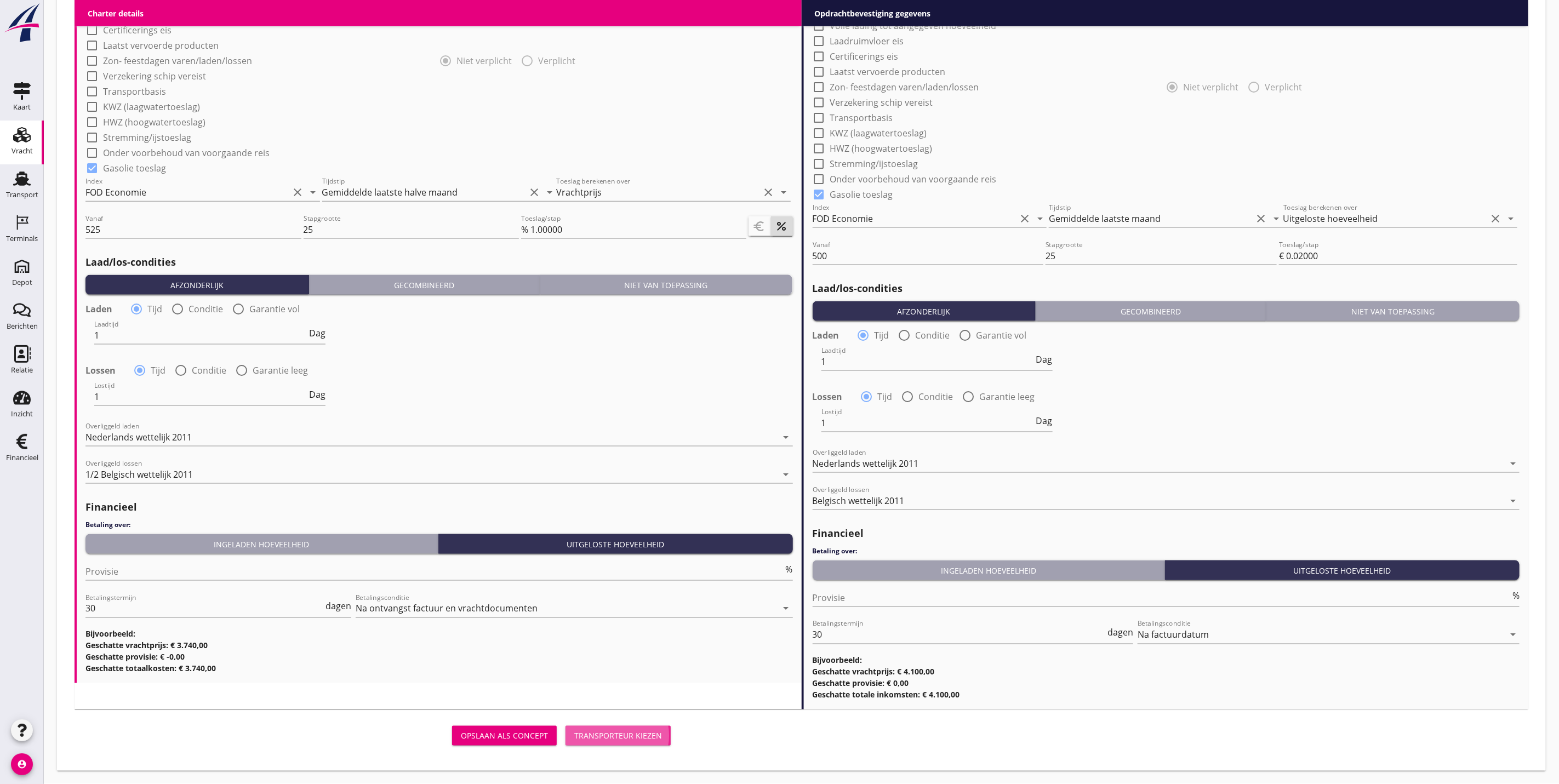
drag, startPoint x: 660, startPoint y: 736, endPoint x: 648, endPoint y: 722, distance: 18.4
click at [660, 736] on div "Transporteur kiezen" at bounding box center [618, 736] width 88 height 11
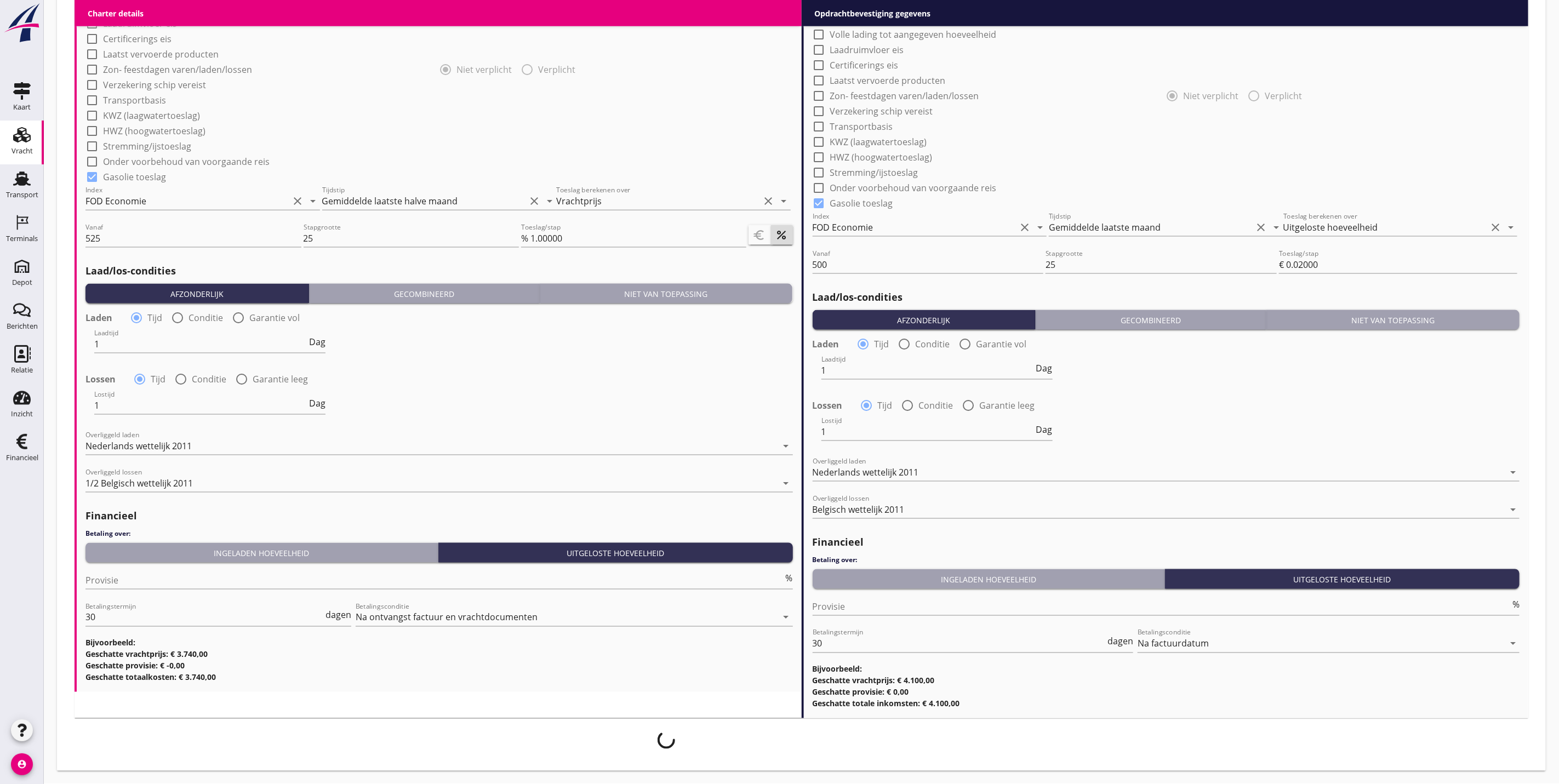
scroll to position [942, 0]
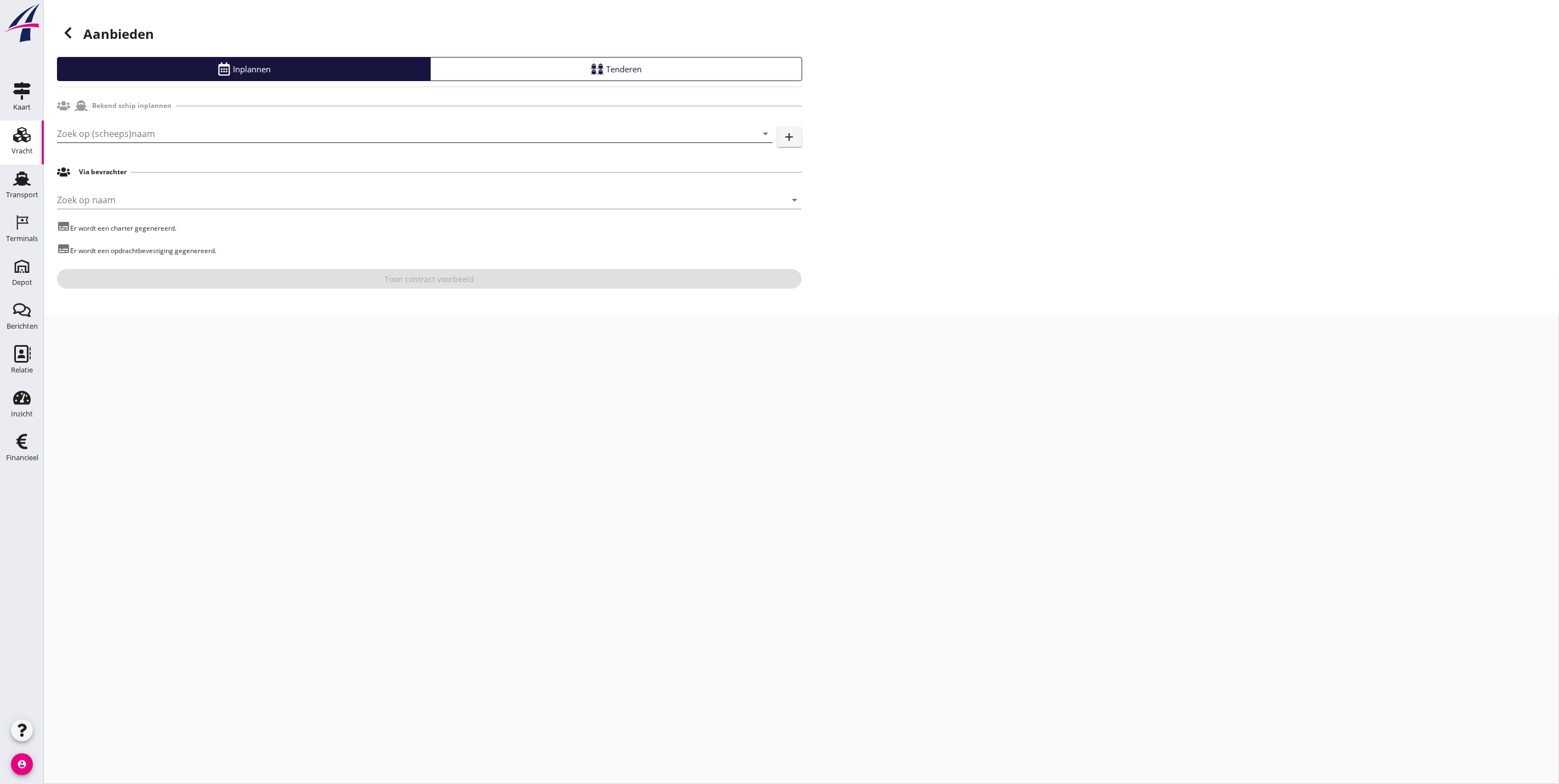
drag, startPoint x: 379, startPoint y: 143, endPoint x: 379, endPoint y: 134, distance: 9.0
click at [379, 134] on div "Zoek op (scheeps)naam arrow_drop_down" at bounding box center [415, 133] width 716 height 18
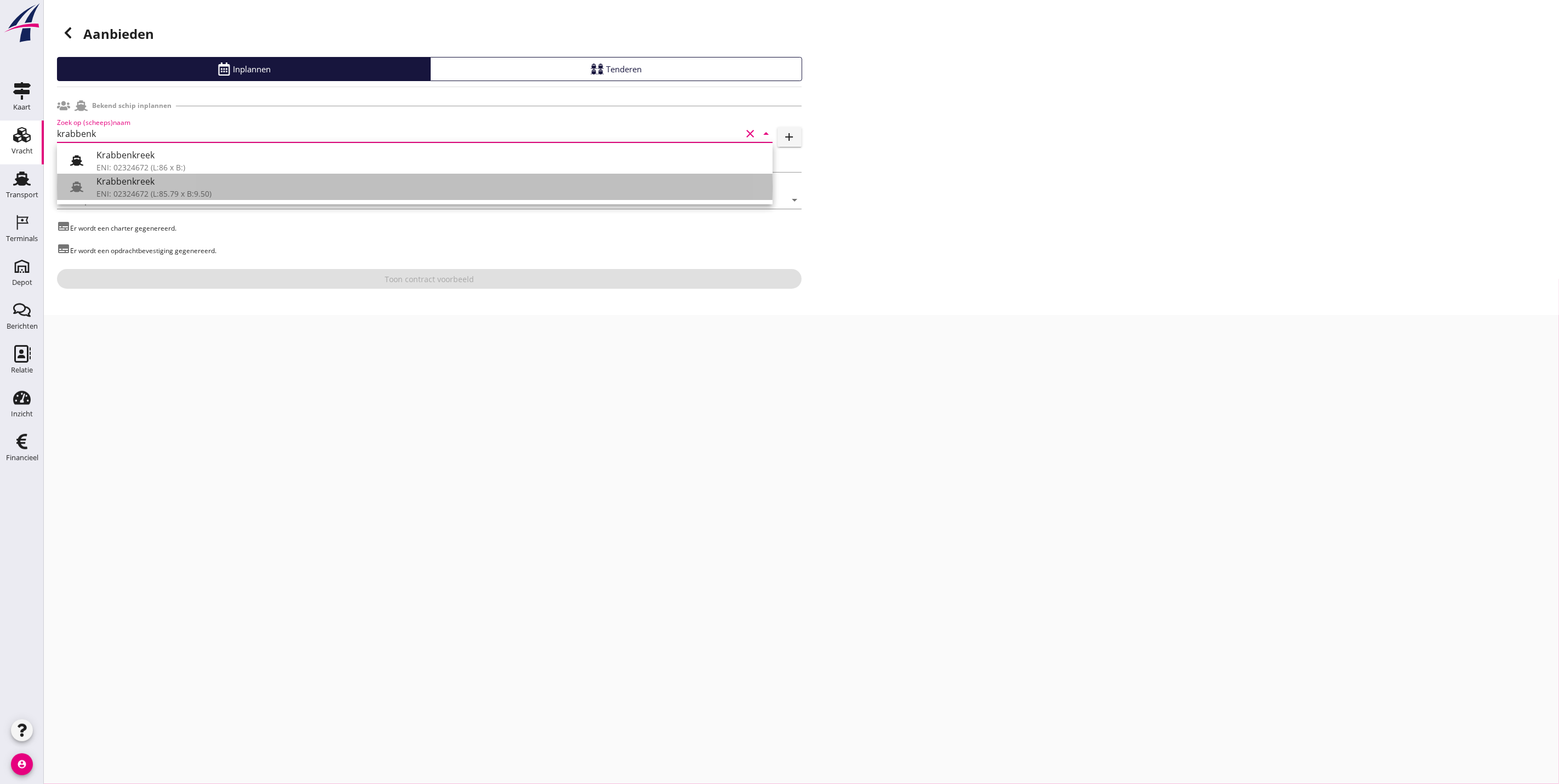
click at [291, 191] on div "ENI: 02324672 (L:85.79 x B:9.50)" at bounding box center [430, 194] width 668 height 11
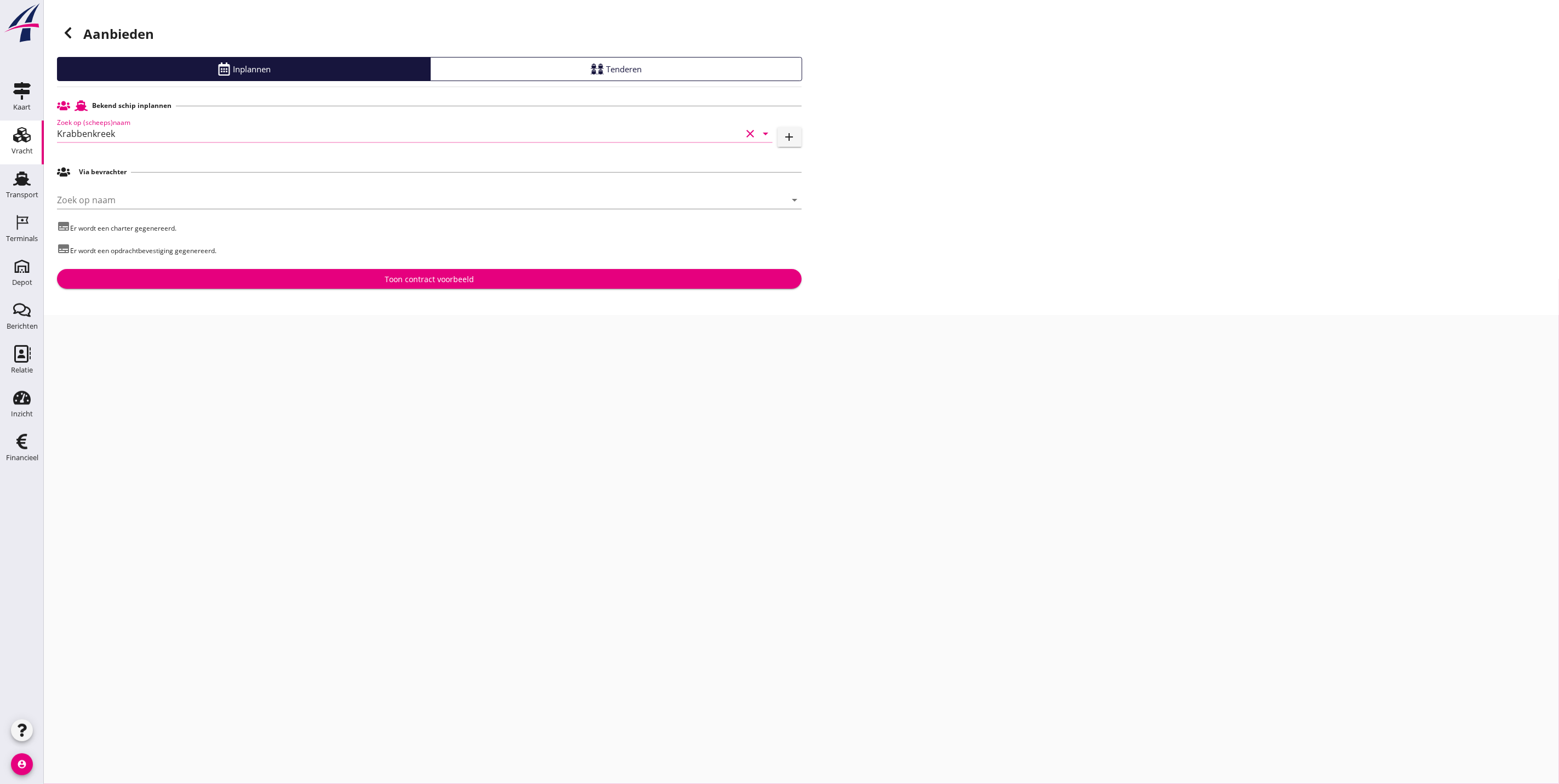
type input "Krabbenkreek"
drag, startPoint x: 339, startPoint y: 267, endPoint x: 353, endPoint y: 310, distance: 45.2
click at [353, 310] on div "Aanbieden Inplannen Tenderen Bekend schip inplannen Zoek op (scheeps)naam Krabb…" at bounding box center [801, 157] width 1515 height 315
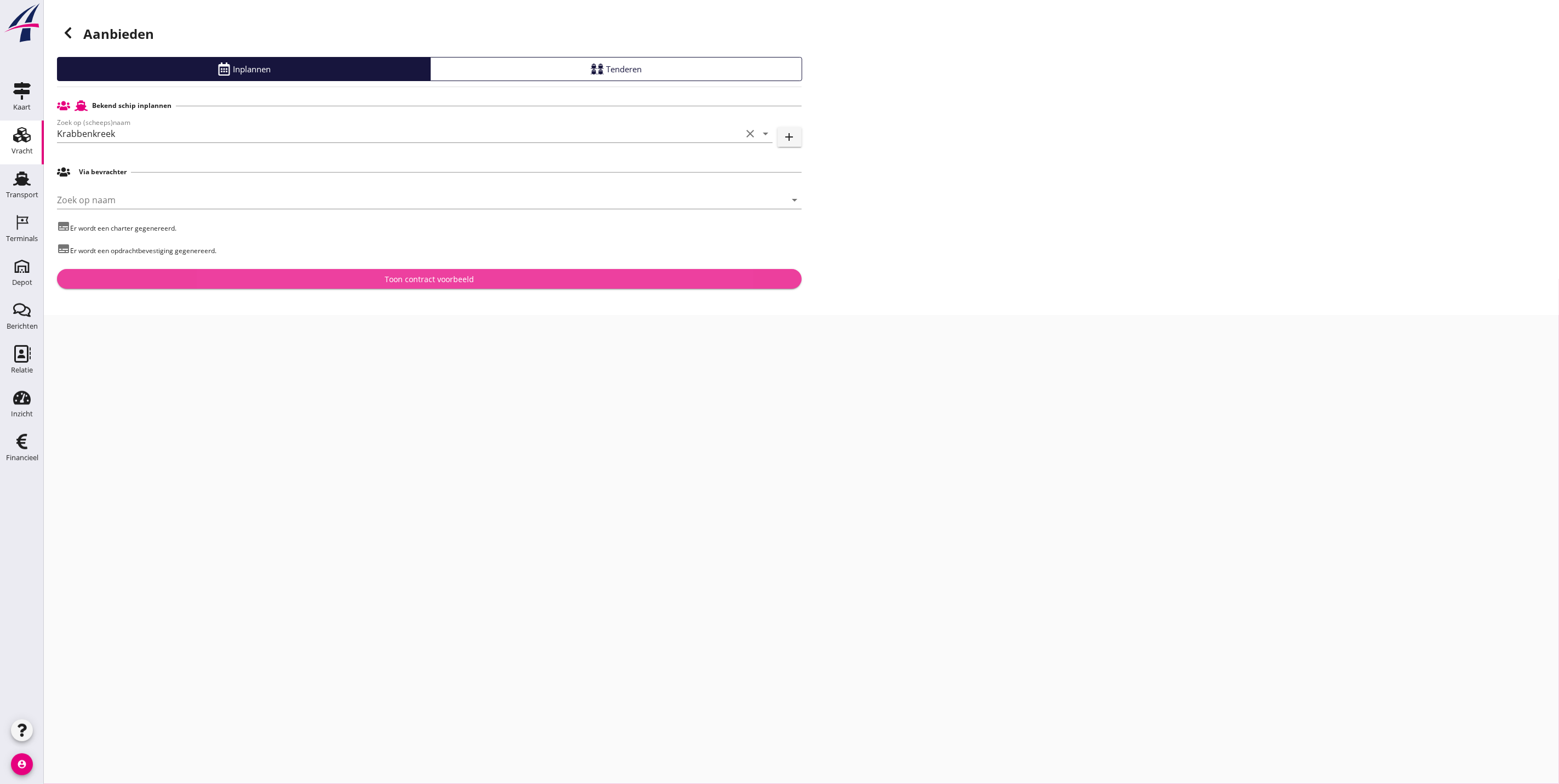
click at [353, 285] on div "Toon contract voorbeeld" at bounding box center [430, 279] width 727 height 11
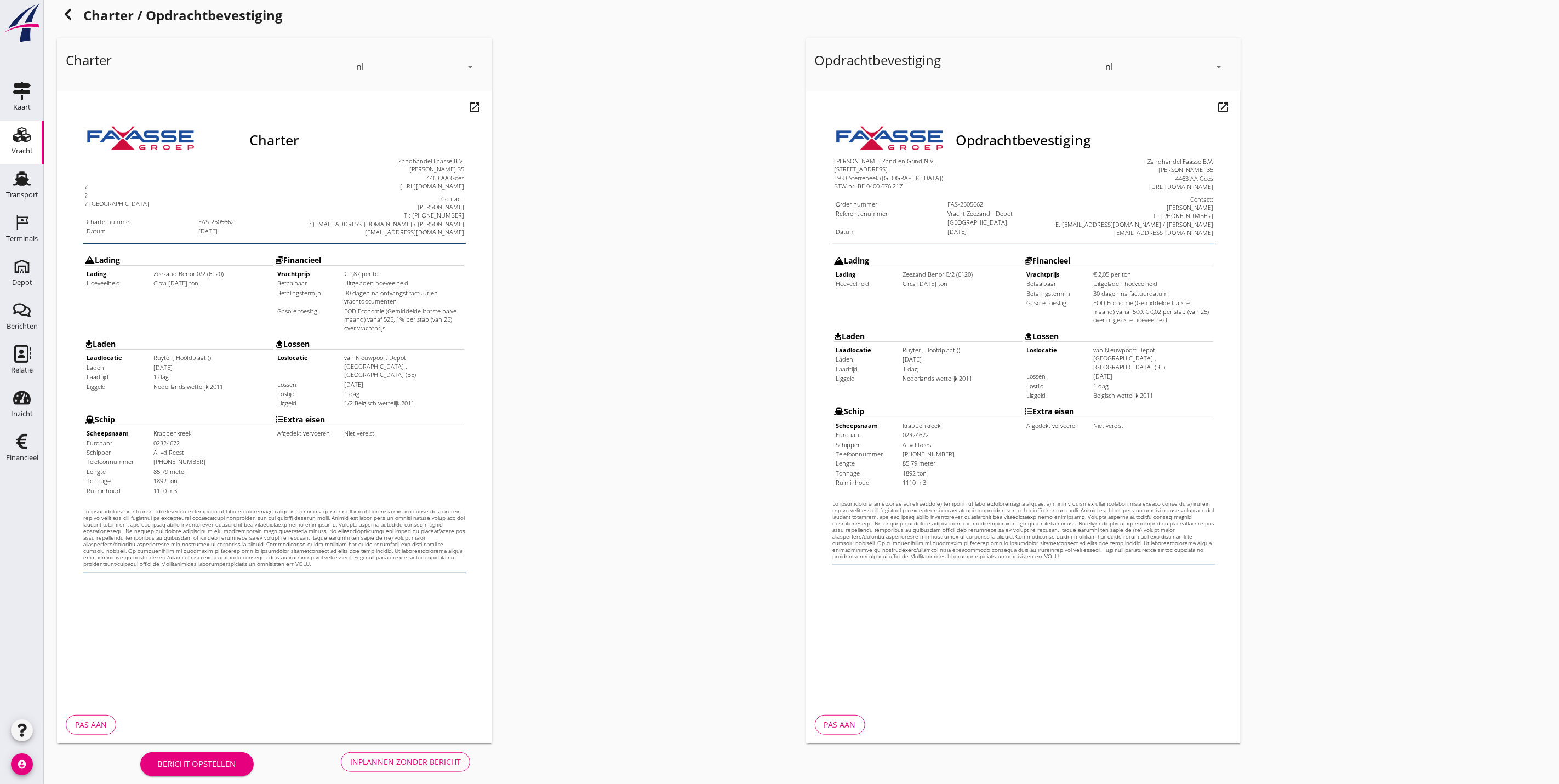
scroll to position [27, 0]
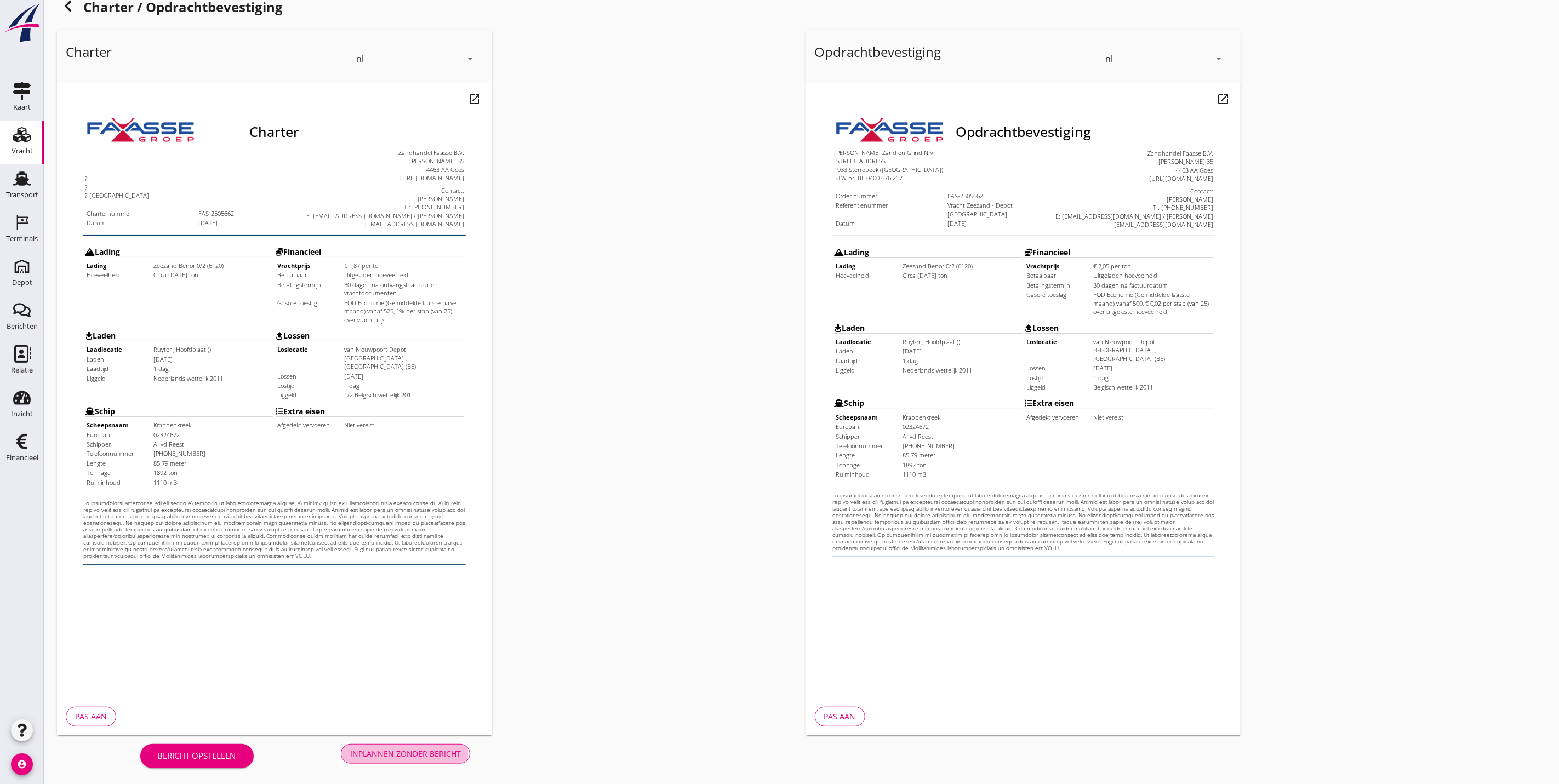
click at [410, 751] on div "Inplannen zonder bericht" at bounding box center [405, 753] width 111 height 11
click at [425, 751] on div "Bericht opstellen Inplannen zonder bericht" at bounding box center [305, 753] width 496 height 36
click at [429, 750] on div "Bericht opstellen Inplannen zonder bericht" at bounding box center [305, 753] width 496 height 36
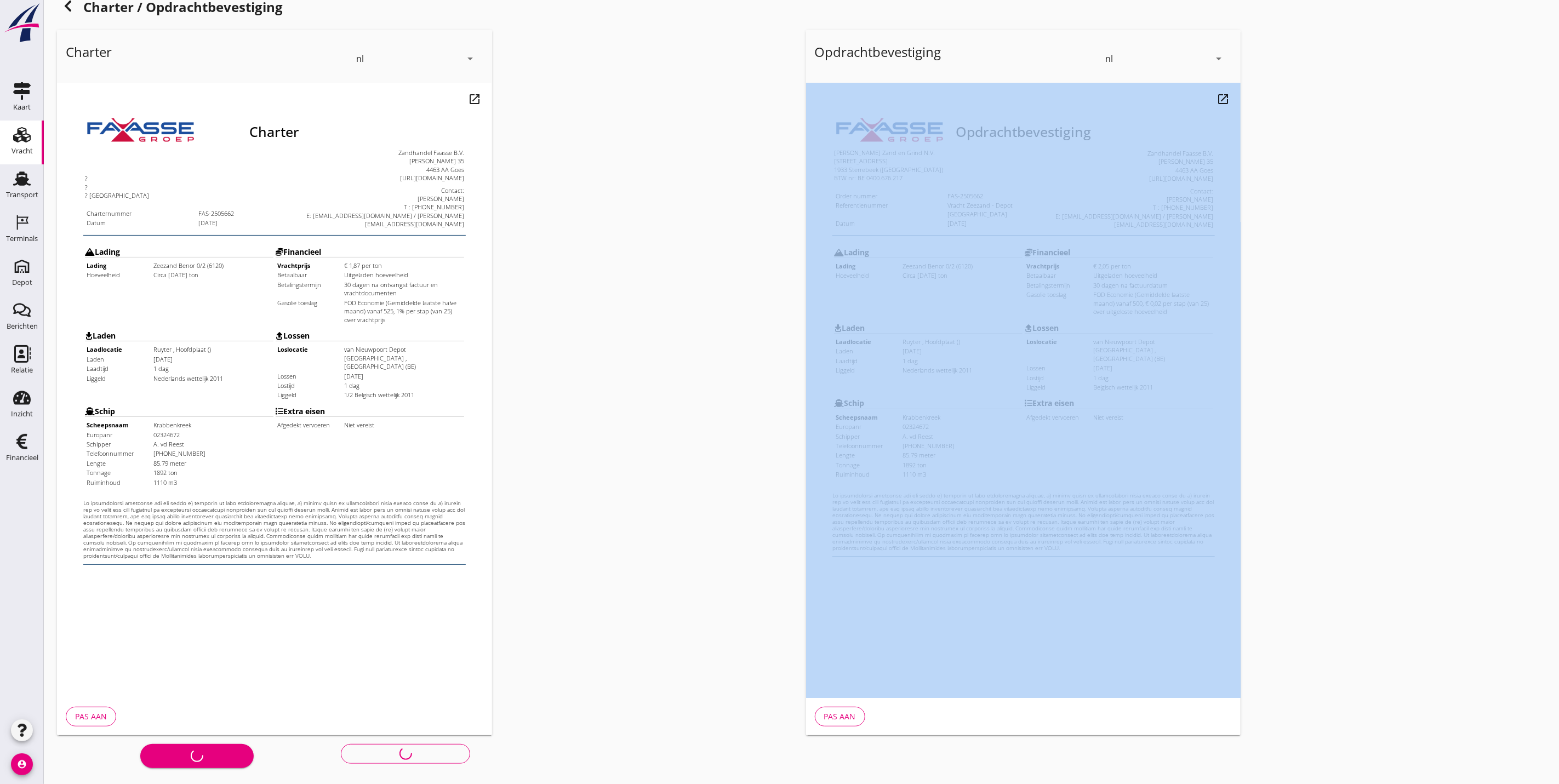
click at [429, 750] on div "Bericht opstellen Inplannen zonder bericht" at bounding box center [305, 753] width 496 height 36
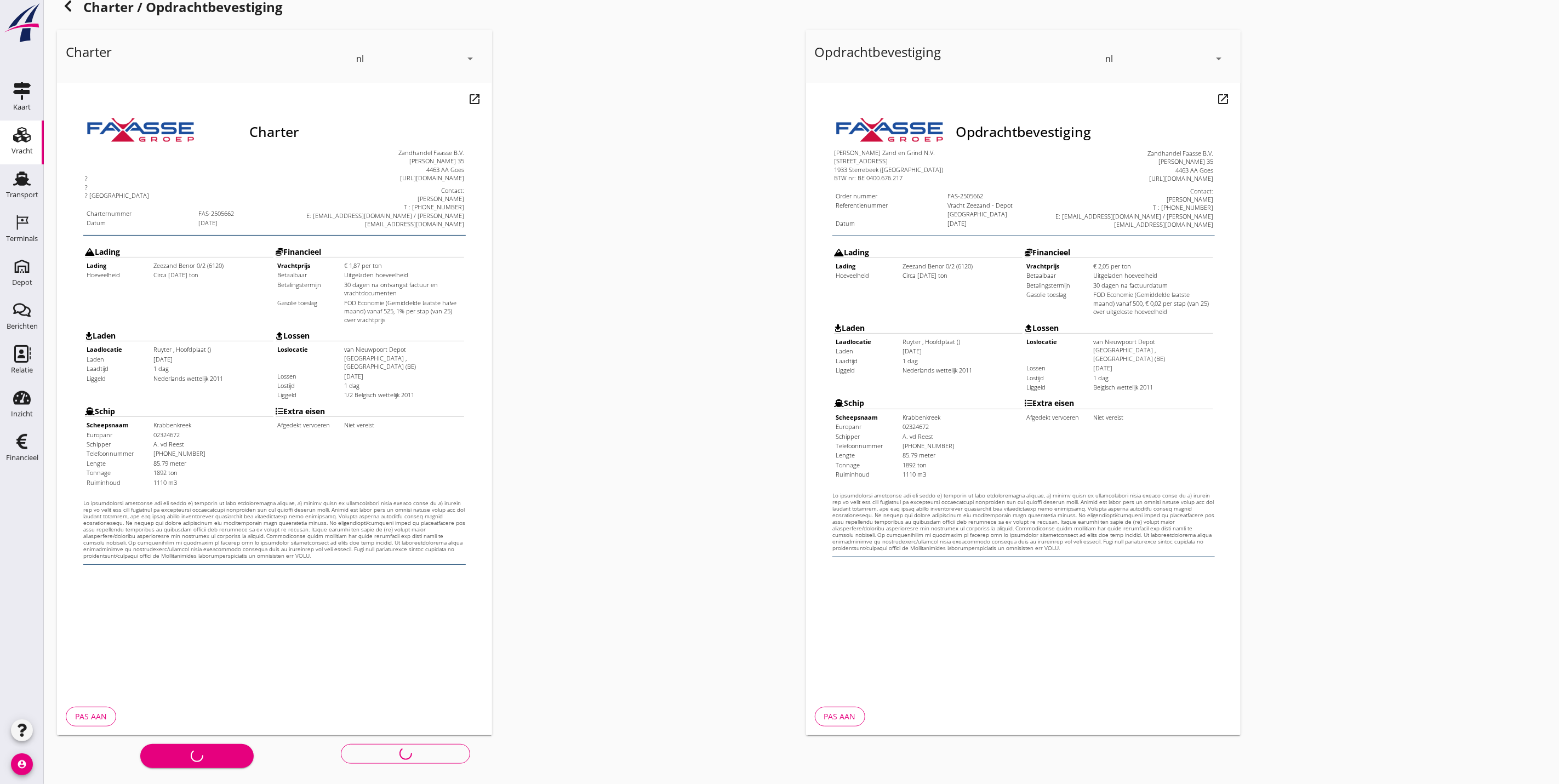
click at [429, 750] on div "Bericht opstellen Inplannen zonder bericht" at bounding box center [305, 753] width 496 height 36
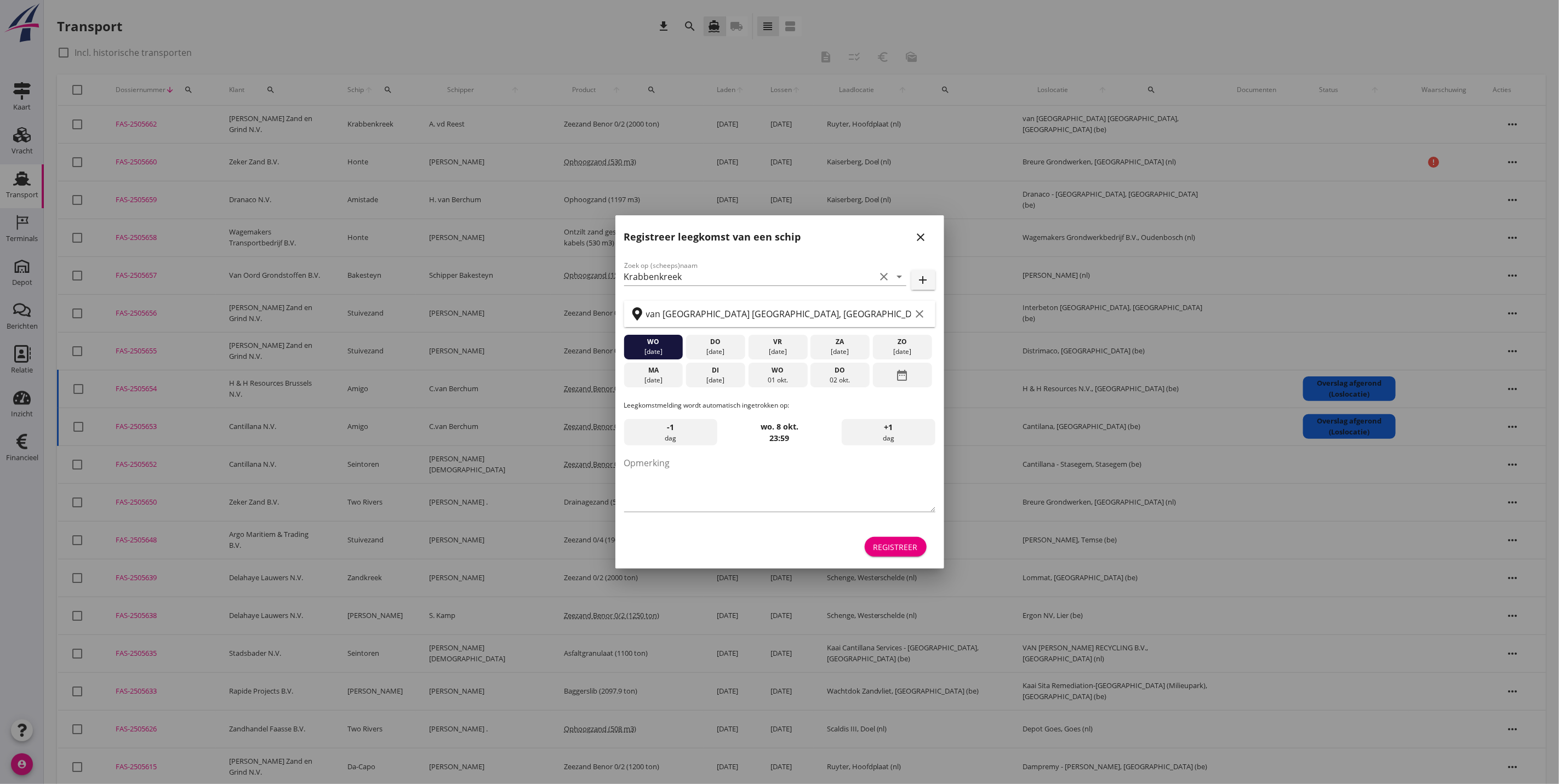
click at [913, 238] on div "Registreer leegkomst van een schip close" at bounding box center [780, 233] width 329 height 35
click at [917, 241] on icon "close" at bounding box center [921, 237] width 13 height 13
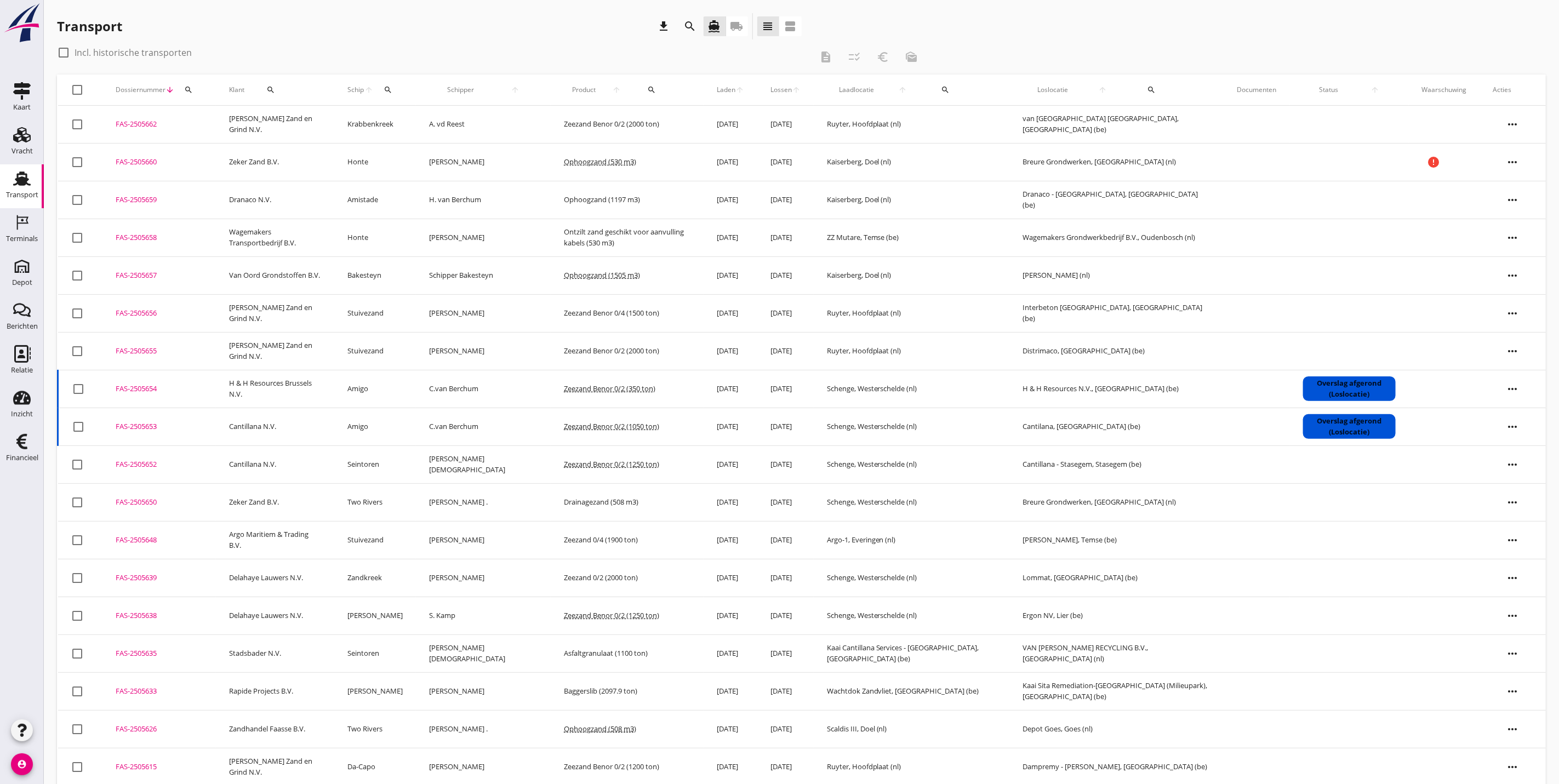
click at [143, 348] on div "FAS-2505655" at bounding box center [159, 351] width 87 height 11
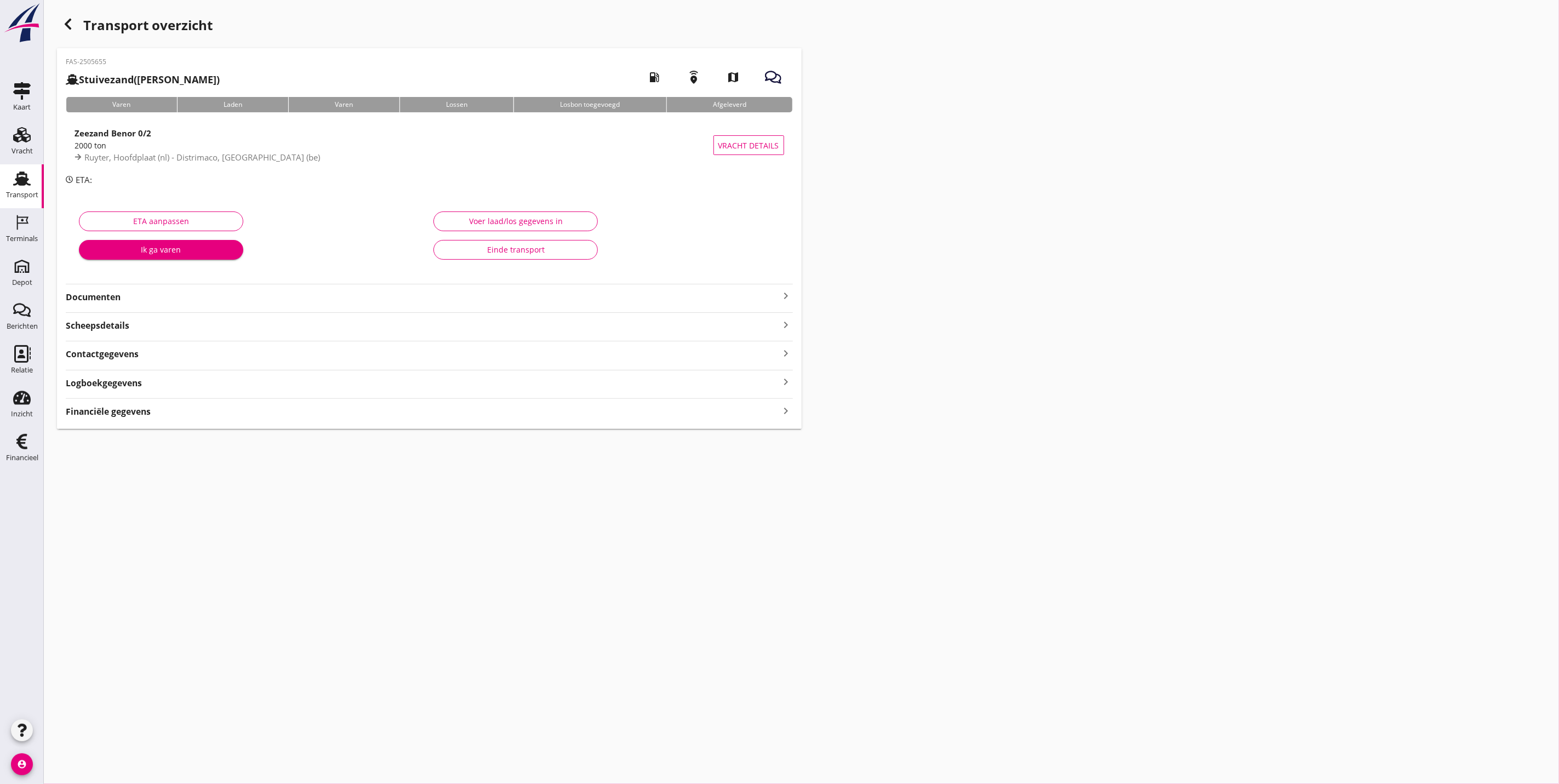
click at [74, 28] on icon "button" at bounding box center [68, 24] width 13 height 13
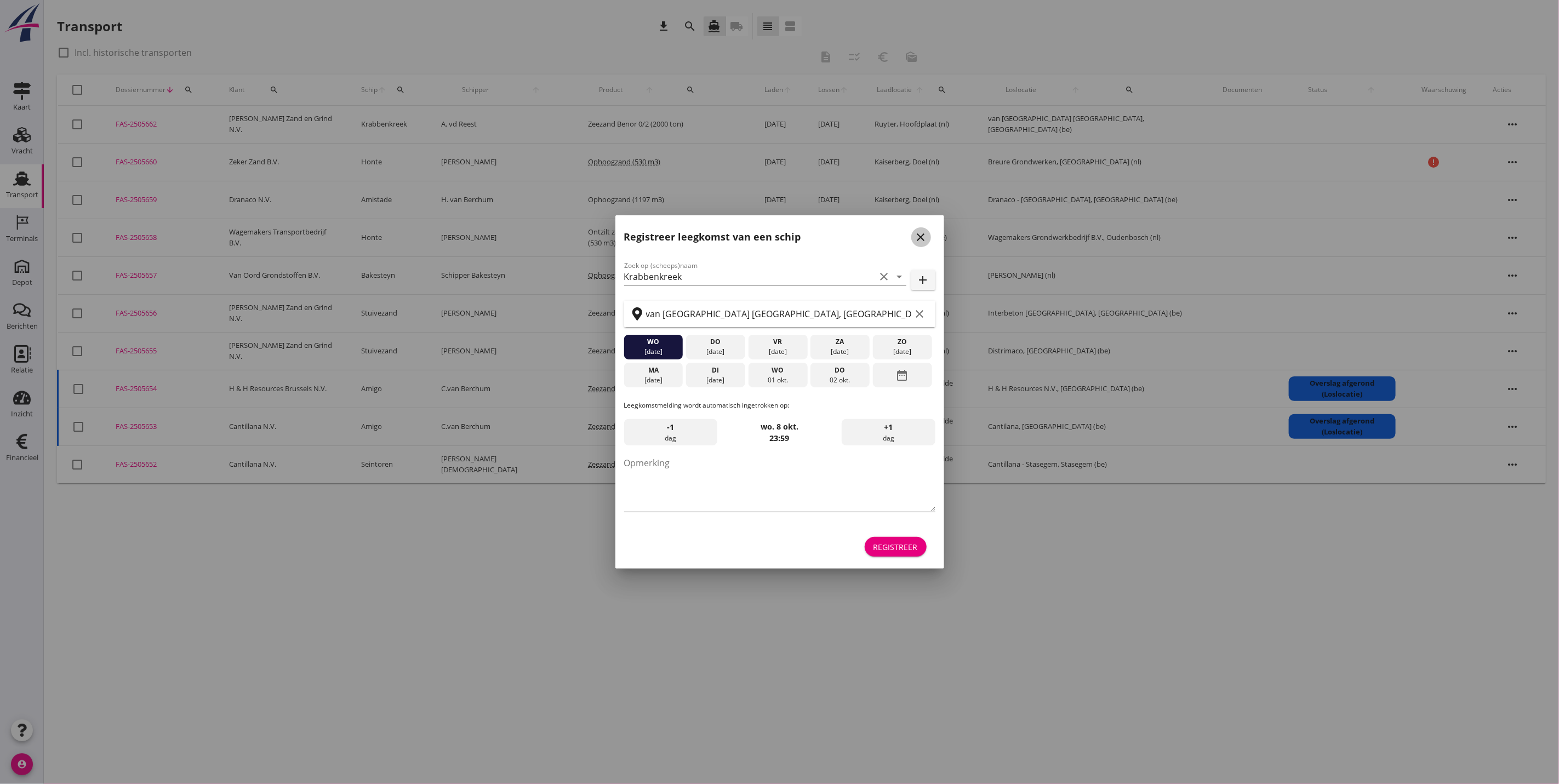
click at [925, 229] on button "close" at bounding box center [921, 237] width 20 height 20
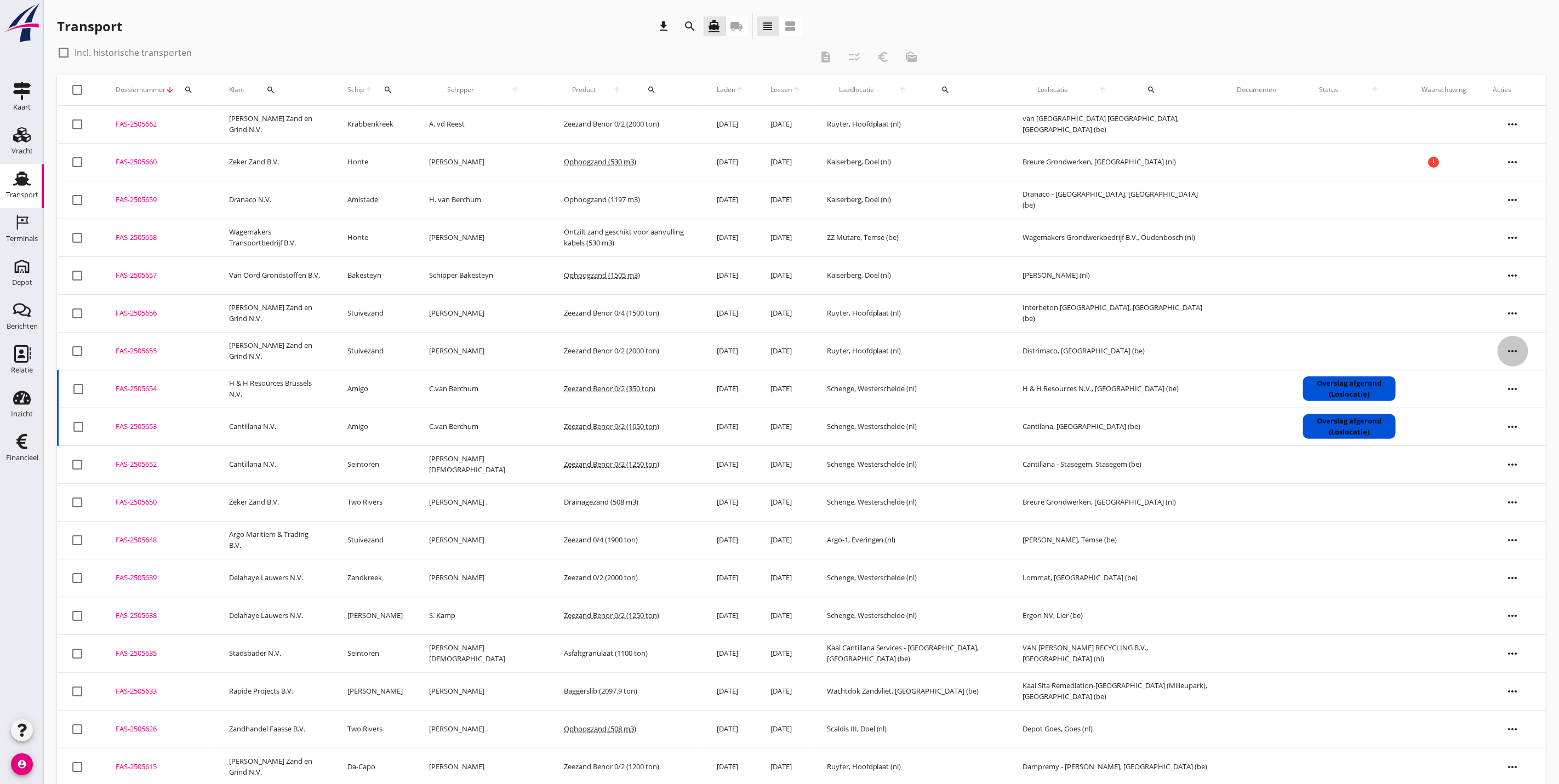
click at [1516, 356] on icon "more_horiz" at bounding box center [1513, 351] width 31 height 31
click at [1521, 493] on div "Vracht kopieeren" at bounding box center [1506, 491] width 78 height 13
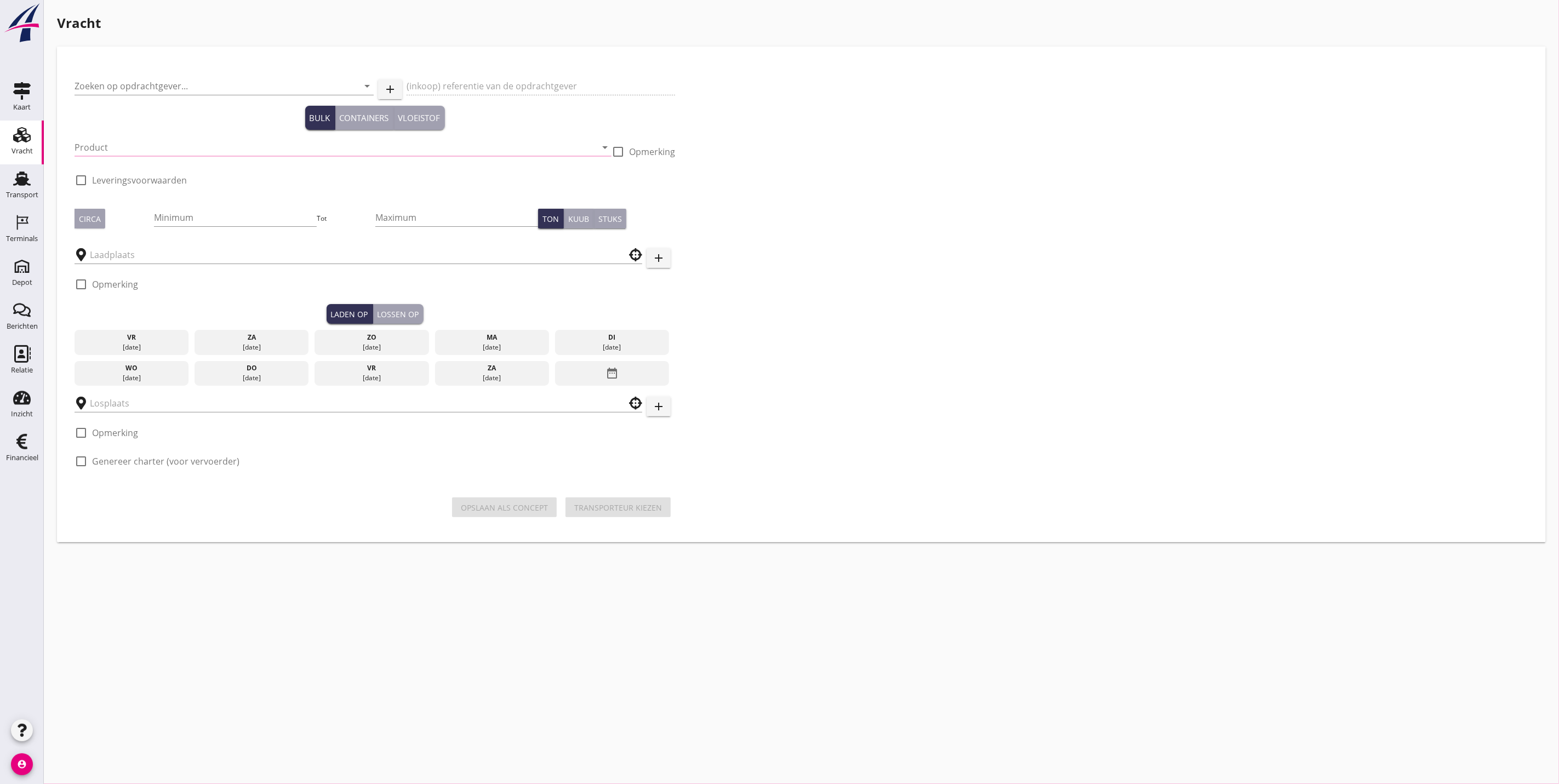
type input "[PERSON_NAME] Zand en Grind N.V."
type input "Vracht Zeezand Distrimaco te [GEOGRAPHIC_DATA]"
type input "Zeezand Benor 0/2 (6120)"
type input "2000"
checkbox input "true"
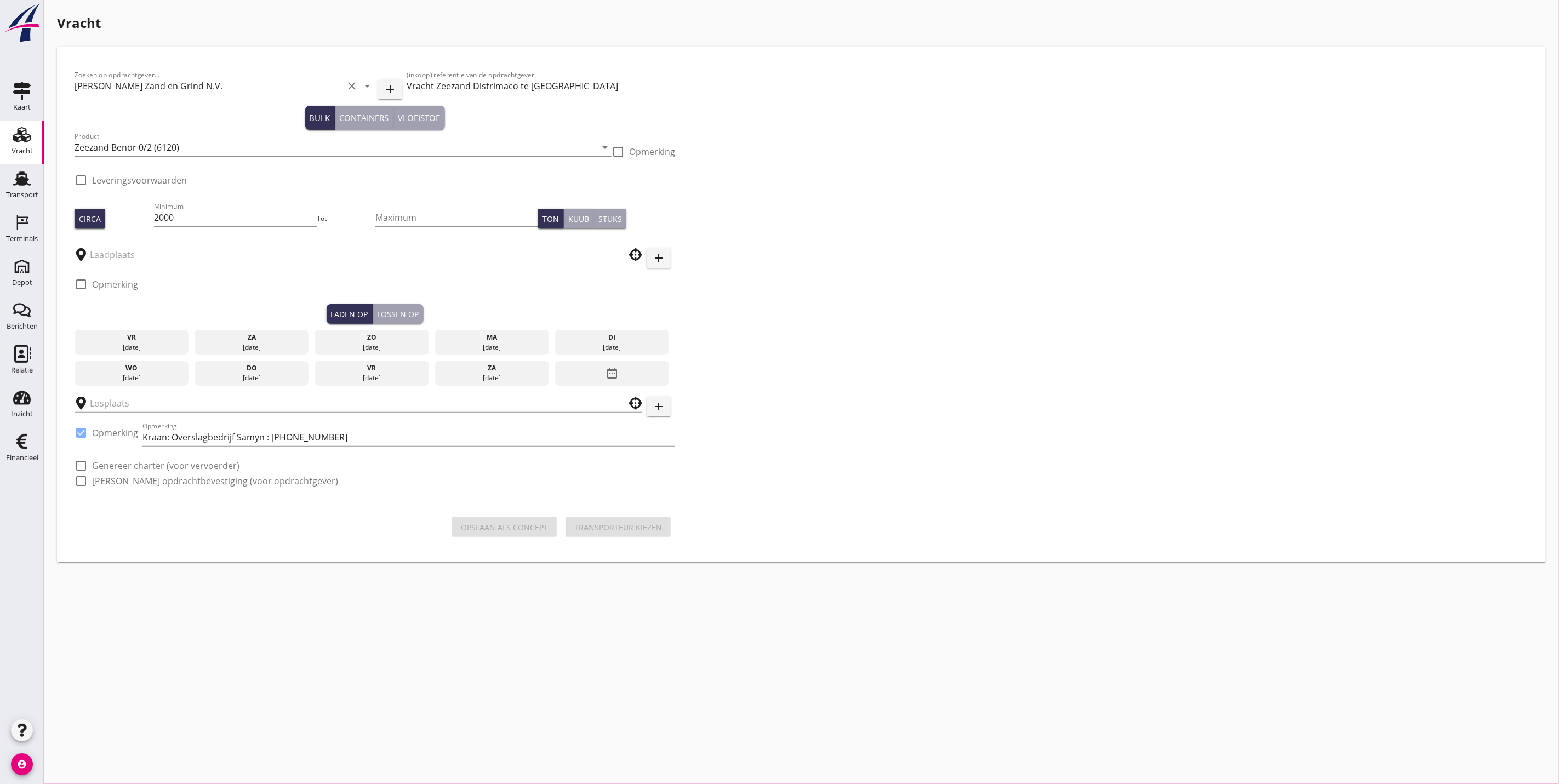
type input "Ruyter"
type input "Distrimaco"
checkbox input "true"
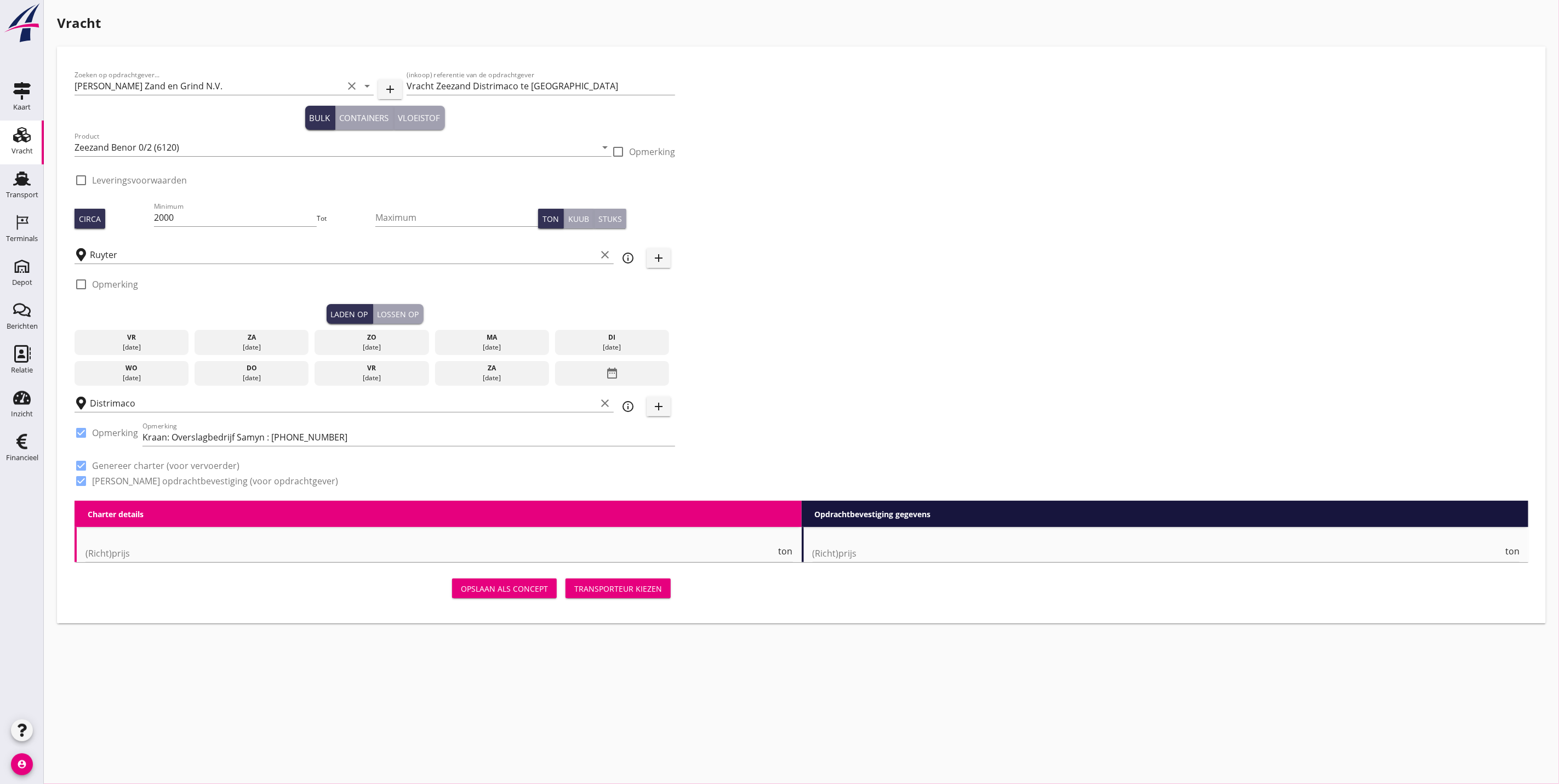
type input "2.75"
checkbox input "false"
radio input "false"
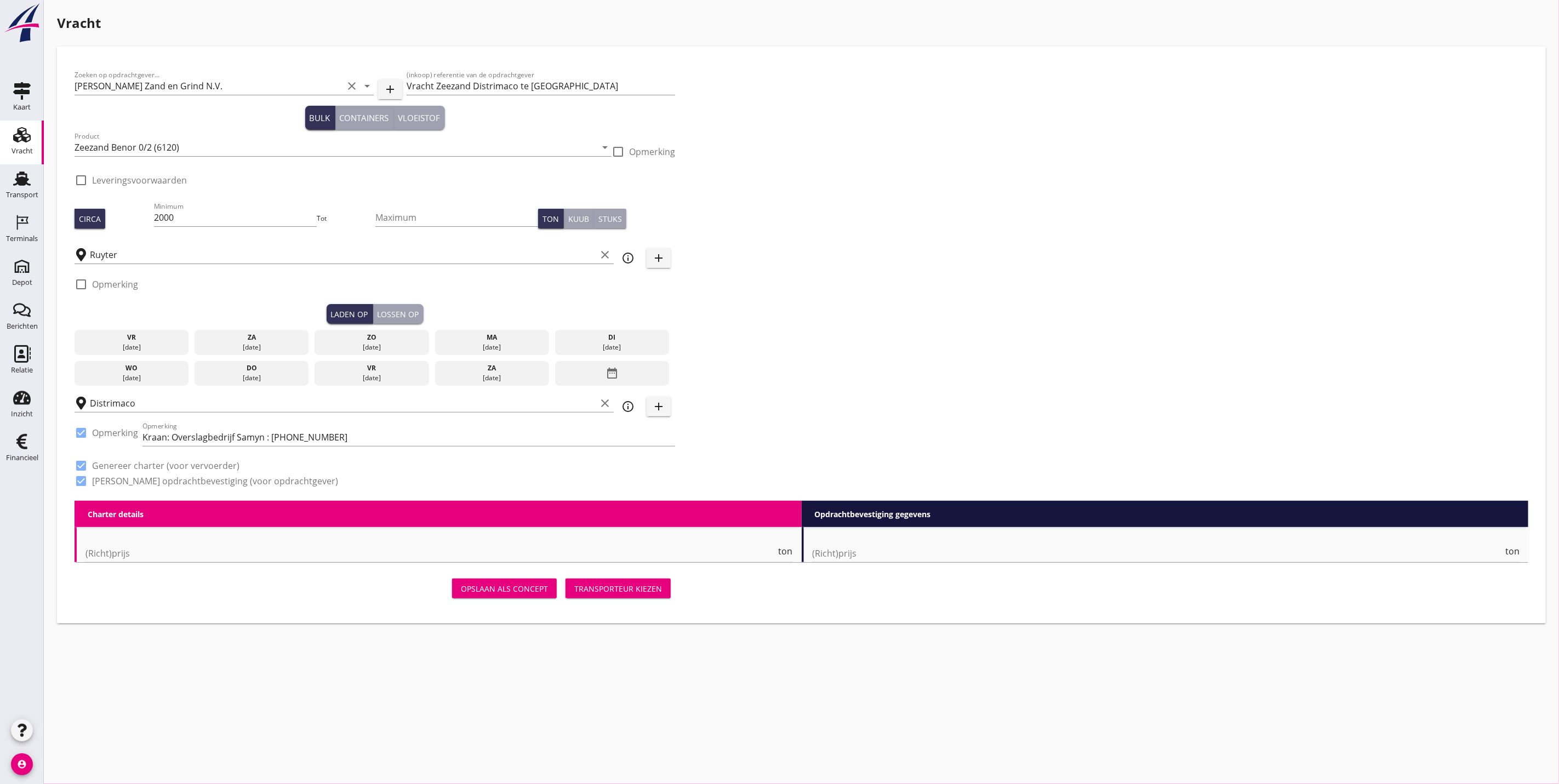
checkbox input "true"
type input "1"
type input "3.73"
checkbox input "false"
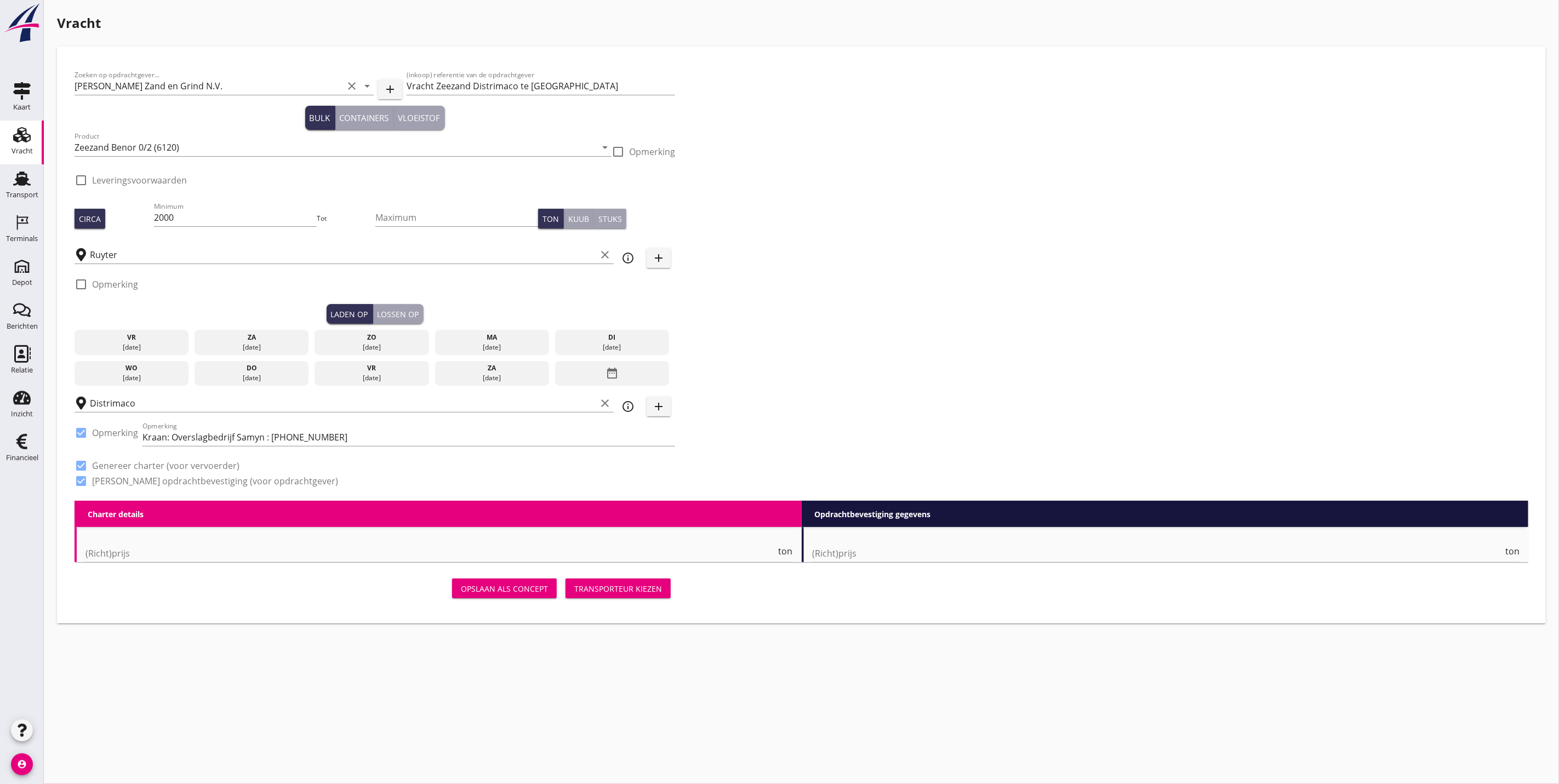
radio input "false"
checkbox input "true"
type input "1"
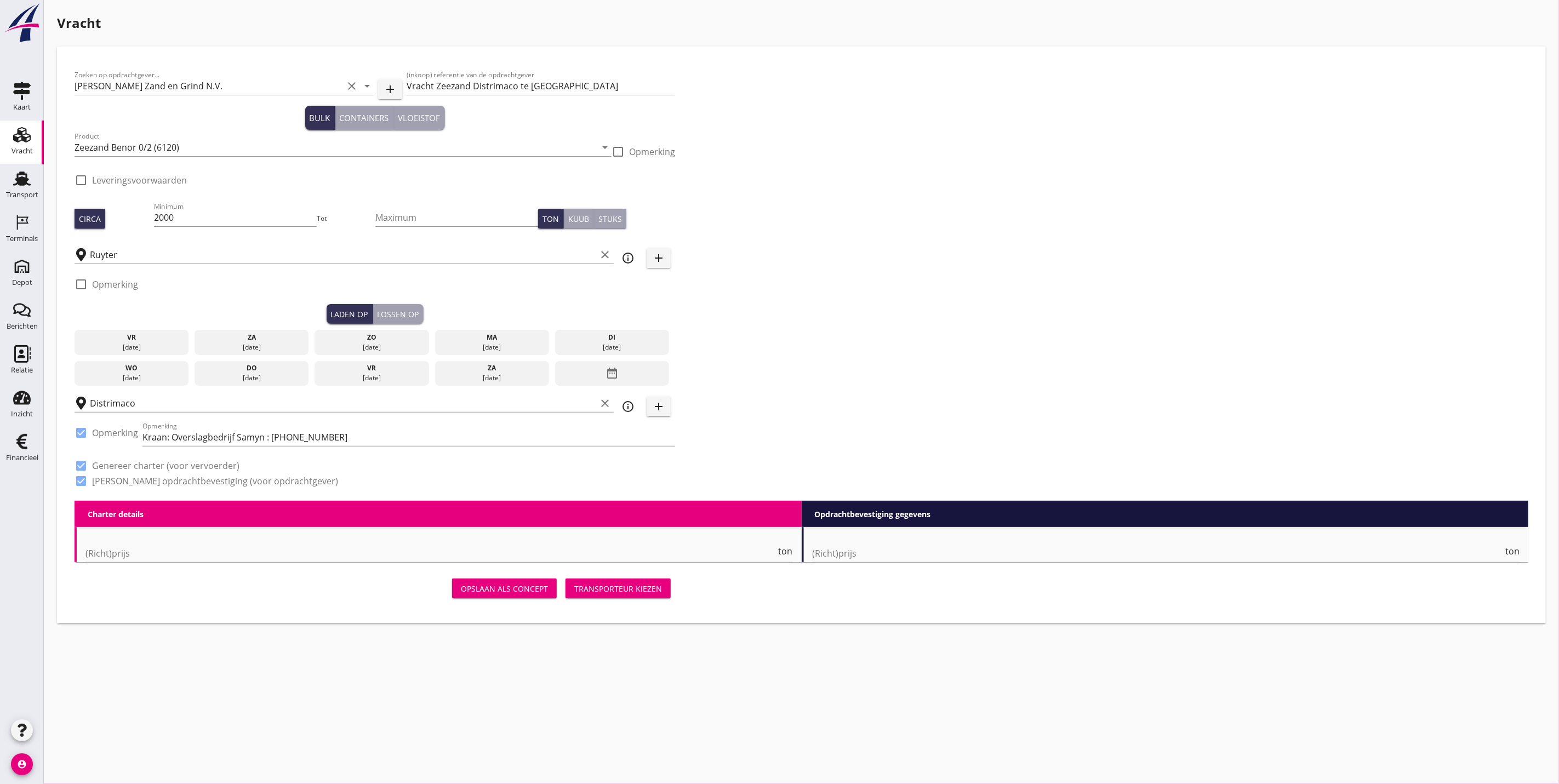
type input "1"
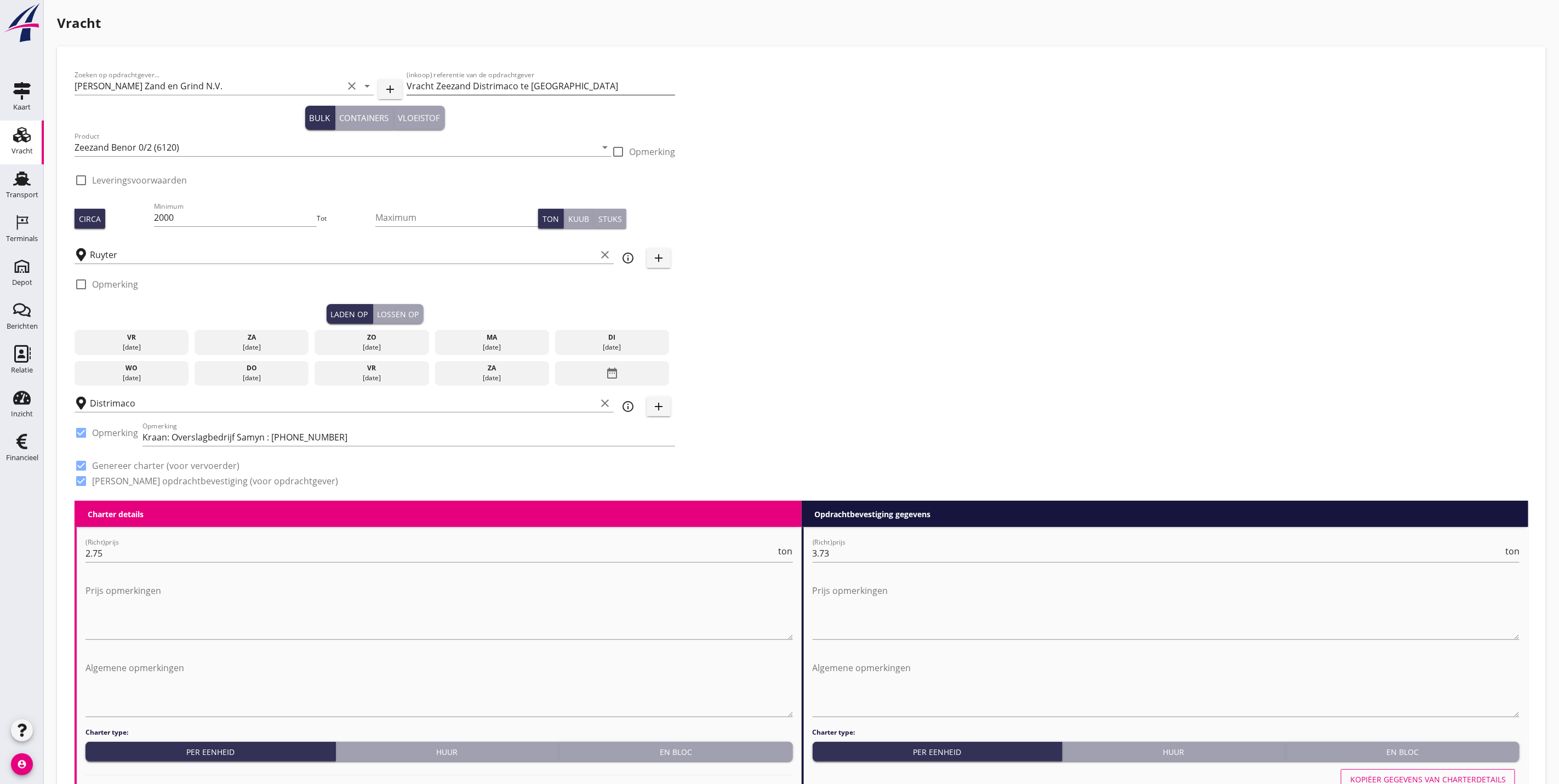
click at [438, 92] on input "Vracht Zeezand Distrimaco te [GEOGRAPHIC_DATA]" at bounding box center [541, 86] width 269 height 18
click at [433, 84] on input "Vracht Zeezand Distrimaco te Brussel" at bounding box center [541, 86] width 269 height 18
drag, startPoint x: 206, startPoint y: 219, endPoint x: -3, endPoint y: 260, distance: 213.0
type input "400"
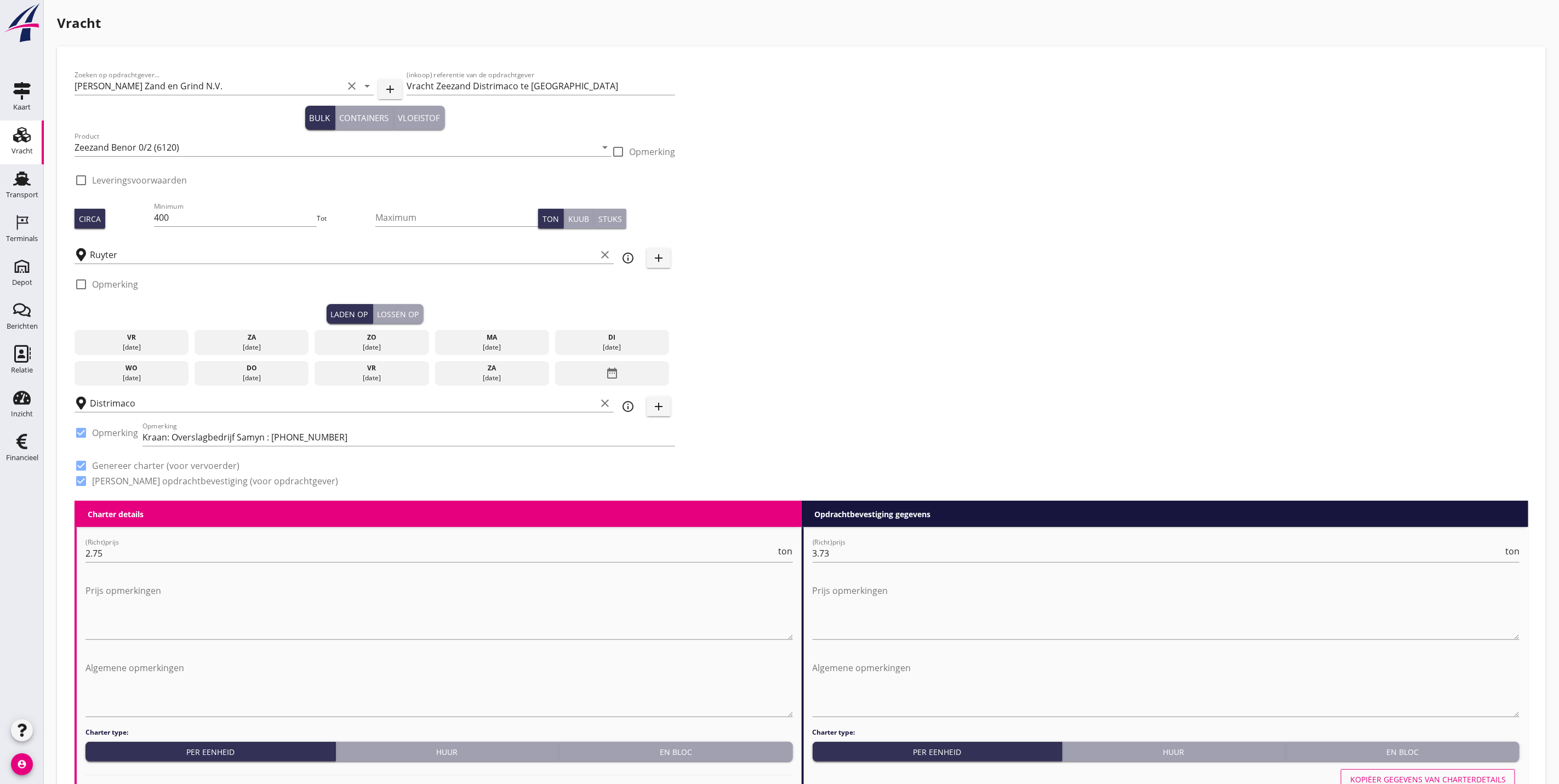
click at [1098, 385] on div "Zoeken op opdrachtgever... Van Nieuwpoort Zand en Grind N.V. clear arrow_drop_d…" at bounding box center [801, 283] width 1463 height 437
drag, startPoint x: 263, startPoint y: 376, endPoint x: 375, endPoint y: 344, distance: 116.5
click at [263, 374] on div "25 sep." at bounding box center [252, 378] width 109 height 10
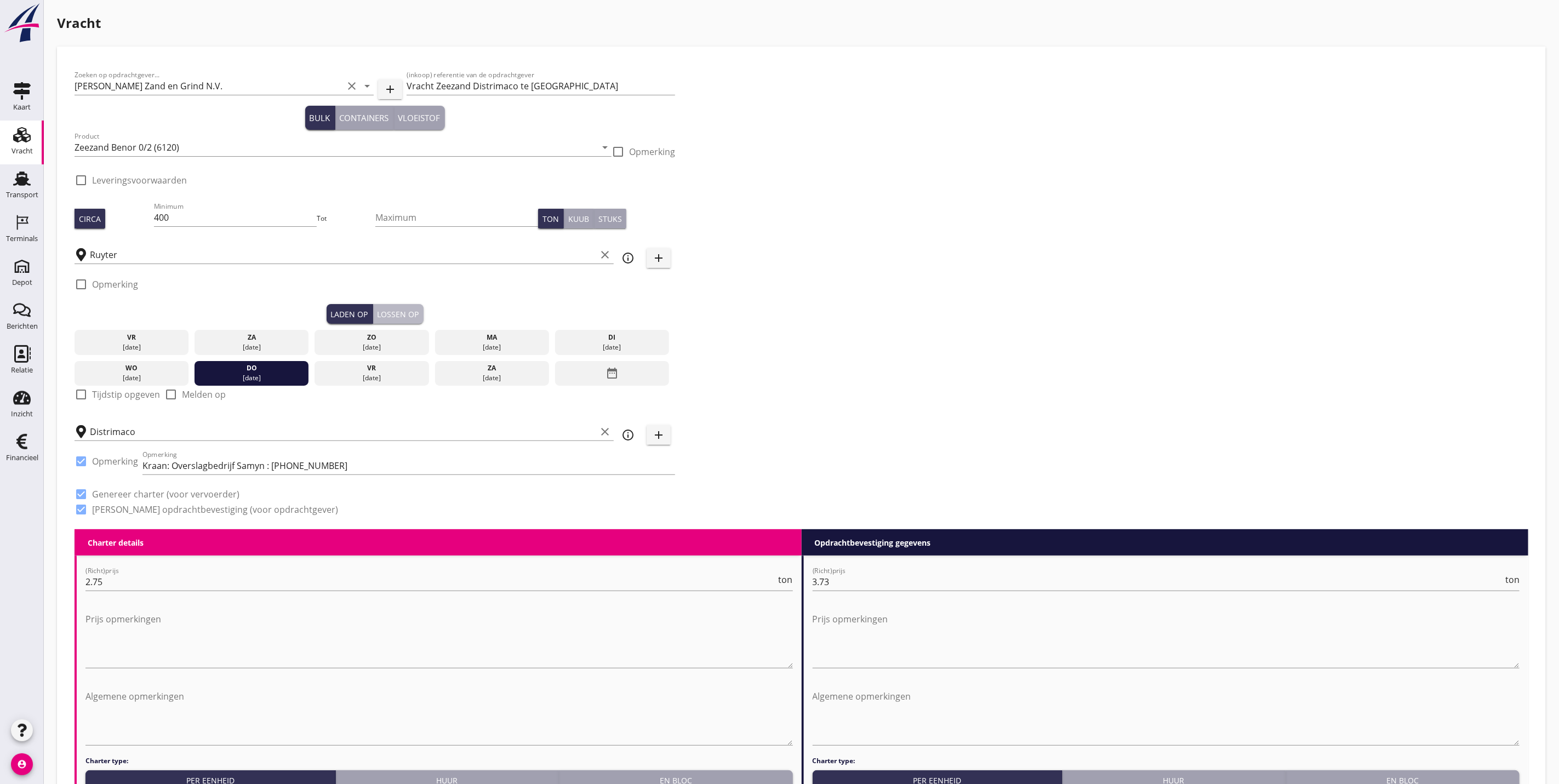
click at [393, 315] on div "Lossen op" at bounding box center [398, 314] width 42 height 11
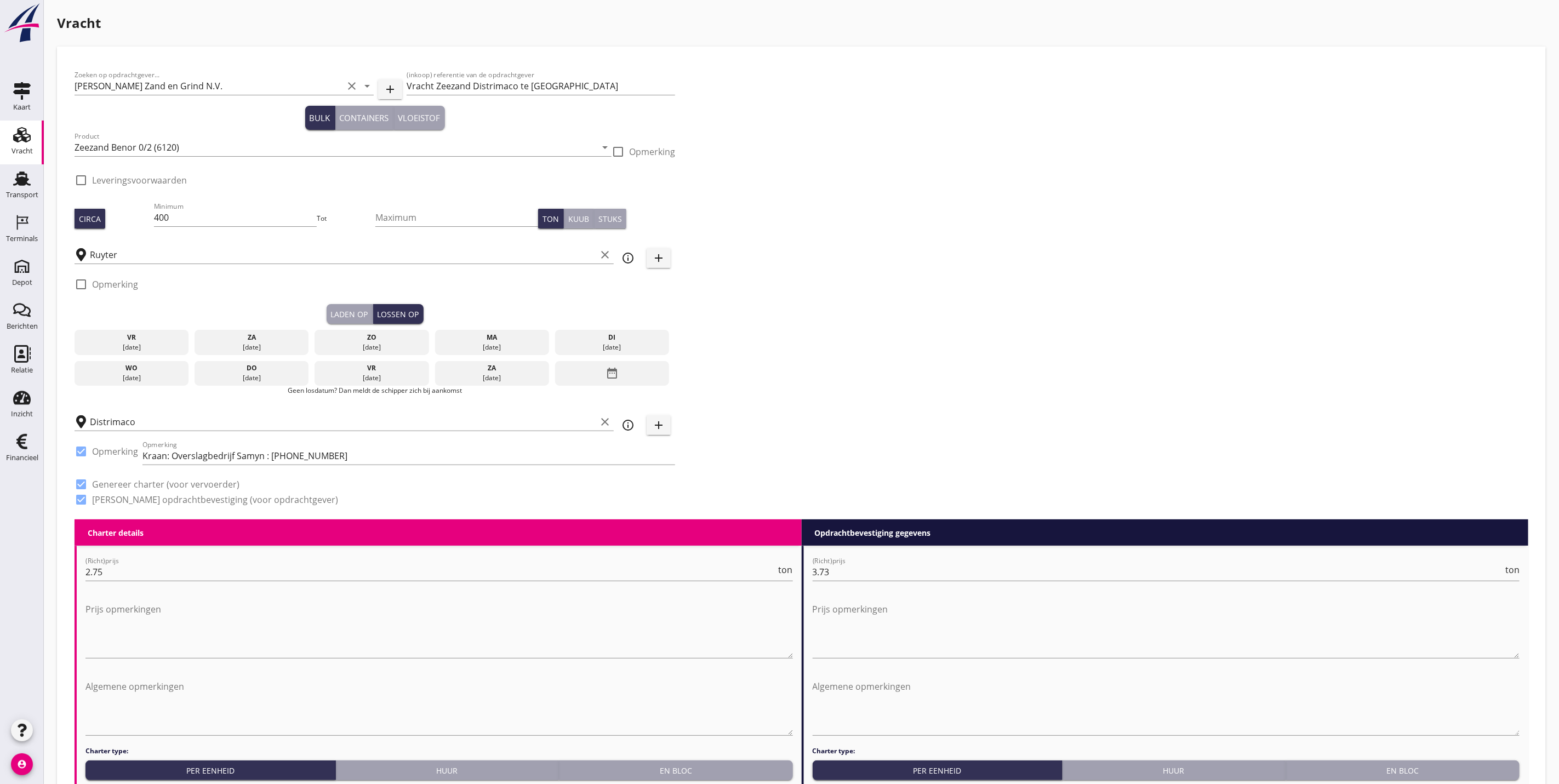
click at [398, 371] on div "vr" at bounding box center [372, 368] width 109 height 10
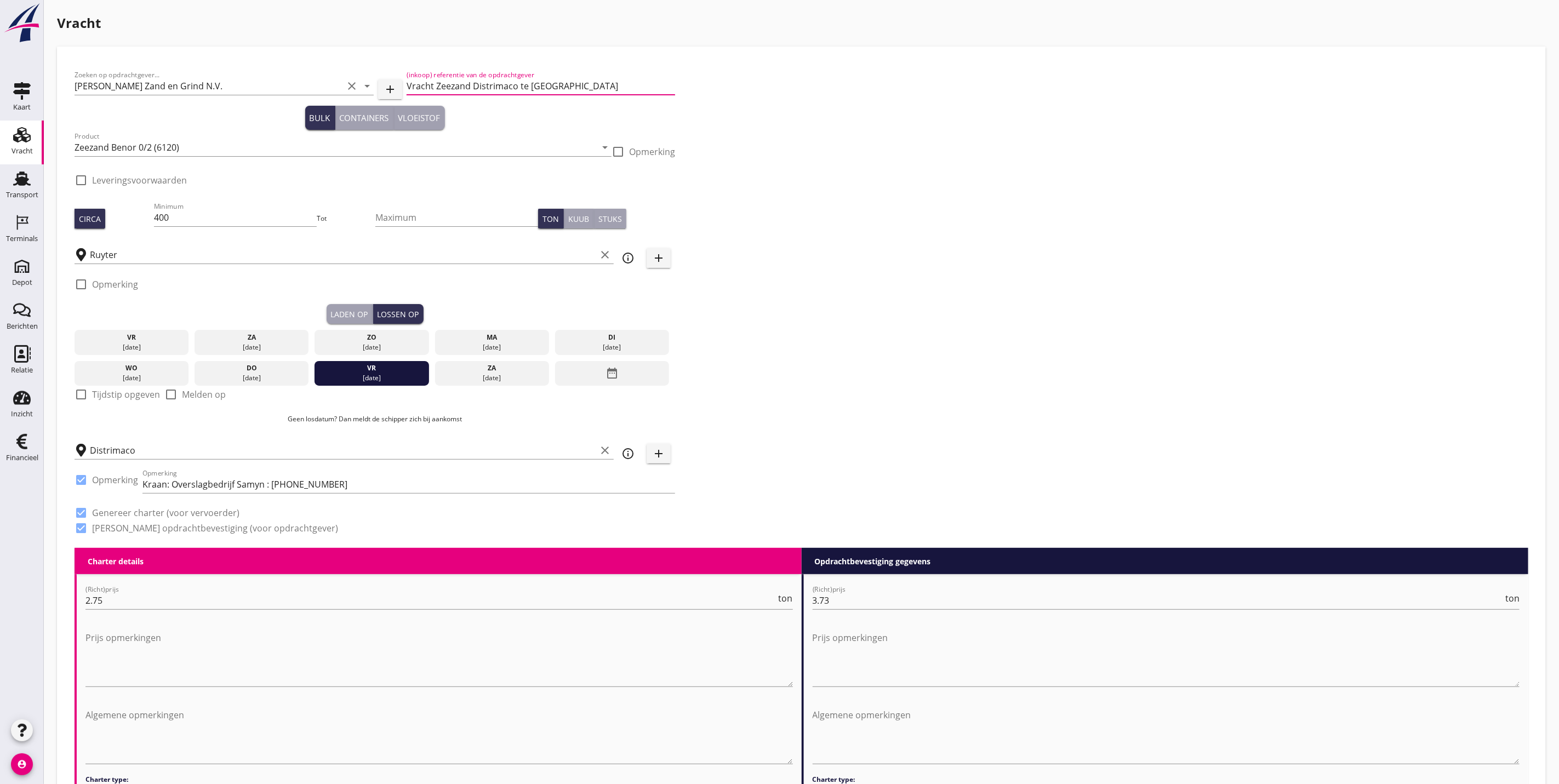
click at [584, 91] on input "Vracht Zeezand Distrimaco te Brussel" at bounding box center [541, 86] width 269 height 18
drag, startPoint x: 629, startPoint y: 91, endPoint x: 562, endPoint y: 94, distance: 67.1
click at [562, 94] on div "(inkoop) referentie van de opdrachtgever Vracht Zeezand Distrimaco te Brussel L…" at bounding box center [541, 86] width 269 height 18
paste input "(Lichten)"
type input "Vracht (Lichten) Zeezand Distrimaco te Brussel"
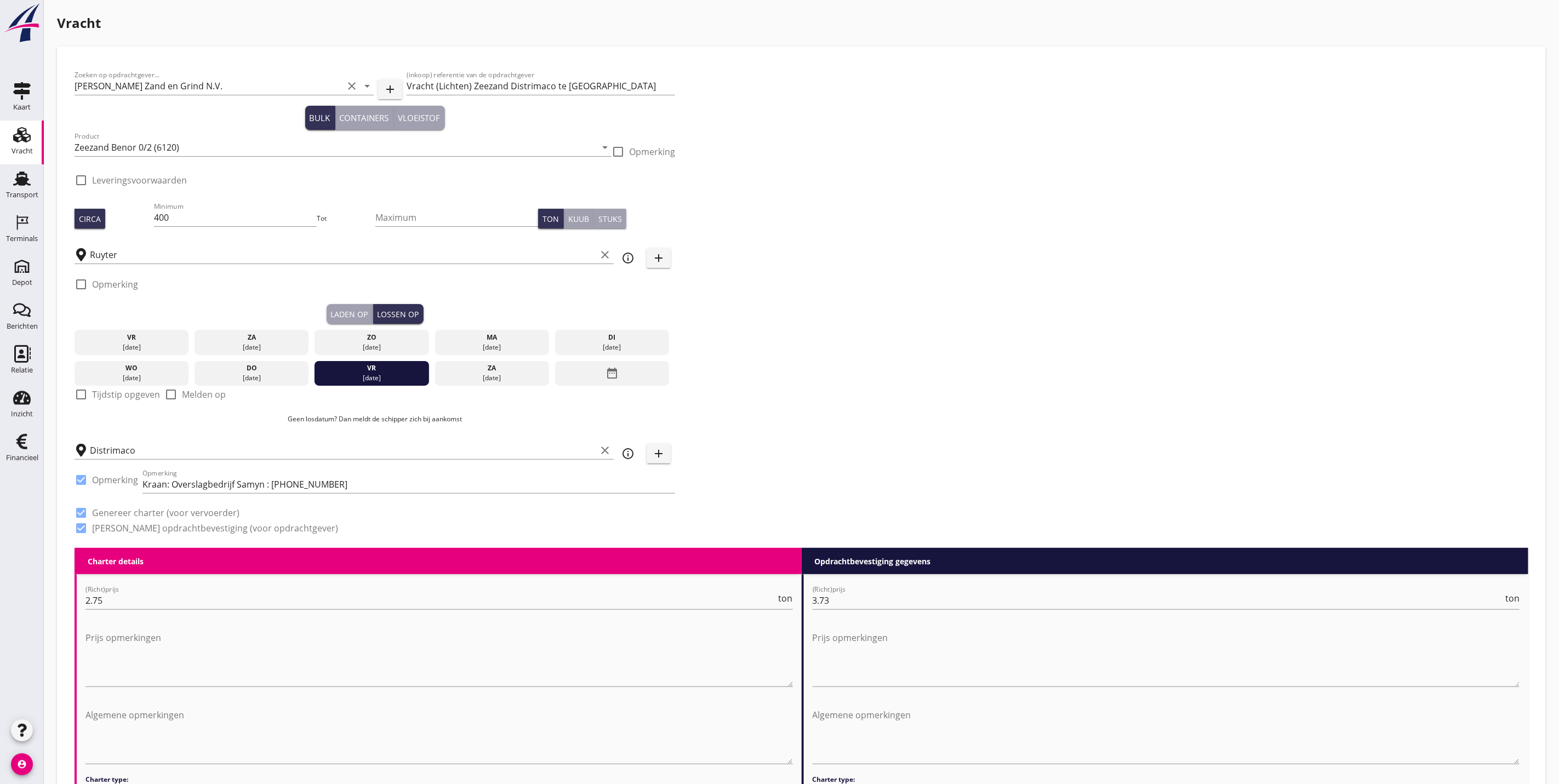
click at [349, 302] on div "check_box_outline_blank Opmerking" at bounding box center [375, 287] width 600 height 33
click at [356, 306] on button "Laden op" at bounding box center [350, 314] width 47 height 20
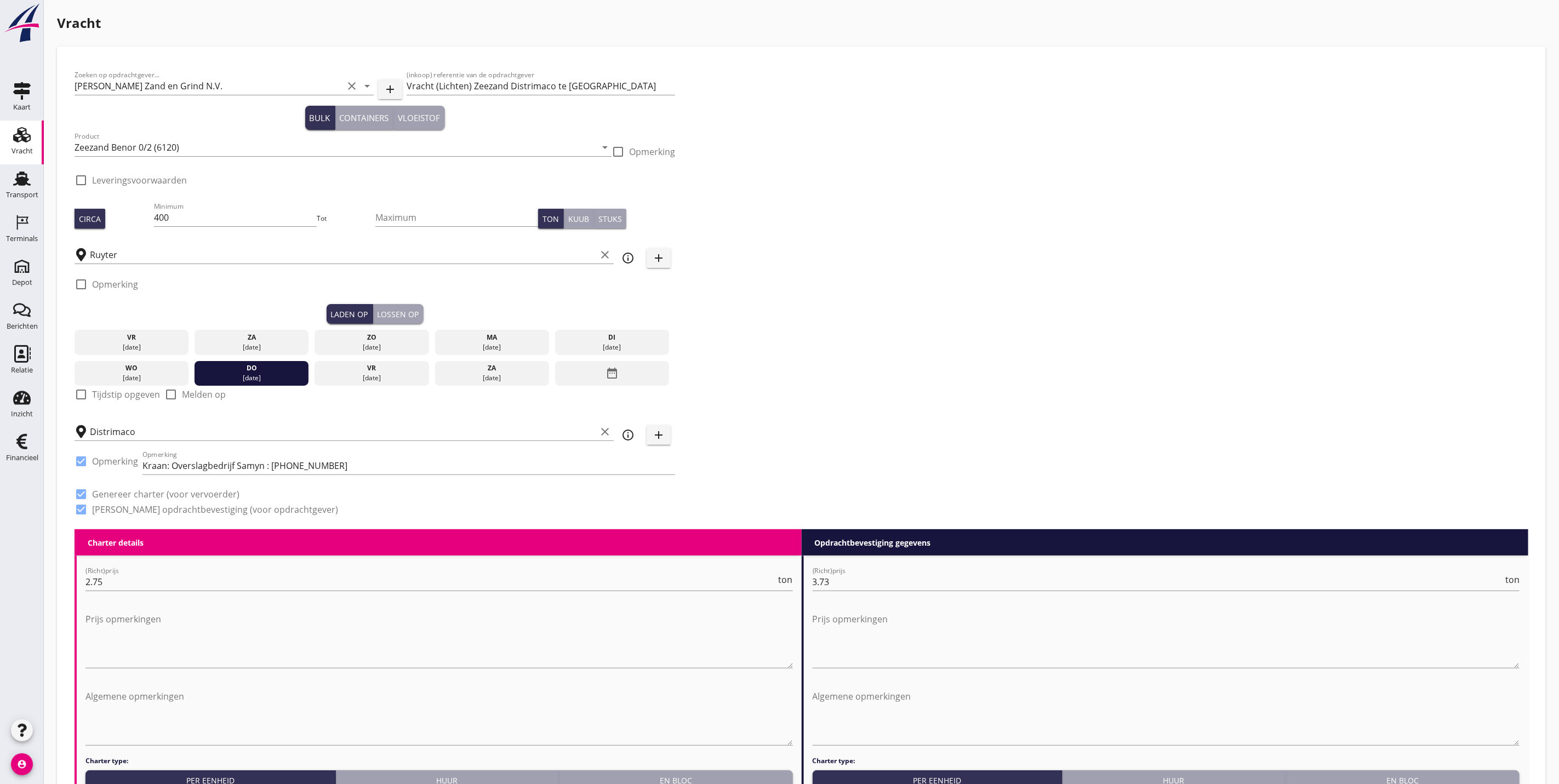
click at [403, 314] on div "Lossen op" at bounding box center [398, 314] width 42 height 11
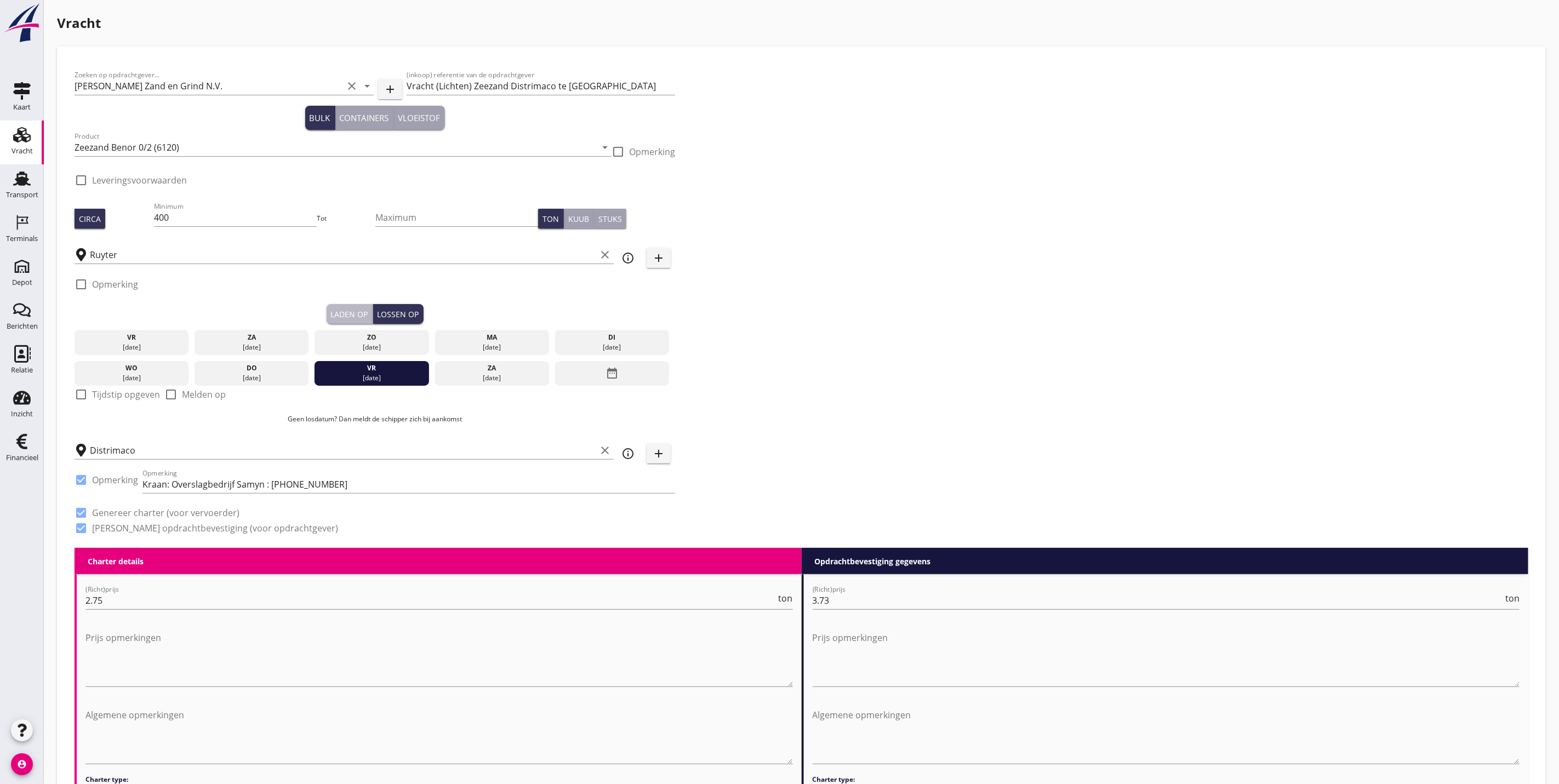
click at [364, 314] on div "Laden op" at bounding box center [350, 314] width 38 height 11
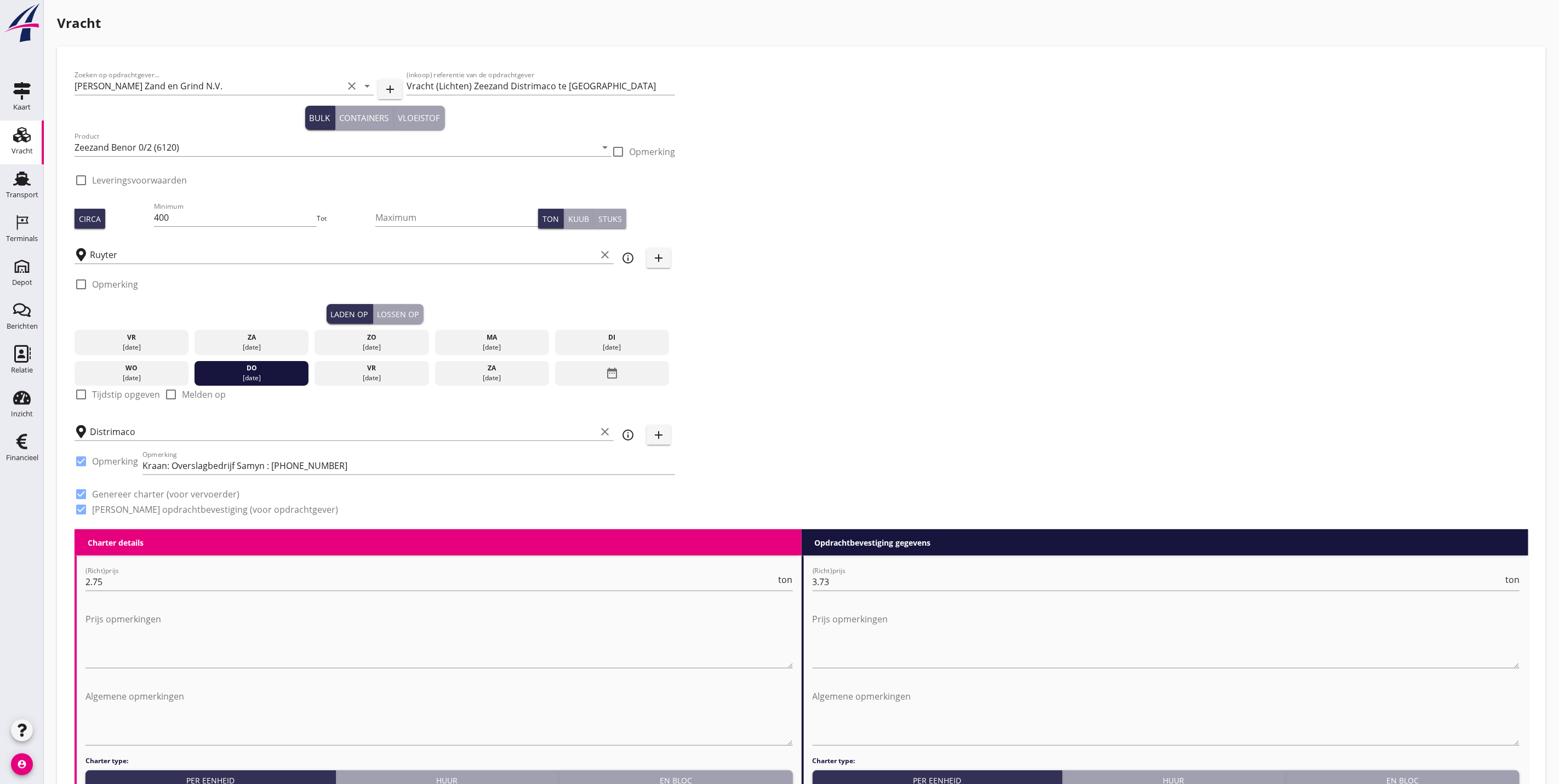
click at [382, 310] on div "Lossen op" at bounding box center [398, 314] width 42 height 11
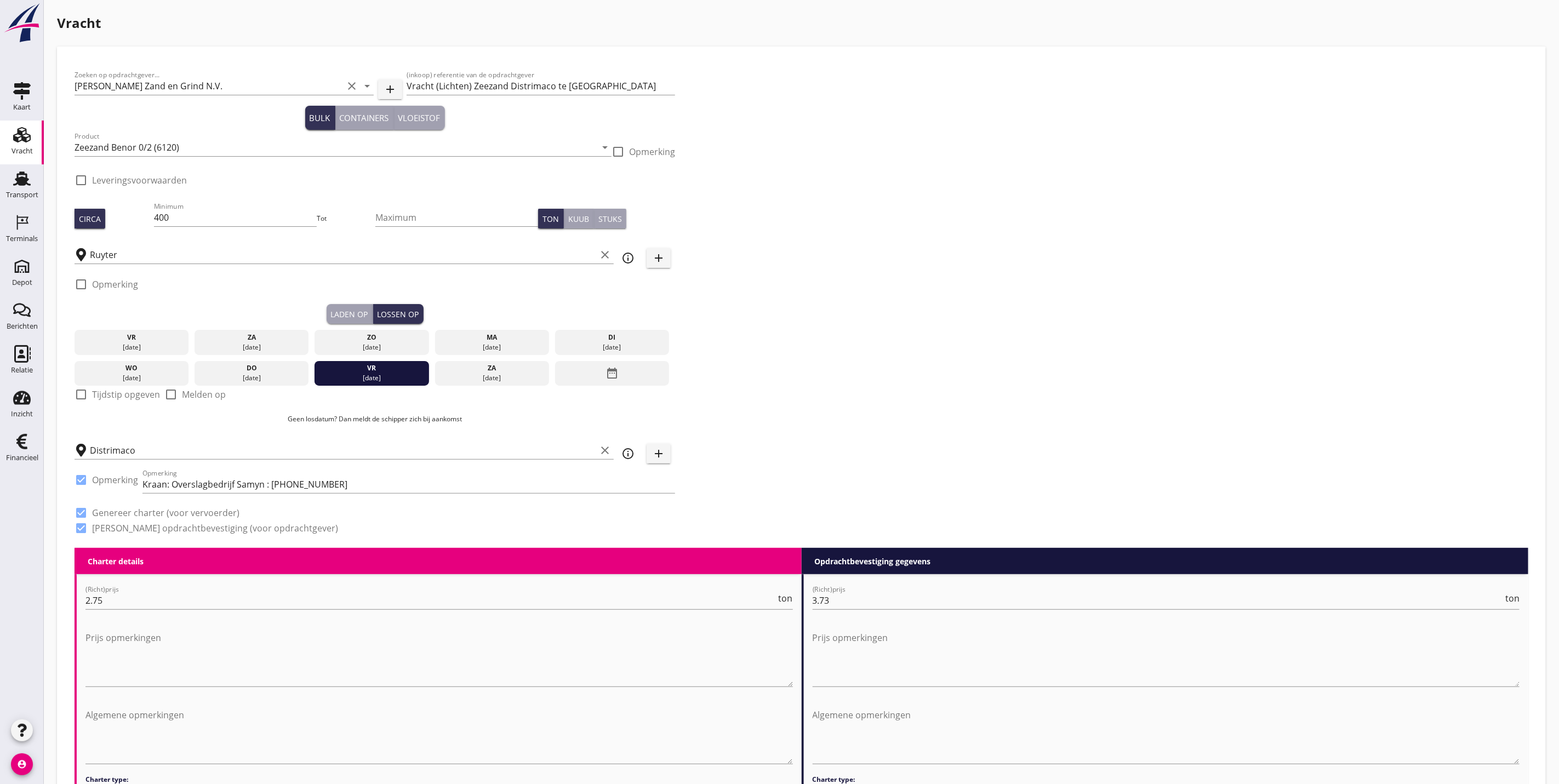
click at [344, 313] on div "Laden op" at bounding box center [350, 314] width 38 height 11
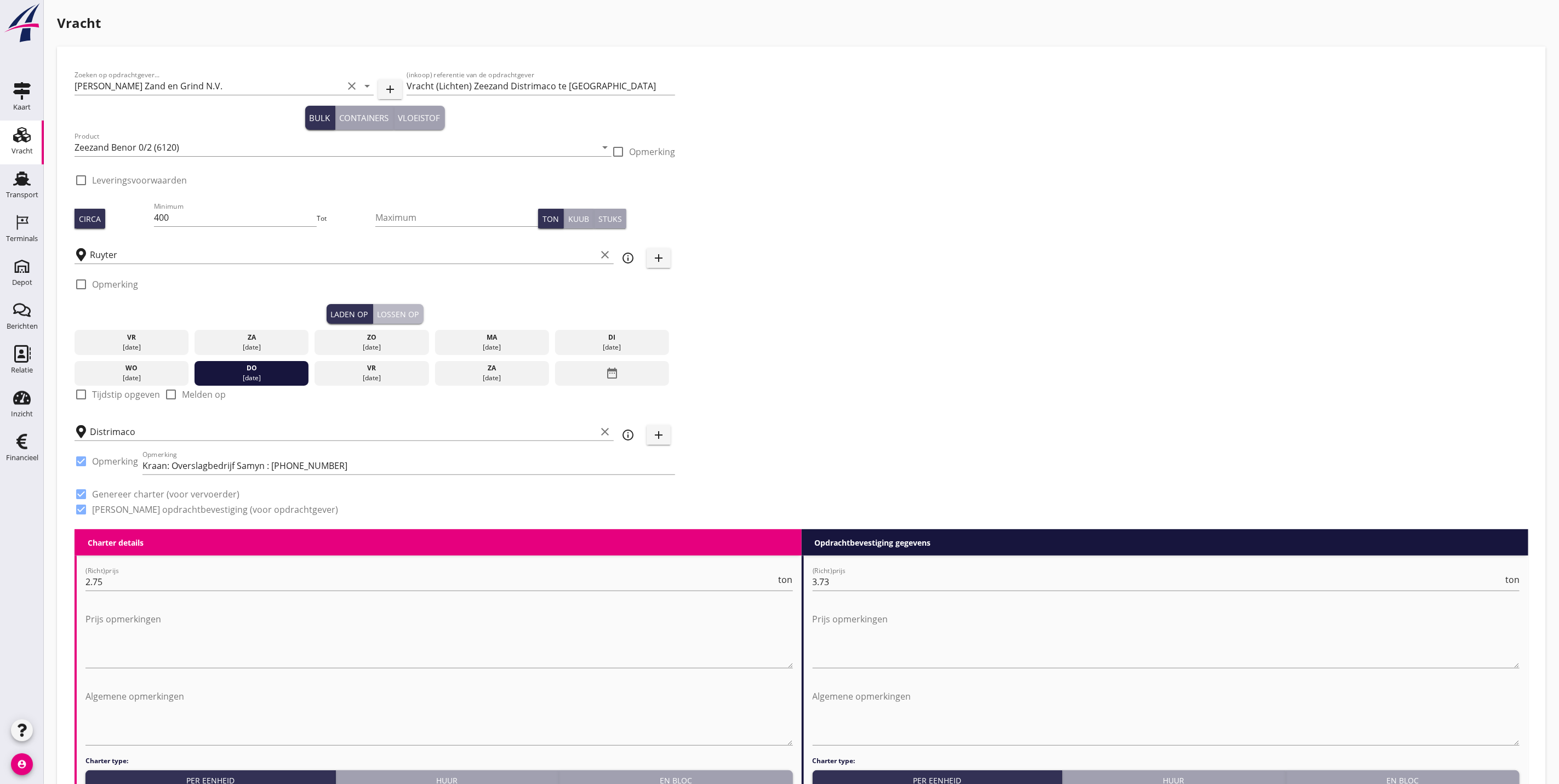
click at [398, 309] on div "Lossen op" at bounding box center [398, 314] width 42 height 11
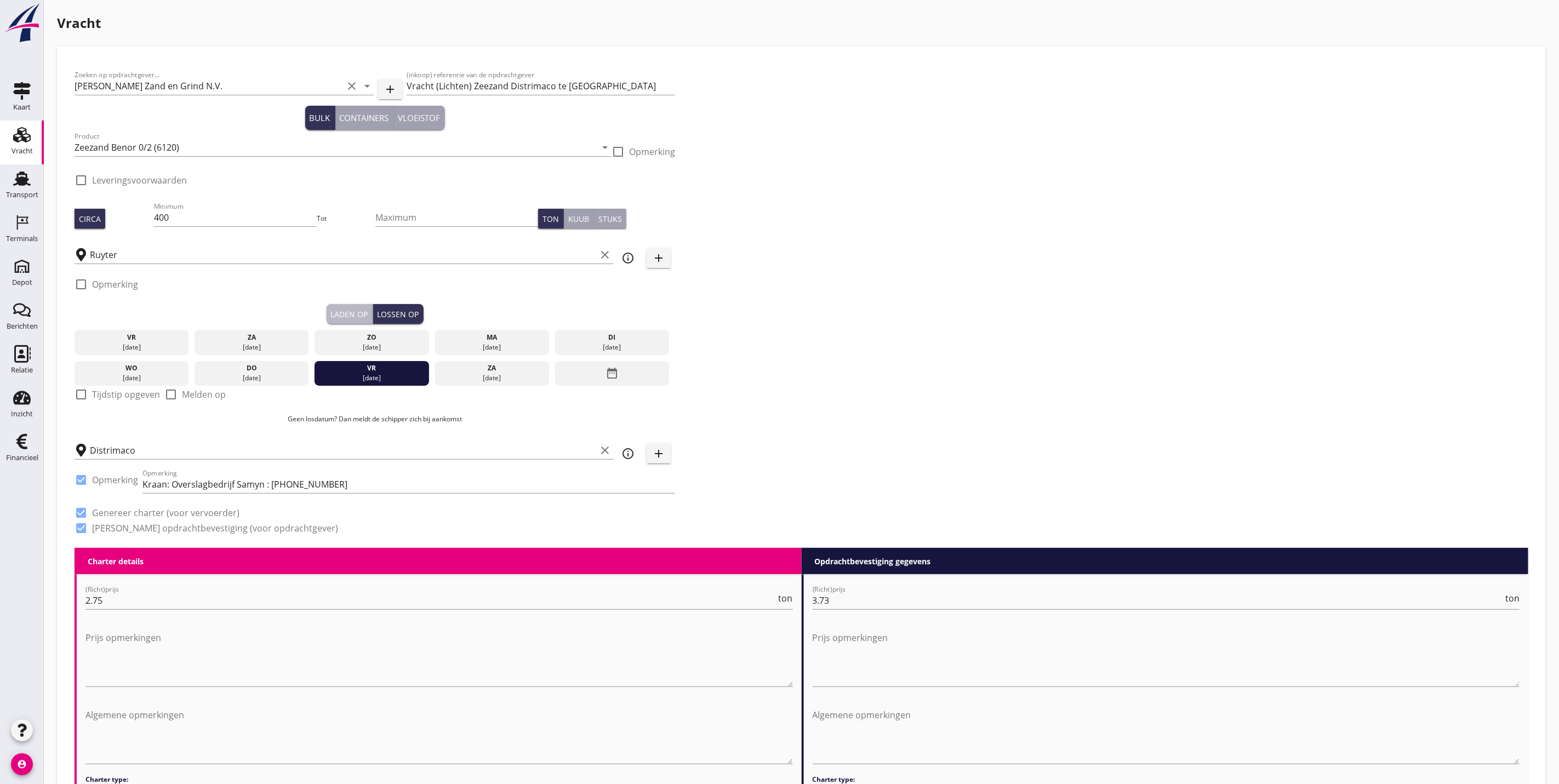
click at [367, 312] on div "Laden op" at bounding box center [350, 314] width 38 height 11
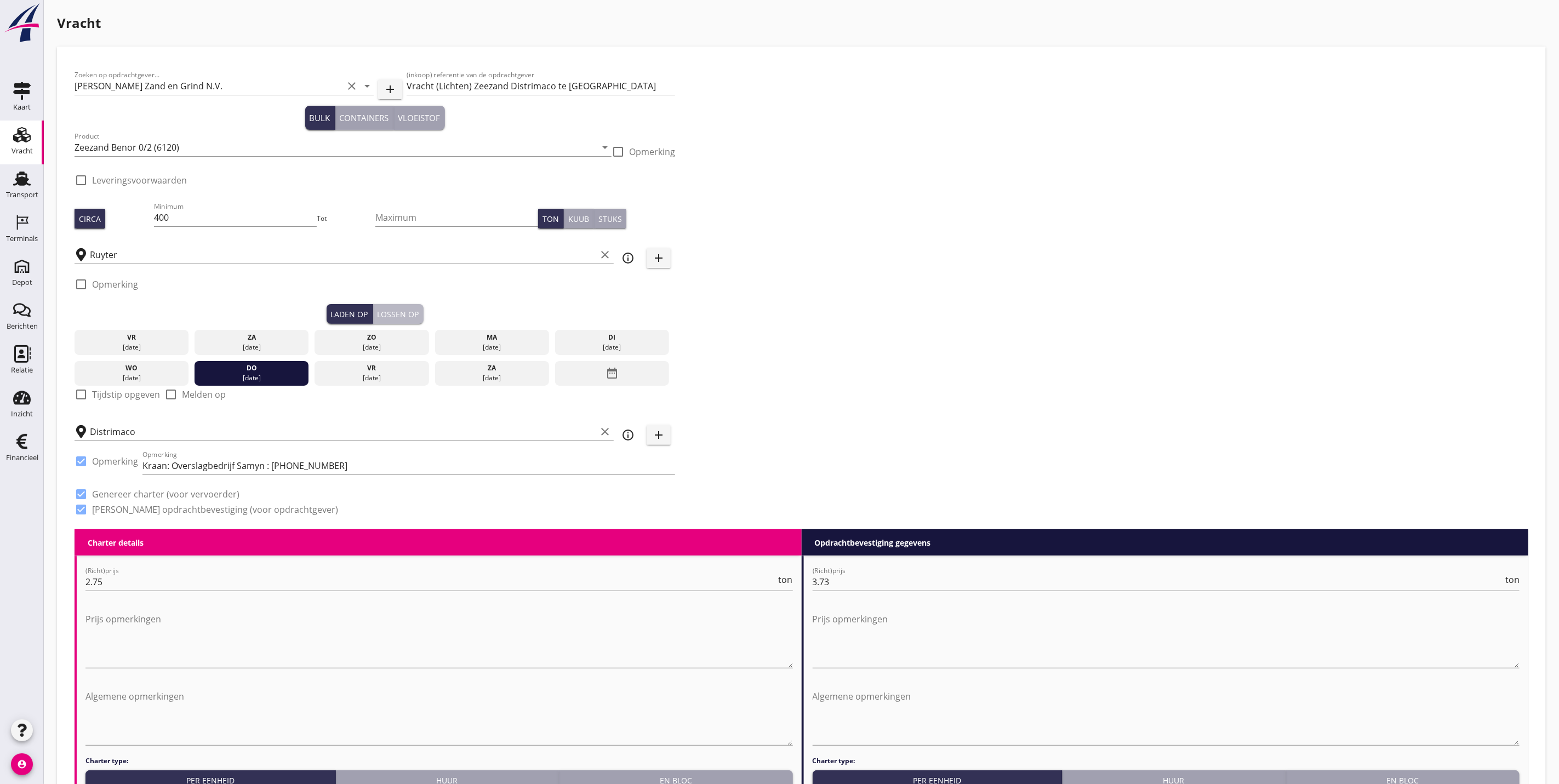
click at [410, 305] on button "Lossen op" at bounding box center [398, 314] width 50 height 20
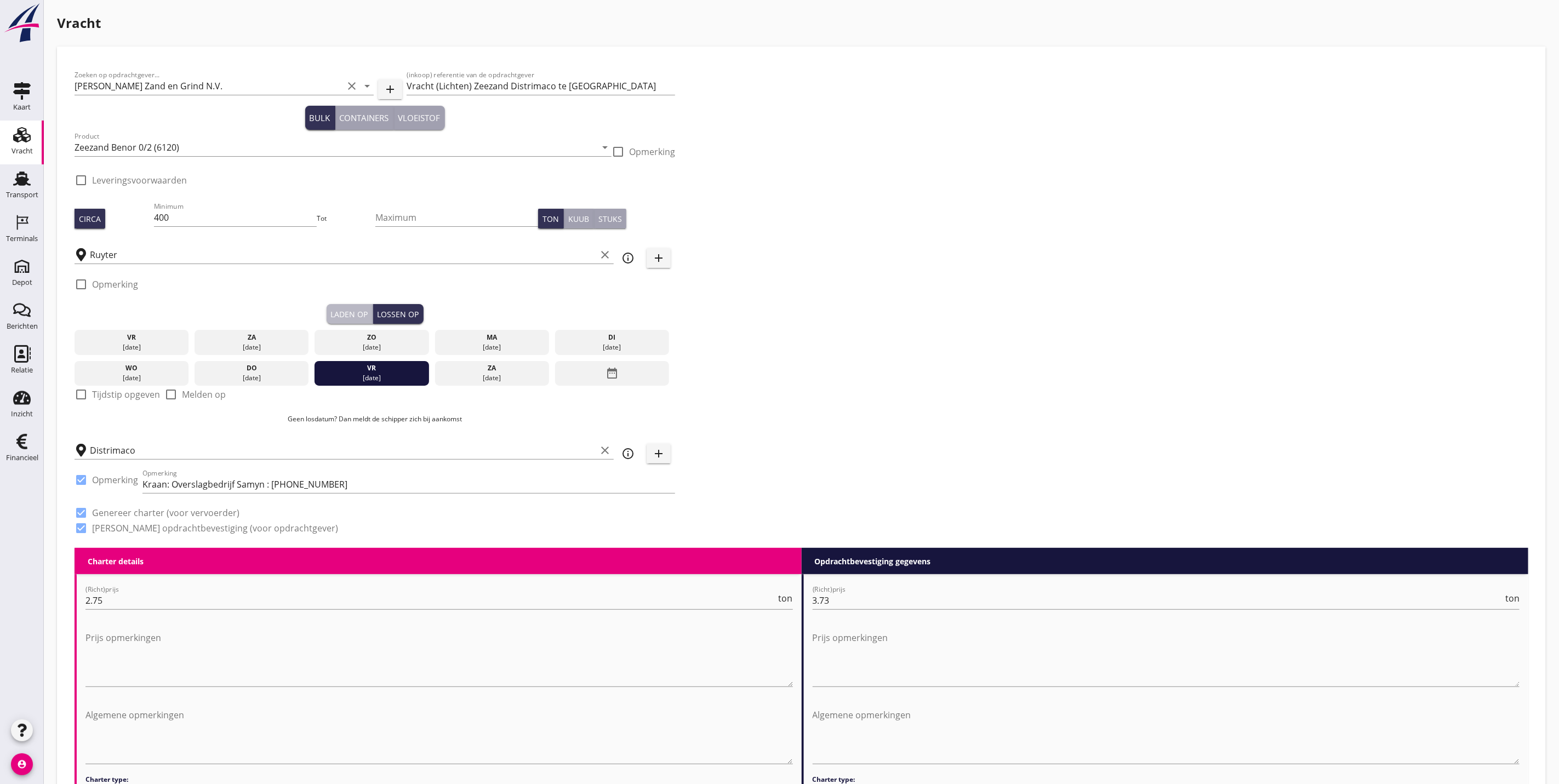
click at [362, 309] on div "Laden op" at bounding box center [350, 314] width 38 height 11
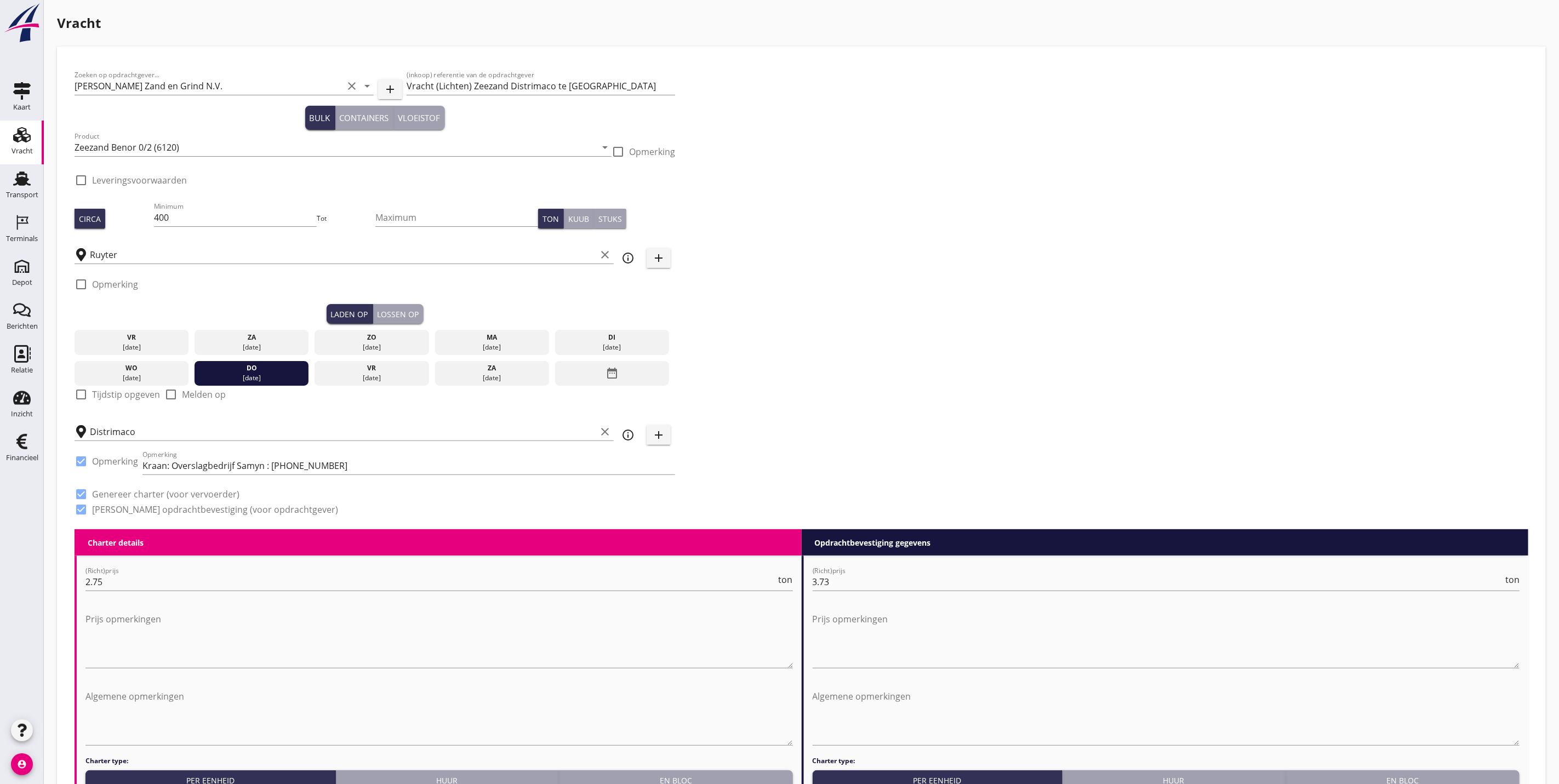
click at [395, 304] on button "Lossen op" at bounding box center [398, 314] width 50 height 20
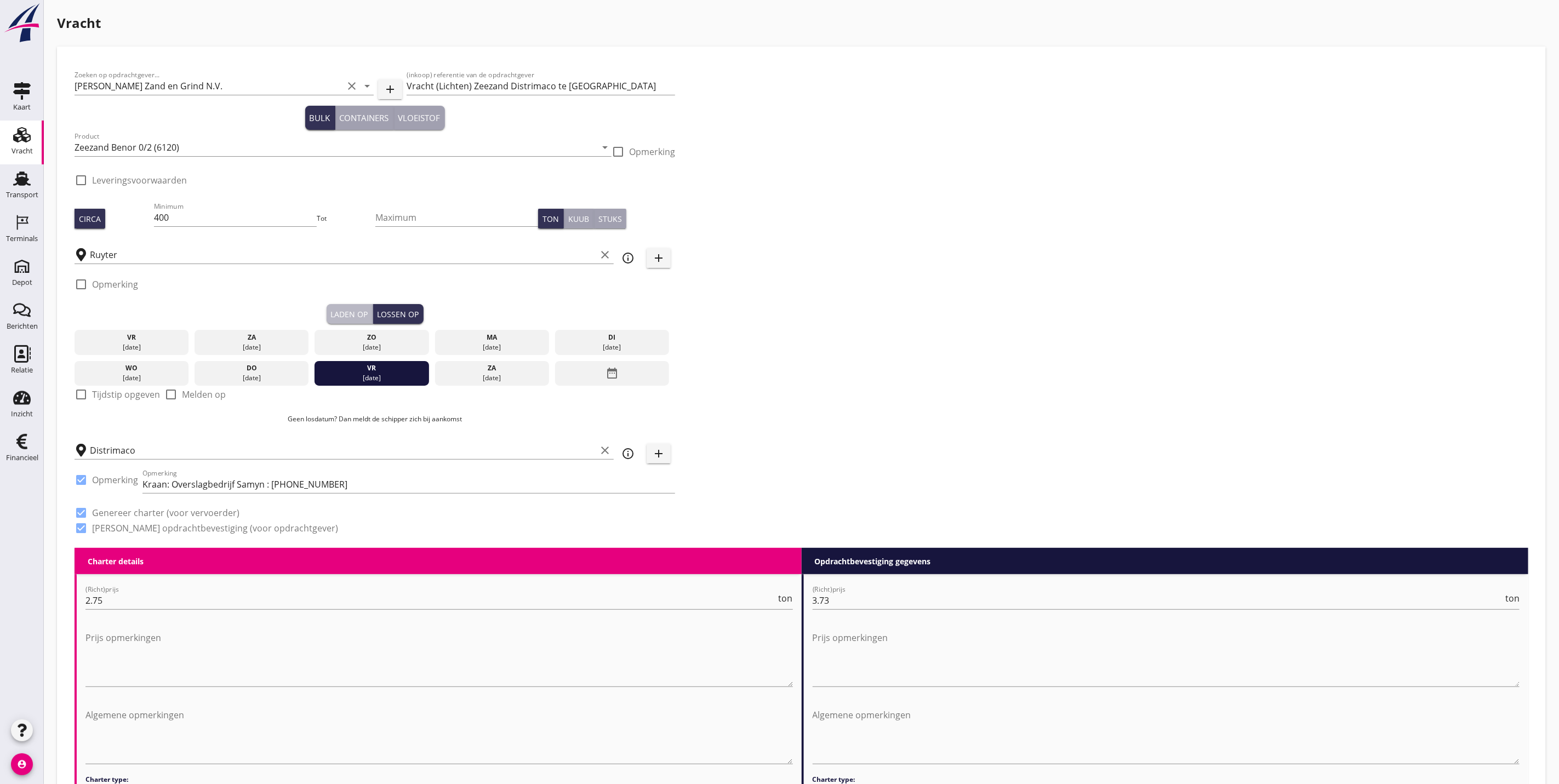
click at [358, 314] on div "Laden op" at bounding box center [350, 314] width 38 height 11
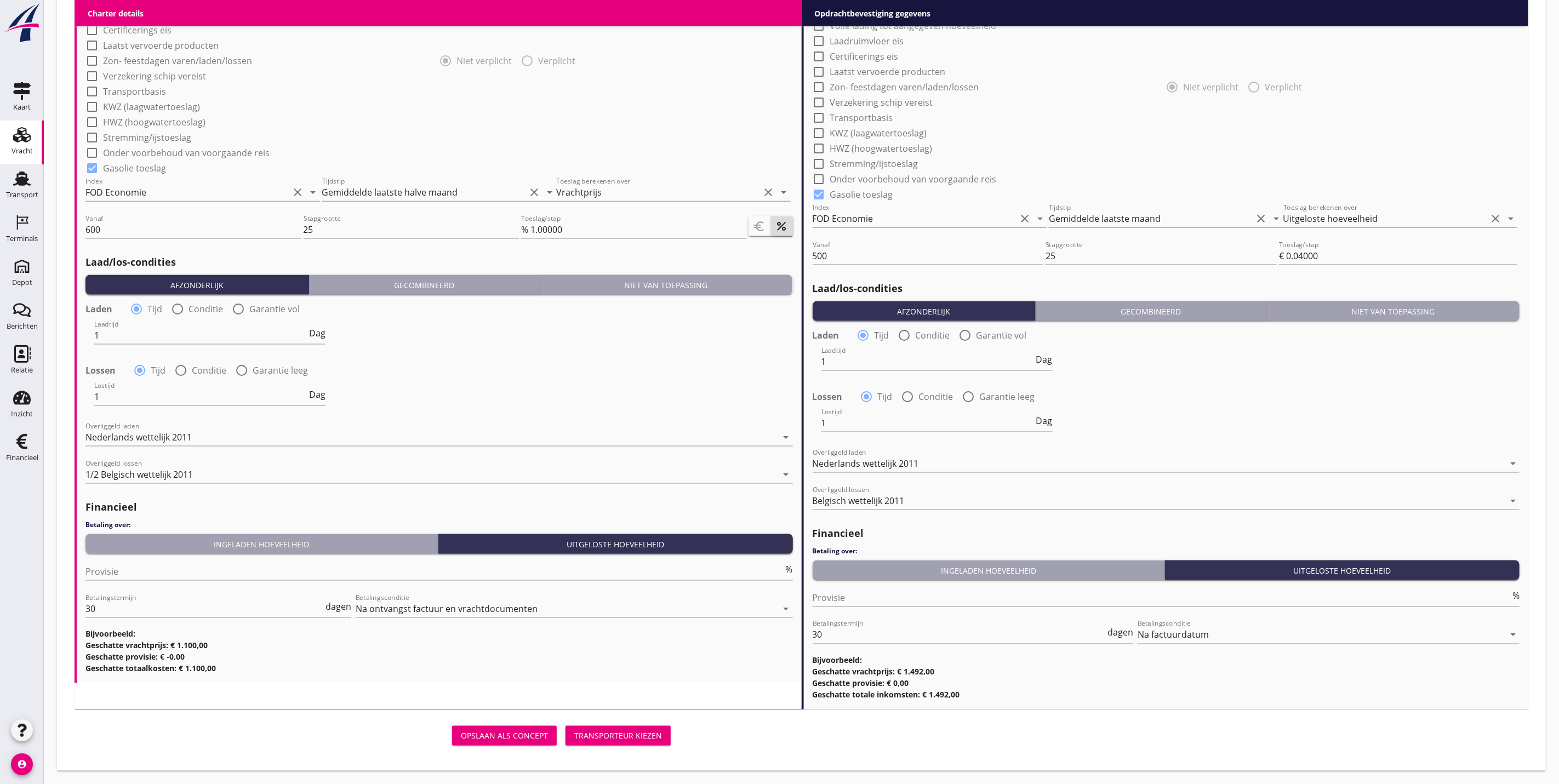
scroll to position [937, 0]
click at [623, 731] on div "Transporteur kiezen" at bounding box center [618, 736] width 88 height 11
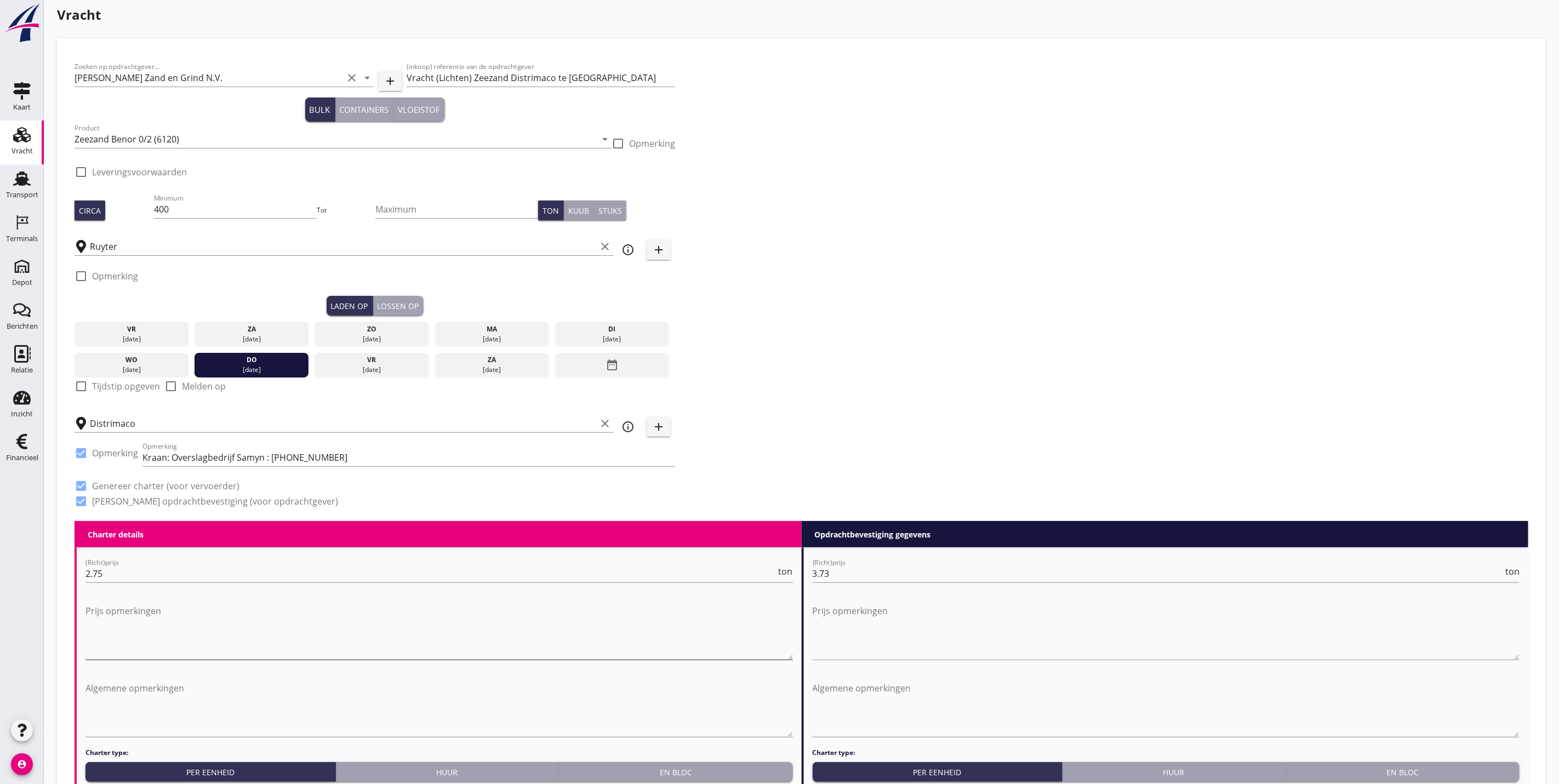
scroll to position [0, 0]
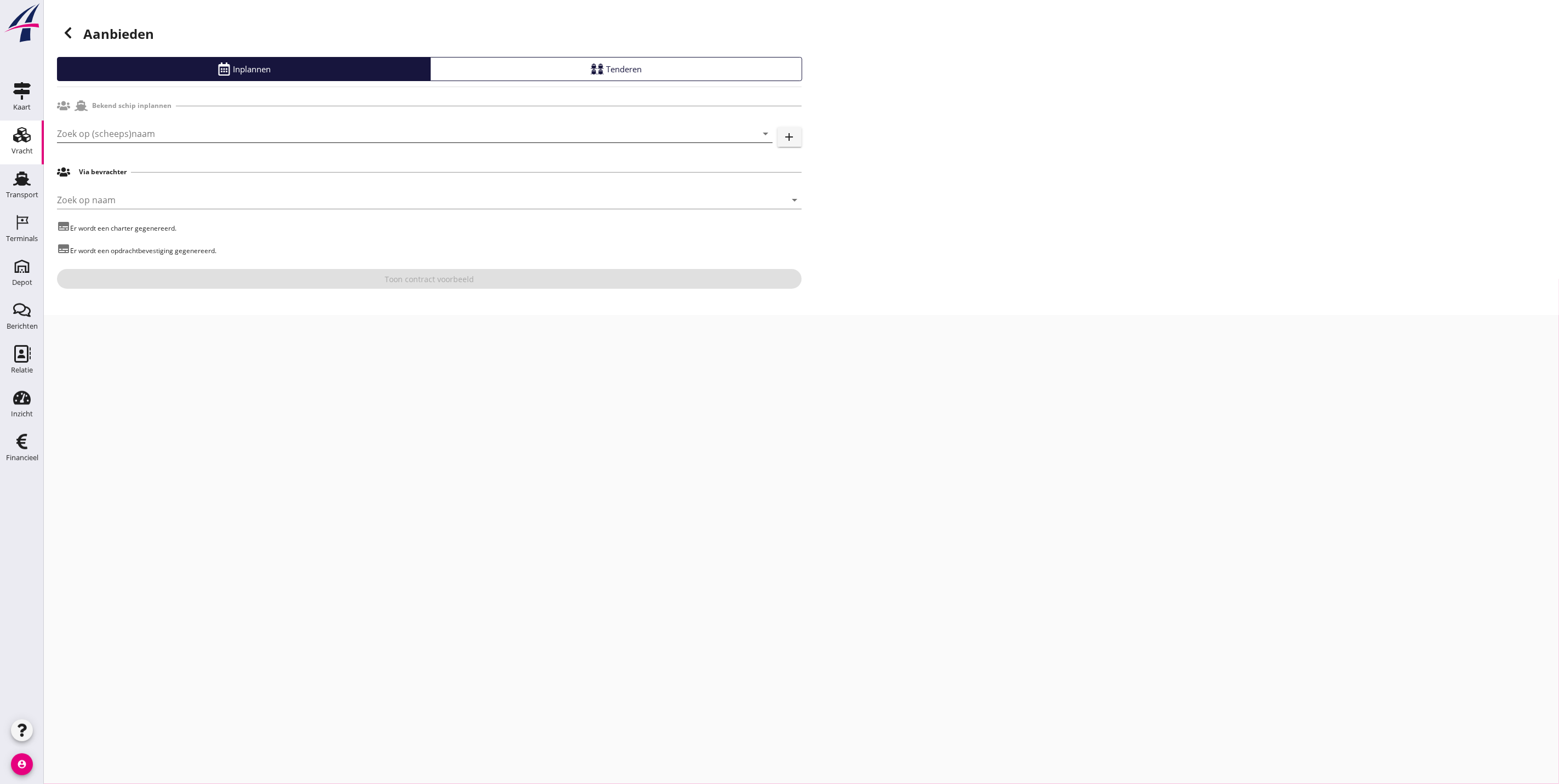
click at [200, 137] on input "Zoek op (scheeps)naam" at bounding box center [399, 133] width 685 height 18
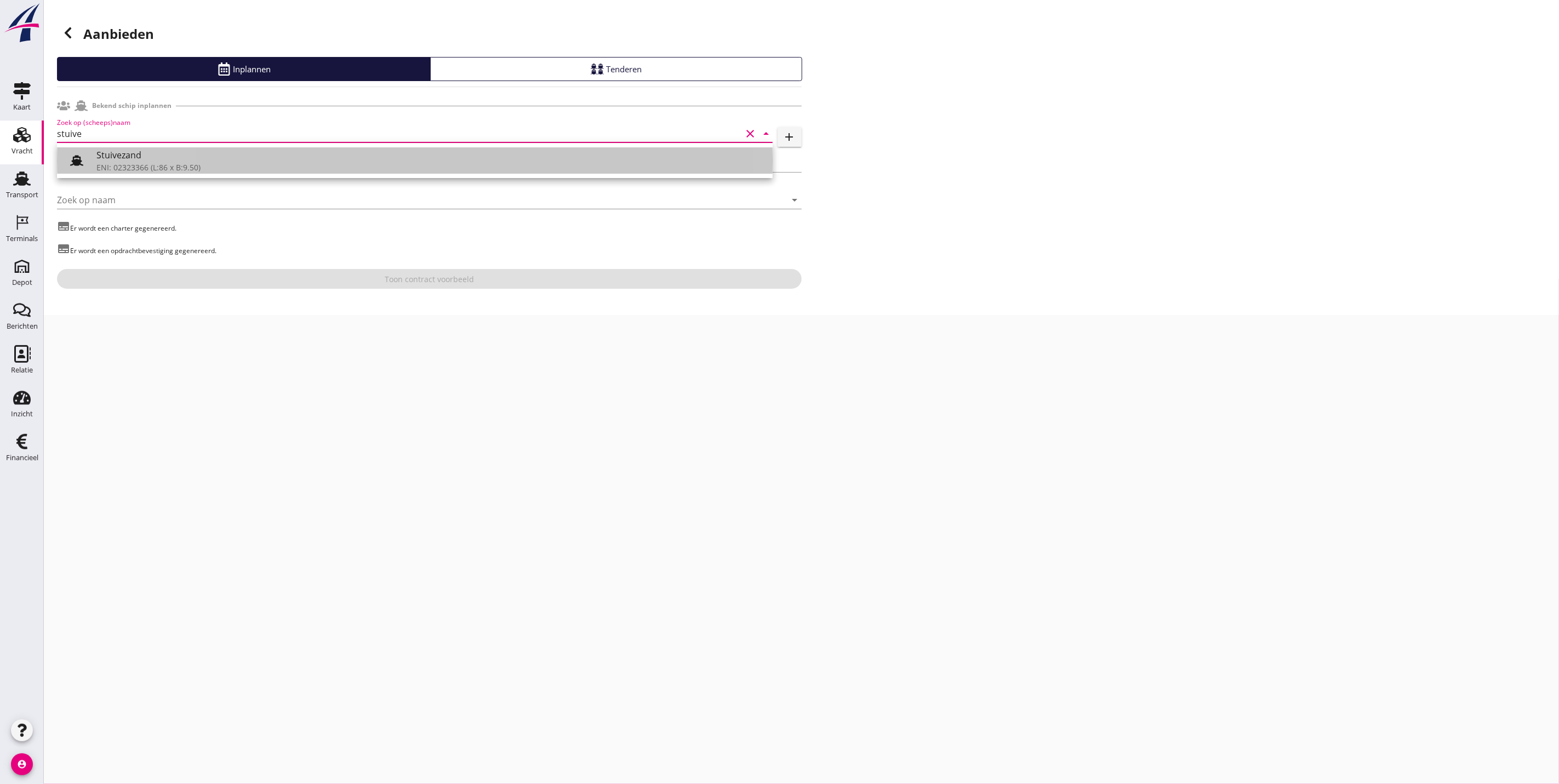
click at [194, 157] on div "Stuivezand" at bounding box center [430, 155] width 668 height 13
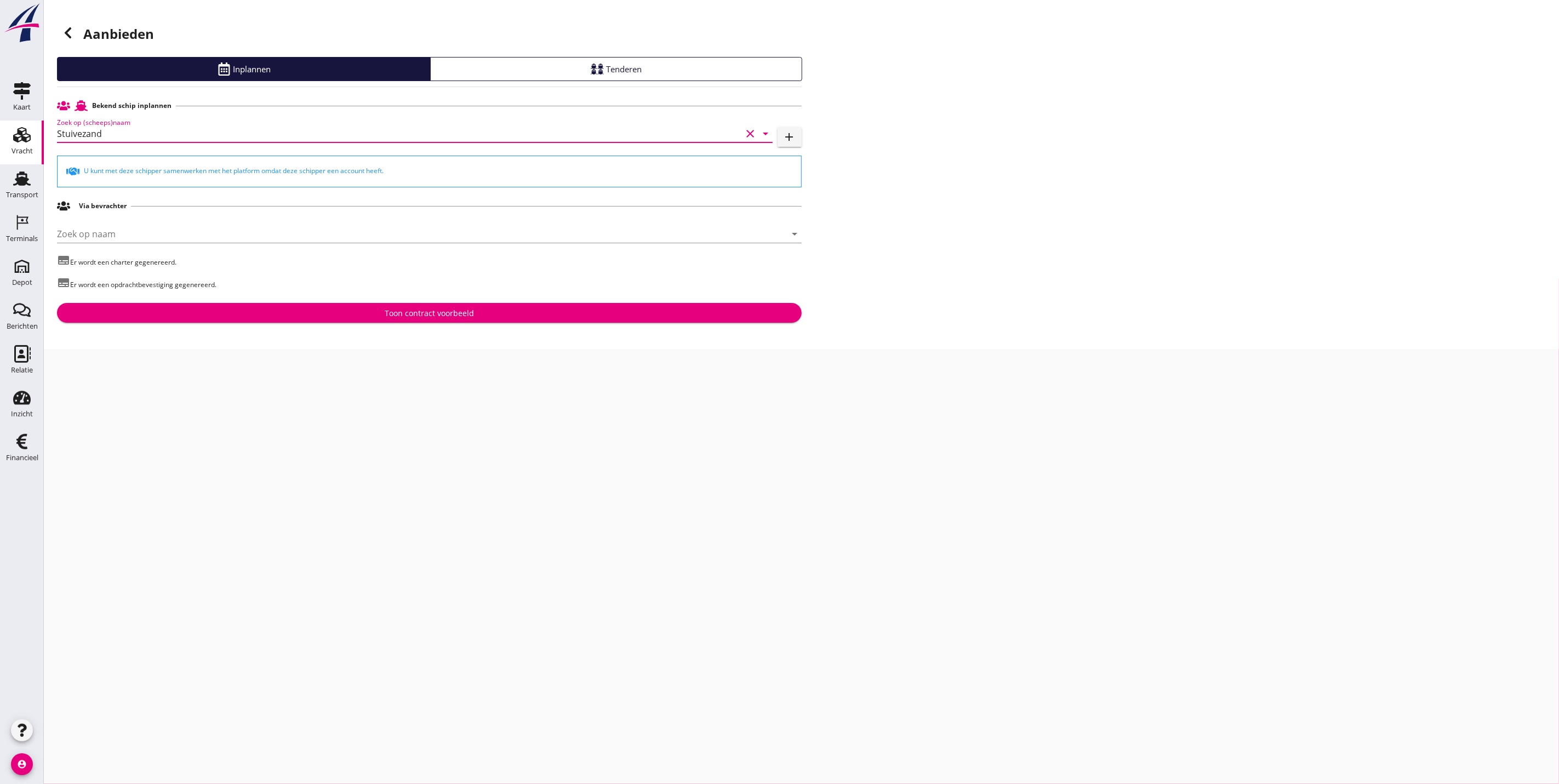
type input "Stuivezand"
click at [298, 312] on div "Toon contract voorbeeld" at bounding box center [430, 313] width 727 height 11
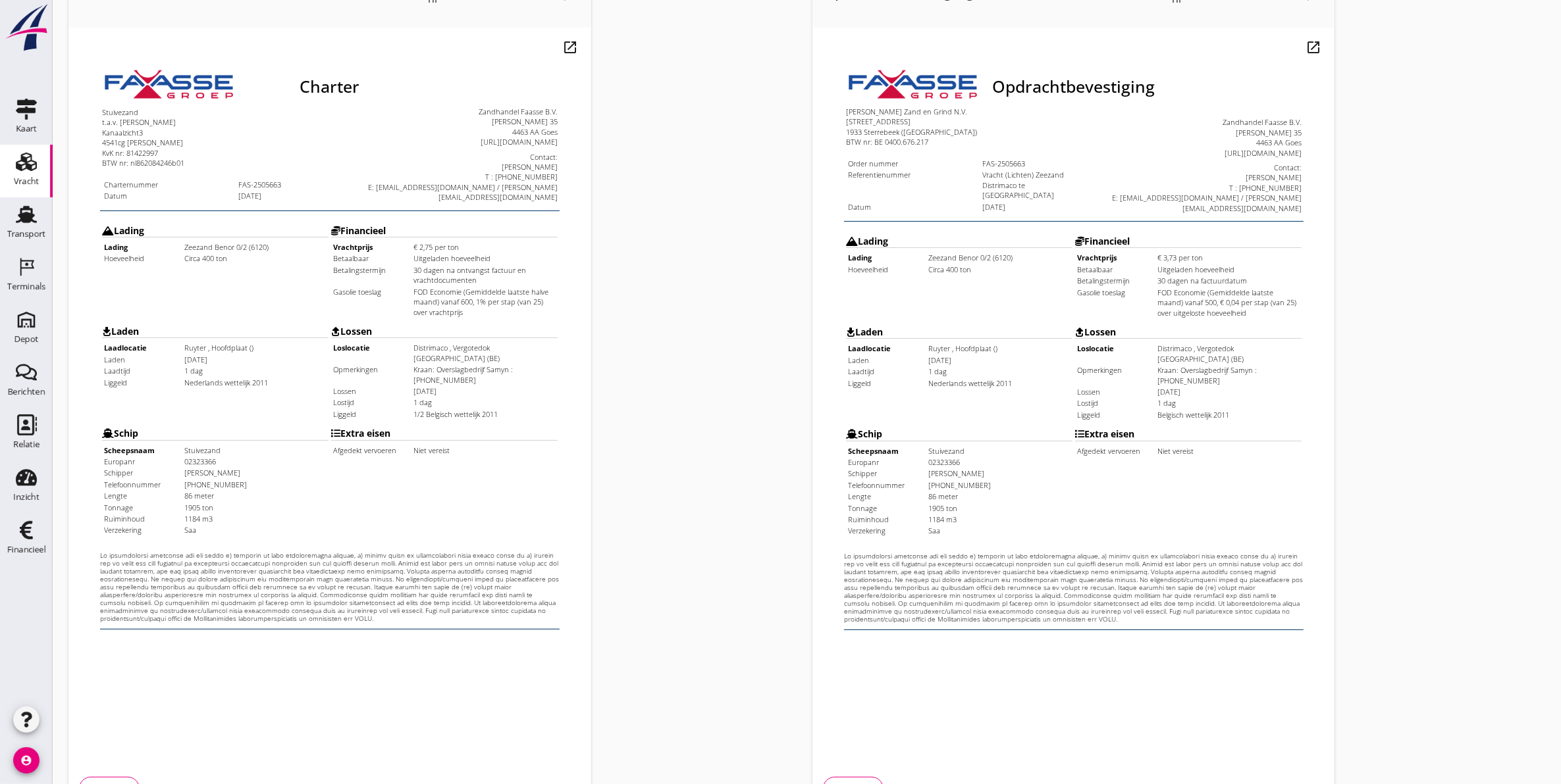
scroll to position [189, 0]
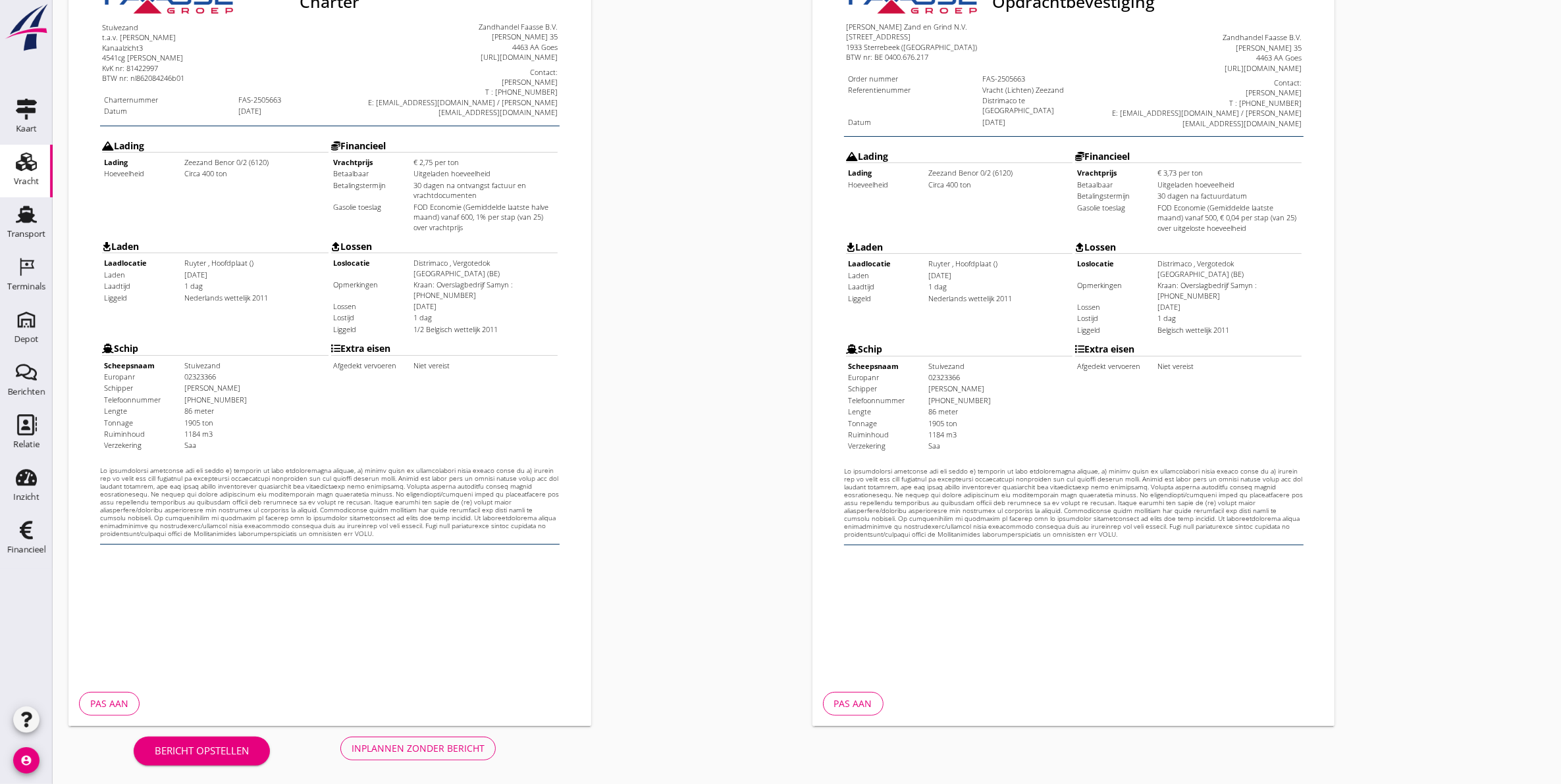
click at [448, 745] on div "Inplannen zonder bericht" at bounding box center [418, 748] width 133 height 14
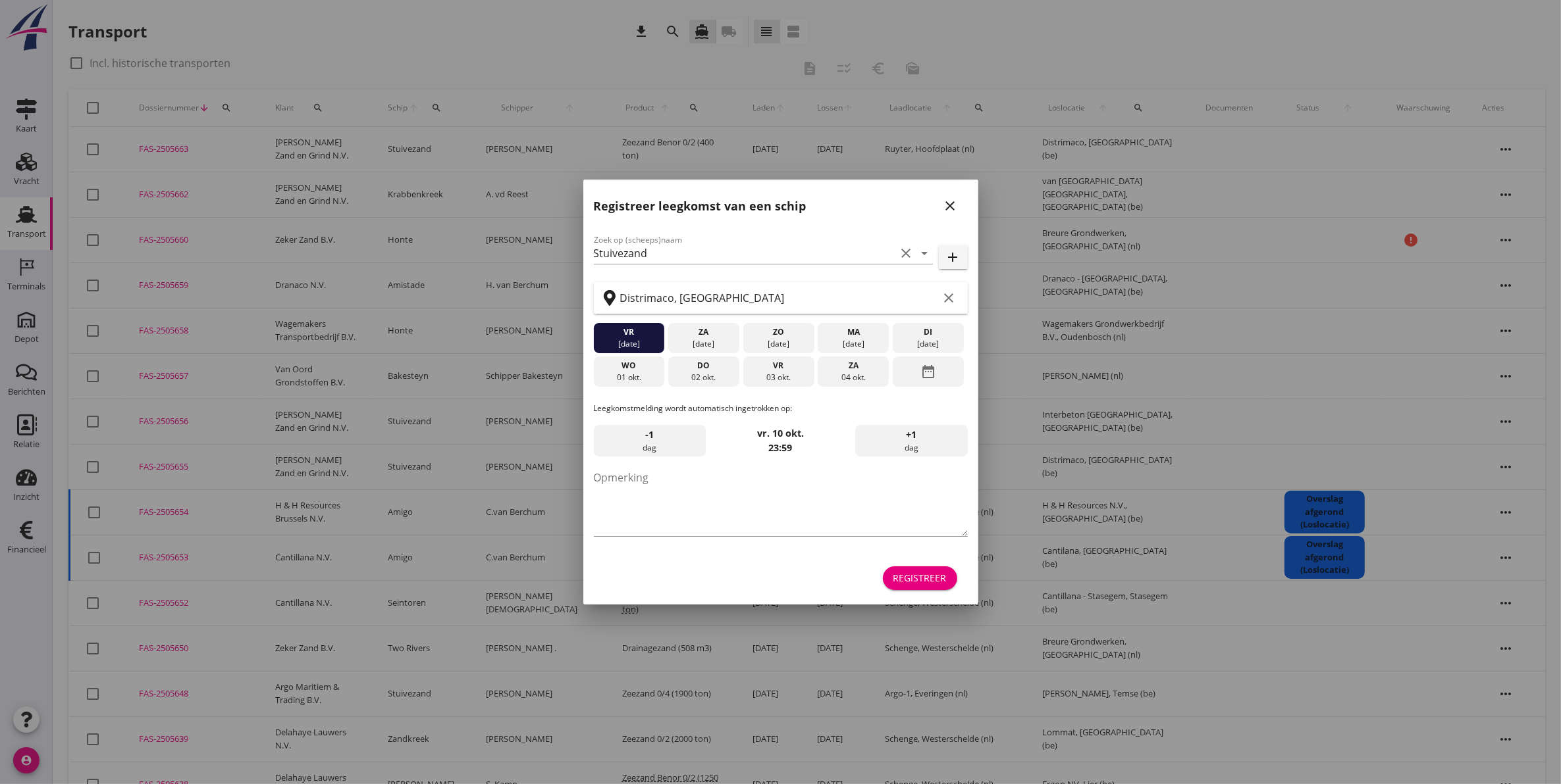
click at [955, 207] on icon "close" at bounding box center [951, 206] width 16 height 16
